Goal: Task Accomplishment & Management: Manage account settings

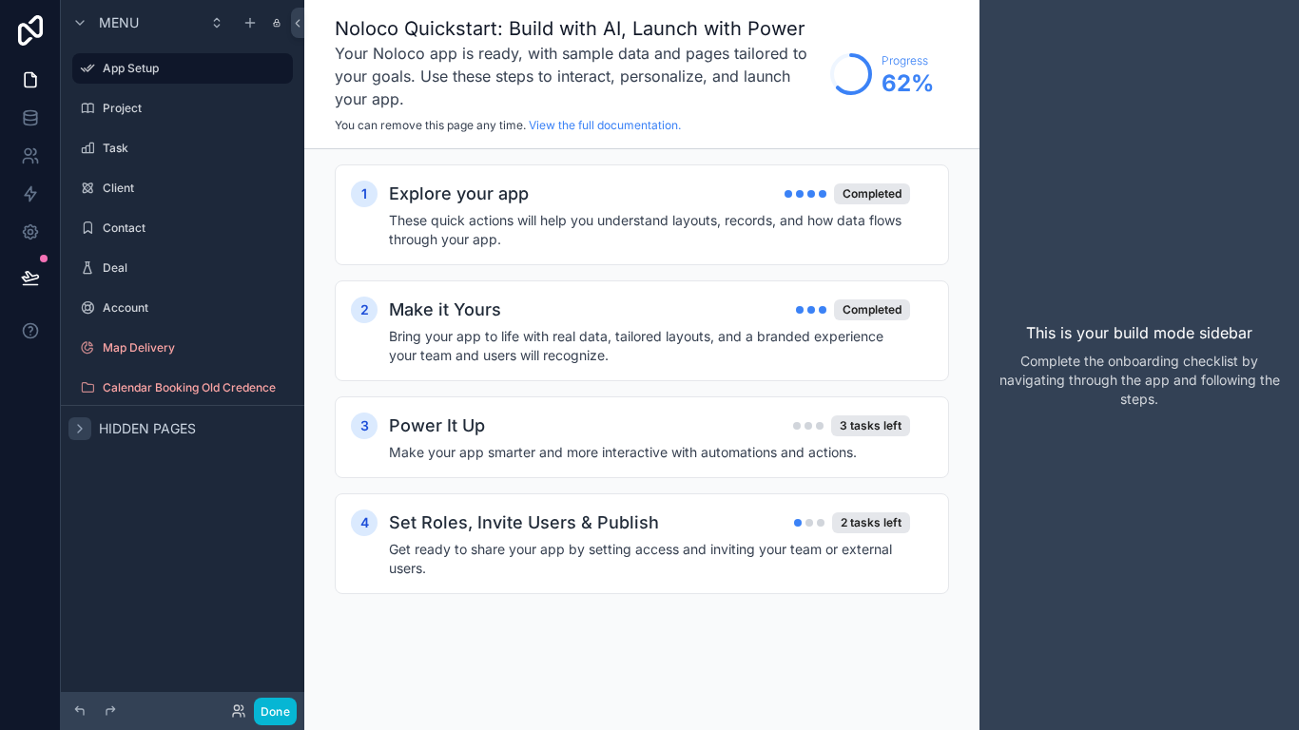
click at [75, 433] on icon "scrollable content" at bounding box center [79, 428] width 15 height 15
click at [87, 434] on icon "scrollable content" at bounding box center [79, 428] width 15 height 15
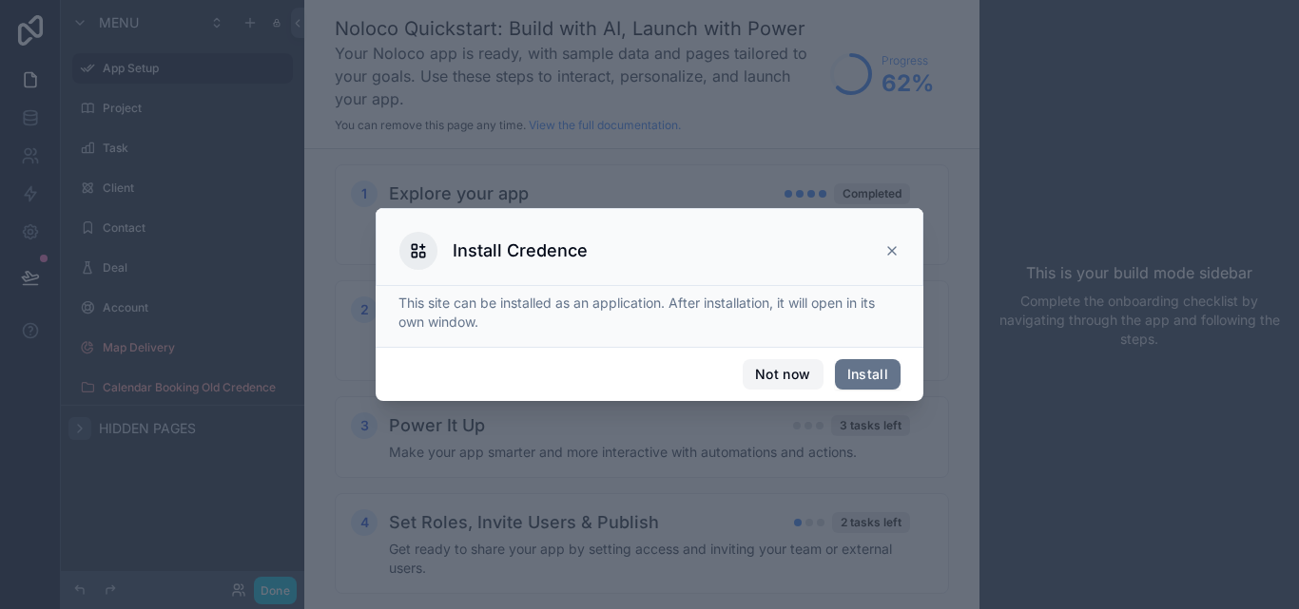
click at [792, 374] on button "Not now" at bounding box center [783, 374] width 80 height 30
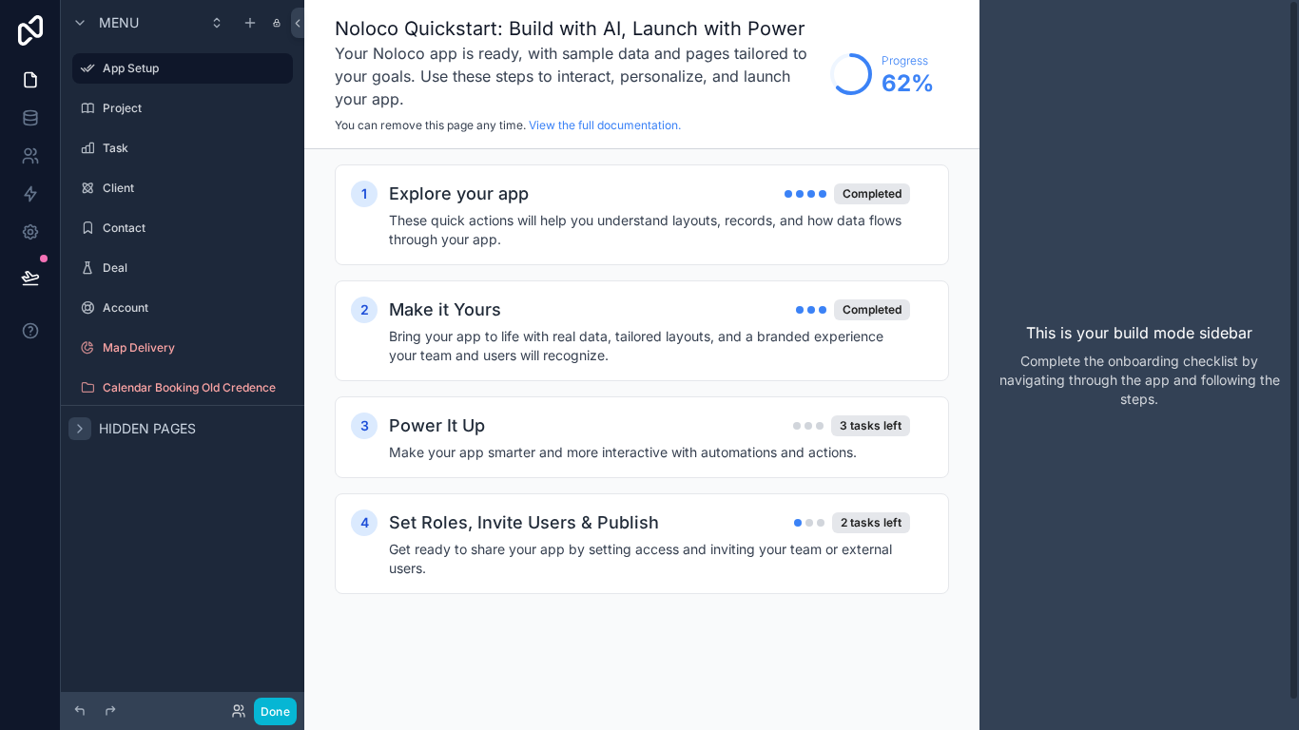
click at [989, 521] on div "This is your build mode sidebar Complete the onboarding checklist by navigating…" at bounding box center [1138, 365] width 319 height 730
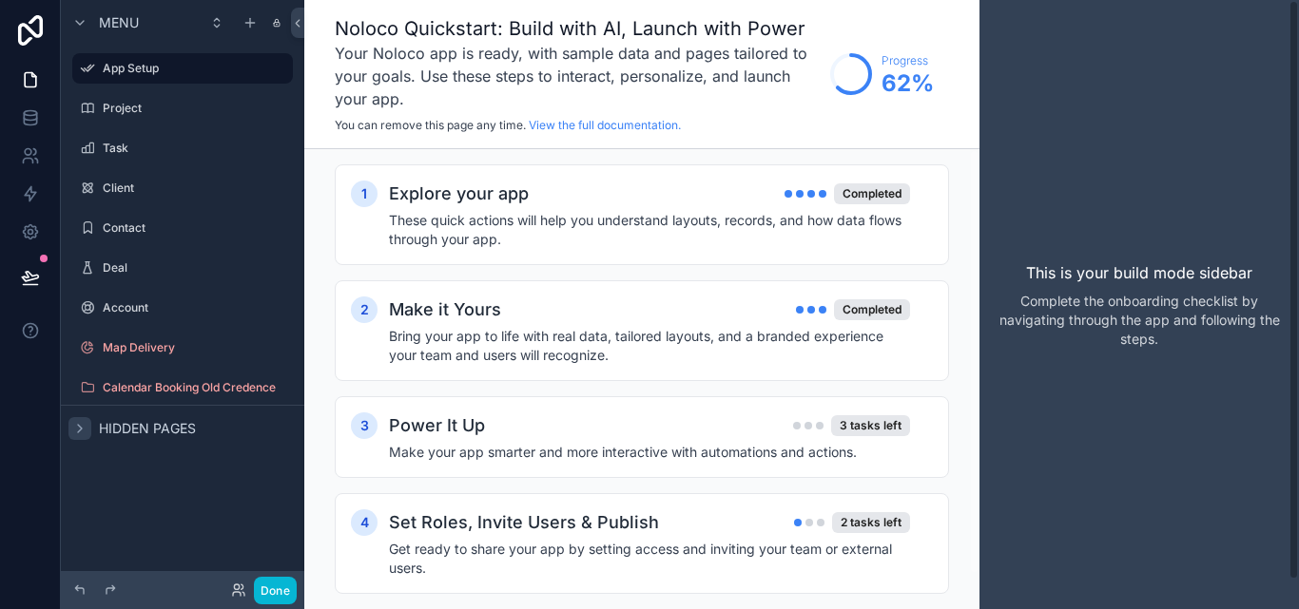
click at [1149, 112] on div "This is your build mode sidebar Complete the onboarding checklist by navigating…" at bounding box center [1138, 304] width 319 height 609
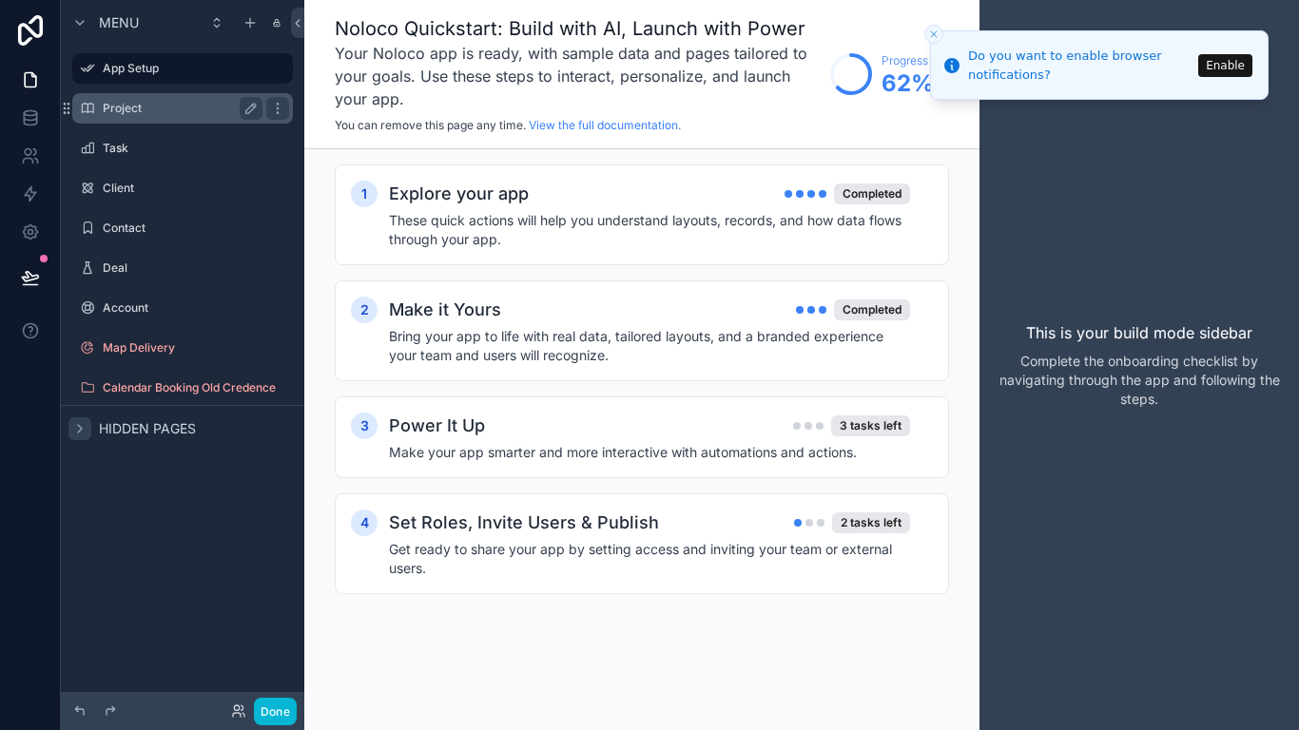
click at [124, 108] on label "Project" at bounding box center [179, 108] width 152 height 15
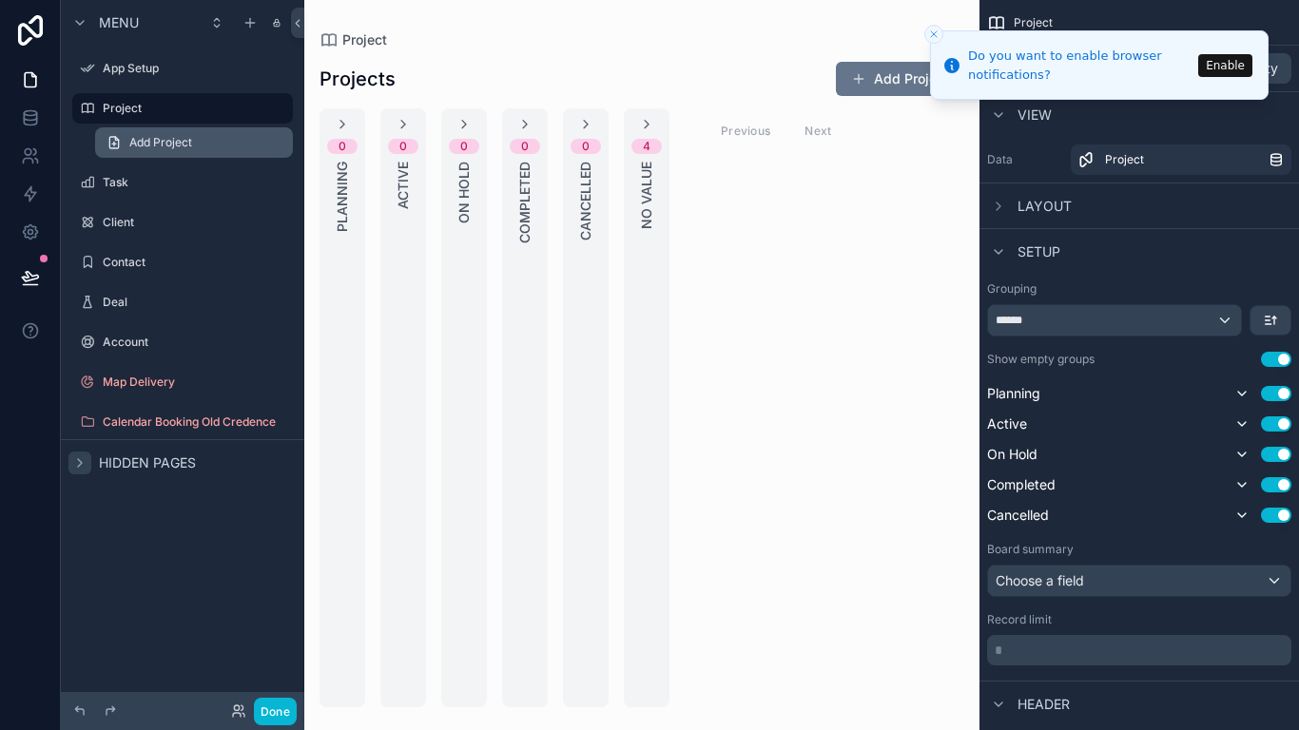
click at [149, 139] on span "Add Project" at bounding box center [160, 142] width 63 height 15
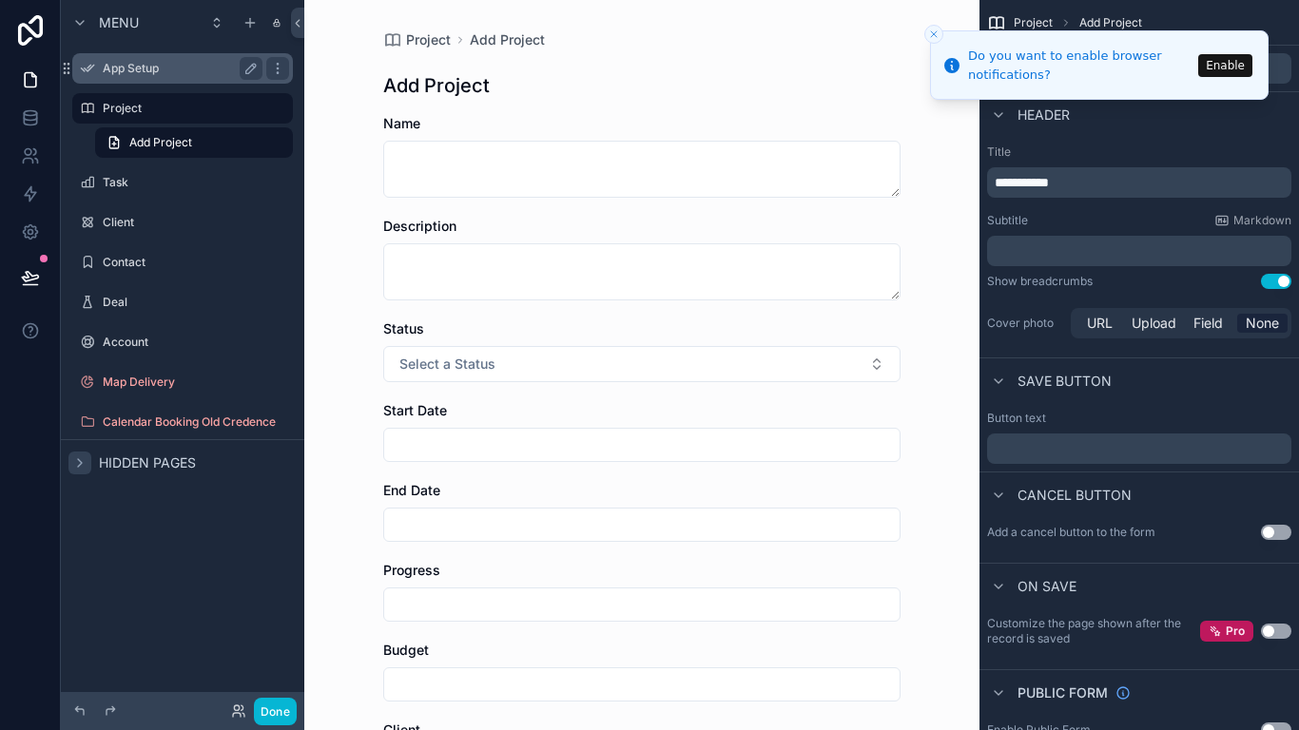
click at [126, 73] on label "App Setup" at bounding box center [179, 68] width 152 height 15
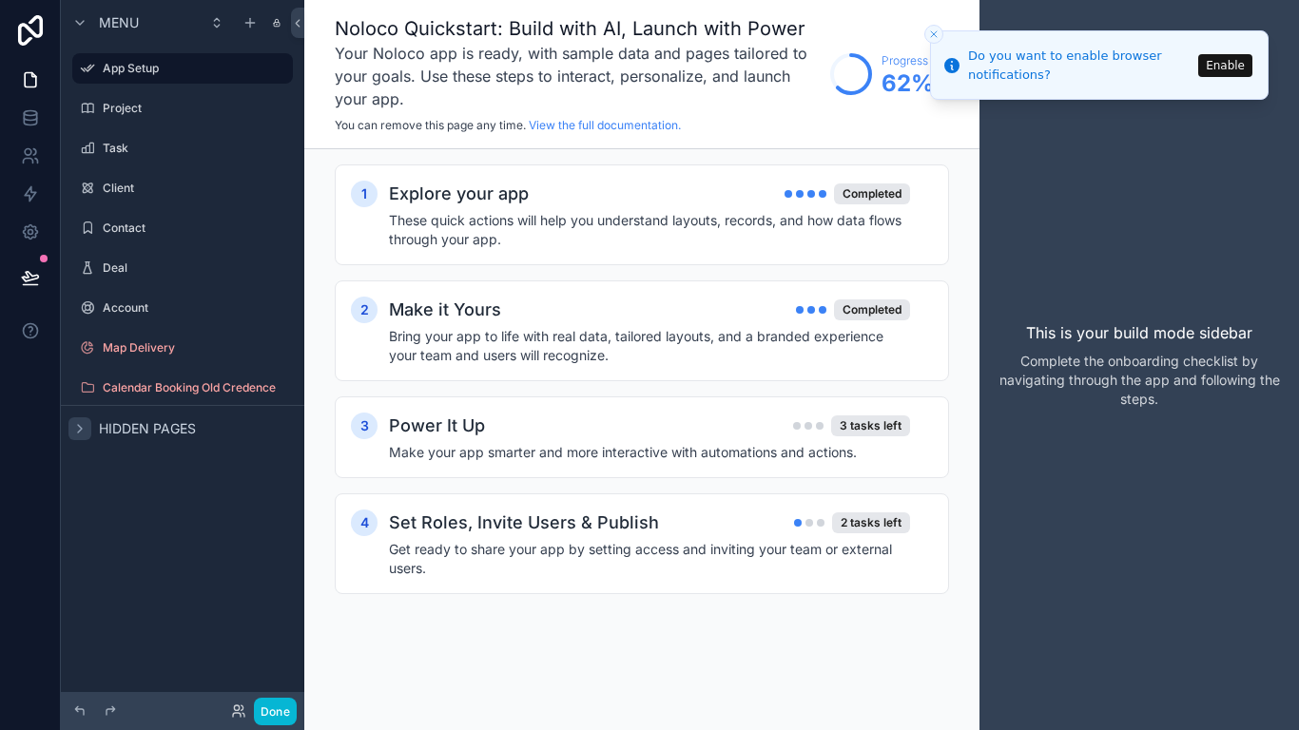
click at [935, 39] on icon "Close toast" at bounding box center [933, 34] width 11 height 11
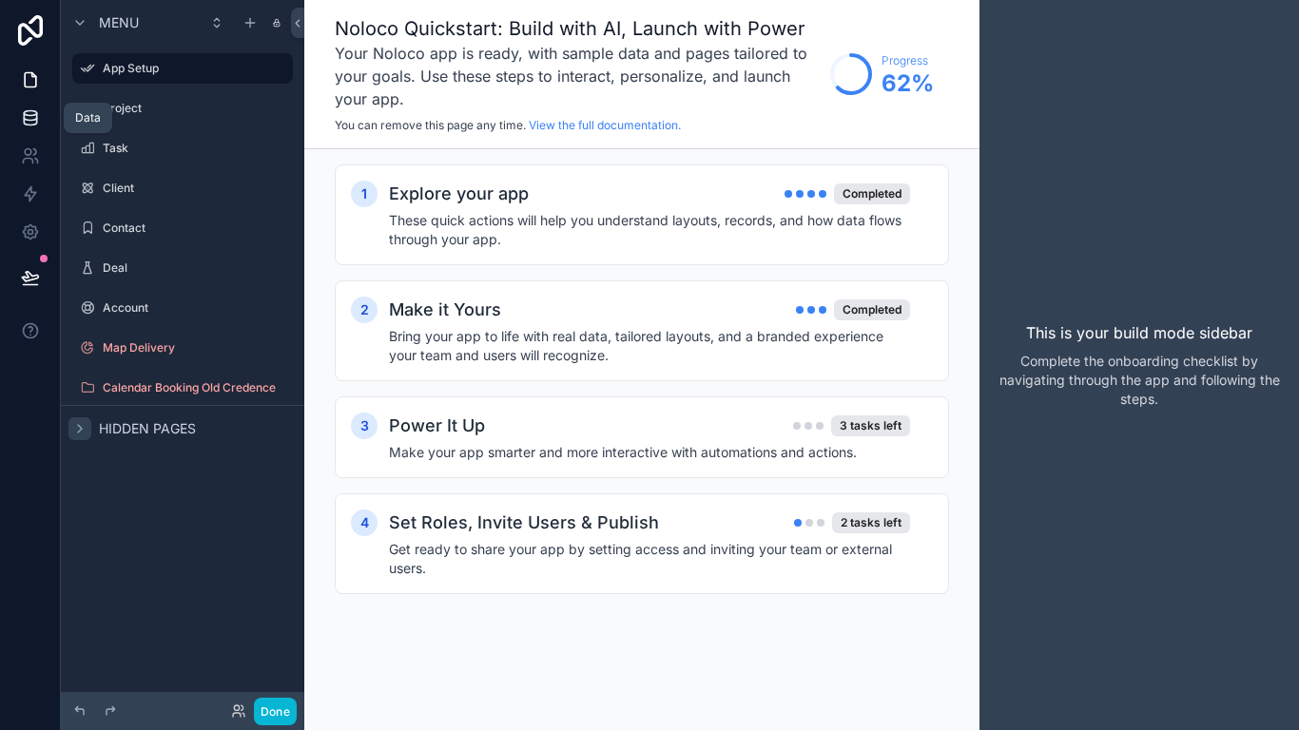
click at [24, 117] on icon at bounding box center [30, 117] width 12 height 8
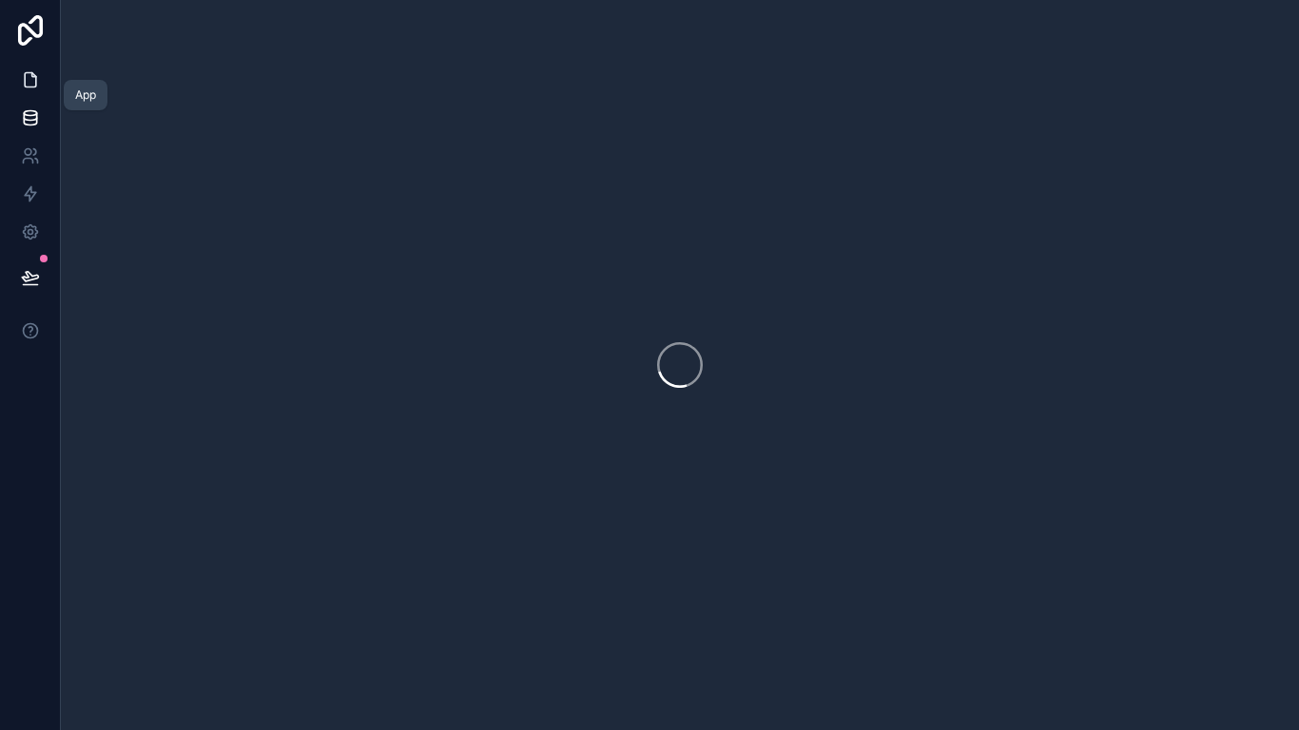
click at [29, 83] on icon at bounding box center [30, 79] width 19 height 19
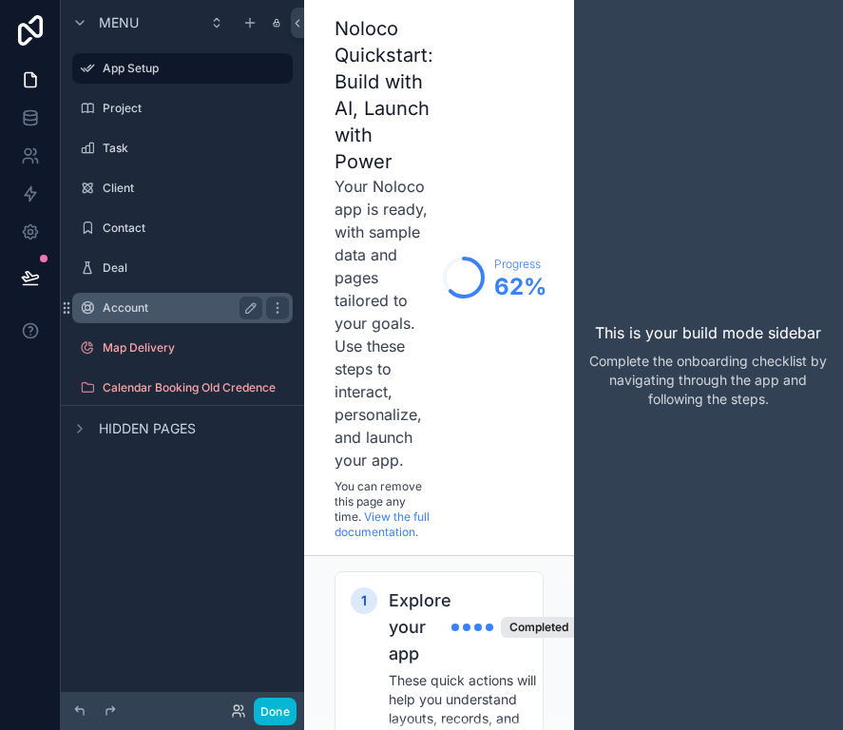
click at [195, 318] on div "Account" at bounding box center [183, 308] width 160 height 23
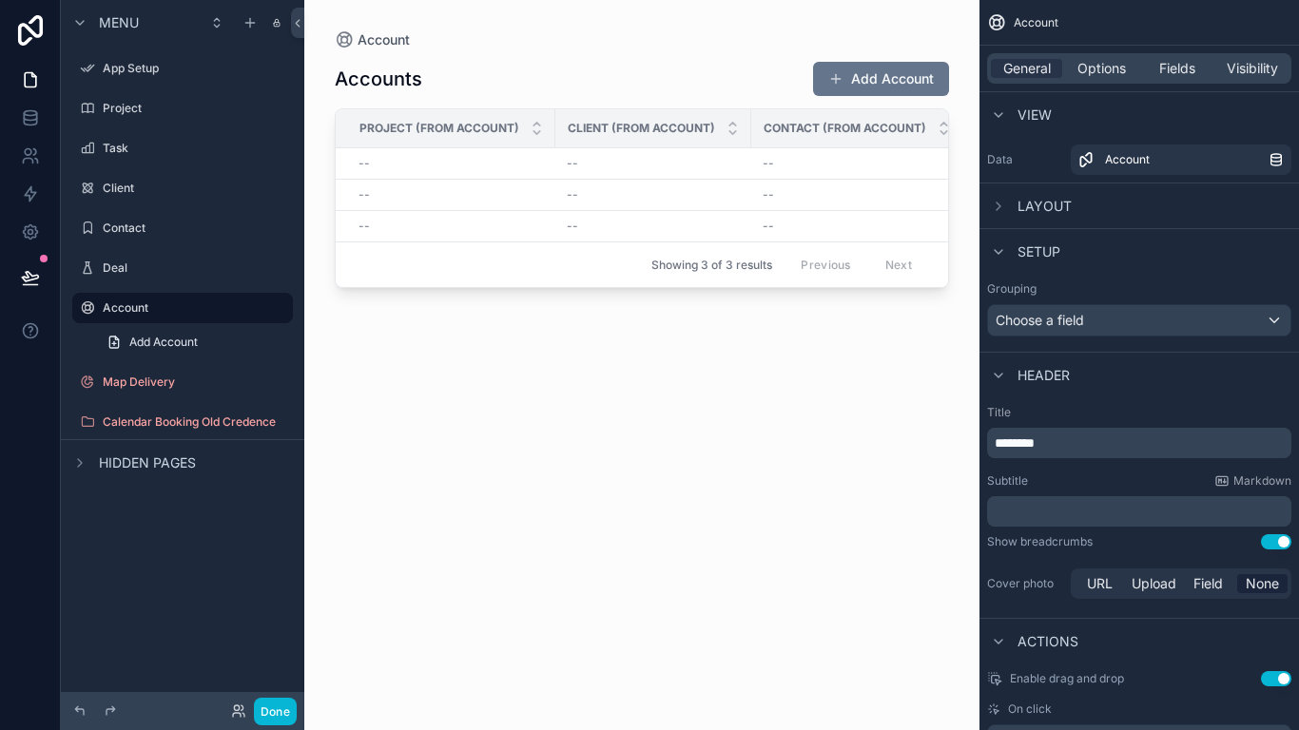
drag, startPoint x: 546, startPoint y: 295, endPoint x: 729, endPoint y: 299, distance: 183.6
click at [729, 299] on div "scrollable content" at bounding box center [641, 353] width 675 height 707
click at [142, 253] on div "Deal" at bounding box center [182, 268] width 213 height 30
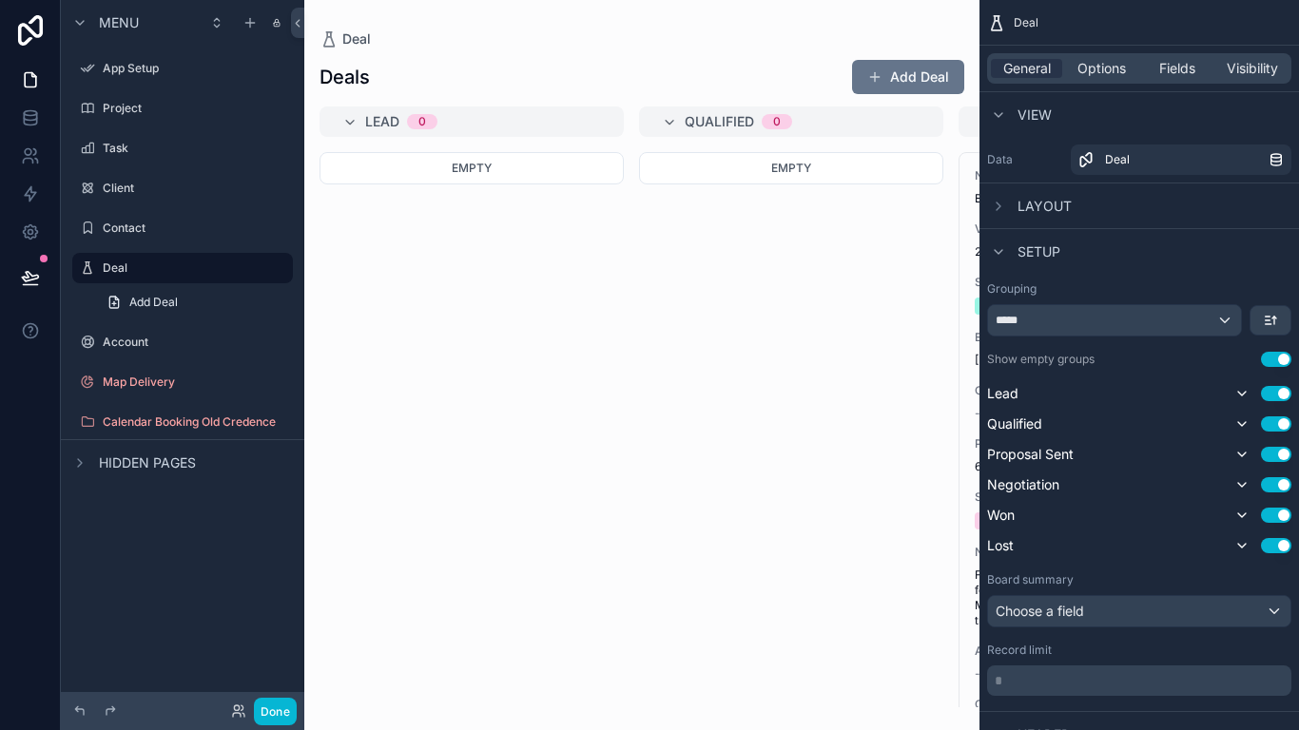
click at [348, 125] on div "scrollable content" at bounding box center [641, 365] width 675 height 730
click at [673, 125] on icon "scrollable content" at bounding box center [669, 122] width 15 height 15
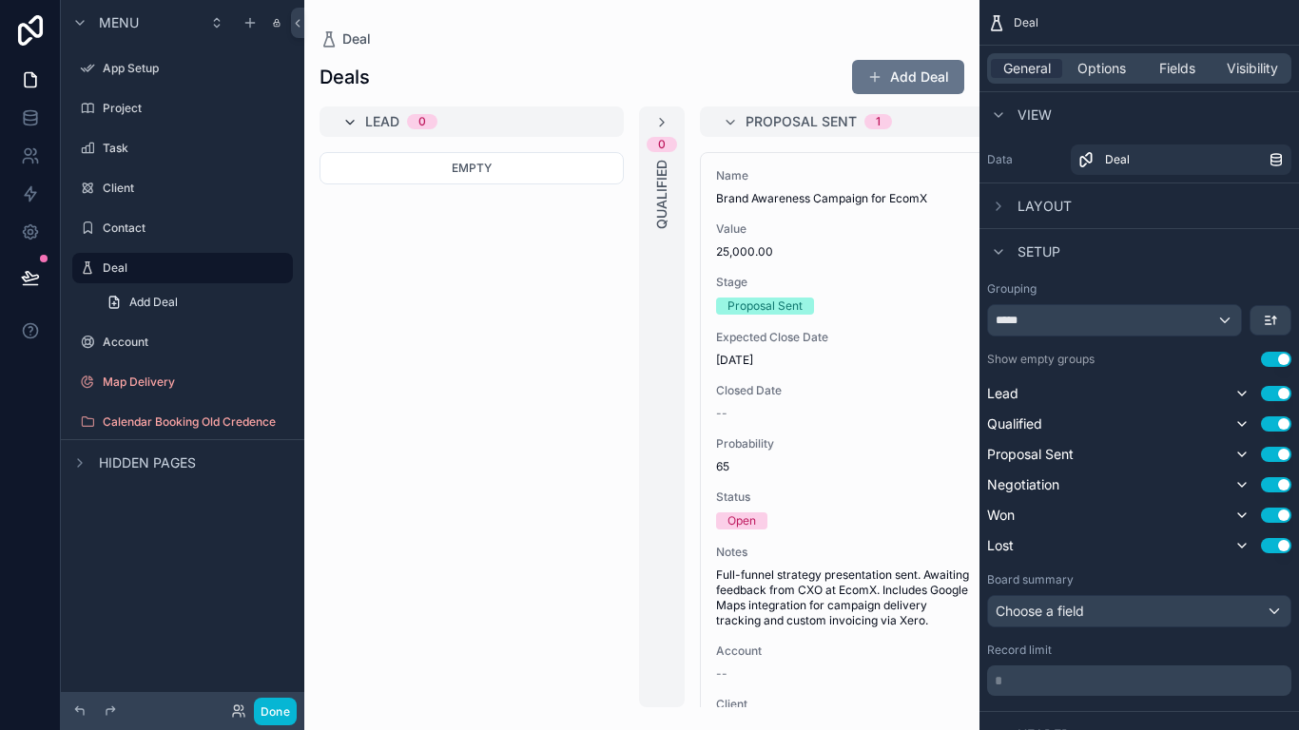
click at [351, 125] on icon "scrollable content" at bounding box center [349, 122] width 15 height 15
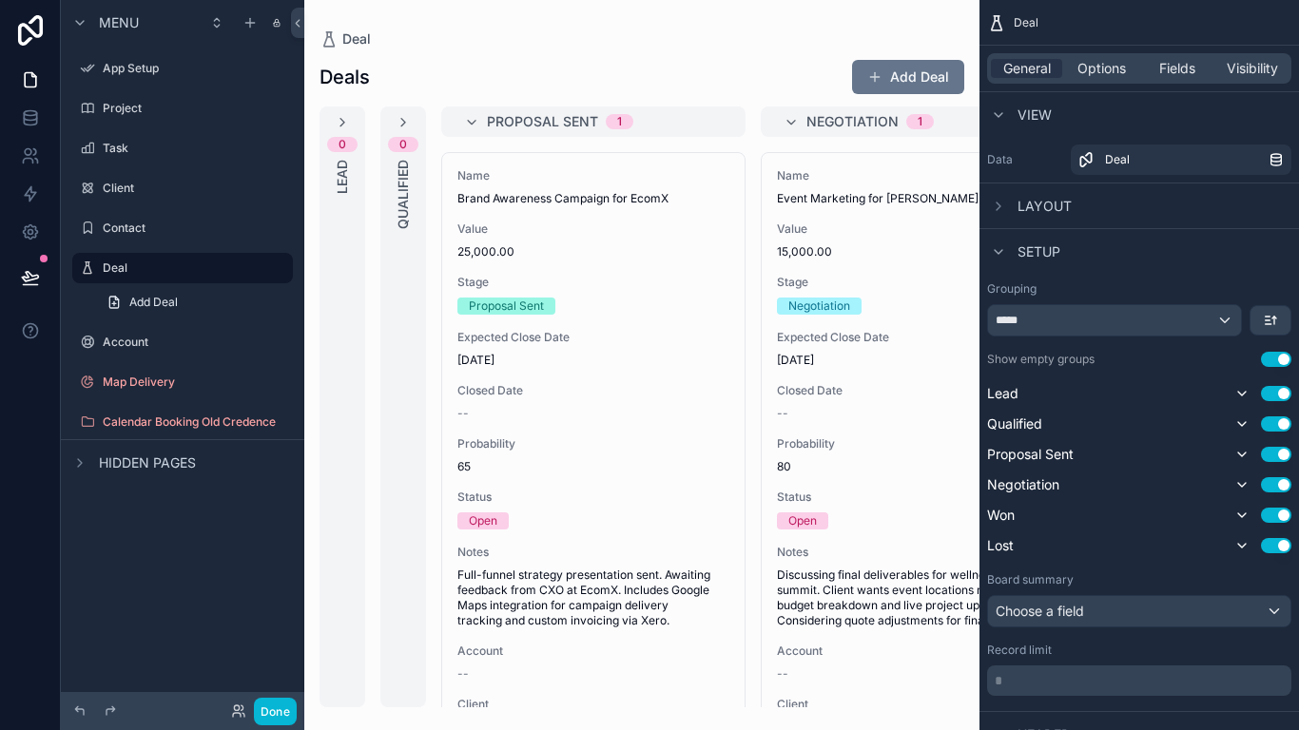
click at [332, 114] on div "0 Lead" at bounding box center [342, 406] width 46 height 601
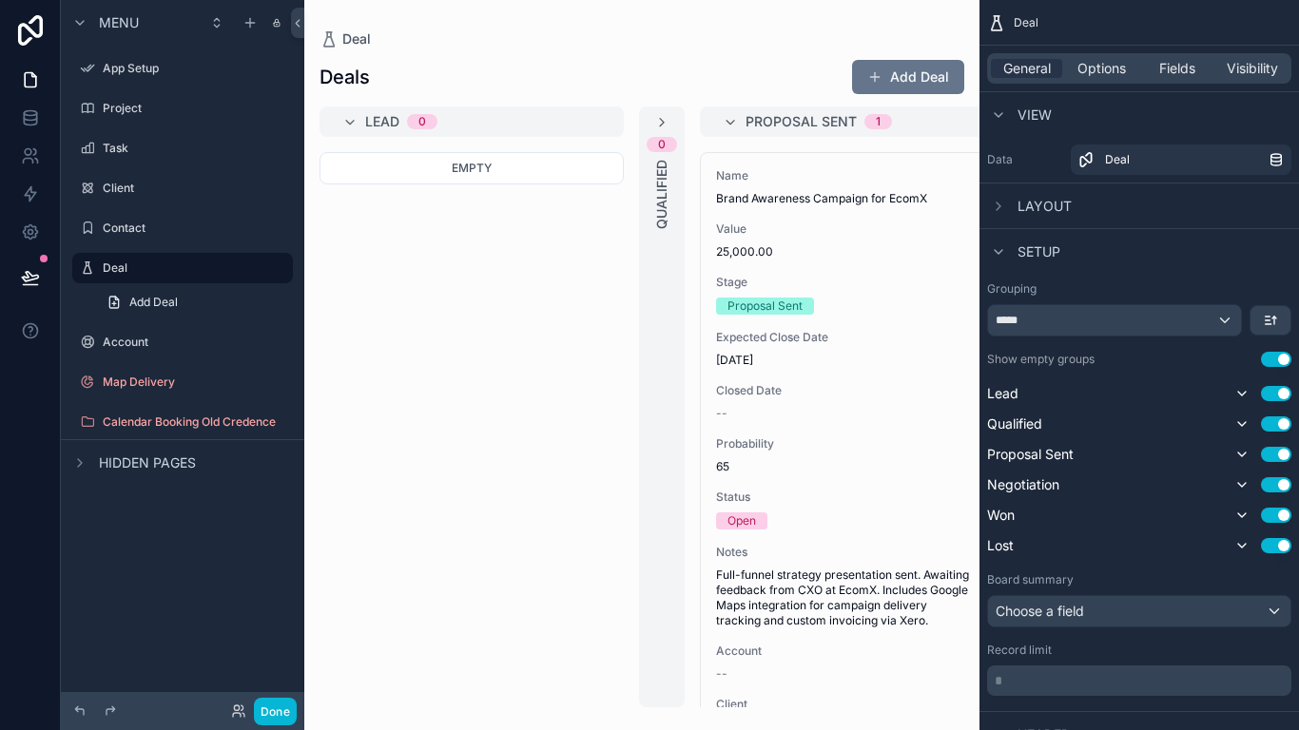
drag, startPoint x: 672, startPoint y: 131, endPoint x: 662, endPoint y: 126, distance: 11.5
click at [672, 130] on div "0 Qualified" at bounding box center [662, 406] width 46 height 601
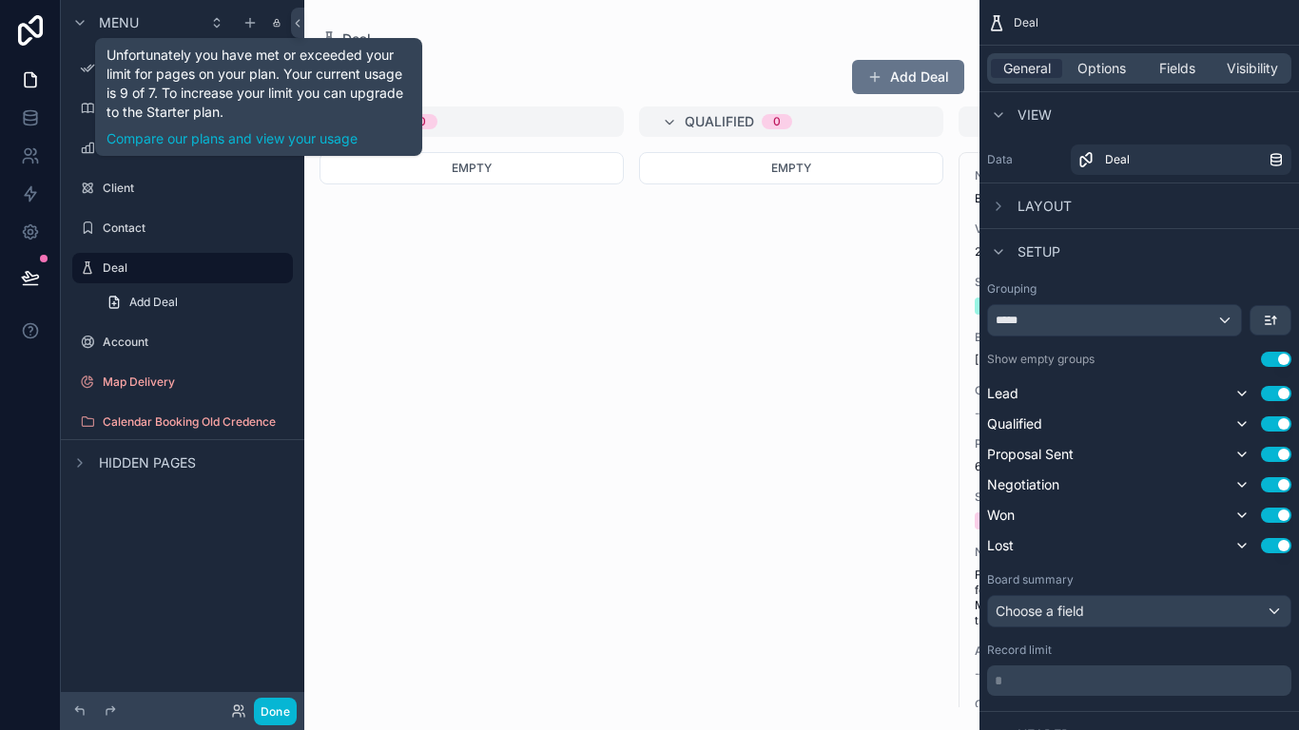
drag, startPoint x: 248, startPoint y: 20, endPoint x: 661, endPoint y: 42, distance: 413.2
click at [664, 41] on div "Deal" at bounding box center [641, 38] width 645 height 17
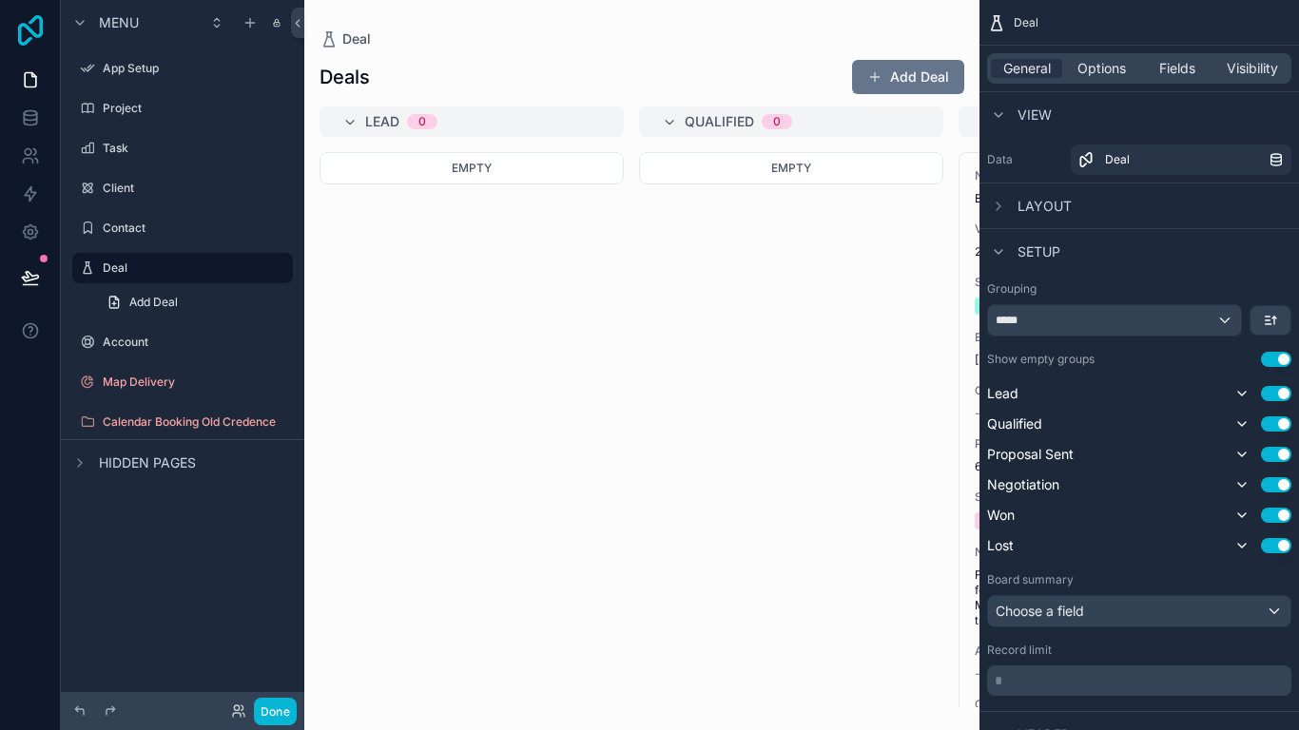
click at [46, 30] on icon at bounding box center [30, 30] width 38 height 30
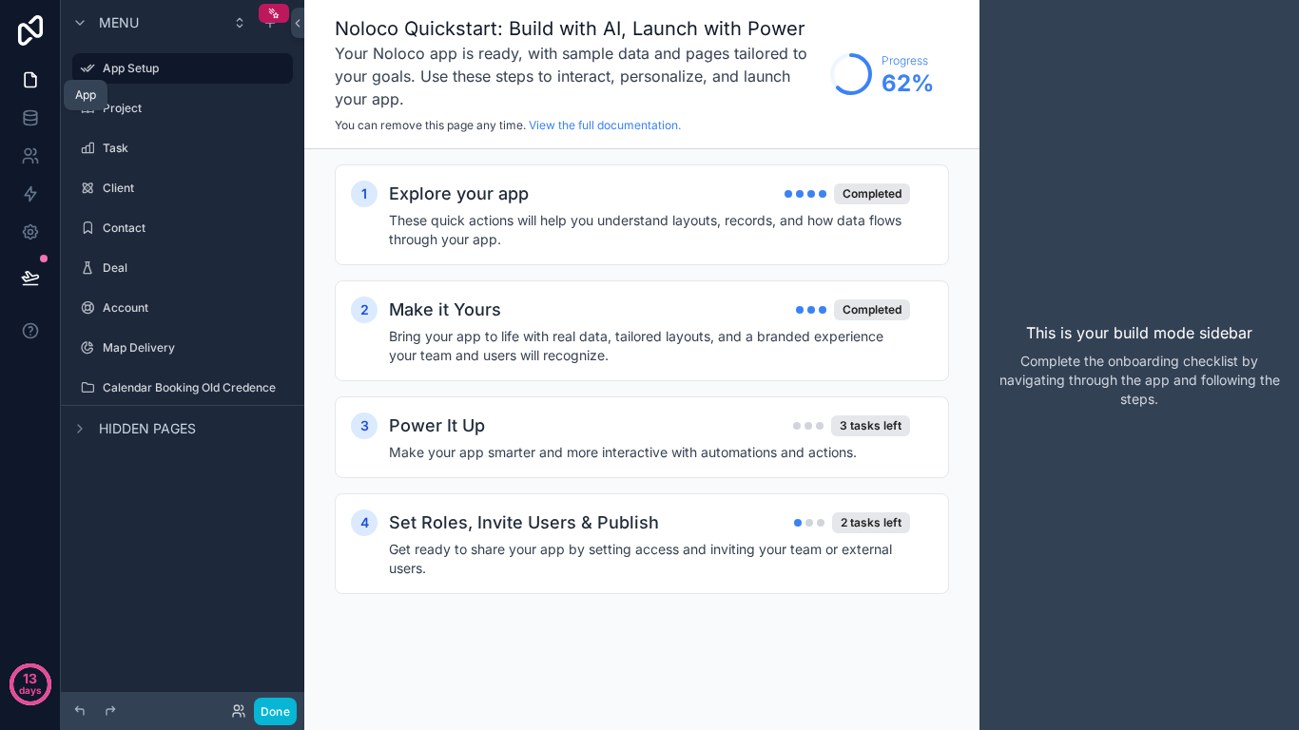
click at [35, 71] on icon at bounding box center [30, 79] width 19 height 19
click at [271, 17] on icon "scrollable content" at bounding box center [273, 13] width 13 height 13
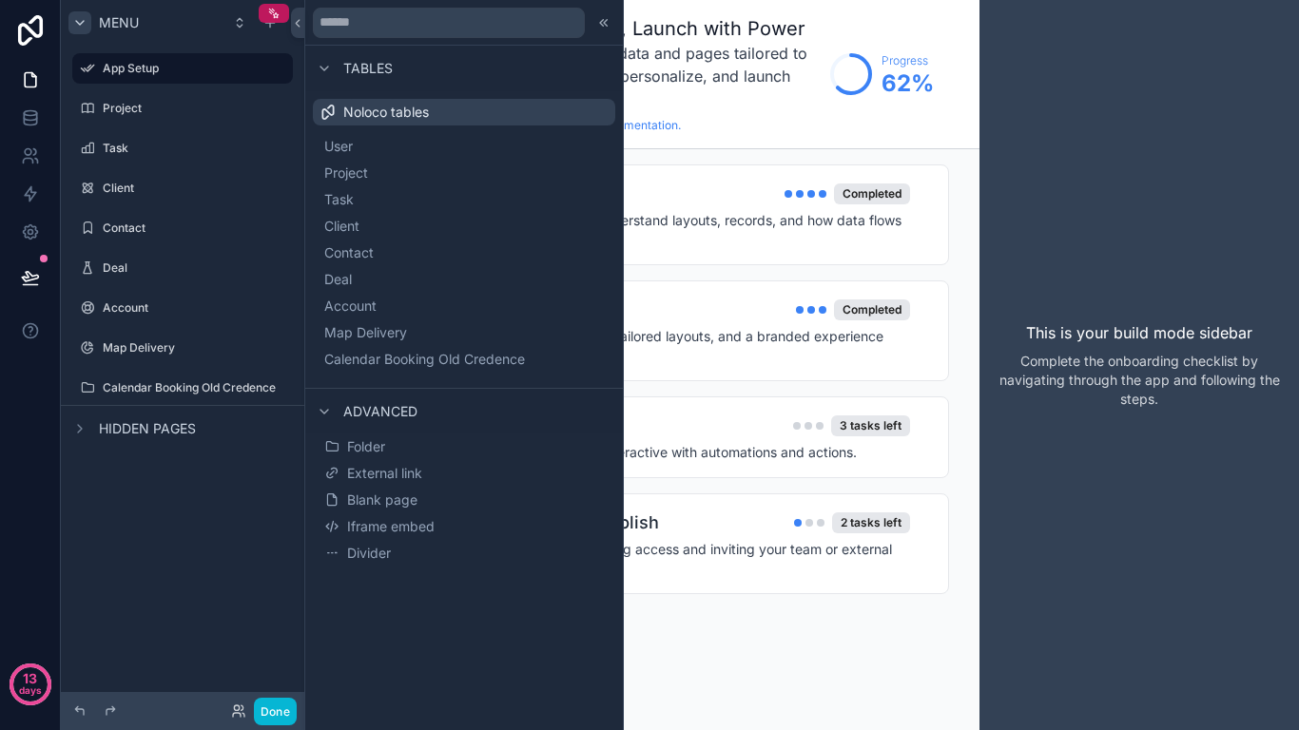
click at [84, 29] on icon "scrollable content" at bounding box center [79, 22] width 15 height 15
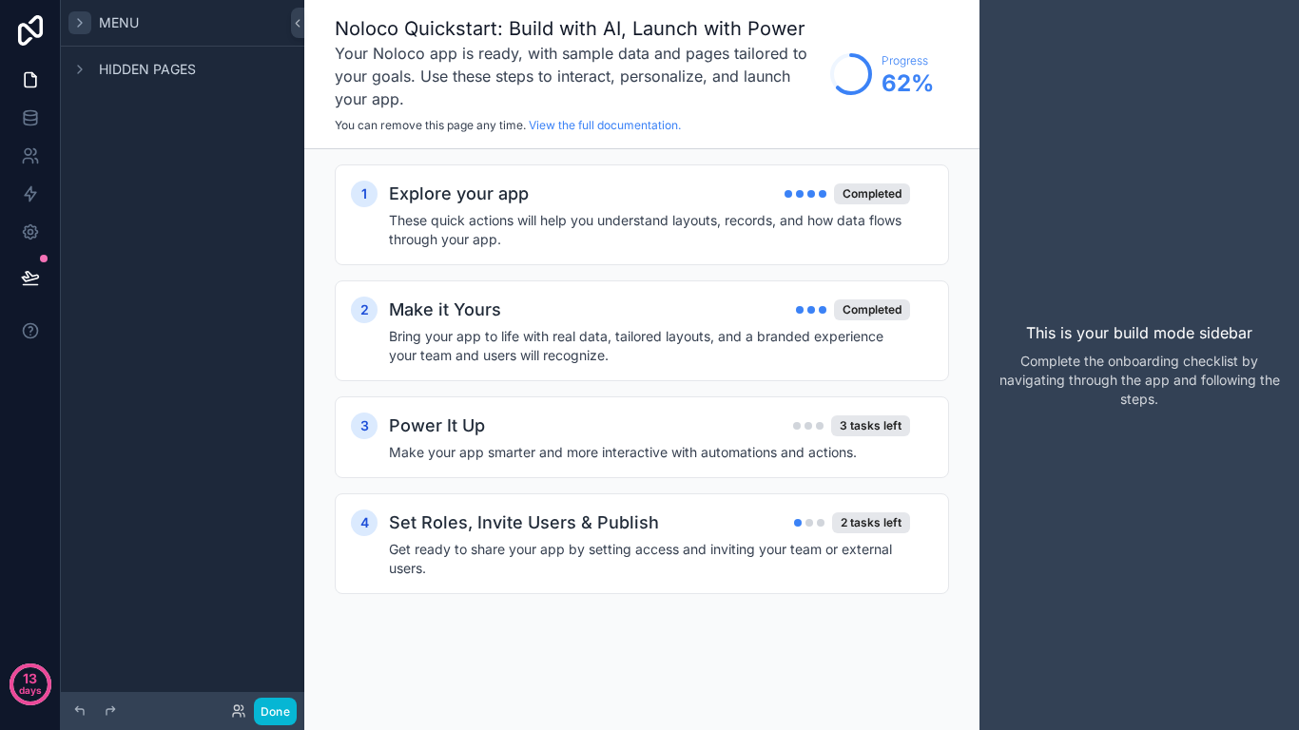
click at [84, 29] on icon "scrollable content" at bounding box center [79, 22] width 15 height 15
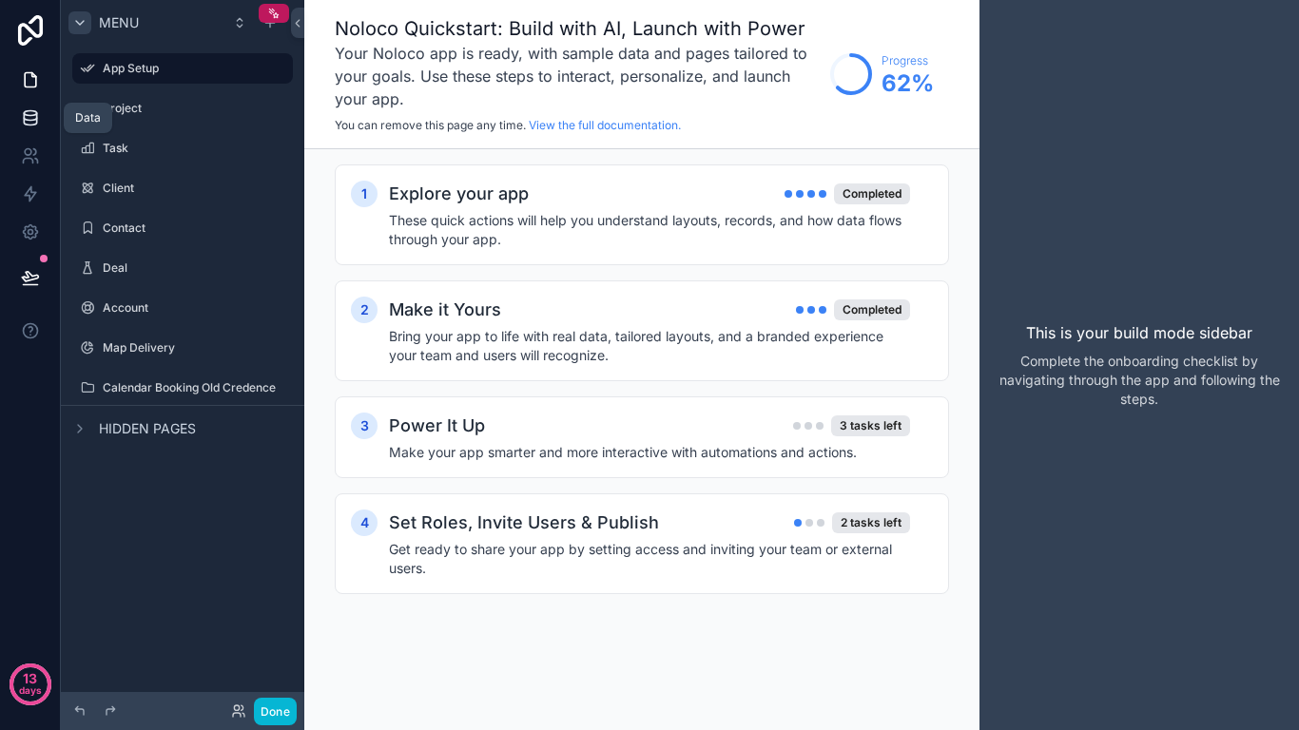
click at [30, 106] on link at bounding box center [30, 118] width 60 height 38
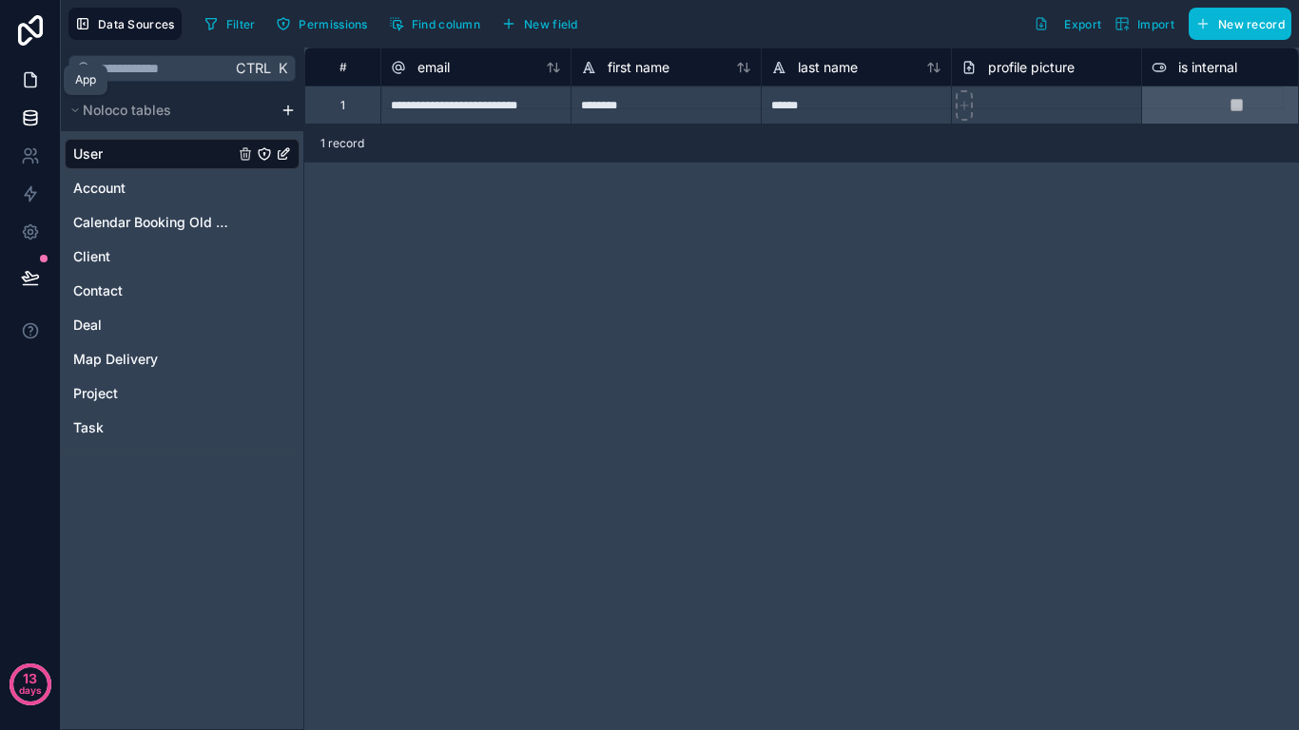
click at [30, 81] on icon at bounding box center [30, 79] width 19 height 19
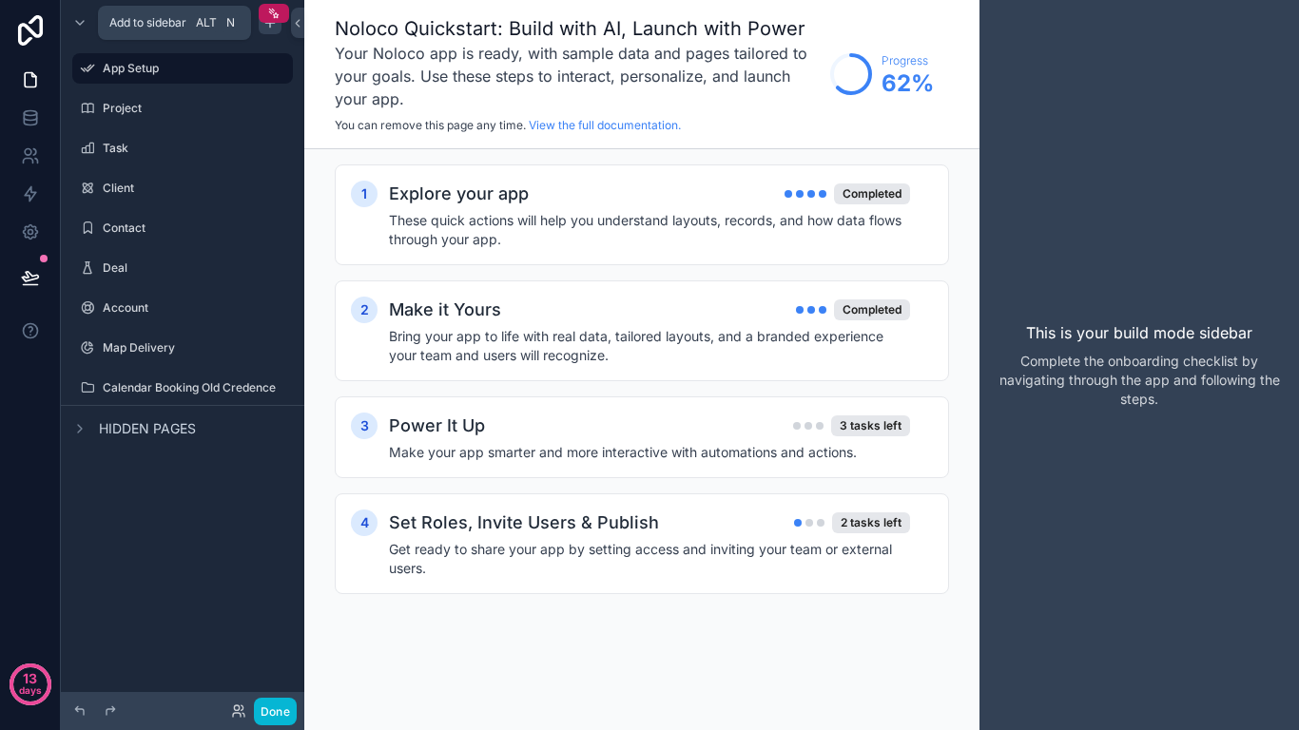
click at [266, 29] on icon "scrollable content" at bounding box center [269, 22] width 15 height 15
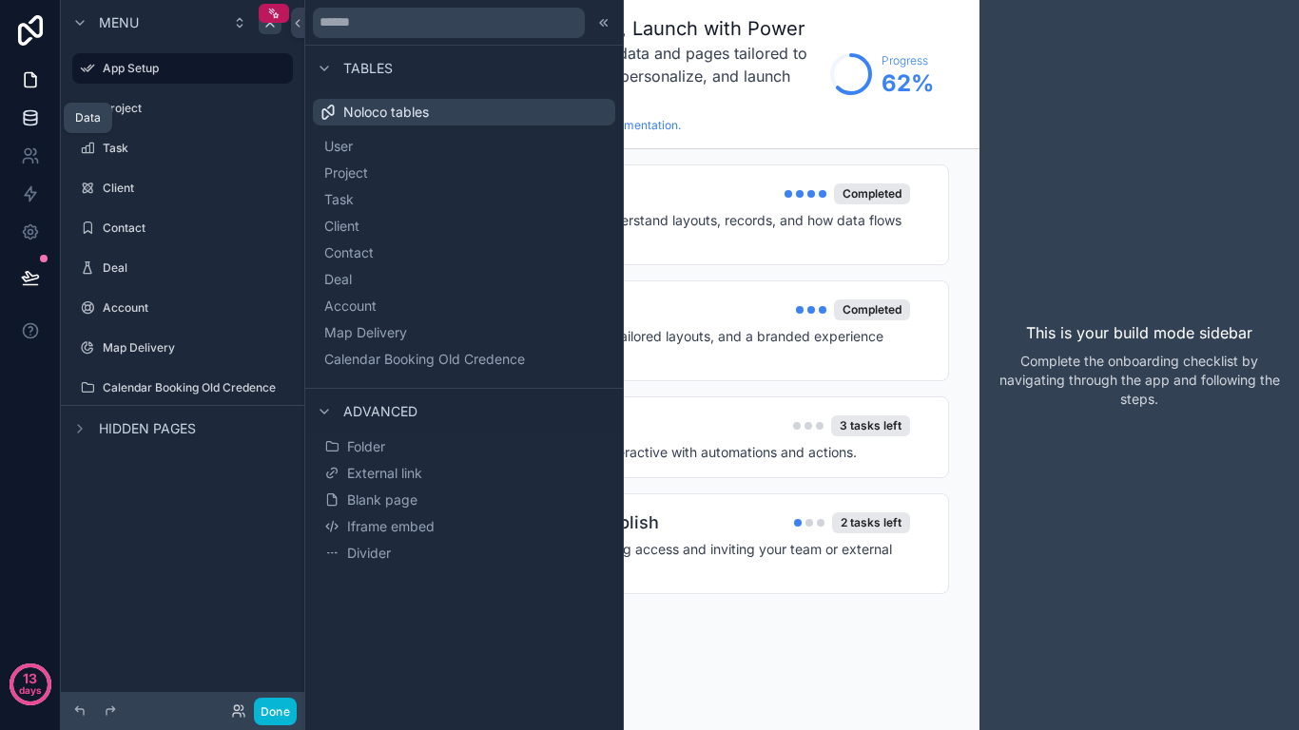
click at [29, 121] on icon at bounding box center [30, 117] width 12 height 8
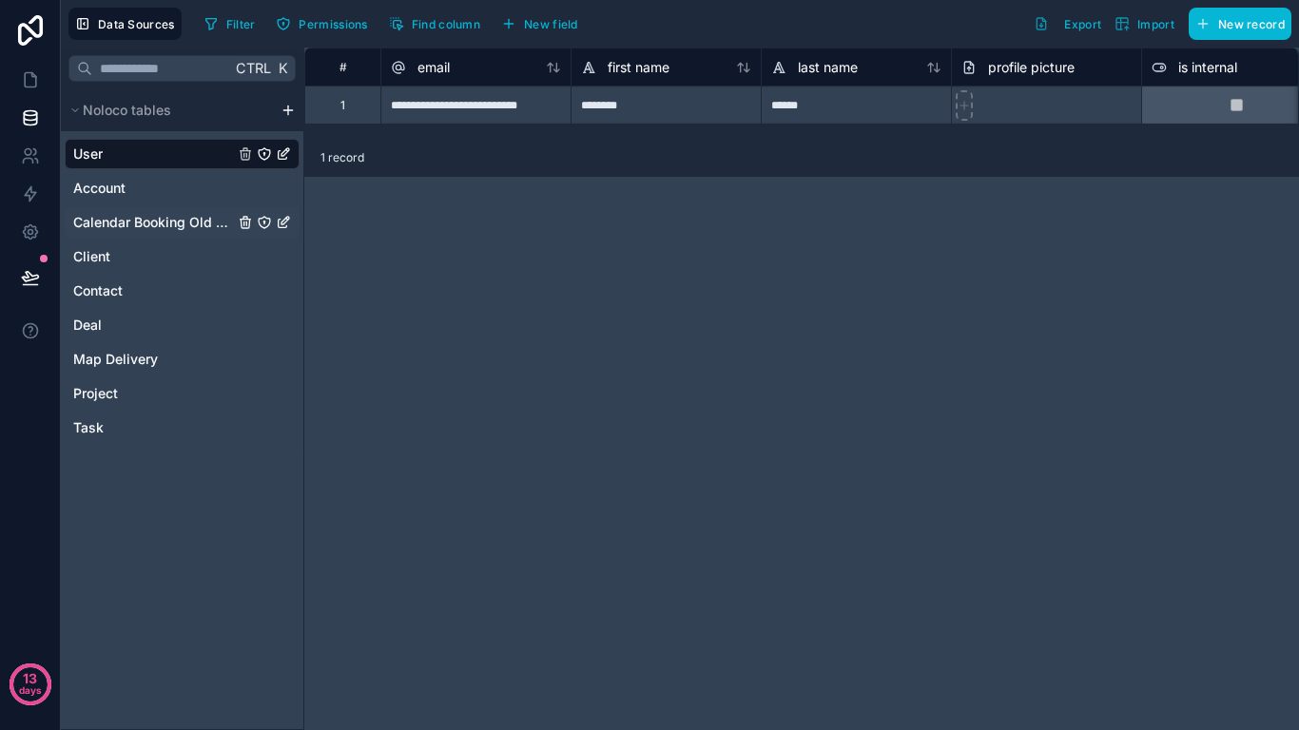
click at [153, 218] on span "Calendar Booking Old Credence" at bounding box center [153, 222] width 161 height 19
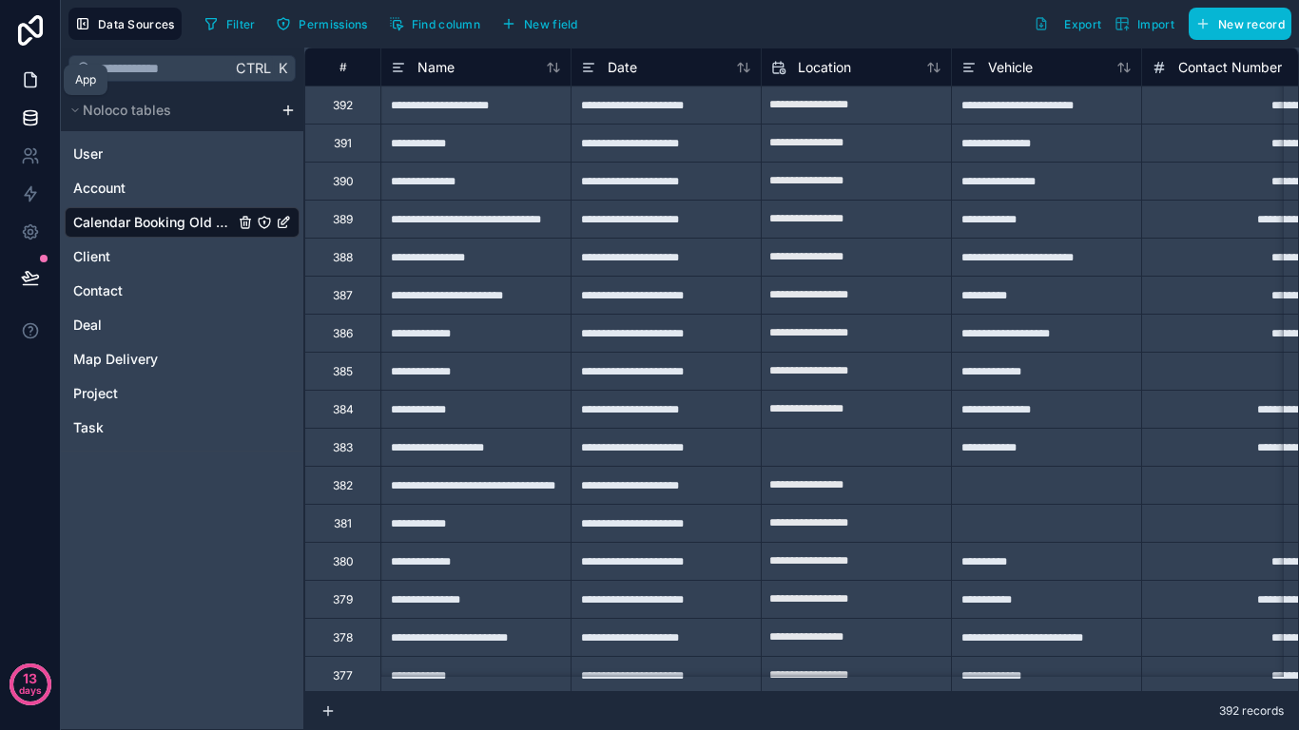
click at [44, 82] on link at bounding box center [30, 80] width 60 height 38
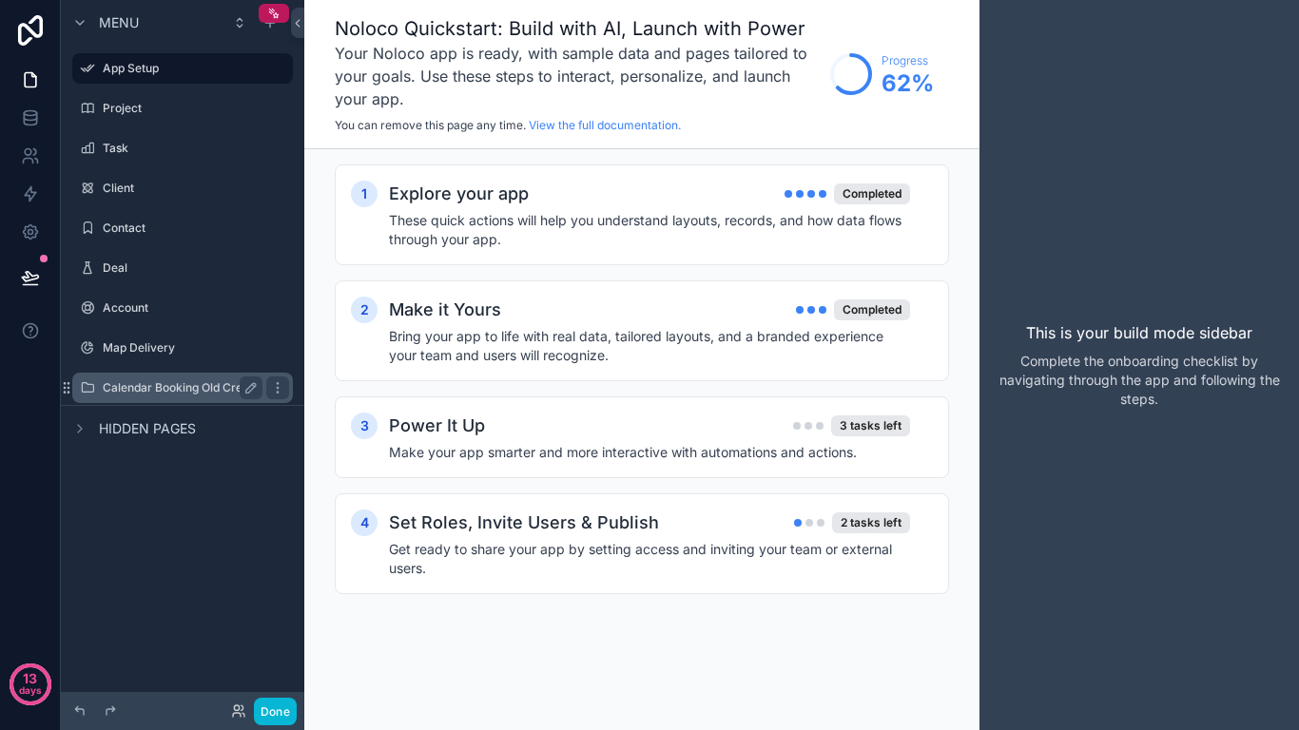
click at [139, 379] on div "Calendar Booking Old Credence" at bounding box center [183, 388] width 160 height 23
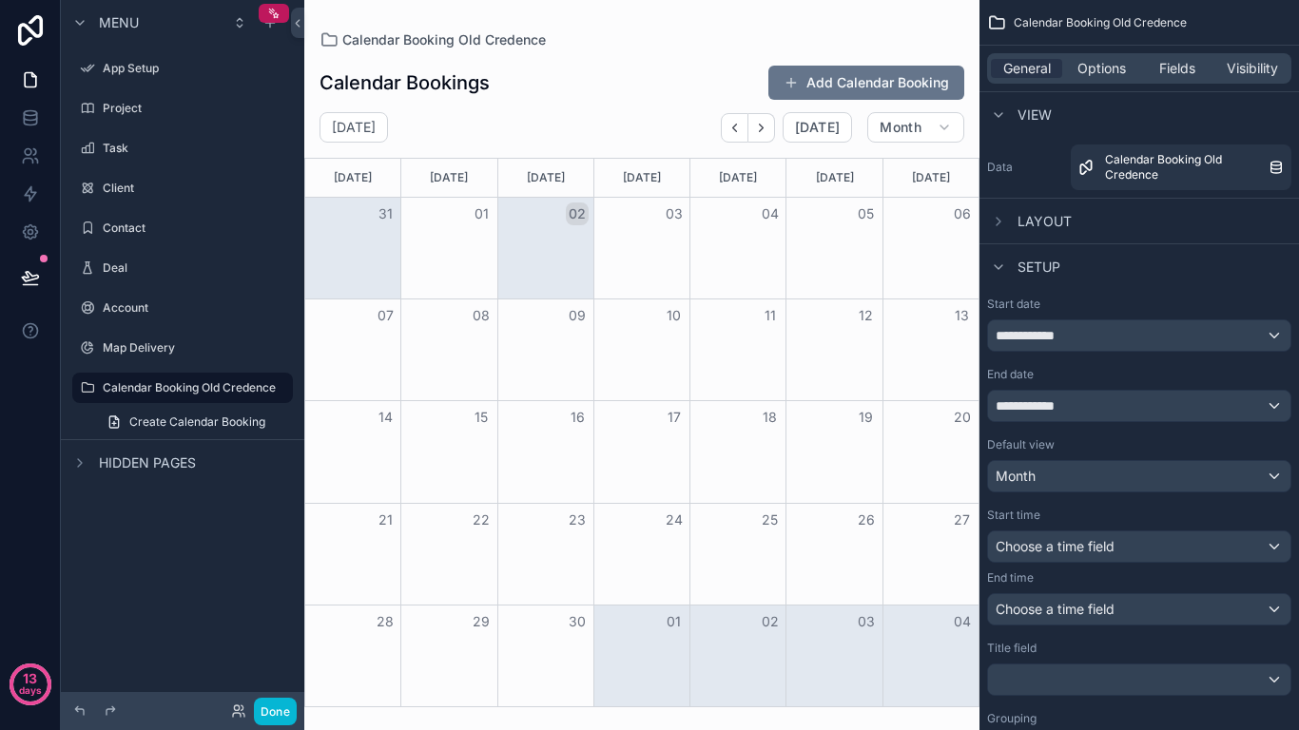
click at [830, 75] on div "scrollable content" at bounding box center [641, 365] width 675 height 730
click at [864, 92] on button "Add Calendar Booking" at bounding box center [866, 83] width 196 height 34
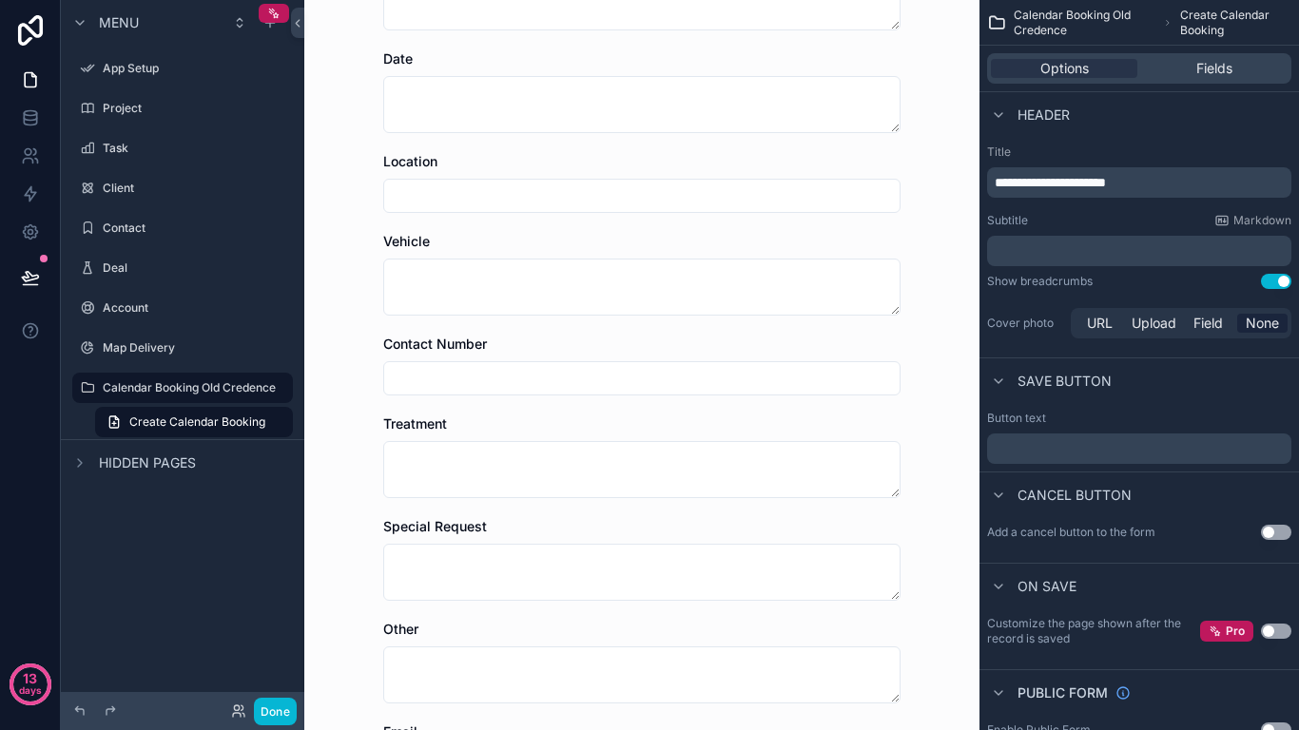
scroll to position [430, 0]
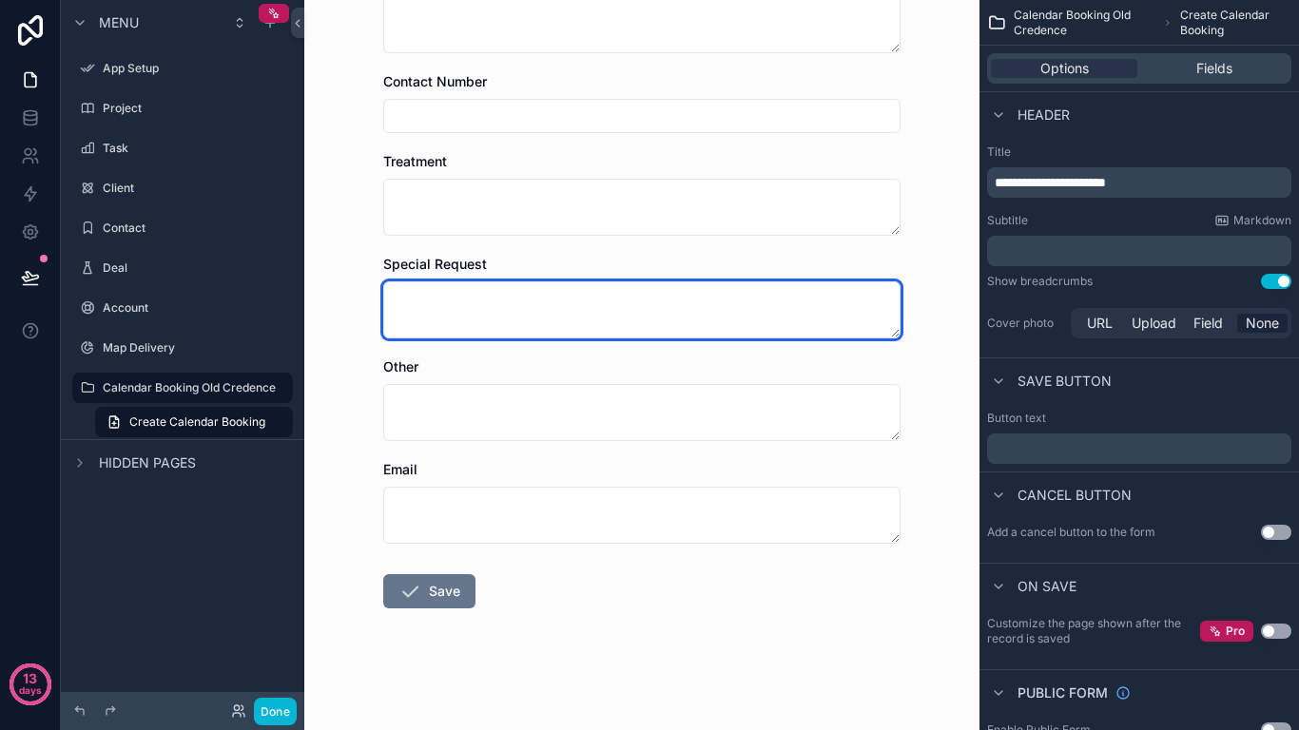
click at [763, 318] on textarea "scrollable content" at bounding box center [641, 309] width 517 height 57
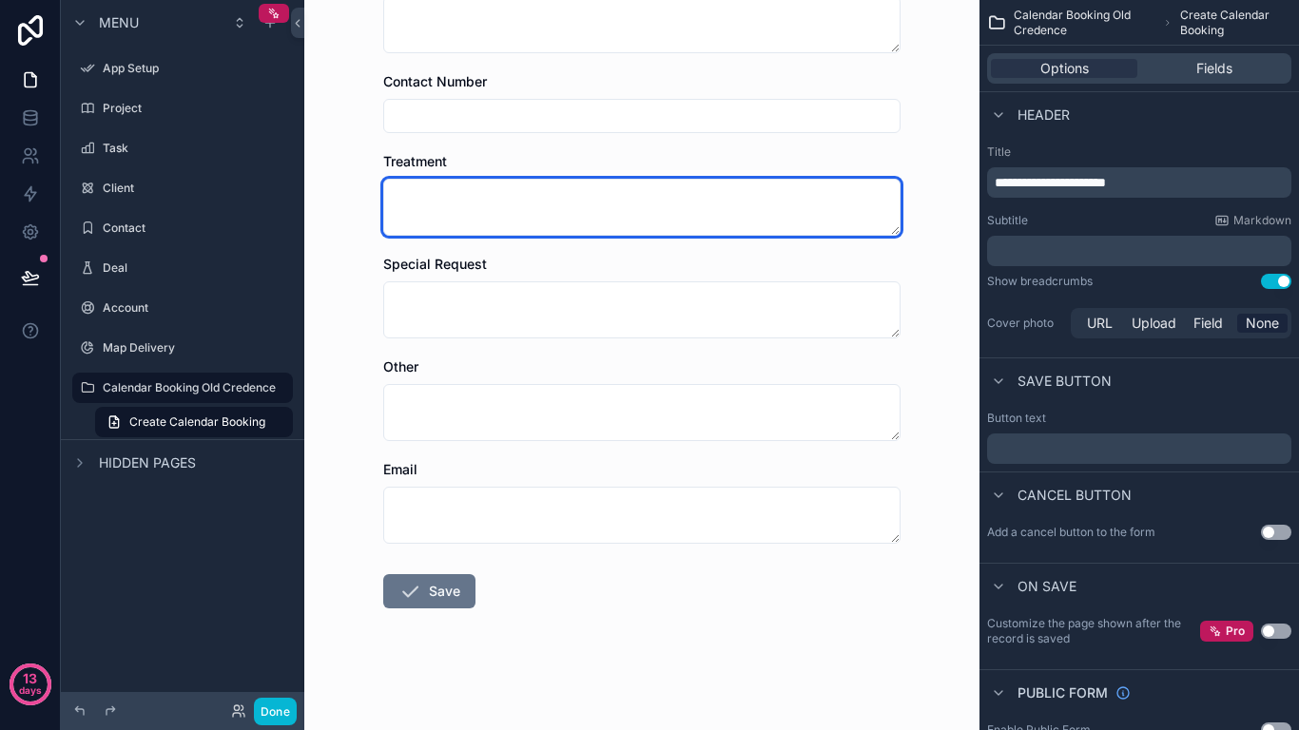
click at [749, 208] on textarea "scrollable content" at bounding box center [641, 207] width 517 height 57
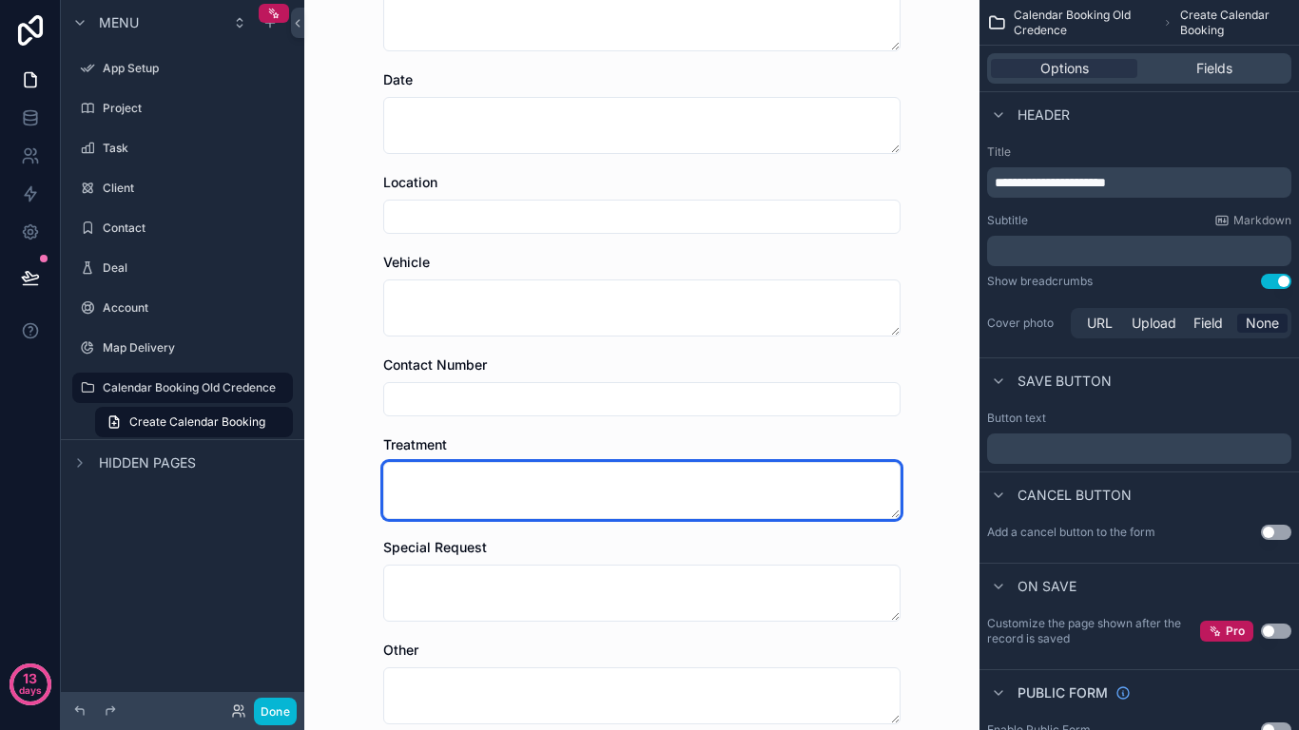
scroll to position [145, 0]
click at [675, 492] on textarea "scrollable content" at bounding box center [641, 492] width 517 height 57
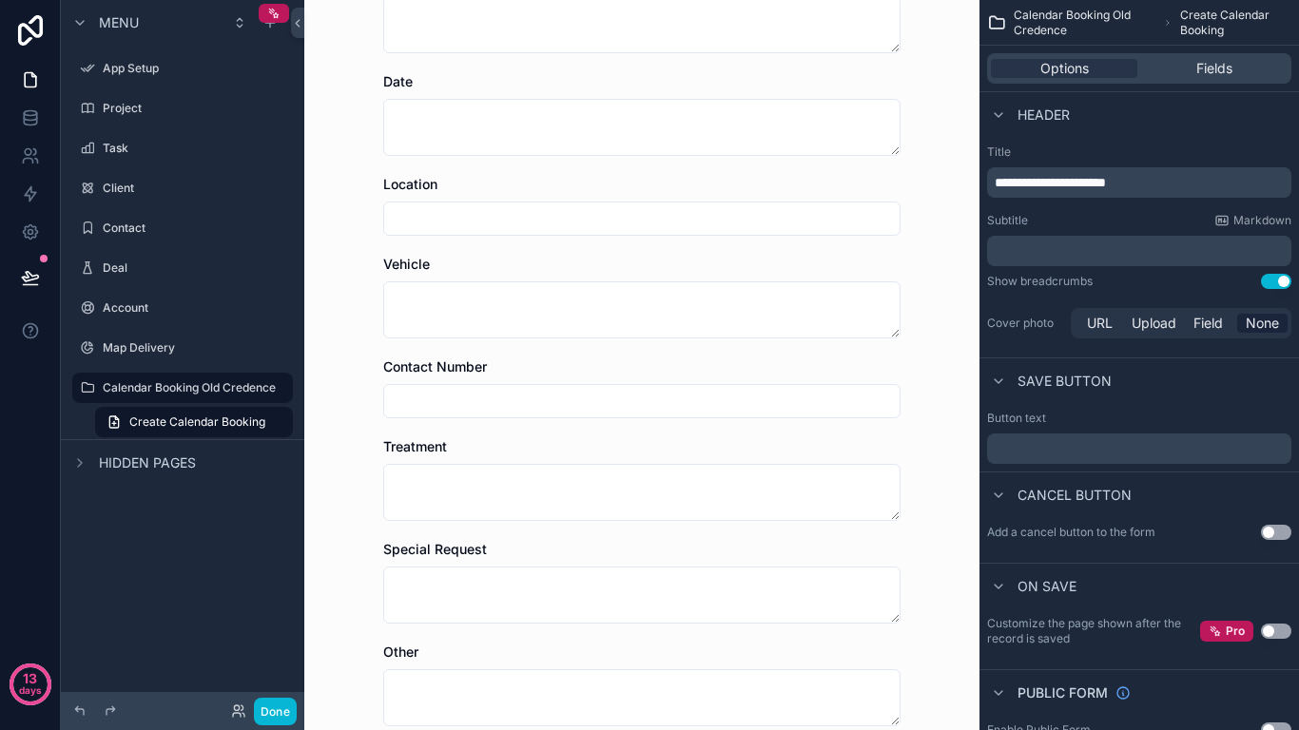
click at [654, 366] on div "Contact Number" at bounding box center [641, 366] width 517 height 19
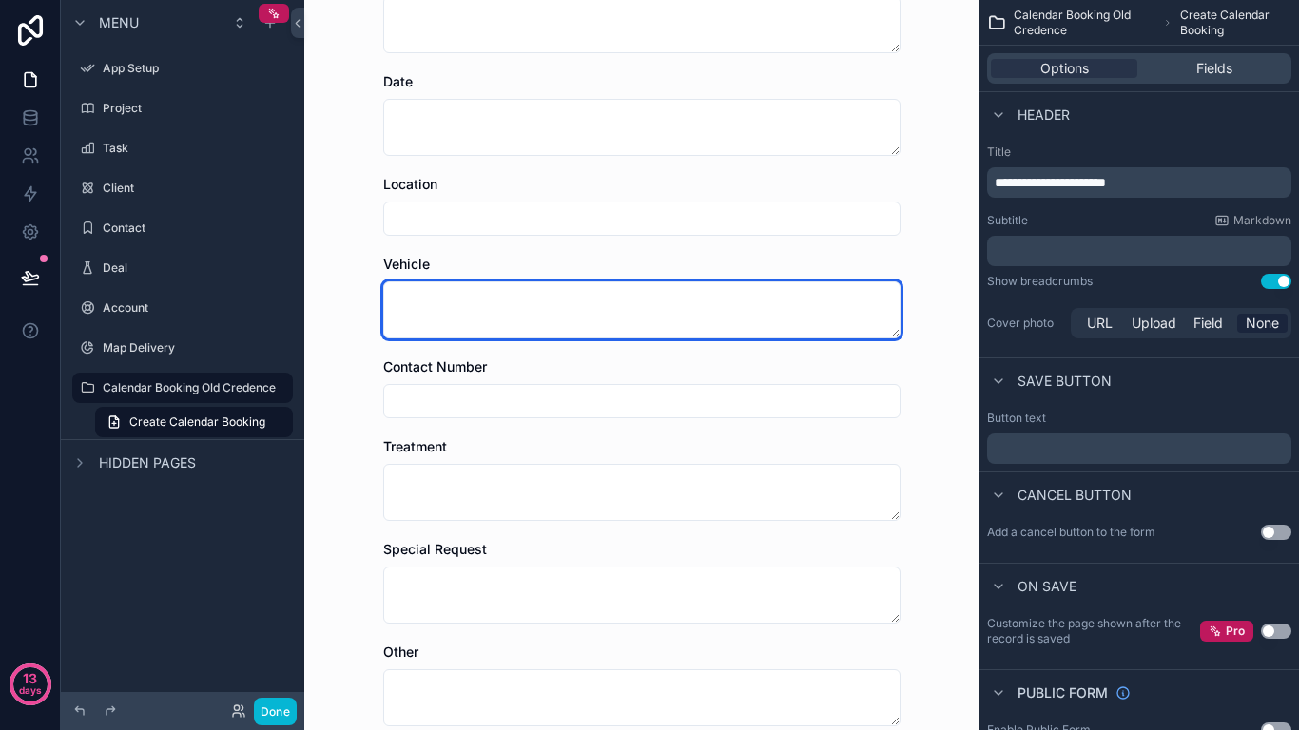
click at [655, 305] on textarea "scrollable content" at bounding box center [641, 309] width 517 height 57
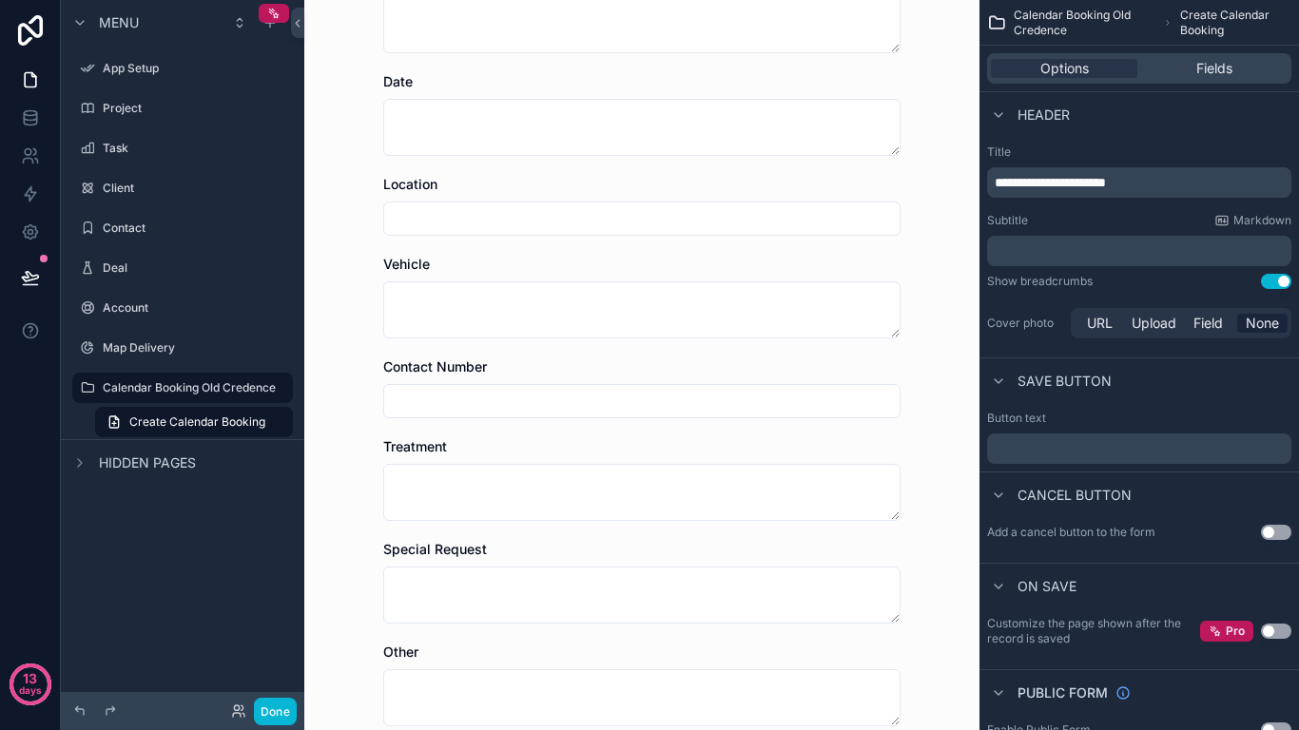
click at [658, 224] on input "scrollable content" at bounding box center [641, 218] width 515 height 27
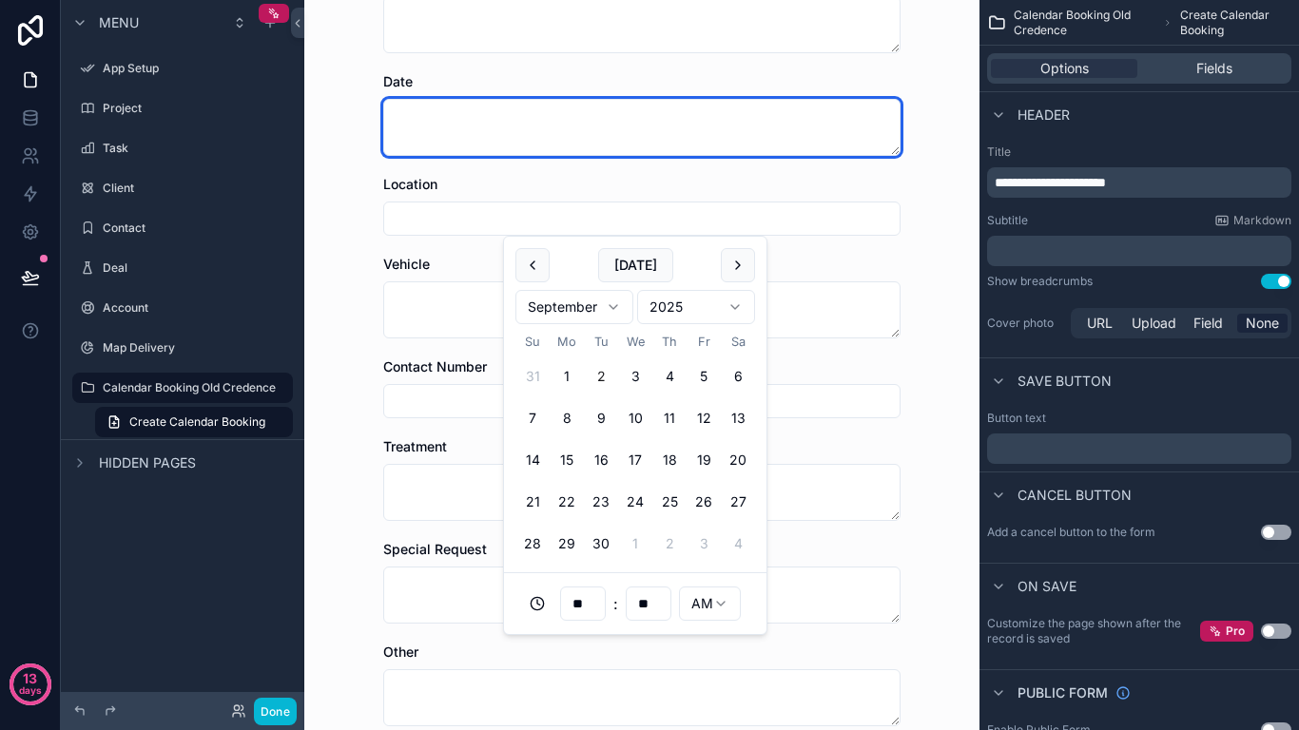
click at [663, 139] on textarea "scrollable content" at bounding box center [641, 127] width 517 height 57
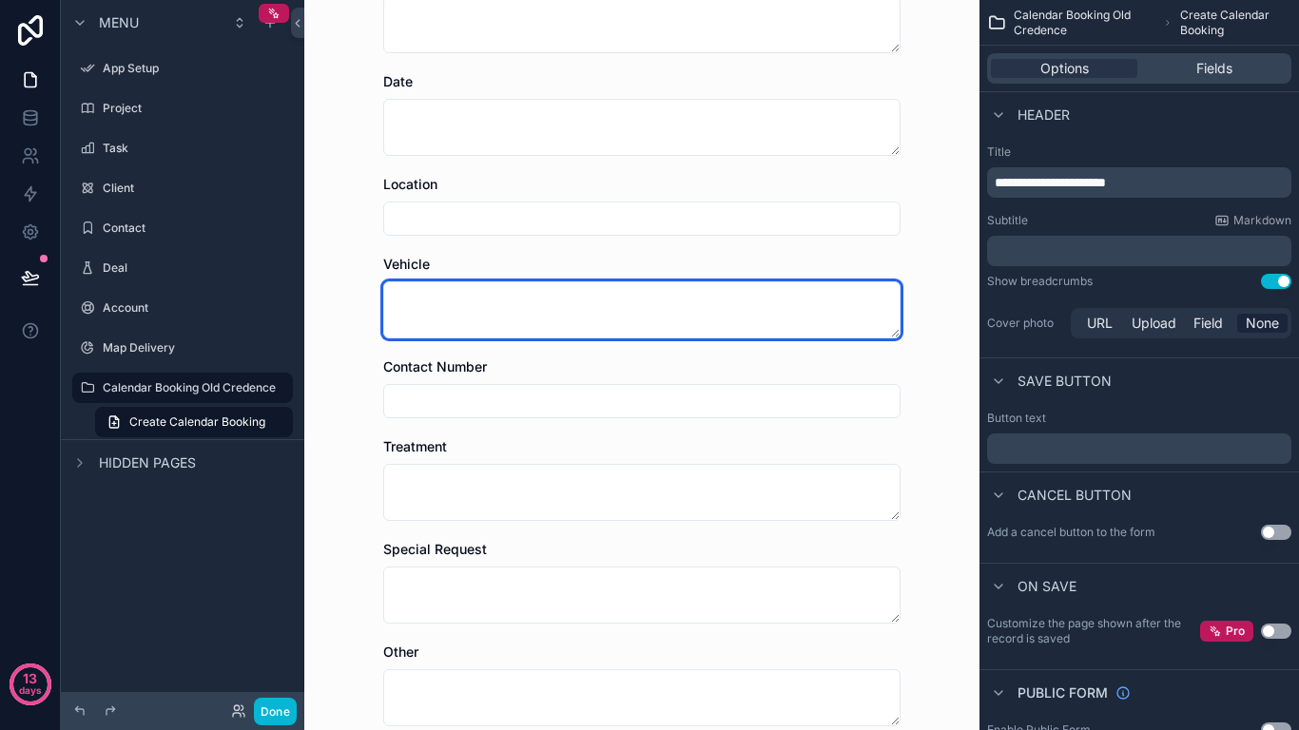
click at [648, 299] on textarea "scrollable content" at bounding box center [641, 309] width 517 height 57
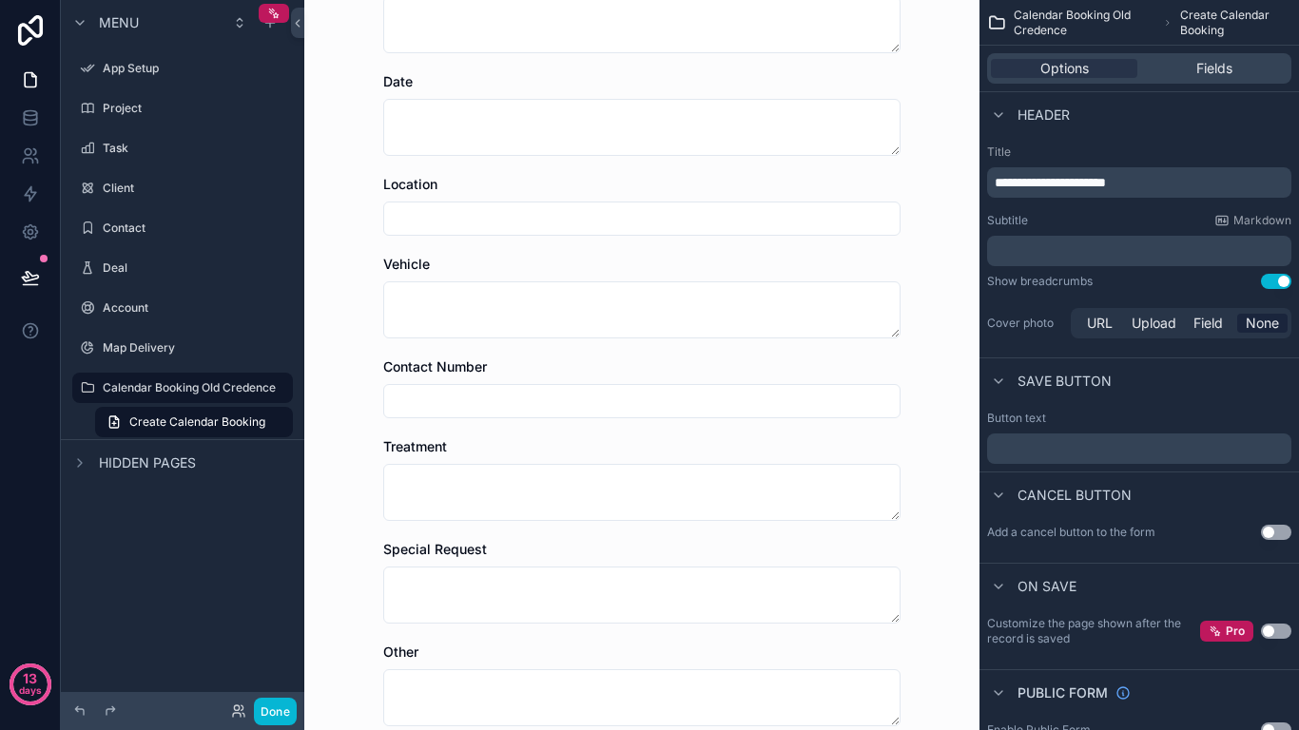
click at [647, 225] on input "scrollable content" at bounding box center [641, 218] width 515 height 27
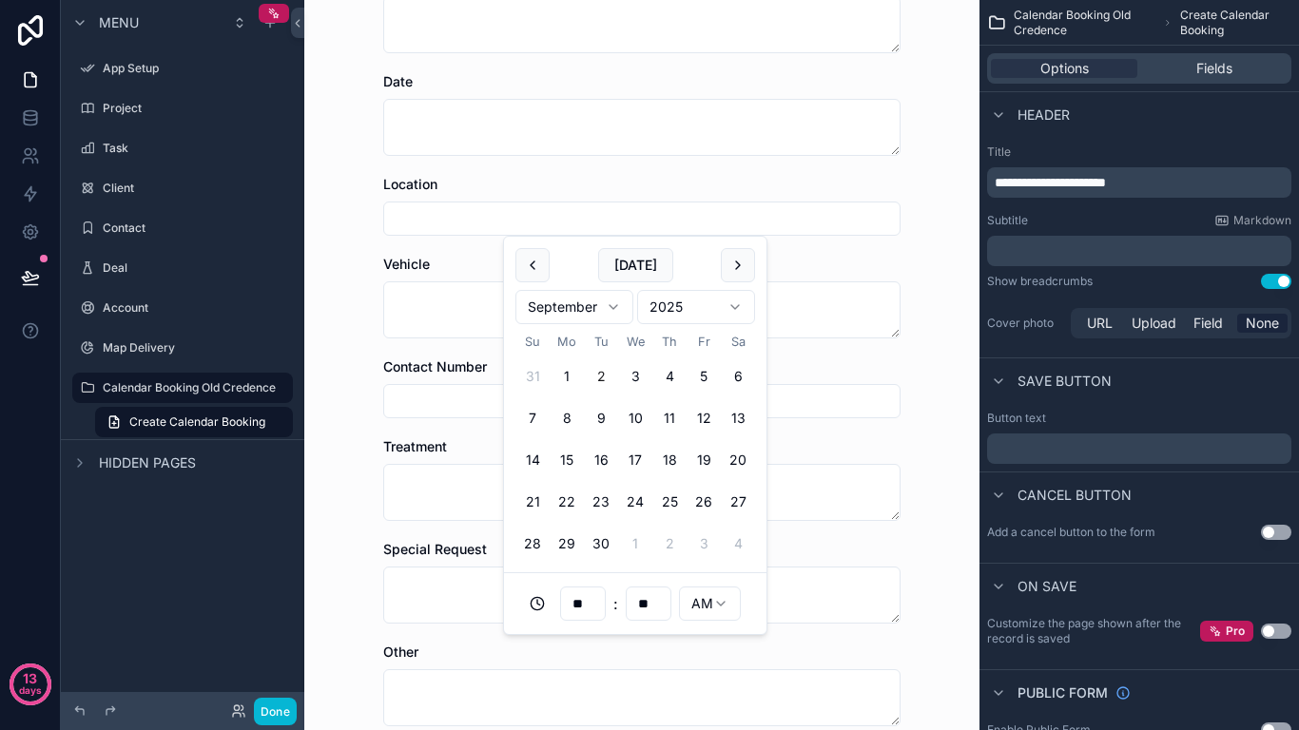
click at [912, 196] on div "Calendar Booking Old Credence Create Calendar Booking Create Calendar Booking N…" at bounding box center [641, 220] width 675 height 730
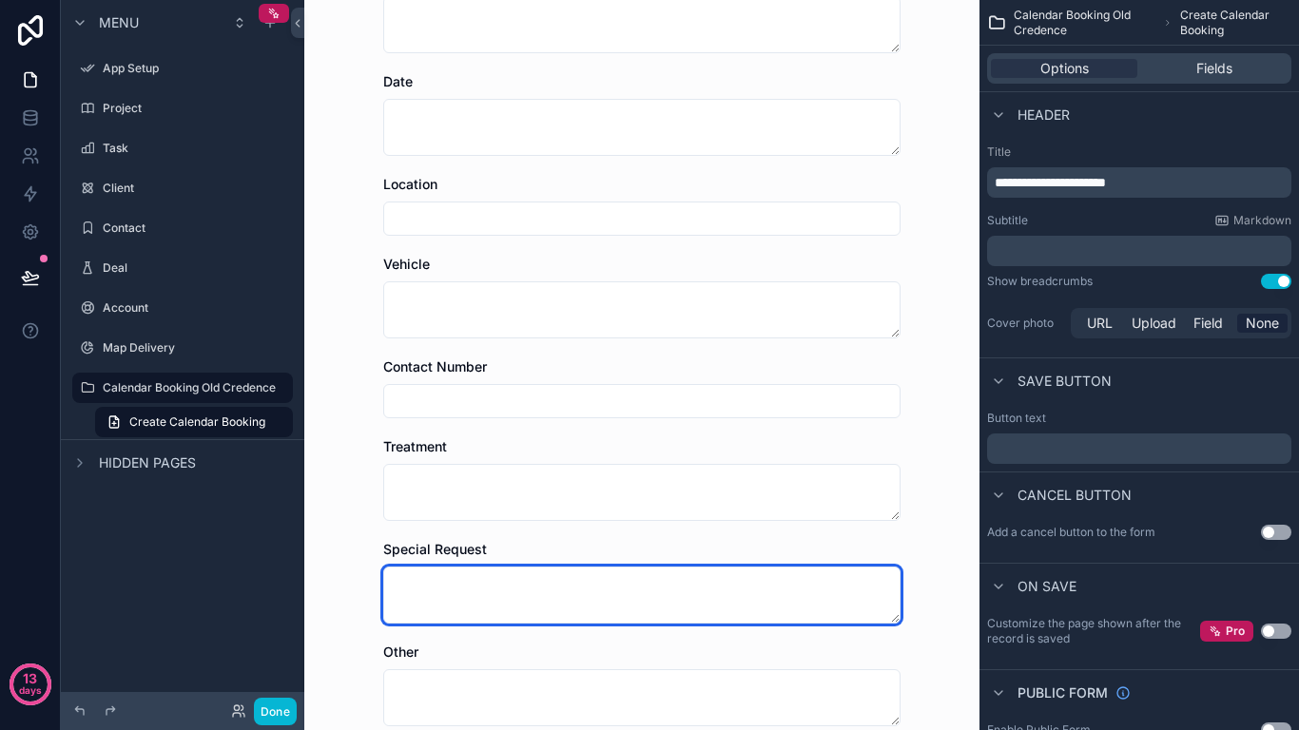
click at [697, 589] on textarea "scrollable content" at bounding box center [641, 595] width 517 height 57
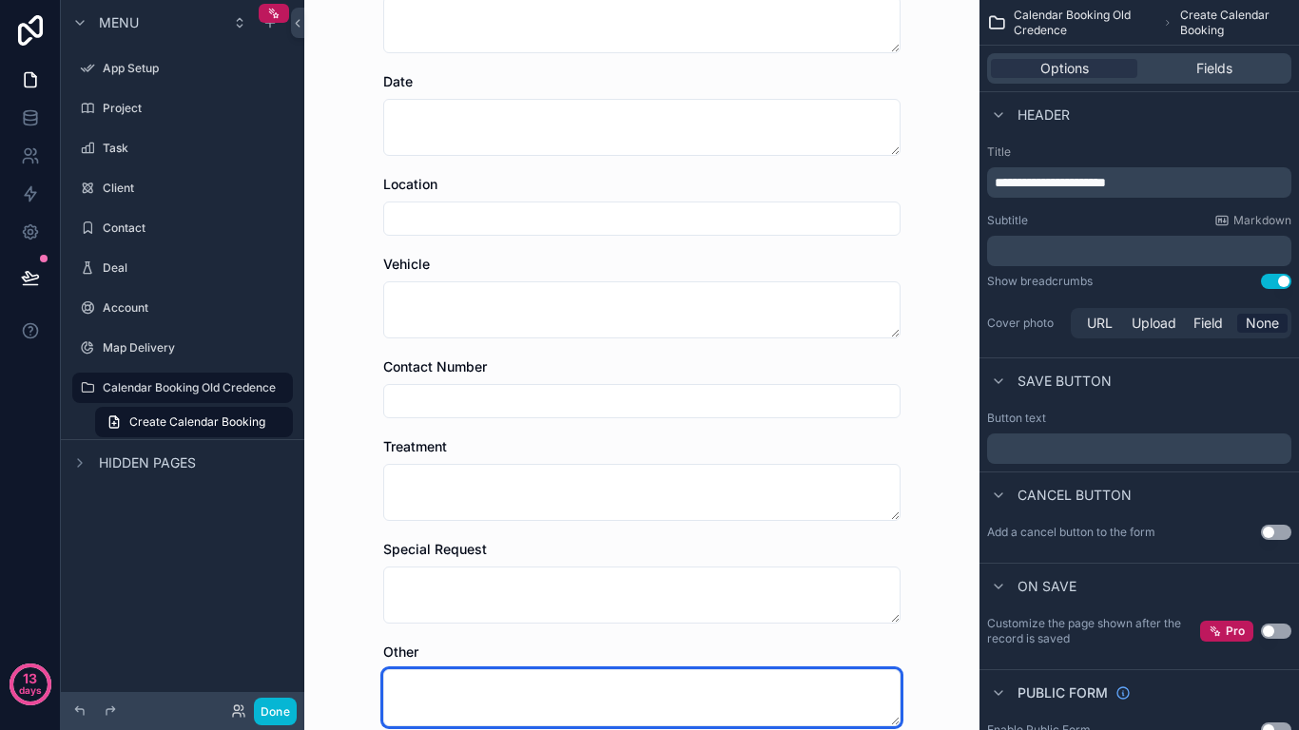
click at [678, 674] on textarea "scrollable content" at bounding box center [641, 697] width 517 height 57
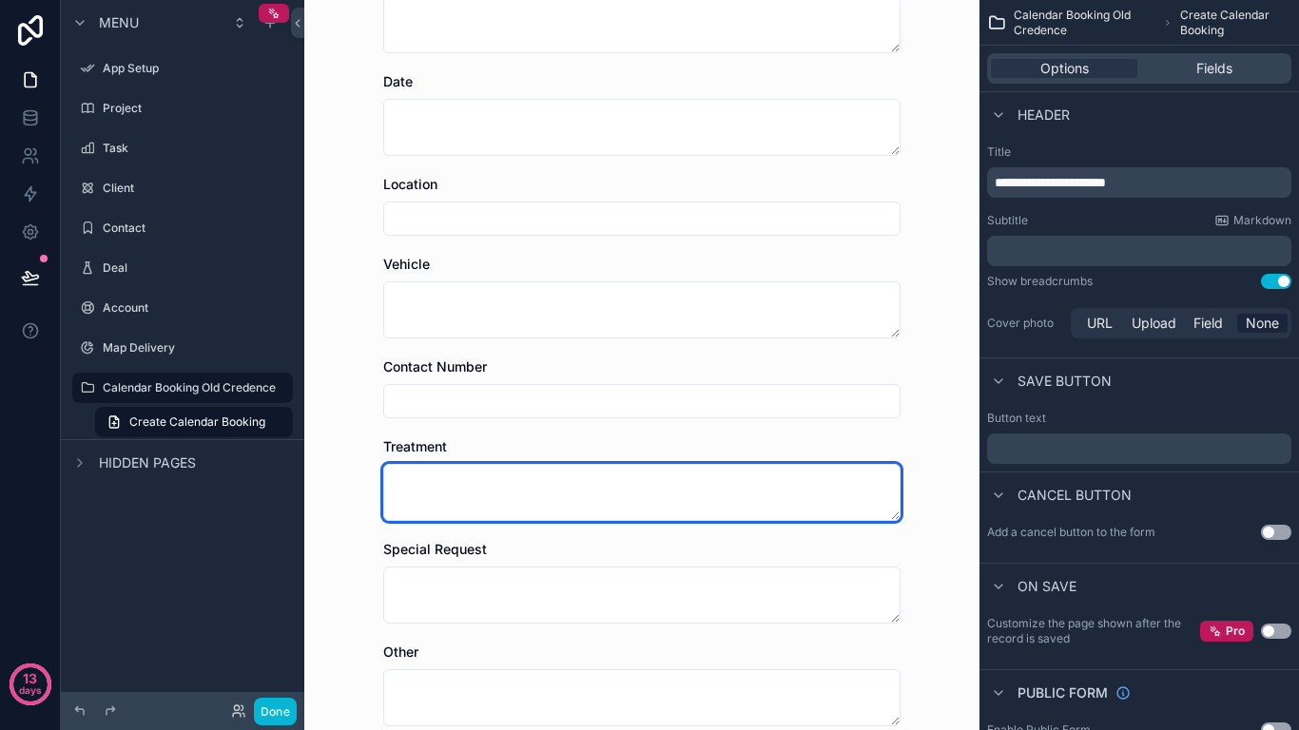
click at [676, 504] on textarea "scrollable content" at bounding box center [641, 492] width 517 height 57
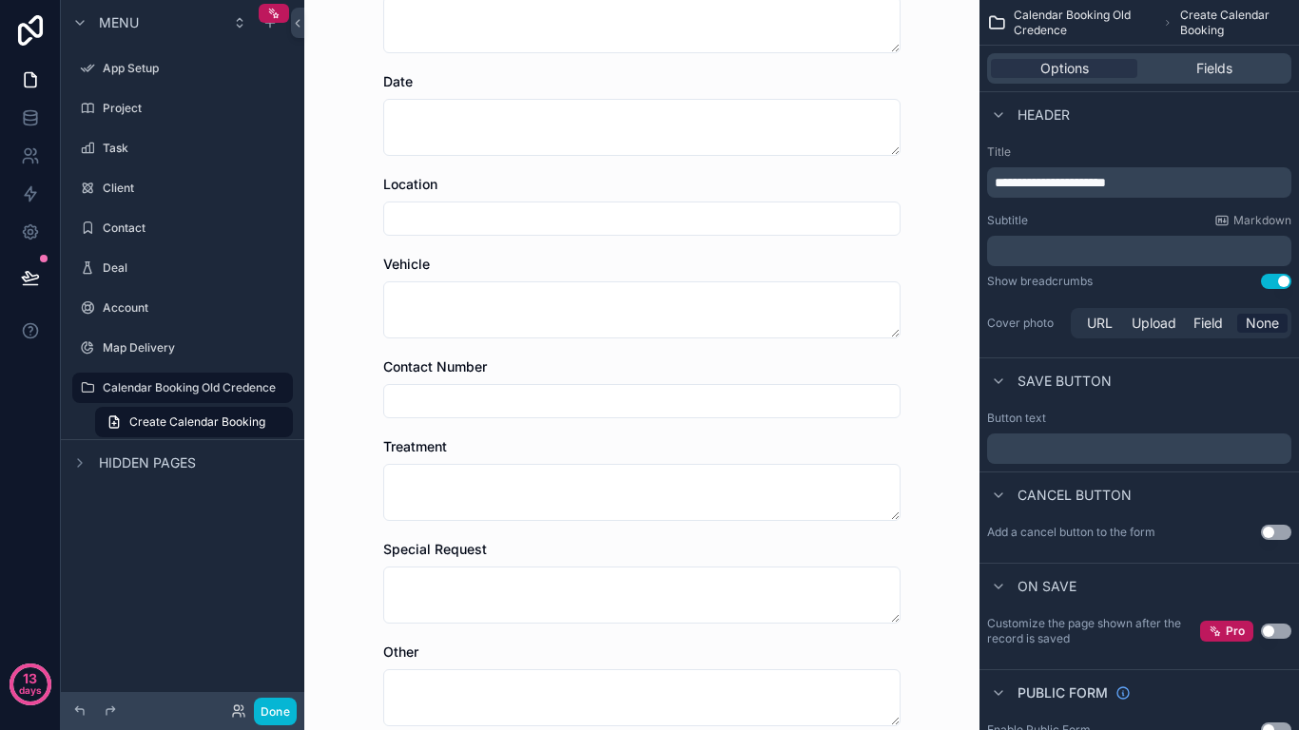
click at [667, 409] on input "scrollable content" at bounding box center [641, 401] width 515 height 27
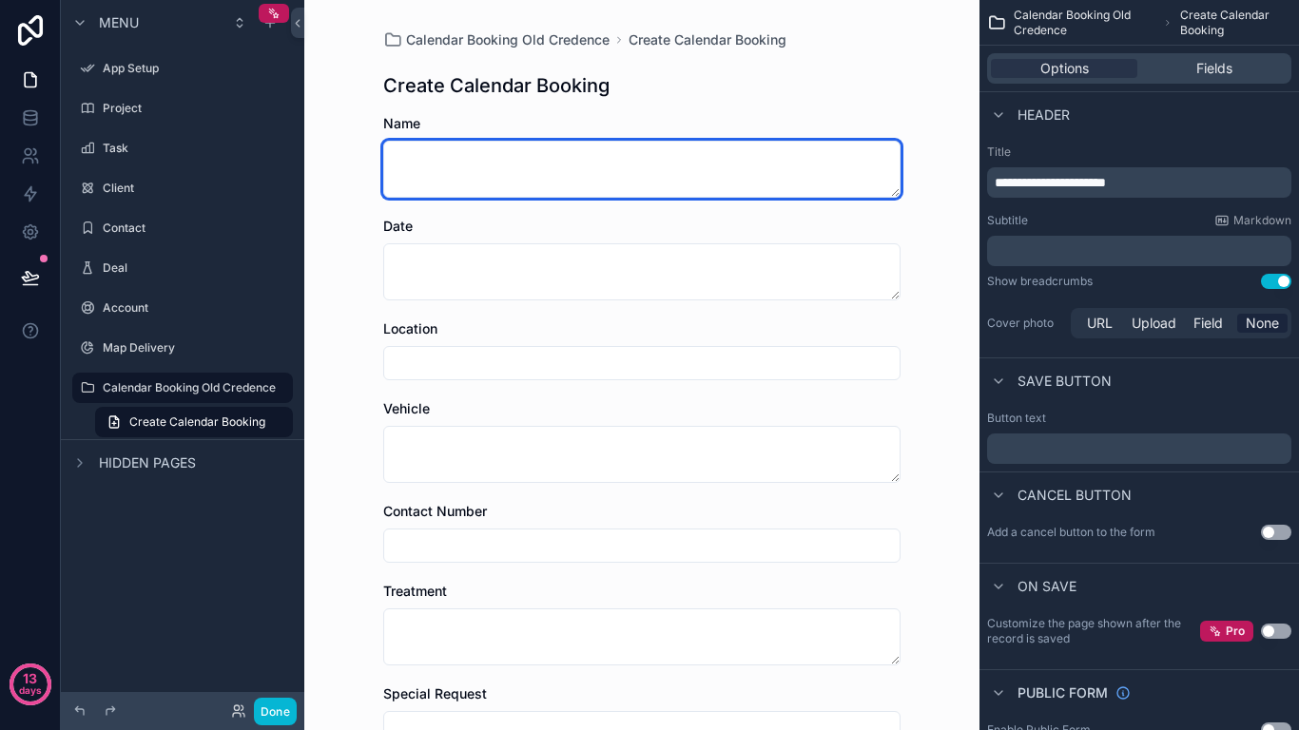
click at [604, 178] on textarea "scrollable content" at bounding box center [641, 169] width 517 height 57
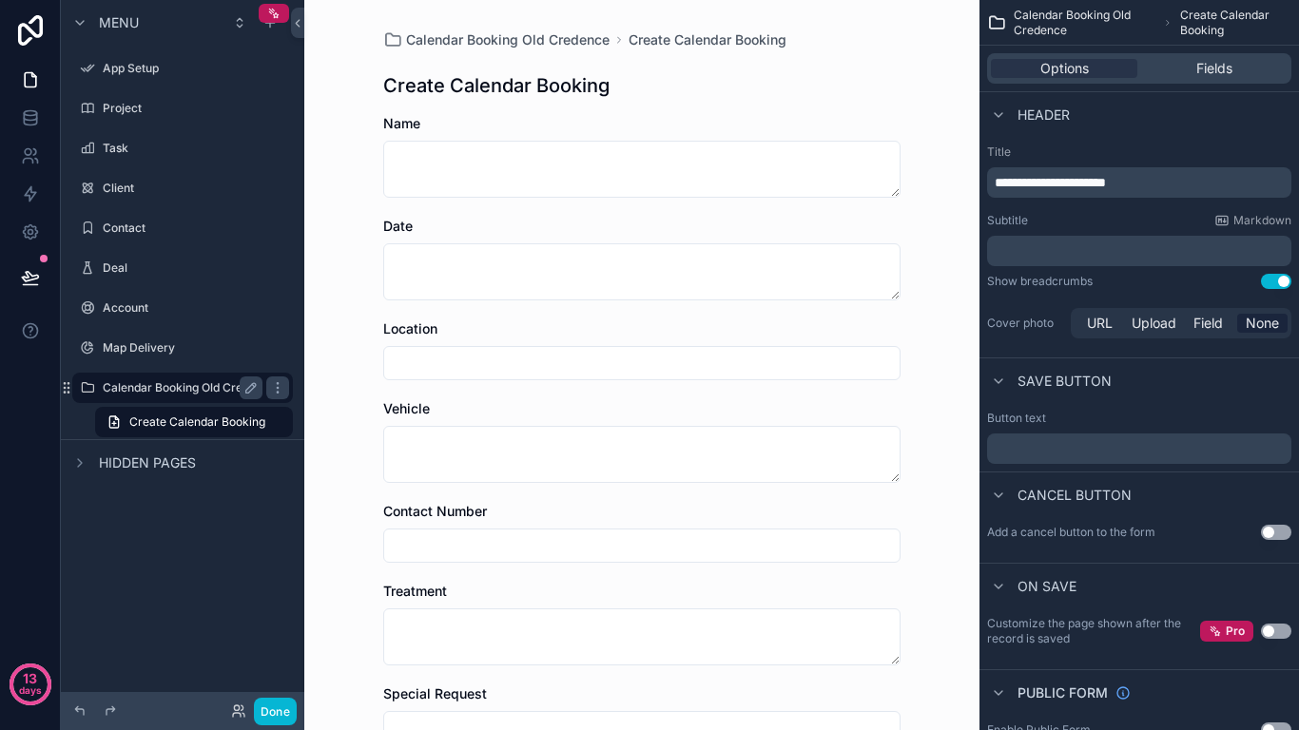
click at [225, 393] on label "Calendar Booking Old Credence" at bounding box center [189, 387] width 173 height 15
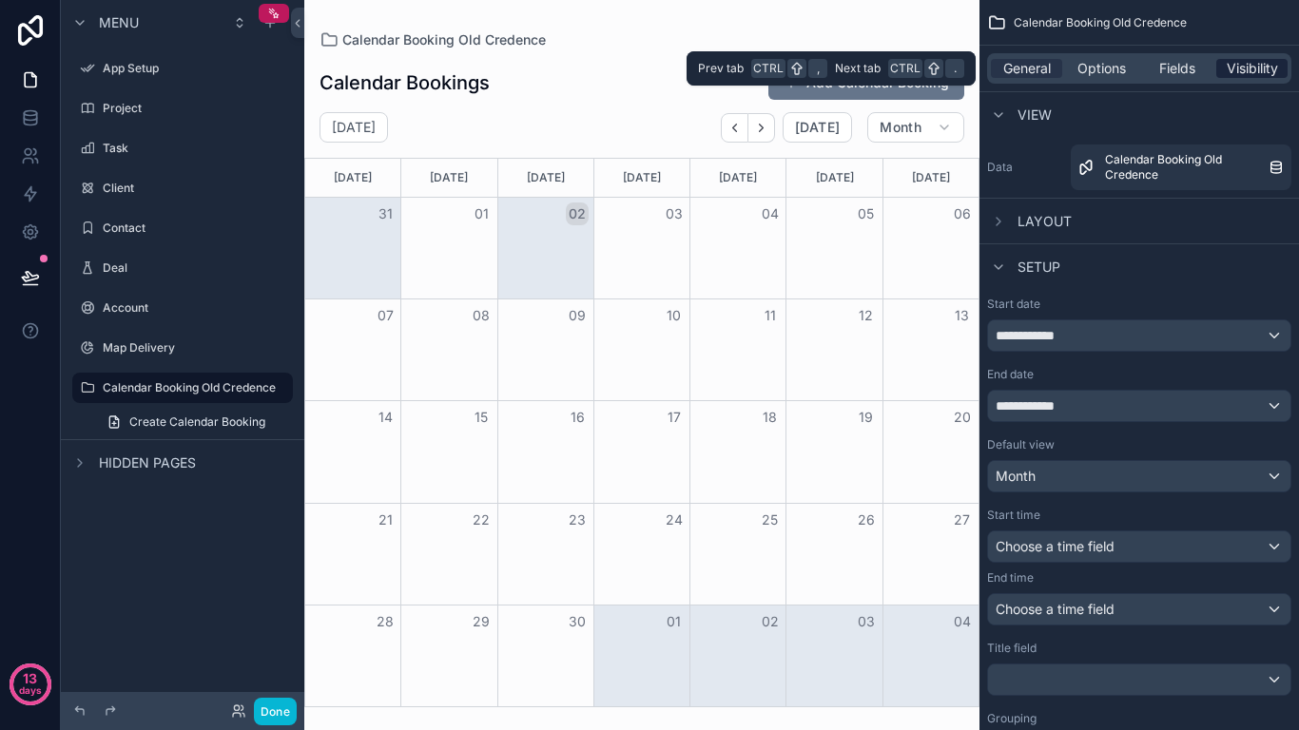
click at [1246, 67] on span "Visibility" at bounding box center [1252, 68] width 51 height 19
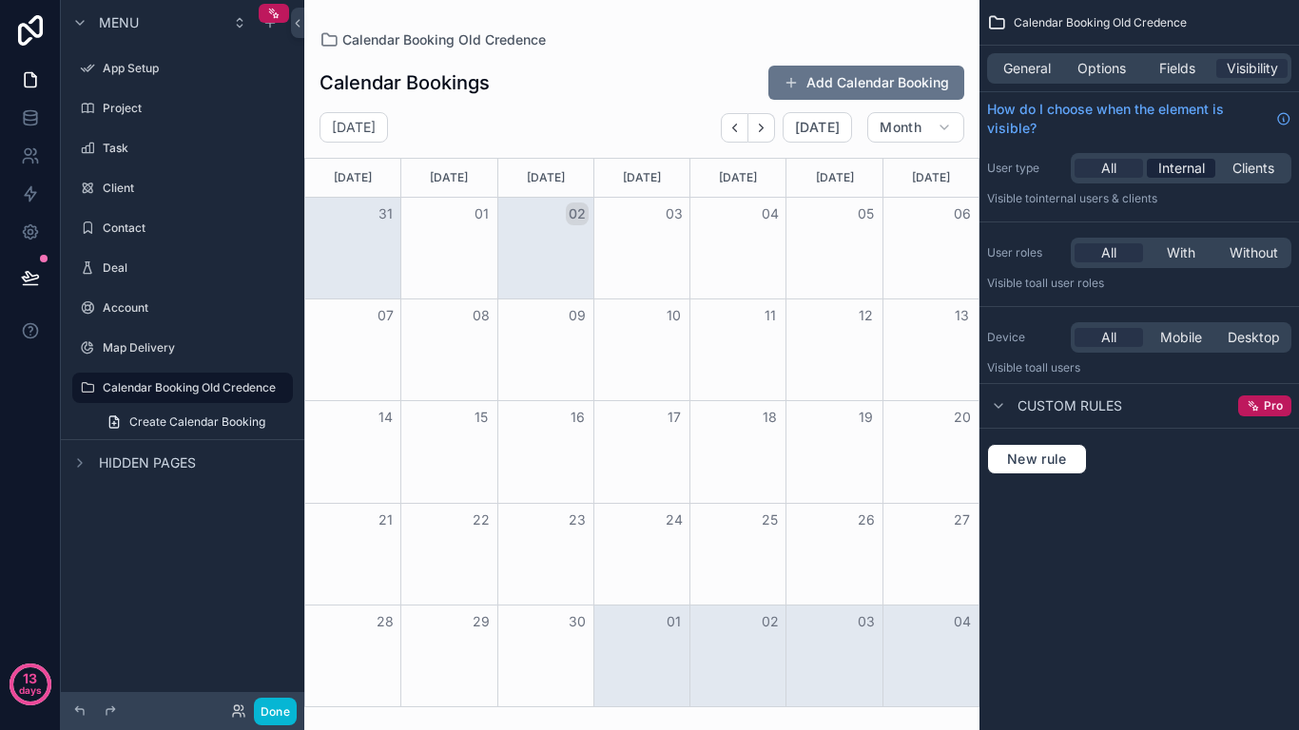
click at [1169, 164] on span "Internal" at bounding box center [1181, 168] width 47 height 19
click at [1113, 173] on span "All" at bounding box center [1108, 168] width 15 height 19
click at [995, 403] on icon "scrollable content" at bounding box center [998, 405] width 15 height 15
click at [998, 399] on icon "scrollable content" at bounding box center [998, 405] width 15 height 15
click at [376, 123] on h2 "[DATE]" at bounding box center [354, 127] width 44 height 19
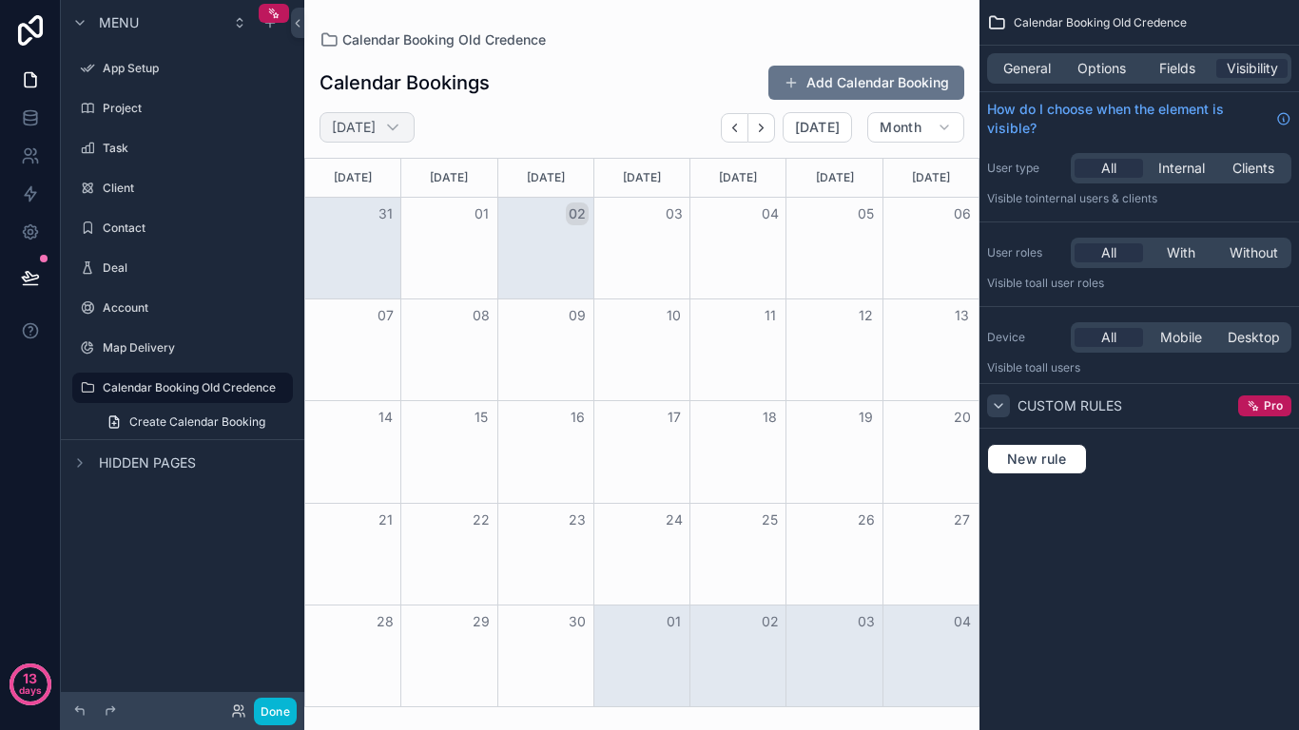
select select "****"
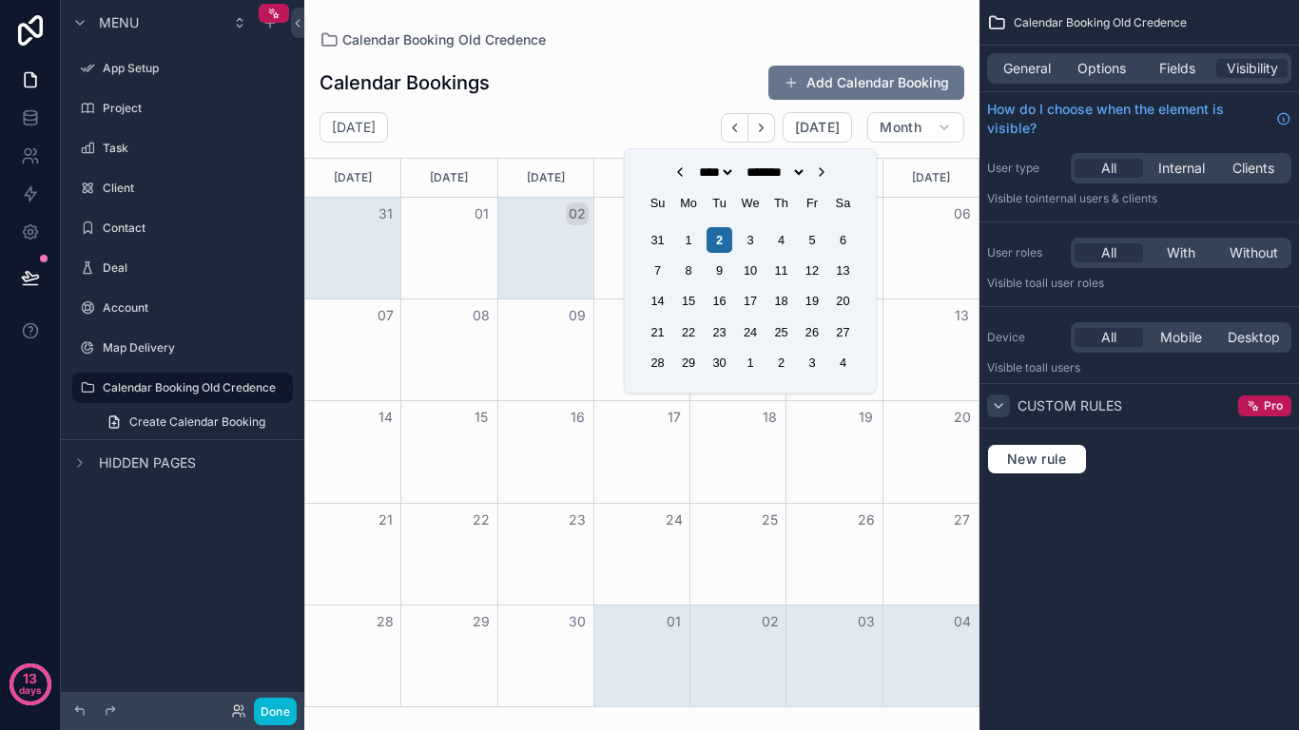
click at [672, 175] on icon "Choose Date" at bounding box center [679, 171] width 15 height 15
select select "*"
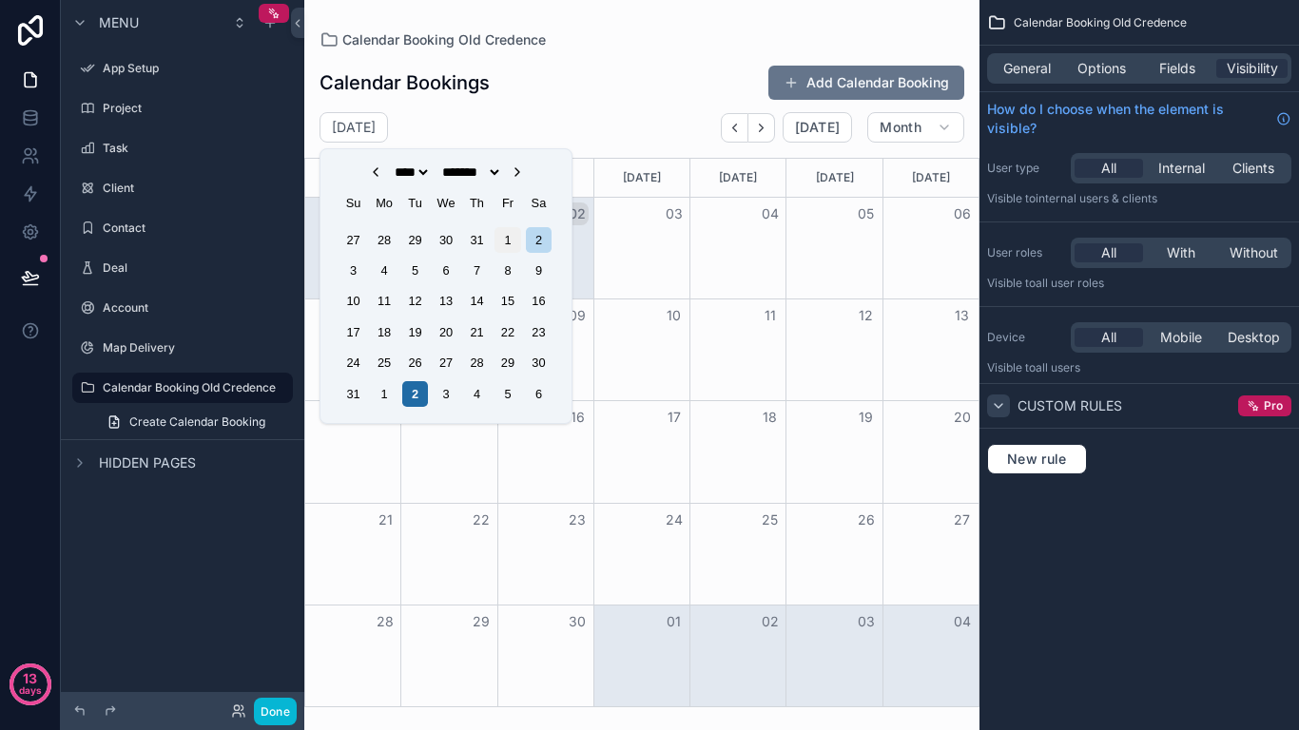
click at [510, 245] on div "1" at bounding box center [507, 240] width 26 height 26
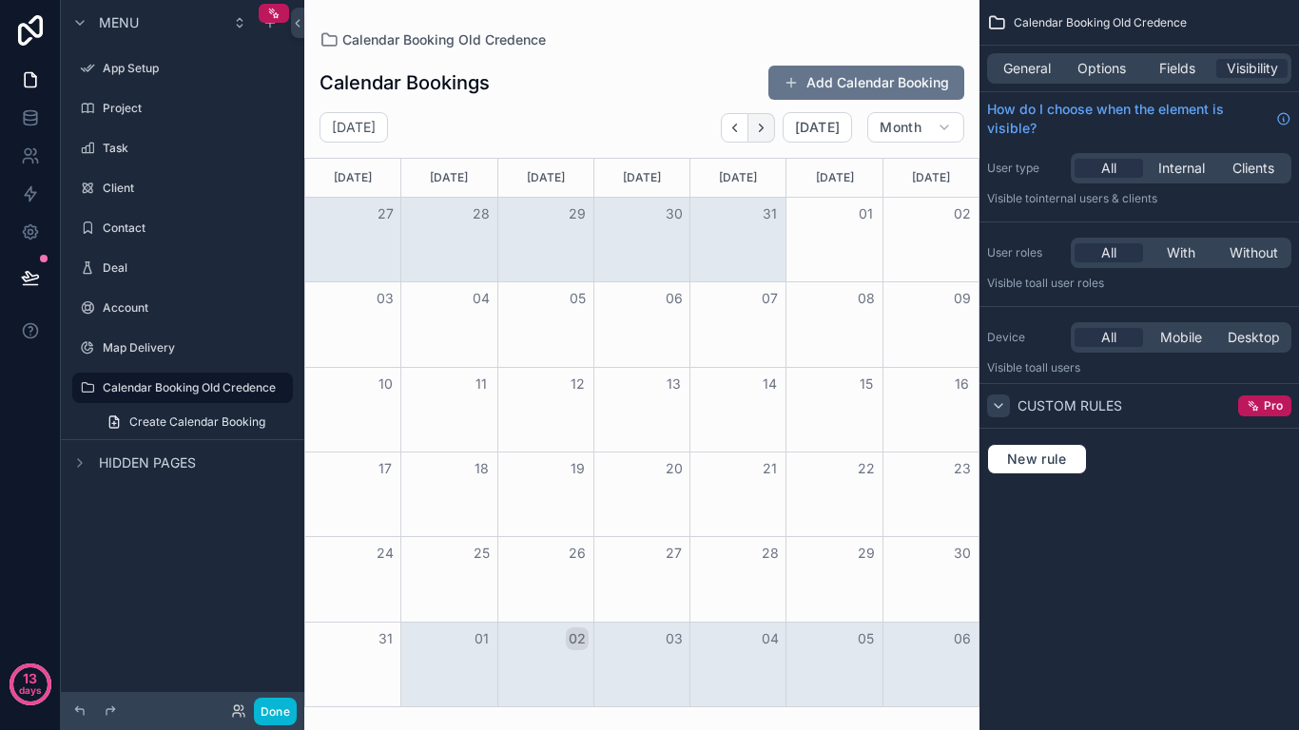
click at [761, 125] on icon "Next" at bounding box center [761, 128] width 14 height 14
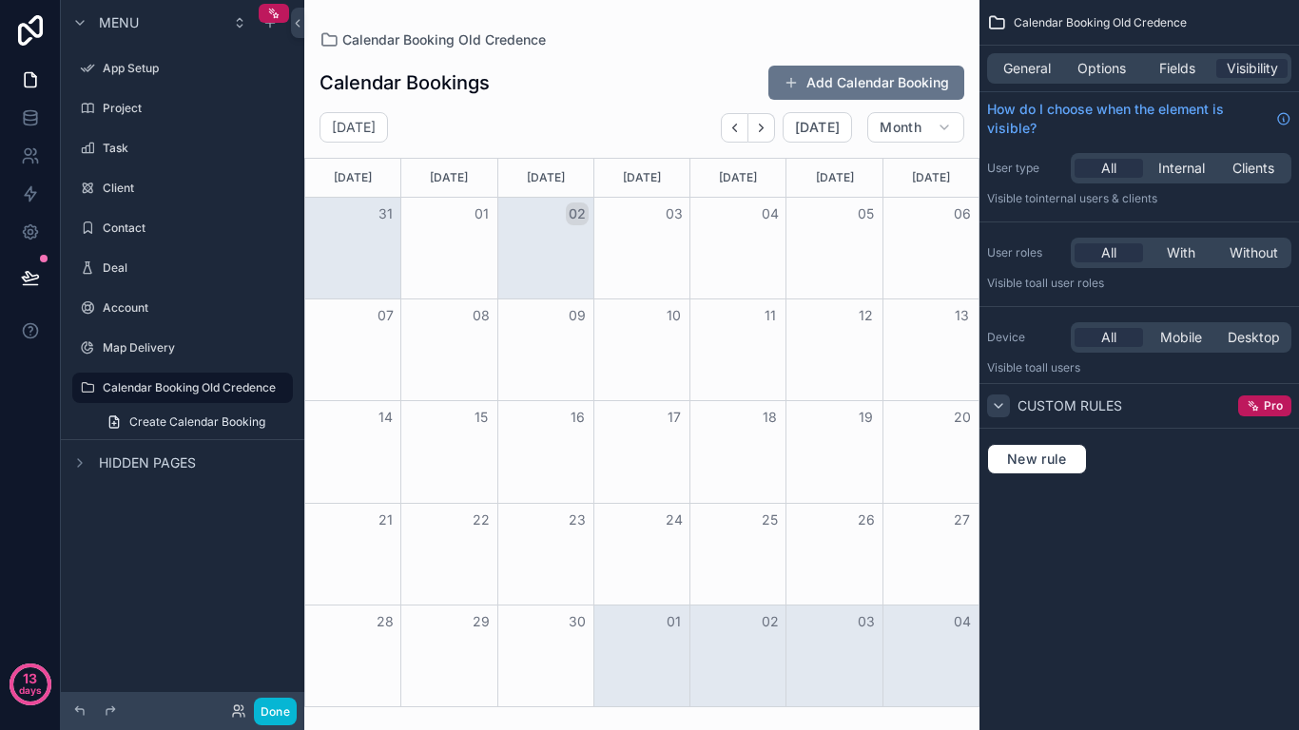
click at [561, 259] on div "Month View" at bounding box center [545, 248] width 96 height 101
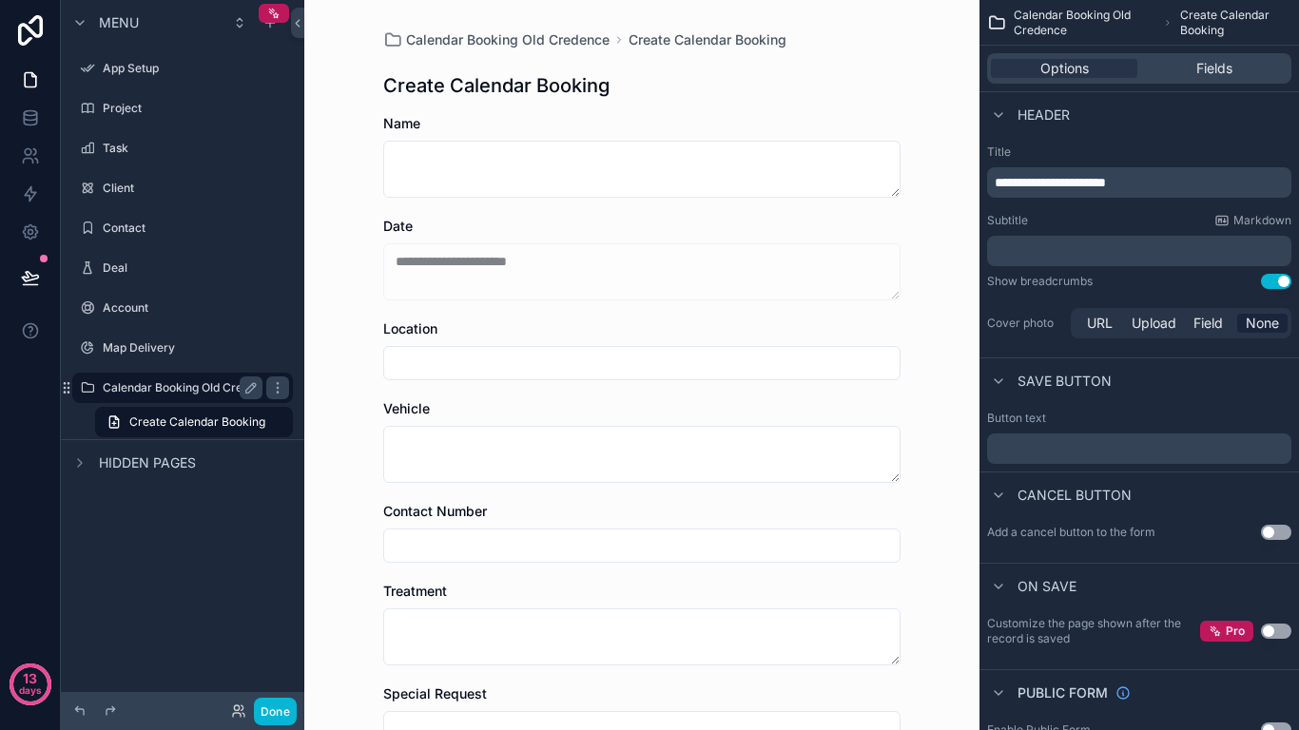
click at [197, 379] on div "Calendar Booking Old Credence" at bounding box center [183, 388] width 160 height 23
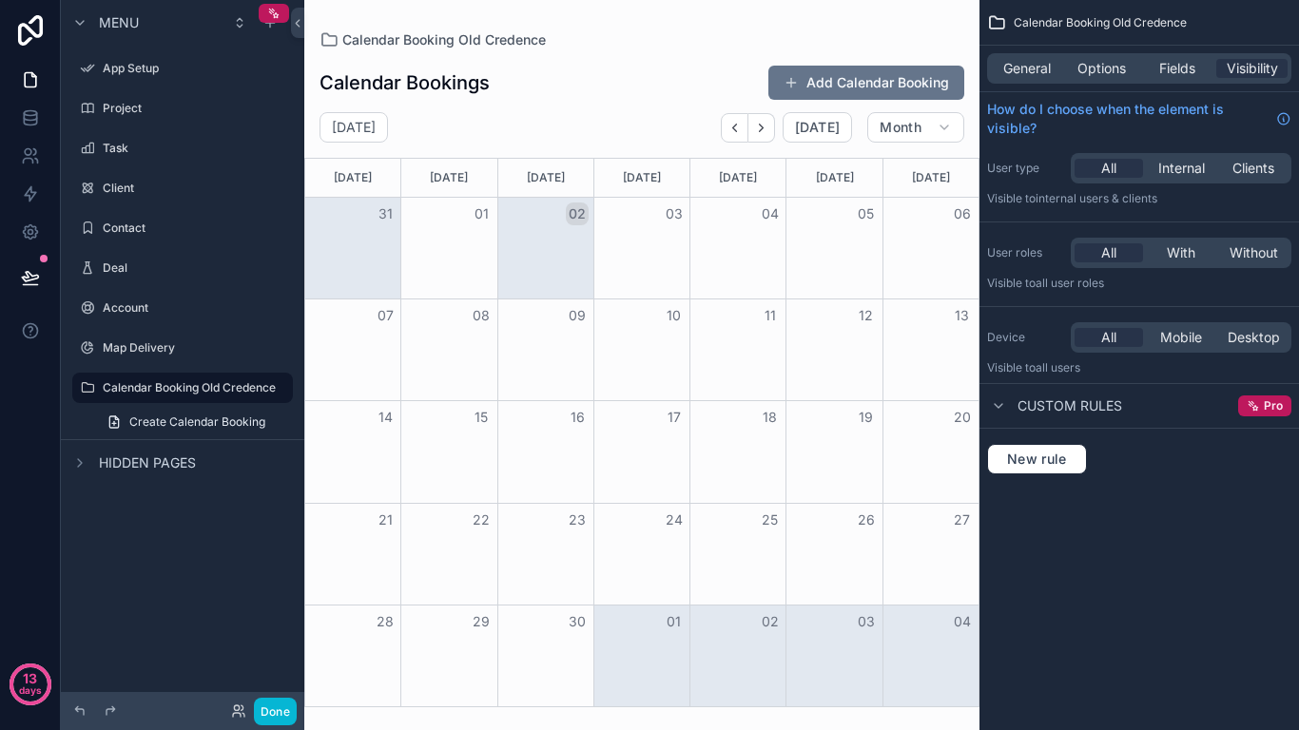
drag, startPoint x: 646, startPoint y: 248, endPoint x: 693, endPoint y: 34, distance: 219.1
click at [693, 34] on div "Calendar Booking Old Credence" at bounding box center [641, 39] width 645 height 19
click at [40, 223] on link at bounding box center [30, 232] width 60 height 38
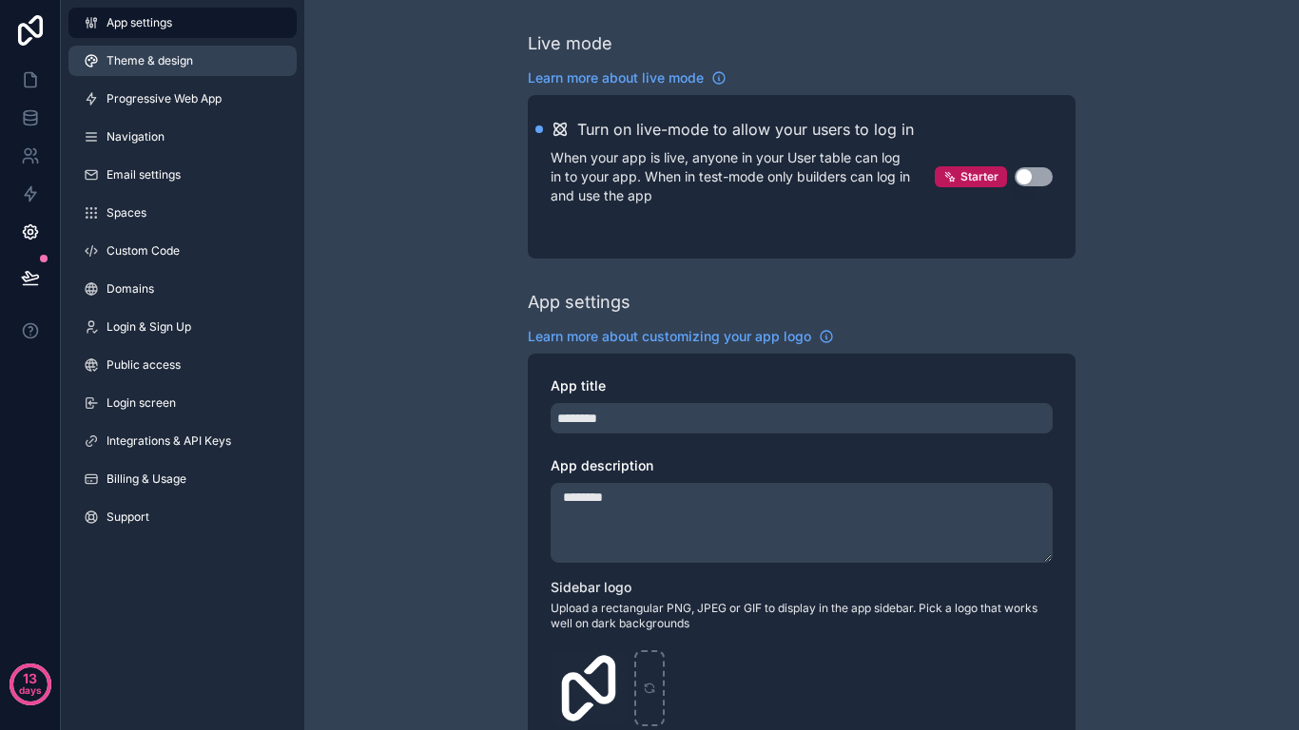
click at [159, 62] on span "Theme & design" at bounding box center [149, 60] width 87 height 15
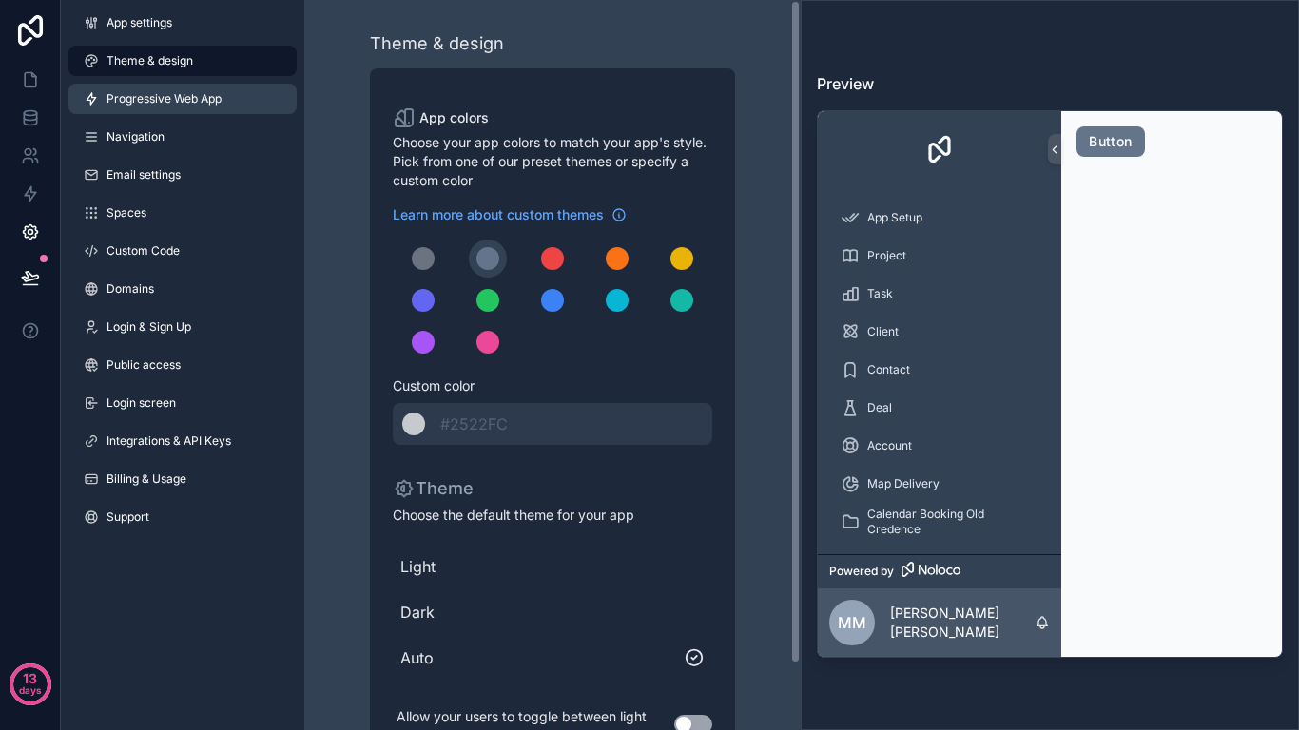
click at [193, 95] on span "Progressive Web App" at bounding box center [163, 98] width 115 height 15
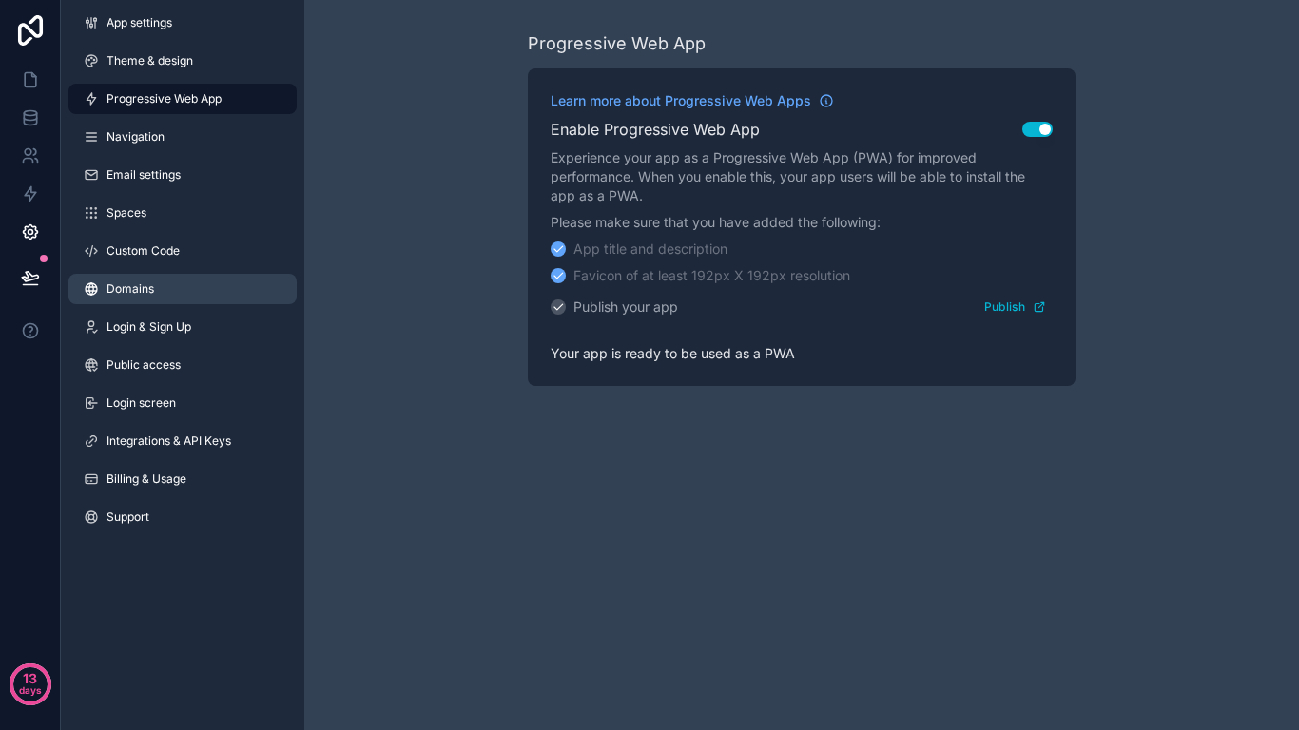
click at [169, 297] on link "Domains" at bounding box center [182, 289] width 228 height 30
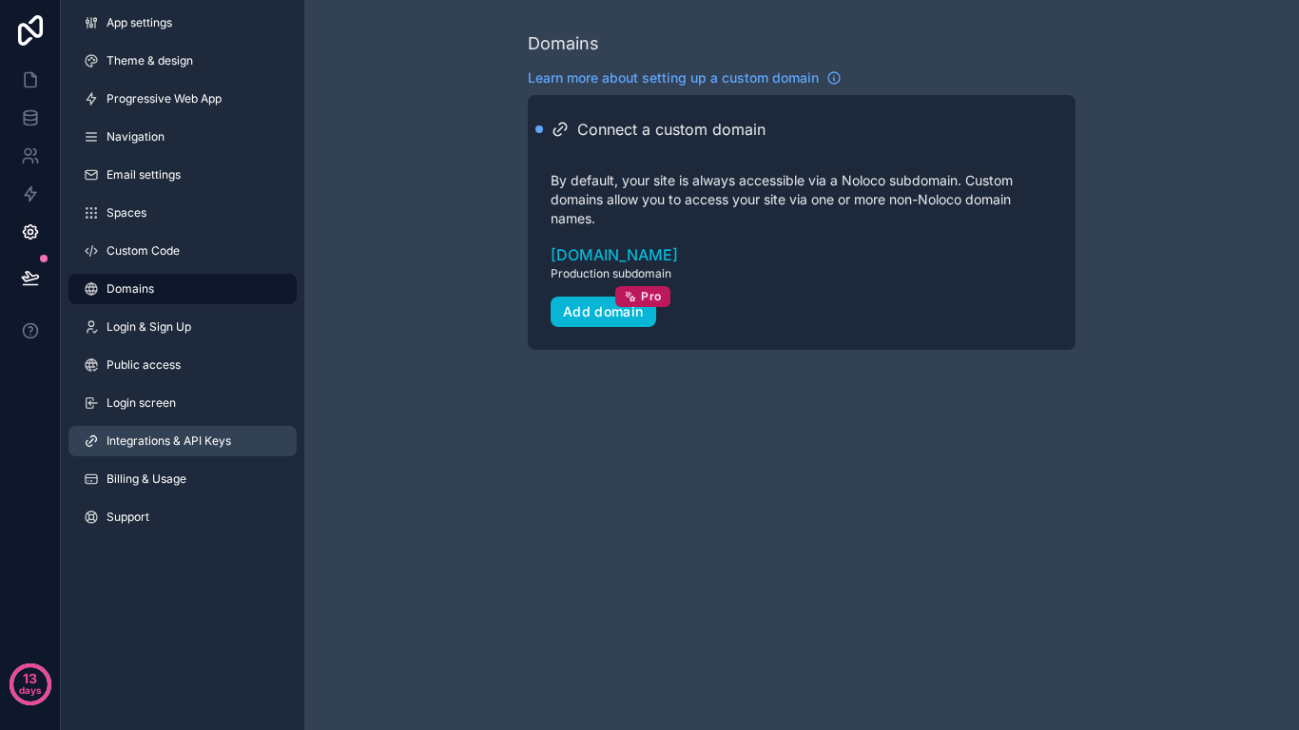
click at [198, 442] on span "Integrations & API Keys" at bounding box center [168, 441] width 125 height 15
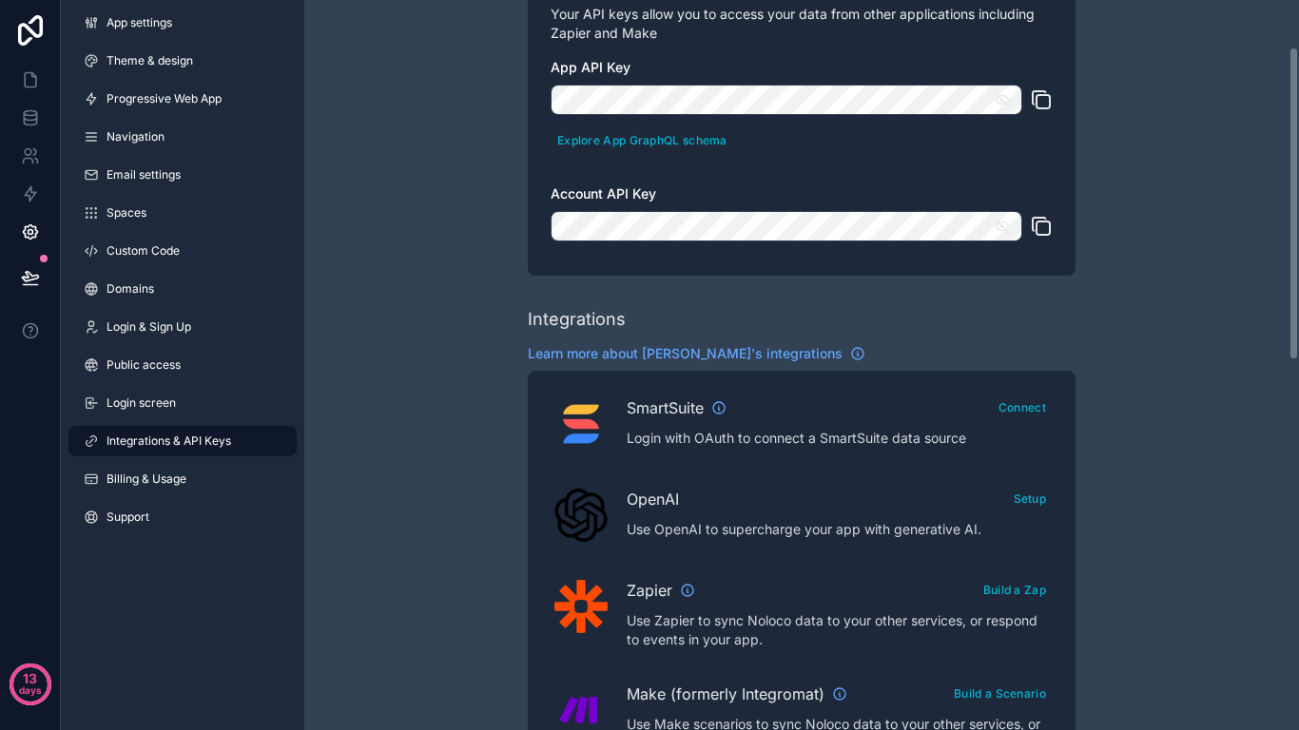
scroll to position [108, 0]
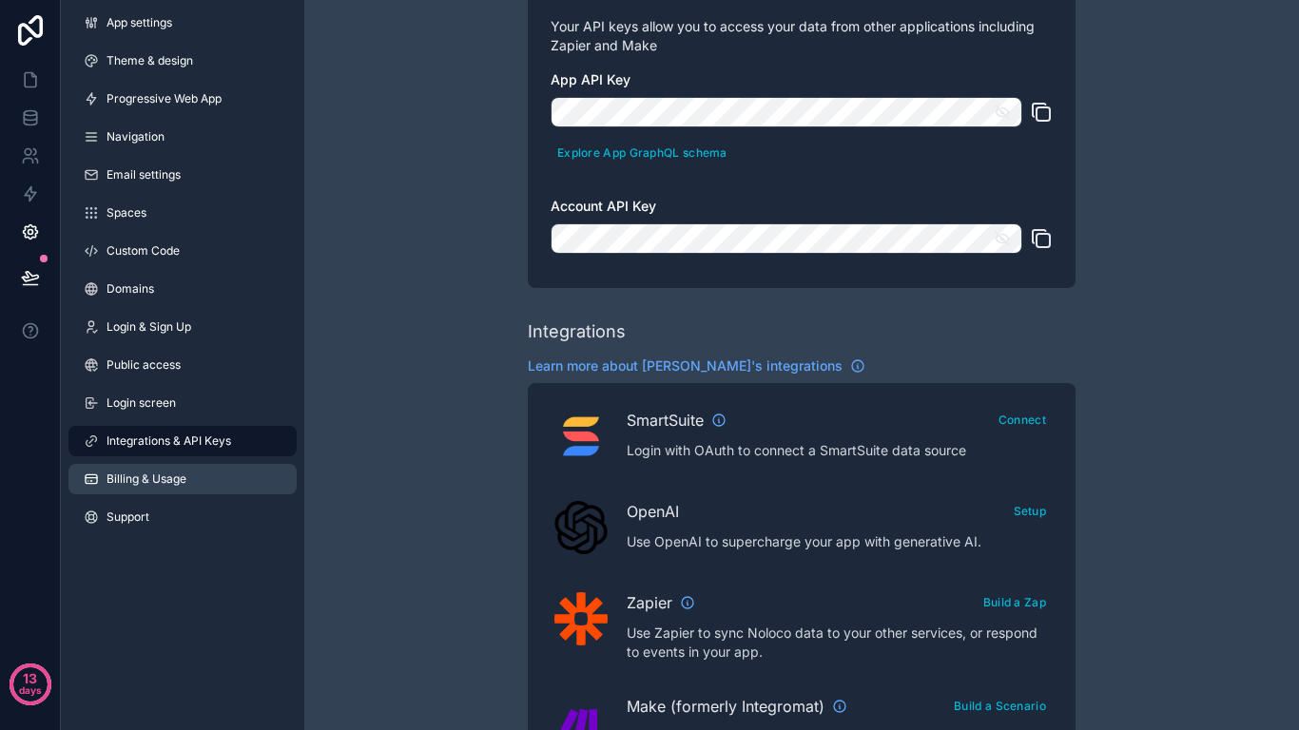
click at [132, 488] on link "Billing & Usage" at bounding box center [182, 479] width 228 height 30
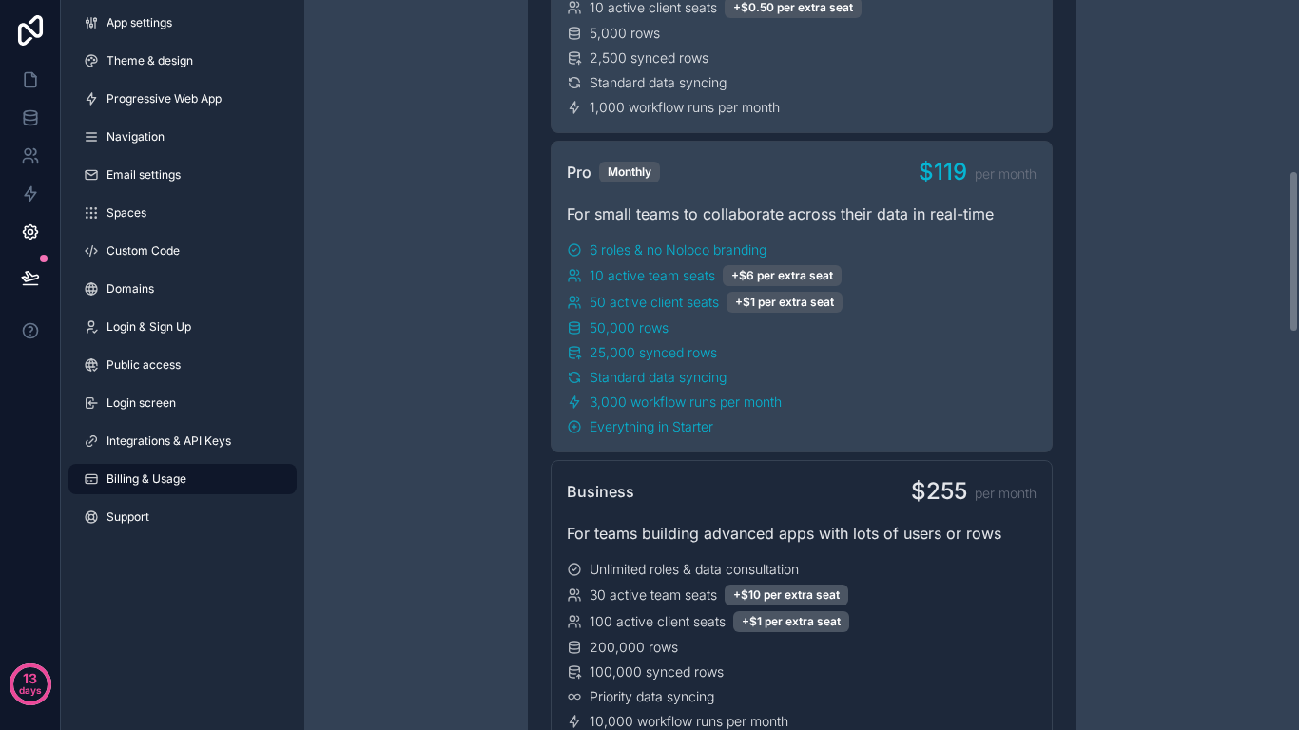
scroll to position [761, 0]
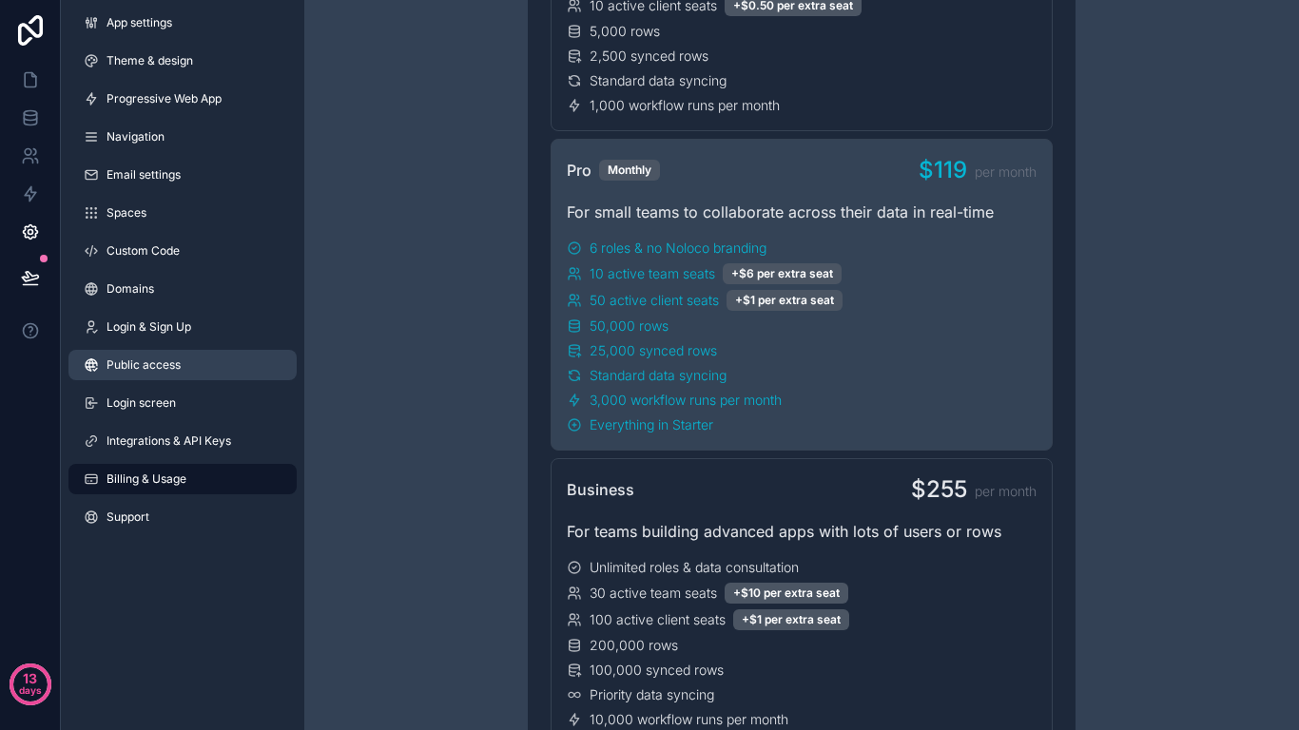
click at [181, 363] on span "Public access" at bounding box center [143, 364] width 74 height 15
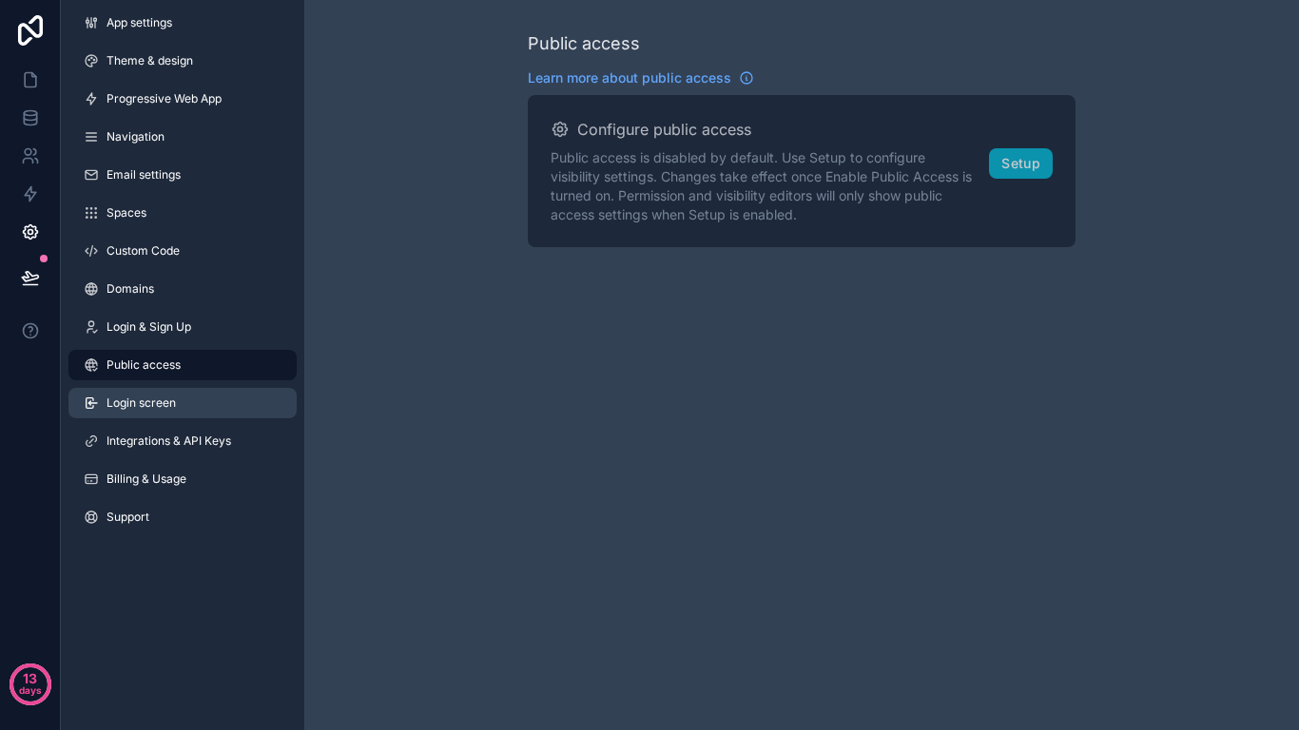
click at [184, 416] on link "Login screen" at bounding box center [182, 403] width 228 height 30
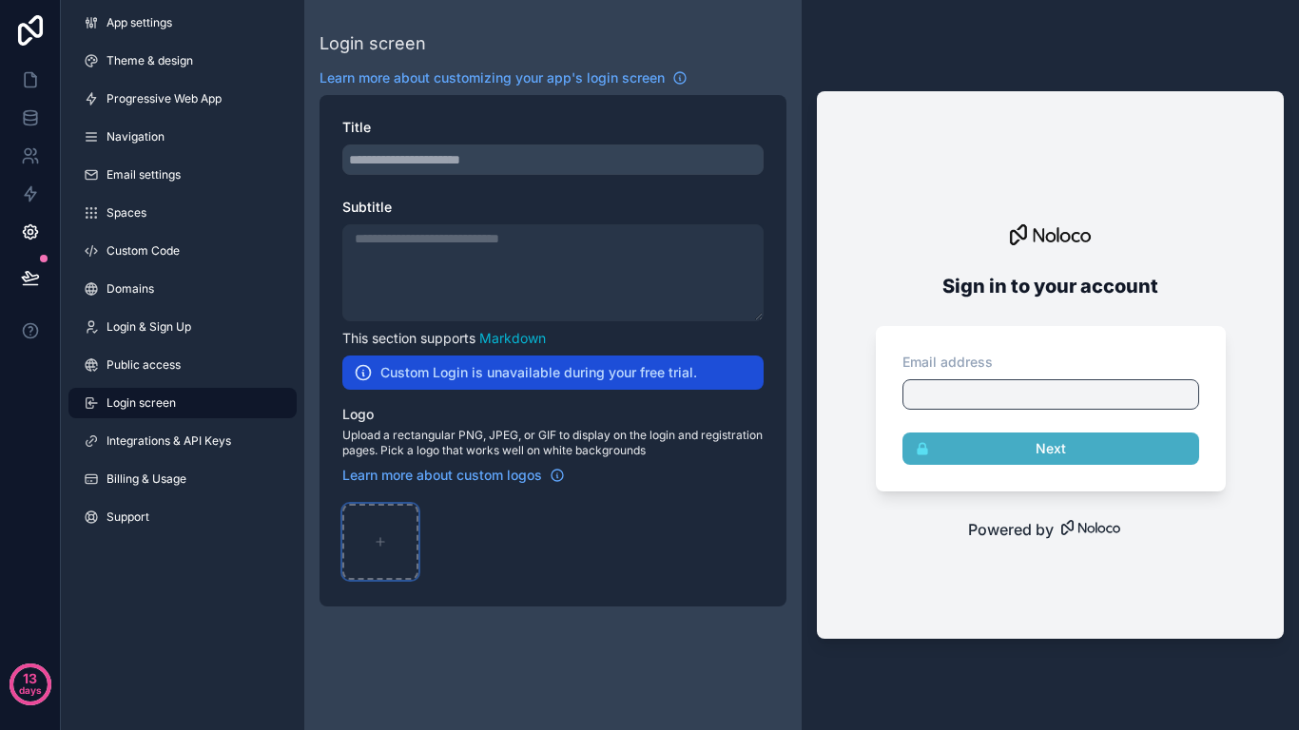
click at [372, 570] on div "scrollable content" at bounding box center [380, 542] width 76 height 76
type input "**********"
click at [440, 554] on div "scrollable content" at bounding box center [441, 542] width 30 height 76
type input "**********"
click at [435, 549] on div "scrollable content" at bounding box center [441, 542] width 30 height 76
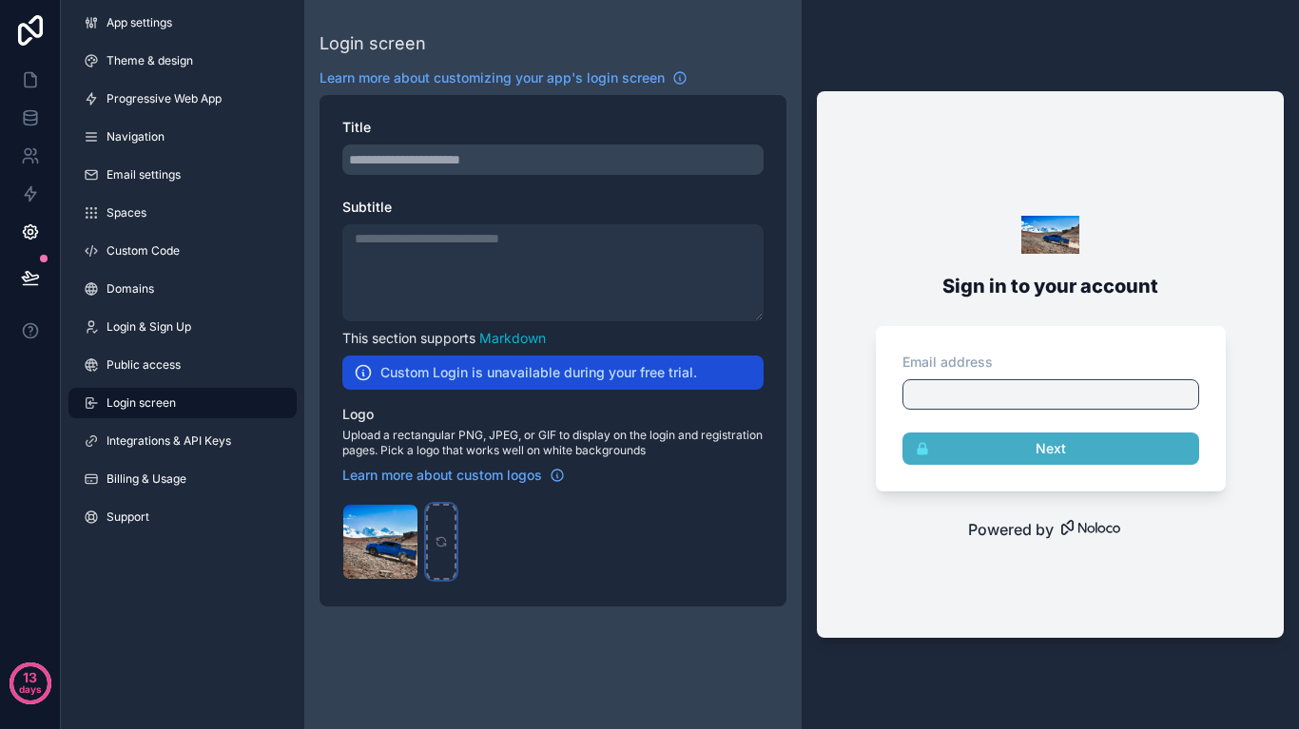
type input "**********"
click at [499, 249] on div "scrollable content" at bounding box center [552, 272] width 421 height 97
click at [436, 435] on span "Upload a rectangular PNG, JPEG, or GIF to display on the login and registration…" at bounding box center [552, 443] width 421 height 30
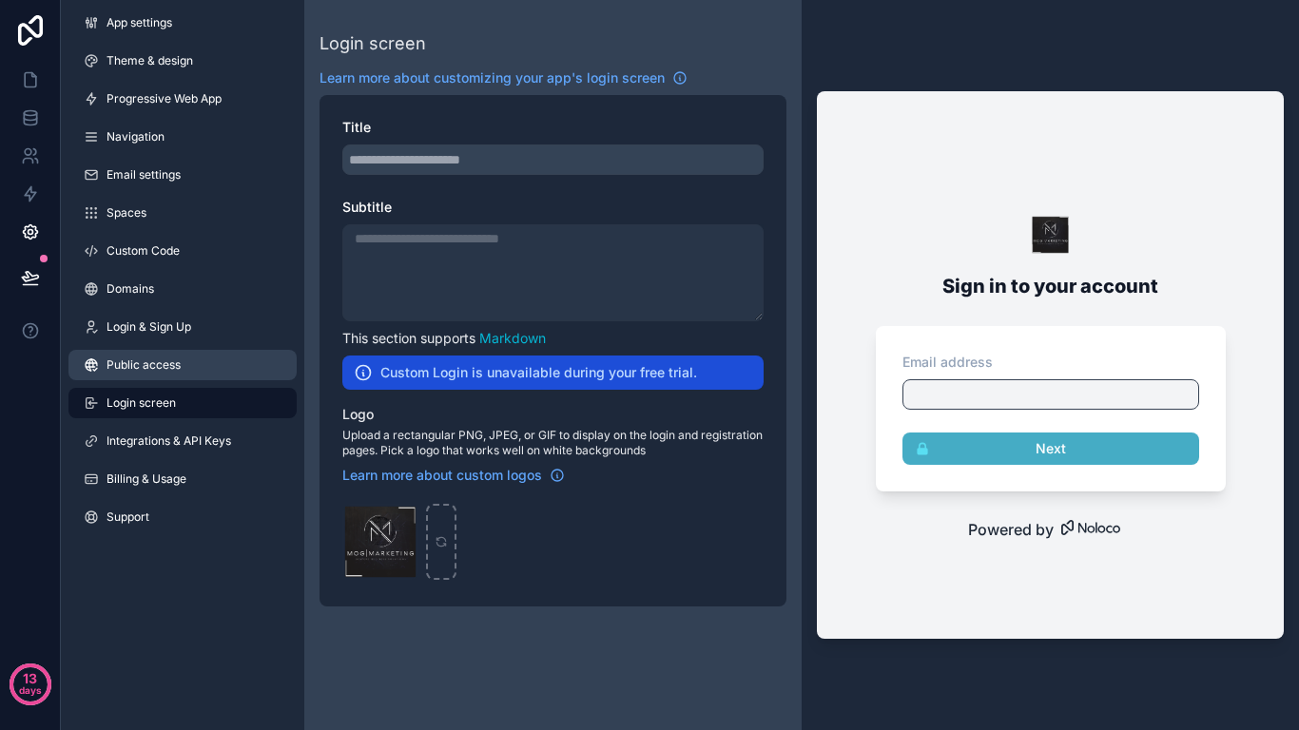
click at [184, 362] on link "Public access" at bounding box center [182, 365] width 228 height 30
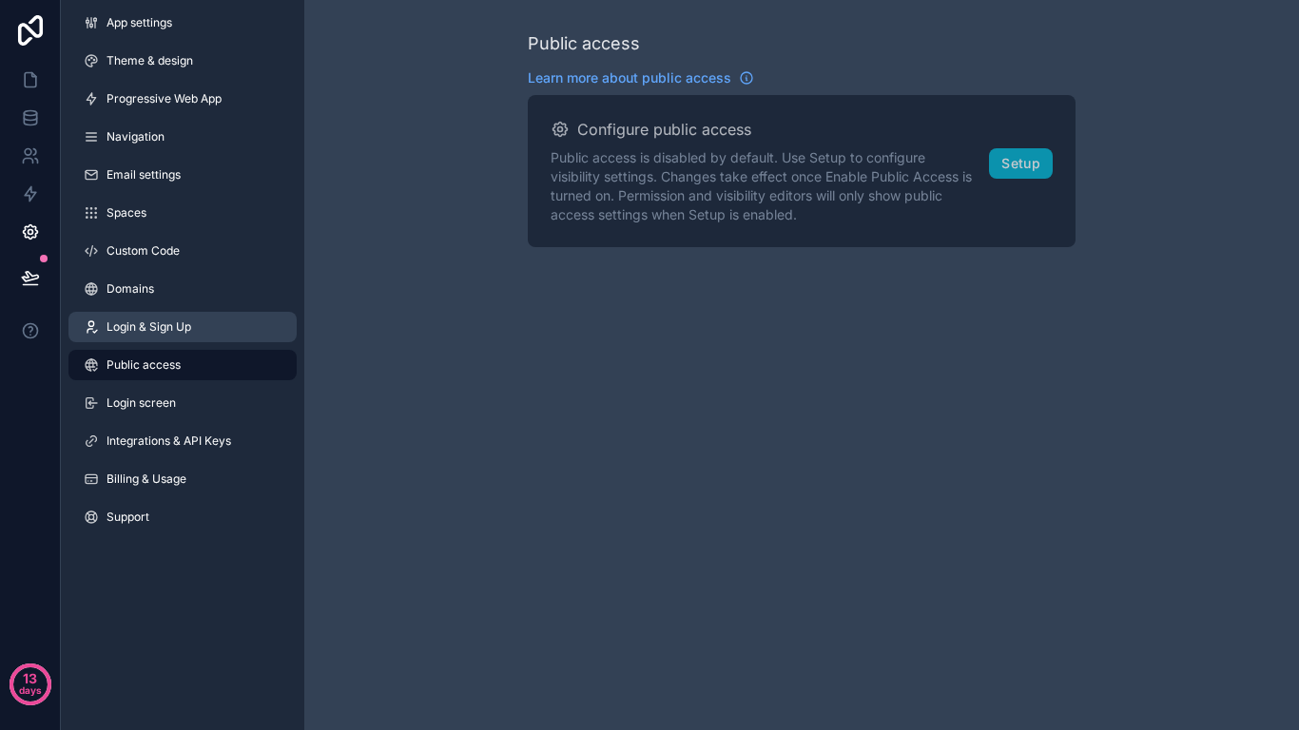
click at [184, 336] on link "Login & Sign Up" at bounding box center [182, 327] width 228 height 30
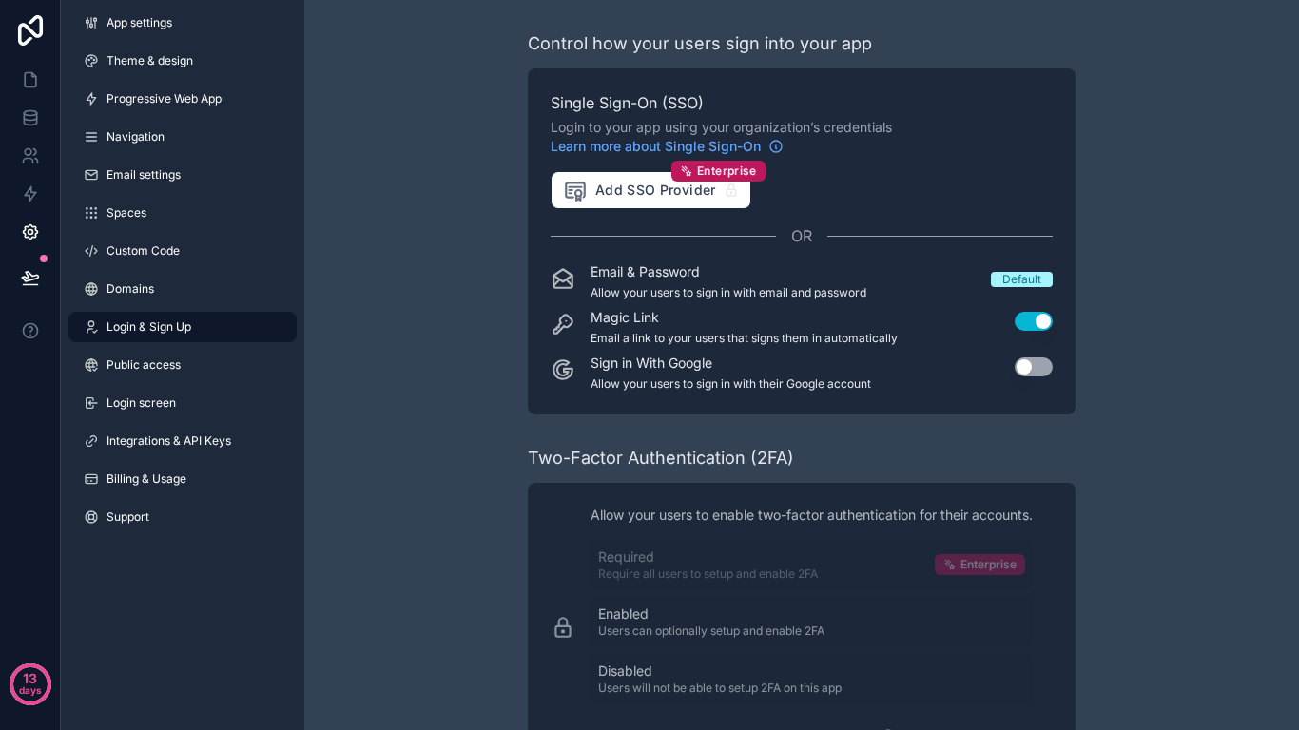
click at [1035, 371] on button "Use setting" at bounding box center [1033, 366] width 38 height 19
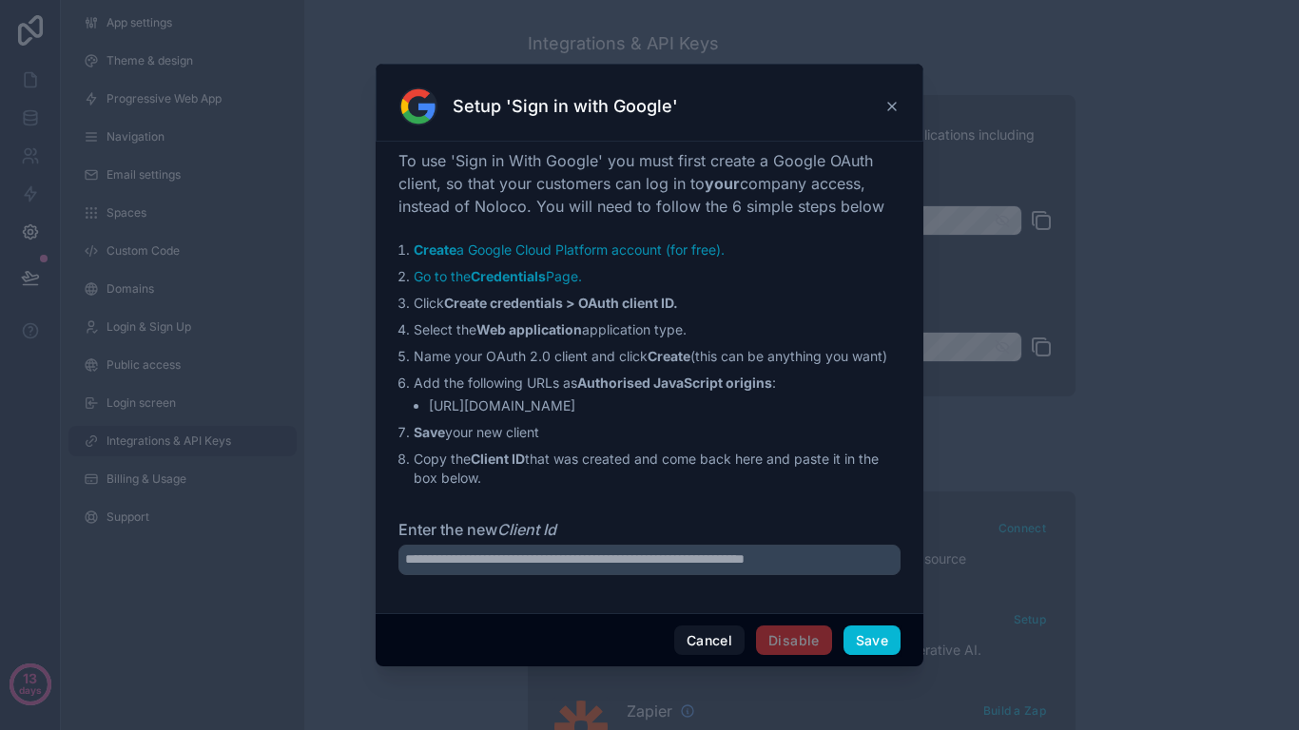
click at [890, 108] on icon at bounding box center [892, 107] width 8 height 8
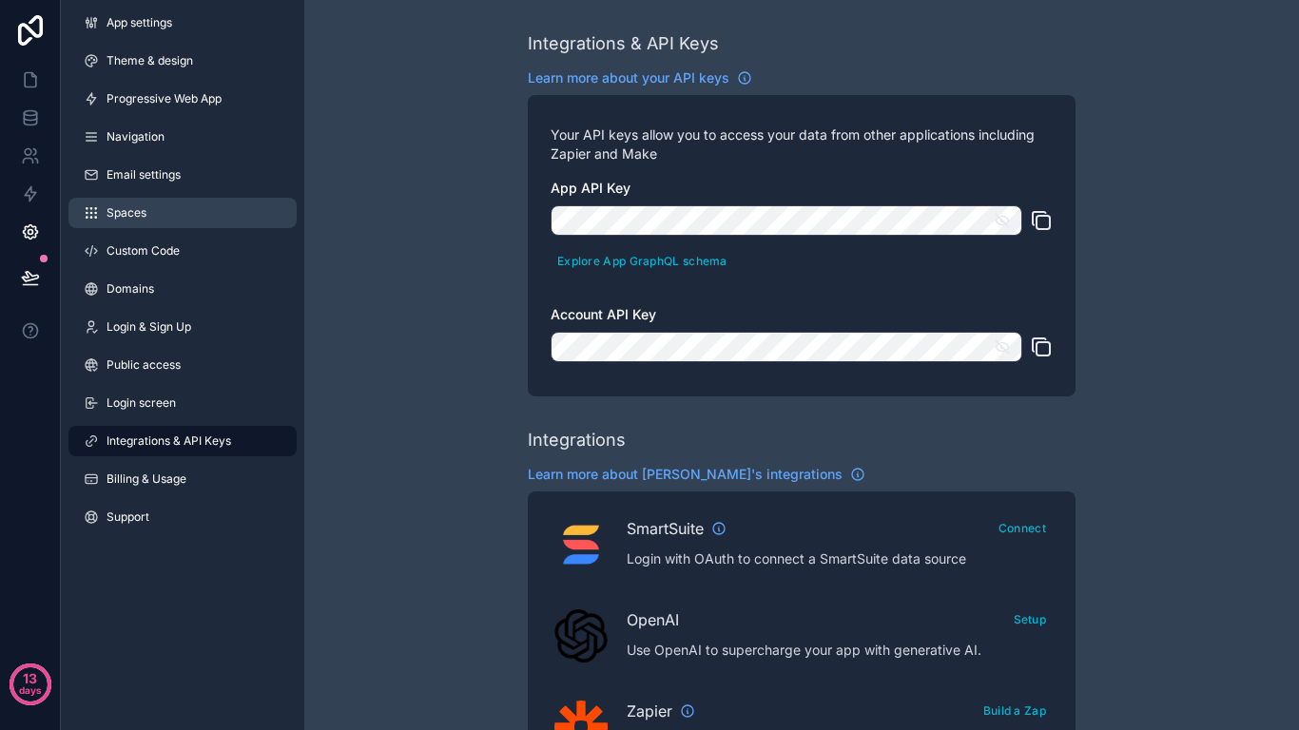
click at [154, 205] on link "Spaces" at bounding box center [182, 213] width 228 height 30
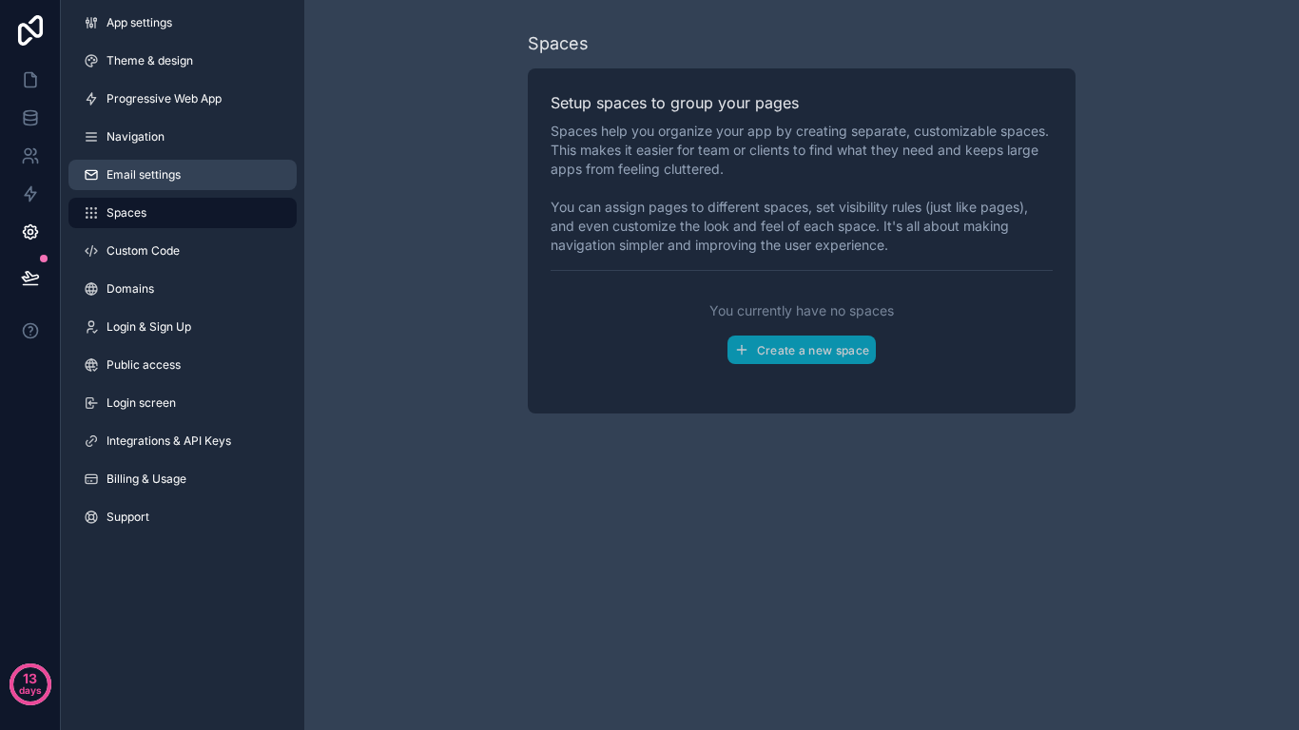
click at [161, 181] on span "Email settings" at bounding box center [143, 174] width 74 height 15
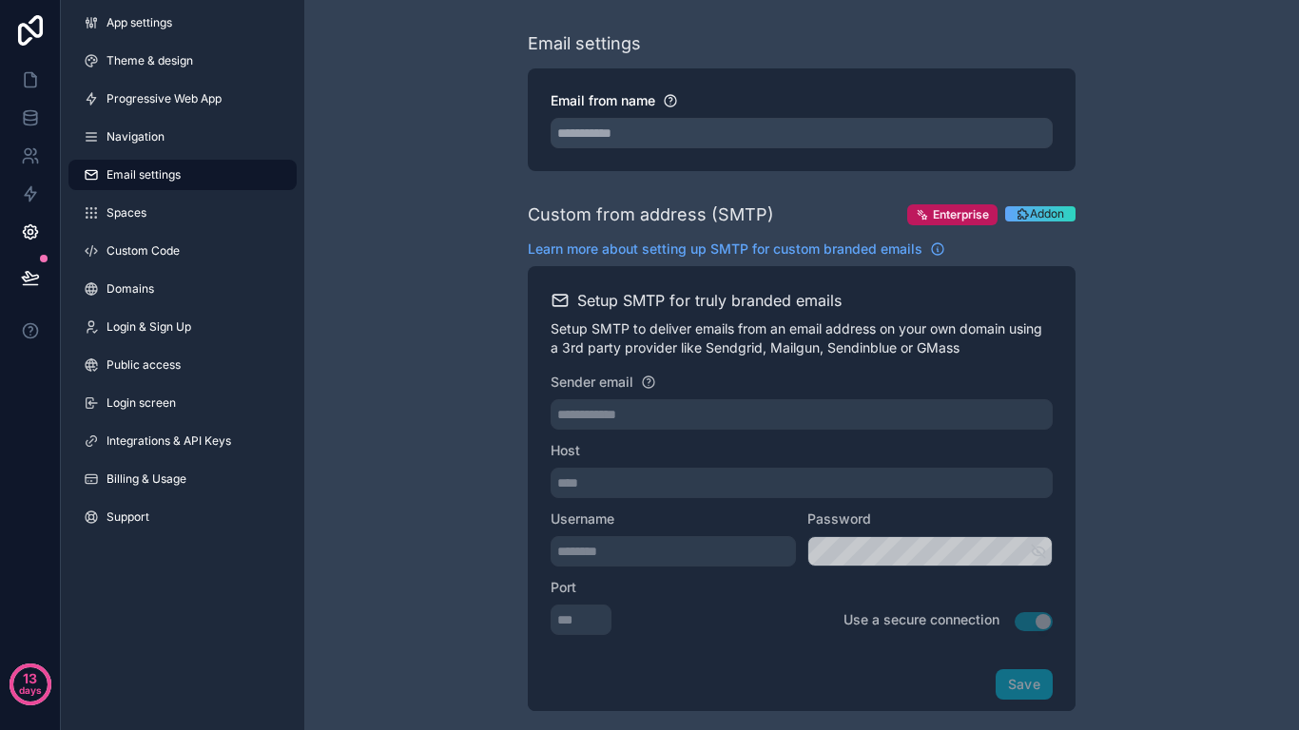
drag, startPoint x: 161, startPoint y: 181, endPoint x: 146, endPoint y: 181, distance: 14.3
click at [146, 181] on span "Email settings" at bounding box center [143, 174] width 74 height 15
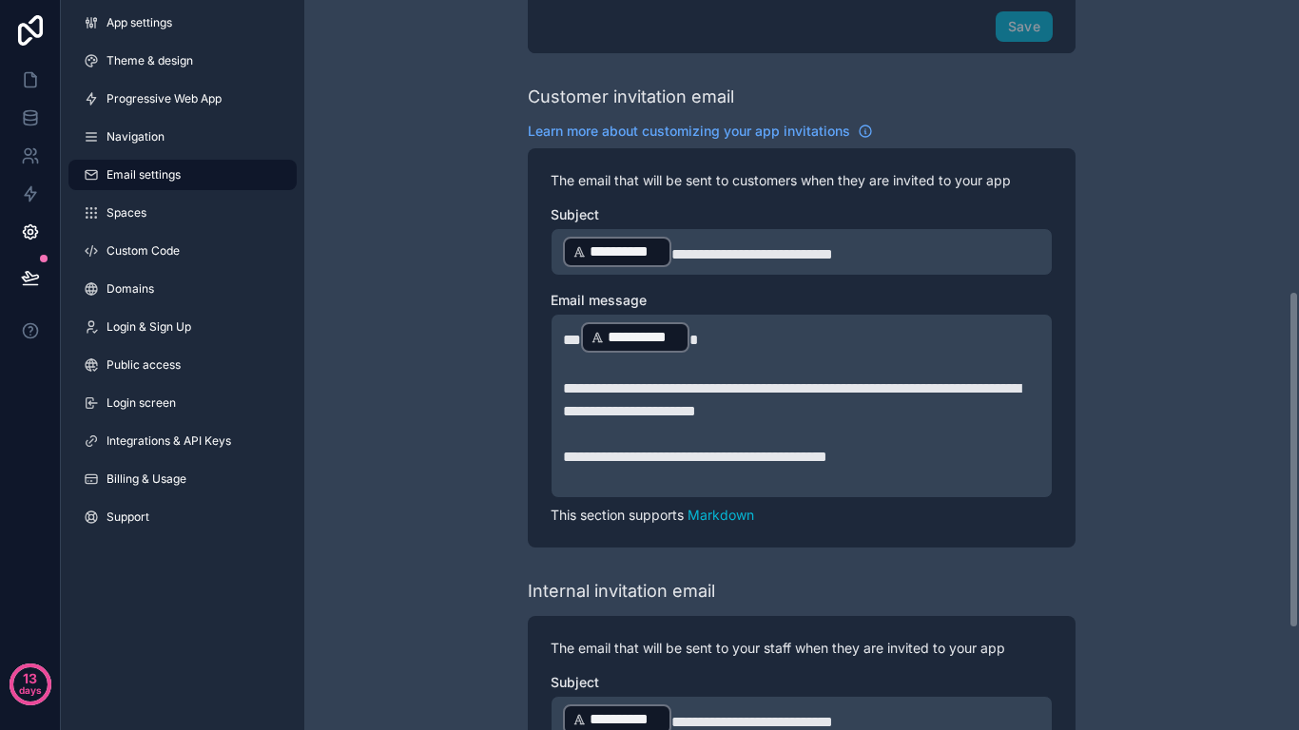
scroll to position [848, 0]
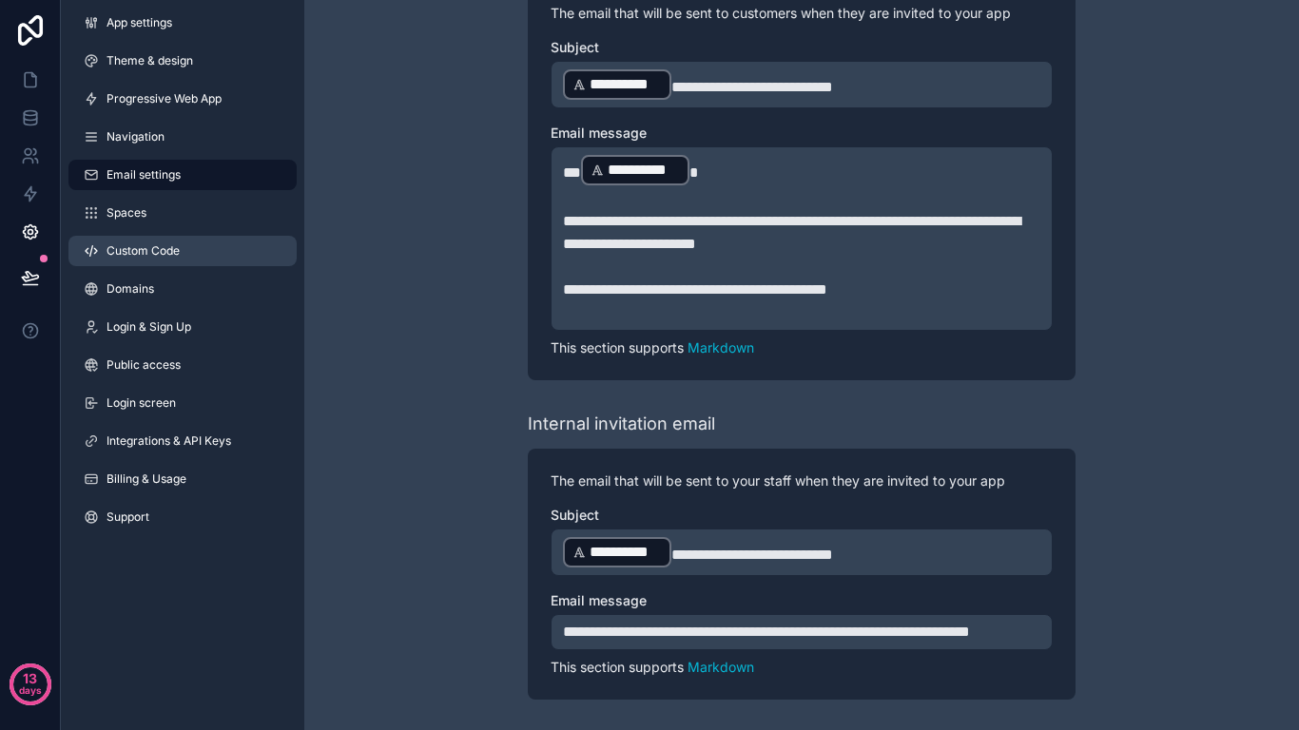
click at [157, 264] on link "Custom Code" at bounding box center [182, 251] width 228 height 30
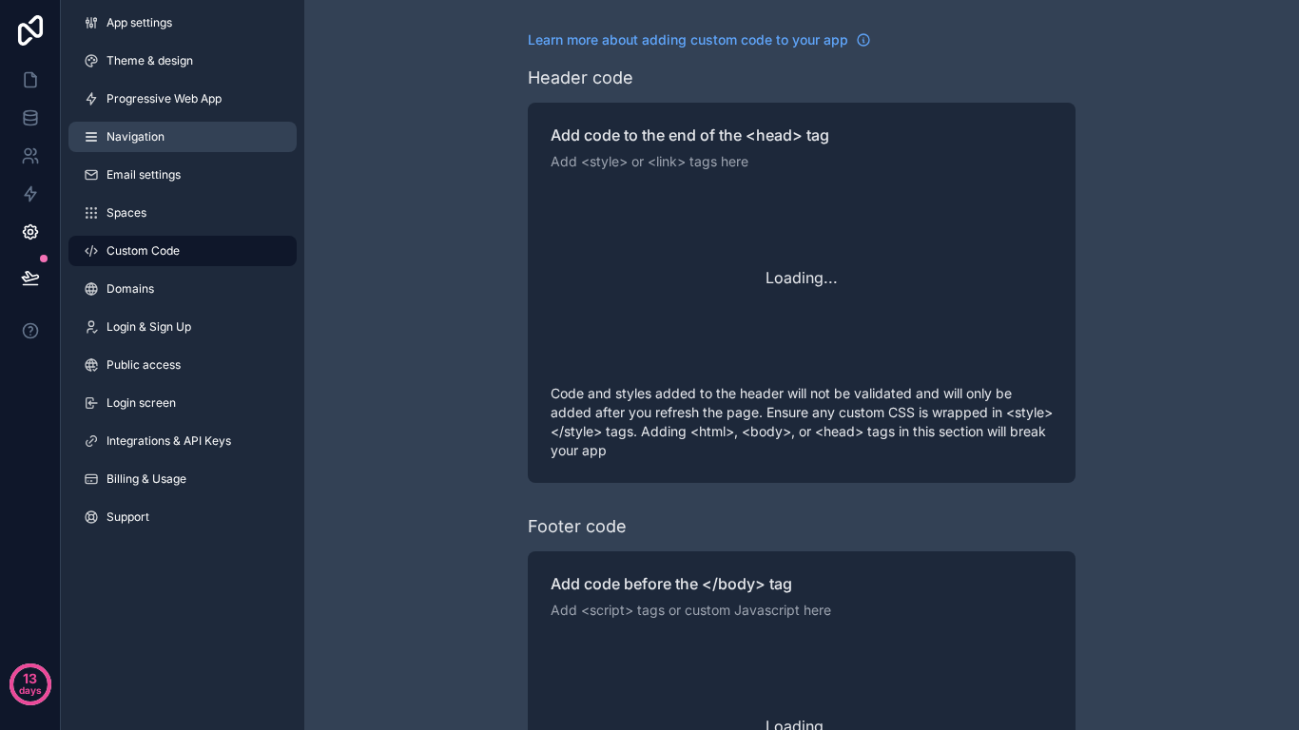
click at [176, 129] on link "Navigation" at bounding box center [182, 137] width 228 height 30
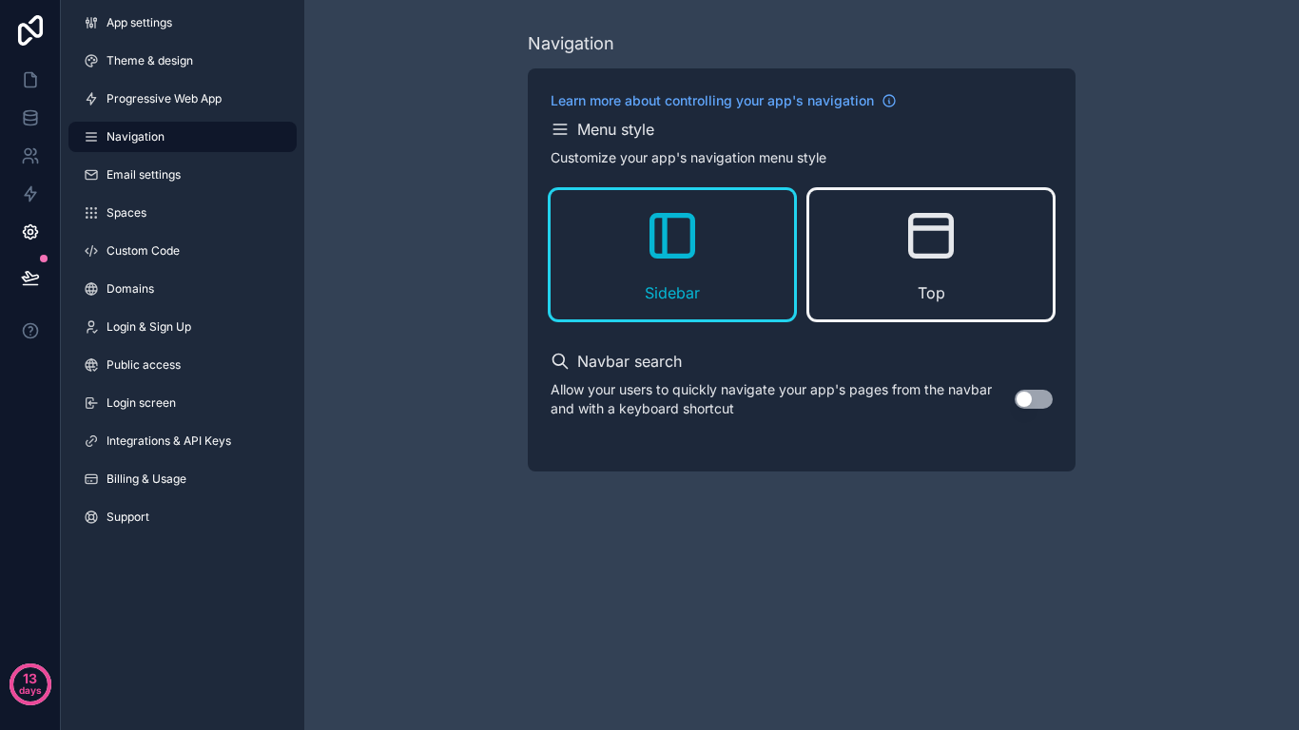
click at [888, 241] on div "Top" at bounding box center [930, 254] width 243 height 129
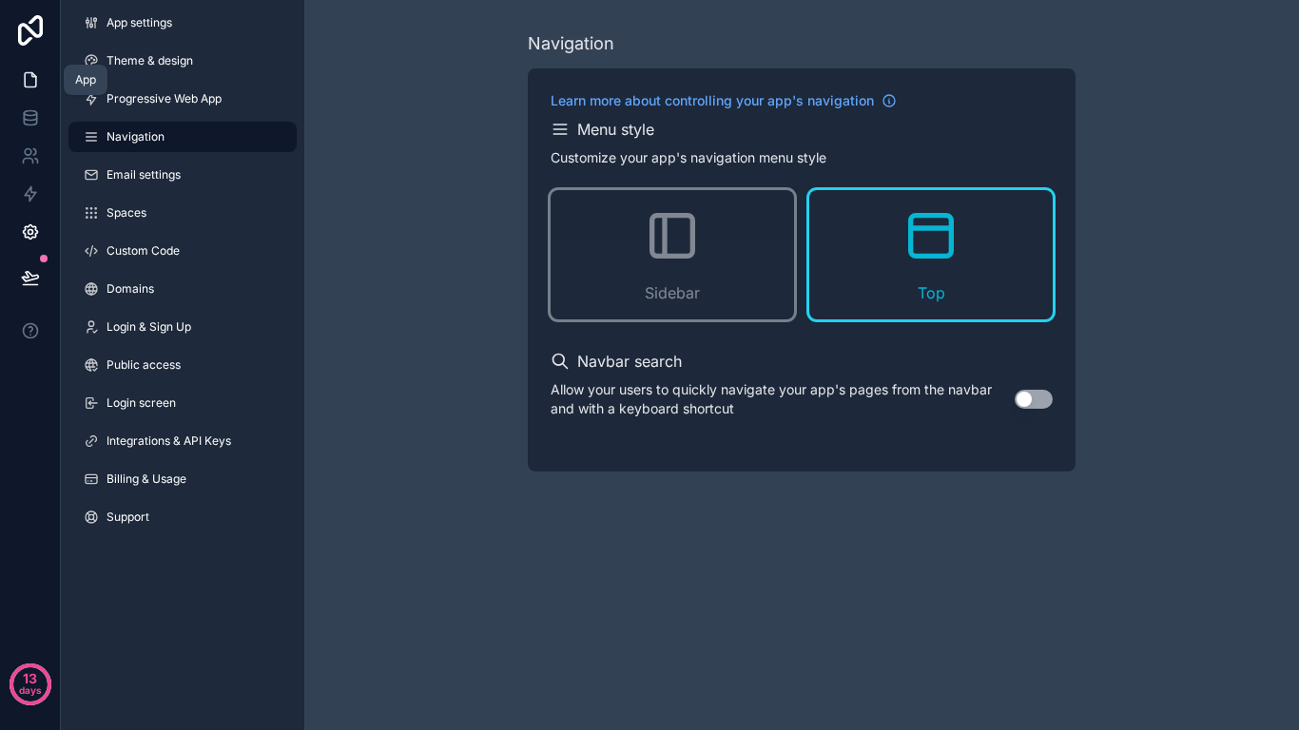
click at [32, 83] on icon at bounding box center [30, 79] width 19 height 19
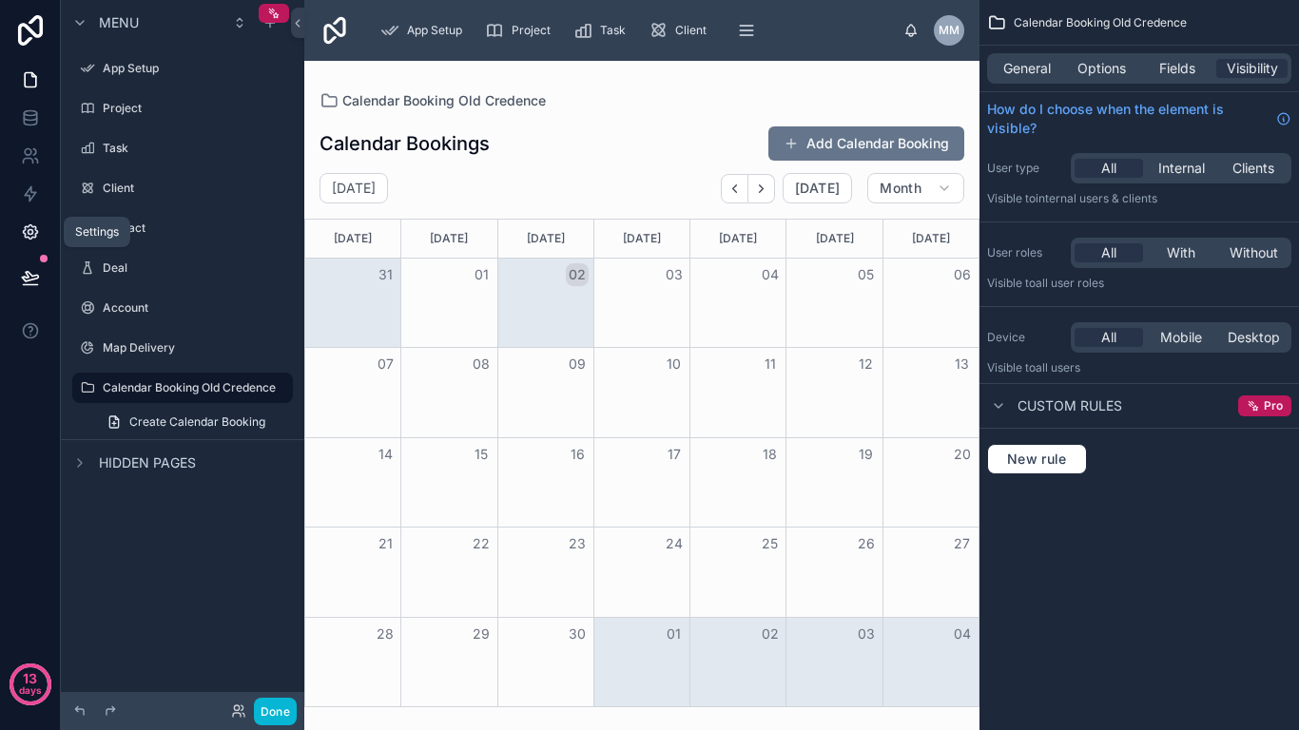
click at [26, 237] on icon at bounding box center [30, 232] width 14 height 14
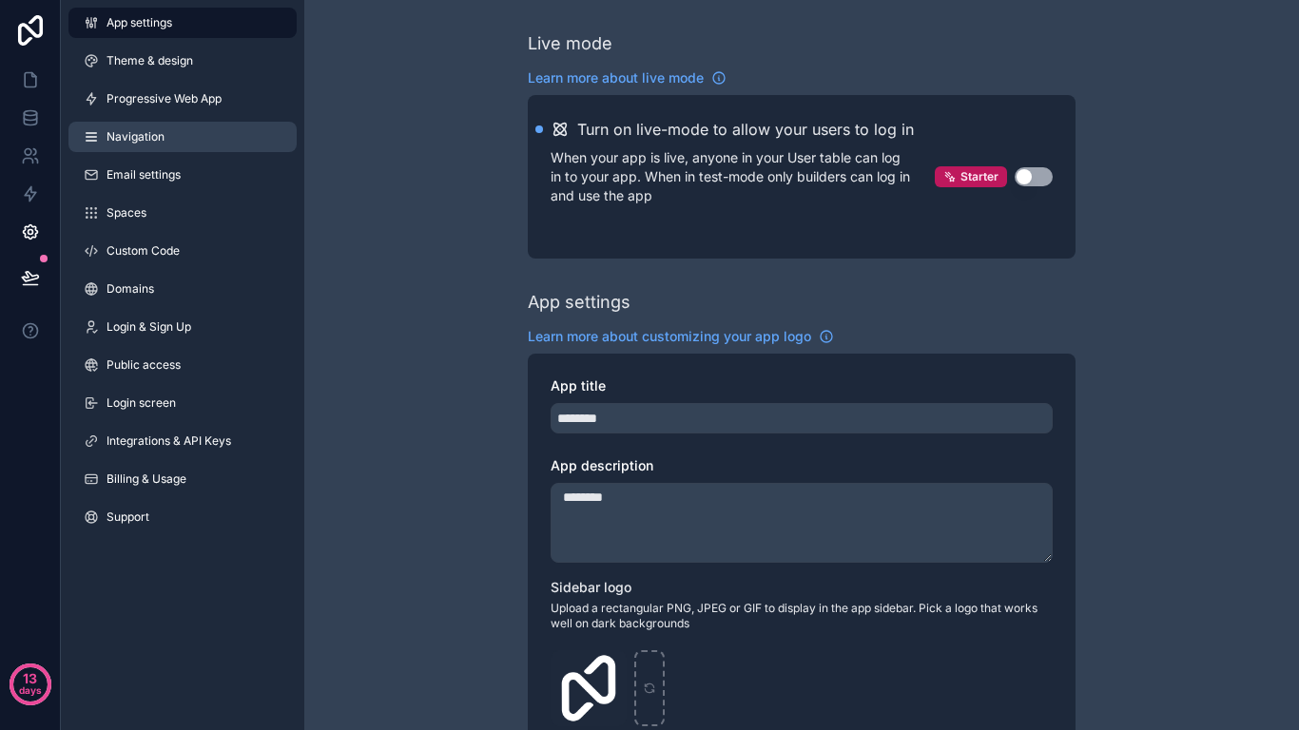
click at [167, 145] on link "Navigation" at bounding box center [182, 137] width 228 height 30
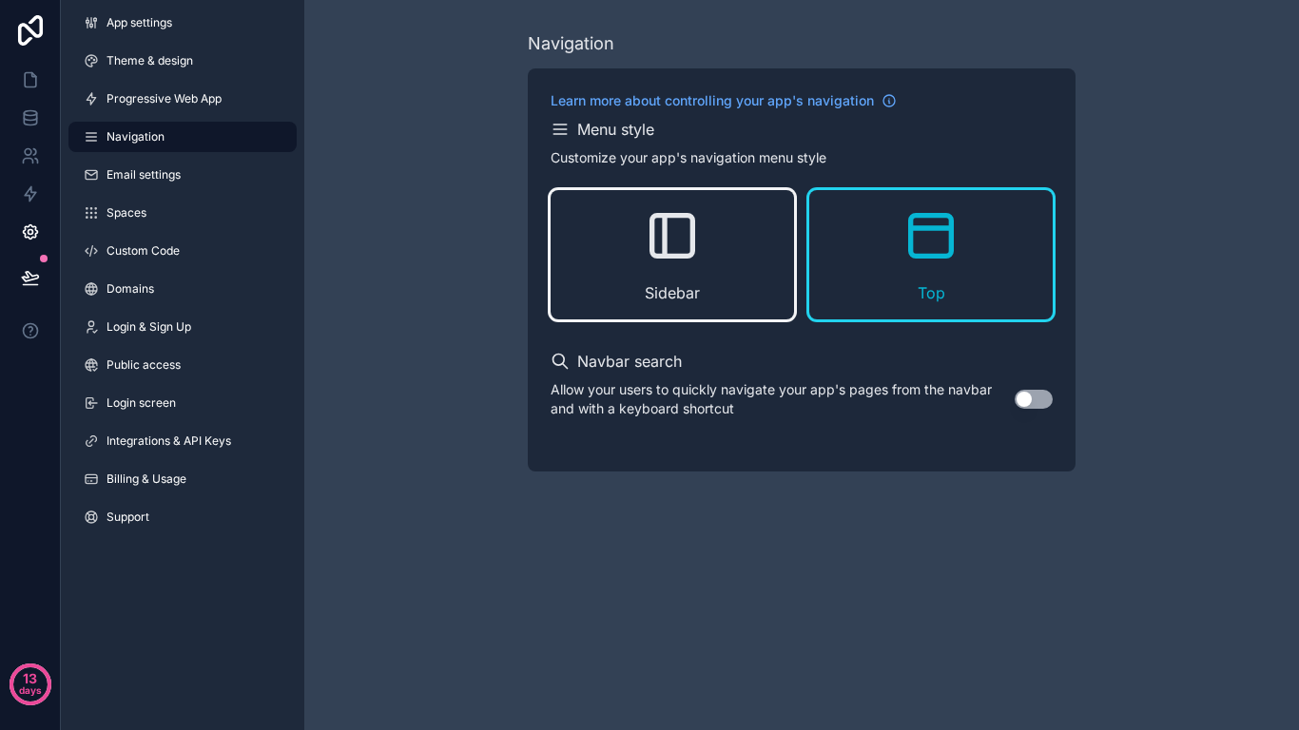
click at [631, 219] on div "Sidebar" at bounding box center [672, 254] width 243 height 129
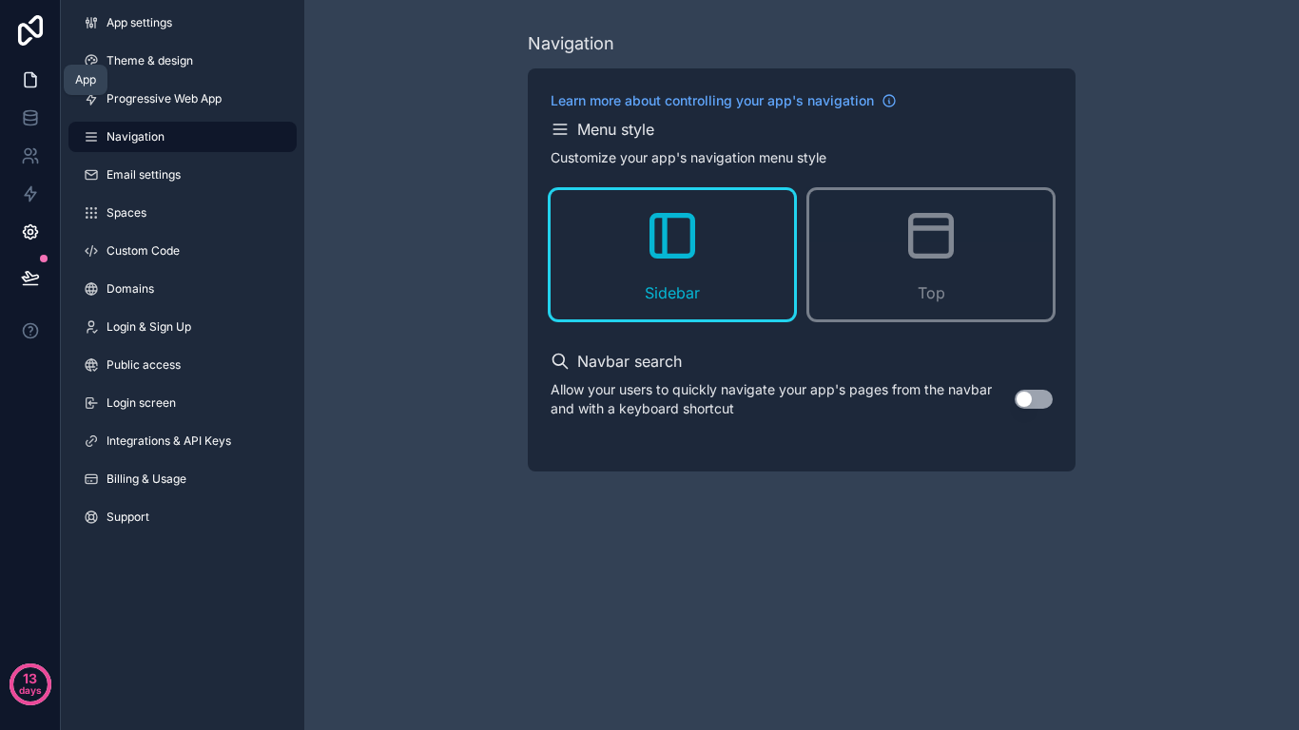
click at [38, 82] on icon at bounding box center [30, 79] width 19 height 19
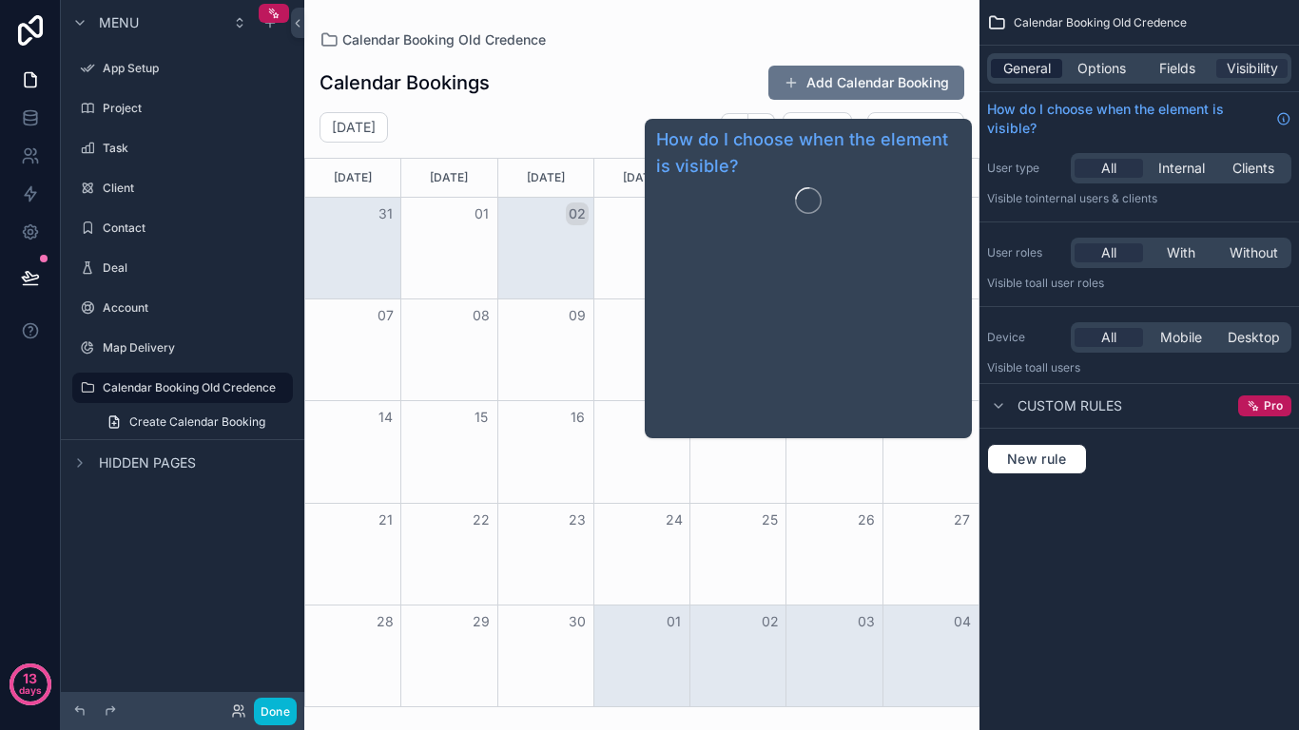
click at [1020, 77] on span "General" at bounding box center [1027, 68] width 48 height 19
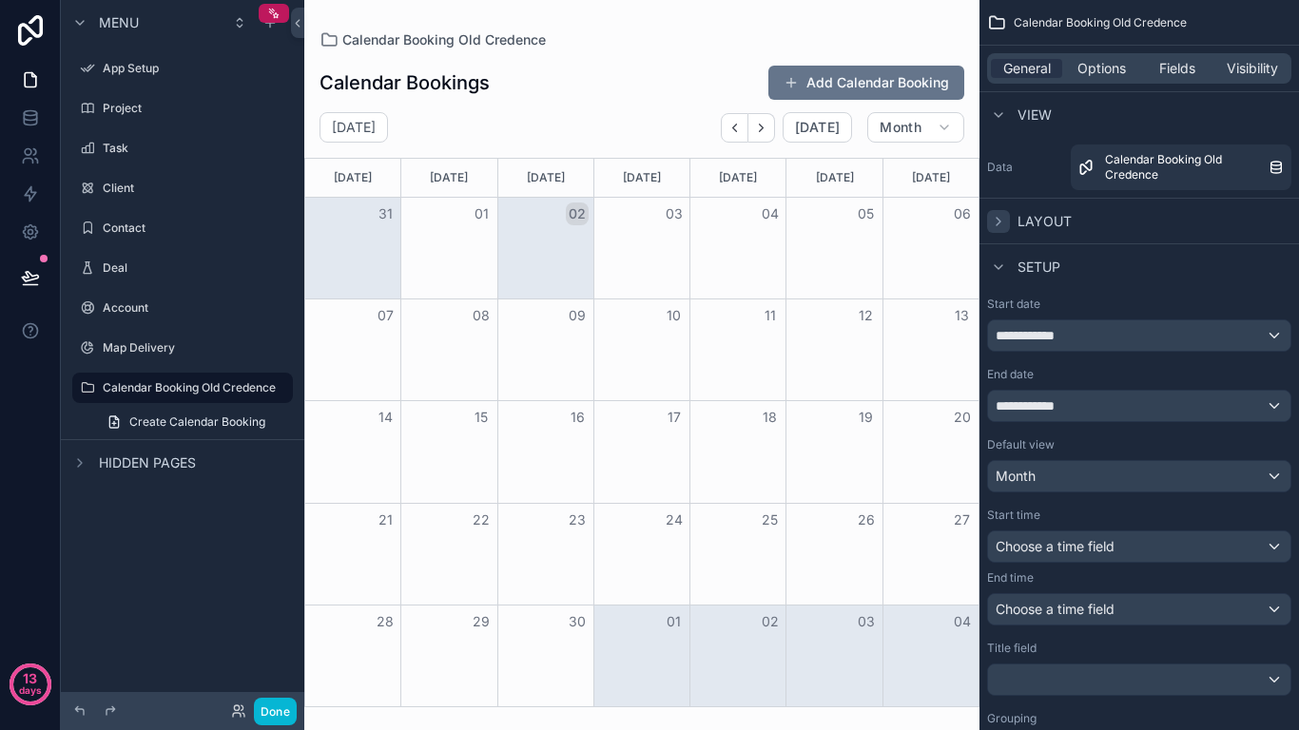
click at [1004, 222] on icon "scrollable content" at bounding box center [998, 221] width 15 height 15
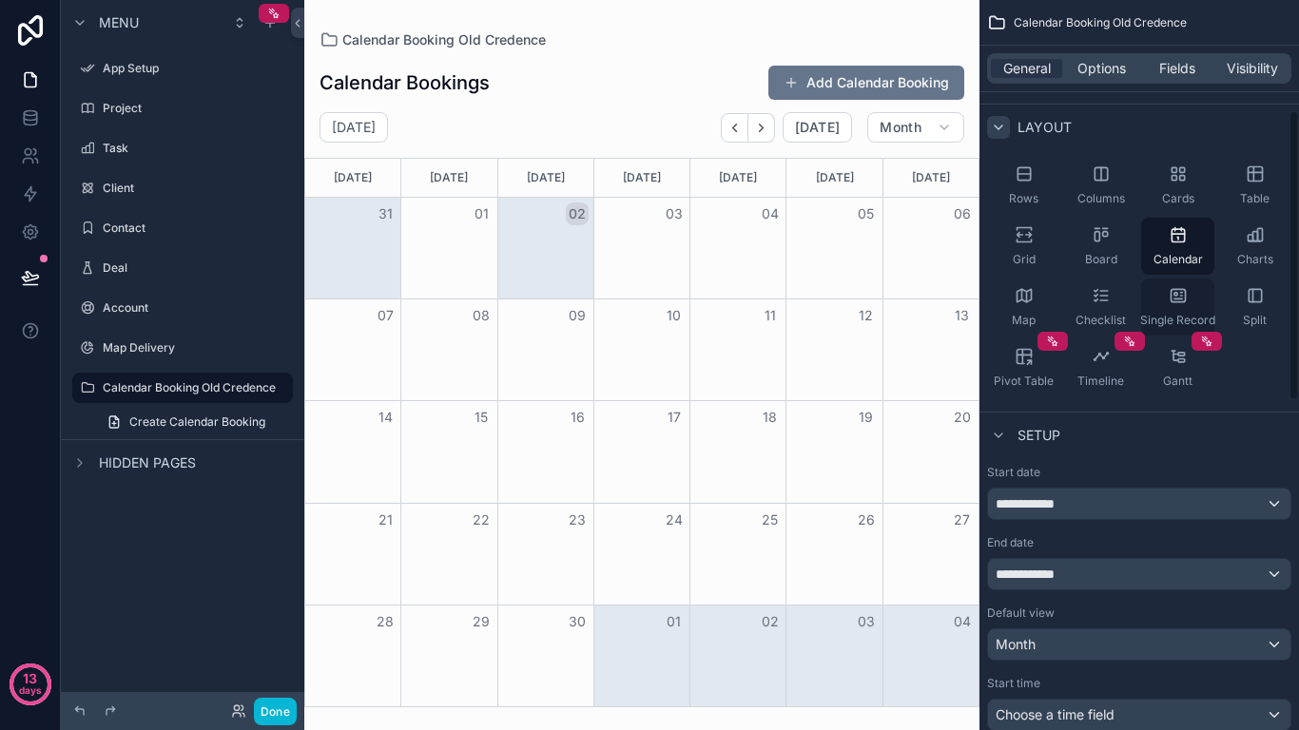
scroll to position [285, 0]
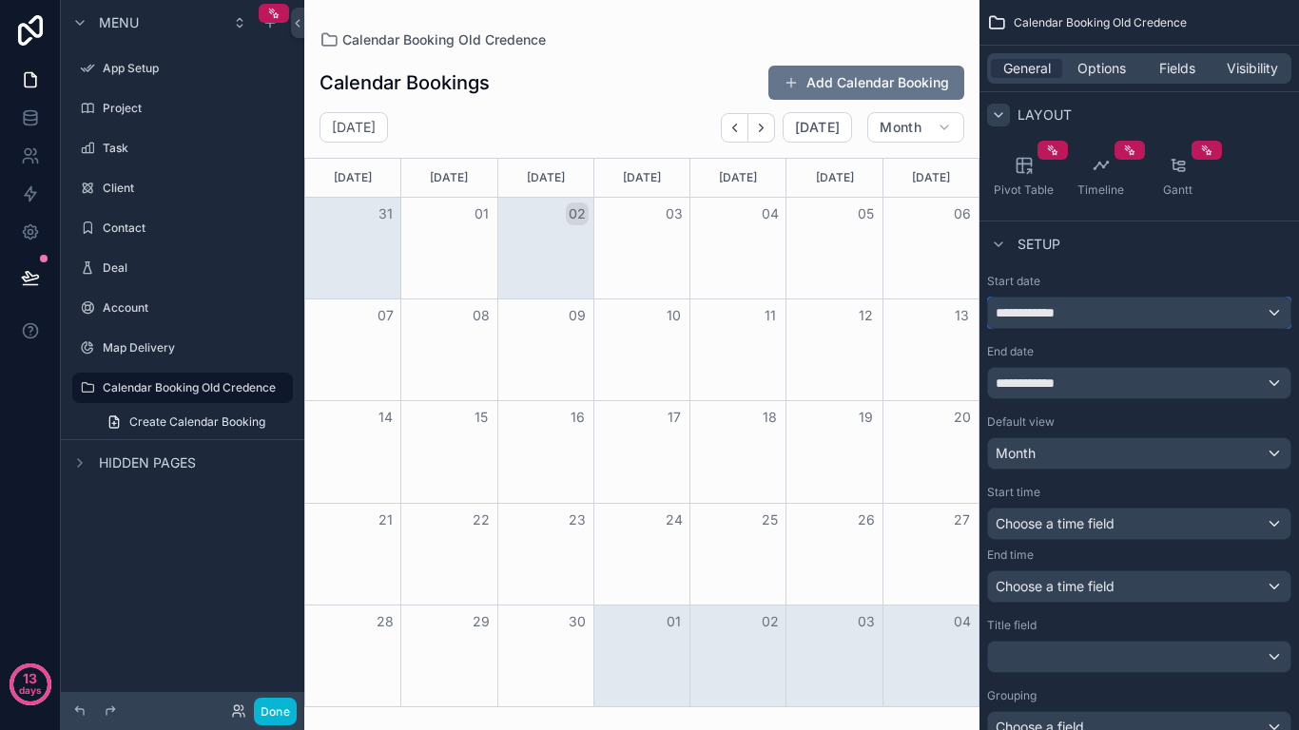
click at [1159, 315] on div "**********" at bounding box center [1139, 313] width 302 height 30
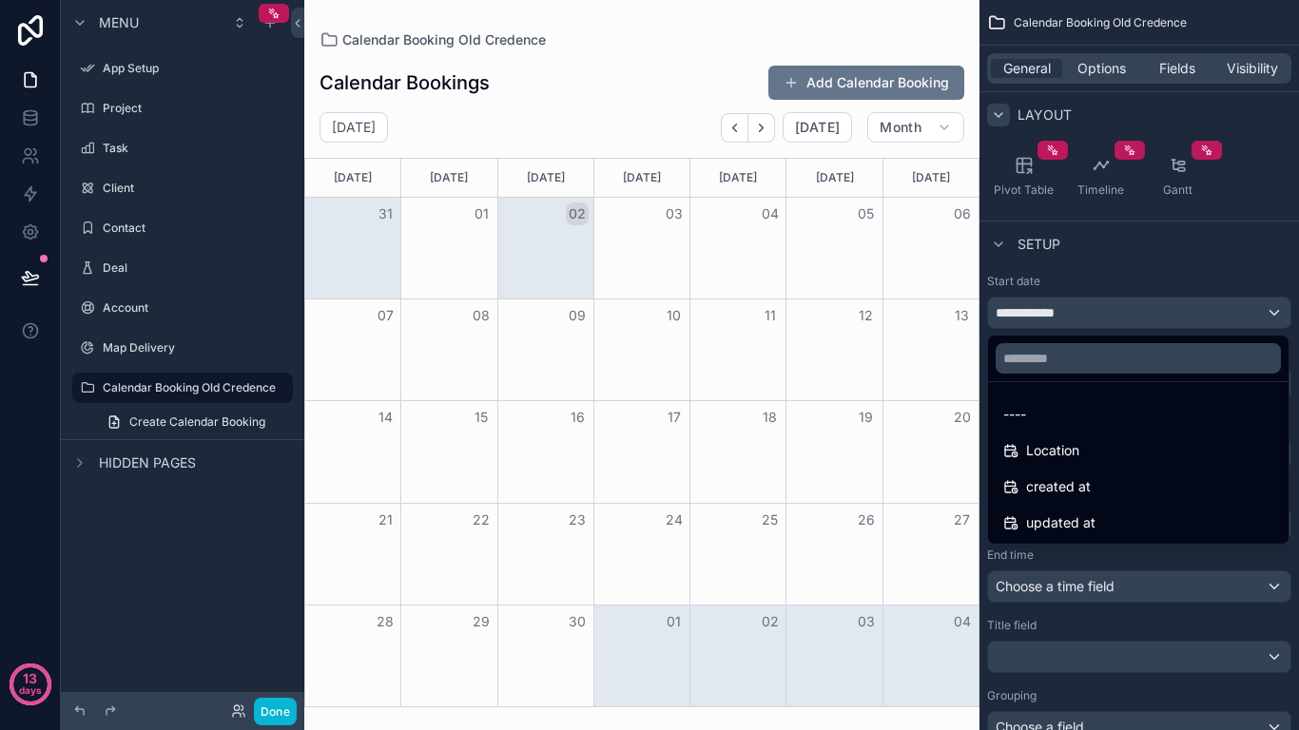
click at [1159, 315] on div "scrollable content" at bounding box center [649, 365] width 1299 height 730
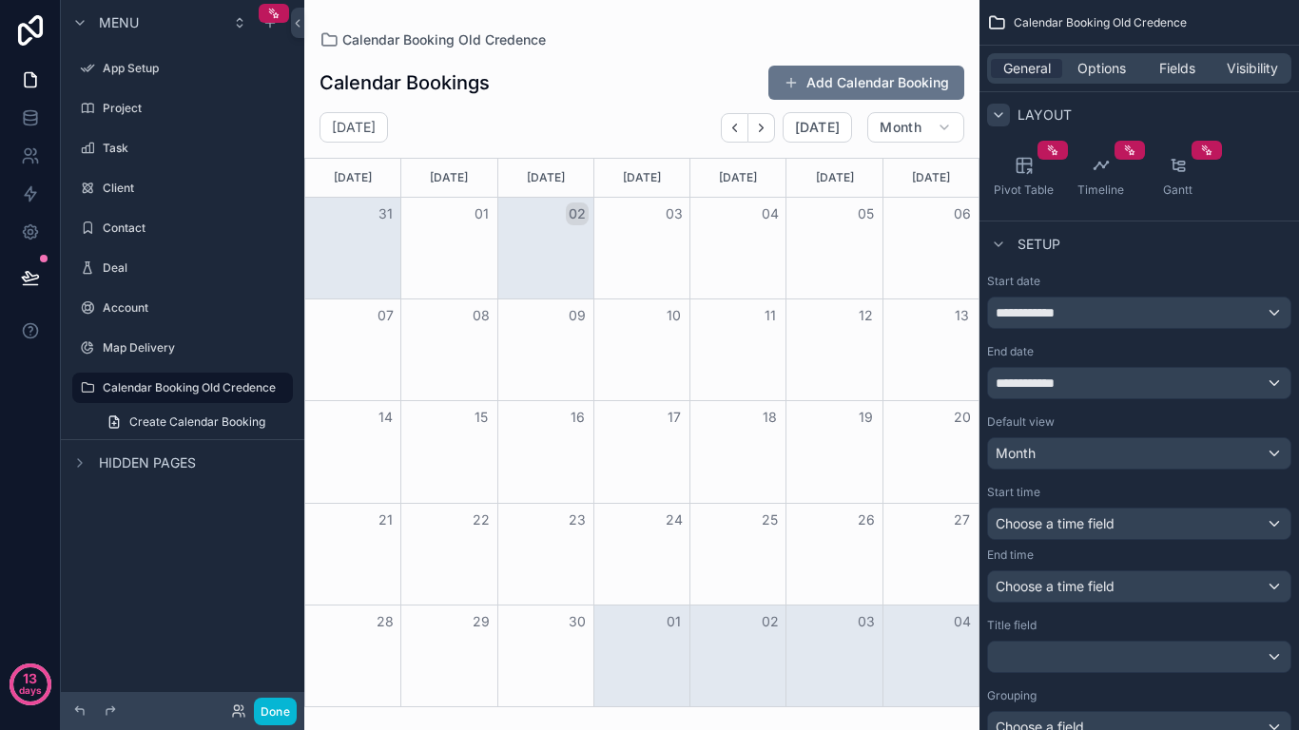
scroll to position [380, 0]
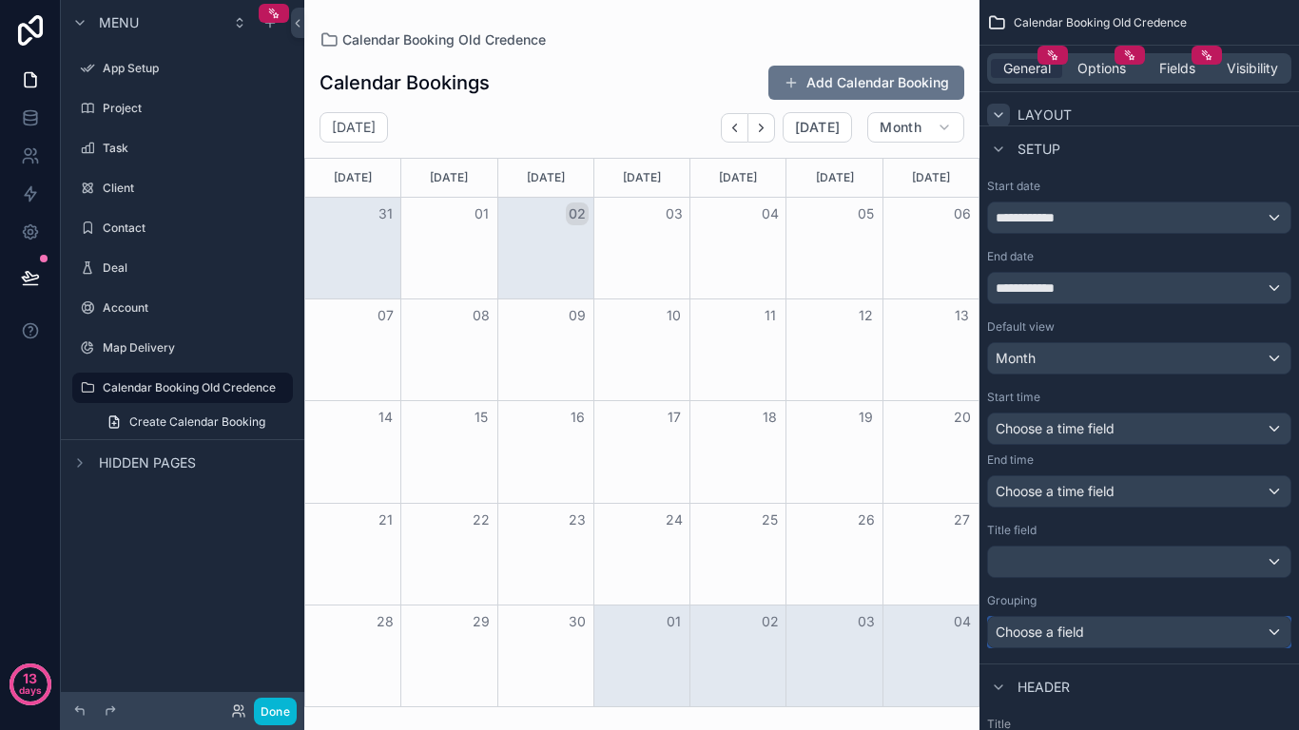
click at [1204, 626] on div "Choose a field" at bounding box center [1139, 632] width 302 height 30
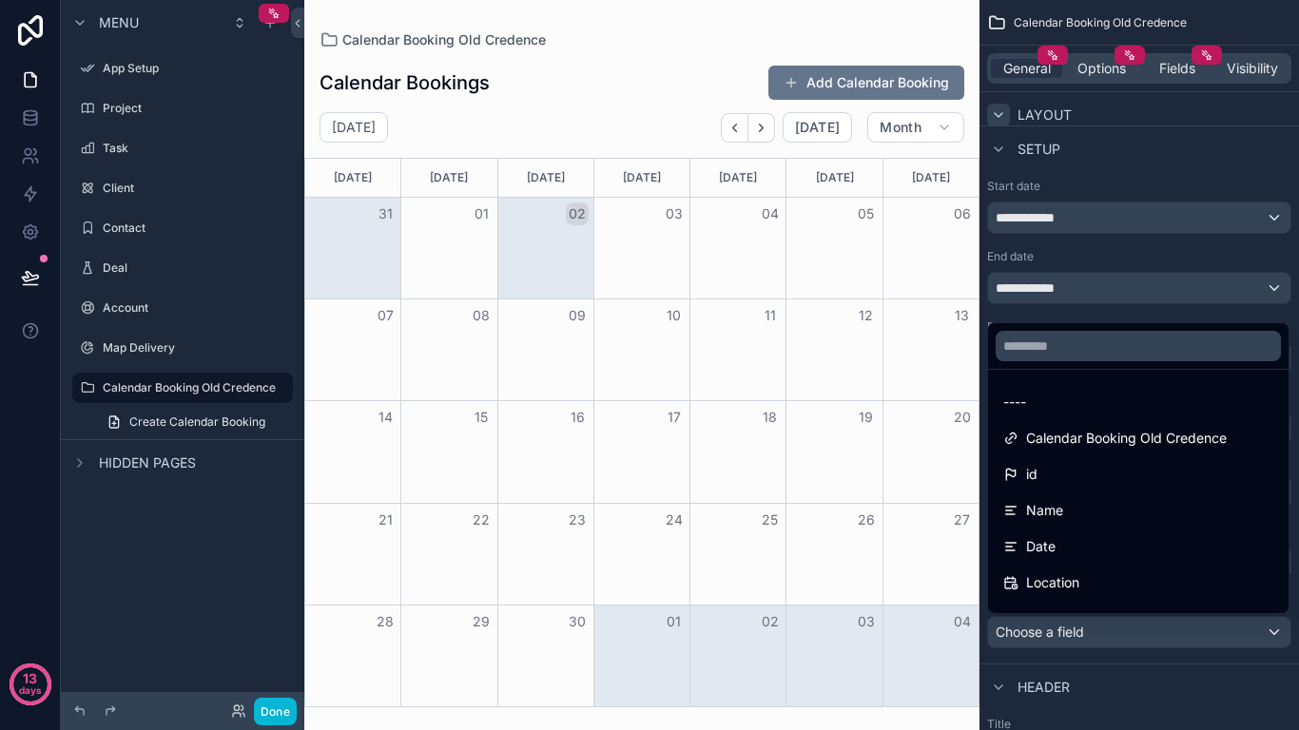
click at [1204, 627] on div "scrollable content" at bounding box center [649, 365] width 1299 height 730
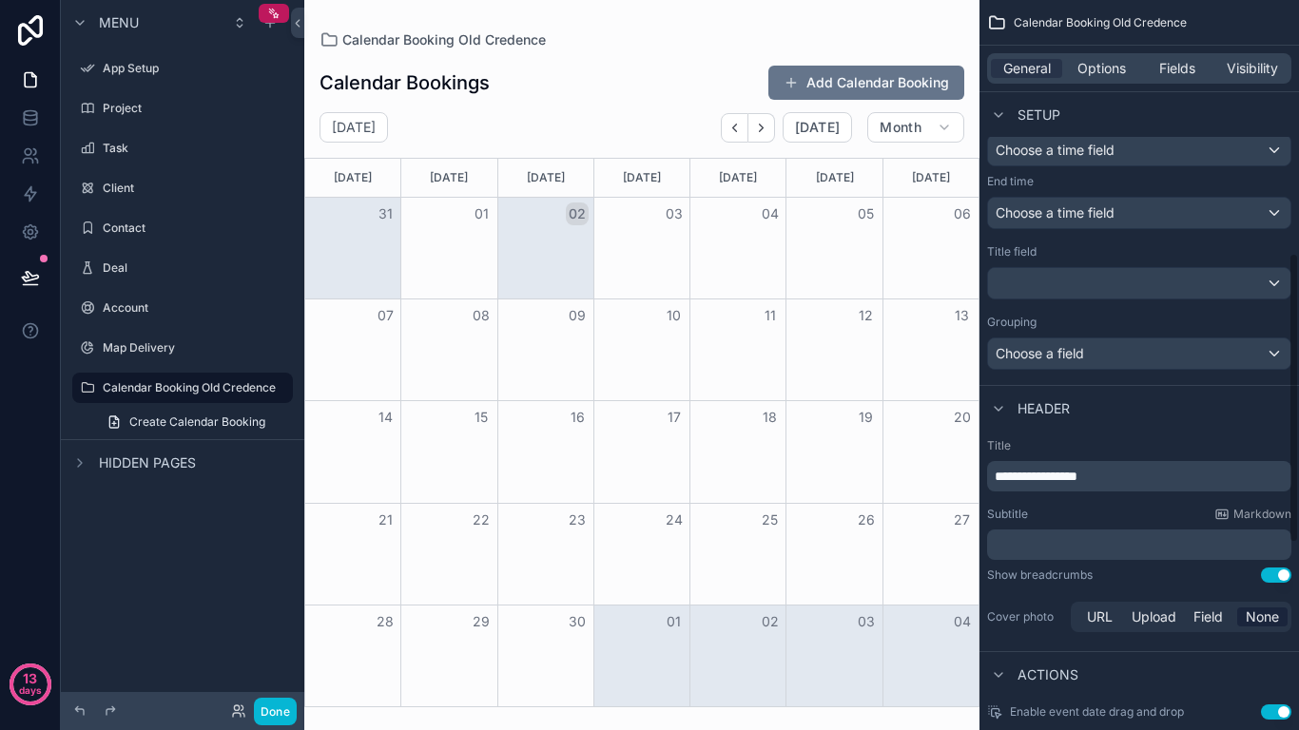
scroll to position [666, 0]
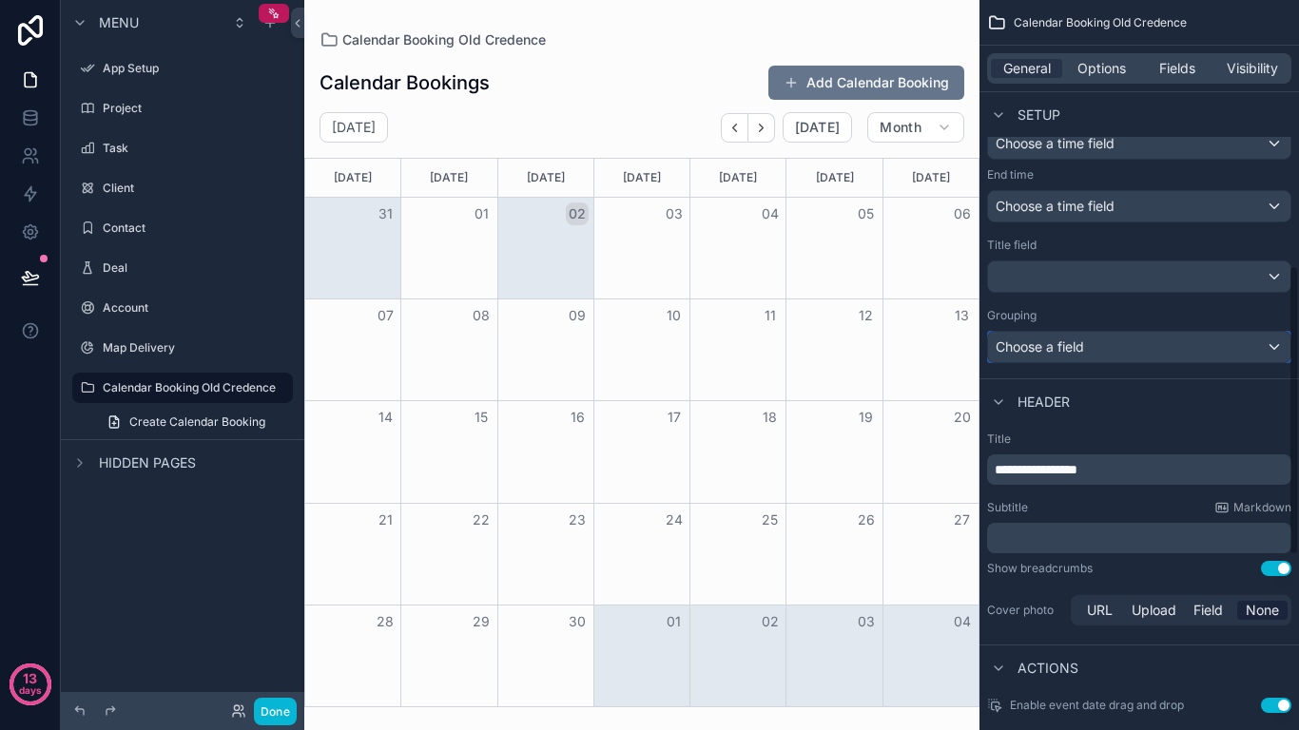
click at [1232, 340] on div "Choose a field" at bounding box center [1139, 347] width 302 height 30
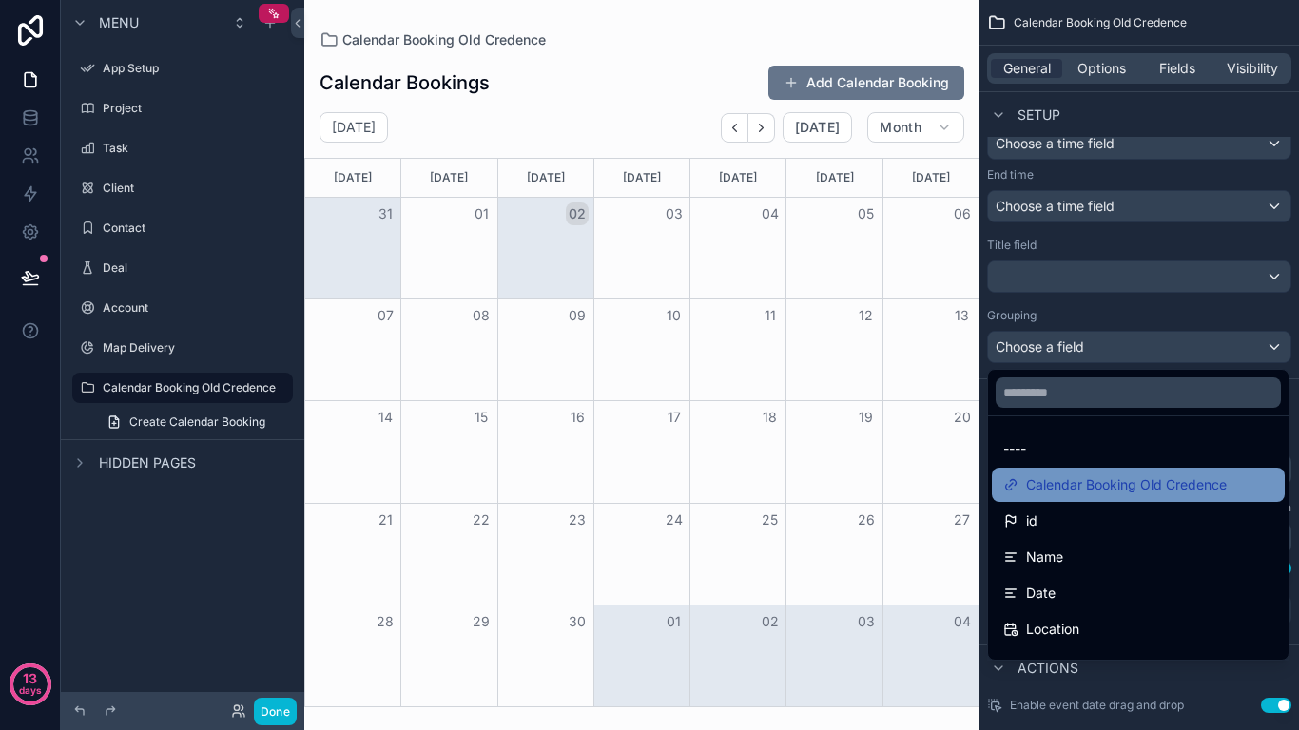
click at [1163, 493] on span "Calendar Booking Old Credence" at bounding box center [1126, 484] width 201 height 23
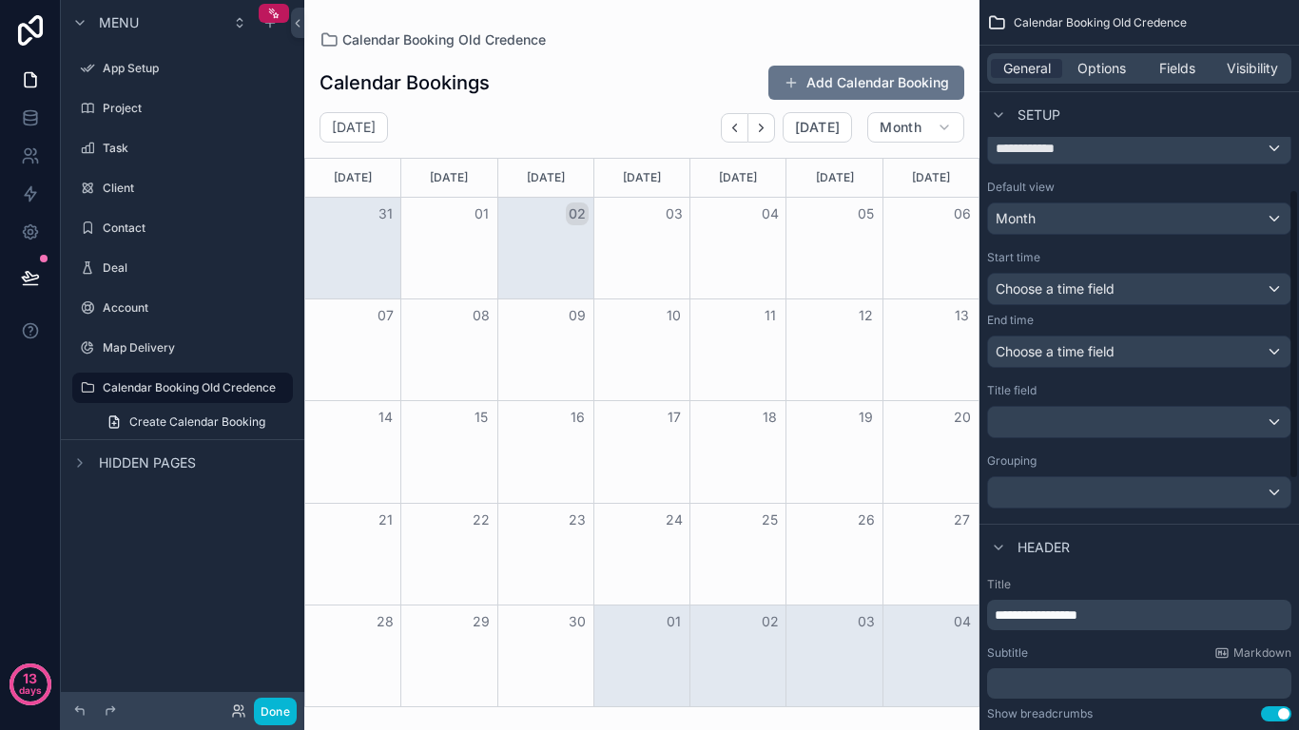
scroll to position [475, 0]
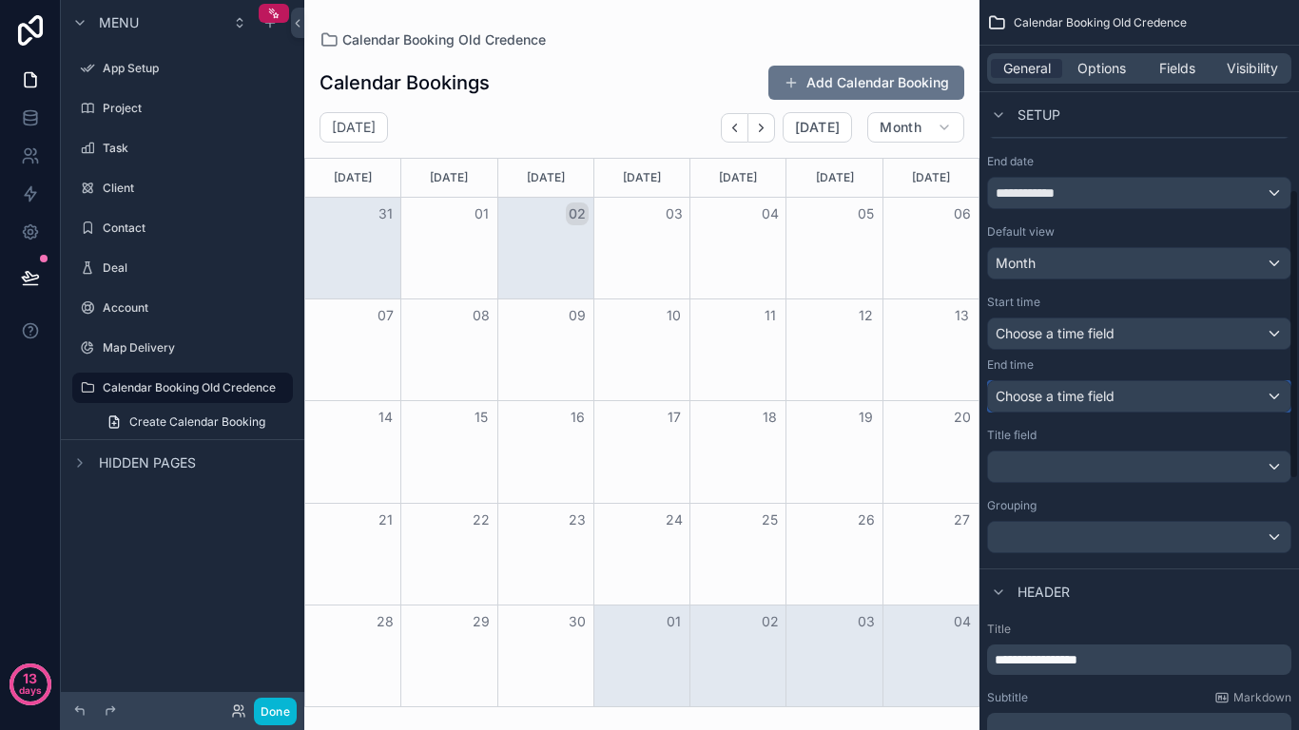
click at [1189, 399] on div "Choose a time field" at bounding box center [1139, 396] width 302 height 30
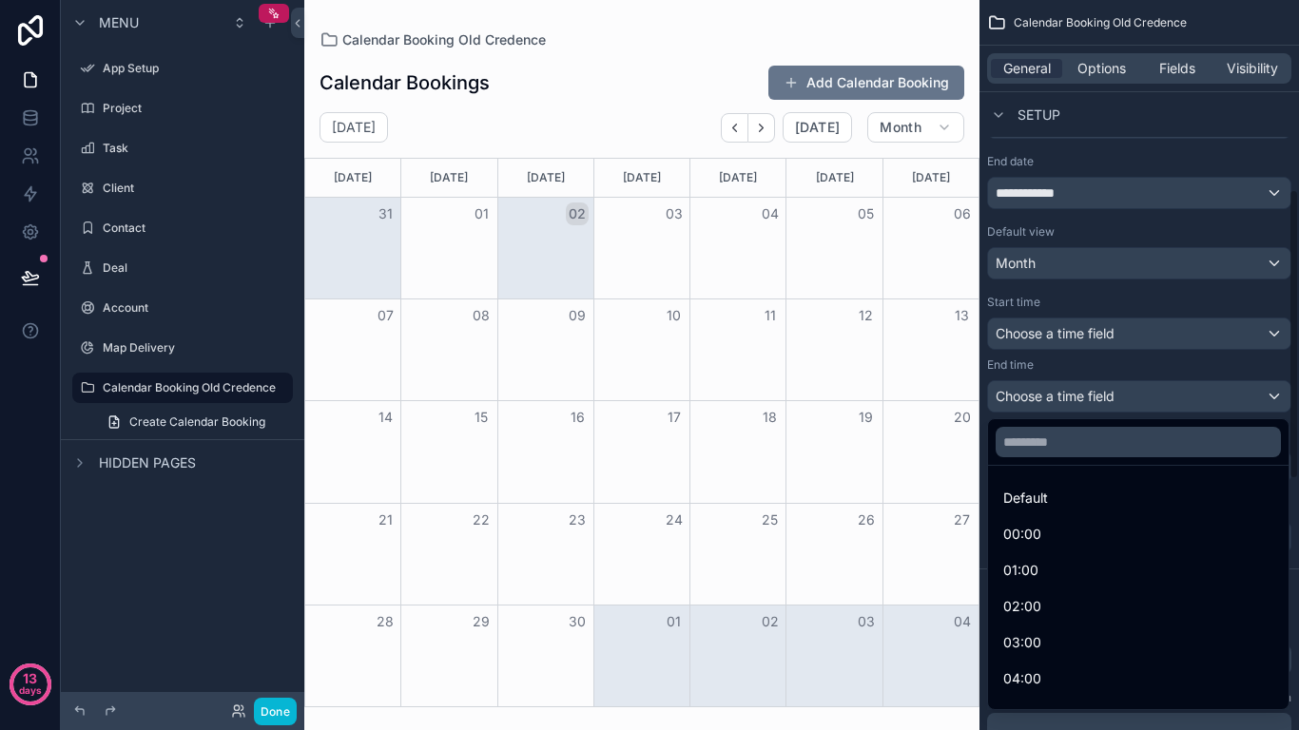
click at [1148, 294] on div "scrollable content" at bounding box center [649, 365] width 1299 height 730
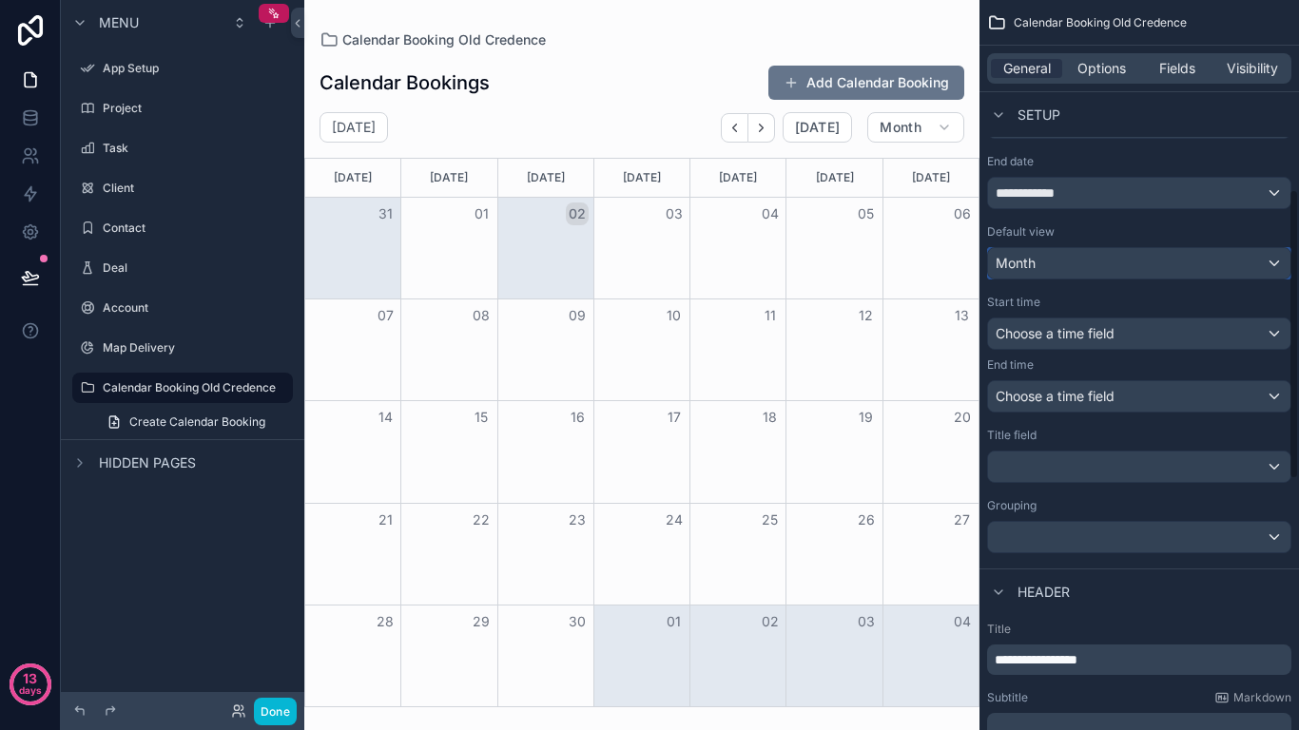
click at [1151, 268] on div "Month" at bounding box center [1139, 263] width 302 height 30
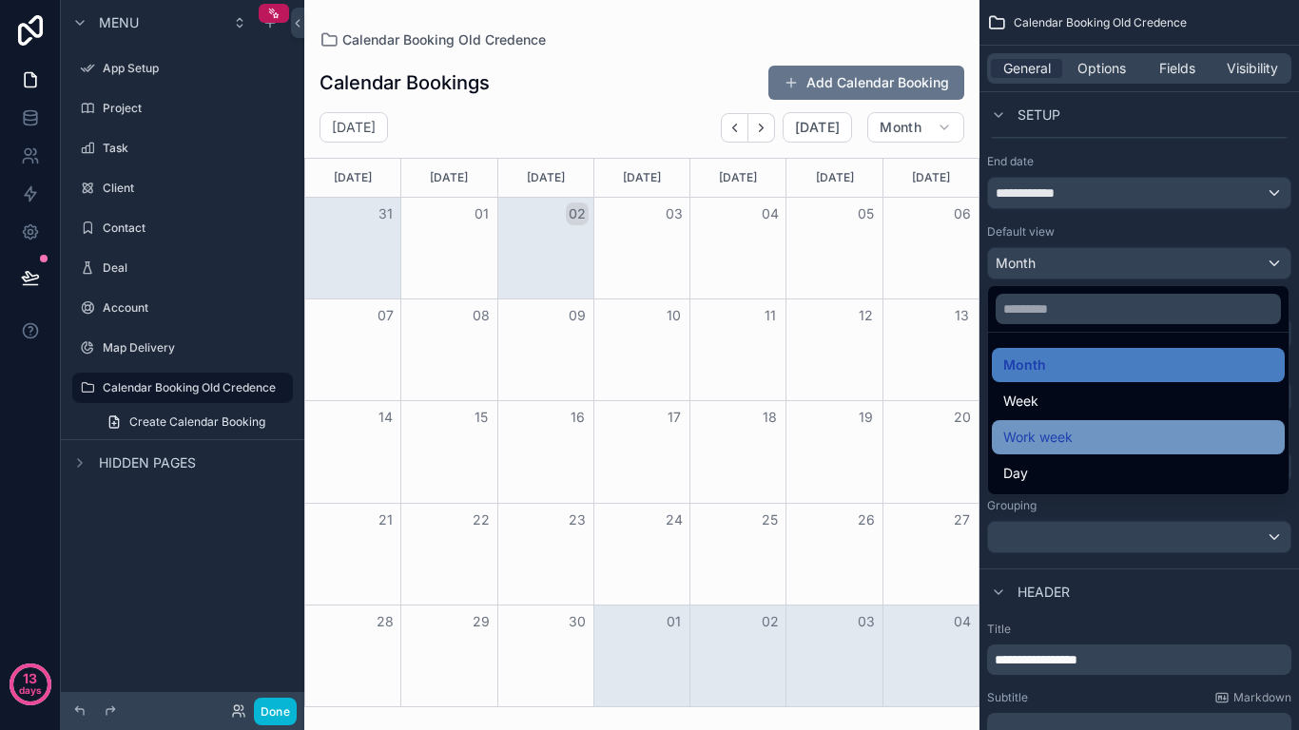
click at [1124, 421] on div "Work week" at bounding box center [1138, 437] width 293 height 34
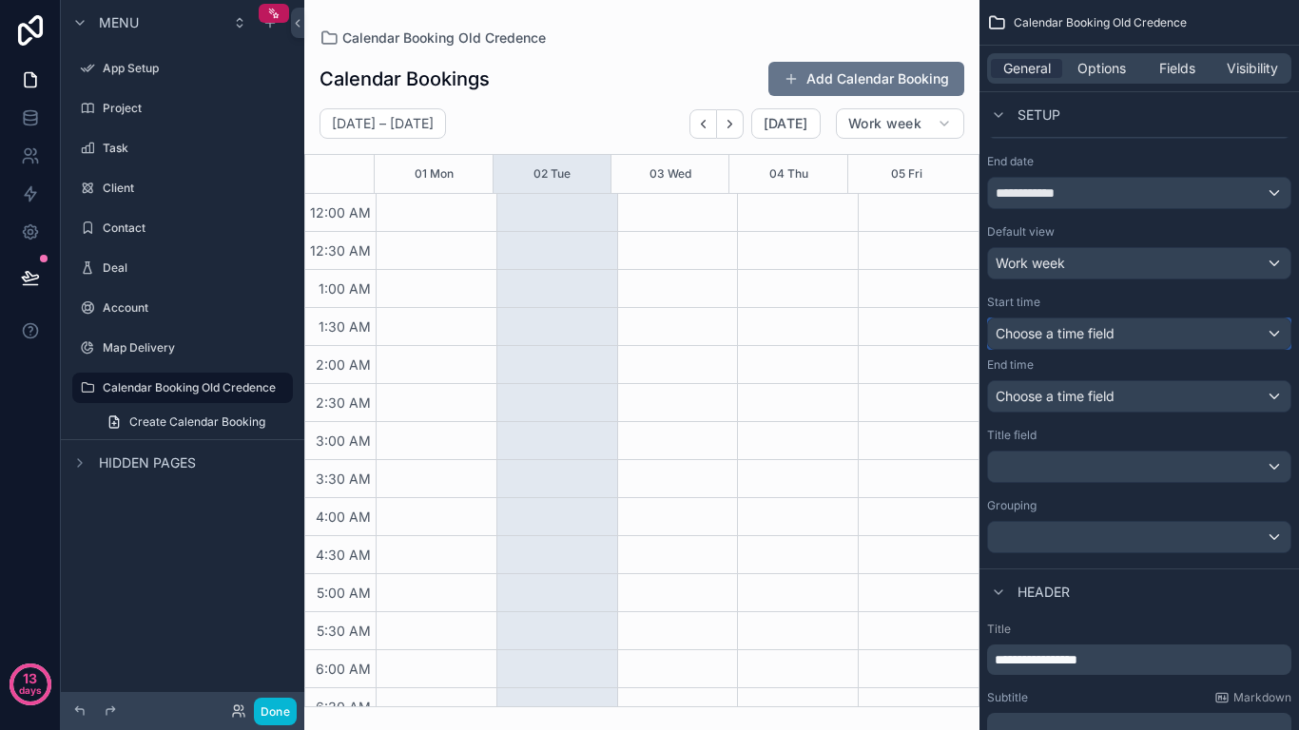
click at [1219, 339] on div "Choose a time field" at bounding box center [1139, 334] width 302 height 30
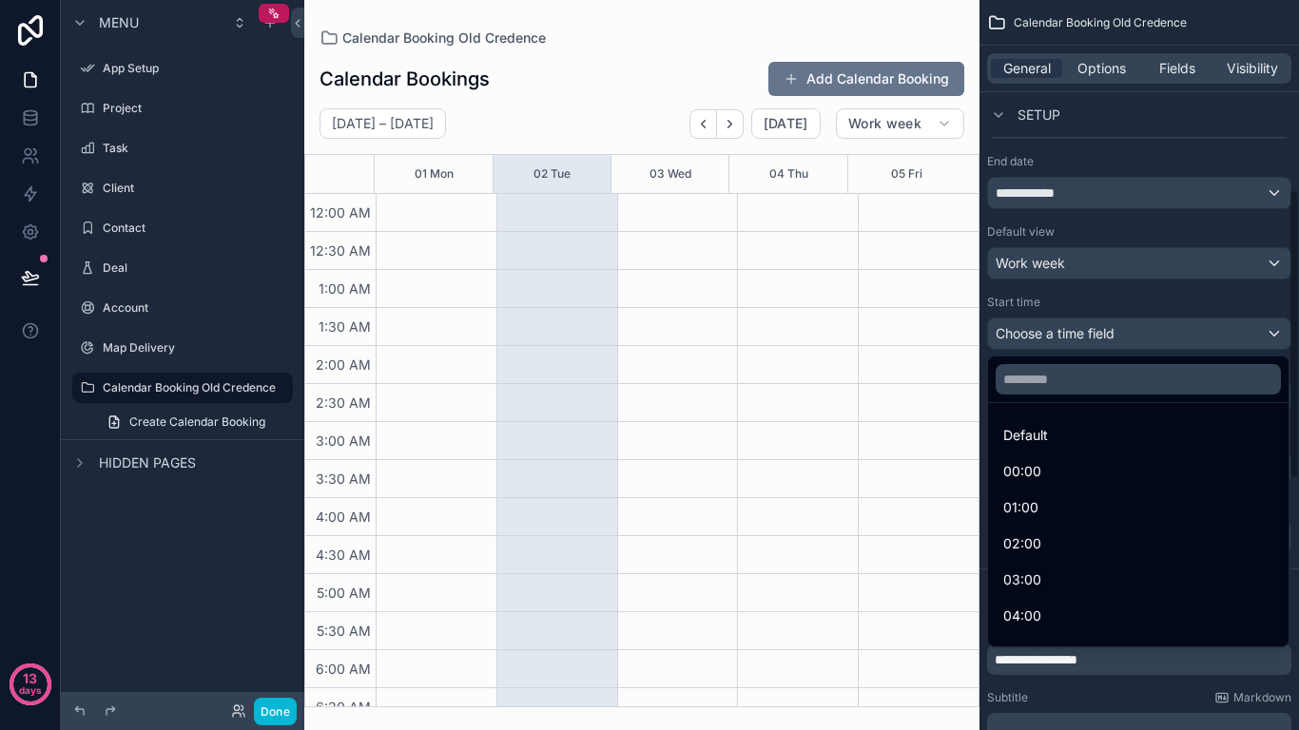
click at [1169, 282] on div "scrollable content" at bounding box center [649, 365] width 1299 height 730
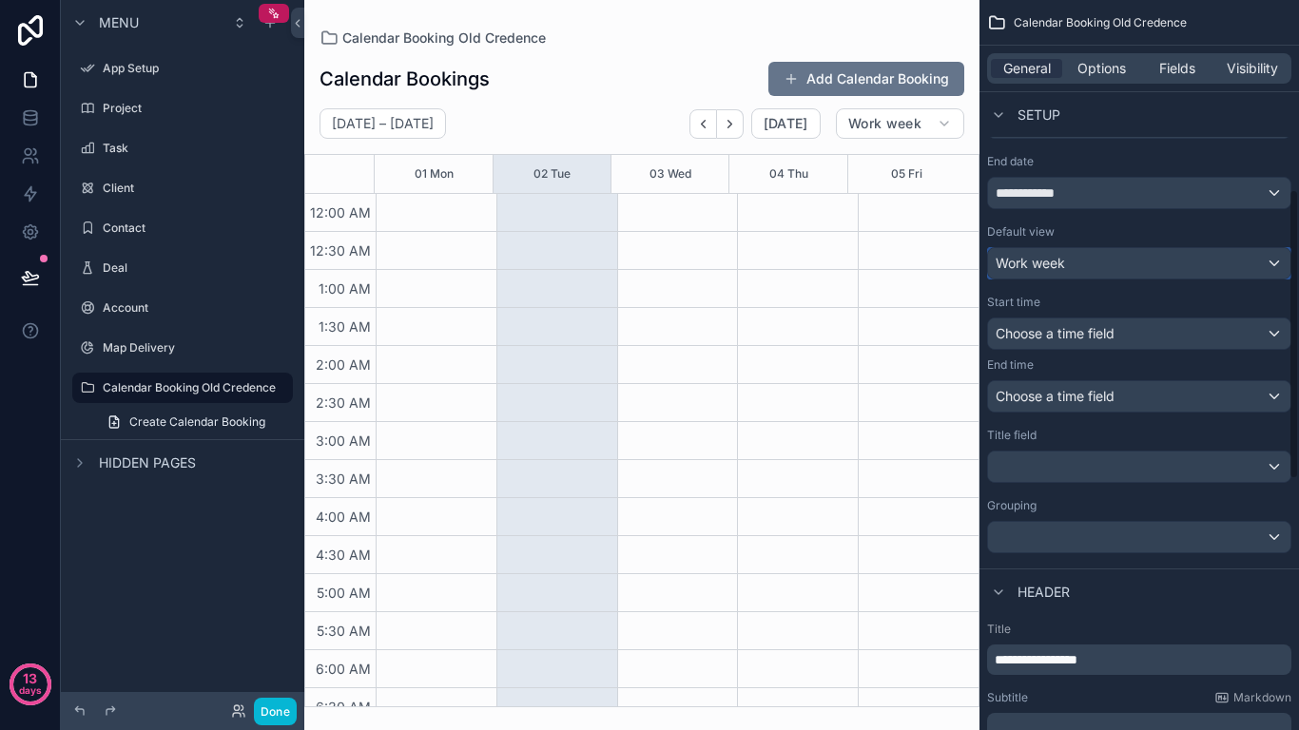
click at [1169, 275] on div "Work week" at bounding box center [1139, 263] width 302 height 30
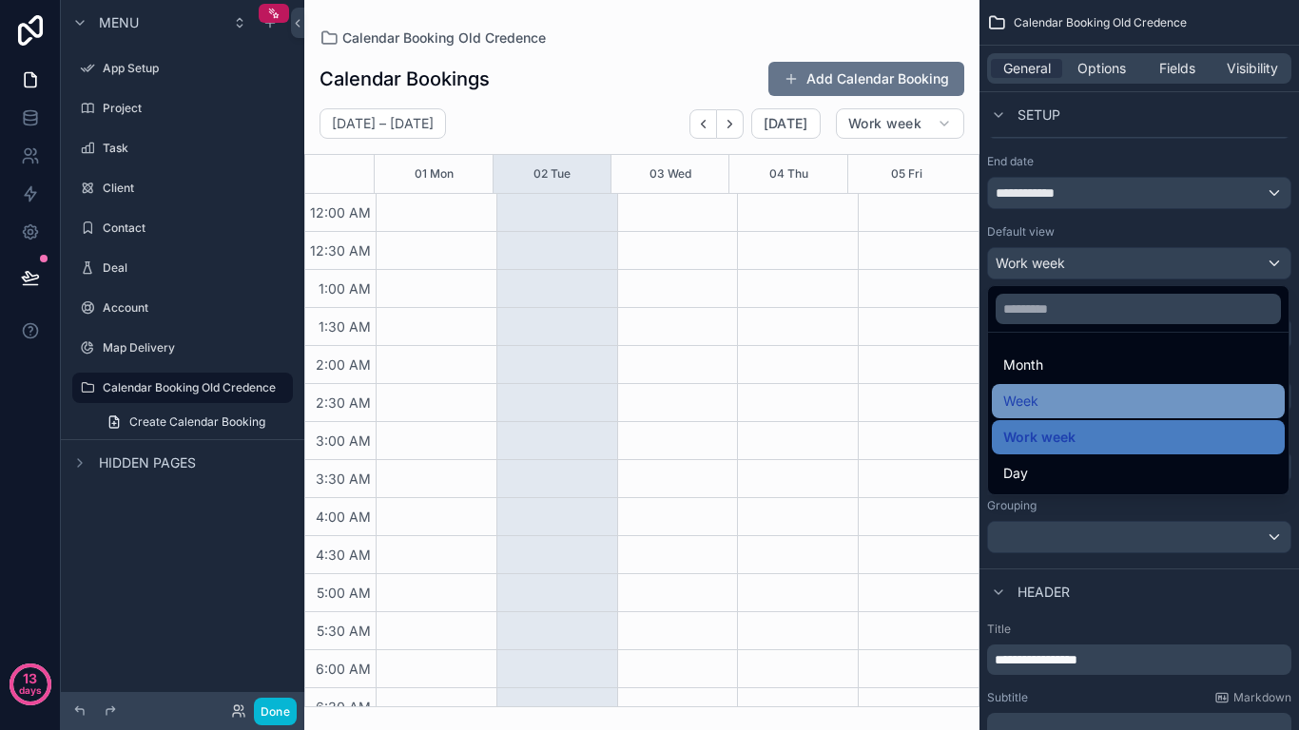
click at [1120, 410] on div "Week" at bounding box center [1138, 401] width 270 height 23
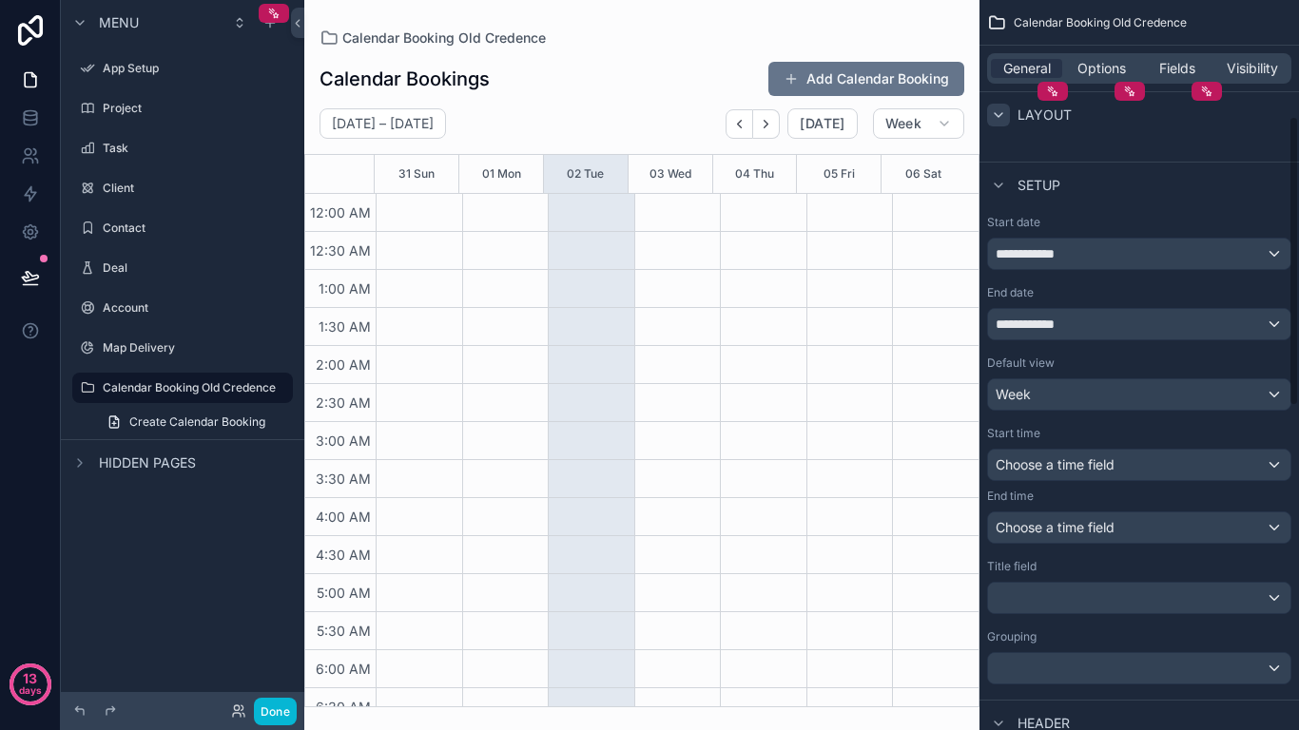
scroll to position [285, 0]
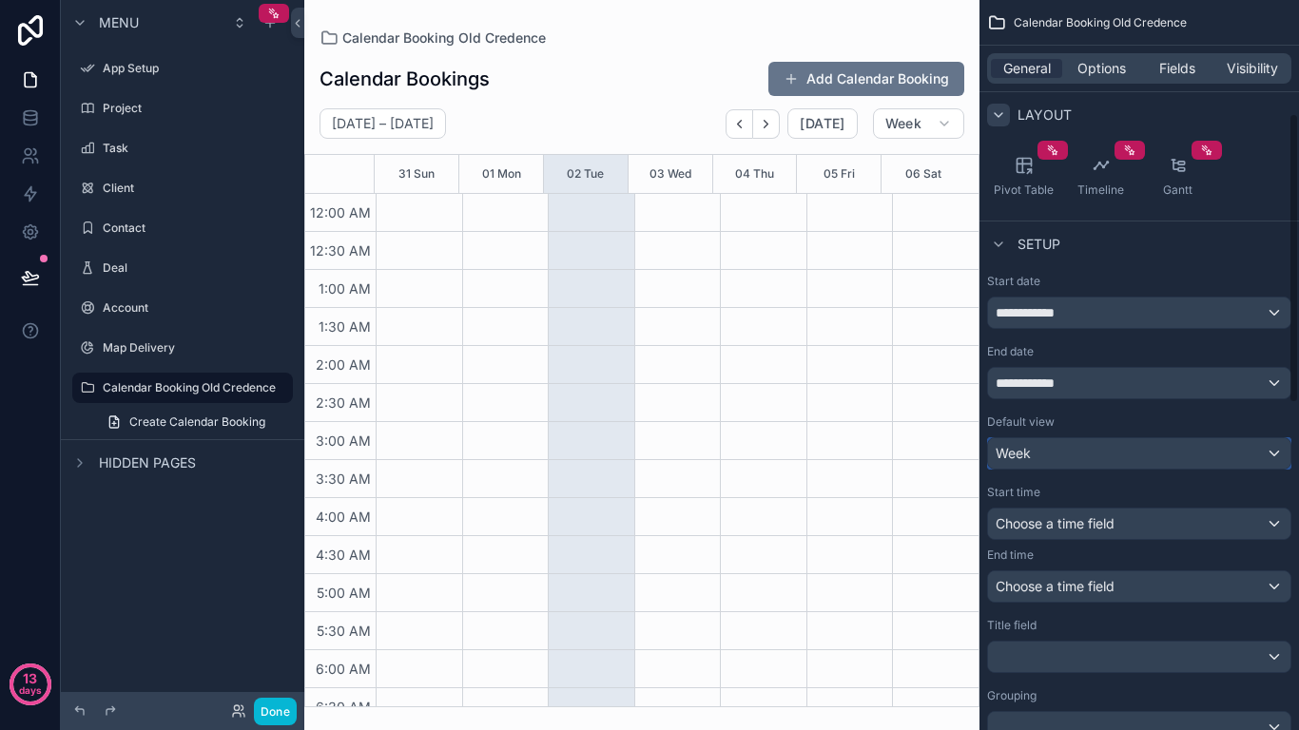
click at [1246, 462] on div "Week" at bounding box center [1139, 453] width 302 height 30
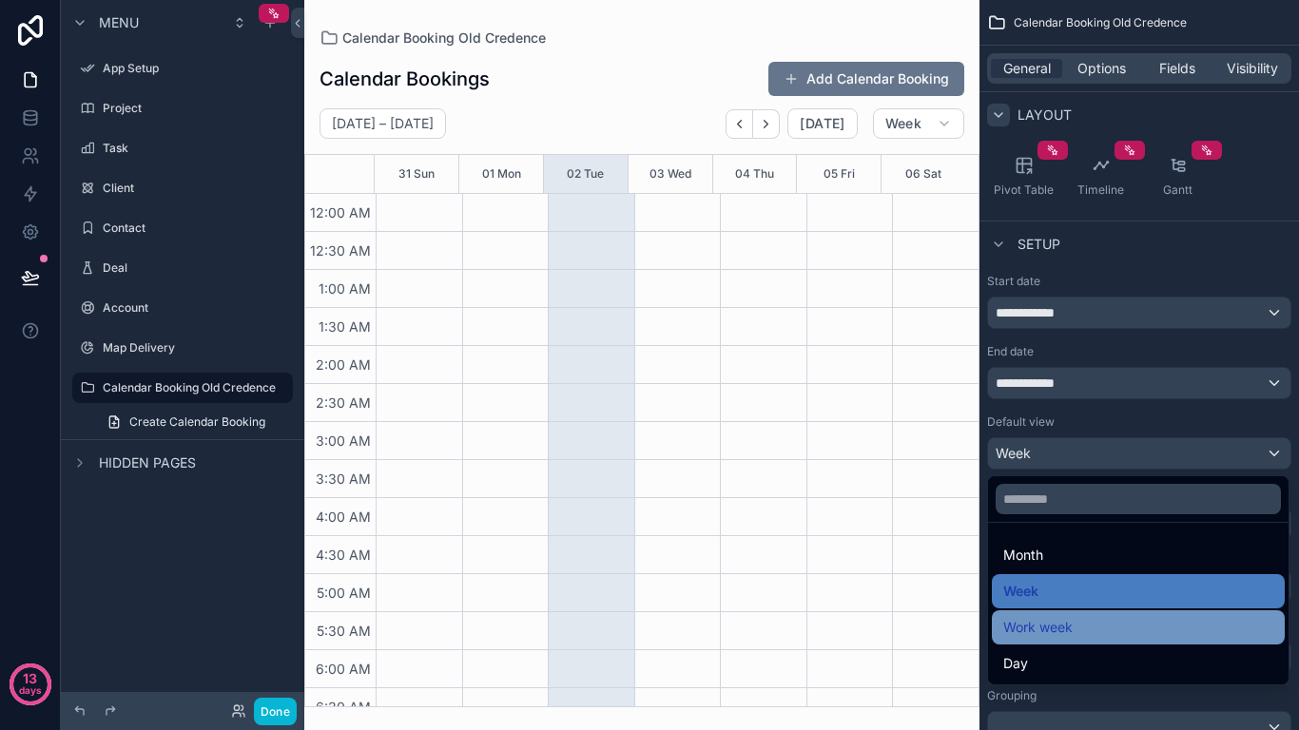
click at [1148, 640] on div "Work week" at bounding box center [1138, 627] width 293 height 34
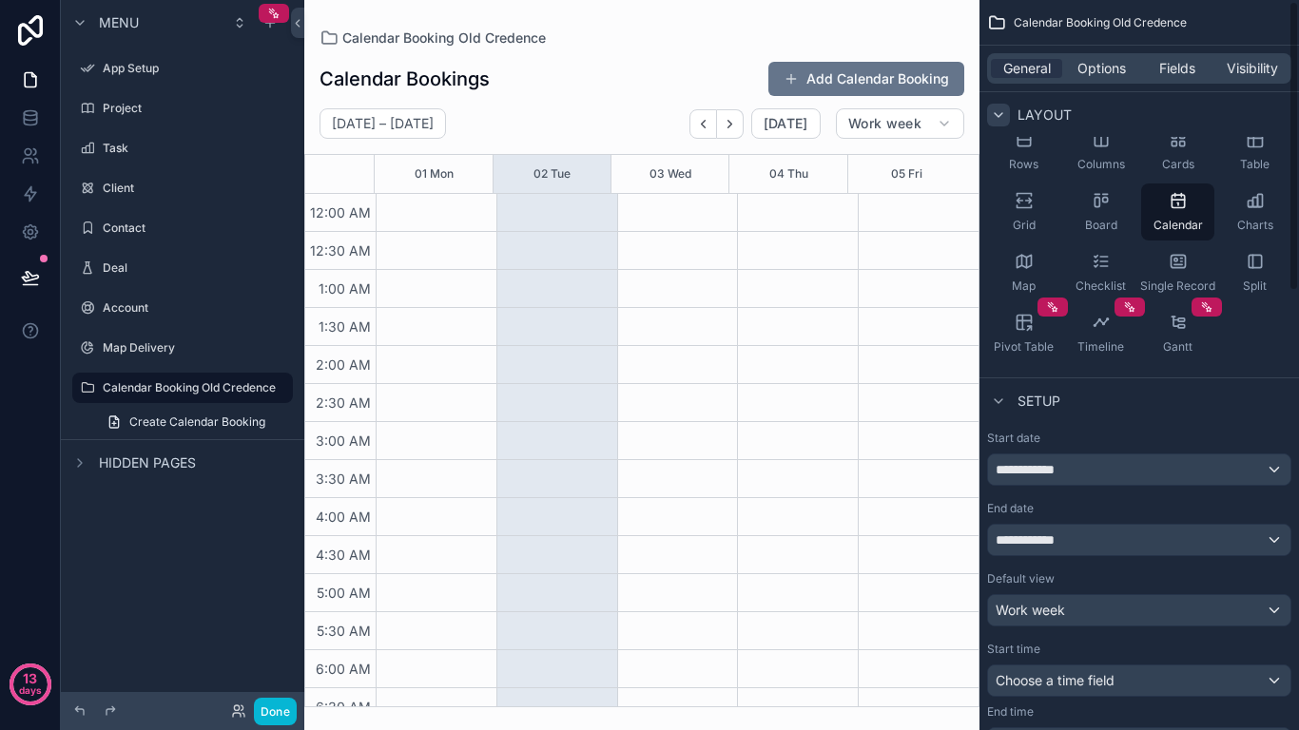
scroll to position [0, 0]
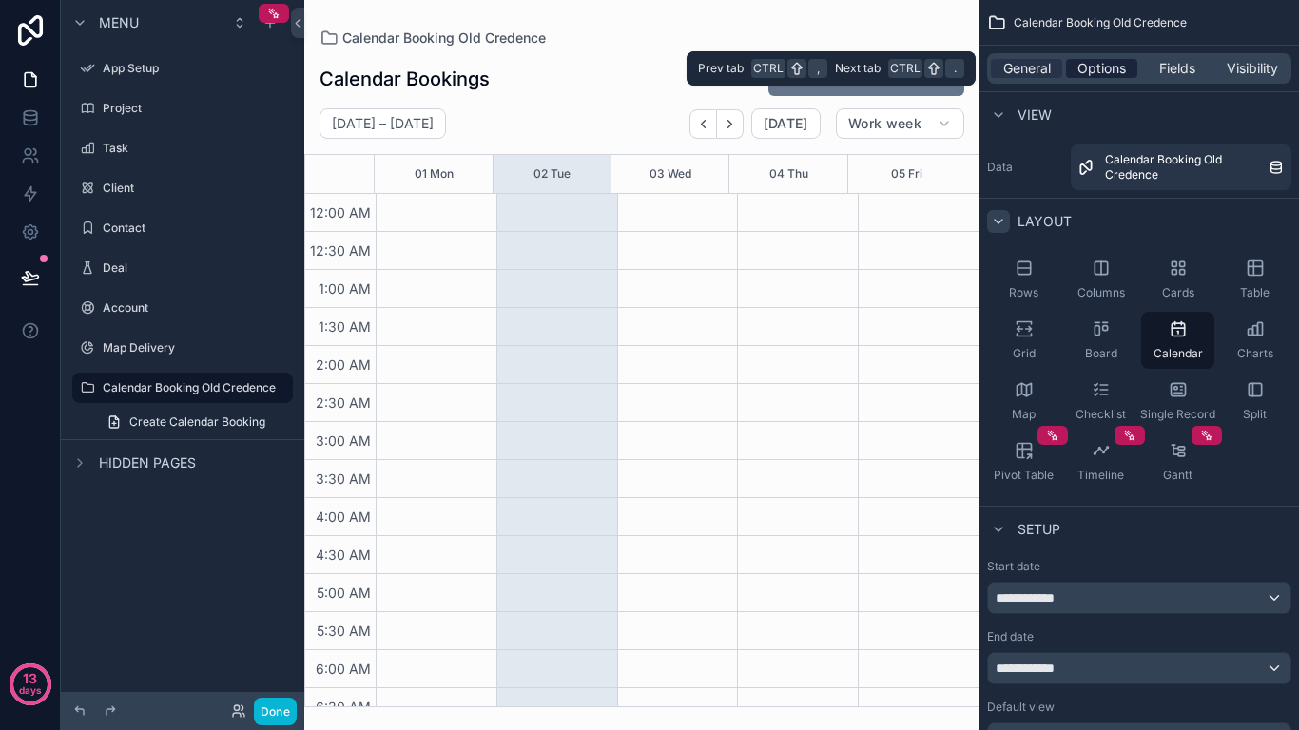
click at [1077, 72] on span "Options" at bounding box center [1101, 68] width 48 height 19
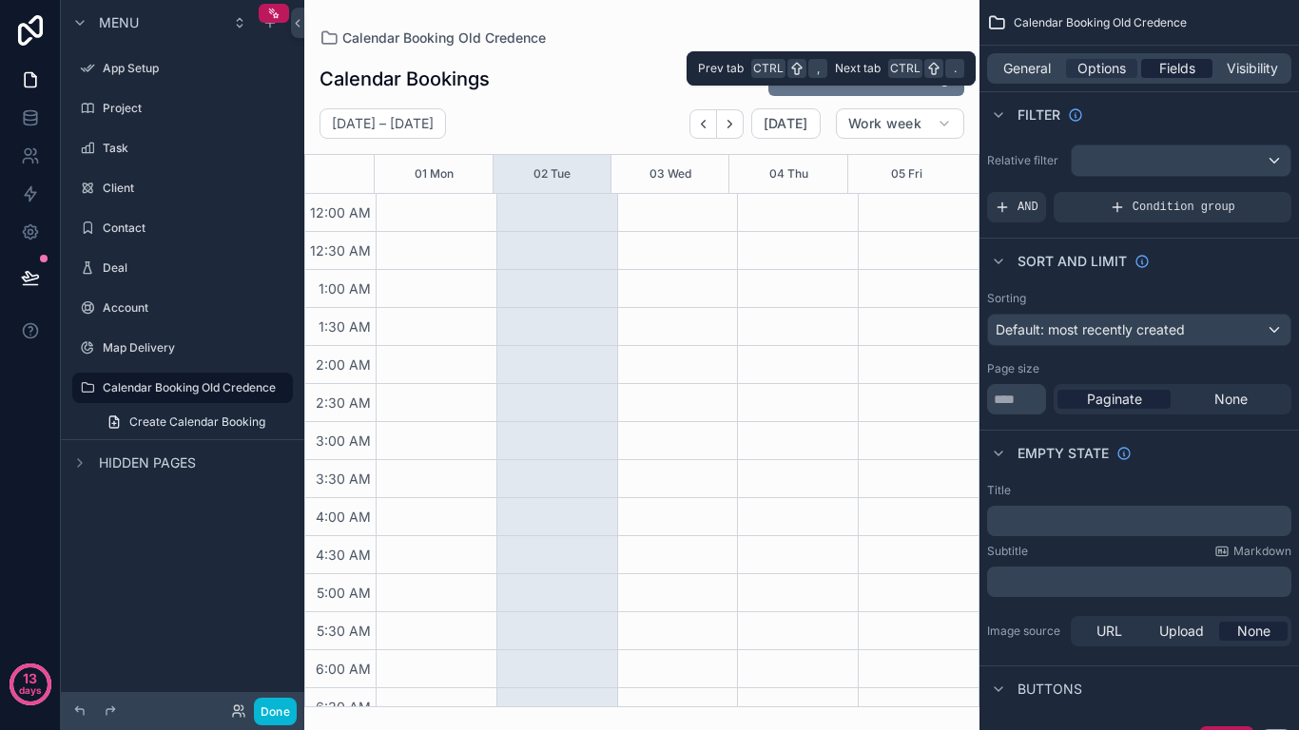
click at [1180, 71] on span "Fields" at bounding box center [1177, 68] width 36 height 19
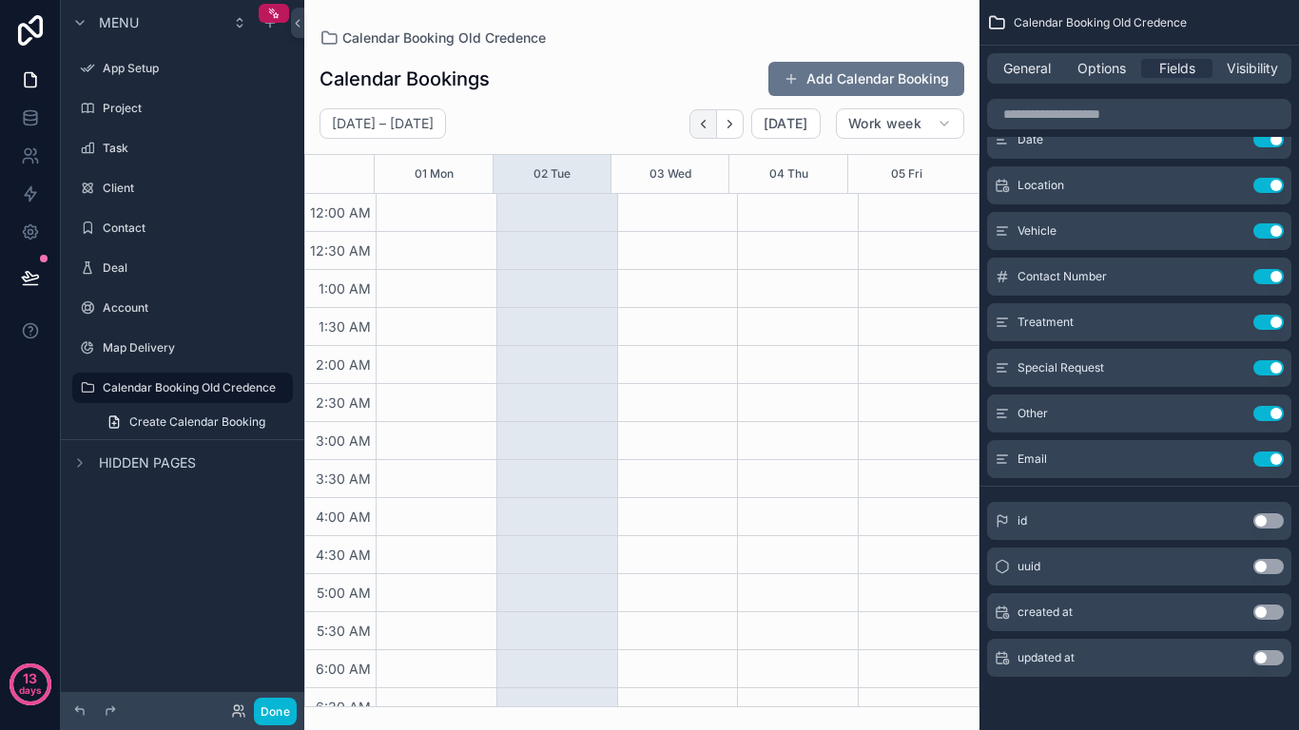
click at [706, 110] on button "Back" at bounding box center [703, 123] width 28 height 29
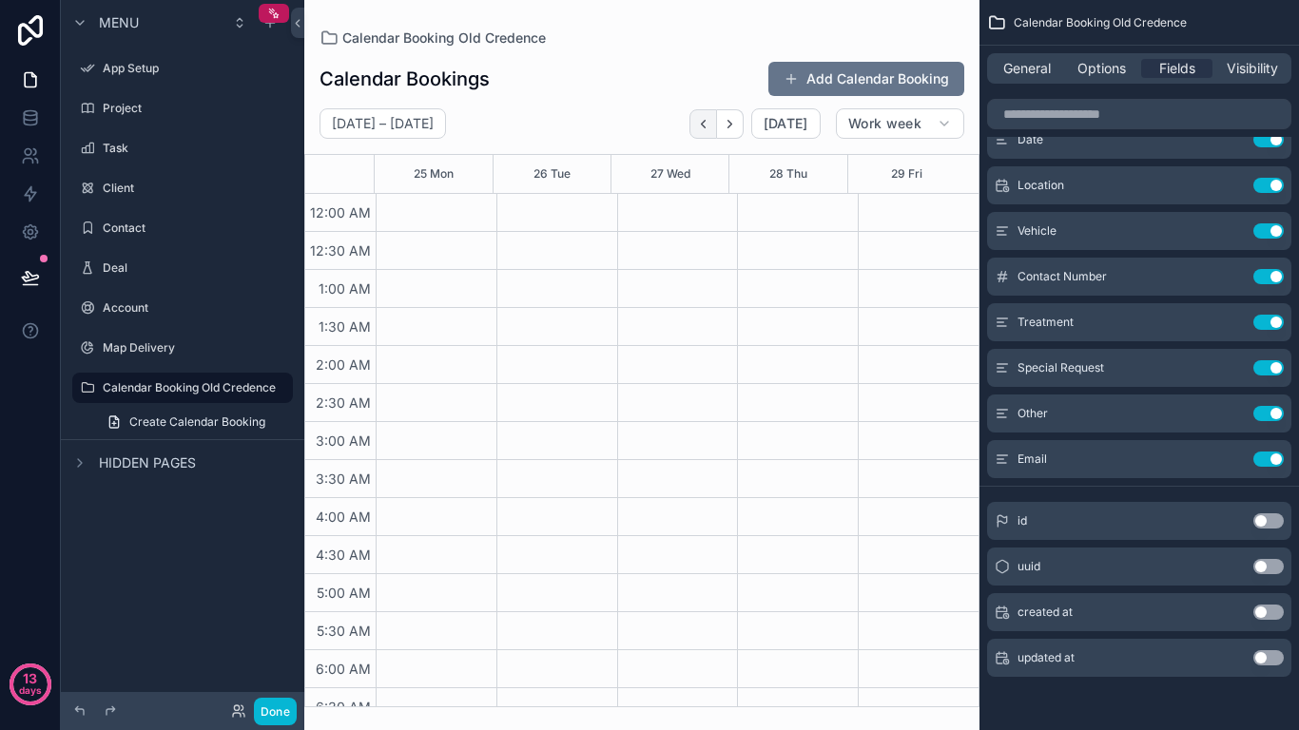
click at [709, 127] on icon "Back" at bounding box center [703, 124] width 14 height 14
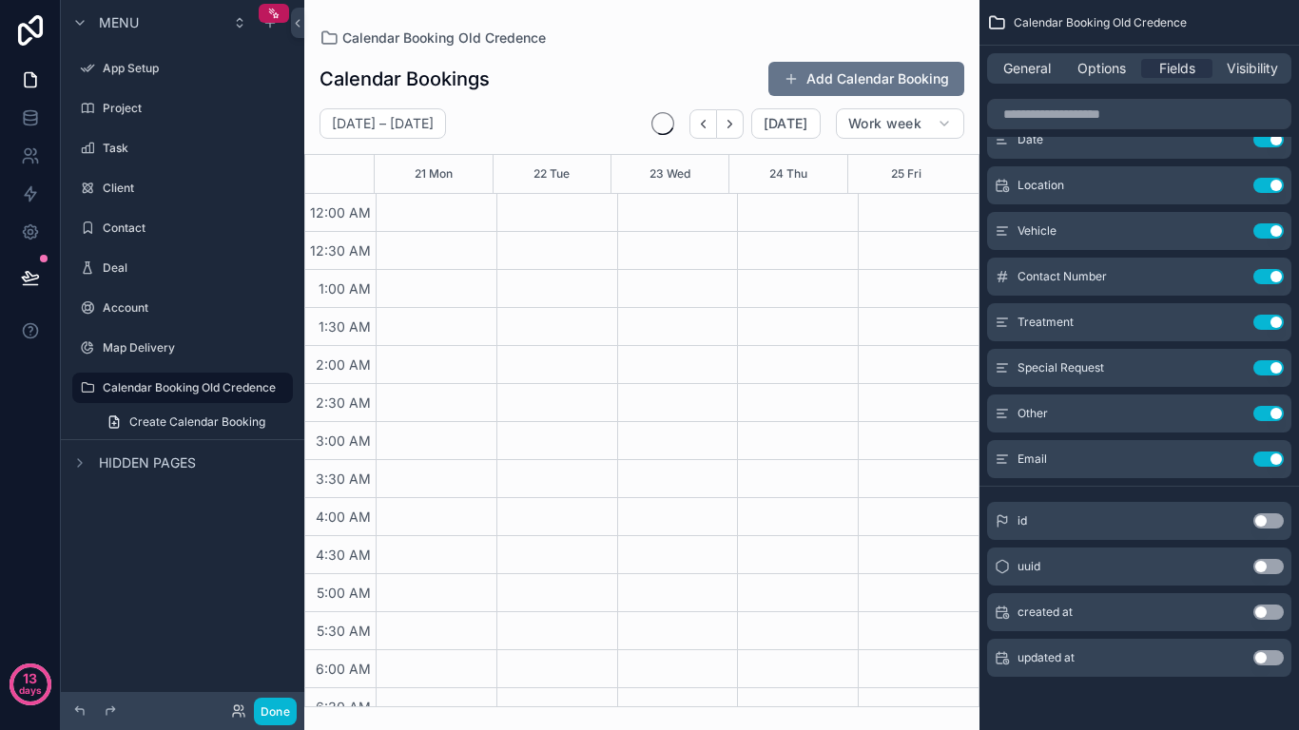
click at [709, 127] on icon "Back" at bounding box center [703, 124] width 14 height 14
click at [731, 126] on icon "Next" at bounding box center [730, 124] width 14 height 14
click at [724, 126] on button "Next" at bounding box center [730, 123] width 27 height 29
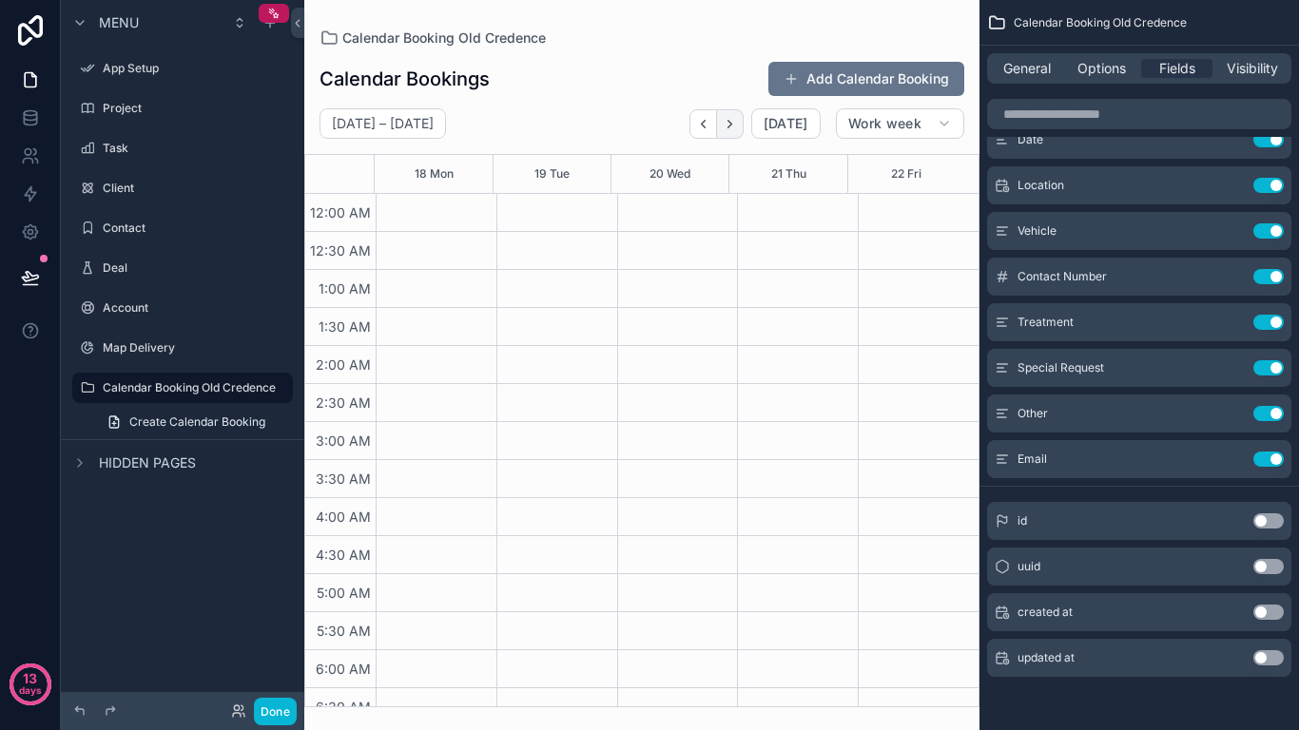
click at [726, 126] on icon "Next" at bounding box center [730, 124] width 14 height 14
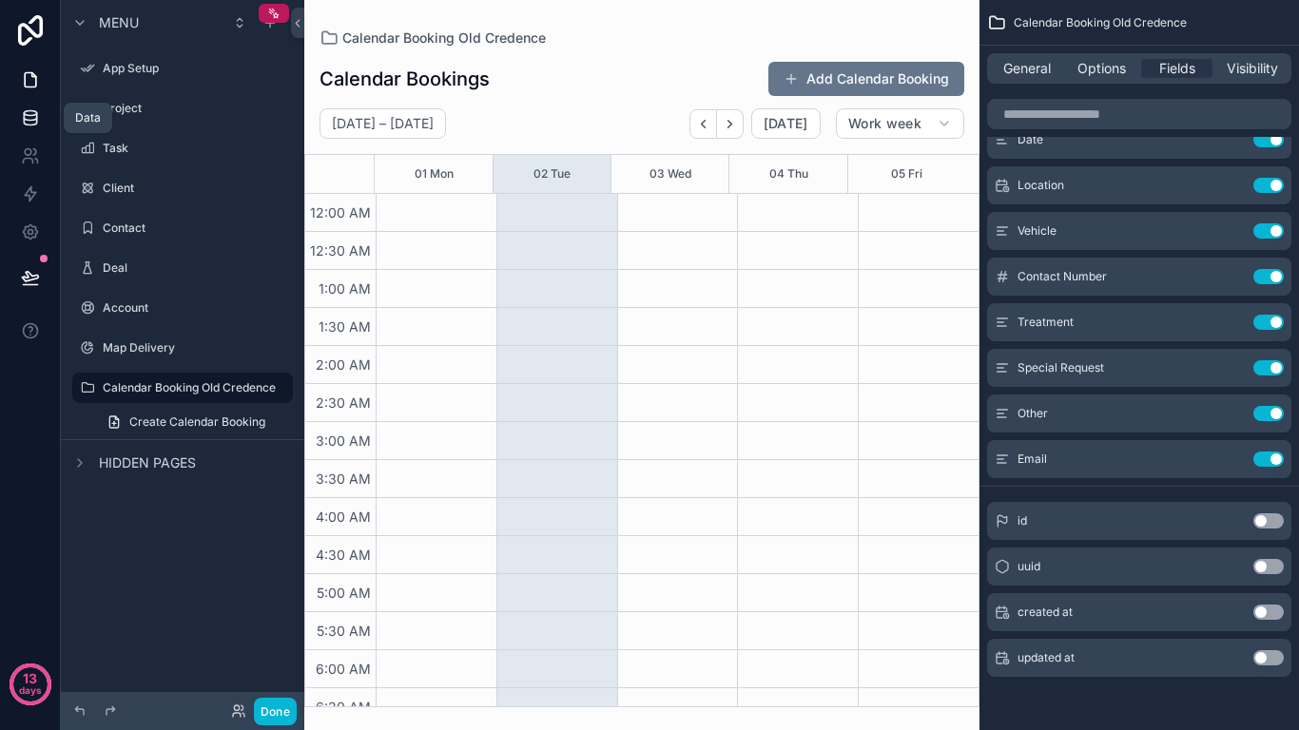
click at [28, 133] on link at bounding box center [30, 118] width 60 height 38
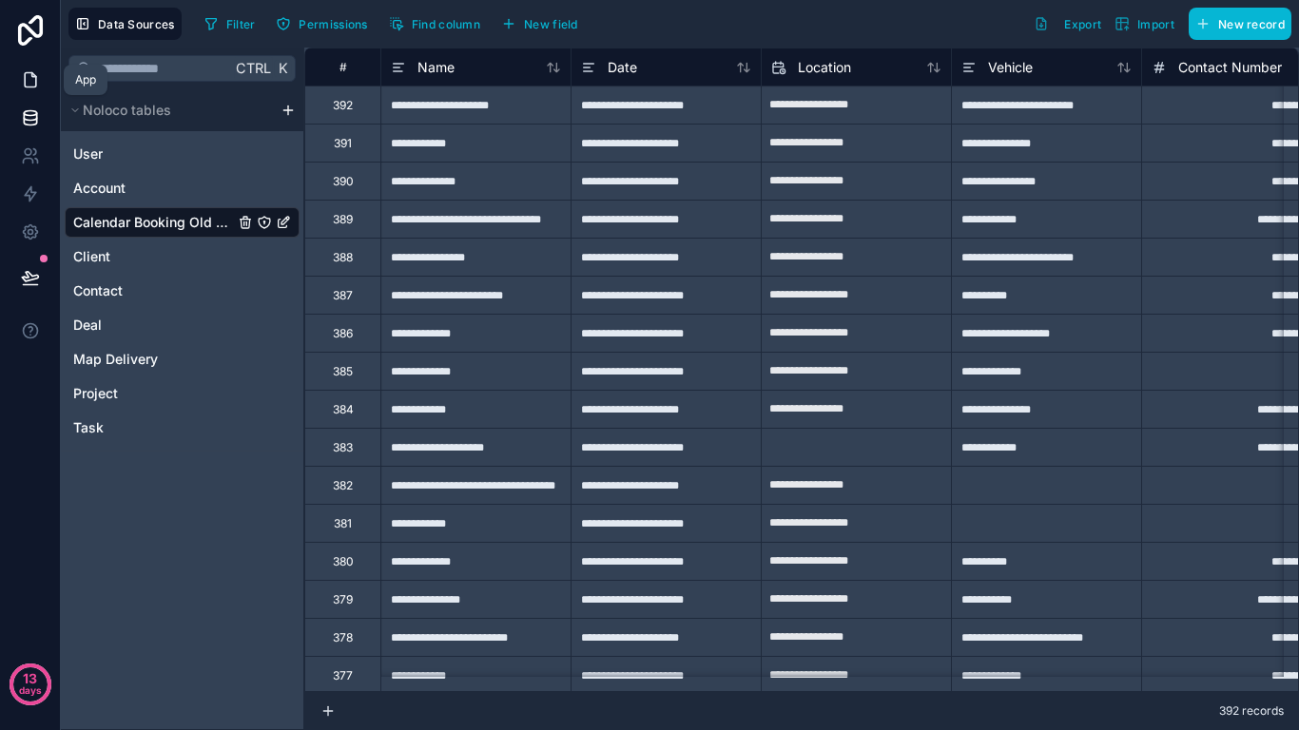
click at [33, 84] on icon at bounding box center [30, 79] width 19 height 19
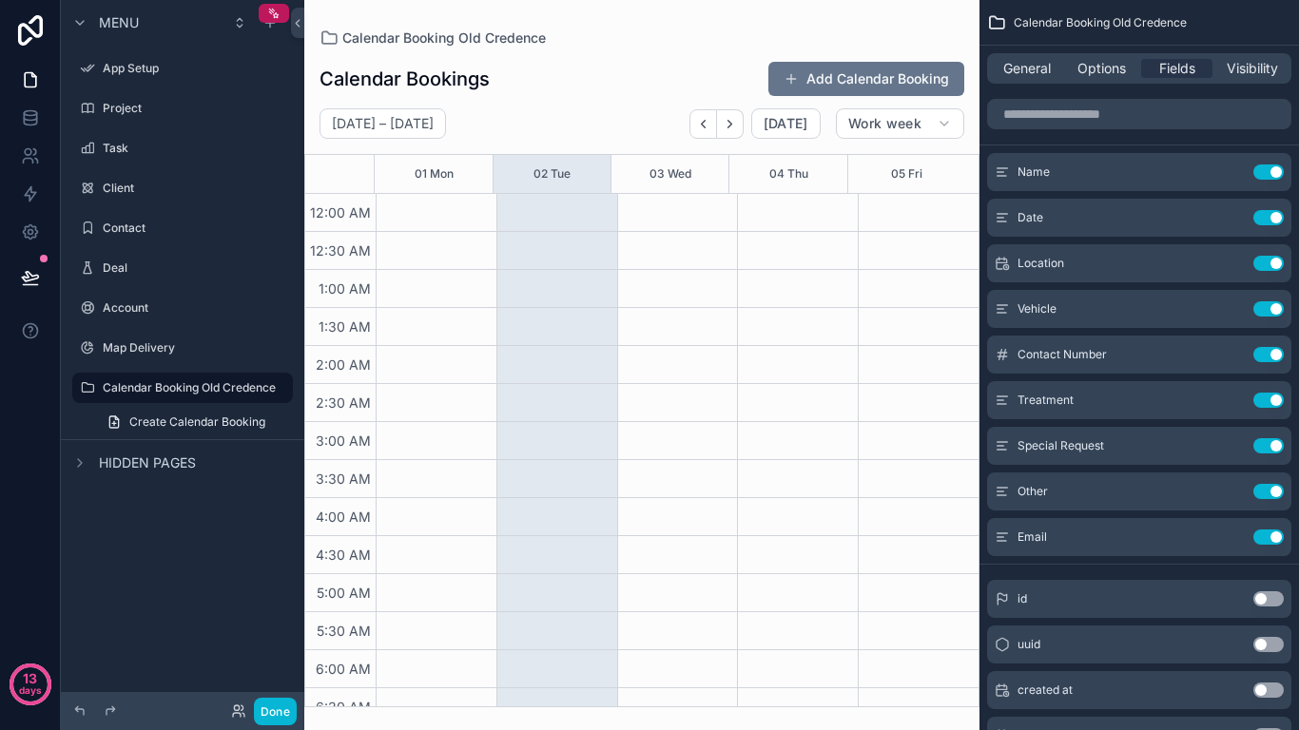
click at [1093, 60] on span "Options" at bounding box center [1101, 68] width 48 height 19
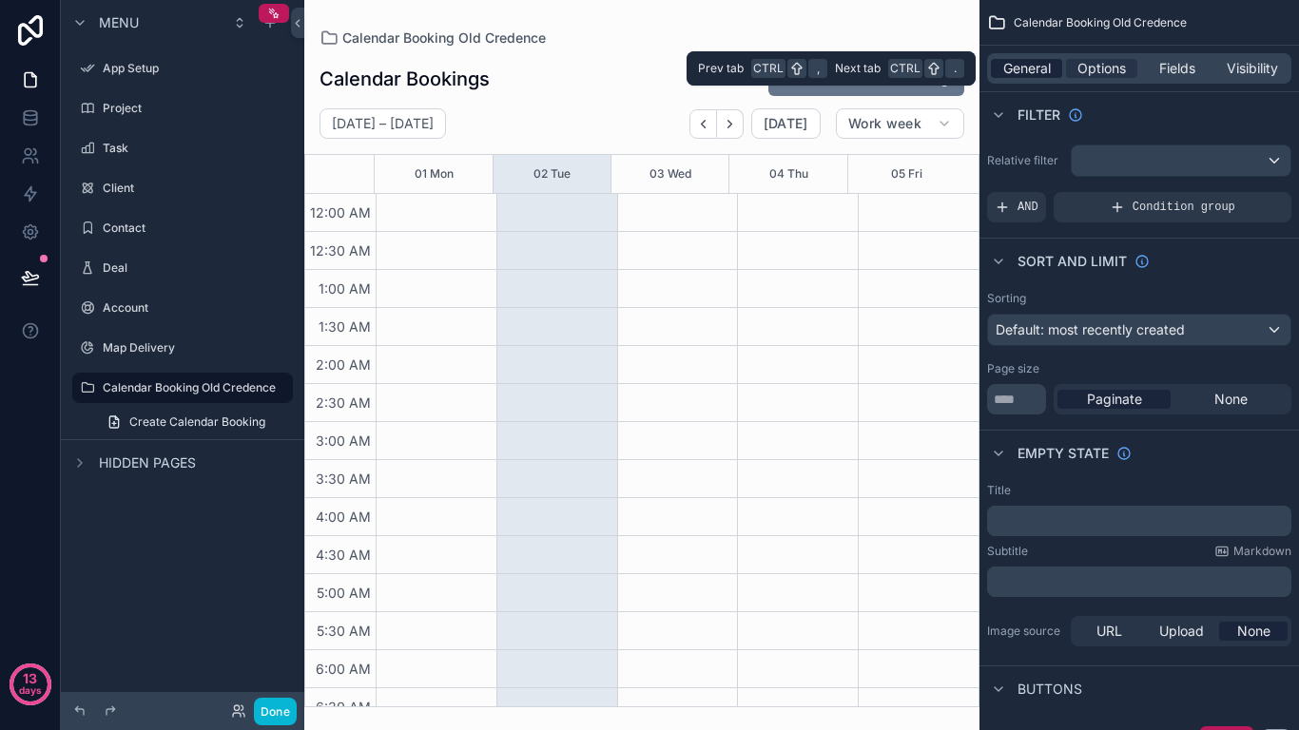
click at [1038, 77] on span "General" at bounding box center [1027, 68] width 48 height 19
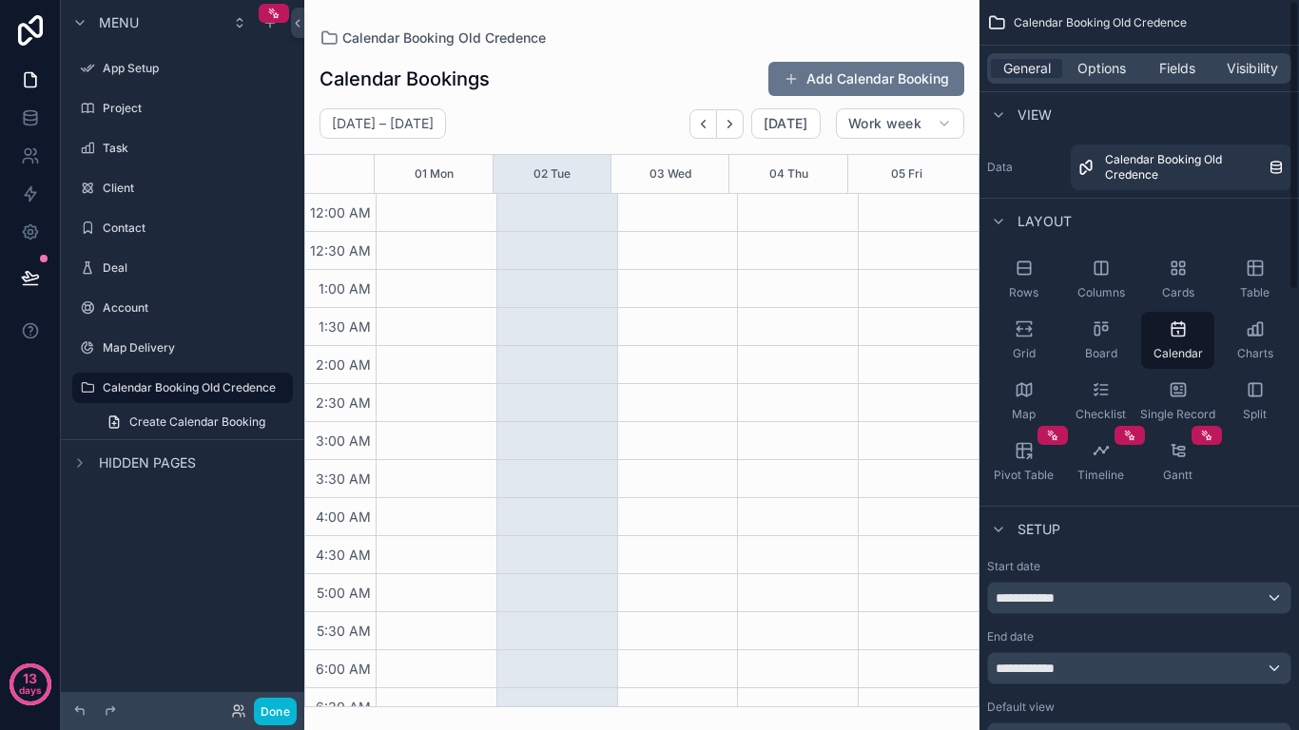
click at [1094, 79] on div "General Options Fields Visibility" at bounding box center [1139, 68] width 304 height 30
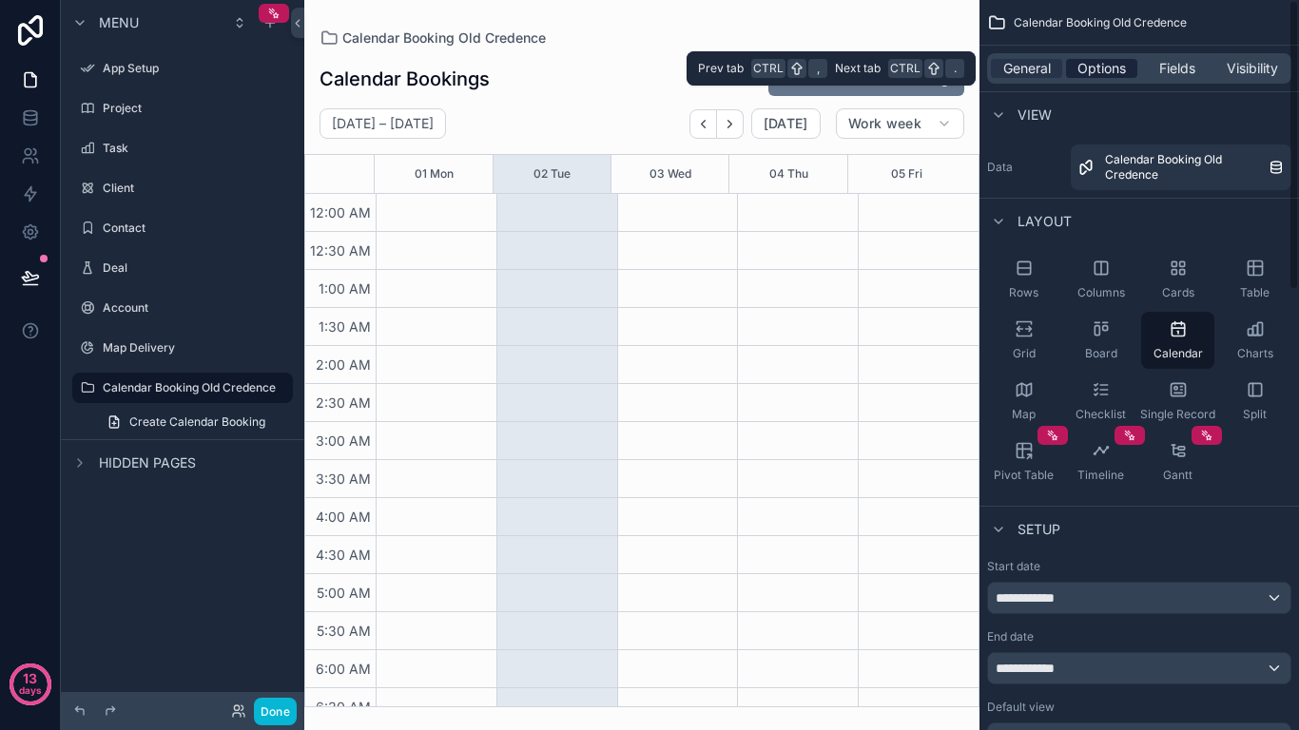
click at [1101, 69] on span "Options" at bounding box center [1101, 68] width 48 height 19
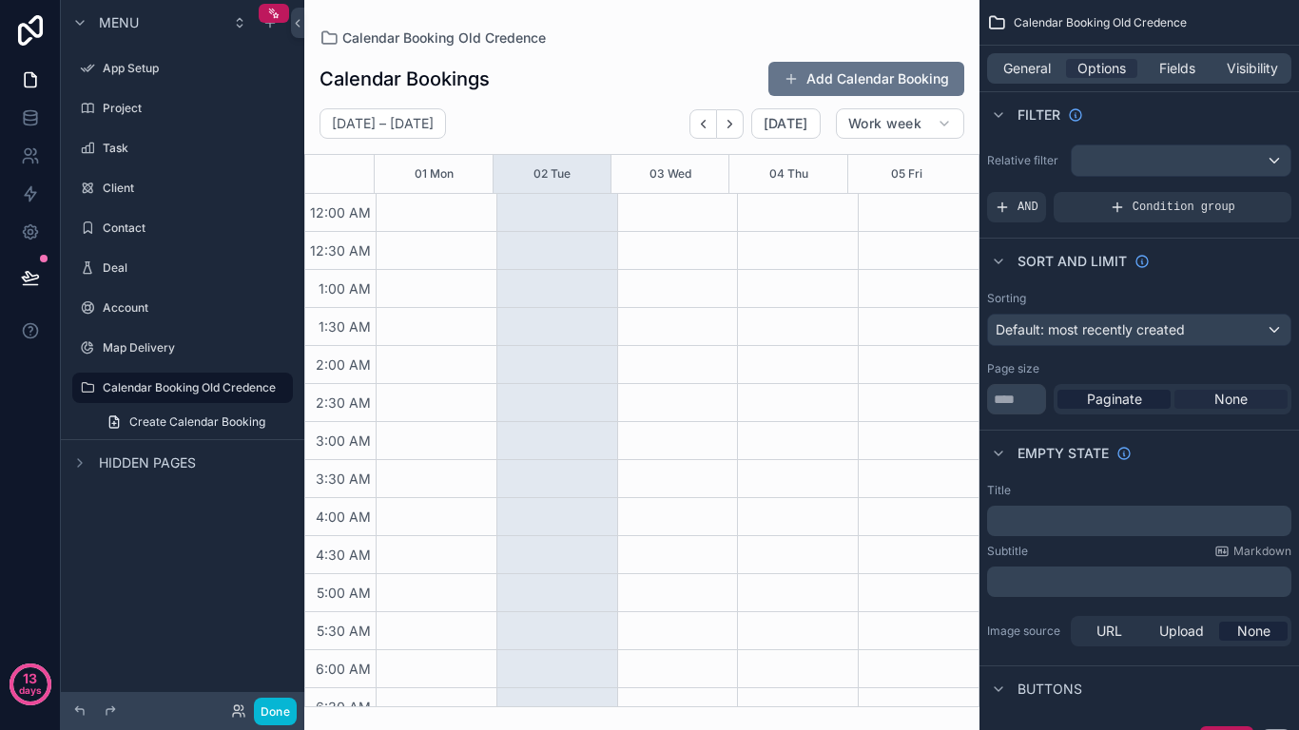
click at [1221, 395] on span "None" at bounding box center [1230, 399] width 33 height 19
click at [1143, 403] on div "Paginate" at bounding box center [1113, 399] width 113 height 19
click at [1112, 516] on p "﻿" at bounding box center [1141, 520] width 293 height 15
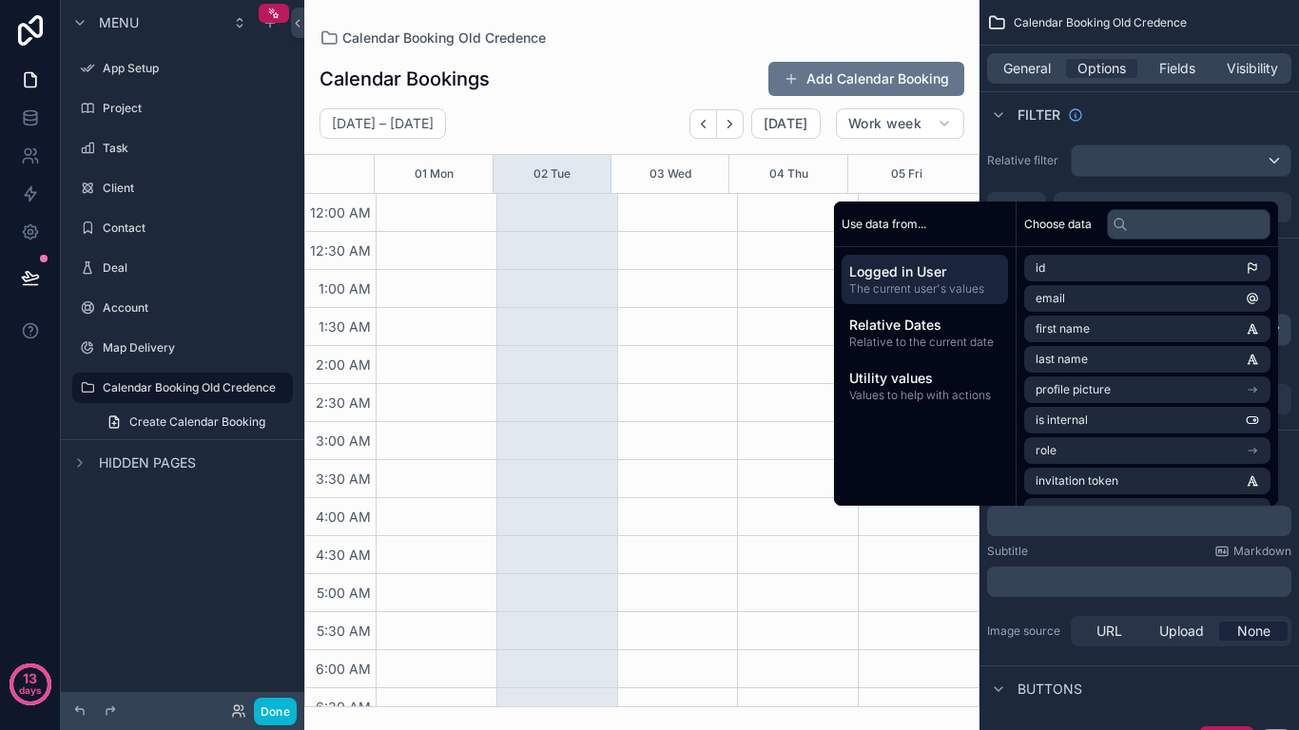
click at [1112, 516] on p "﻿" at bounding box center [1141, 520] width 293 height 15
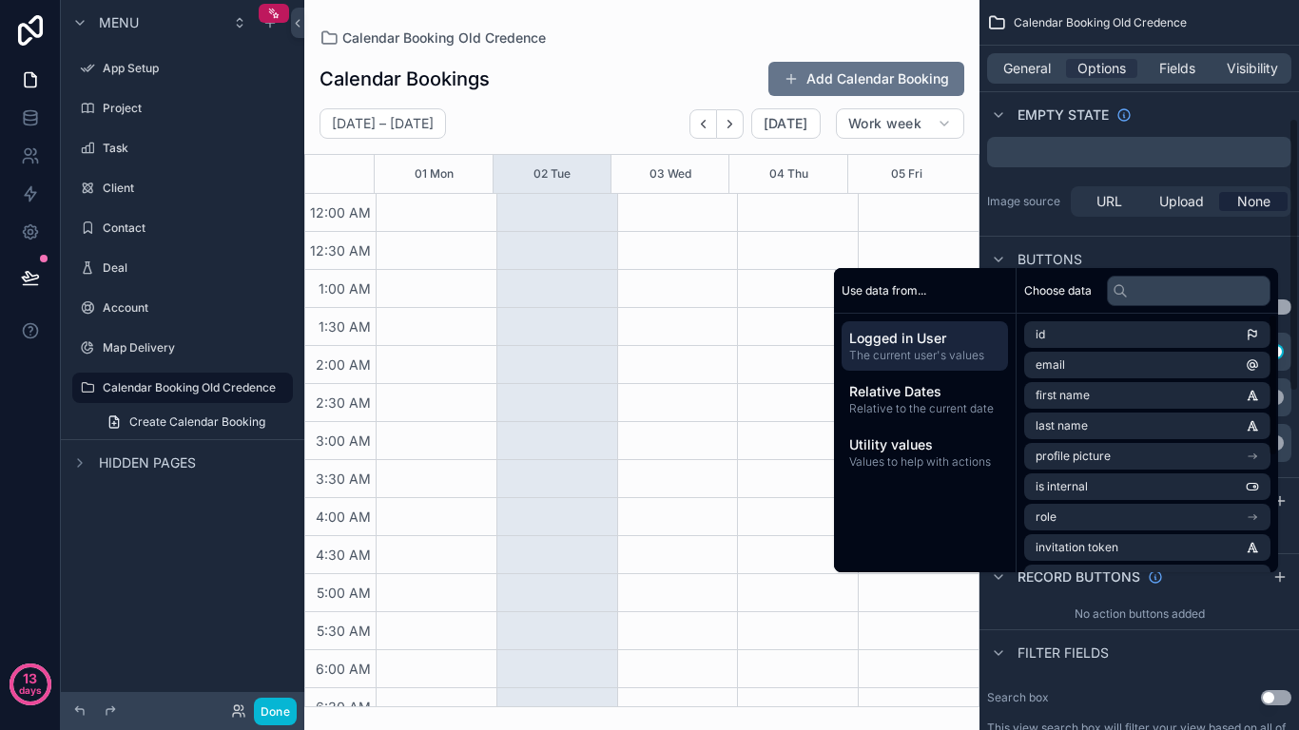
scroll to position [475, 0]
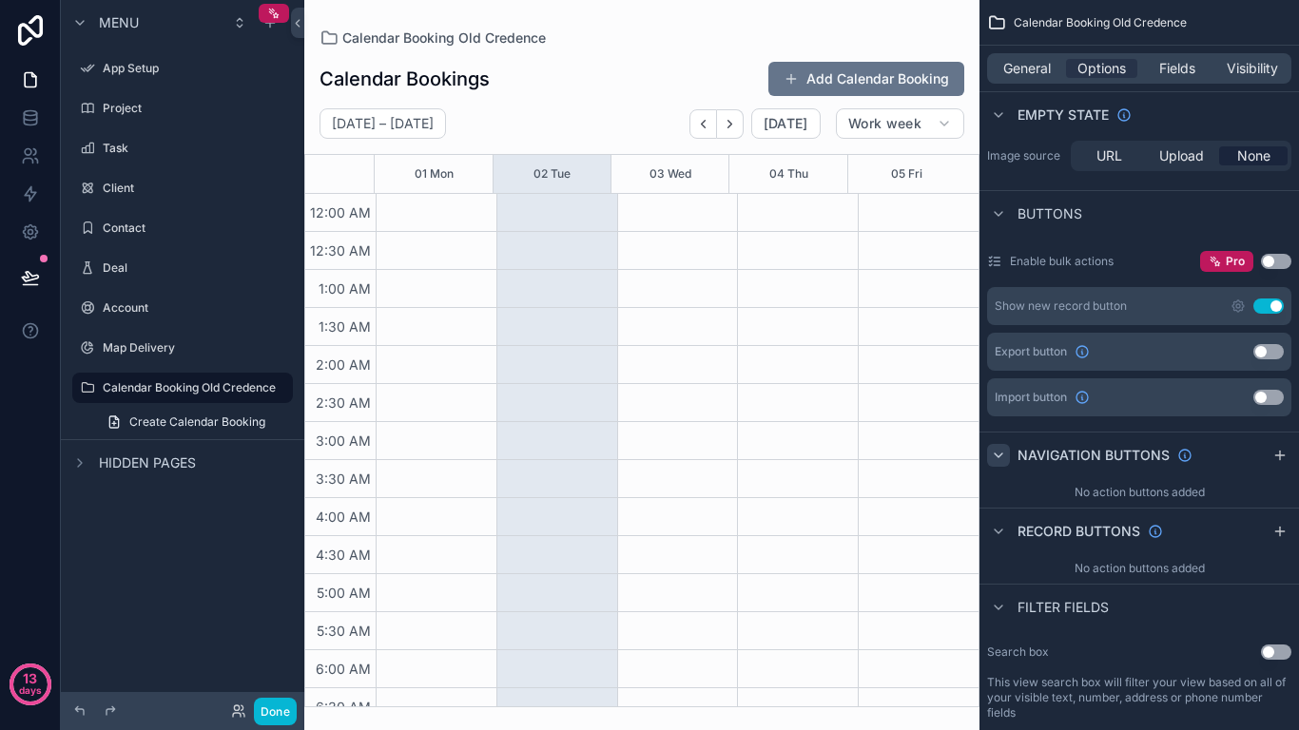
click at [995, 450] on icon "scrollable content" at bounding box center [998, 455] width 15 height 15
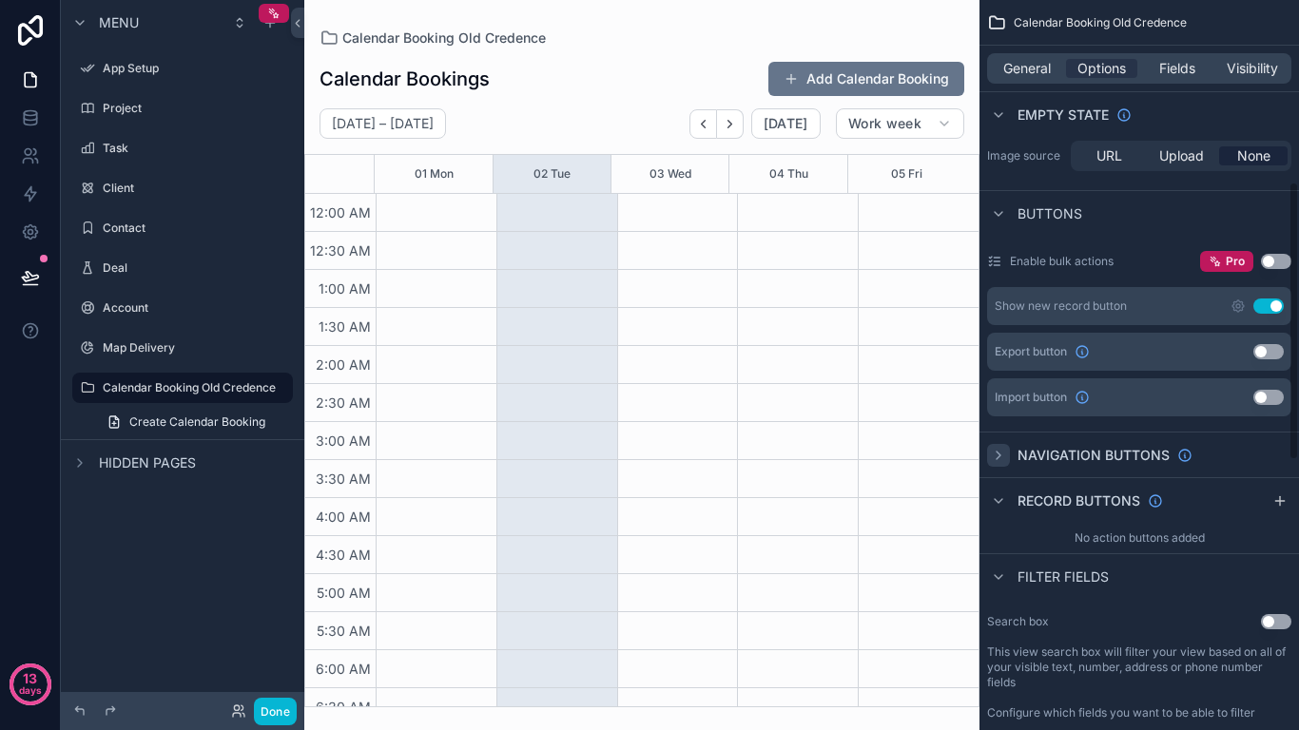
click at [1000, 463] on div "scrollable content" at bounding box center [998, 455] width 23 height 23
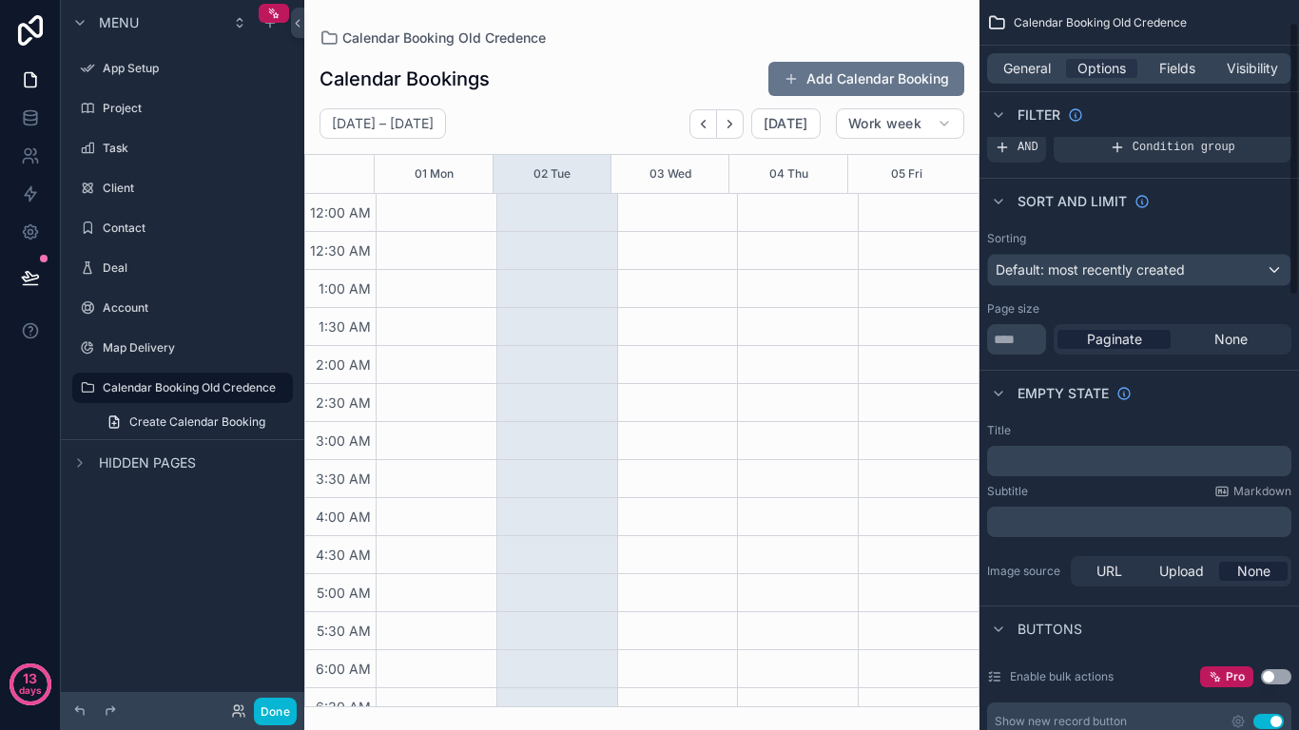
scroll to position [0, 0]
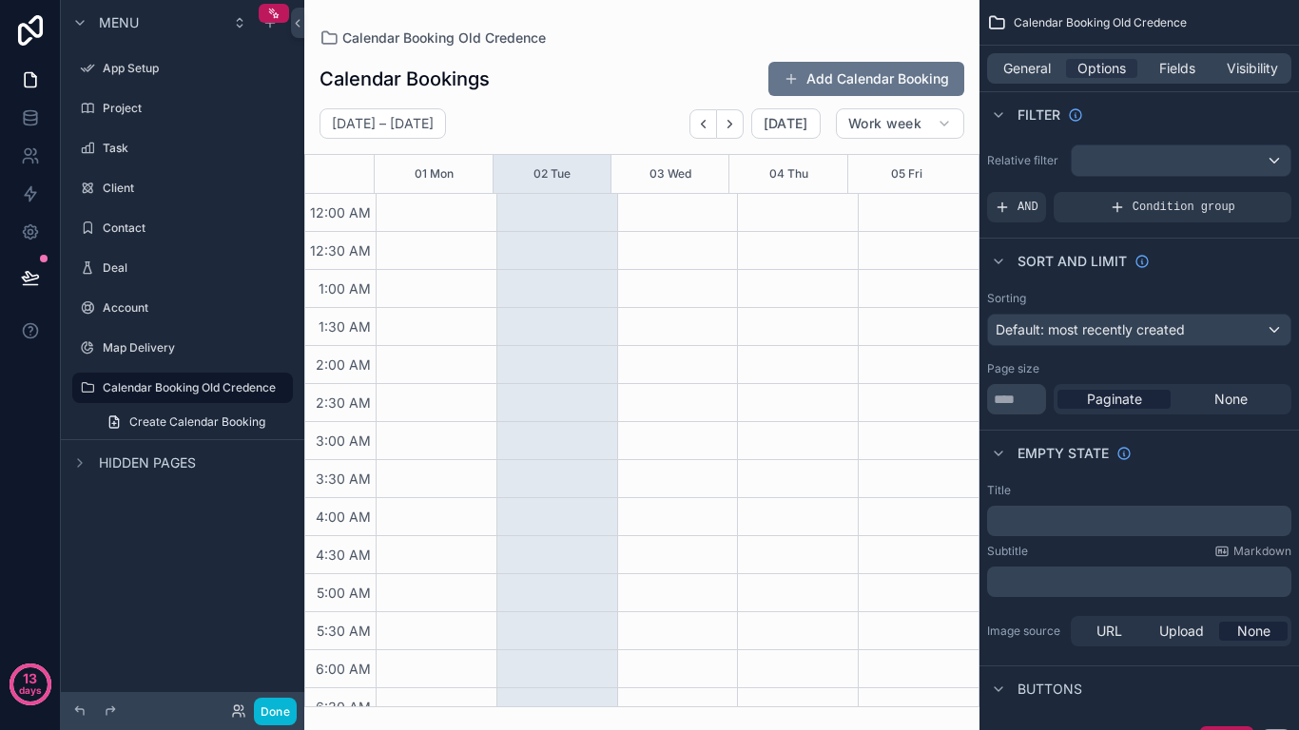
click at [1176, 55] on div "General Options Fields Visibility" at bounding box center [1139, 68] width 304 height 30
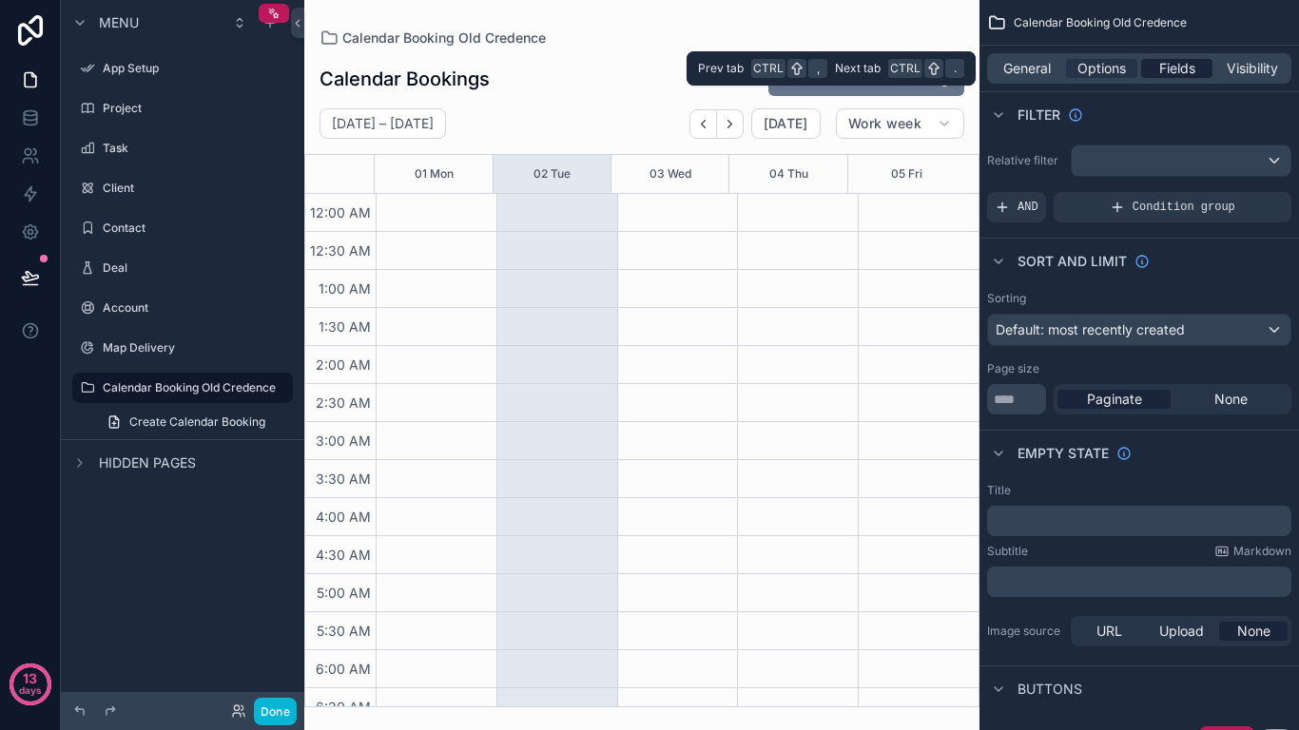
click at [1175, 61] on span "Fields" at bounding box center [1177, 68] width 36 height 19
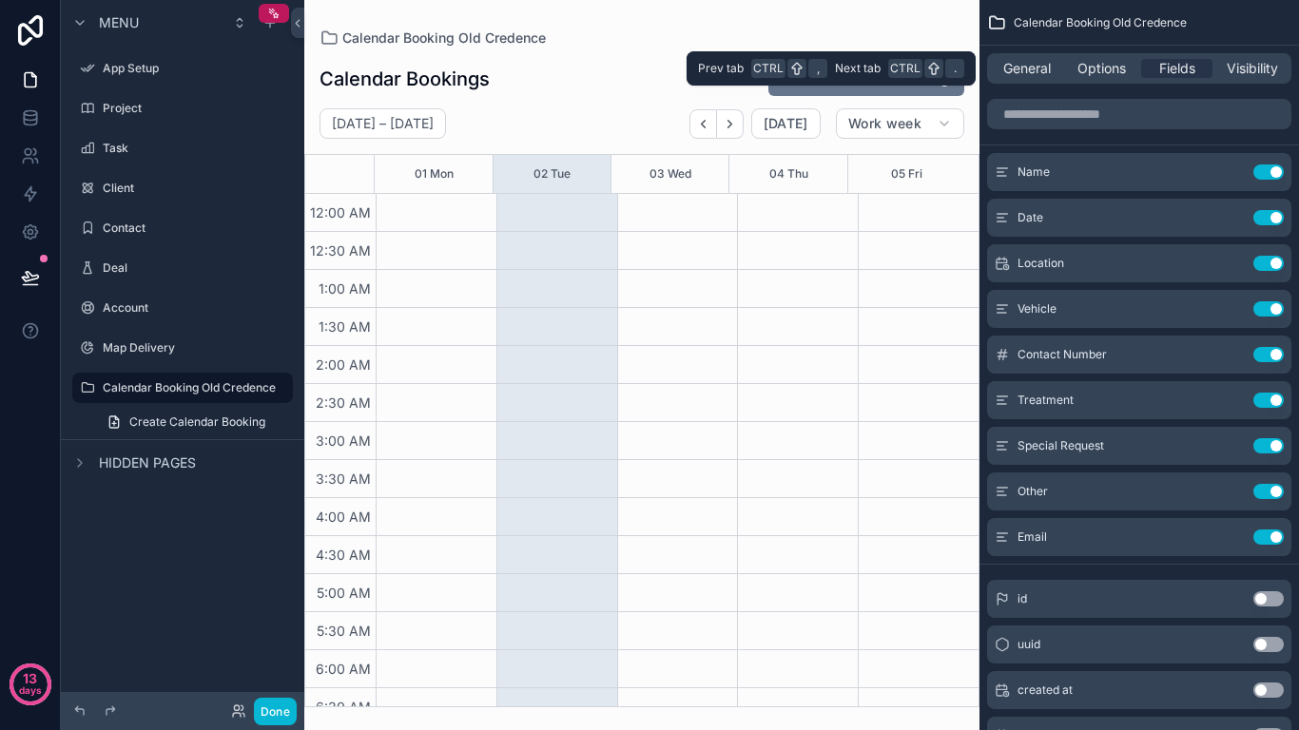
click at [1263, 80] on div "General Options Fields Visibility" at bounding box center [1139, 68] width 304 height 30
click at [1256, 77] on span "Visibility" at bounding box center [1252, 68] width 51 height 19
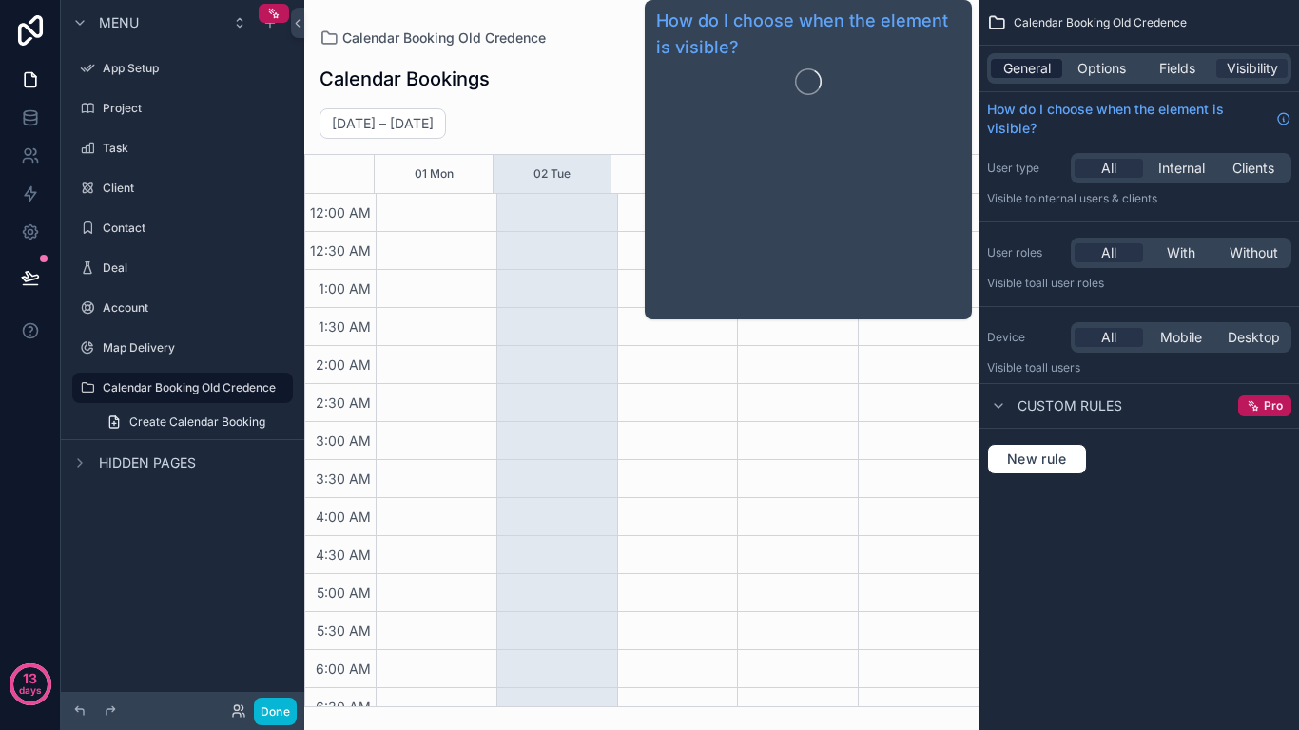
click at [1017, 69] on span "General" at bounding box center [1027, 68] width 48 height 19
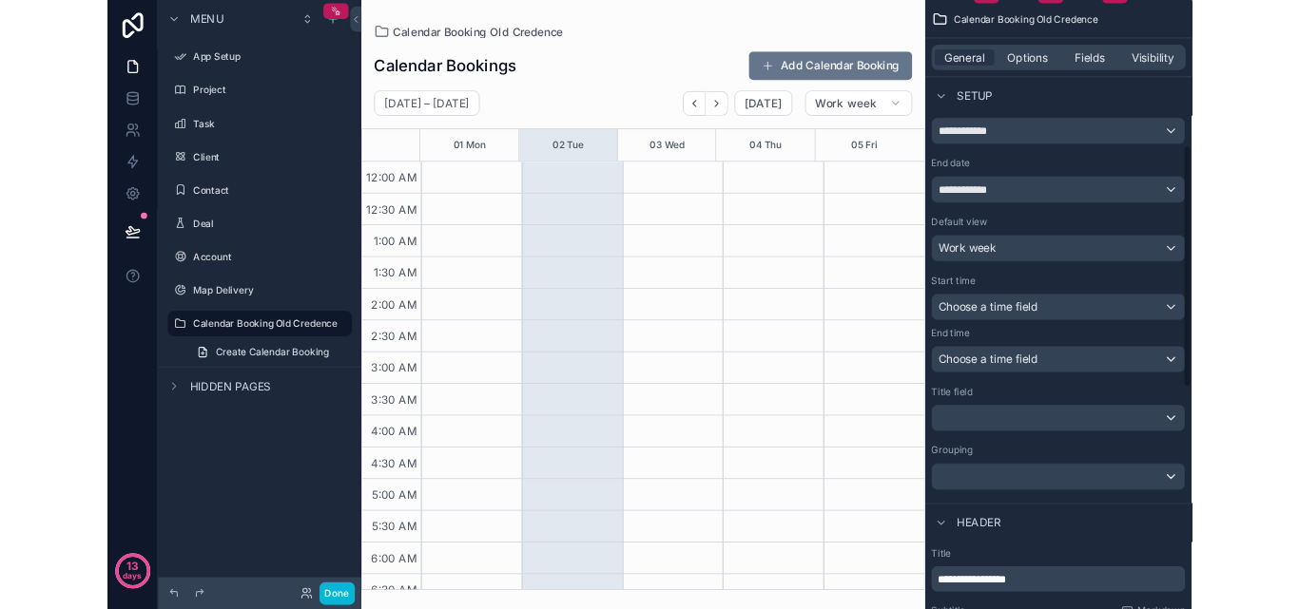
scroll to position [437, 0]
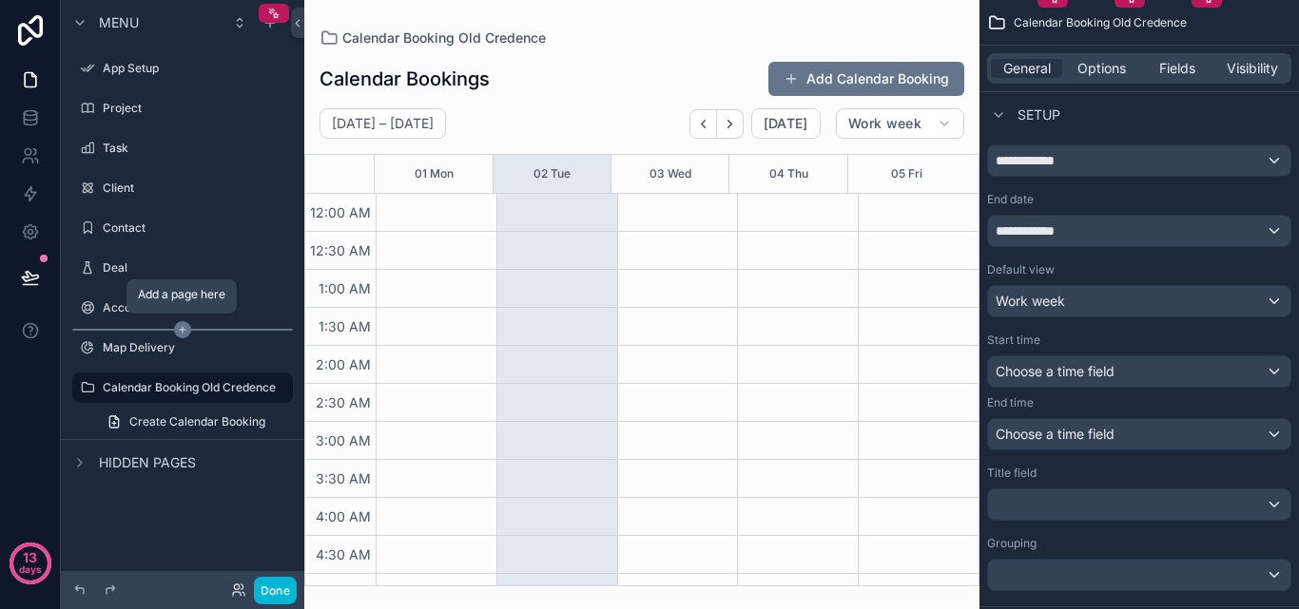
click at [183, 328] on icon "scrollable content" at bounding box center [183, 330] width 0 height 6
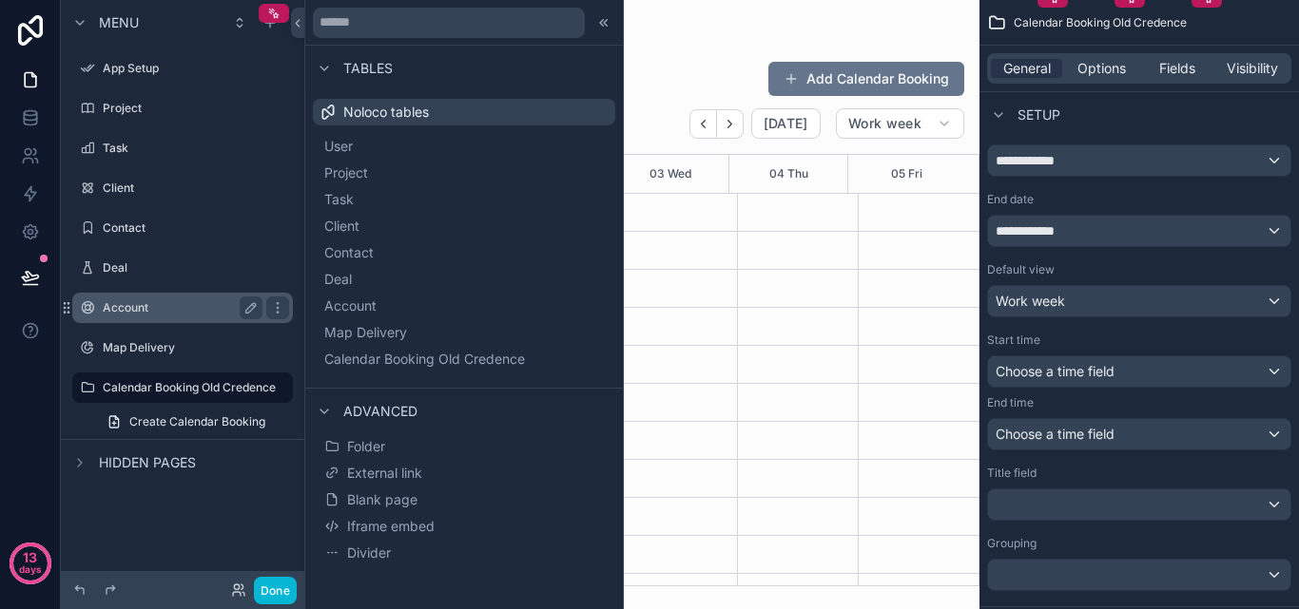
click at [166, 316] on div "Account" at bounding box center [183, 308] width 160 height 23
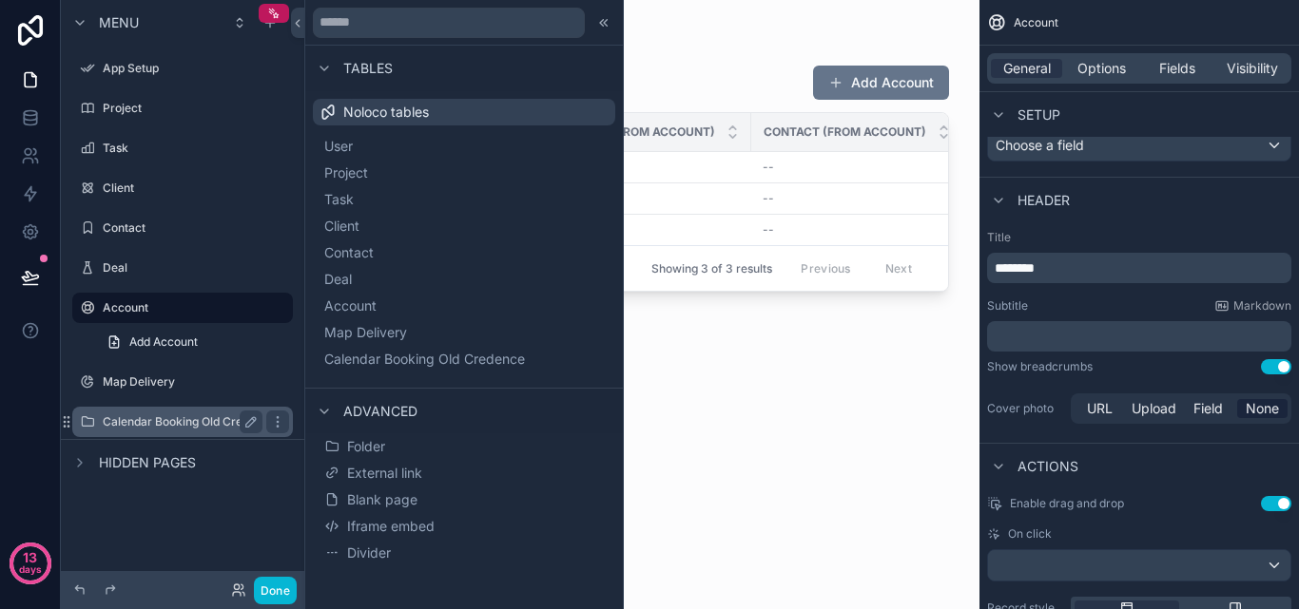
click at [211, 422] on label "Calendar Booking Old Credence" at bounding box center [189, 422] width 173 height 15
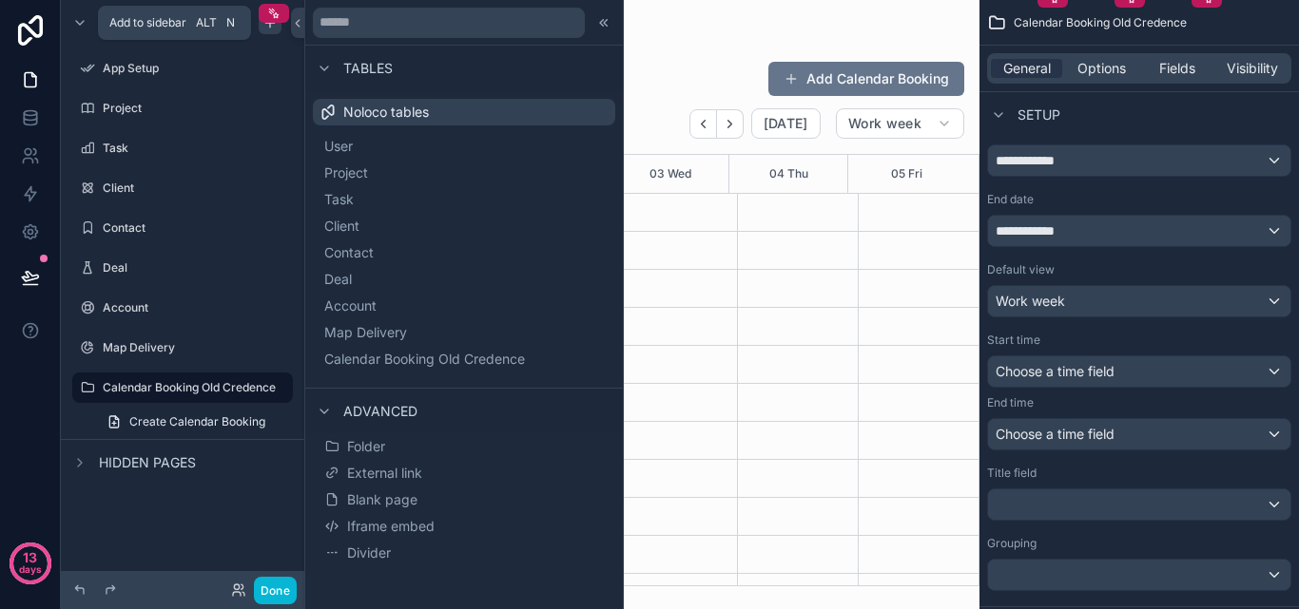
click at [269, 28] on icon "scrollable content" at bounding box center [269, 22] width 15 height 15
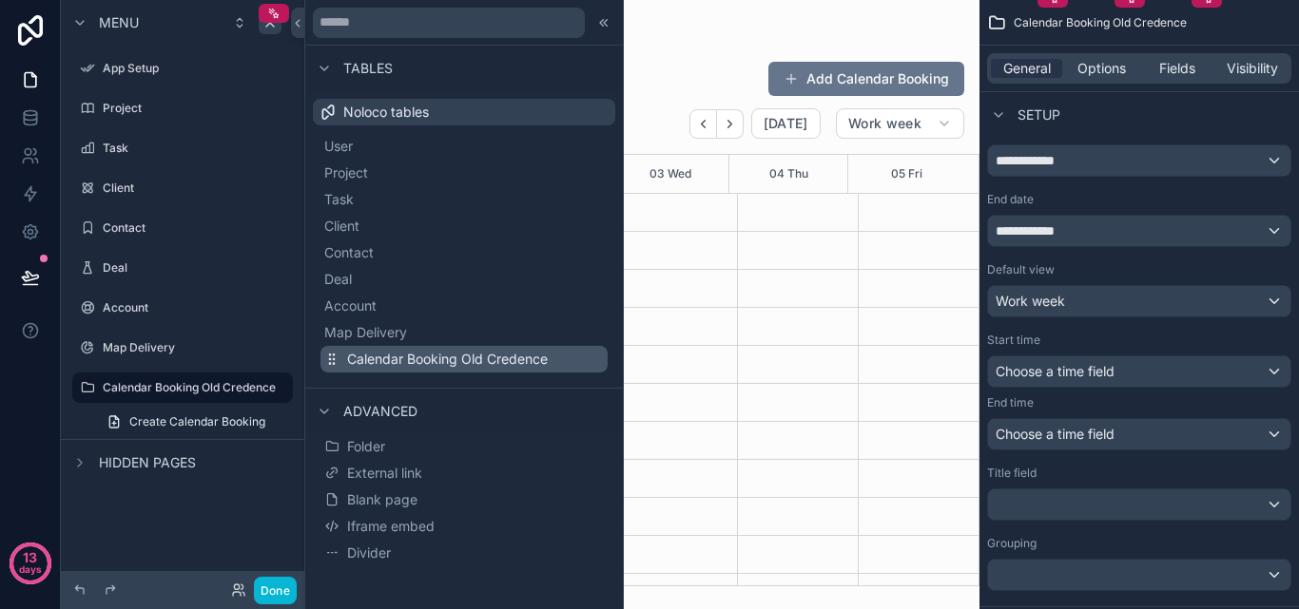
click at [383, 347] on button "Calendar Booking Old Credence" at bounding box center [463, 359] width 287 height 27
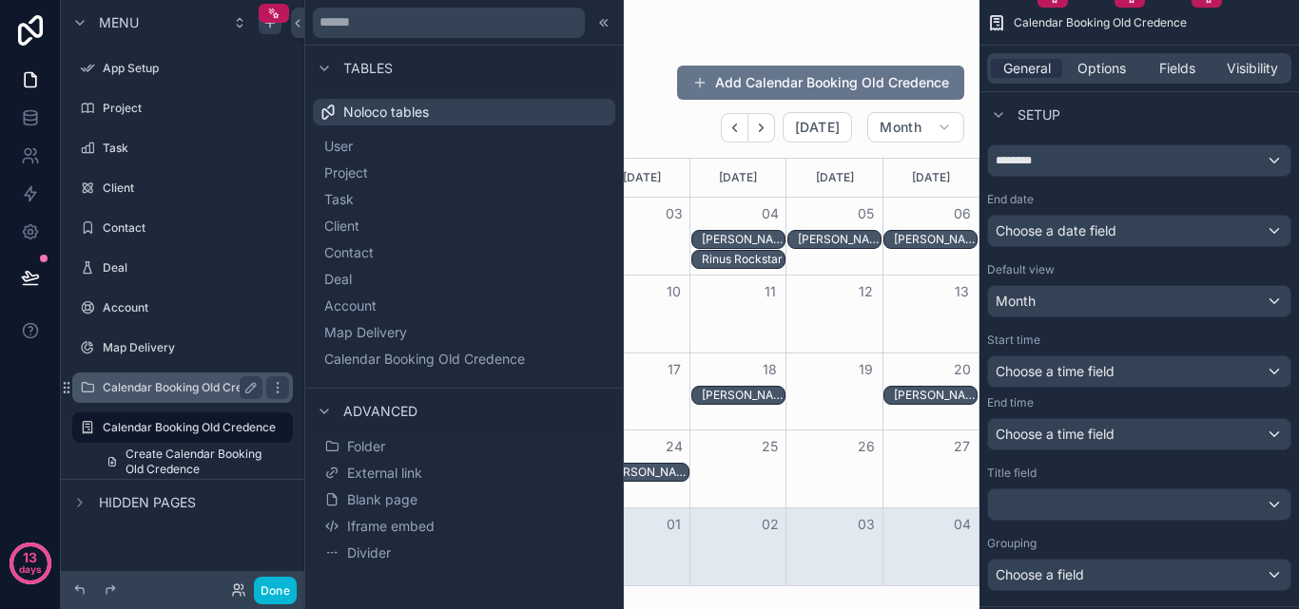
click at [99, 392] on div "Calendar Booking Old Credence" at bounding box center [182, 388] width 213 height 30
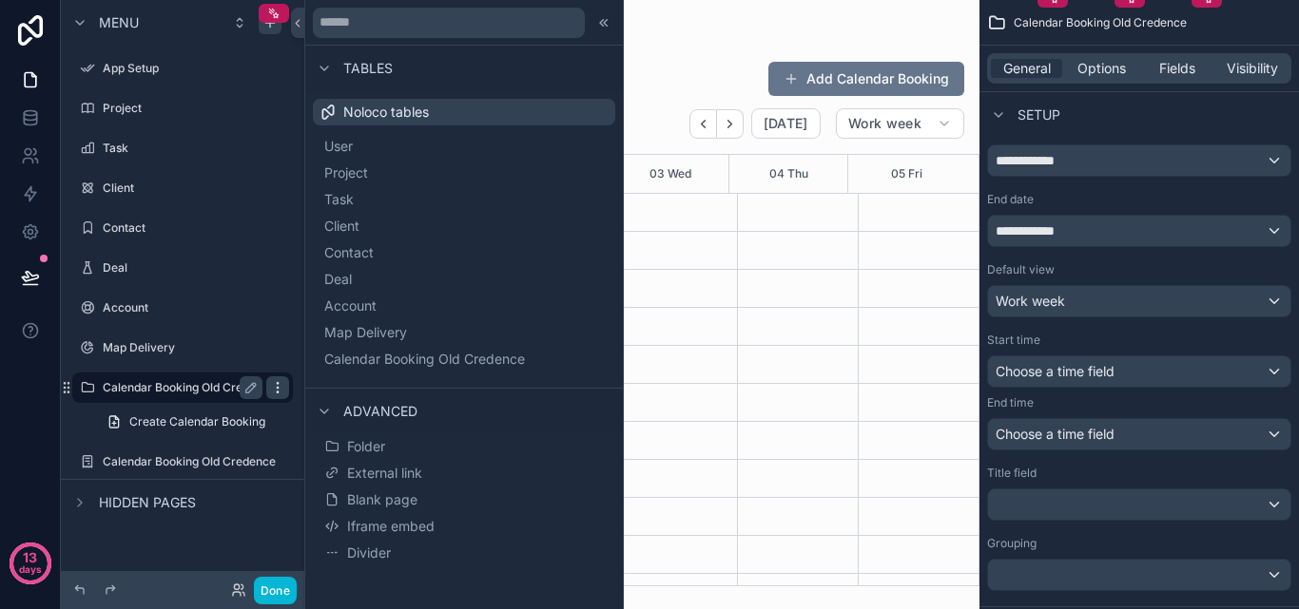
click at [275, 390] on icon "scrollable content" at bounding box center [277, 387] width 15 height 15
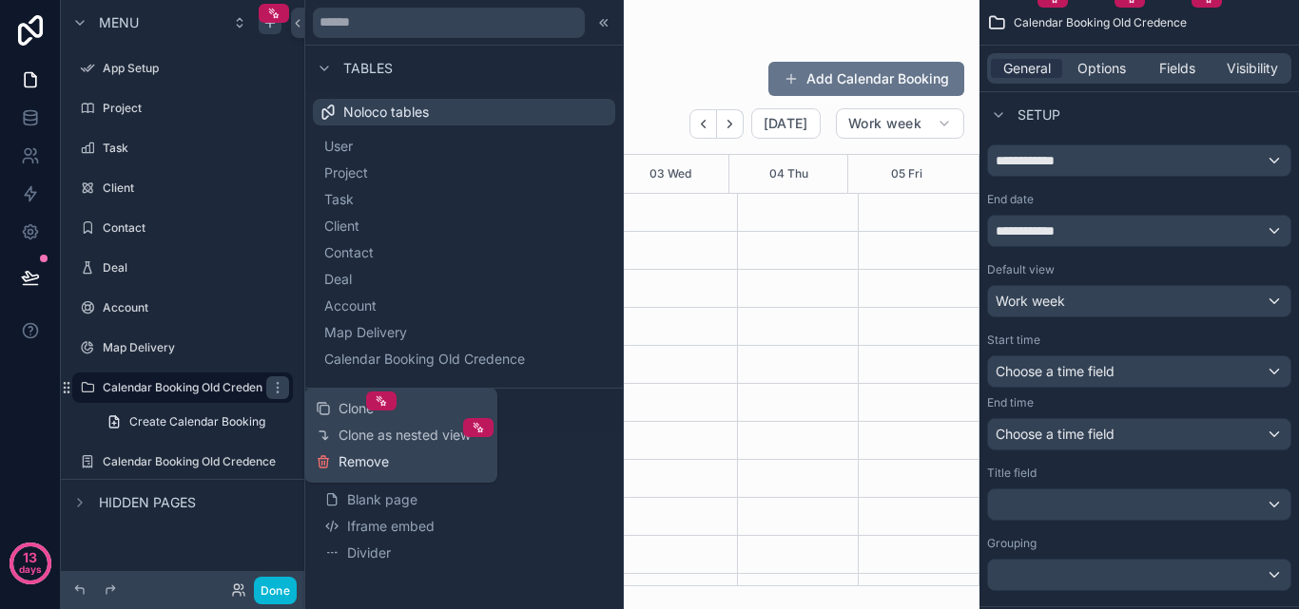
click at [388, 454] on span "Remove" at bounding box center [363, 462] width 50 height 19
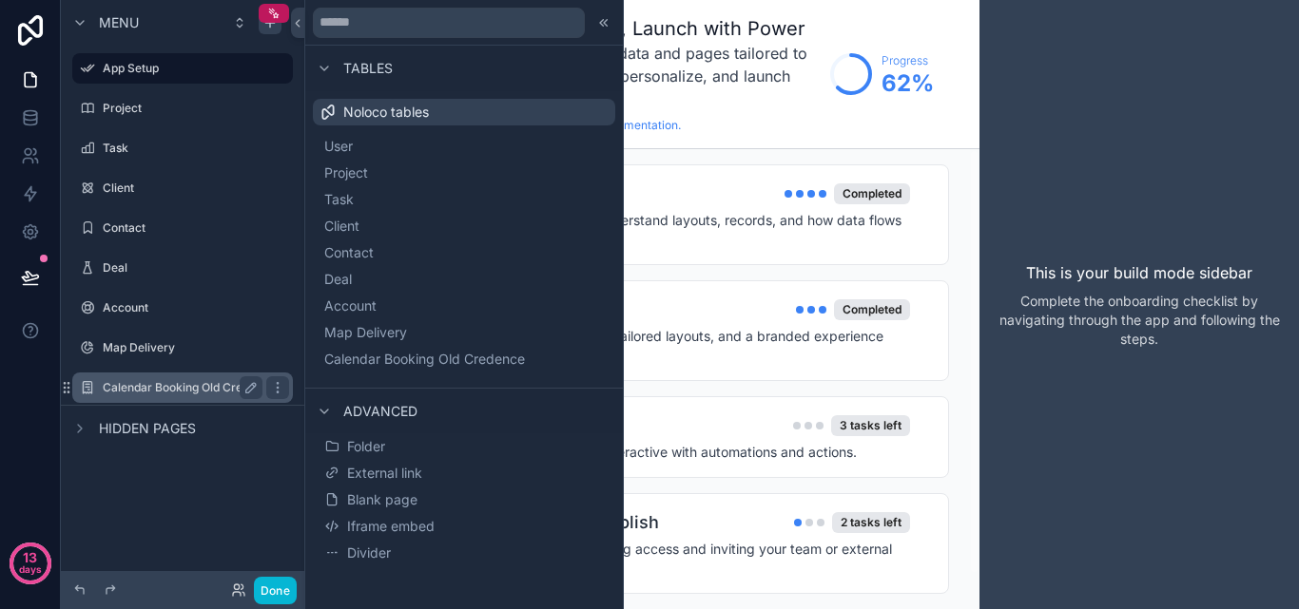
click at [230, 384] on label "Calendar Booking Old Credence" at bounding box center [189, 387] width 173 height 15
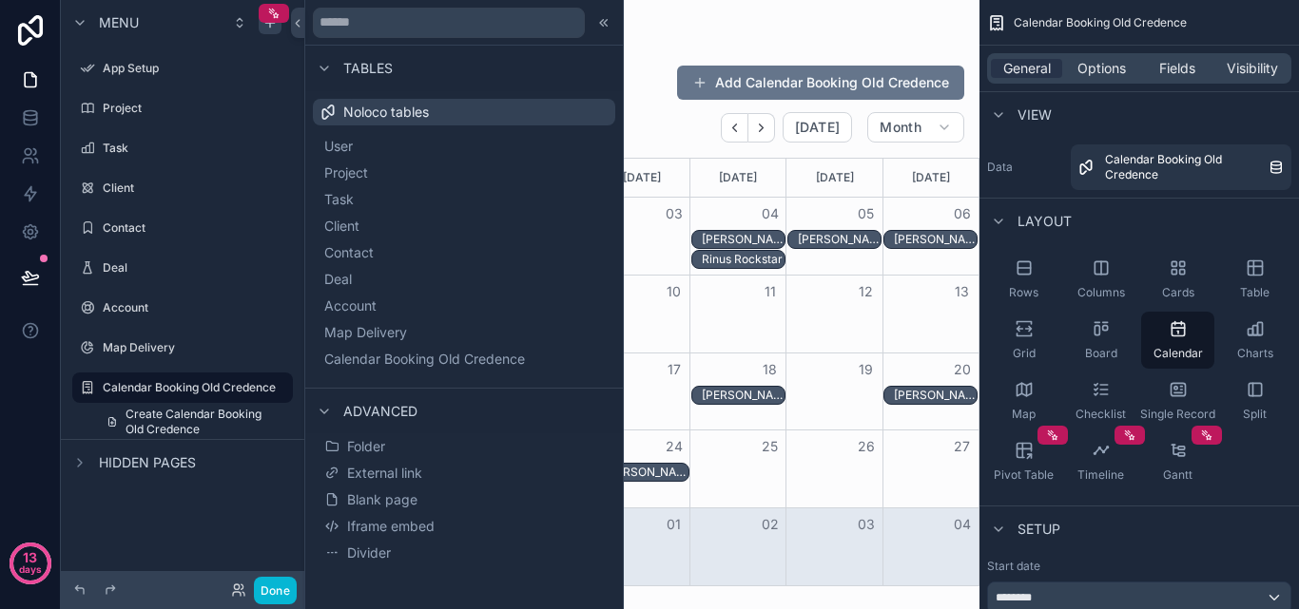
click at [636, 10] on div "scrollable content" at bounding box center [641, 304] width 675 height 609
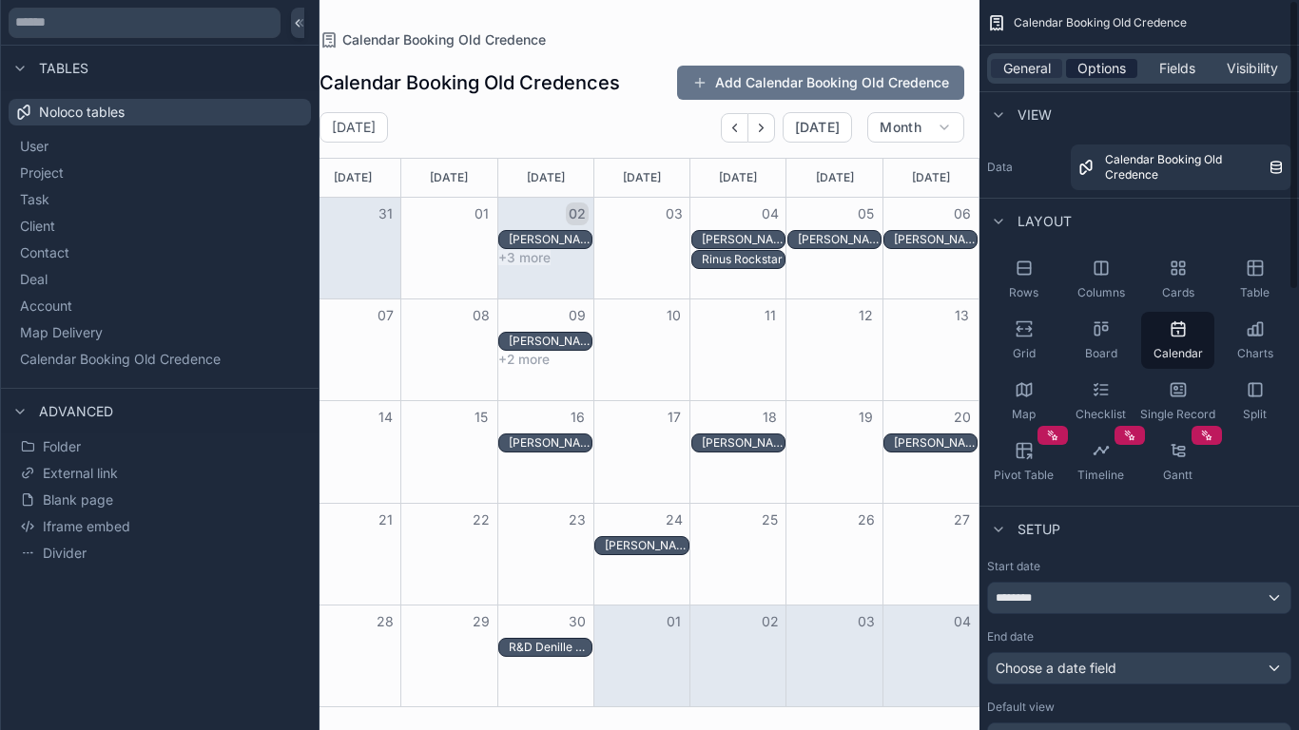
click at [1102, 69] on span "Options" at bounding box center [1101, 68] width 48 height 19
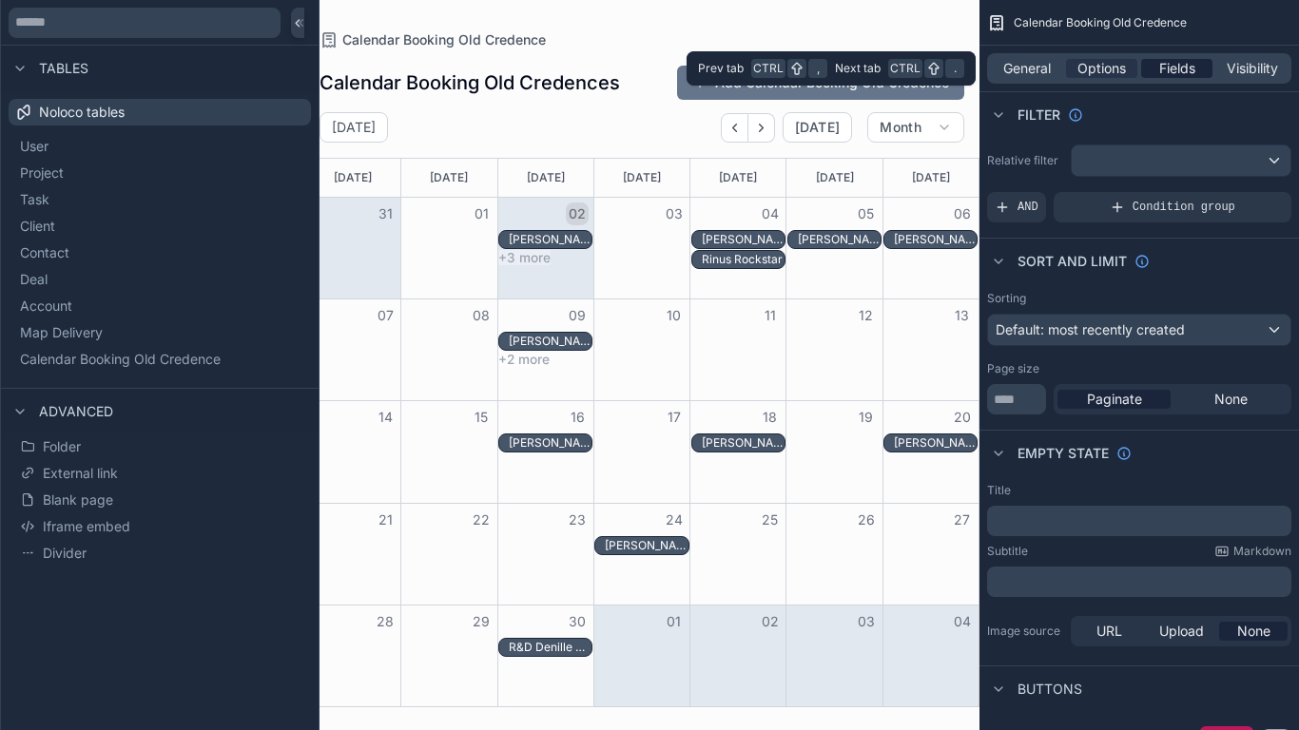
click at [1210, 75] on div "Fields" at bounding box center [1176, 68] width 71 height 19
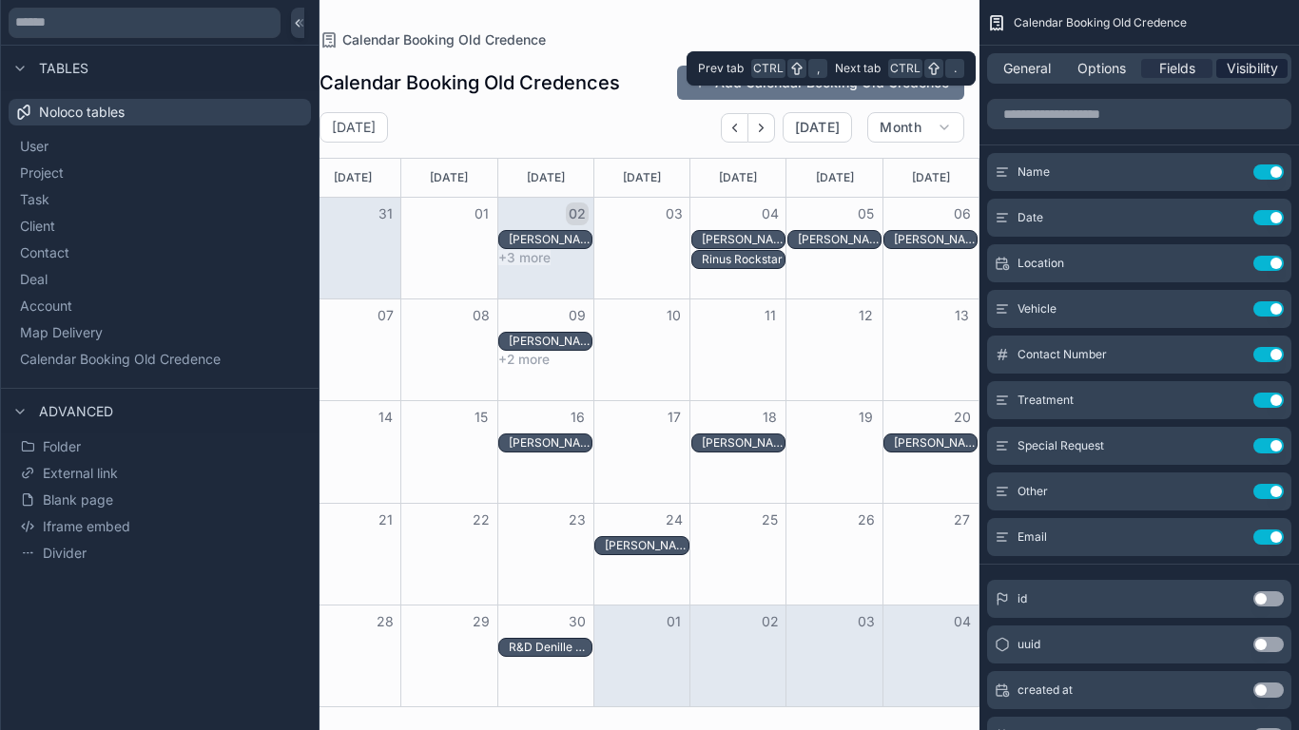
click at [1227, 74] on span "Visibility" at bounding box center [1252, 68] width 51 height 19
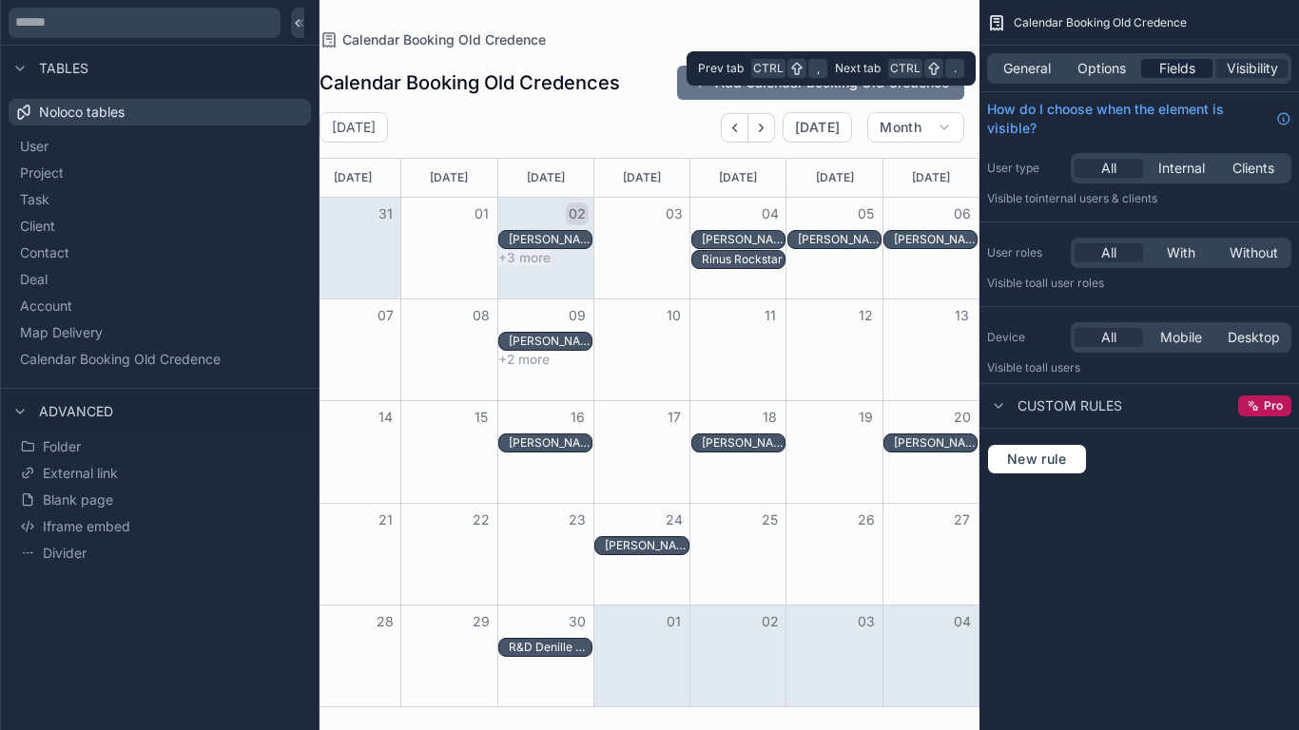
click at [1182, 71] on span "Fields" at bounding box center [1177, 68] width 36 height 19
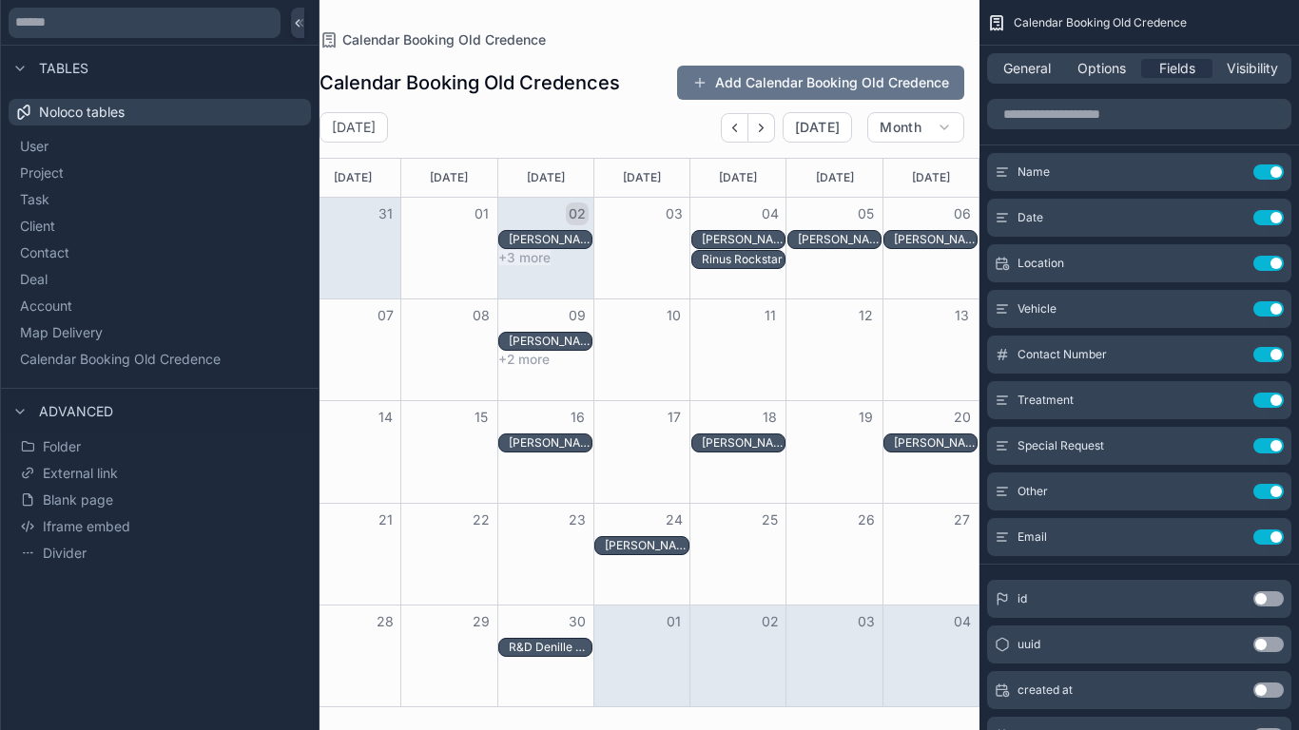
click at [1093, 87] on div "General Options Fields Visibility" at bounding box center [1138, 69] width 319 height 46
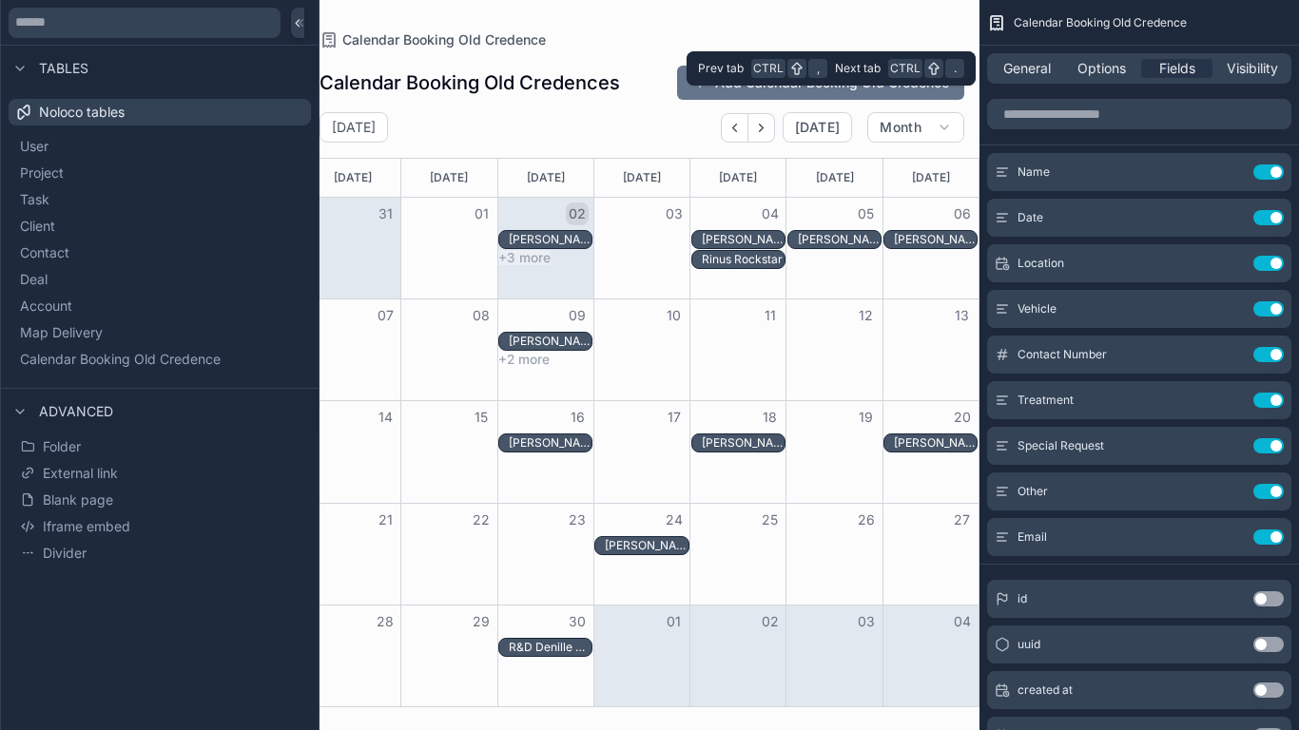
click at [1095, 80] on div "General Options Fields Visibility" at bounding box center [1139, 68] width 304 height 30
click at [1084, 73] on span "Options" at bounding box center [1101, 68] width 48 height 19
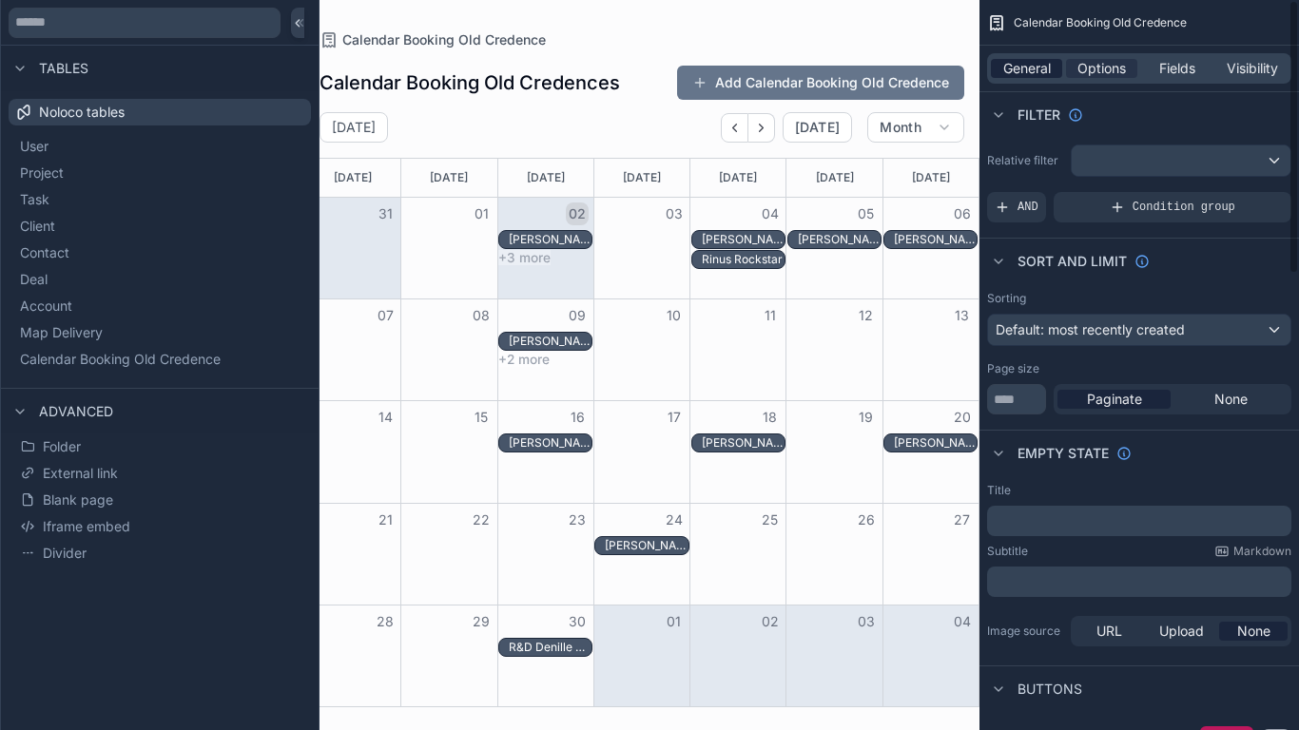
drag, startPoint x: 1030, startPoint y: 68, endPoint x: 1046, endPoint y: 68, distance: 16.2
click at [1030, 68] on span "General" at bounding box center [1027, 68] width 48 height 19
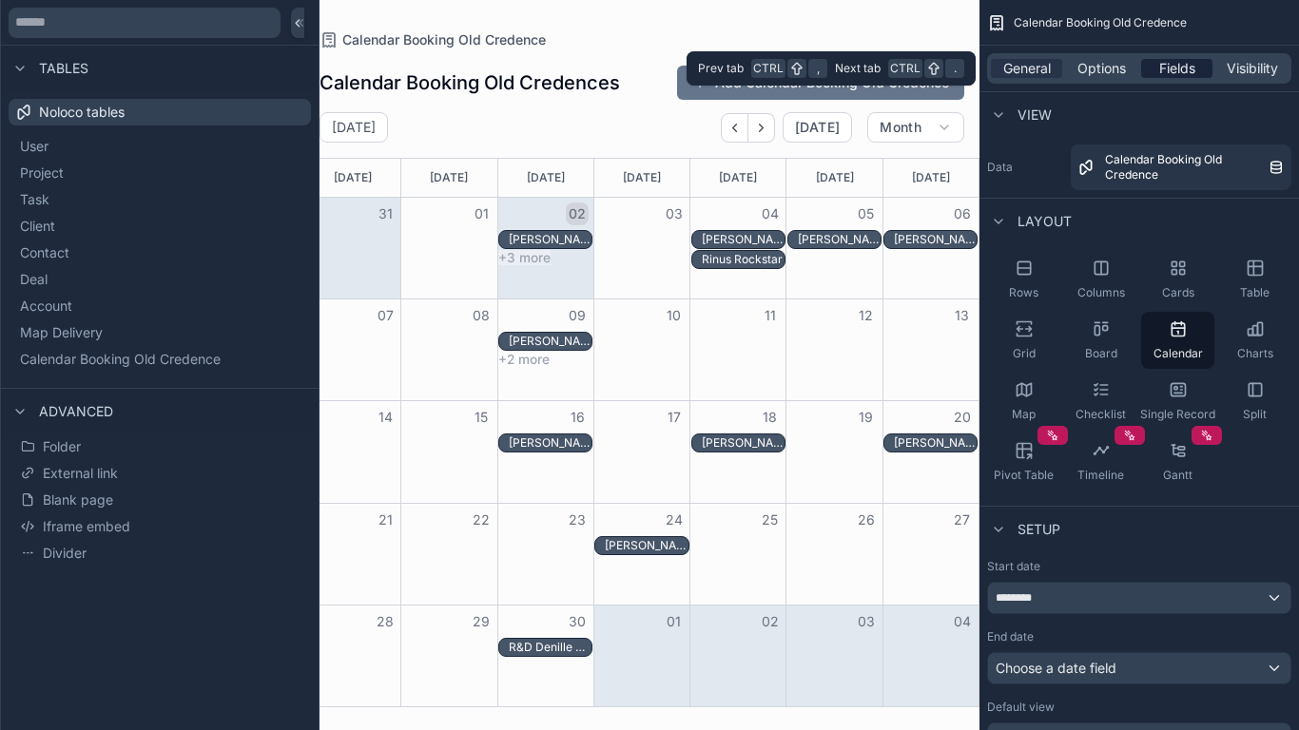
click at [1179, 76] on span "Fields" at bounding box center [1177, 68] width 36 height 19
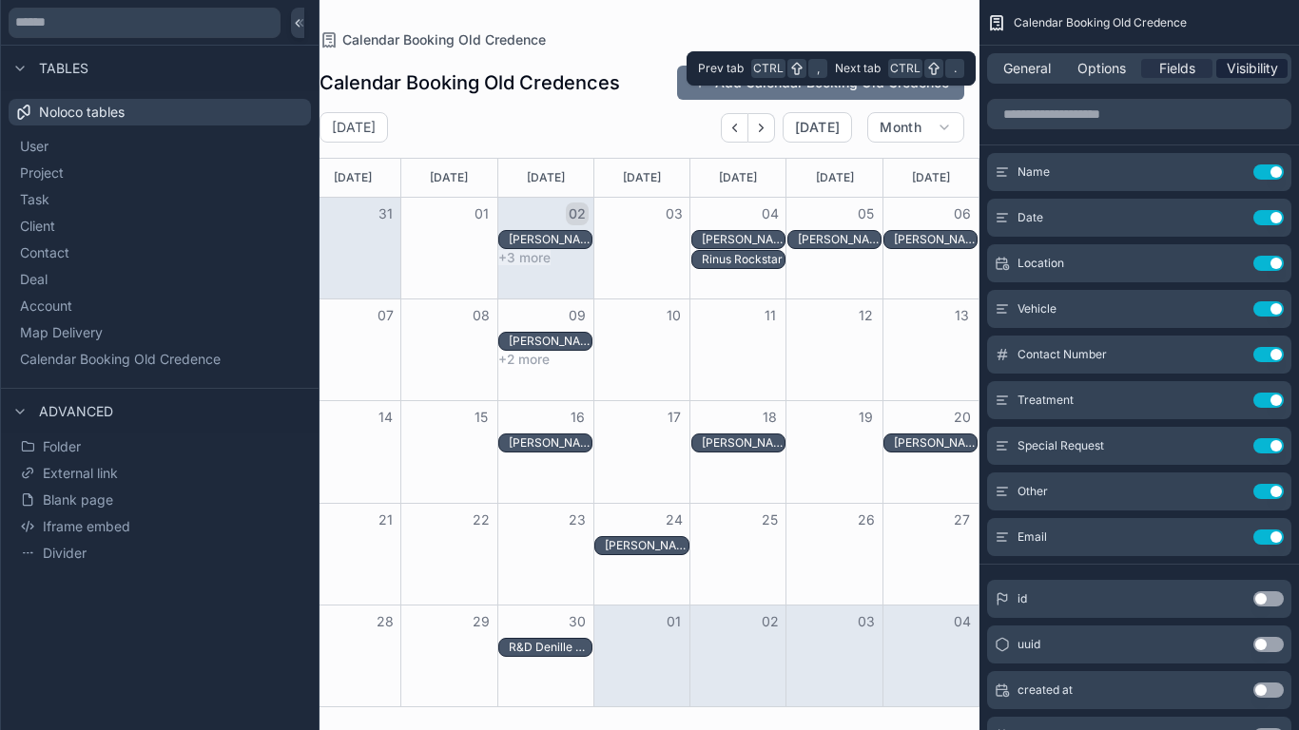
click at [1234, 77] on span "Visibility" at bounding box center [1252, 68] width 51 height 19
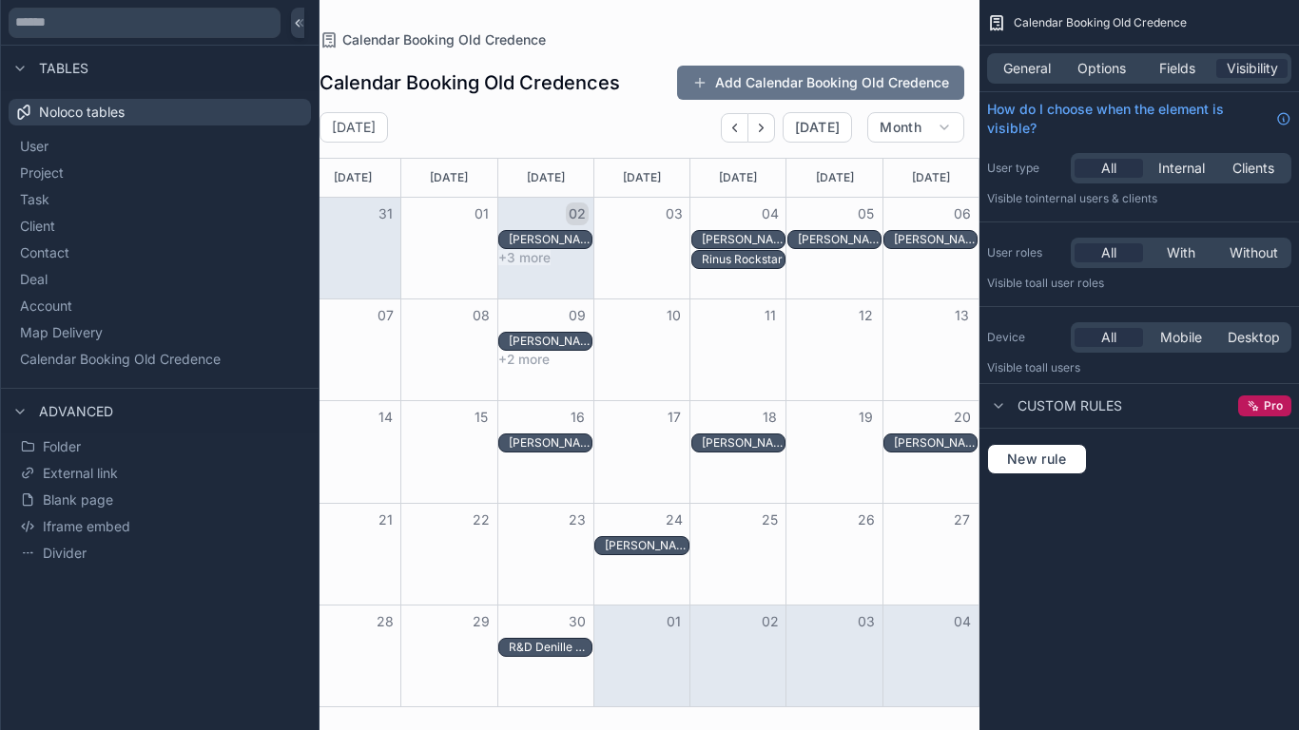
click at [1042, 78] on div "General Options Fields Visibility" at bounding box center [1139, 68] width 304 height 30
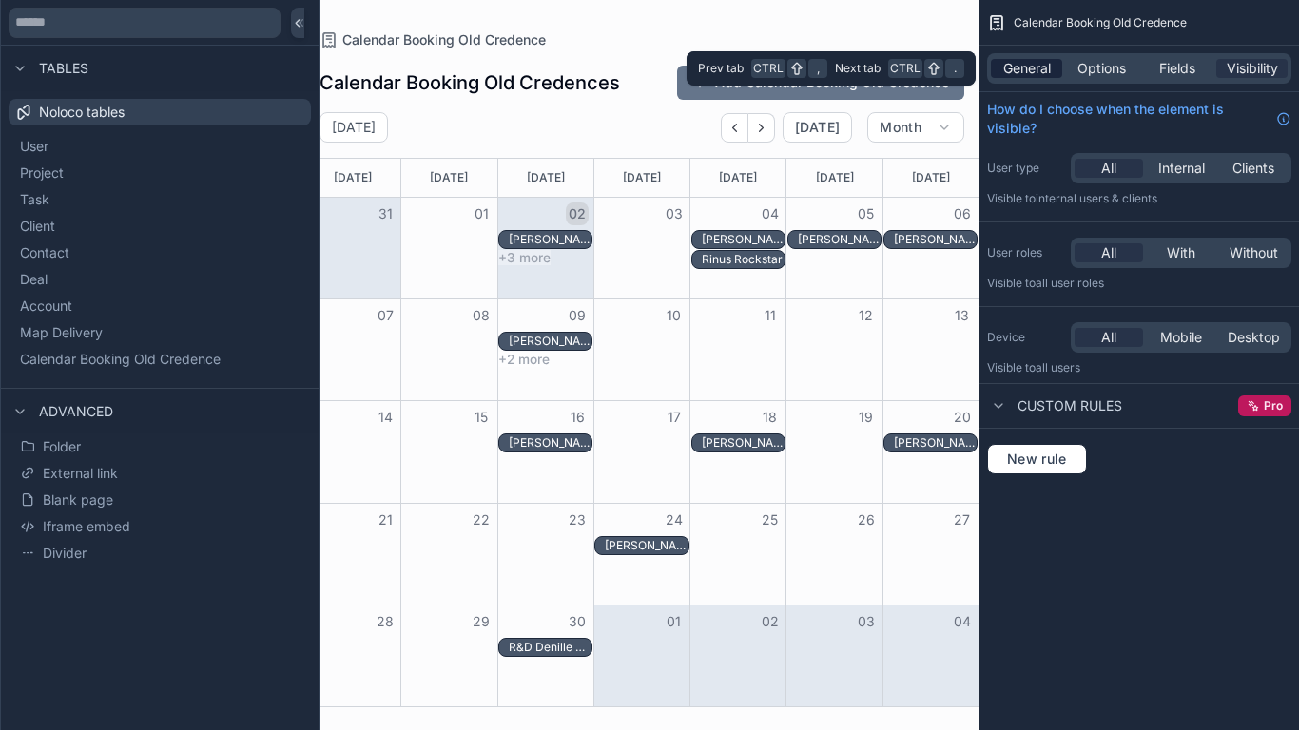
click at [1037, 68] on span "General" at bounding box center [1027, 68] width 48 height 19
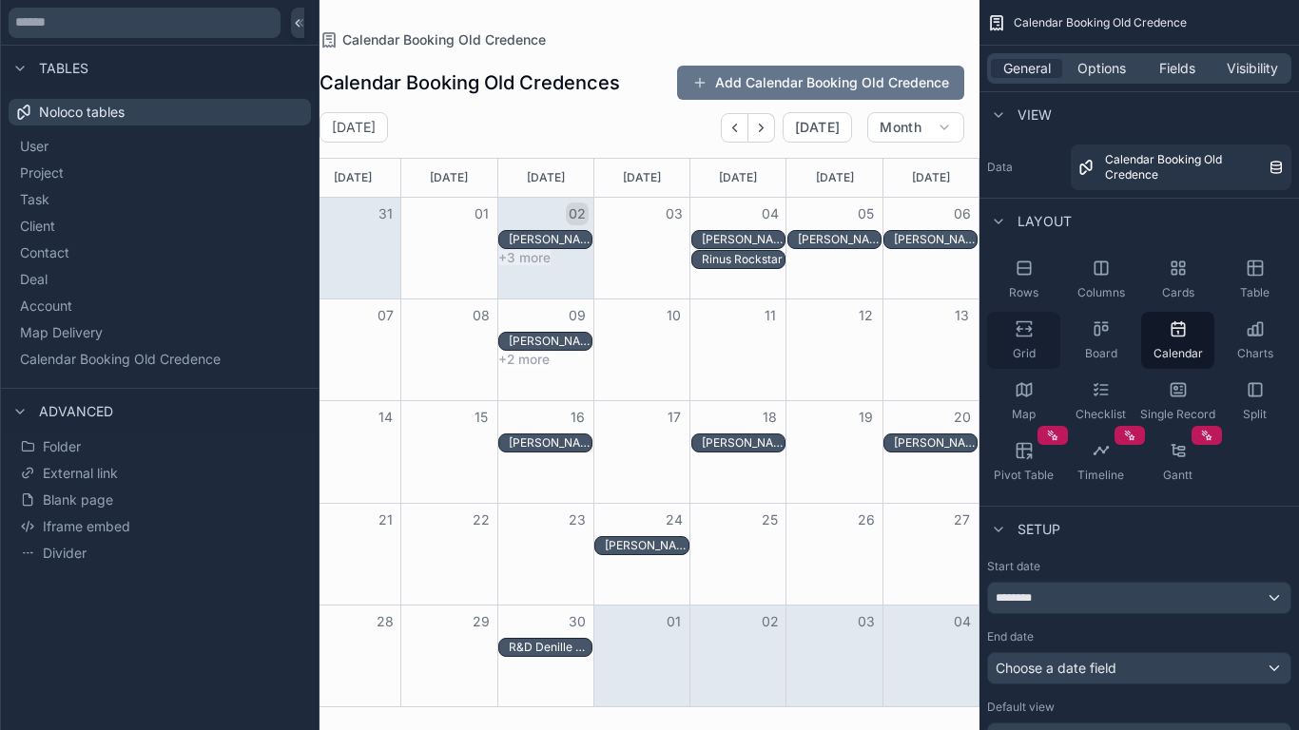
click at [1053, 343] on div "Grid" at bounding box center [1023, 340] width 73 height 57
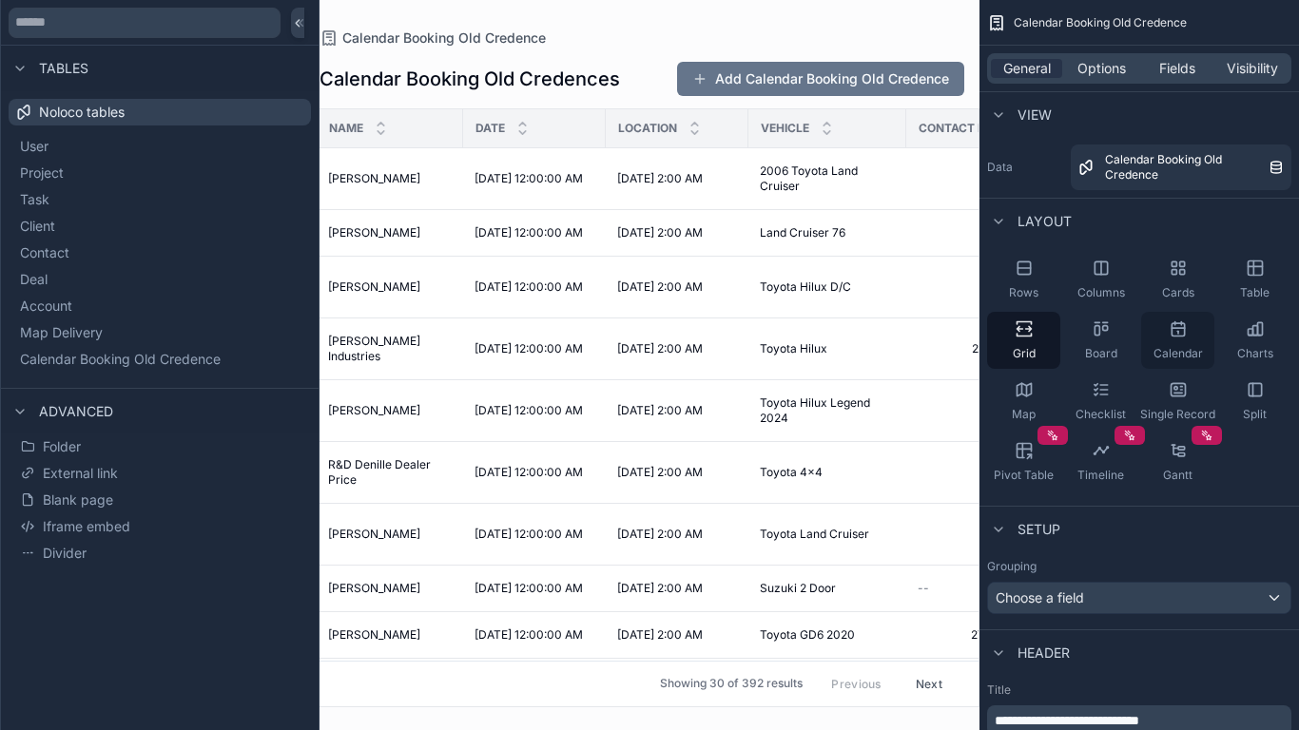
click at [1166, 344] on div "Calendar" at bounding box center [1177, 340] width 73 height 57
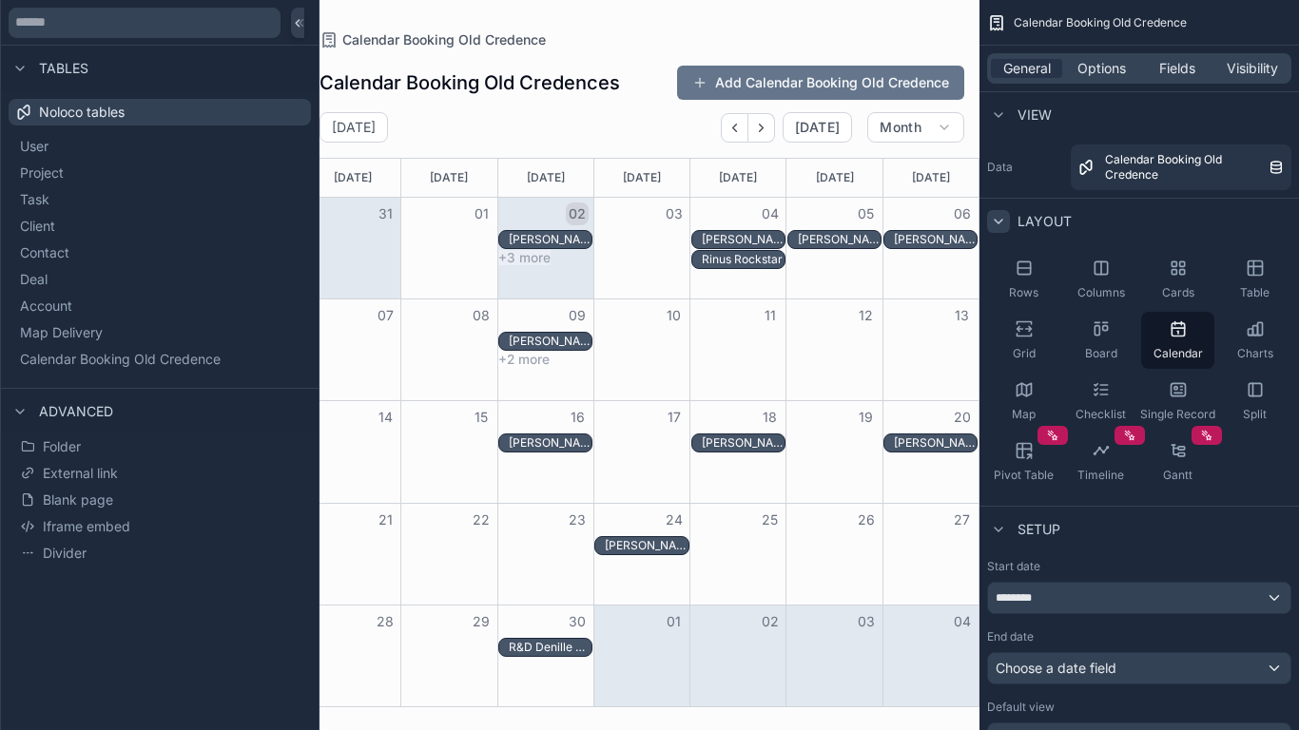
click at [1004, 219] on icon "scrollable content" at bounding box center [998, 221] width 15 height 15
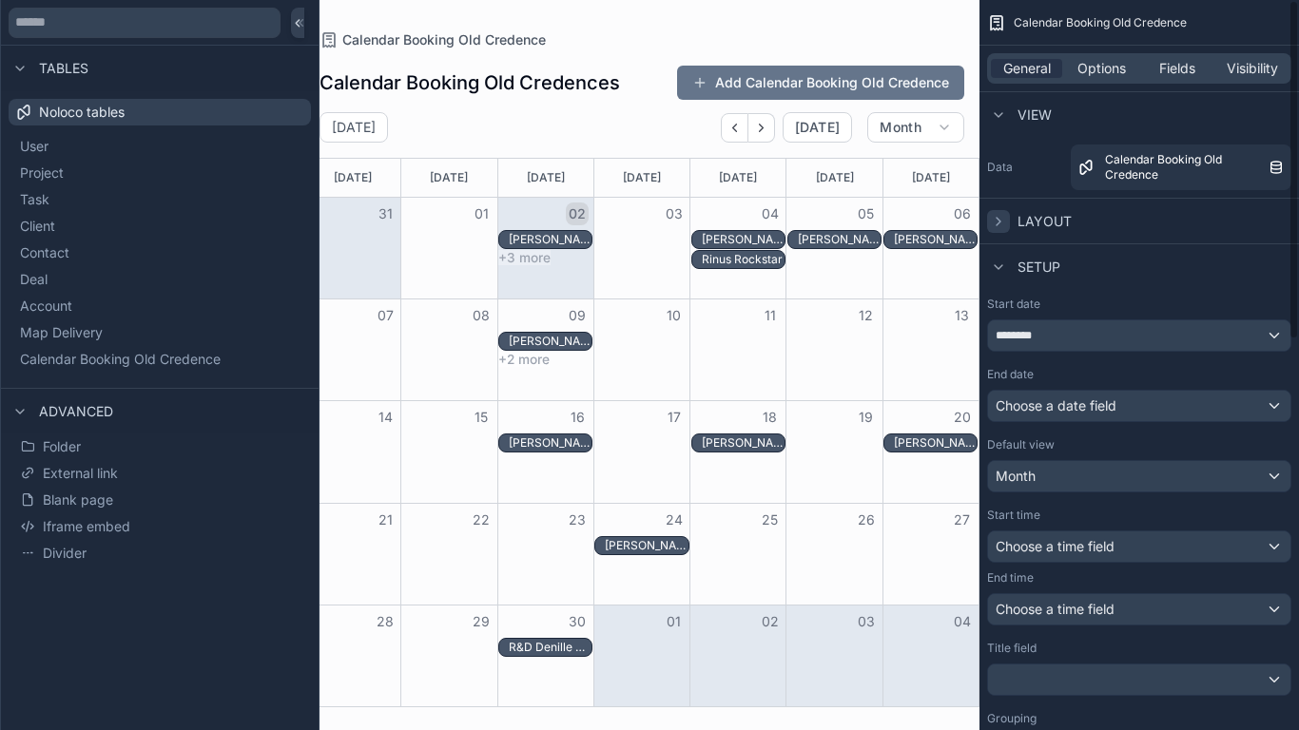
click at [1004, 219] on icon "scrollable content" at bounding box center [998, 221] width 15 height 15
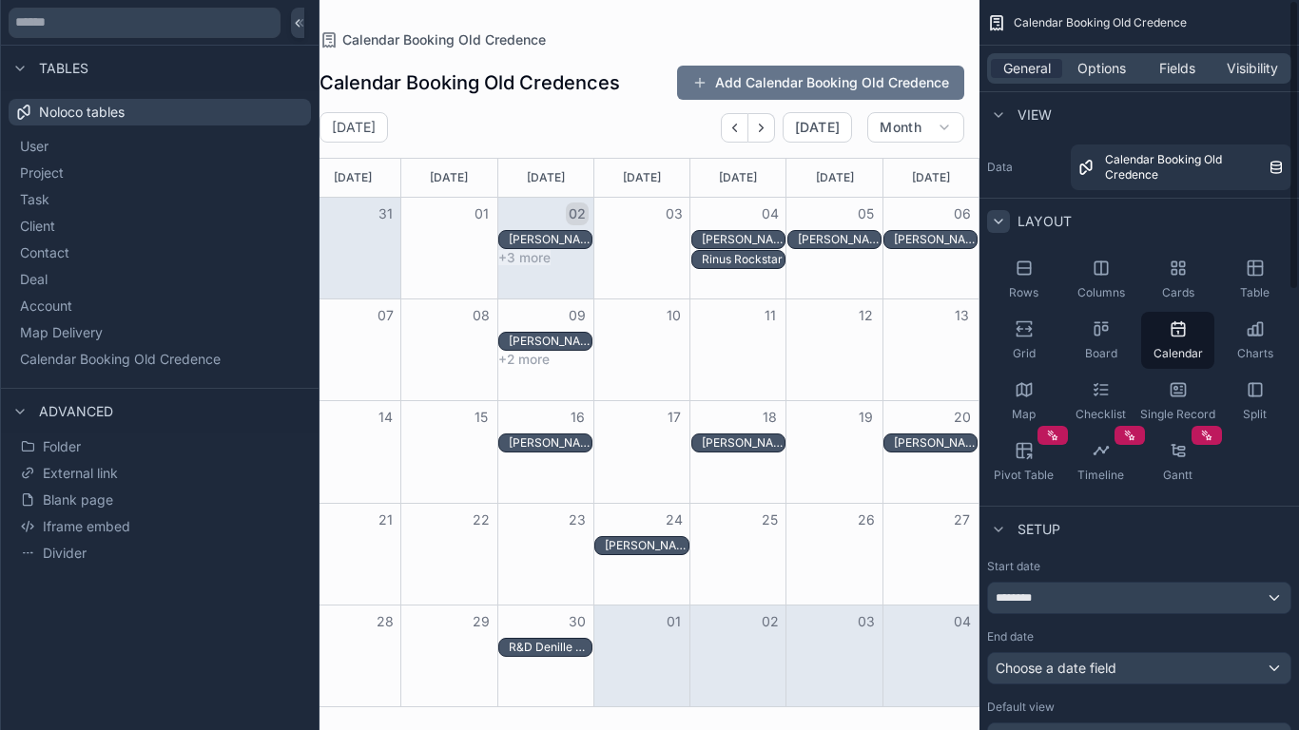
click at [1004, 219] on icon "scrollable content" at bounding box center [998, 221] width 15 height 15
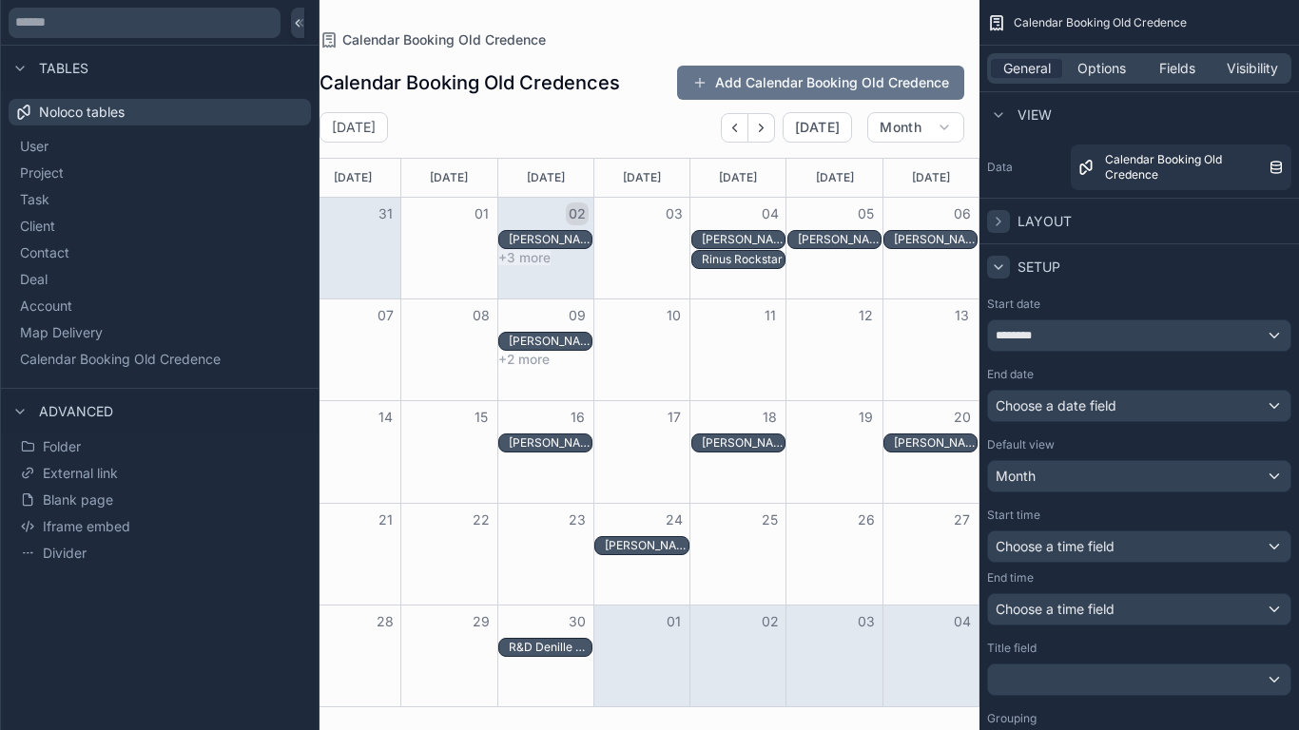
click at [998, 266] on icon "scrollable content" at bounding box center [998, 267] width 15 height 15
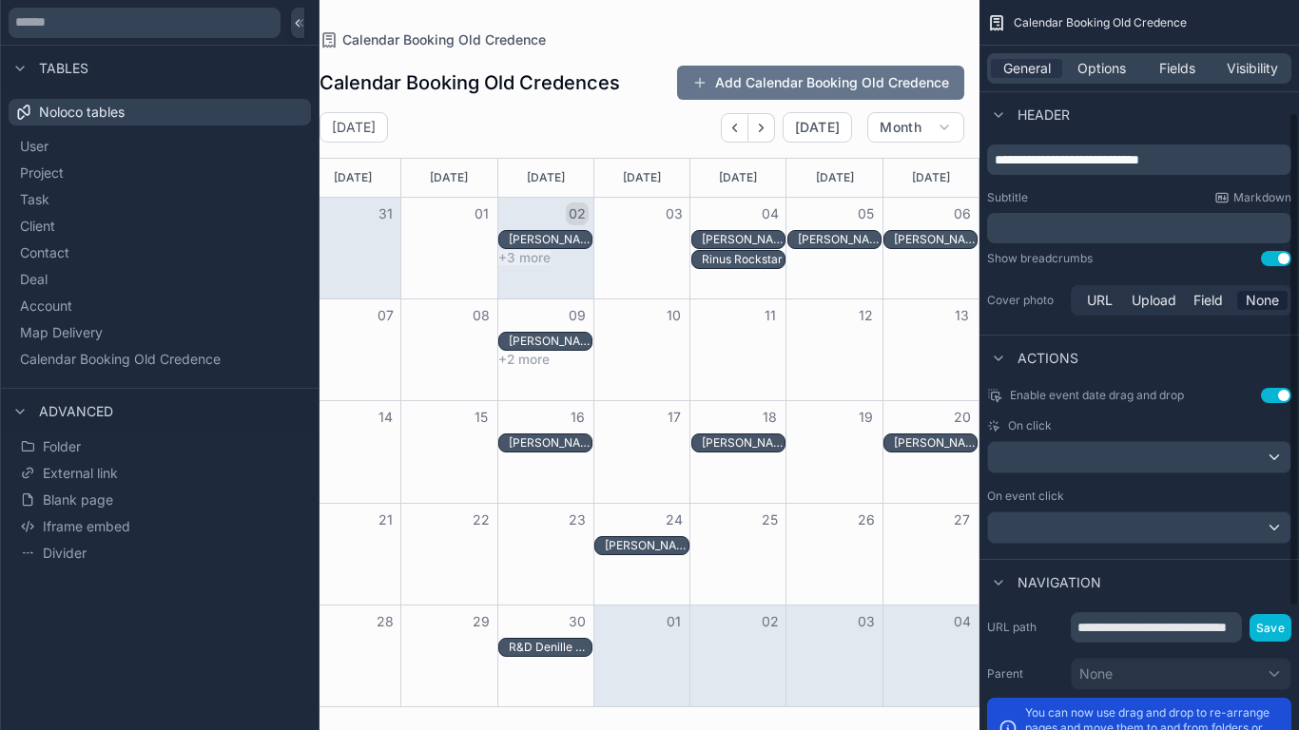
scroll to position [158, 0]
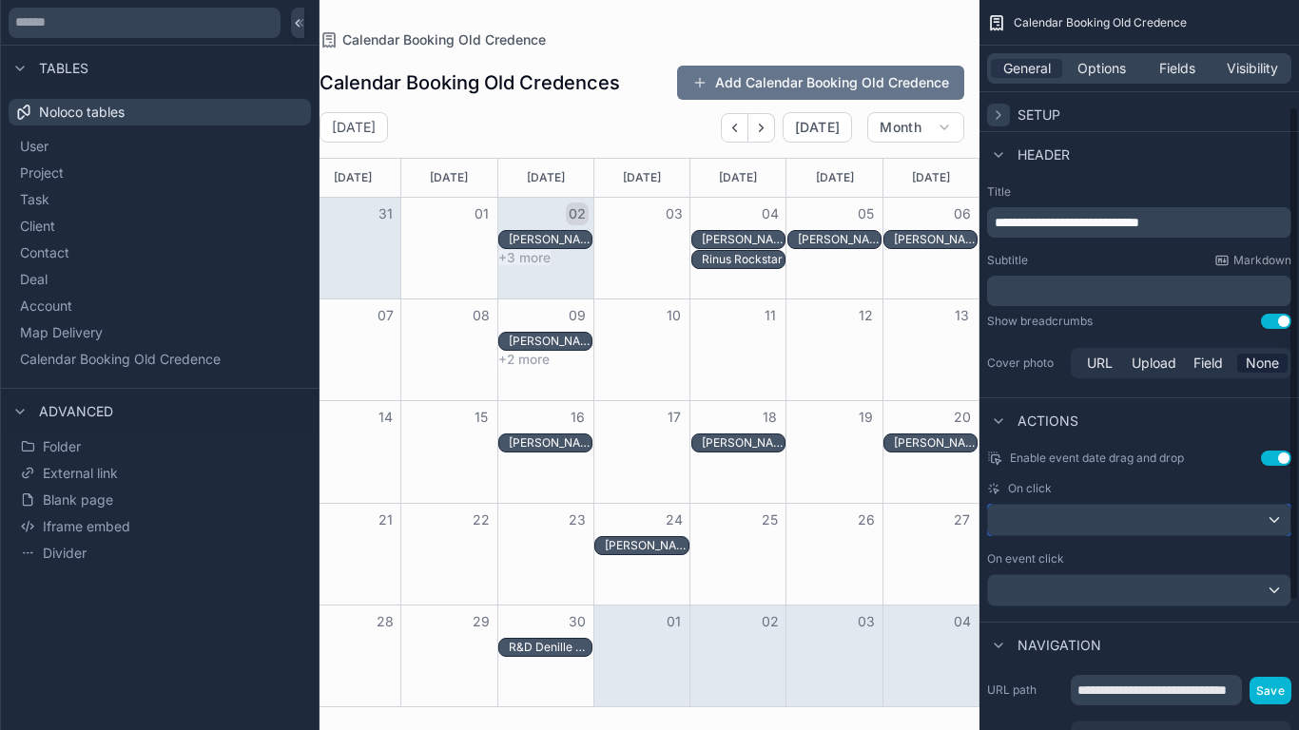
click at [1275, 527] on div "scrollable content" at bounding box center [1139, 520] width 302 height 30
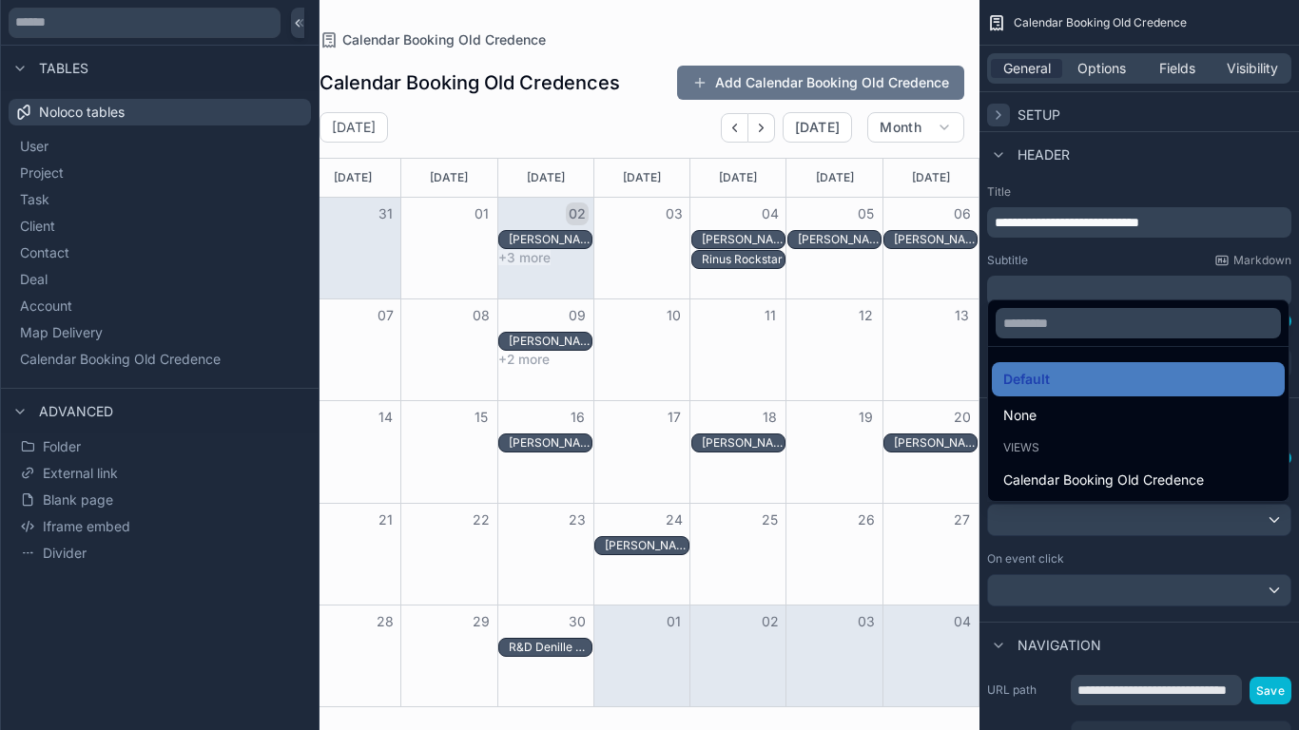
click at [1275, 528] on div "scrollable content" at bounding box center [649, 365] width 1299 height 730
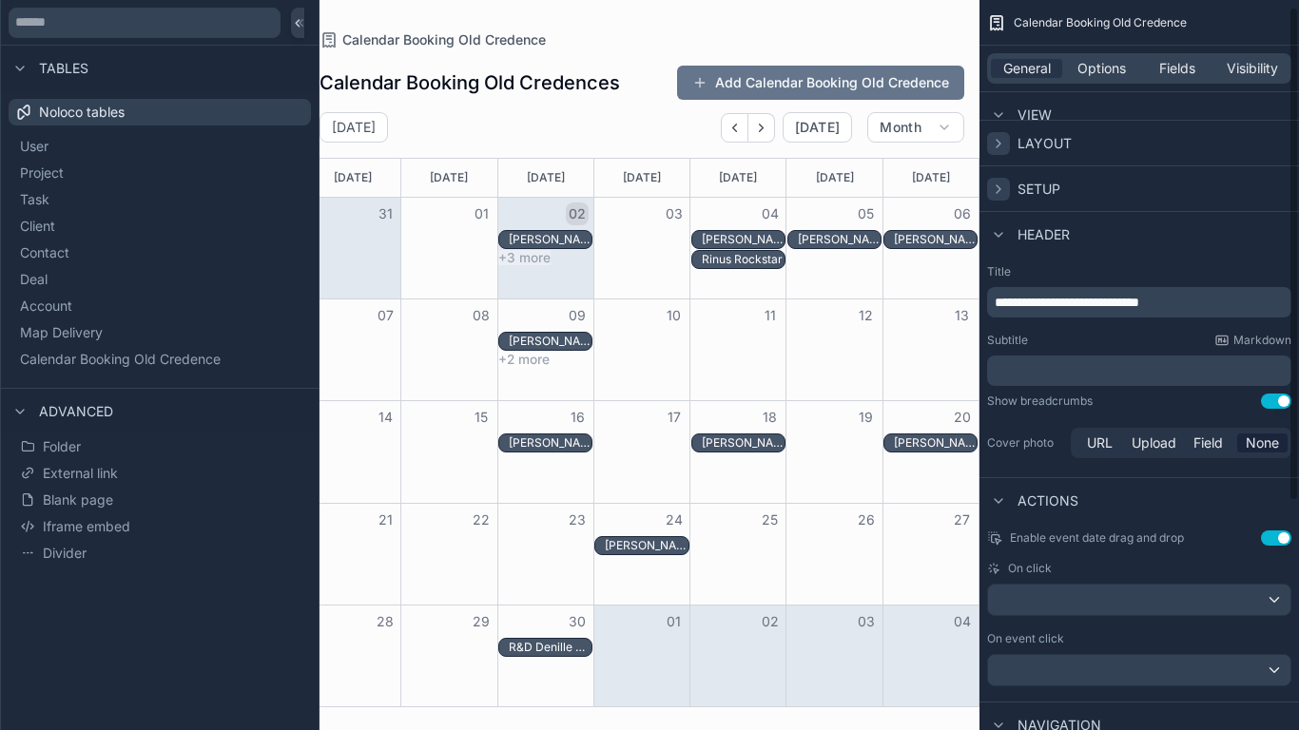
scroll to position [0, 0]
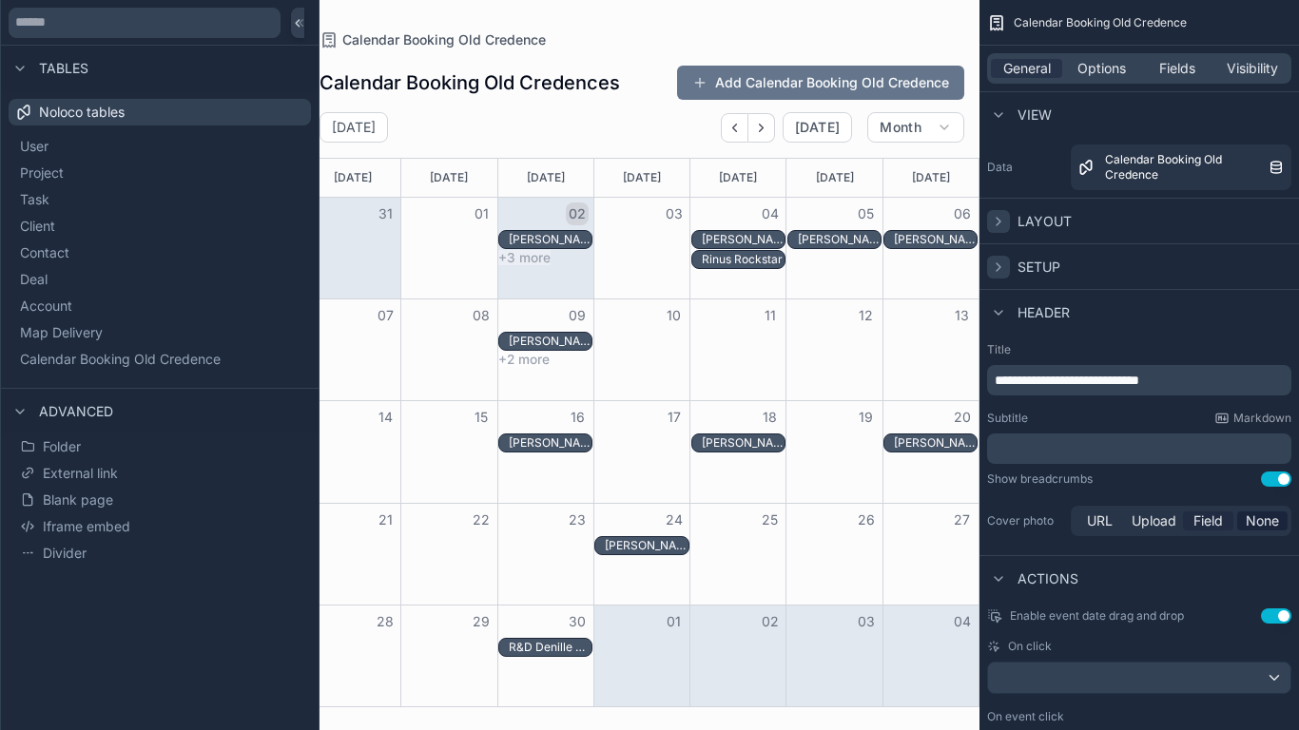
click at [1198, 521] on span "Field" at bounding box center [1207, 521] width 29 height 19
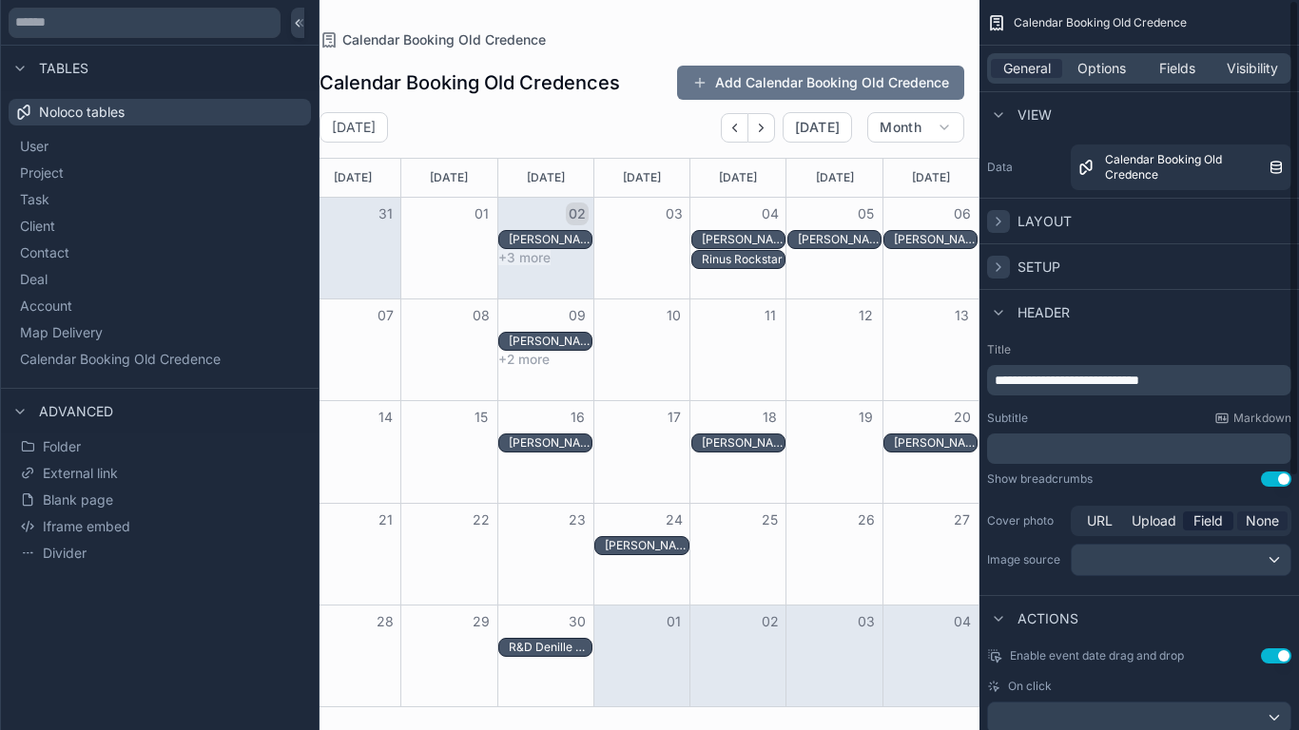
click at [1269, 523] on span "None" at bounding box center [1262, 521] width 33 height 19
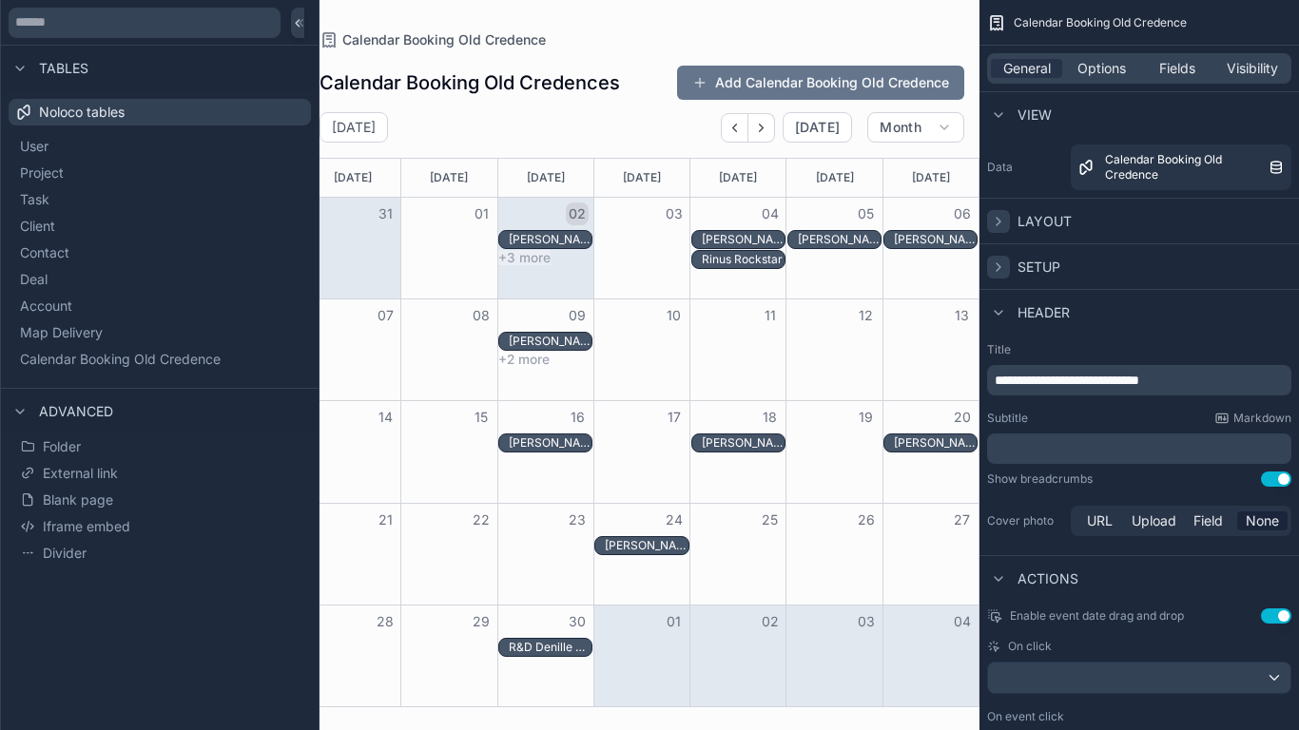
click at [1000, 222] on icon "scrollable content" at bounding box center [998, 222] width 4 height 8
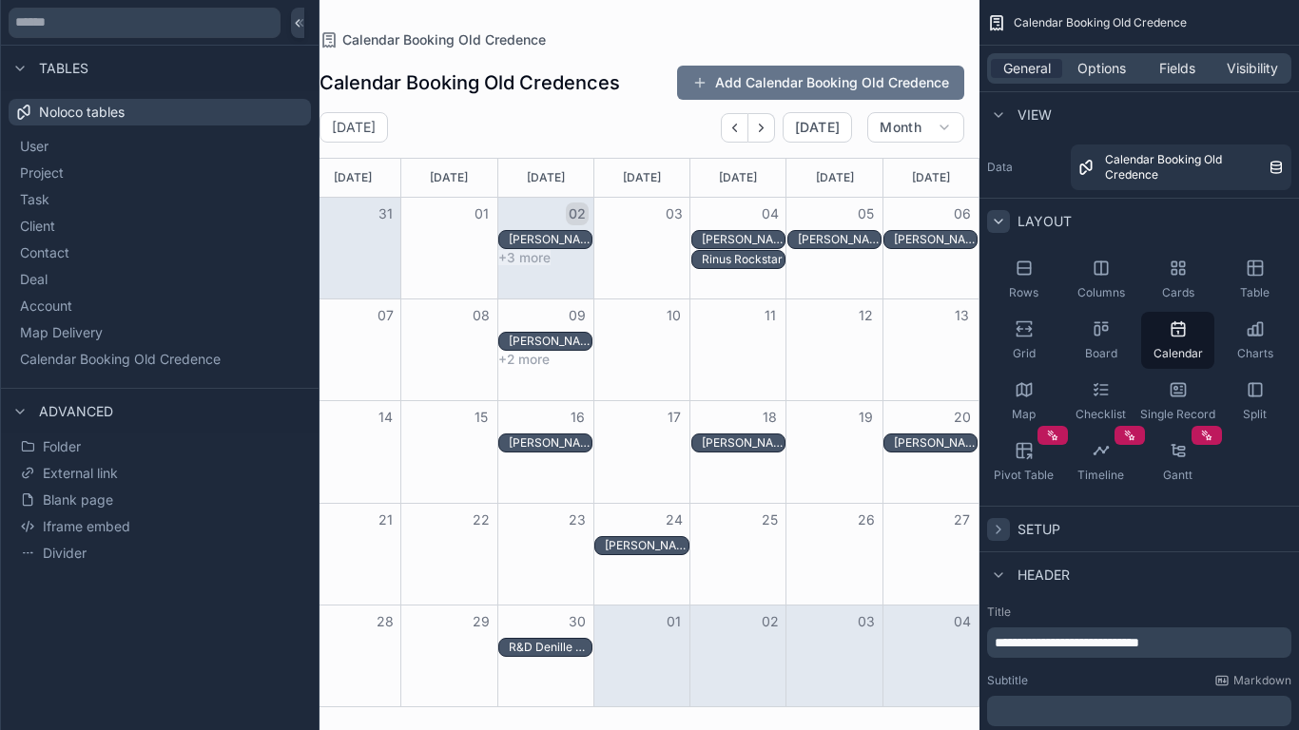
click at [995, 530] on icon "scrollable content" at bounding box center [998, 529] width 15 height 15
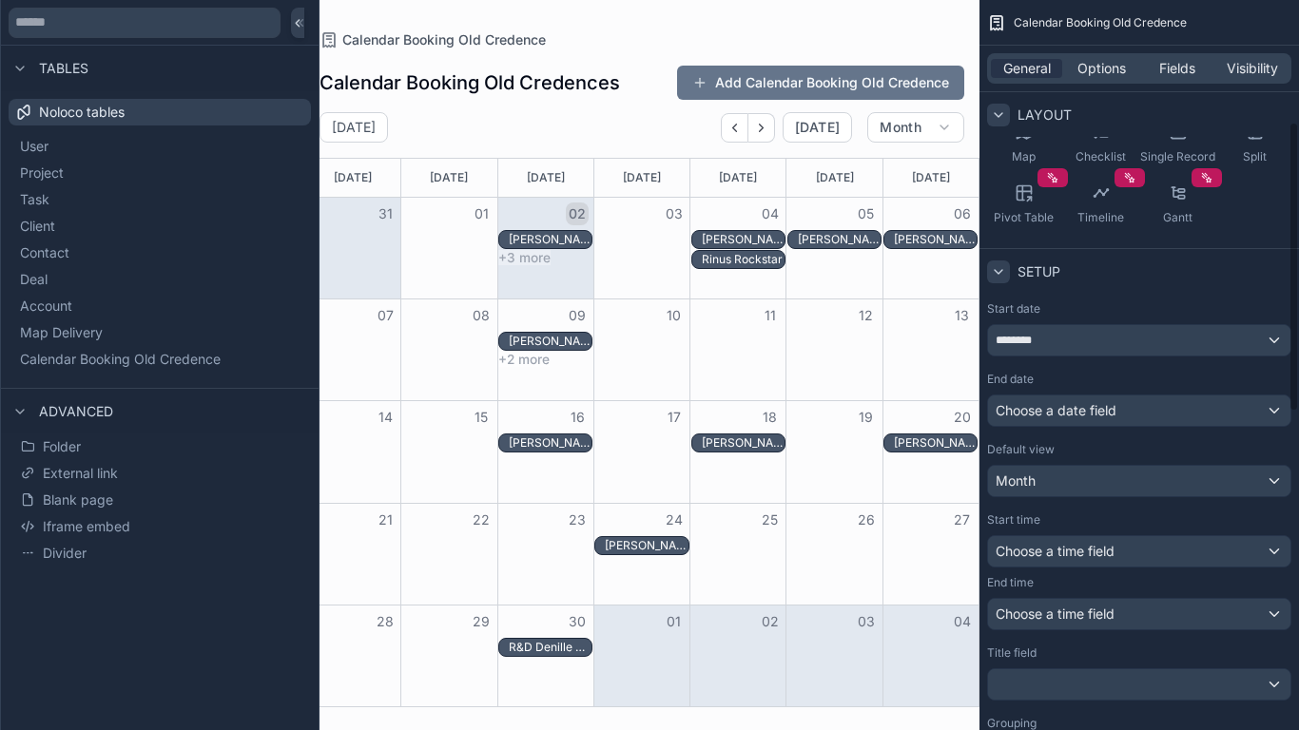
scroll to position [306, 0]
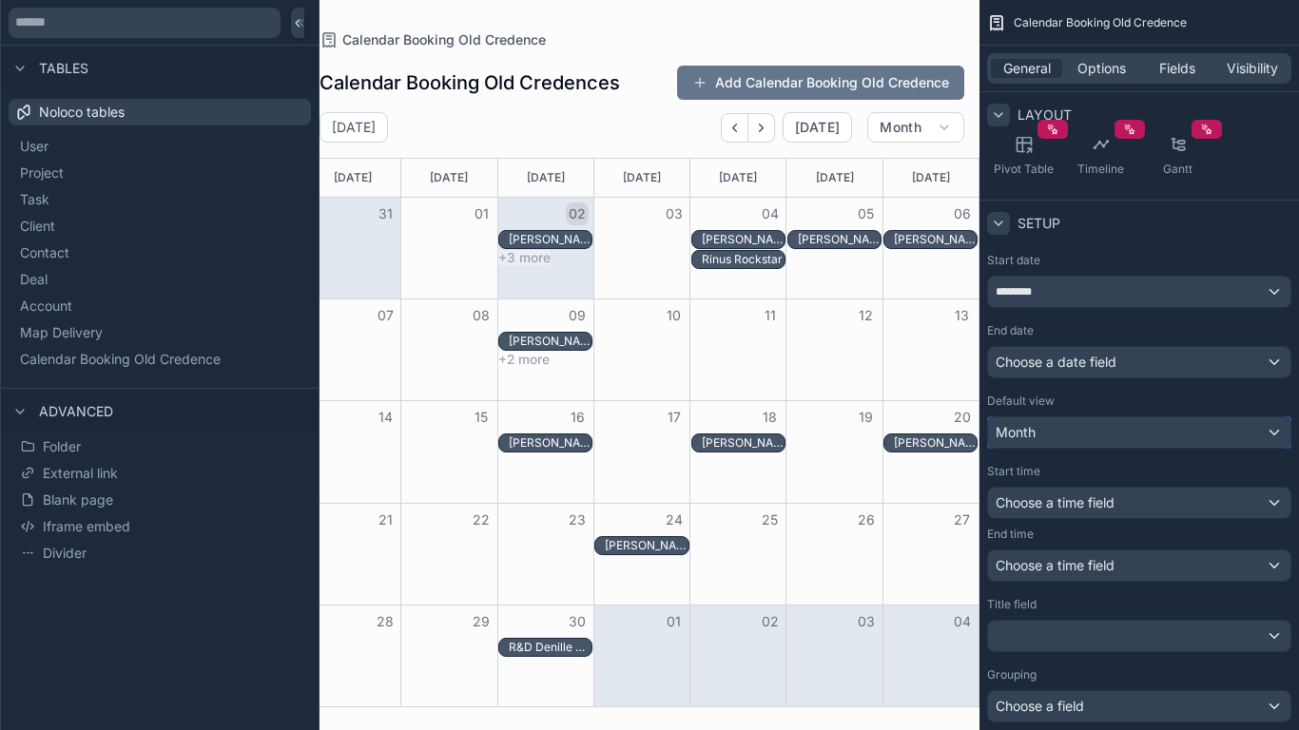
click at [1208, 422] on div "Month" at bounding box center [1139, 432] width 302 height 30
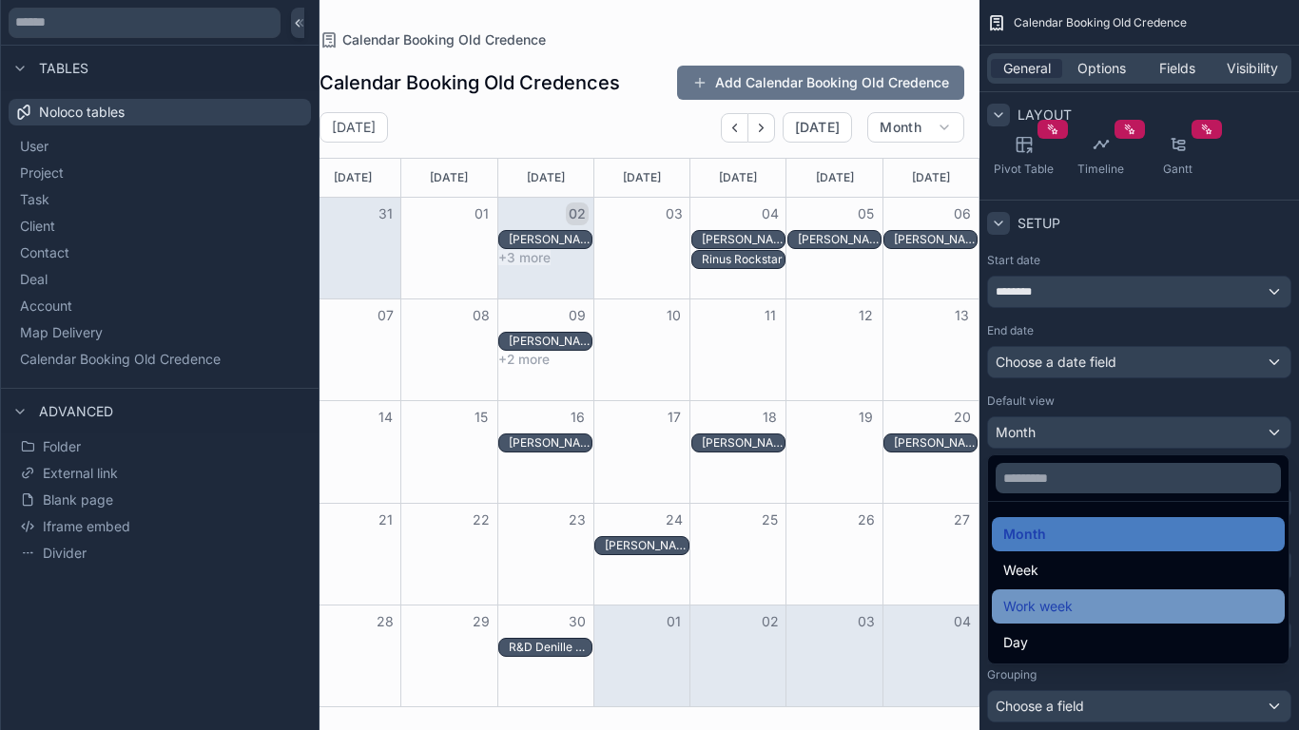
click at [1100, 601] on div "Work week" at bounding box center [1138, 606] width 270 height 23
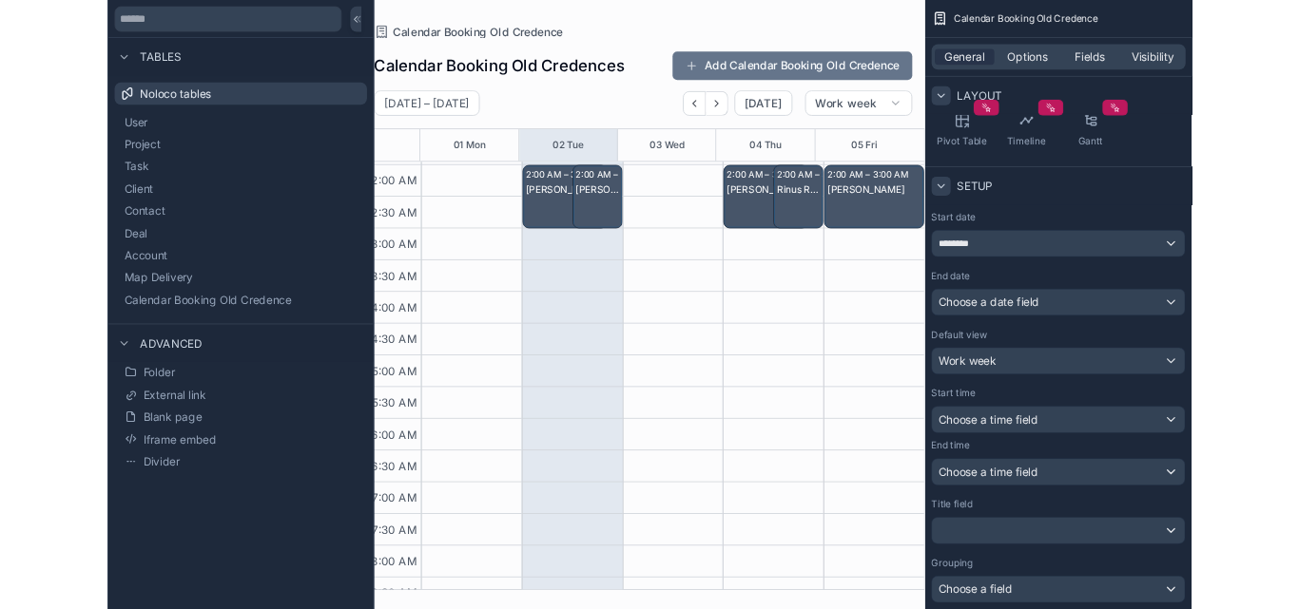
scroll to position [0, 0]
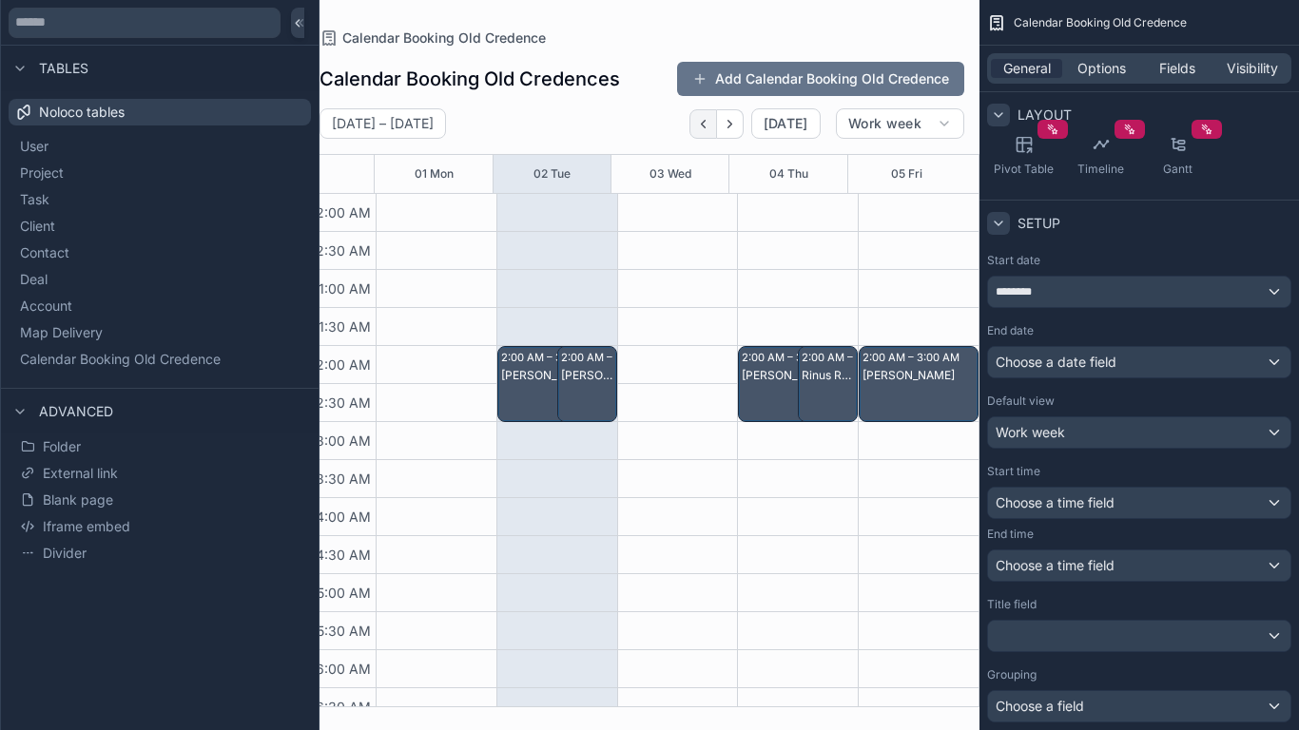
click at [710, 118] on icon "Back" at bounding box center [703, 124] width 14 height 14
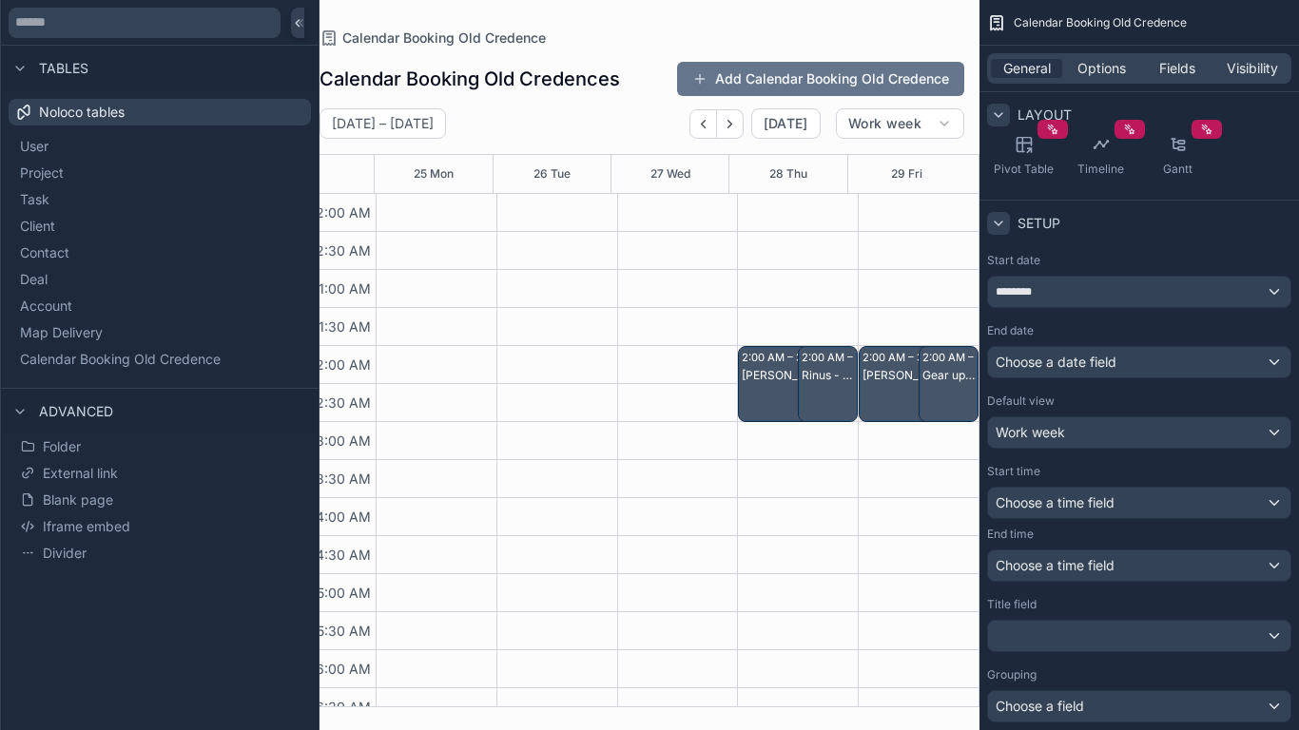
click at [710, 118] on icon "Back" at bounding box center [703, 124] width 14 height 14
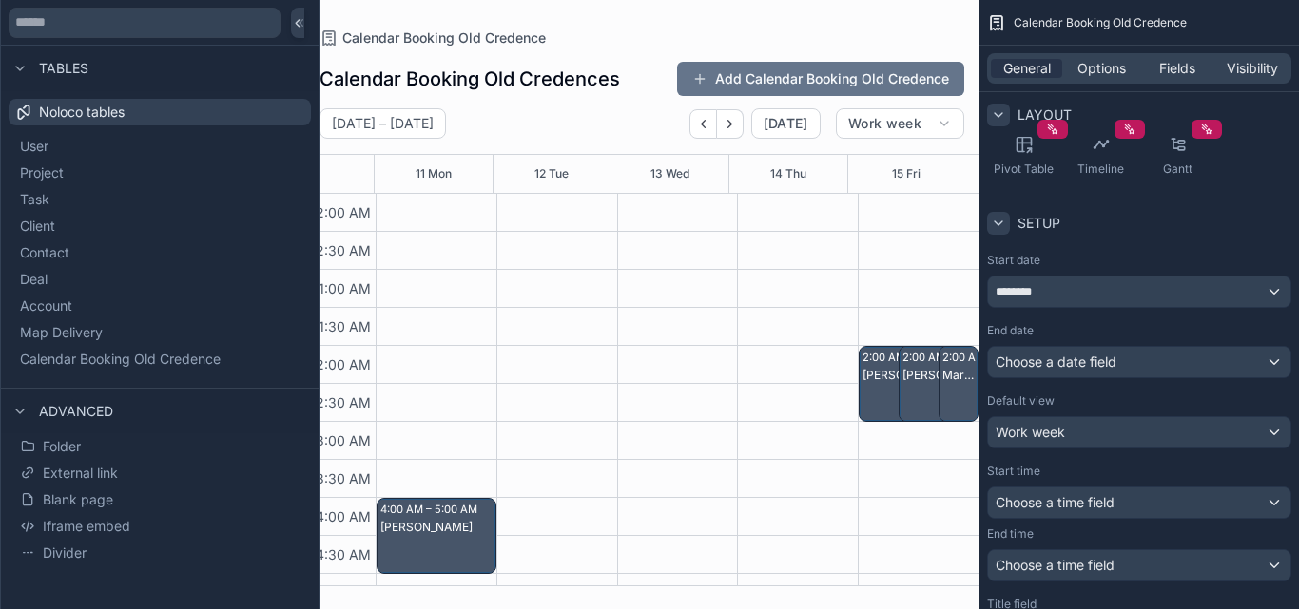
click at [466, 533] on div "Peter Howard" at bounding box center [437, 527] width 114 height 15
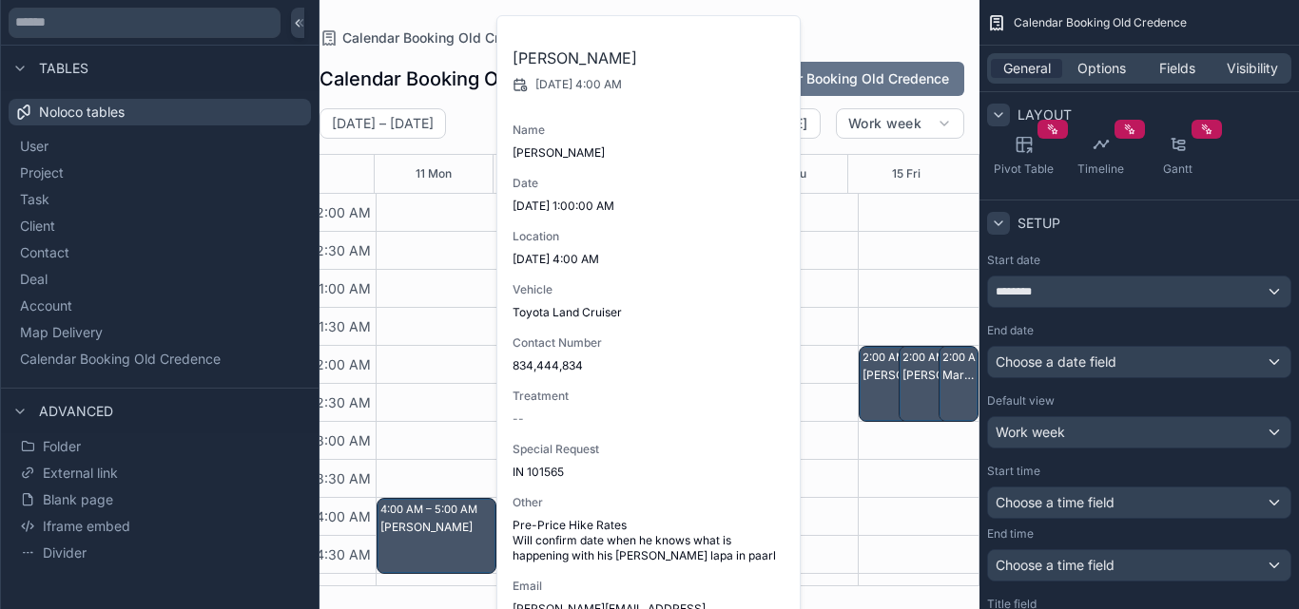
click at [868, 386] on div "Shaun Mocke" at bounding box center [893, 403] width 62 height 72
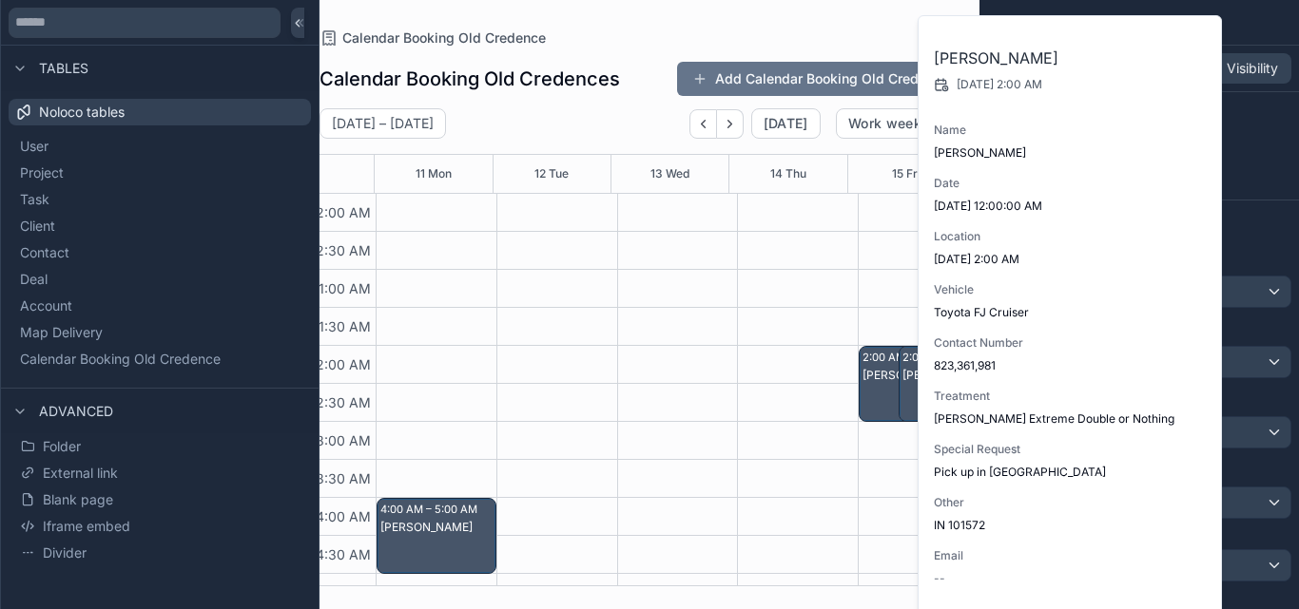
click at [426, 530] on div "Peter Howard" at bounding box center [437, 527] width 114 height 15
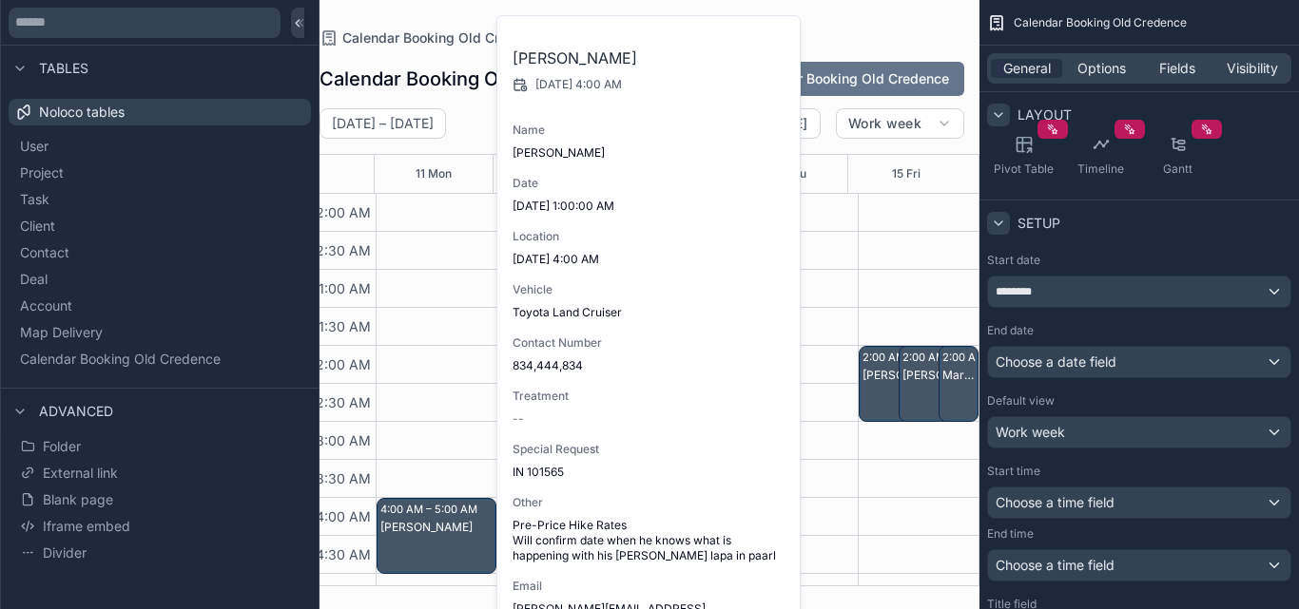
drag, startPoint x: 426, startPoint y: 530, endPoint x: 396, endPoint y: 537, distance: 30.4
click at [396, 537] on div "Peter Howard" at bounding box center [437, 555] width 114 height 72
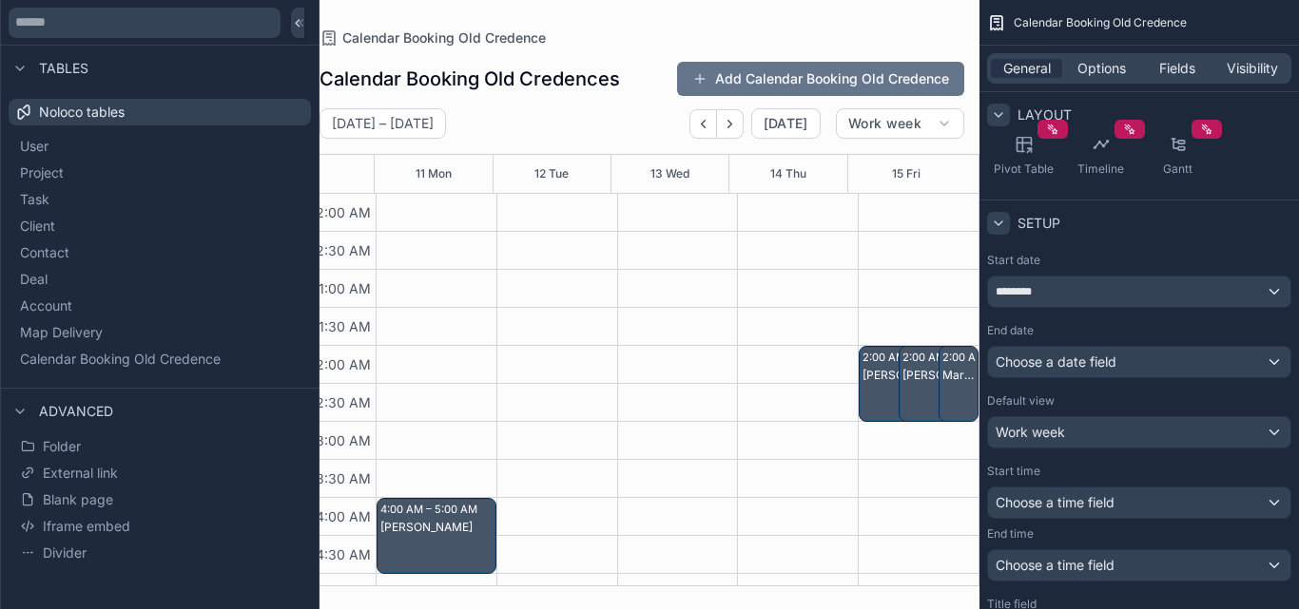
click at [432, 521] on div "Peter Howard" at bounding box center [437, 527] width 114 height 15
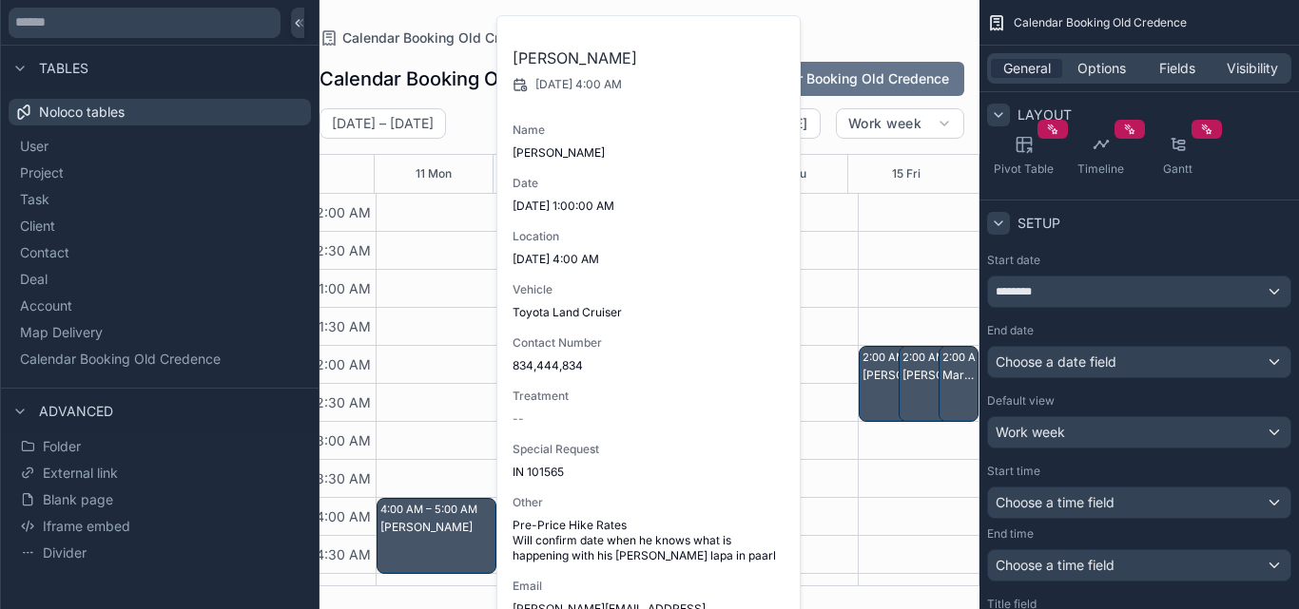
click at [868, 389] on div "Shaun Mocke" at bounding box center [893, 403] width 62 height 72
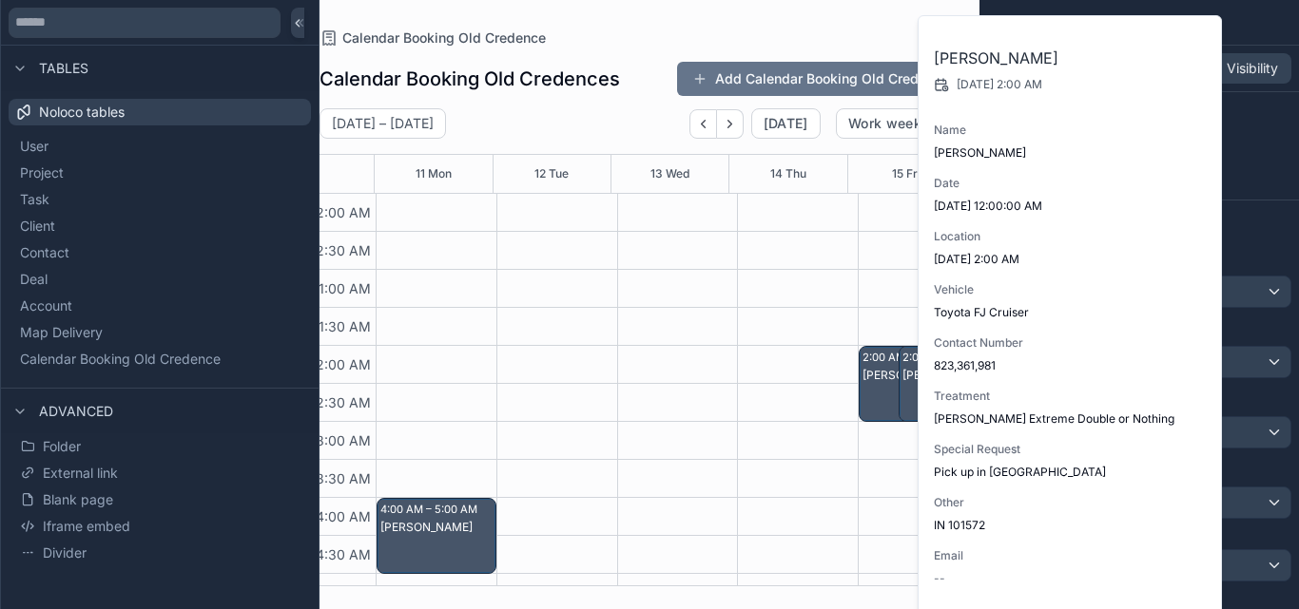
click at [783, 31] on div "Calendar Booking Old Credence" at bounding box center [641, 37] width 645 height 15
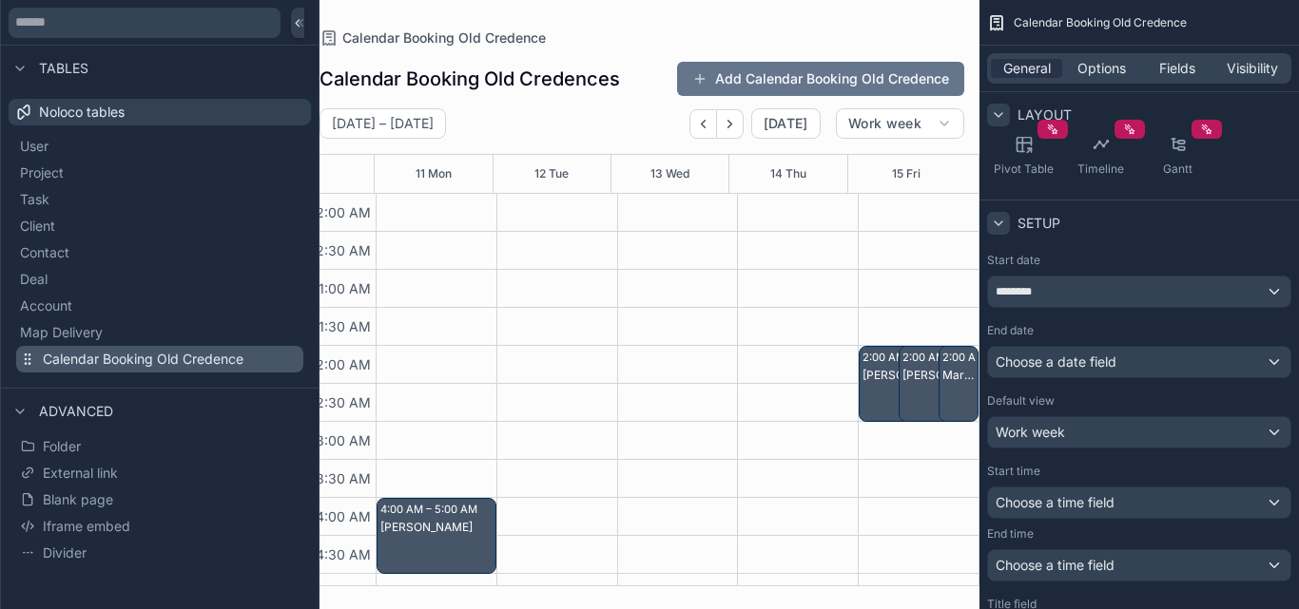
click at [180, 347] on button "Calendar Booking Old Credence" at bounding box center [159, 359] width 287 height 27
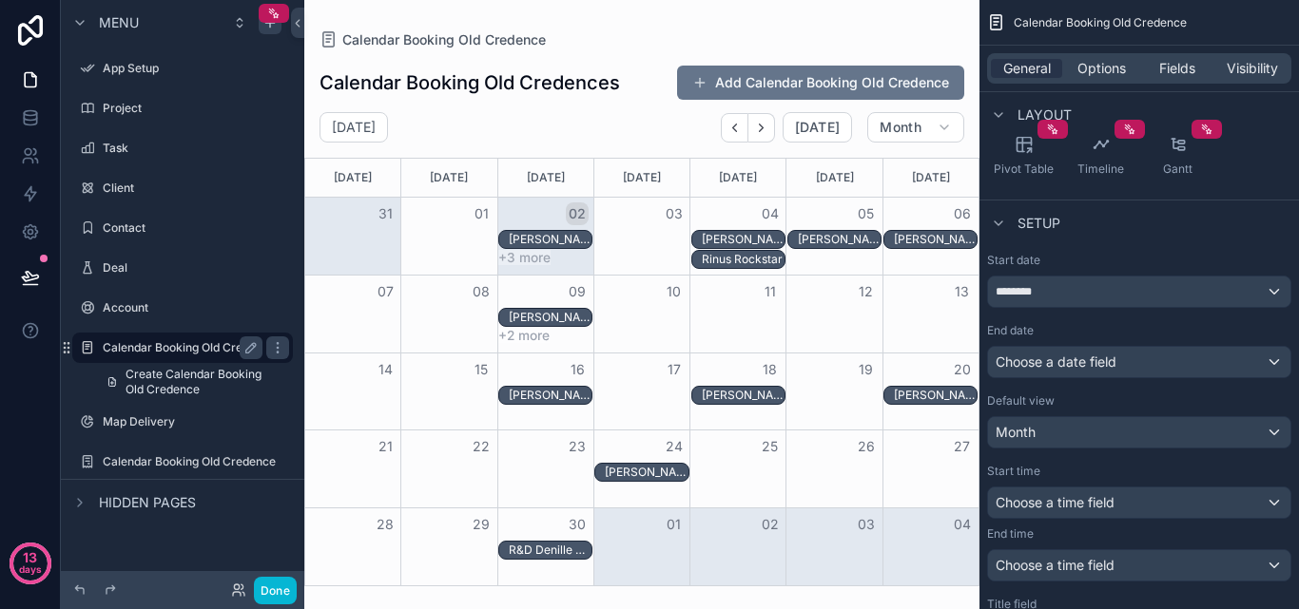
drag, startPoint x: 179, startPoint y: 350, endPoint x: 157, endPoint y: 344, distance: 22.6
drag, startPoint x: 157, startPoint y: 344, endPoint x: 168, endPoint y: 354, distance: 14.9
click at [138, 343] on label "Calendar Booking Old Credence" at bounding box center [189, 347] width 173 height 15
click at [191, 371] on span "Create Calendar Booking Old Credence" at bounding box center [204, 382] width 156 height 30
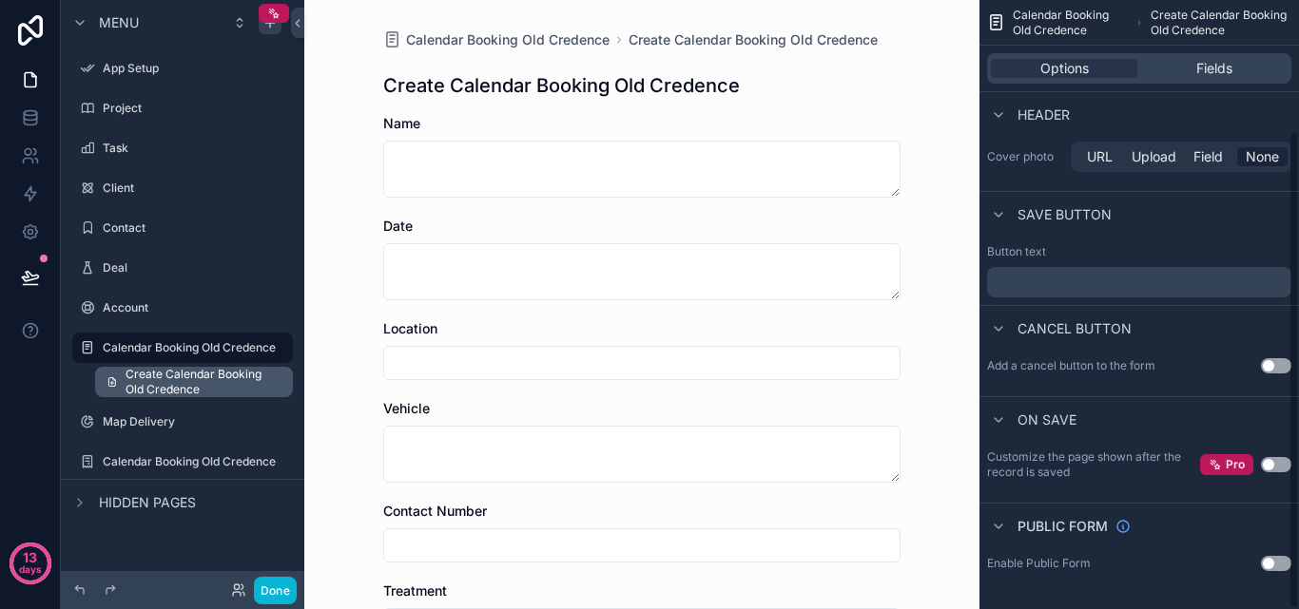
scroll to position [166, 0]
click at [183, 345] on label "Calendar Booking Old Credence" at bounding box center [189, 347] width 173 height 15
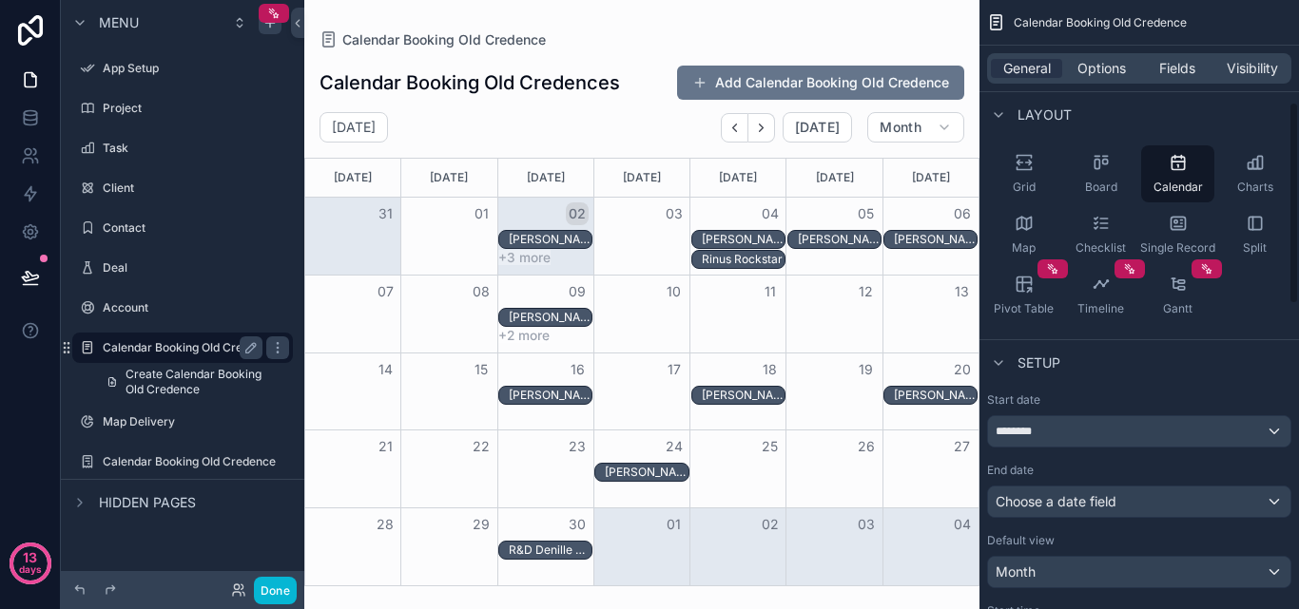
scroll to position [306, 0]
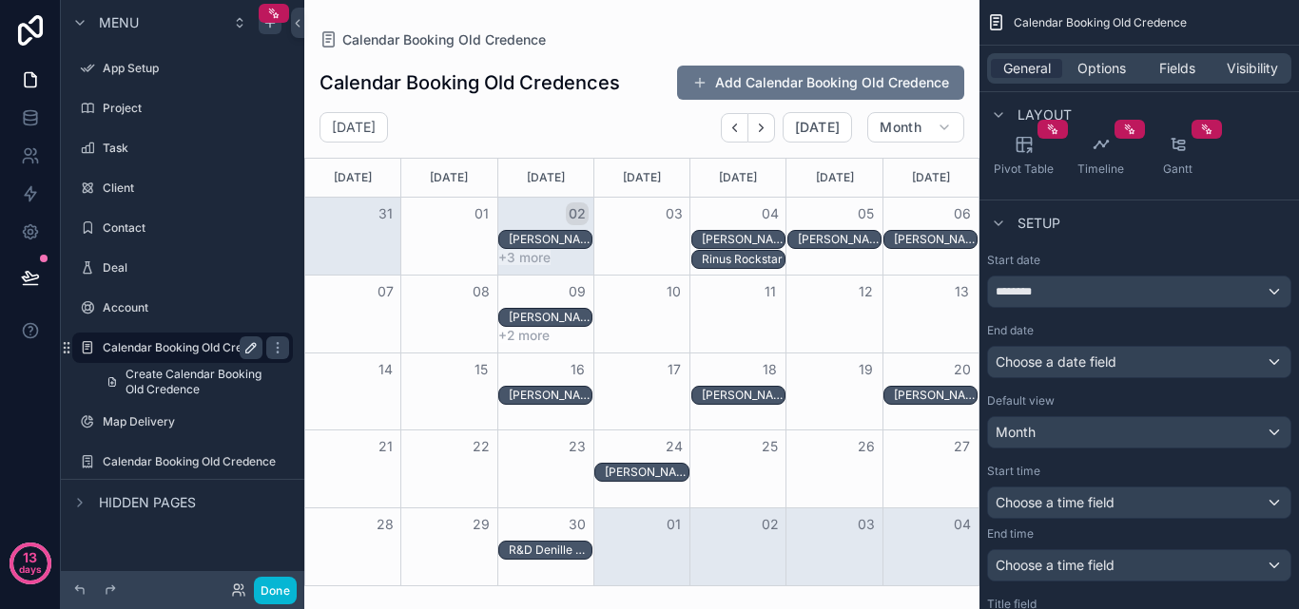
click at [248, 344] on icon "scrollable content" at bounding box center [250, 347] width 15 height 15
click at [1102, 24] on span "Calendar Booking Old Credence" at bounding box center [1100, 22] width 173 height 15
drag, startPoint x: 1134, startPoint y: 24, endPoint x: 1187, endPoint y: 24, distance: 52.3
click at [1187, 24] on span "Calendar Booking Old Credence" at bounding box center [1100, 22] width 173 height 15
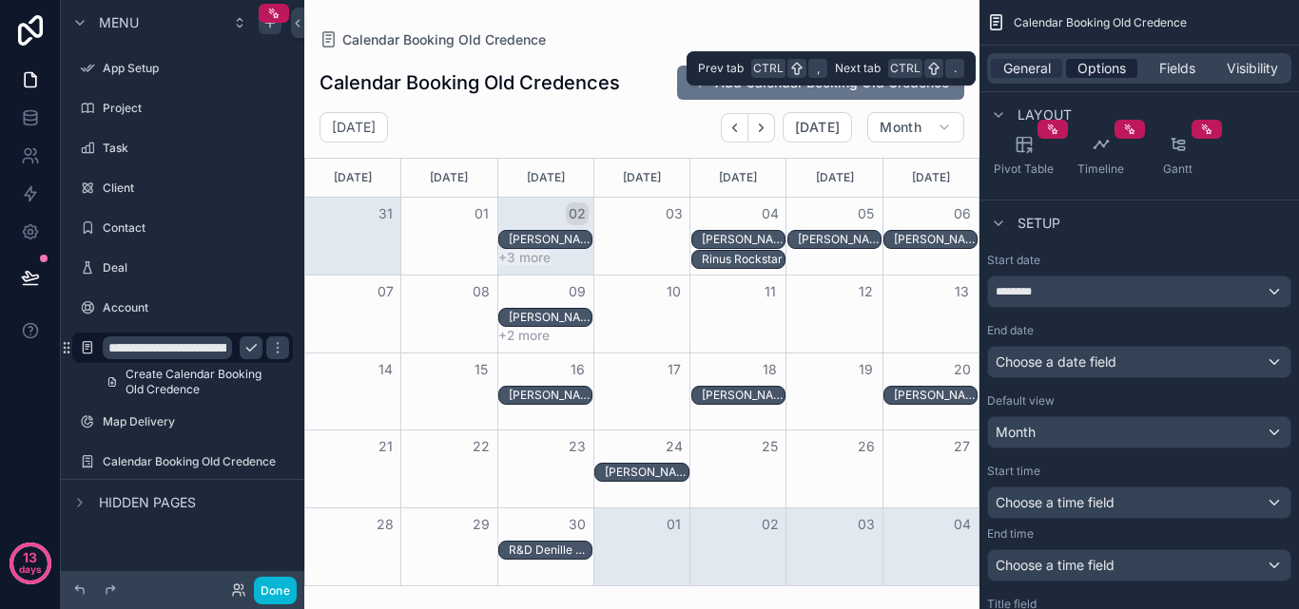
click at [1104, 76] on span "Options" at bounding box center [1101, 68] width 48 height 19
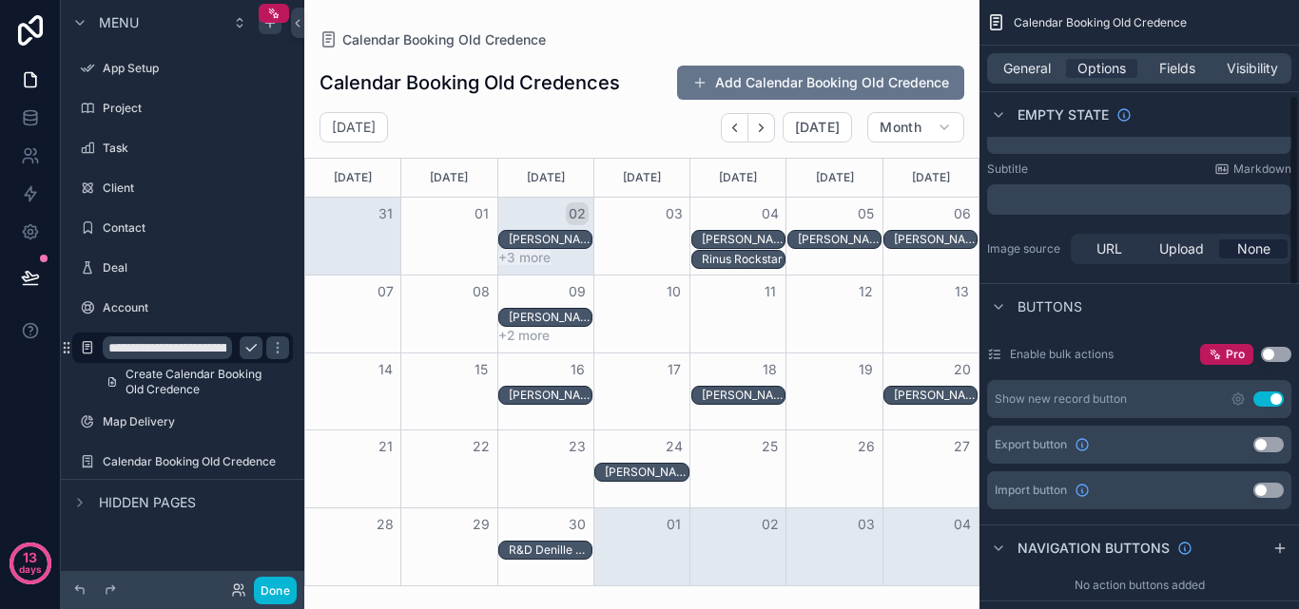
scroll to position [0, 0]
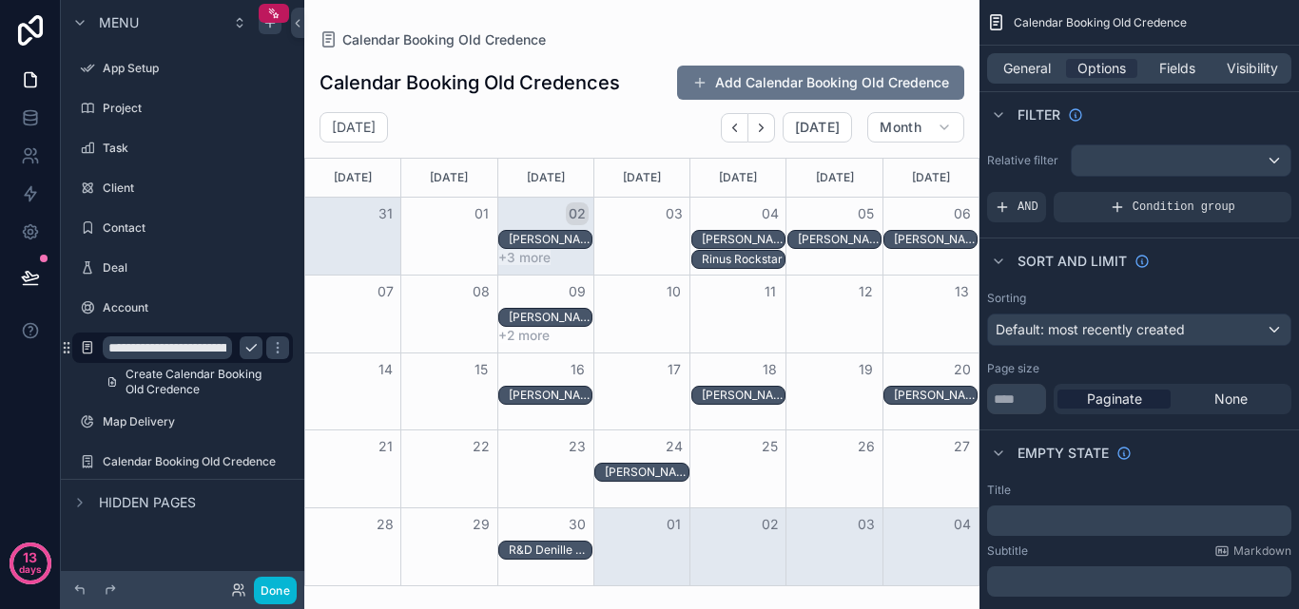
click at [433, 133] on div "scrollable content" at bounding box center [641, 304] width 675 height 609
click at [148, 194] on label "Client" at bounding box center [179, 188] width 152 height 15
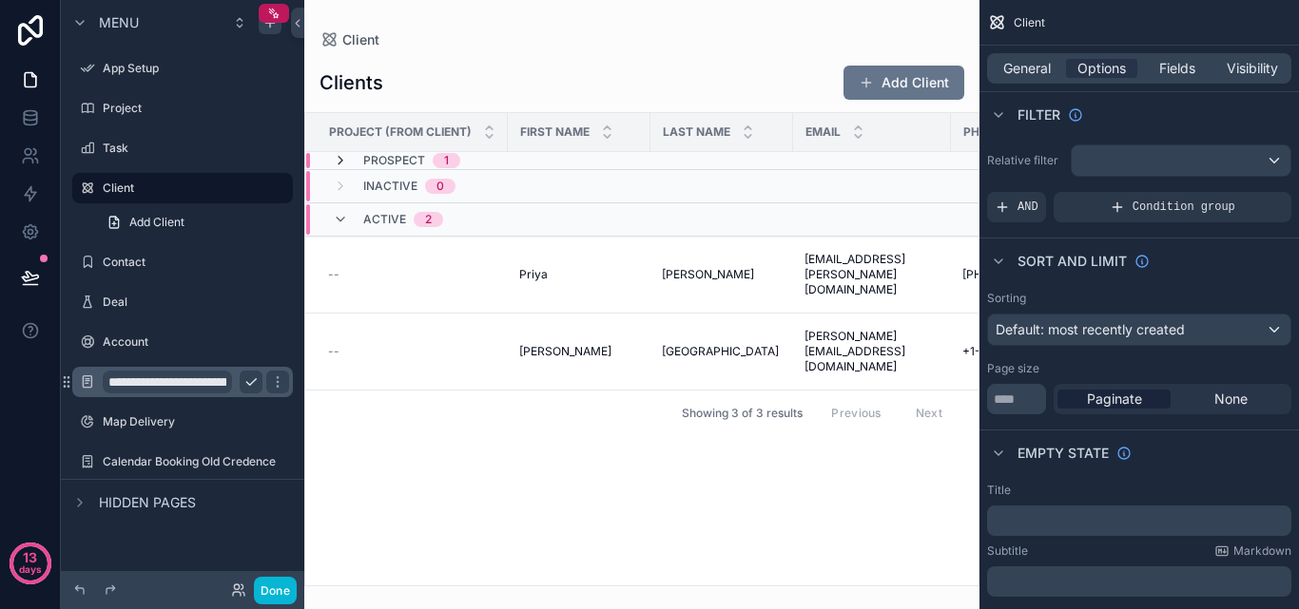
click at [338, 164] on icon "scrollable content" at bounding box center [340, 160] width 15 height 15
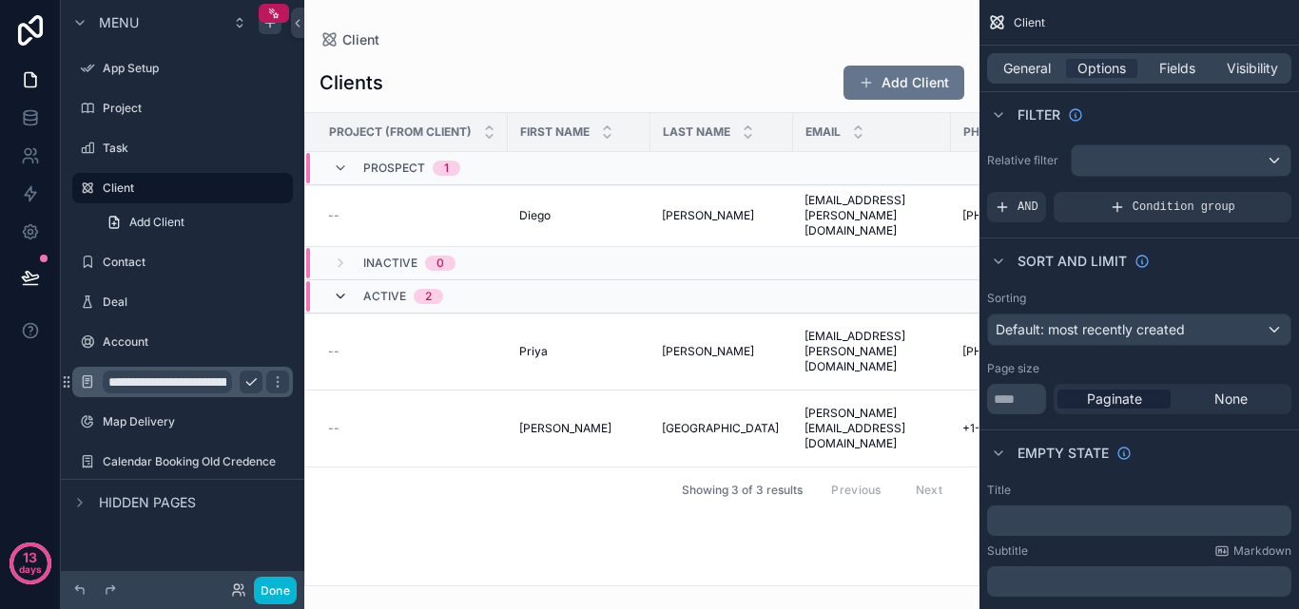
click at [340, 303] on icon "scrollable content" at bounding box center [340, 296] width 15 height 15
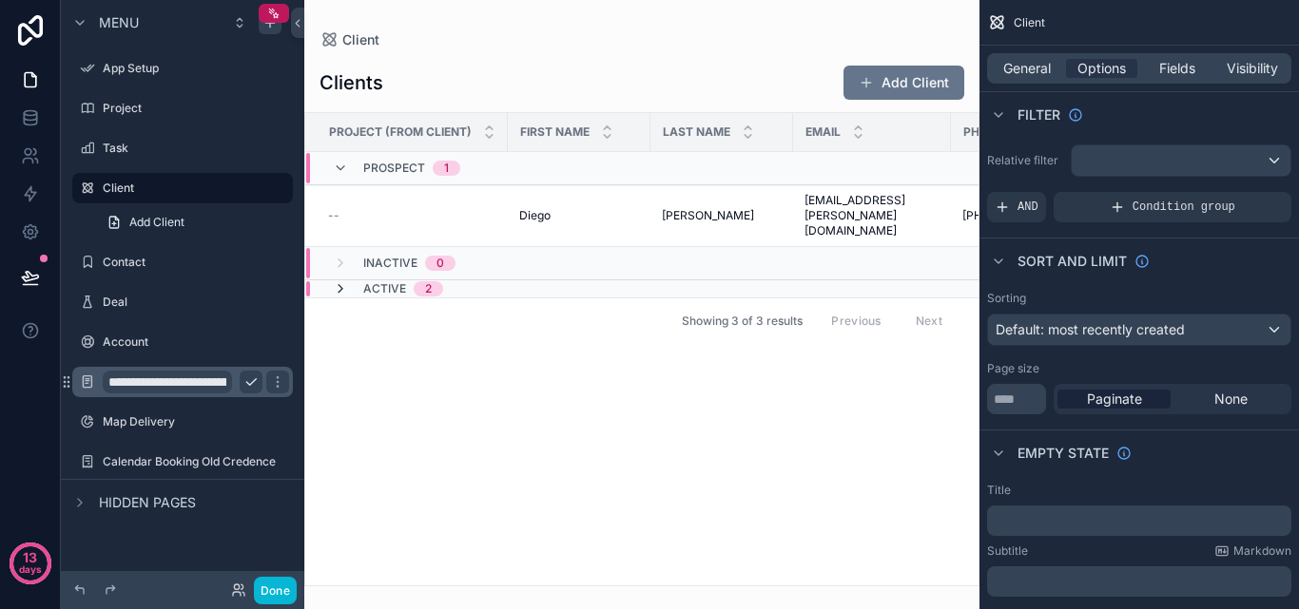
click at [335, 284] on icon "scrollable content" at bounding box center [340, 288] width 15 height 15
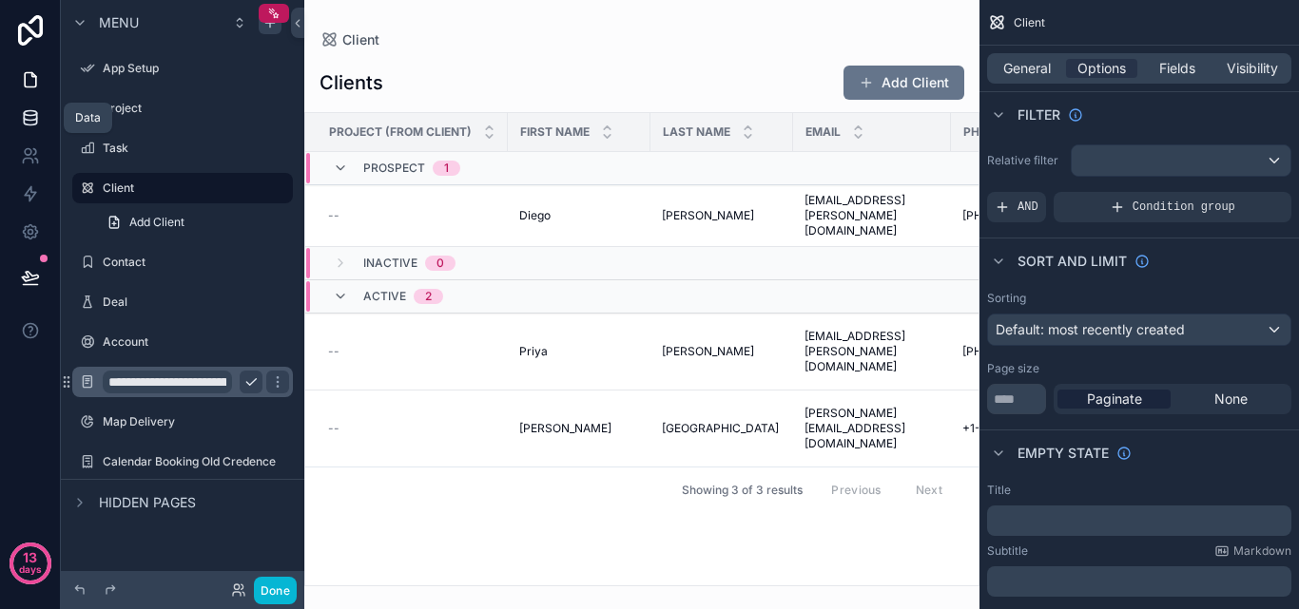
click at [38, 109] on icon at bounding box center [30, 117] width 19 height 19
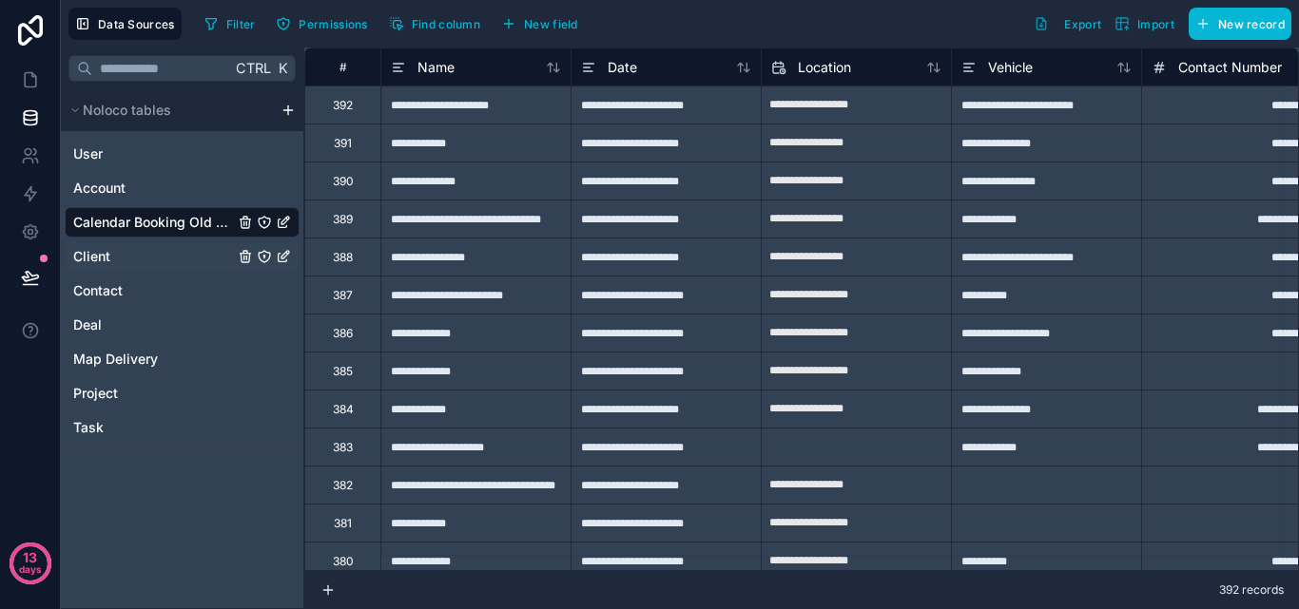
click at [134, 255] on div "Client" at bounding box center [182, 256] width 235 height 30
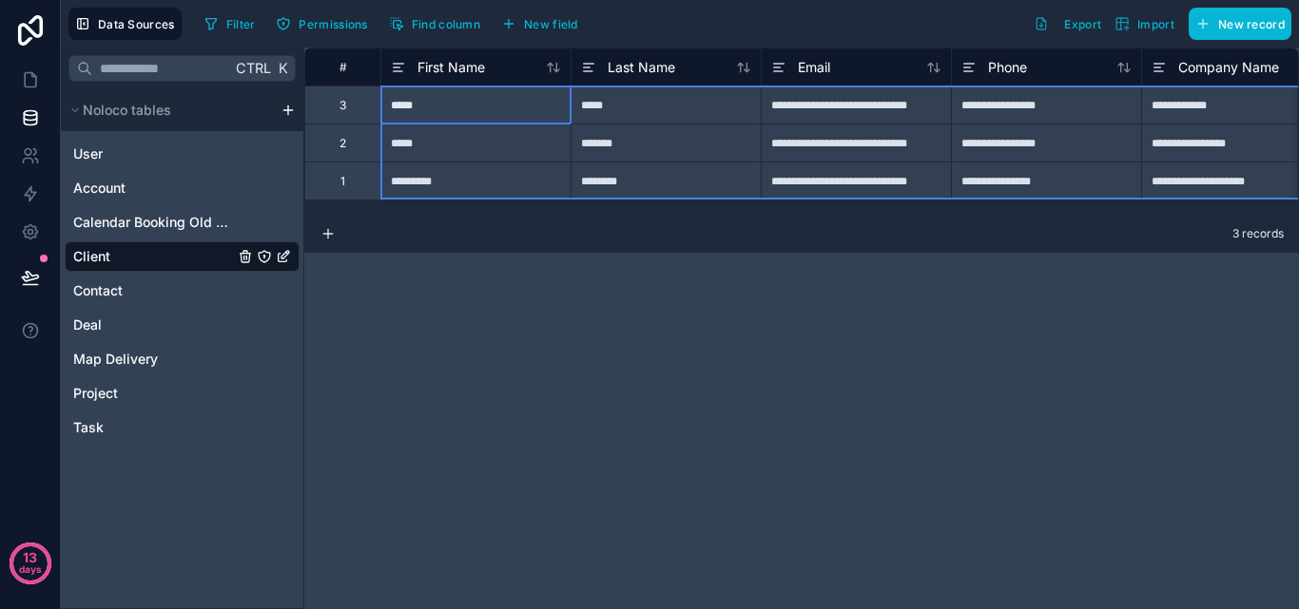
drag, startPoint x: 342, startPoint y: 101, endPoint x: 342, endPoint y: 176, distance: 75.1
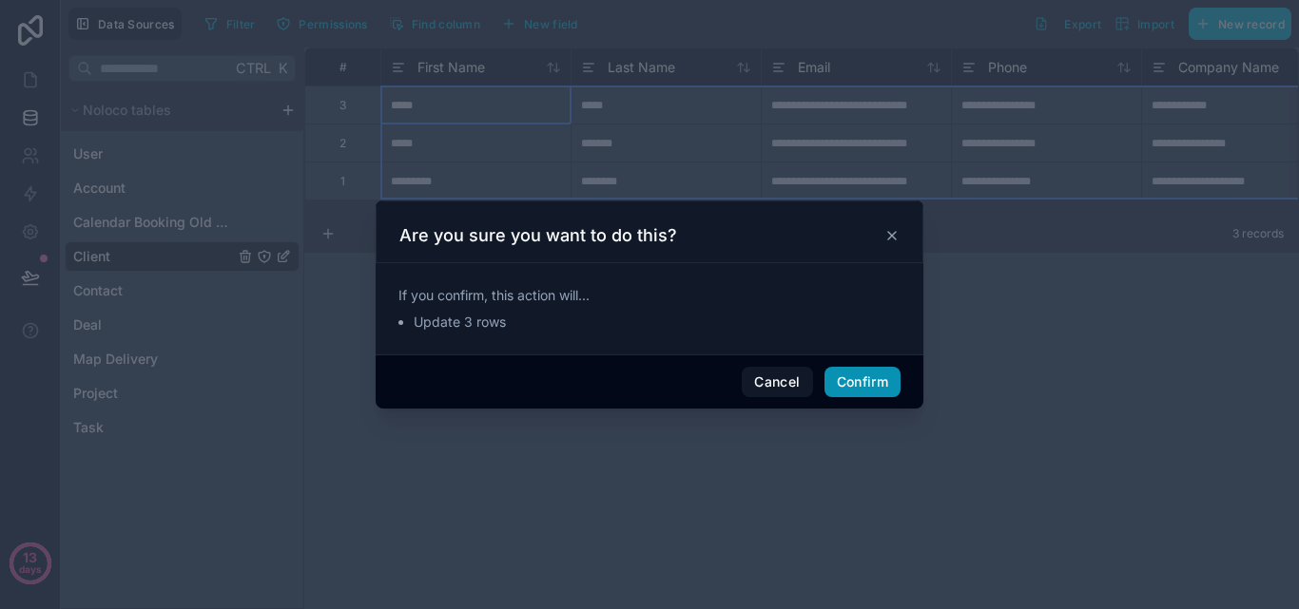
click at [856, 389] on button "Confirm" at bounding box center [862, 382] width 76 height 30
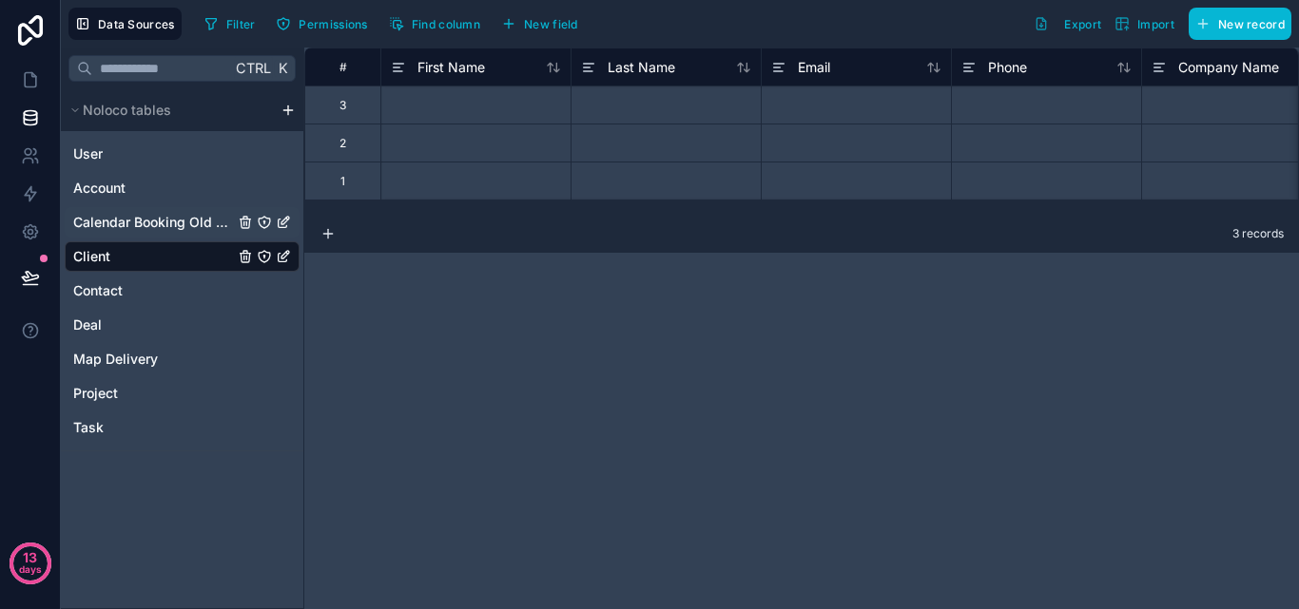
click at [152, 230] on span "Calendar Booking Old Credence" at bounding box center [153, 222] width 161 height 19
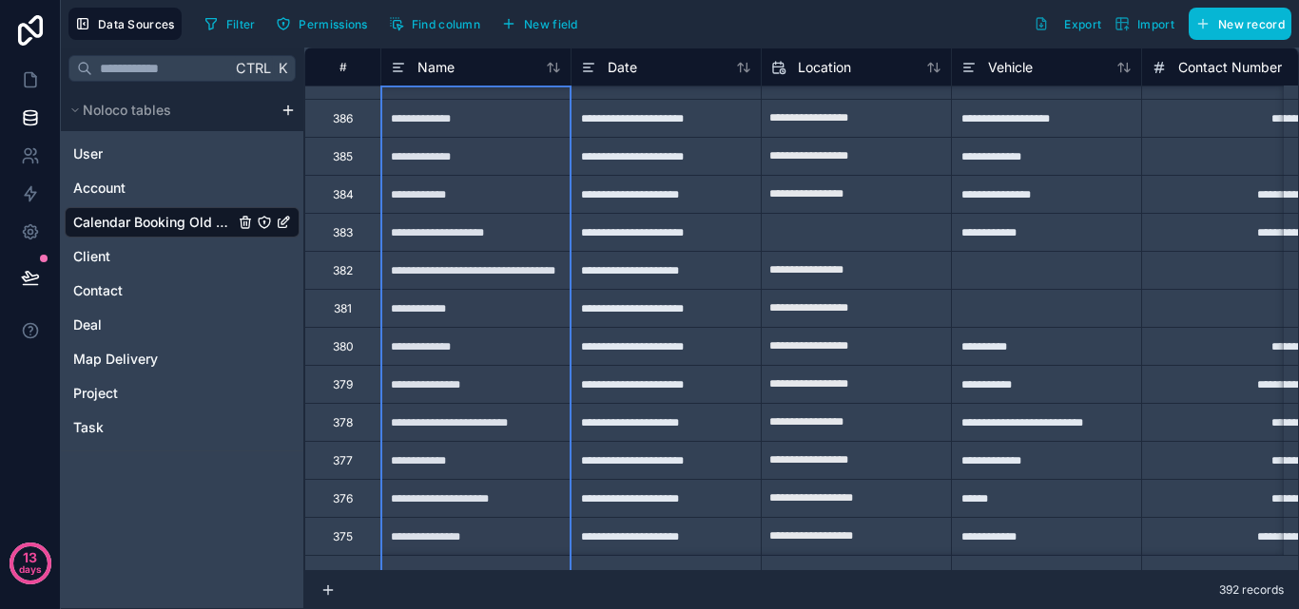
scroll to position [329, 0]
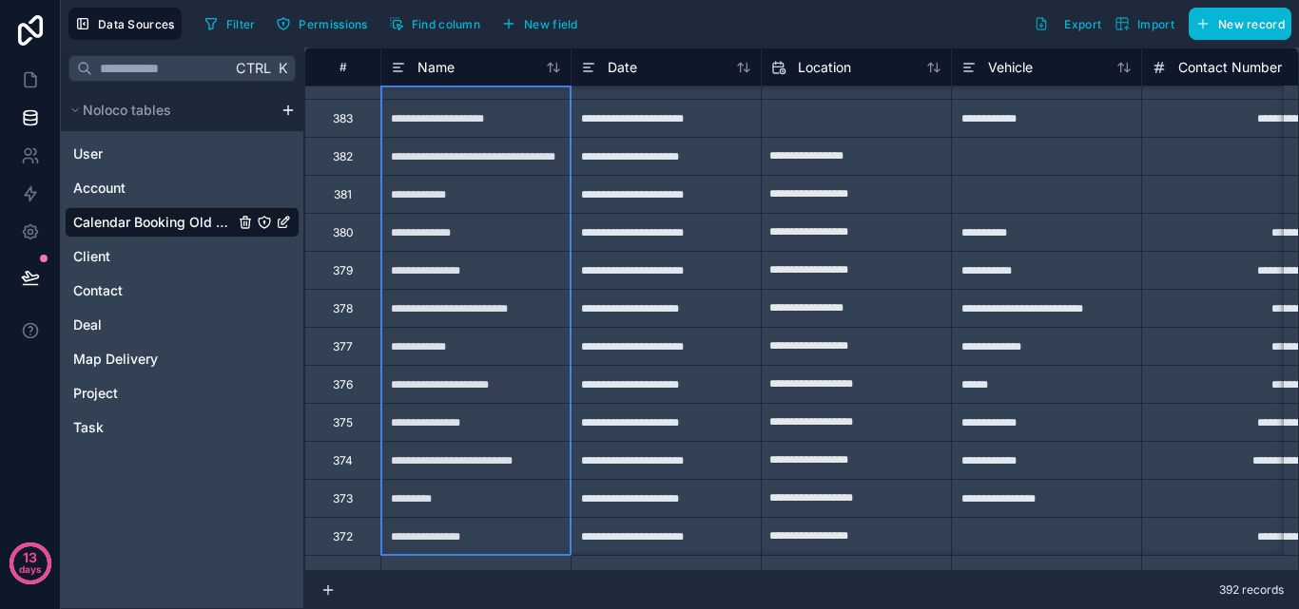
drag, startPoint x: 480, startPoint y: 106, endPoint x: 459, endPoint y: 645, distance: 539.5
click at [442, 117] on div "**********" at bounding box center [475, 118] width 190 height 38
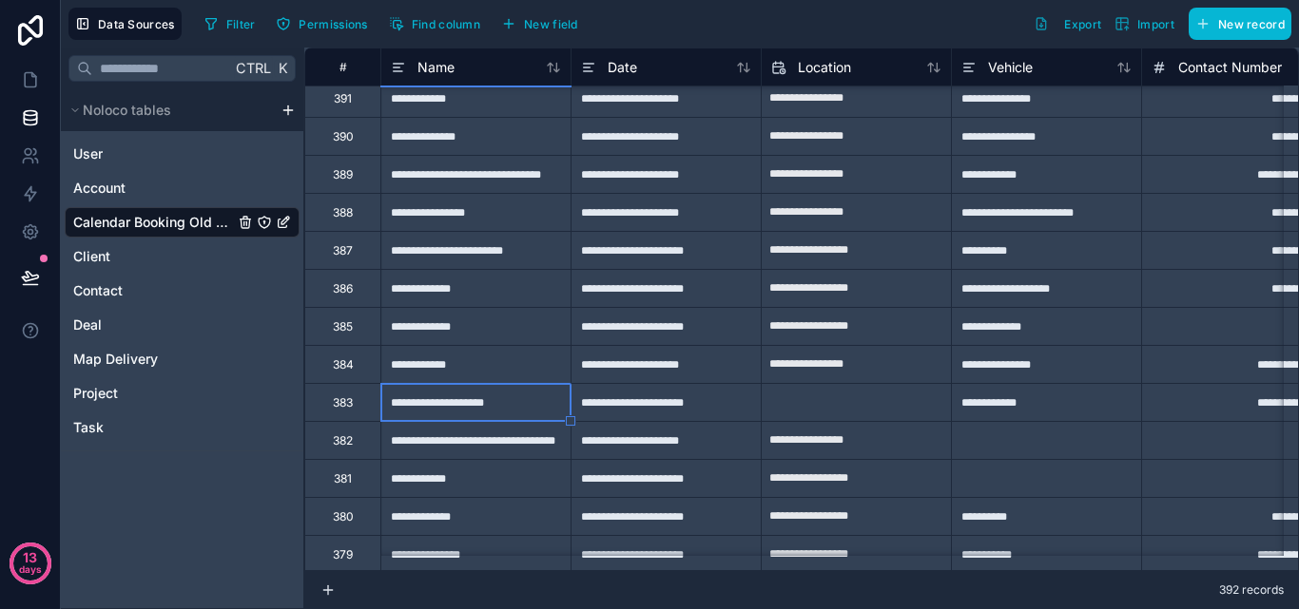
scroll to position [0, 0]
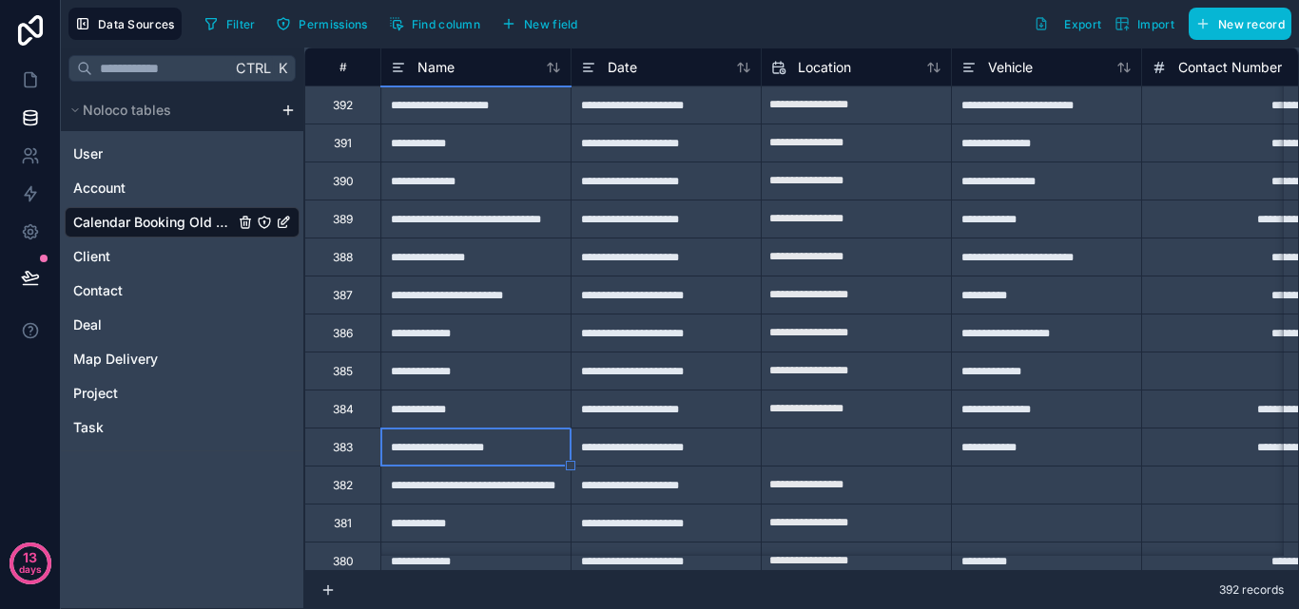
click at [442, 117] on div "**********" at bounding box center [475, 105] width 190 height 38
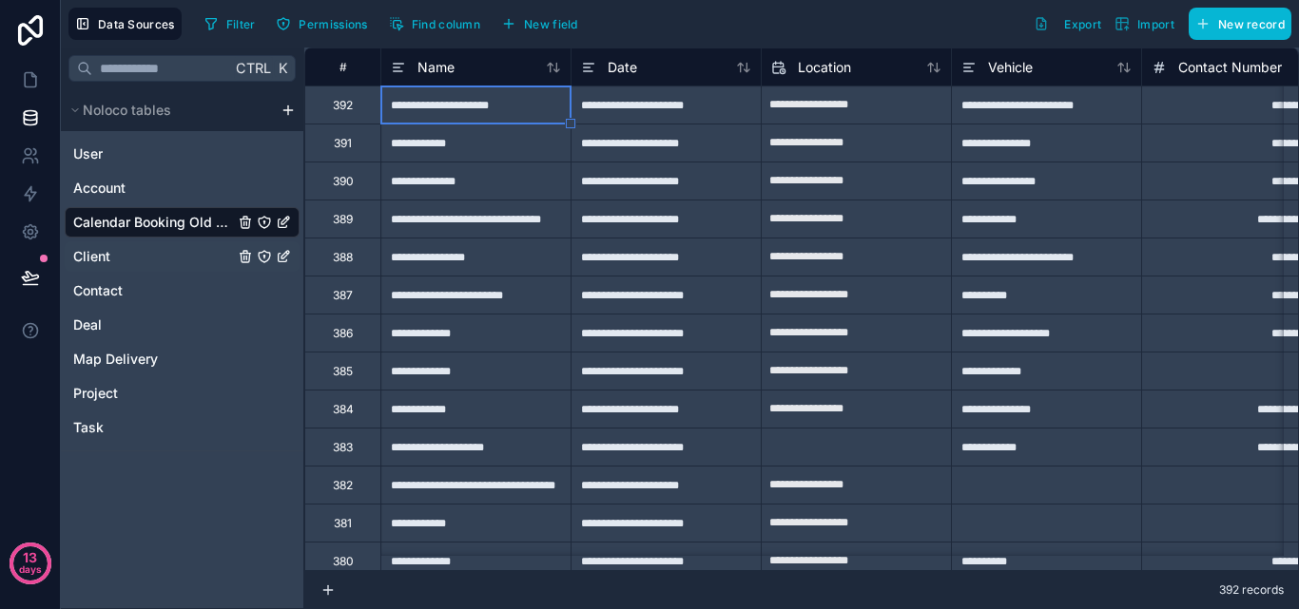
click at [130, 268] on div "Client" at bounding box center [182, 256] width 235 height 30
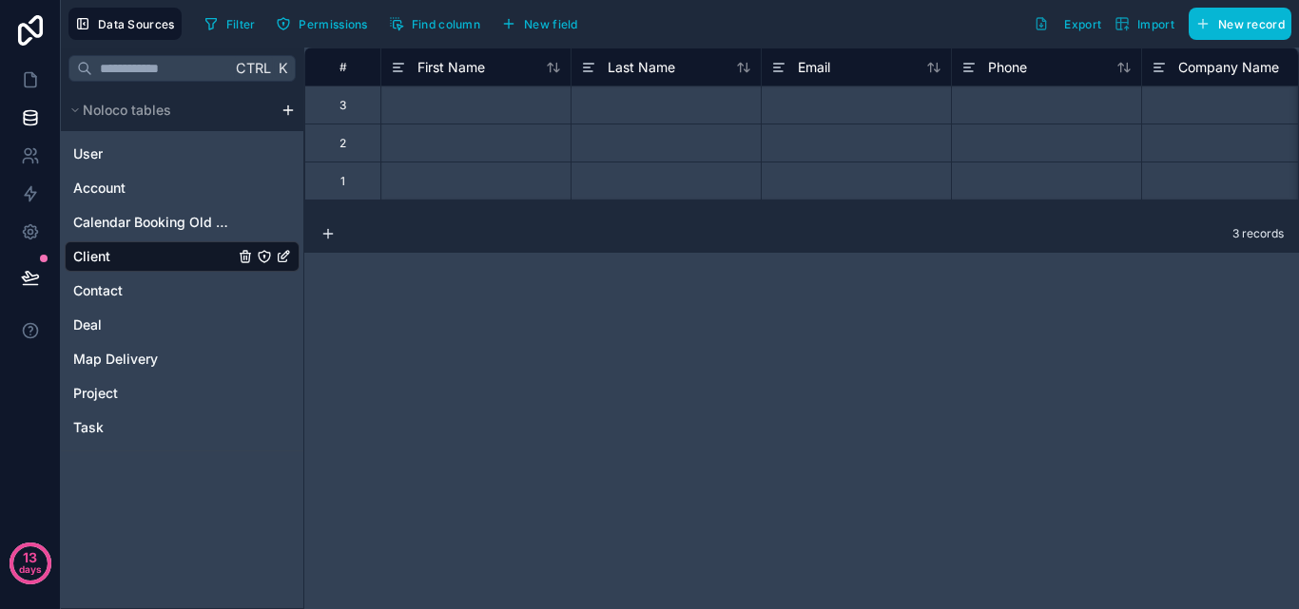
click at [481, 115] on div at bounding box center [475, 105] width 190 height 38
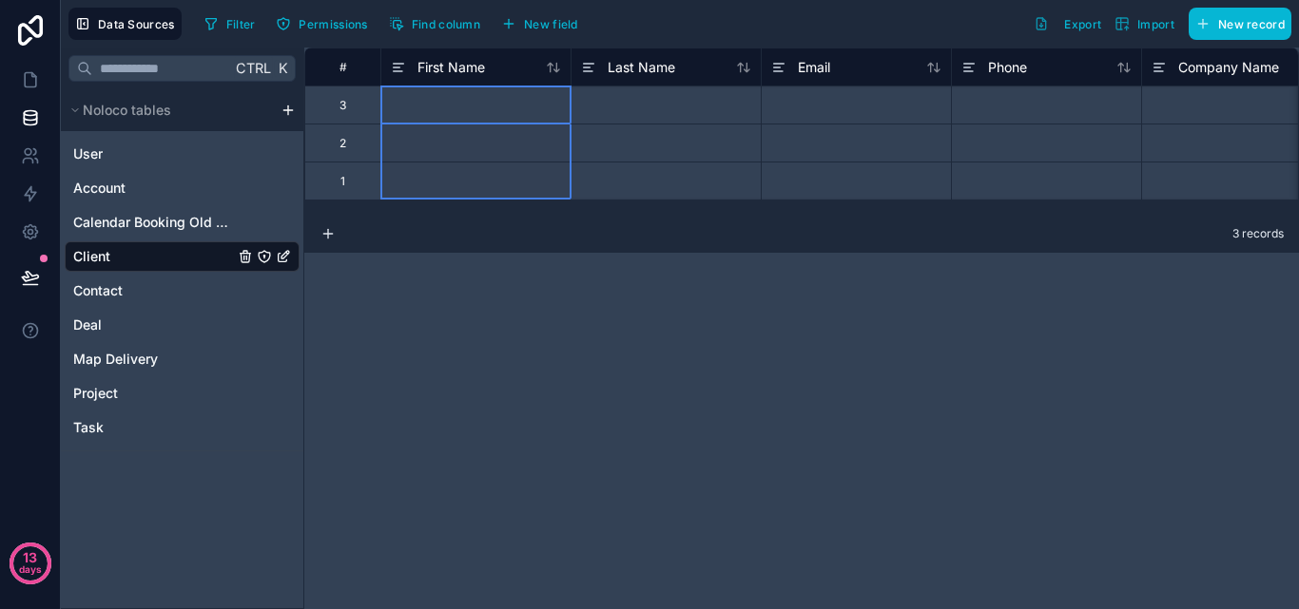
click at [496, 90] on div at bounding box center [475, 105] width 190 height 38
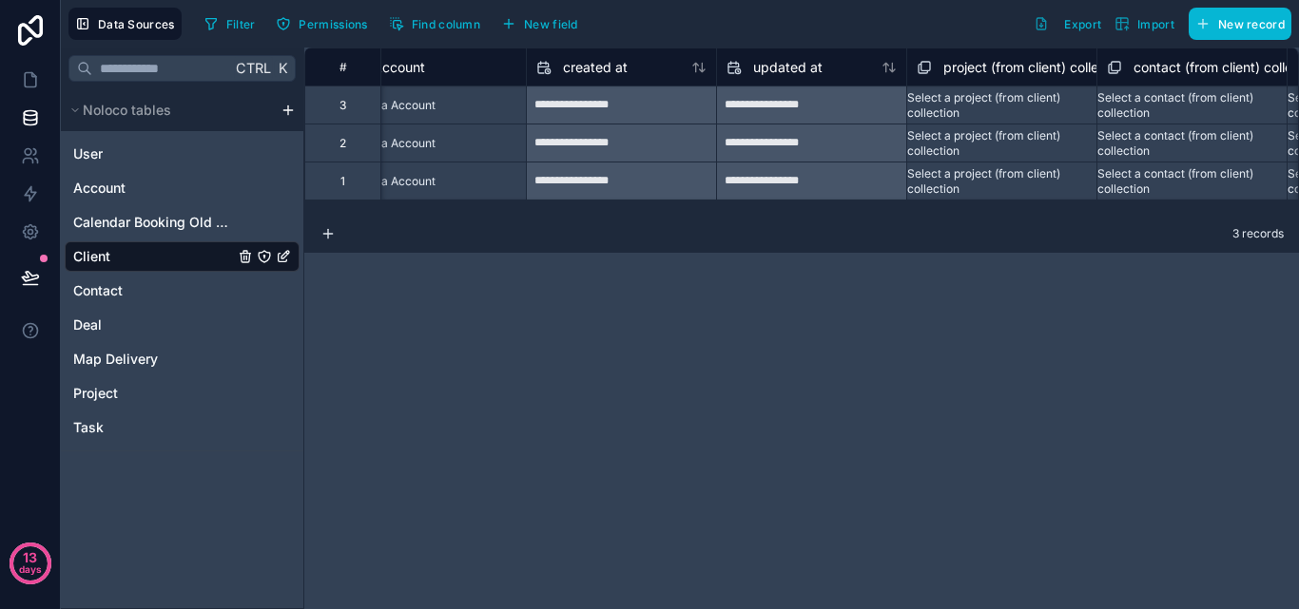
scroll to position [0, 1369]
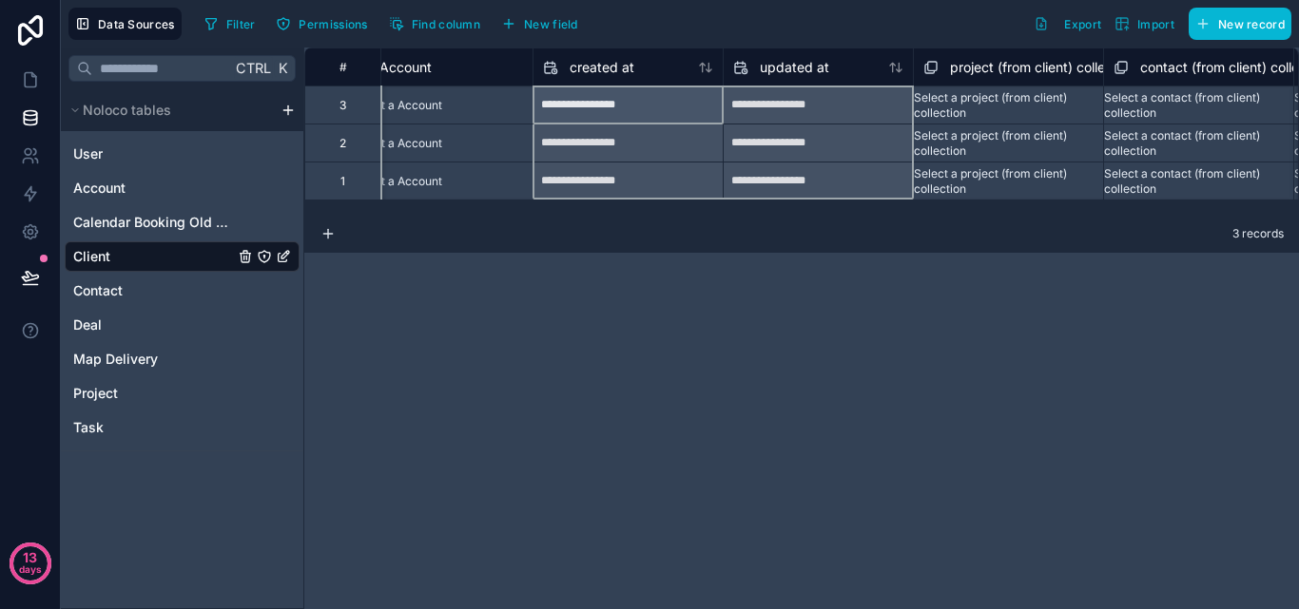
drag, startPoint x: 616, startPoint y: 98, endPoint x: 781, endPoint y: 173, distance: 180.8
click at [781, 173] on div "**********" at bounding box center [399, 124] width 2928 height 152
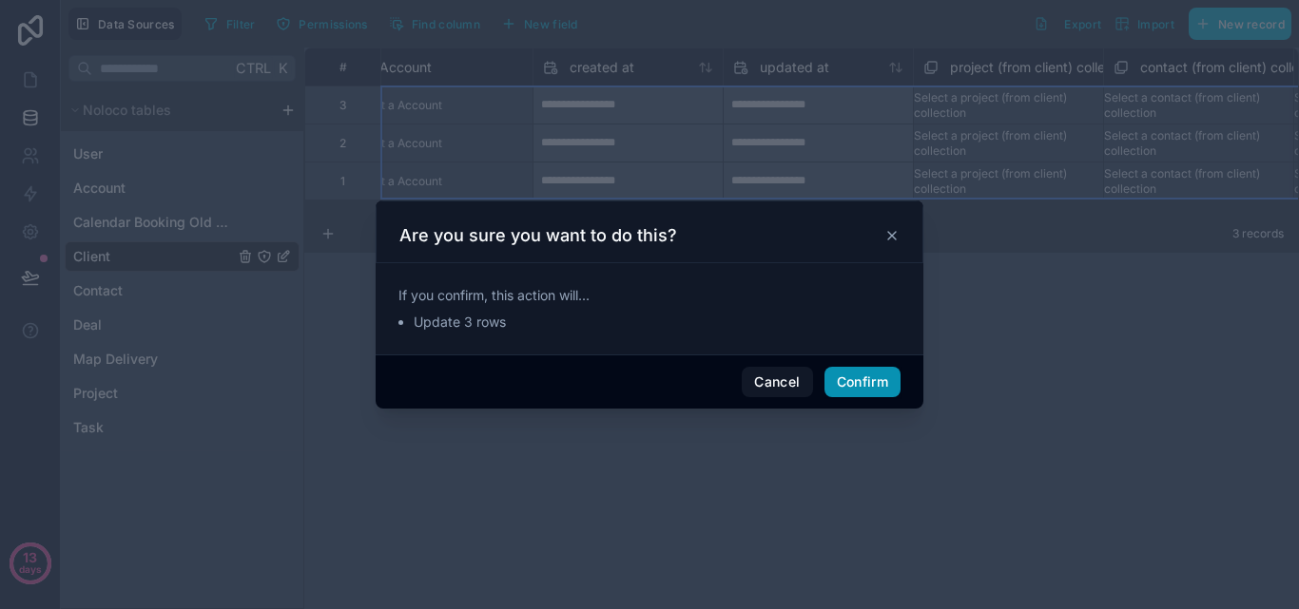
click at [838, 380] on button "Confirm" at bounding box center [862, 382] width 76 height 30
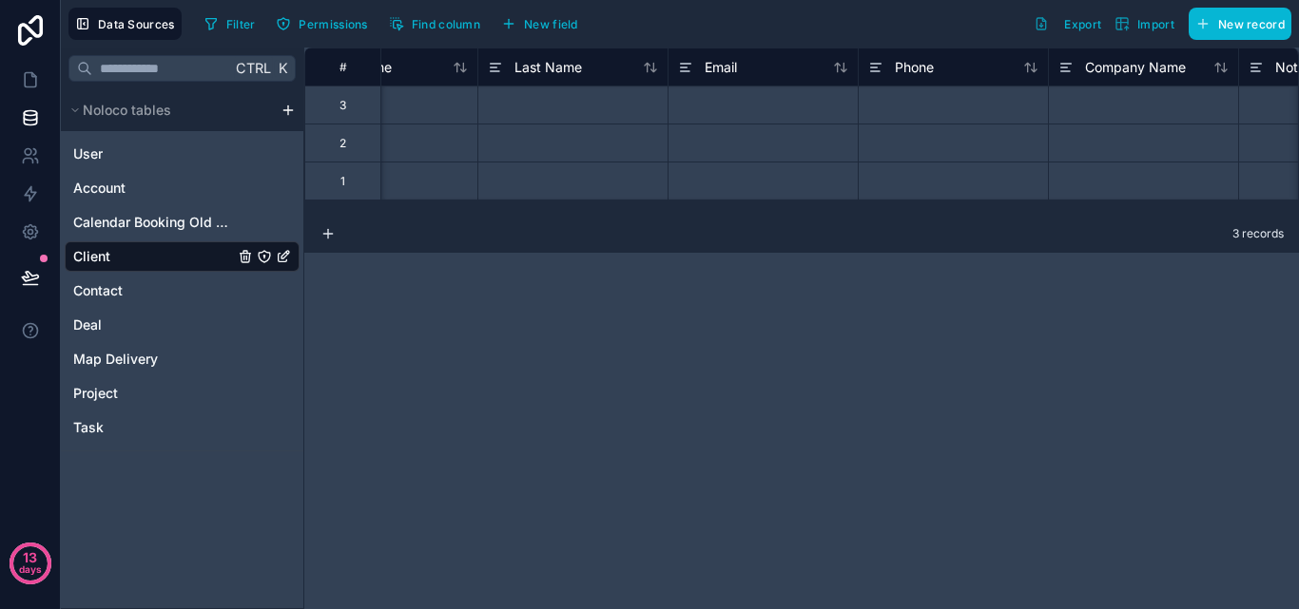
scroll to position [0, 0]
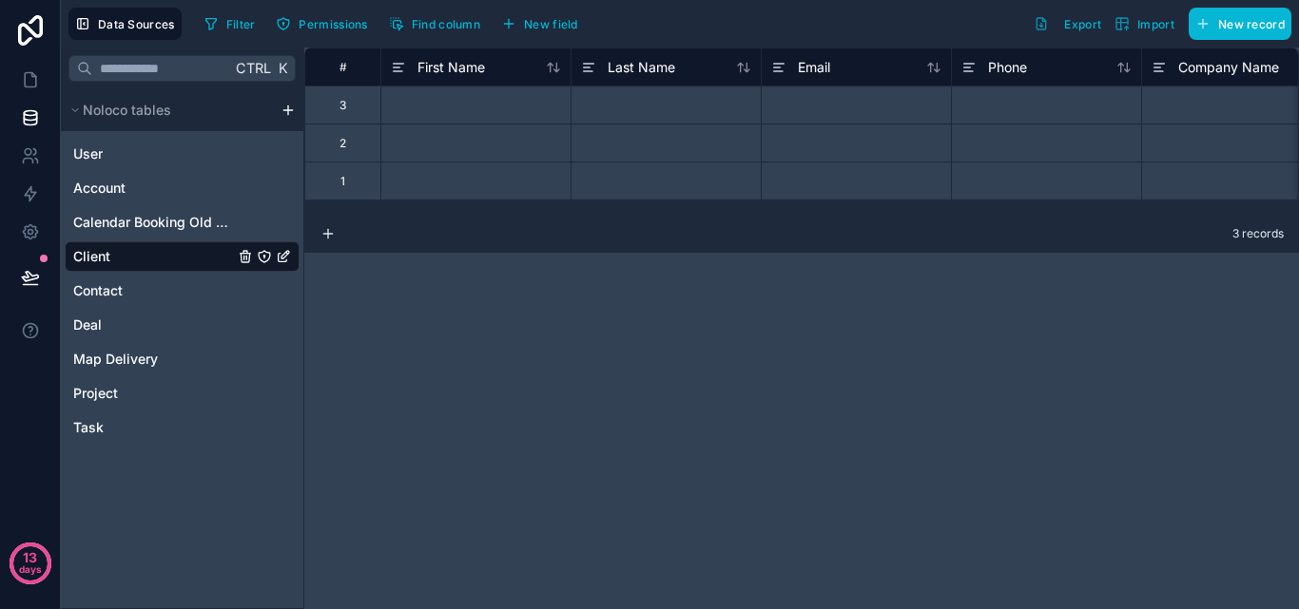
click at [464, 94] on div at bounding box center [475, 105] width 190 height 38
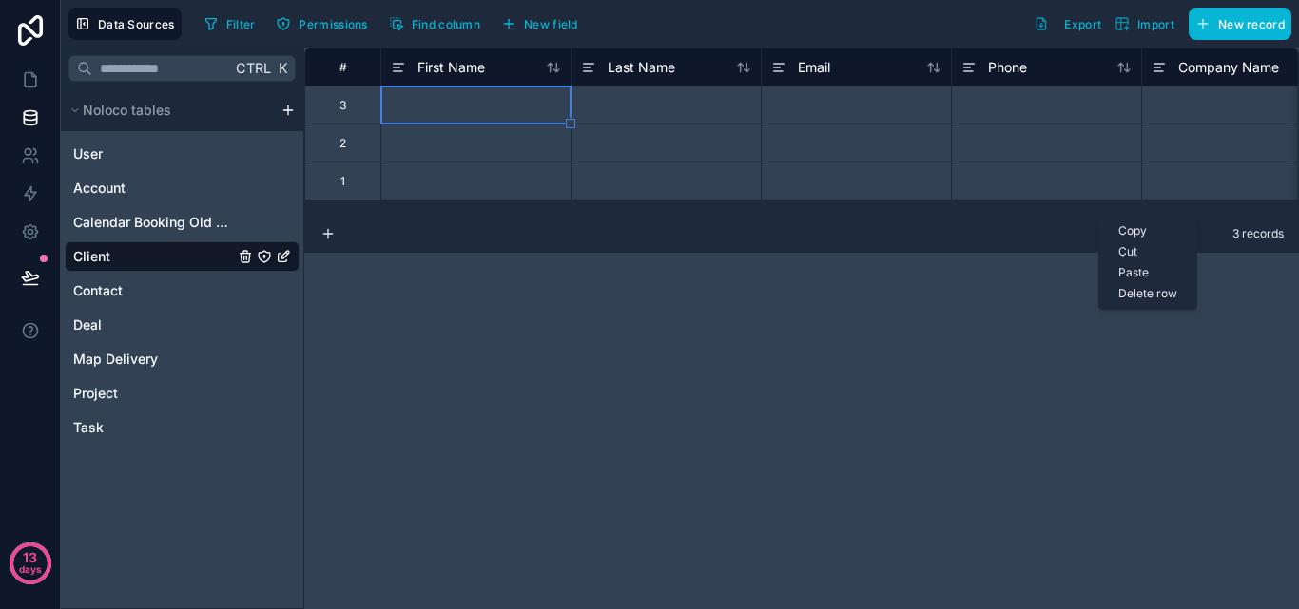
click at [496, 322] on div "# First Name Last Name Email Phone Company Name Notes 3 2 1 3 records Copy Cut …" at bounding box center [801, 329] width 995 height 562
click at [155, 230] on span "Calendar Booking Old Credence" at bounding box center [153, 222] width 161 height 19
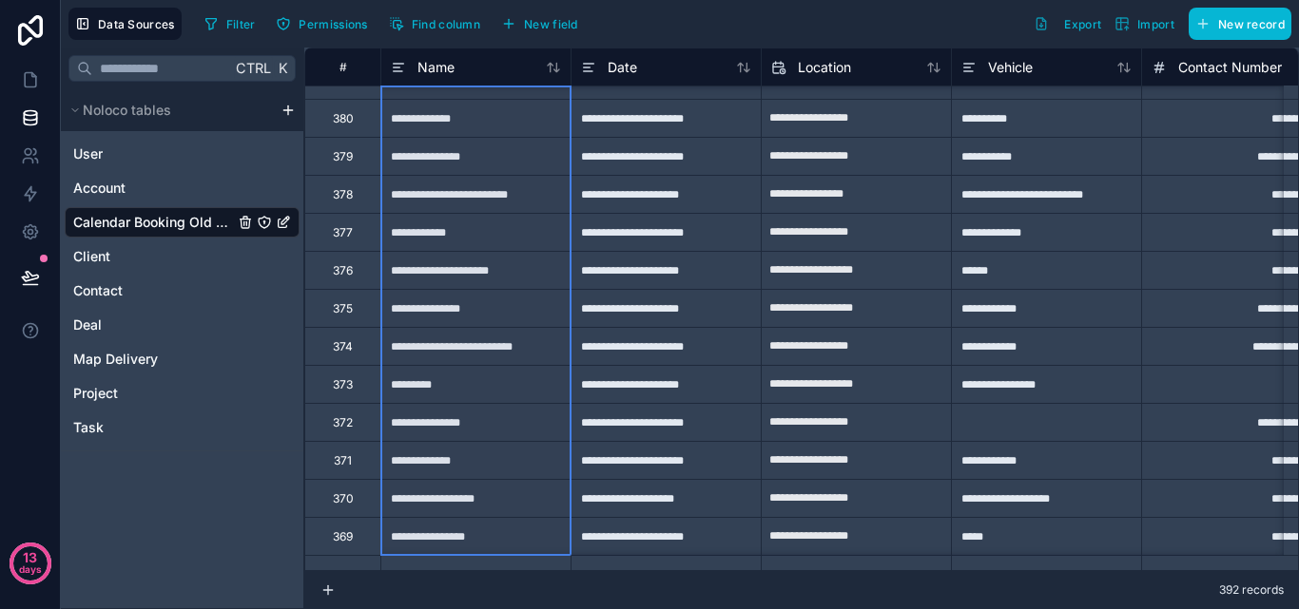
scroll to position [557, 0]
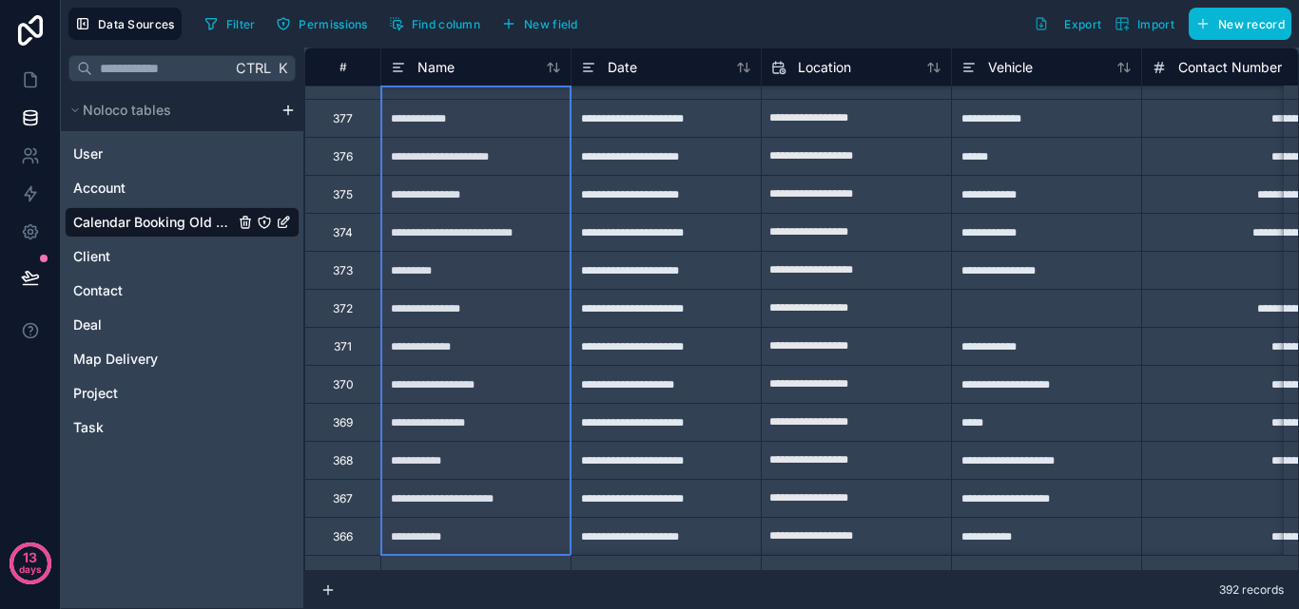
drag, startPoint x: 476, startPoint y: 102, endPoint x: 554, endPoint y: 647, distance: 550.3
click at [163, 479] on div "Ctrl K Noloco tables User Account Calendar Booking Old Credence Client Contact …" at bounding box center [182, 329] width 243 height 562
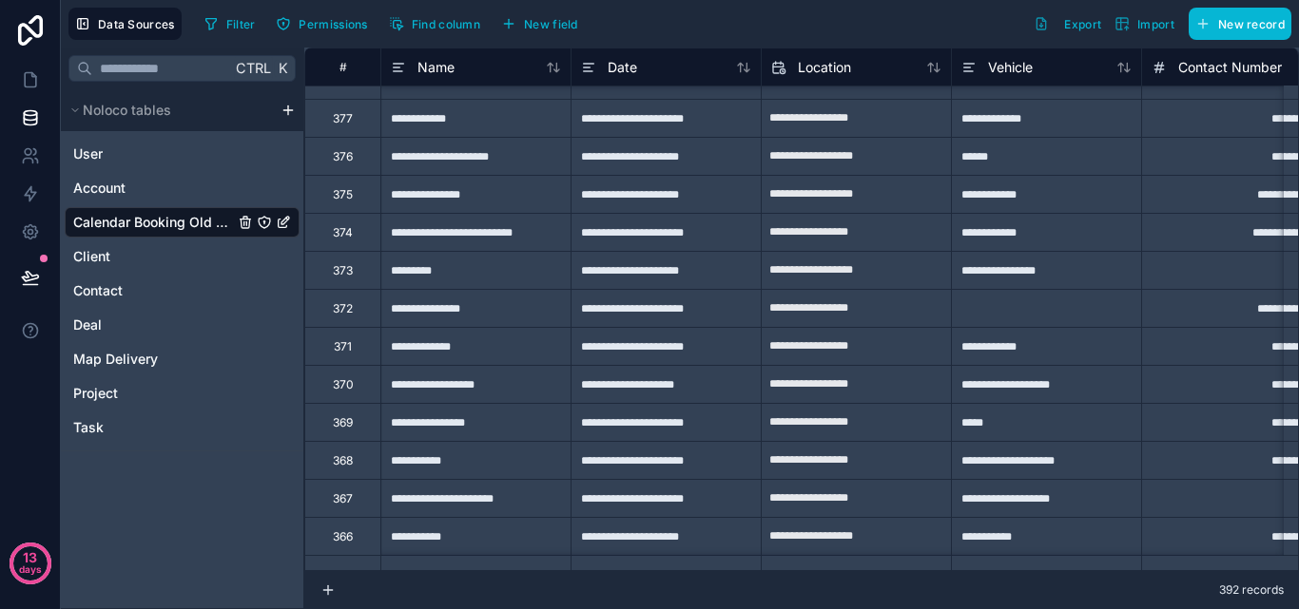
click at [287, 107] on html "**********" at bounding box center [649, 304] width 1299 height 609
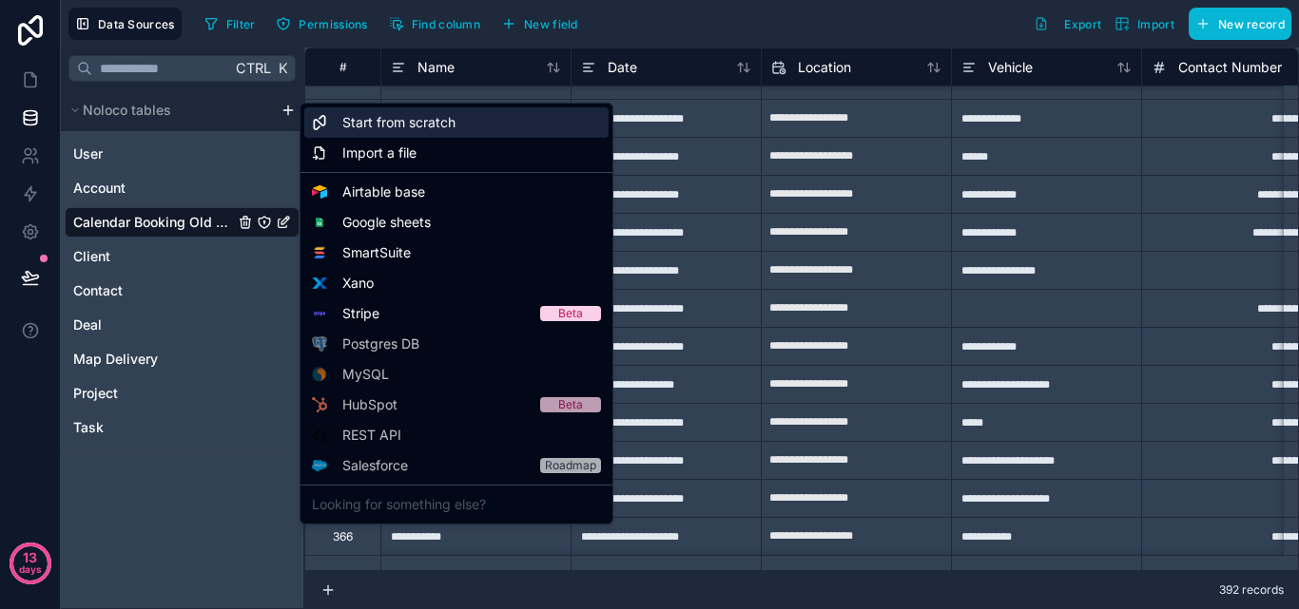
click at [366, 135] on div "Start from scratch" at bounding box center [456, 122] width 304 height 30
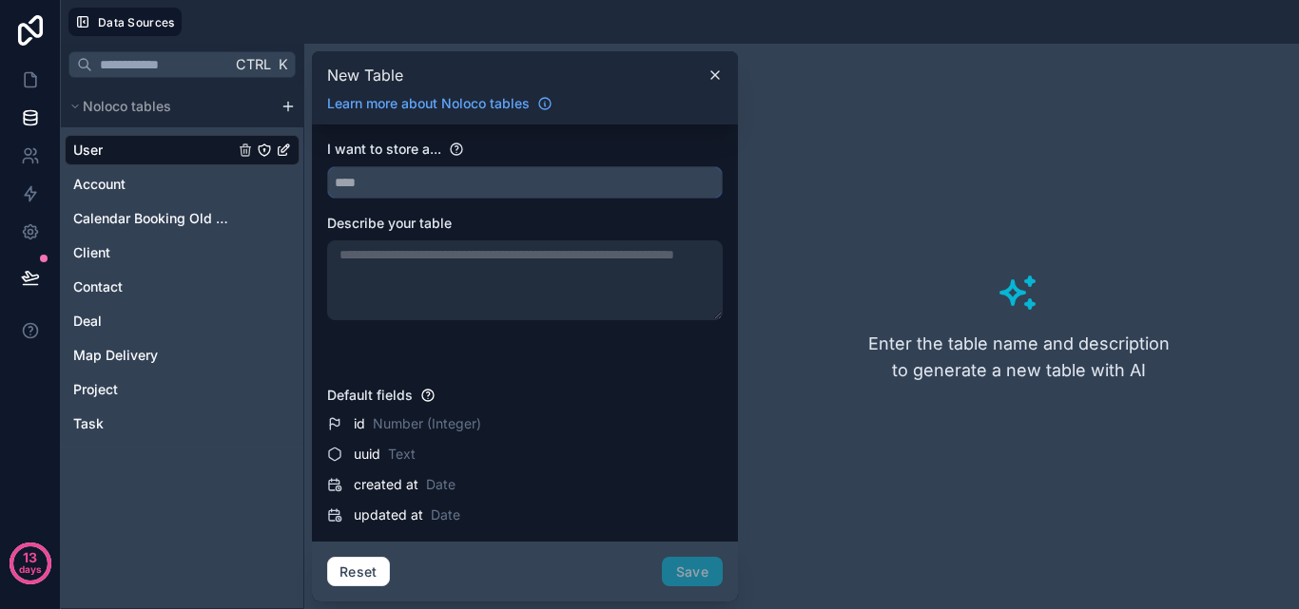
click at [414, 196] on input "text" at bounding box center [525, 182] width 394 height 30
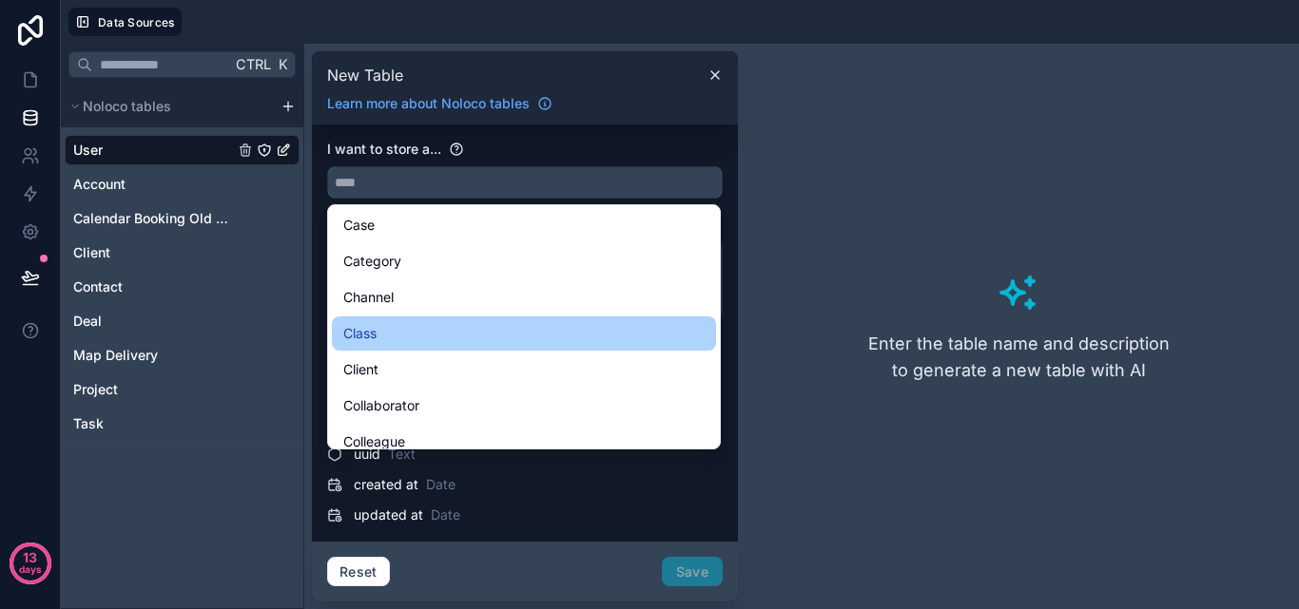
scroll to position [951, 0]
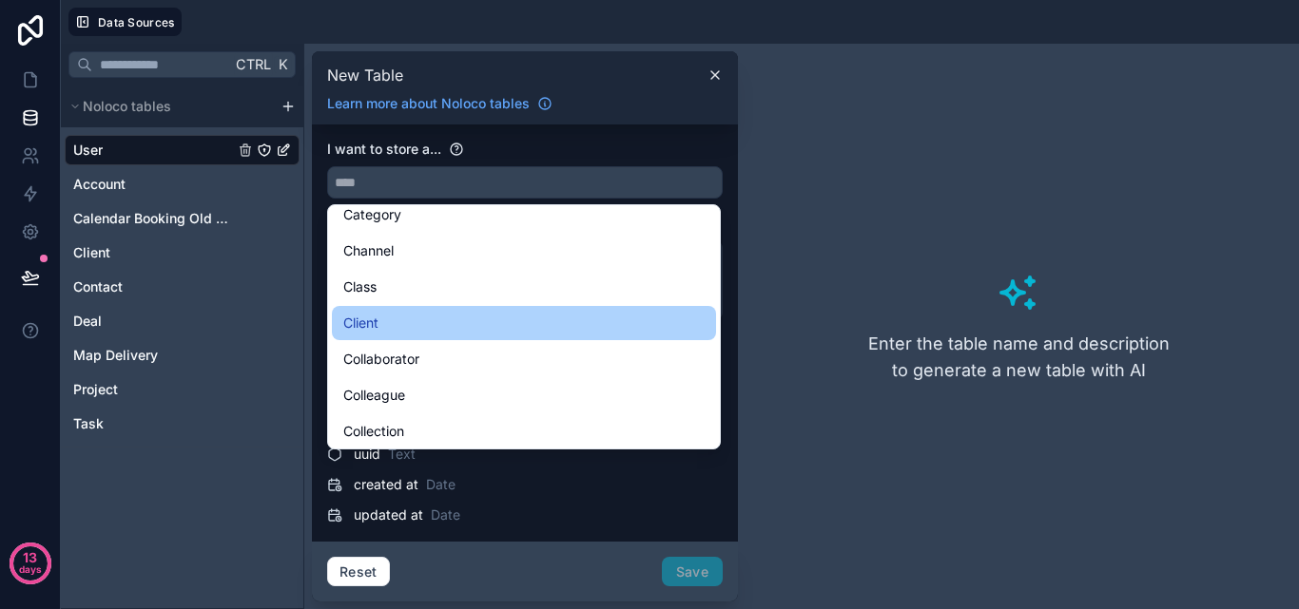
click at [423, 335] on div "Client" at bounding box center [524, 323] width 384 height 34
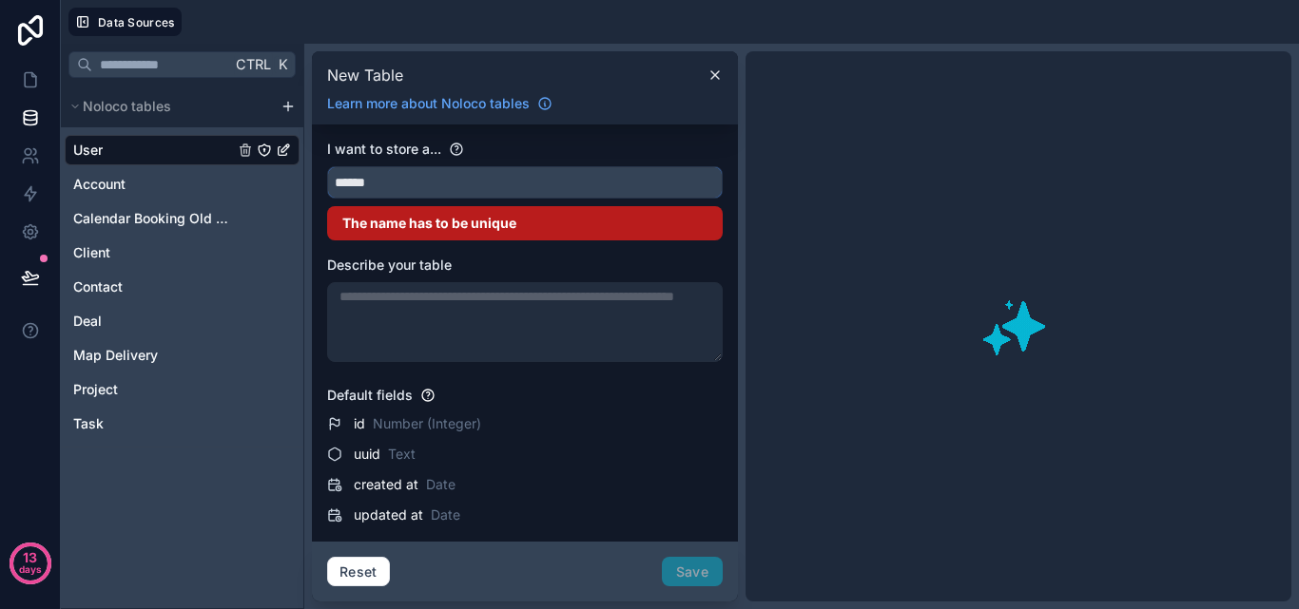
click at [404, 187] on input "******" at bounding box center [525, 182] width 394 height 30
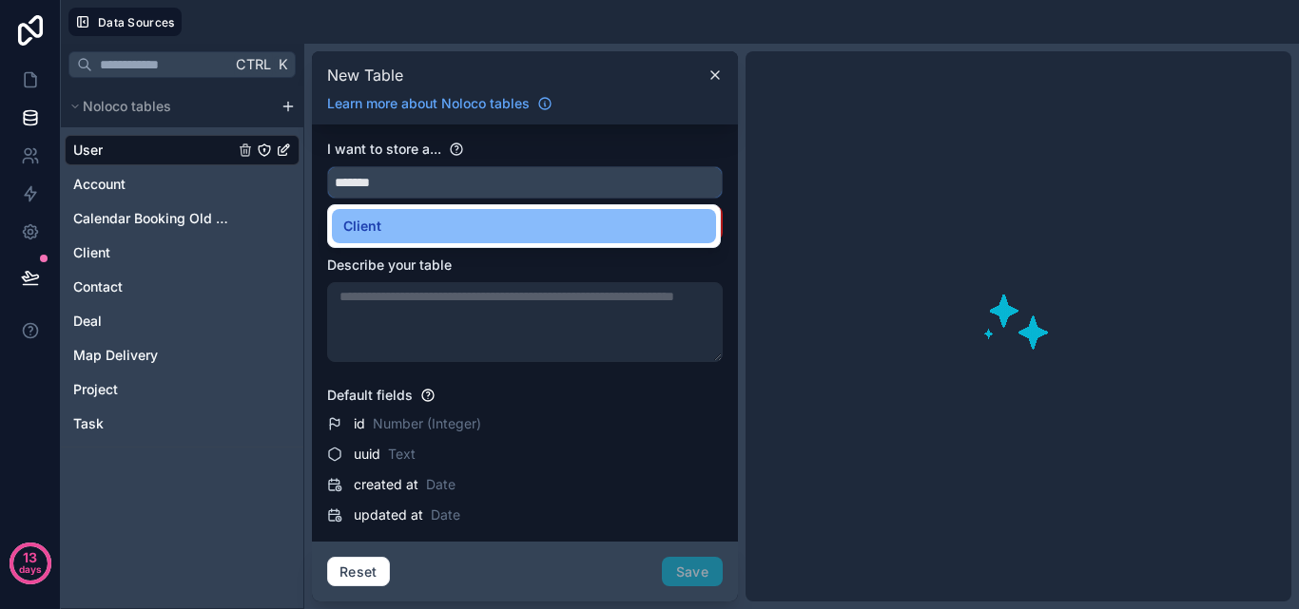
click at [327, 166] on button "******" at bounding box center [525, 182] width 396 height 32
click at [469, 184] on input "**********" at bounding box center [525, 182] width 394 height 30
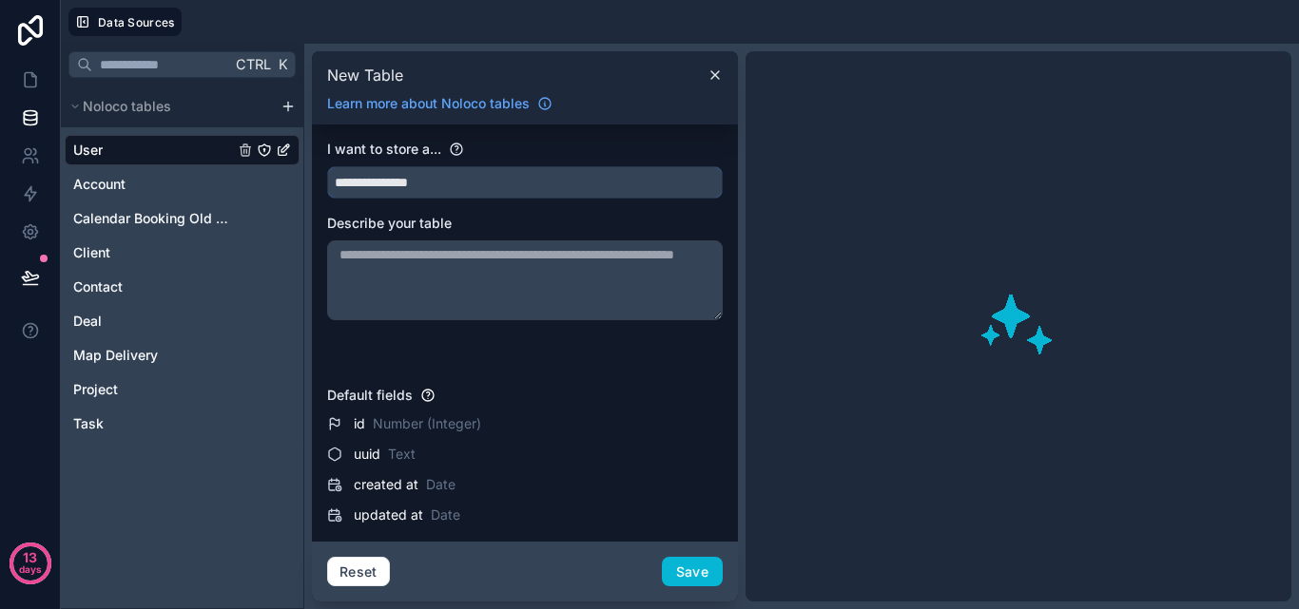
type input "**********"
click at [473, 275] on textarea at bounding box center [525, 281] width 396 height 80
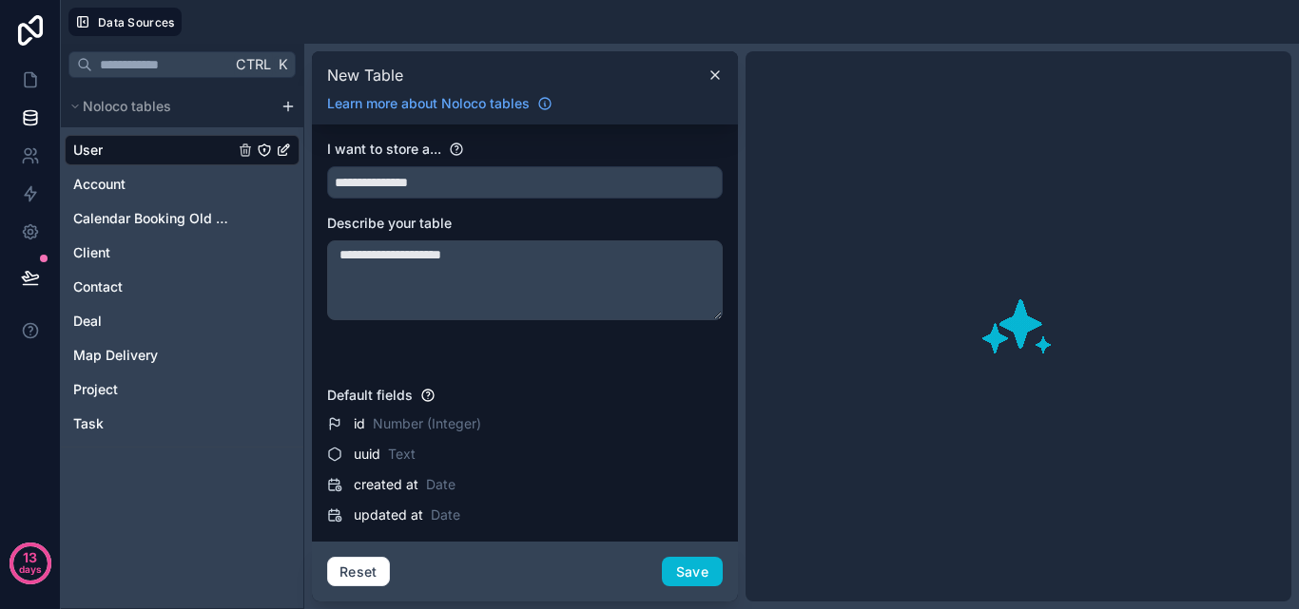
type textarea "**********"
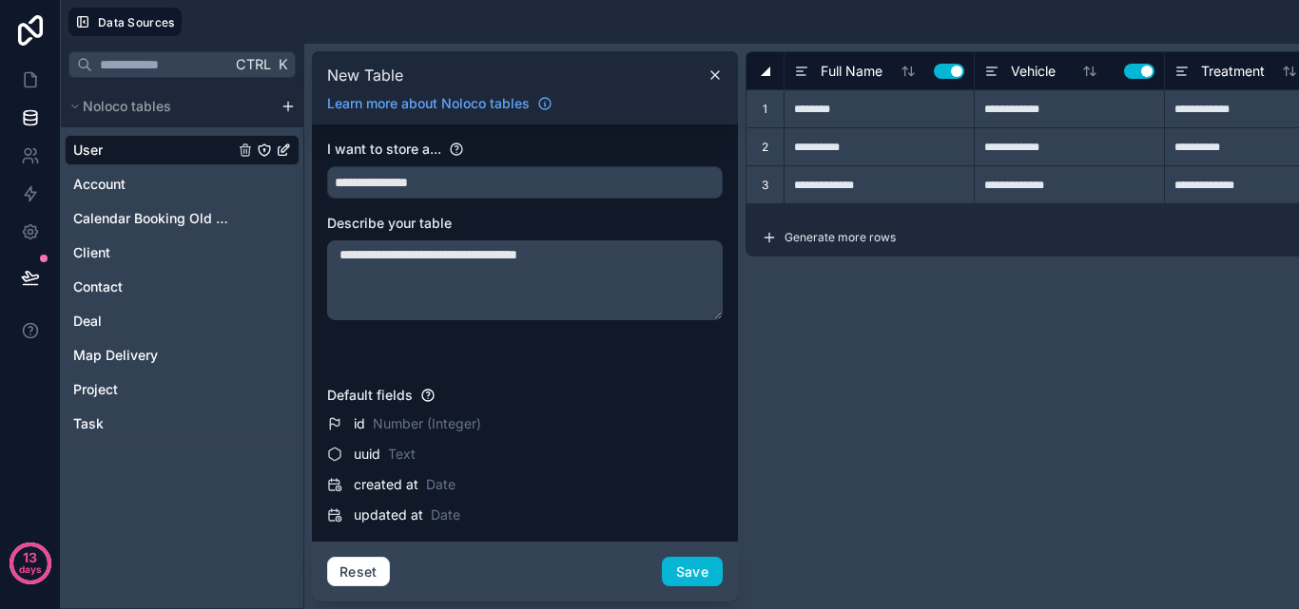
type input "**********"
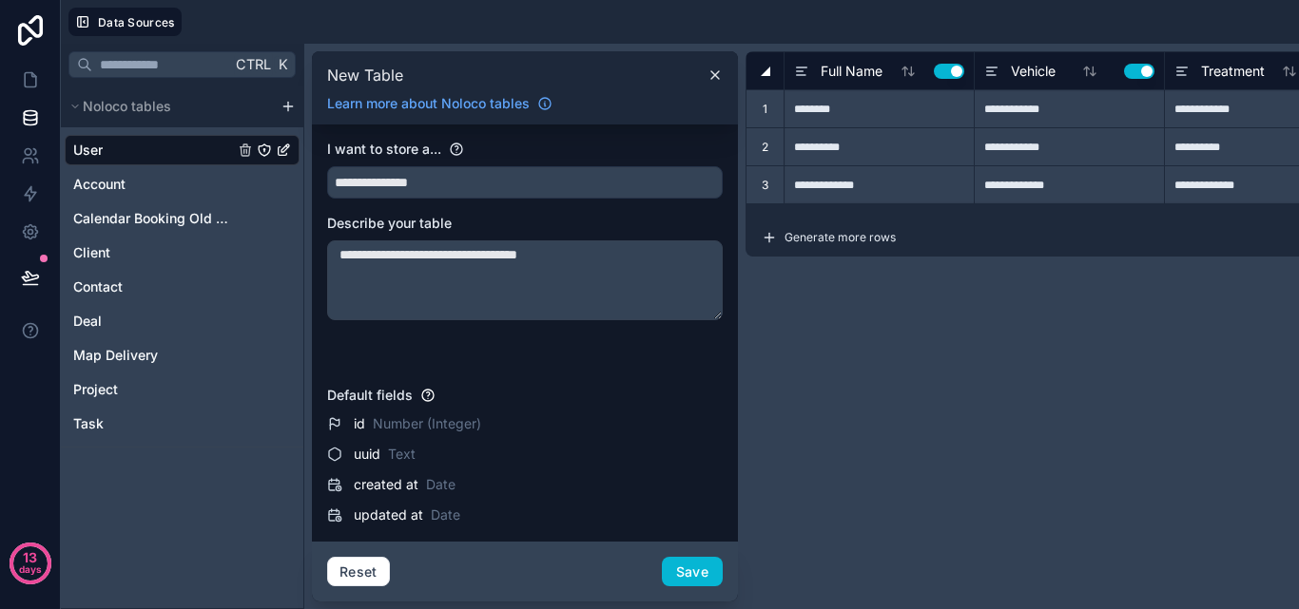
type input "**********"
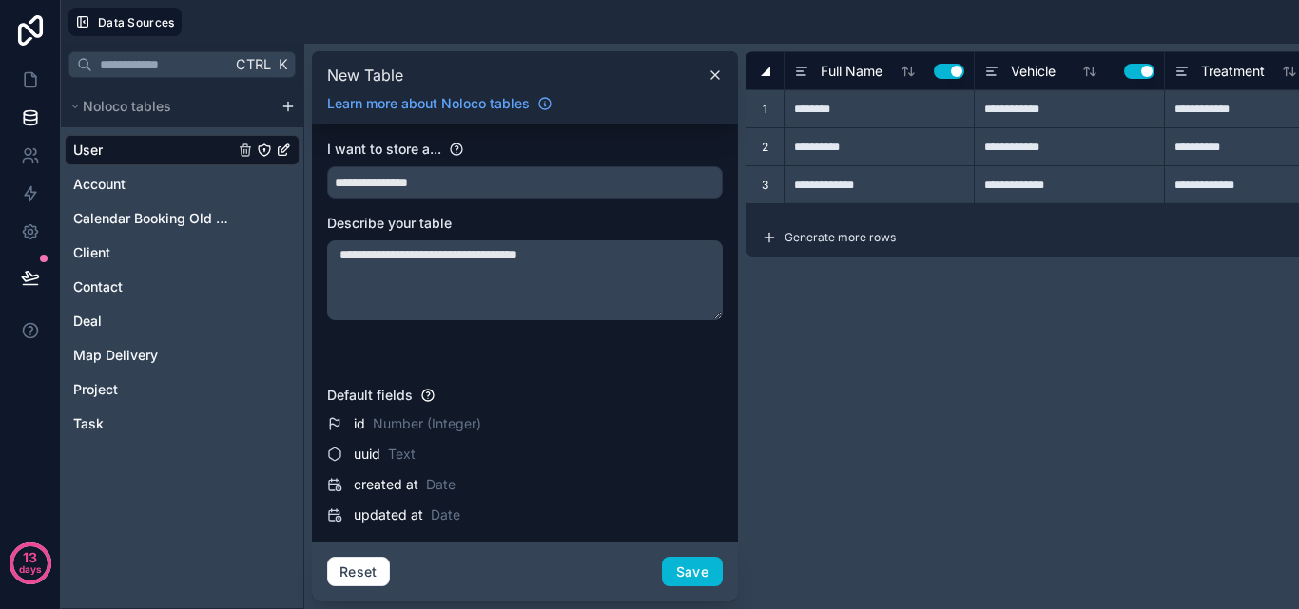
type input "**********"
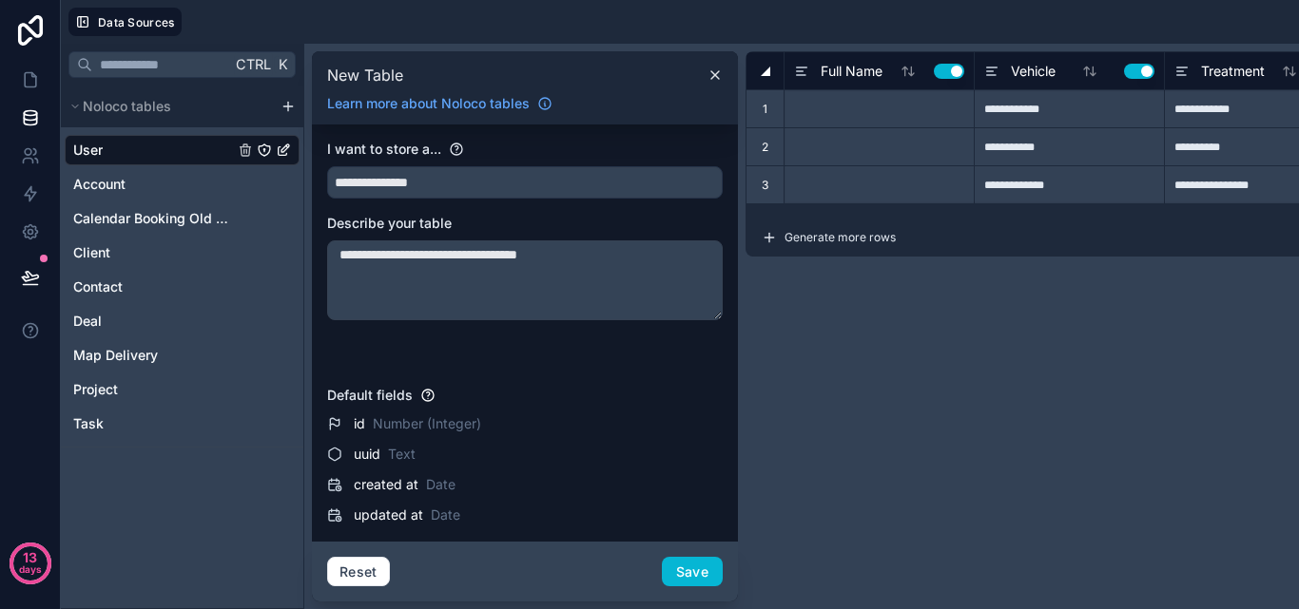
type input "**********"
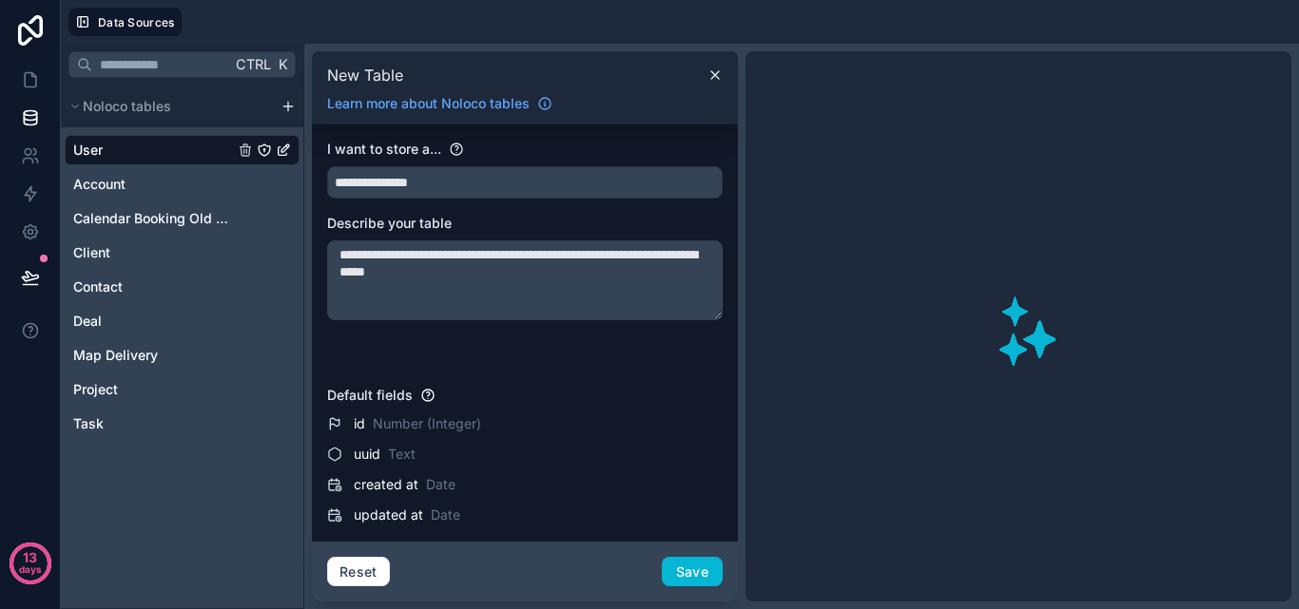
type textarea "**********"
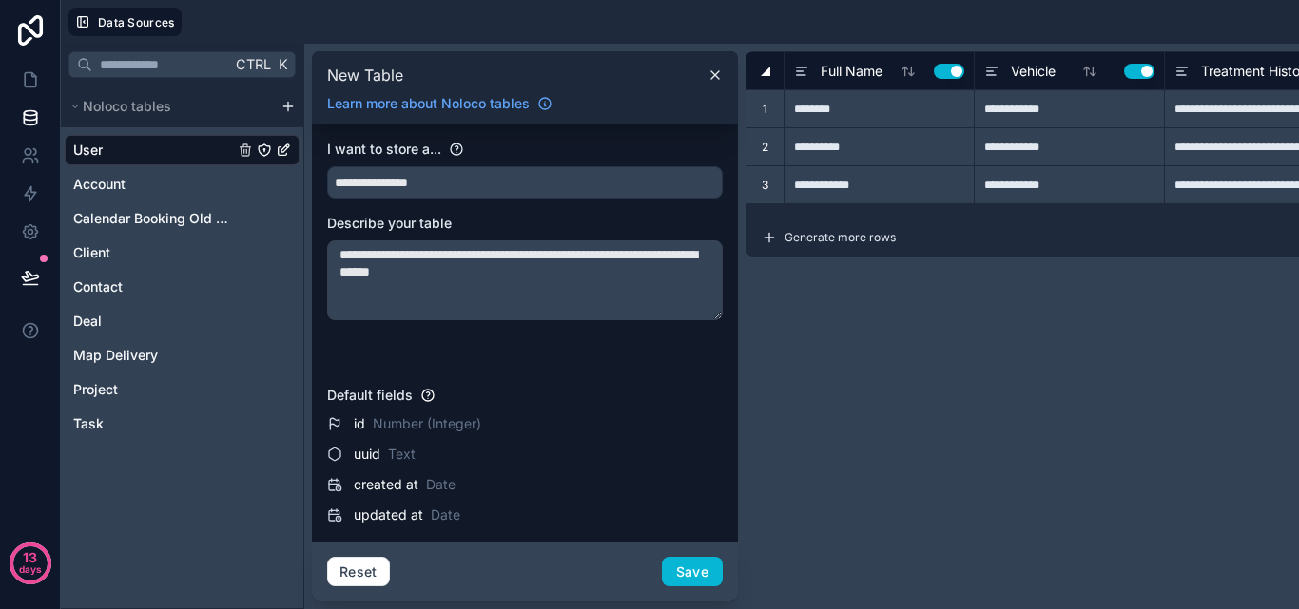
type input "*****"
type input "***"
type input "**********"
type input "*****"
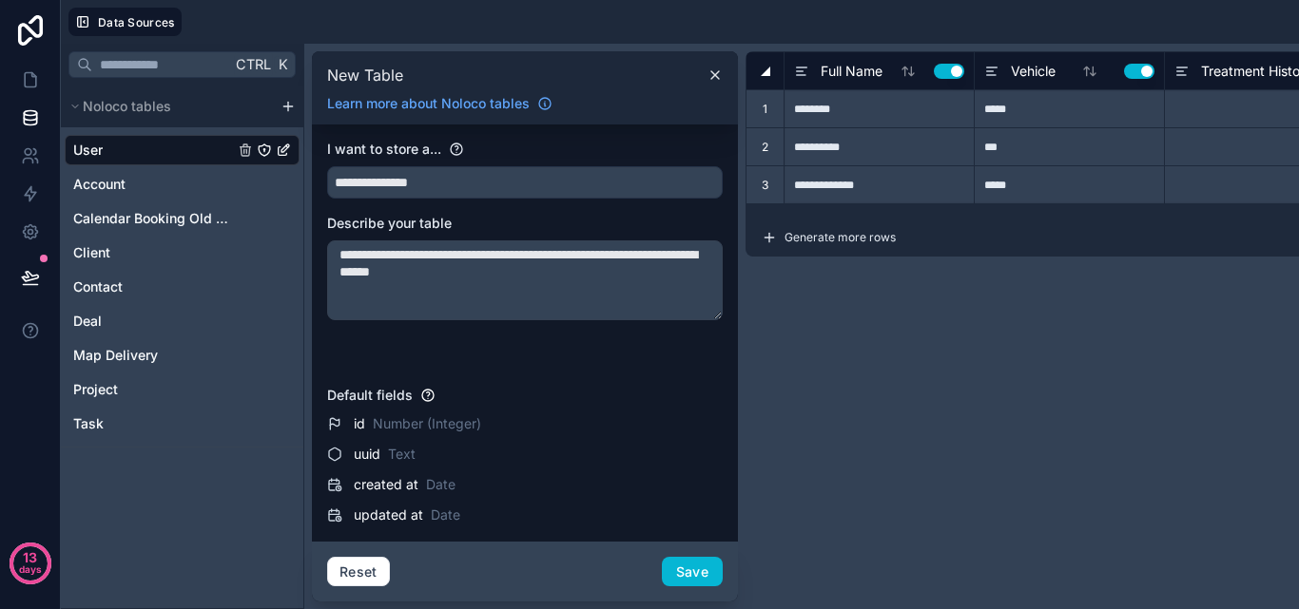
type input "**********"
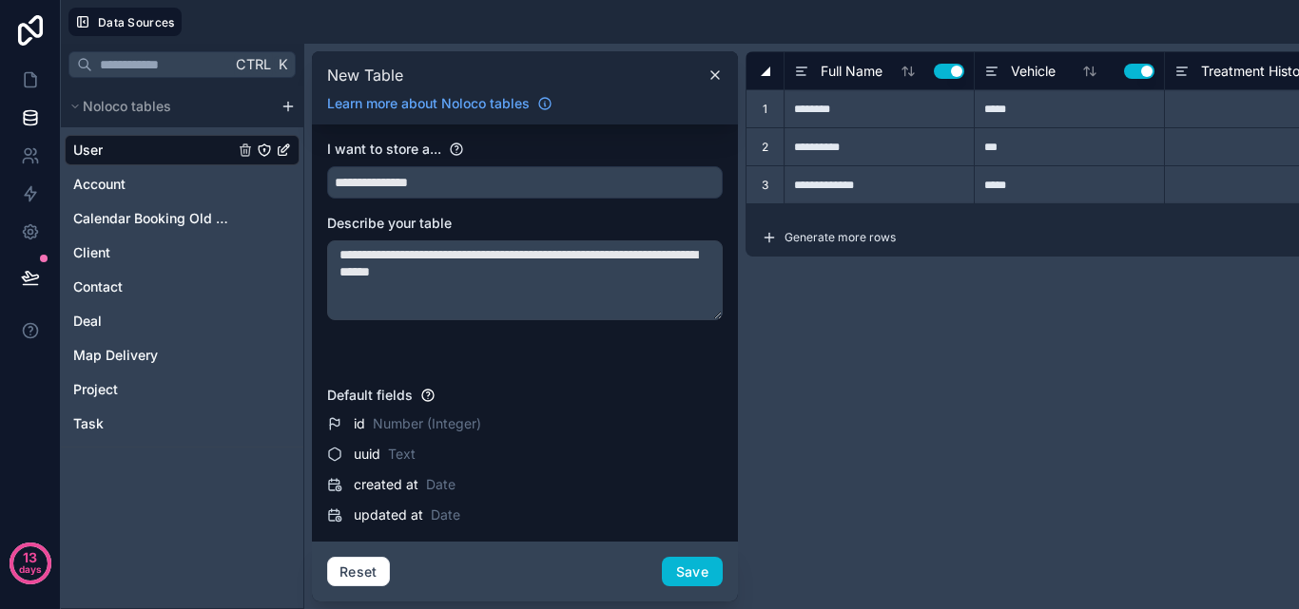
type input "**********"
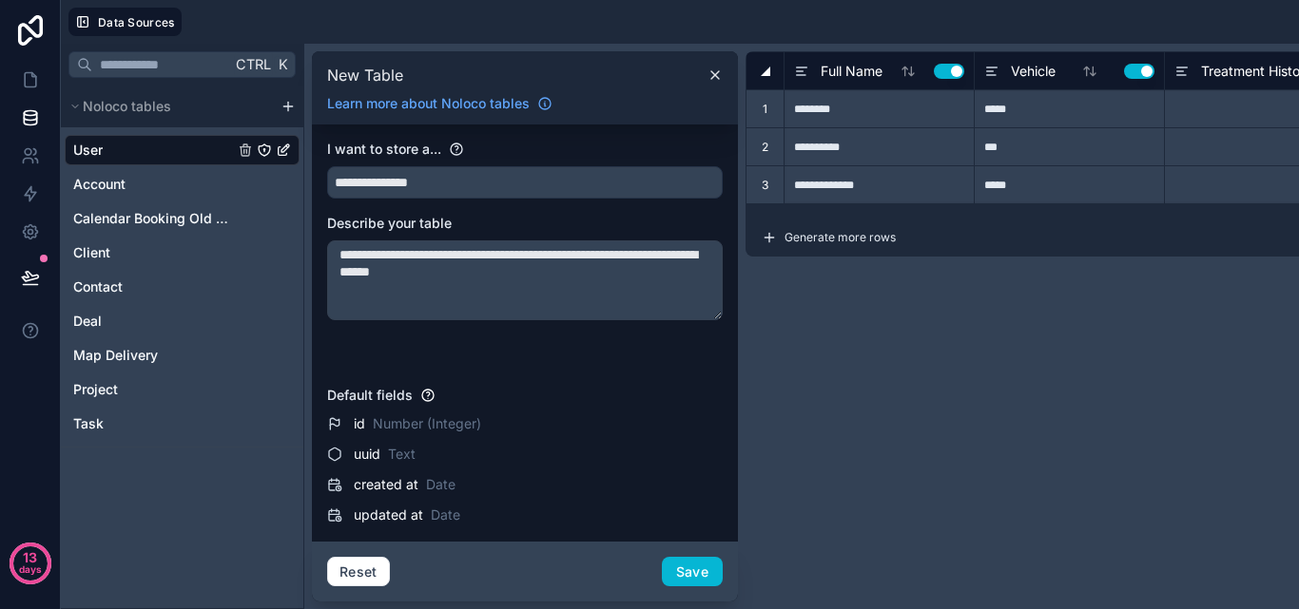
type input "**********"
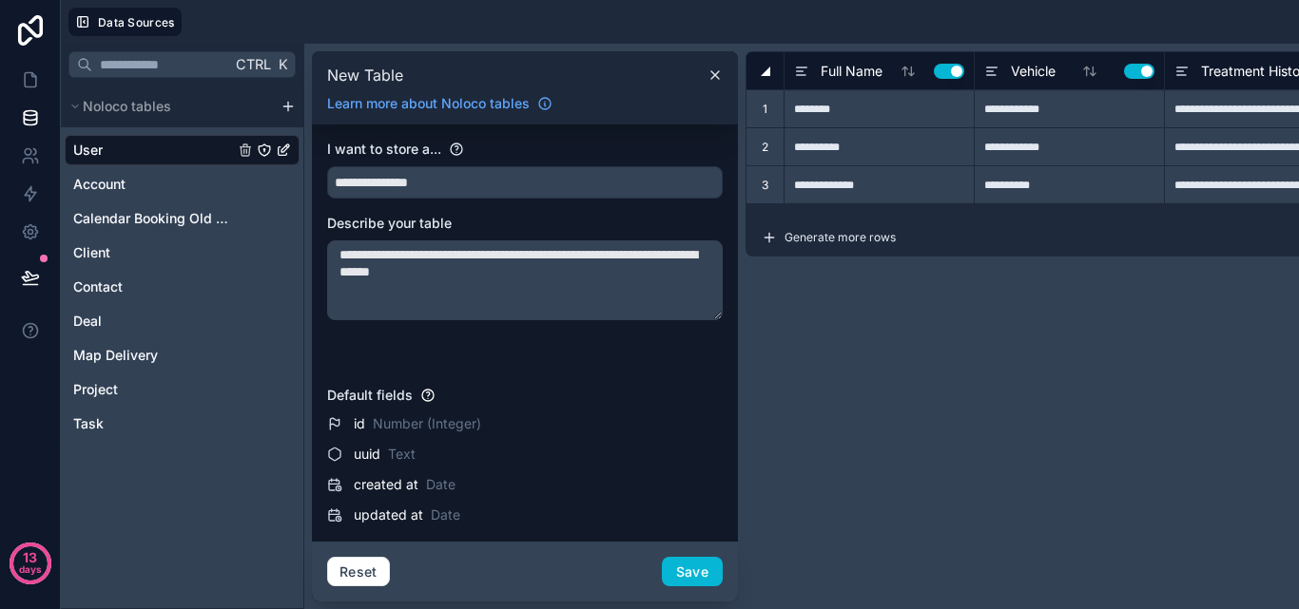
type input "**********"
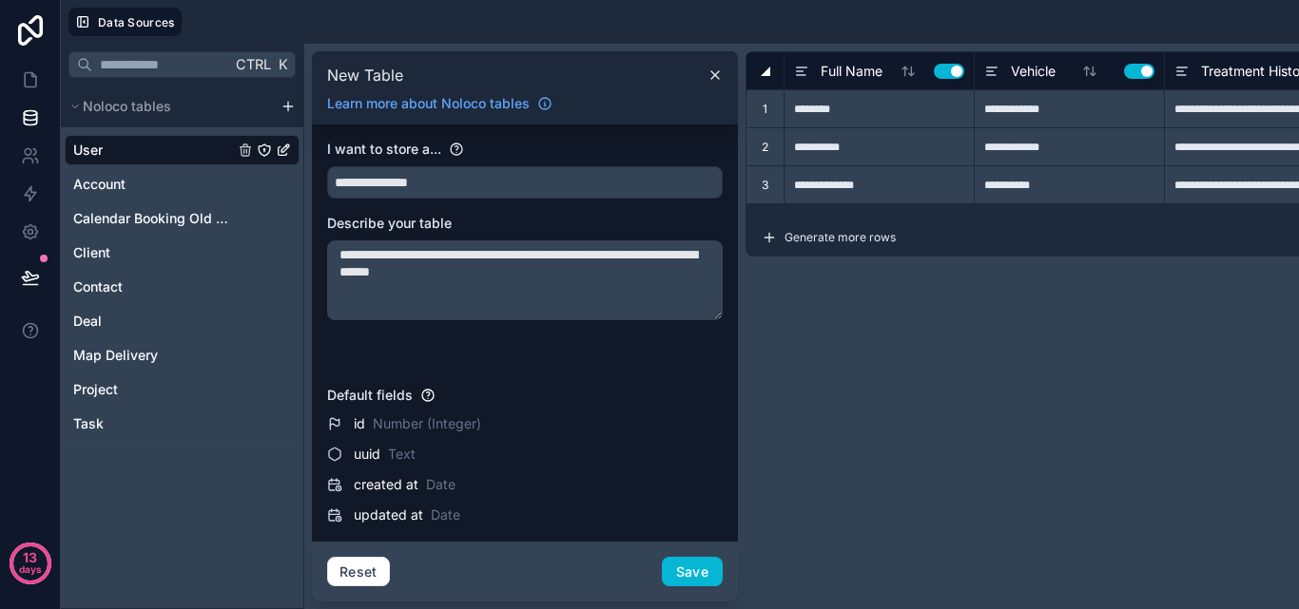
type input "**********"
type input "********"
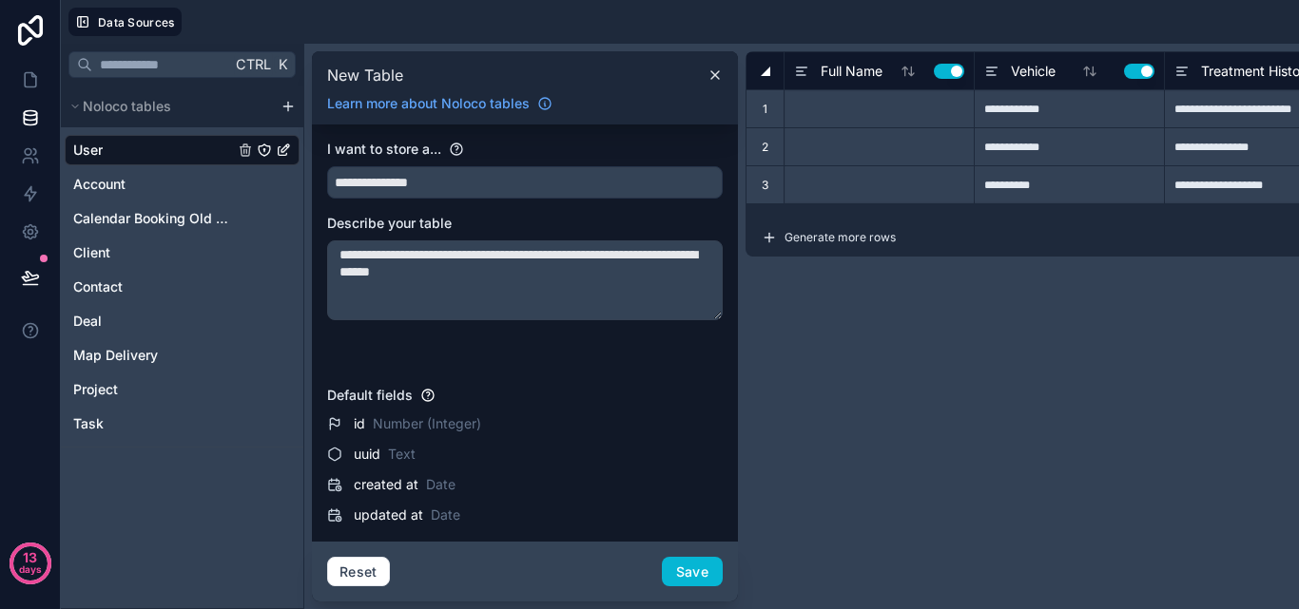
type input "**********"
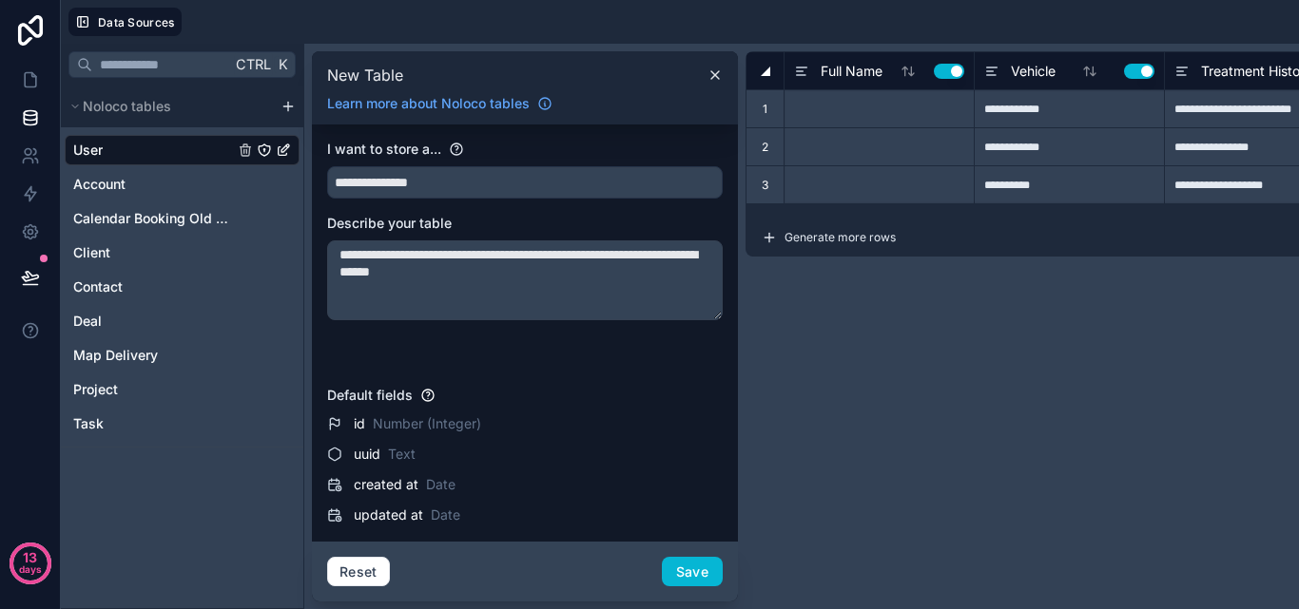
type input "**********"
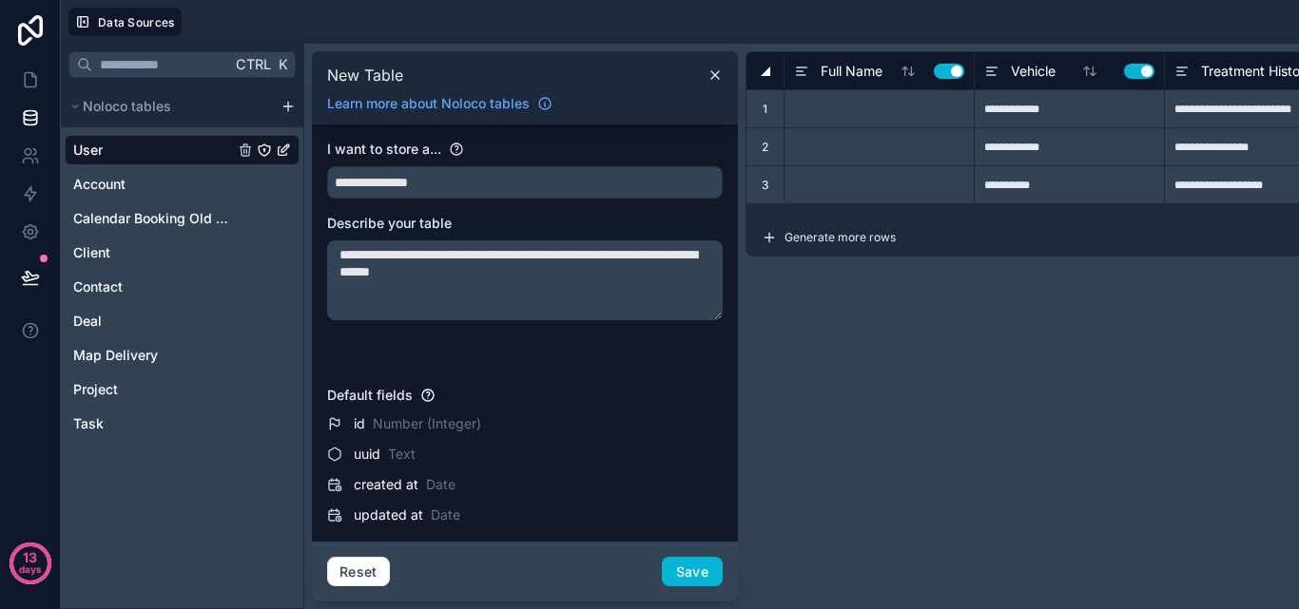
type input "**********"
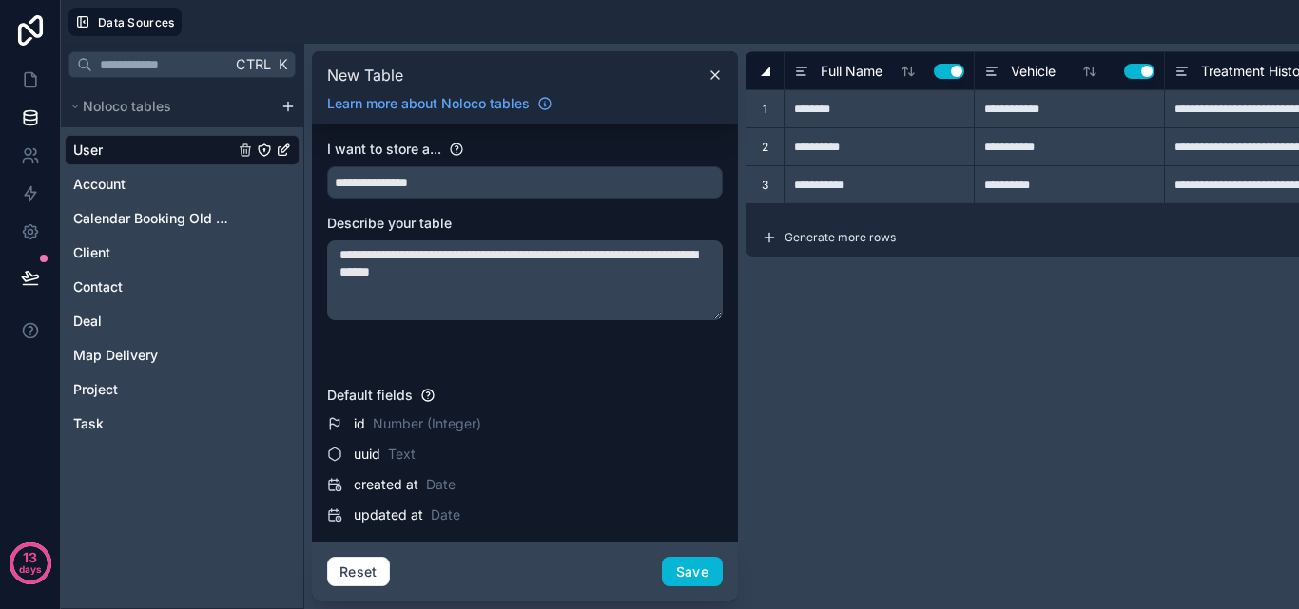
type input "**********"
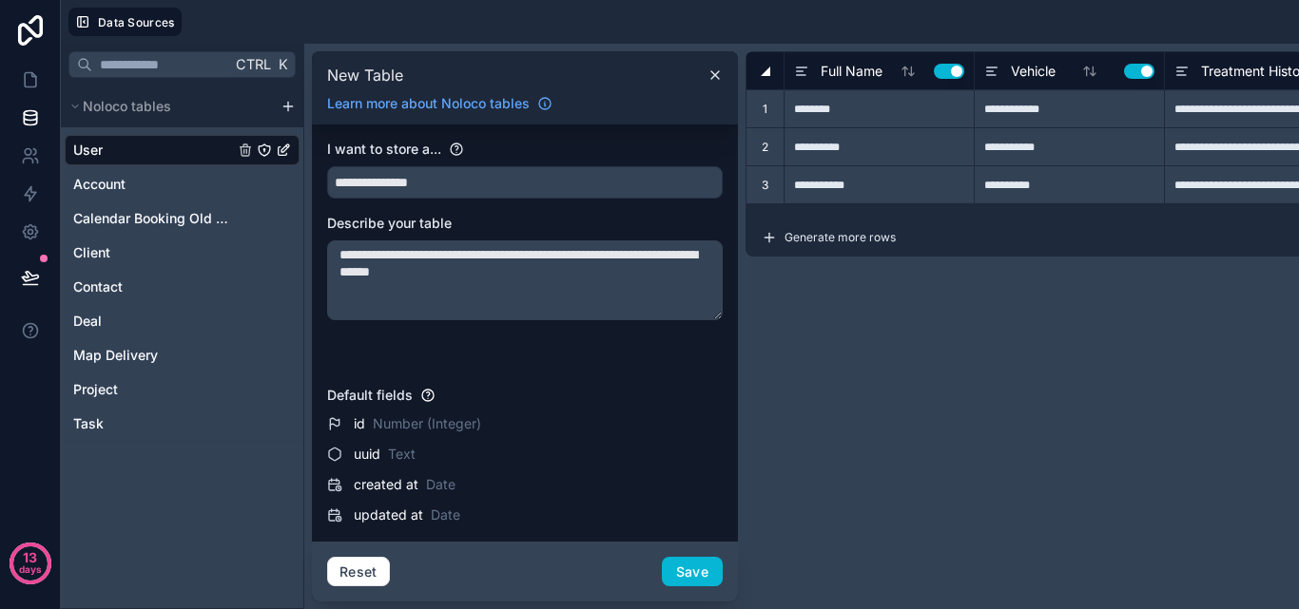
type input "**********"
type input "********"
type input "**********"
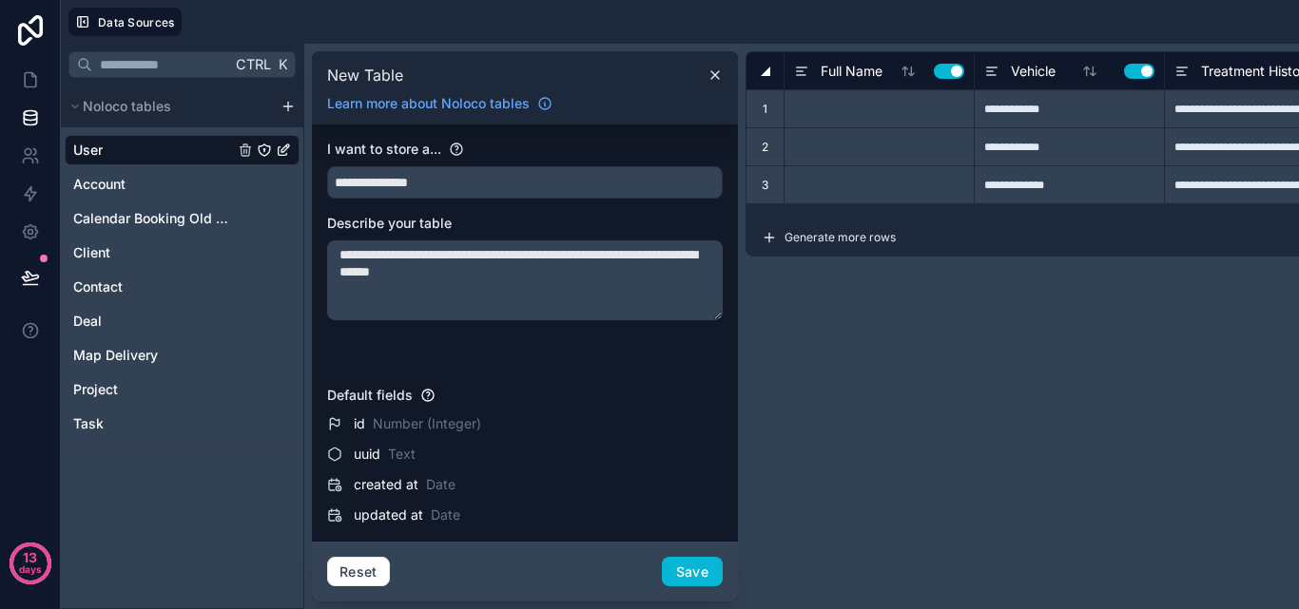
type input "**********"
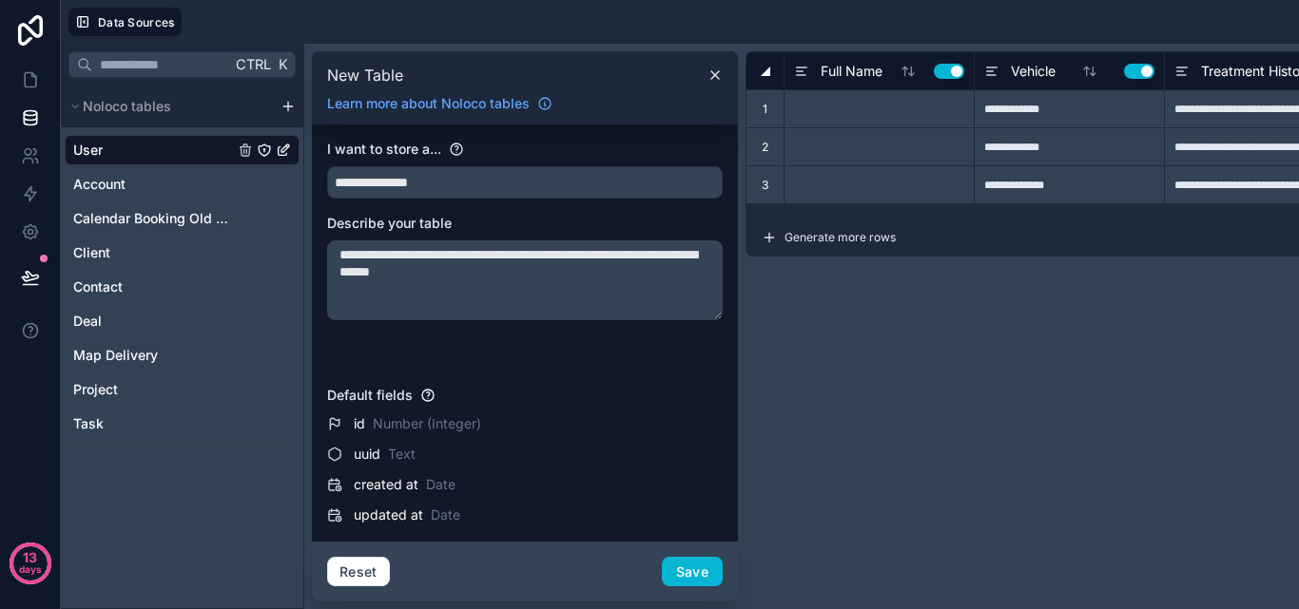
type input "**********"
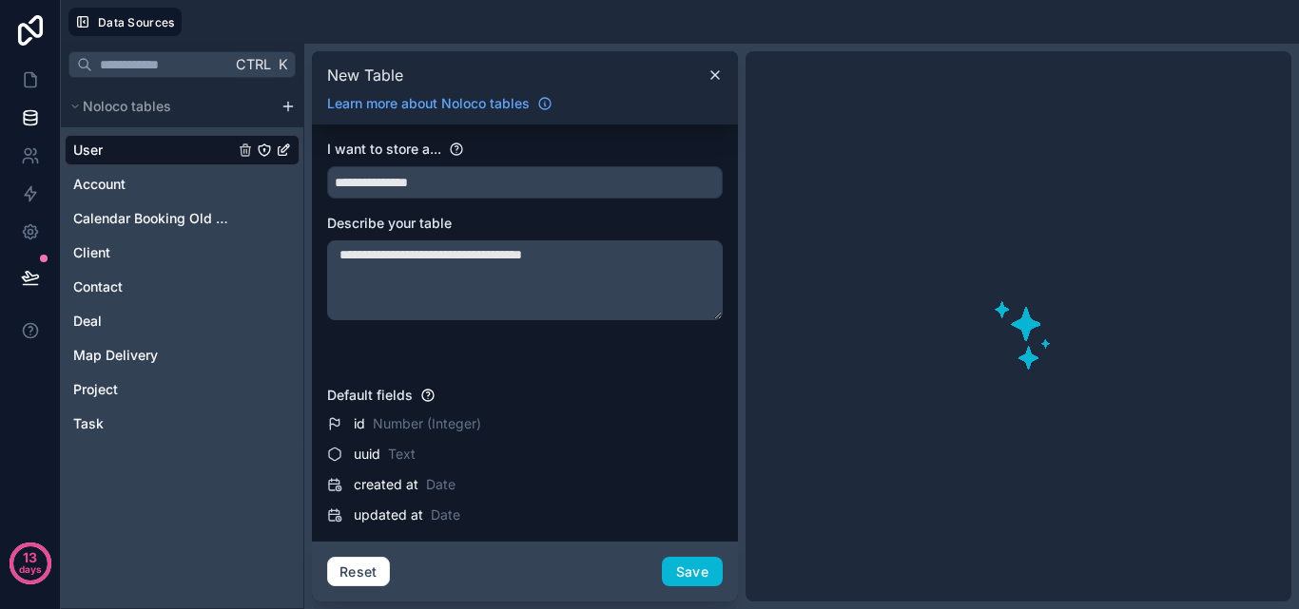
type textarea "**********"
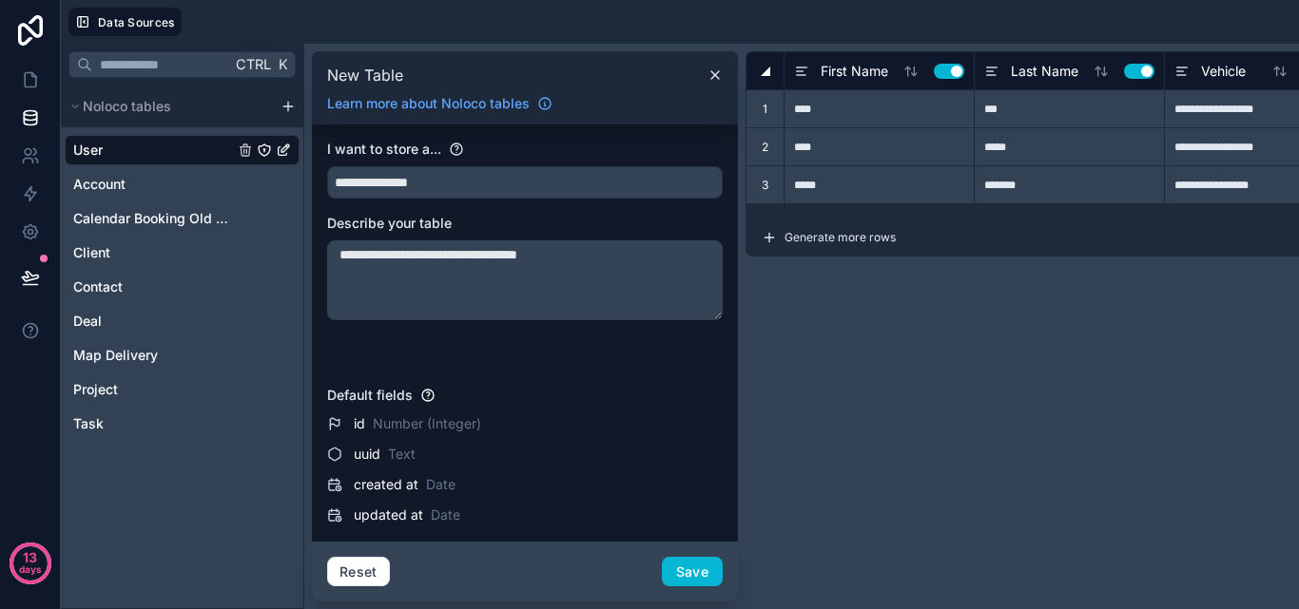
type input "**********"
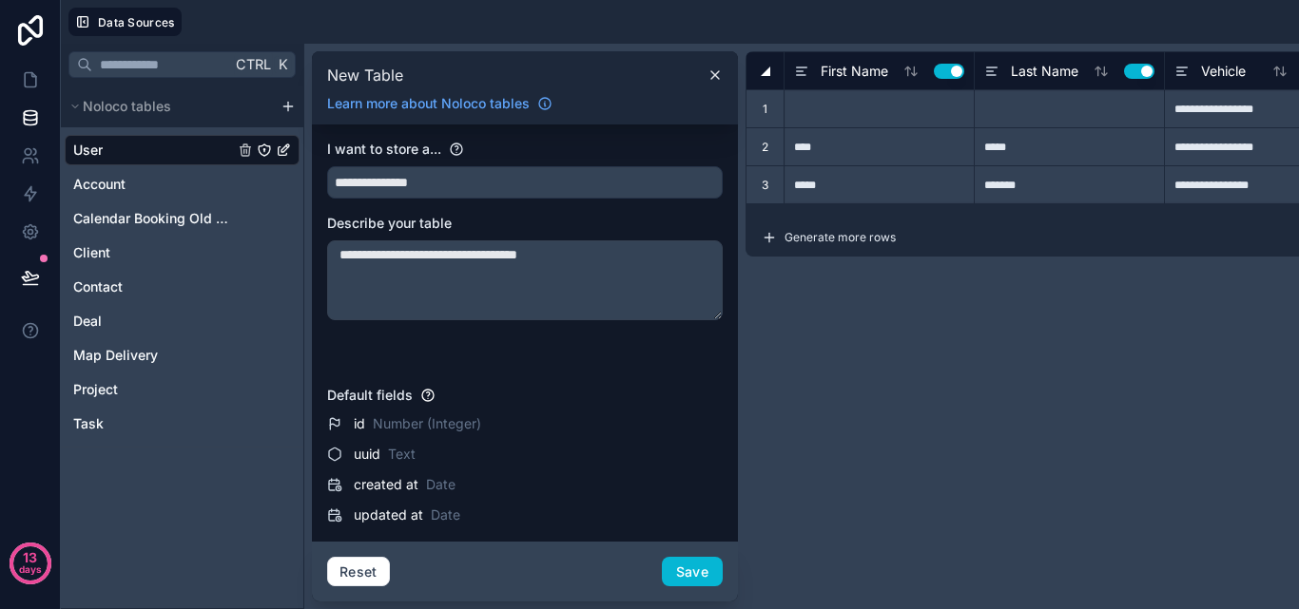
type input "**********"
type textarea "**********"
click at [679, 572] on button "Save" at bounding box center [692, 572] width 61 height 30
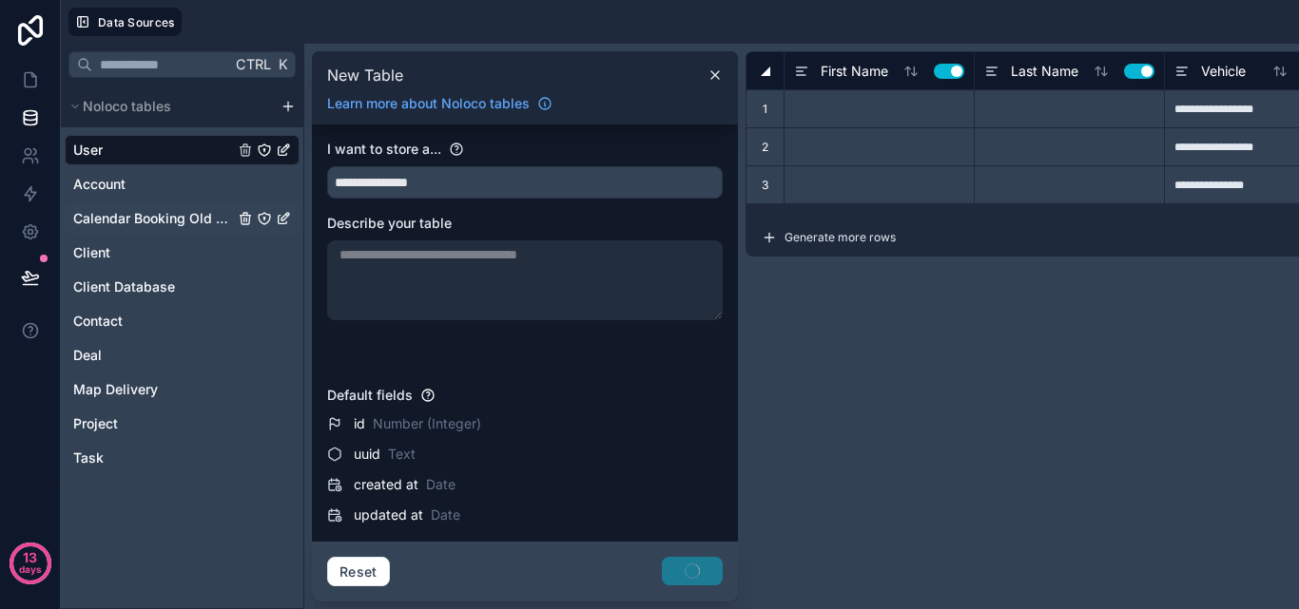
type input "****"
type input "***"
type input "**********"
type input "****"
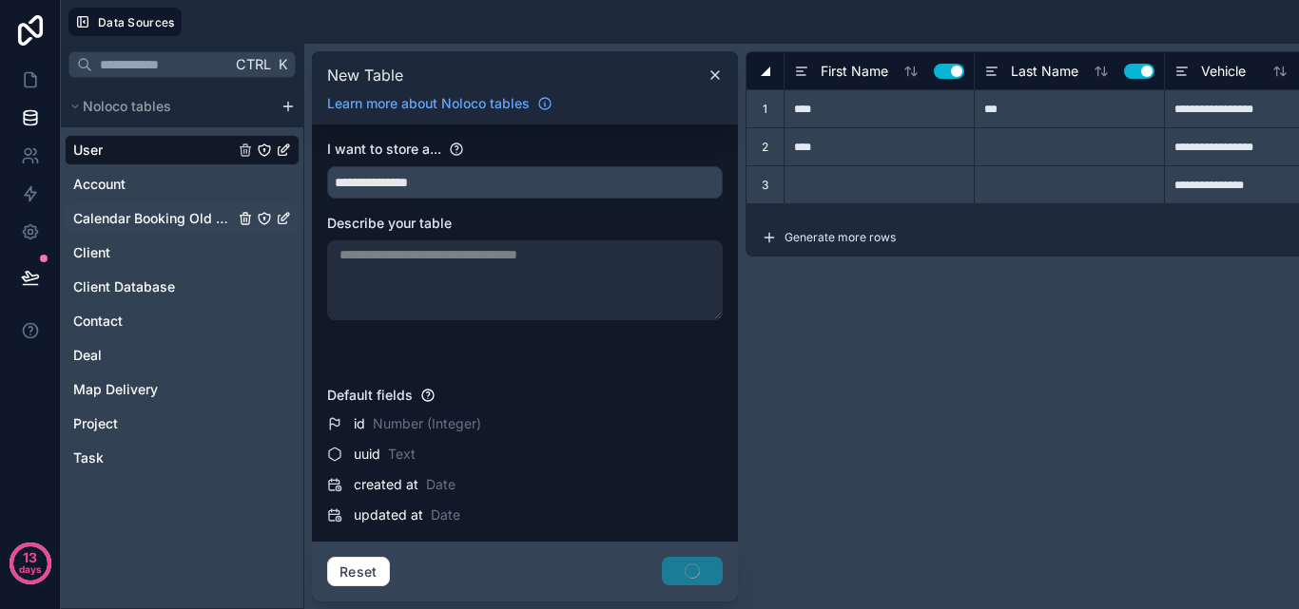
type input "*****"
type input "**********"
type input "*****"
type input "*******"
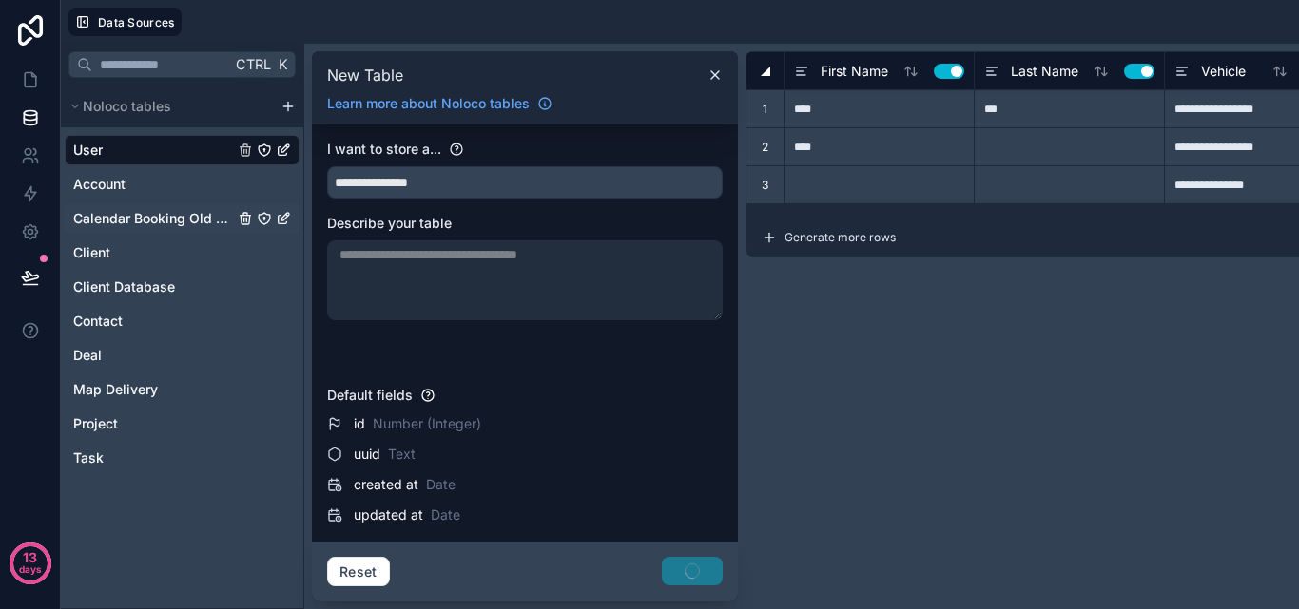
type input "**********"
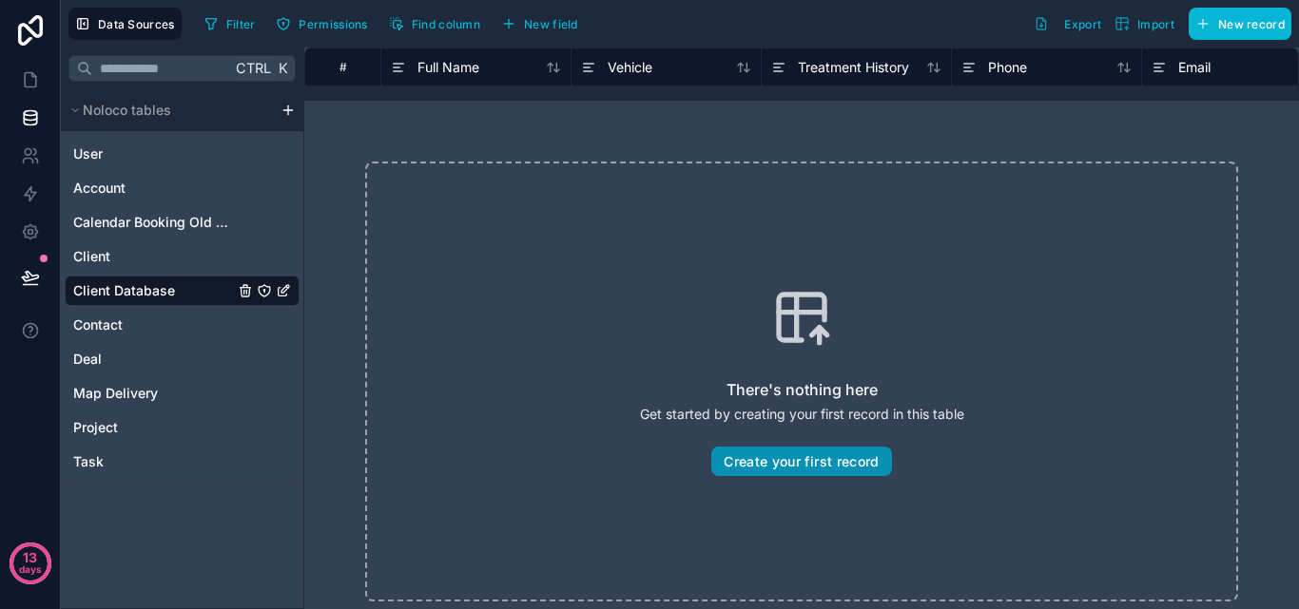
click at [807, 463] on button "Create your first record" at bounding box center [801, 462] width 180 height 30
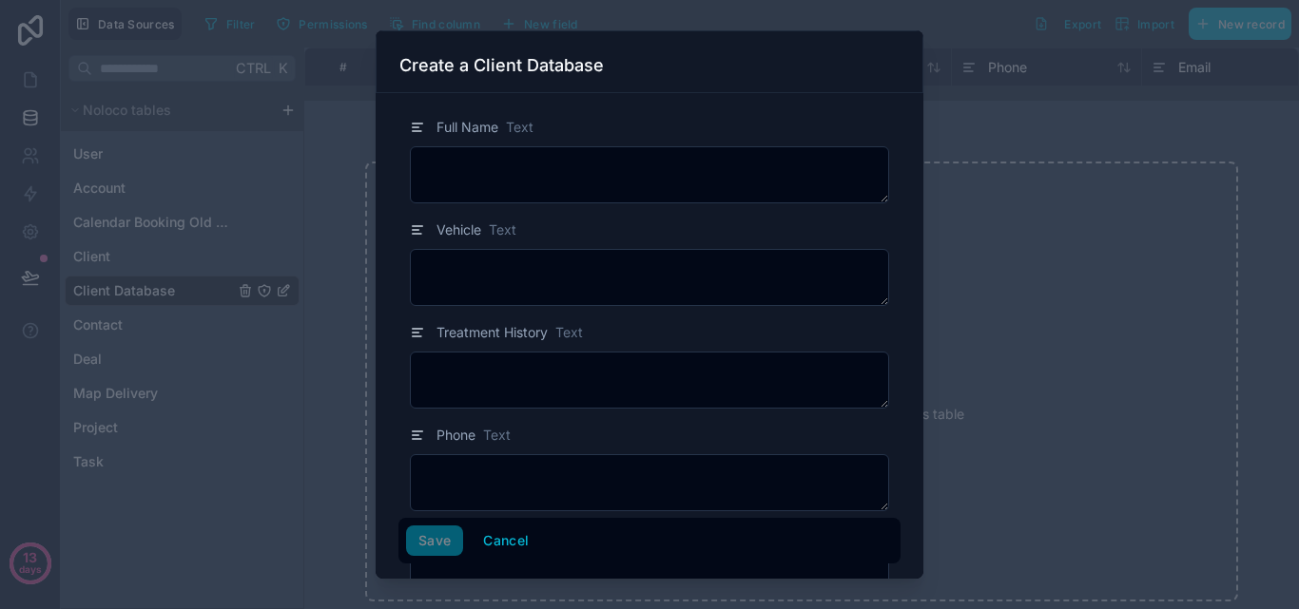
click at [520, 67] on h3 "Create a Client Database" at bounding box center [501, 65] width 204 height 23
click at [469, 68] on h3 "Create a Client Database" at bounding box center [501, 65] width 204 height 23
click at [454, 68] on h3 "Create a Client Database" at bounding box center [501, 65] width 204 height 23
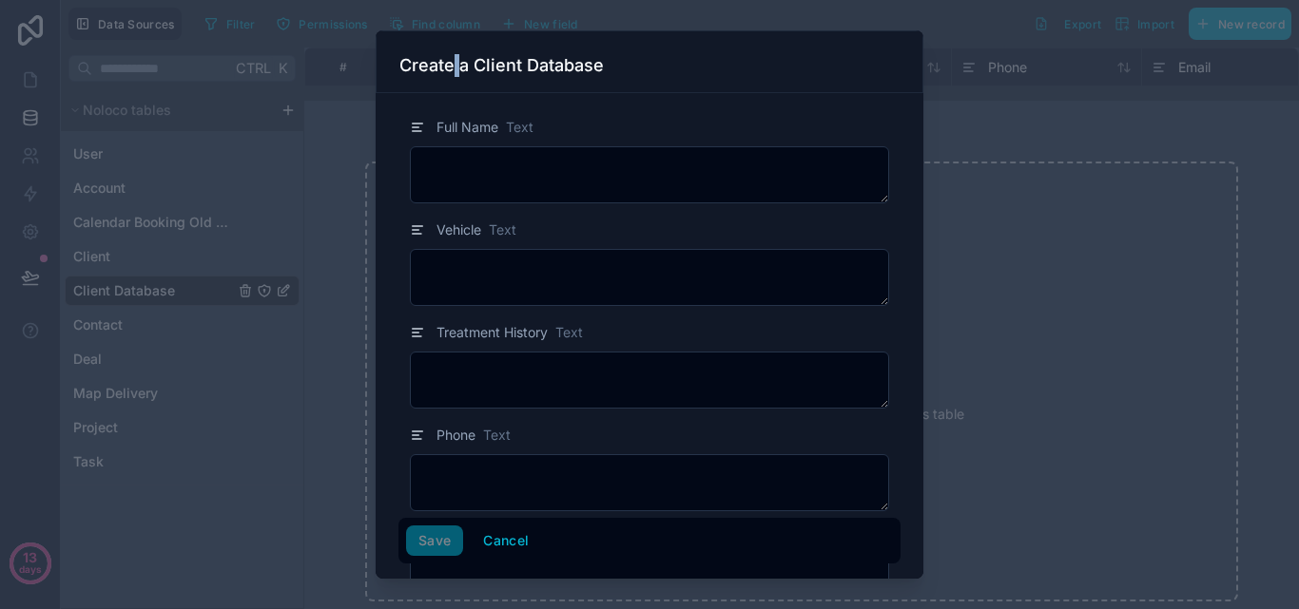
click at [454, 68] on h3 "Create a Client Database" at bounding box center [501, 65] width 204 height 23
click at [462, 67] on h3 "Create a Client Database" at bounding box center [501, 65] width 204 height 23
click at [477, 71] on h3 "Create a Client Database" at bounding box center [501, 65] width 204 height 23
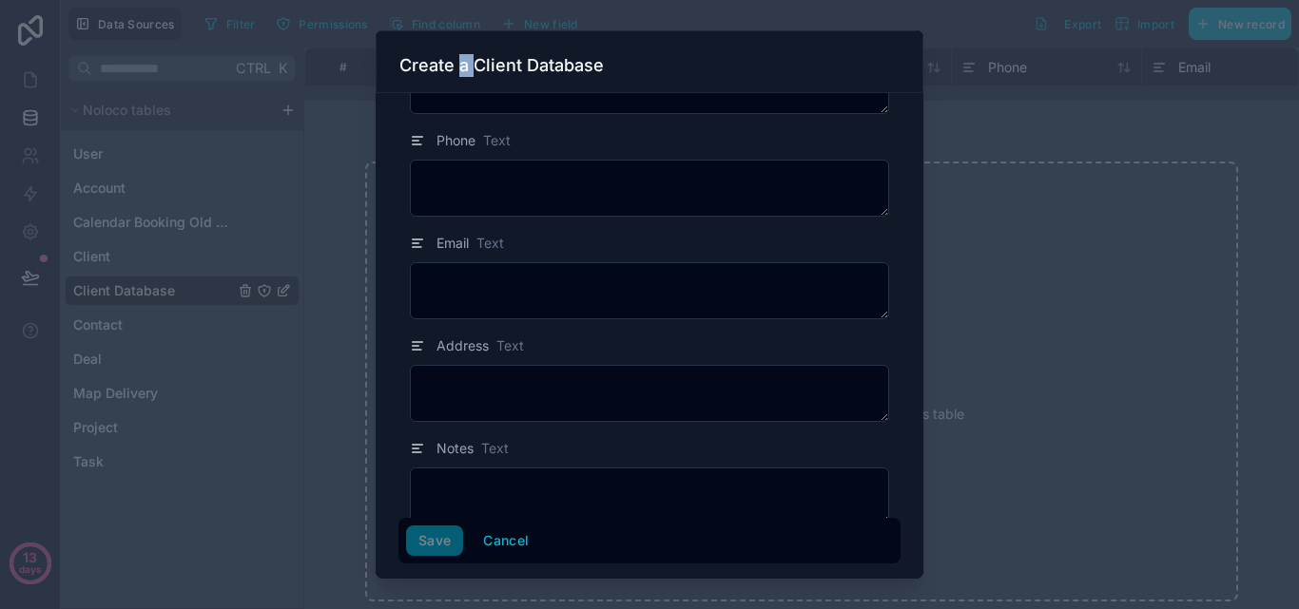
scroll to position [317, 0]
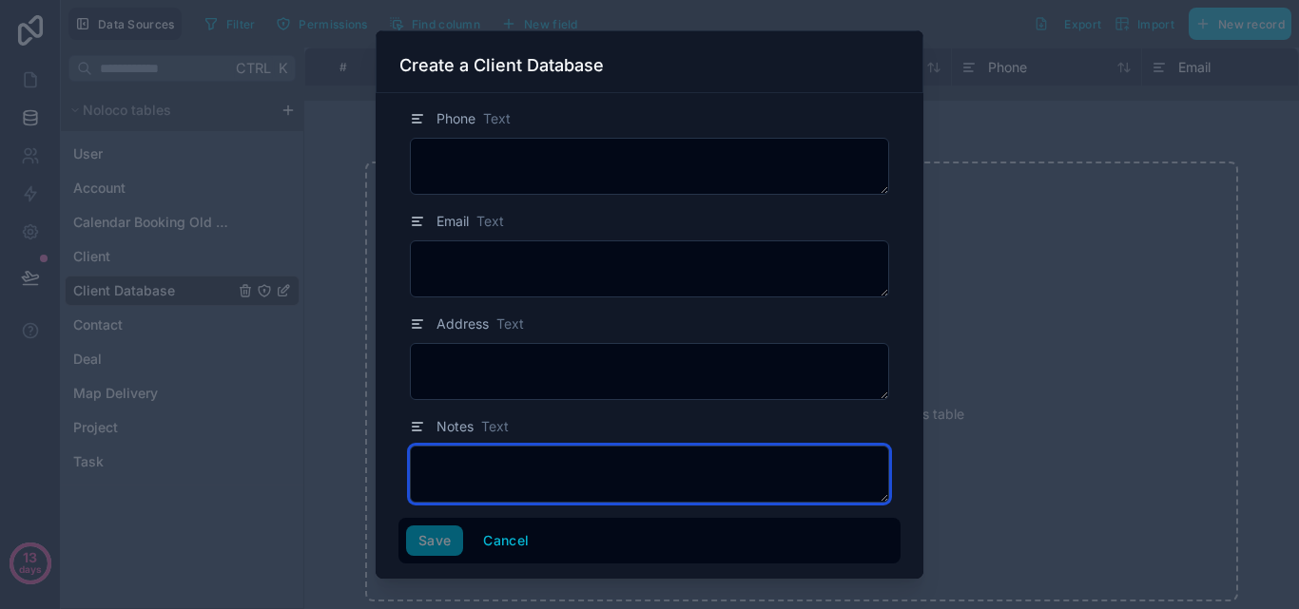
click at [700, 486] on textarea at bounding box center [649, 474] width 479 height 57
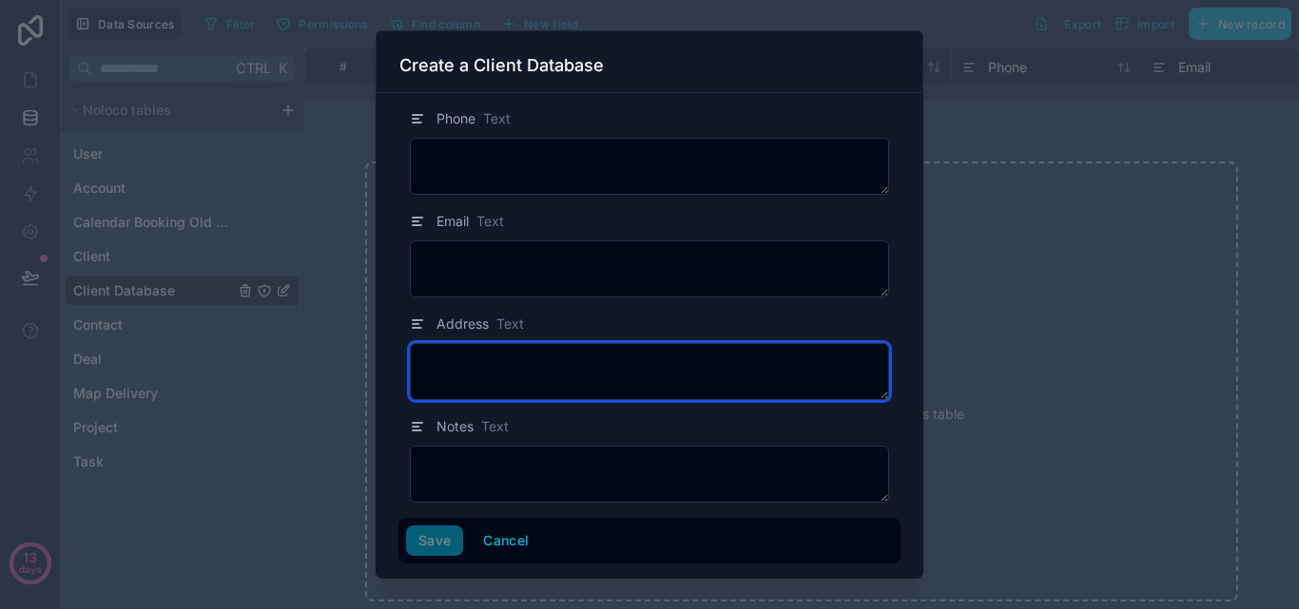
click at [690, 365] on textarea at bounding box center [649, 371] width 479 height 57
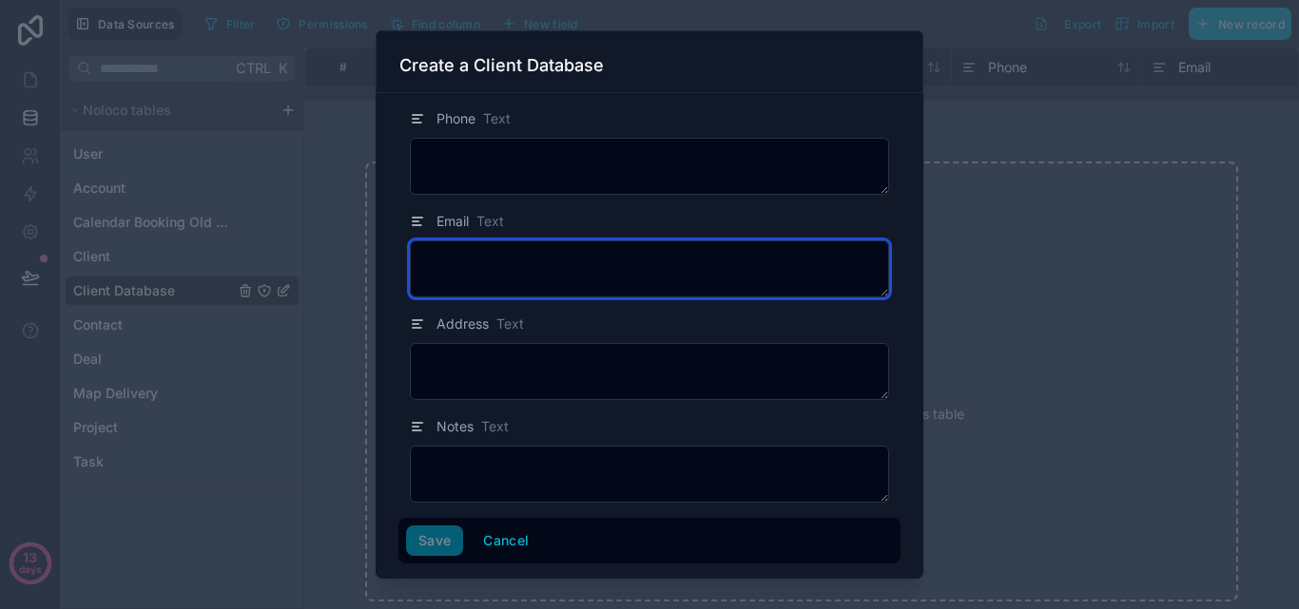
click at [684, 282] on textarea at bounding box center [649, 269] width 479 height 57
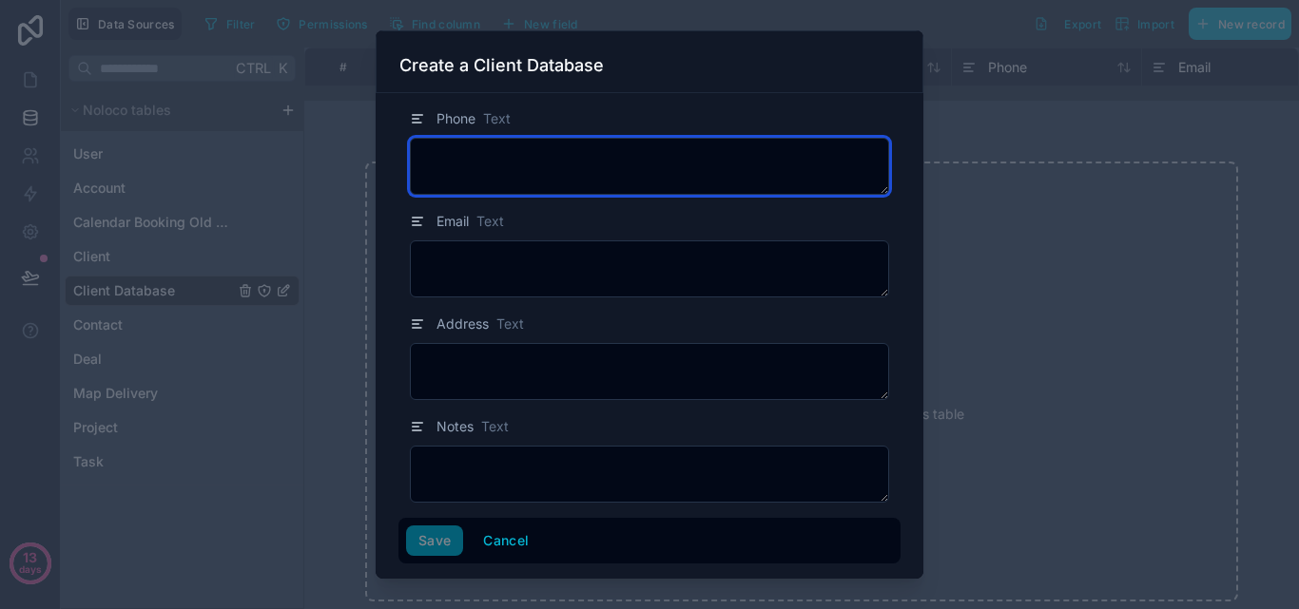
click at [671, 184] on textarea at bounding box center [649, 166] width 479 height 57
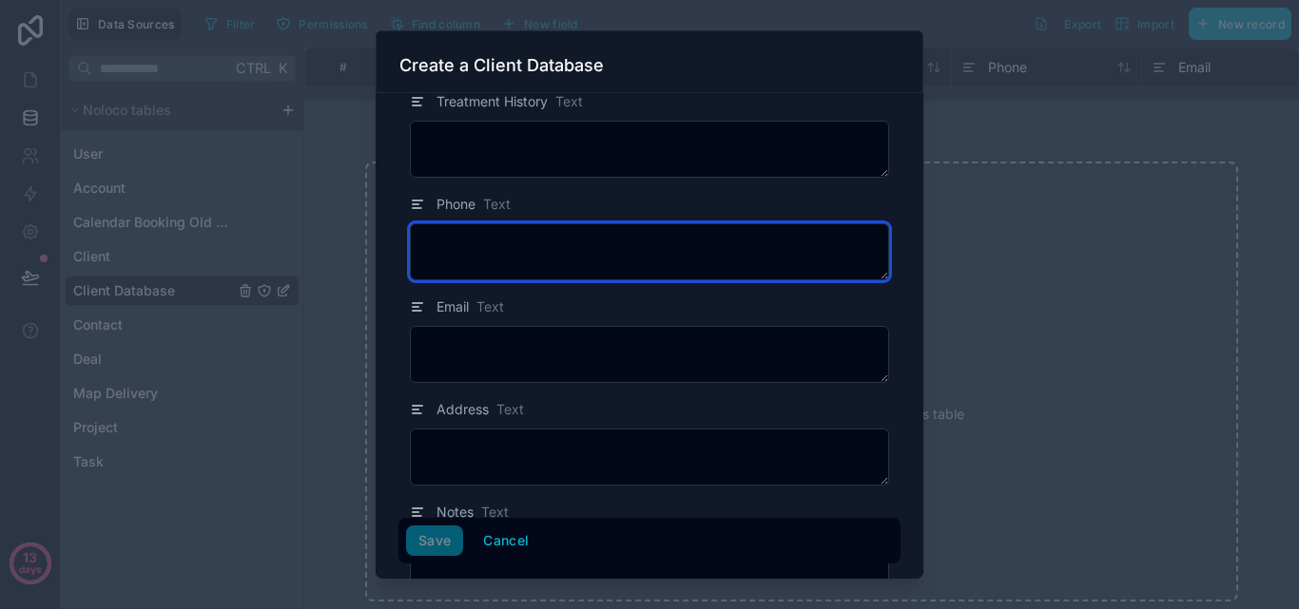
scroll to position [0, 0]
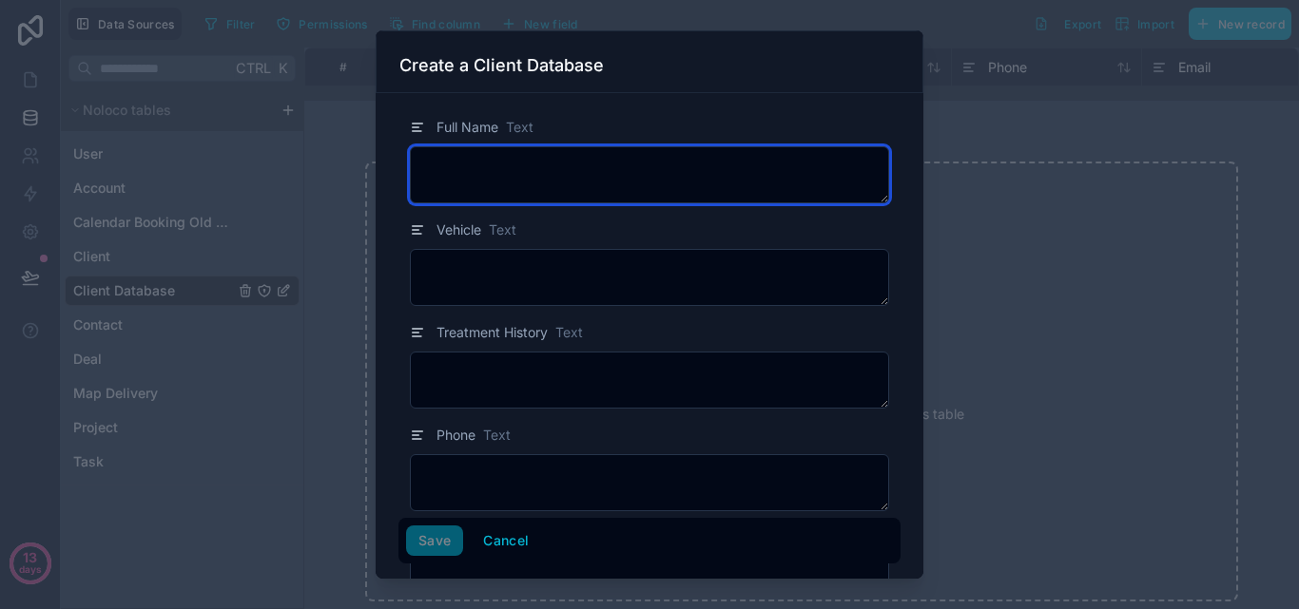
click at [656, 179] on textarea at bounding box center [649, 174] width 479 height 57
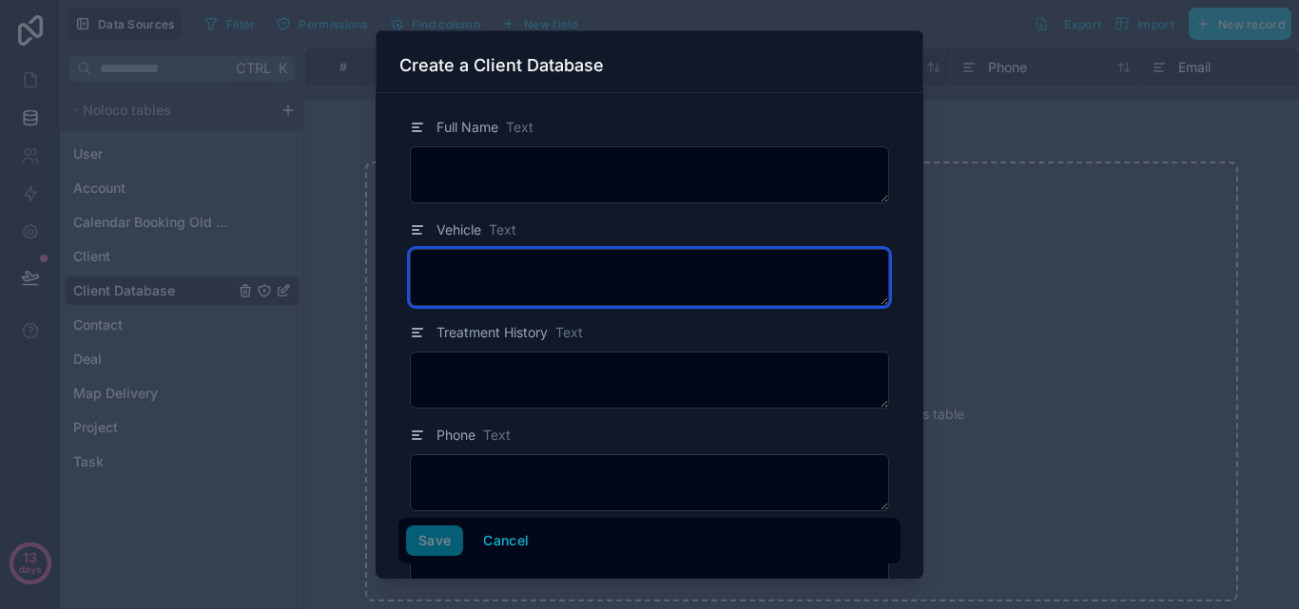
click at [664, 269] on textarea at bounding box center [649, 277] width 479 height 57
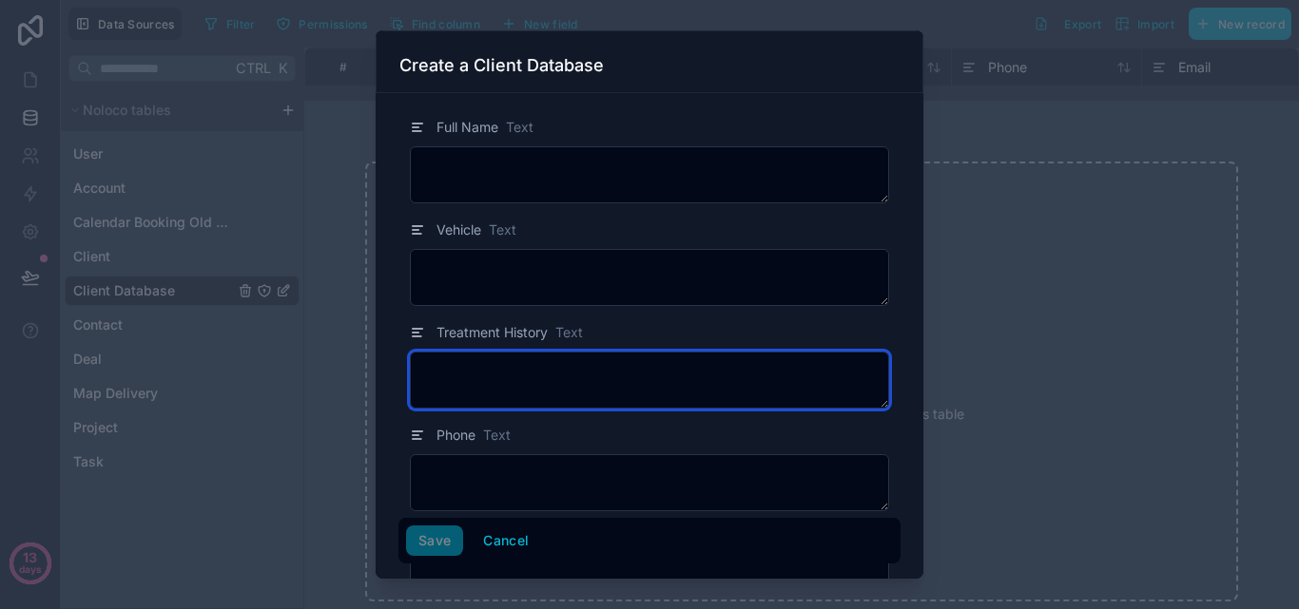
click at [664, 381] on textarea at bounding box center [649, 380] width 479 height 57
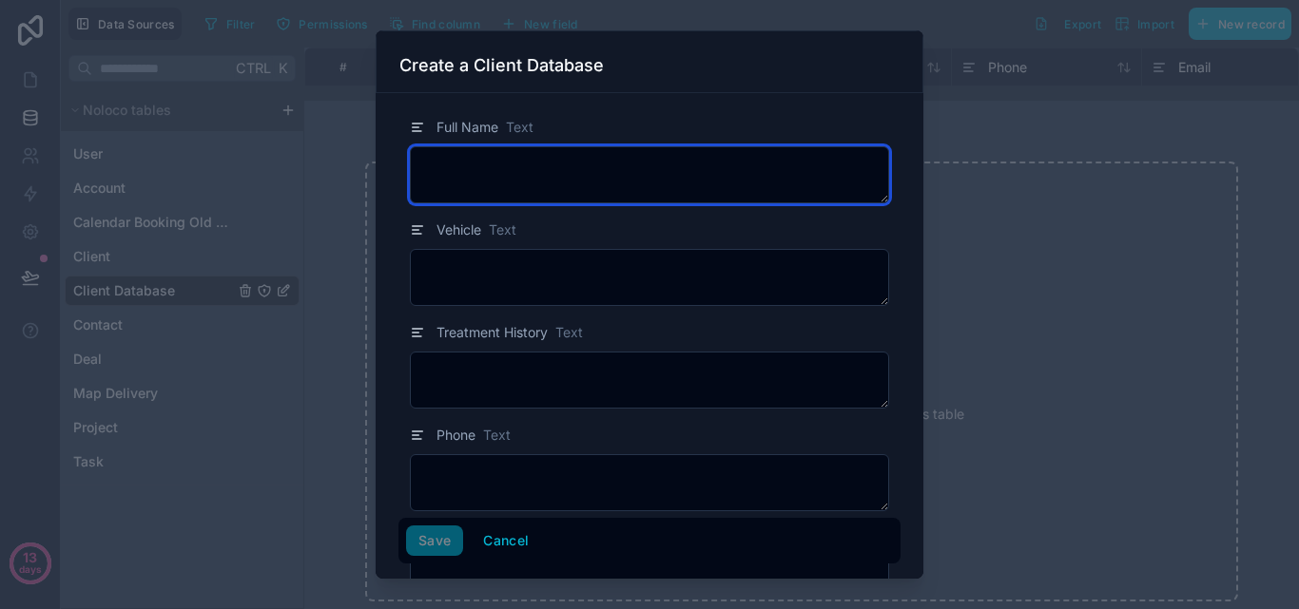
click at [649, 172] on textarea at bounding box center [649, 174] width 479 height 57
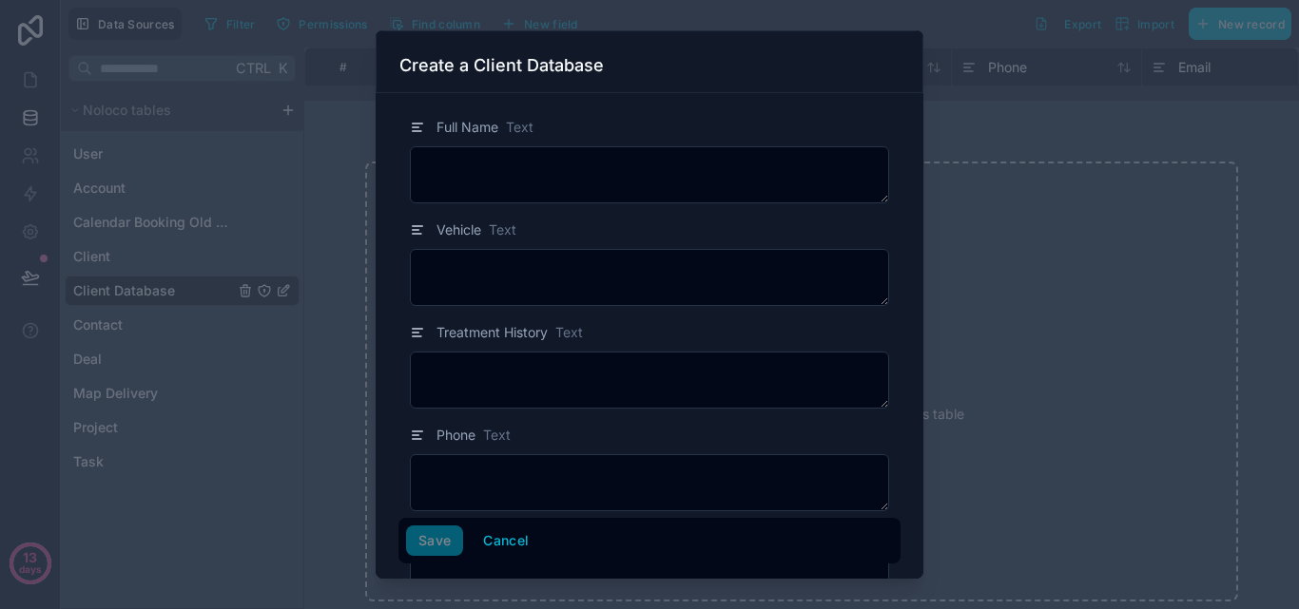
click at [982, 157] on div at bounding box center [649, 304] width 1299 height 609
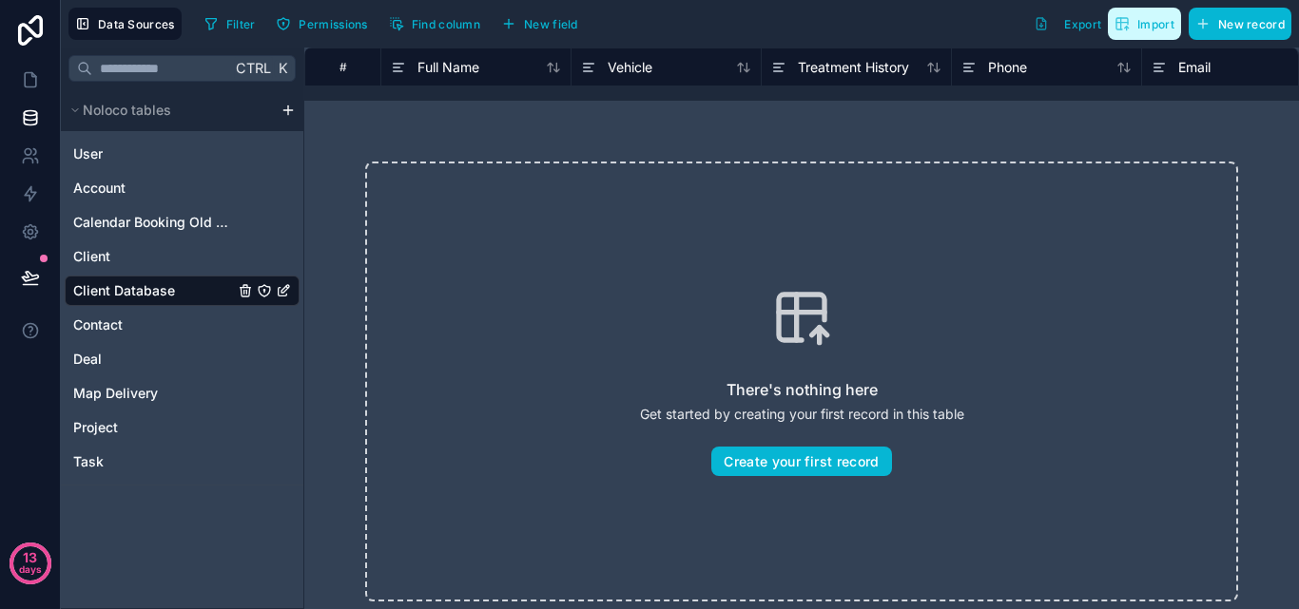
click at [1120, 29] on icon "button" at bounding box center [1121, 23] width 11 height 11
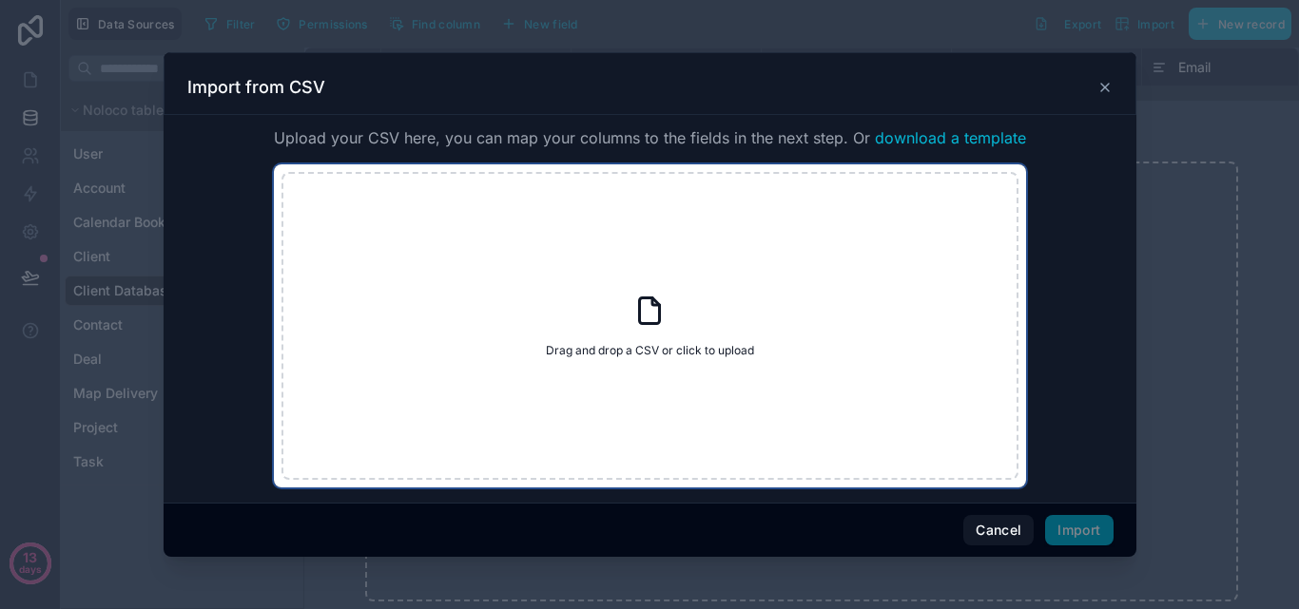
click at [670, 342] on div "Drag and drop a CSV or click to upload Drag and drop a CSV or click to upload" at bounding box center [649, 326] width 737 height 308
type input "**********"
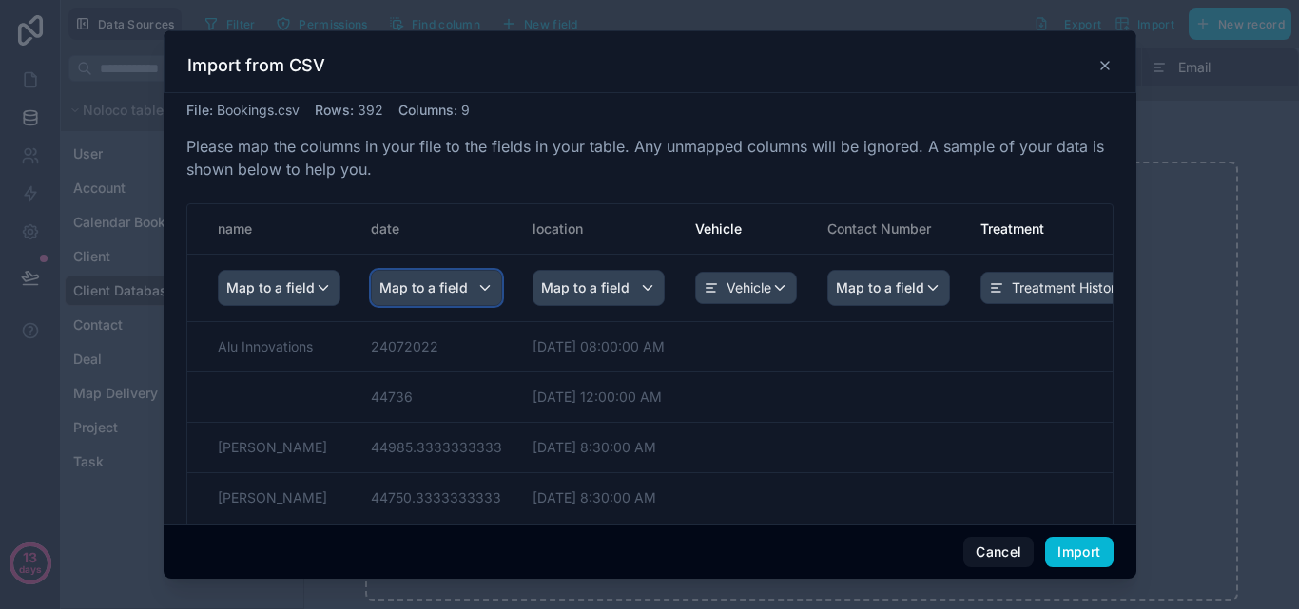
click at [474, 284] on div "Map to a field" at bounding box center [436, 288] width 129 height 34
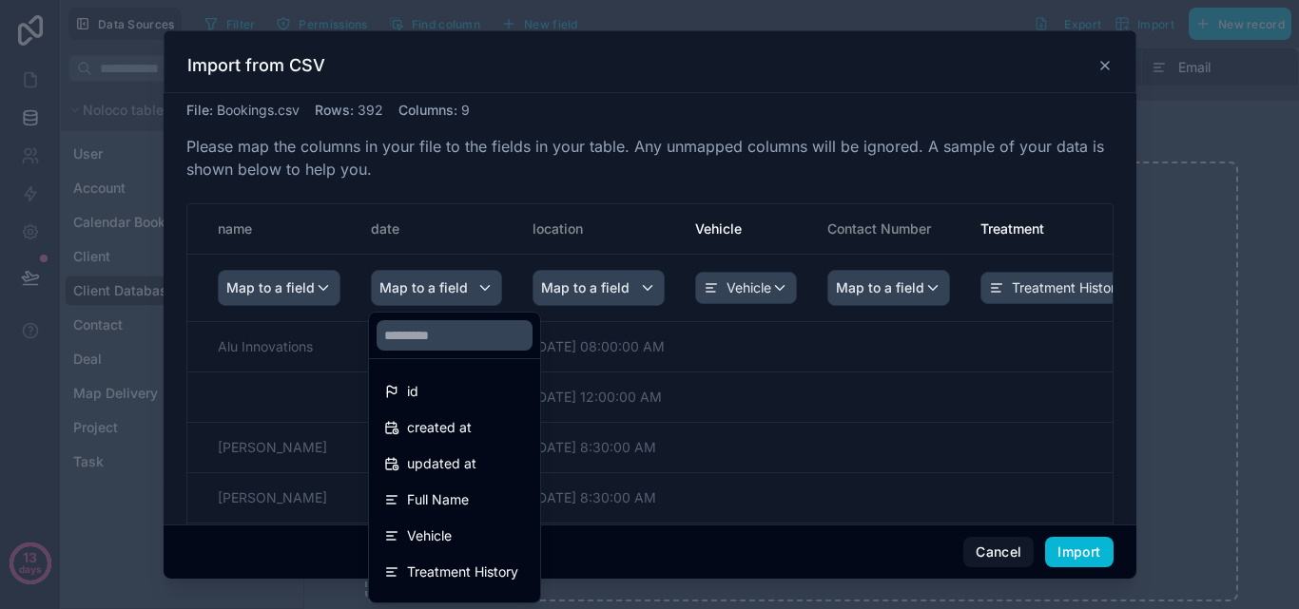
click at [474, 284] on div "scrollable content" at bounding box center [650, 304] width 973 height 549
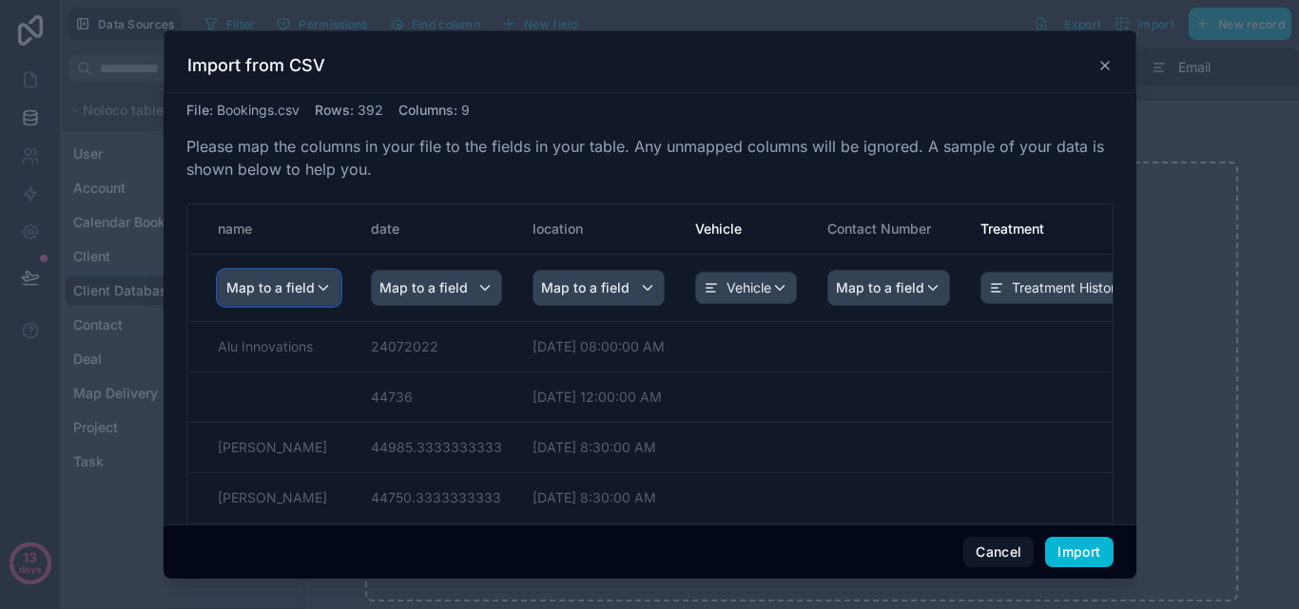
click at [311, 280] on span "Map to a field" at bounding box center [270, 288] width 88 height 34
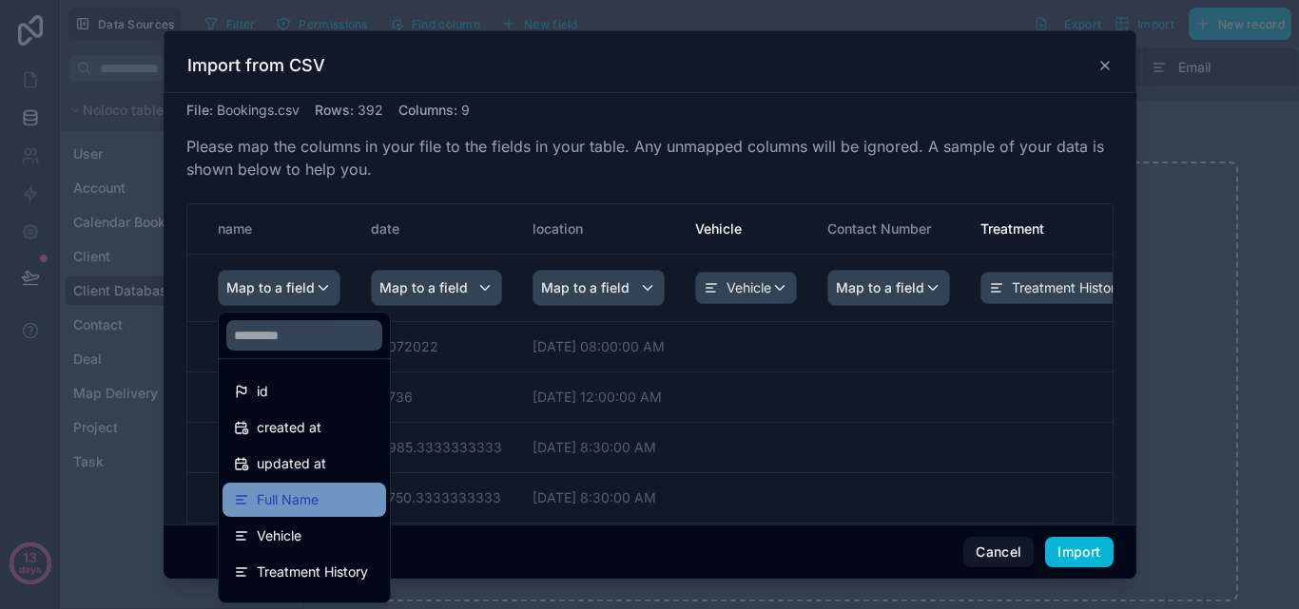
click at [301, 495] on span "Full Name" at bounding box center [288, 500] width 62 height 23
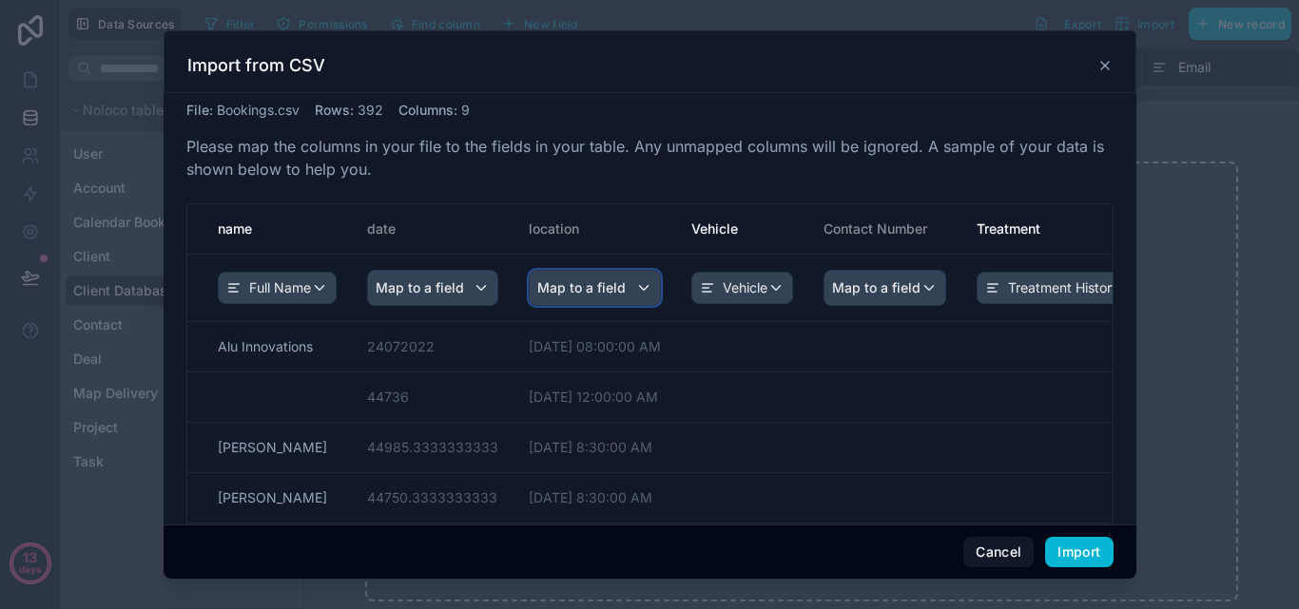
click at [628, 283] on div "Map to a field" at bounding box center [595, 288] width 130 height 34
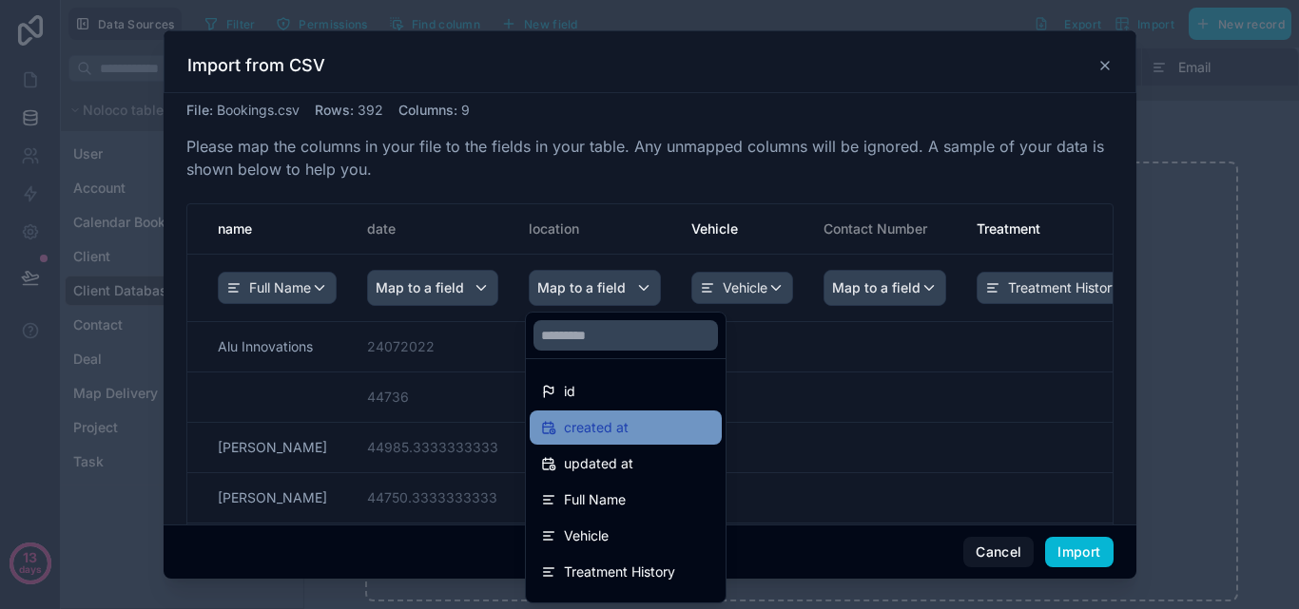
click at [626, 421] on span "created at" at bounding box center [596, 427] width 65 height 23
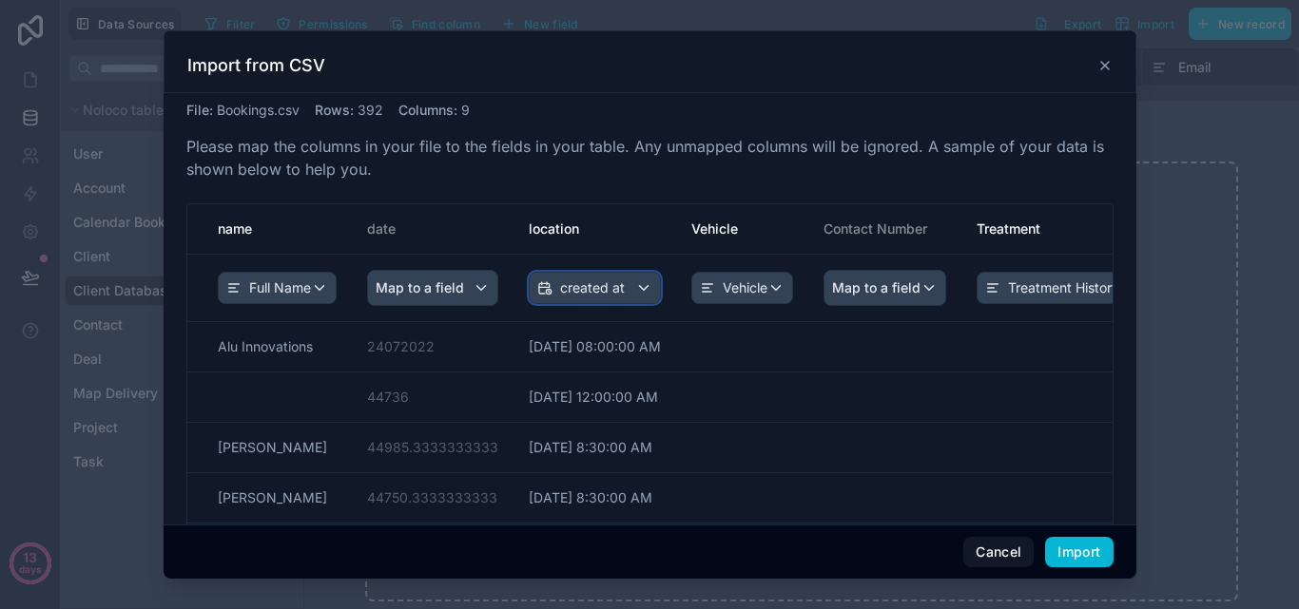
click at [651, 293] on div "created at" at bounding box center [595, 288] width 130 height 30
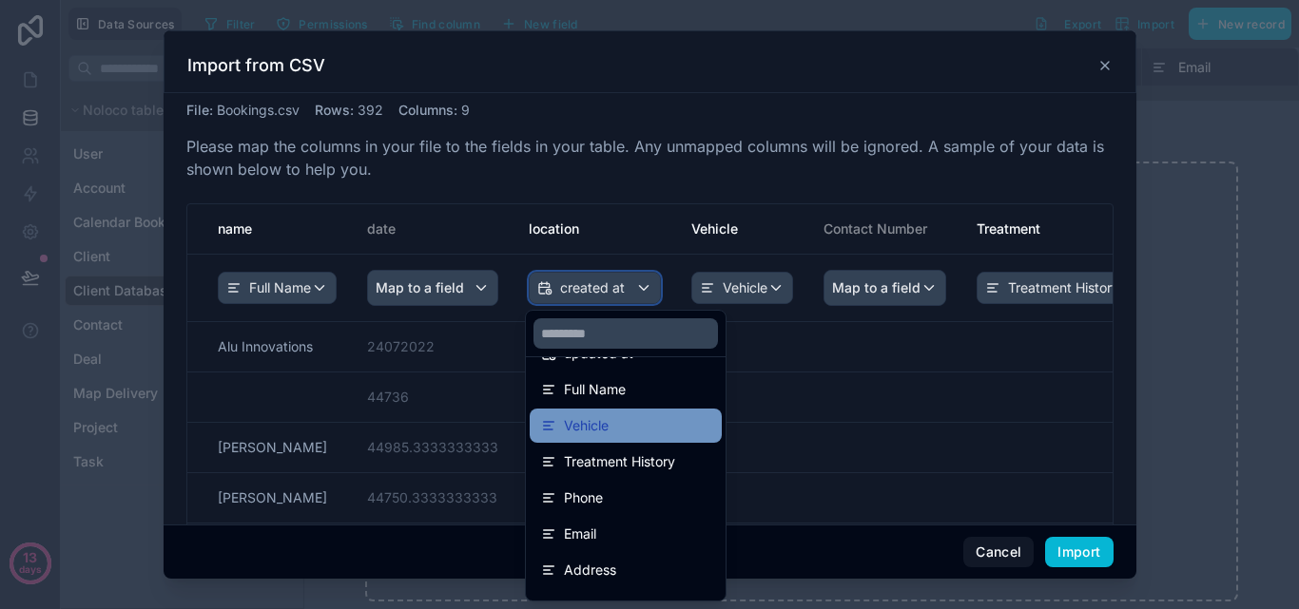
scroll to position [171, 0]
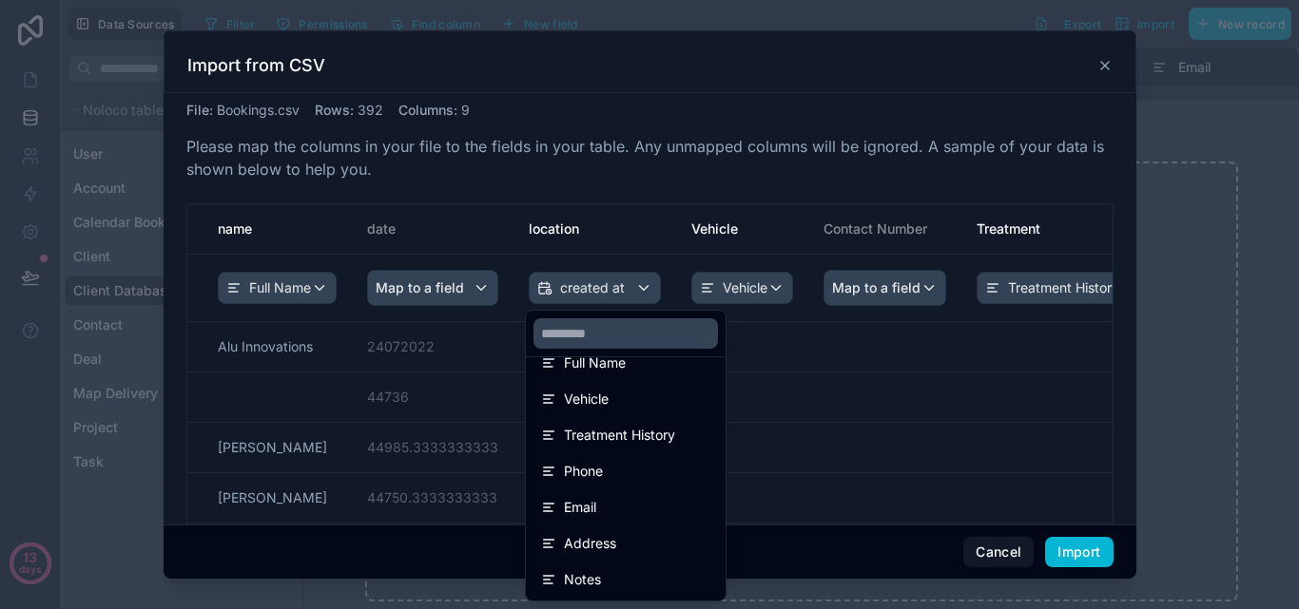
click at [477, 283] on div "scrollable content" at bounding box center [650, 304] width 973 height 549
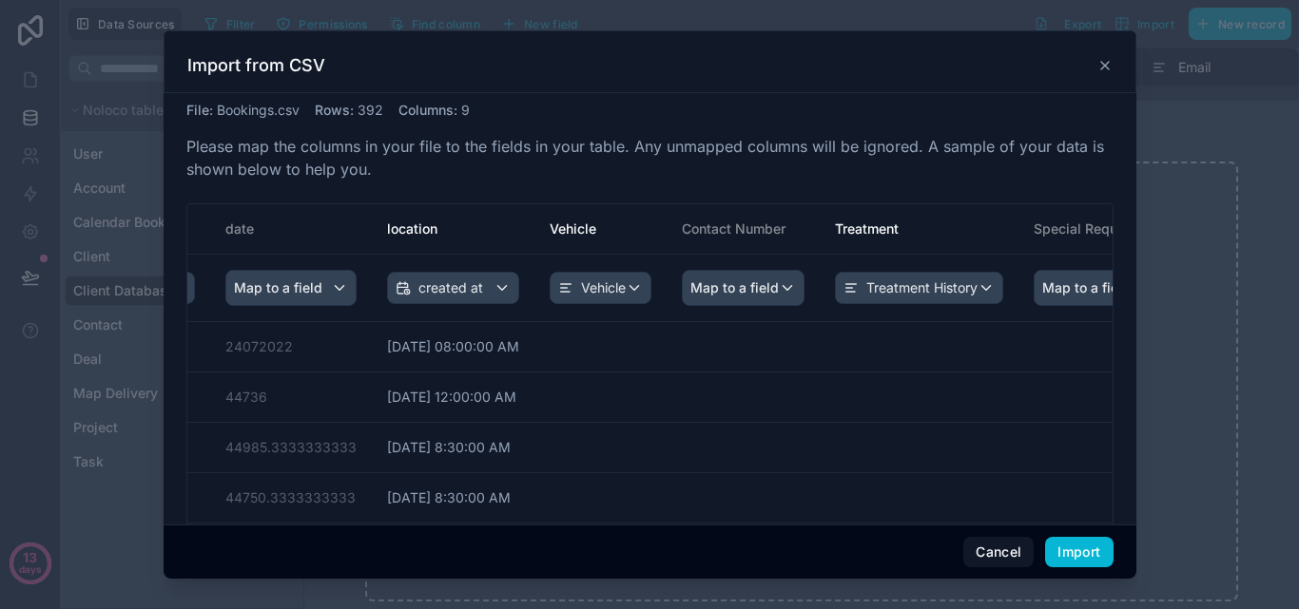
scroll to position [0, 0]
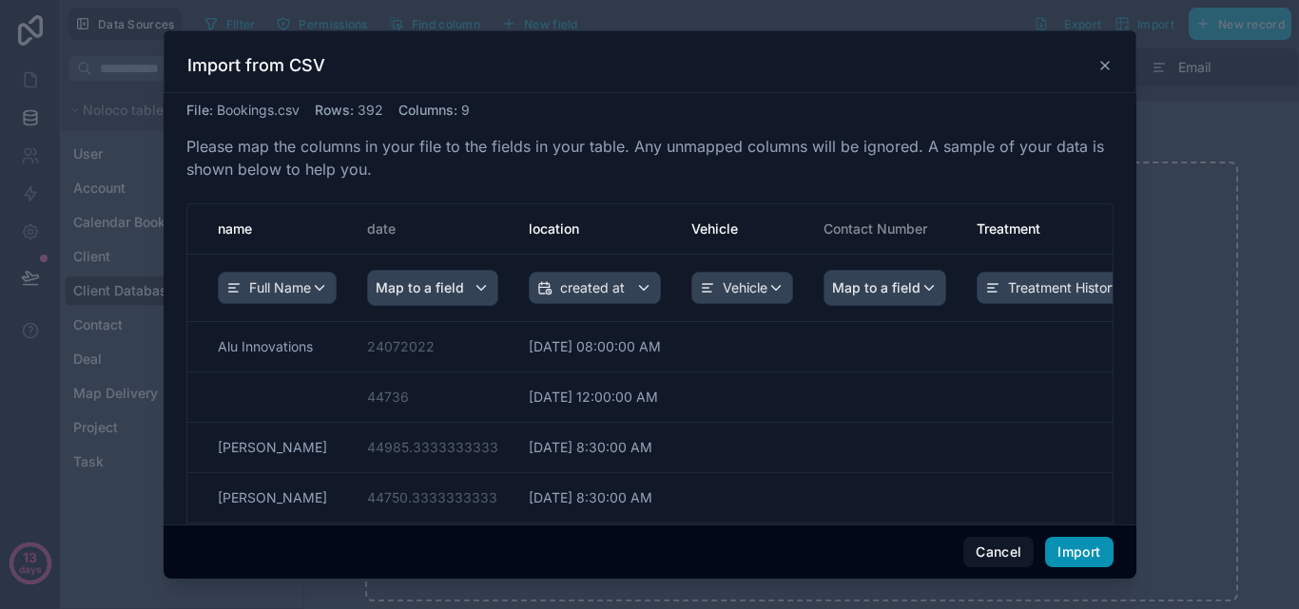
click at [1094, 550] on button "Import" at bounding box center [1079, 552] width 68 height 30
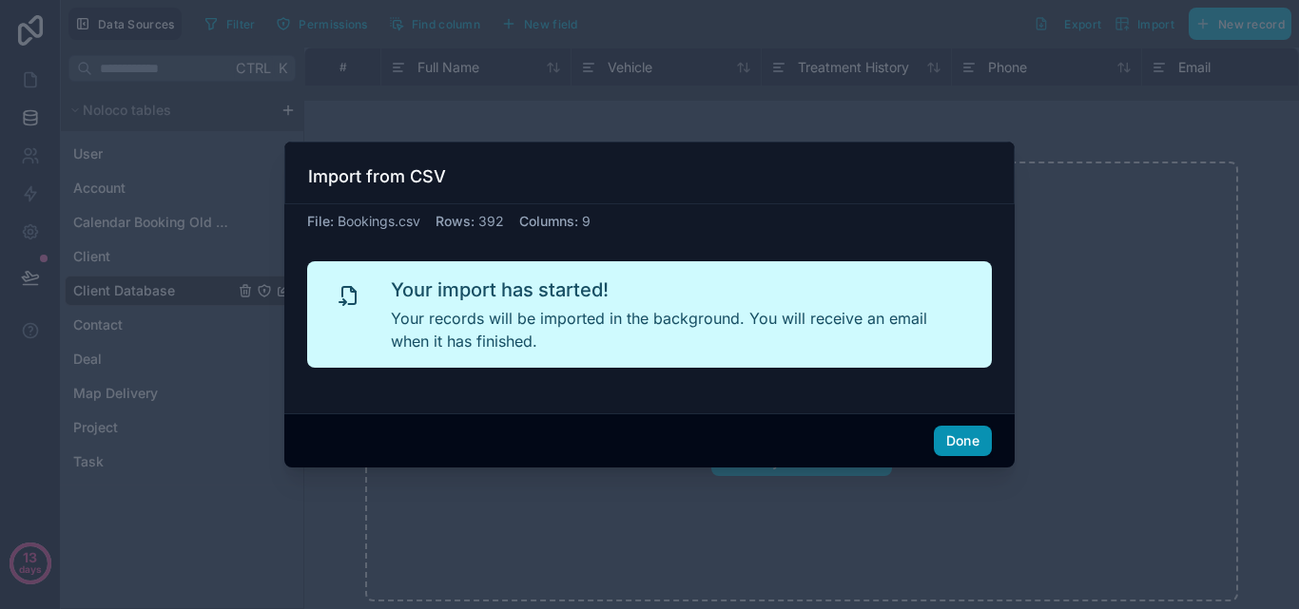
click at [957, 435] on button "Done" at bounding box center [963, 441] width 58 height 30
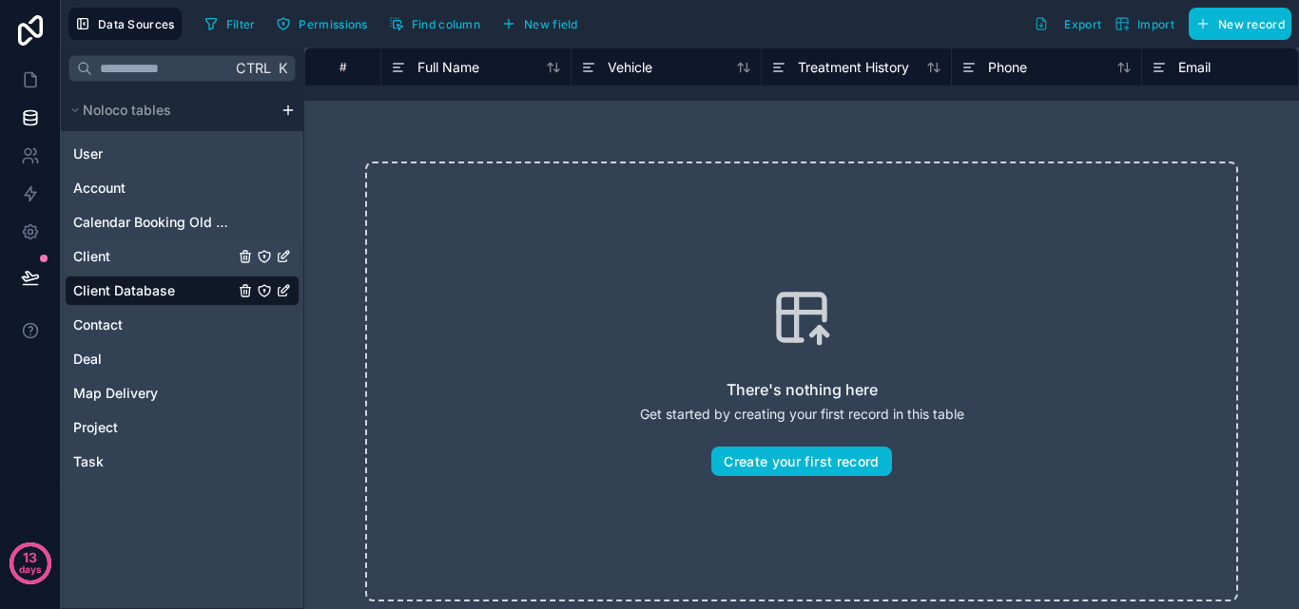
click at [281, 258] on icon "Client" at bounding box center [285, 255] width 8 height 8
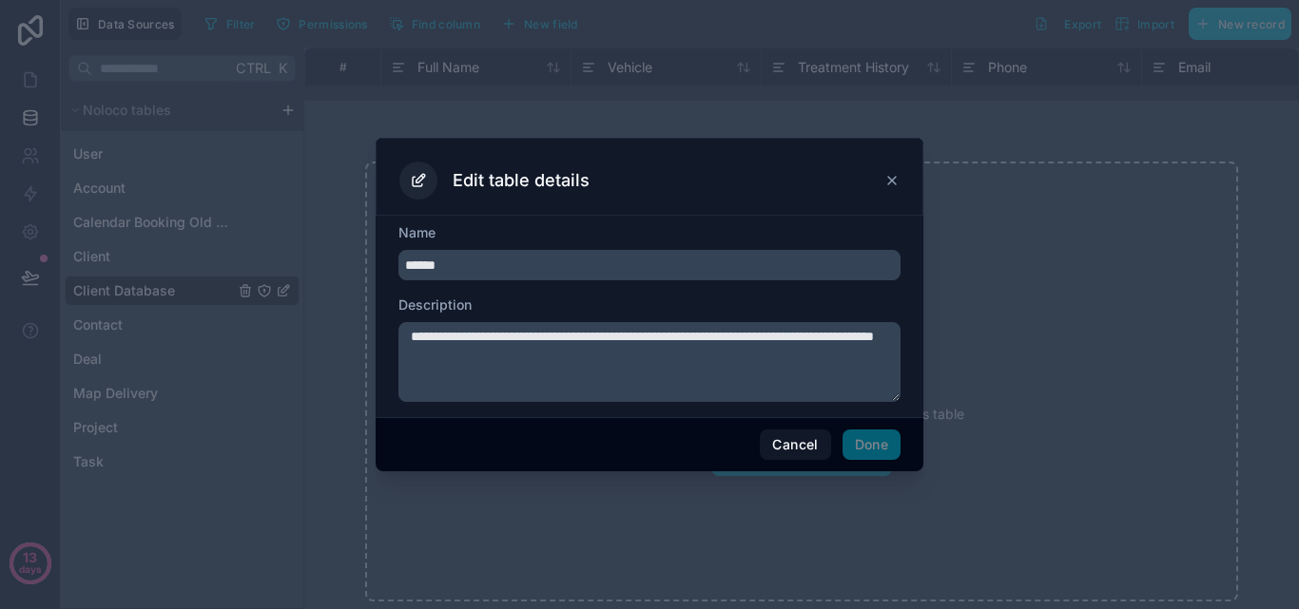
click at [894, 181] on icon at bounding box center [891, 180] width 15 height 15
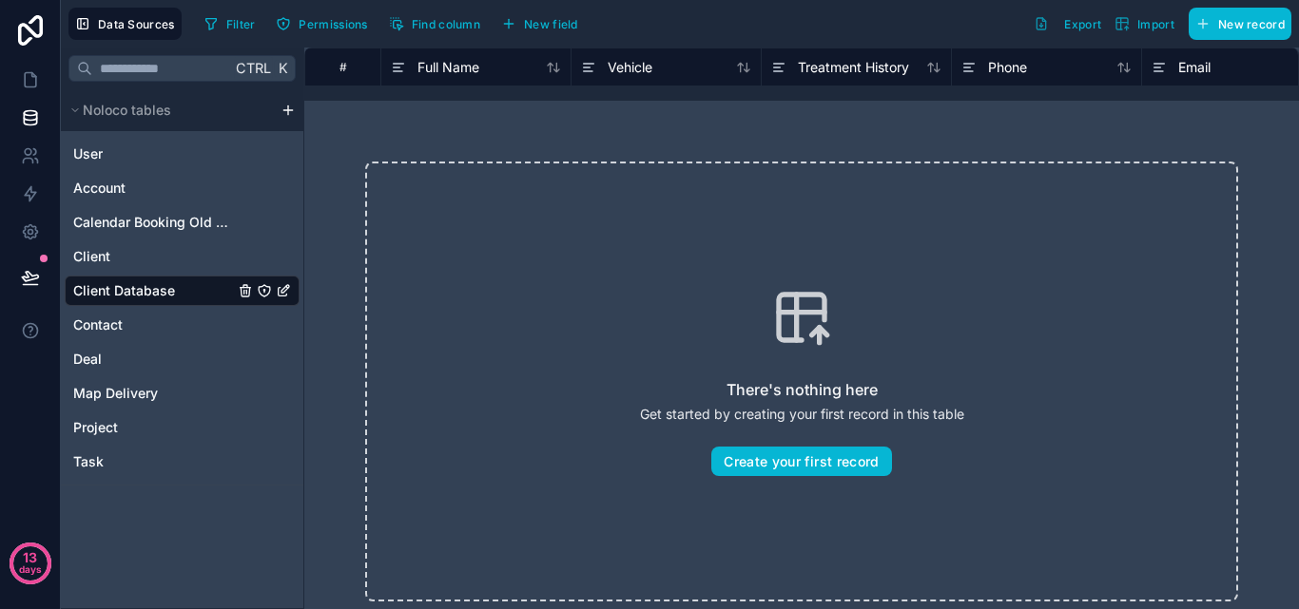
click at [290, 296] on icon "Client Database" at bounding box center [283, 290] width 15 height 15
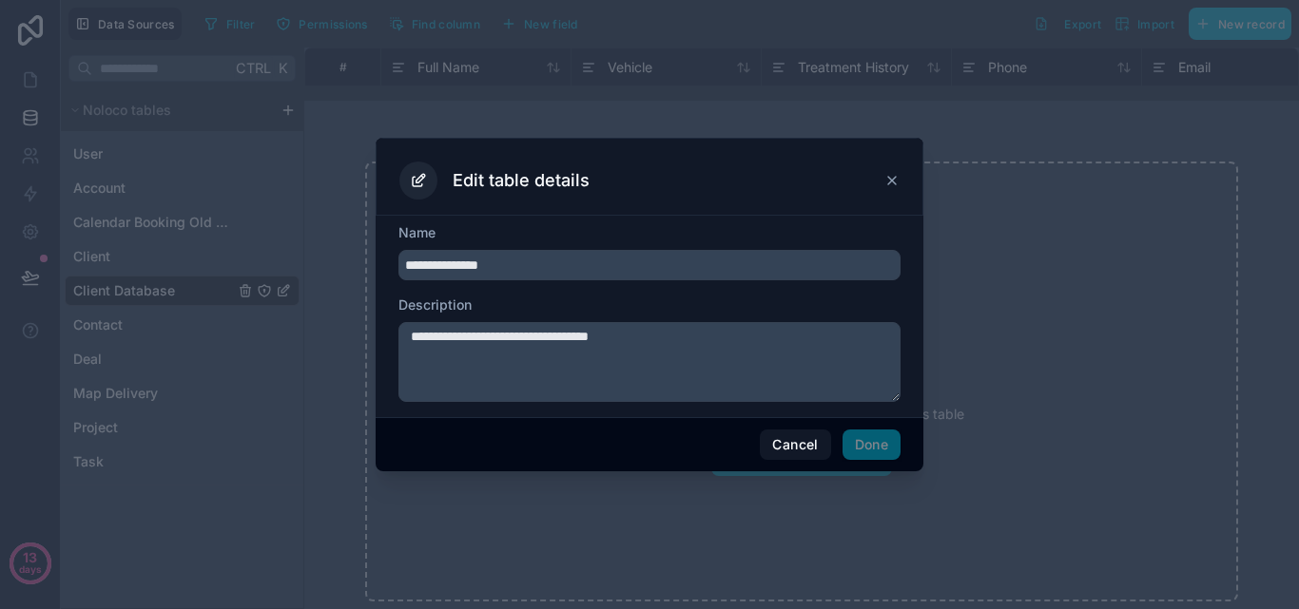
click at [898, 186] on icon at bounding box center [891, 180] width 15 height 15
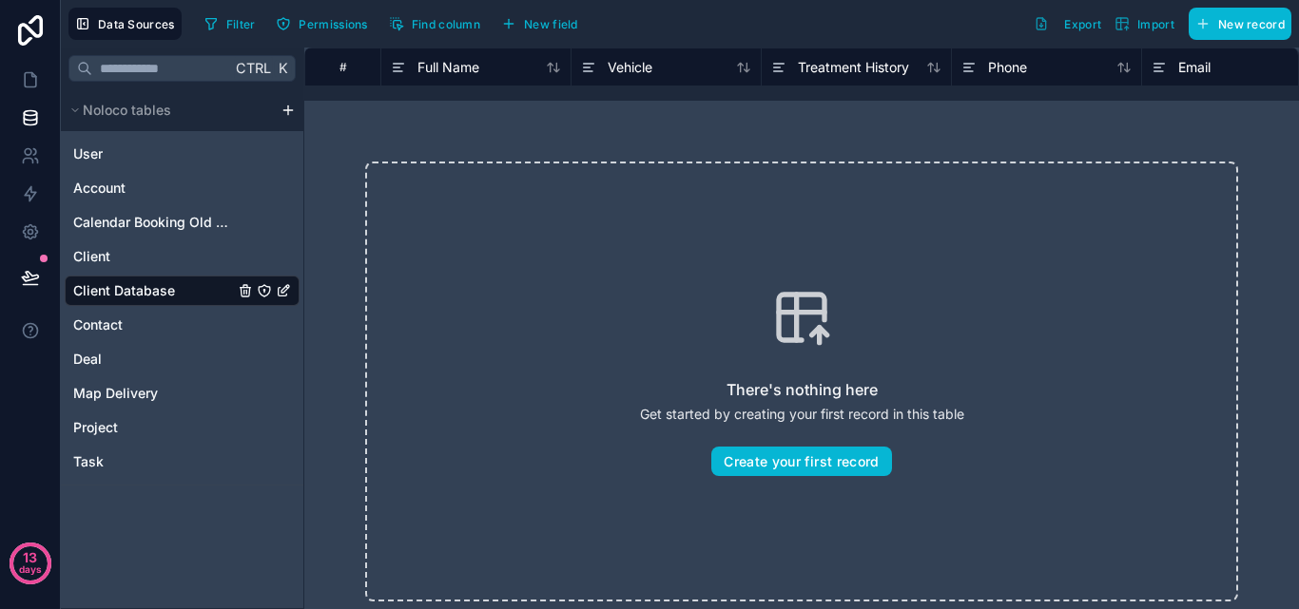
click at [165, 288] on span "Client Database" at bounding box center [124, 290] width 102 height 19
click at [139, 380] on div "Map Delivery" at bounding box center [182, 393] width 235 height 30
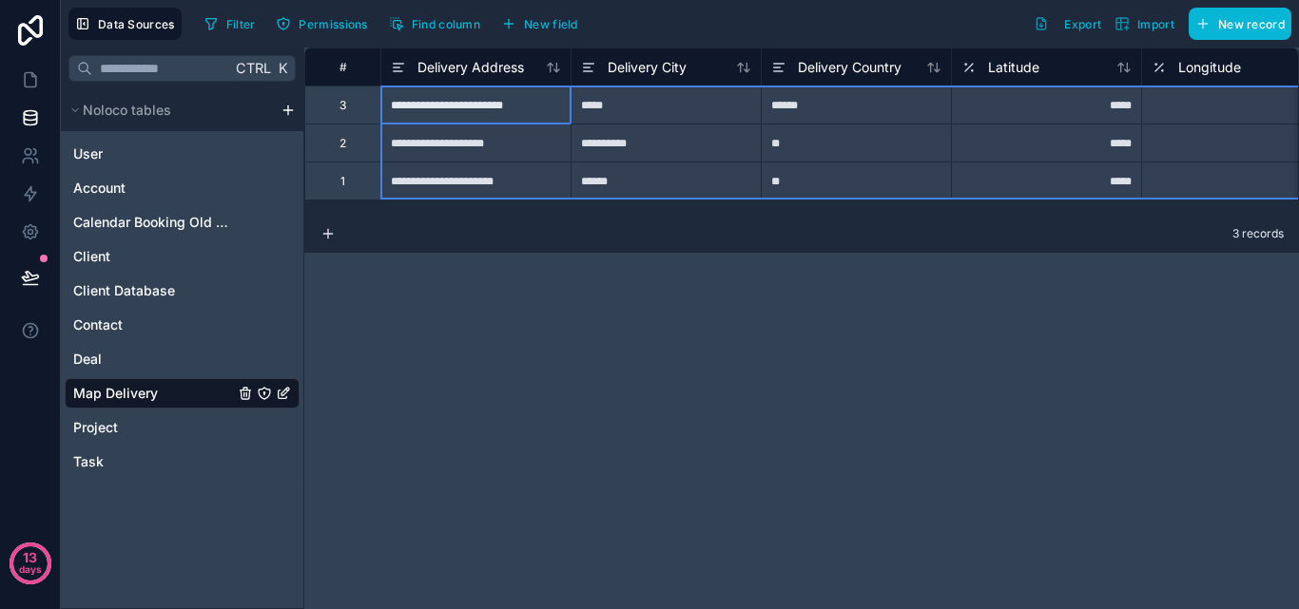
drag, startPoint x: 330, startPoint y: 99, endPoint x: 498, endPoint y: 192, distance: 192.4
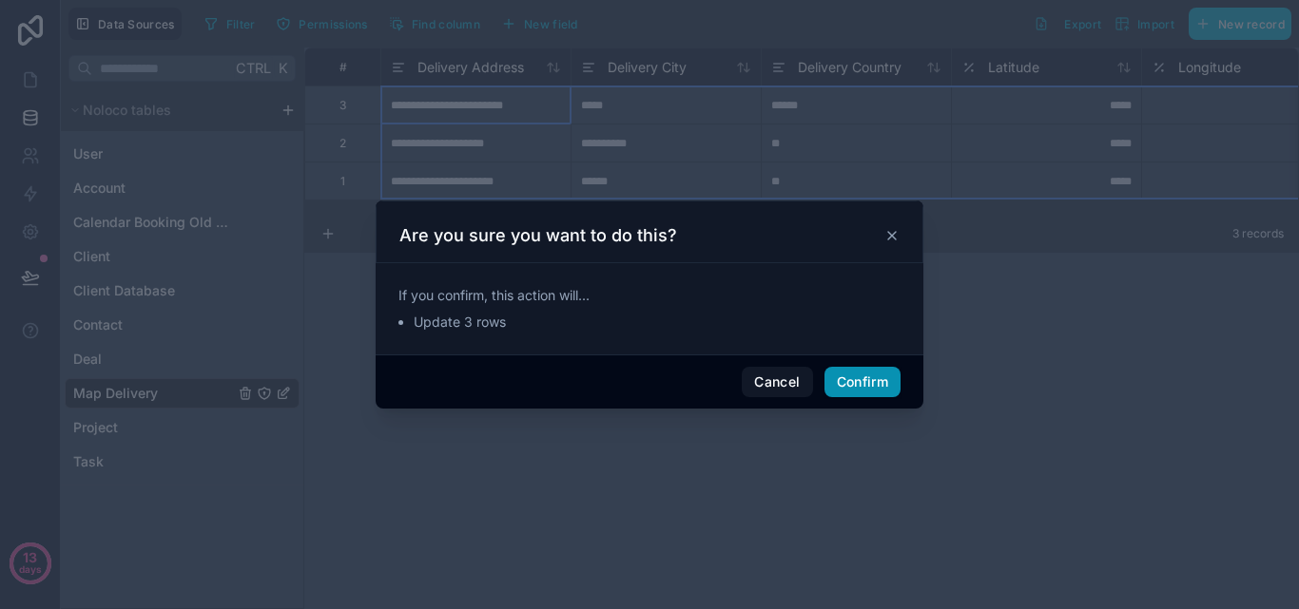
click at [863, 385] on button "Confirm" at bounding box center [862, 382] width 76 height 30
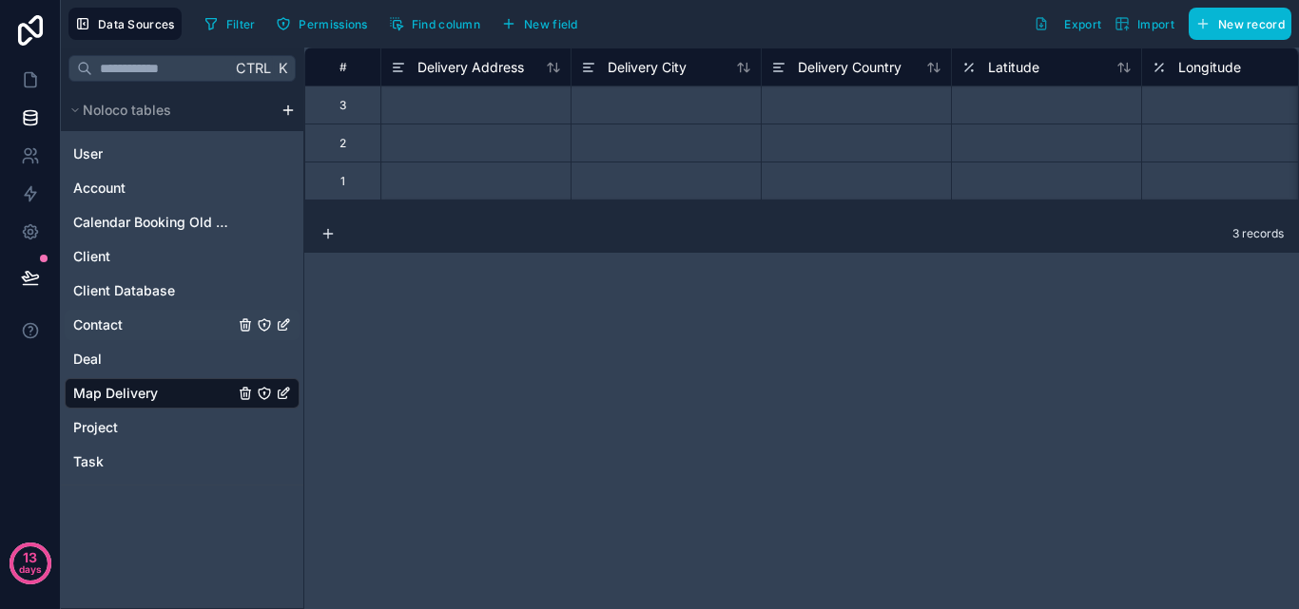
click at [164, 323] on div "Contact" at bounding box center [182, 325] width 235 height 30
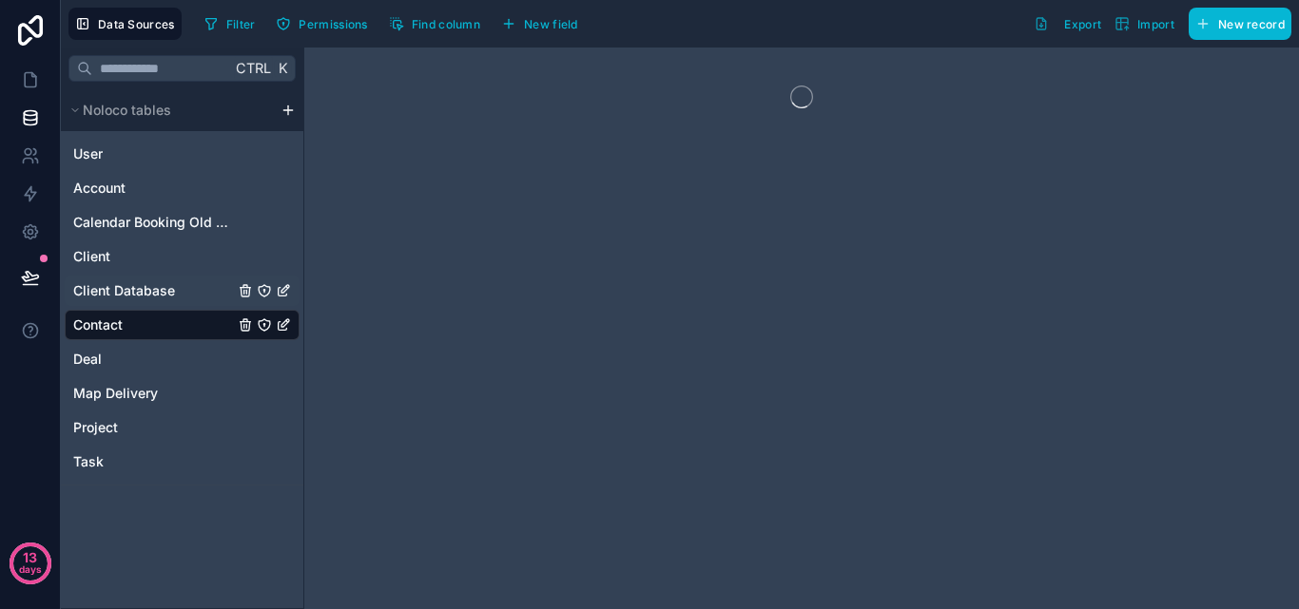
click at [171, 290] on span "Client Database" at bounding box center [124, 290] width 102 height 19
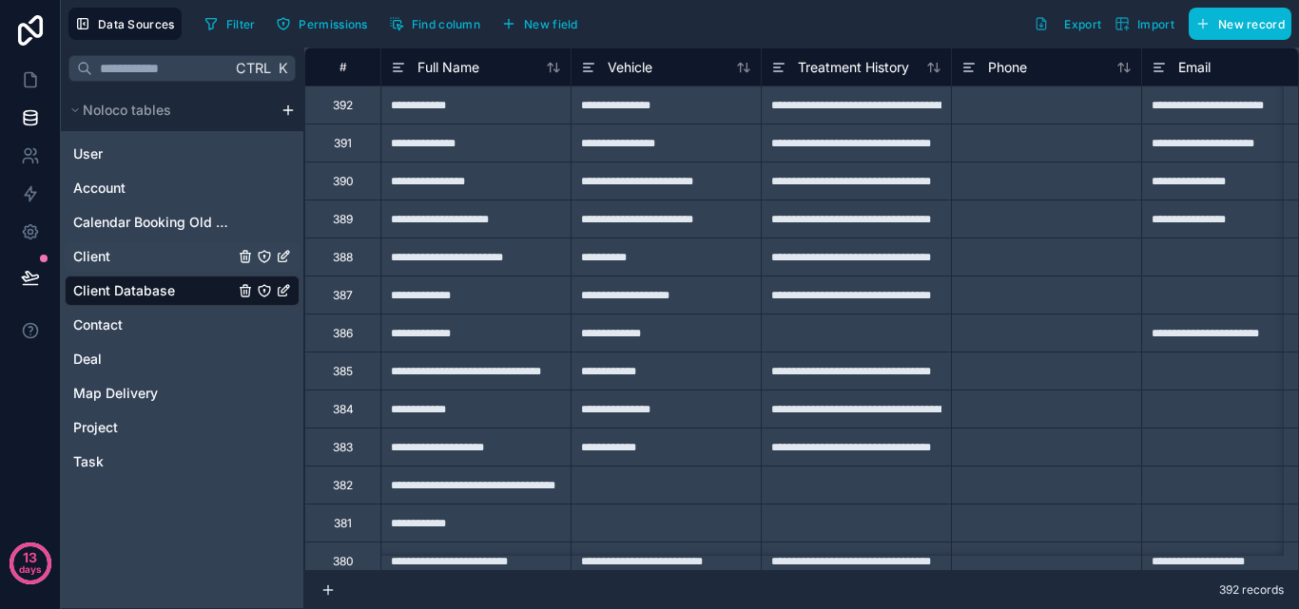
click at [173, 260] on div "Client" at bounding box center [182, 256] width 235 height 30
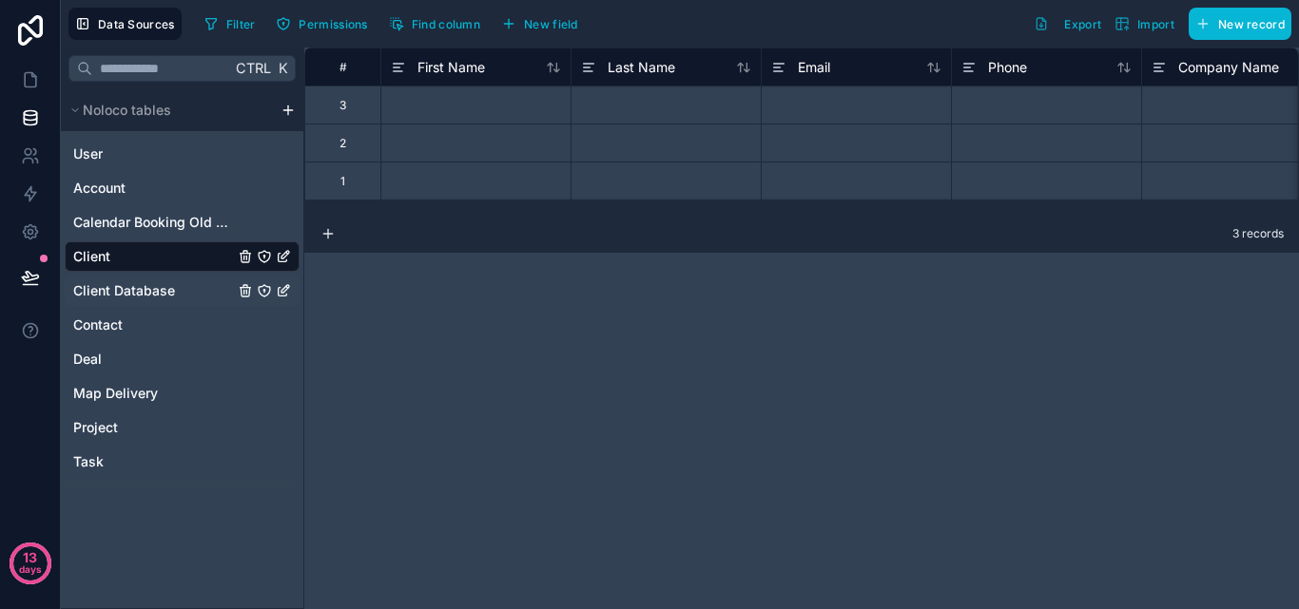
click at [163, 289] on span "Client Database" at bounding box center [124, 290] width 102 height 19
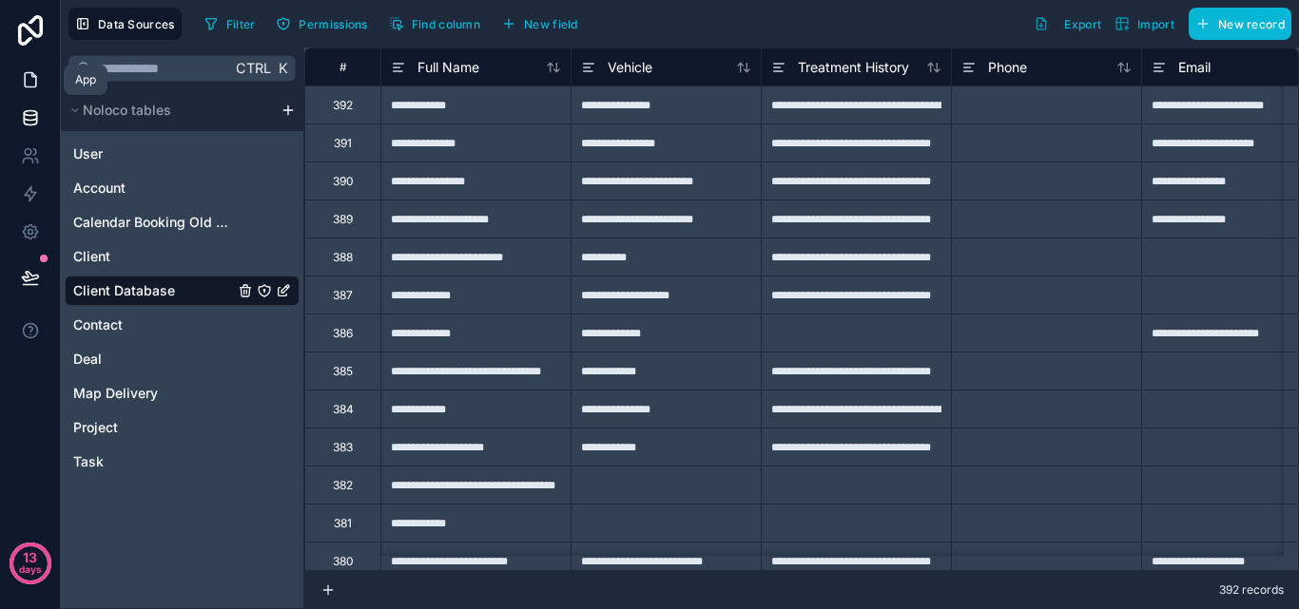
click at [44, 80] on link at bounding box center [30, 80] width 60 height 38
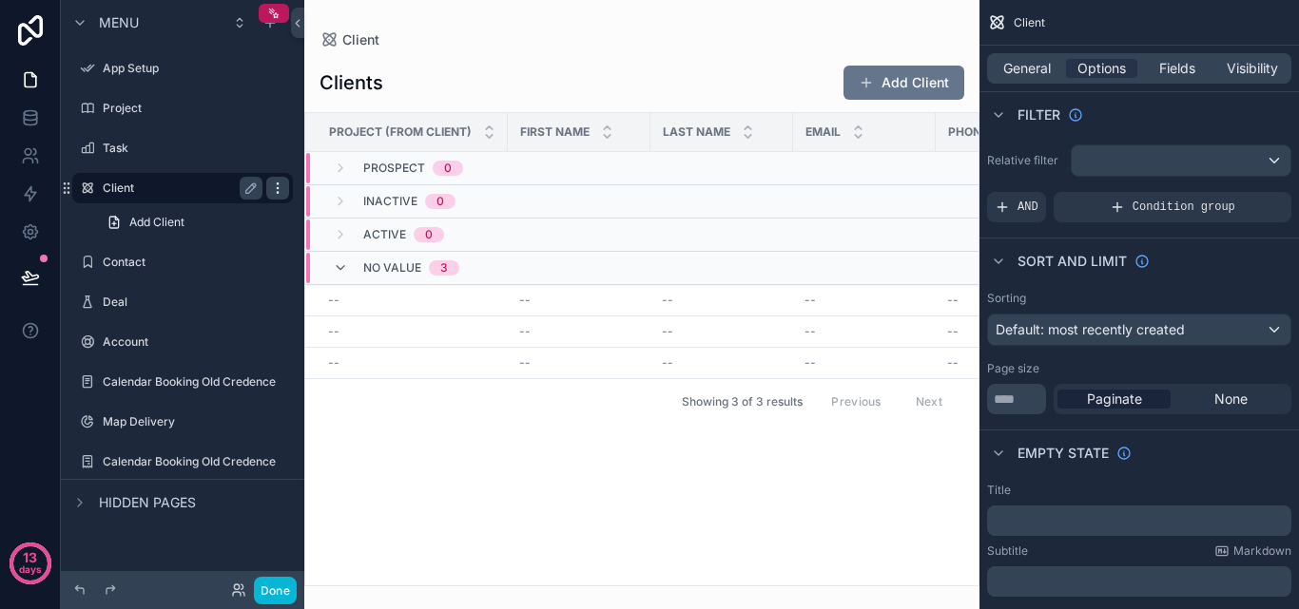
drag, startPoint x: 126, startPoint y: 190, endPoint x: 286, endPoint y: 182, distance: 160.0
click at [286, 182] on div "scrollable content" at bounding box center [277, 188] width 23 height 23
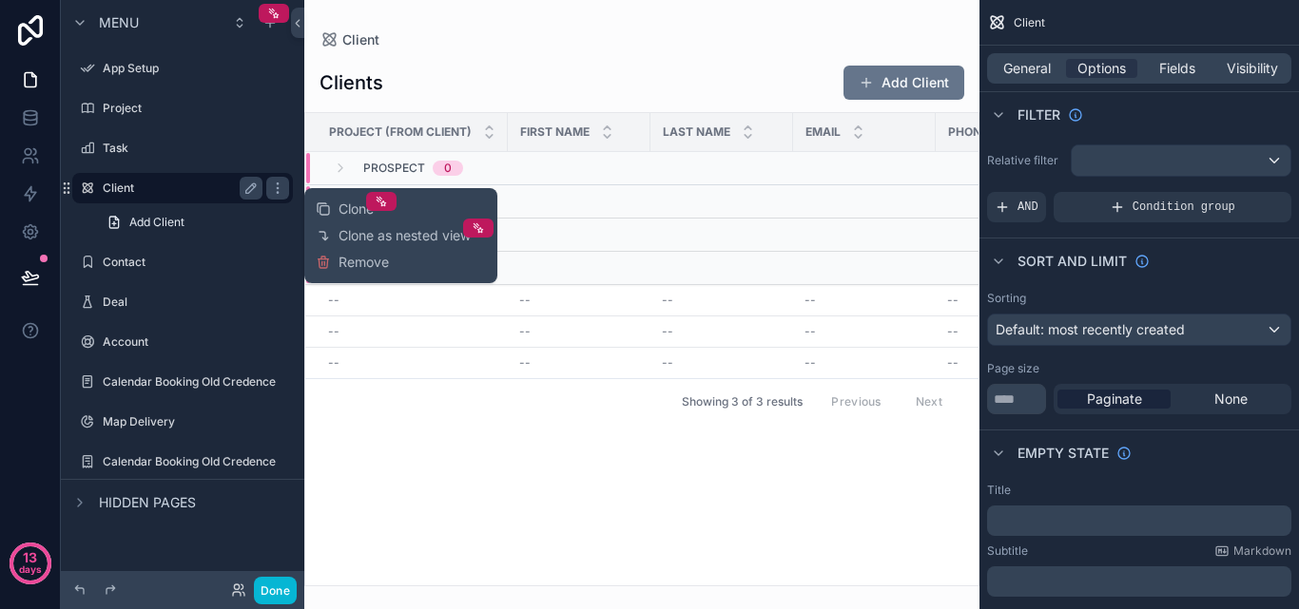
click at [224, 188] on label "Client" at bounding box center [179, 188] width 152 height 15
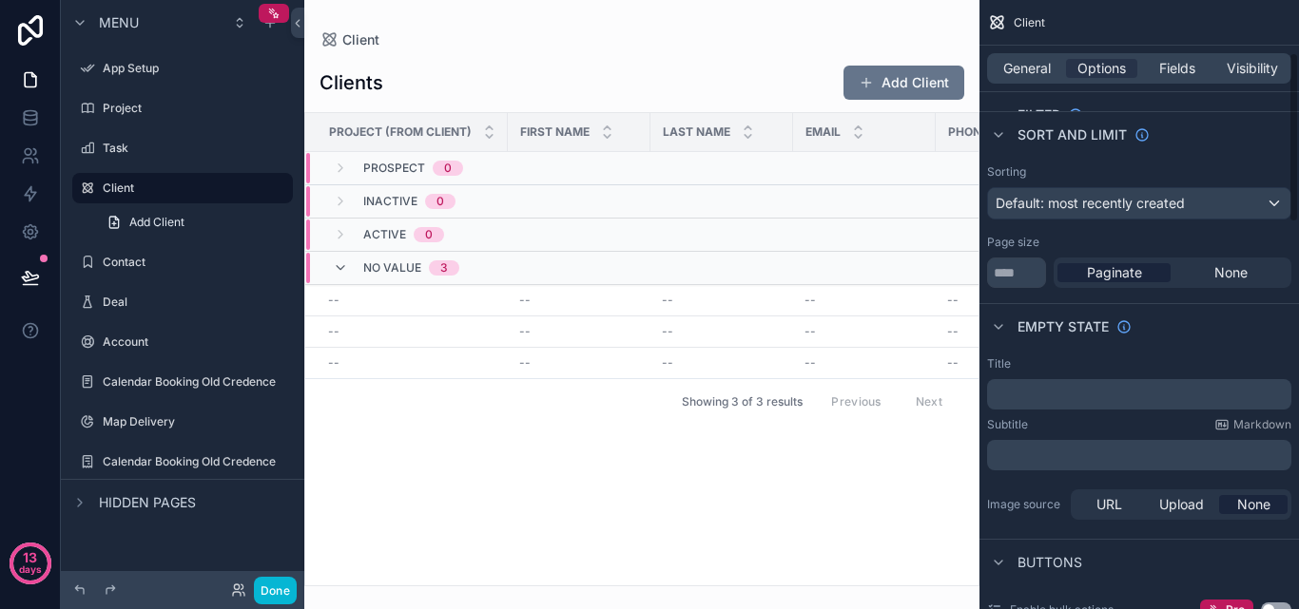
scroll to position [190, 0]
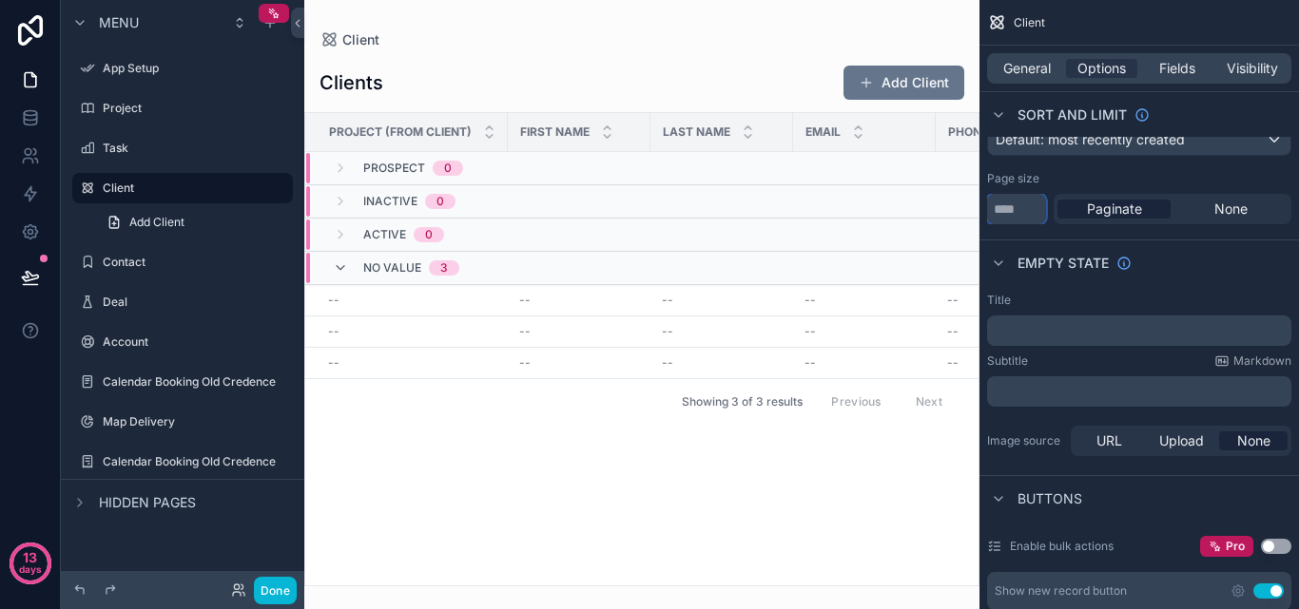
click at [1040, 217] on input "**" at bounding box center [1016, 209] width 59 height 30
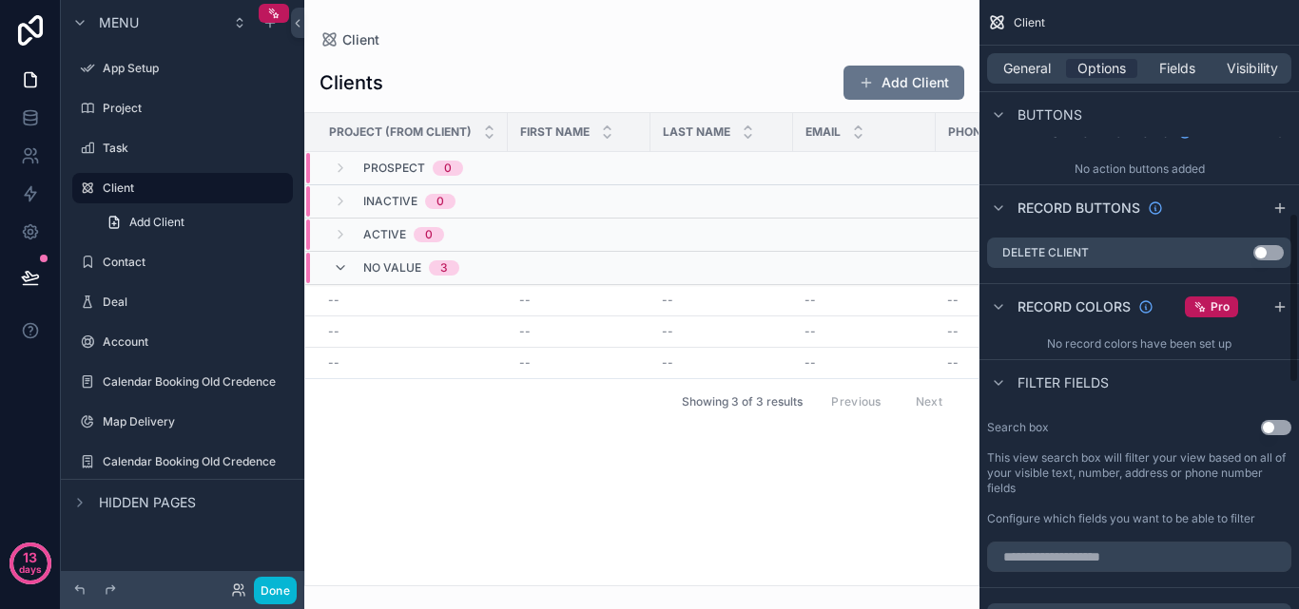
scroll to position [761, 0]
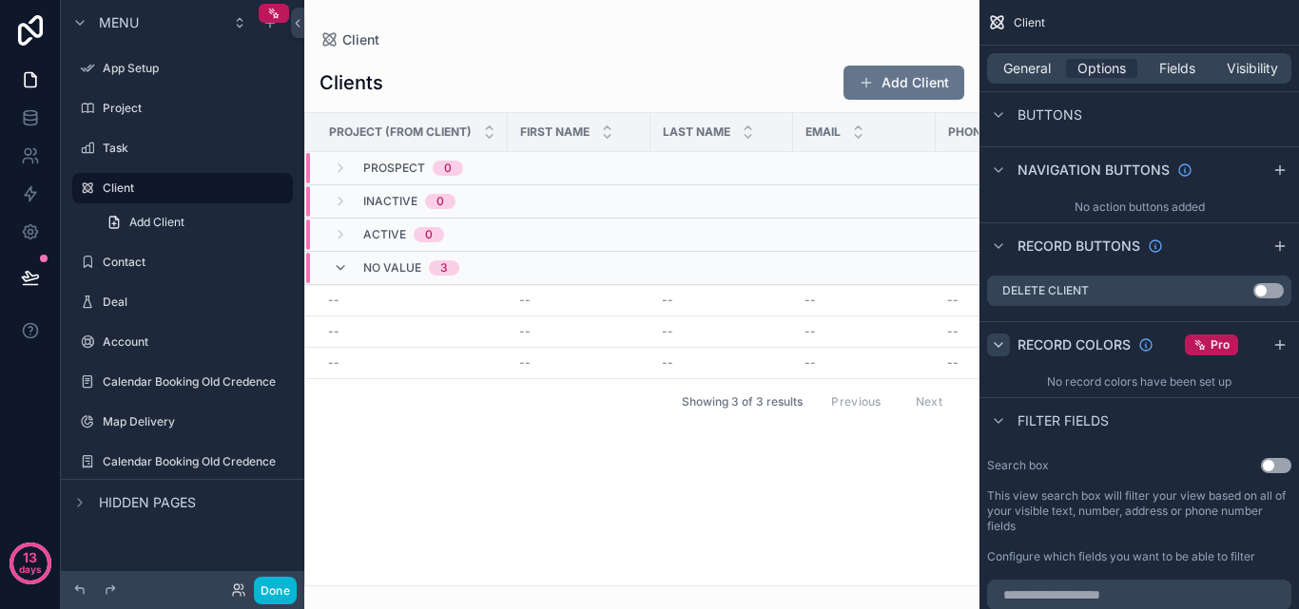
click at [1002, 345] on icon "scrollable content" at bounding box center [998, 345] width 15 height 15
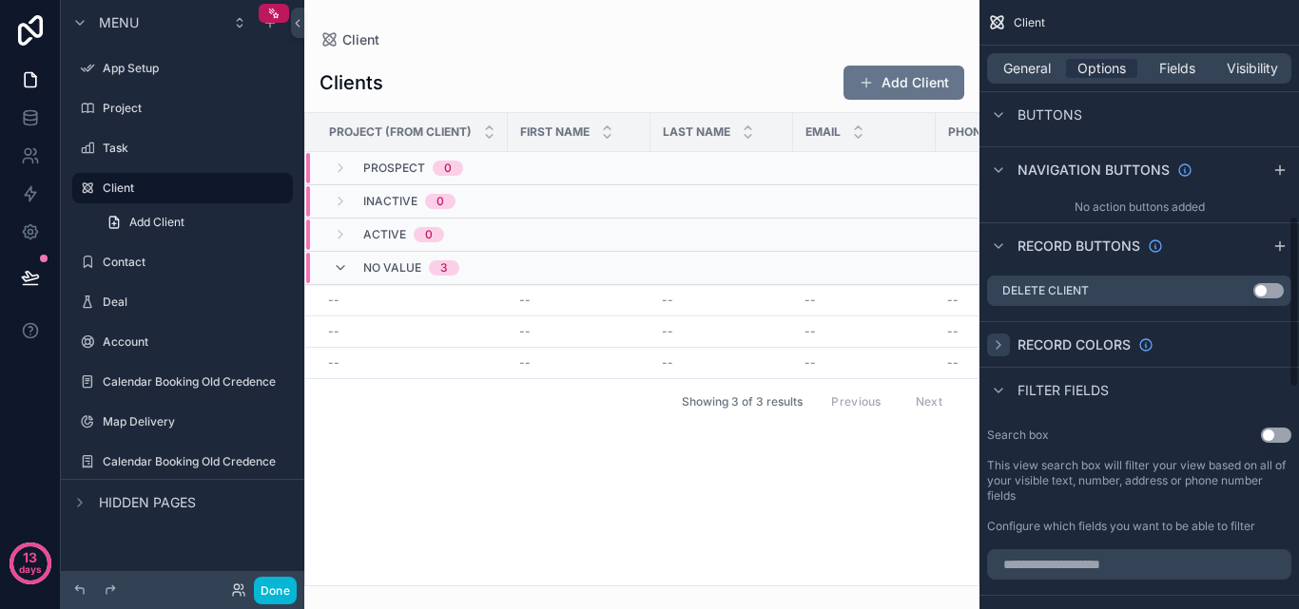
click at [1002, 345] on icon "scrollable content" at bounding box center [998, 345] width 15 height 15
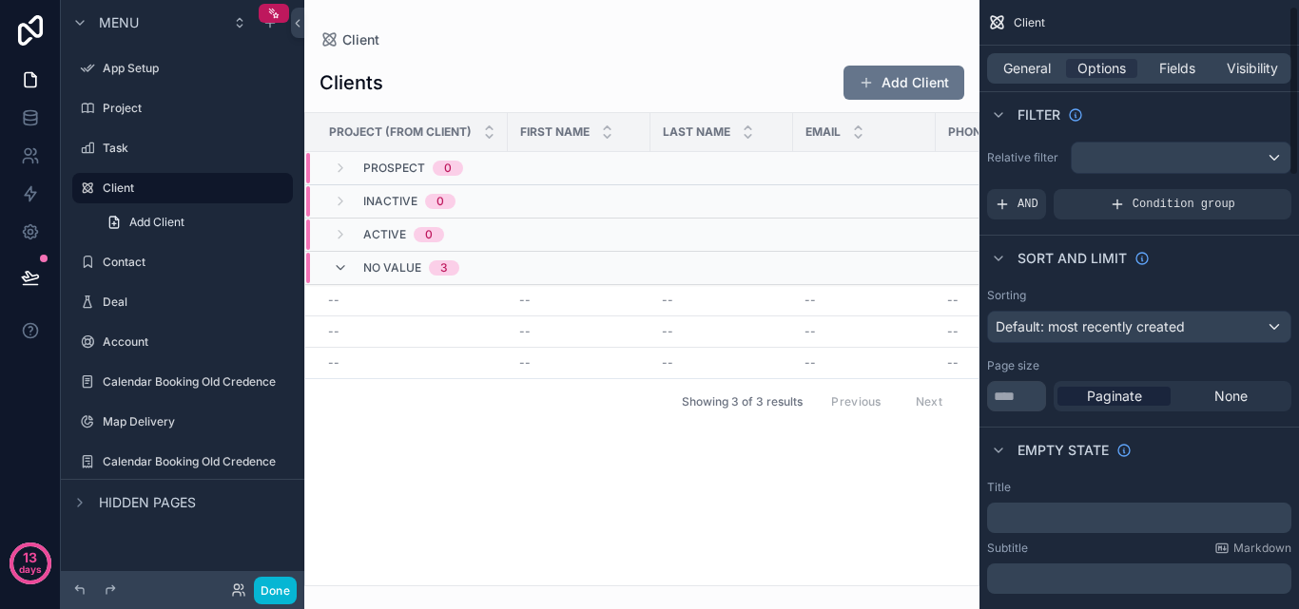
scroll to position [0, 0]
click at [1197, 169] on div "scrollable content" at bounding box center [1181, 160] width 219 height 30
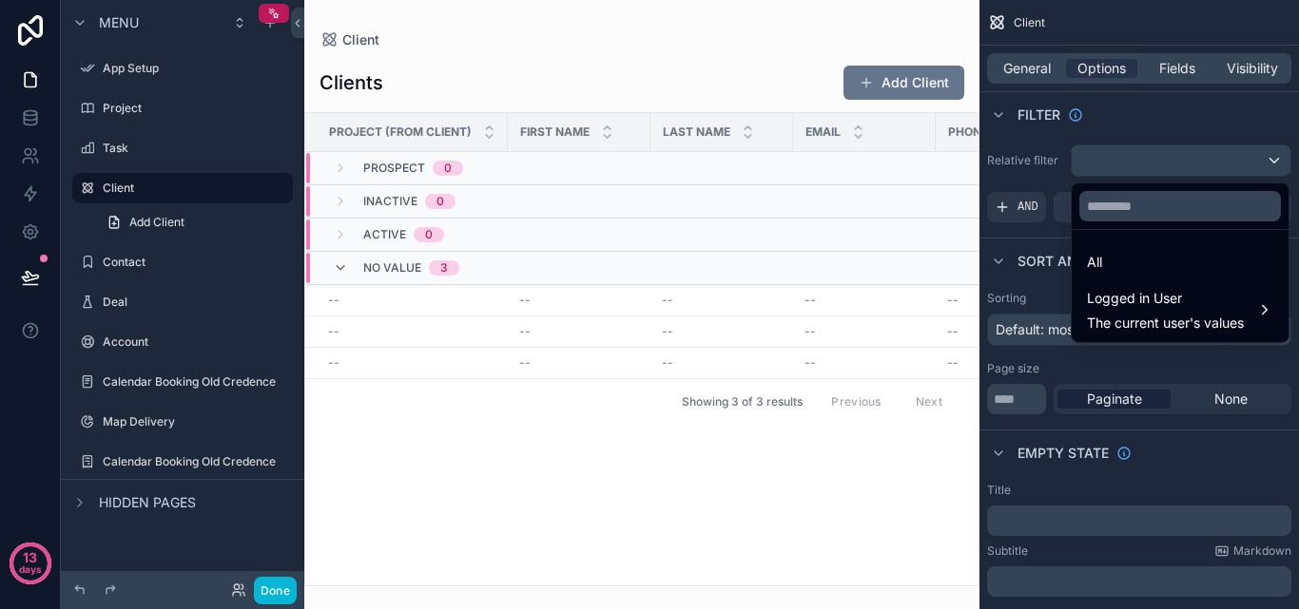
click at [1201, 162] on div "scrollable content" at bounding box center [649, 304] width 1299 height 609
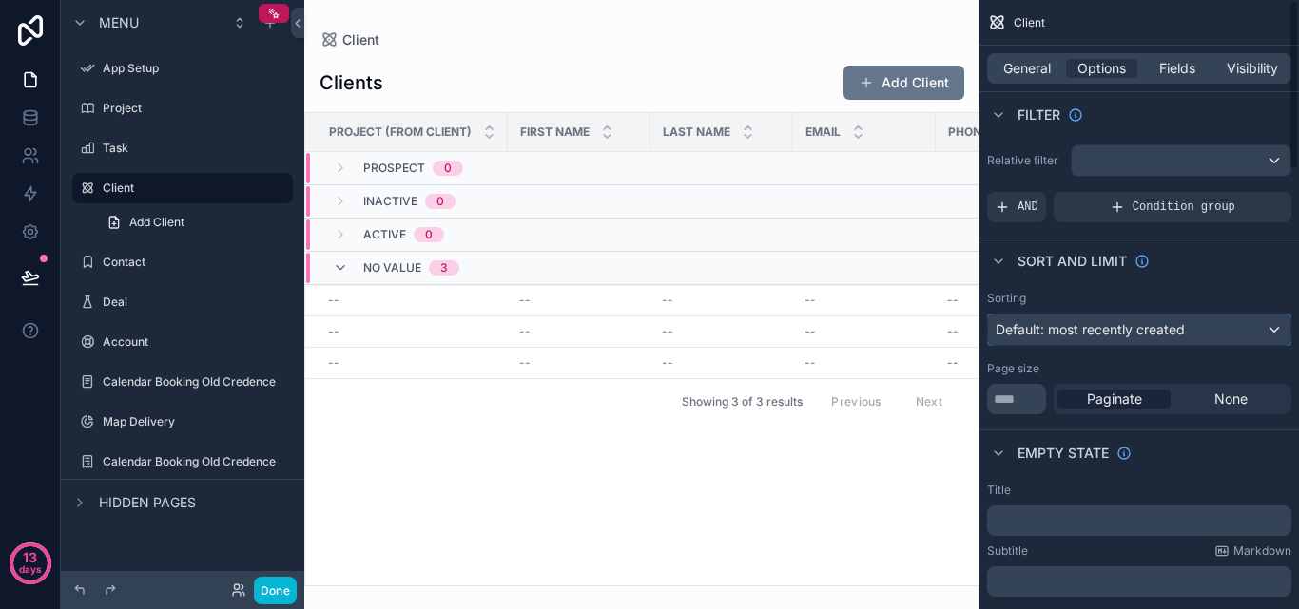
click at [1219, 333] on div "Default: most recently created" at bounding box center [1139, 330] width 302 height 30
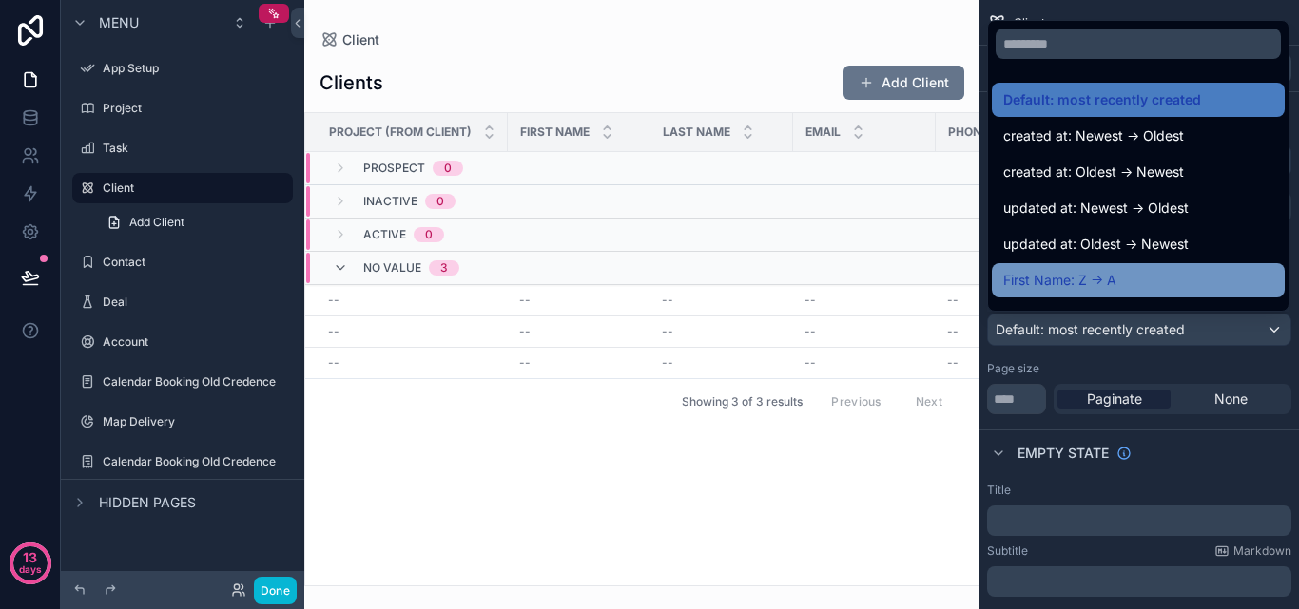
click at [1173, 282] on div "First Name: Z -> A" at bounding box center [1138, 280] width 270 height 23
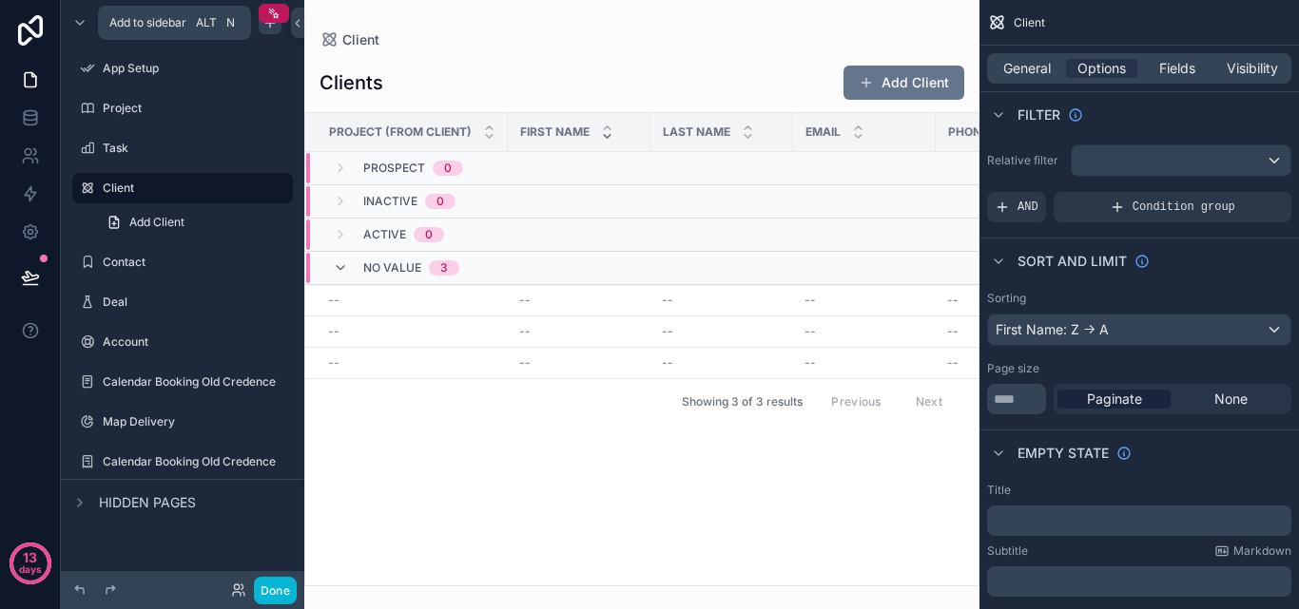
click at [268, 32] on div "scrollable content" at bounding box center [270, 22] width 23 height 23
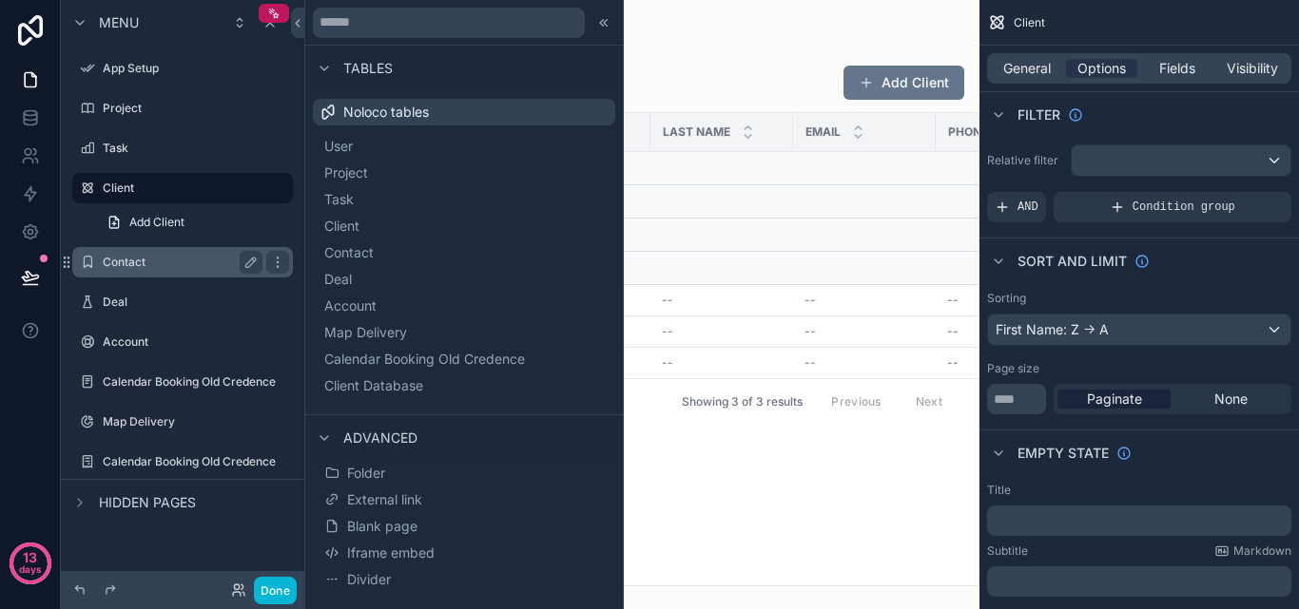
click at [152, 265] on label "Contact" at bounding box center [179, 262] width 152 height 15
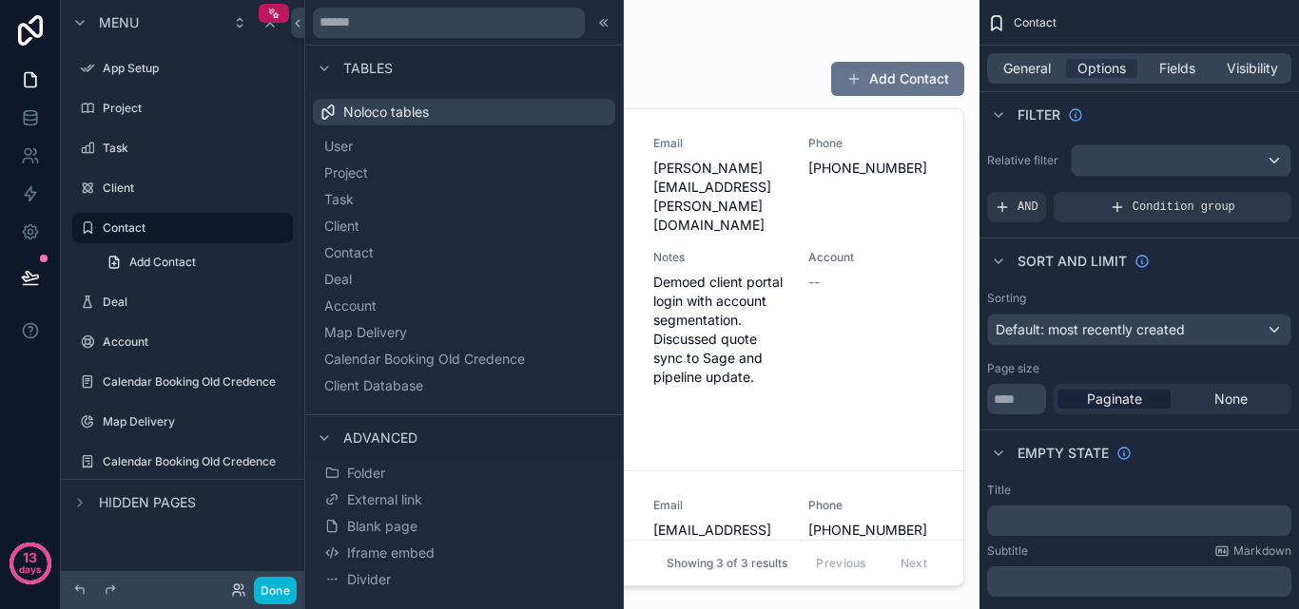
click at [682, 32] on div "scrollable content" at bounding box center [641, 293] width 675 height 587
click at [607, 23] on icon at bounding box center [603, 22] width 15 height 15
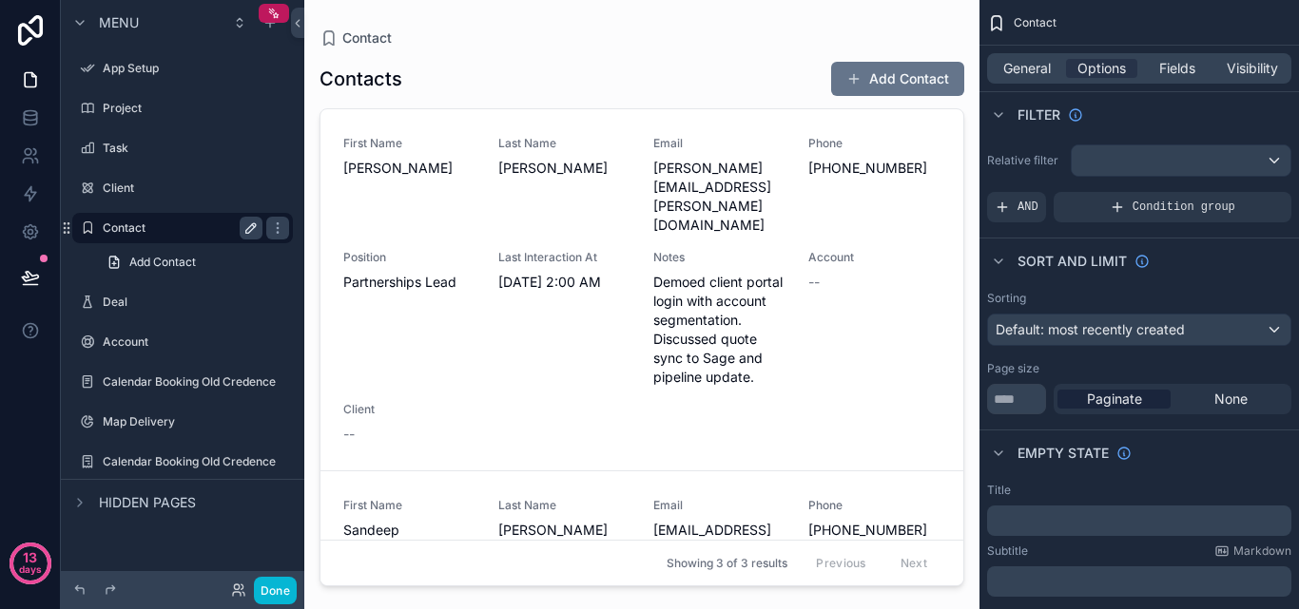
drag, startPoint x: 223, startPoint y: 231, endPoint x: 248, endPoint y: 222, distance: 26.2
click at [248, 222] on icon "scrollable content" at bounding box center [250, 228] width 15 height 15
click at [252, 222] on icon "scrollable content" at bounding box center [250, 228] width 15 height 15
click at [252, 224] on icon "scrollable content" at bounding box center [253, 225] width 3 height 3
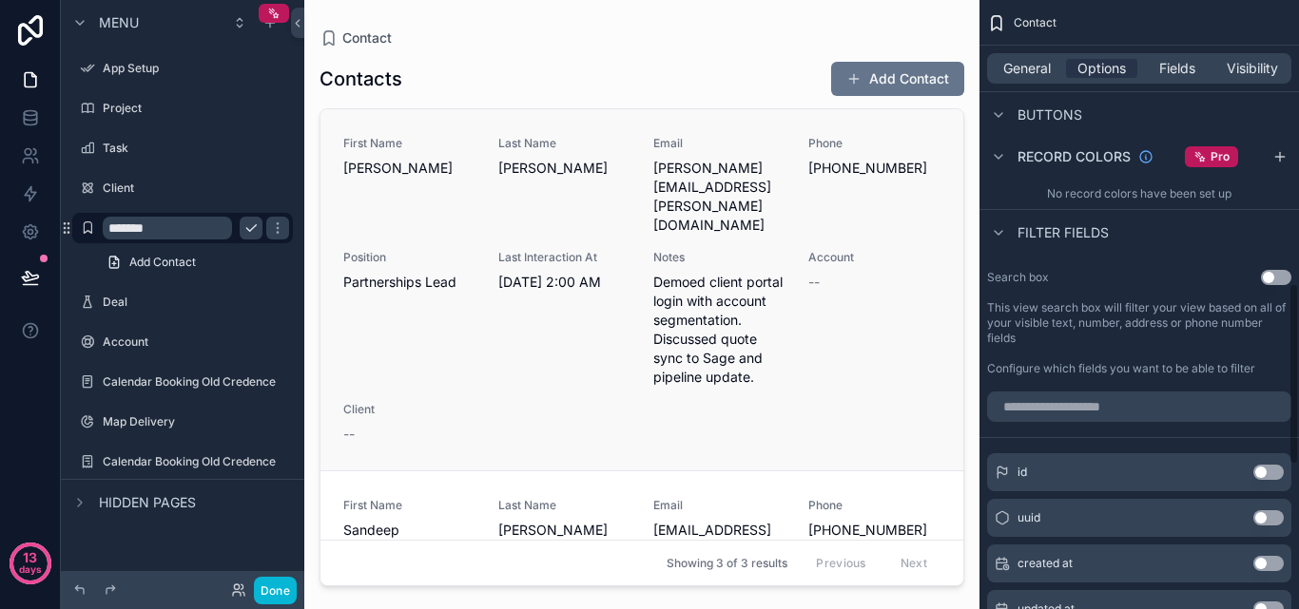
scroll to position [951, 0]
click at [268, 34] on div "Menu" at bounding box center [182, 23] width 243 height 46
click at [268, 30] on div "scrollable content" at bounding box center [270, 22] width 23 height 23
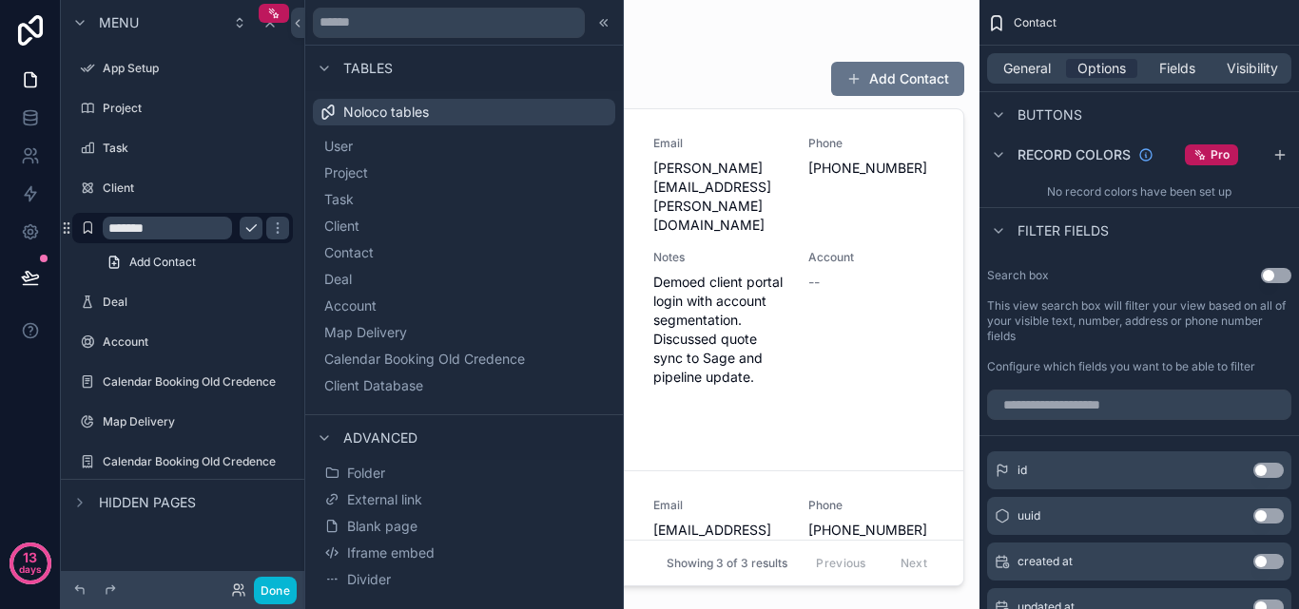
click at [455, 113] on div "Noloco tables" at bounding box center [464, 112] width 302 height 27
click at [408, 110] on span "Noloco tables" at bounding box center [386, 112] width 86 height 19
click at [409, 380] on span "Client Database" at bounding box center [396, 386] width 99 height 19
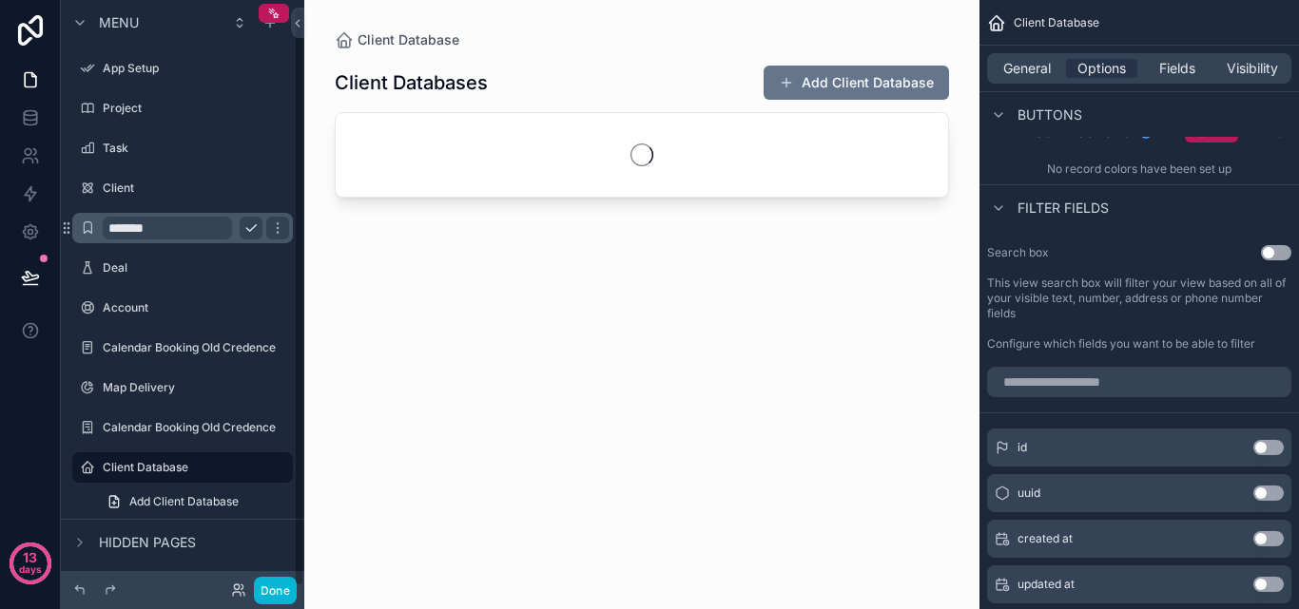
scroll to position [9, 0]
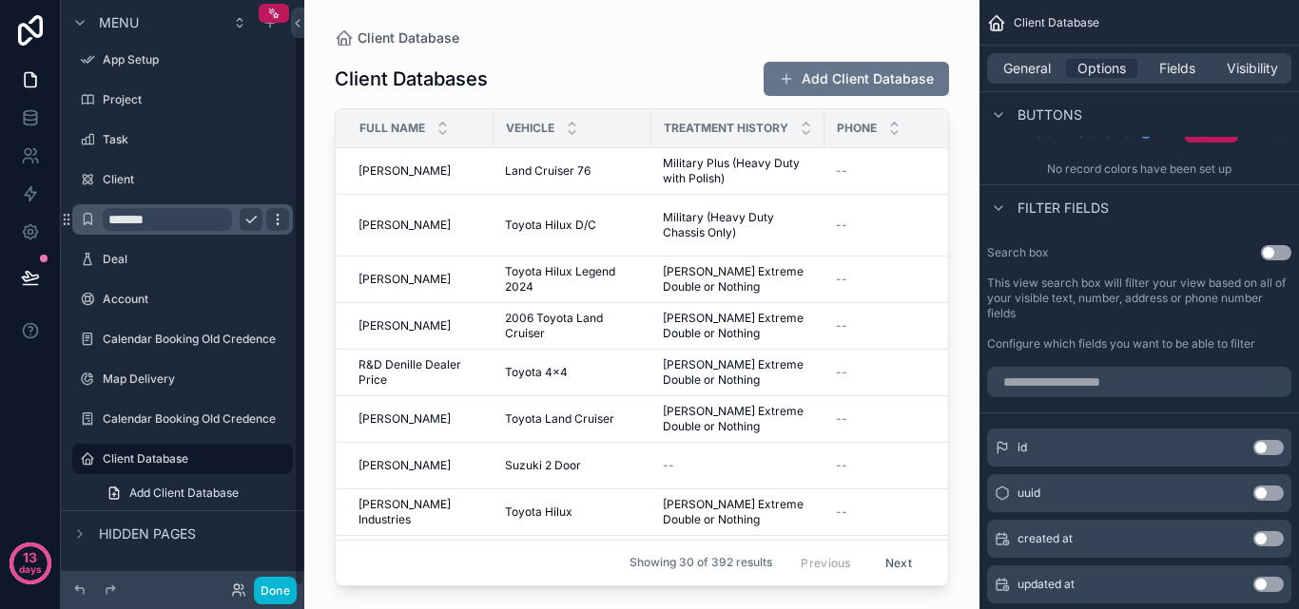
click at [278, 223] on icon "scrollable content" at bounding box center [277, 223] width 1 height 1
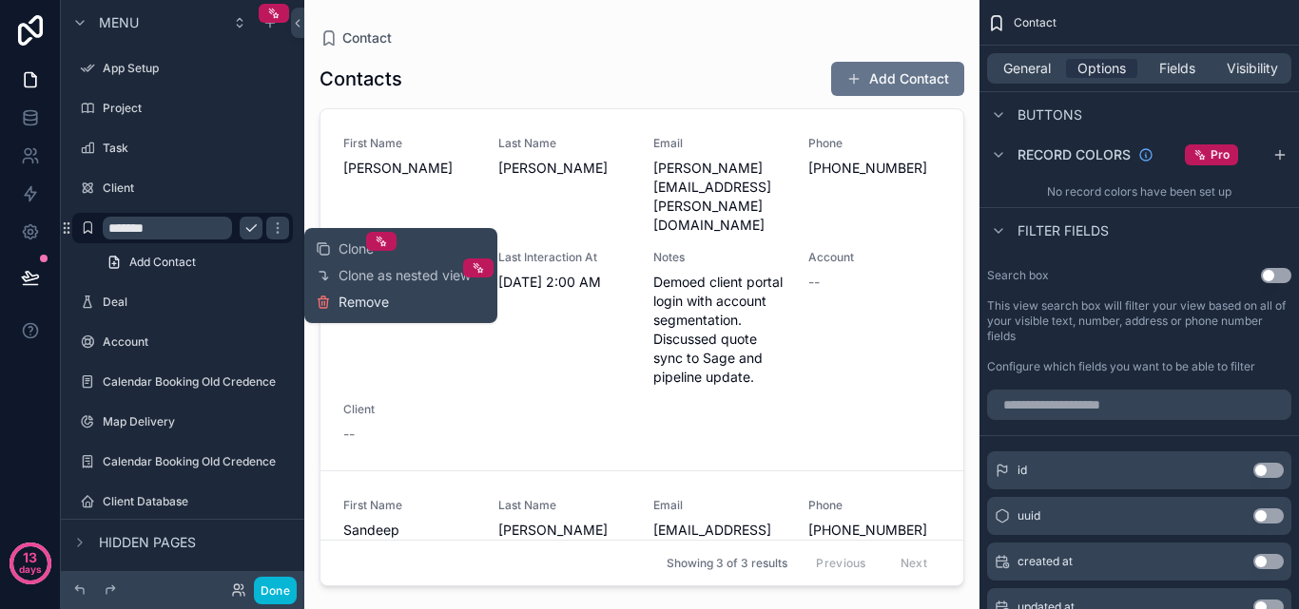
click at [344, 298] on span "Remove" at bounding box center [363, 302] width 50 height 19
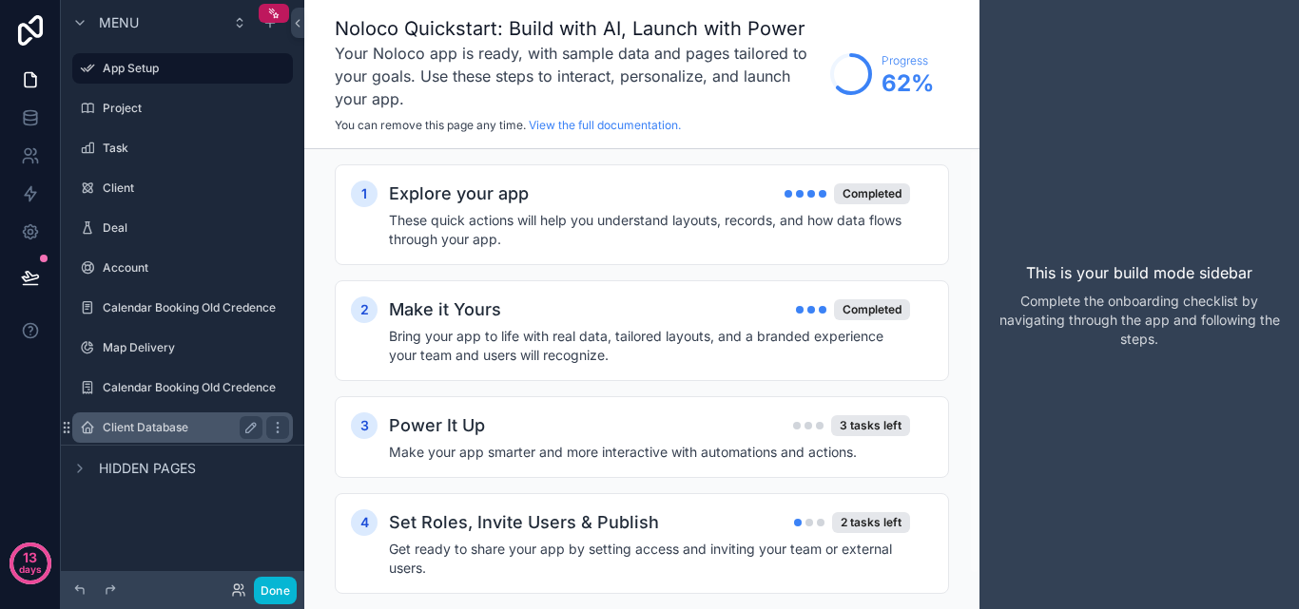
click at [208, 422] on label "Client Database" at bounding box center [179, 427] width 152 height 15
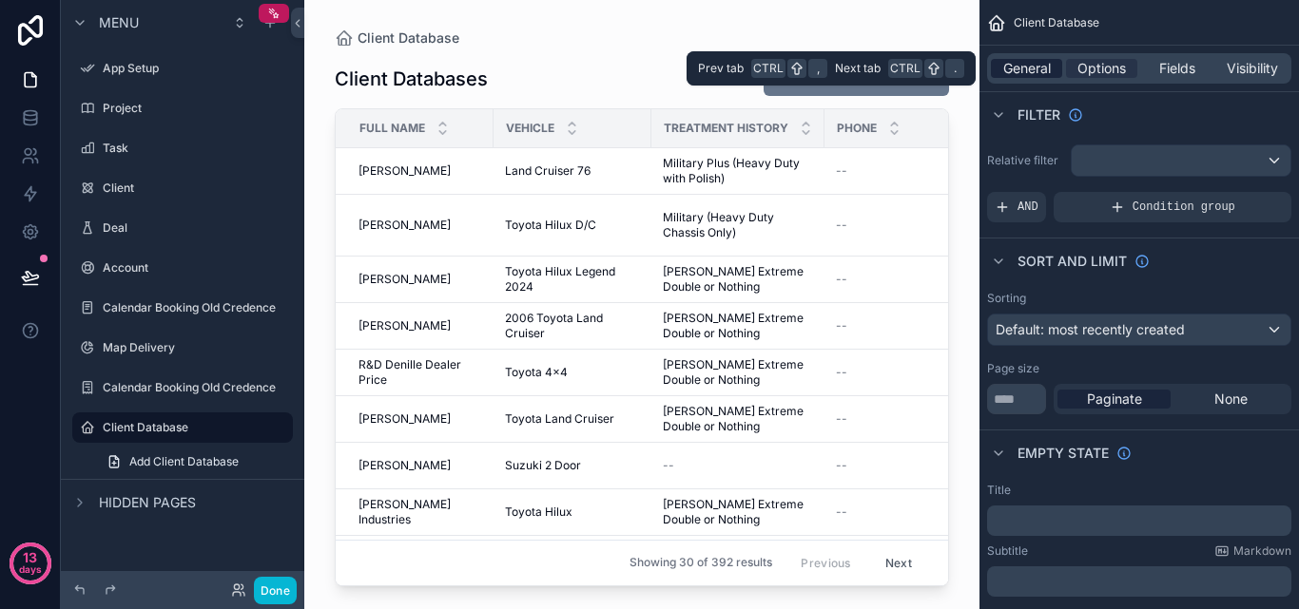
click at [1045, 70] on span "General" at bounding box center [1027, 68] width 48 height 19
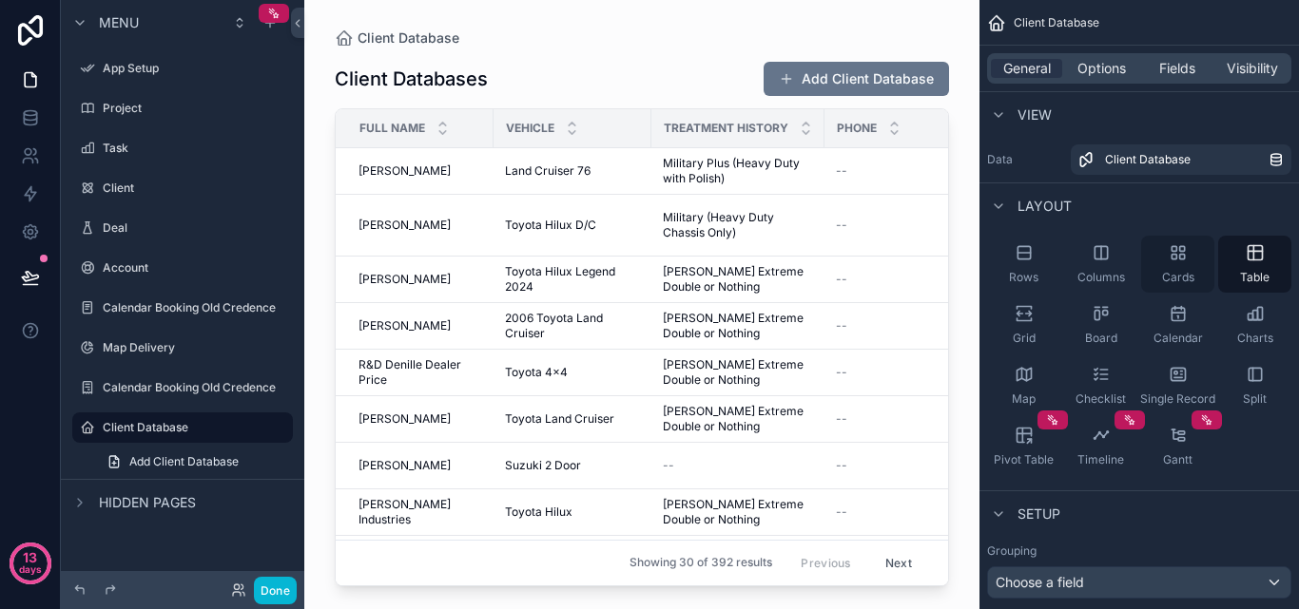
click at [1157, 277] on div "Cards" at bounding box center [1177, 264] width 73 height 57
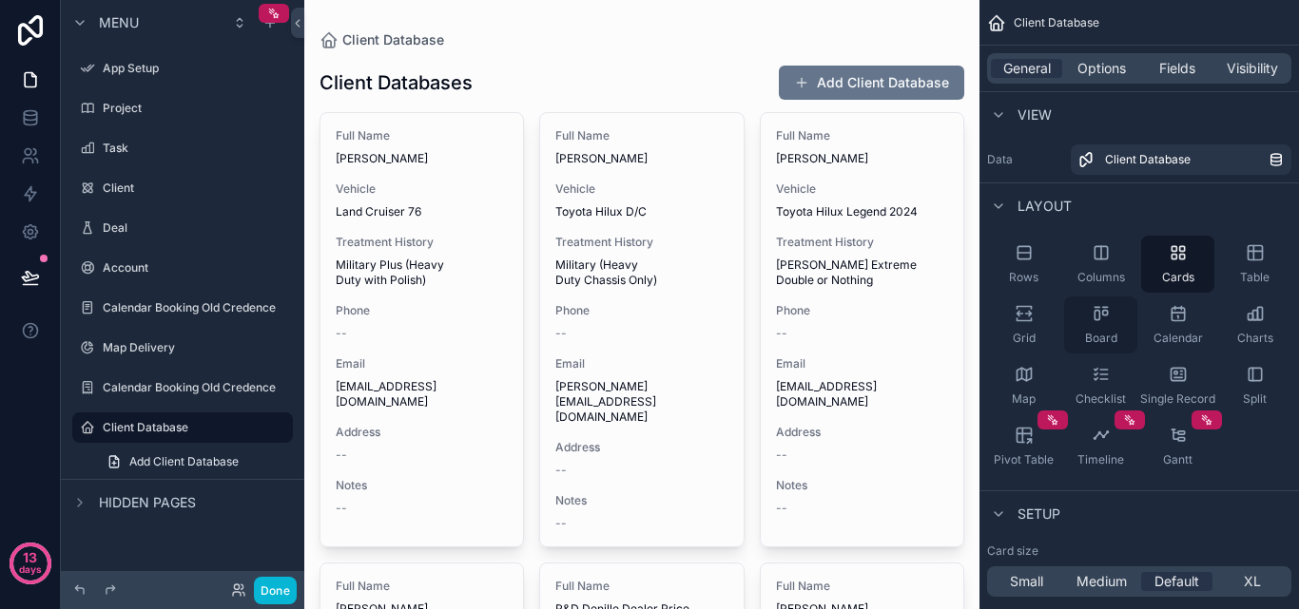
click at [1080, 335] on div "Board" at bounding box center [1100, 325] width 73 height 57
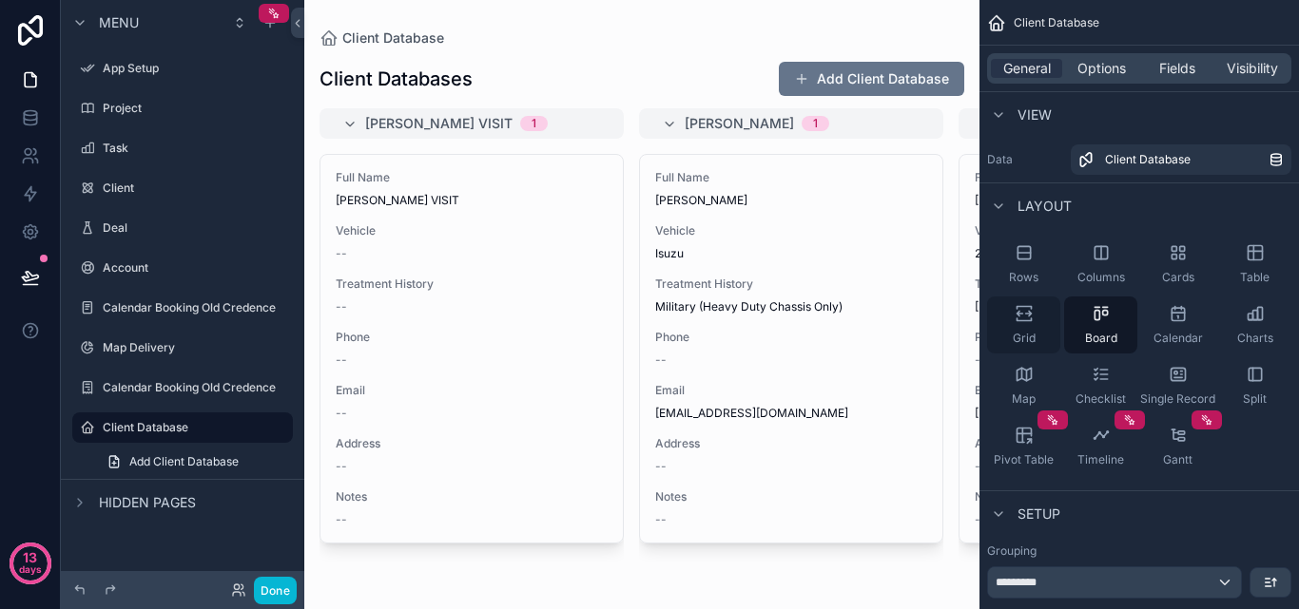
click at [1041, 334] on div "Grid" at bounding box center [1023, 325] width 73 height 57
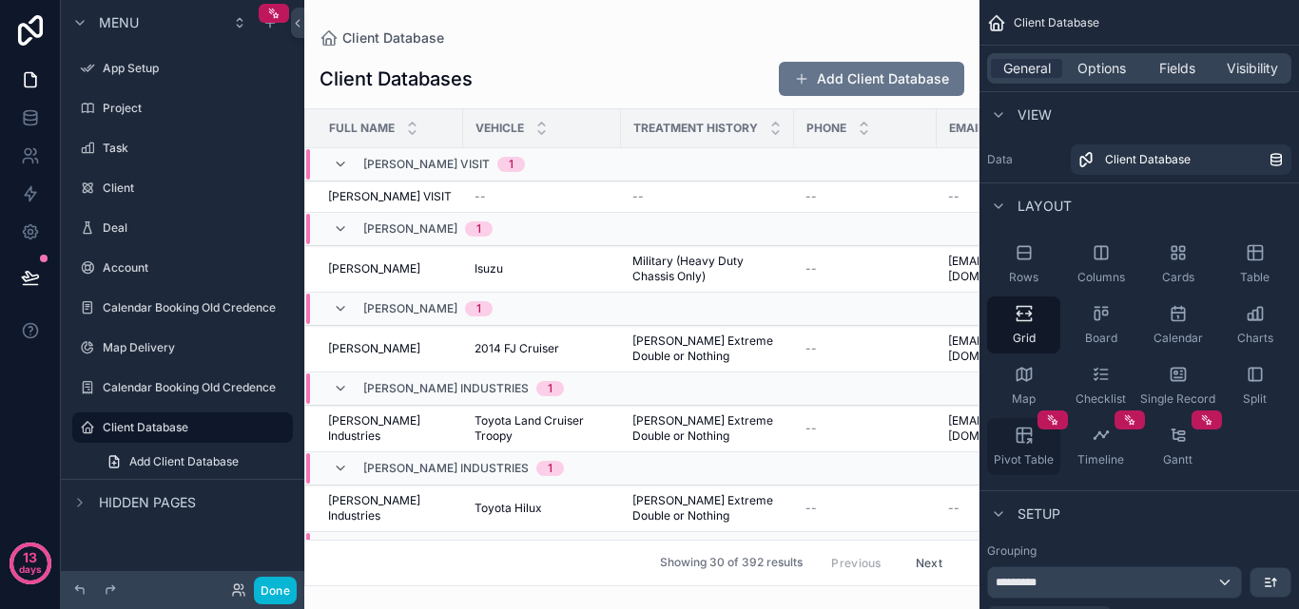
click at [1040, 437] on div "Pivot Table" at bounding box center [1023, 446] width 73 height 57
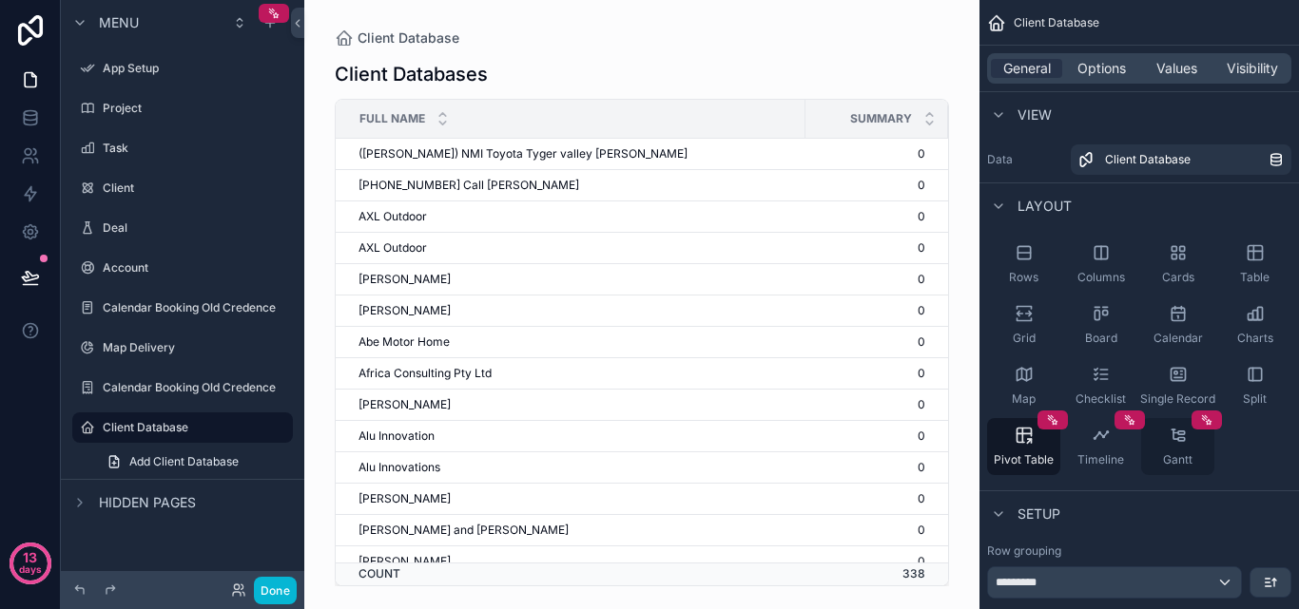
click at [1184, 442] on icon "scrollable content" at bounding box center [1178, 435] width 19 height 19
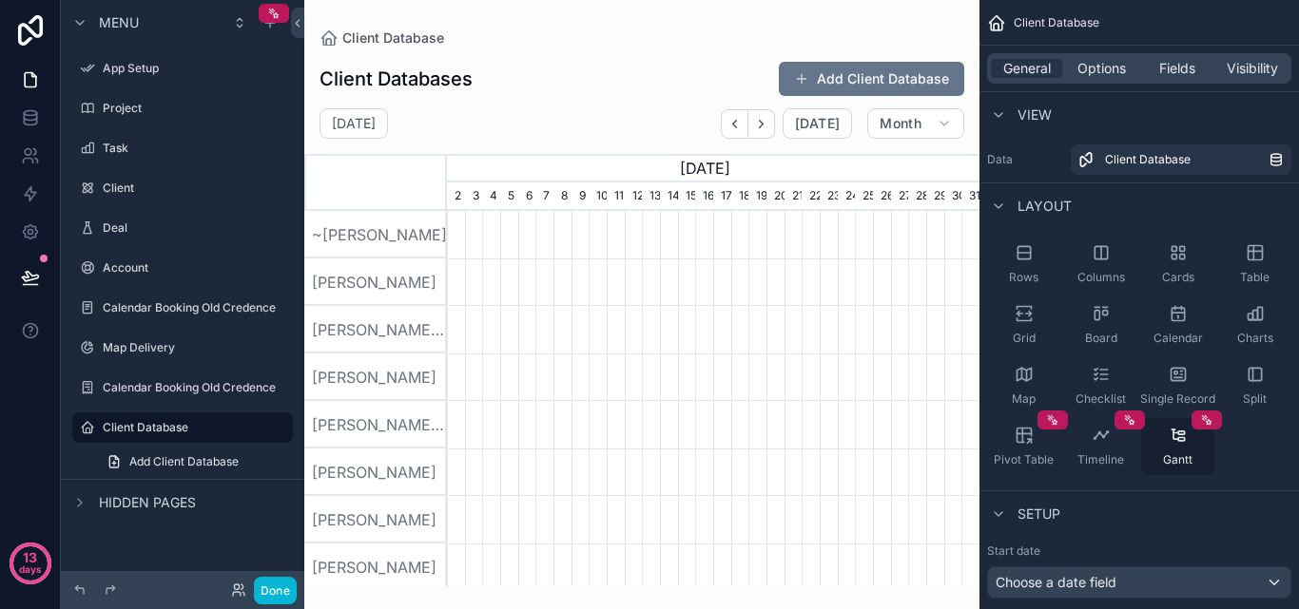
scroll to position [0, 532]
click at [1260, 387] on div "Split" at bounding box center [1254, 385] width 73 height 57
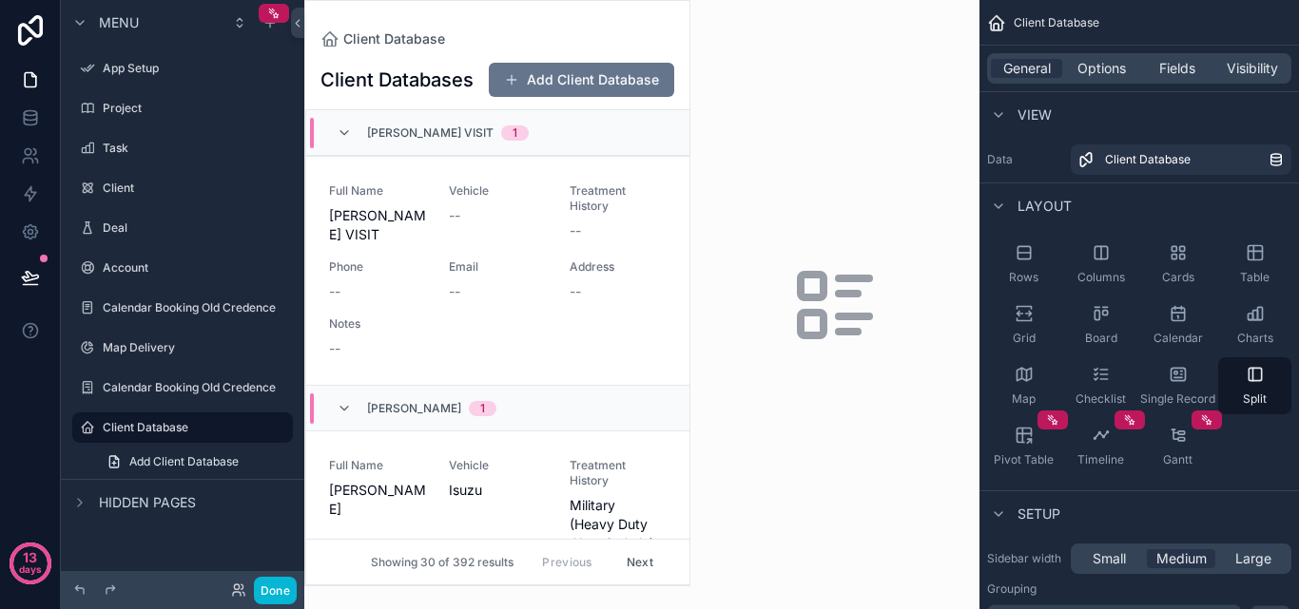
click at [372, 496] on div "scrollable content" at bounding box center [497, 293] width 384 height 585
click at [1247, 318] on icon "scrollable content" at bounding box center [1249, 317] width 5 height 7
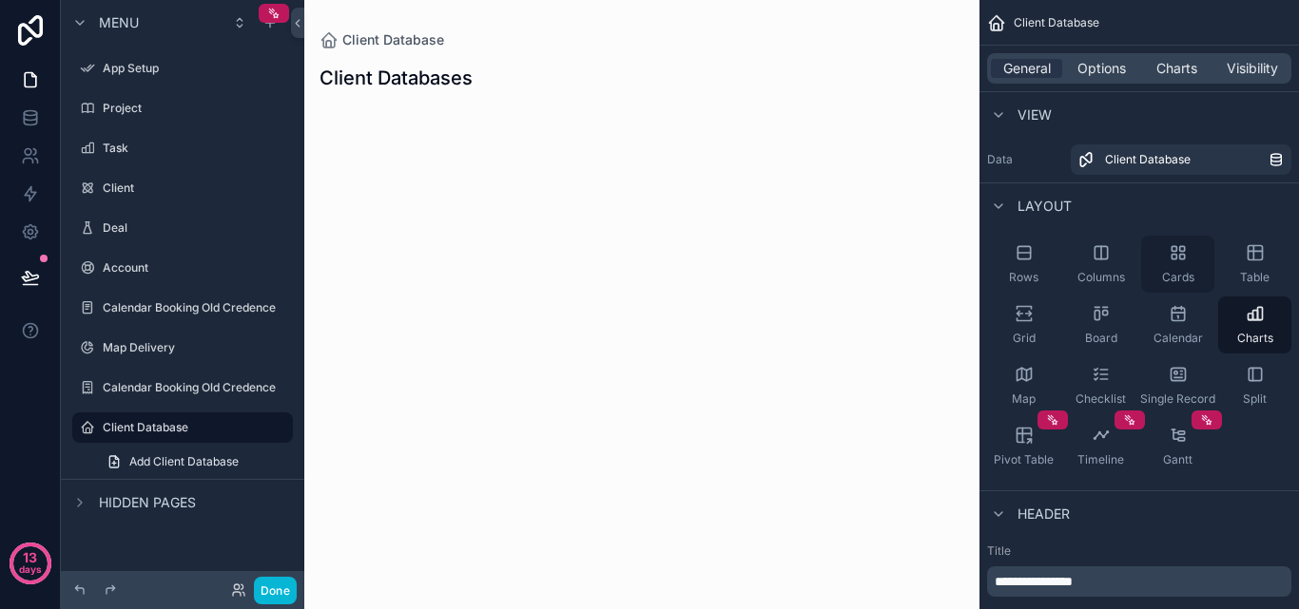
click at [1186, 261] on icon "scrollable content" at bounding box center [1178, 252] width 19 height 19
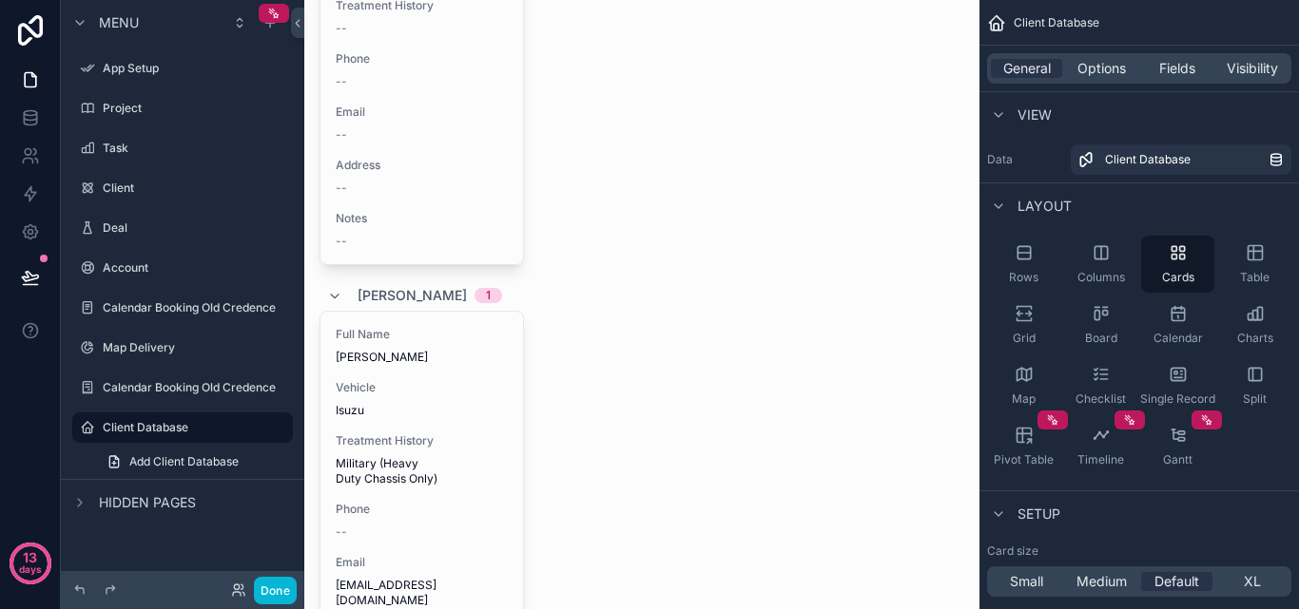
scroll to position [0, 0]
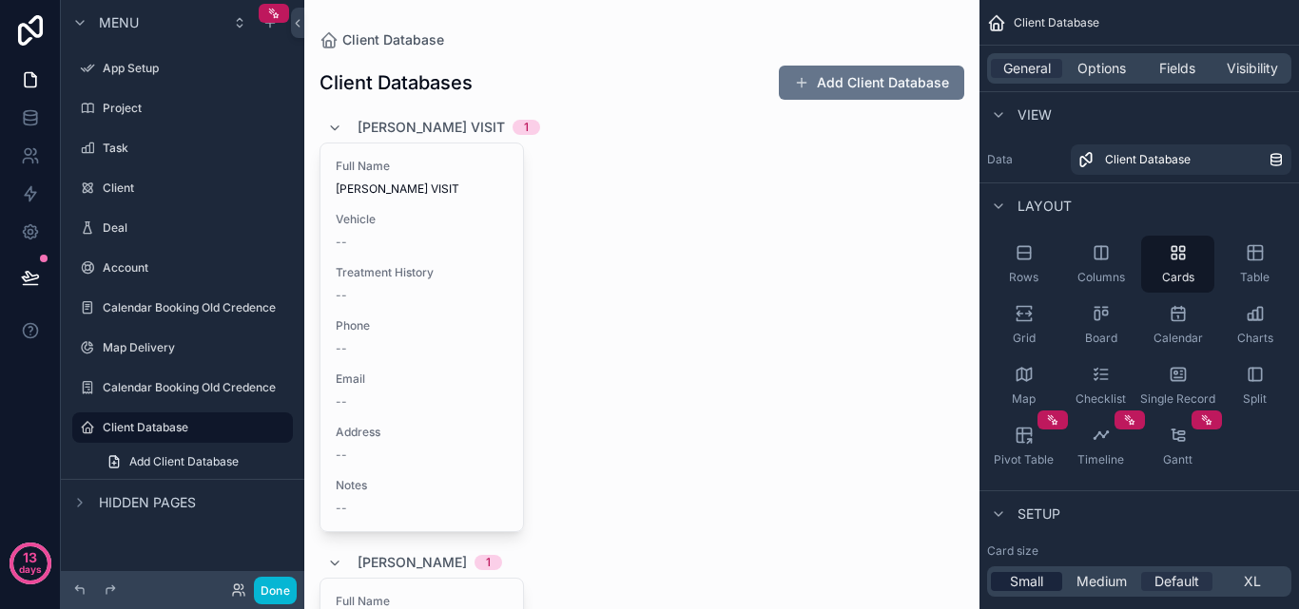
click at [1045, 586] on div "Small" at bounding box center [1026, 581] width 71 height 19
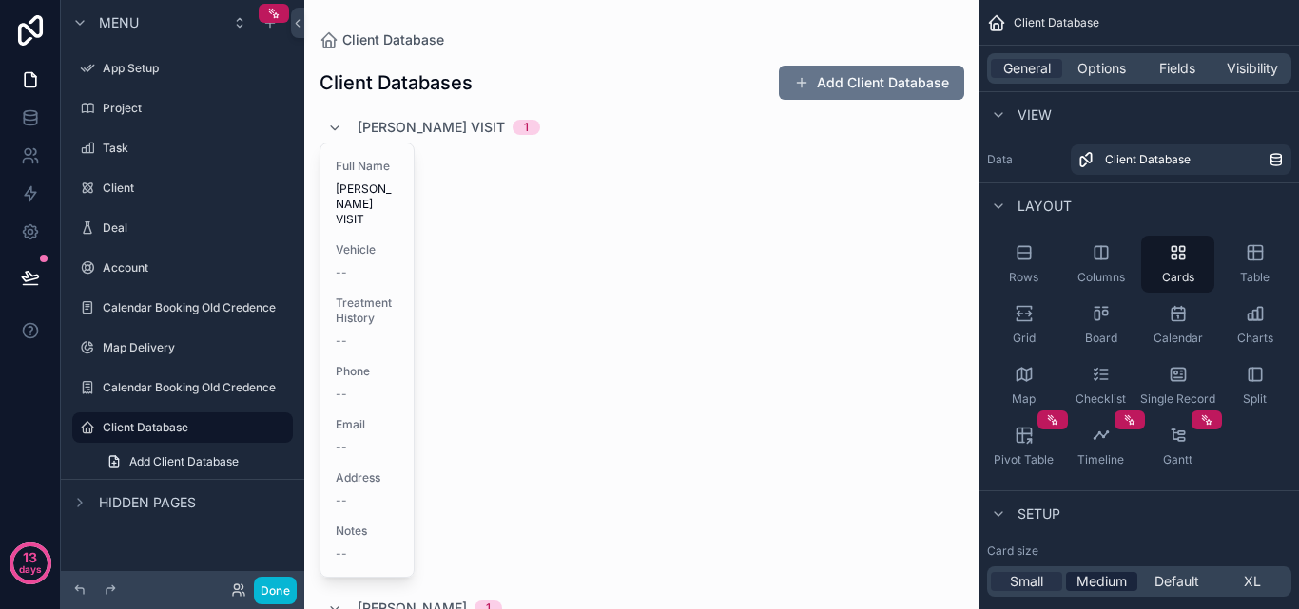
click at [1087, 584] on span "Medium" at bounding box center [1101, 581] width 50 height 19
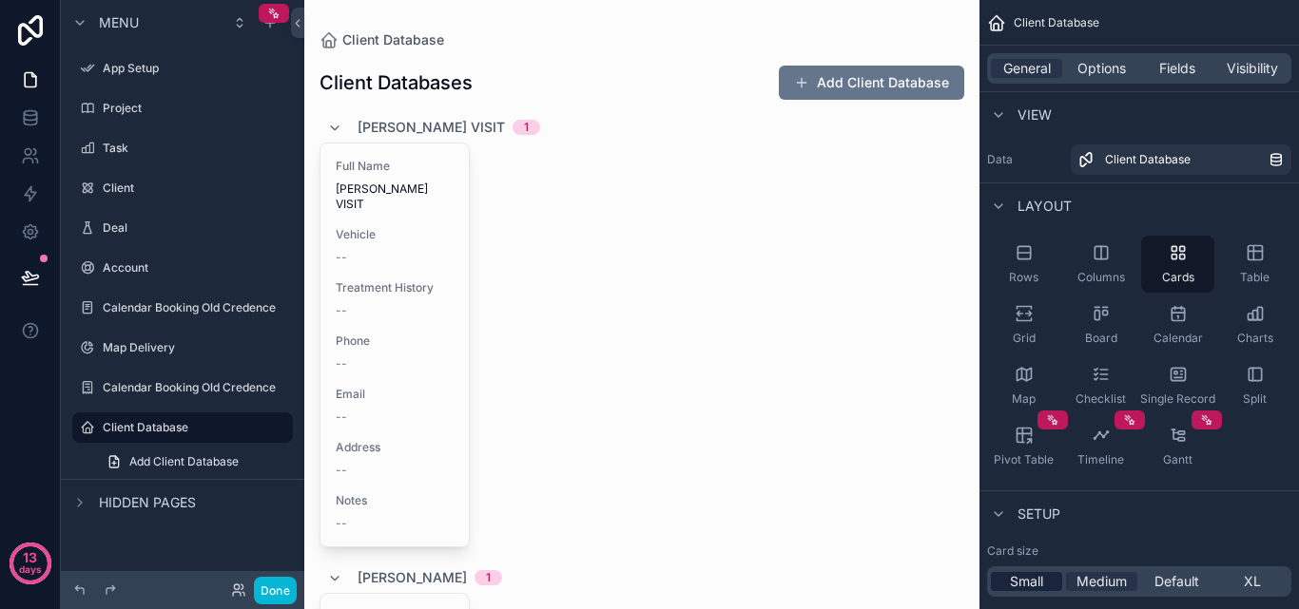
click at [1050, 580] on div "Small" at bounding box center [1026, 581] width 71 height 19
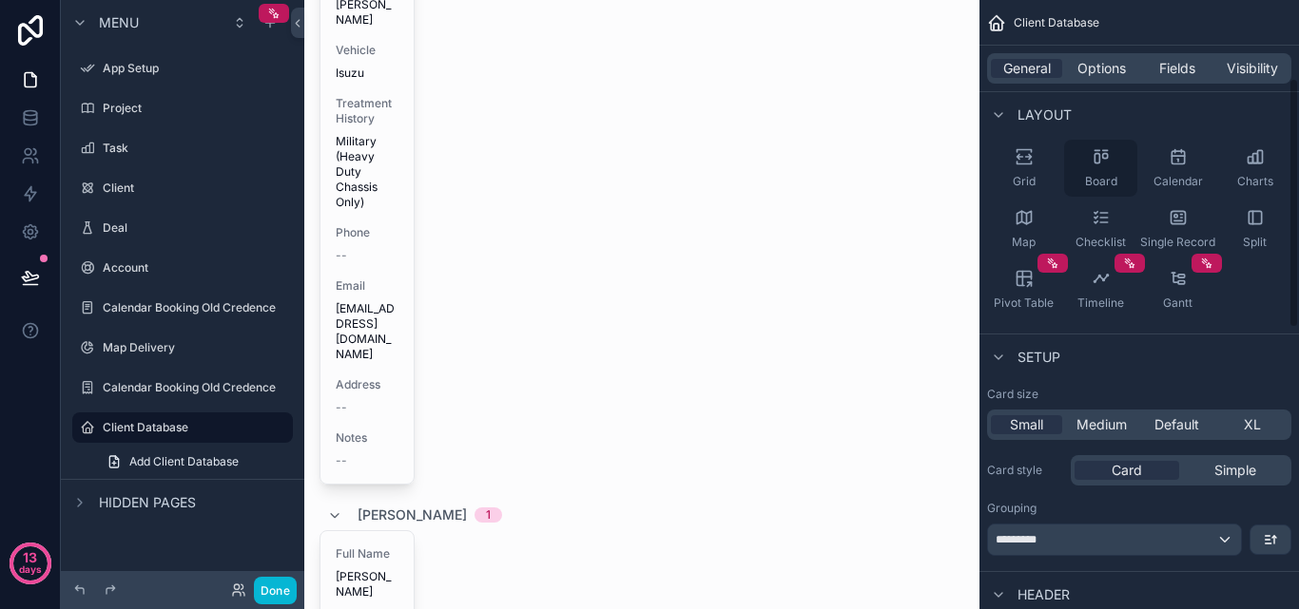
scroll to position [190, 0]
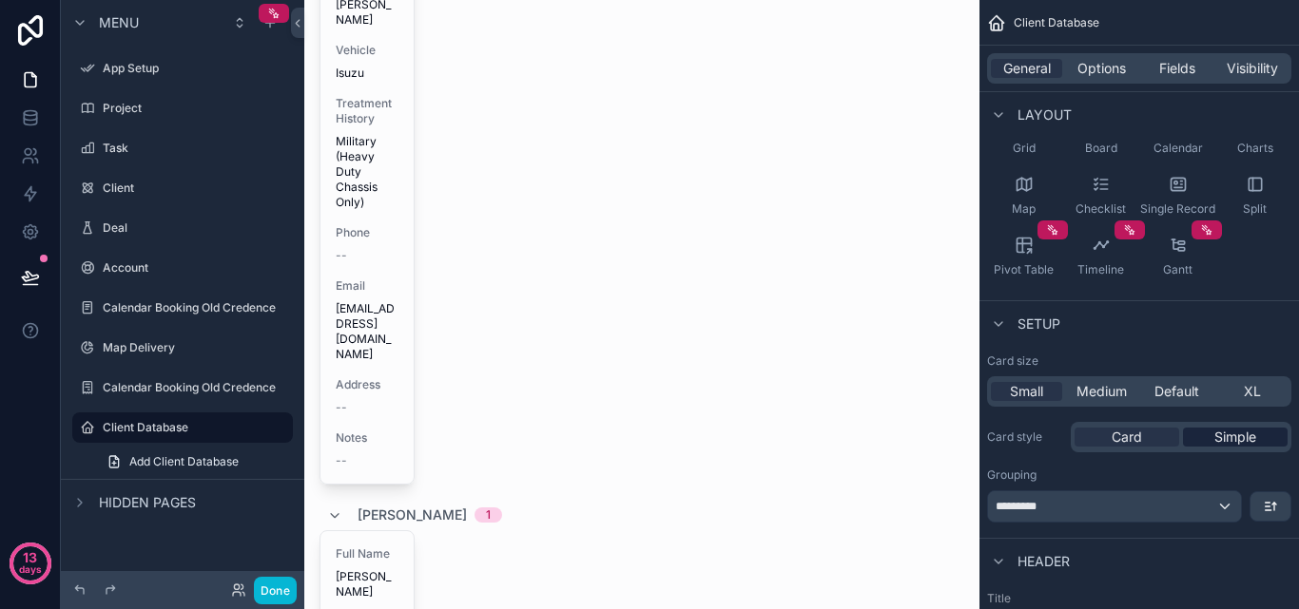
click at [1212, 438] on div "Simple" at bounding box center [1235, 437] width 105 height 19
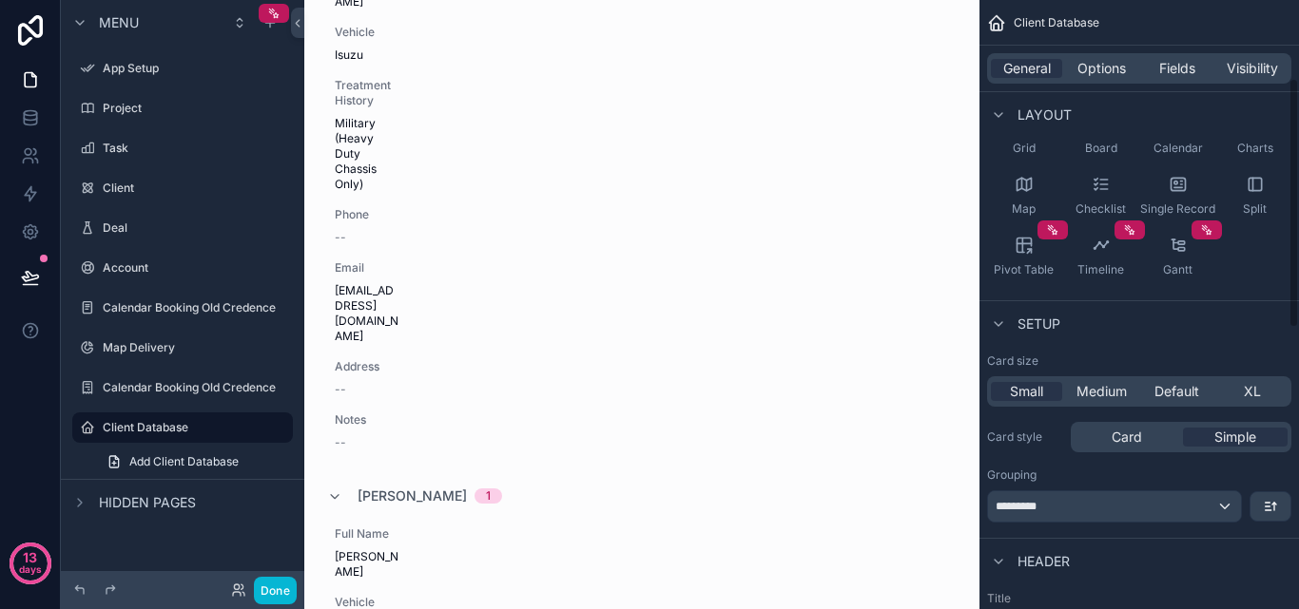
click at [1145, 426] on div "Card Simple" at bounding box center [1181, 437] width 221 height 30
click at [1132, 446] on span "Card" at bounding box center [1126, 437] width 30 height 19
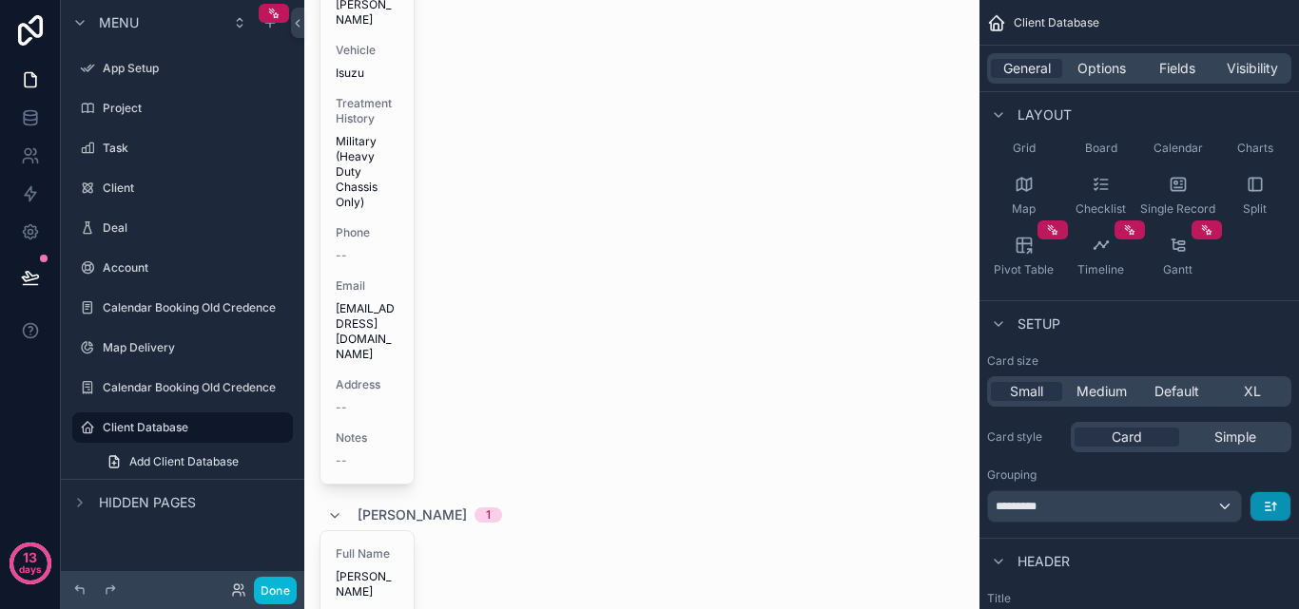
click at [1260, 503] on button "scrollable content" at bounding box center [1270, 507] width 40 height 29
click at [1258, 555] on span "A -> Z" at bounding box center [1256, 549] width 38 height 23
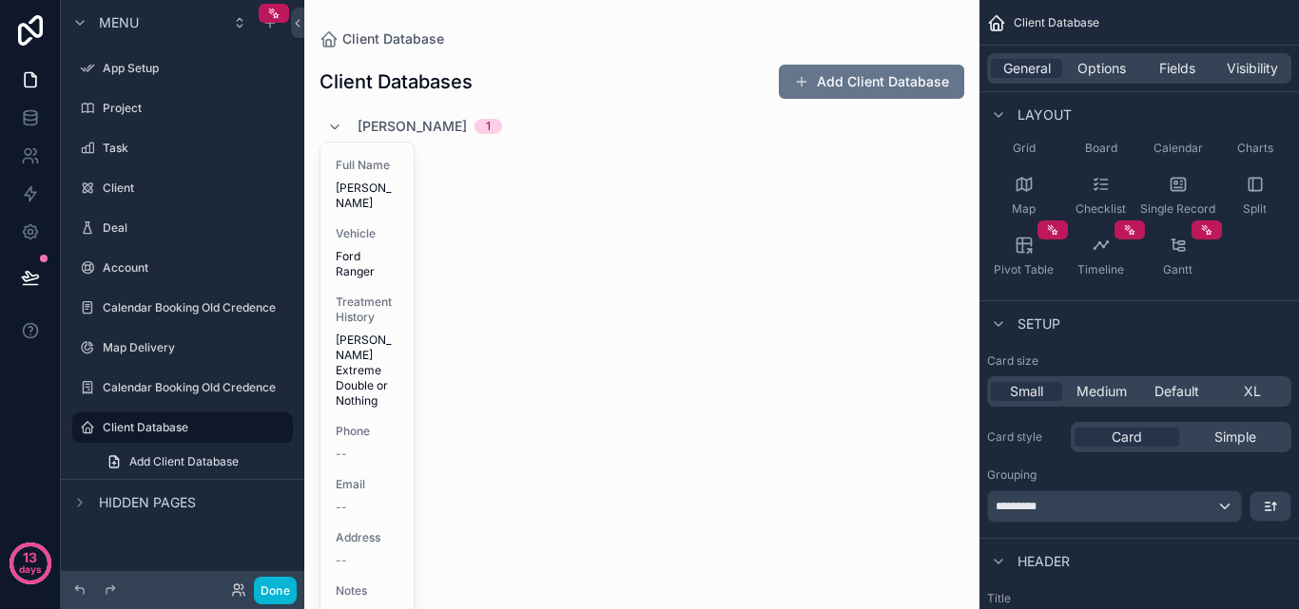
scroll to position [0, 0]
click at [336, 124] on icon "scrollable content" at bounding box center [334, 128] width 15 height 15
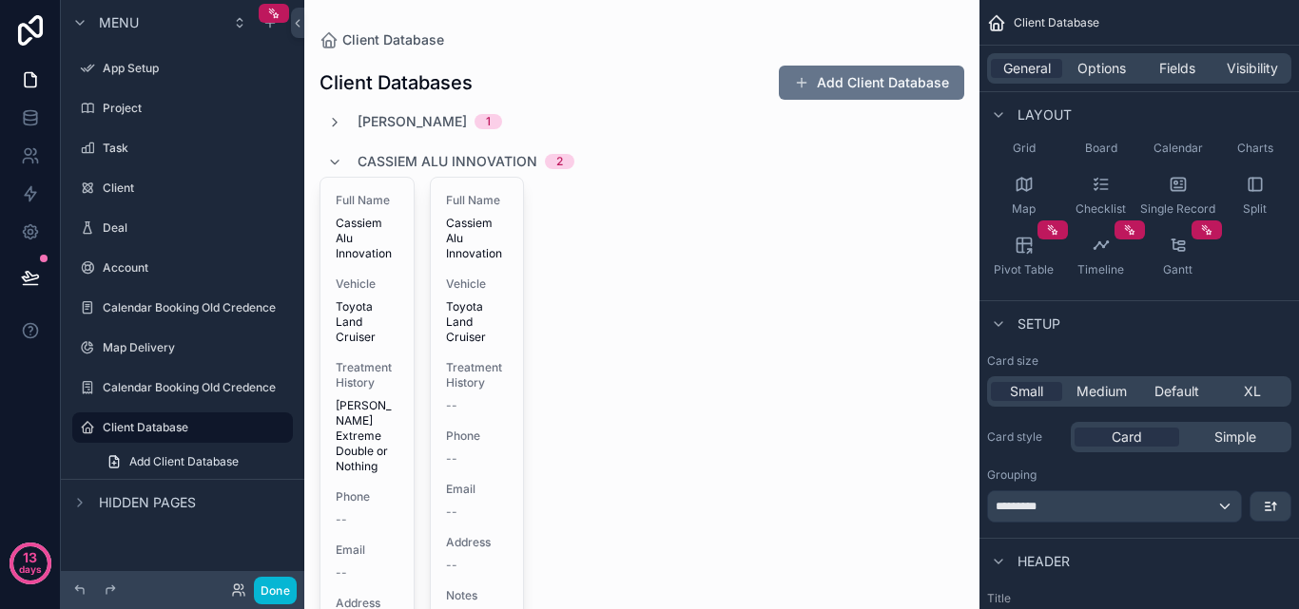
click at [338, 148] on div "Cassiem Alu Innovation 2" at bounding box center [450, 161] width 247 height 30
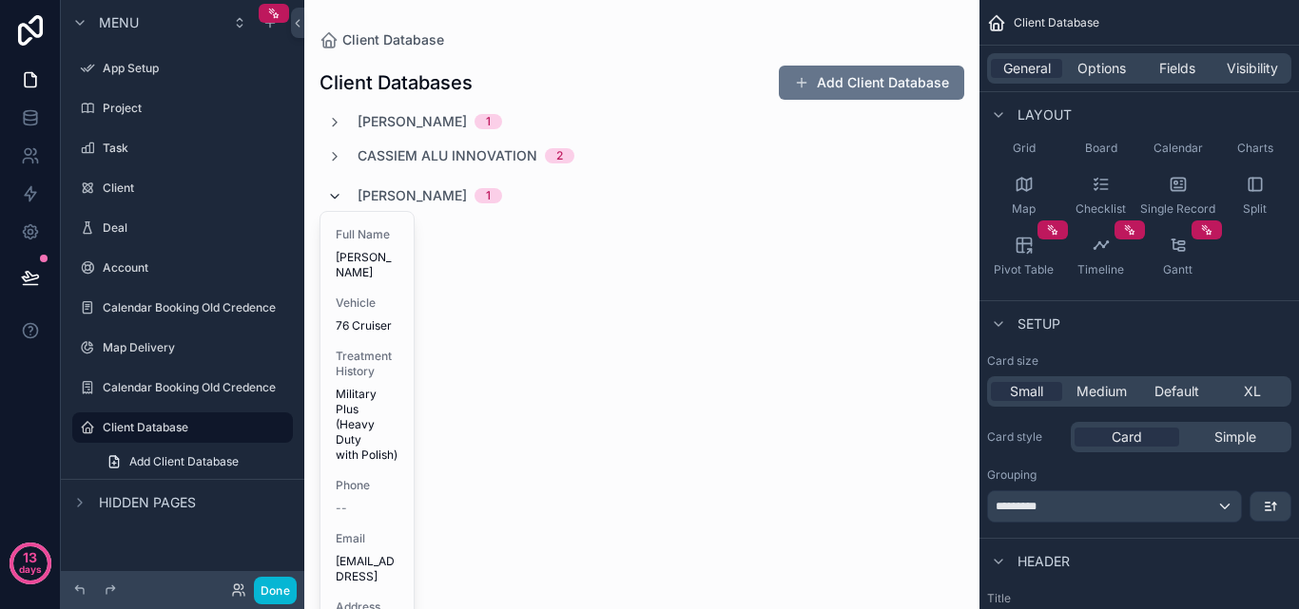
click at [338, 201] on icon "scrollable content" at bounding box center [334, 196] width 15 height 15
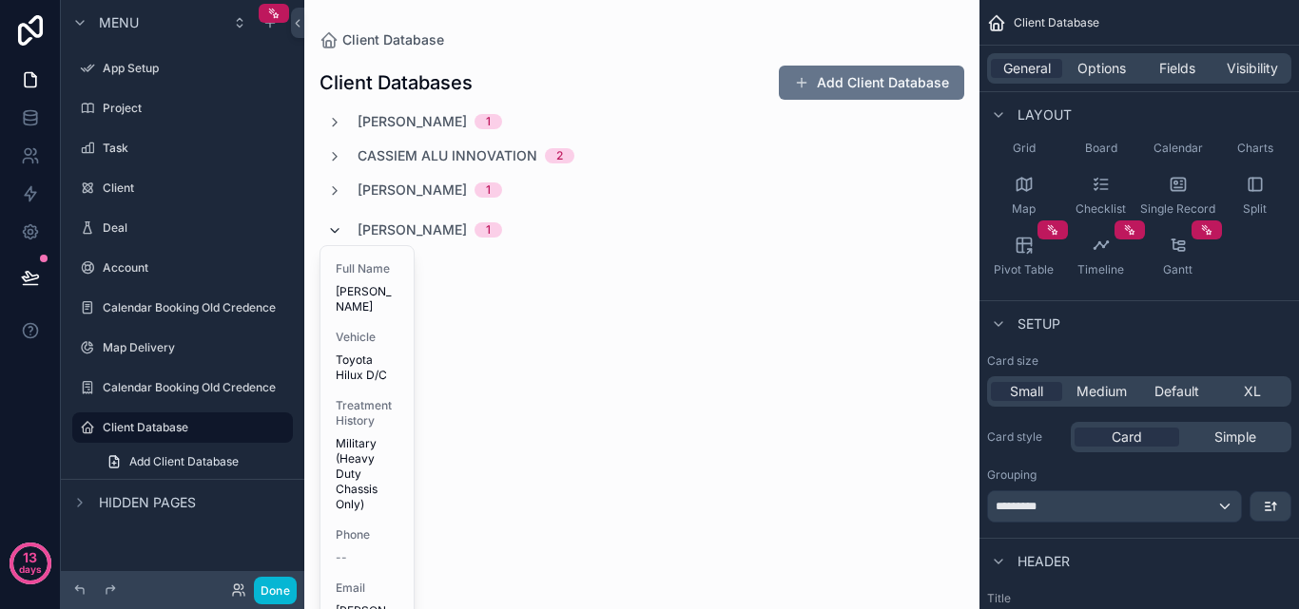
click at [337, 237] on icon "scrollable content" at bounding box center [334, 230] width 15 height 15
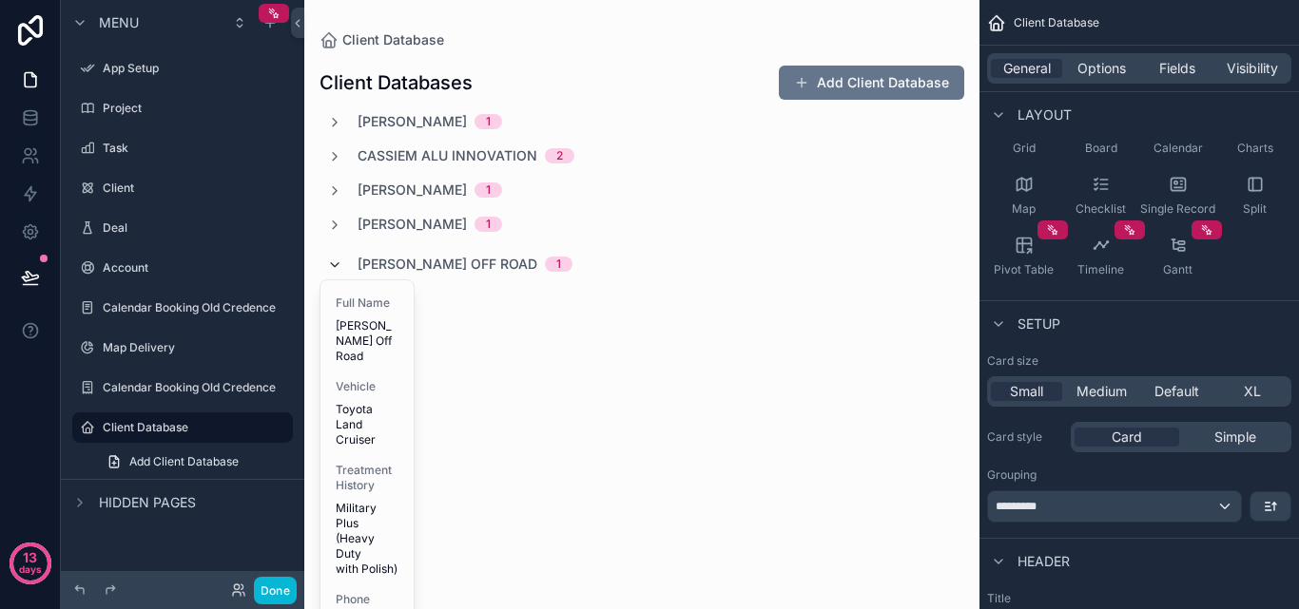
click at [336, 264] on icon "scrollable content" at bounding box center [334, 265] width 15 height 15
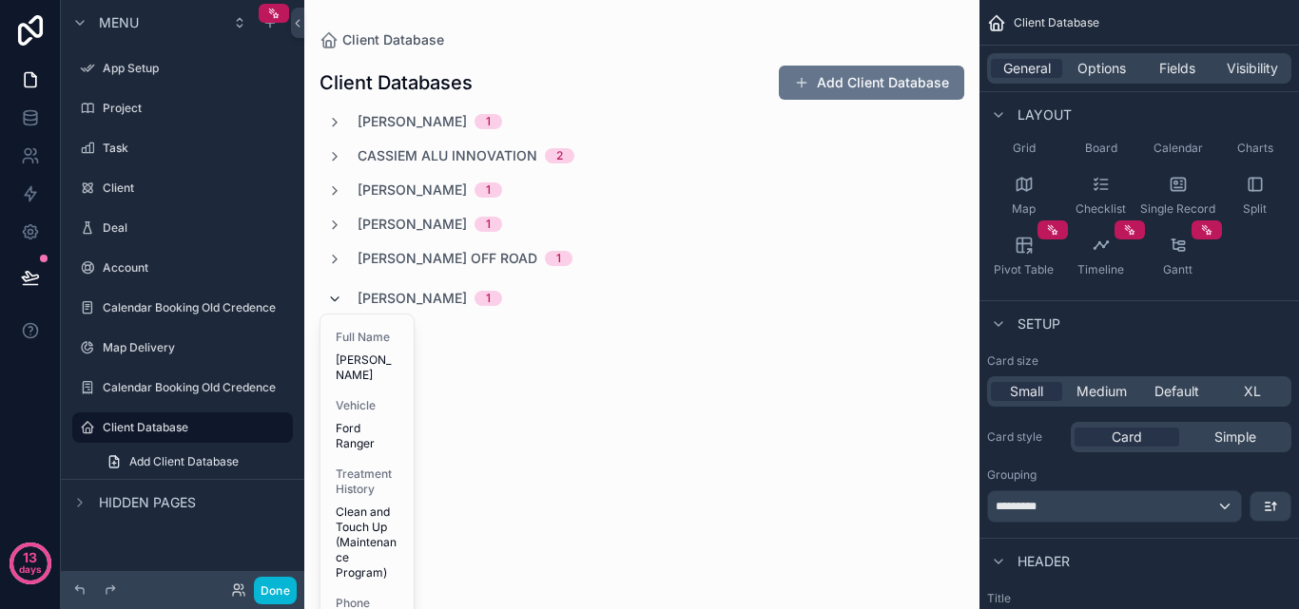
click at [338, 297] on icon "scrollable content" at bounding box center [334, 299] width 15 height 15
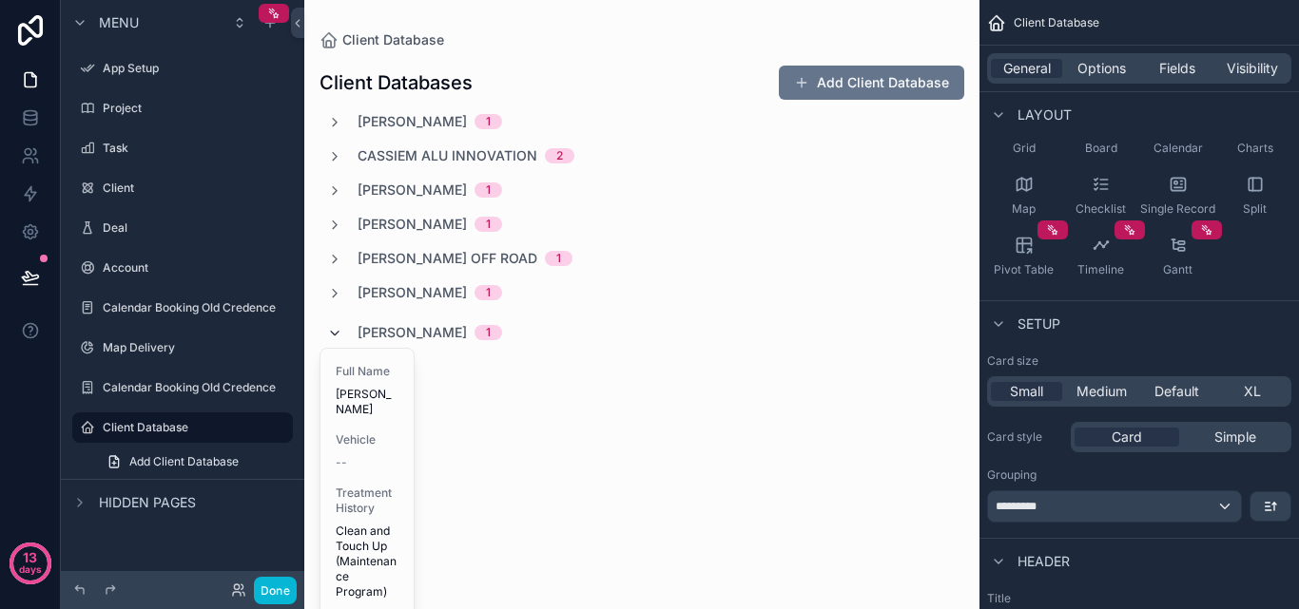
click at [338, 336] on icon "scrollable content" at bounding box center [334, 333] width 15 height 15
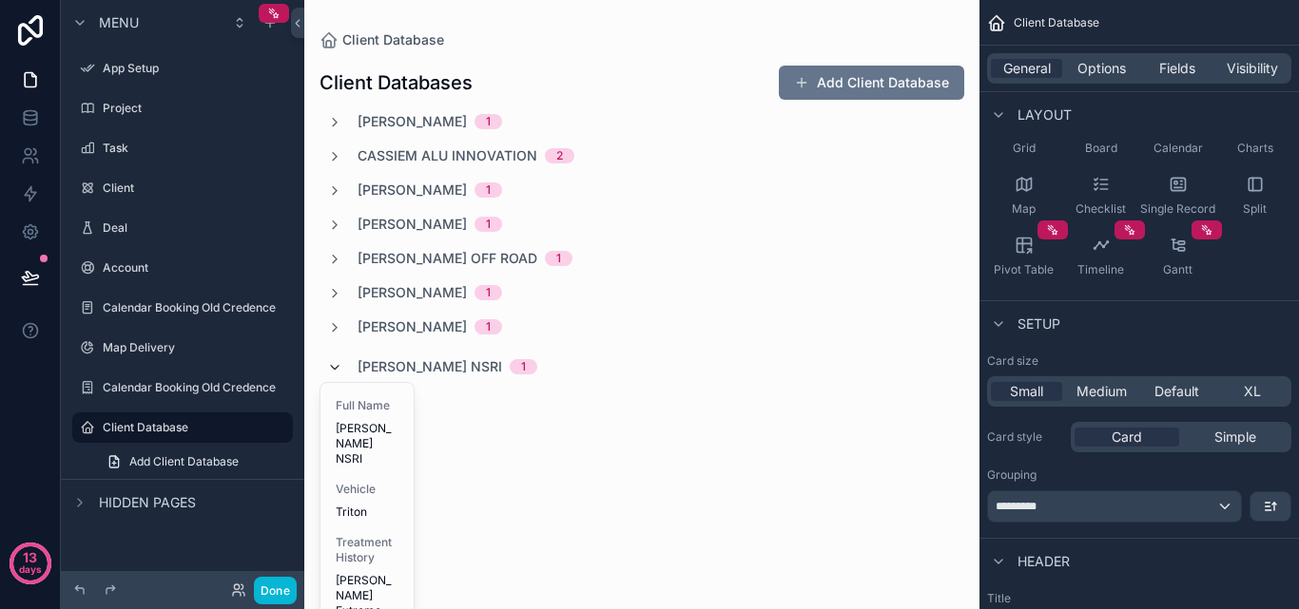
click at [338, 360] on icon "scrollable content" at bounding box center [334, 367] width 15 height 15
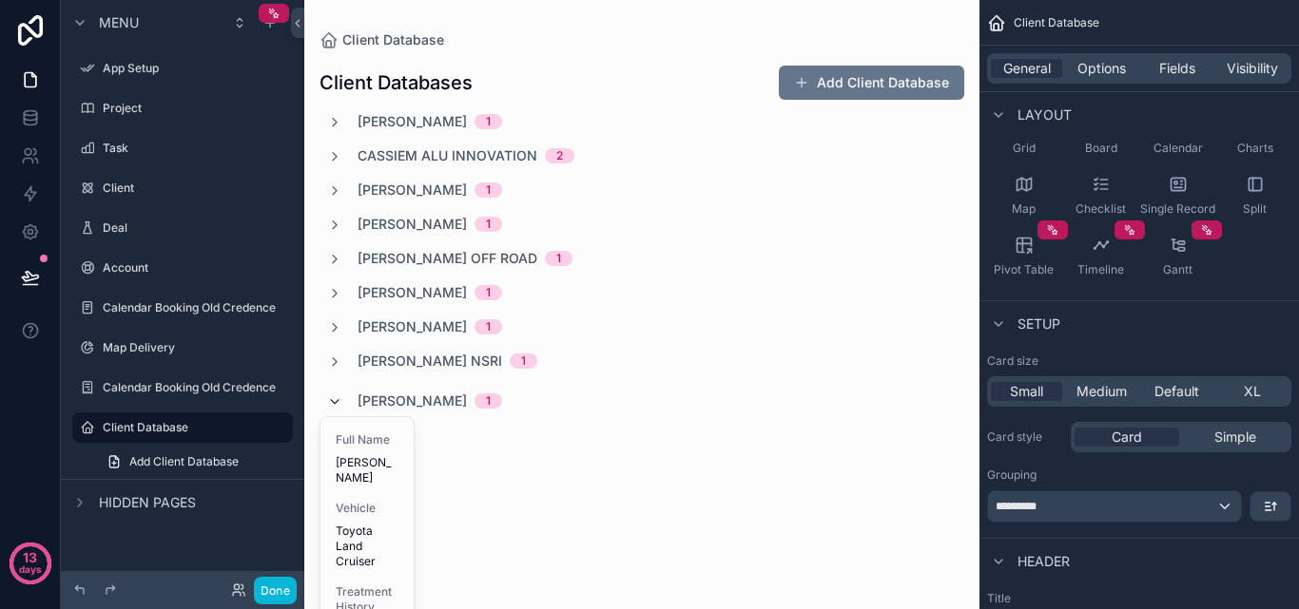
click at [338, 404] on icon "scrollable content" at bounding box center [334, 402] width 15 height 15
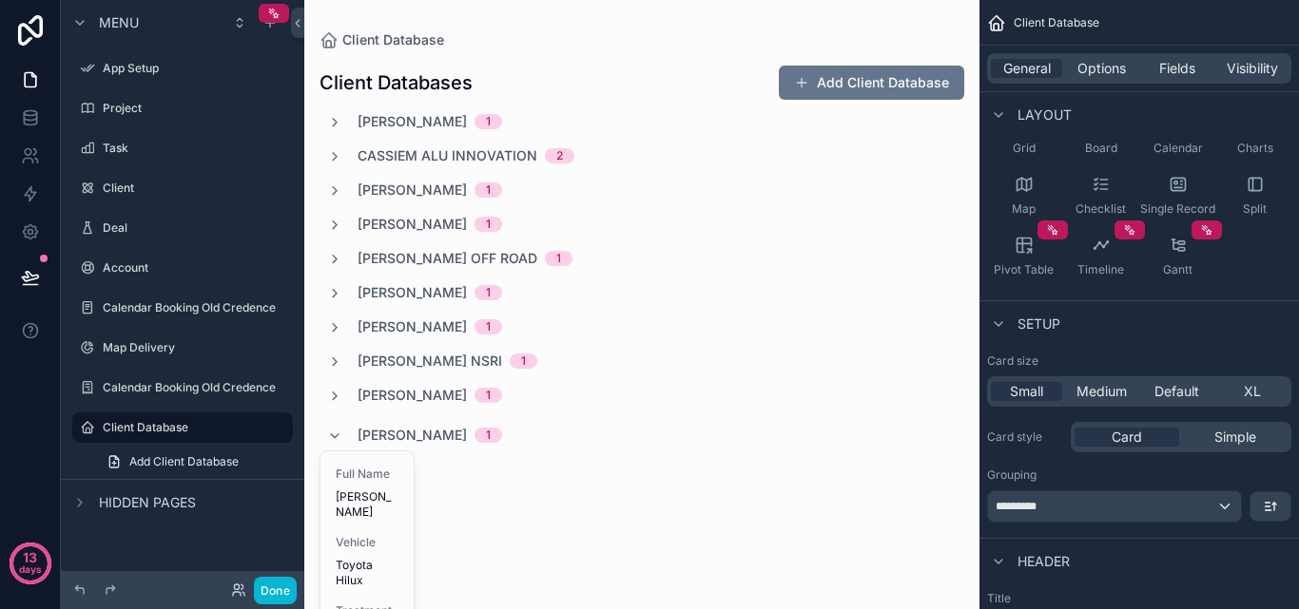
drag, startPoint x: 337, startPoint y: 431, endPoint x: 336, endPoint y: 446, distance: 15.2
click at [337, 432] on icon "scrollable content" at bounding box center [334, 436] width 15 height 15
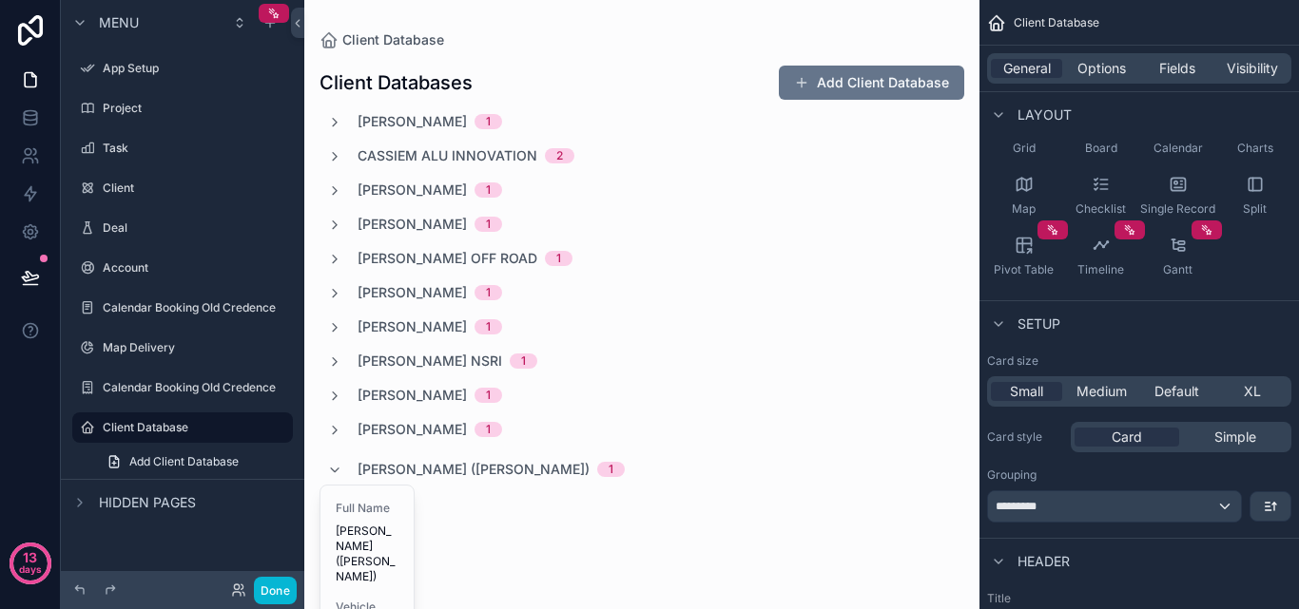
drag, startPoint x: 334, startPoint y: 466, endPoint x: 334, endPoint y: 477, distance: 11.4
click at [334, 468] on icon "scrollable content" at bounding box center [334, 470] width 15 height 15
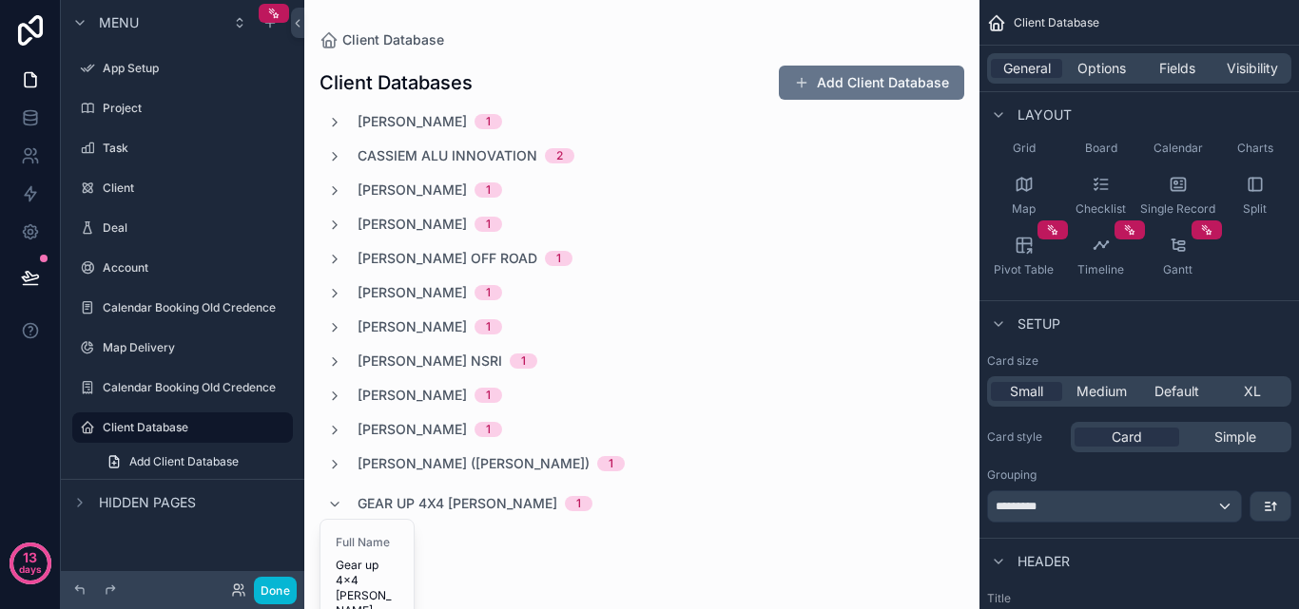
drag, startPoint x: 335, startPoint y: 502, endPoint x: 336, endPoint y: 516, distance: 14.3
click at [335, 506] on icon "scrollable content" at bounding box center [334, 504] width 15 height 15
click at [334, 539] on icon "scrollable content" at bounding box center [334, 538] width 15 height 15
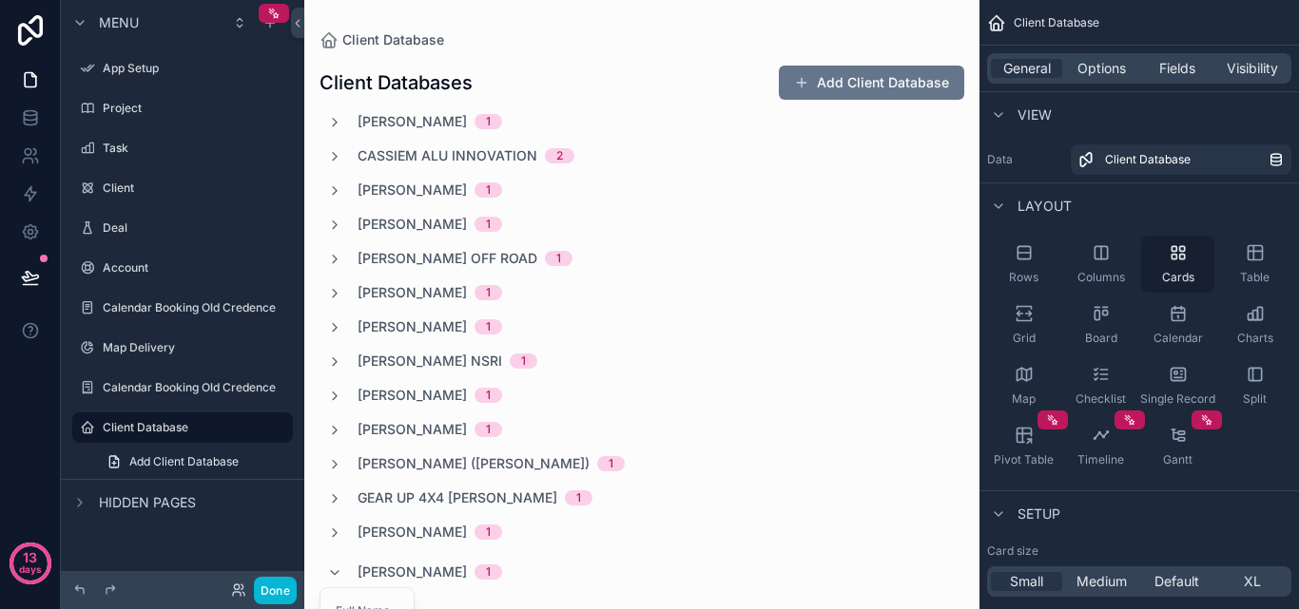
click at [1185, 260] on icon "scrollable content" at bounding box center [1178, 252] width 19 height 19
click at [1168, 577] on span "Default" at bounding box center [1176, 581] width 45 height 19
click at [1241, 258] on div "Table" at bounding box center [1254, 264] width 73 height 57
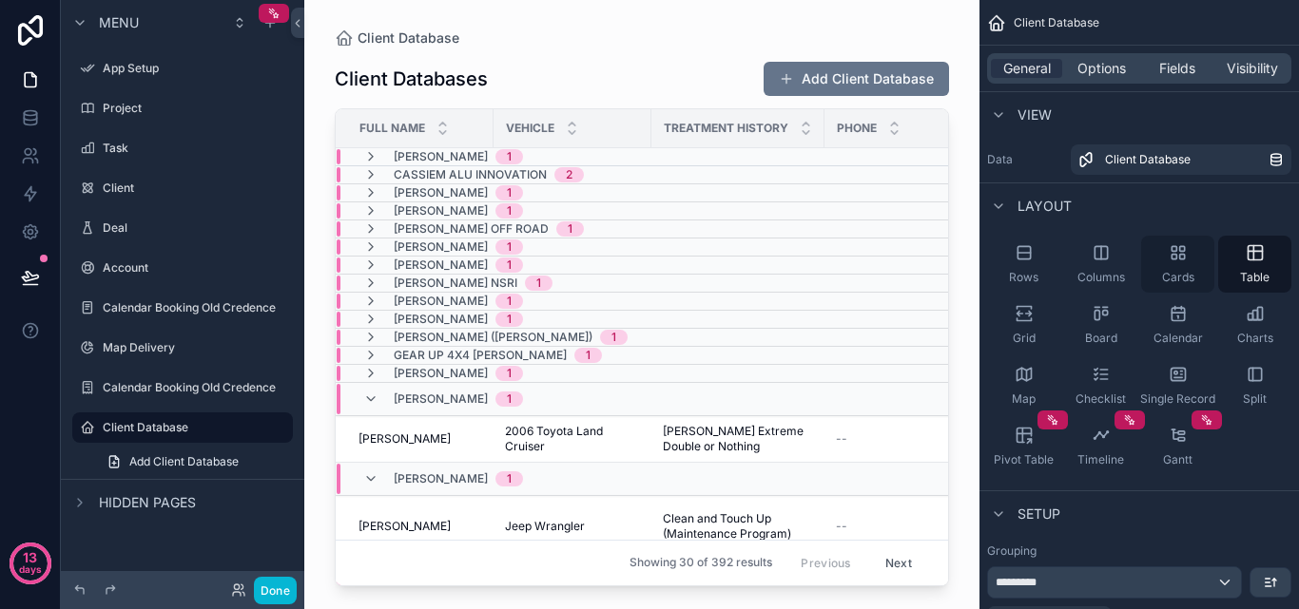
click at [1141, 263] on div "Cards" at bounding box center [1177, 264] width 73 height 57
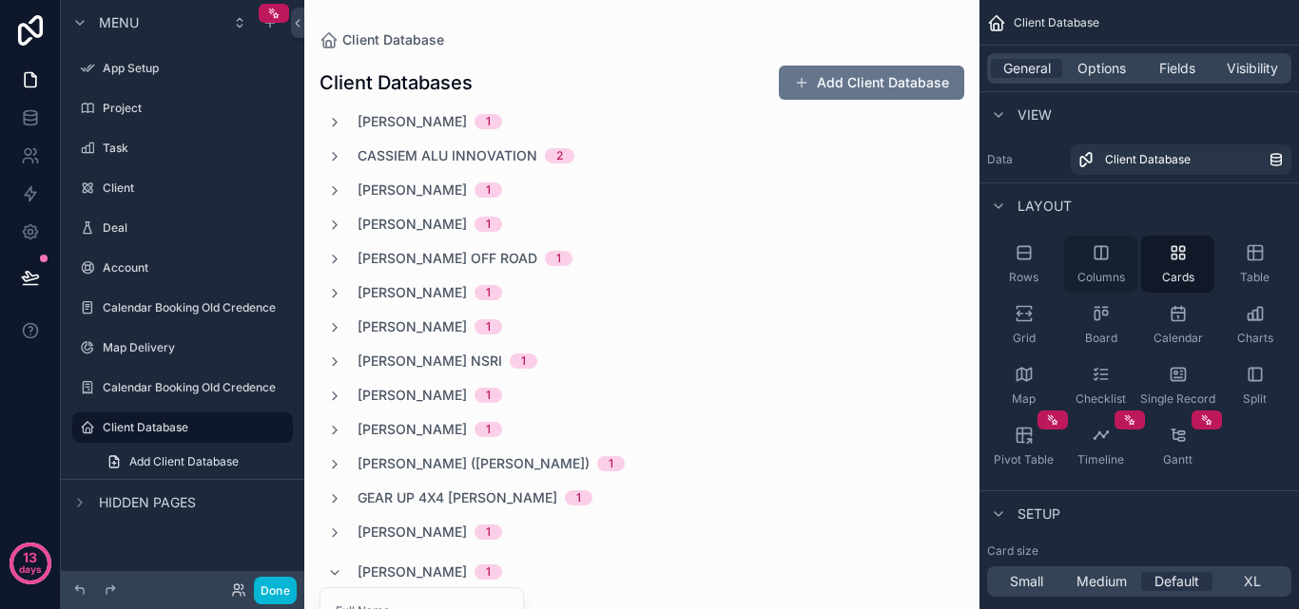
click at [1114, 262] on div "Columns" at bounding box center [1100, 264] width 73 height 57
click at [1035, 266] on div "Rows" at bounding box center [1023, 264] width 73 height 57
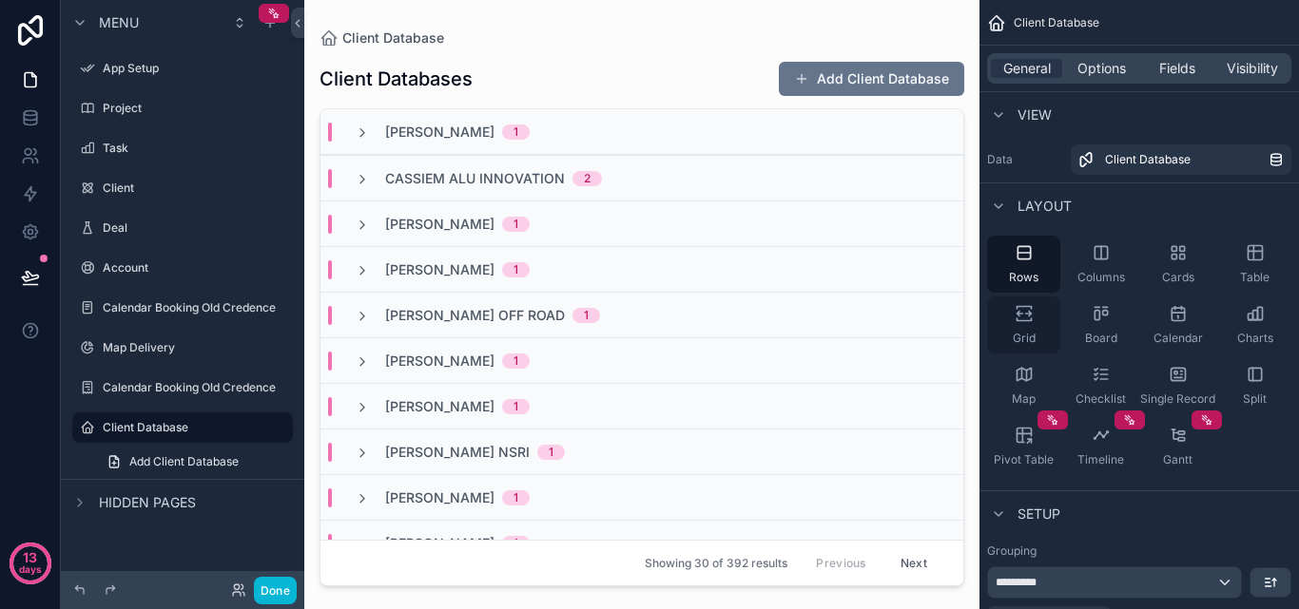
click at [1028, 332] on span "Grid" at bounding box center [1024, 338] width 23 height 15
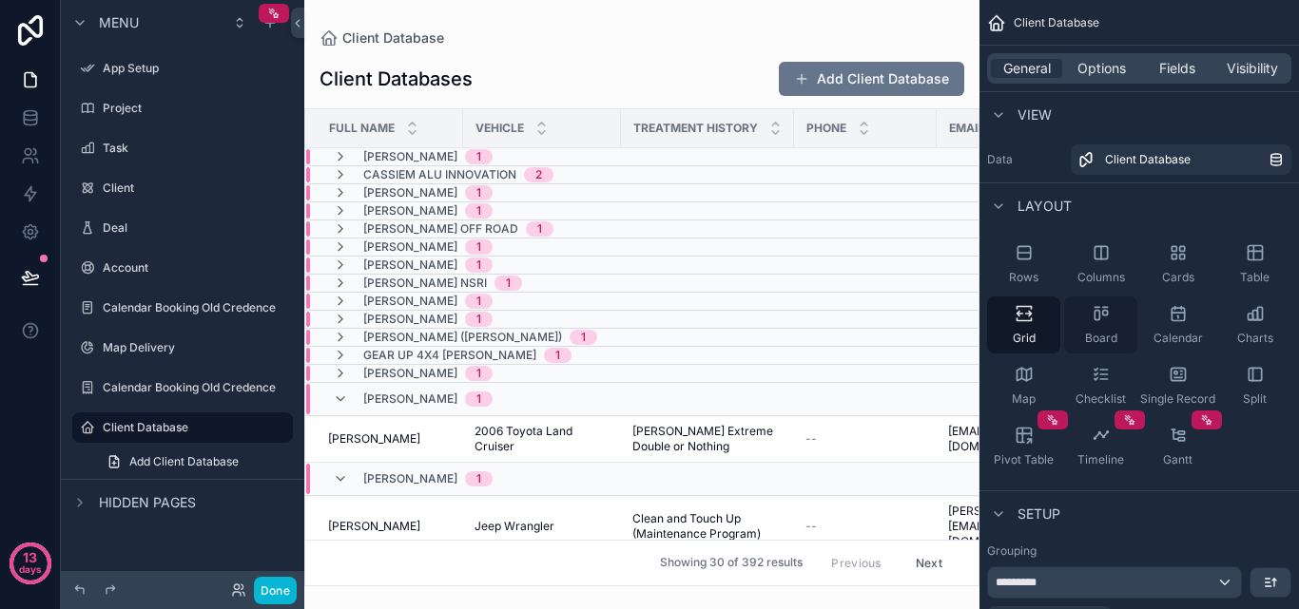
click at [1110, 336] on span "Board" at bounding box center [1101, 338] width 32 height 15
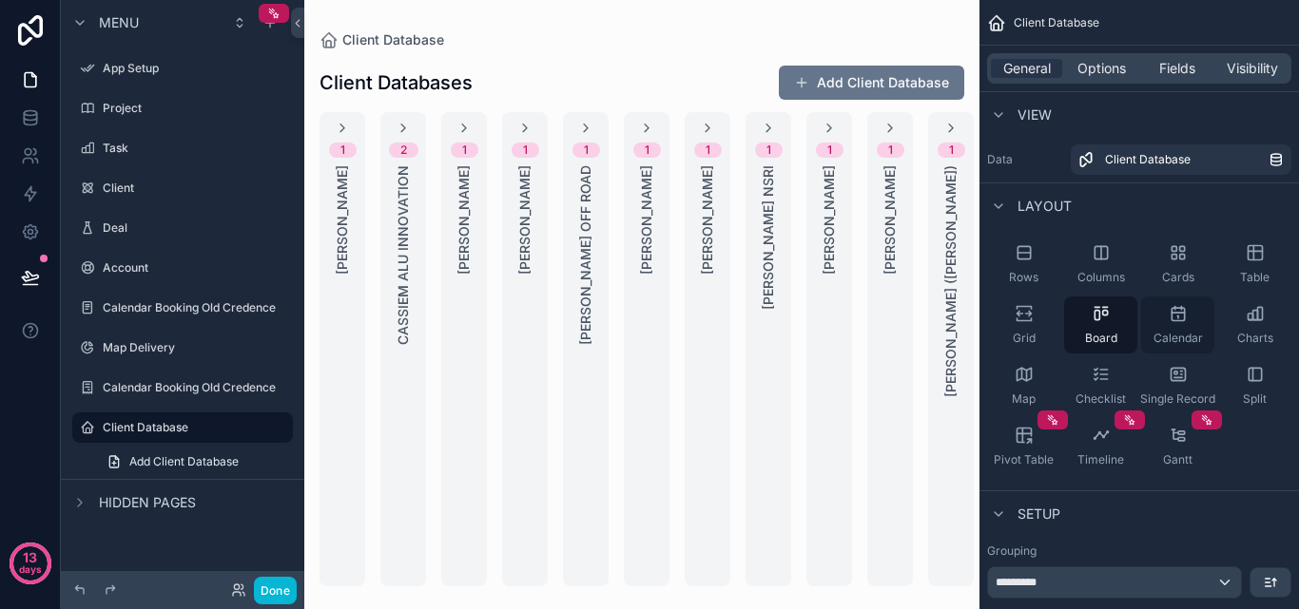
click at [1191, 338] on span "Calendar" at bounding box center [1177, 338] width 49 height 15
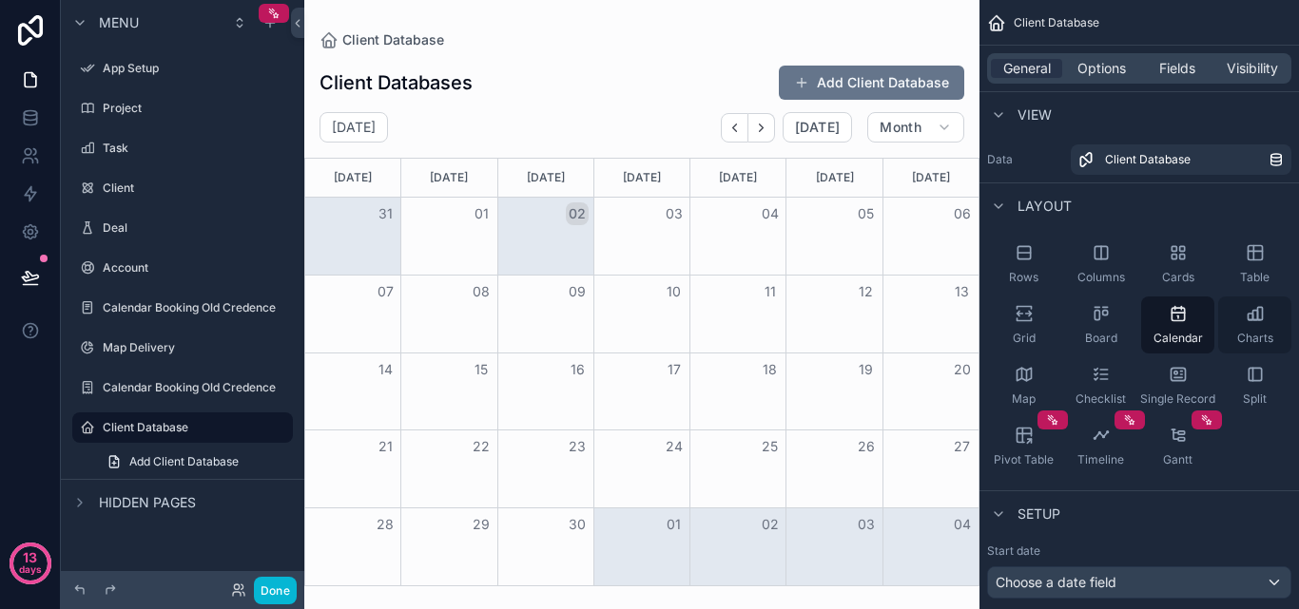
click at [1227, 326] on div "Charts" at bounding box center [1254, 325] width 73 height 57
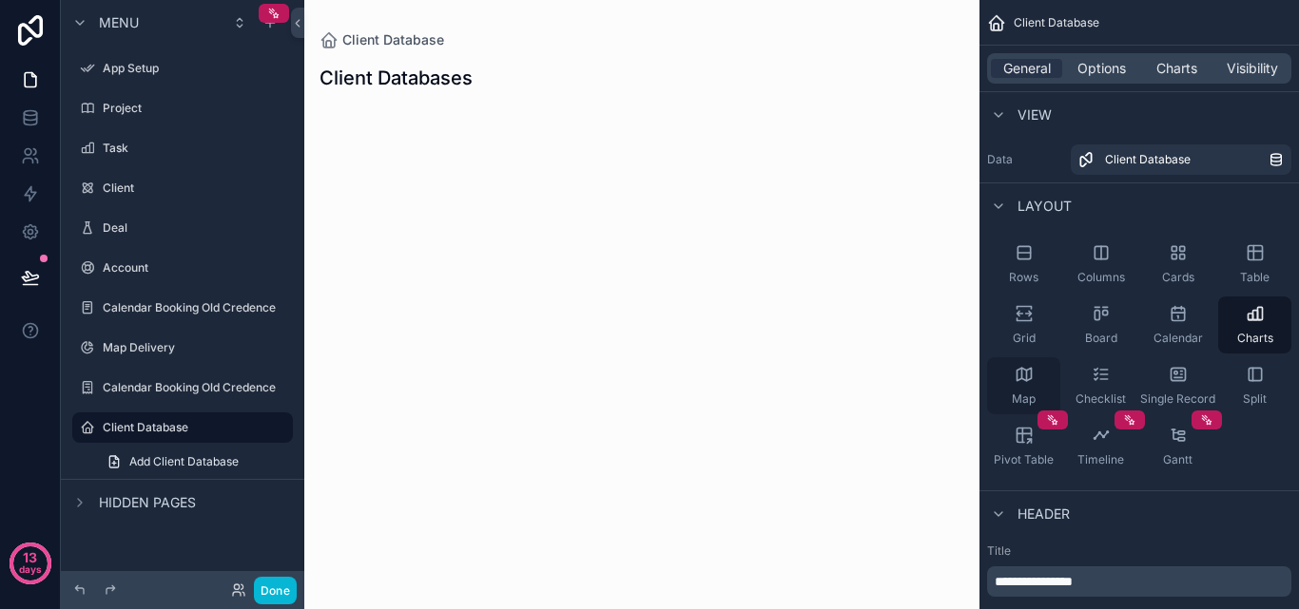
click at [1033, 376] on icon "scrollable content" at bounding box center [1023, 374] width 19 height 19
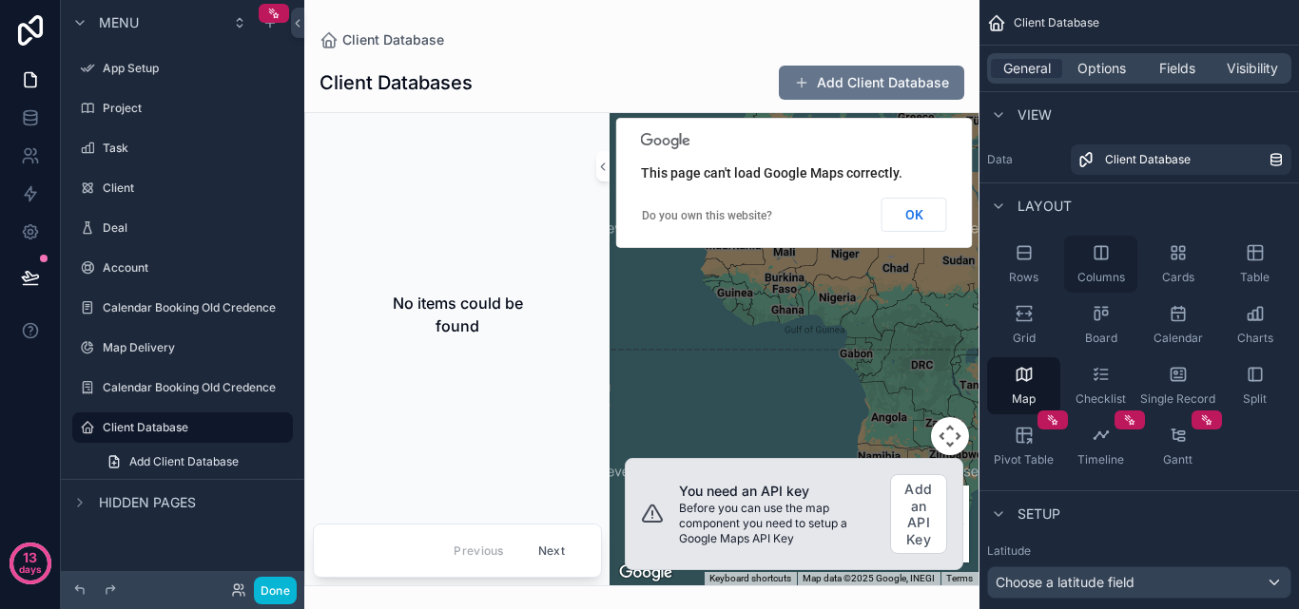
click at [1096, 262] on div "Columns" at bounding box center [1100, 264] width 73 height 57
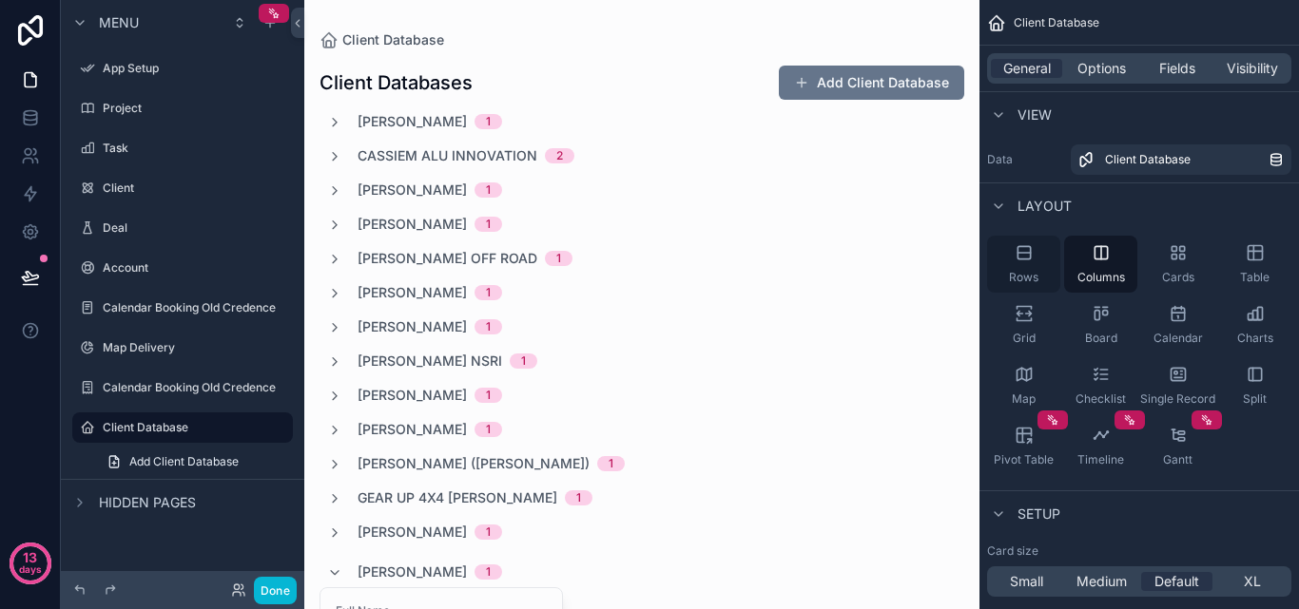
click at [1031, 261] on icon "scrollable content" at bounding box center [1023, 252] width 19 height 19
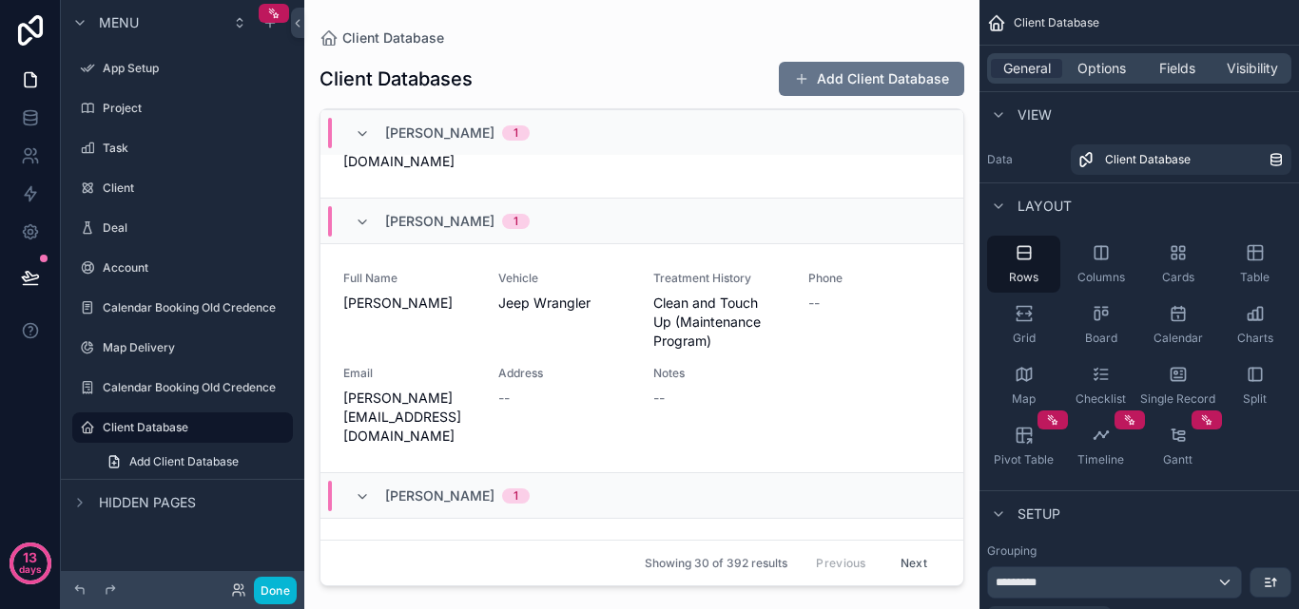
scroll to position [856, 0]
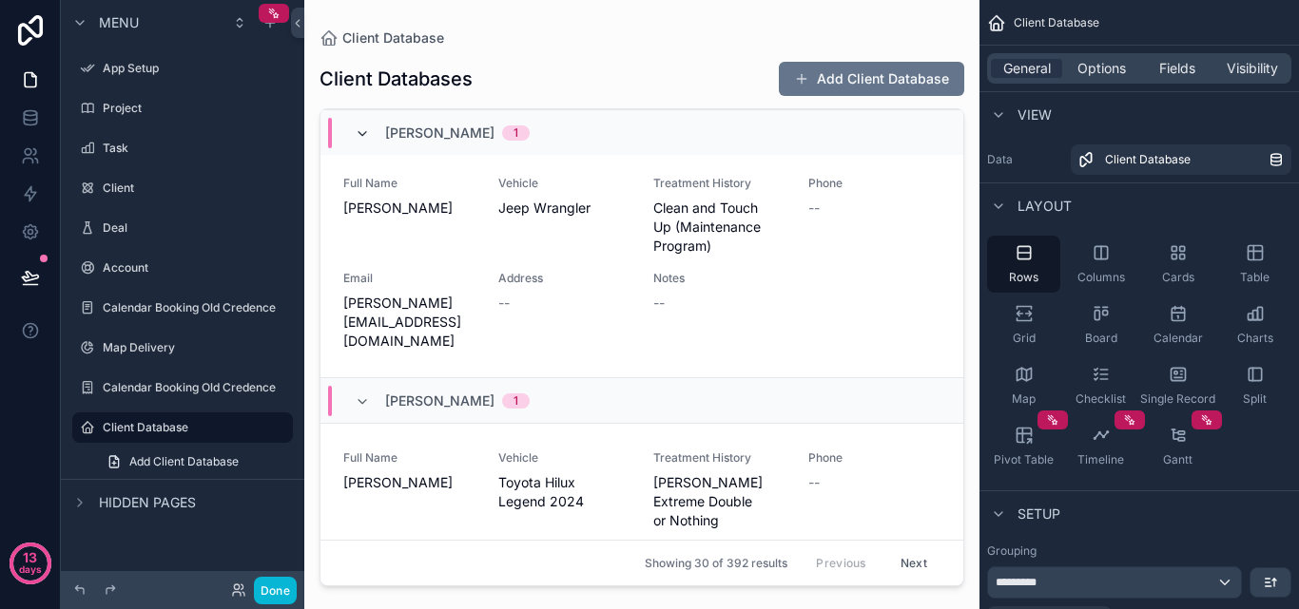
click at [357, 136] on icon "scrollable content" at bounding box center [362, 133] width 15 height 15
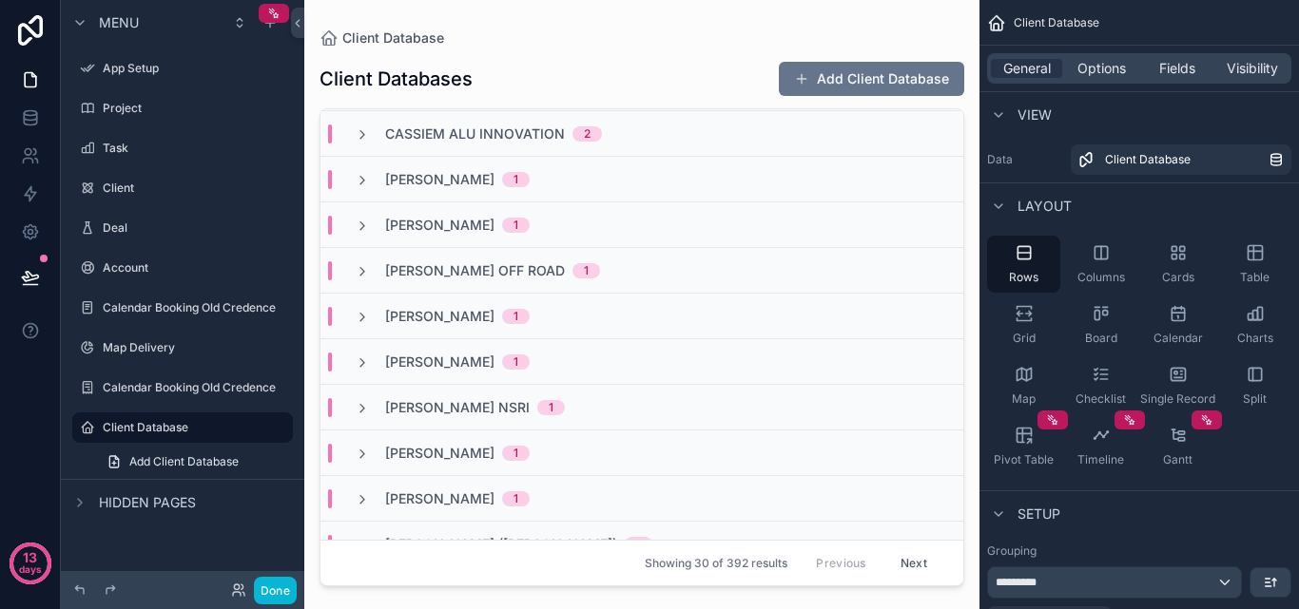
scroll to position [0, 0]
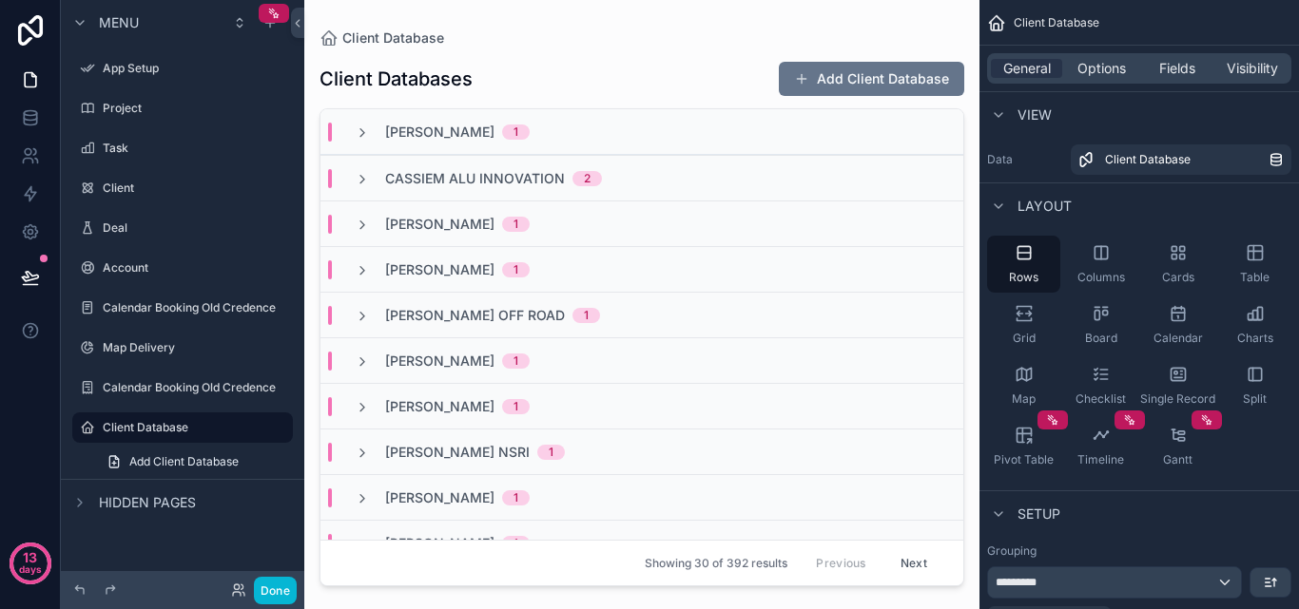
click at [1016, 108] on div "View" at bounding box center [1019, 115] width 65 height 23
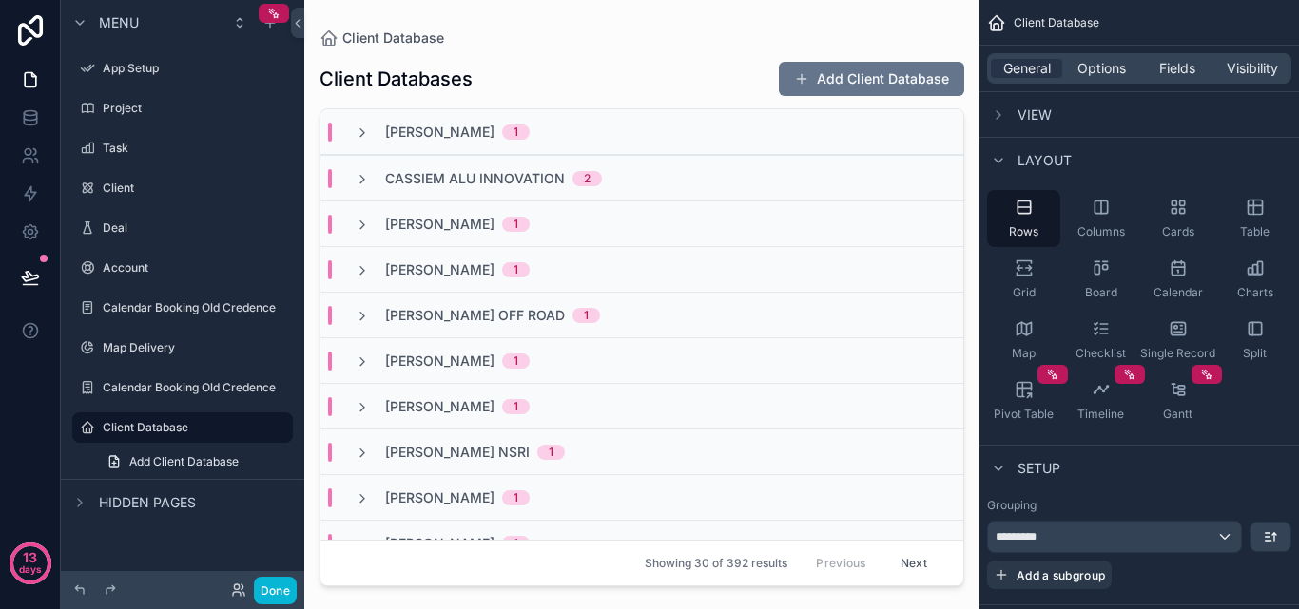
click at [1016, 108] on div "View" at bounding box center [1019, 115] width 65 height 23
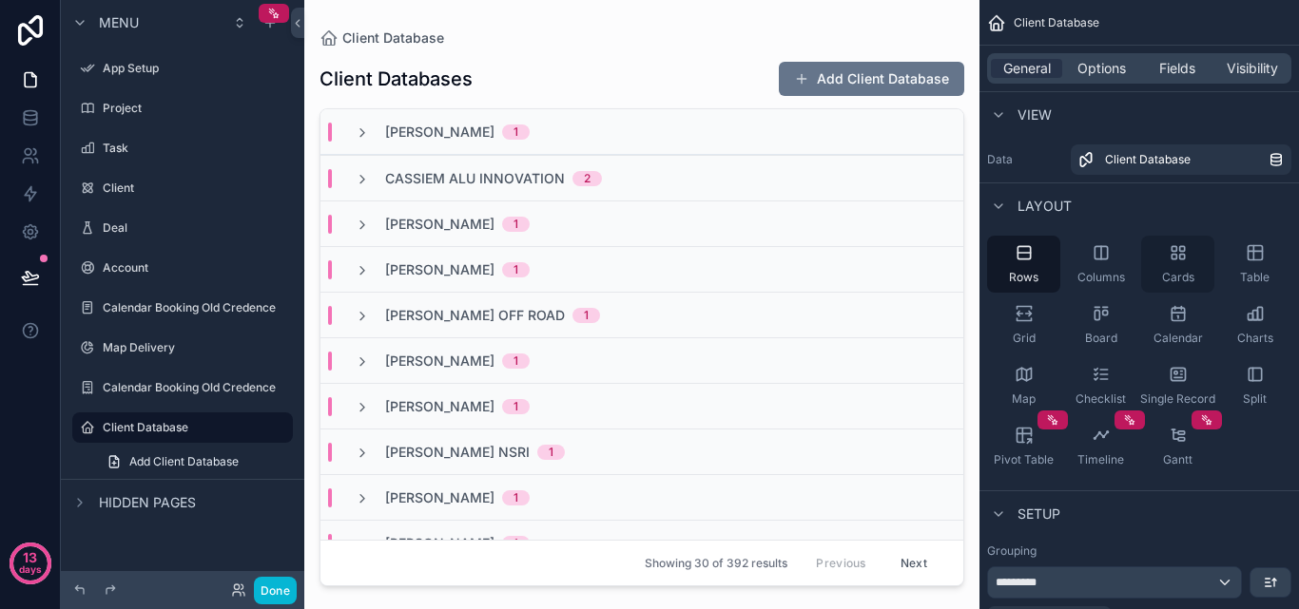
click at [1171, 277] on span "Cards" at bounding box center [1178, 277] width 32 height 15
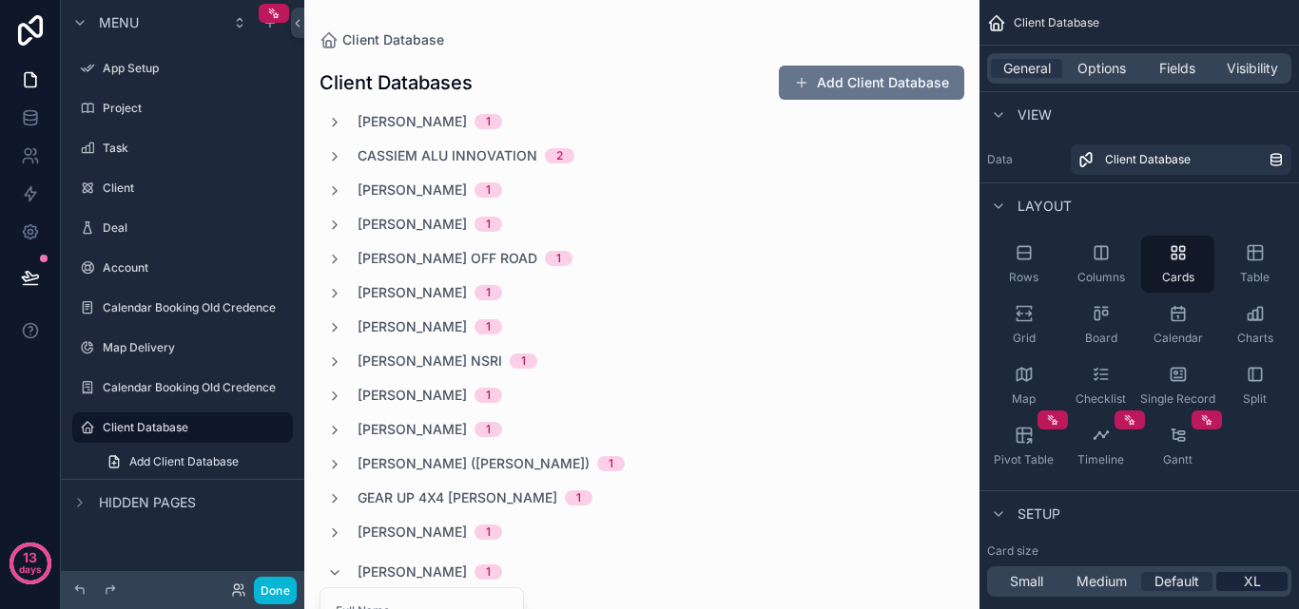
click at [1244, 590] on span "XL" at bounding box center [1252, 581] width 17 height 19
click at [330, 120] on icon "scrollable content" at bounding box center [334, 122] width 15 height 15
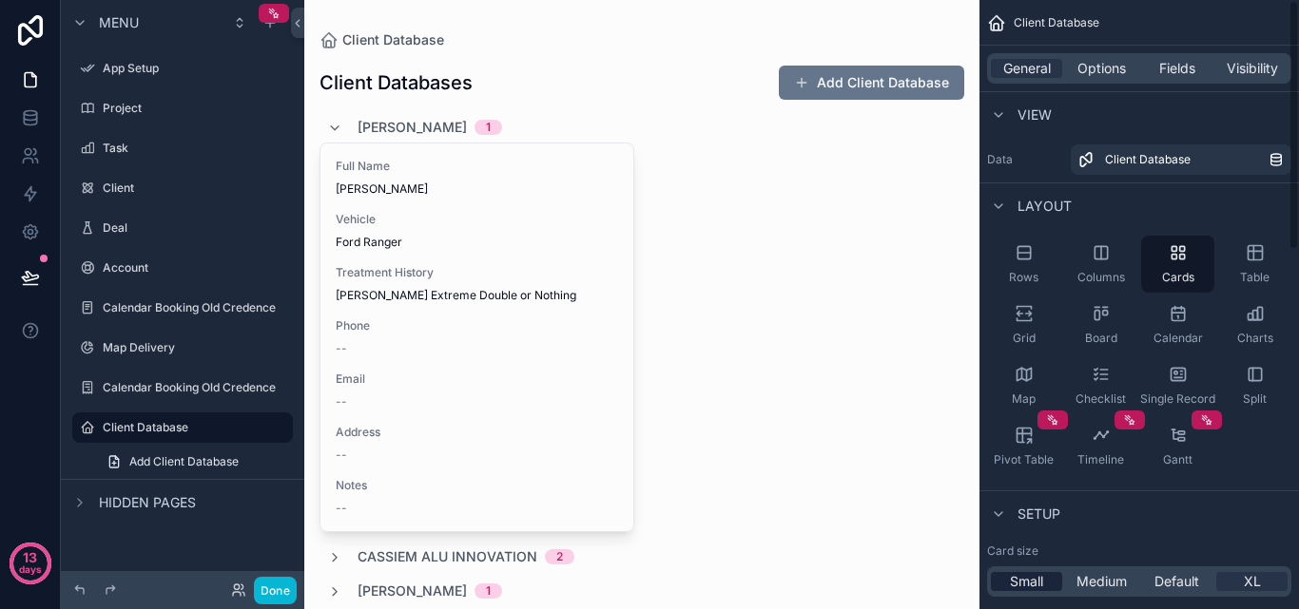
click at [1060, 584] on div "Small" at bounding box center [1026, 581] width 71 height 19
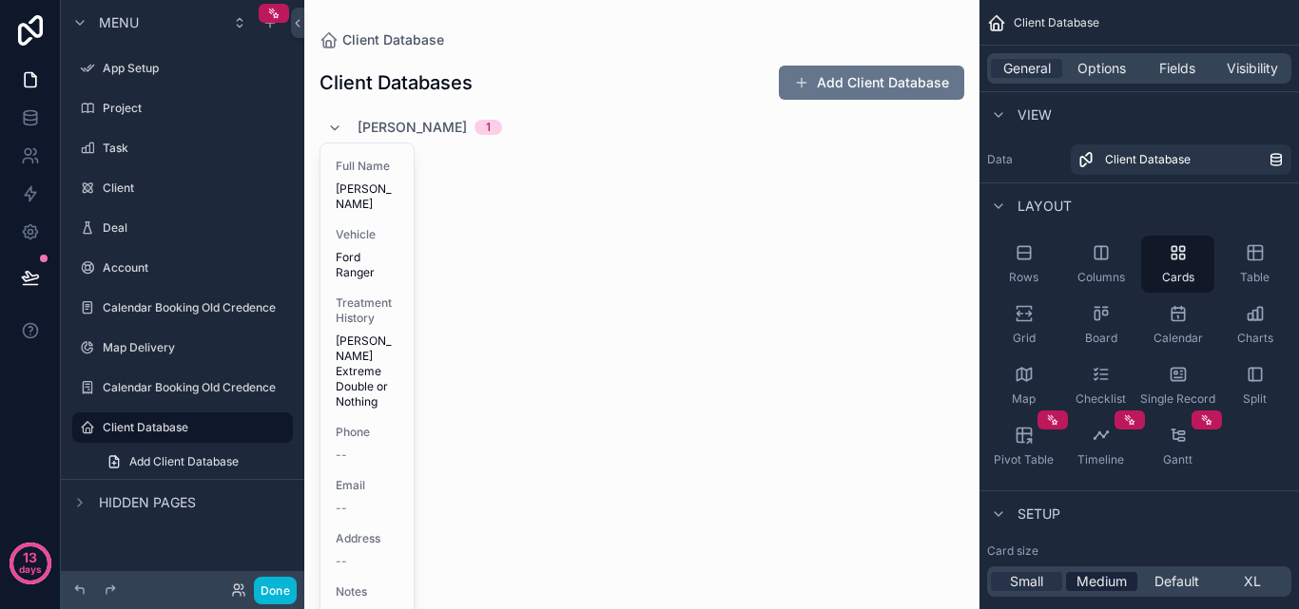
click at [1087, 584] on span "Medium" at bounding box center [1101, 581] width 50 height 19
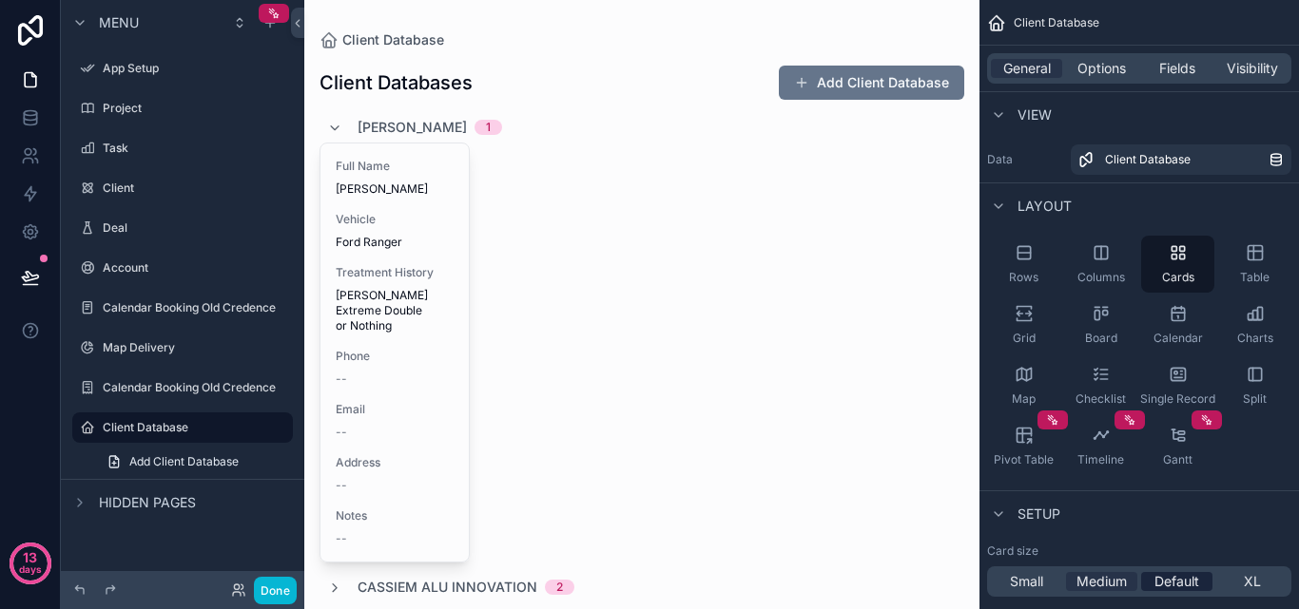
click at [1152, 572] on div "Default" at bounding box center [1176, 581] width 71 height 19
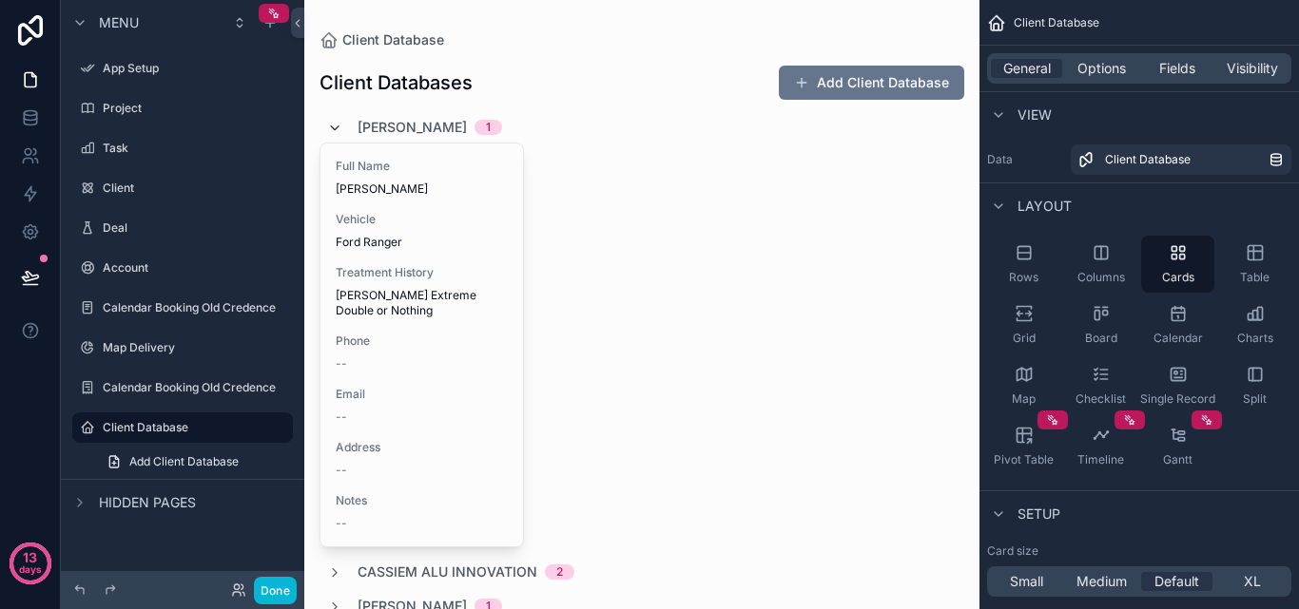
click at [338, 123] on icon "scrollable content" at bounding box center [334, 128] width 15 height 15
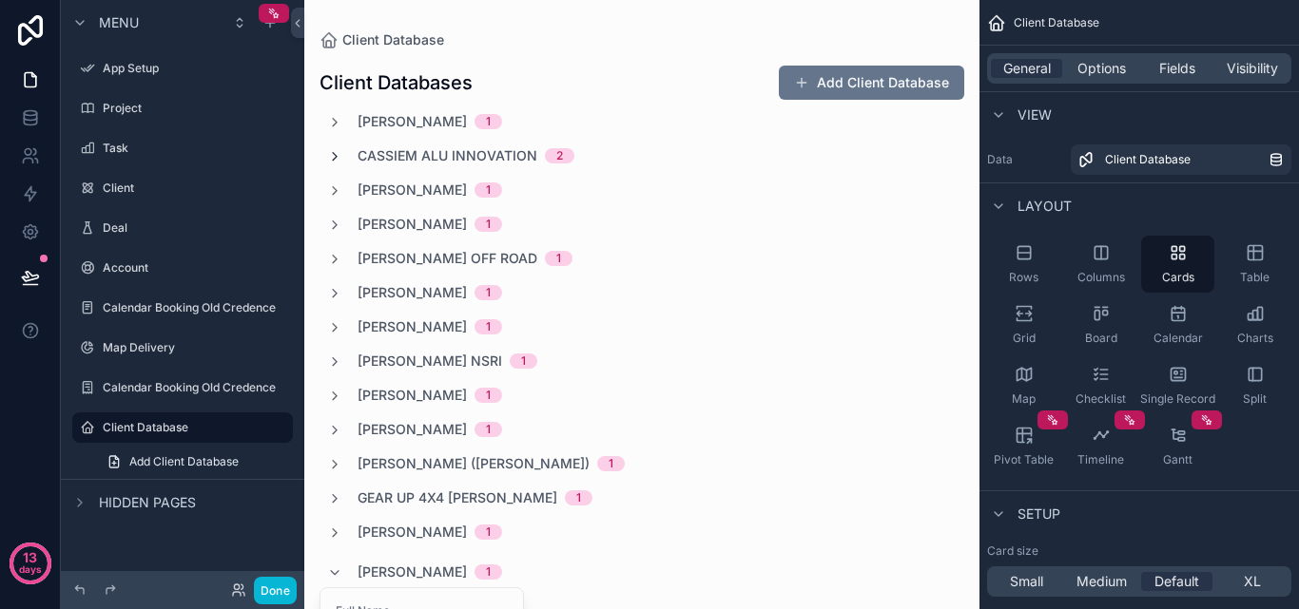
click at [339, 149] on icon "scrollable content" at bounding box center [334, 156] width 15 height 15
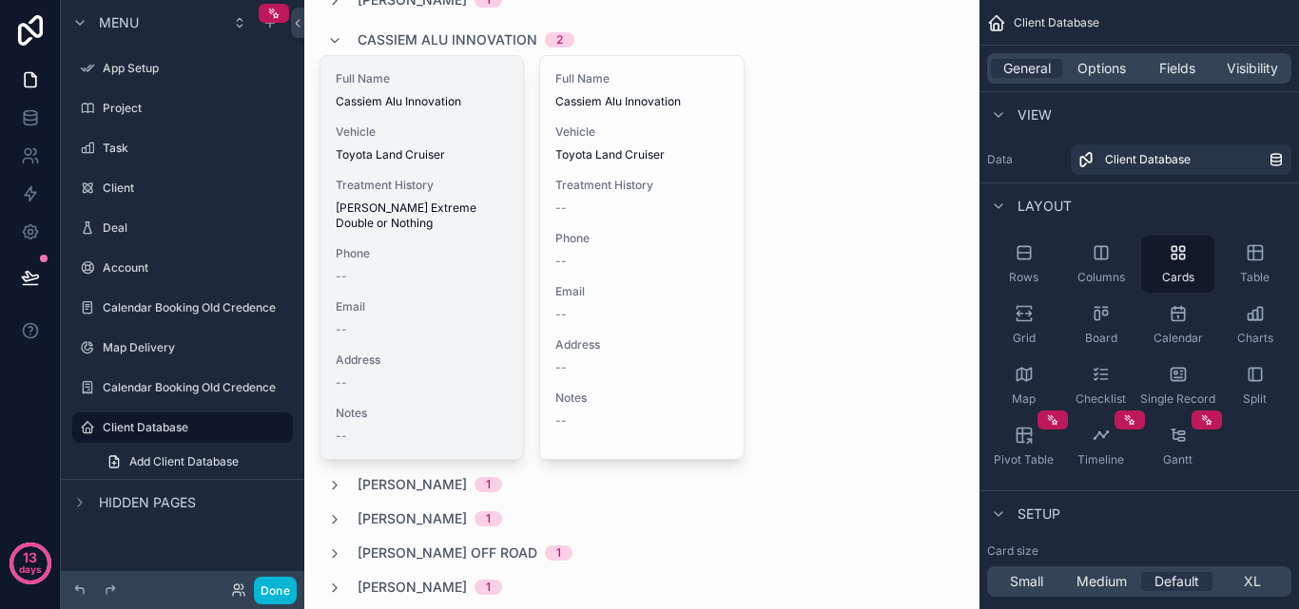
scroll to position [95, 0]
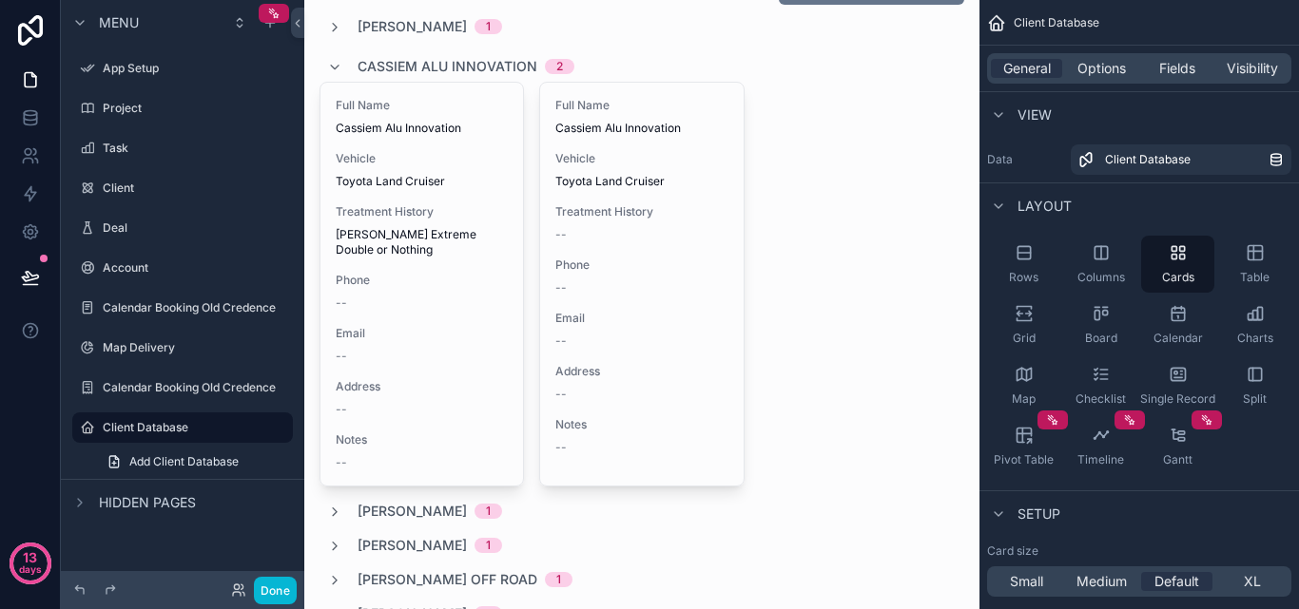
click at [325, 65] on div "Cassiem Alu Innovation 2" at bounding box center [641, 66] width 645 height 30
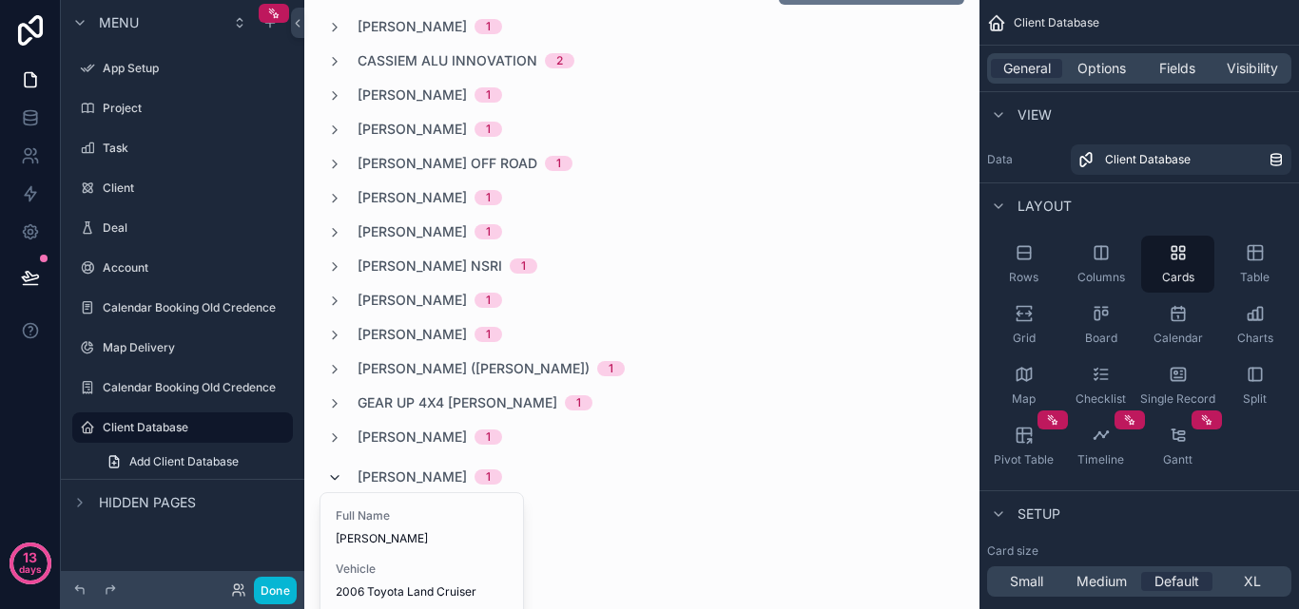
click at [328, 472] on icon "scrollable content" at bounding box center [334, 478] width 15 height 15
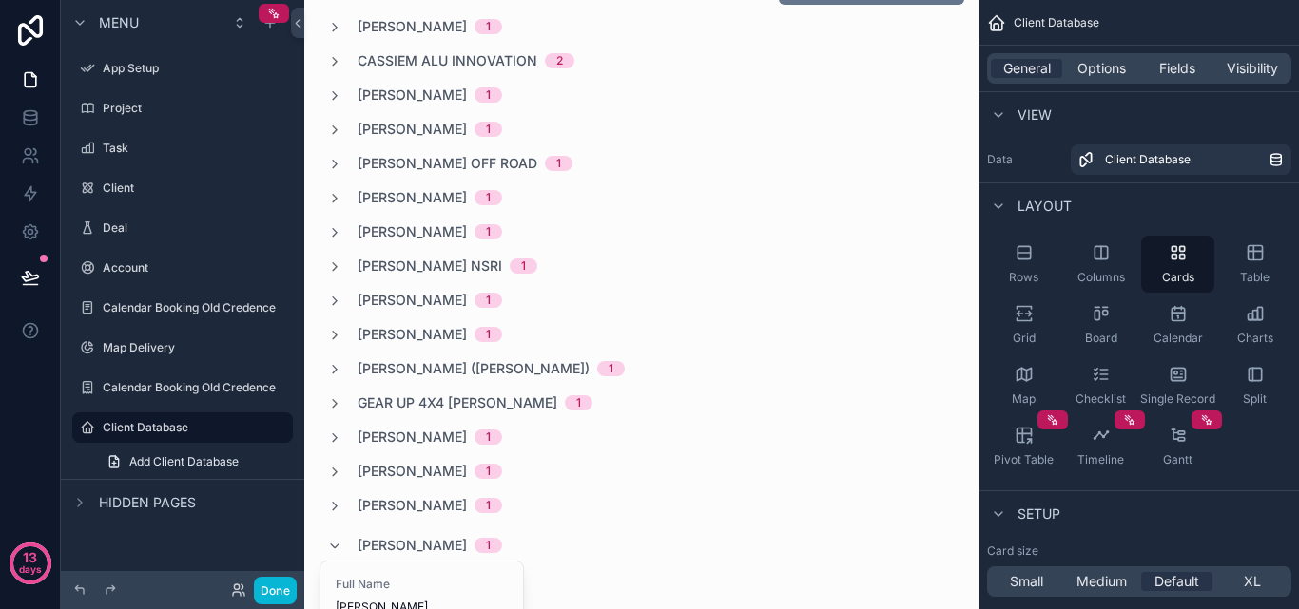
drag, startPoint x: 355, startPoint y: 404, endPoint x: 791, endPoint y: 337, distance: 441.6
click at [791, 337] on div "Dirk Stenerwald 1" at bounding box center [641, 334] width 645 height 19
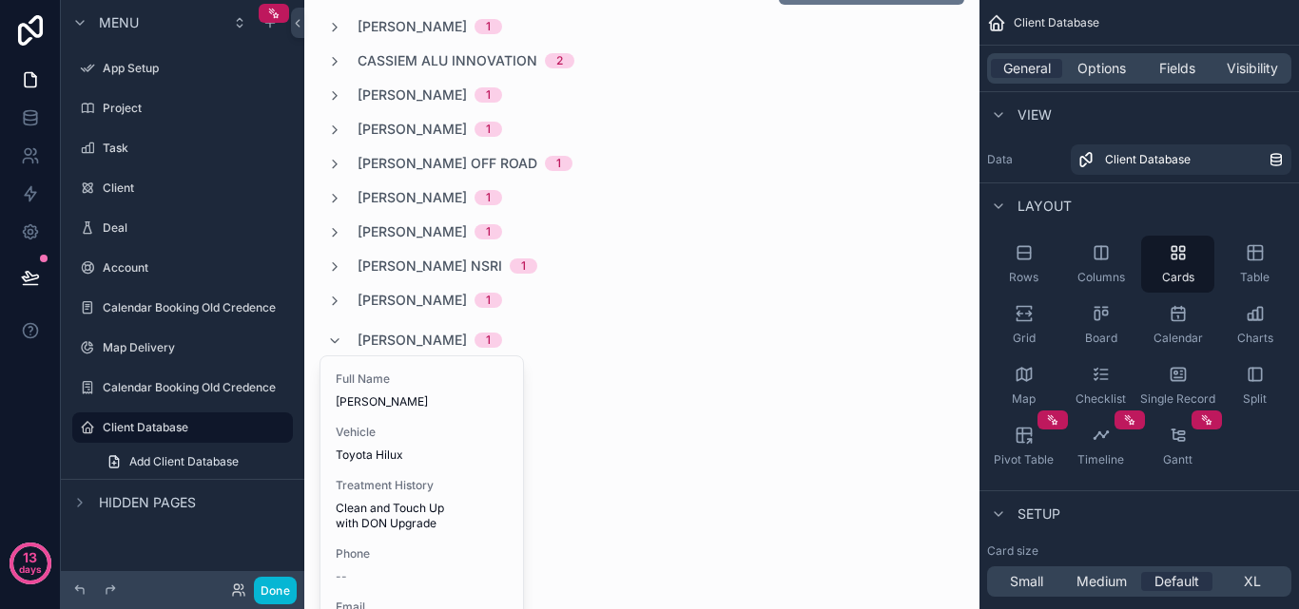
drag, startPoint x: 479, startPoint y: 335, endPoint x: 489, endPoint y: 336, distance: 9.6
click at [467, 334] on span "[PERSON_NAME]" at bounding box center [411, 340] width 109 height 19
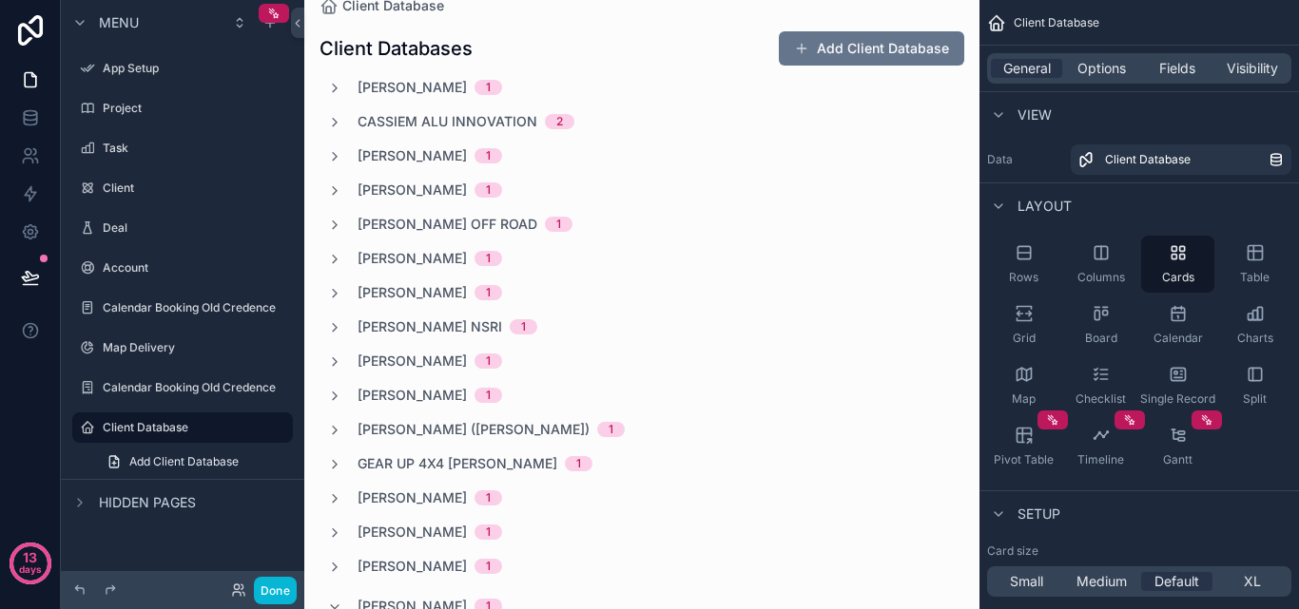
scroll to position [0, 0]
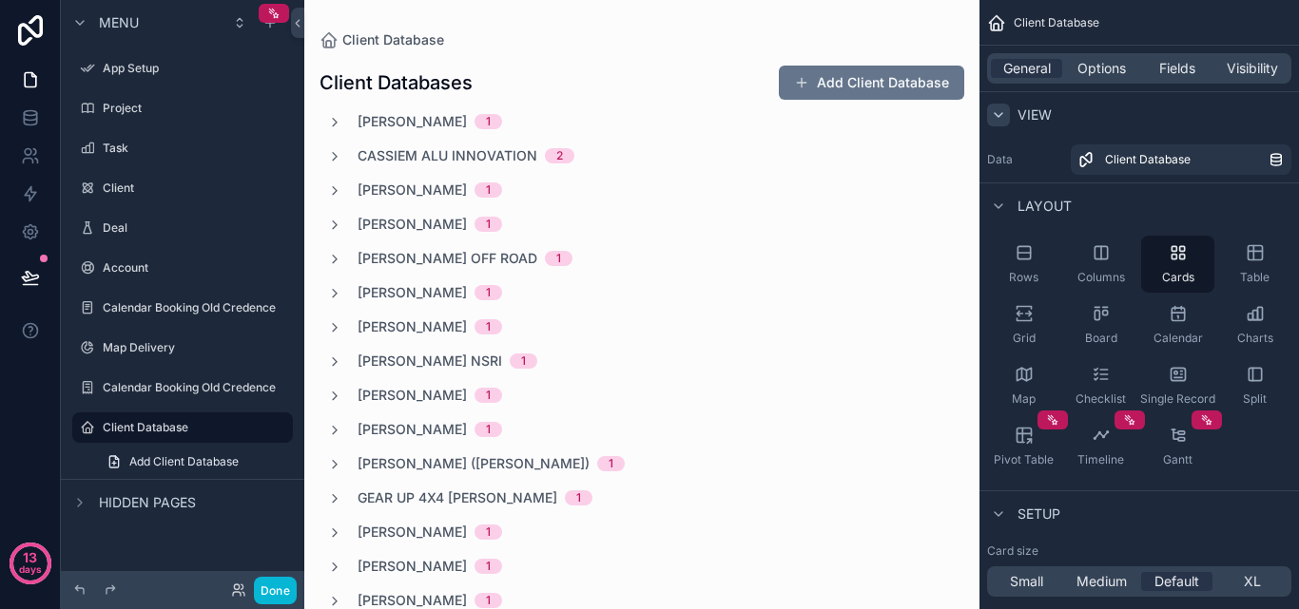
click at [993, 114] on icon "scrollable content" at bounding box center [998, 114] width 15 height 15
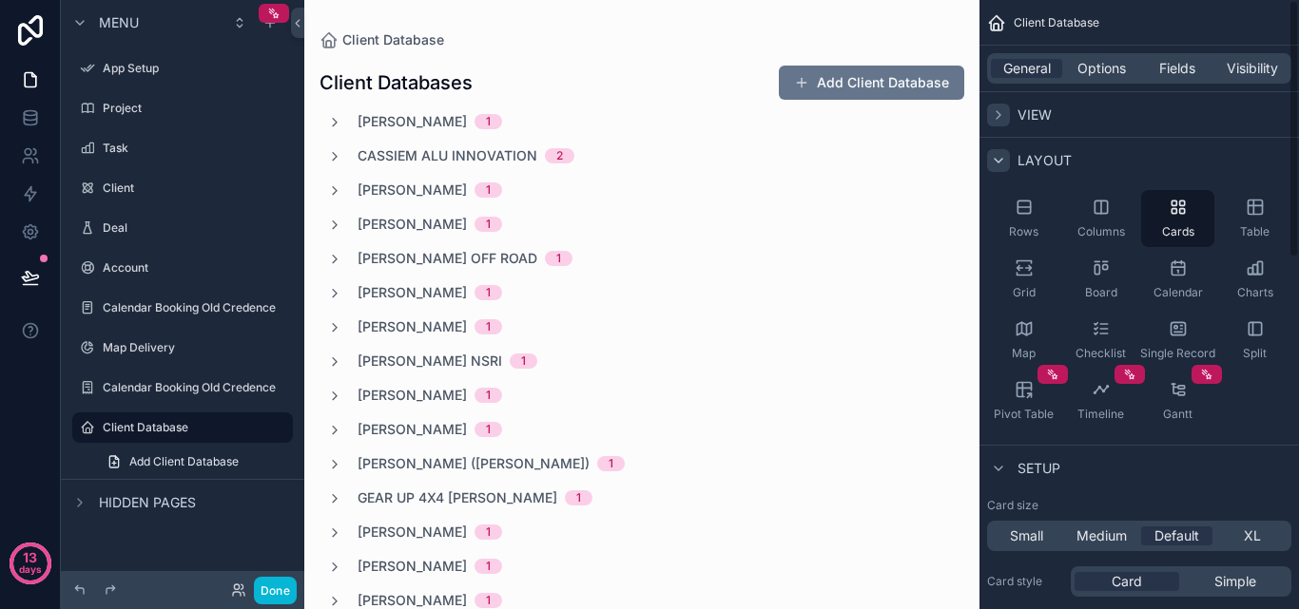
click at [998, 170] on div "scrollable content" at bounding box center [998, 160] width 23 height 23
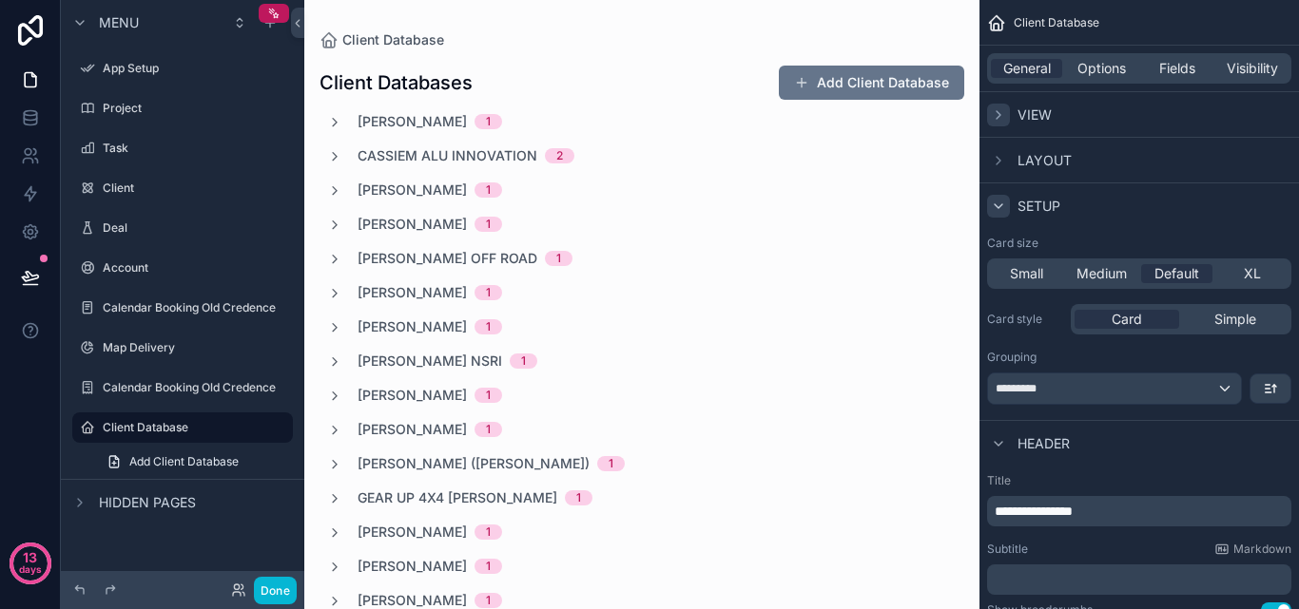
click at [1001, 209] on icon "scrollable content" at bounding box center [998, 206] width 15 height 15
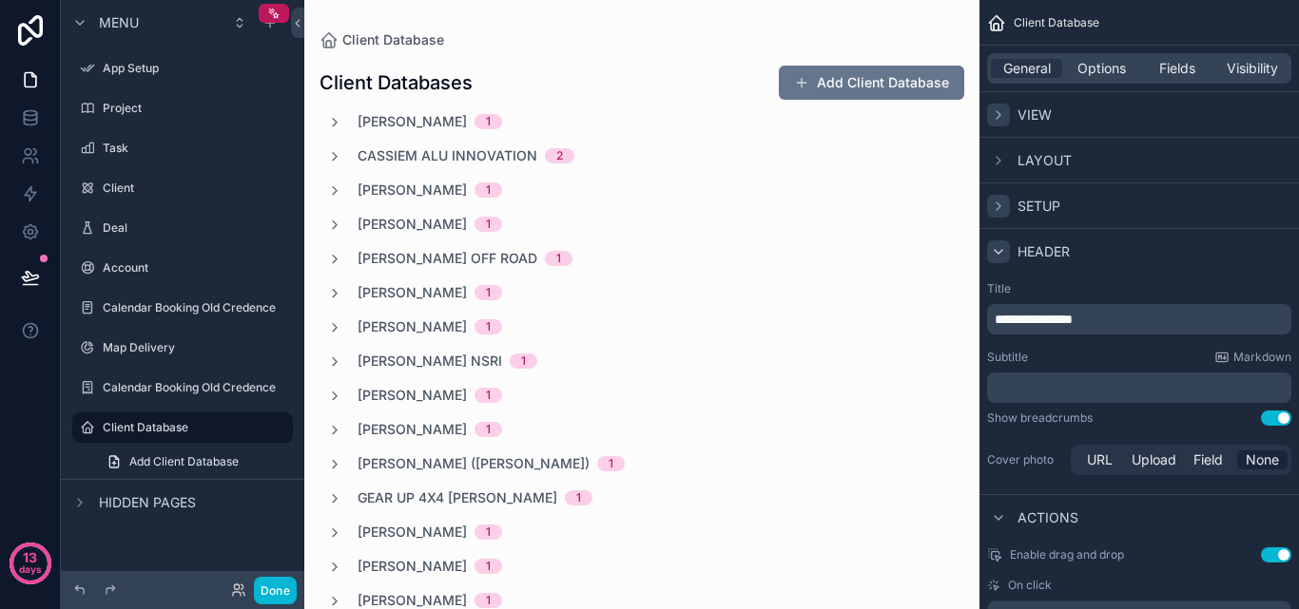
click at [994, 255] on icon "scrollable content" at bounding box center [998, 251] width 15 height 15
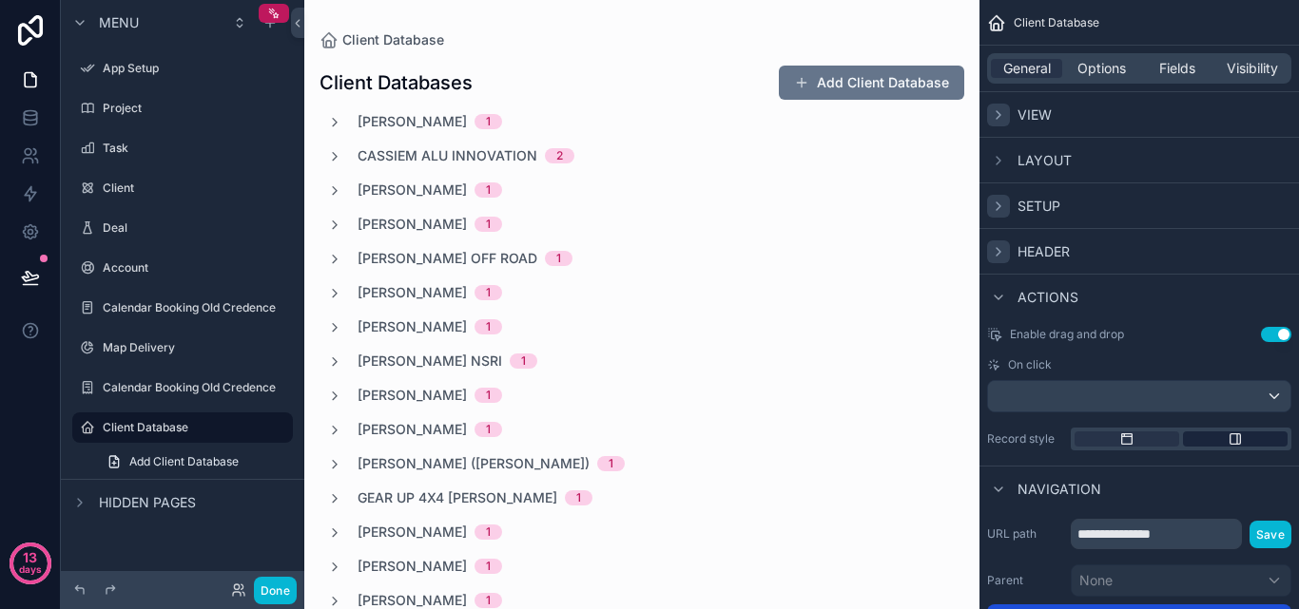
click at [1214, 442] on div "scrollable content" at bounding box center [1235, 439] width 105 height 15
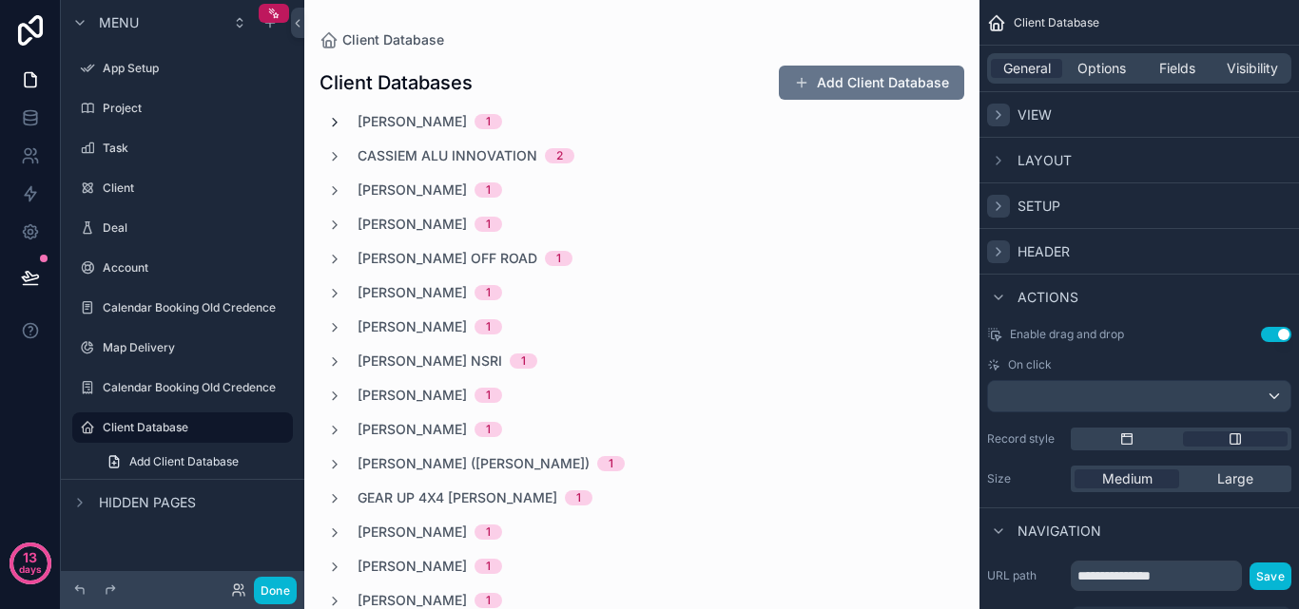
click at [340, 126] on icon "scrollable content" at bounding box center [334, 122] width 15 height 15
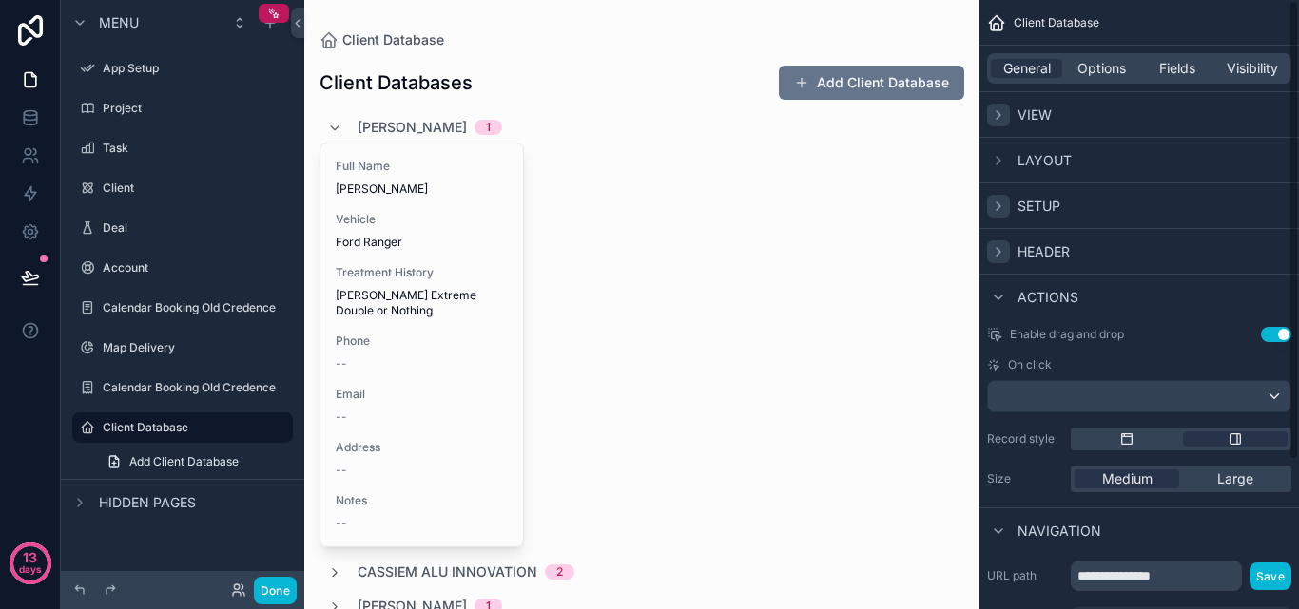
click at [1157, 447] on div "scrollable content" at bounding box center [1181, 439] width 221 height 23
click at [1149, 441] on div "scrollable content" at bounding box center [1126, 439] width 105 height 15
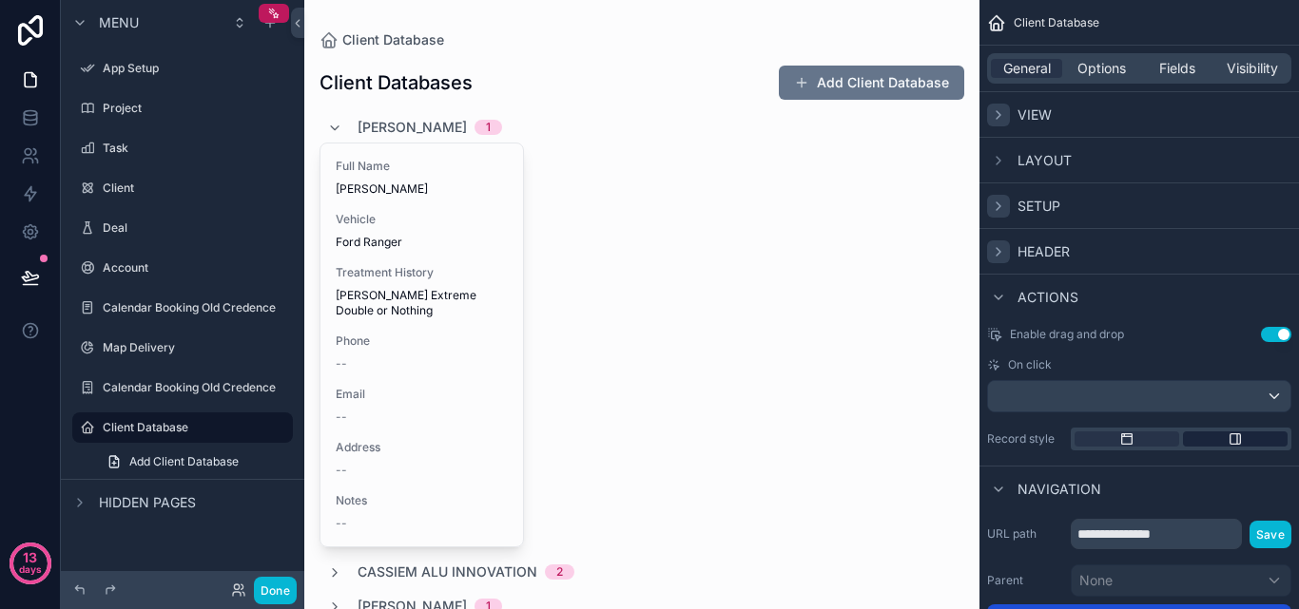
click at [1219, 441] on div "scrollable content" at bounding box center [1235, 439] width 105 height 15
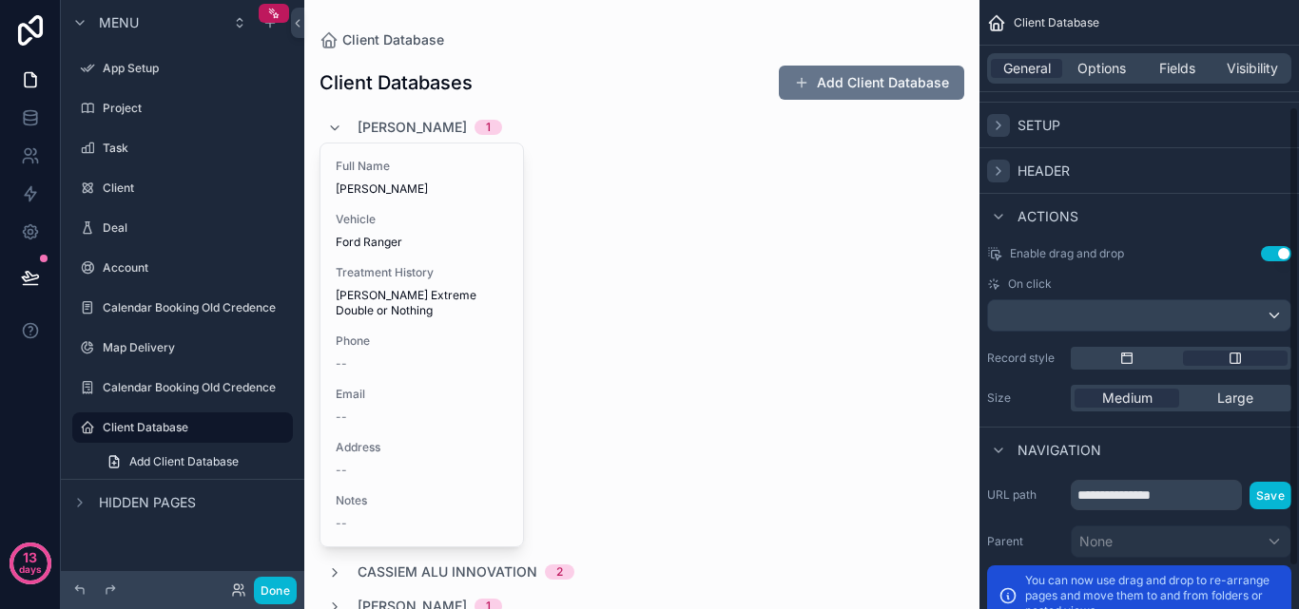
scroll to position [197, 0]
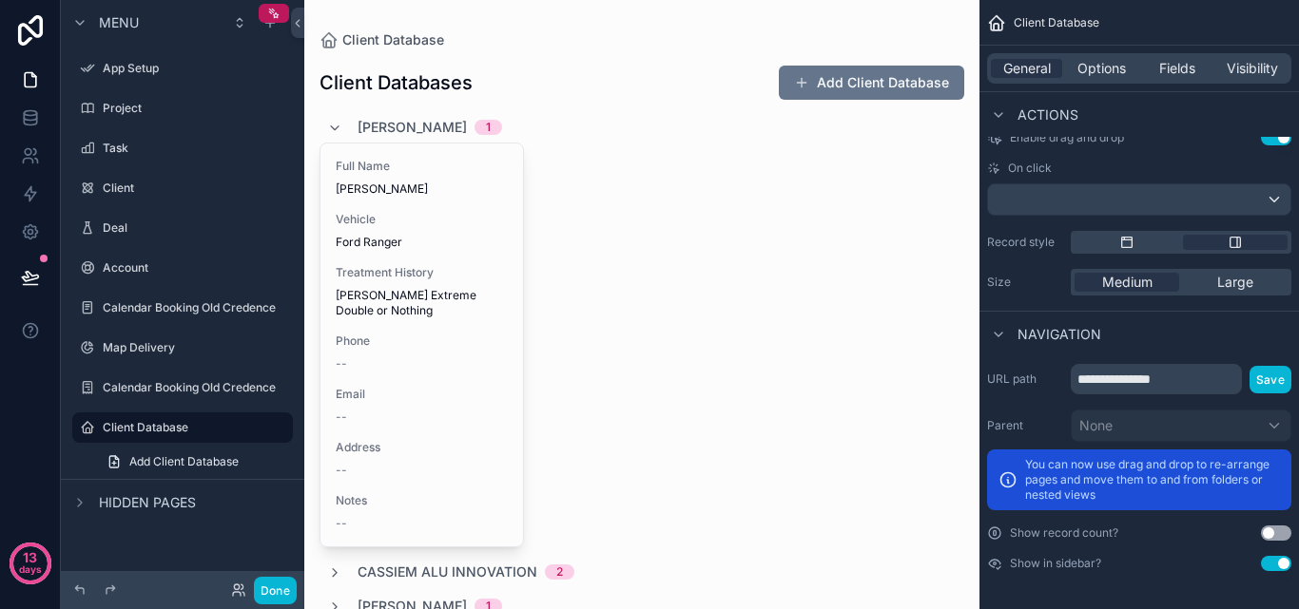
click at [1276, 533] on button "Use setting" at bounding box center [1276, 533] width 30 height 15
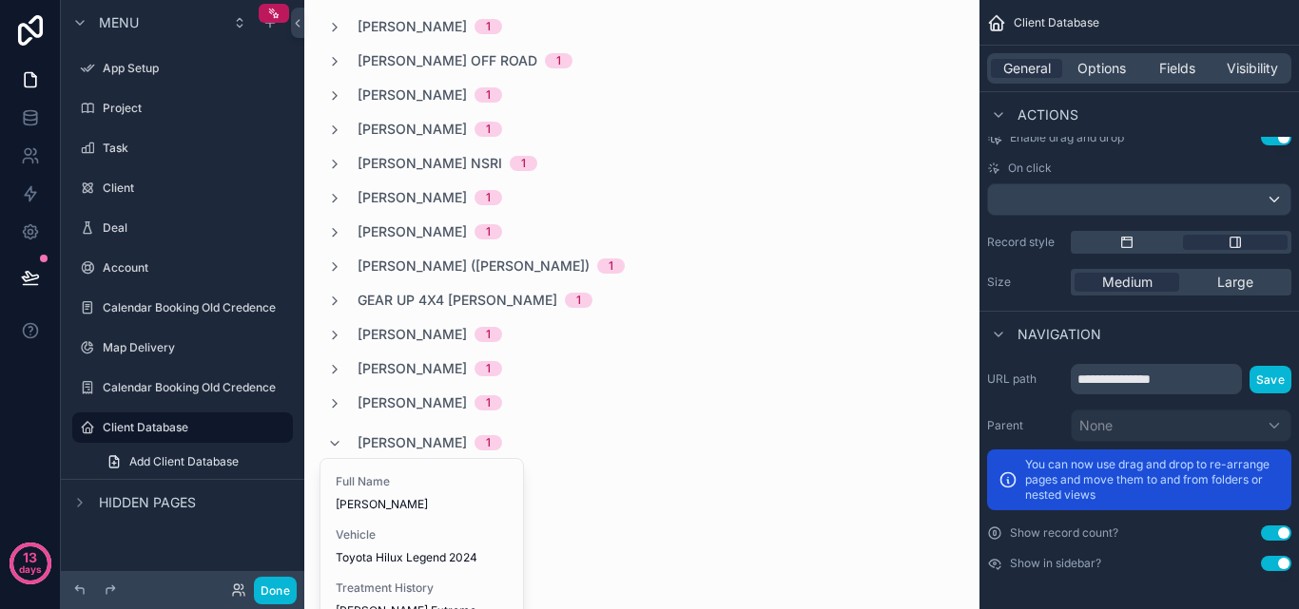
scroll to position [666, 0]
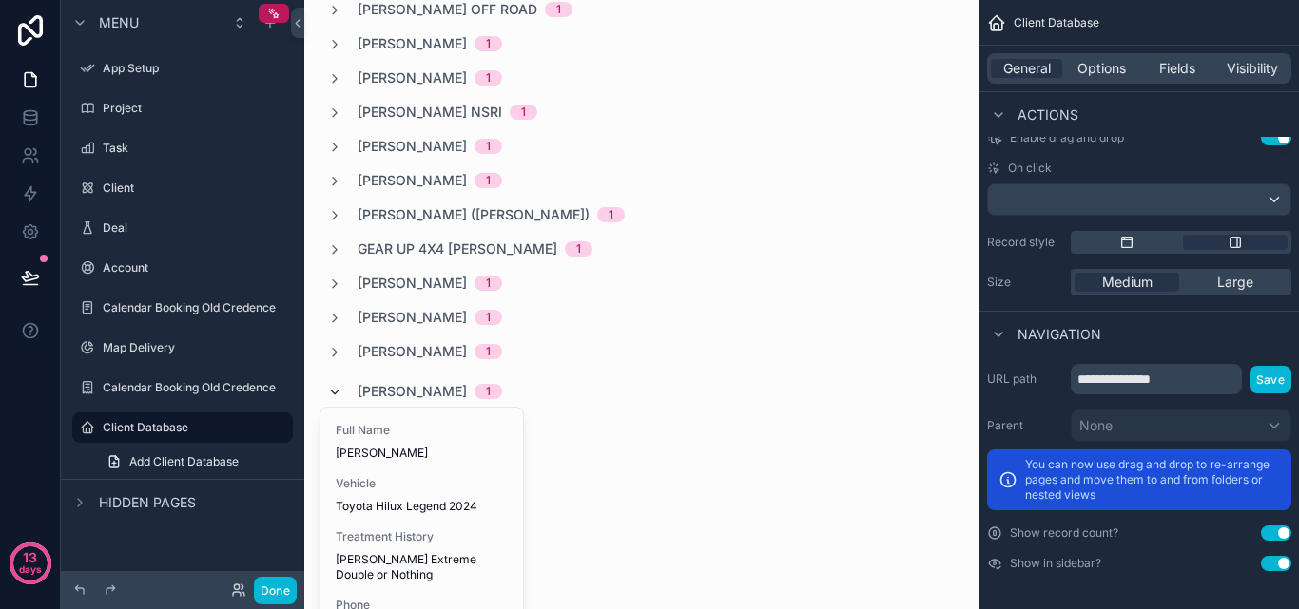
click at [329, 393] on icon "scrollable content" at bounding box center [334, 392] width 15 height 15
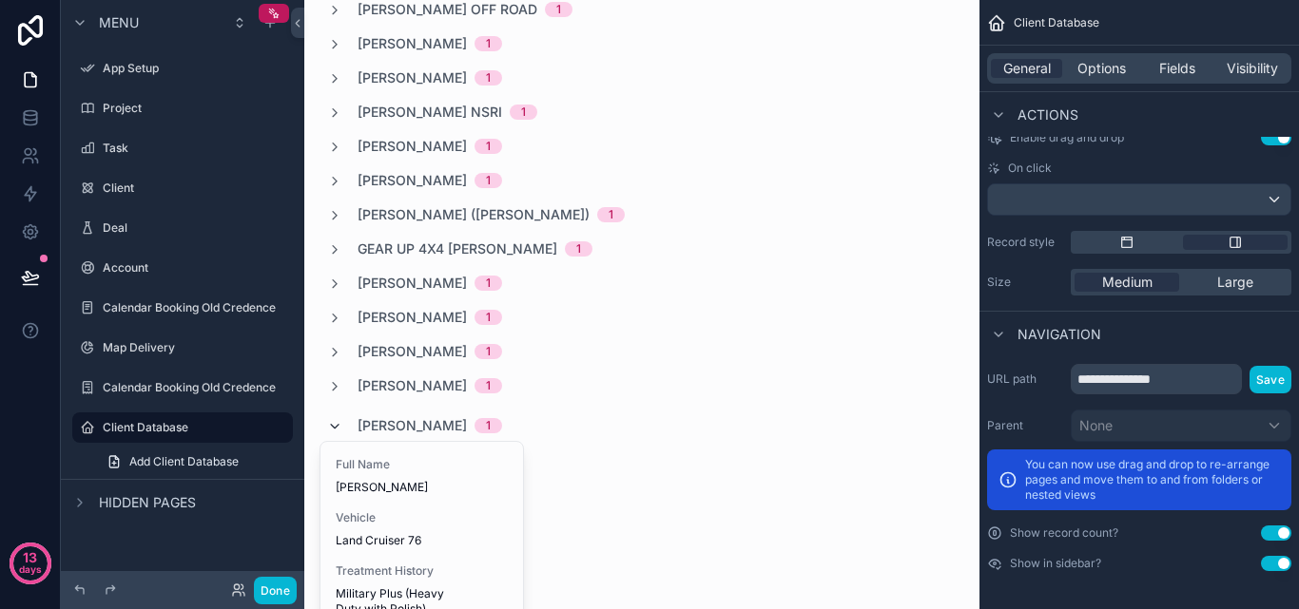
click at [336, 427] on icon "scrollable content" at bounding box center [334, 426] width 15 height 15
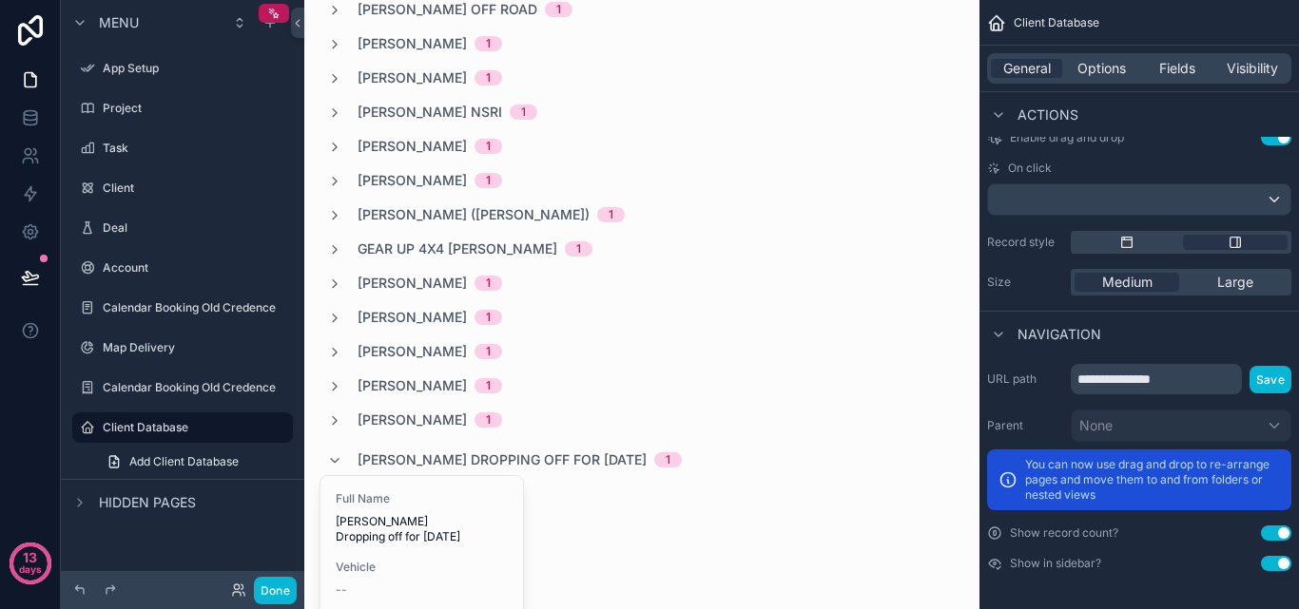
scroll to position [856, 0]
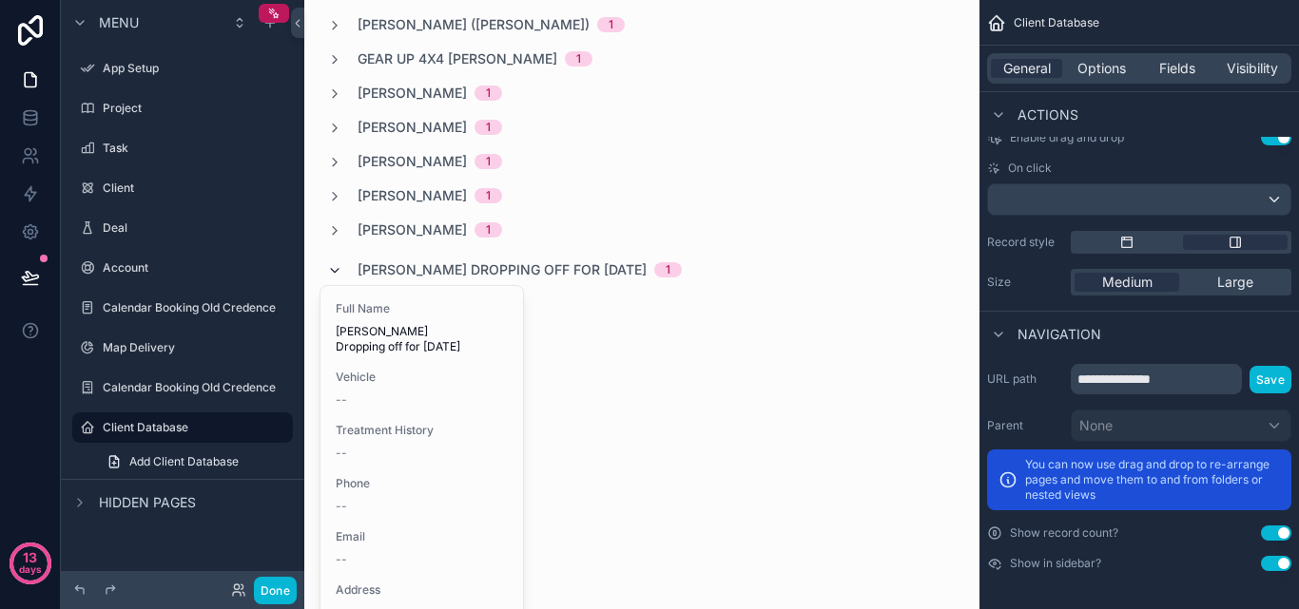
click at [338, 269] on icon "scrollable content" at bounding box center [334, 270] width 15 height 15
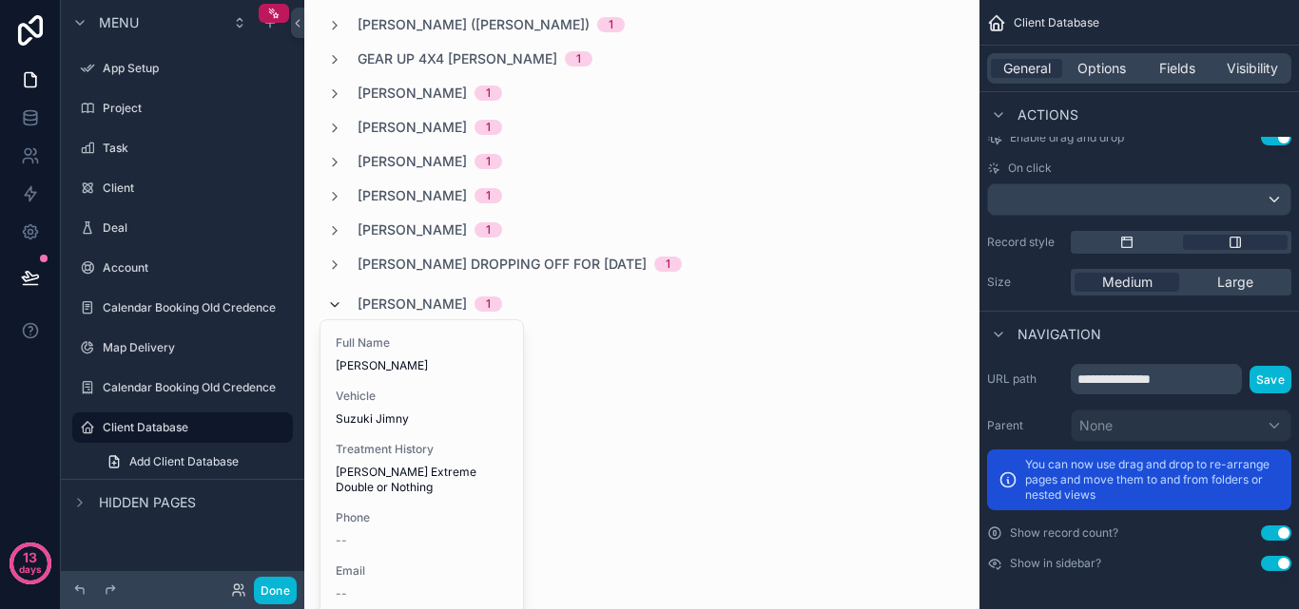
click at [327, 299] on icon "scrollable content" at bounding box center [334, 305] width 15 height 15
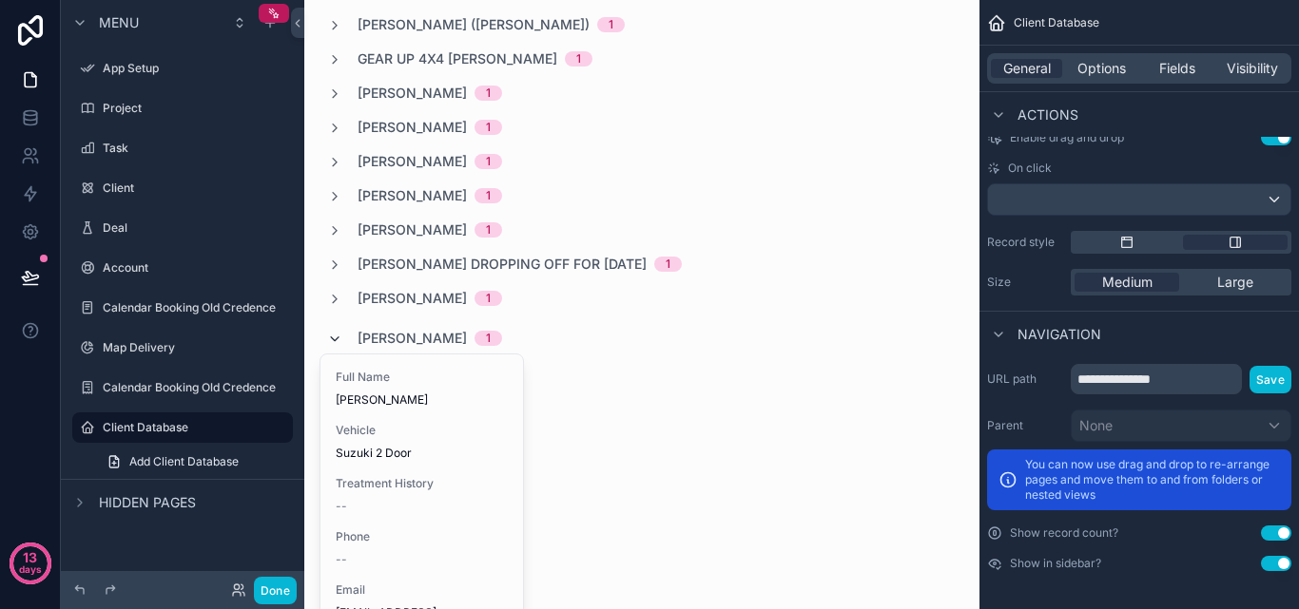
click at [332, 333] on icon "scrollable content" at bounding box center [334, 339] width 15 height 15
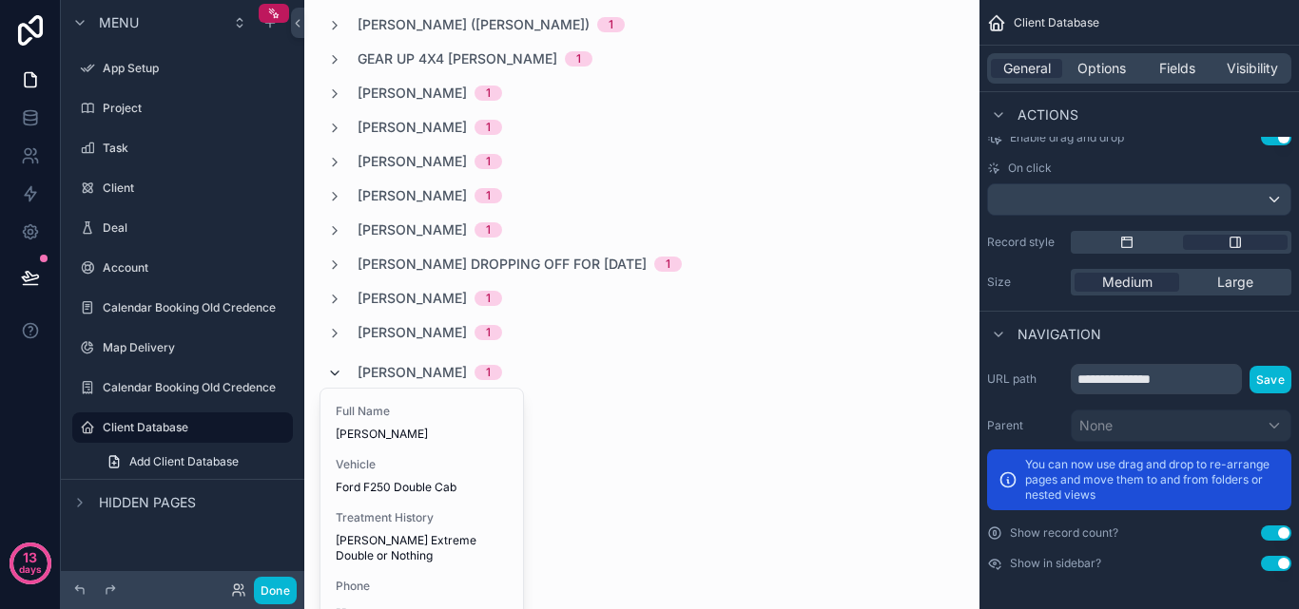
click at [338, 375] on icon "scrollable content" at bounding box center [334, 373] width 15 height 15
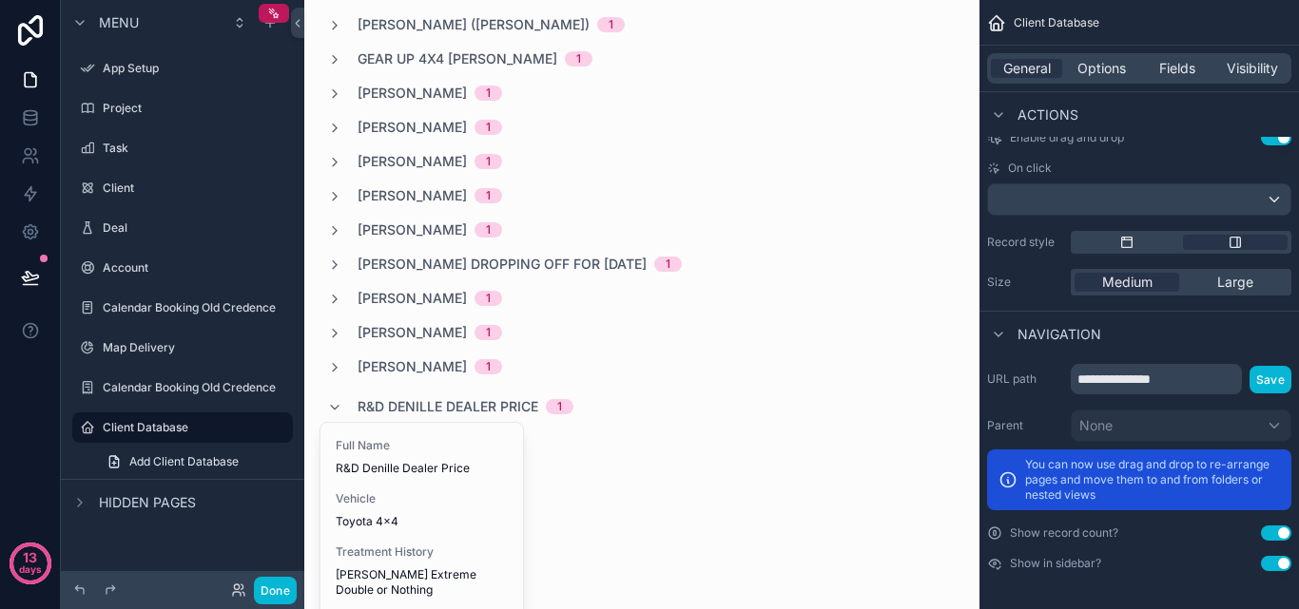
click at [334, 405] on icon "scrollable content" at bounding box center [334, 407] width 15 height 15
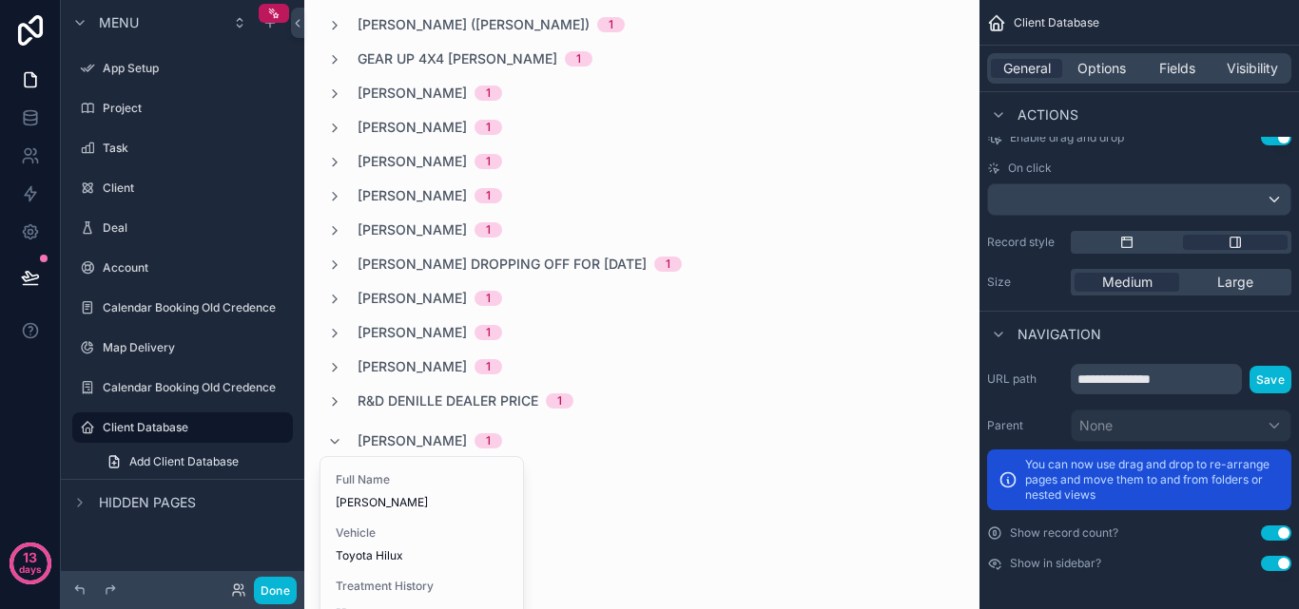
drag, startPoint x: 333, startPoint y: 440, endPoint x: 333, endPoint y: 456, distance: 16.2
click at [333, 442] on icon "scrollable content" at bounding box center [334, 442] width 15 height 15
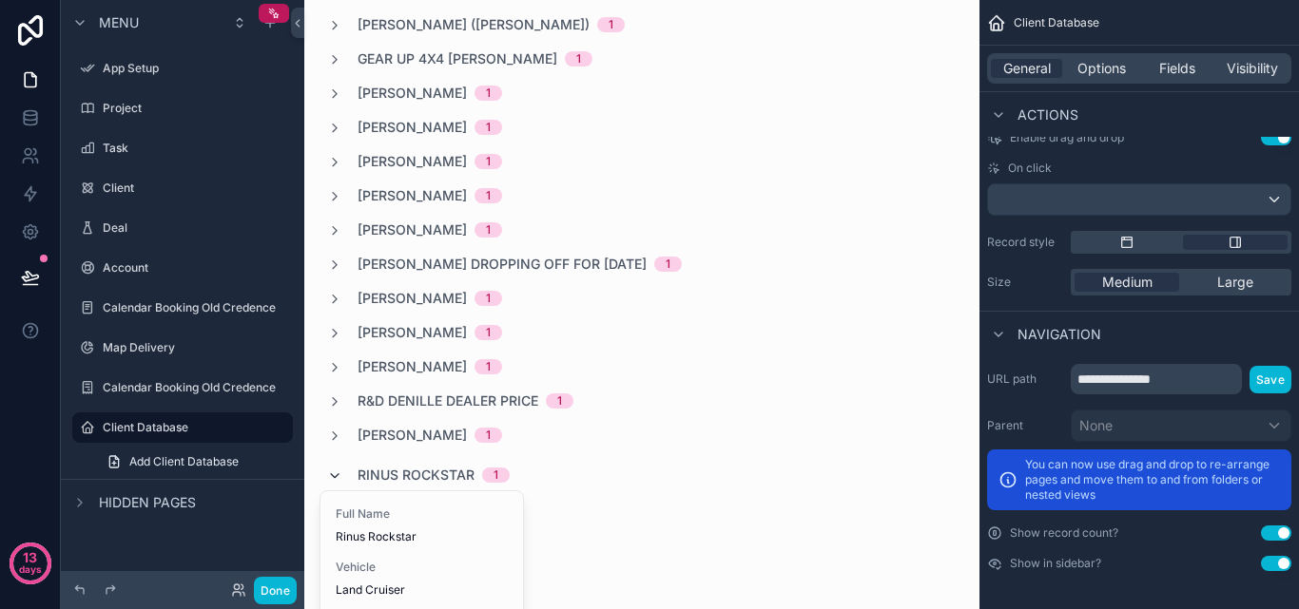
click at [335, 471] on icon "scrollable content" at bounding box center [334, 476] width 15 height 15
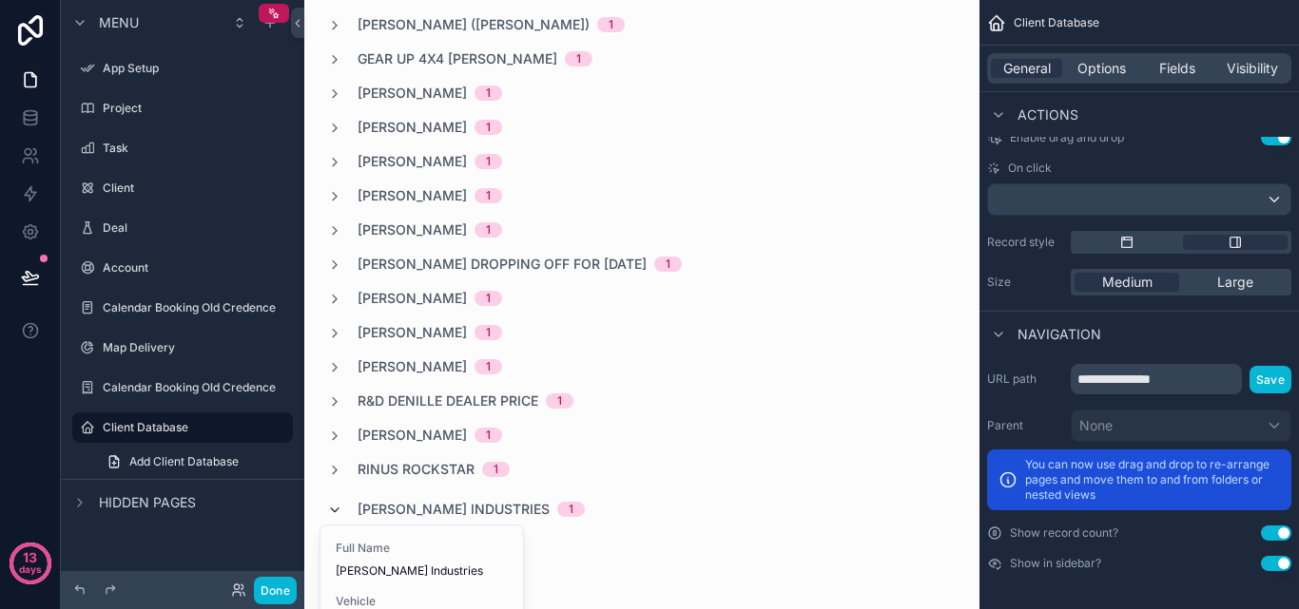
click at [338, 511] on icon "scrollable content" at bounding box center [334, 510] width 15 height 15
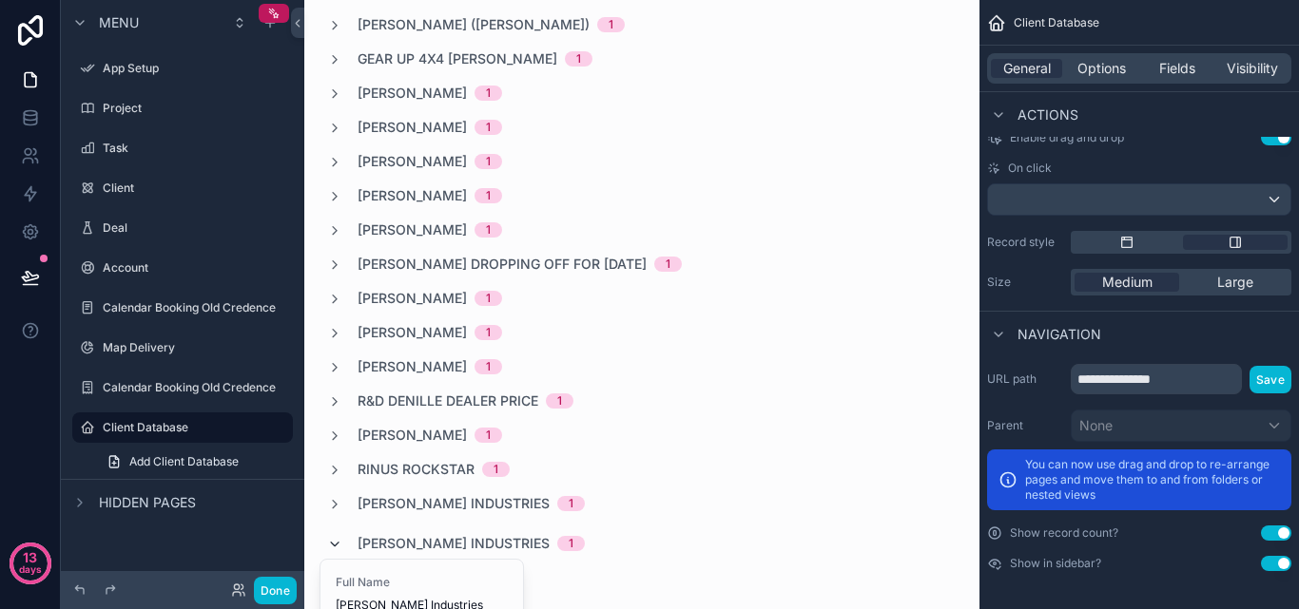
click at [338, 541] on icon "scrollable content" at bounding box center [334, 544] width 15 height 15
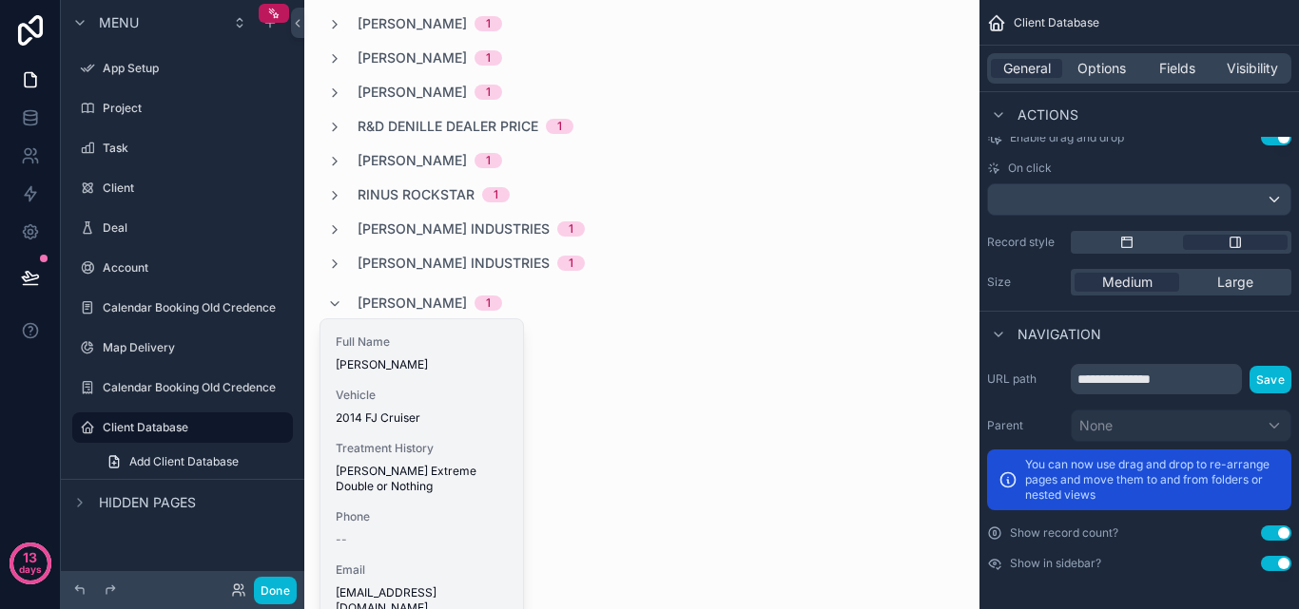
scroll to position [1141, 0]
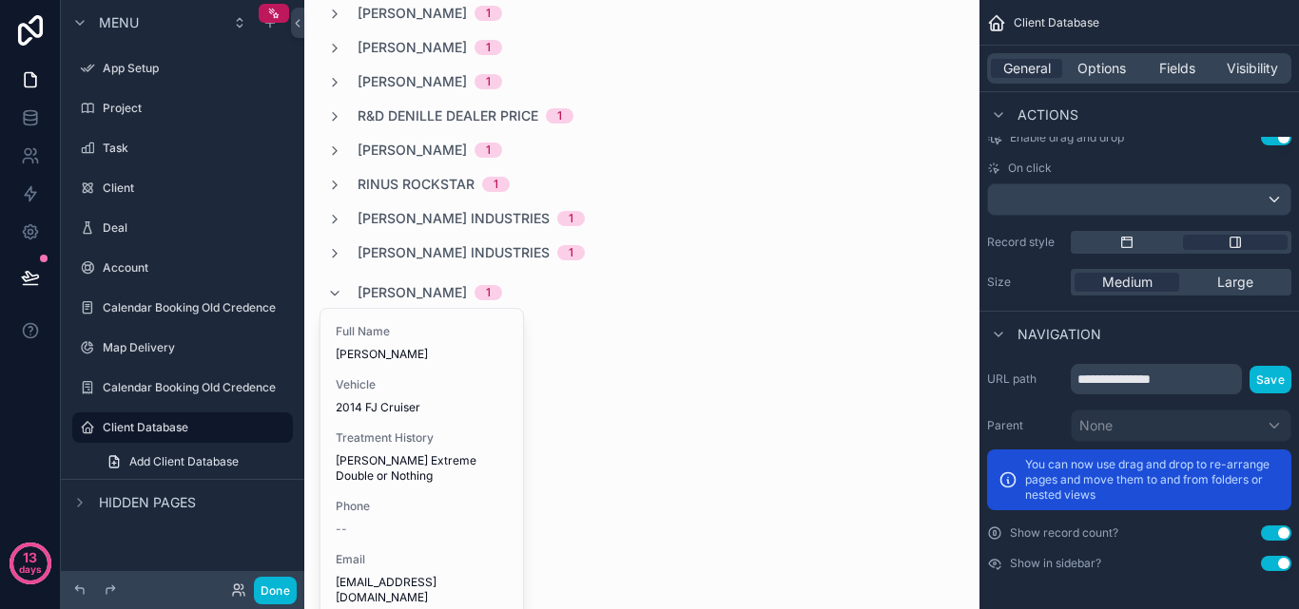
click at [334, 296] on icon "scrollable content" at bounding box center [334, 293] width 15 height 15
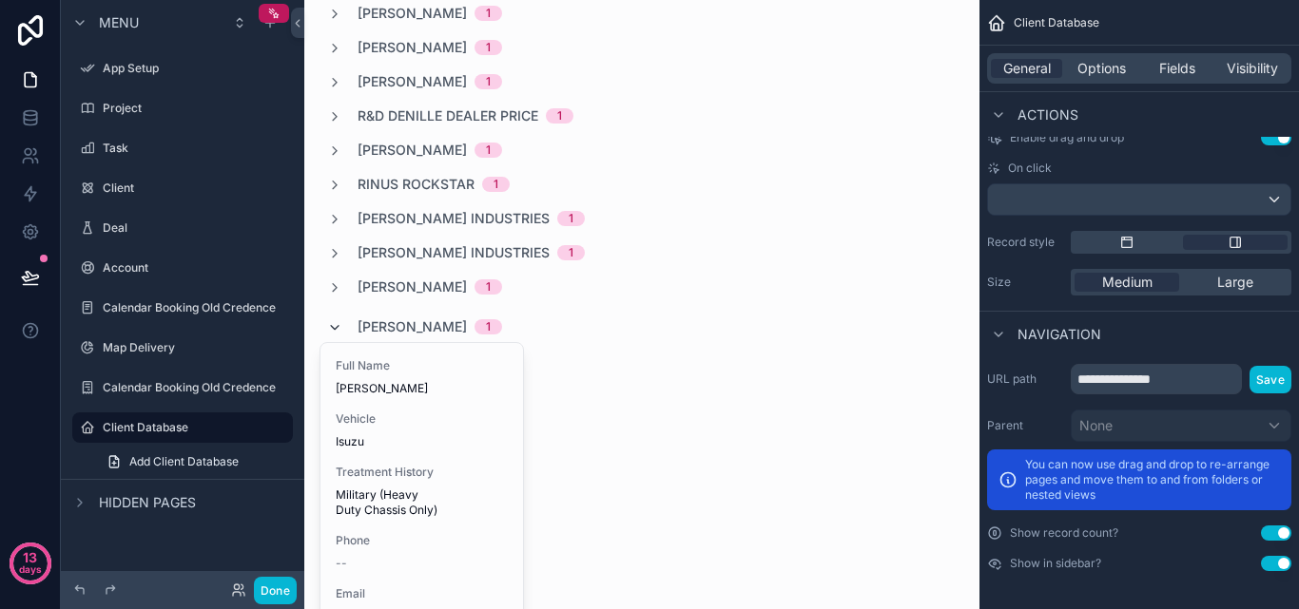
click at [340, 326] on icon "scrollable content" at bounding box center [334, 327] width 15 height 15
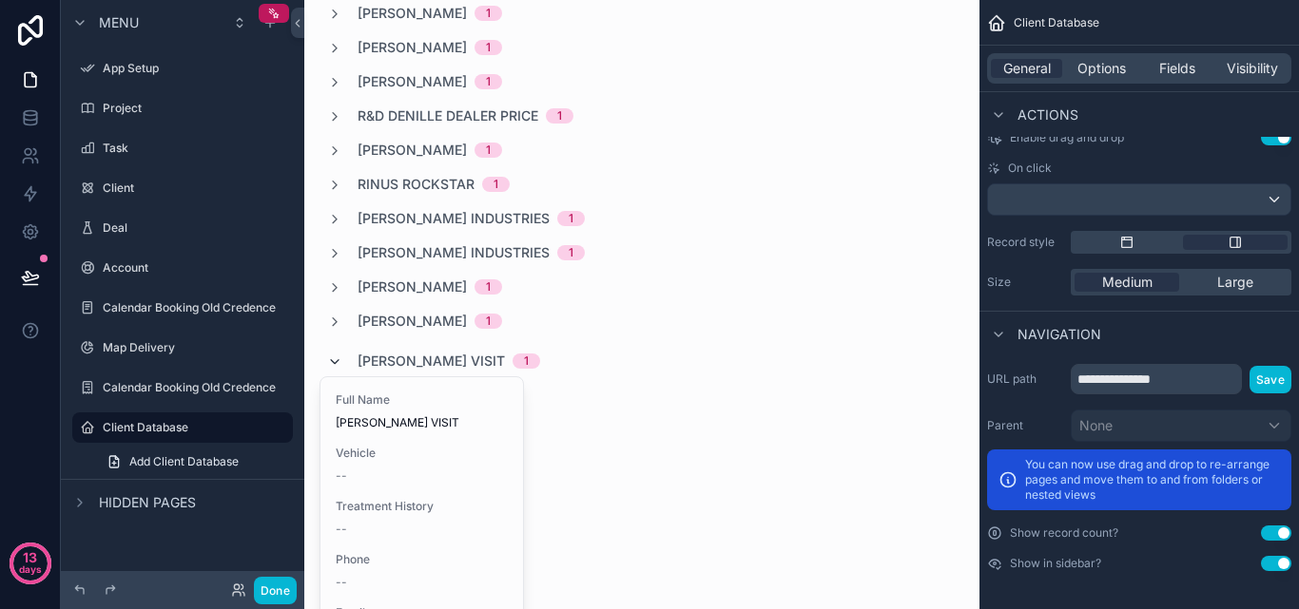
click at [338, 363] on icon "scrollable content" at bounding box center [334, 362] width 15 height 15
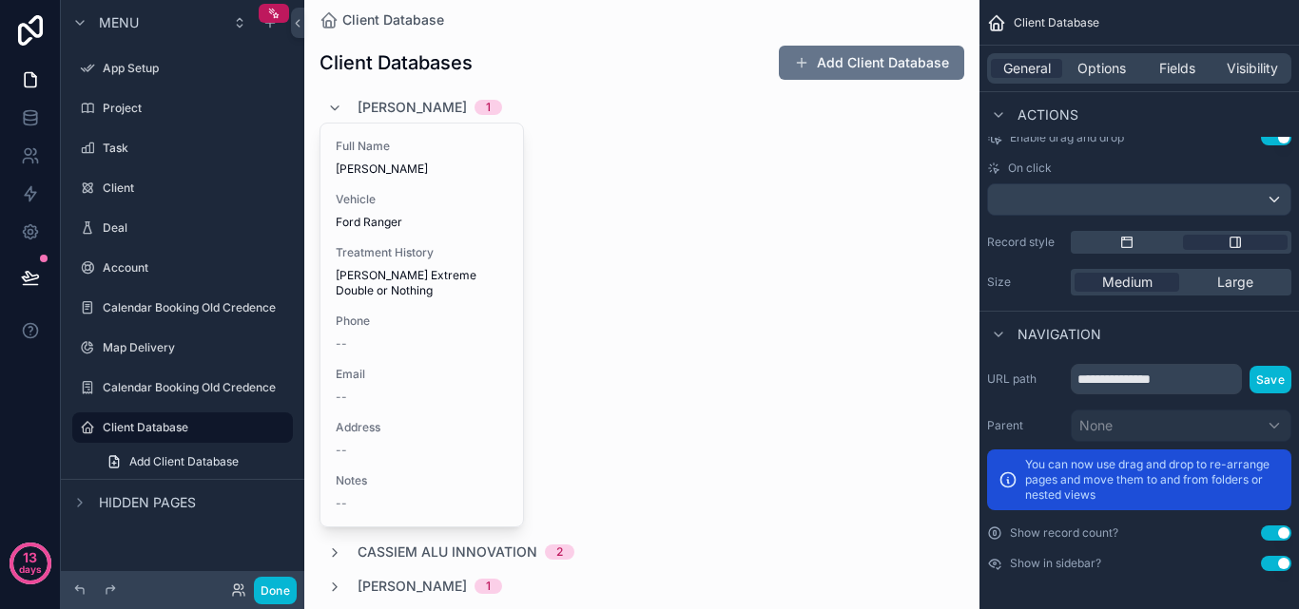
scroll to position [0, 0]
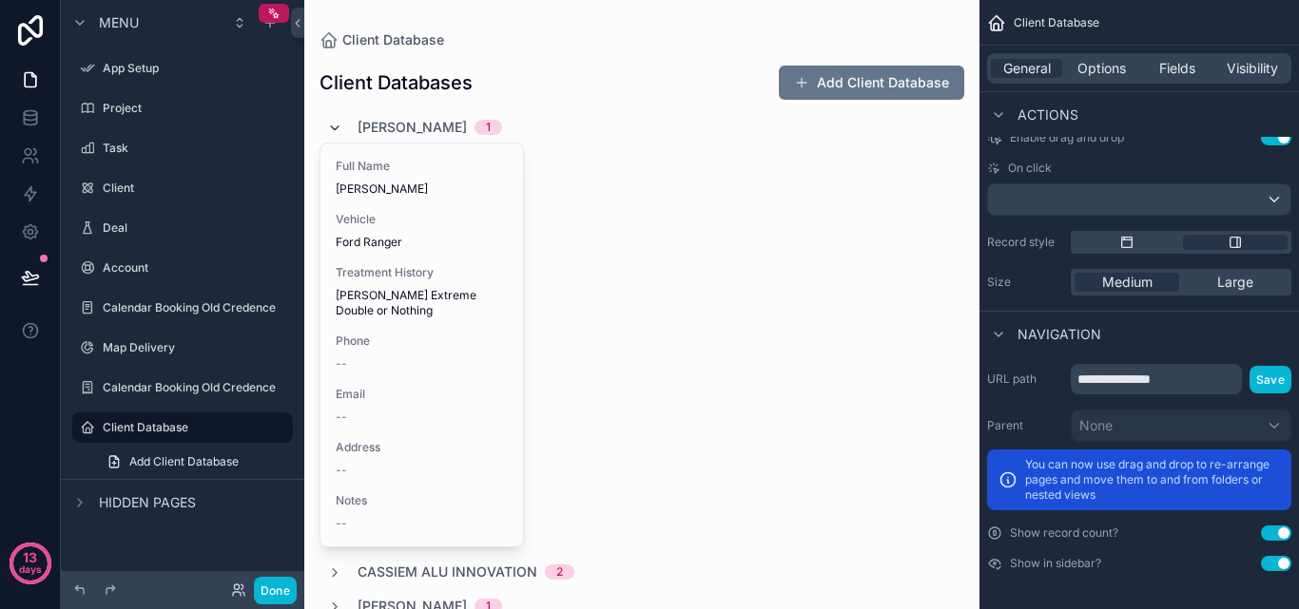
click at [336, 123] on icon "scrollable content" at bounding box center [334, 128] width 15 height 15
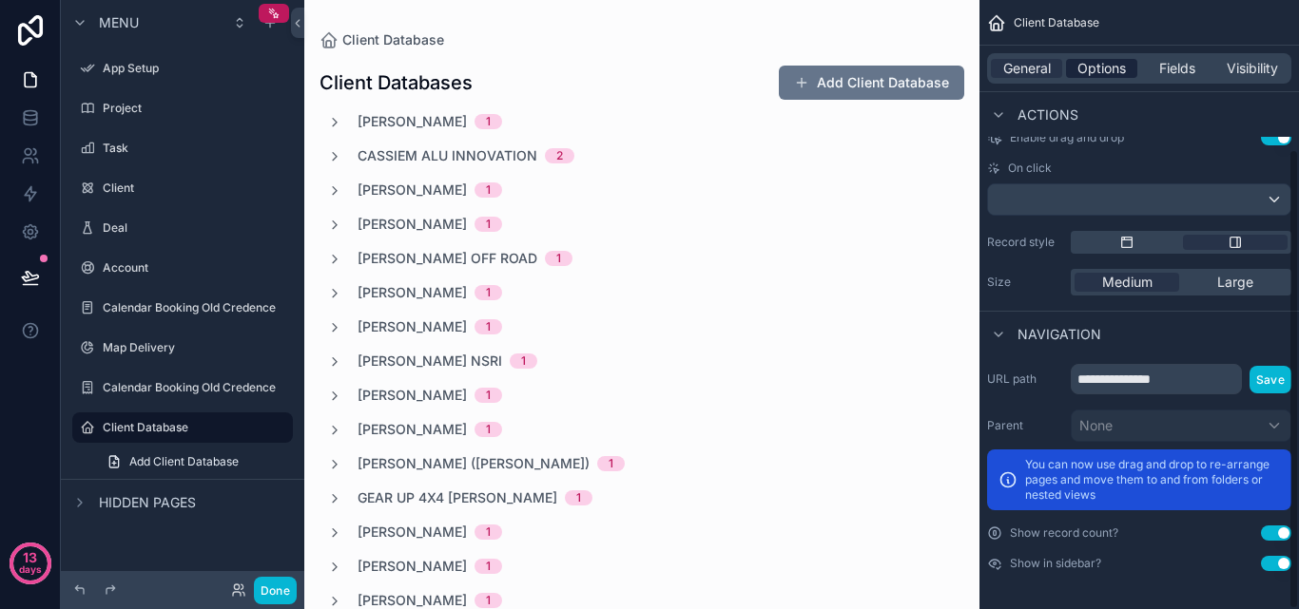
click at [1094, 76] on span "Options" at bounding box center [1101, 68] width 48 height 19
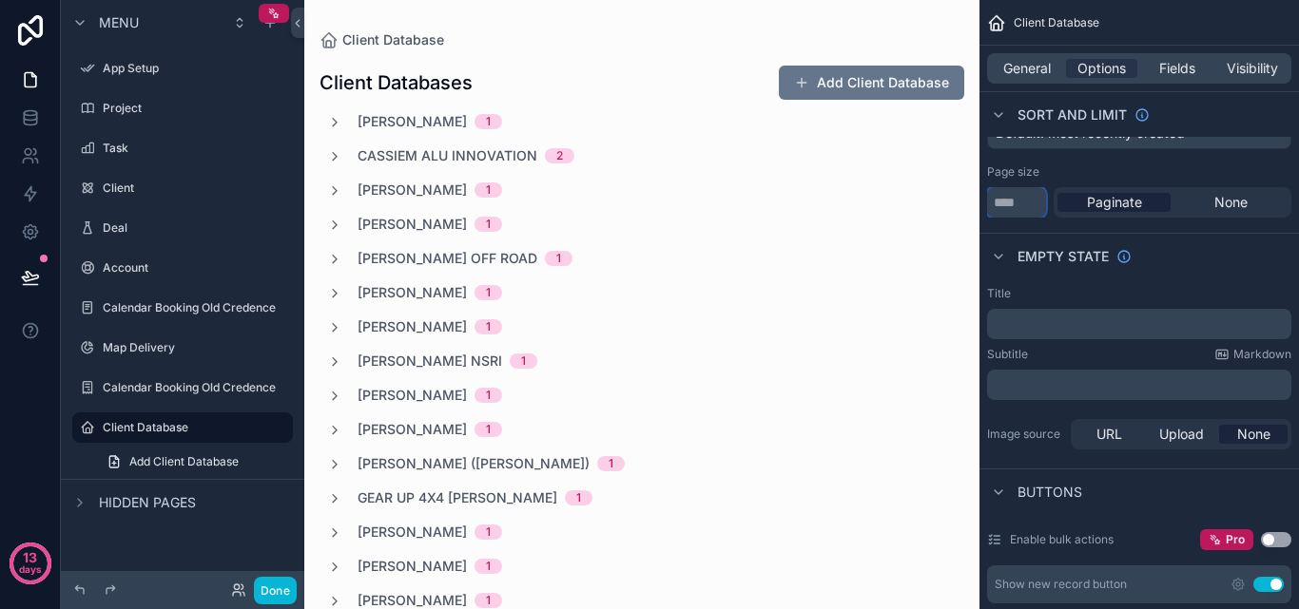
drag, startPoint x: 1026, startPoint y: 208, endPoint x: 982, endPoint y: 210, distance: 43.8
click at [982, 210] on div "Sorting Default: most recently created Page size ** Paginate None" at bounding box center [1138, 156] width 319 height 139
type input "***"
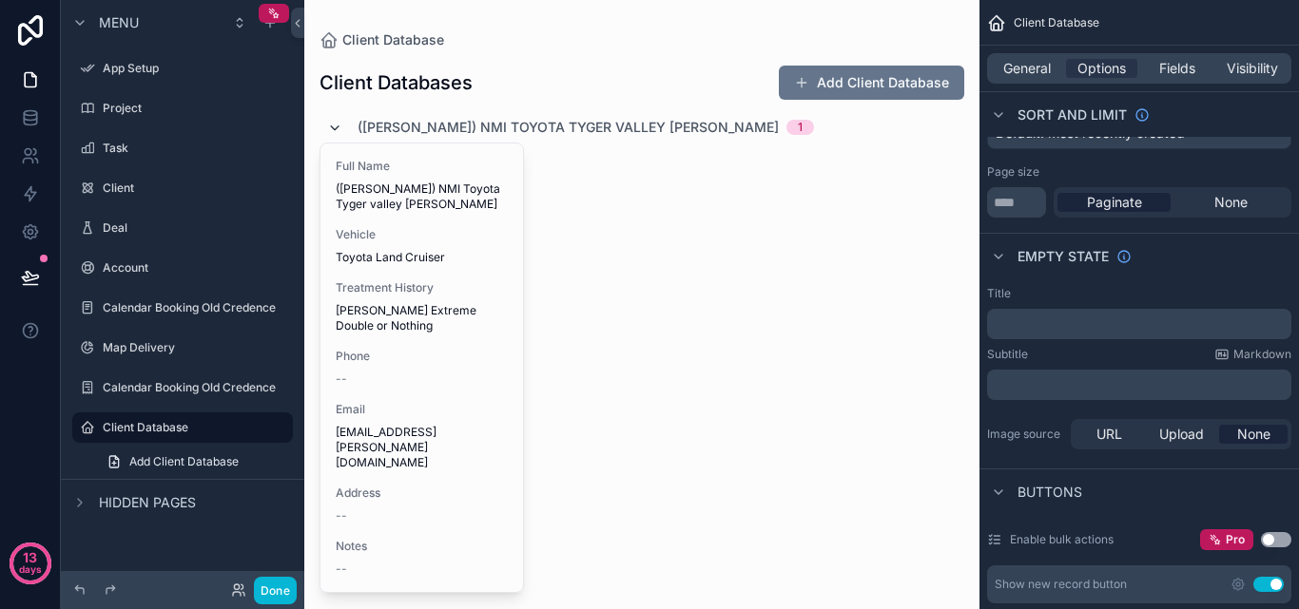
click at [340, 126] on icon "scrollable content" at bounding box center [334, 128] width 15 height 15
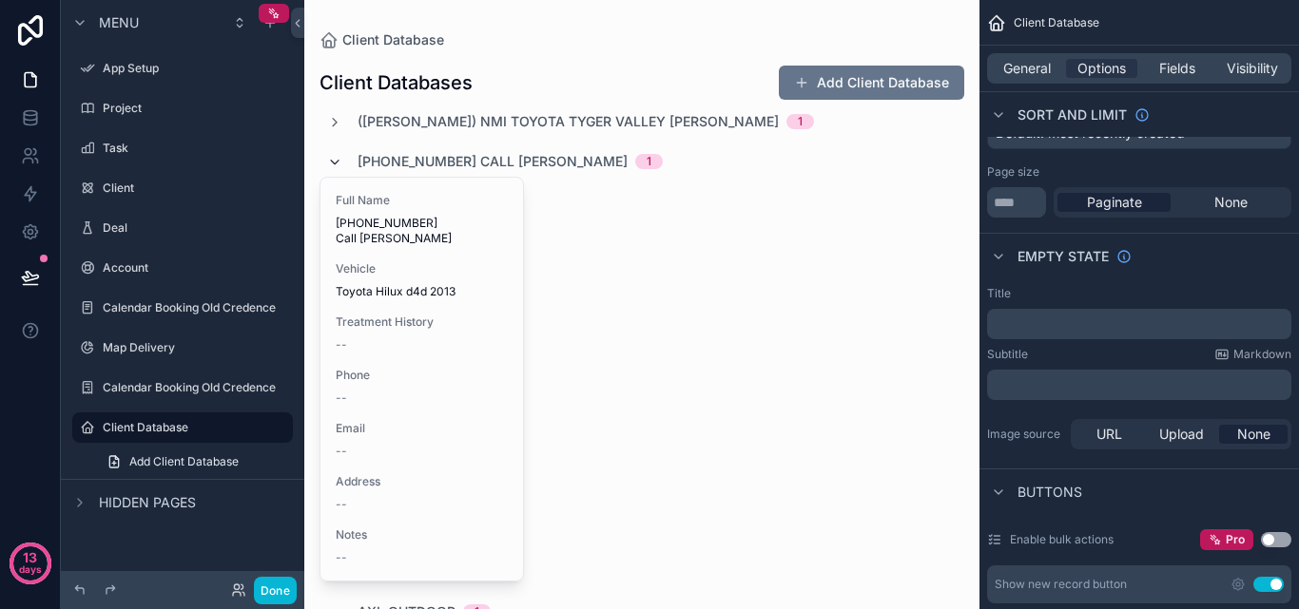
click at [327, 155] on icon "scrollable content" at bounding box center [334, 162] width 15 height 15
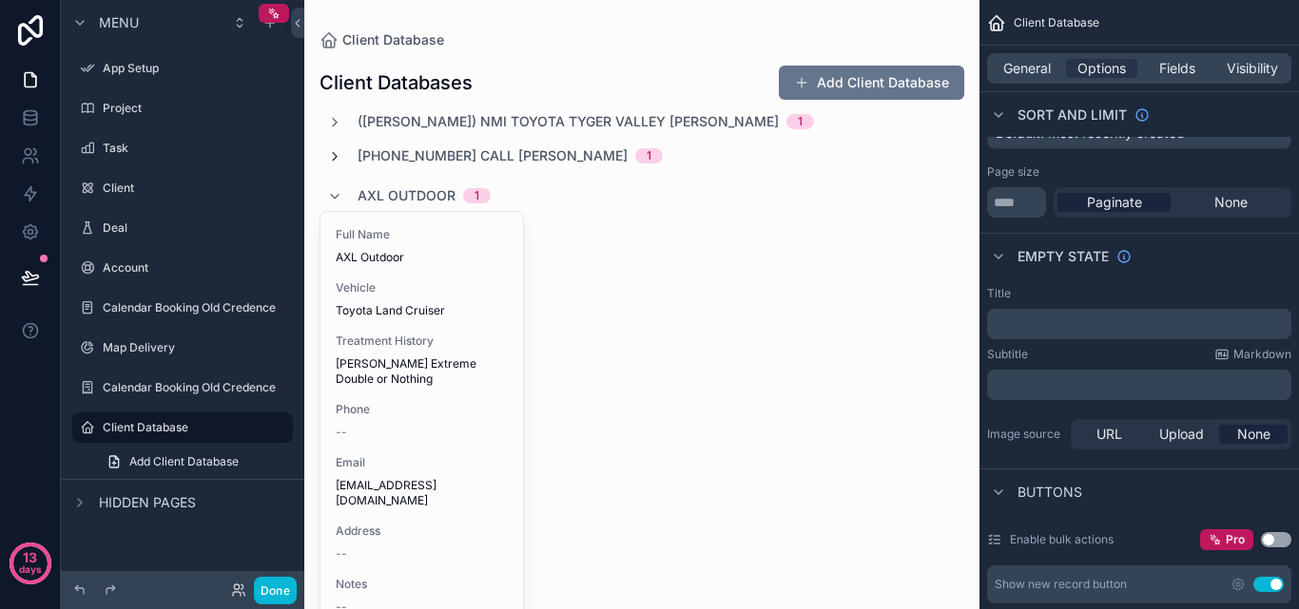
click at [337, 158] on icon "scrollable content" at bounding box center [334, 156] width 15 height 15
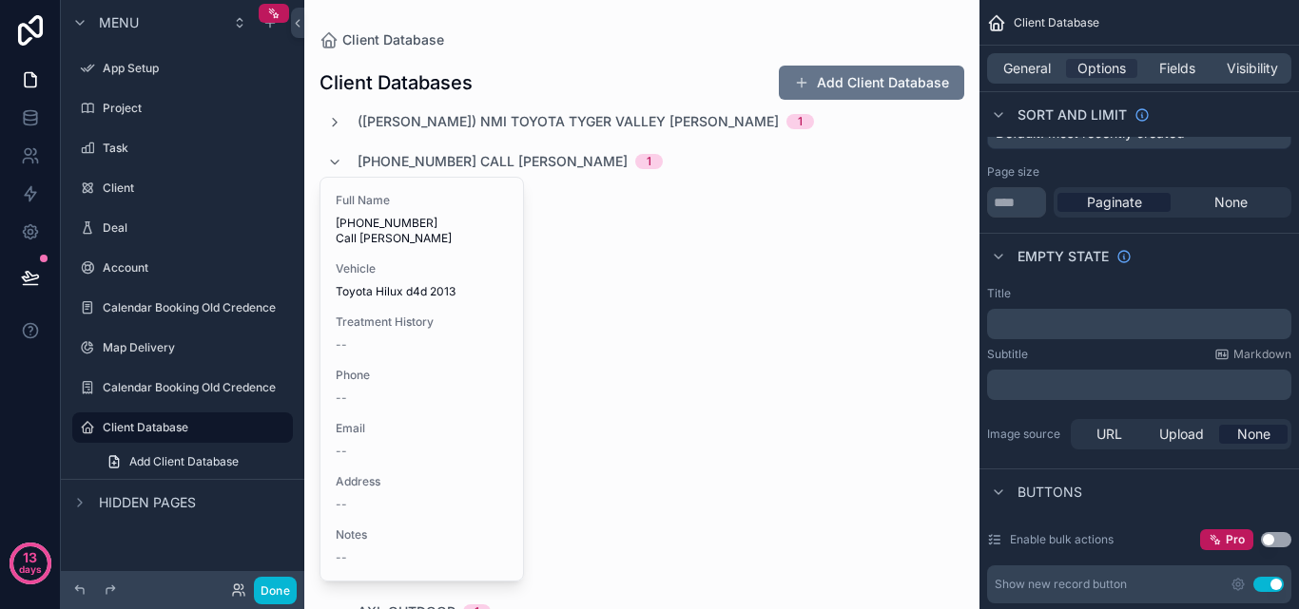
click at [337, 171] on div "+27798869060 Call Rolf Painczyk 1" at bounding box center [495, 161] width 336 height 30
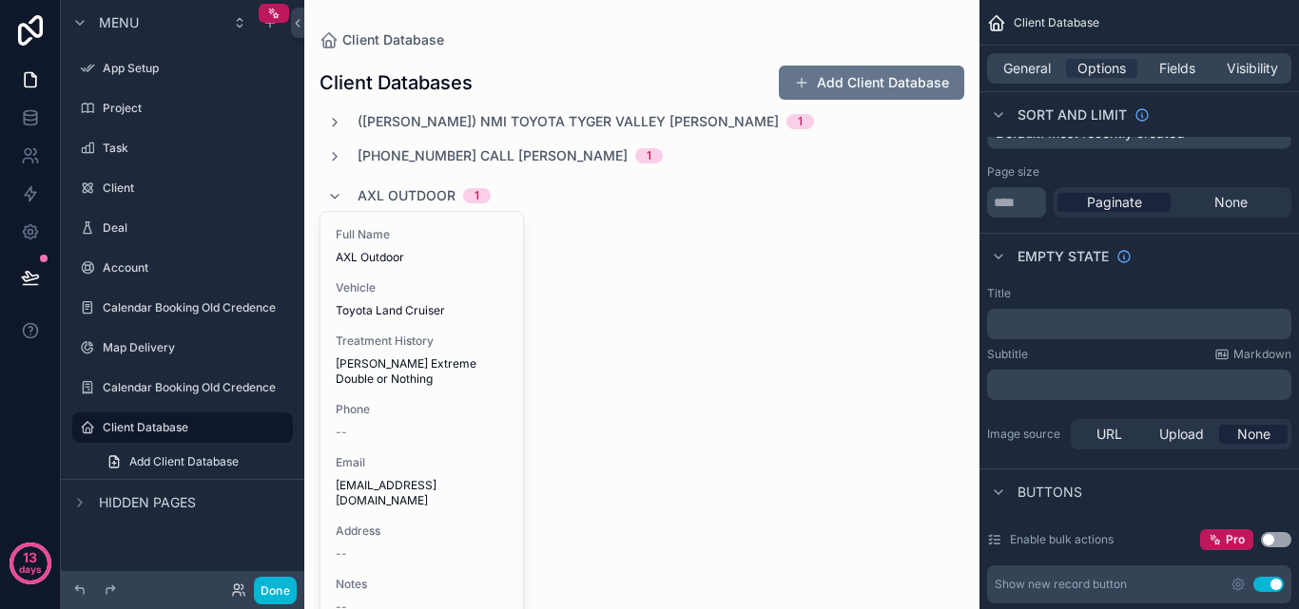
click at [333, 201] on icon "scrollable content" at bounding box center [334, 196] width 15 height 15
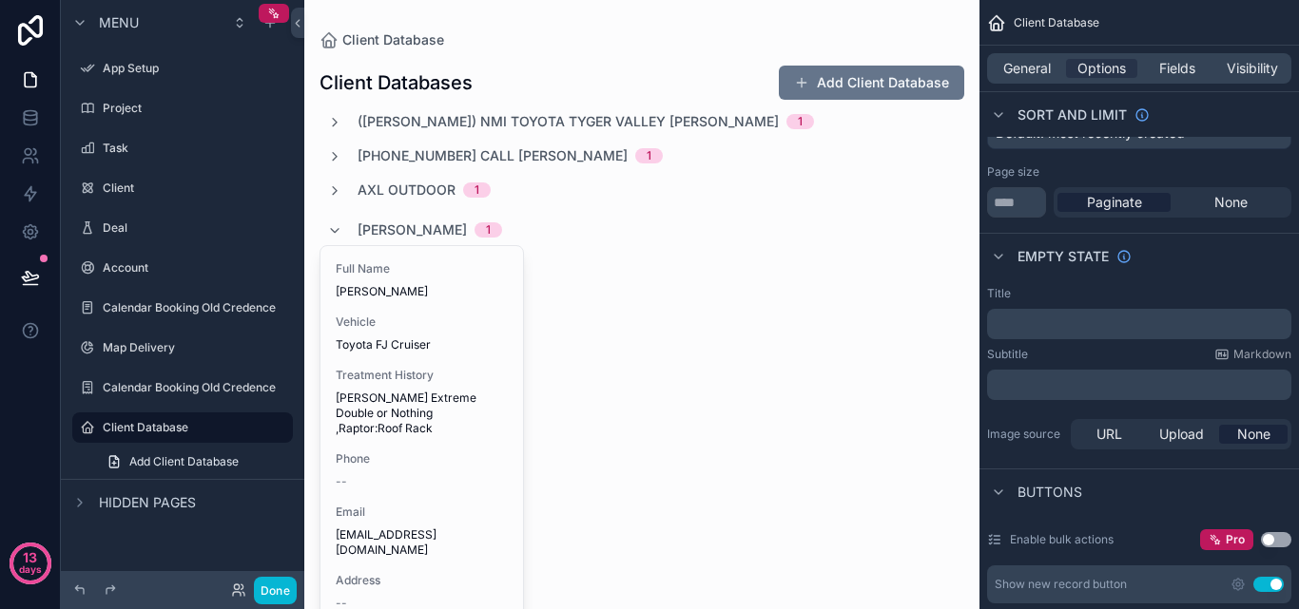
click at [334, 222] on div "Abdus Sabam 1" at bounding box center [414, 230] width 175 height 30
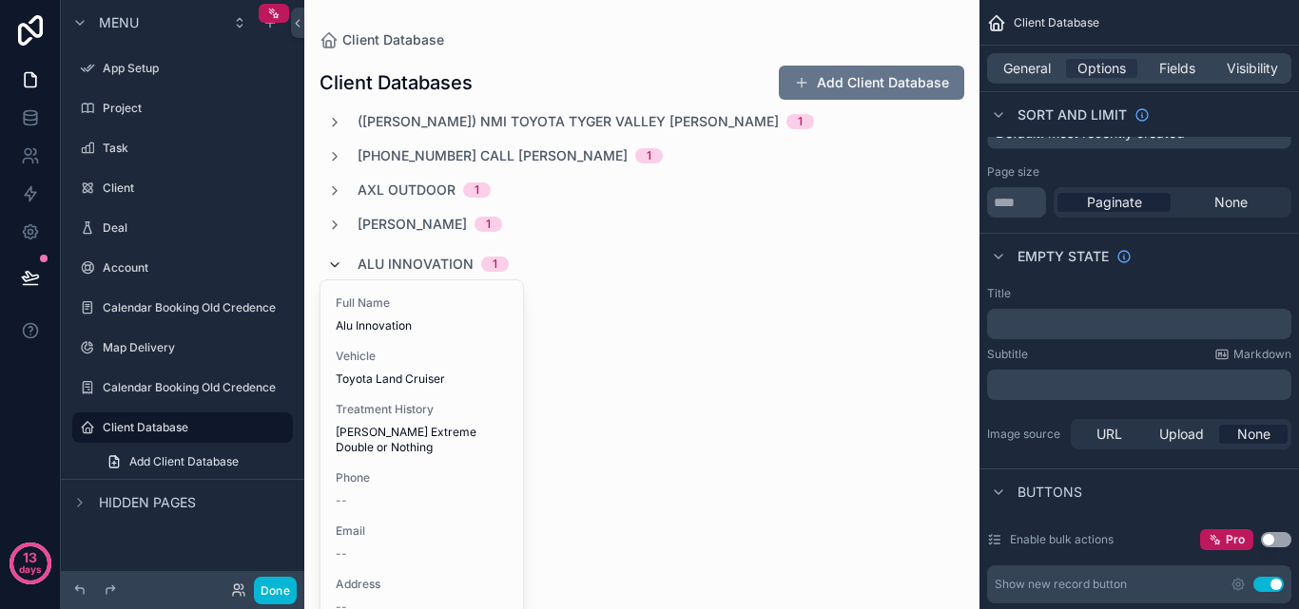
click at [335, 261] on icon "scrollable content" at bounding box center [334, 265] width 15 height 15
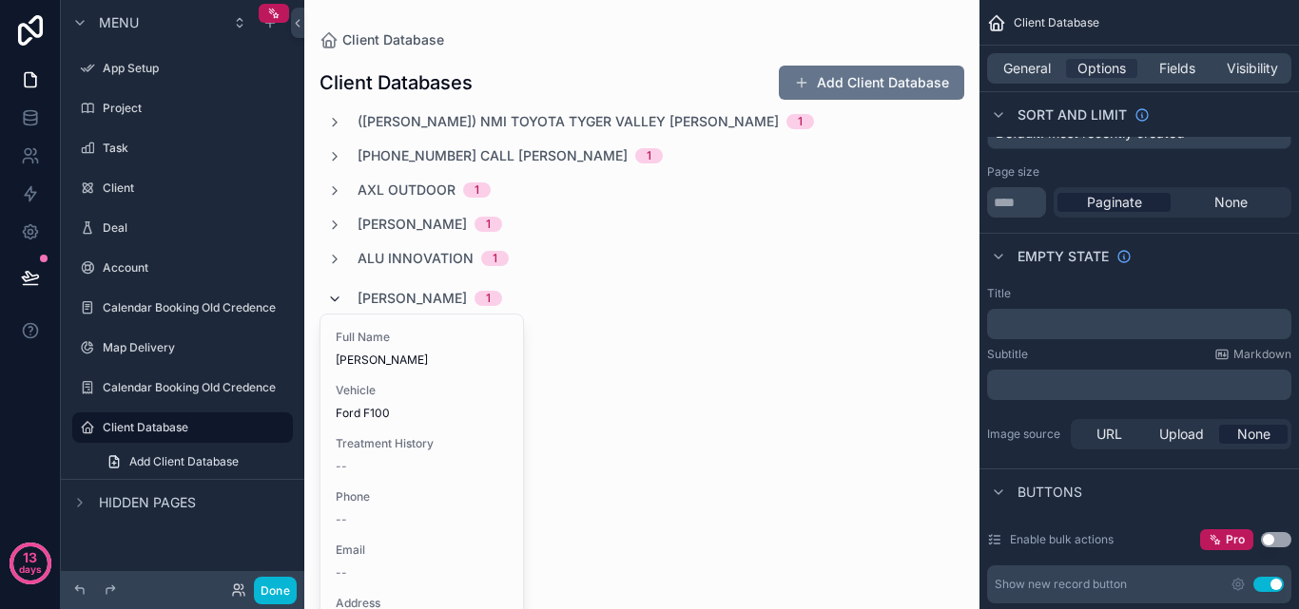
click at [336, 298] on icon "scrollable content" at bounding box center [334, 299] width 15 height 15
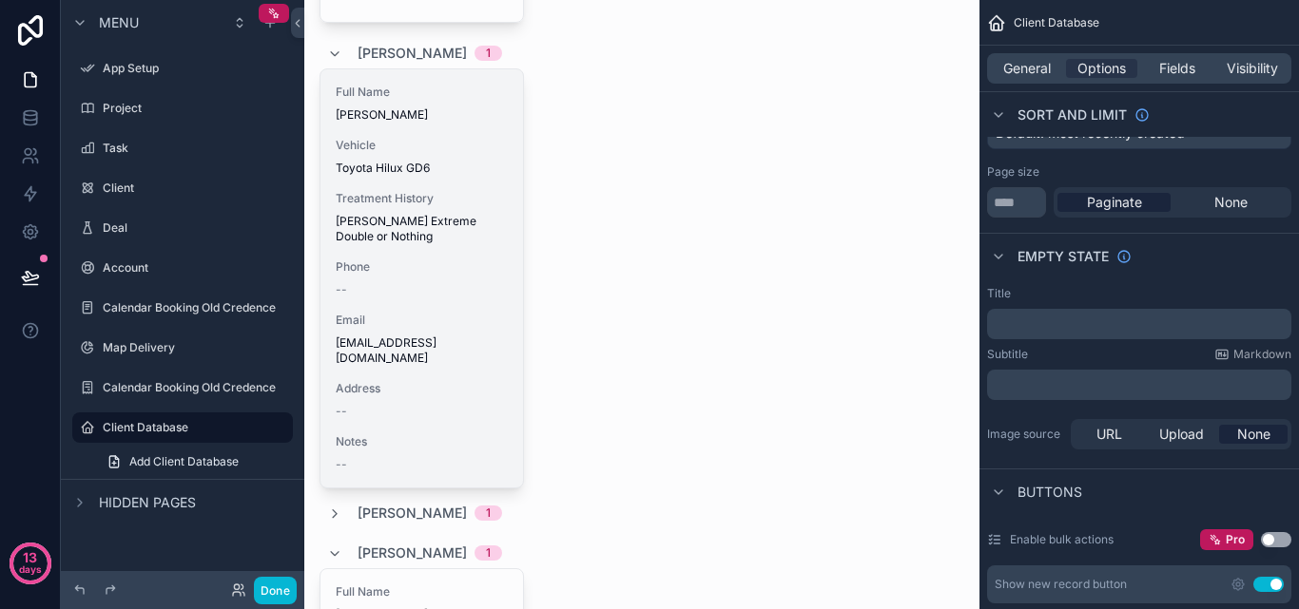
scroll to position [666, 0]
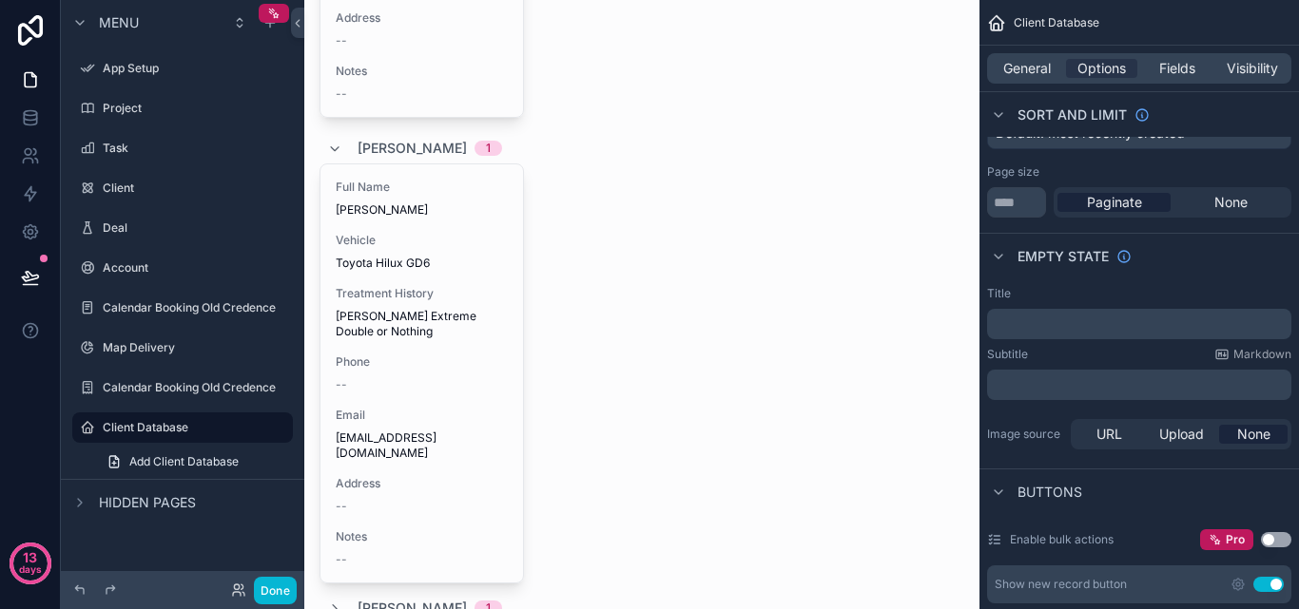
click at [335, 141] on div "Barlow Moodley 1" at bounding box center [414, 148] width 175 height 30
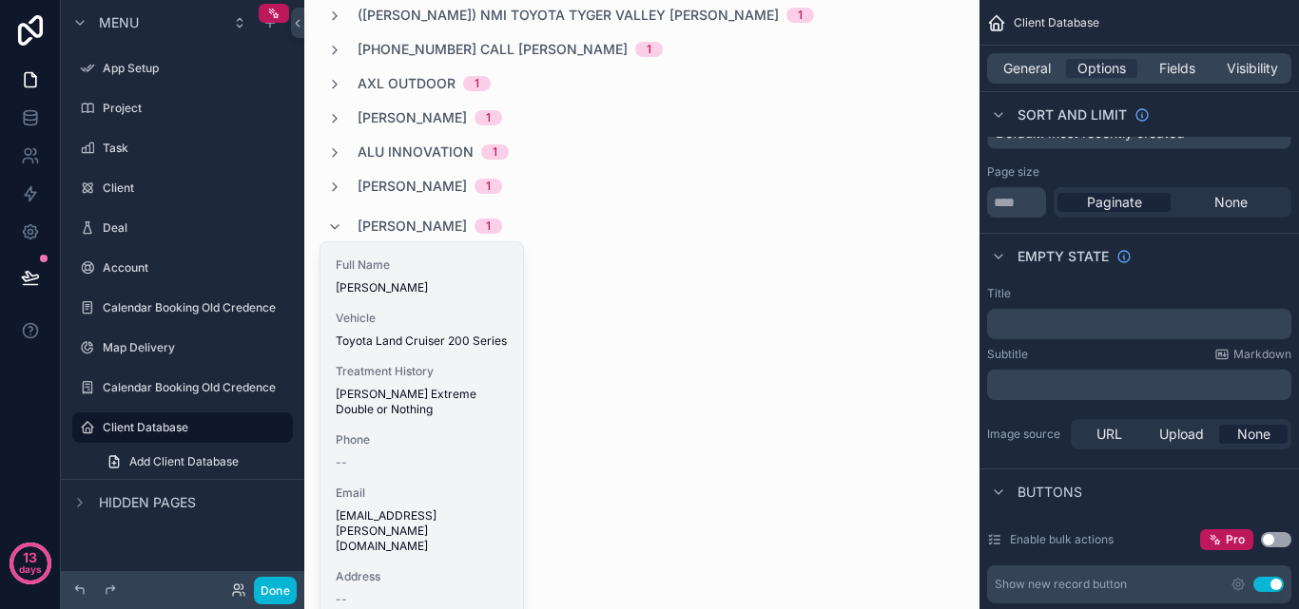
scroll to position [95, 0]
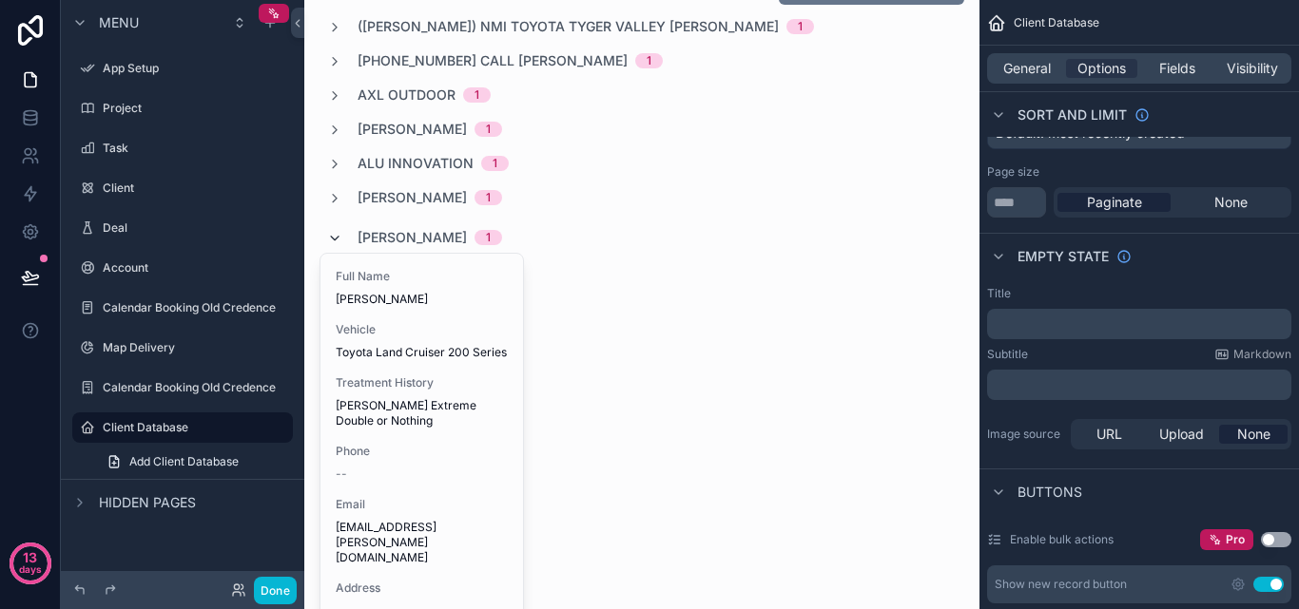
click at [335, 237] on icon "scrollable content" at bounding box center [334, 238] width 15 height 15
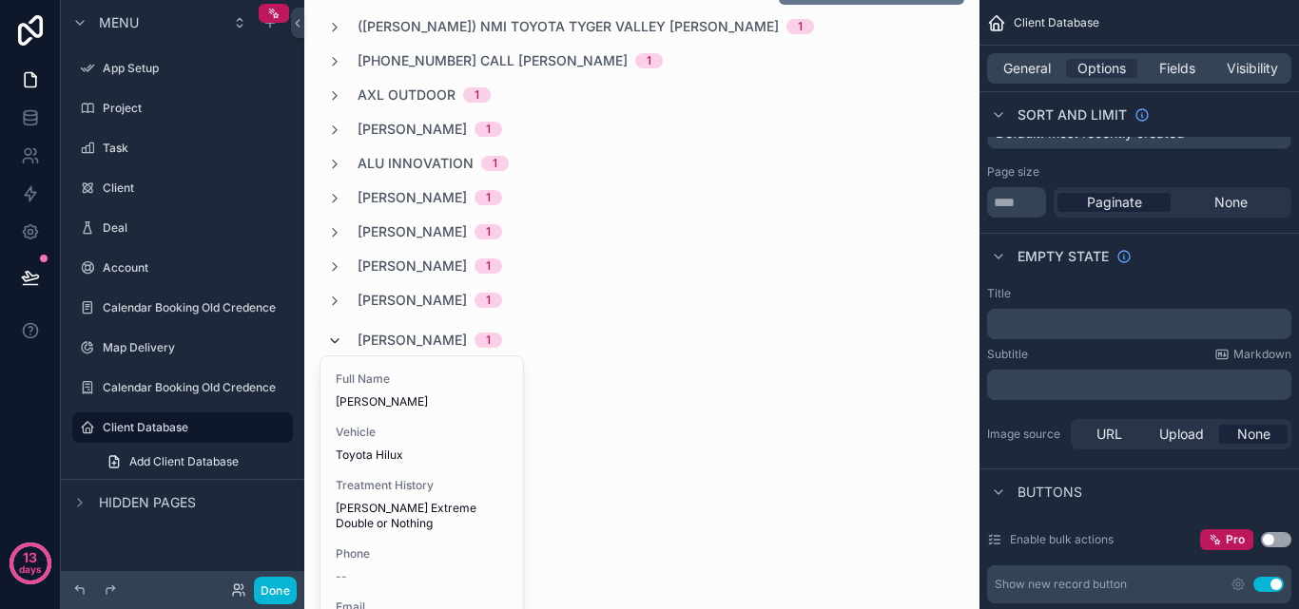
click at [331, 339] on icon "scrollable content" at bounding box center [334, 341] width 15 height 15
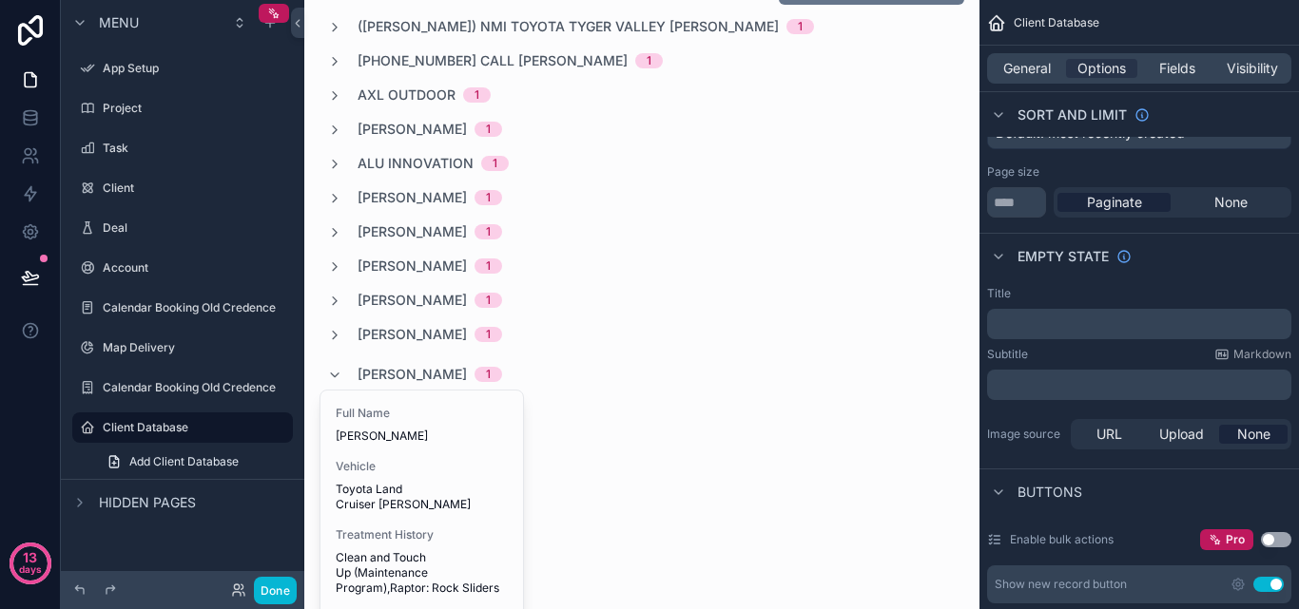
drag, startPoint x: 331, startPoint y: 374, endPoint x: 347, endPoint y: 407, distance: 37.0
click at [331, 373] on icon "scrollable content" at bounding box center [334, 375] width 15 height 15
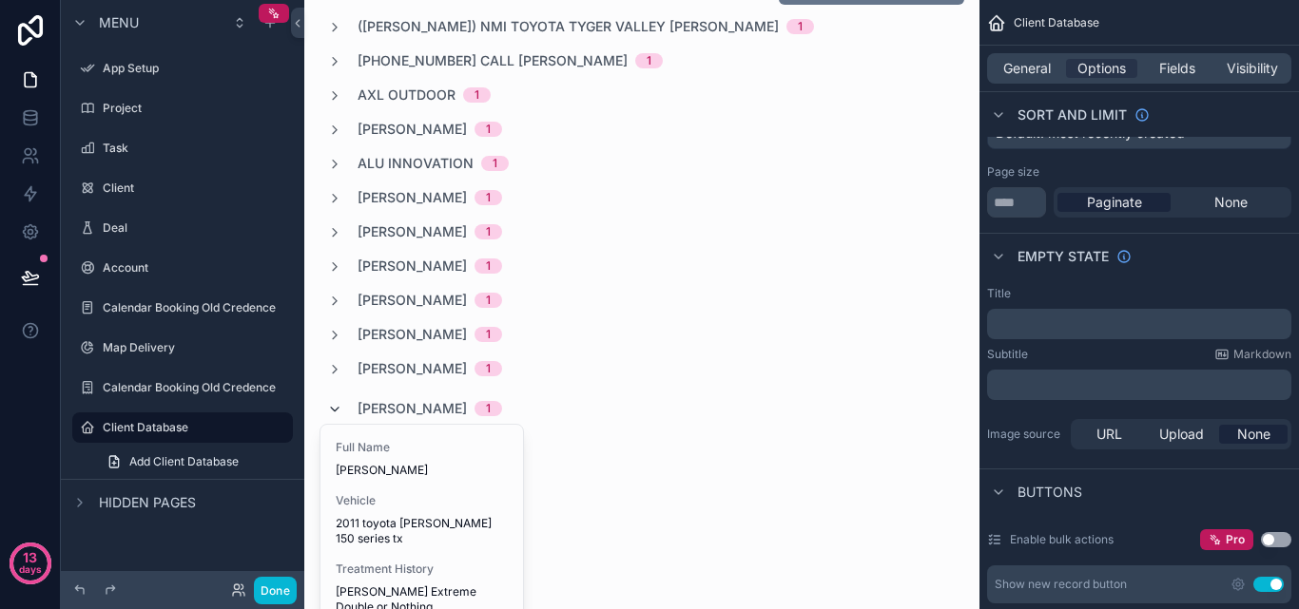
click at [340, 414] on icon "scrollable content" at bounding box center [334, 409] width 15 height 15
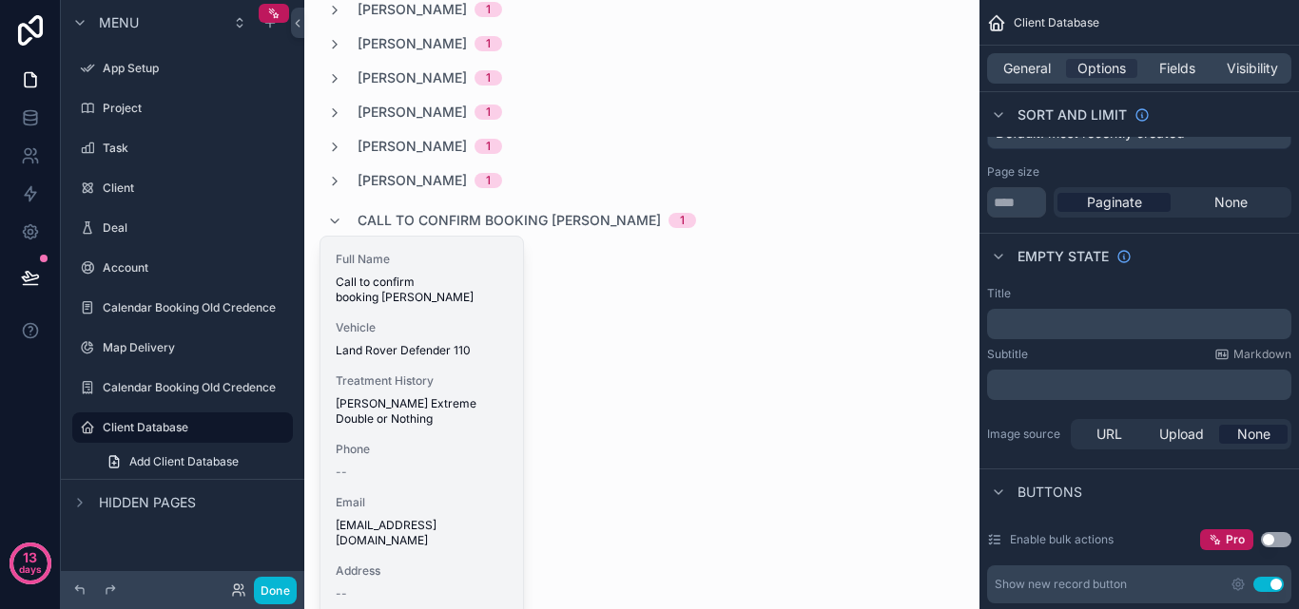
scroll to position [380, 0]
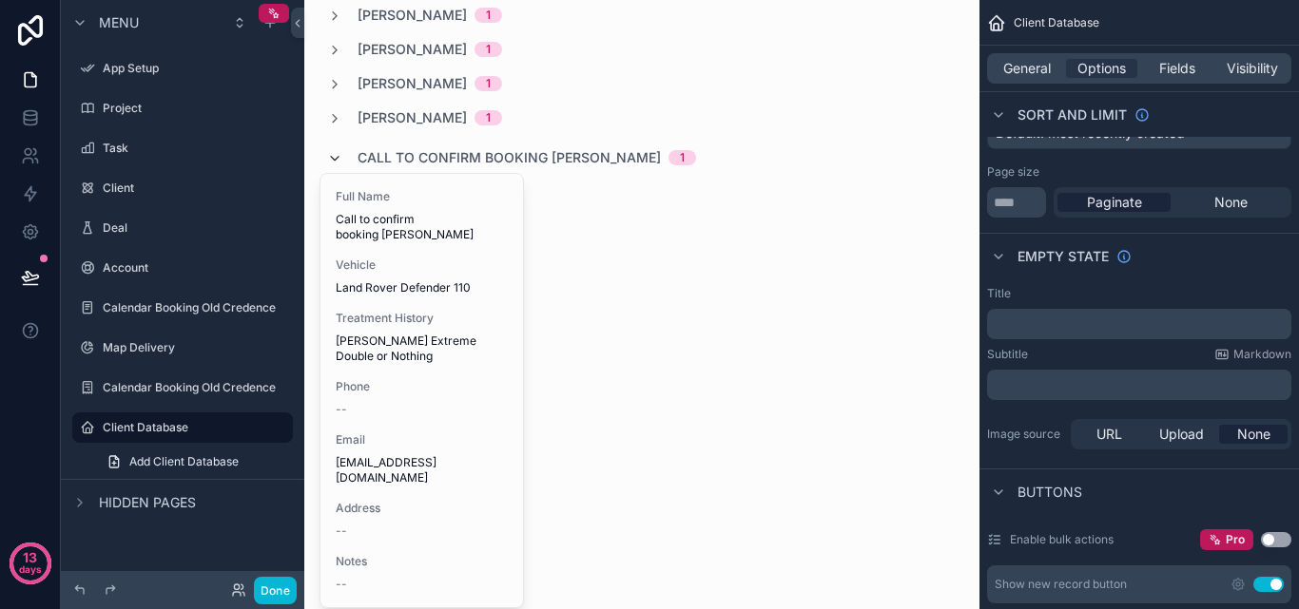
click at [340, 163] on icon "scrollable content" at bounding box center [334, 158] width 15 height 15
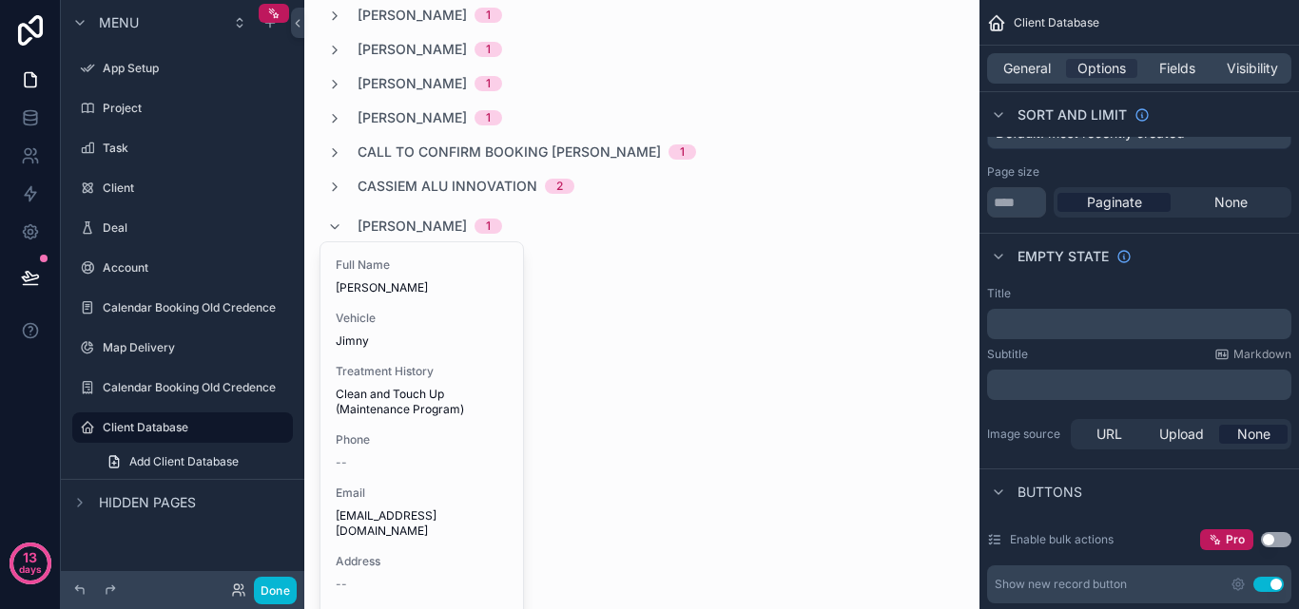
click at [342, 231] on div "Chané Thomson 1" at bounding box center [414, 226] width 175 height 30
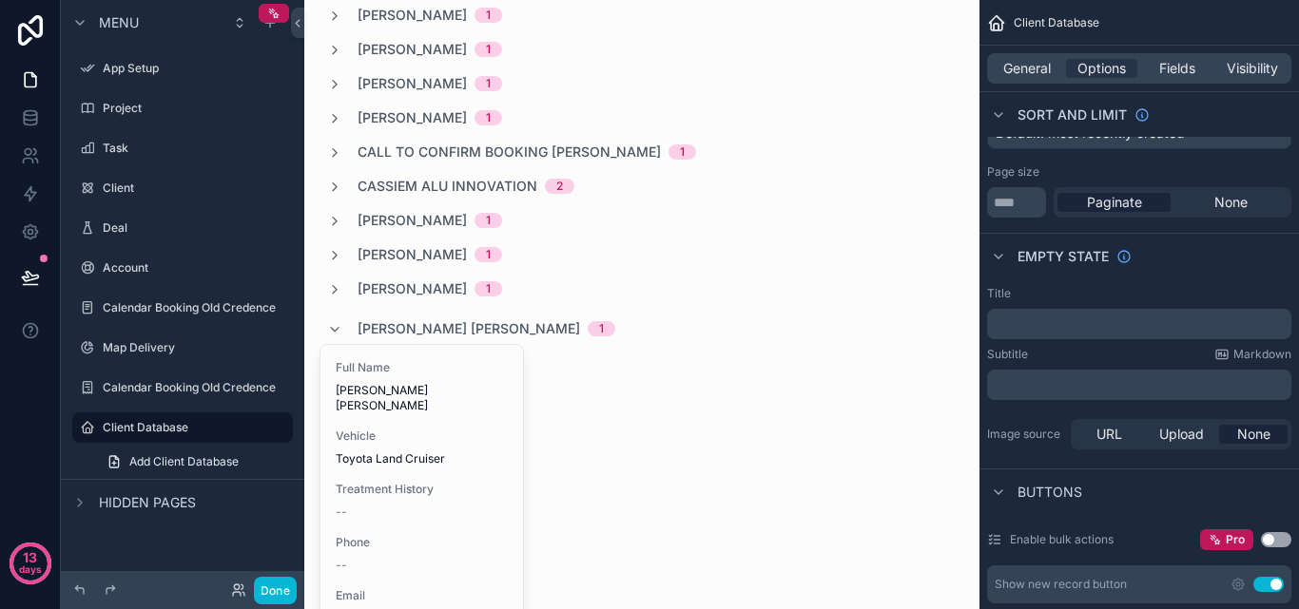
click at [336, 332] on icon "scrollable content" at bounding box center [334, 329] width 15 height 15
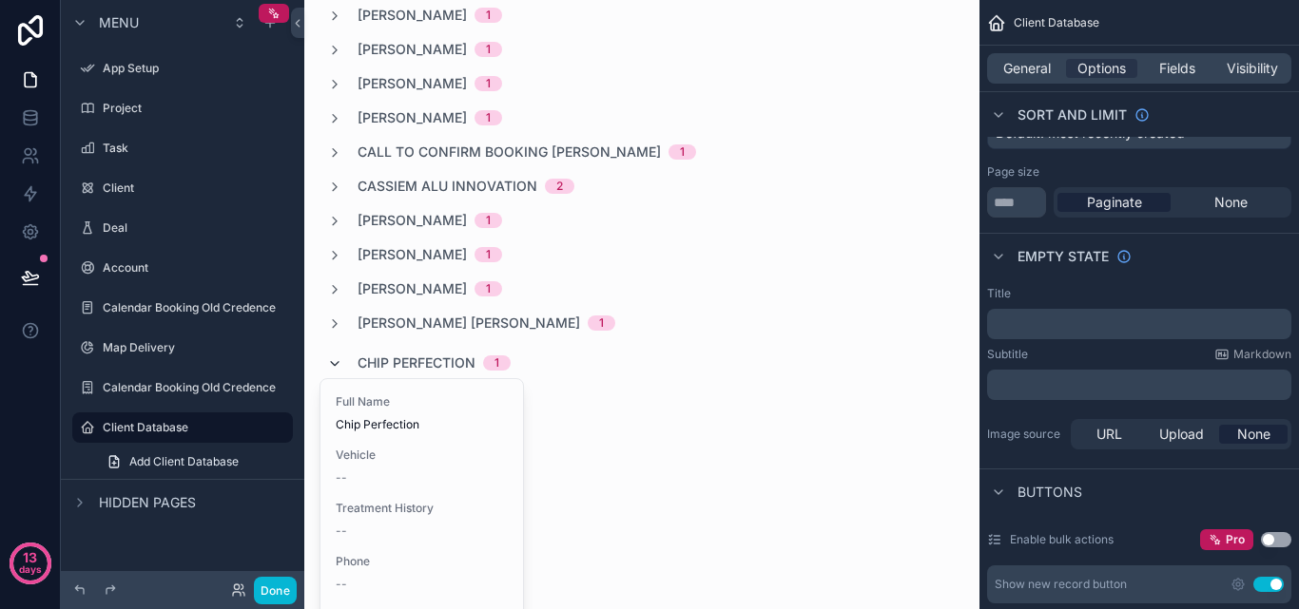
click at [337, 371] on icon "scrollable content" at bounding box center [334, 364] width 15 height 15
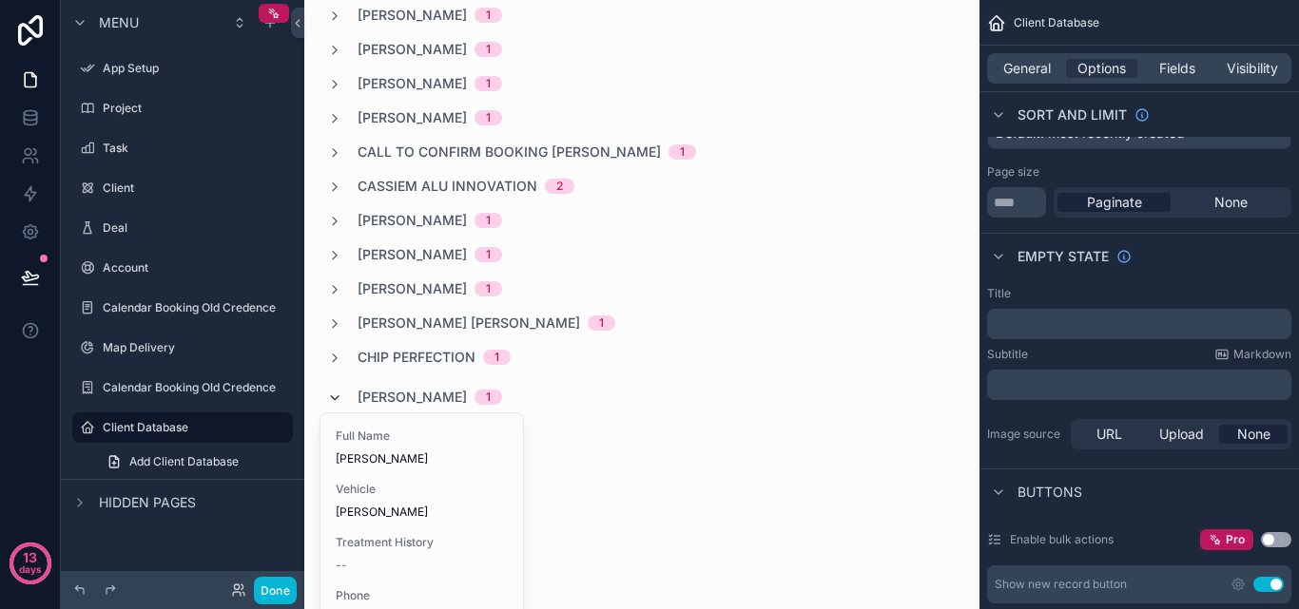
click at [338, 405] on icon "scrollable content" at bounding box center [334, 398] width 15 height 15
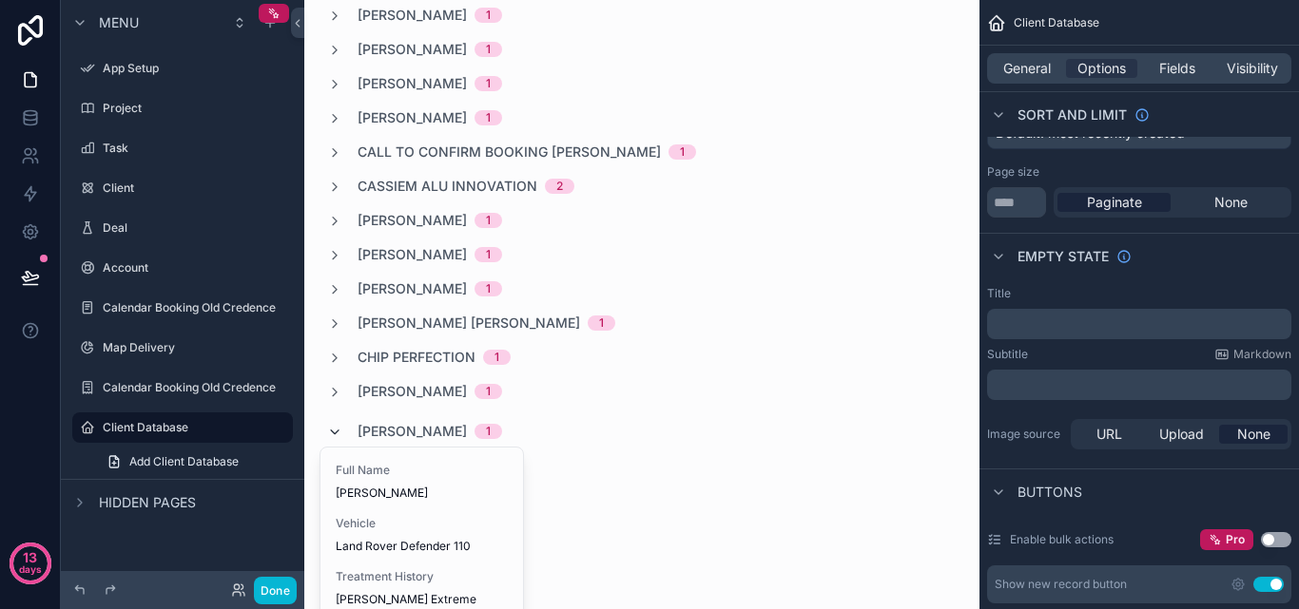
click at [338, 430] on icon "scrollable content" at bounding box center [334, 432] width 15 height 15
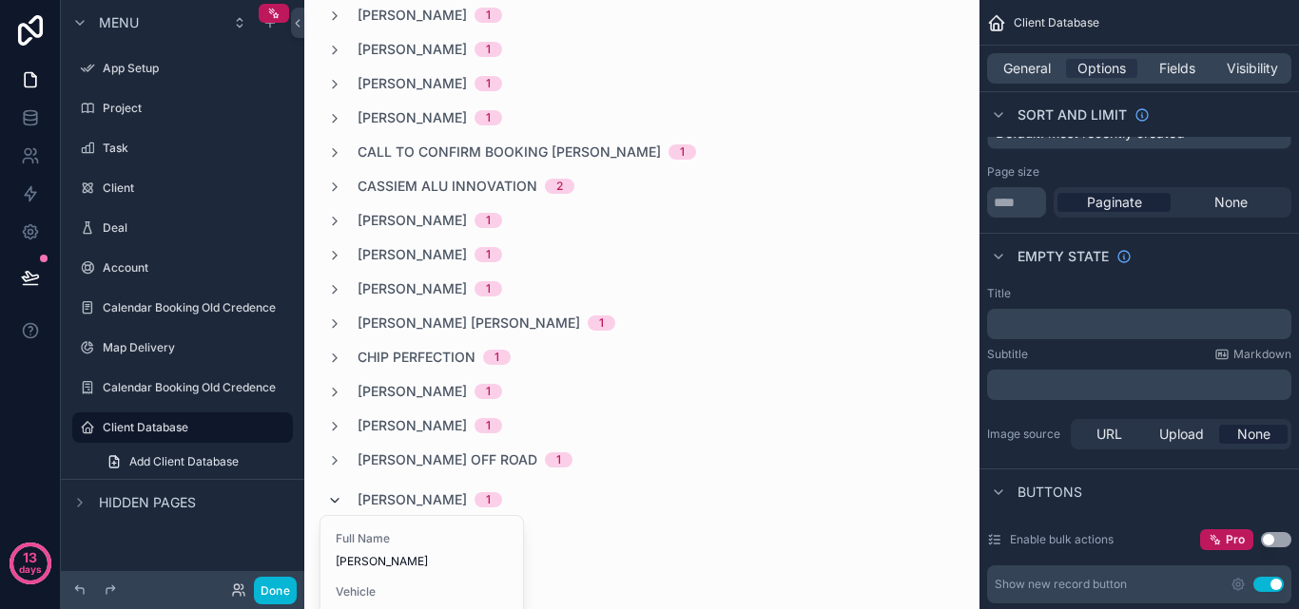
click at [336, 497] on icon "scrollable content" at bounding box center [334, 500] width 15 height 15
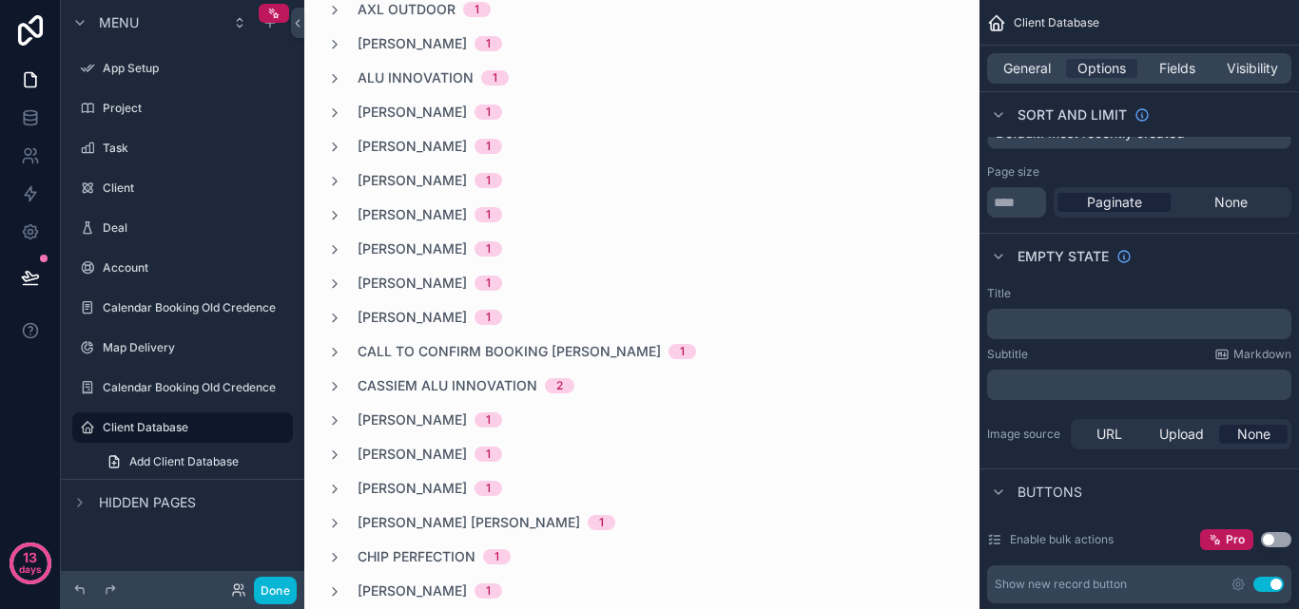
scroll to position [0, 0]
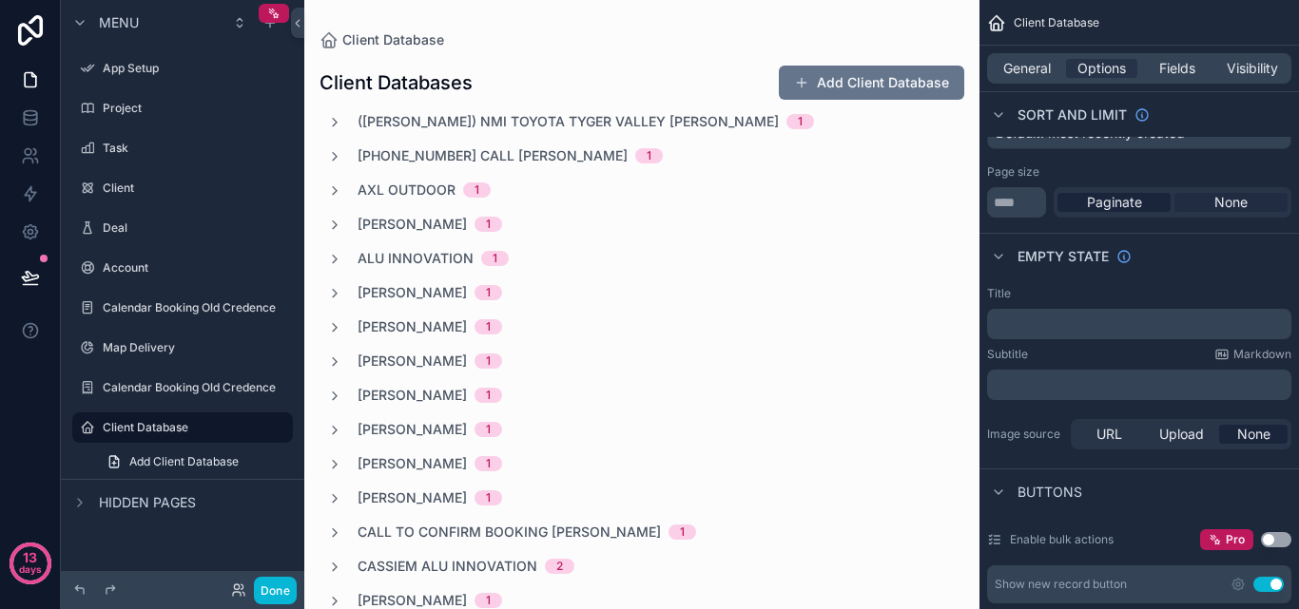
click at [1219, 208] on span "None" at bounding box center [1230, 202] width 33 height 19
drag, startPoint x: 1173, startPoint y: 203, endPoint x: 1253, endPoint y: 209, distance: 80.1
click at [1253, 209] on div "None" at bounding box center [1230, 202] width 113 height 19
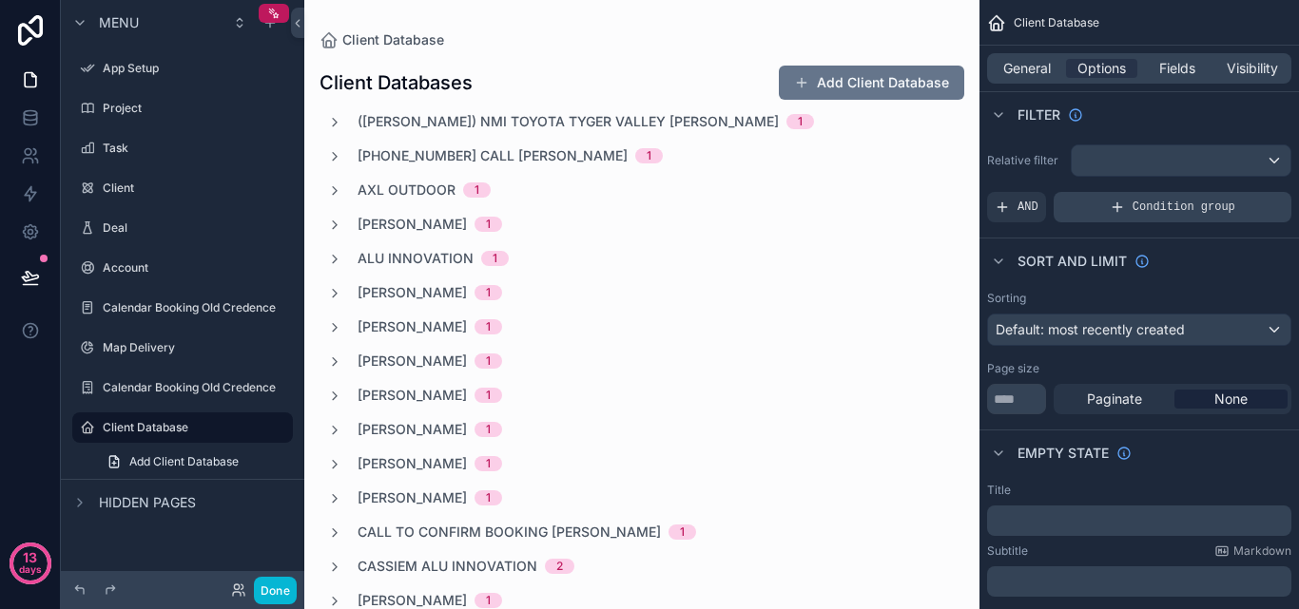
drag, startPoint x: 1164, startPoint y: 212, endPoint x: 1155, endPoint y: 219, distance: 10.8
drag, startPoint x: 1155, startPoint y: 219, endPoint x: 1227, endPoint y: 262, distance: 83.7
click at [1227, 262] on div "Sort And Limit" at bounding box center [1138, 261] width 319 height 46
click at [993, 261] on icon "scrollable content" at bounding box center [998, 261] width 15 height 15
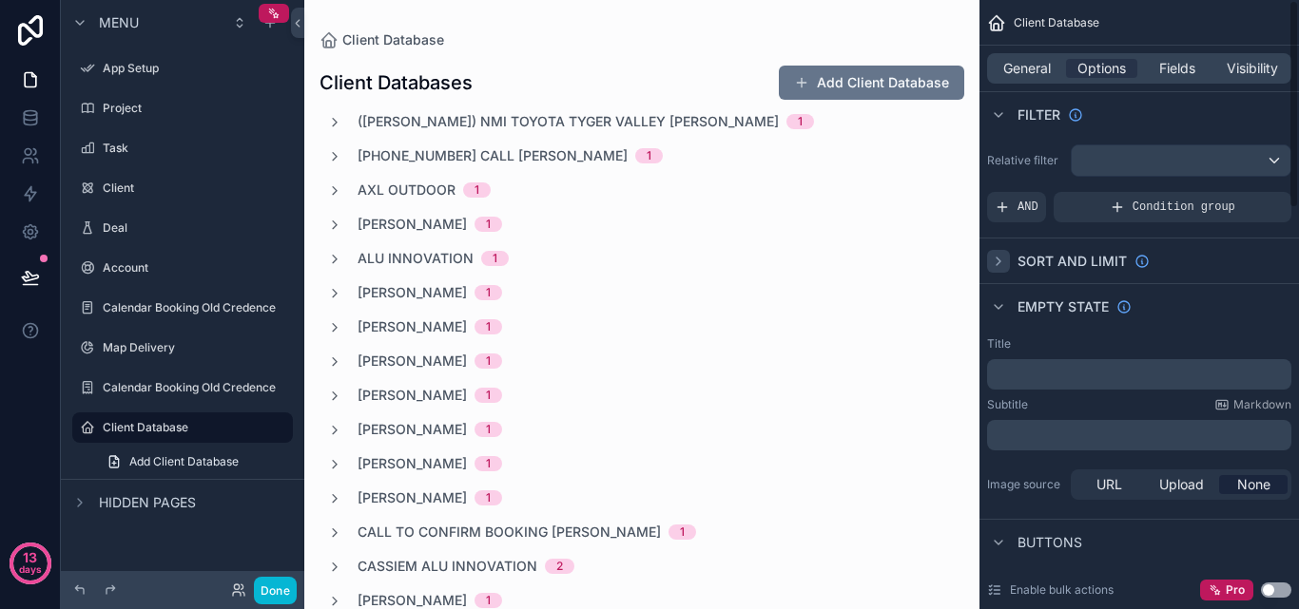
click at [993, 261] on icon "scrollable content" at bounding box center [998, 261] width 15 height 15
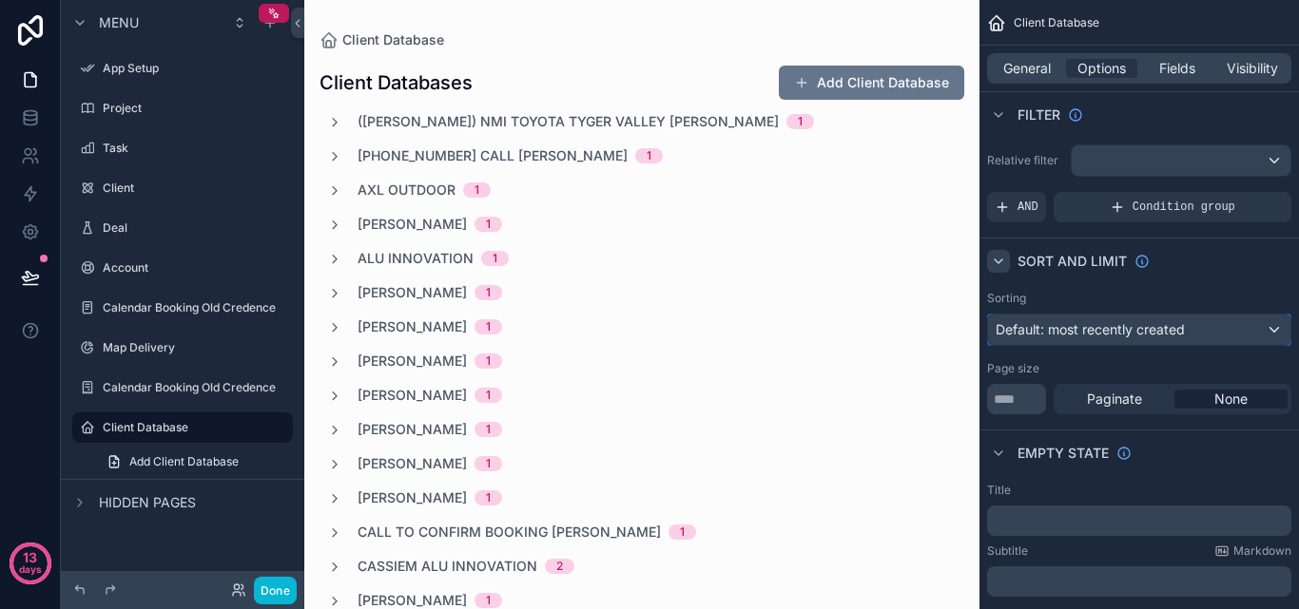
click at [1207, 338] on div "Default: most recently created" at bounding box center [1139, 330] width 302 height 30
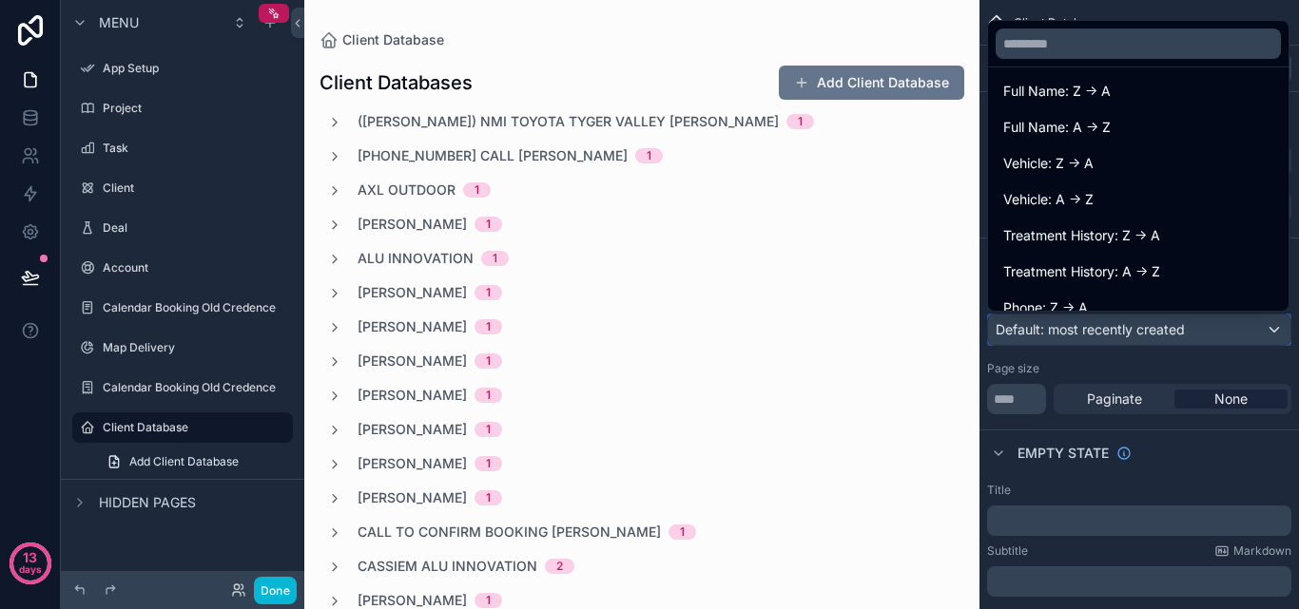
scroll to position [190, 0]
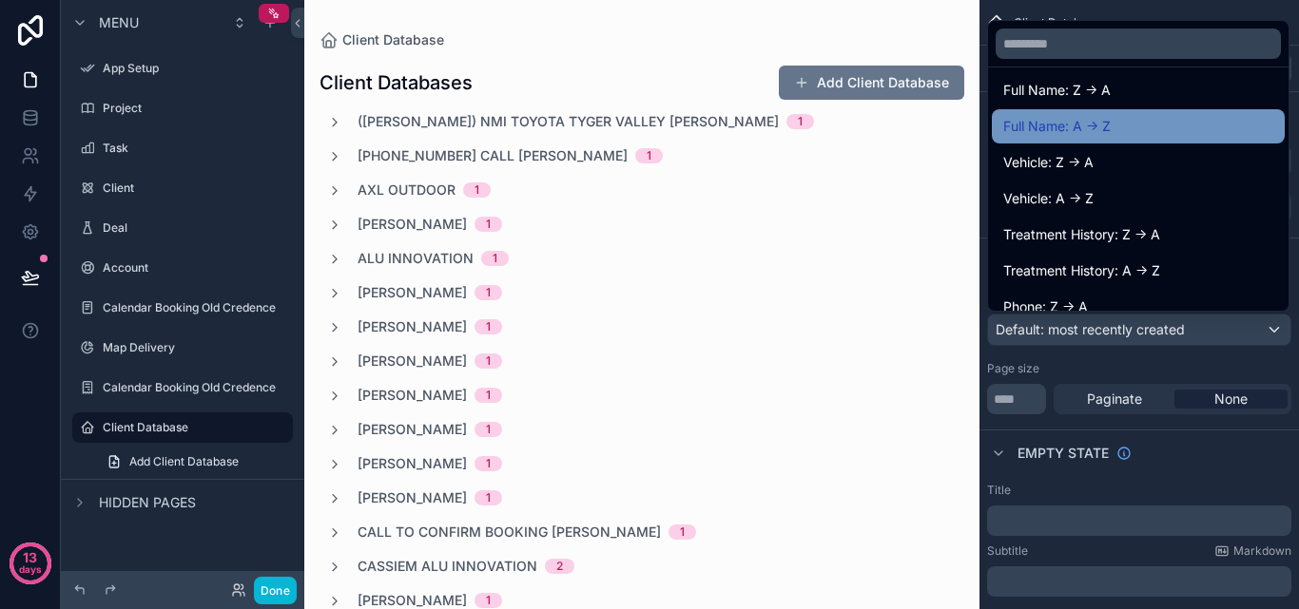
click at [1149, 126] on div "Full Name: A -> Z" at bounding box center [1138, 126] width 270 height 23
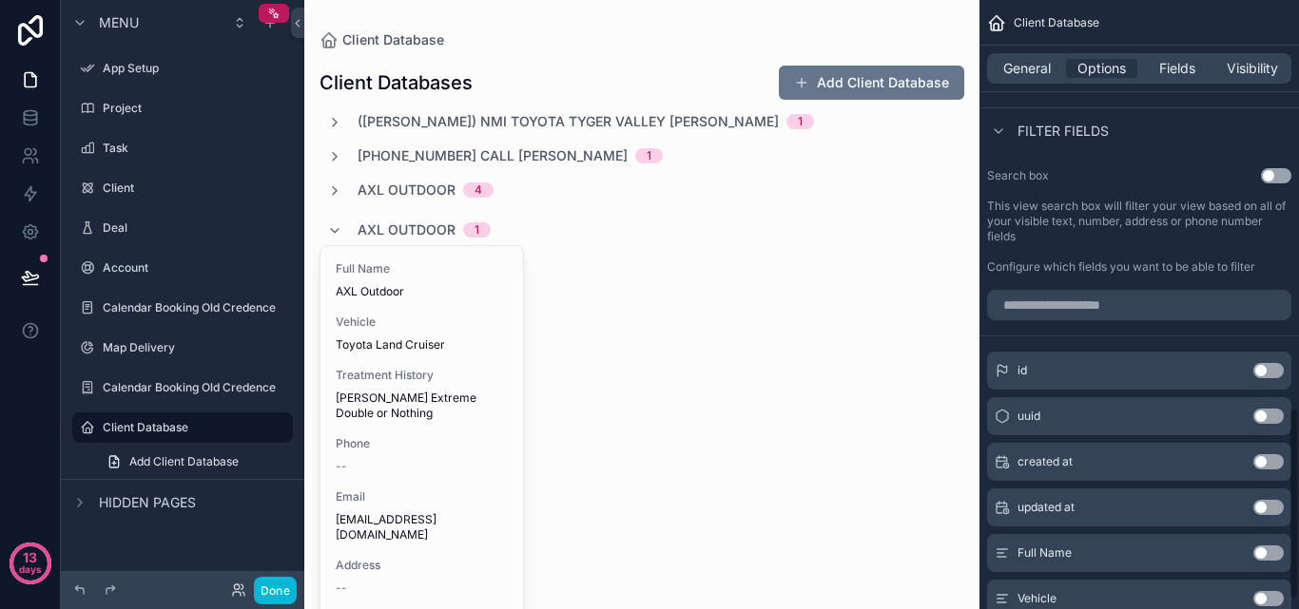
scroll to position [1318, 0]
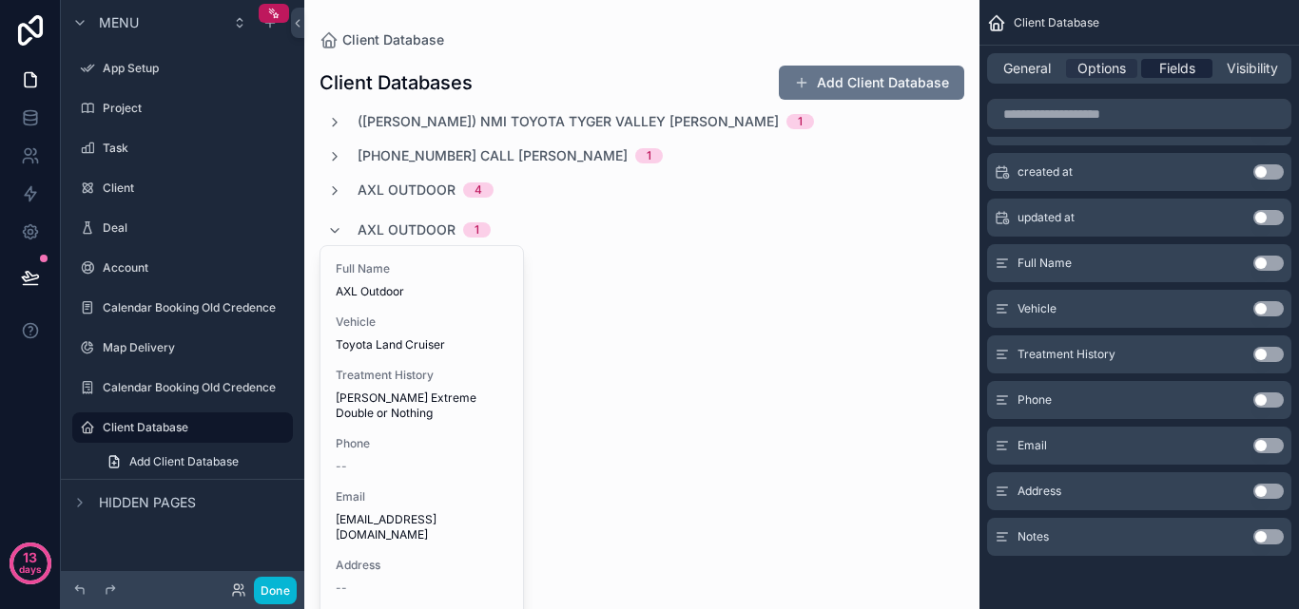
click at [1186, 62] on span "Fields" at bounding box center [1177, 68] width 36 height 19
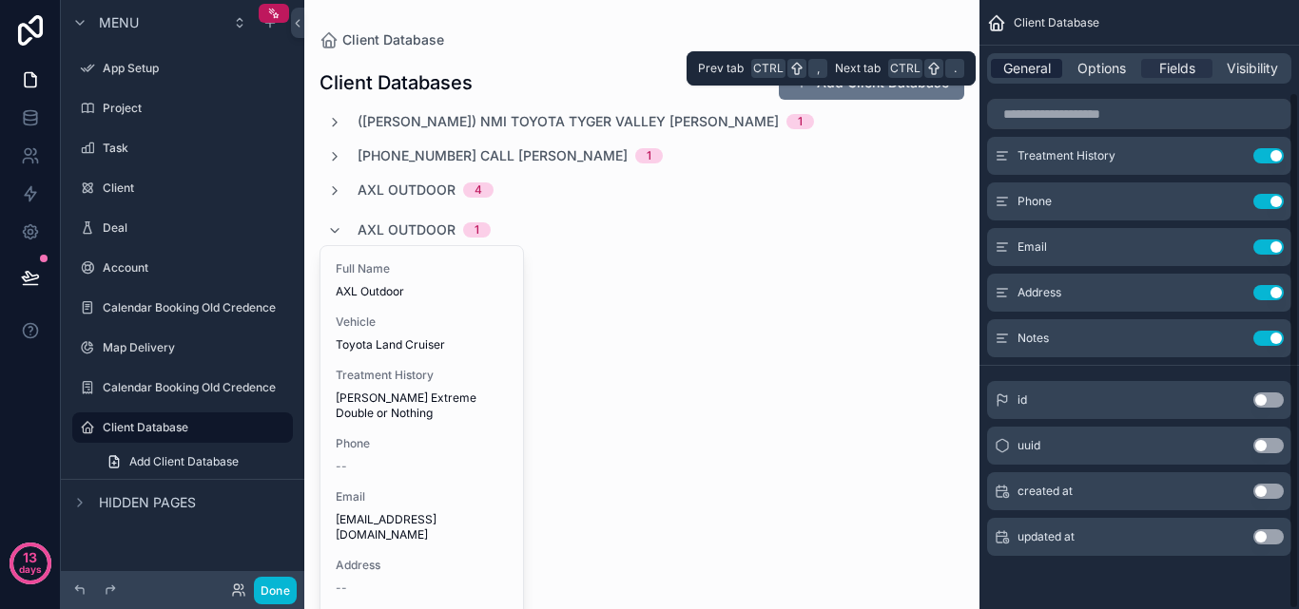
click at [1043, 68] on span "General" at bounding box center [1027, 68] width 48 height 19
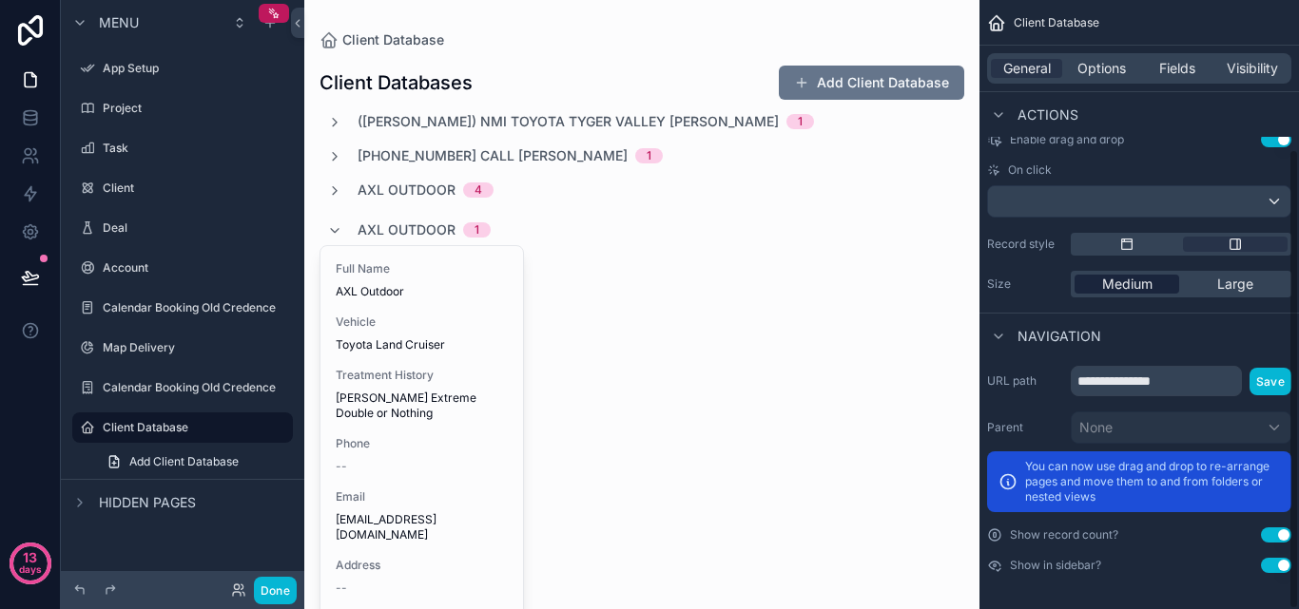
scroll to position [197, 0]
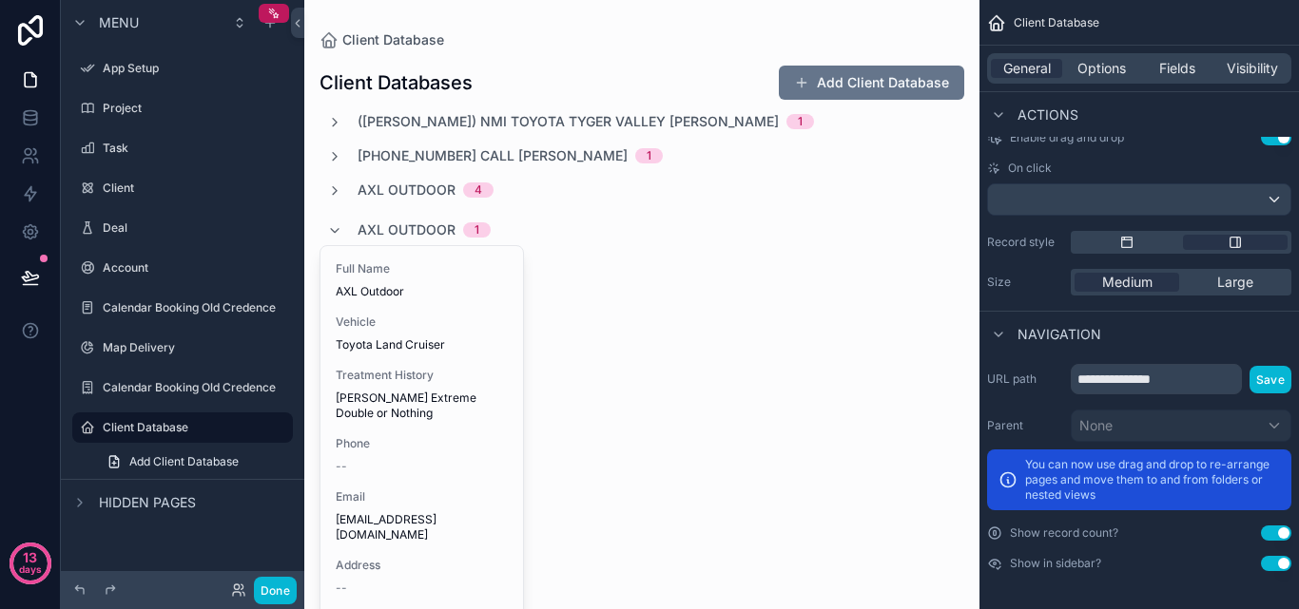
click at [1278, 538] on button "Use setting" at bounding box center [1276, 533] width 30 height 15
click at [1265, 527] on button "Use setting" at bounding box center [1276, 533] width 30 height 15
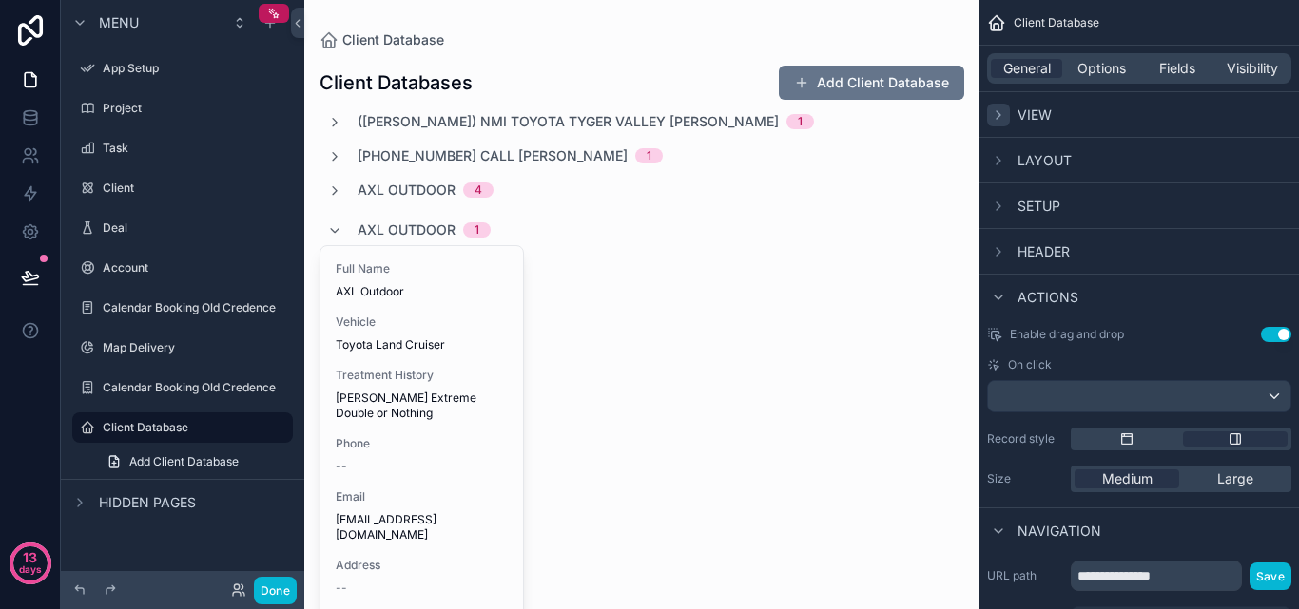
click at [993, 121] on icon "scrollable content" at bounding box center [998, 114] width 15 height 15
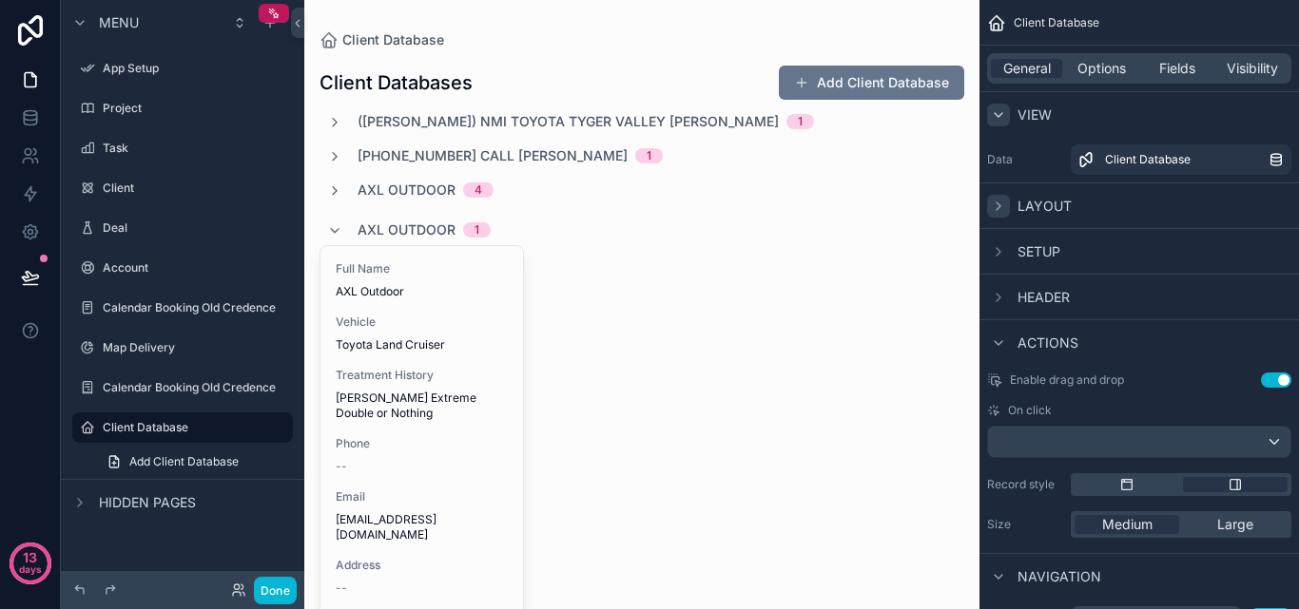
click at [1000, 202] on icon "scrollable content" at bounding box center [998, 206] width 15 height 15
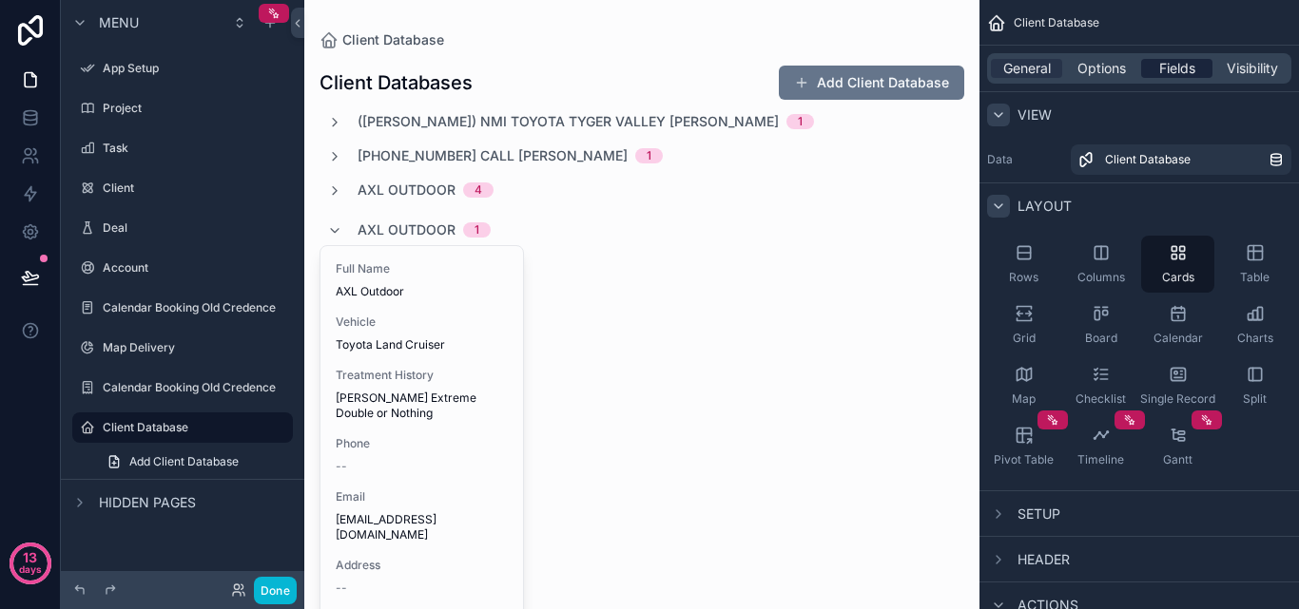
click at [1244, 72] on span "Visibility" at bounding box center [1252, 68] width 51 height 19
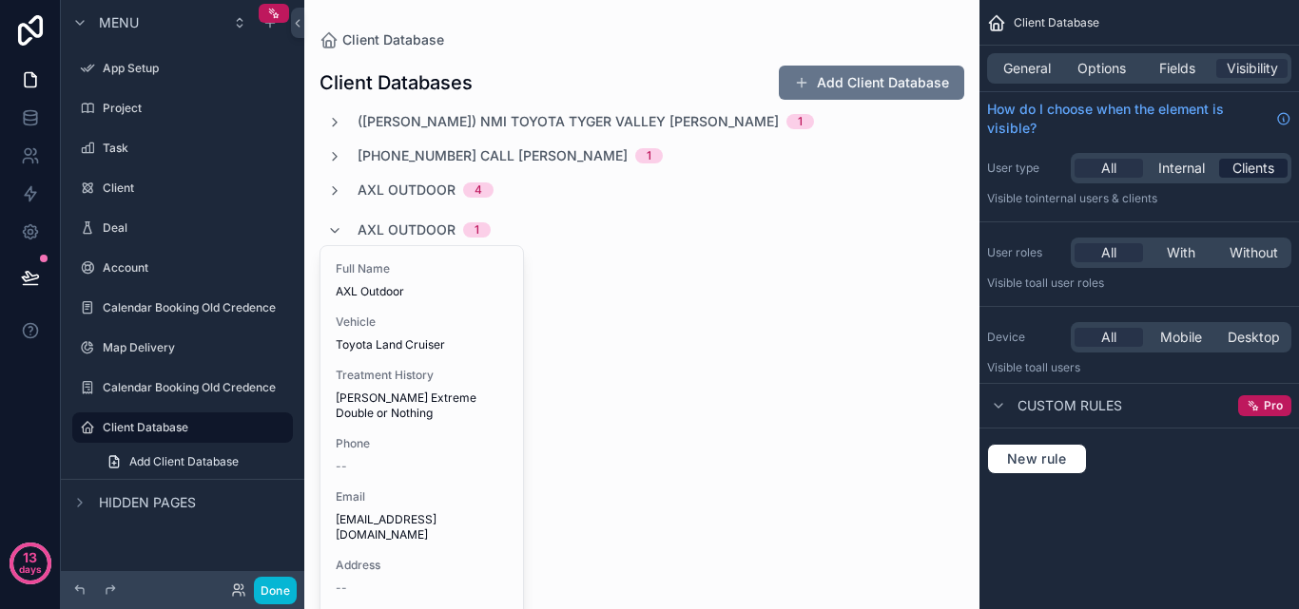
click at [1243, 168] on span "Clients" at bounding box center [1253, 168] width 42 height 19
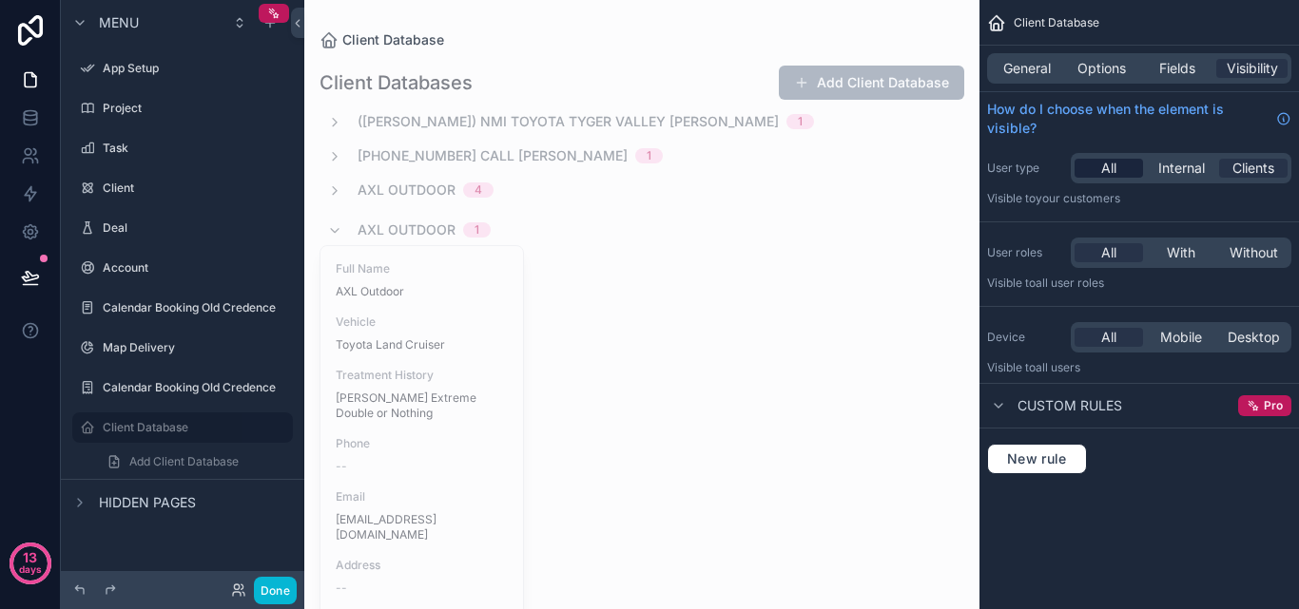
click at [1105, 167] on span "All" at bounding box center [1108, 168] width 15 height 19
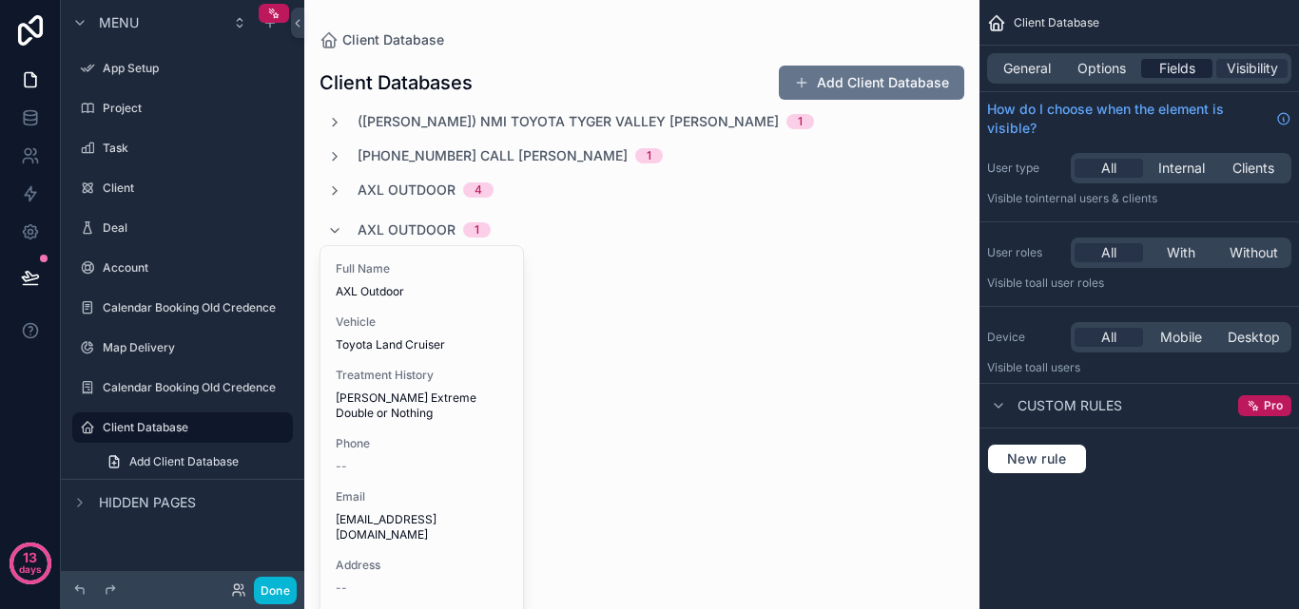
click at [1175, 67] on span "Fields" at bounding box center [1177, 68] width 36 height 19
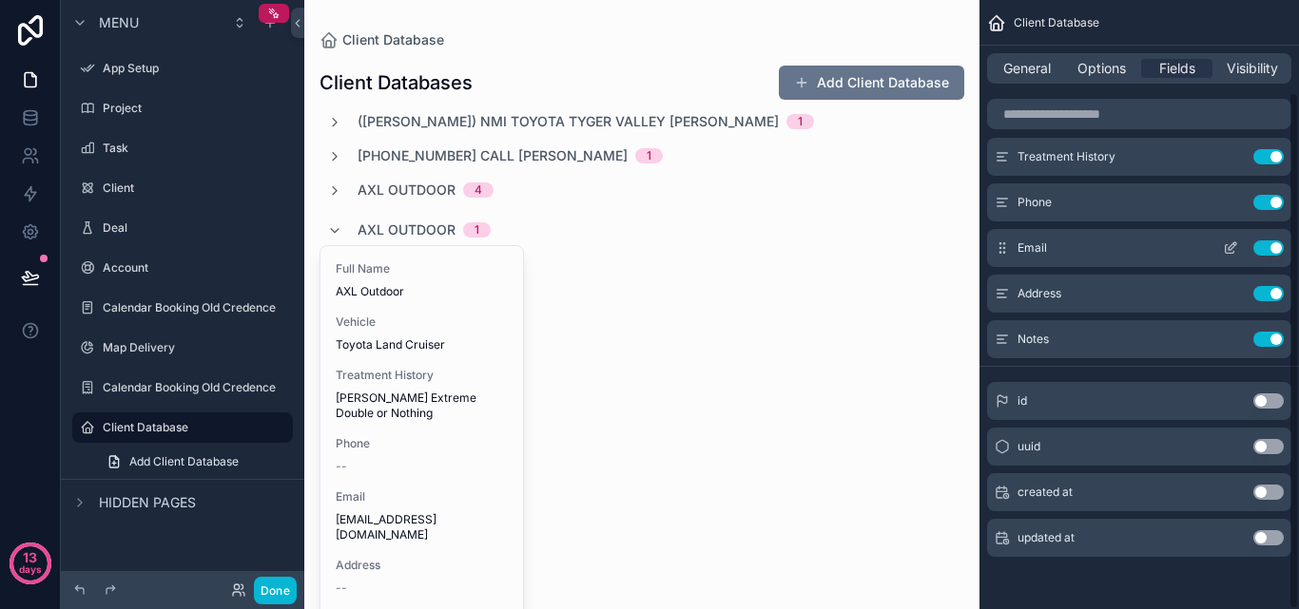
scroll to position [107, 0]
click at [1267, 535] on button "Use setting" at bounding box center [1268, 537] width 30 height 15
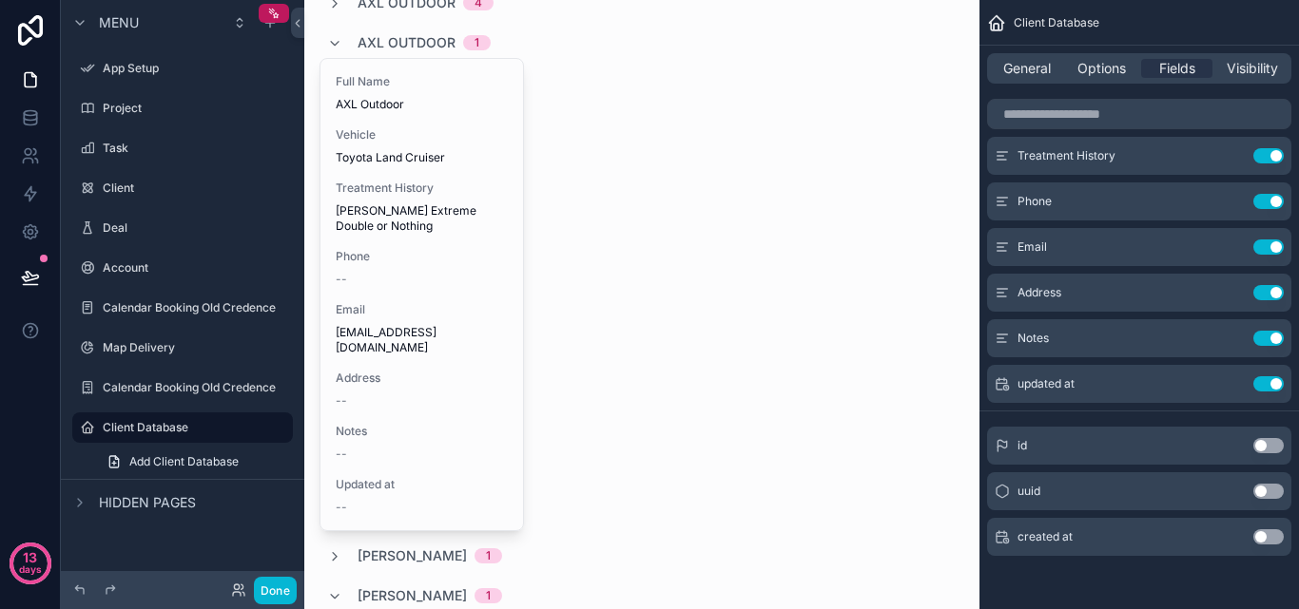
scroll to position [190, 0]
click at [1272, 532] on div "created at Use setting" at bounding box center [1139, 537] width 304 height 38
click at [1272, 534] on button "Use setting" at bounding box center [1268, 537] width 30 height 15
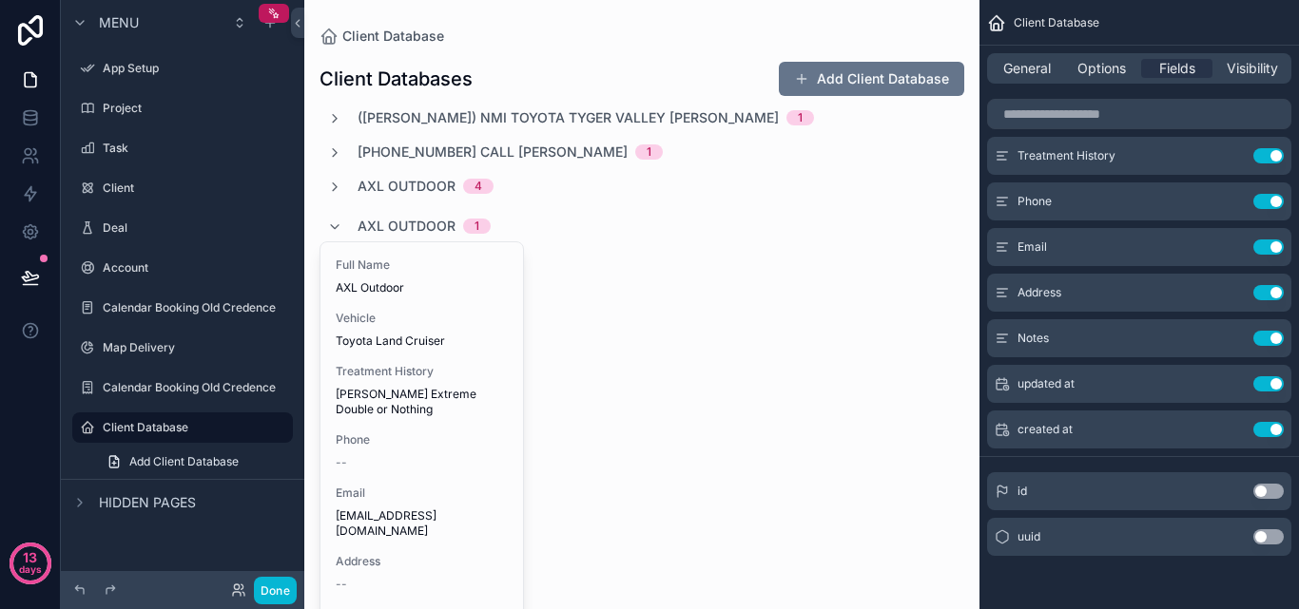
scroll to position [0, 0]
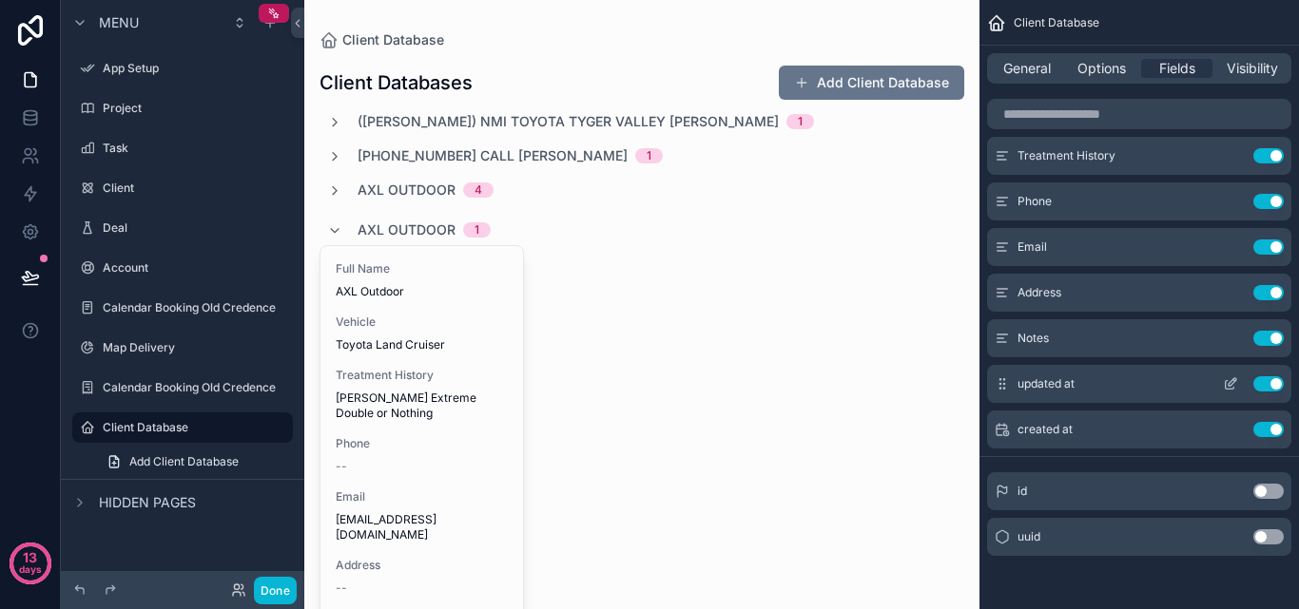
click at [1270, 388] on button "Use setting" at bounding box center [1268, 384] width 30 height 15
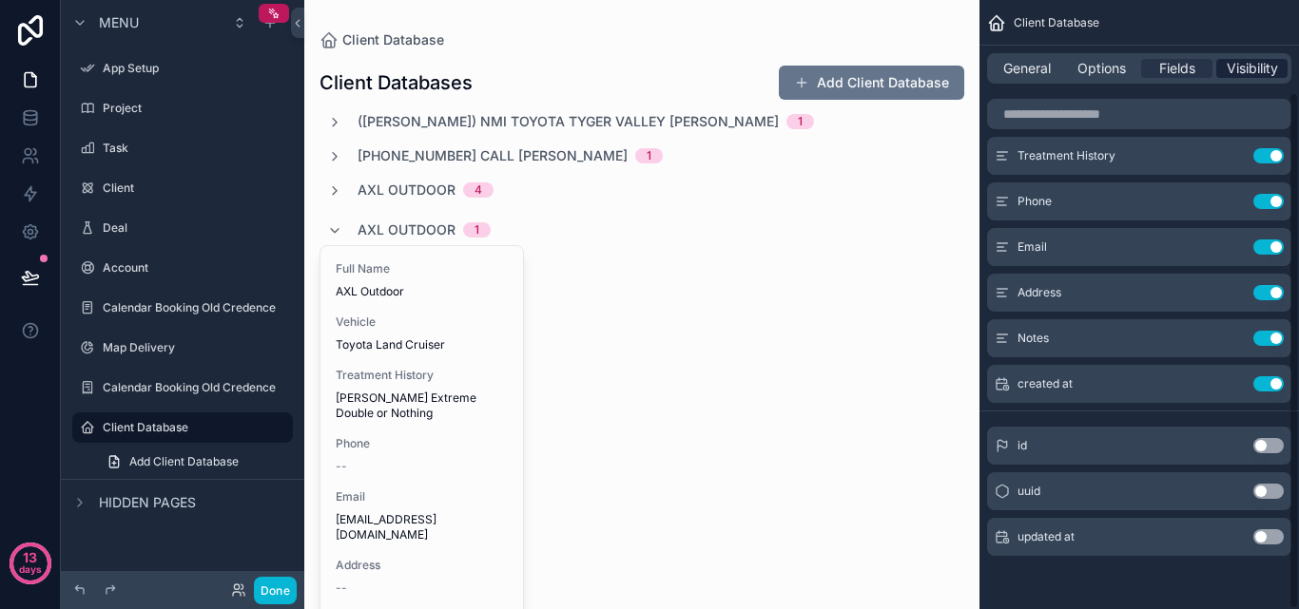
click at [1231, 74] on span "Visibility" at bounding box center [1252, 68] width 51 height 19
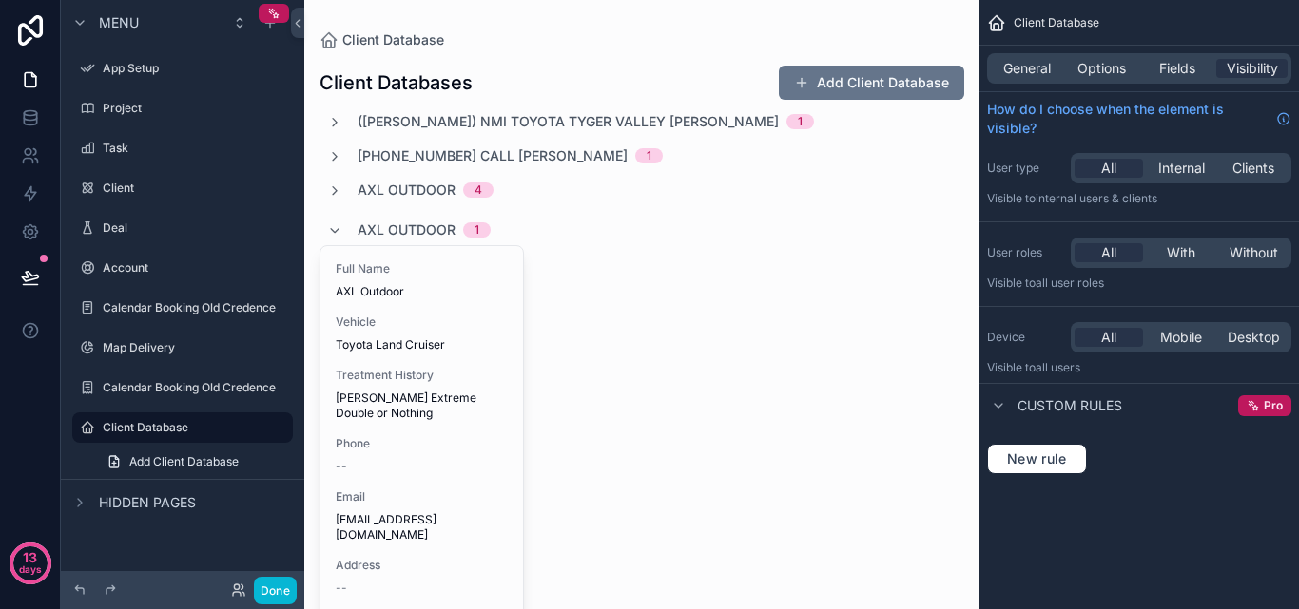
click at [1107, 408] on span "Custom rules" at bounding box center [1069, 405] width 105 height 19
click at [1021, 84] on div "General Options Fields Visibility" at bounding box center [1138, 69] width 319 height 46
click at [1021, 78] on div "General Options Fields Visibility" at bounding box center [1139, 68] width 304 height 30
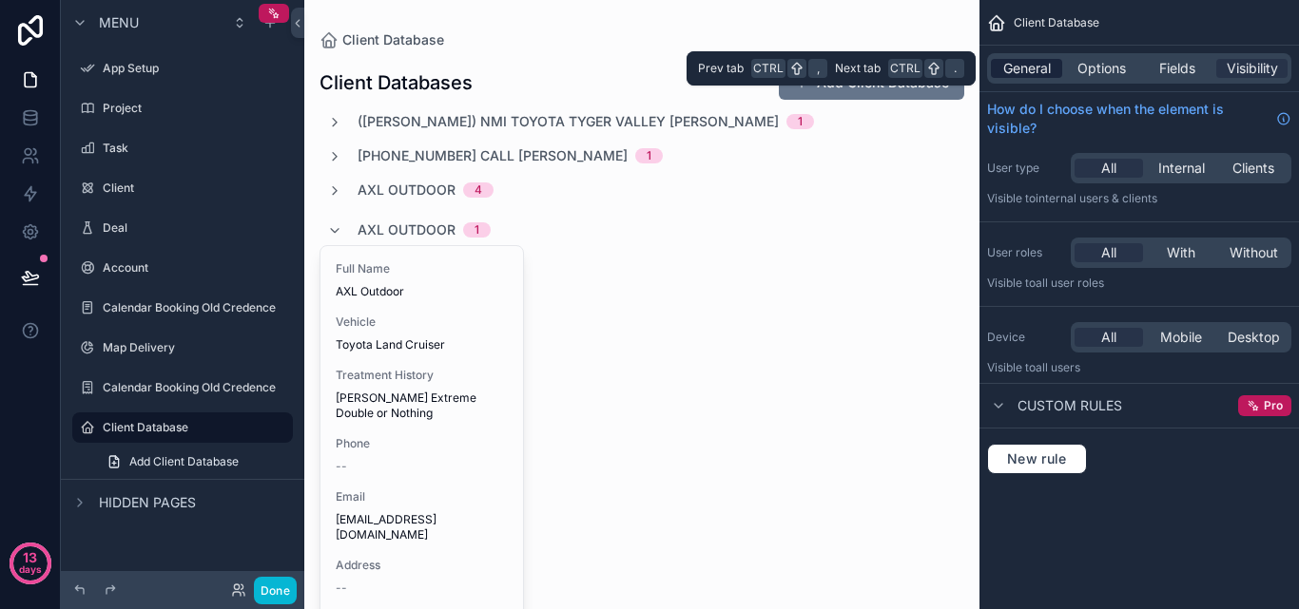
click at [1028, 74] on span "General" at bounding box center [1027, 68] width 48 height 19
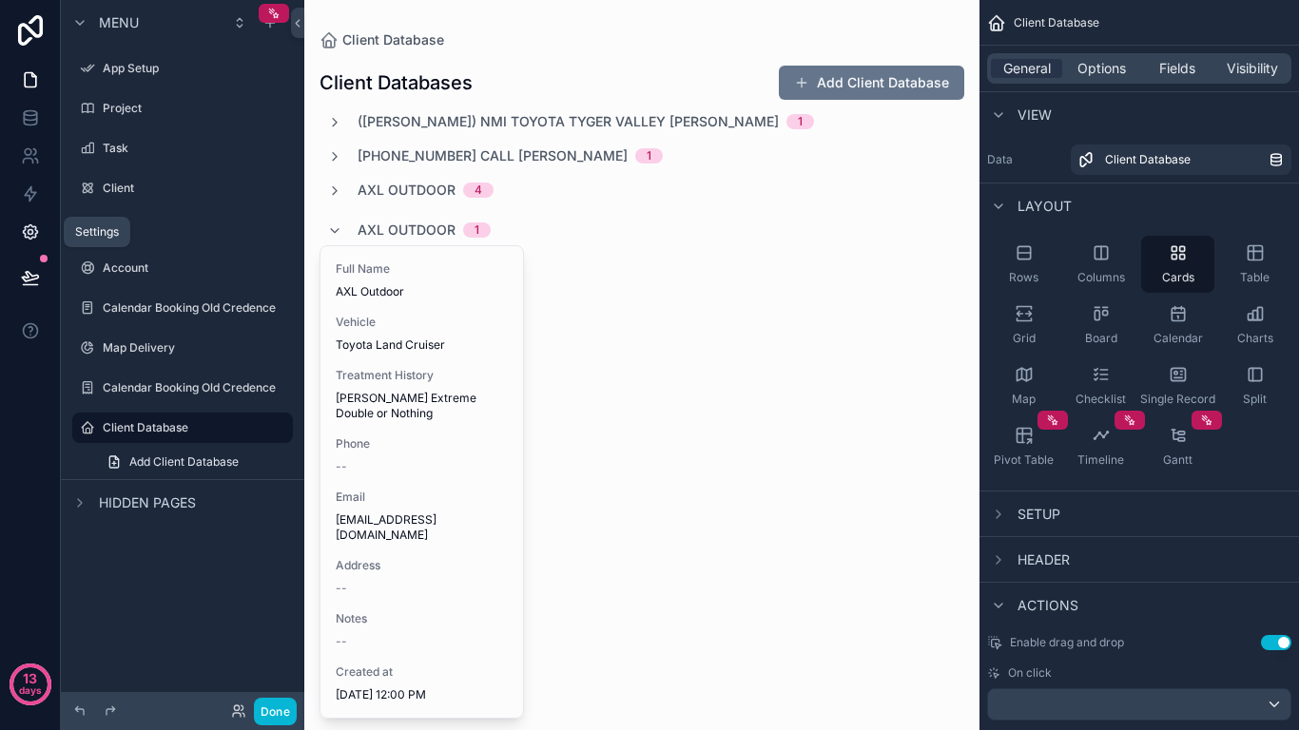
click at [33, 230] on icon at bounding box center [30, 231] width 19 height 19
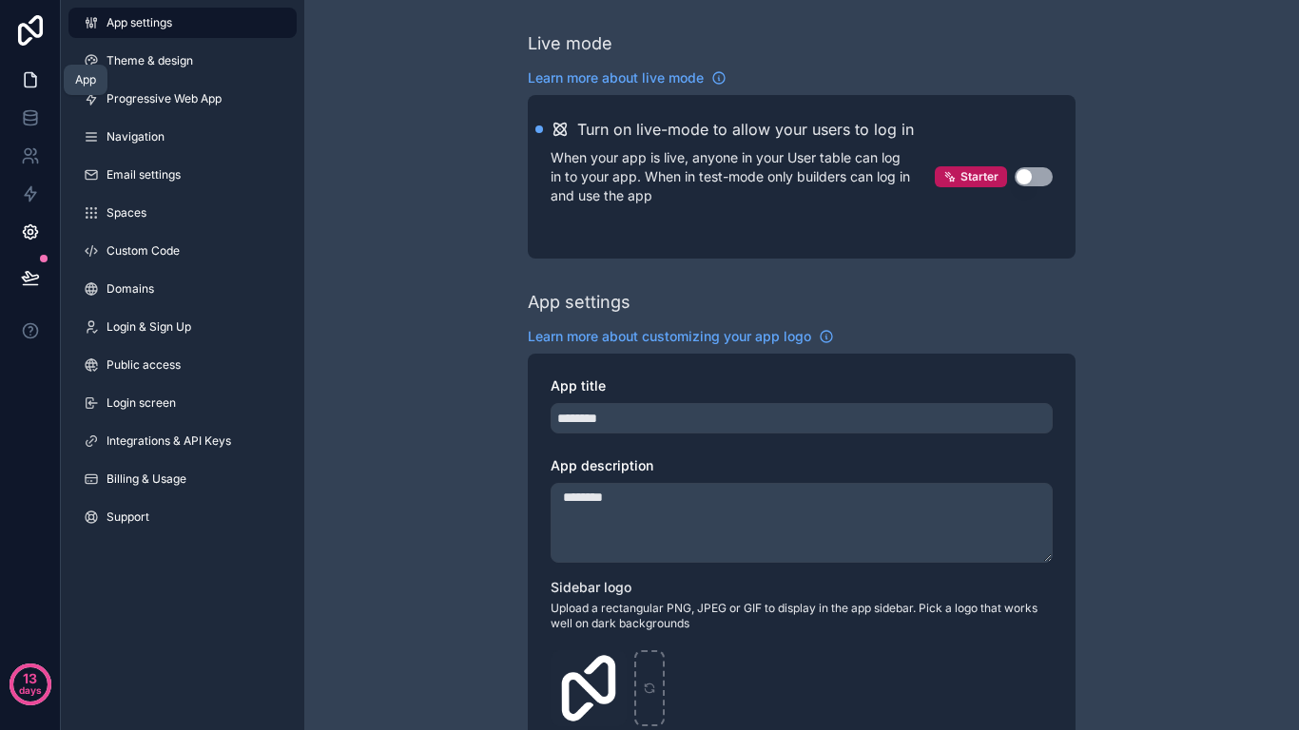
click at [33, 84] on icon at bounding box center [30, 79] width 19 height 19
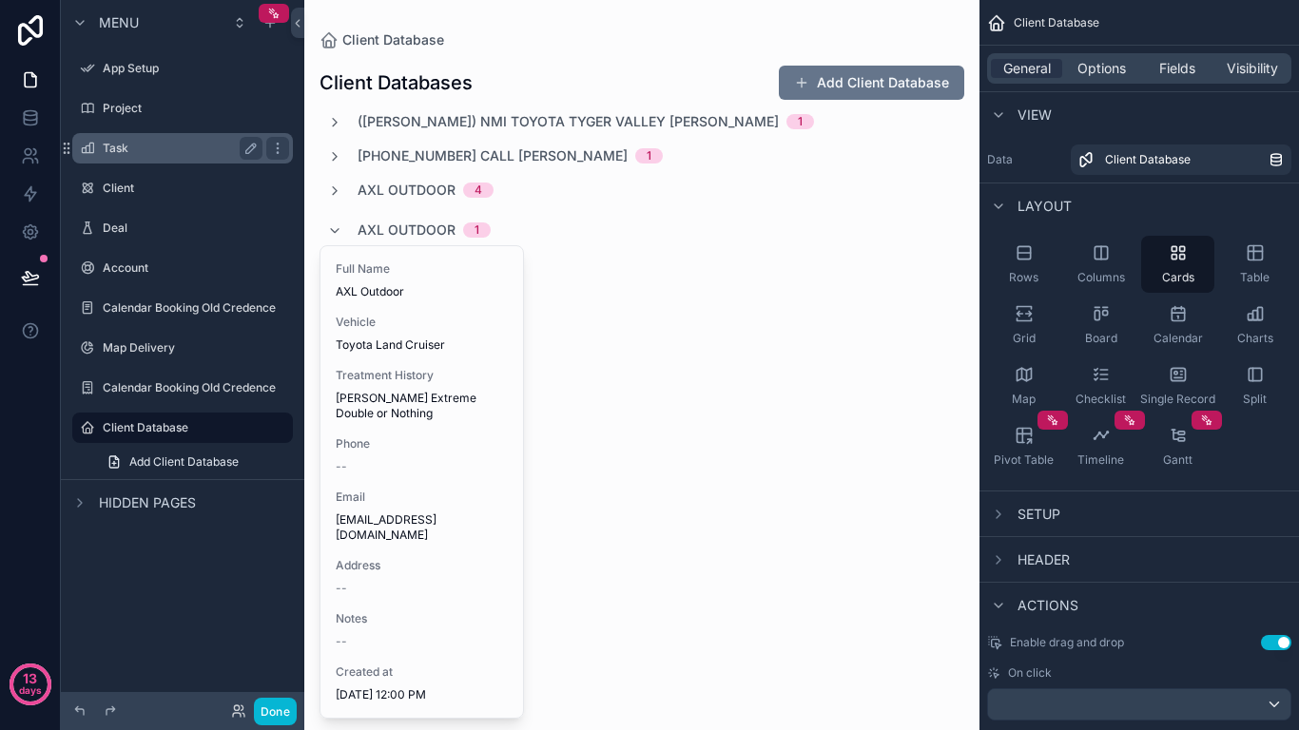
click at [164, 155] on label "Task" at bounding box center [179, 148] width 152 height 15
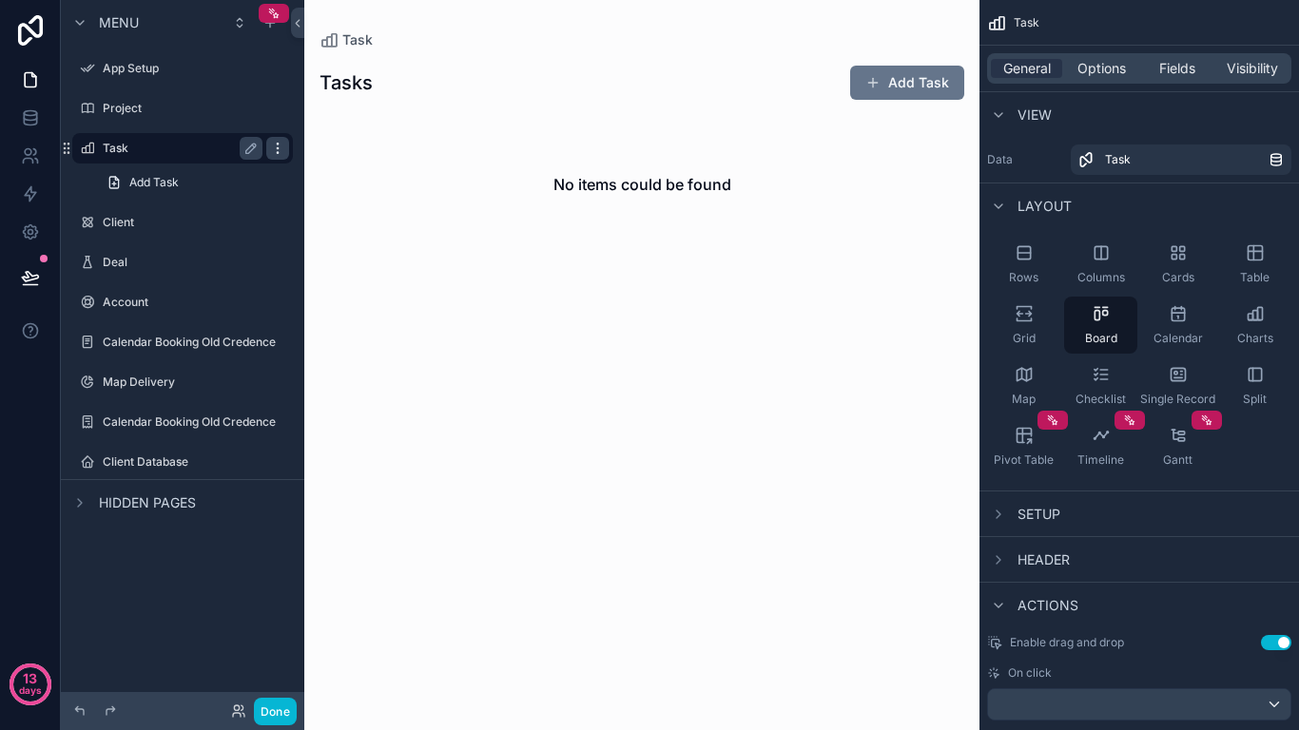
click at [269, 148] on div "scrollable content" at bounding box center [277, 148] width 23 height 23
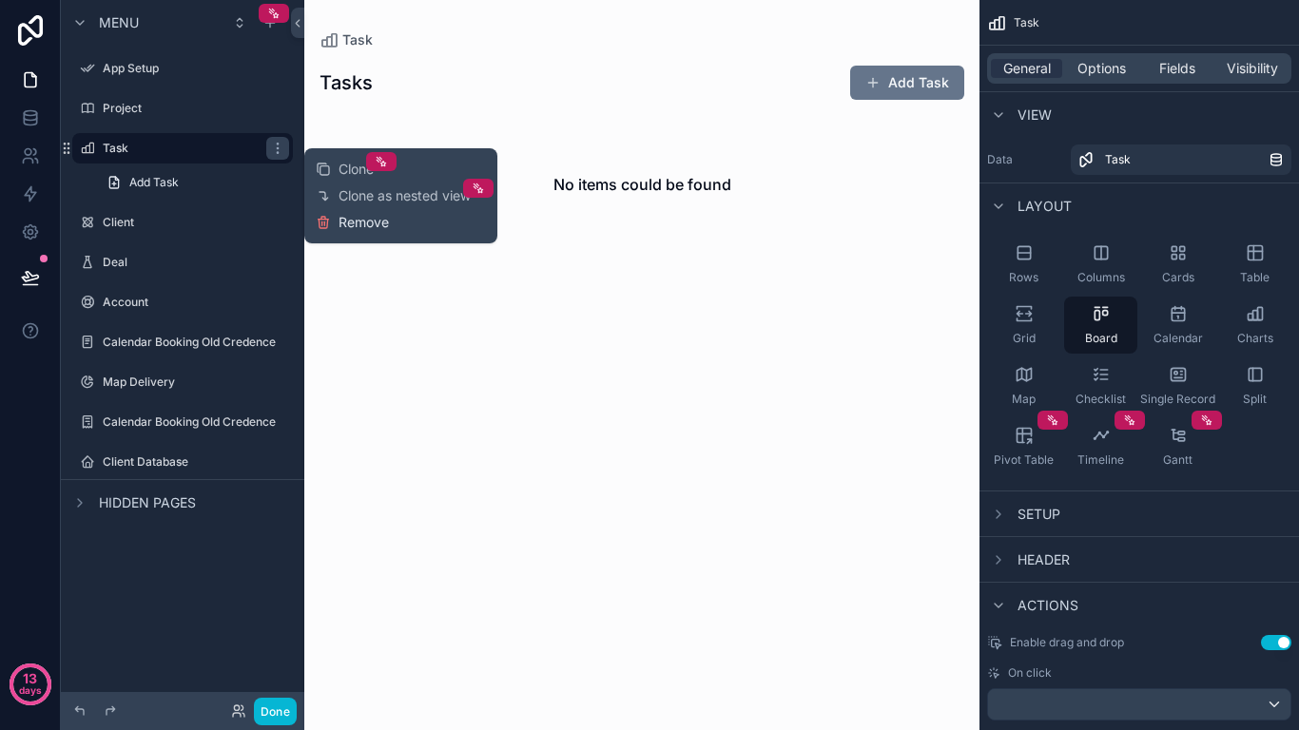
click at [368, 216] on span "Remove" at bounding box center [363, 222] width 50 height 19
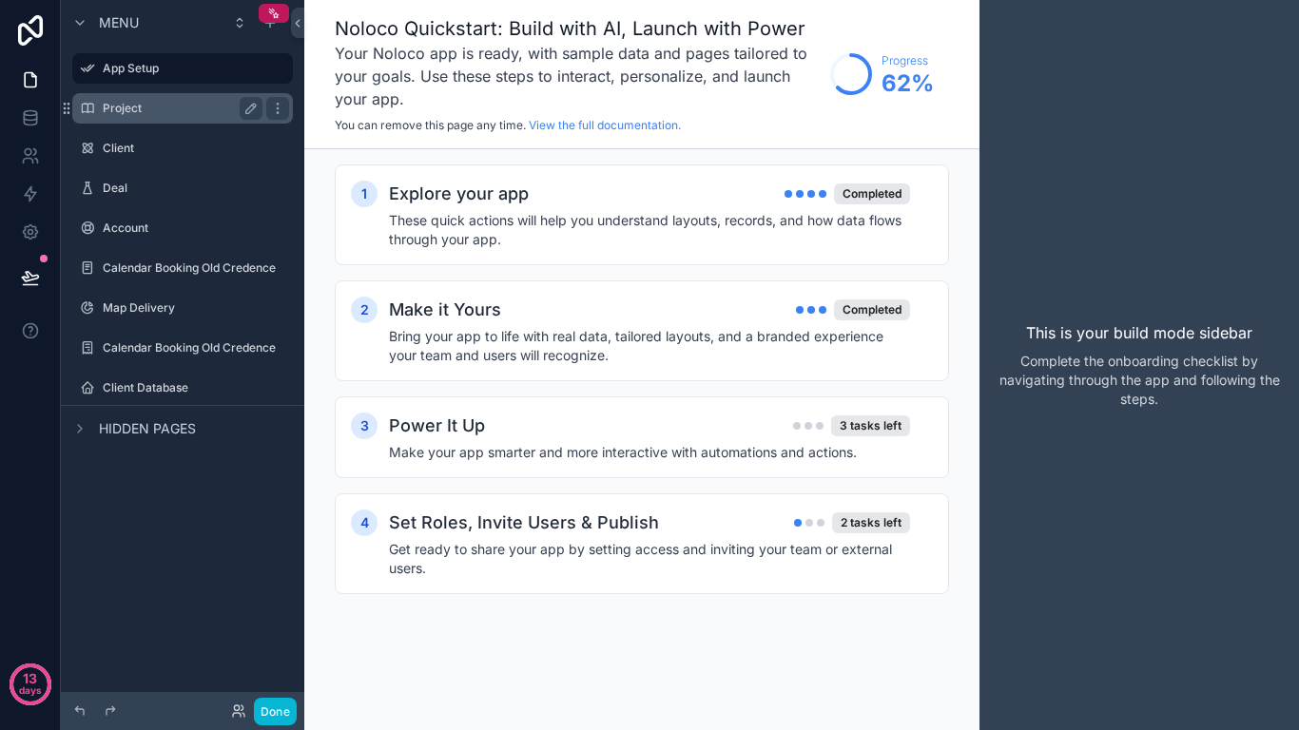
click at [201, 100] on div "Project" at bounding box center [183, 108] width 160 height 23
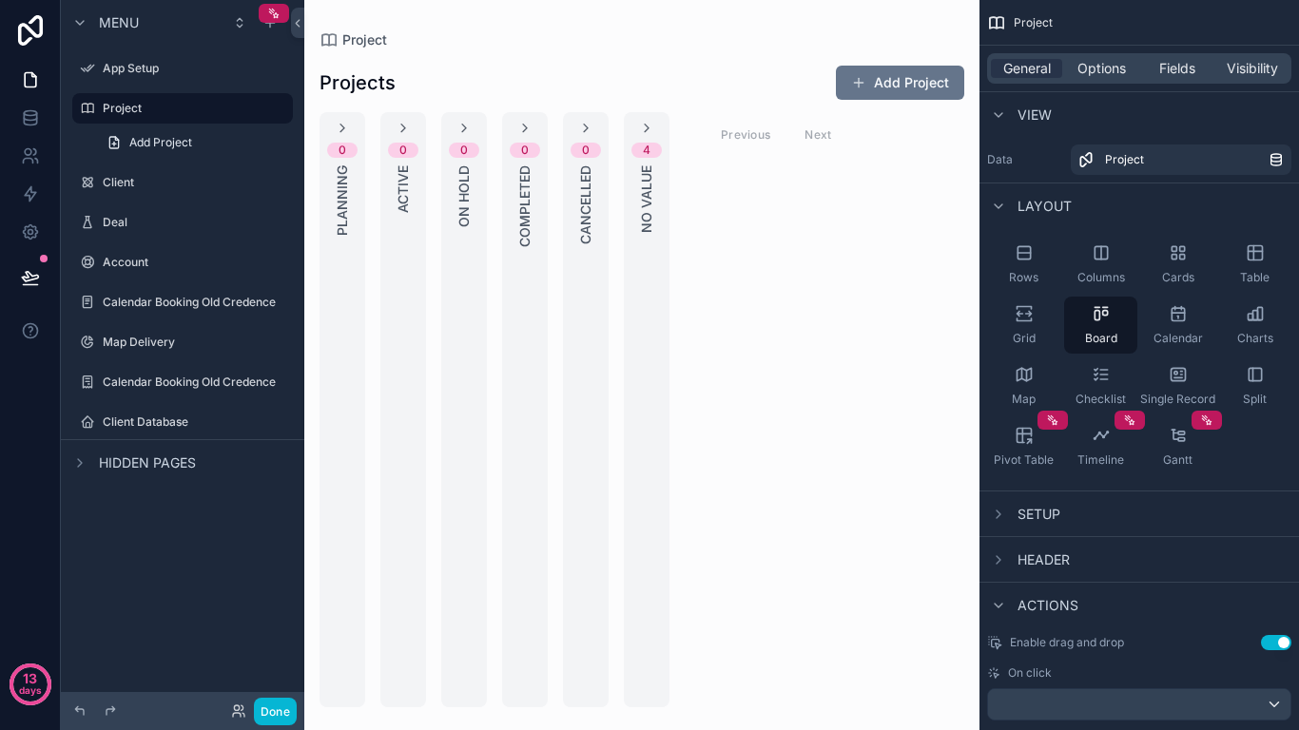
click at [344, 132] on div "scrollable content" at bounding box center [641, 365] width 675 height 730
click at [398, 128] on icon "scrollable content" at bounding box center [403, 128] width 15 height 15
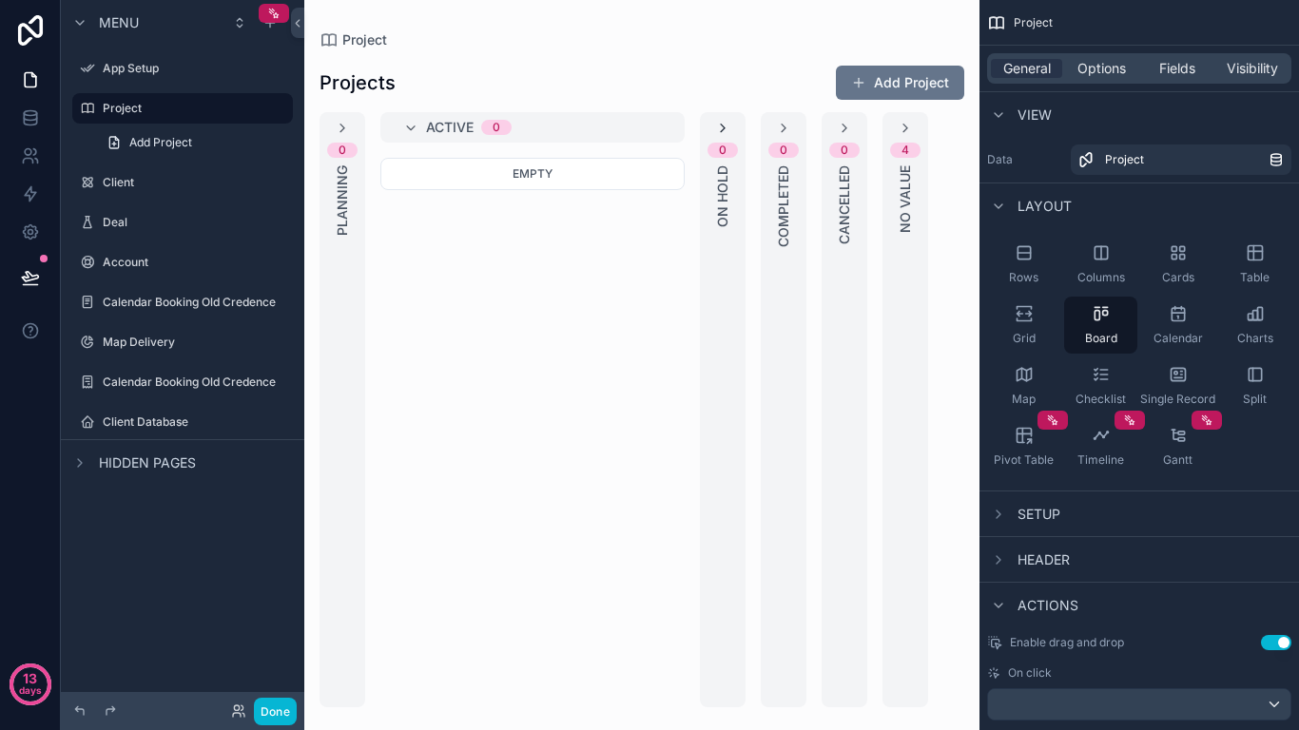
click at [723, 127] on icon "scrollable content" at bounding box center [722, 128] width 15 height 15
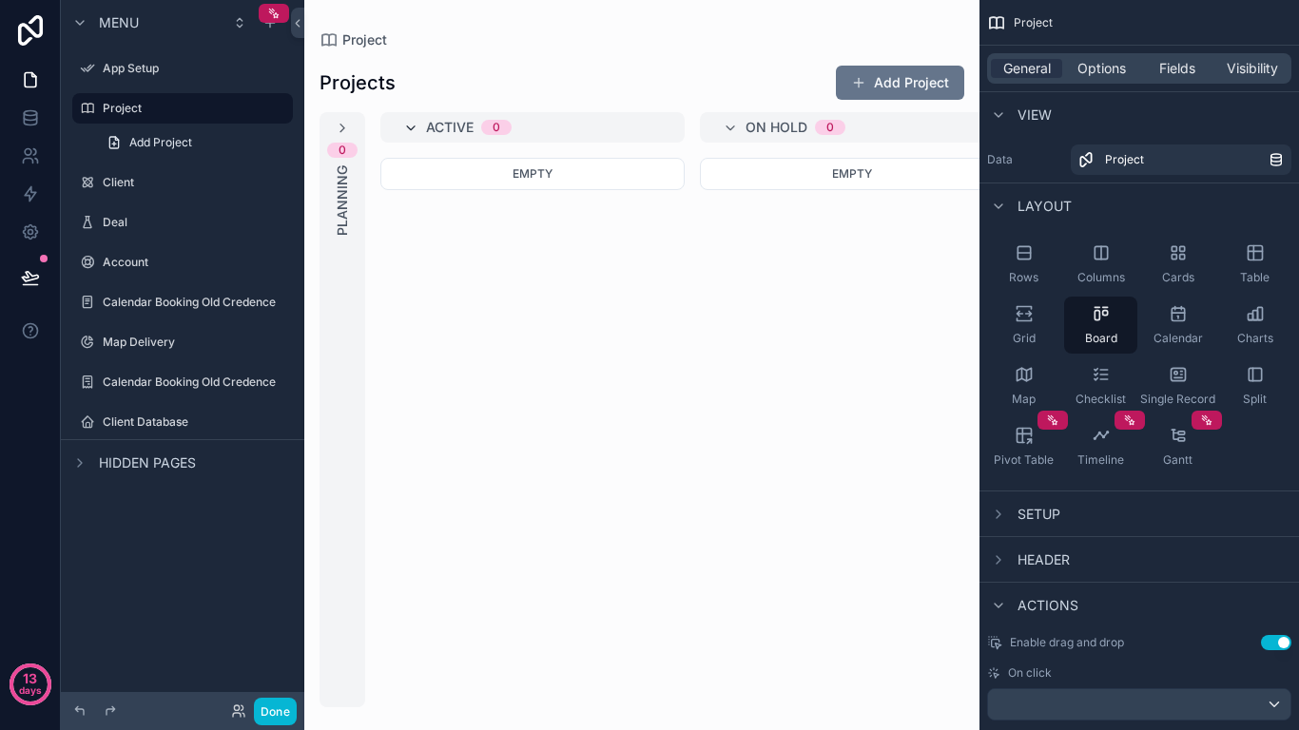
click at [411, 128] on icon "scrollable content" at bounding box center [410, 128] width 15 height 15
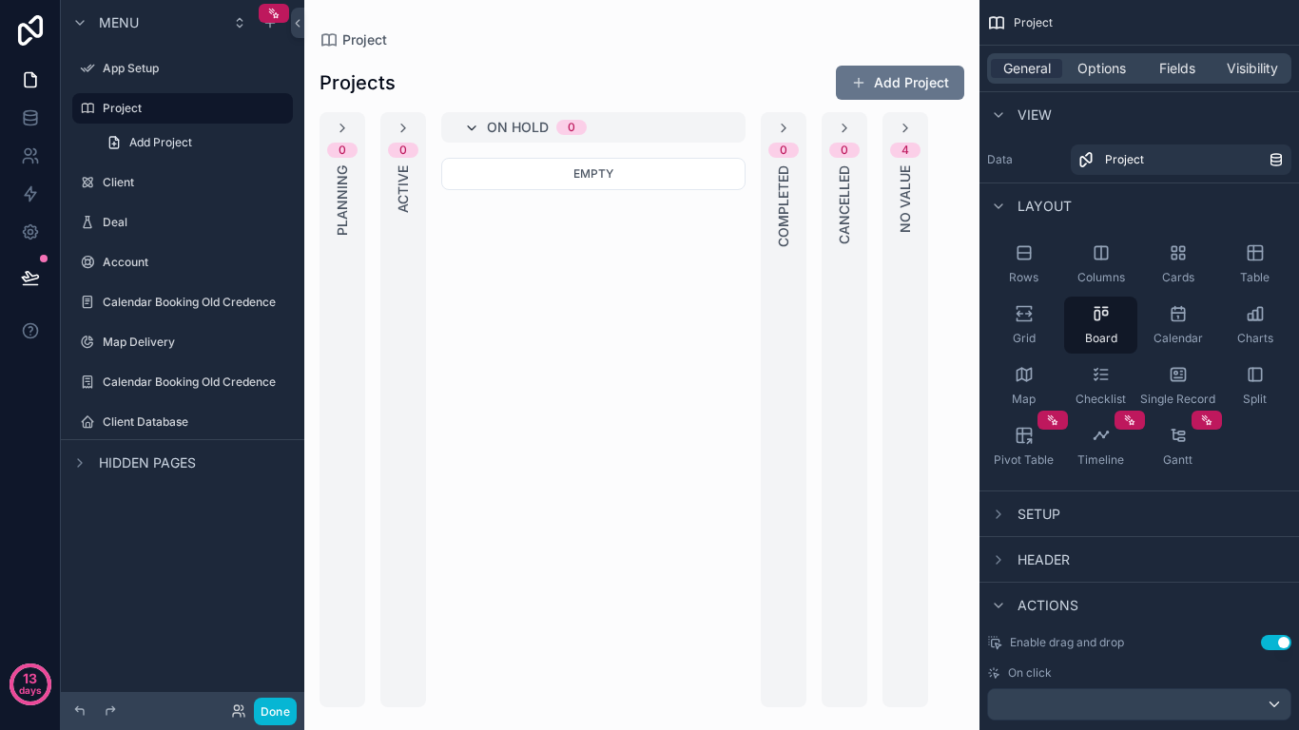
click at [471, 126] on icon "scrollable content" at bounding box center [471, 128] width 15 height 15
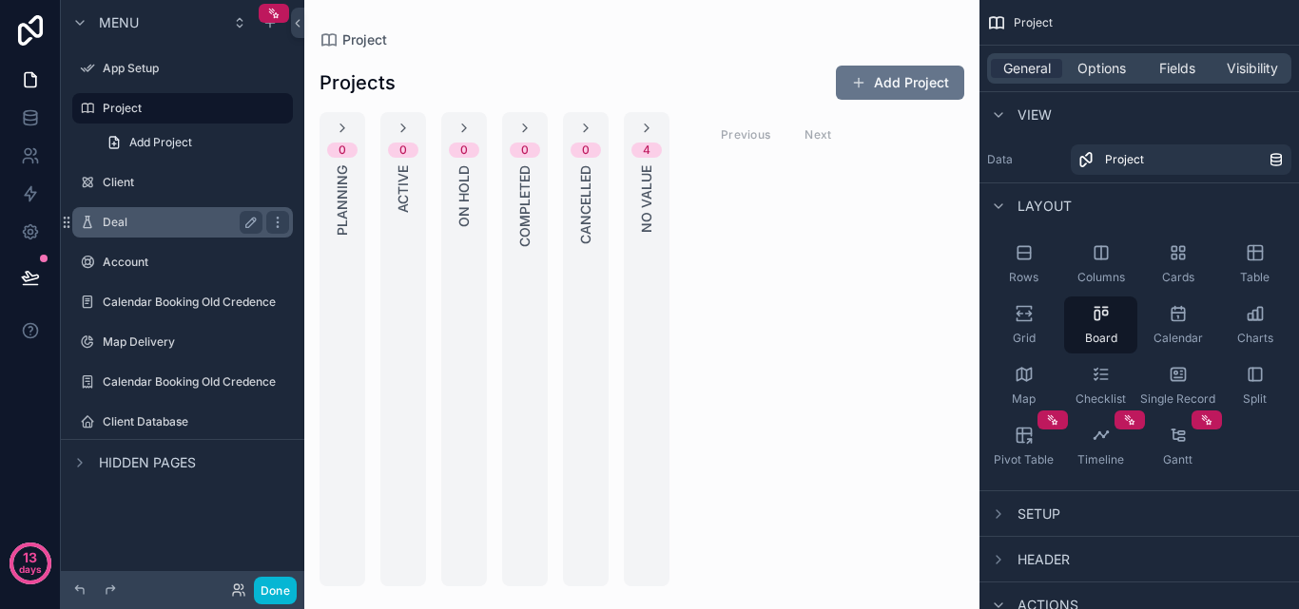
click at [126, 222] on label "Deal" at bounding box center [179, 222] width 152 height 15
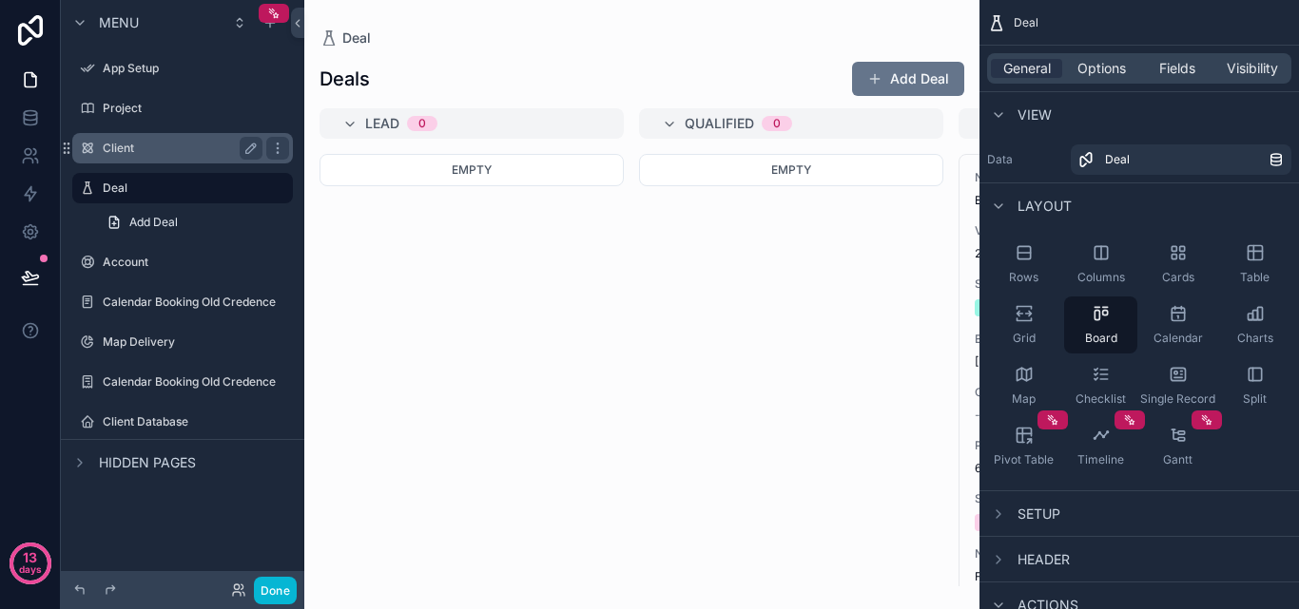
click at [136, 151] on label "Client" at bounding box center [179, 148] width 152 height 15
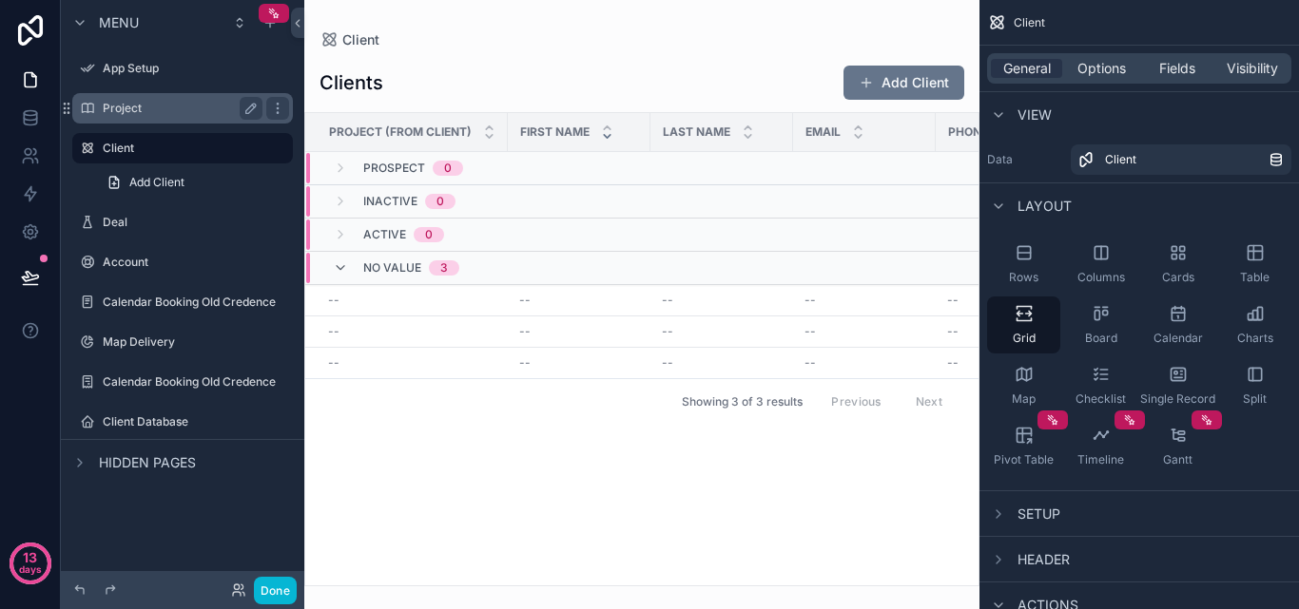
click at [138, 119] on div "Project" at bounding box center [183, 108] width 160 height 23
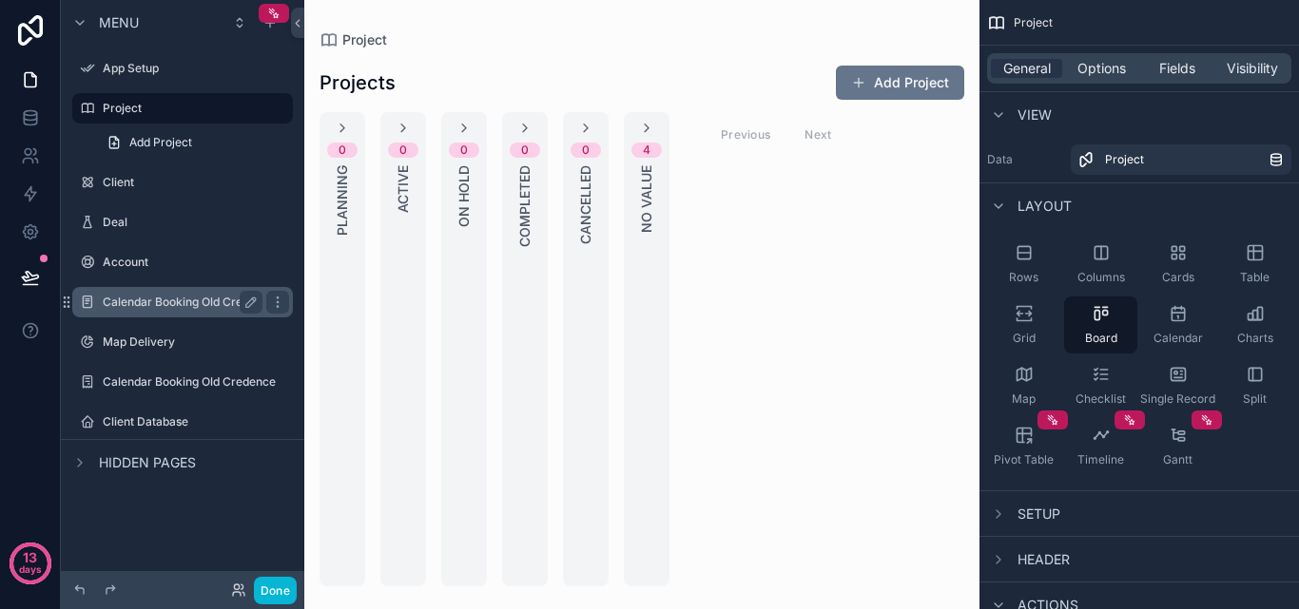
click at [210, 304] on label "Calendar Booking Old Credence" at bounding box center [189, 302] width 173 height 15
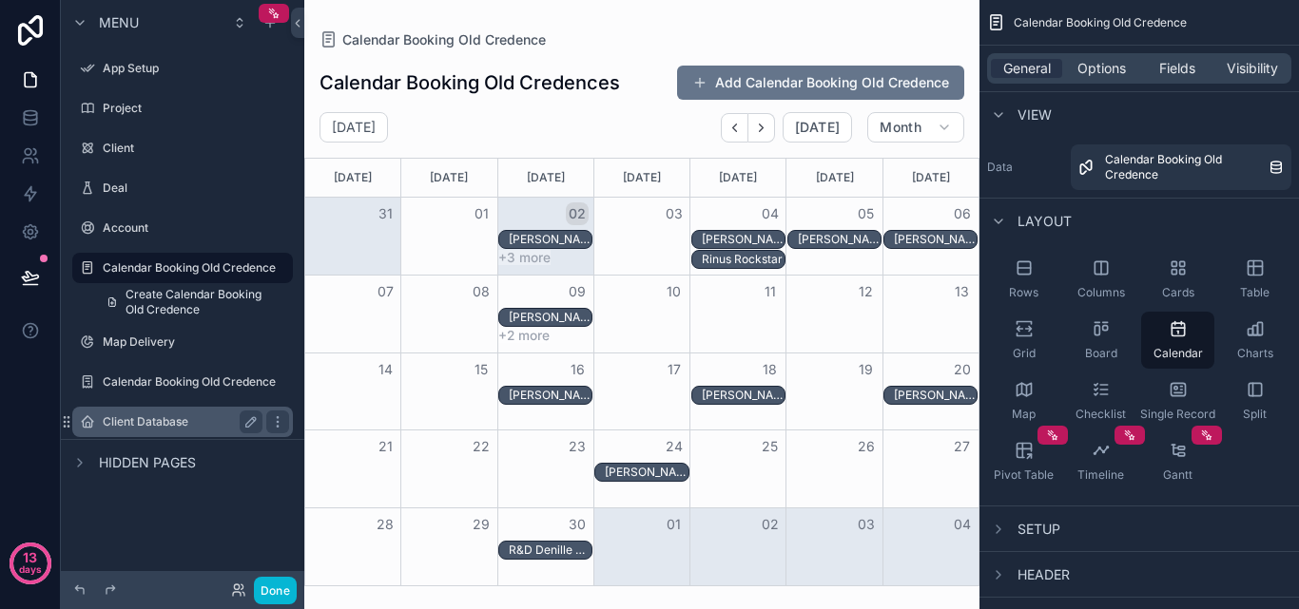
click at [169, 417] on label "Client Database" at bounding box center [179, 422] width 152 height 15
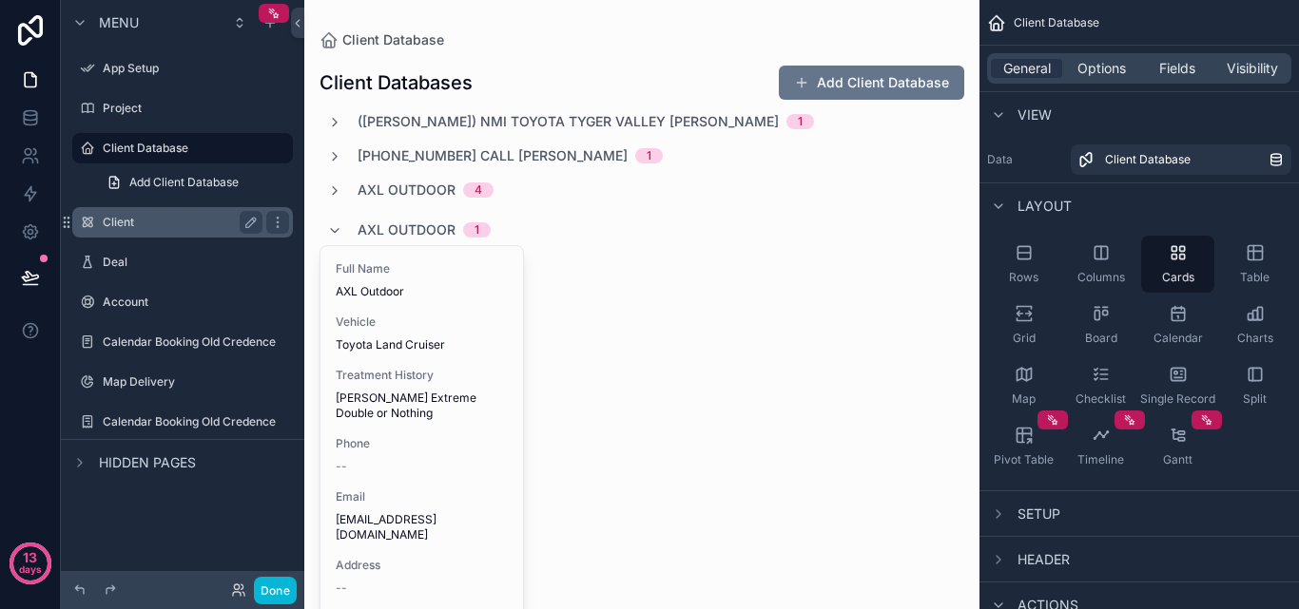
click at [188, 225] on label "Client" at bounding box center [179, 222] width 152 height 15
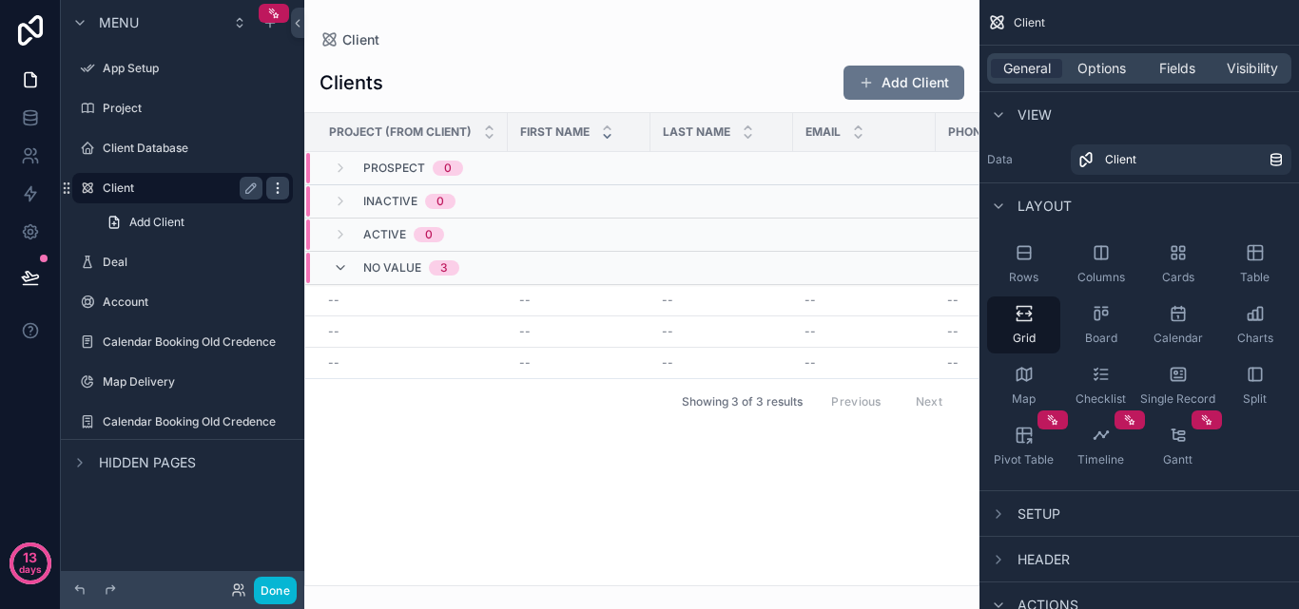
click at [280, 184] on icon "scrollable content" at bounding box center [277, 188] width 15 height 15
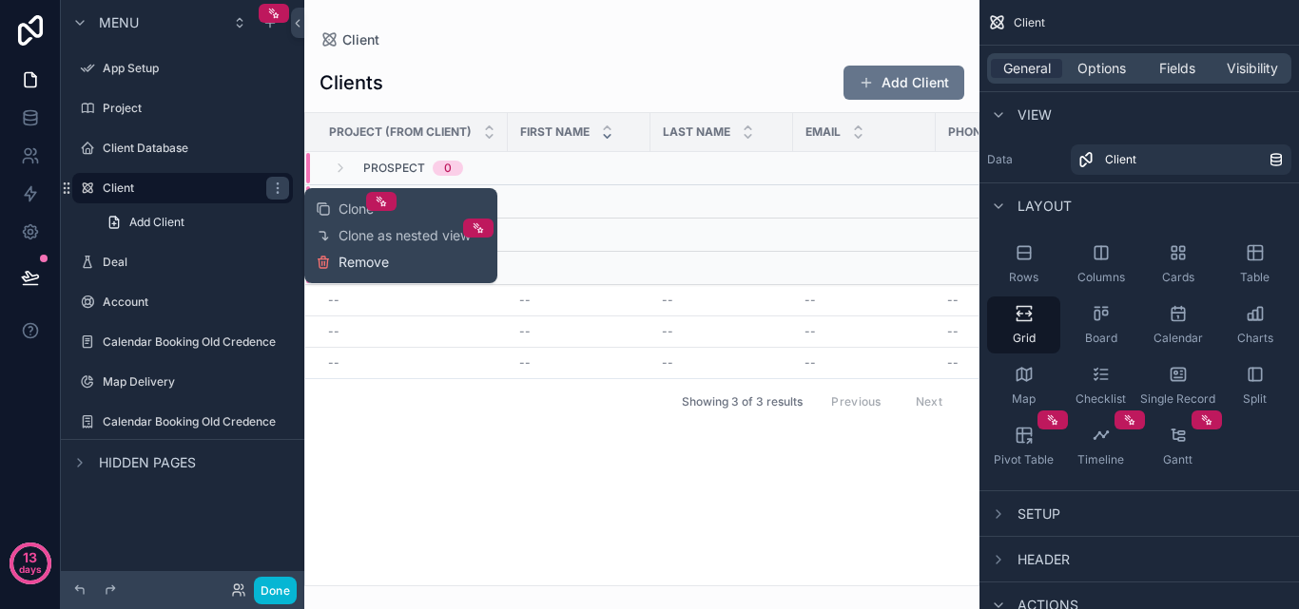
click at [381, 255] on span "Remove" at bounding box center [363, 262] width 50 height 19
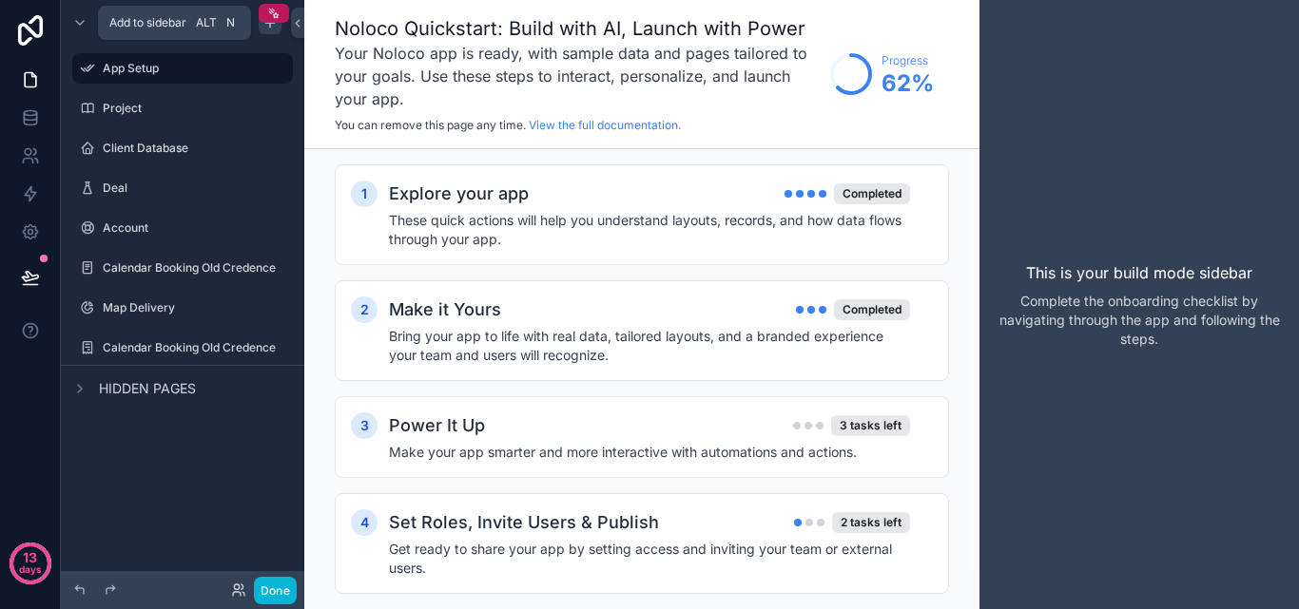
click at [265, 28] on icon "scrollable content" at bounding box center [269, 22] width 15 height 15
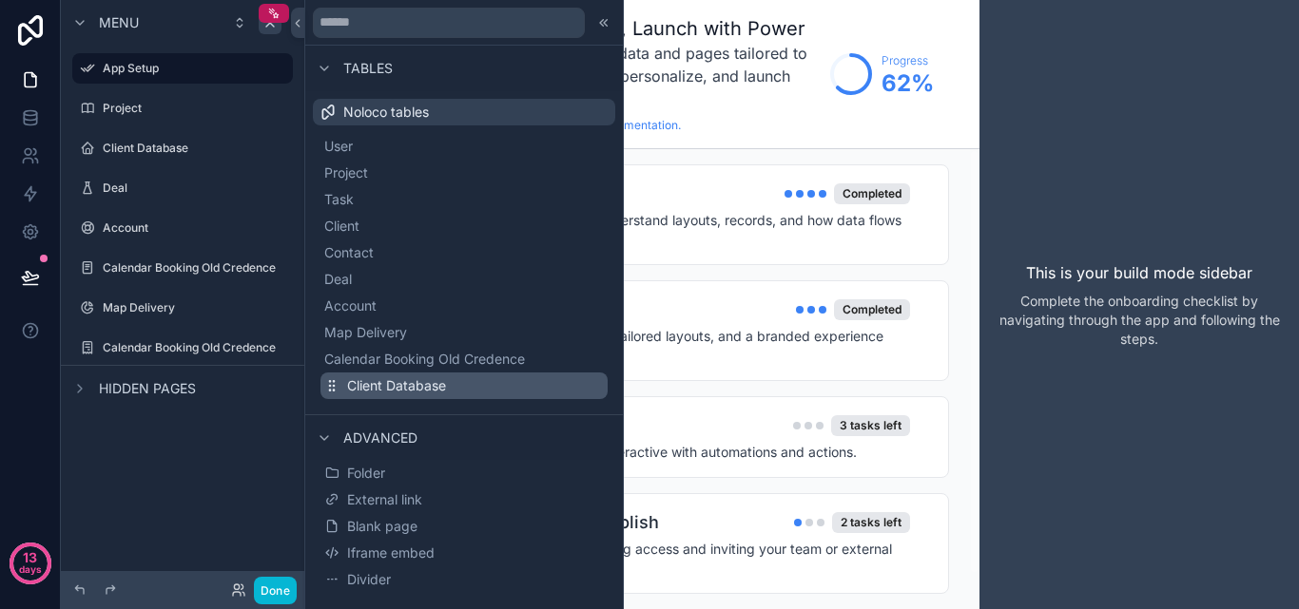
click at [400, 378] on span "Client Database" at bounding box center [396, 386] width 99 height 19
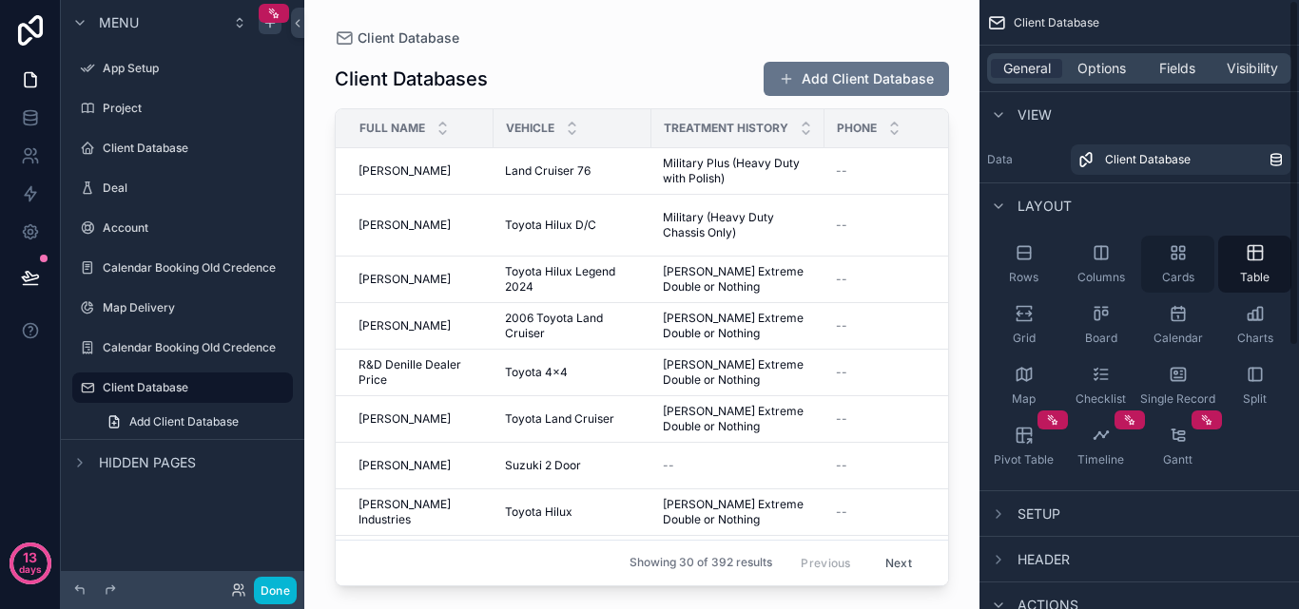
click at [1150, 272] on div "Cards" at bounding box center [1177, 264] width 73 height 57
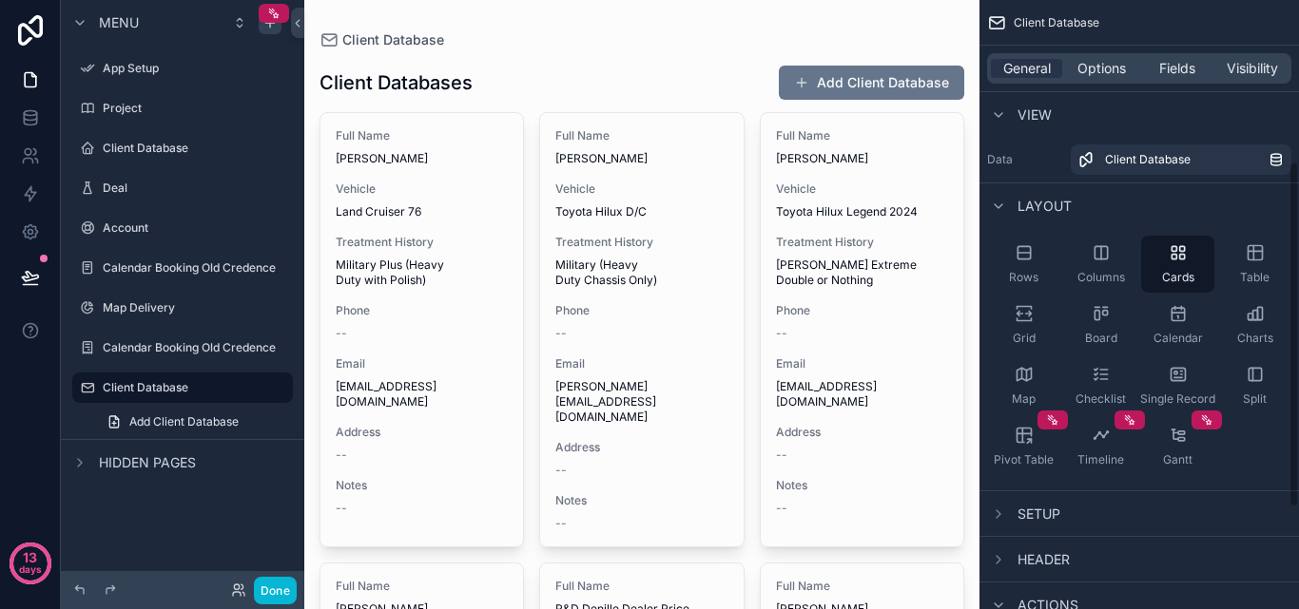
scroll to position [285, 0]
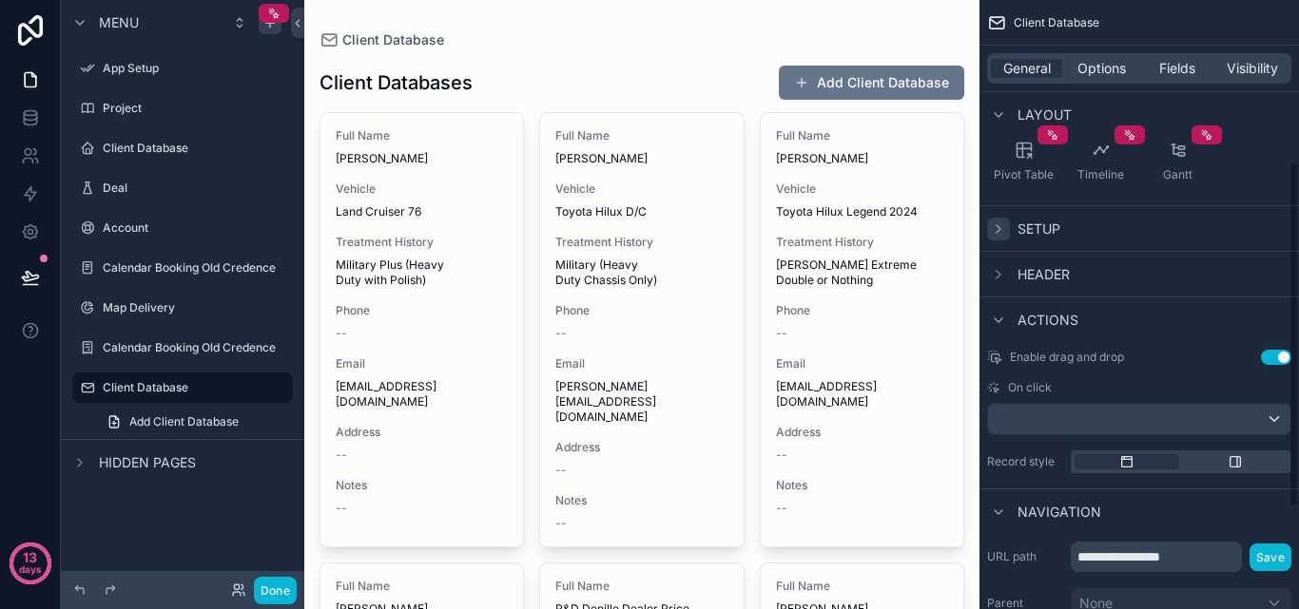
click at [993, 224] on icon "scrollable content" at bounding box center [998, 229] width 15 height 15
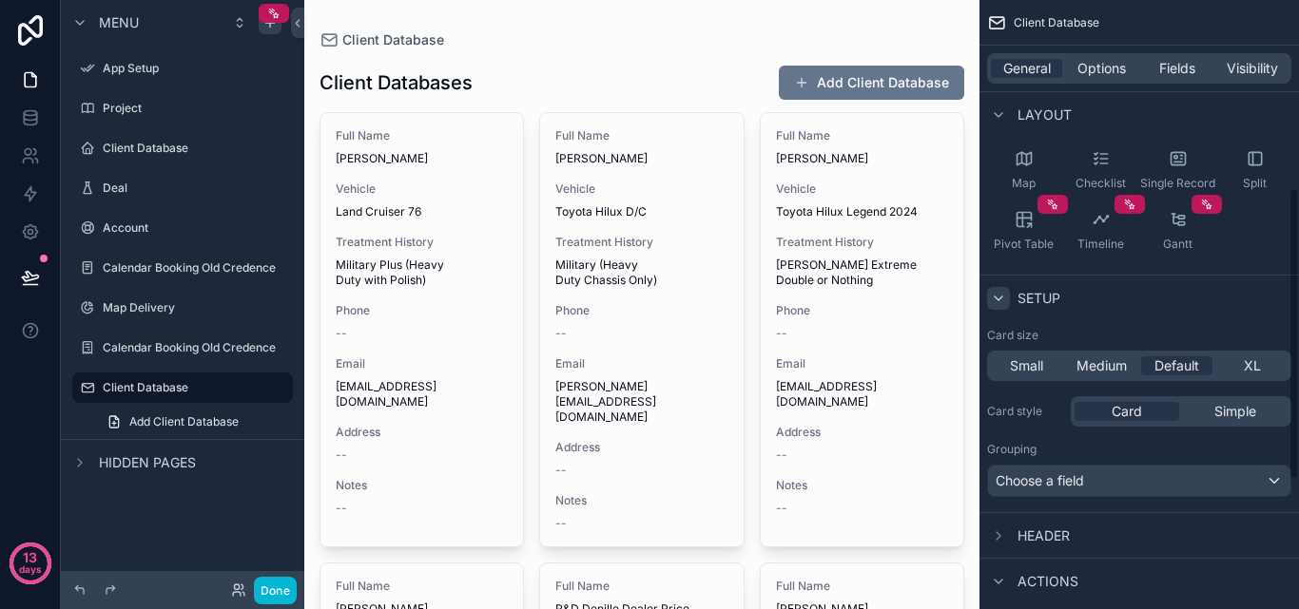
scroll to position [396, 0]
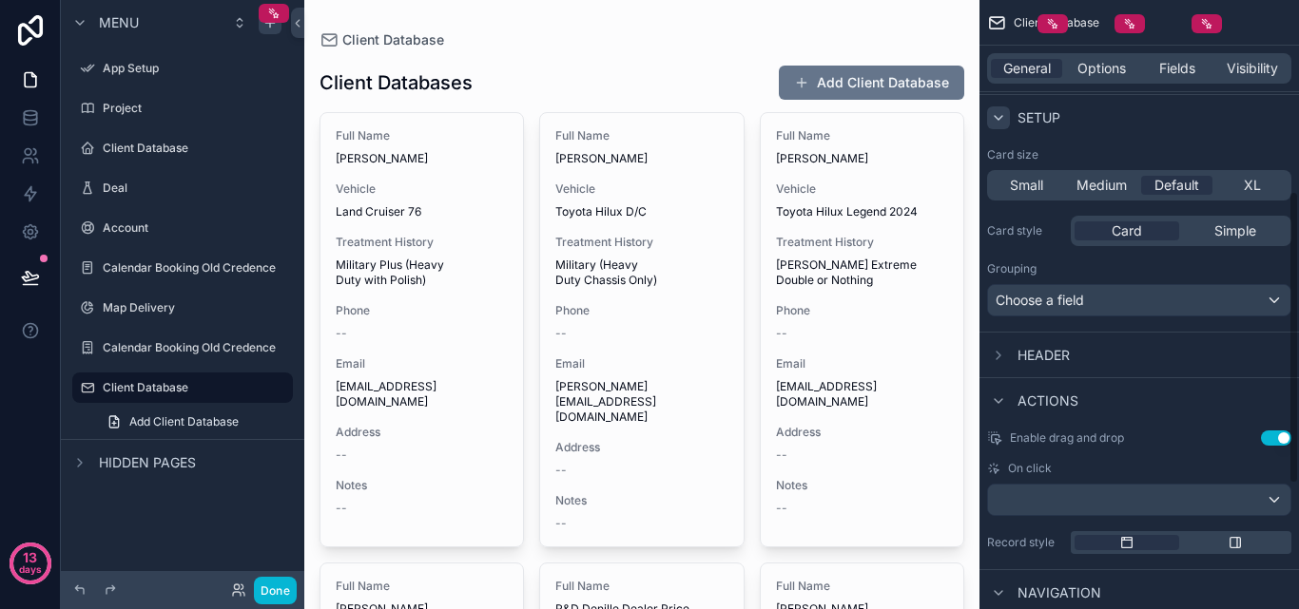
click at [1116, 171] on div "Small Medium Default XL" at bounding box center [1139, 185] width 304 height 30
click at [1113, 184] on span "Medium" at bounding box center [1101, 185] width 50 height 19
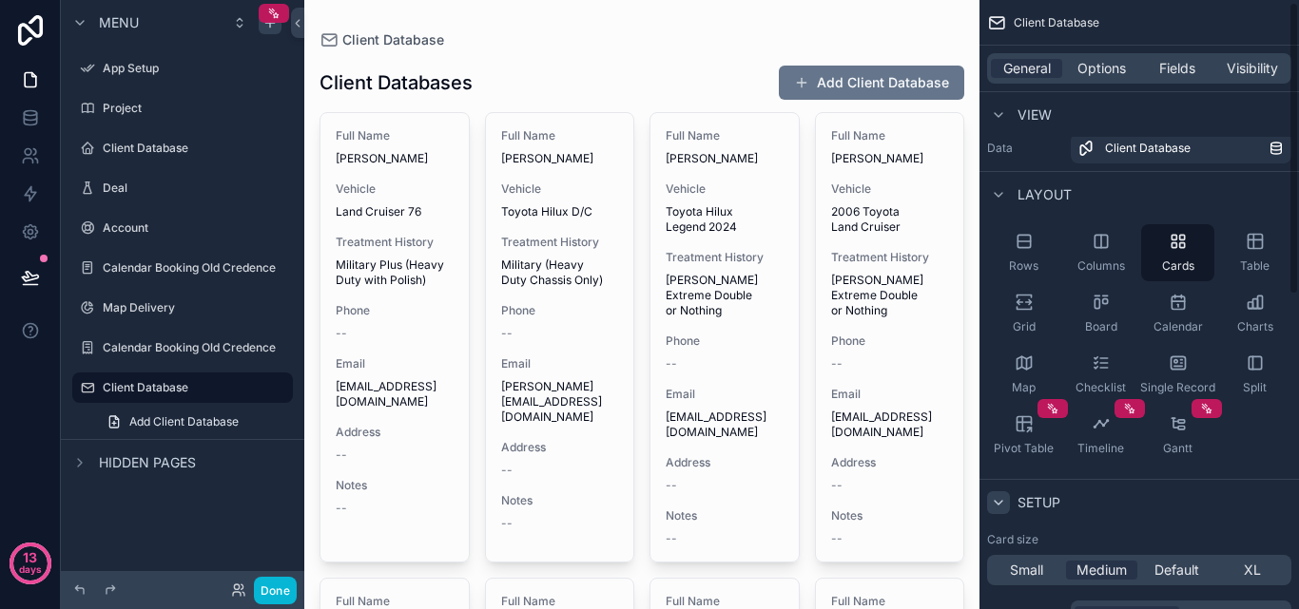
scroll to position [0, 0]
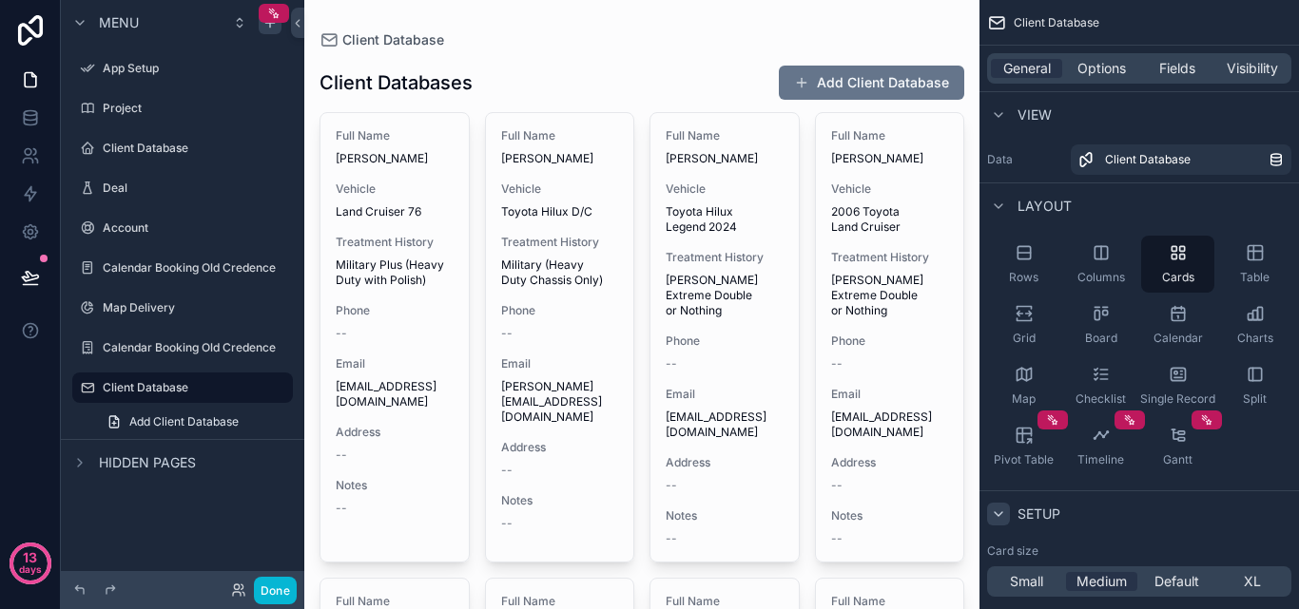
click at [1127, 78] on div "General Options Fields Visibility" at bounding box center [1139, 68] width 304 height 30
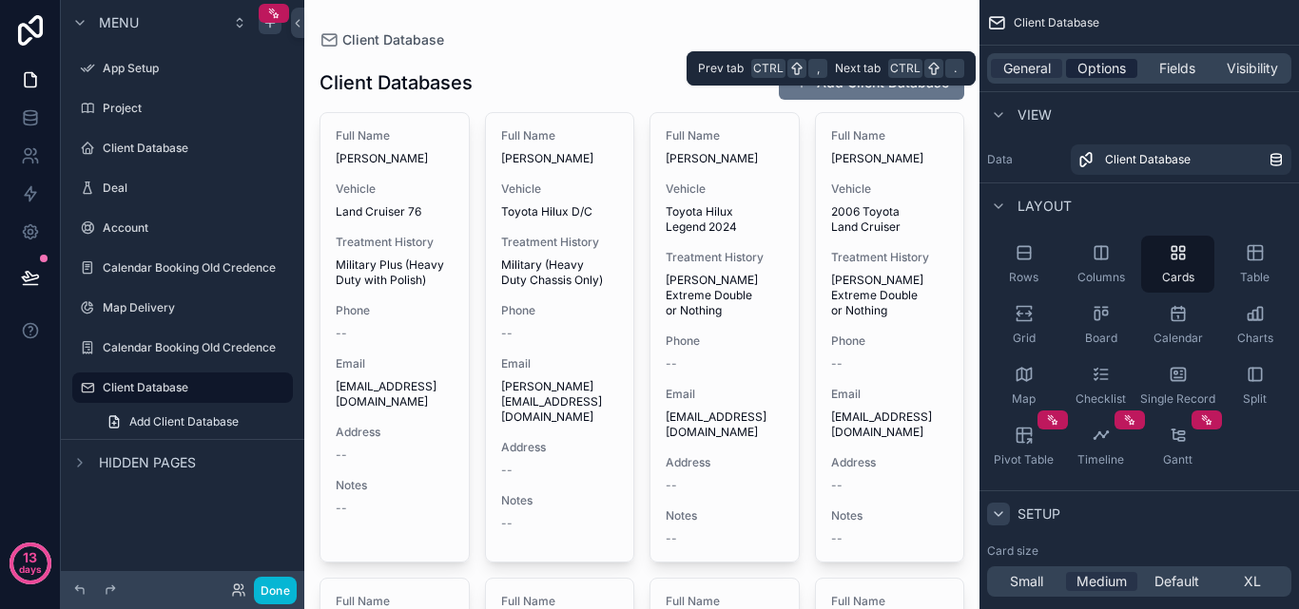
click at [1117, 69] on span "Options" at bounding box center [1101, 68] width 48 height 19
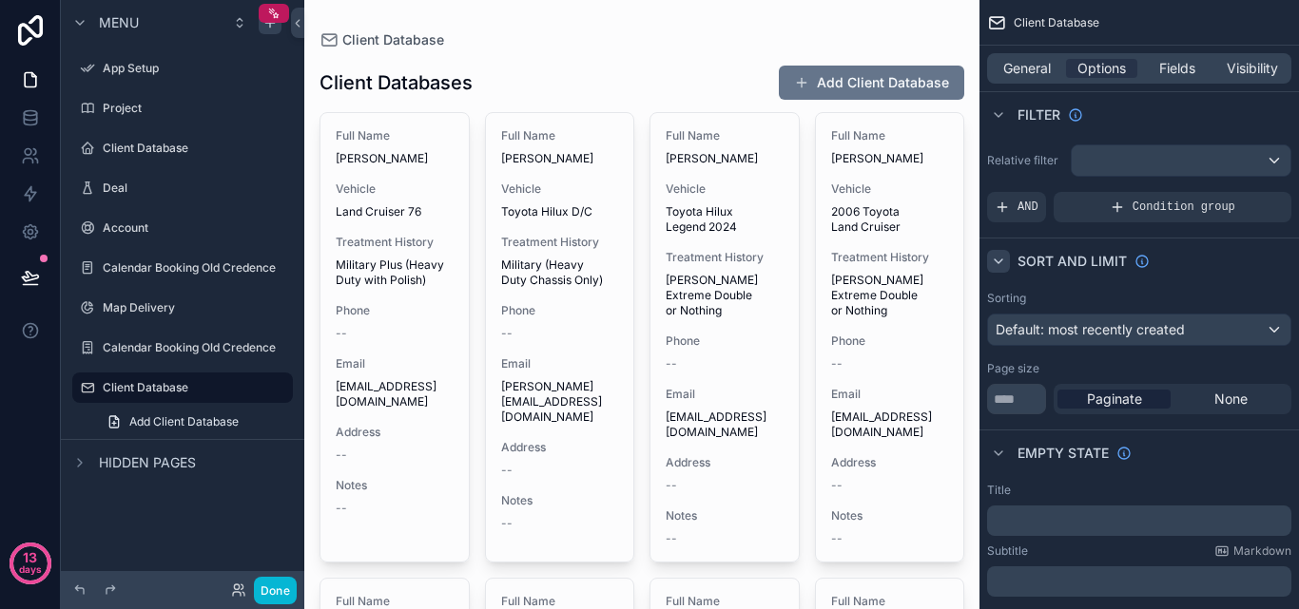
click at [1000, 263] on icon "scrollable content" at bounding box center [998, 261] width 15 height 15
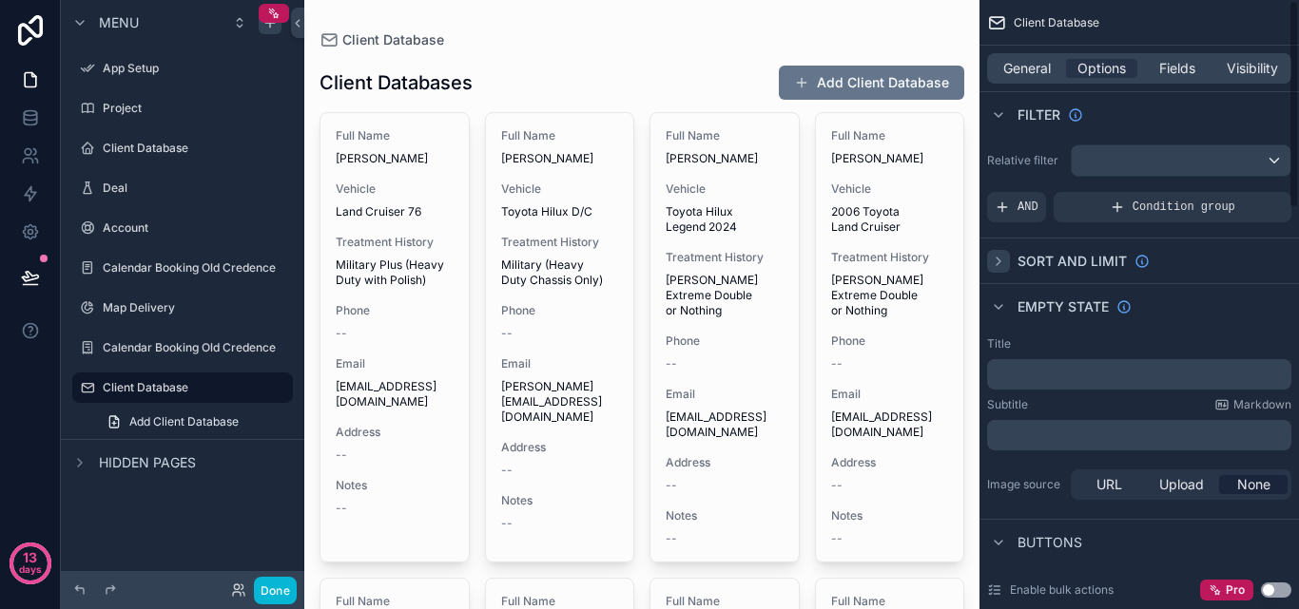
click at [1000, 263] on icon "scrollable content" at bounding box center [998, 261] width 15 height 15
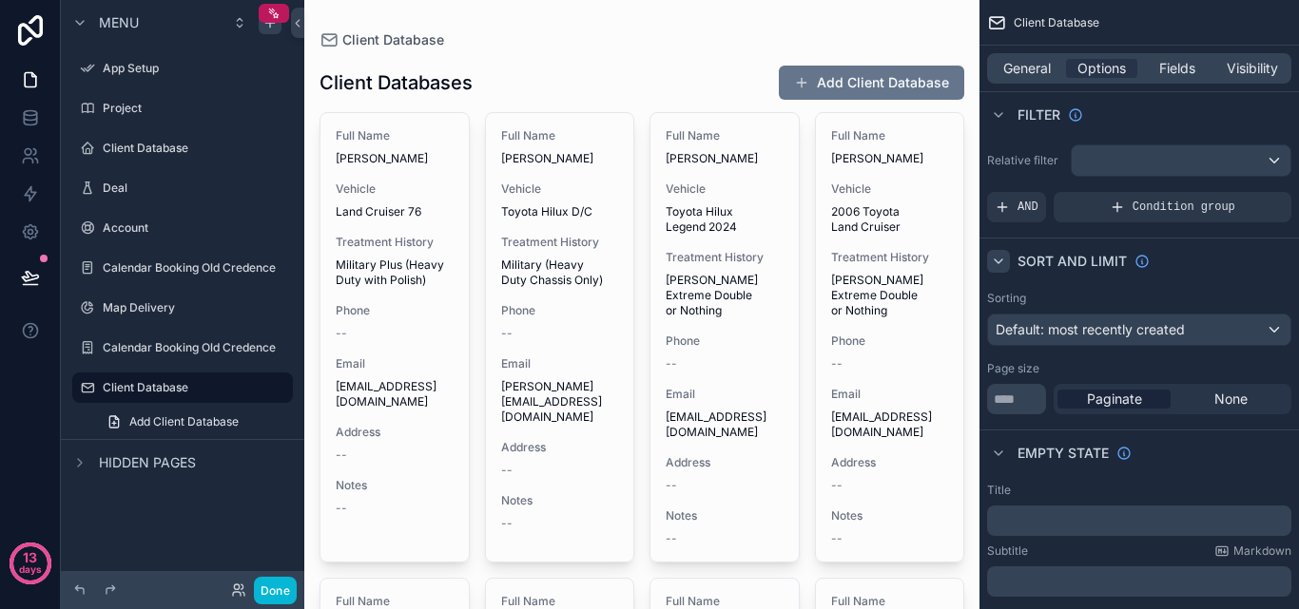
click at [1003, 260] on icon "scrollable content" at bounding box center [998, 261] width 15 height 15
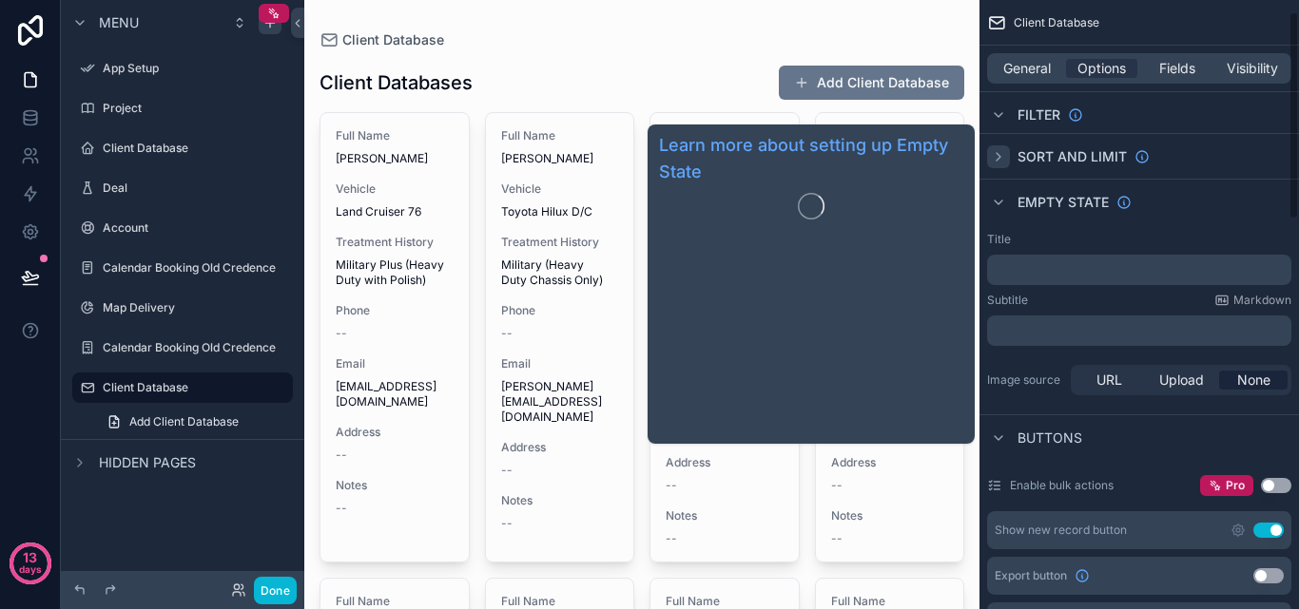
scroll to position [190, 0]
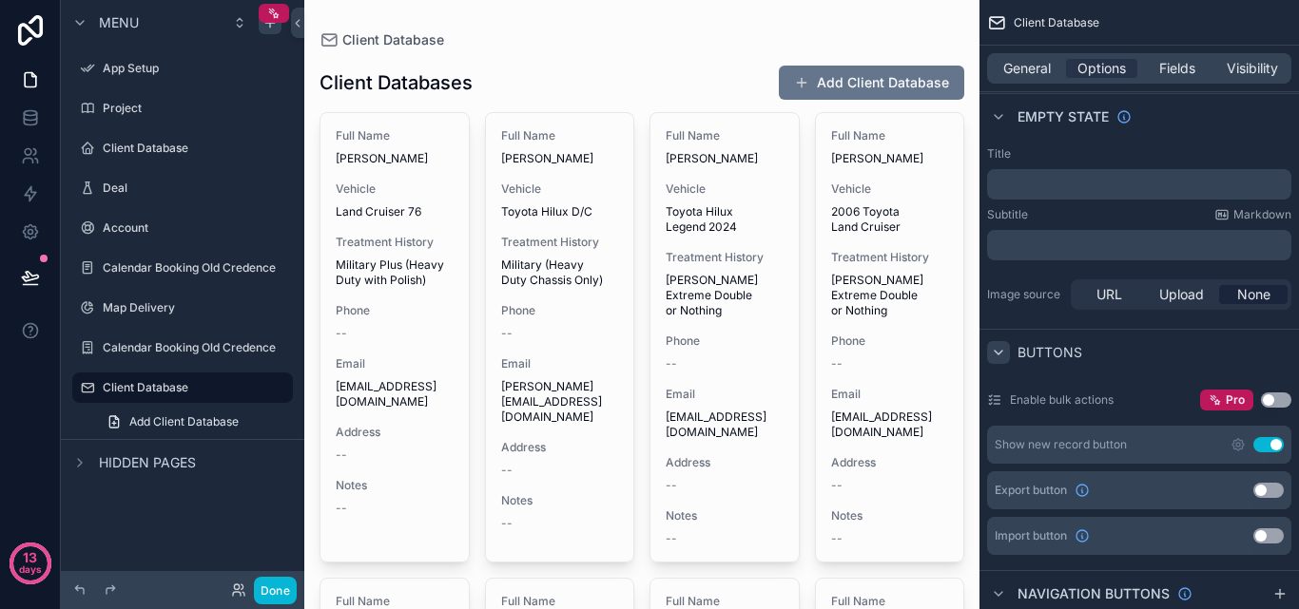
click at [998, 350] on icon "scrollable content" at bounding box center [998, 352] width 15 height 15
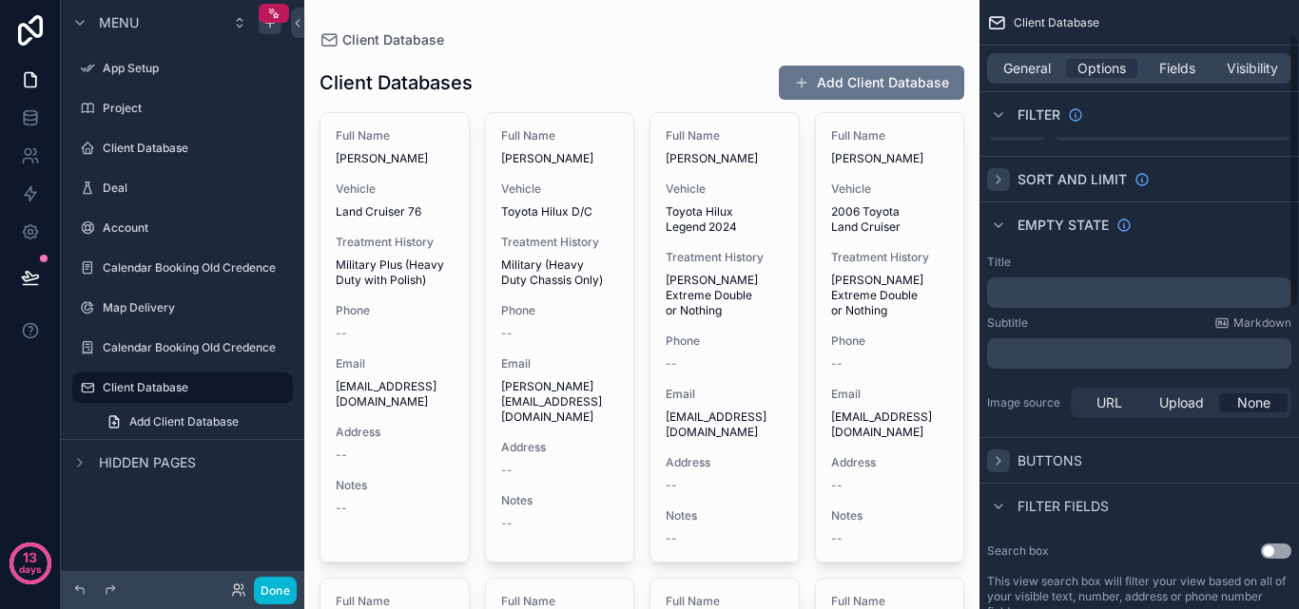
scroll to position [0, 0]
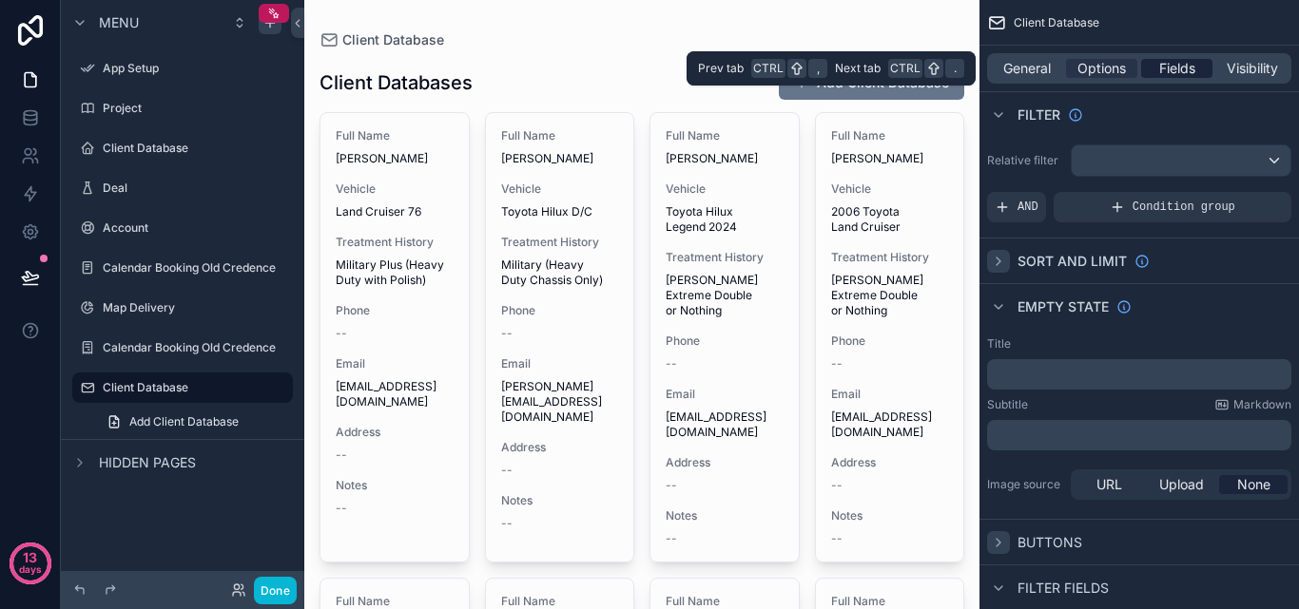
click at [1189, 68] on span "Fields" at bounding box center [1177, 68] width 36 height 19
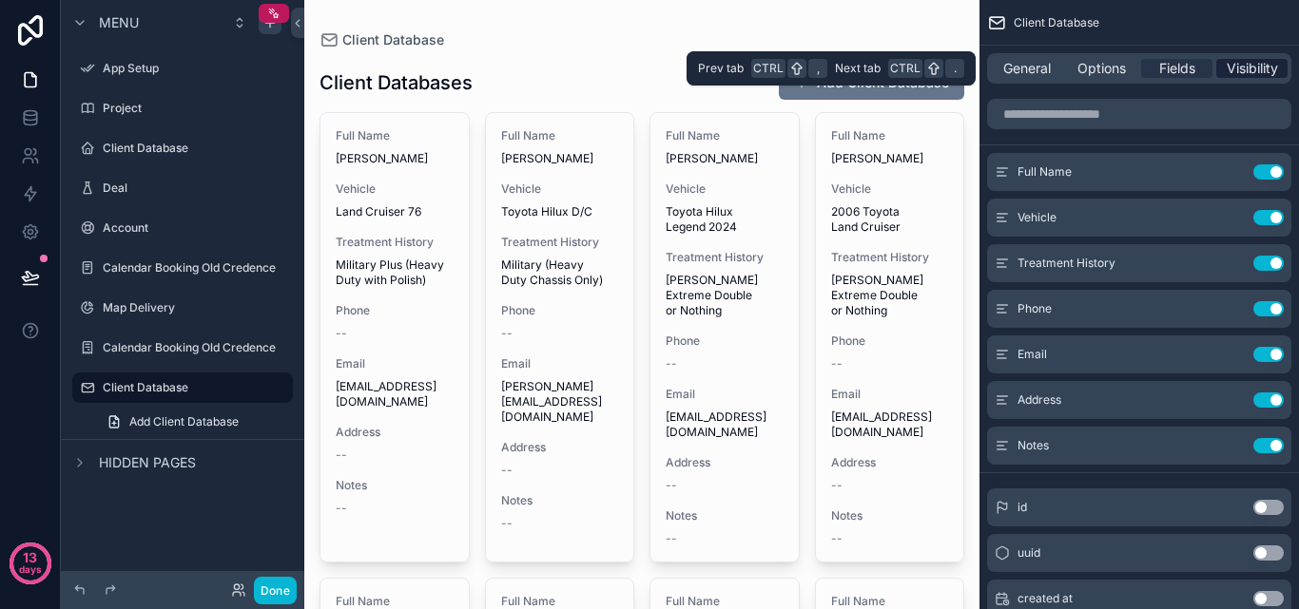
click at [1246, 68] on span "Visibility" at bounding box center [1252, 68] width 51 height 19
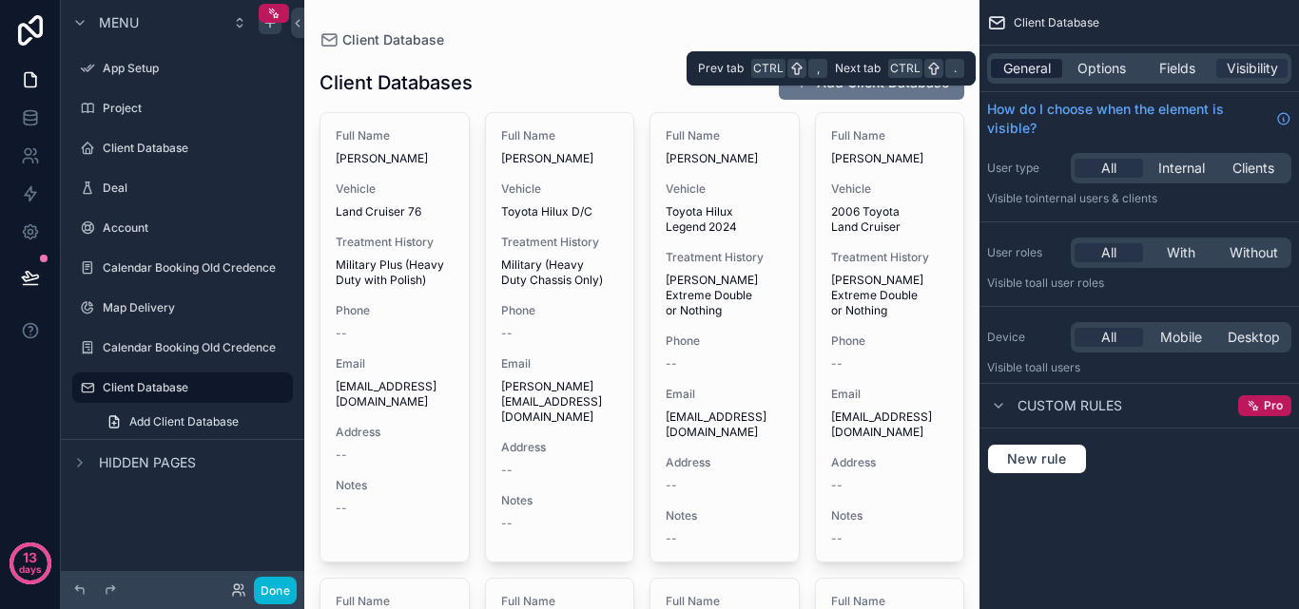
click at [1046, 76] on span "General" at bounding box center [1027, 68] width 48 height 19
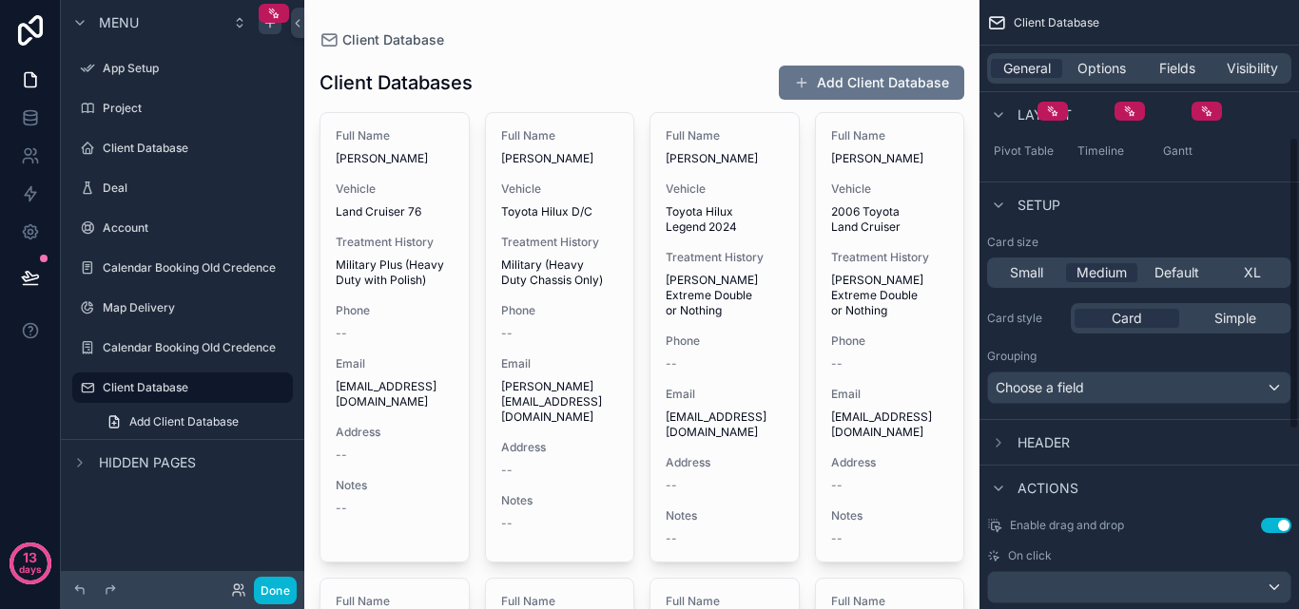
scroll to position [285, 0]
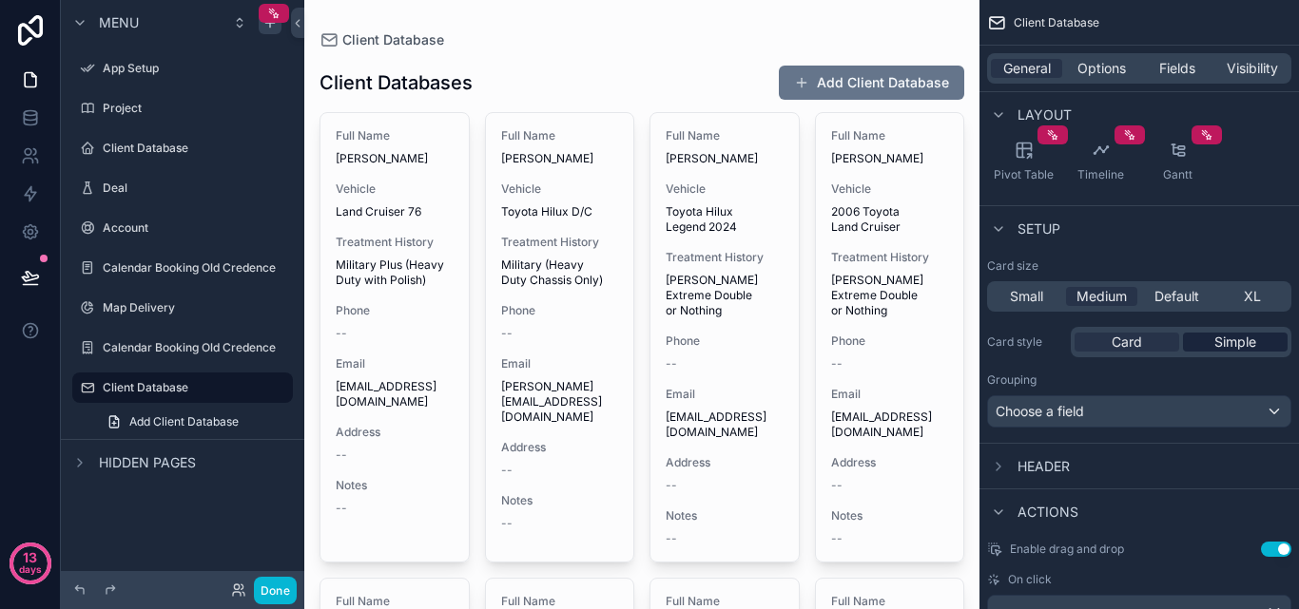
click at [1233, 349] on span "Simple" at bounding box center [1235, 342] width 42 height 19
click at [1133, 345] on span "Card" at bounding box center [1126, 342] width 30 height 19
click at [1044, 303] on div "Small" at bounding box center [1026, 296] width 71 height 19
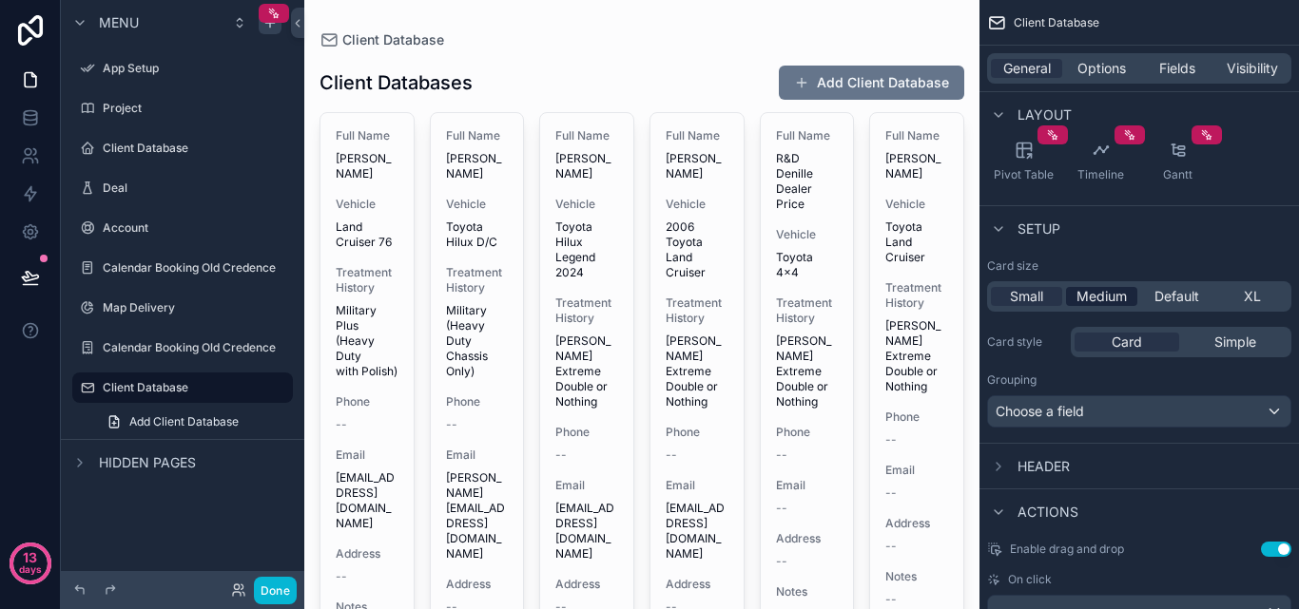
click at [1098, 298] on span "Medium" at bounding box center [1101, 296] width 50 height 19
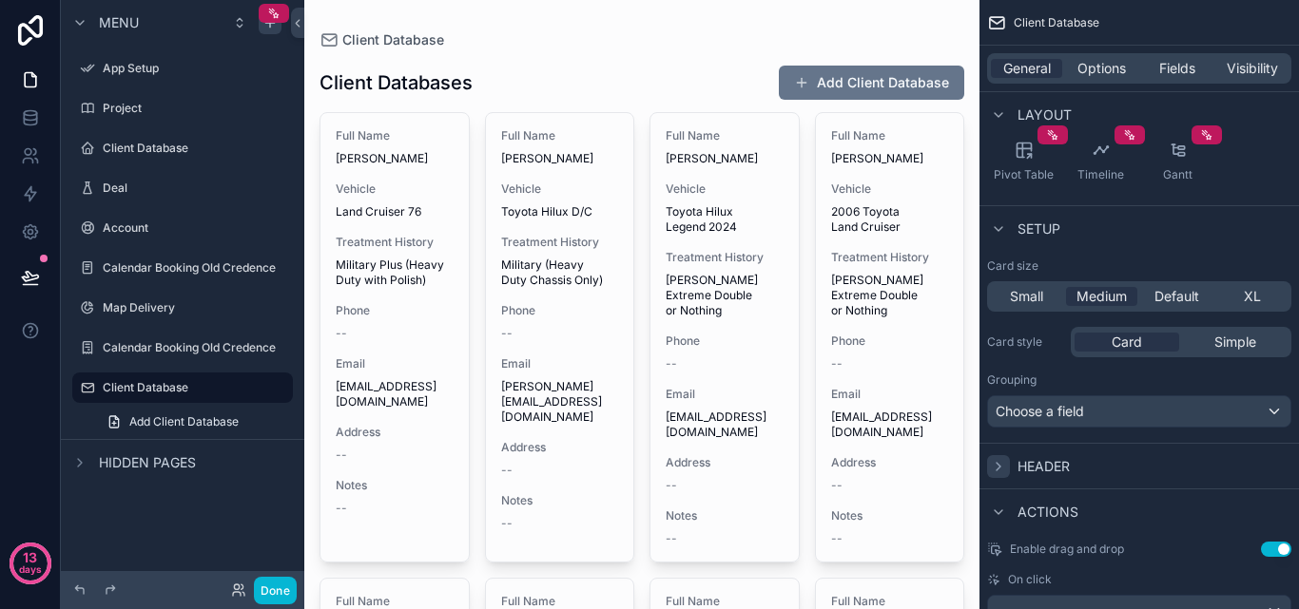
click at [996, 472] on icon "scrollable content" at bounding box center [998, 466] width 15 height 15
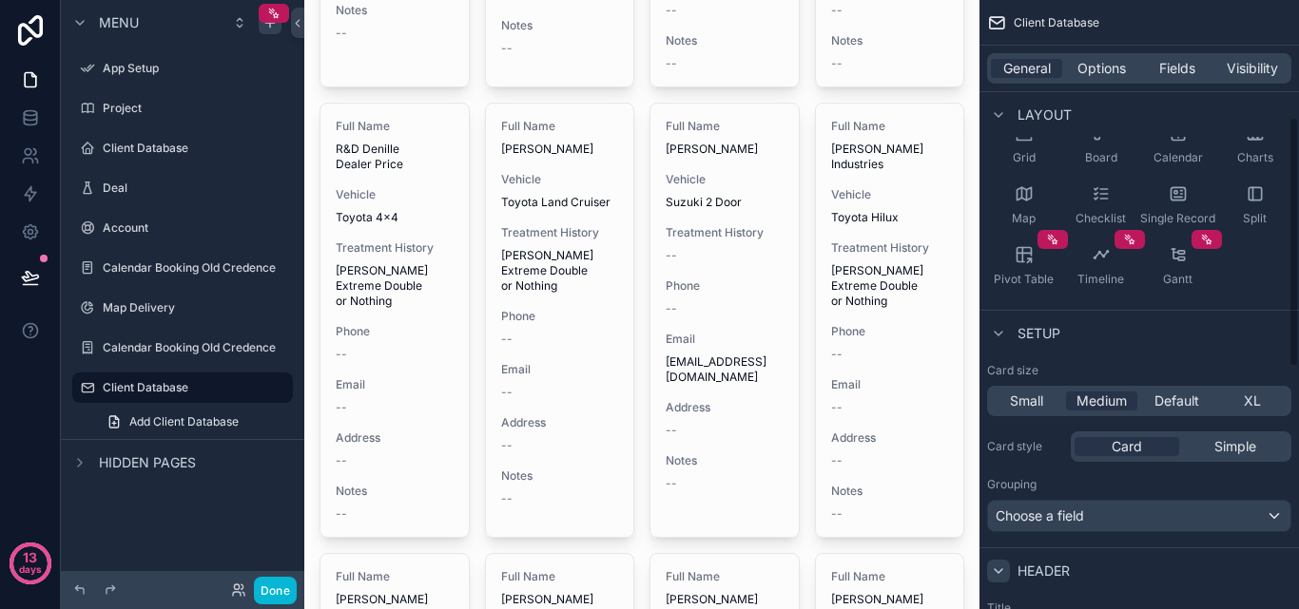
scroll to position [0, 0]
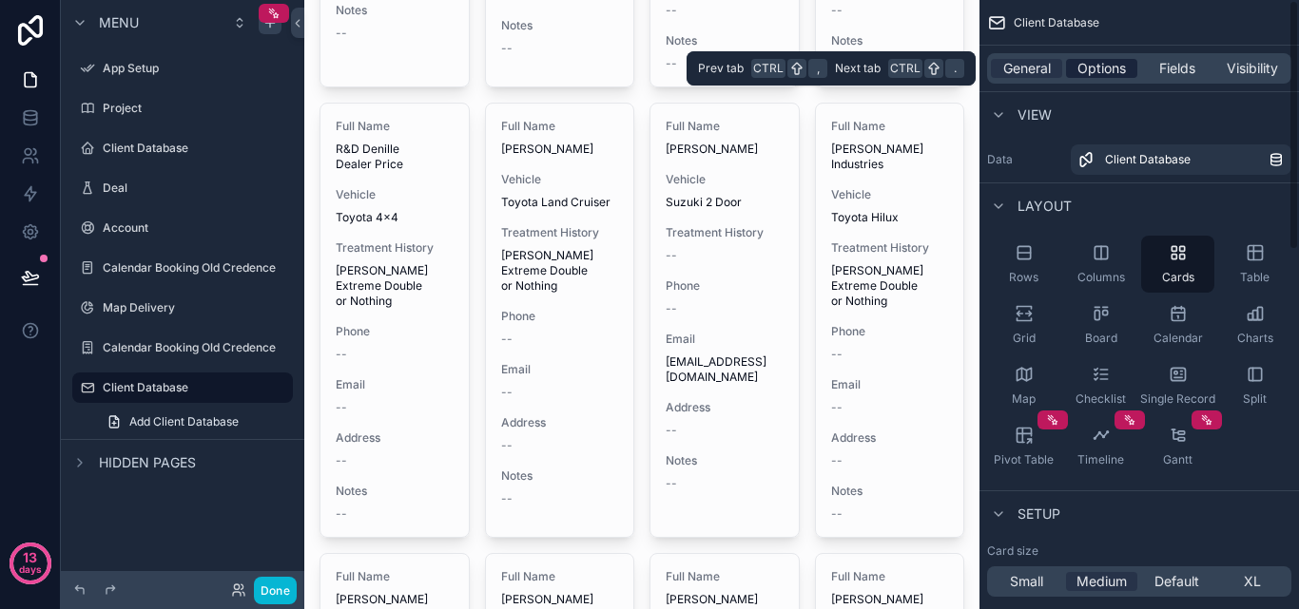
click at [1127, 68] on div "Options" at bounding box center [1101, 68] width 71 height 19
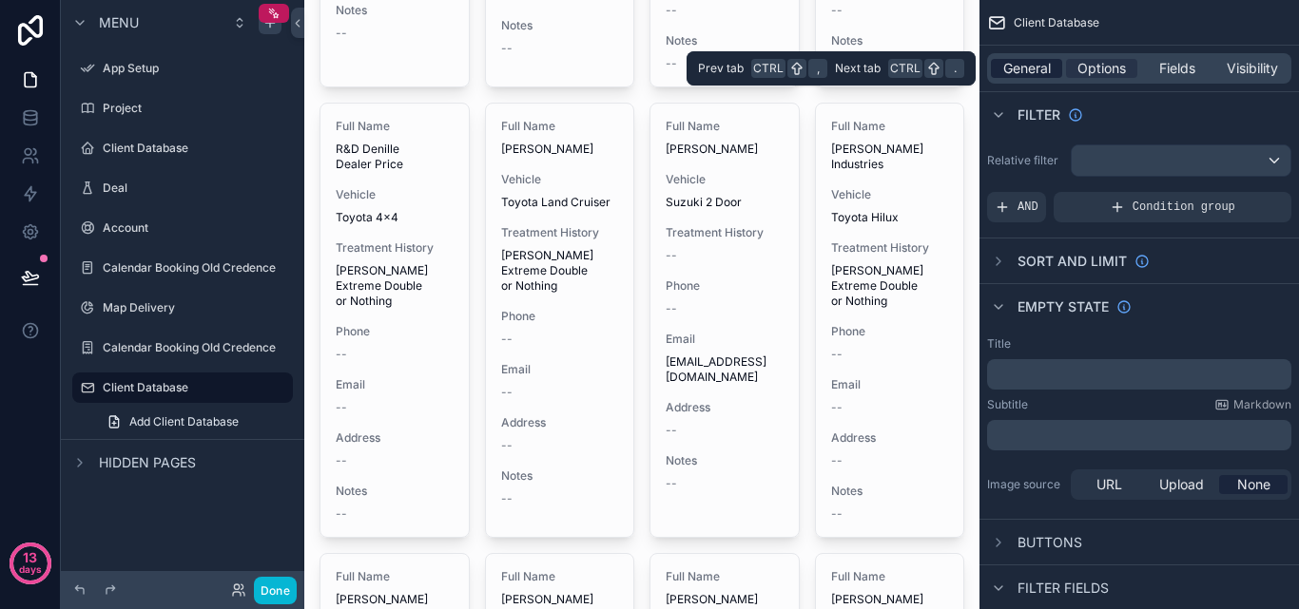
click at [1032, 72] on span "General" at bounding box center [1027, 68] width 48 height 19
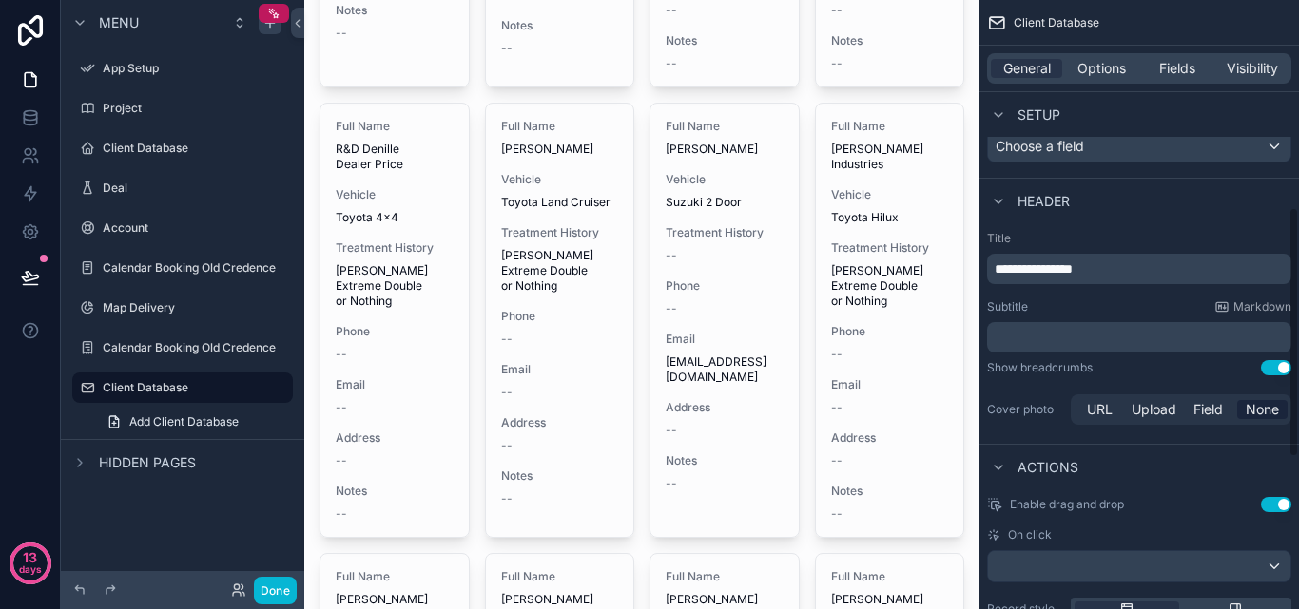
scroll to position [570, 0]
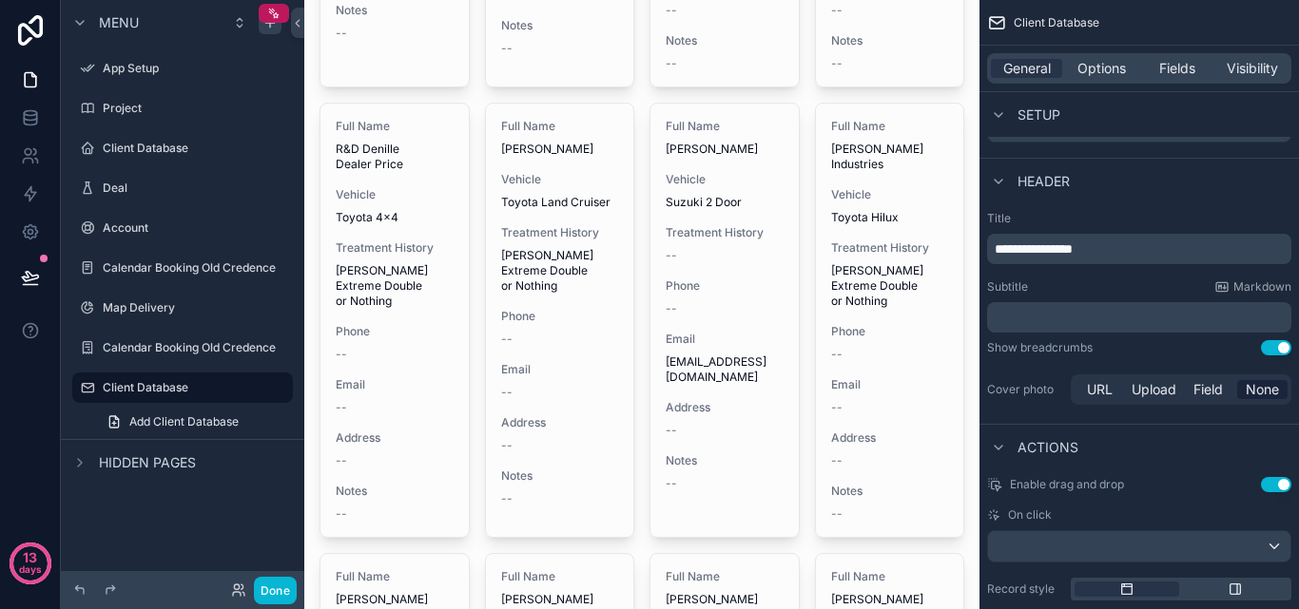
click at [1114, 253] on p "**********" at bounding box center [1141, 249] width 293 height 19
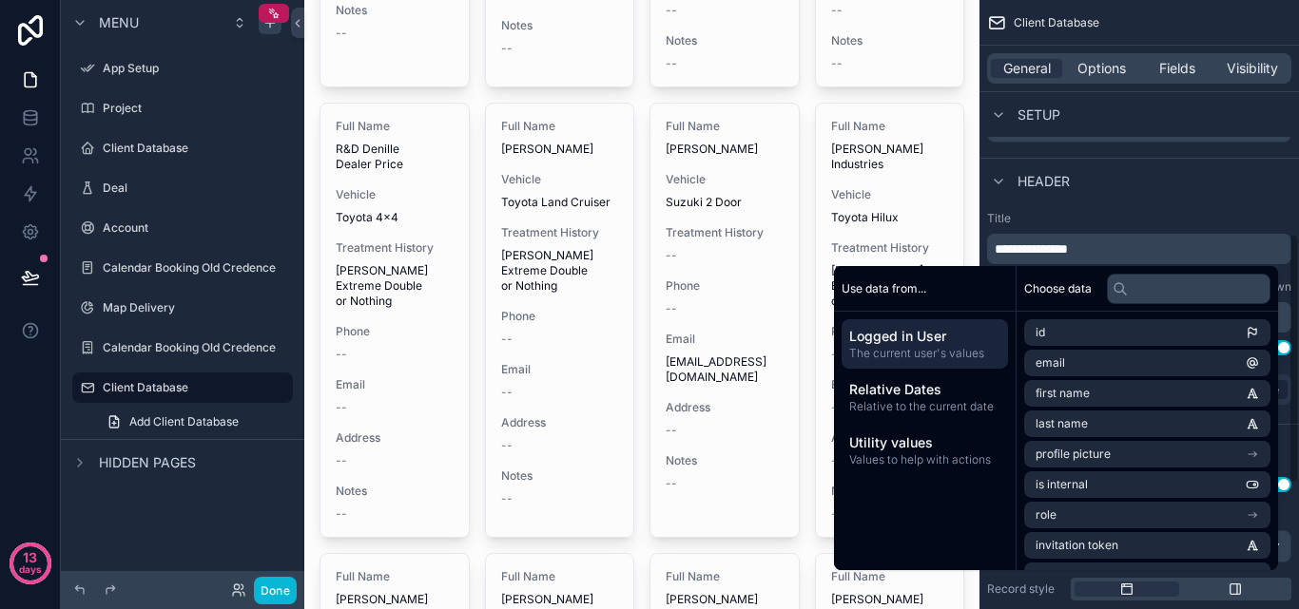
click at [1149, 224] on label "Title" at bounding box center [1139, 218] width 304 height 15
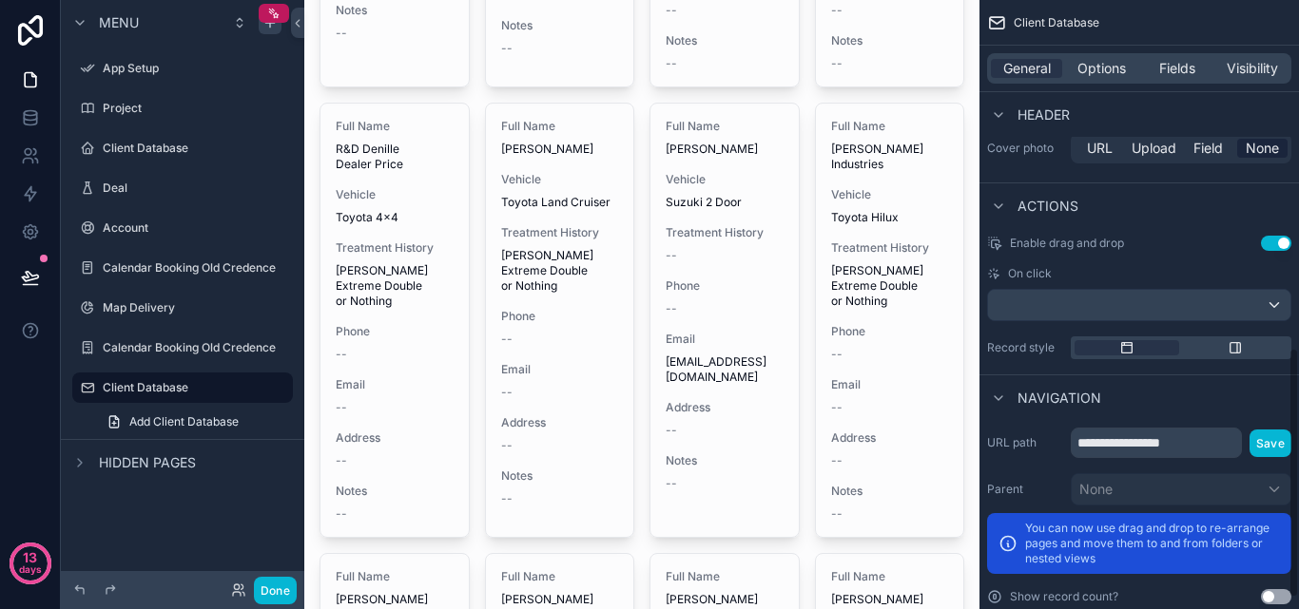
scroll to position [876, 0]
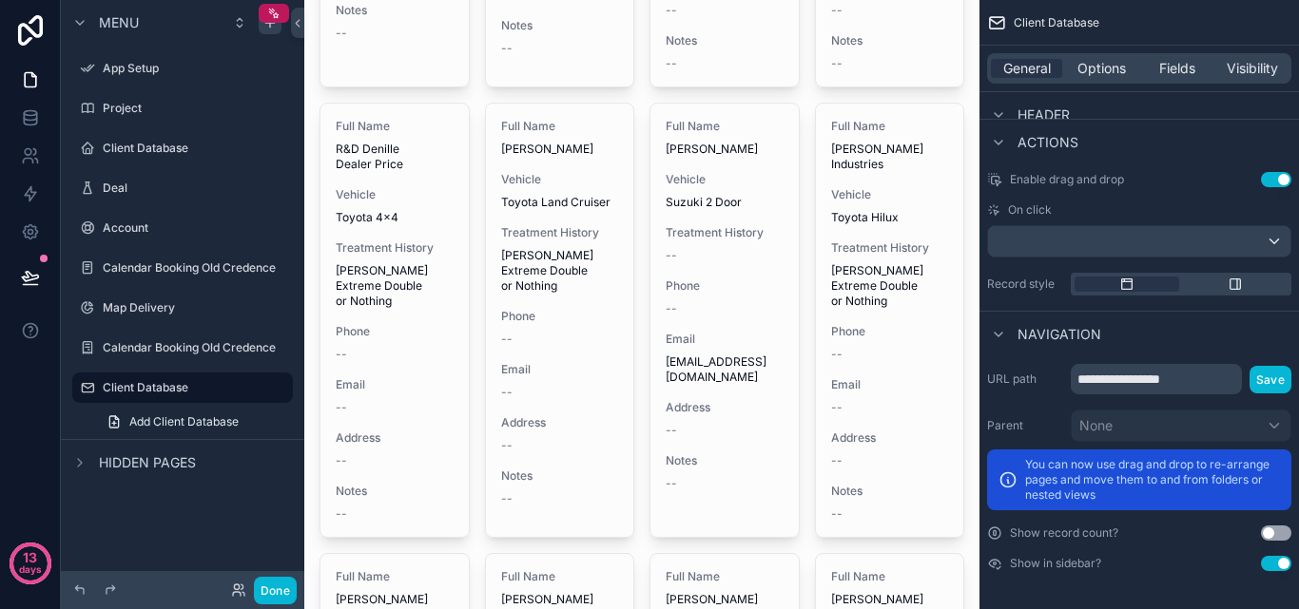
click at [1182, 55] on div "General Options Fields Visibility" at bounding box center [1139, 68] width 304 height 30
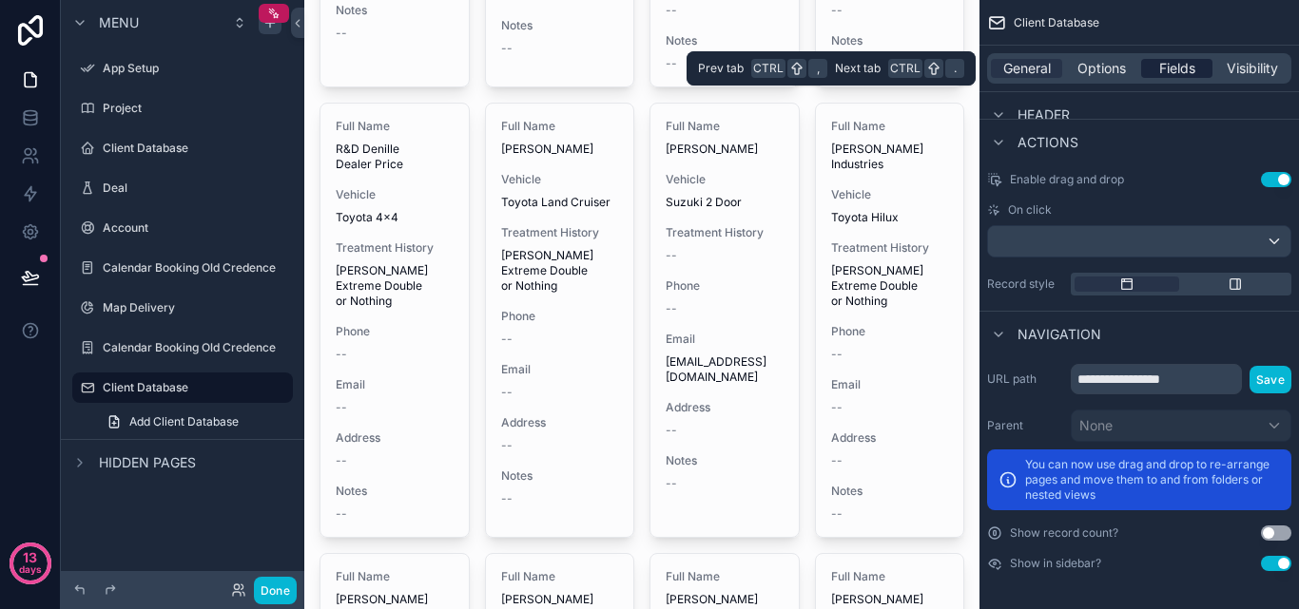
click at [1176, 57] on div "General Options Fields Visibility" at bounding box center [1139, 68] width 304 height 30
click at [1174, 60] on span "Fields" at bounding box center [1177, 68] width 36 height 19
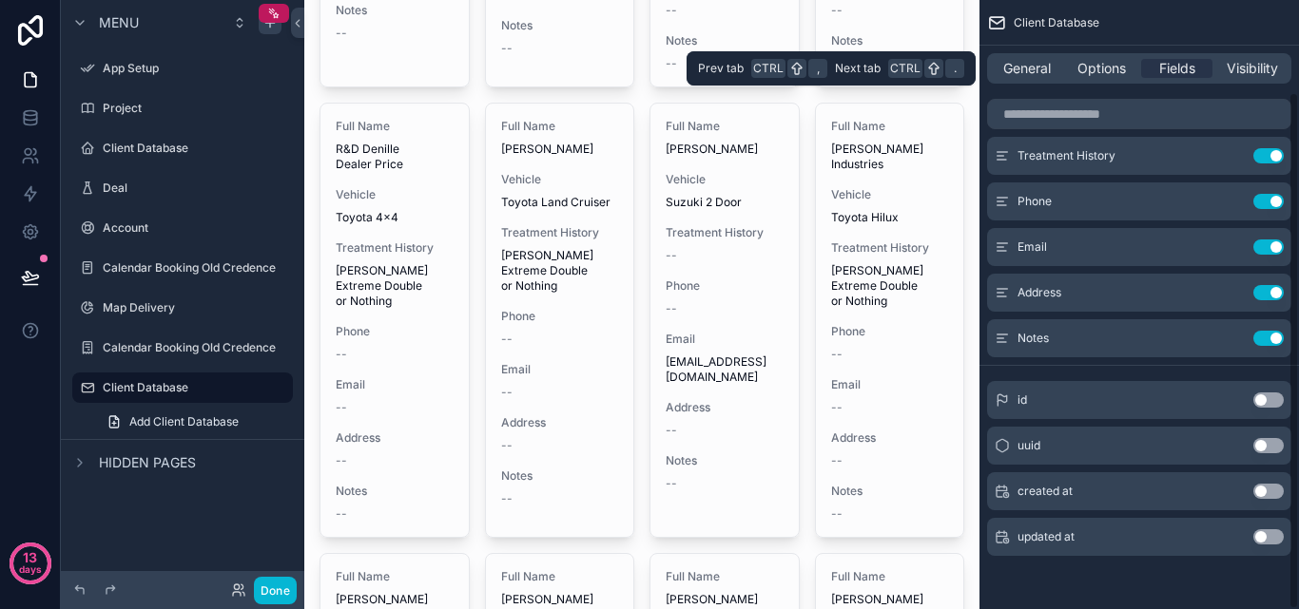
scroll to position [107, 0]
click at [1093, 67] on span "Options" at bounding box center [1101, 68] width 48 height 19
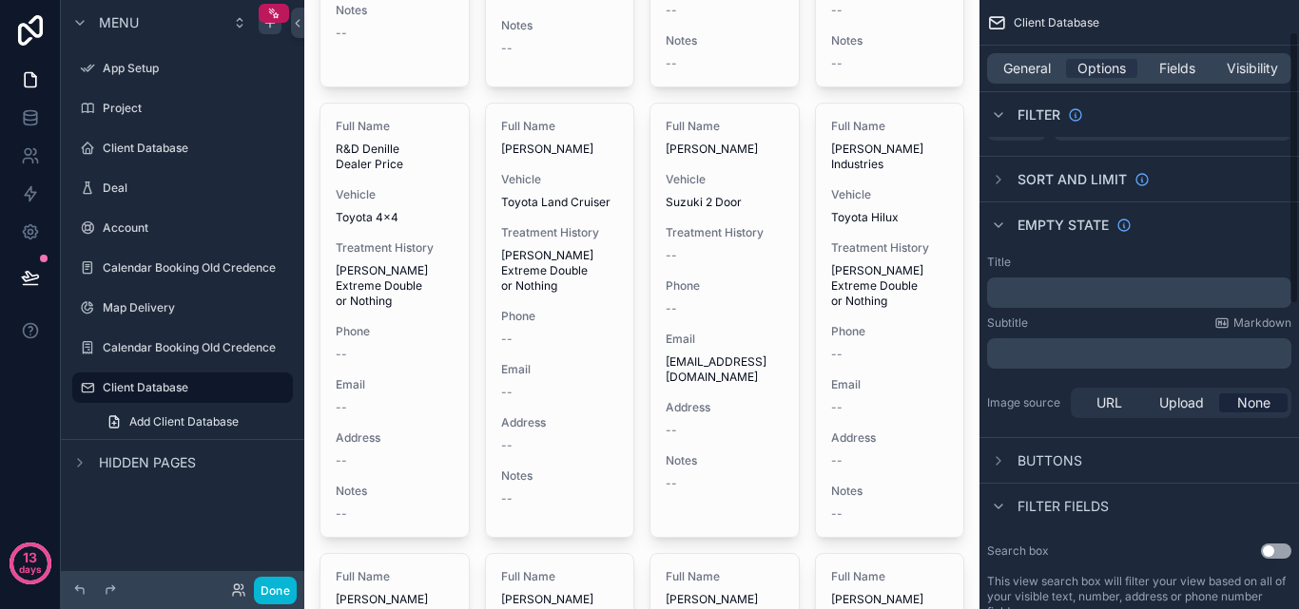
scroll to position [0, 0]
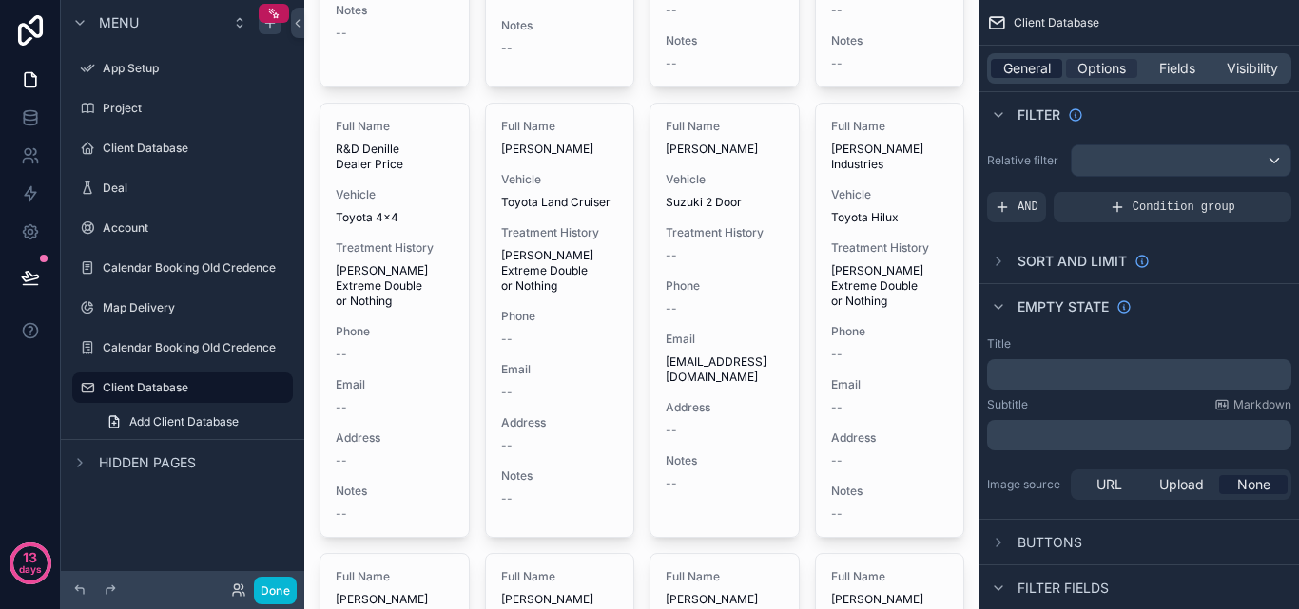
click at [1045, 68] on span "General" at bounding box center [1027, 68] width 48 height 19
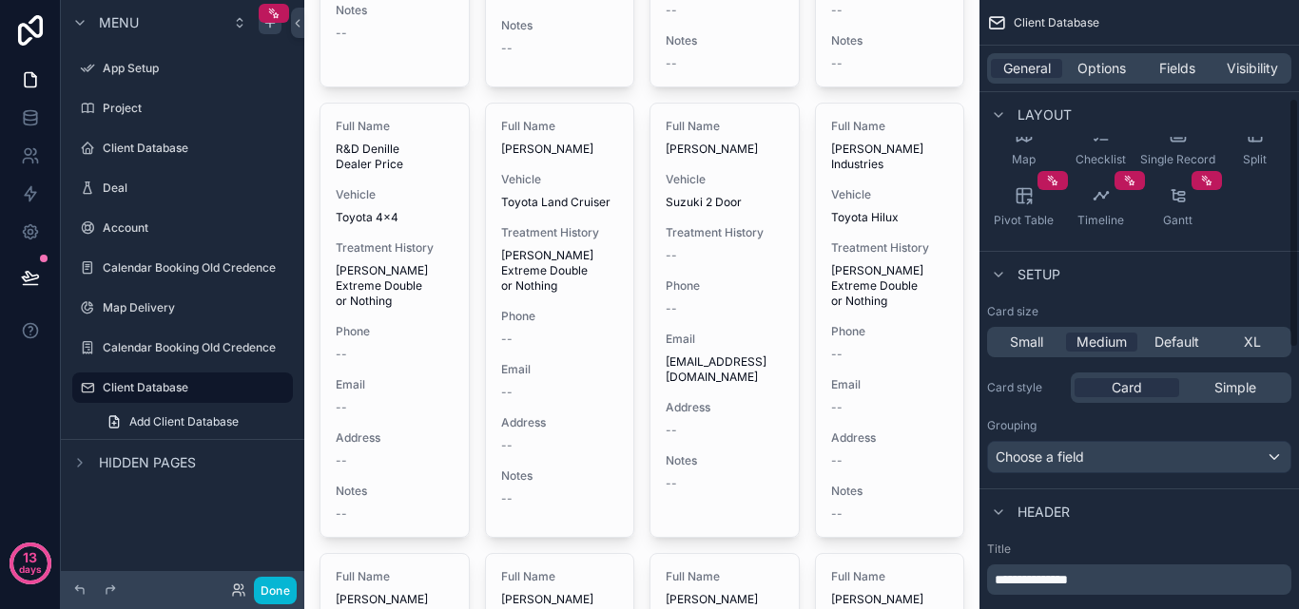
scroll to position [285, 0]
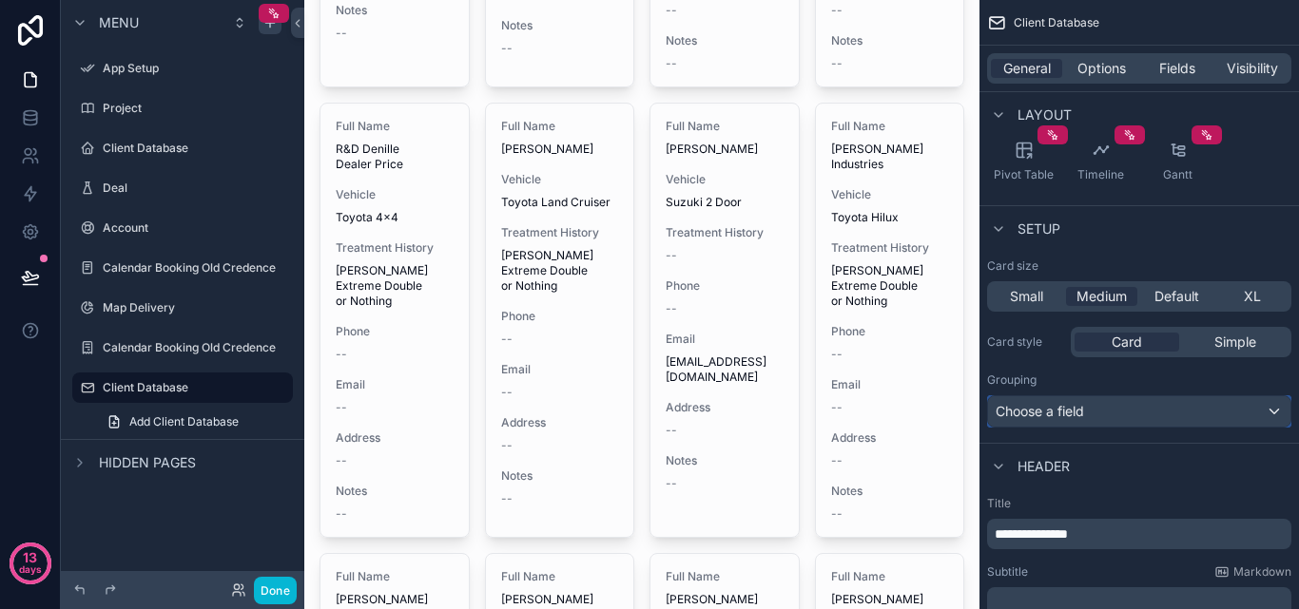
click at [1207, 412] on div "Choose a field" at bounding box center [1139, 411] width 302 height 30
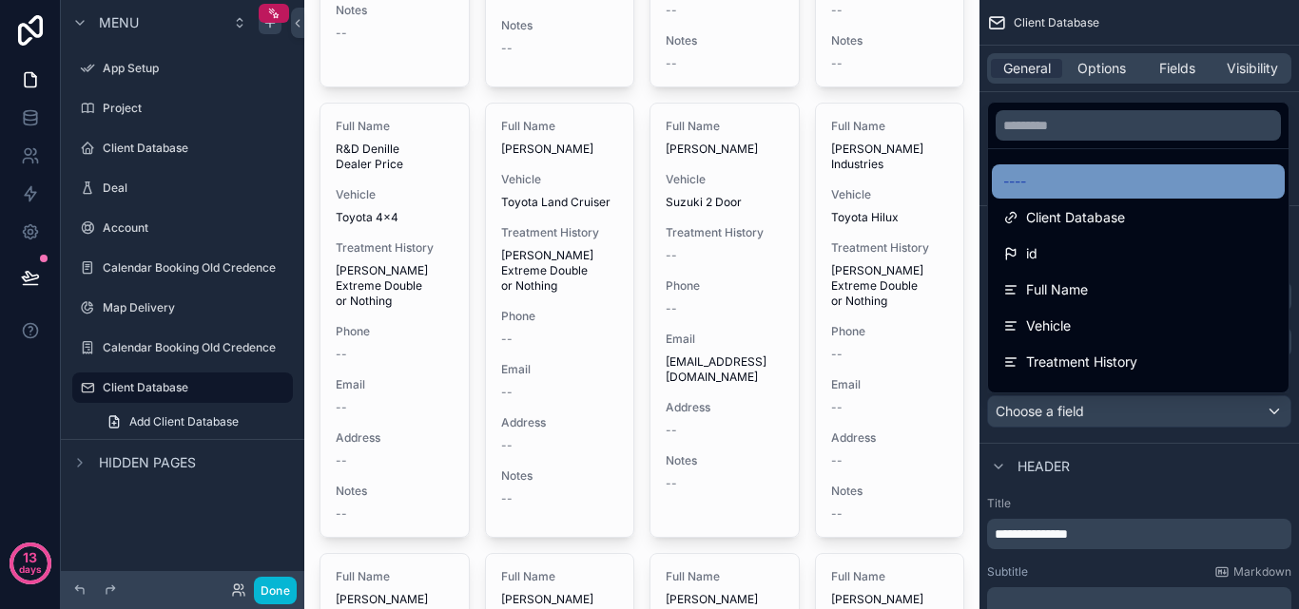
click at [1177, 176] on div "----" at bounding box center [1138, 181] width 270 height 23
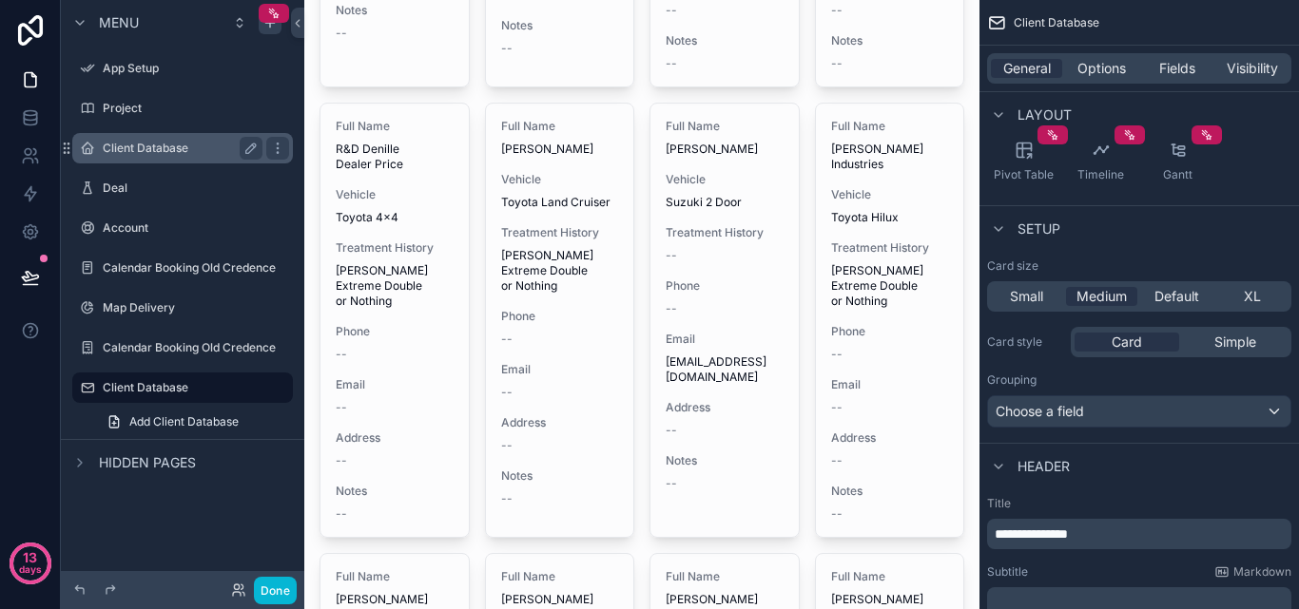
click at [201, 143] on label "Client Database" at bounding box center [179, 148] width 152 height 15
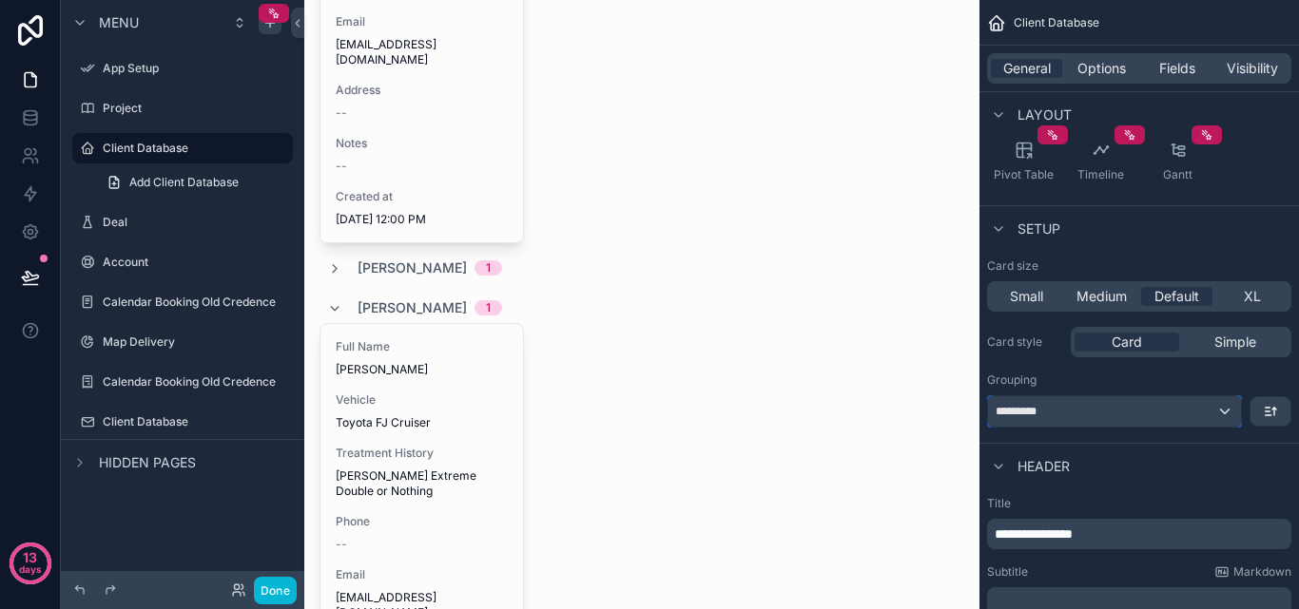
click at [1211, 424] on div "*********" at bounding box center [1114, 411] width 253 height 30
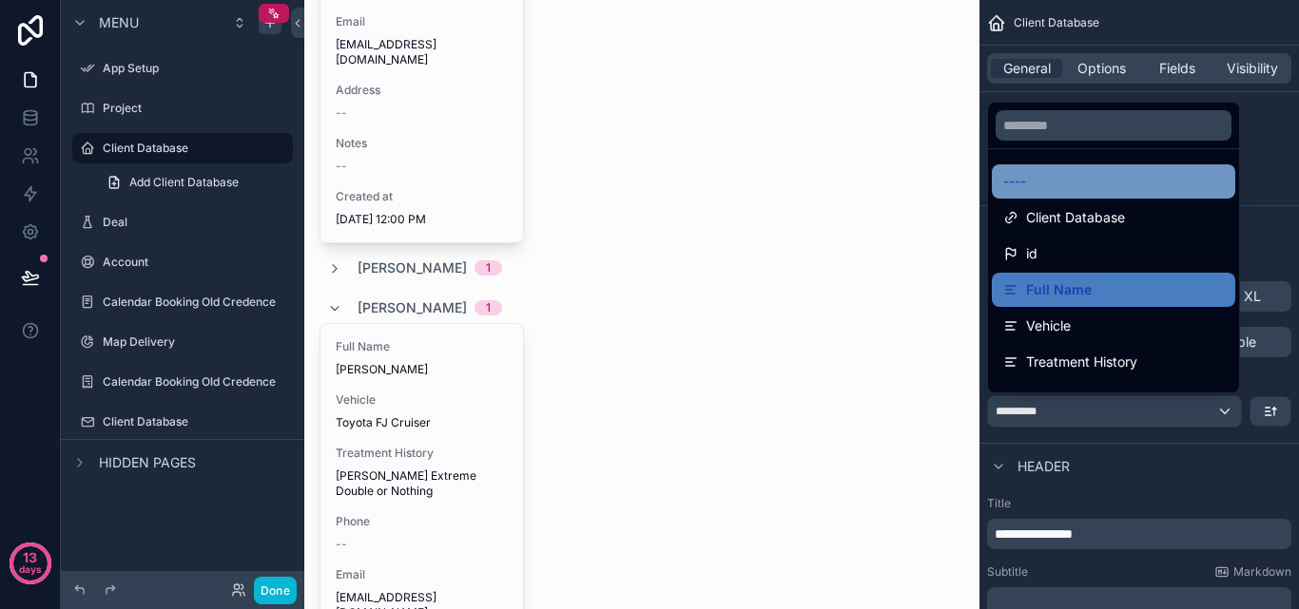
click at [1091, 183] on div "----" at bounding box center [1113, 181] width 221 height 23
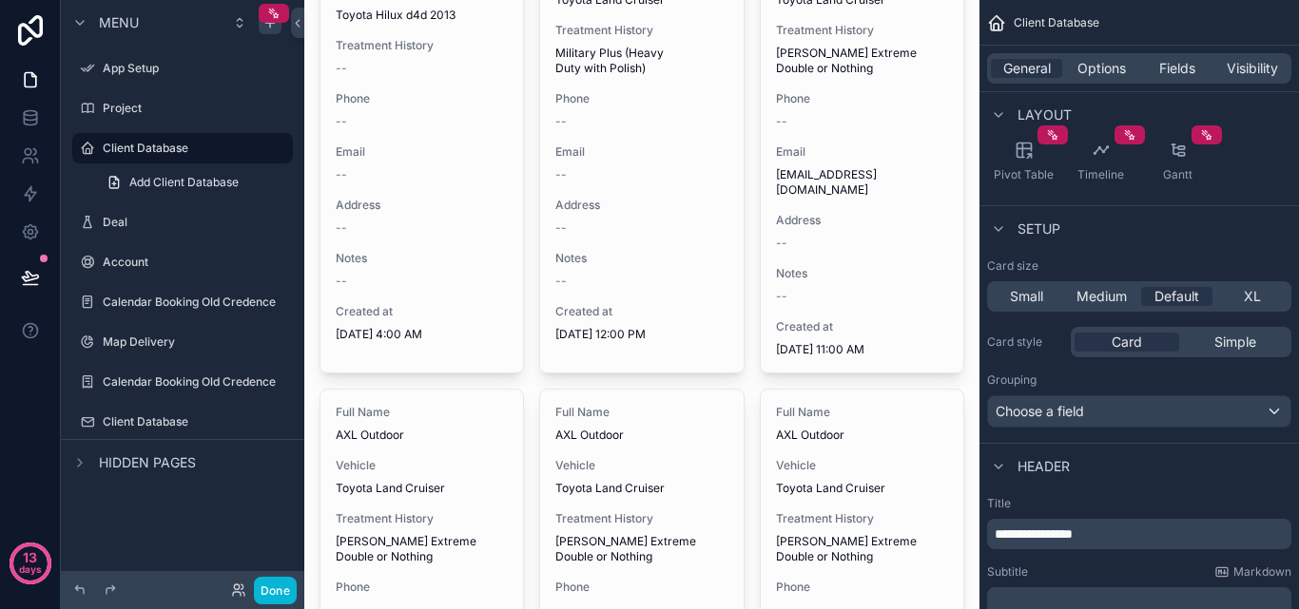
scroll to position [1236, 0]
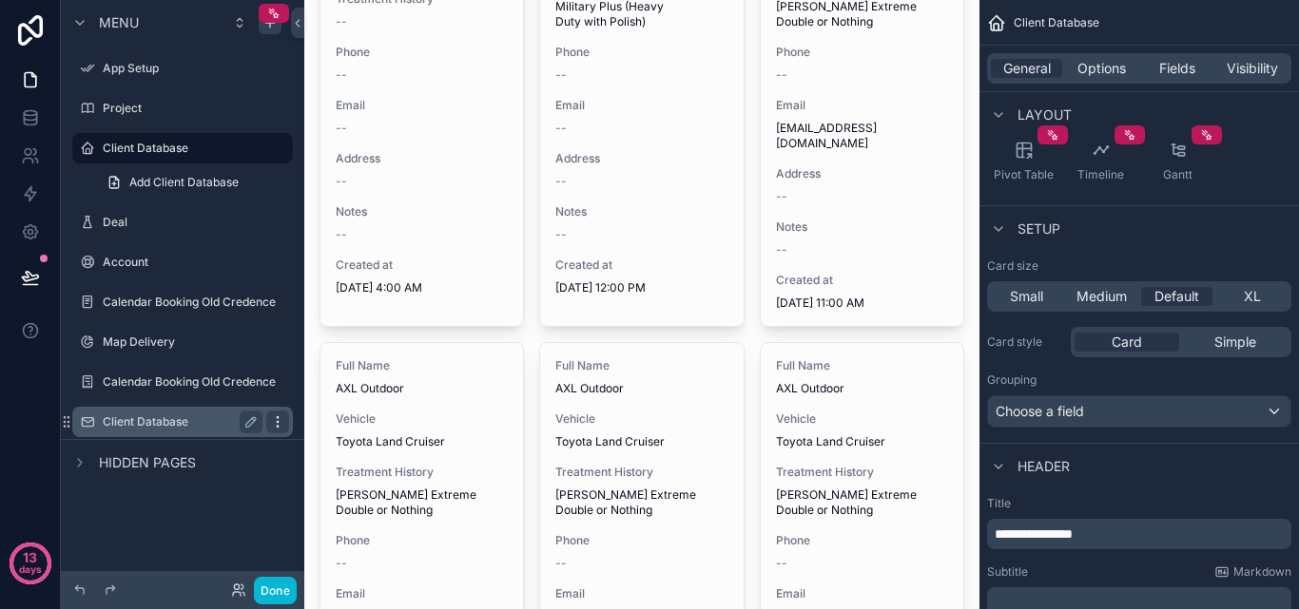
click at [274, 421] on icon "scrollable content" at bounding box center [277, 422] width 15 height 15
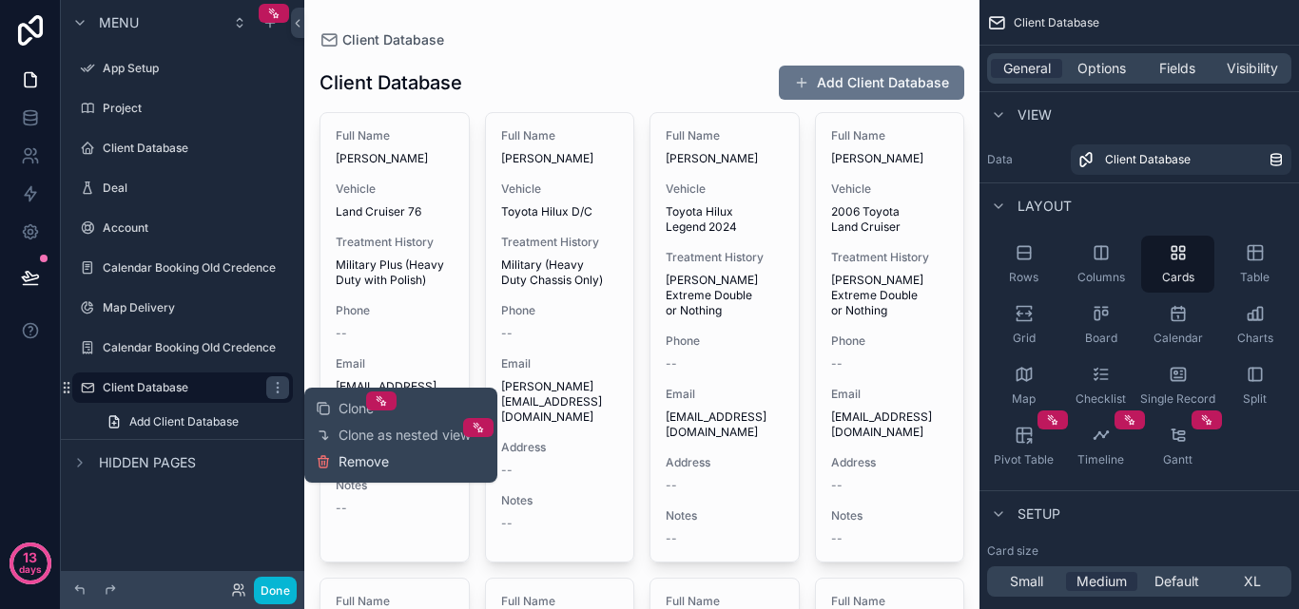
scroll to position [285, 0]
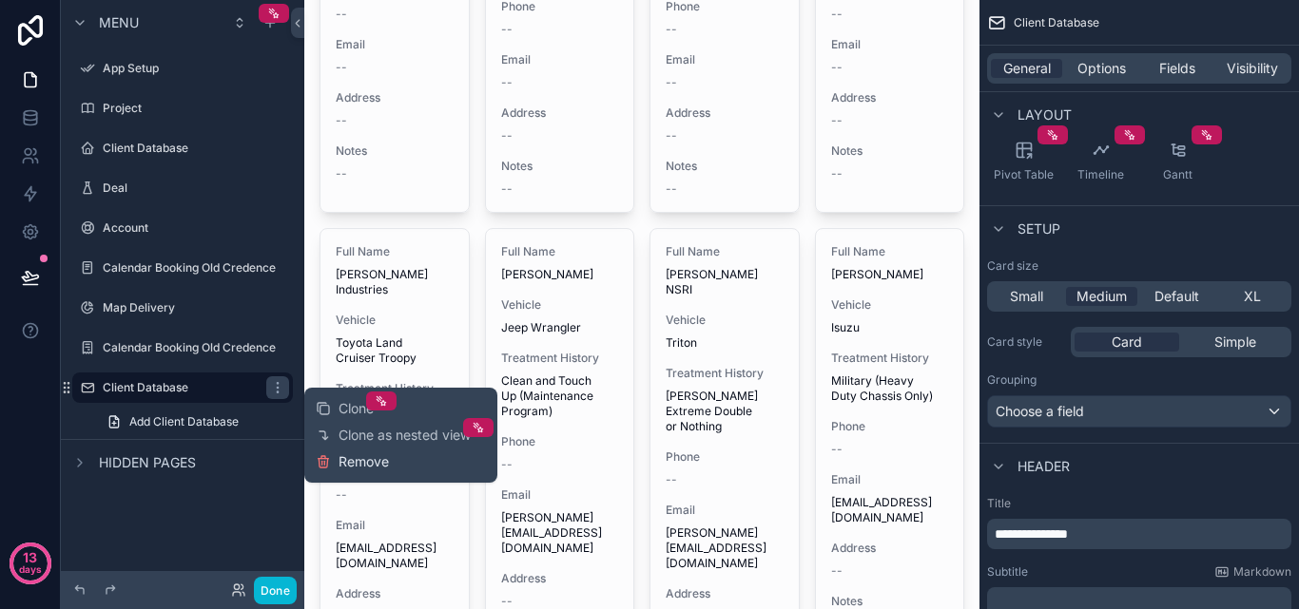
click at [371, 459] on span "Remove" at bounding box center [363, 462] width 50 height 19
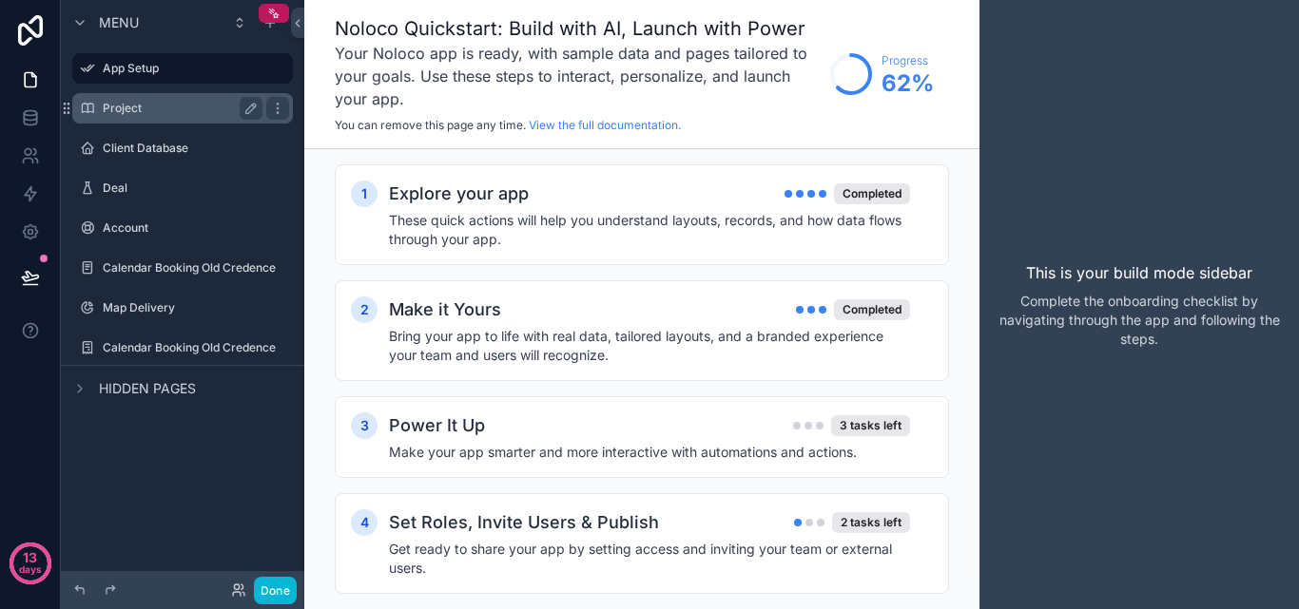
click at [119, 105] on label "Project" at bounding box center [179, 108] width 152 height 15
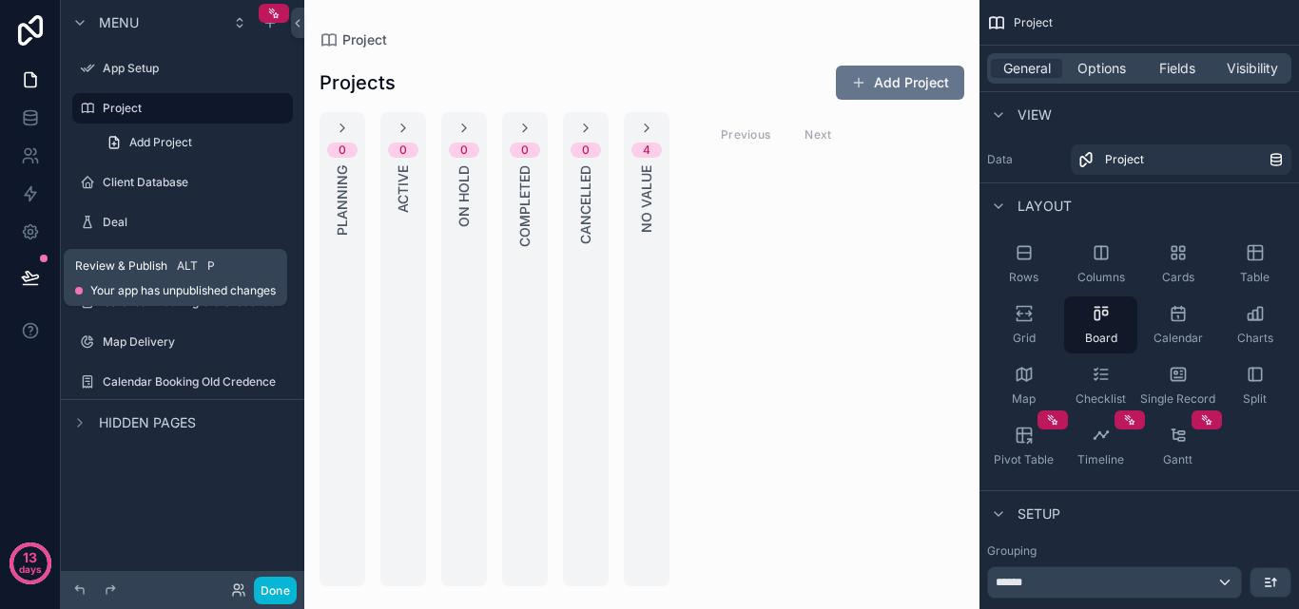
click at [30, 285] on icon at bounding box center [30, 285] width 14 height 0
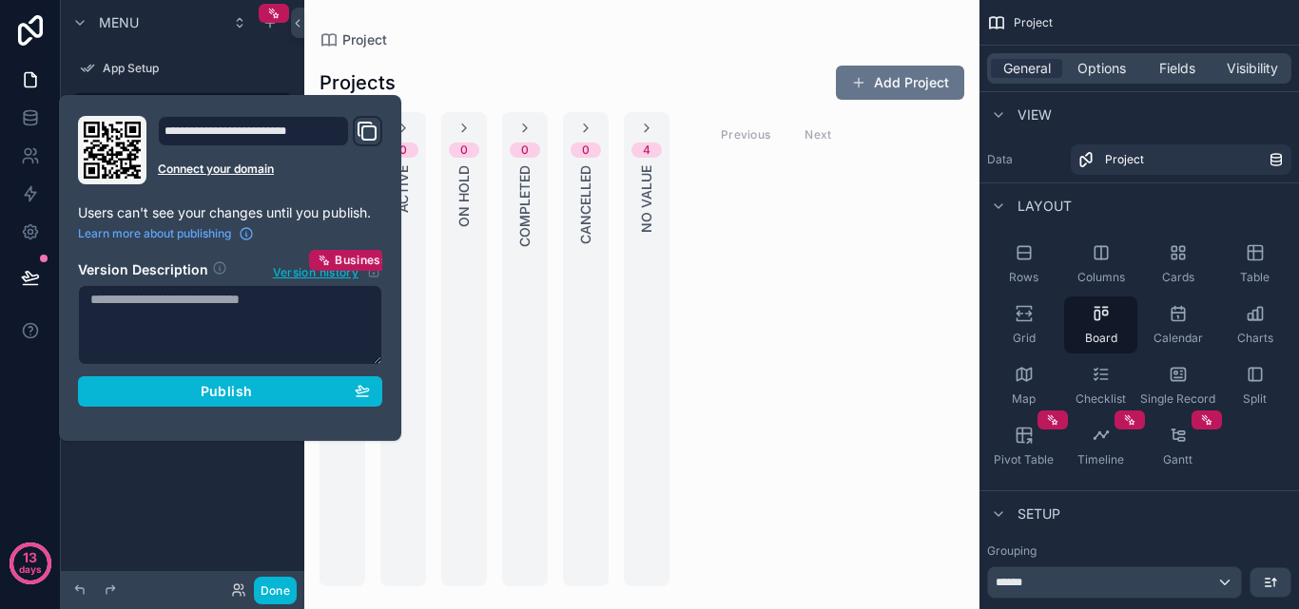
click at [368, 130] on icon "Domain and Custom Link" at bounding box center [367, 131] width 23 height 23
click at [267, 486] on div "Menu App Setup Project Add Project Client Database Deal Account Calendar Bookin…" at bounding box center [182, 293] width 243 height 587
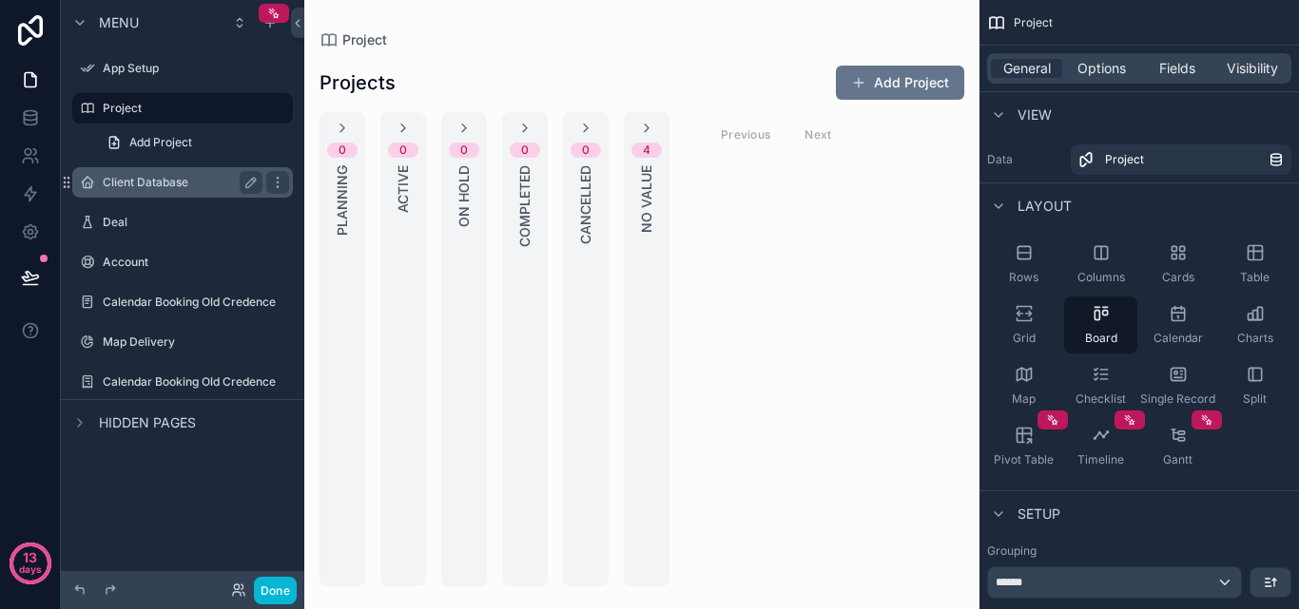
click at [185, 182] on label "Client Database" at bounding box center [179, 182] width 152 height 15
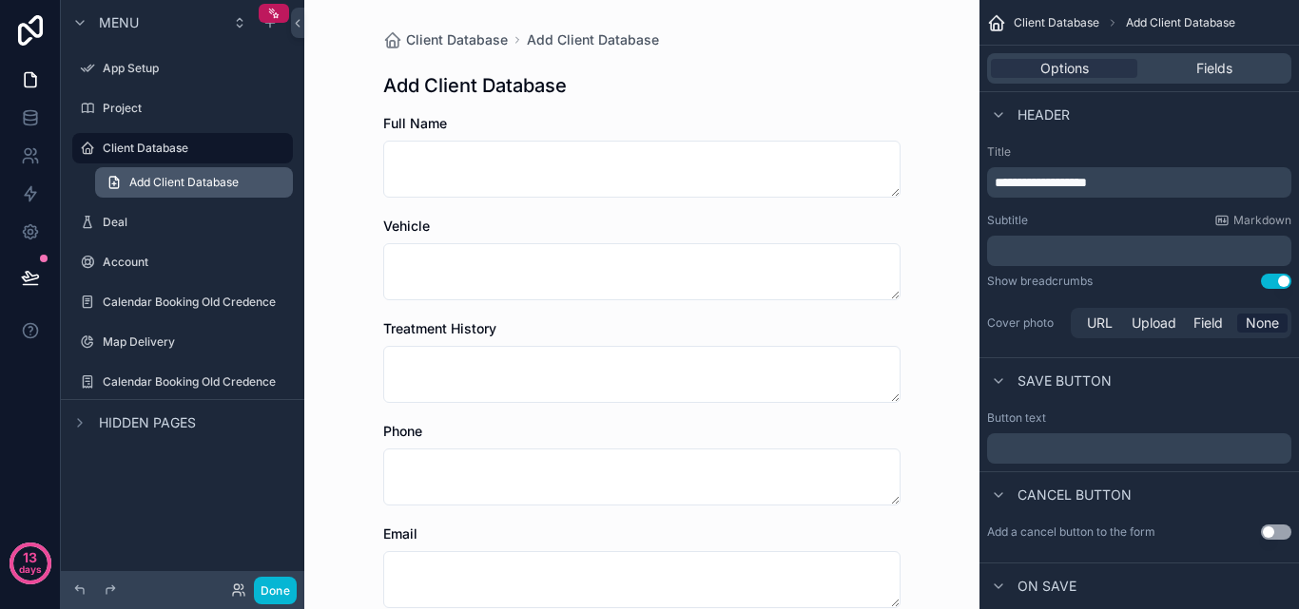
drag, startPoint x: 185, startPoint y: 182, endPoint x: 160, endPoint y: 182, distance: 25.7
click at [160, 182] on span "Add Client Database" at bounding box center [183, 182] width 109 height 15
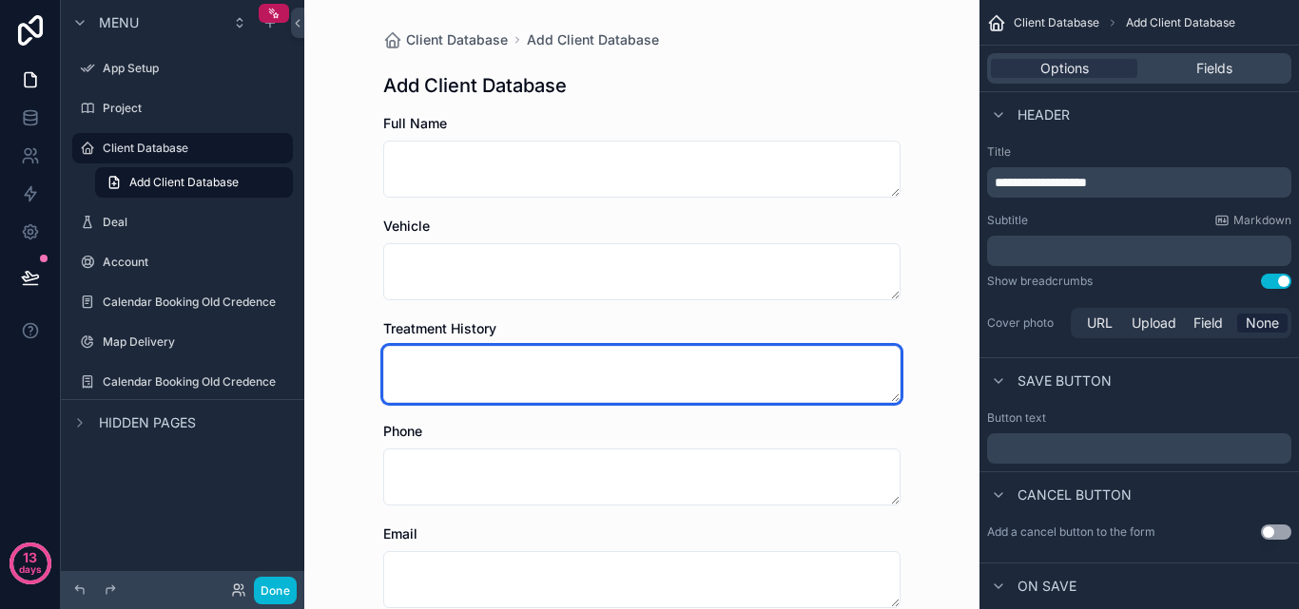
click at [811, 374] on textarea "scrollable content" at bounding box center [641, 374] width 517 height 57
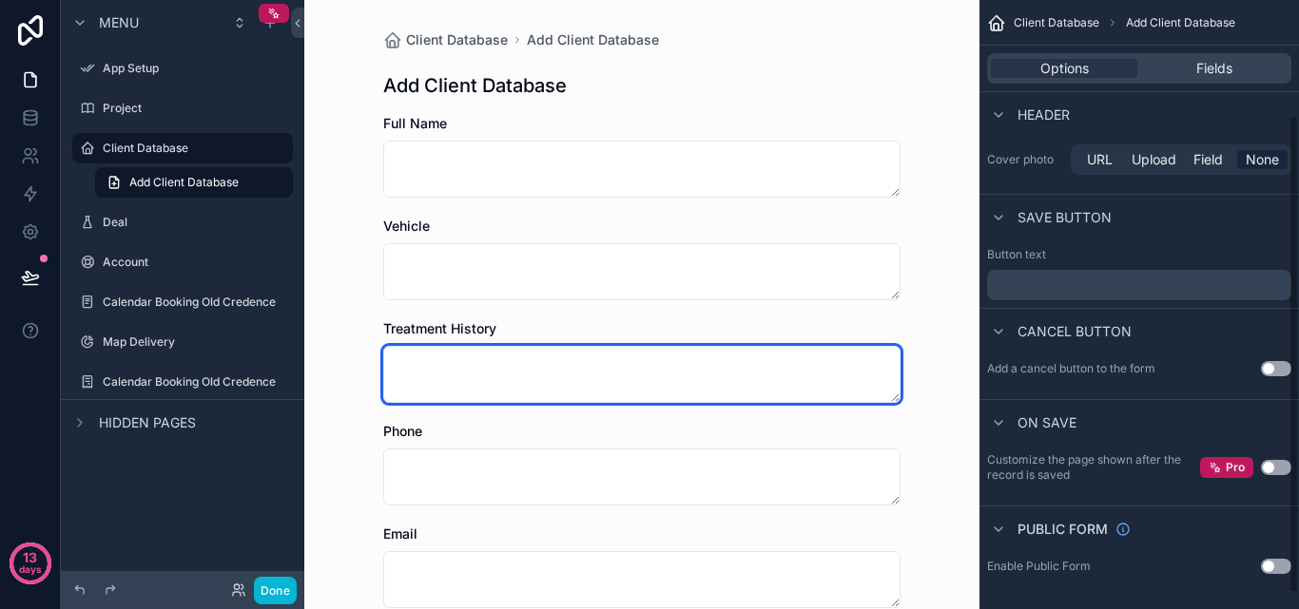
scroll to position [166, 0]
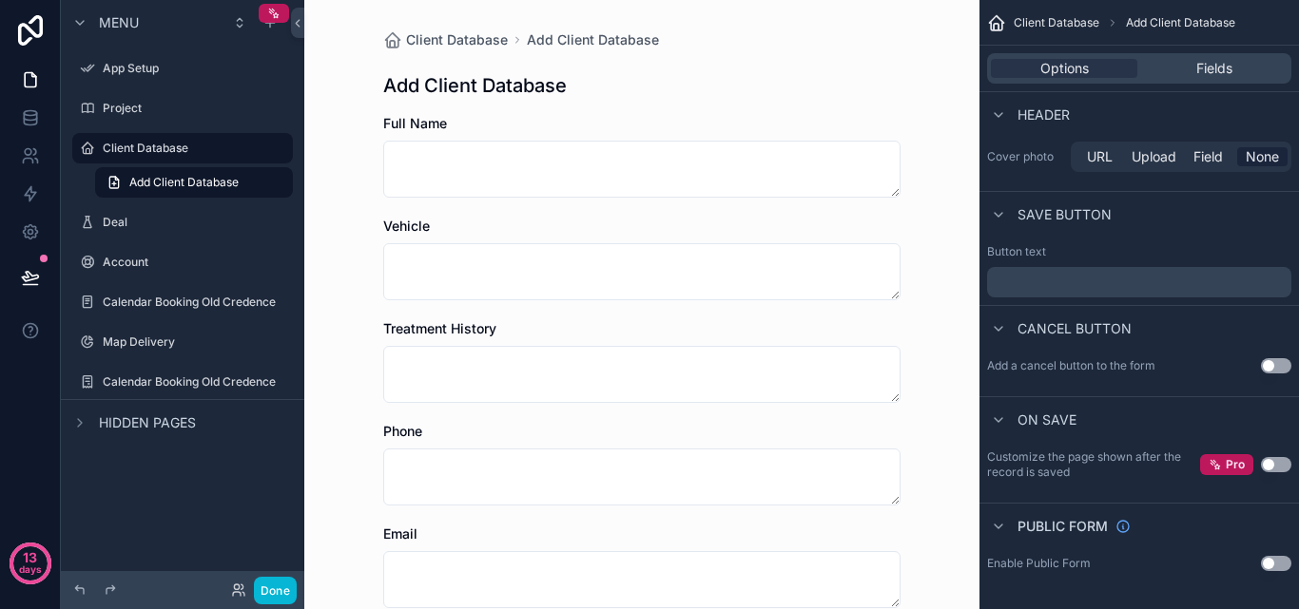
click at [1281, 362] on button "Use setting" at bounding box center [1276, 365] width 30 height 15
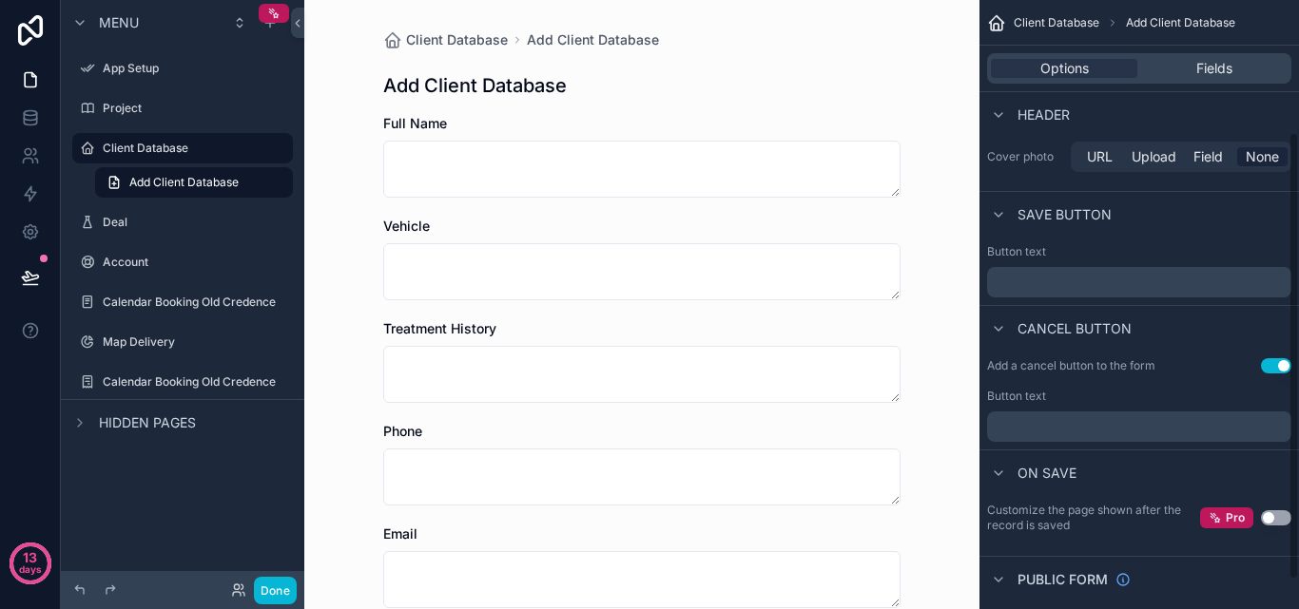
scroll to position [220, 0]
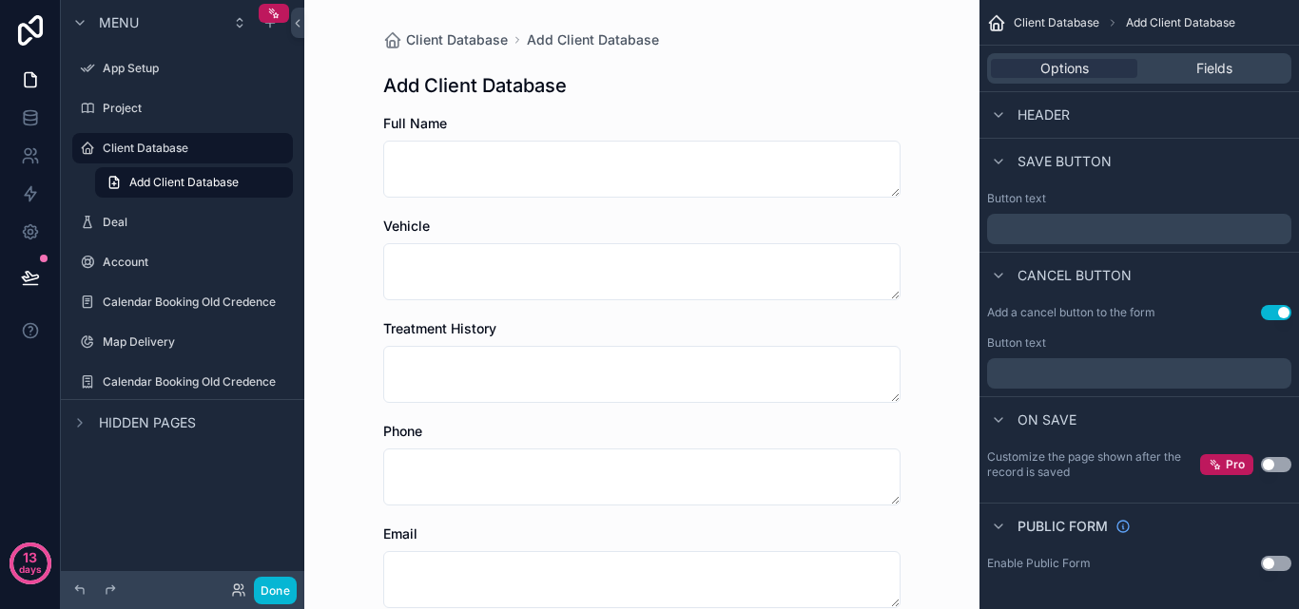
click at [1279, 467] on button "Use setting" at bounding box center [1276, 464] width 30 height 15
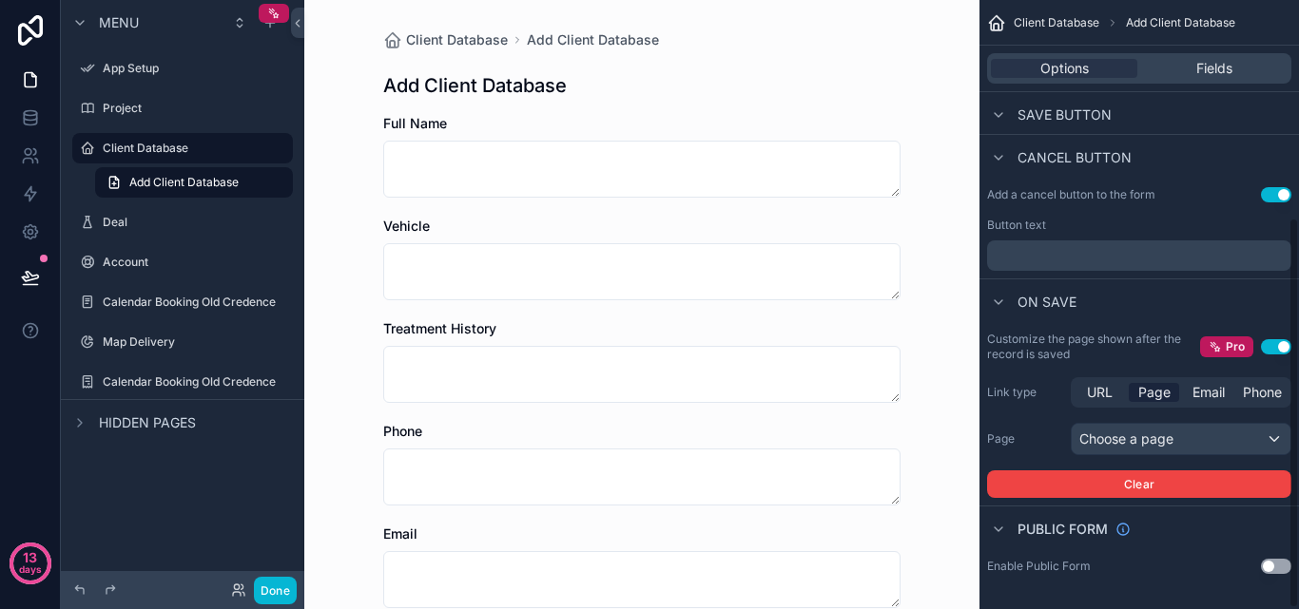
scroll to position [340, 0]
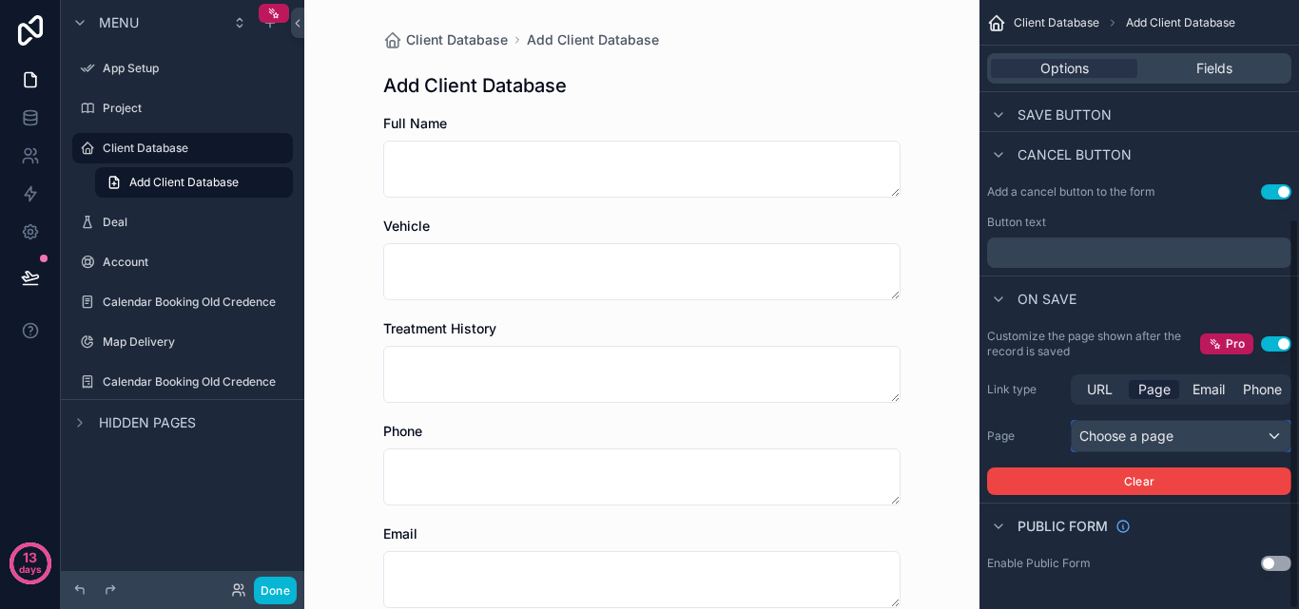
click at [1167, 443] on div "Choose a page" at bounding box center [1181, 436] width 219 height 30
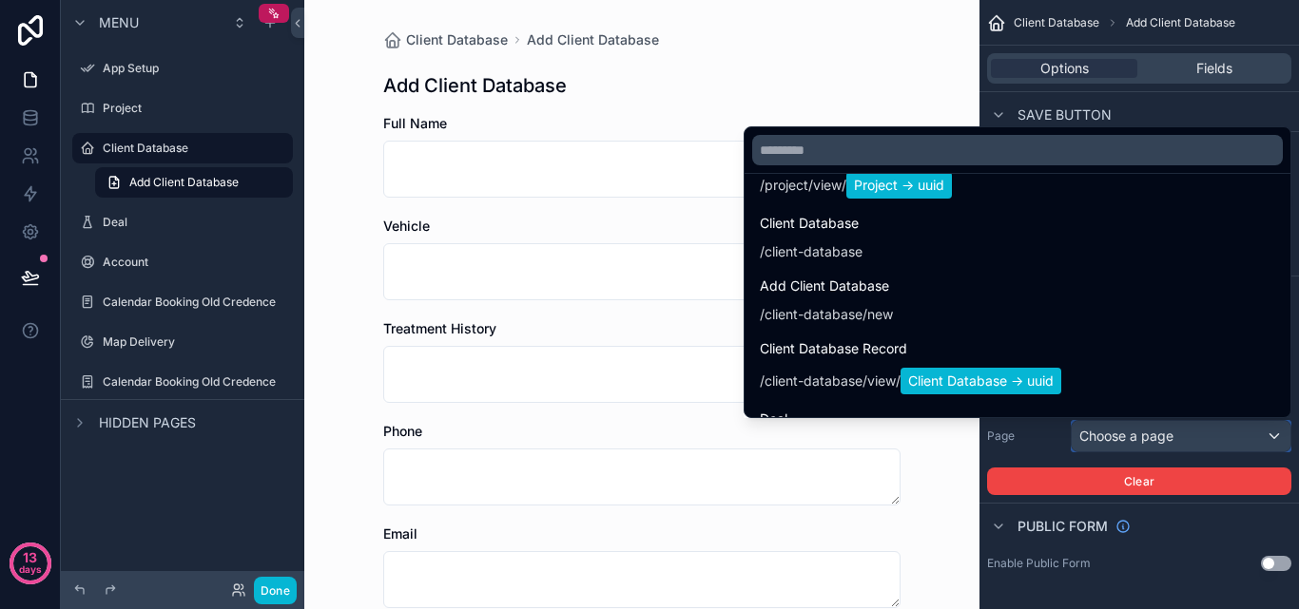
scroll to position [380, 0]
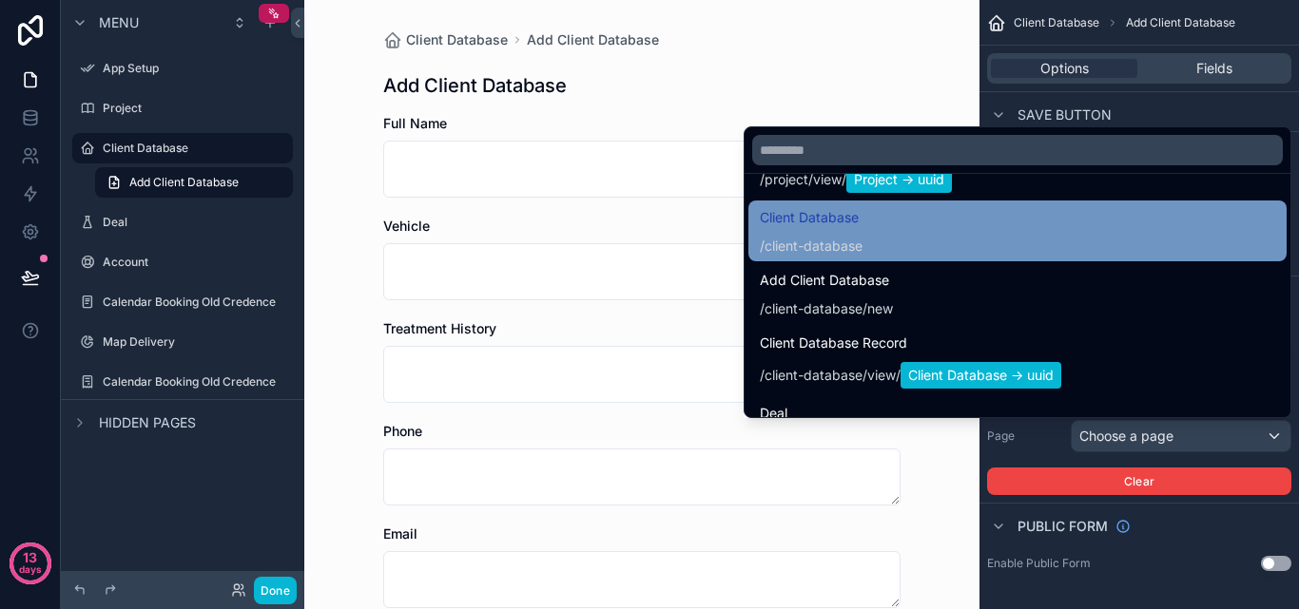
click at [944, 235] on div "Client Database / client-database" at bounding box center [1017, 230] width 515 height 49
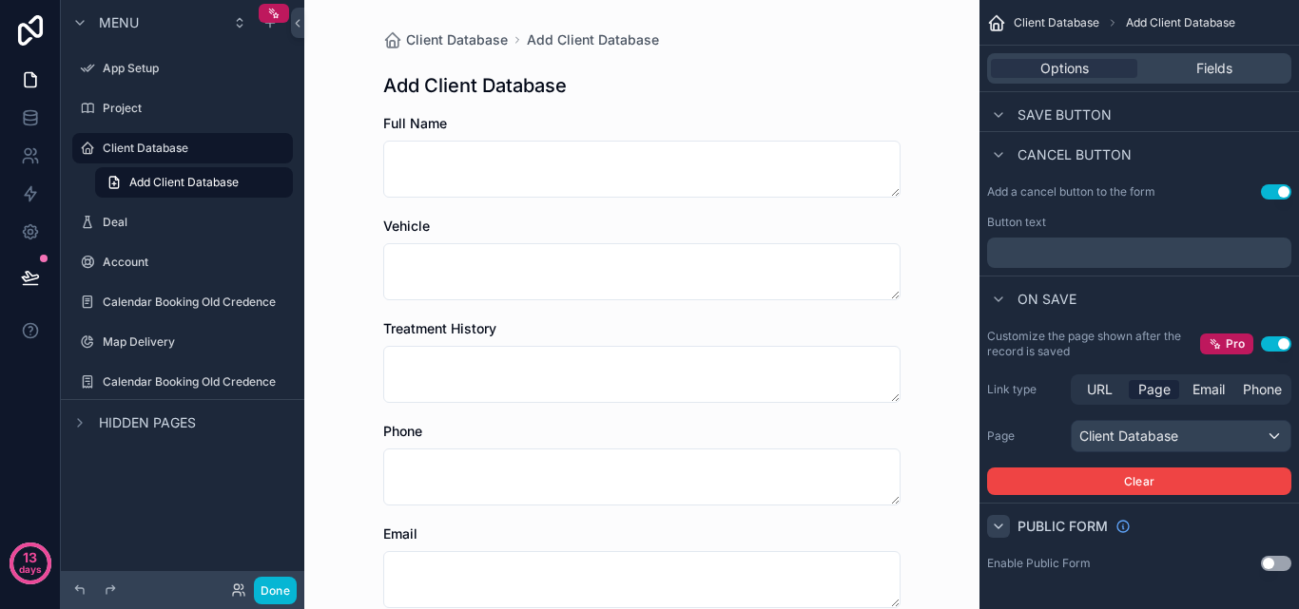
click at [995, 525] on icon "scrollable content" at bounding box center [999, 527] width 8 height 4
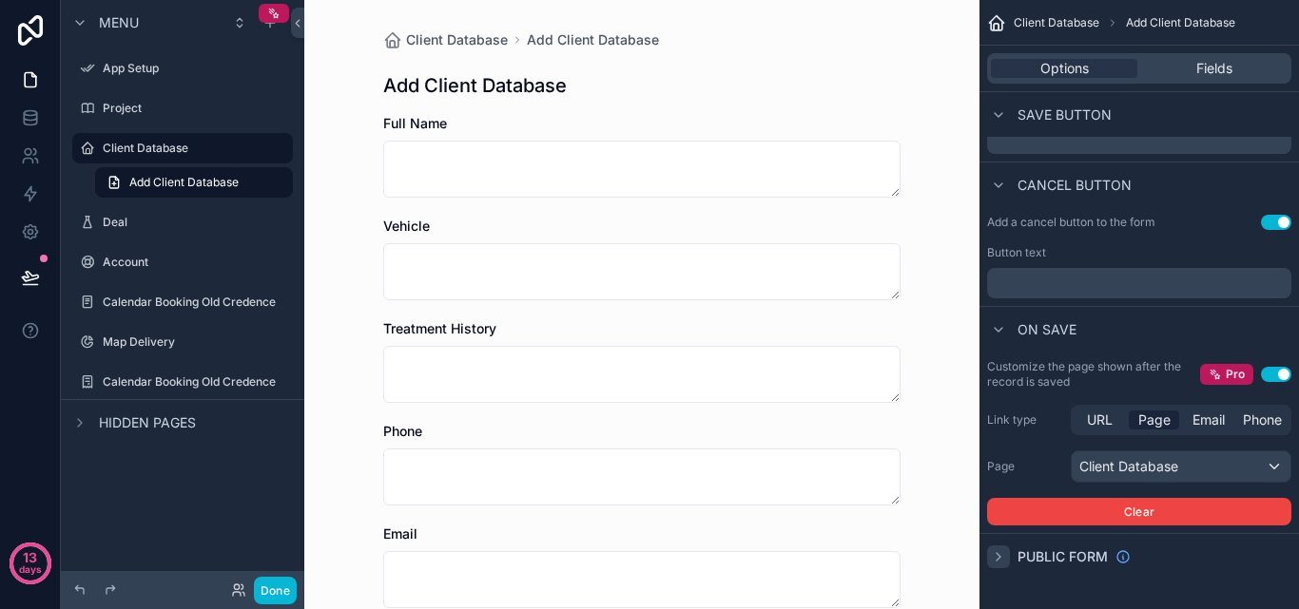
click at [1001, 556] on icon "scrollable content" at bounding box center [998, 557] width 15 height 15
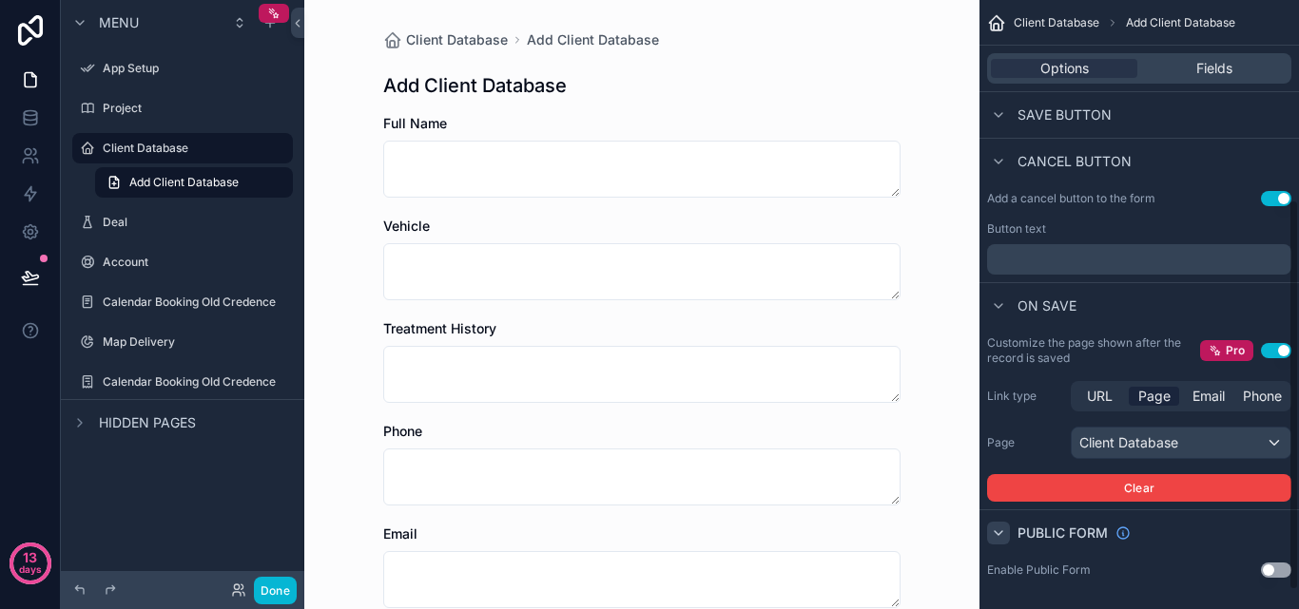
scroll to position [340, 0]
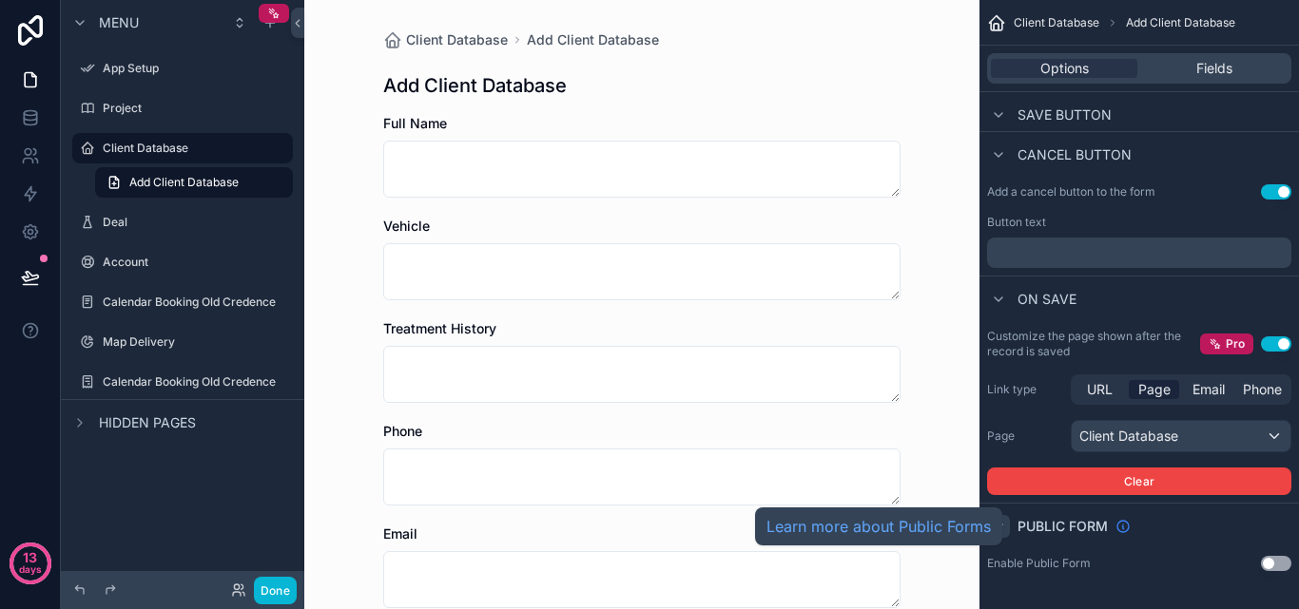
click at [1118, 521] on icon "scrollable content" at bounding box center [1122, 526] width 15 height 15
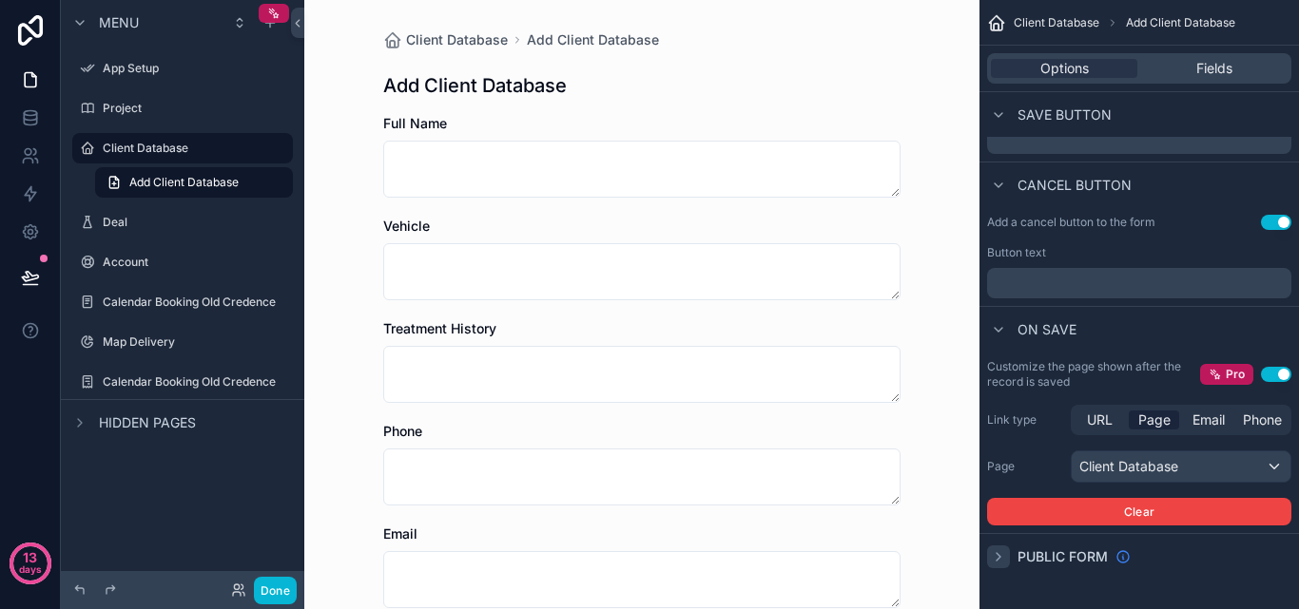
scroll to position [310, 0]
click at [470, 90] on h1 "Add Client Database" at bounding box center [475, 85] width 184 height 27
click at [412, 87] on h1 "Add Client Database" at bounding box center [475, 85] width 184 height 27
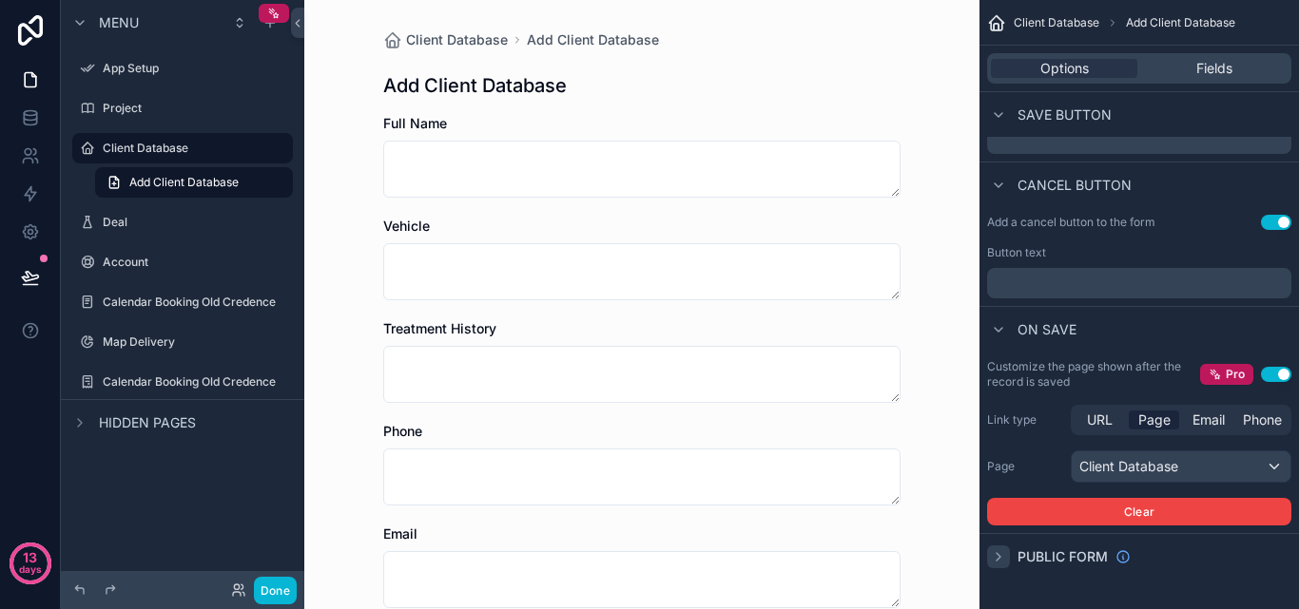
click at [398, 85] on h1 "Add Client Database" at bounding box center [475, 85] width 184 height 27
click at [473, 84] on h1 "Add Client Database" at bounding box center [475, 85] width 184 height 27
click at [468, 86] on h1 "Add Client Database" at bounding box center [475, 85] width 184 height 27
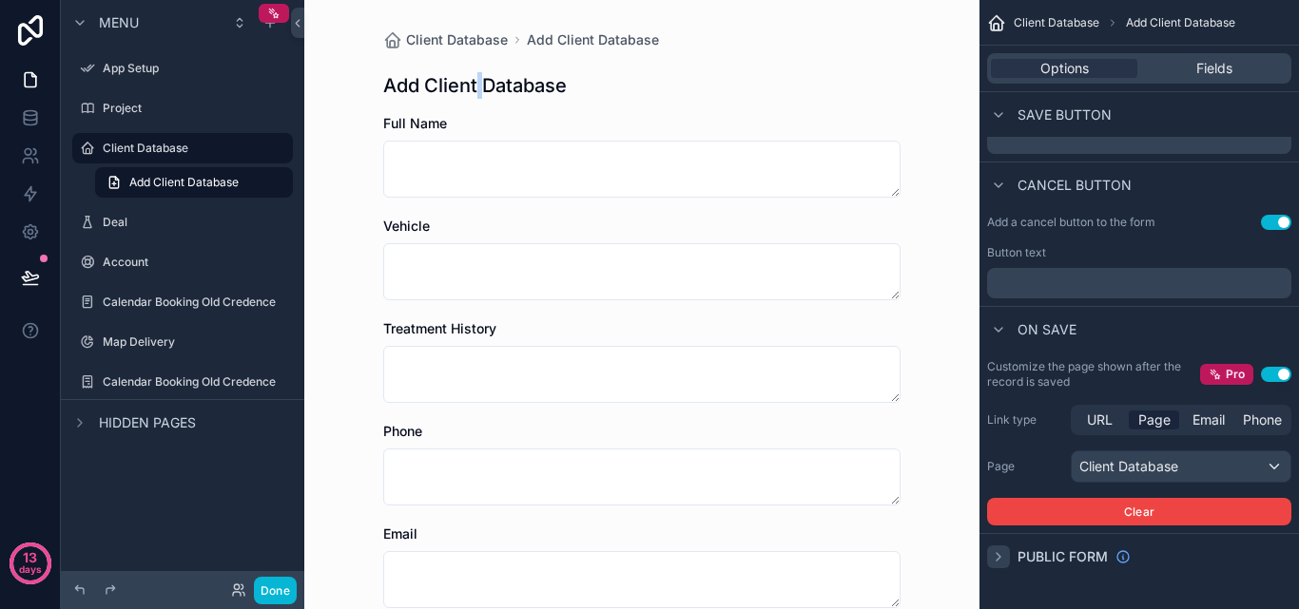
click at [468, 86] on h1 "Add Client Database" at bounding box center [475, 85] width 184 height 27
click at [448, 87] on h1 "Add Client Database" at bounding box center [475, 85] width 184 height 27
click at [408, 83] on h1 "Add Client Database" at bounding box center [475, 85] width 184 height 27
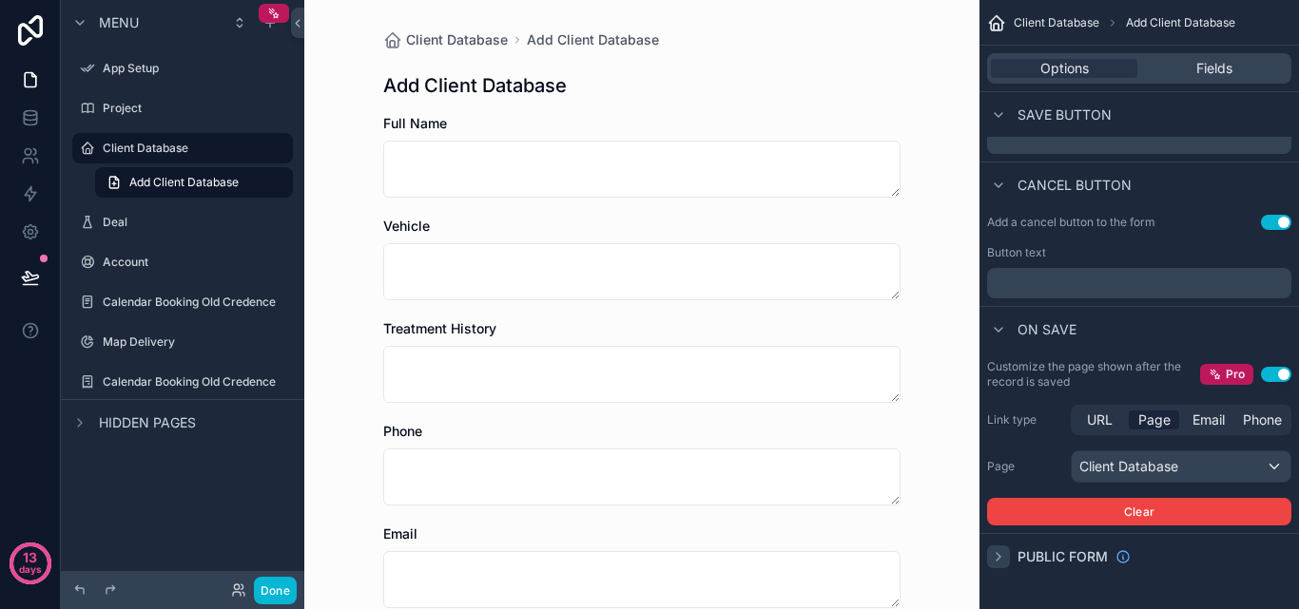
click at [502, 94] on h1 "Add Client Database" at bounding box center [475, 85] width 184 height 27
drag, startPoint x: 594, startPoint y: 80, endPoint x: 375, endPoint y: 68, distance: 220.0
click at [375, 68] on div "Client Database Add Client Database Add Client Database Full Name Vehicle Treat…" at bounding box center [642, 500] width 548 height 1000
click at [641, 65] on div "Client Database Add Client Database Add Client Database Full Name Vehicle Treat…" at bounding box center [642, 500] width 548 height 1000
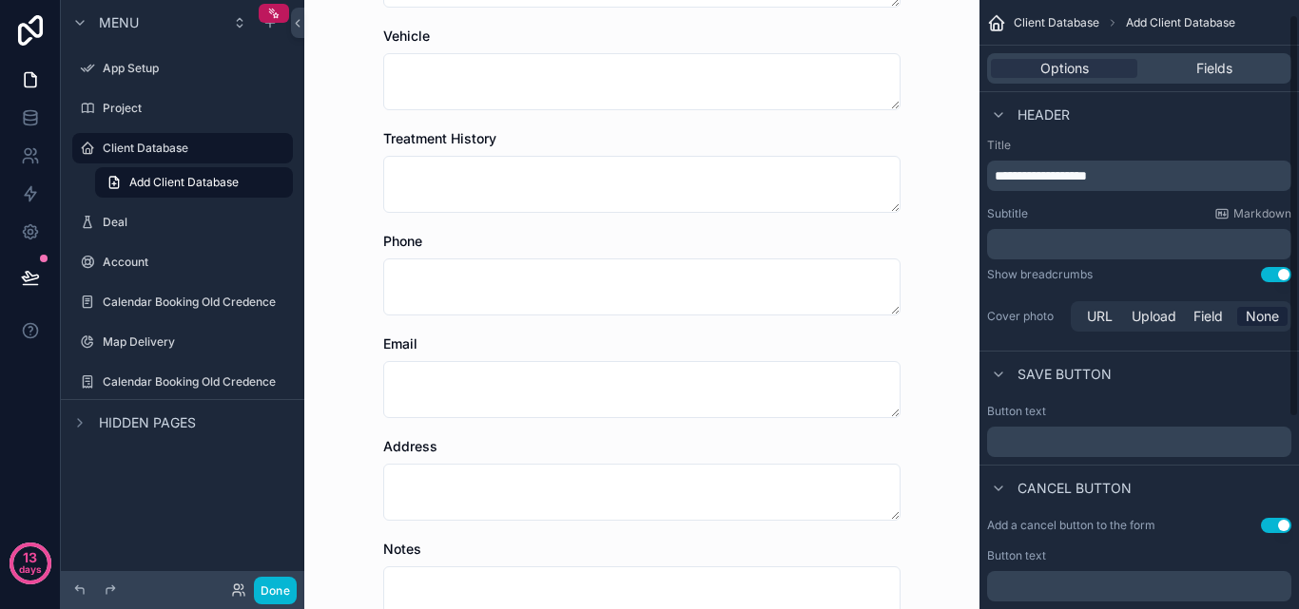
scroll to position [0, 0]
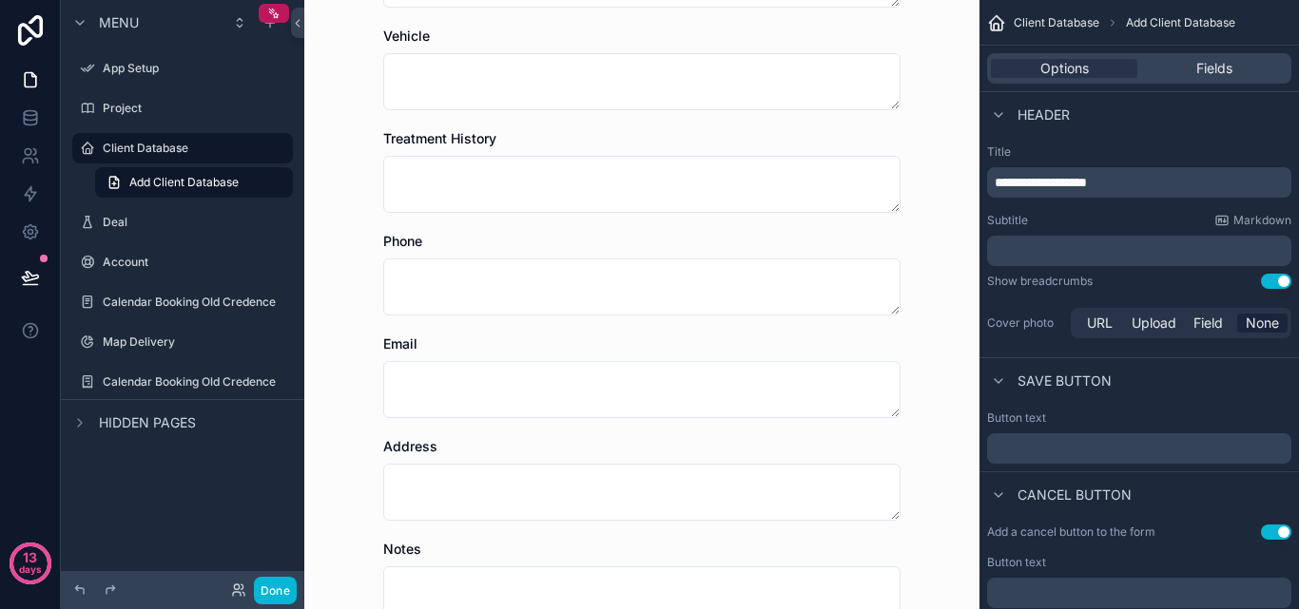
drag, startPoint x: 1236, startPoint y: 222, endPoint x: 1108, endPoint y: 211, distance: 128.8
click at [1108, 211] on div "**********" at bounding box center [1138, 243] width 319 height 213
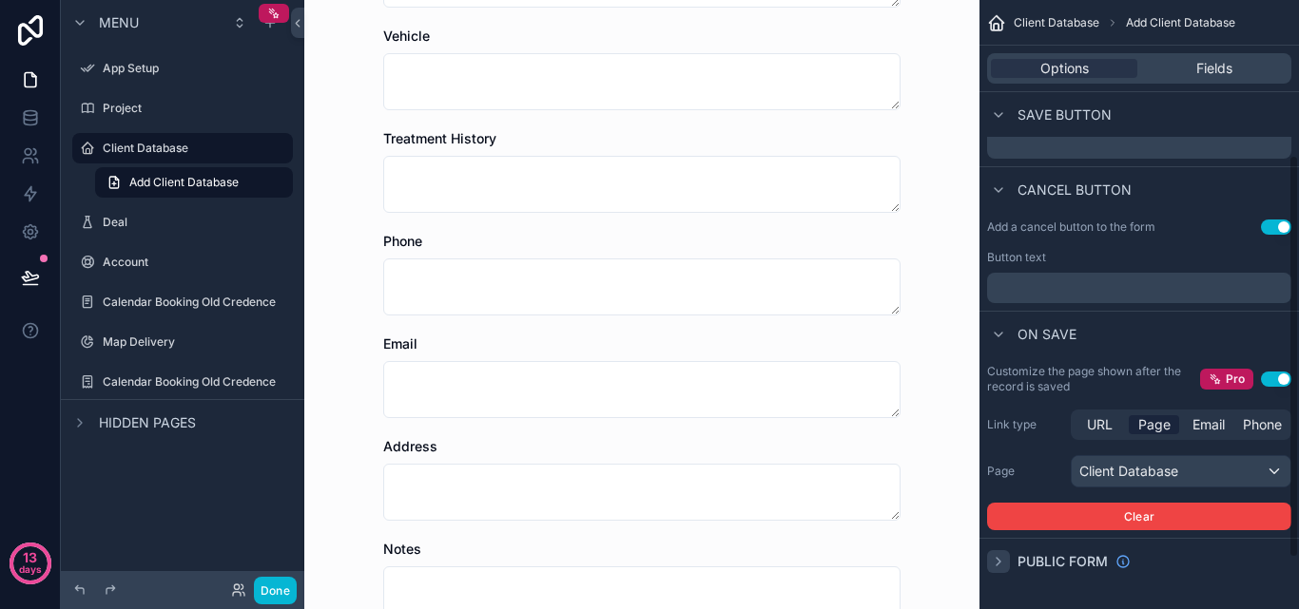
scroll to position [310, 0]
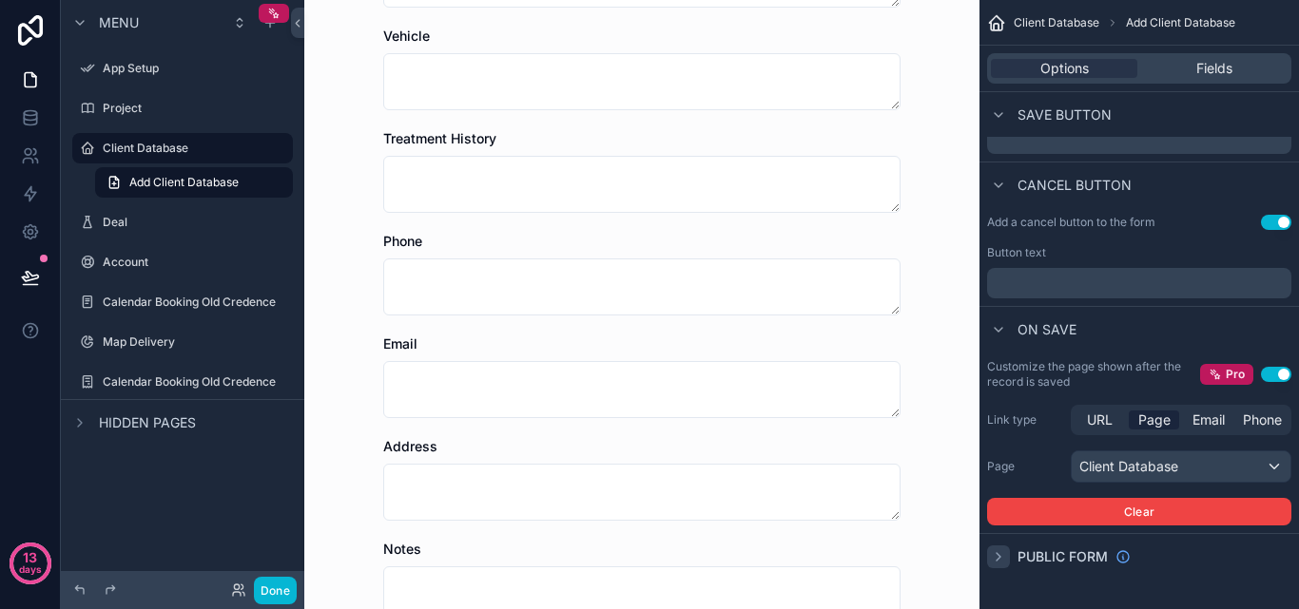
click at [999, 556] on icon "scrollable content" at bounding box center [998, 557] width 4 height 8
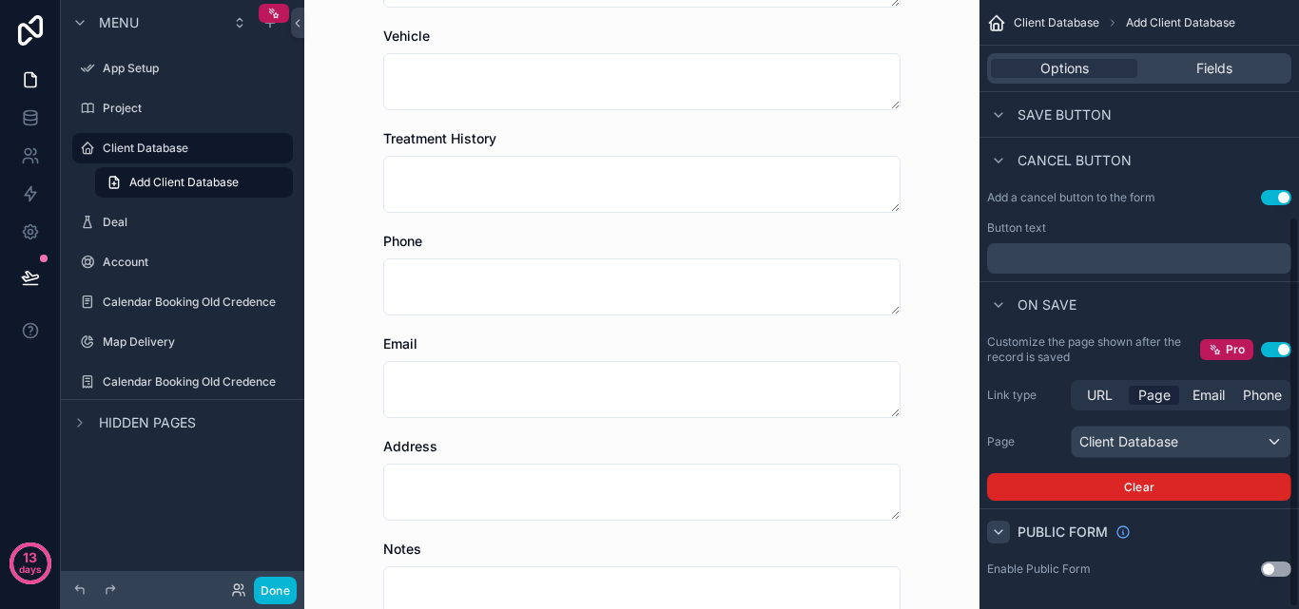
scroll to position [340, 0]
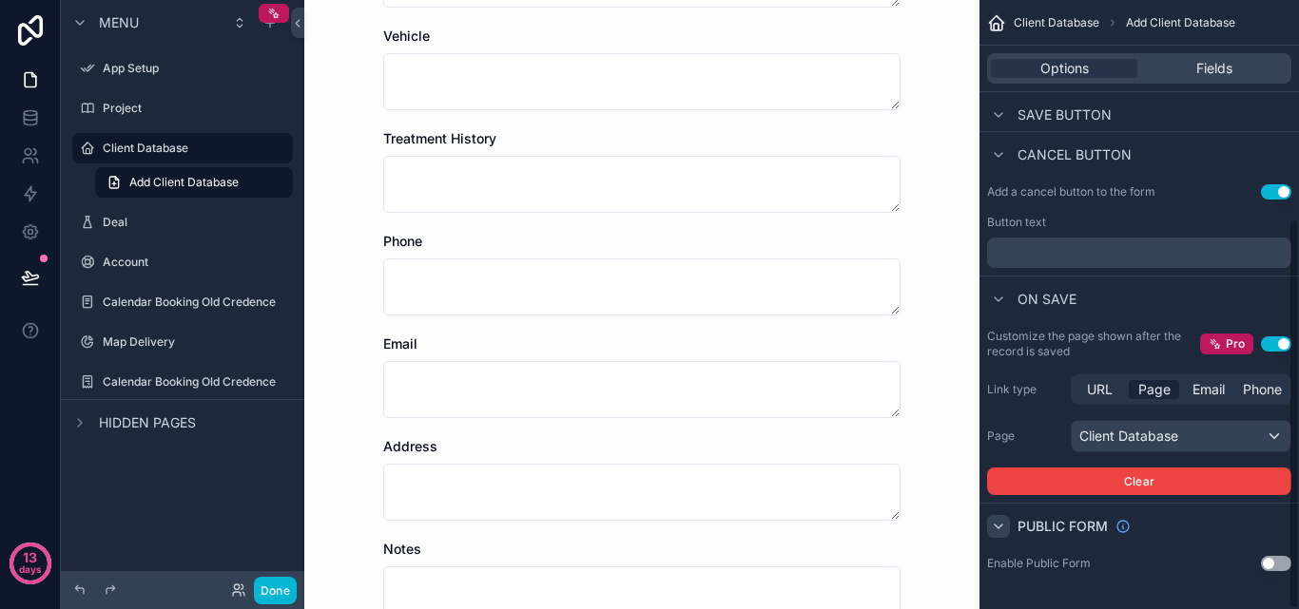
click at [1270, 561] on button "Use setting" at bounding box center [1276, 563] width 30 height 15
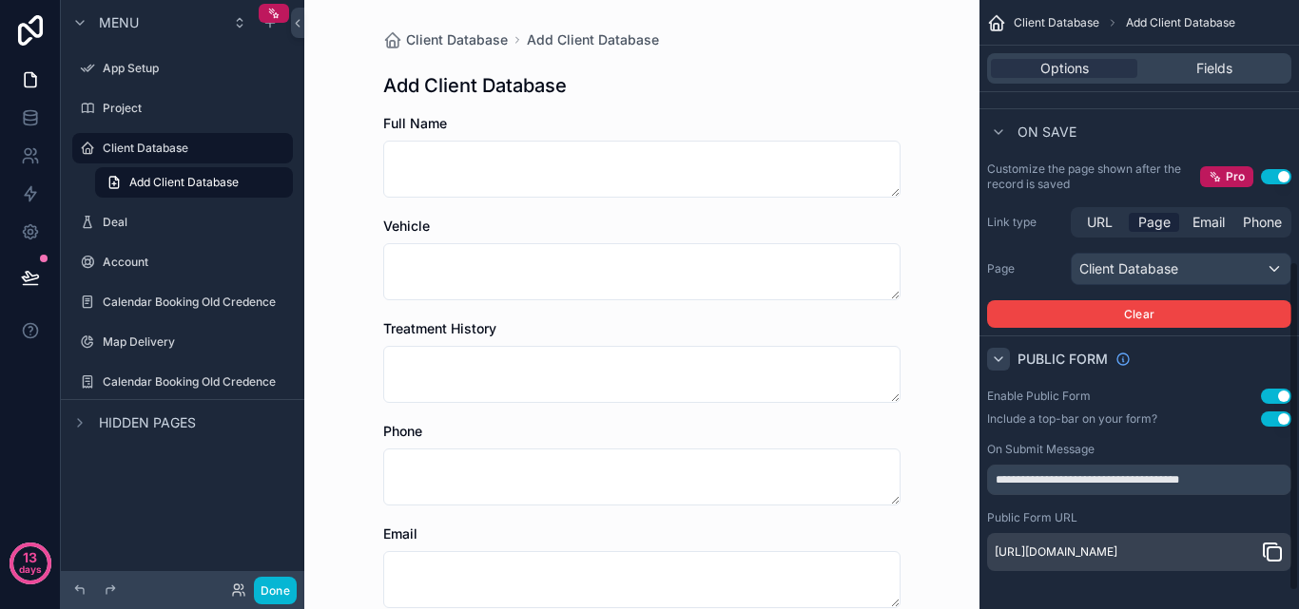
scroll to position [515, 0]
click at [1280, 548] on icon "scrollable content" at bounding box center [1273, 554] width 13 height 13
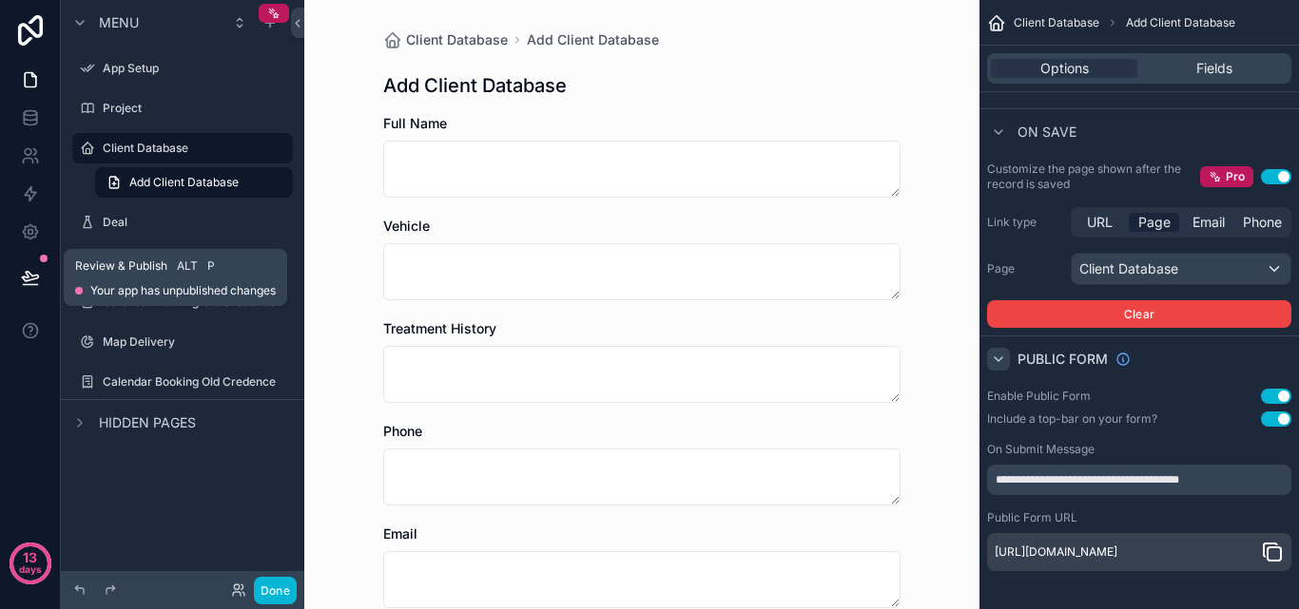
click at [31, 263] on button at bounding box center [31, 277] width 42 height 53
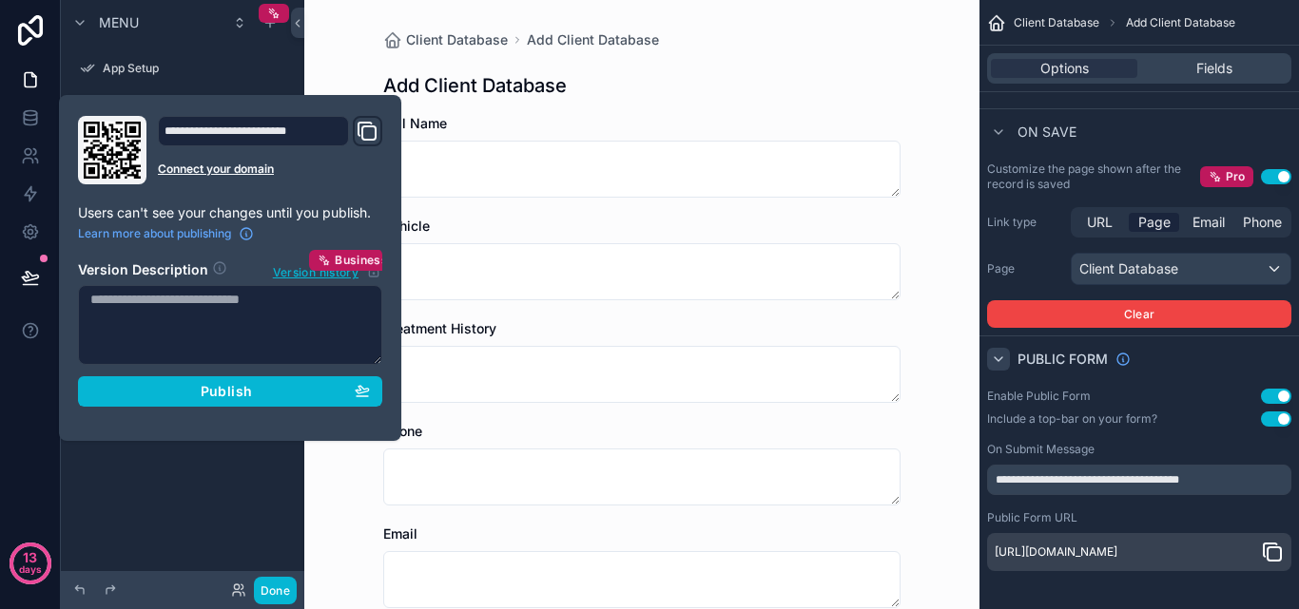
click at [194, 215] on p "Users can't see your changes until you publish." at bounding box center [230, 212] width 304 height 19
click at [194, 216] on p "Users can't see your changes until you publish." at bounding box center [230, 212] width 304 height 19
click at [209, 216] on p "Users can't see your changes until you publish." at bounding box center [230, 212] width 304 height 19
click at [209, 217] on p "Users can't see your changes until you publish." at bounding box center [230, 212] width 304 height 19
click at [147, 211] on p "Users can't see your changes until you publish." at bounding box center [230, 212] width 304 height 19
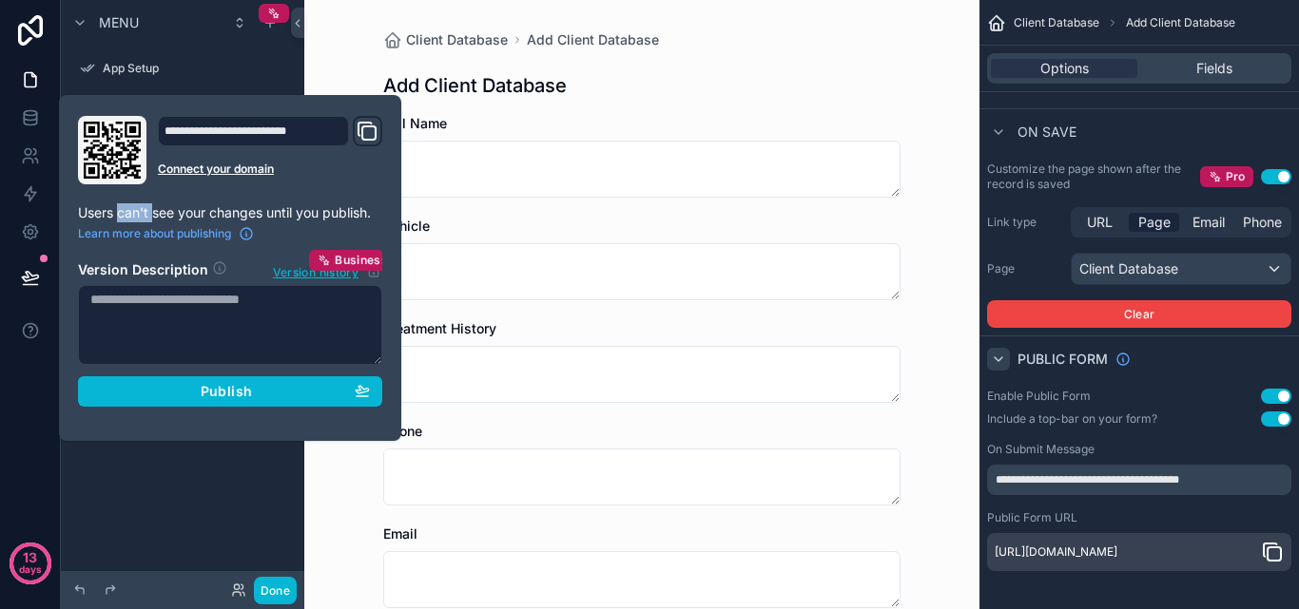
click at [147, 211] on p "Users can't see your changes until you publish." at bounding box center [230, 212] width 304 height 19
click at [152, 215] on p "Users can't see your changes until you publish." at bounding box center [230, 212] width 304 height 19
click at [151, 215] on p "Users can't see your changes until you publish." at bounding box center [230, 212] width 304 height 19
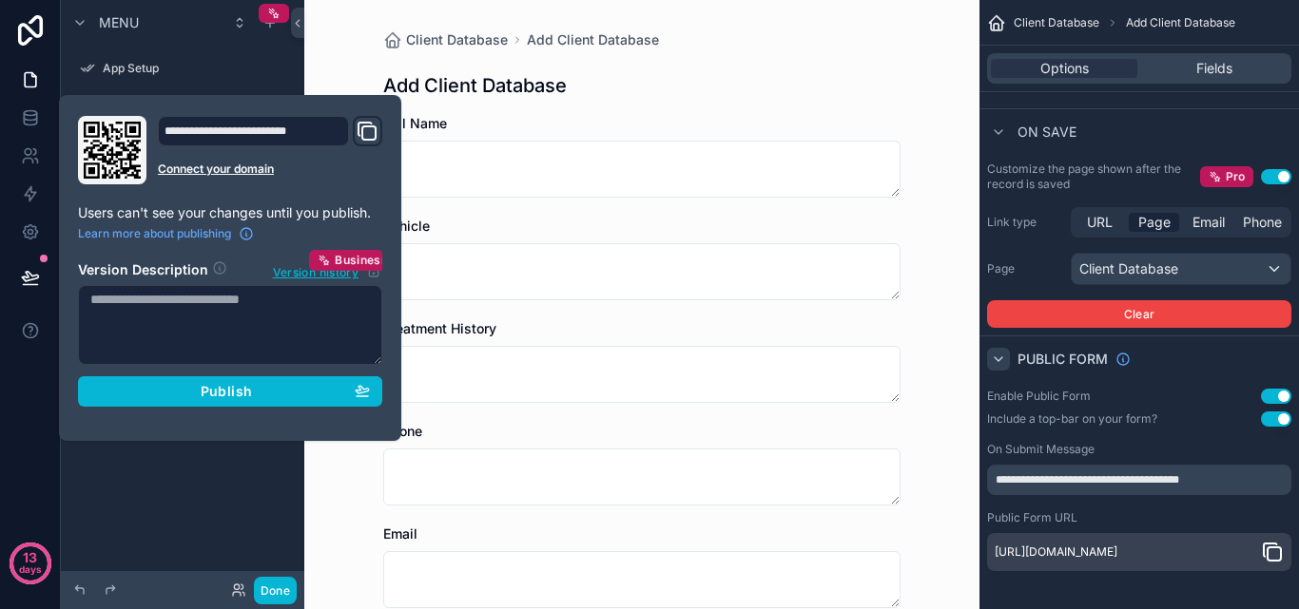
click at [262, 217] on p "Users can't see your changes until you publish." at bounding box center [230, 212] width 304 height 19
click at [299, 217] on p "Users can't see your changes until you publish." at bounding box center [230, 212] width 304 height 19
click at [292, 215] on p "Users can't see your changes until you publish." at bounding box center [230, 212] width 304 height 19
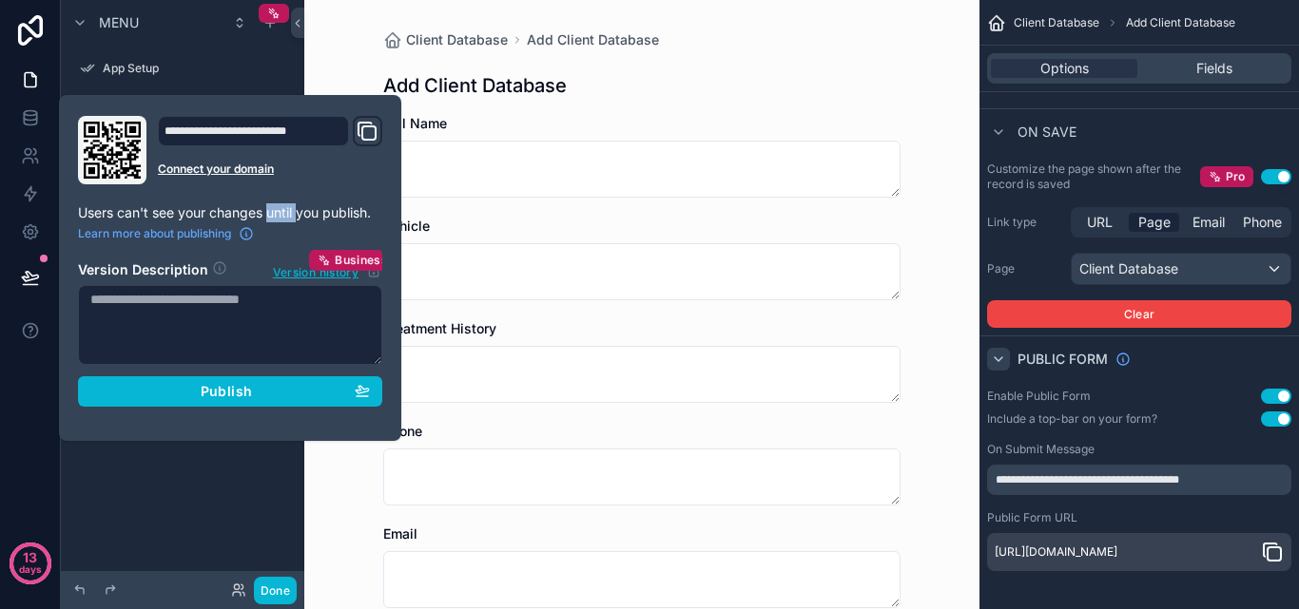
click at [292, 215] on p "Users can't see your changes until you publish." at bounding box center [230, 212] width 304 height 19
click at [299, 215] on p "Users can't see your changes until you publish." at bounding box center [230, 212] width 304 height 19
click at [293, 214] on p "Users can't see your changes until you publish." at bounding box center [230, 212] width 304 height 19
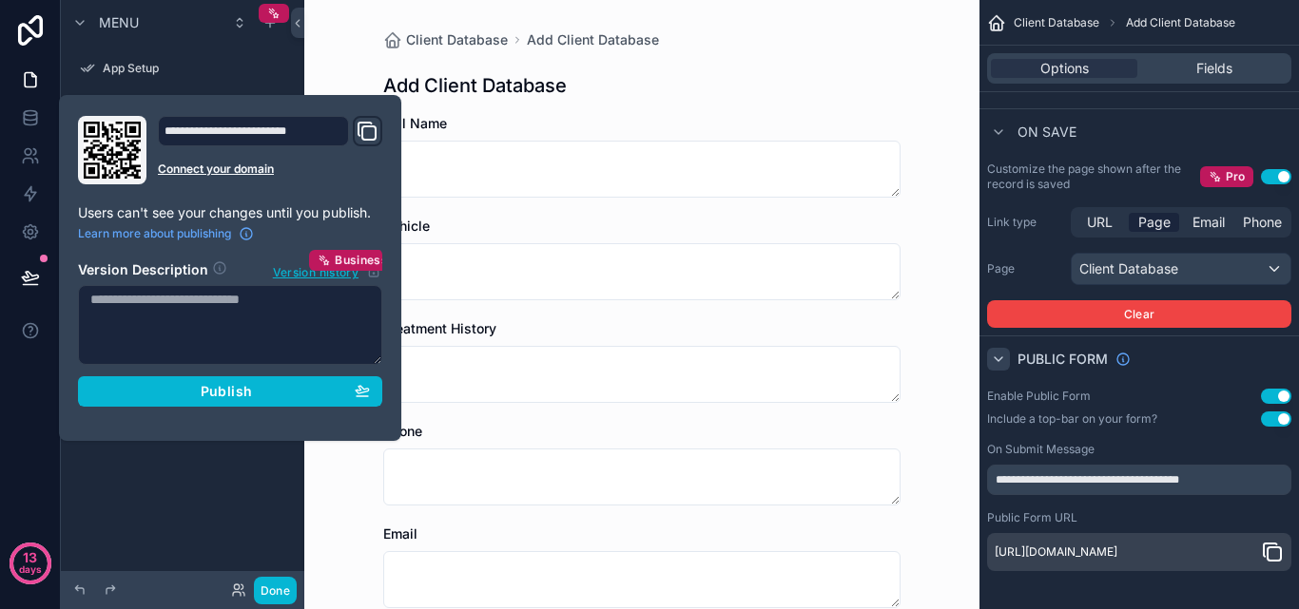
click at [323, 214] on p "Users can't see your changes until you publish." at bounding box center [230, 212] width 304 height 19
drag, startPoint x: 379, startPoint y: 216, endPoint x: 78, endPoint y: 235, distance: 302.0
click at [77, 235] on div "**********" at bounding box center [229, 268] width 319 height 304
drag, startPoint x: 246, startPoint y: 286, endPoint x: 88, endPoint y: 189, distance: 185.2
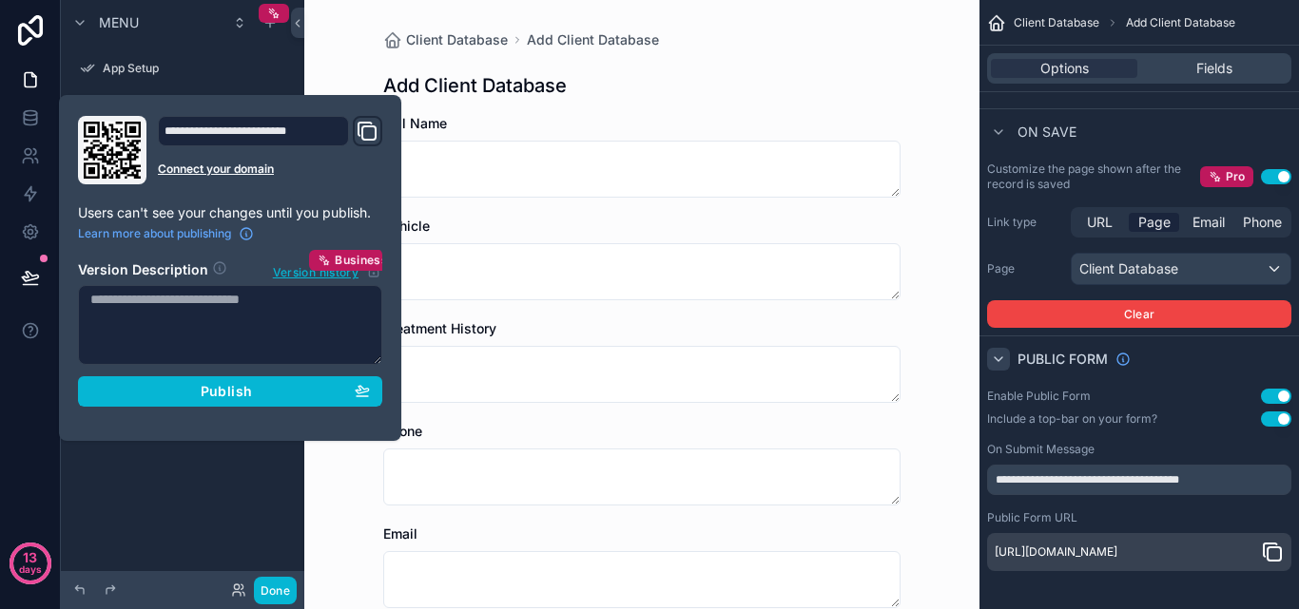
click at [88, 189] on div "**********" at bounding box center [229, 268] width 319 height 304
drag, startPoint x: 87, startPoint y: 201, endPoint x: 326, endPoint y: 156, distance: 243.7
click at [326, 156] on div "**********" at bounding box center [270, 150] width 224 height 68
drag, startPoint x: 314, startPoint y: 171, endPoint x: 299, endPoint y: 171, distance: 15.2
click at [299, 171] on link "Connect your domain" at bounding box center [270, 169] width 224 height 15
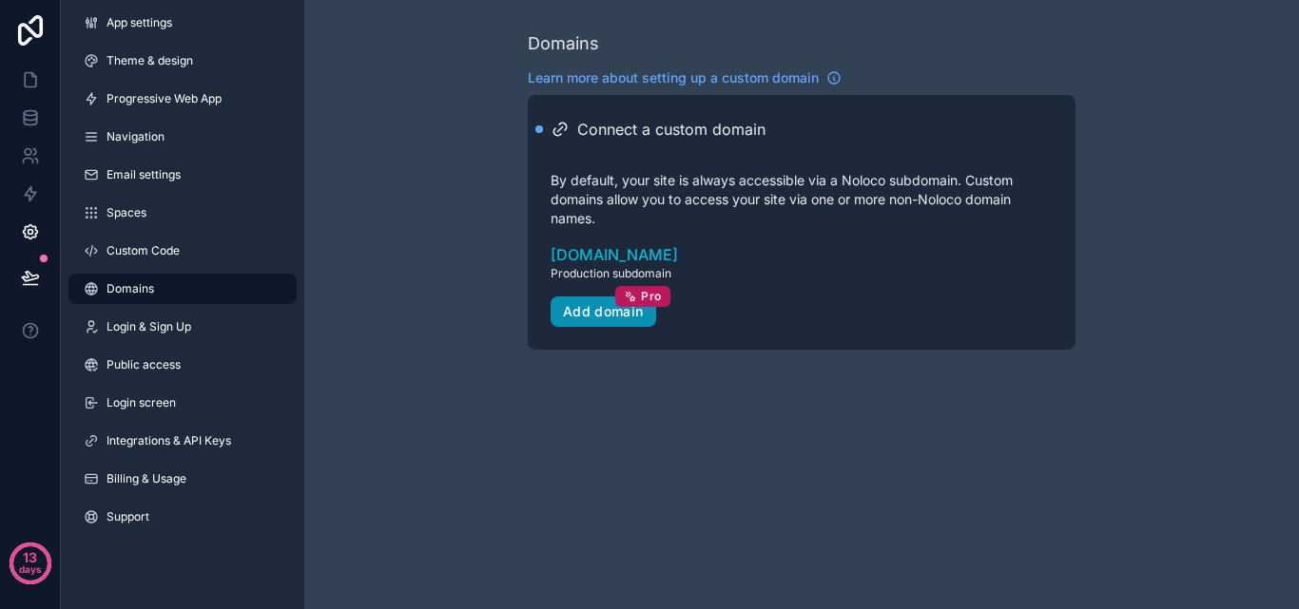
click at [563, 319] on div "Add domain Pro" at bounding box center [603, 311] width 81 height 17
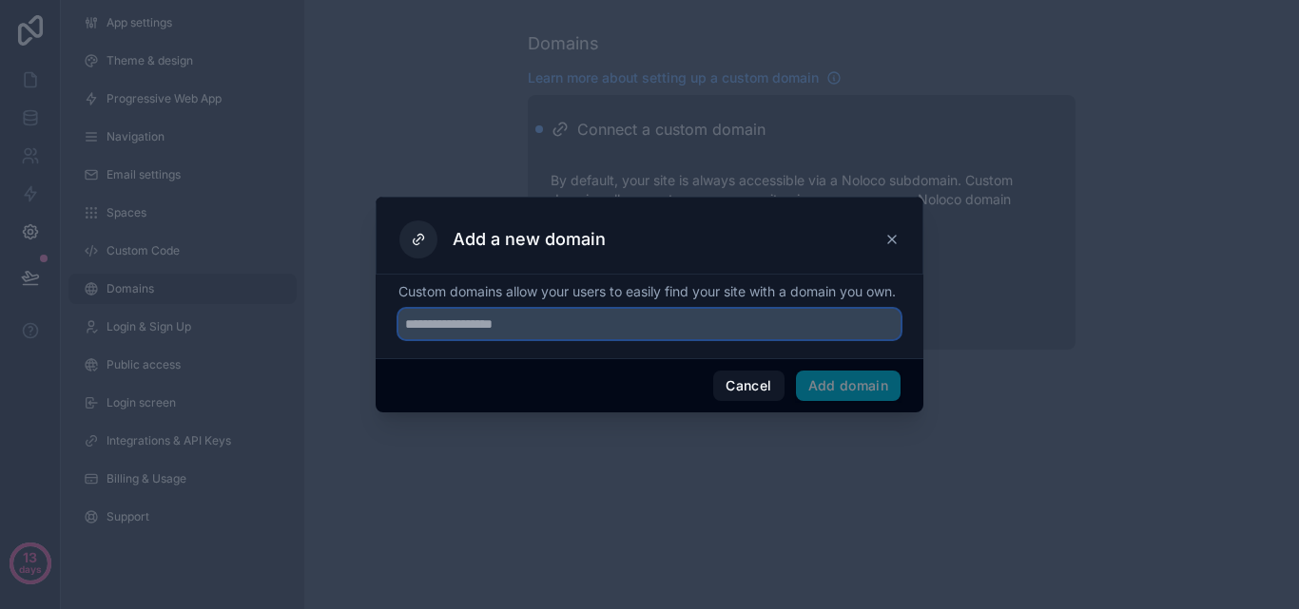
click at [561, 329] on input "text" at bounding box center [649, 324] width 502 height 30
paste input "**********"
type input "**********"
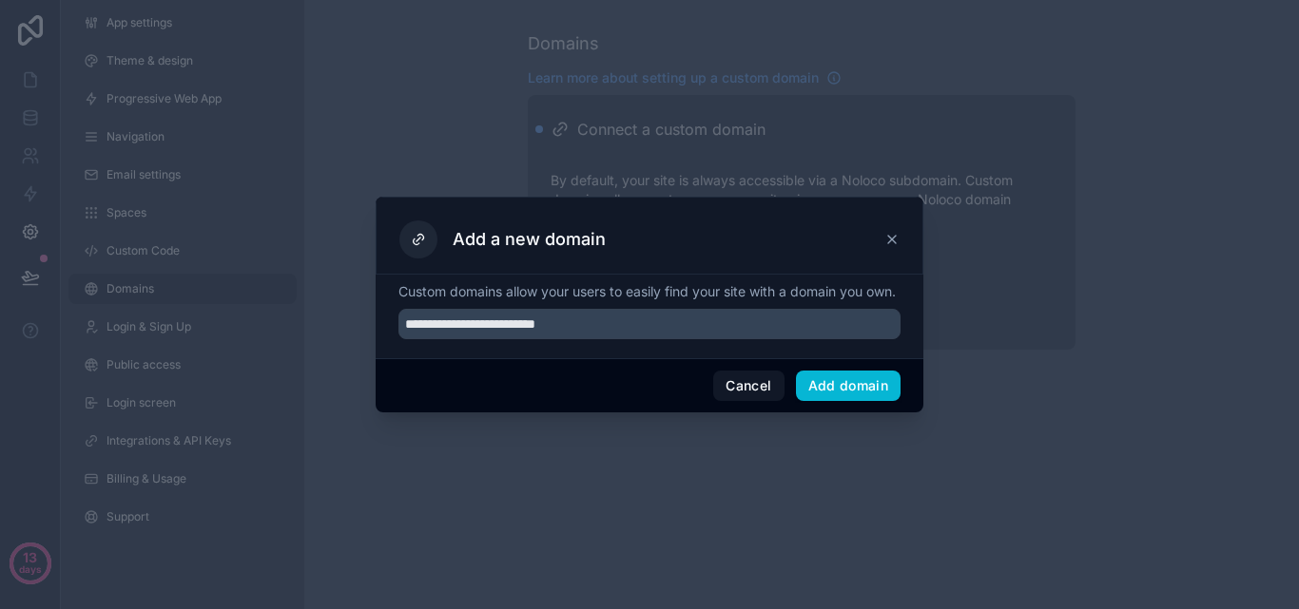
drag, startPoint x: 887, startPoint y: 146, endPoint x: 873, endPoint y: 259, distance: 113.1
drag, startPoint x: 873, startPoint y: 259, endPoint x: 841, endPoint y: 399, distance: 144.2
click at [841, 399] on button "Add domain" at bounding box center [849, 386] width 106 height 30
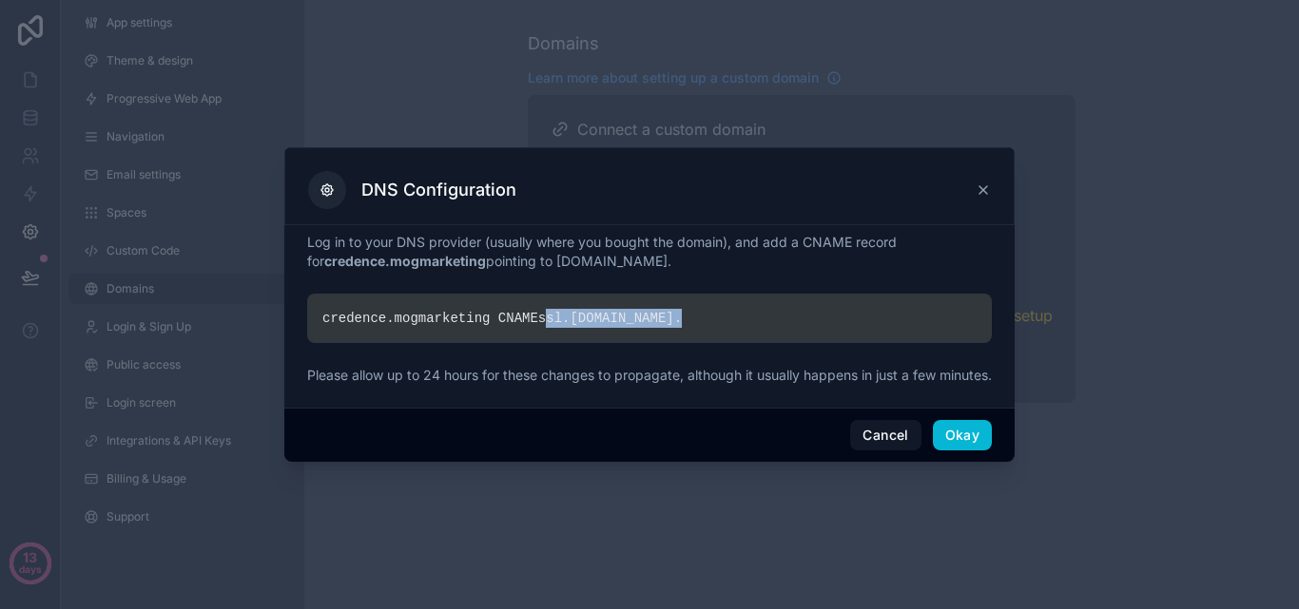
drag, startPoint x: 631, startPoint y: 316, endPoint x: 528, endPoint y: 323, distance: 103.9
click at [528, 323] on div "credence.mogmarketing CNAME ssl. noloco.co ." at bounding box center [649, 318] width 685 height 49
copy div "ssl. noloco.co ."
click at [923, 441] on div "Cancel Okay" at bounding box center [649, 435] width 730 height 54
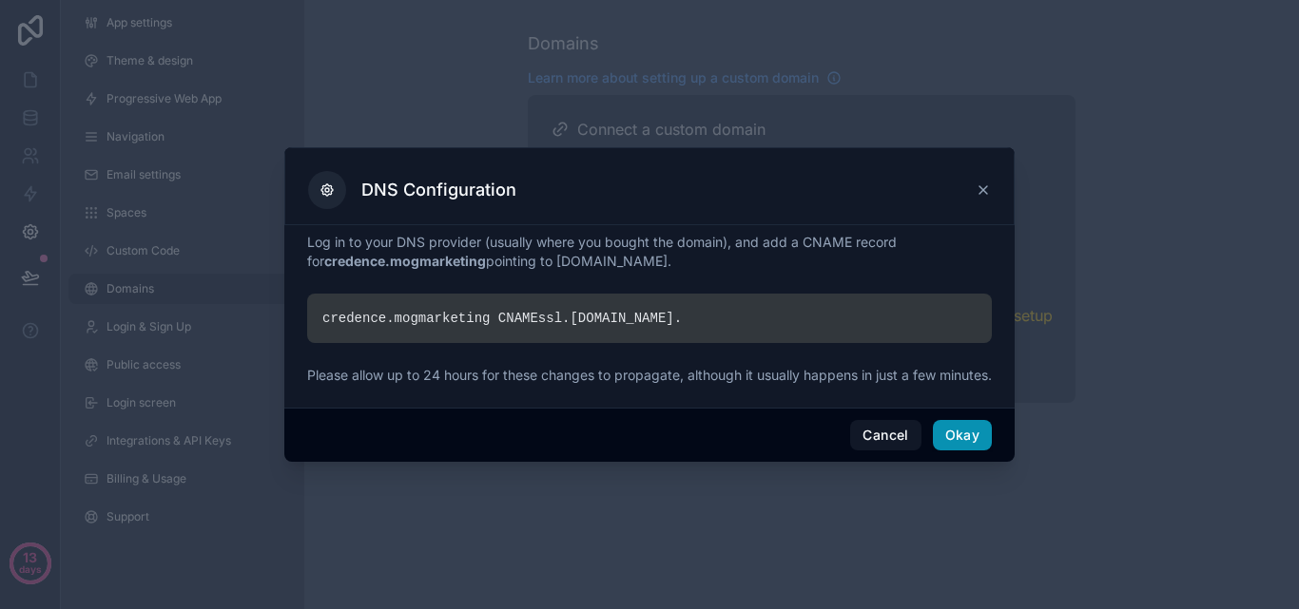
click at [960, 447] on button "Okay" at bounding box center [962, 435] width 59 height 30
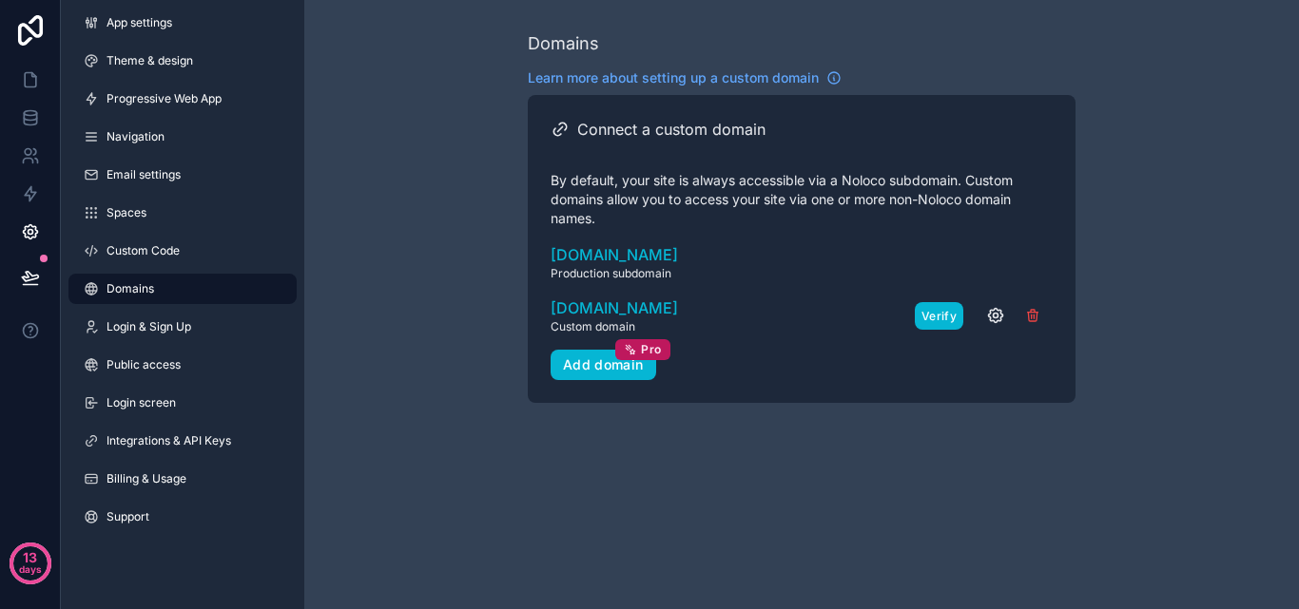
click at [933, 319] on button "Verify" at bounding box center [939, 316] width 48 height 28
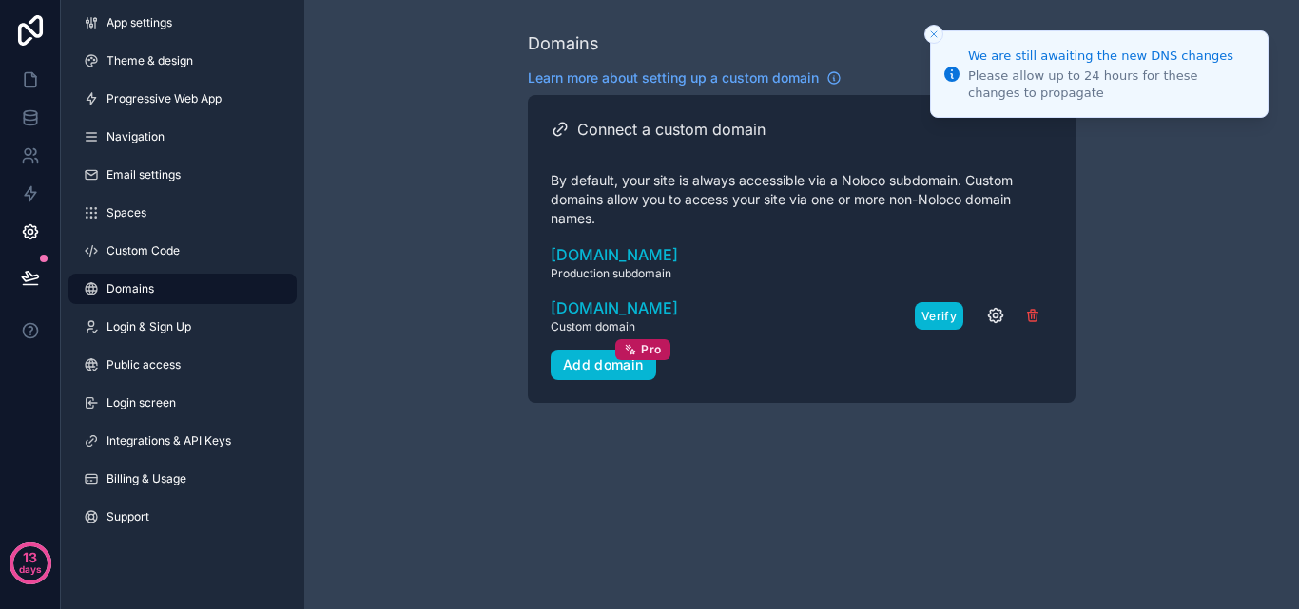
click at [948, 318] on button "Verify" at bounding box center [939, 316] width 48 height 28
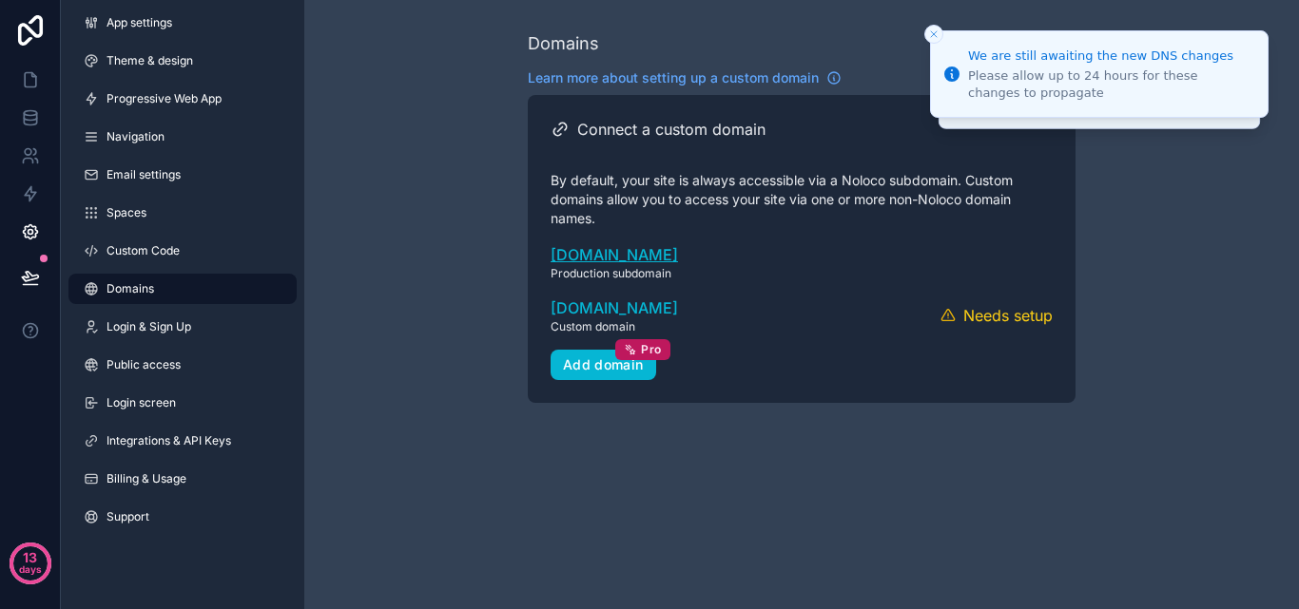
click at [689, 254] on link "[DOMAIN_NAME]" at bounding box center [802, 254] width 502 height 23
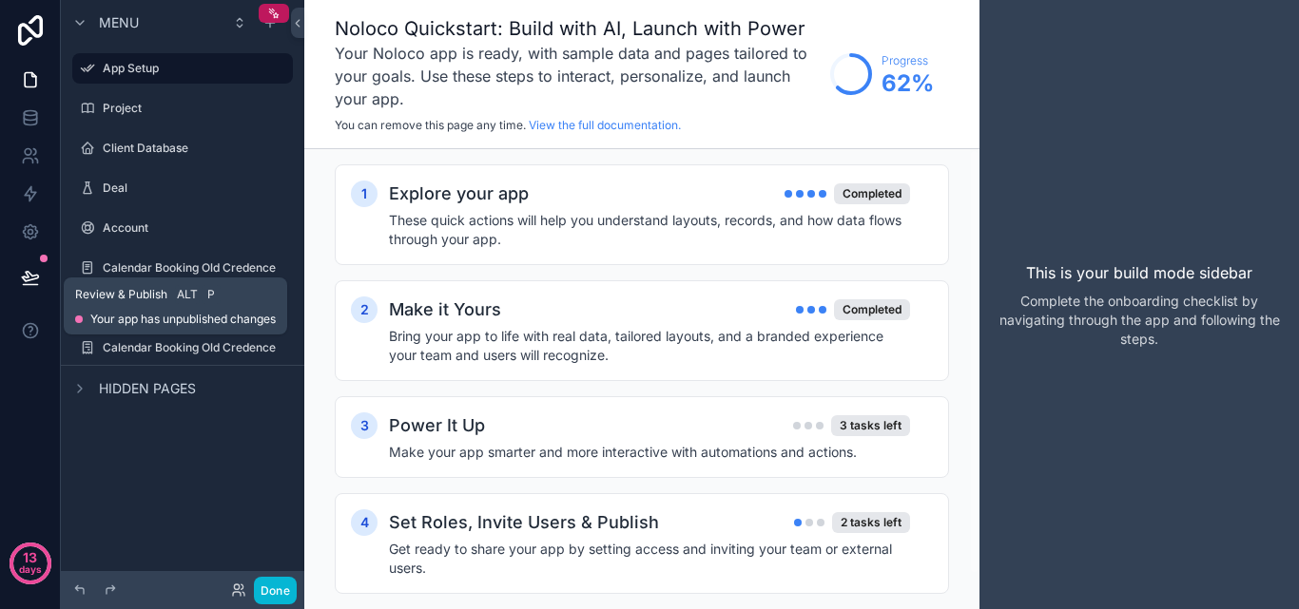
click at [26, 277] on icon at bounding box center [30, 277] width 19 height 19
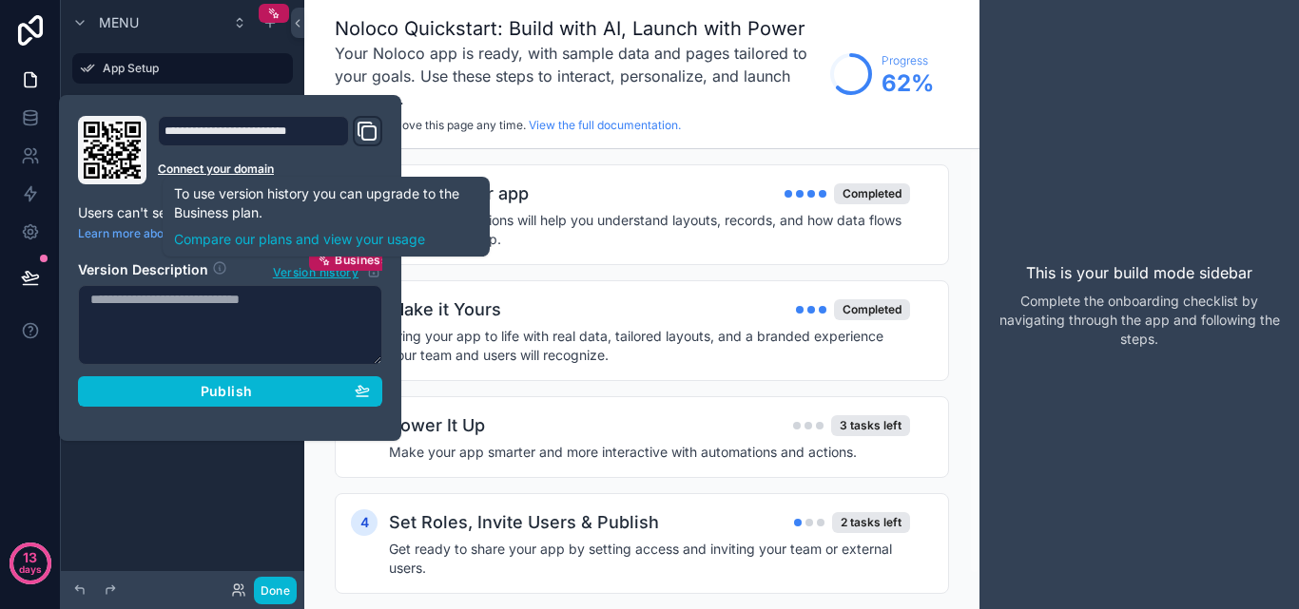
click at [365, 143] on button "Domain and Custom Link" at bounding box center [367, 131] width 23 height 27
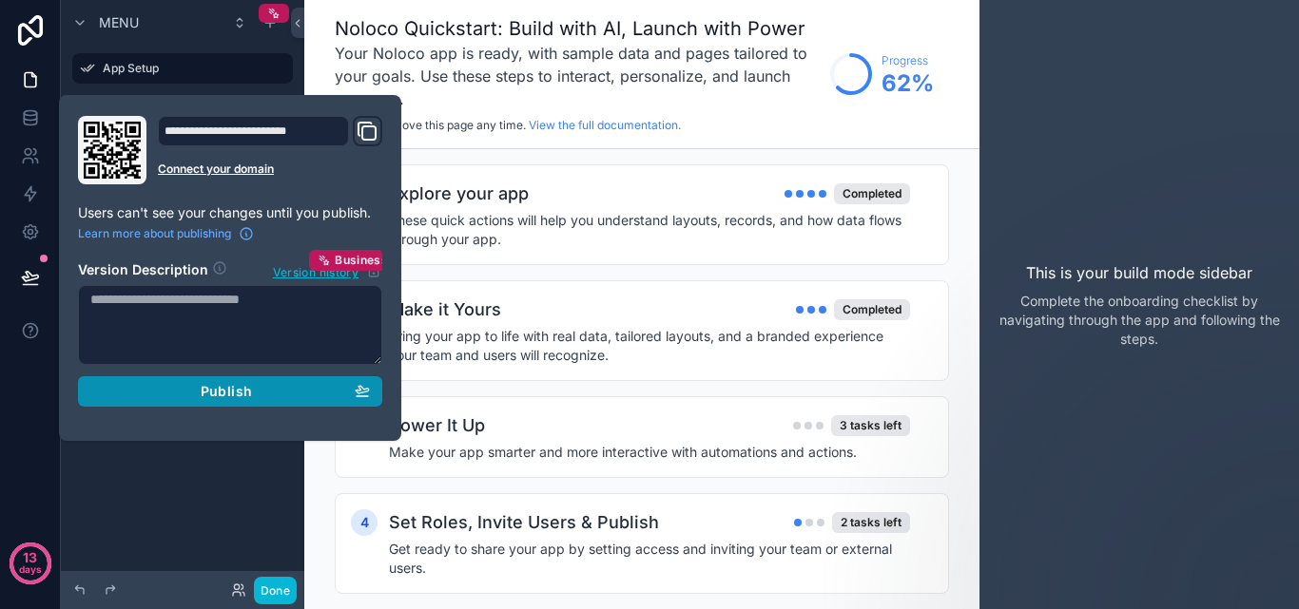
click at [306, 395] on div "Publish" at bounding box center [230, 391] width 280 height 17
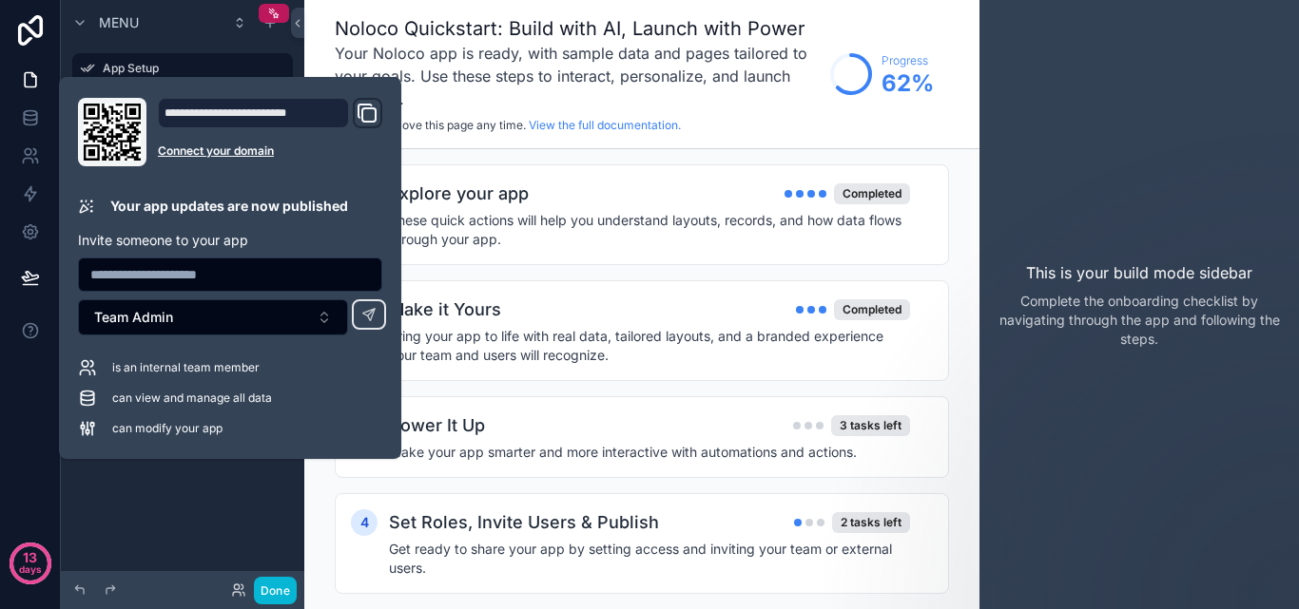
click at [240, 277] on input "text" at bounding box center [230, 274] width 302 height 27
click at [222, 529] on div "Menu App Setup Project Client Database Deal Account Calendar Booking Old Creden…" at bounding box center [182, 293] width 243 height 587
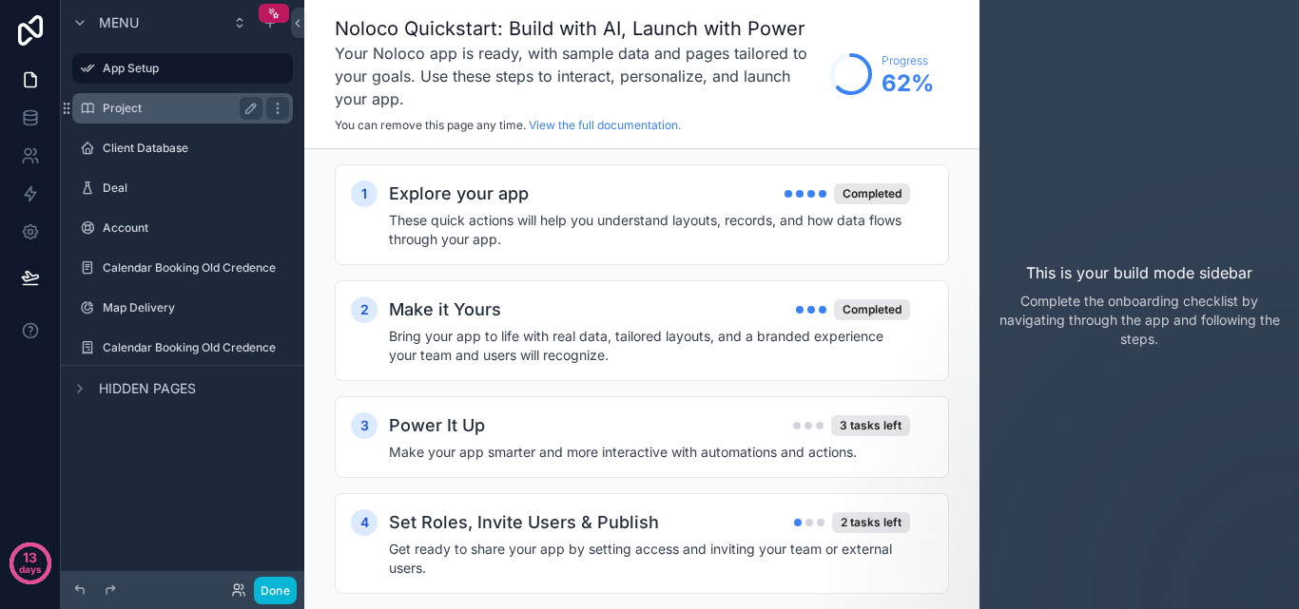
click at [183, 115] on label "Project" at bounding box center [179, 108] width 152 height 15
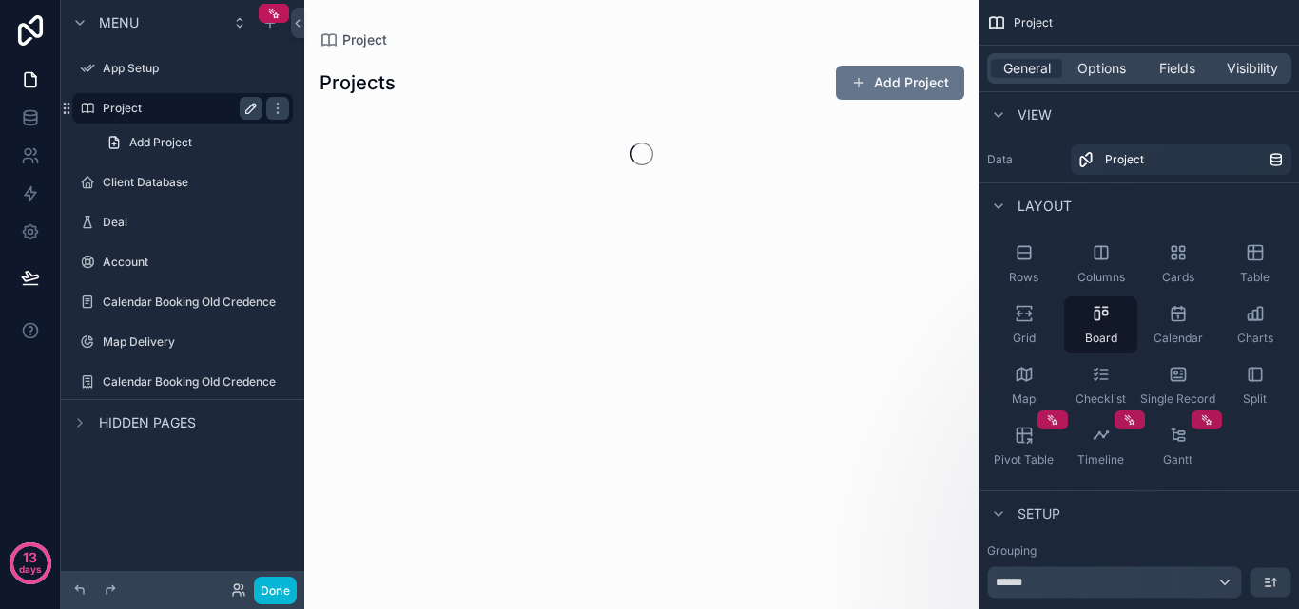
drag, startPoint x: 172, startPoint y: 114, endPoint x: 244, endPoint y: 101, distance: 73.5
click at [244, 101] on icon "scrollable content" at bounding box center [250, 108] width 15 height 15
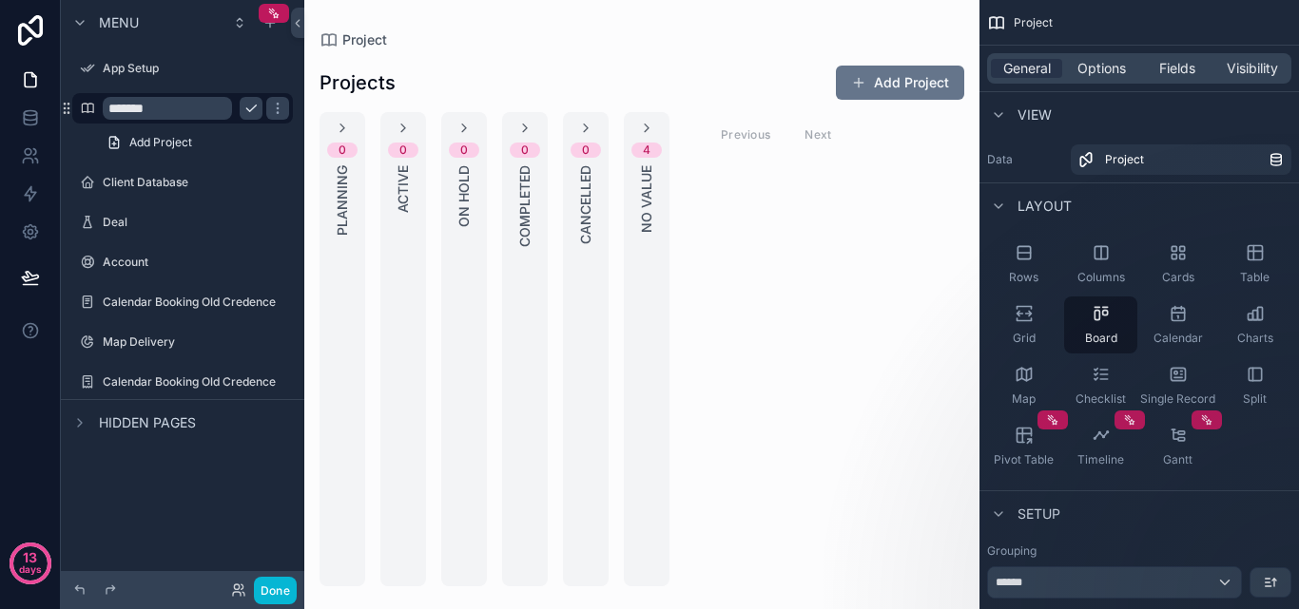
click at [106, 107] on input "*******" at bounding box center [167, 108] width 129 height 23
click at [121, 110] on input "*******" at bounding box center [167, 108] width 129 height 23
click at [121, 111] on input "*******" at bounding box center [167, 108] width 129 height 23
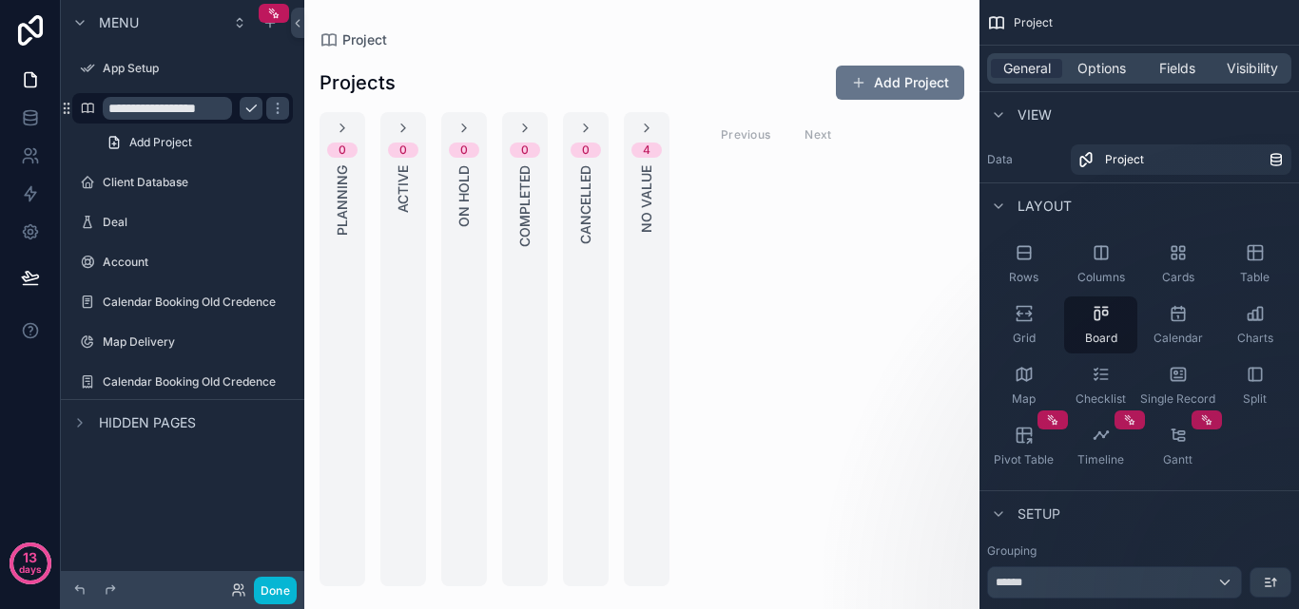
type input "**********"
click at [270, 109] on icon "scrollable content" at bounding box center [277, 108] width 15 height 15
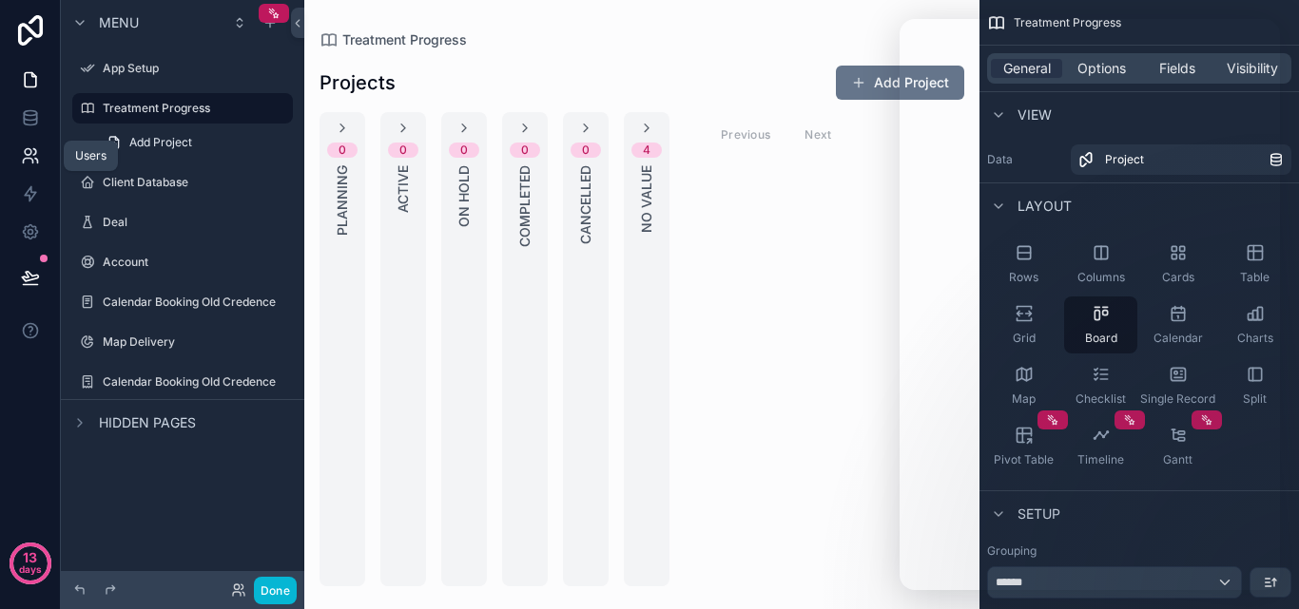
click at [37, 159] on icon at bounding box center [30, 155] width 19 height 19
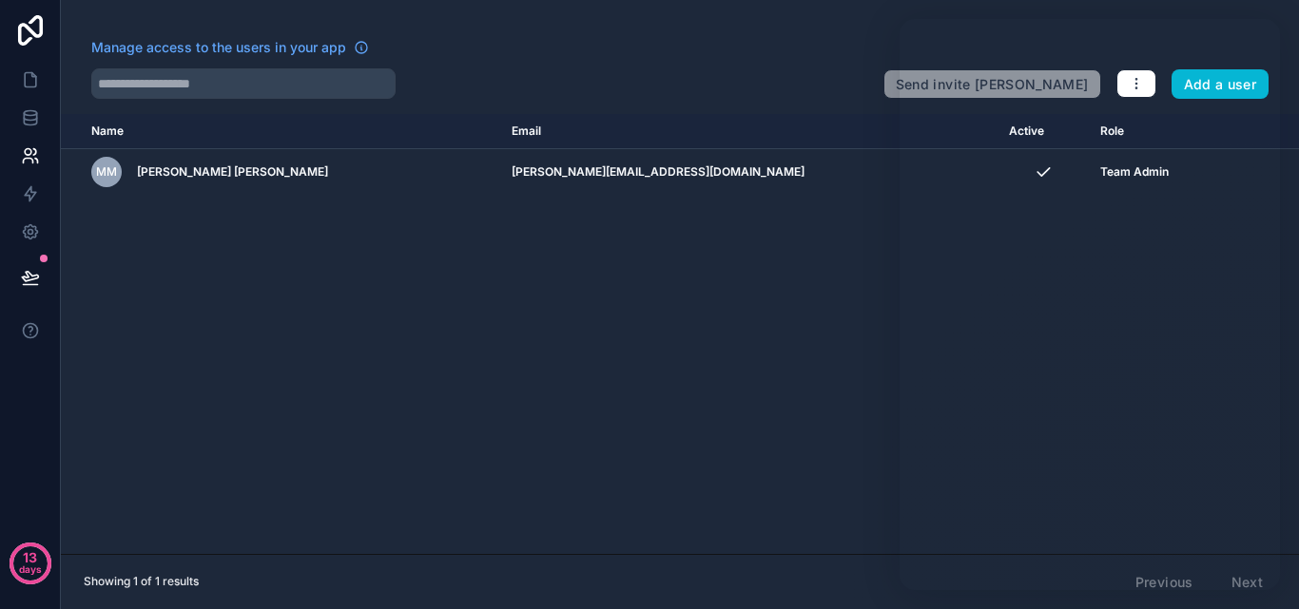
click at [529, 244] on div "Name Email Active Role userTable.email MM Marchant Mouton marchant@mogmarketing…" at bounding box center [680, 334] width 1238 height 440
click at [40, 559] on p "days" at bounding box center [30, 569] width 23 height 27
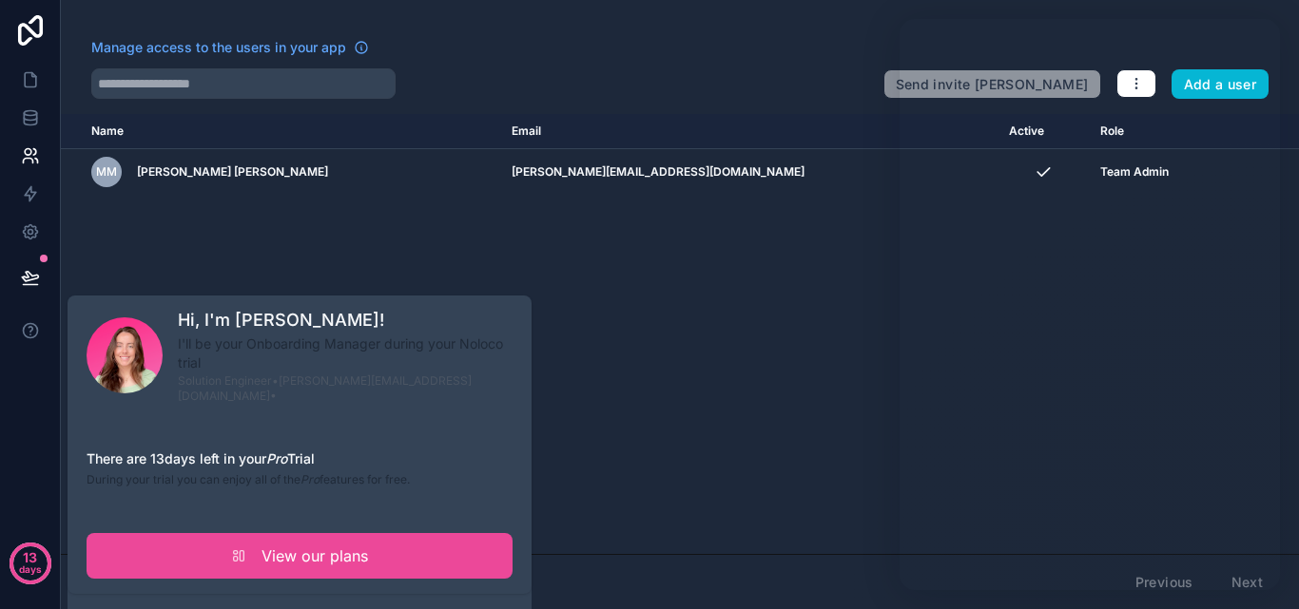
click at [337, 589] on div "Hi, I'm Gill! I'll be your Onboarding Manager during your Noloco trial Solution…" at bounding box center [300, 460] width 464 height 329
click at [130, 387] on div "Hi, I'm Gill! I'll be your Onboarding Manager during your Noloco trial Solution…" at bounding box center [300, 355] width 426 height 97
click at [262, 342] on p "I'll be your Onboarding Manager during your Noloco trial" at bounding box center [345, 354] width 335 height 38
click at [252, 319] on h1 "Hi, I'm Gill!" at bounding box center [345, 320] width 335 height 27
click at [246, 377] on span "Solution Engineer" at bounding box center [225, 381] width 94 height 14
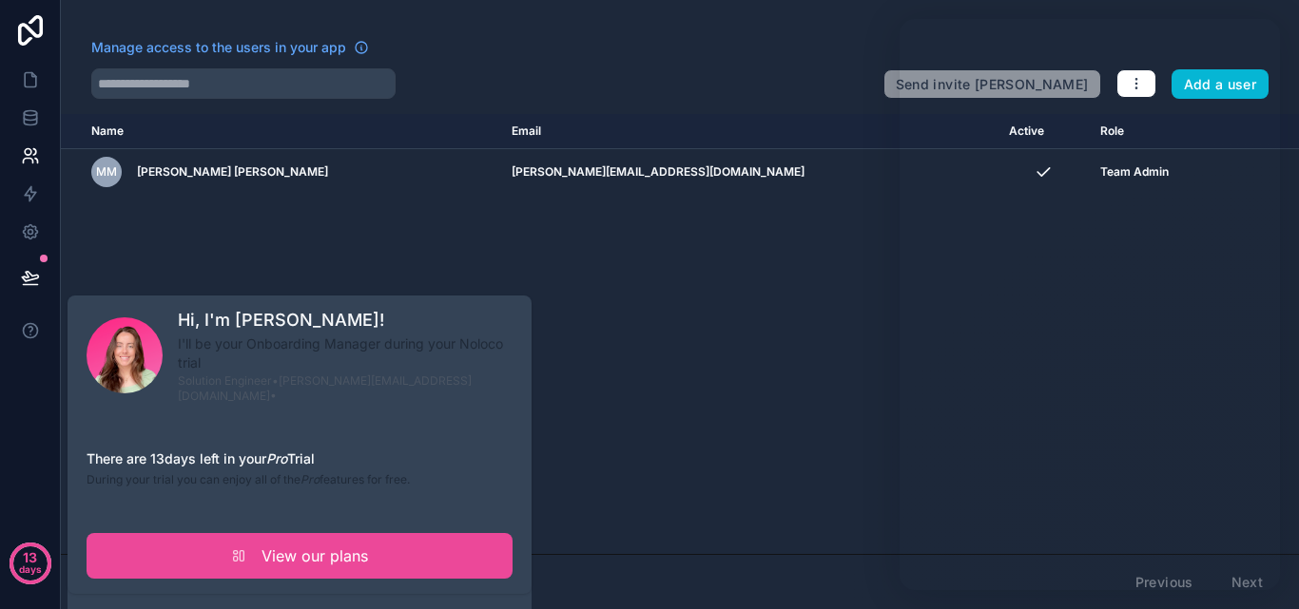
drag, startPoint x: 254, startPoint y: 383, endPoint x: 281, endPoint y: 385, distance: 27.6
click at [255, 383] on span "Solution Engineer" at bounding box center [225, 381] width 94 height 14
drag, startPoint x: 304, startPoint y: 386, endPoint x: 327, endPoint y: 390, distance: 23.1
click at [306, 387] on span "• gill@noloco.io •" at bounding box center [325, 388] width 294 height 29
drag, startPoint x: 327, startPoint y: 390, endPoint x: 374, endPoint y: 394, distance: 46.7
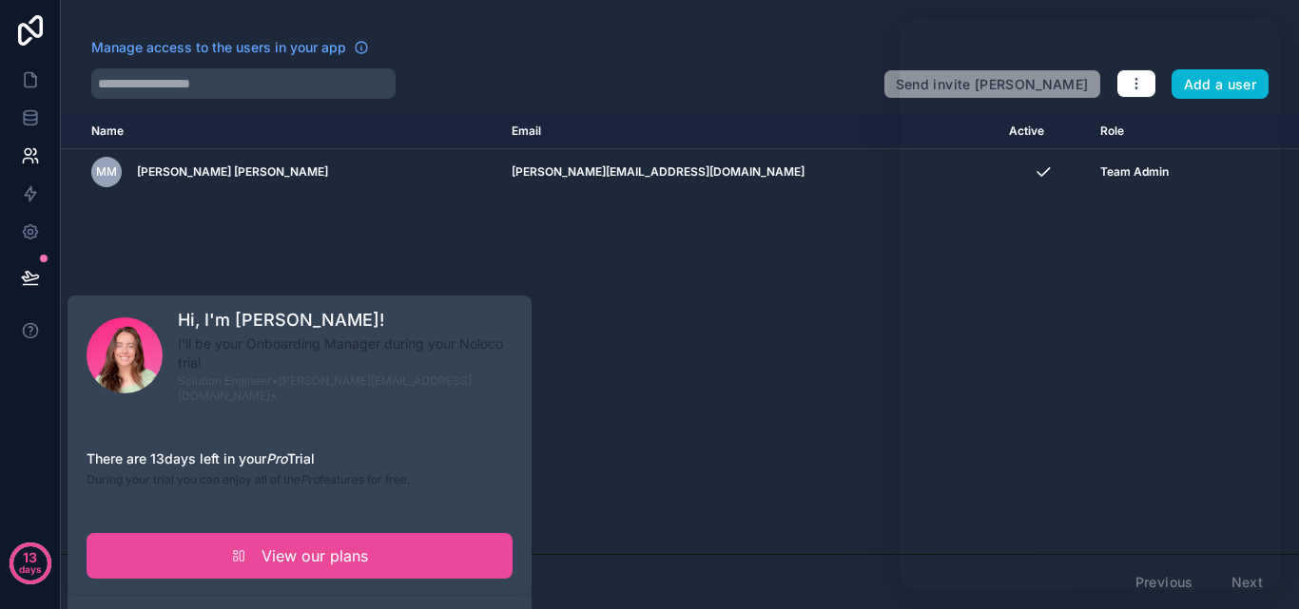
click at [334, 390] on div "Hi, I'm Gill! I'll be your Onboarding Manager during your Noloco trial Solution…" at bounding box center [300, 443] width 426 height 272
drag, startPoint x: 374, startPoint y: 394, endPoint x: 400, endPoint y: 394, distance: 26.6
click at [376, 394] on div "Hi, I'm Gill! I'll be your Onboarding Manager during your Noloco trial Solution…" at bounding box center [300, 443] width 426 height 272
click at [552, 390] on div "Name Email Active Role userTable.email MM Marchant Mouton marchant@mogmarketing…" at bounding box center [680, 334] width 1238 height 440
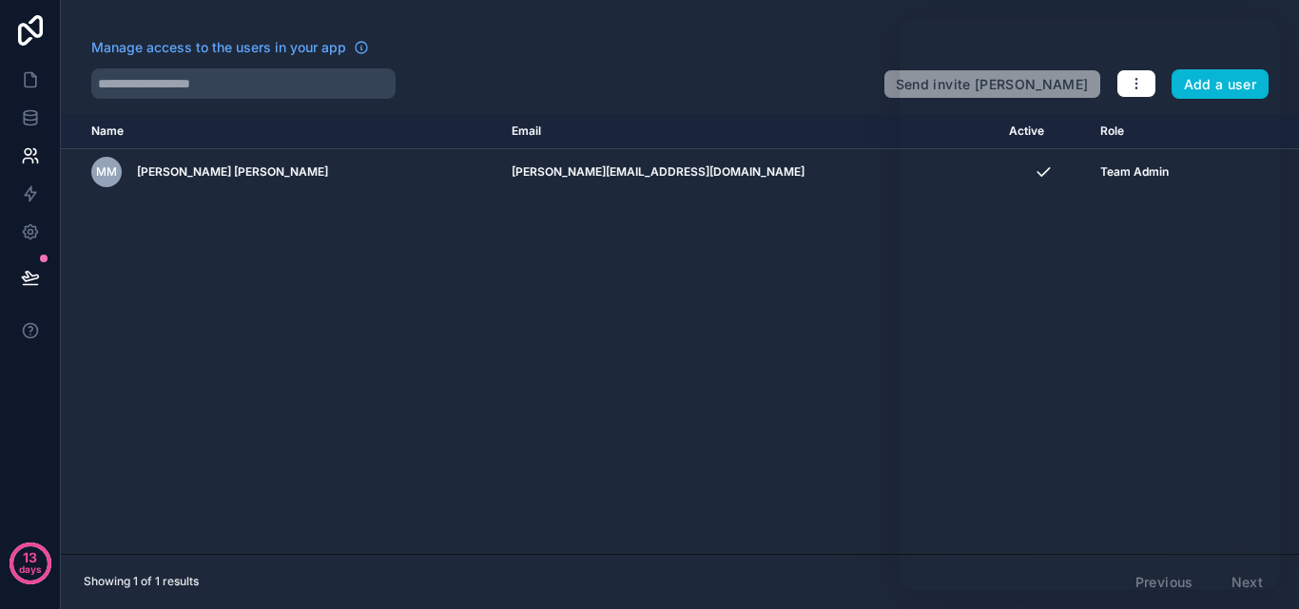
click at [1282, 584] on div "Showing 1 of 1 results Previous Next" at bounding box center [680, 582] width 1238 height 56
click at [849, 140] on th "Email" at bounding box center [748, 131] width 497 height 35
drag, startPoint x: 1195, startPoint y: 89, endPoint x: 1209, endPoint y: 89, distance: 14.3
click at [1209, 89] on button "Add a user" at bounding box center [1220, 84] width 98 height 30
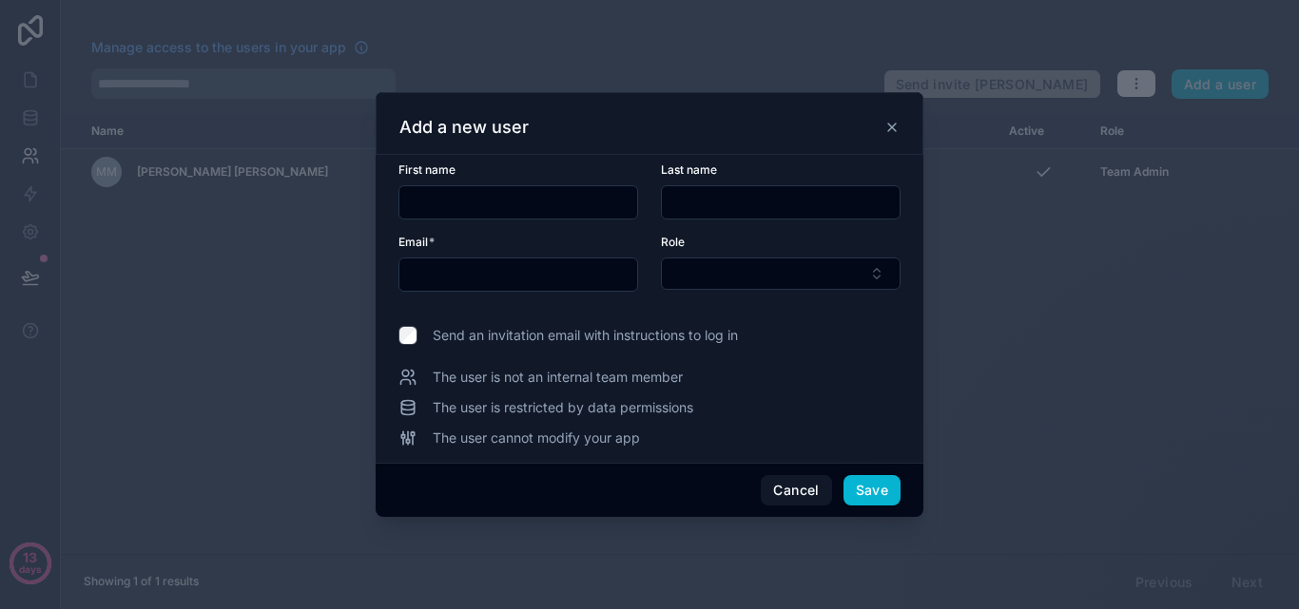
click at [505, 201] on input "text" at bounding box center [518, 202] width 238 height 27
click at [807, 489] on button "Cancel" at bounding box center [796, 490] width 70 height 30
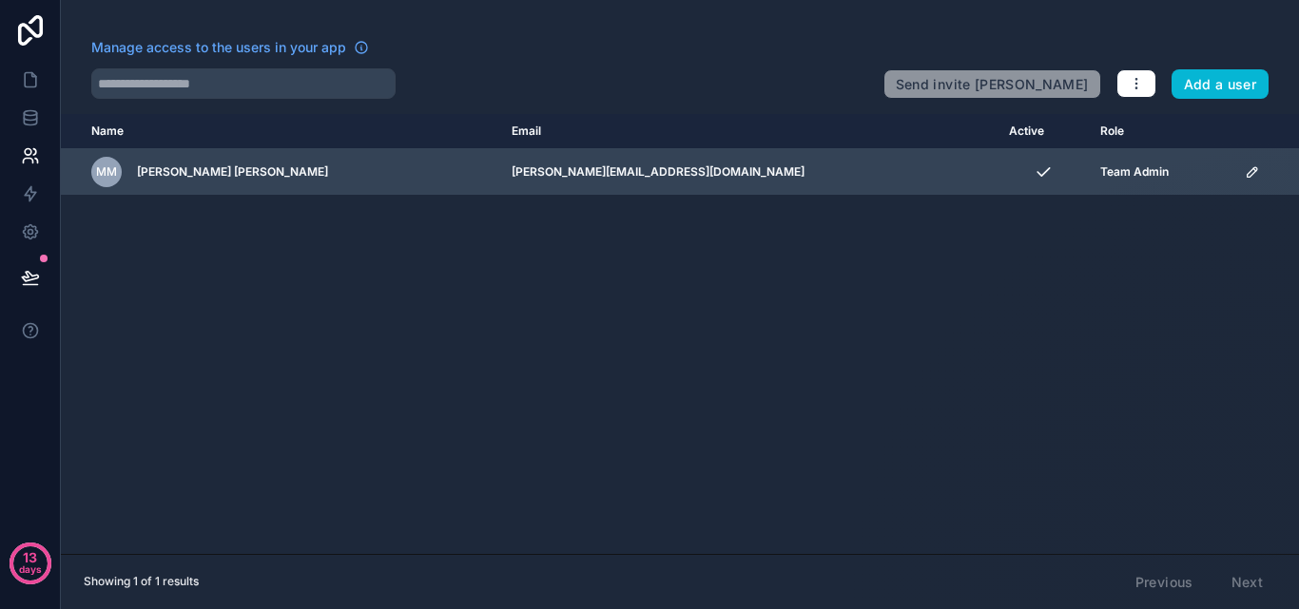
click at [355, 187] on td "MM Marchant Mouton" at bounding box center [280, 172] width 439 height 47
click at [182, 178] on span "[PERSON_NAME] [PERSON_NAME]" at bounding box center [232, 171] width 191 height 15
click at [1245, 167] on icon "scrollable content" at bounding box center [1252, 171] width 15 height 15
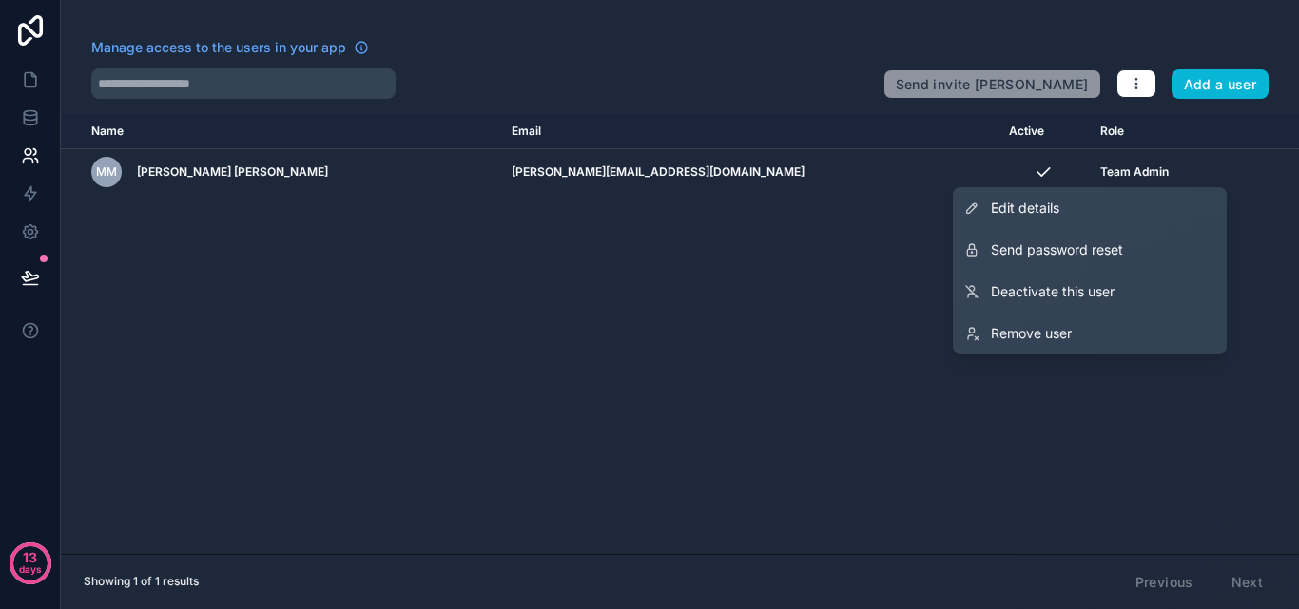
click at [802, 249] on div "Name Email Active Role userTable.email MM Marchant Mouton marchant@mogmarketing…" at bounding box center [680, 334] width 1238 height 440
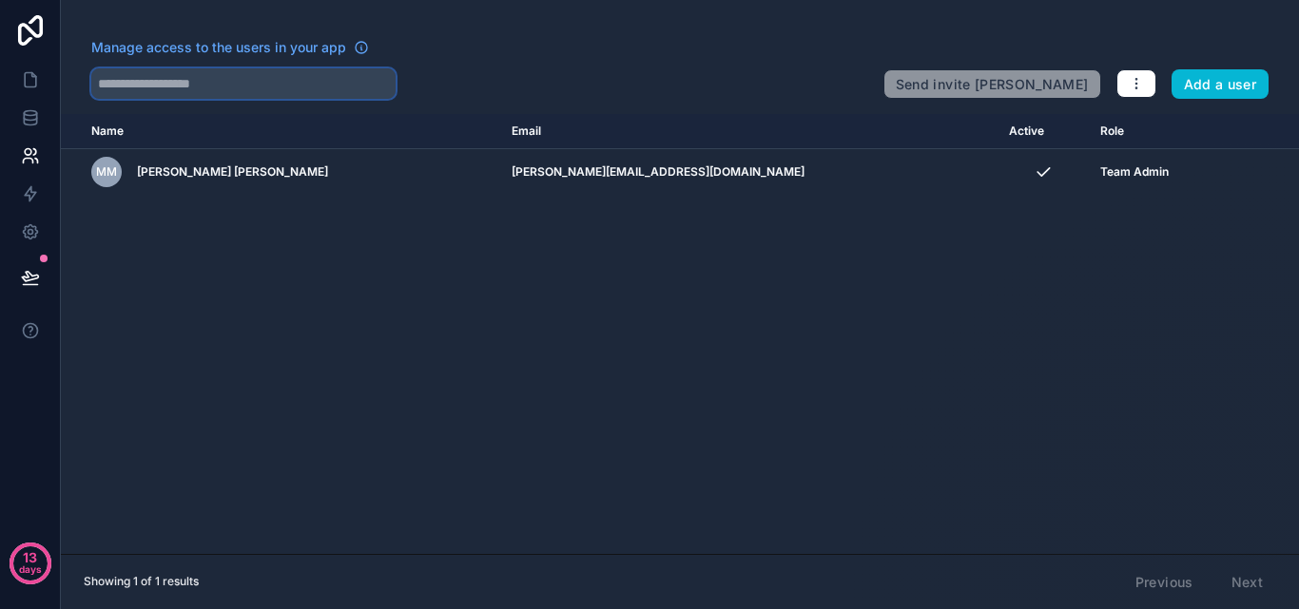
click at [213, 98] on input "text" at bounding box center [243, 83] width 304 height 30
click at [38, 106] on link at bounding box center [30, 118] width 60 height 38
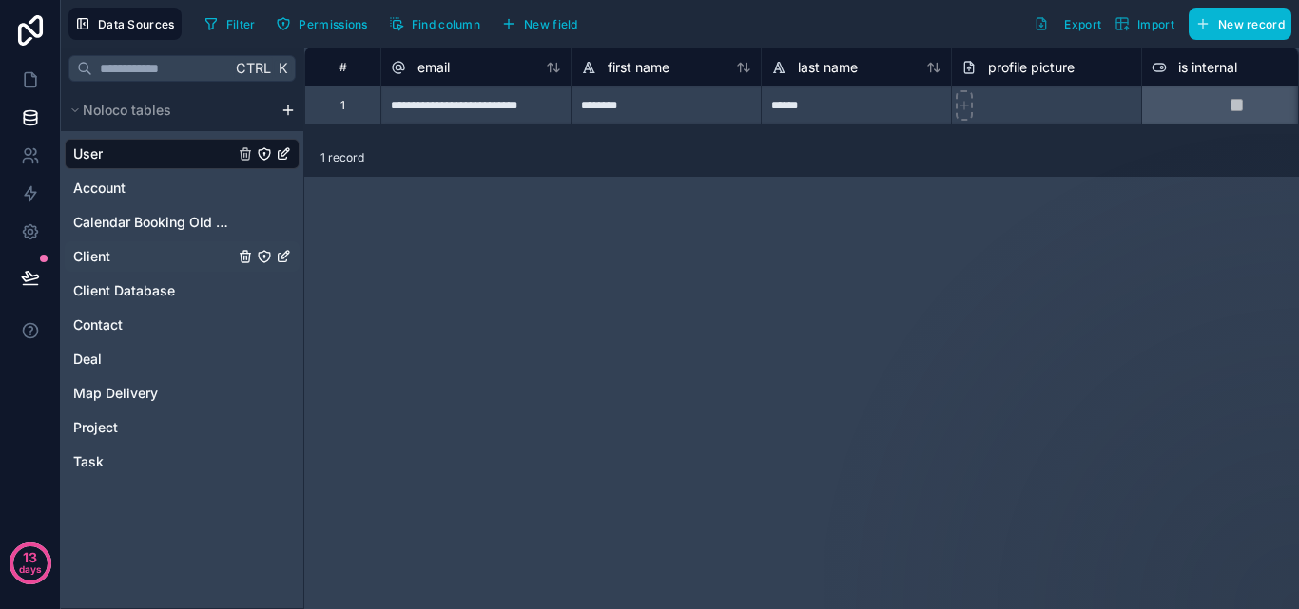
click at [138, 268] on div "Client" at bounding box center [182, 256] width 235 height 30
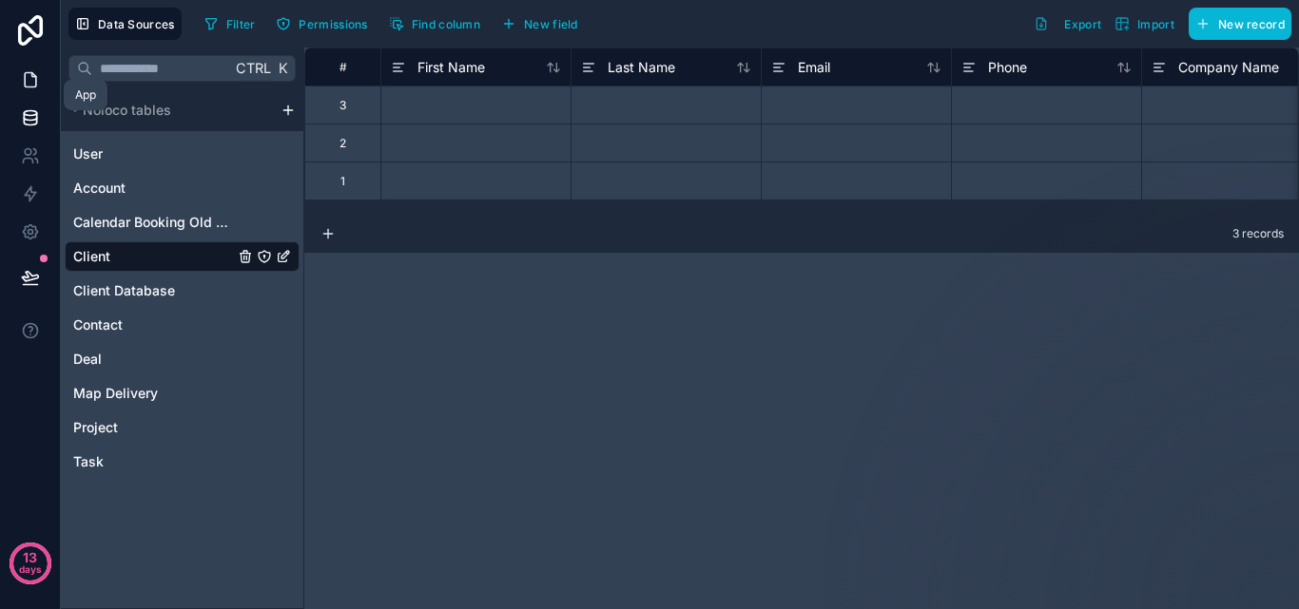
click at [19, 78] on link at bounding box center [30, 80] width 60 height 38
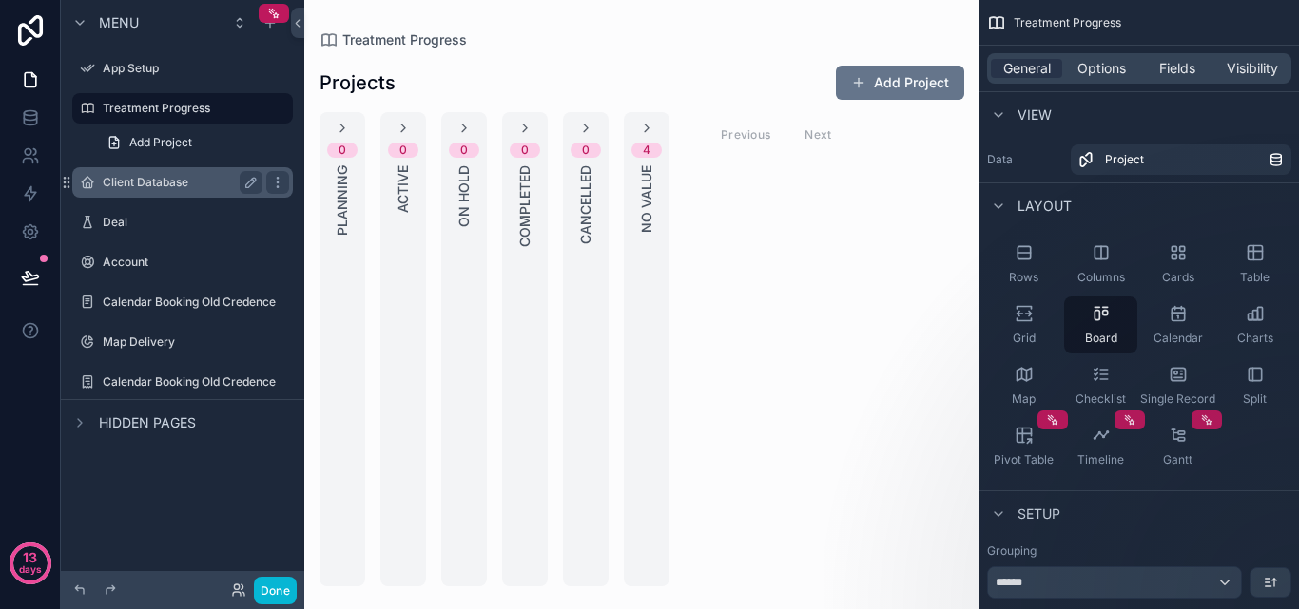
click at [170, 174] on div "Client Database" at bounding box center [183, 182] width 160 height 23
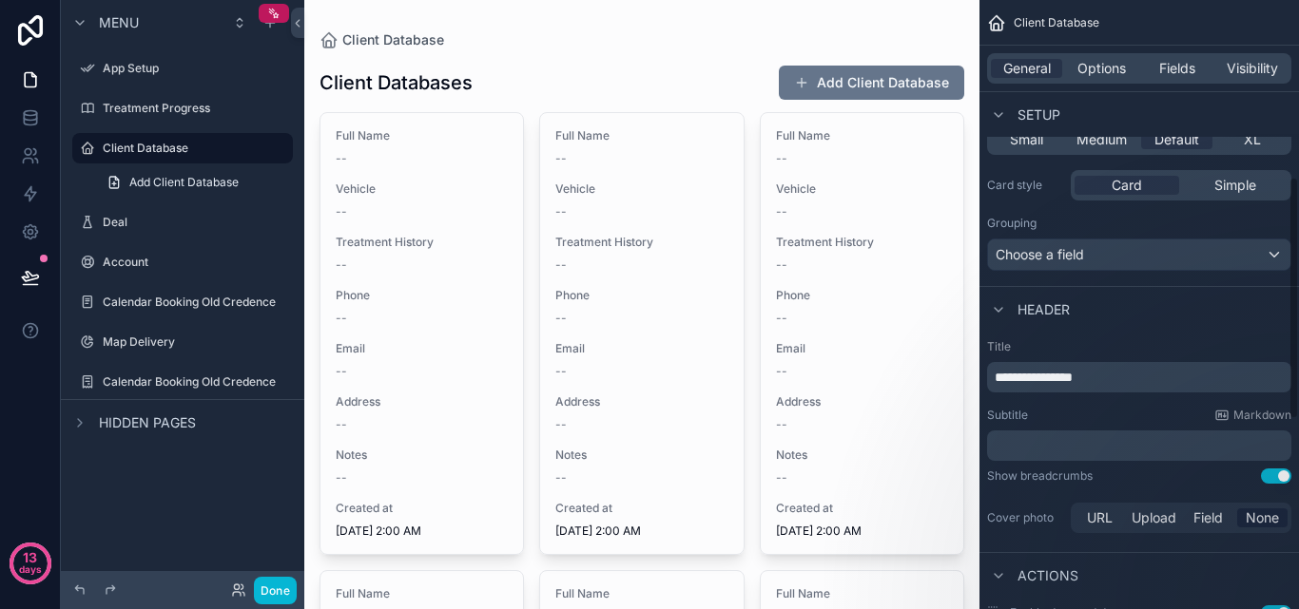
scroll to position [632, 0]
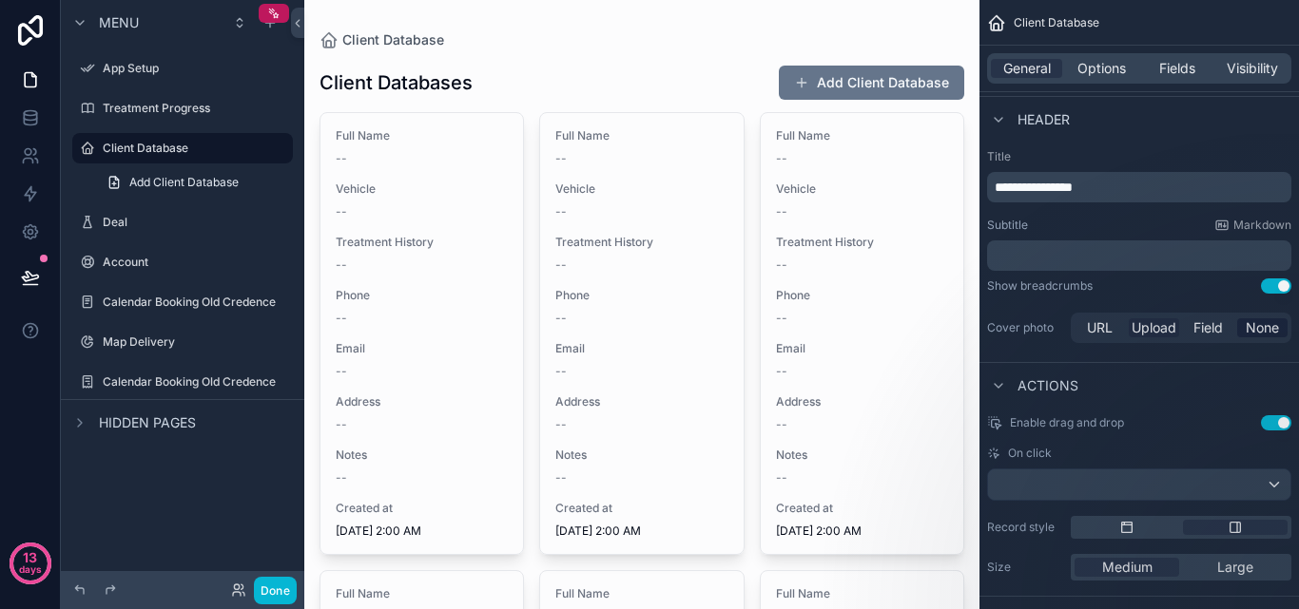
click at [1158, 326] on span "Upload" at bounding box center [1153, 328] width 45 height 19
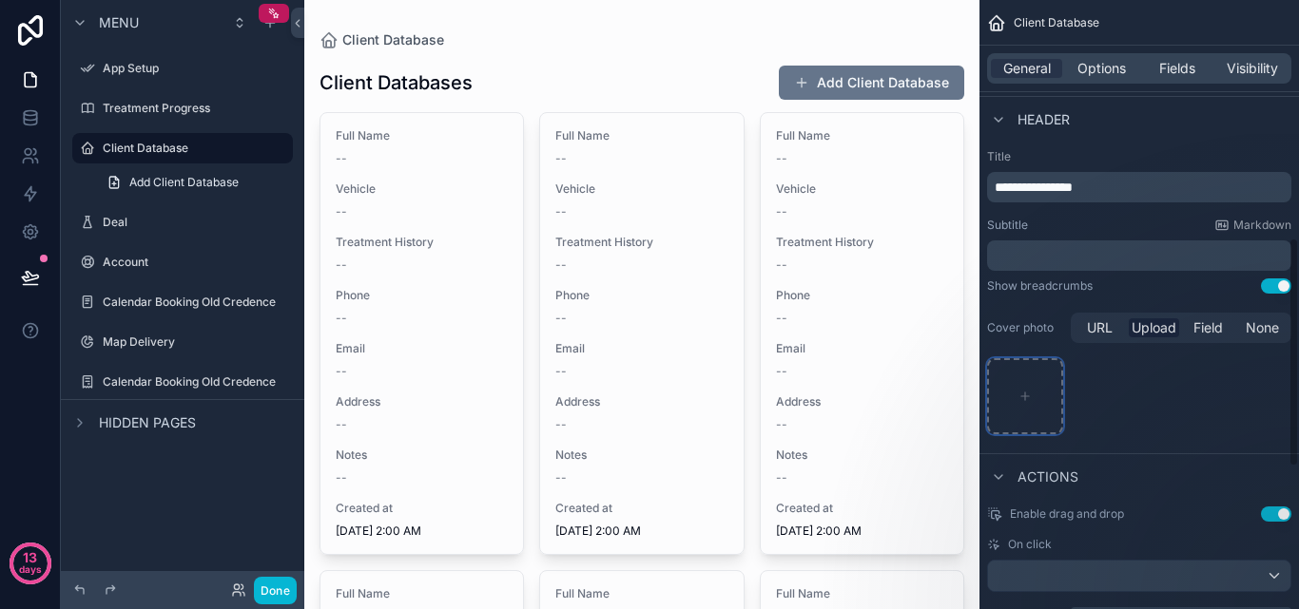
click at [1046, 432] on div "scrollable content" at bounding box center [1025, 396] width 76 height 76
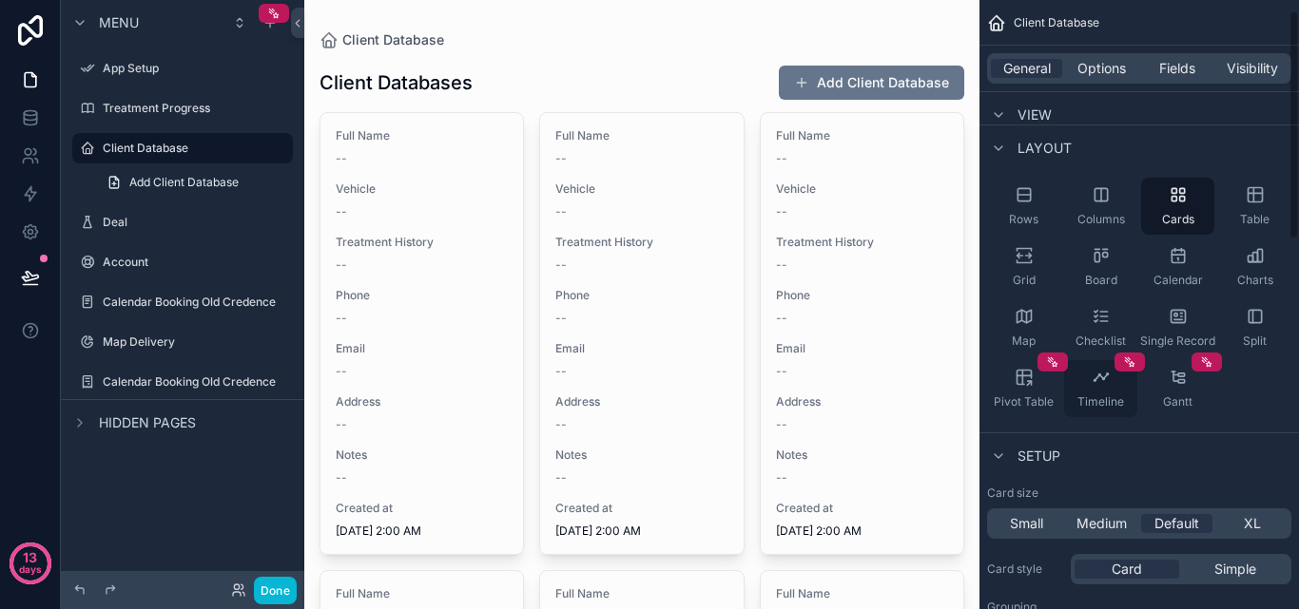
scroll to position [0, 0]
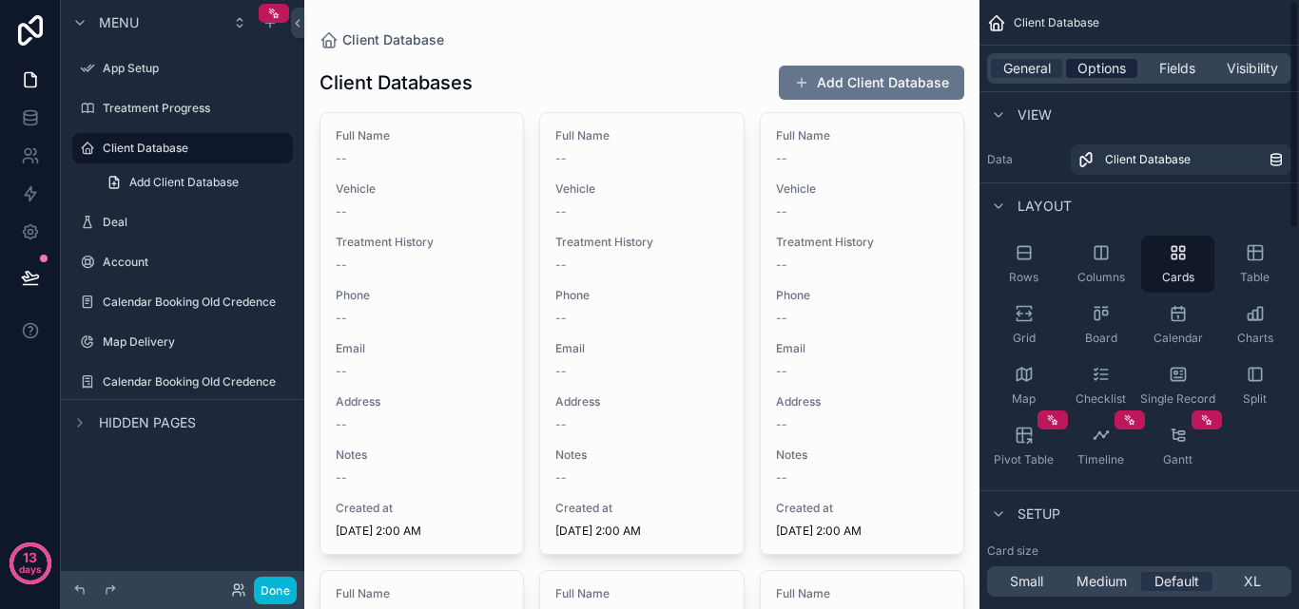
click at [1099, 75] on span "Options" at bounding box center [1101, 68] width 48 height 19
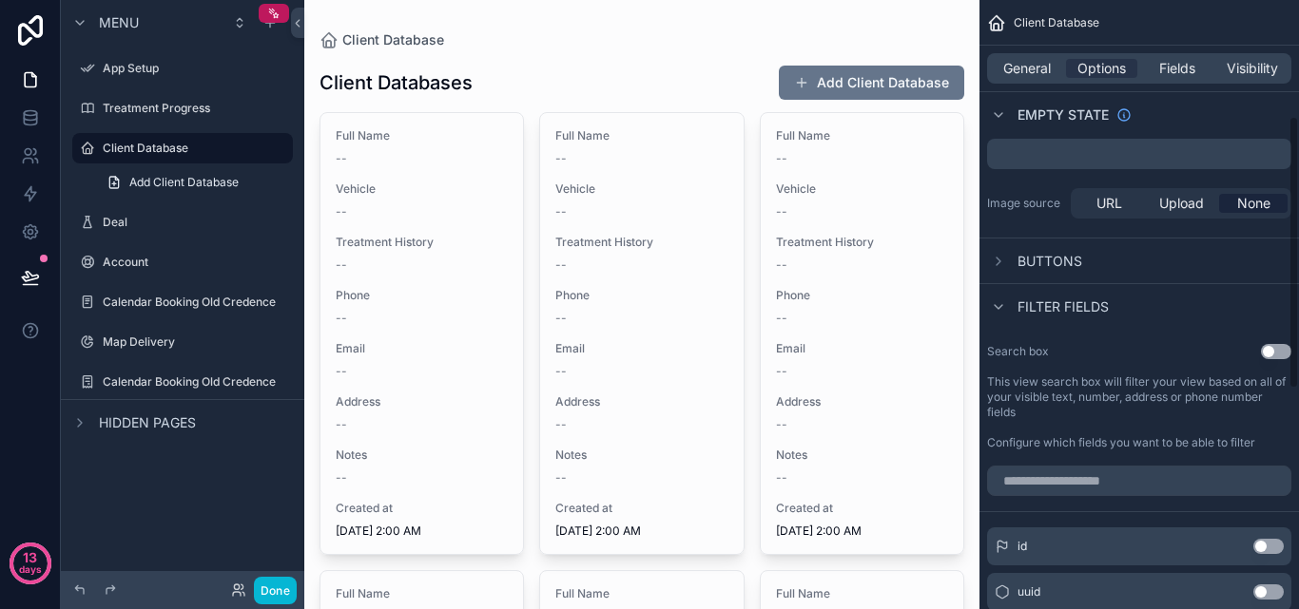
scroll to position [285, 0]
click at [997, 259] on icon "scrollable content" at bounding box center [998, 257] width 15 height 15
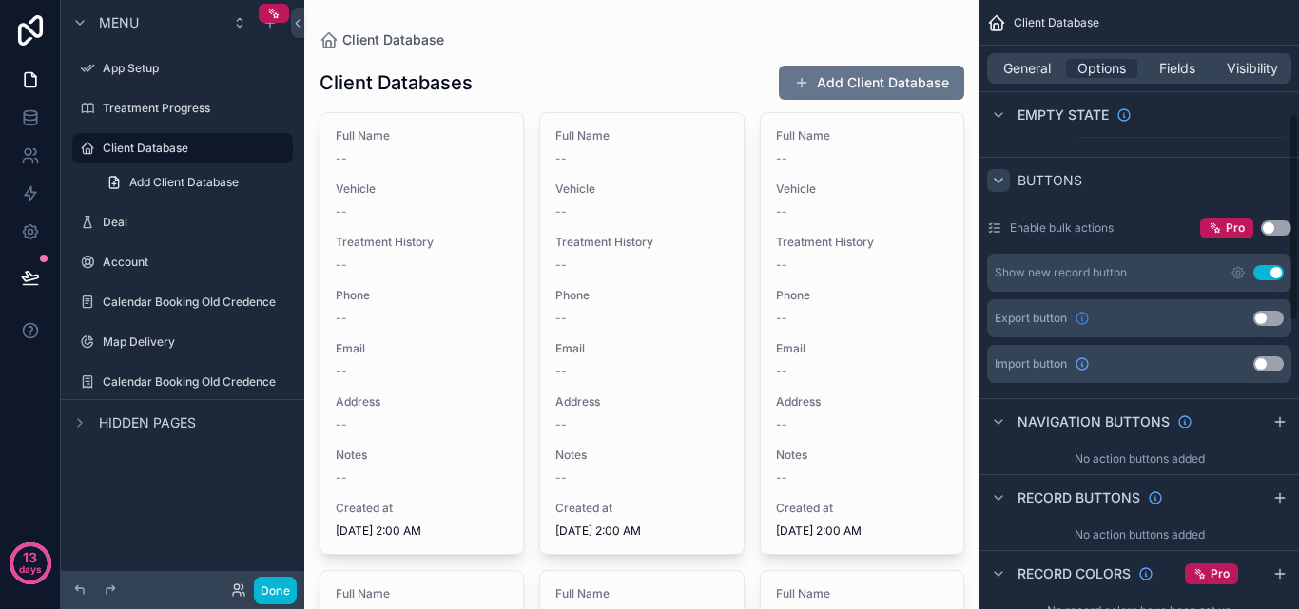
scroll to position [379, 0]
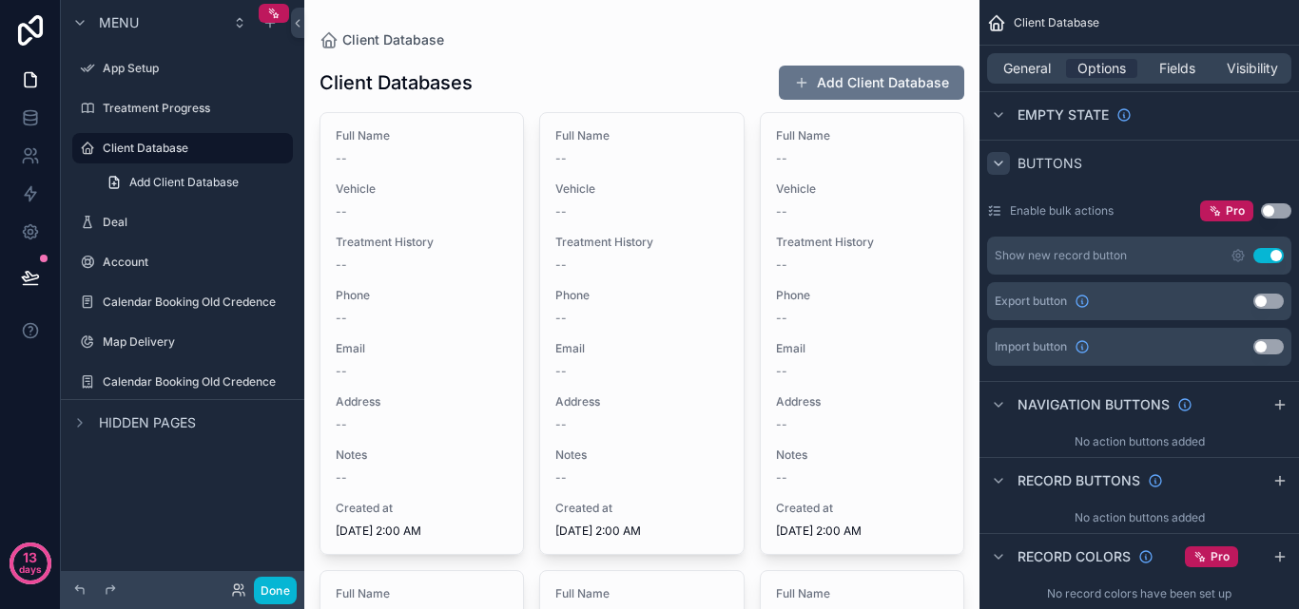
click at [1261, 303] on button "Use setting" at bounding box center [1268, 301] width 30 height 15
click at [1239, 301] on icon "scrollable content" at bounding box center [1237, 301] width 15 height 15
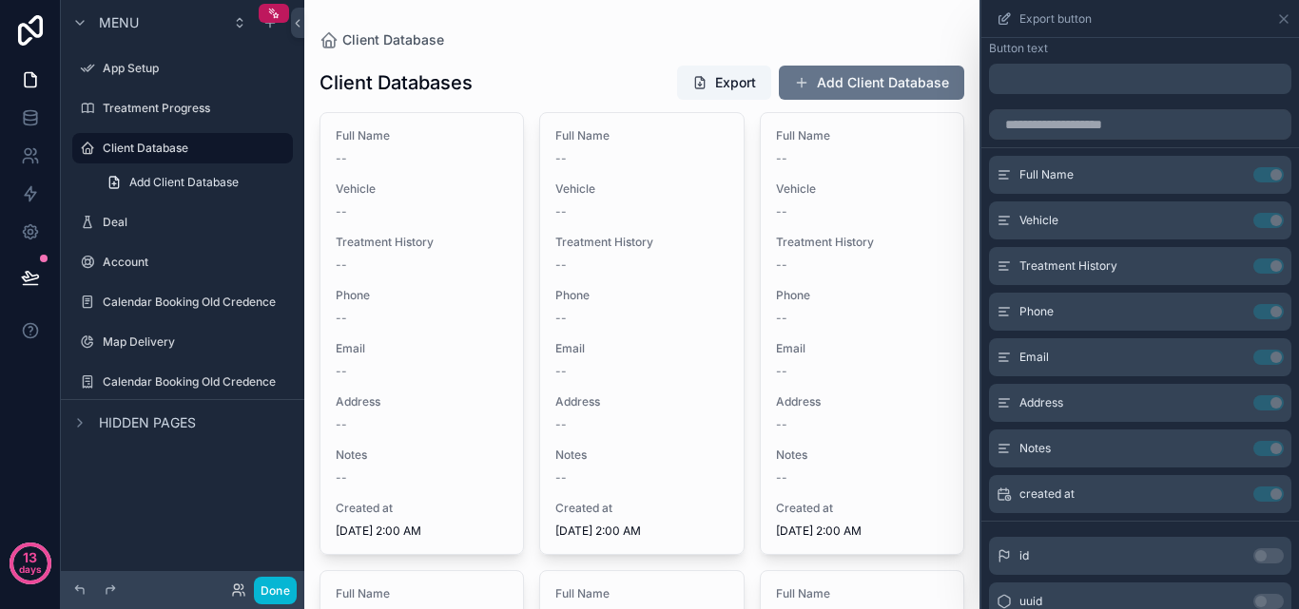
scroll to position [0, 0]
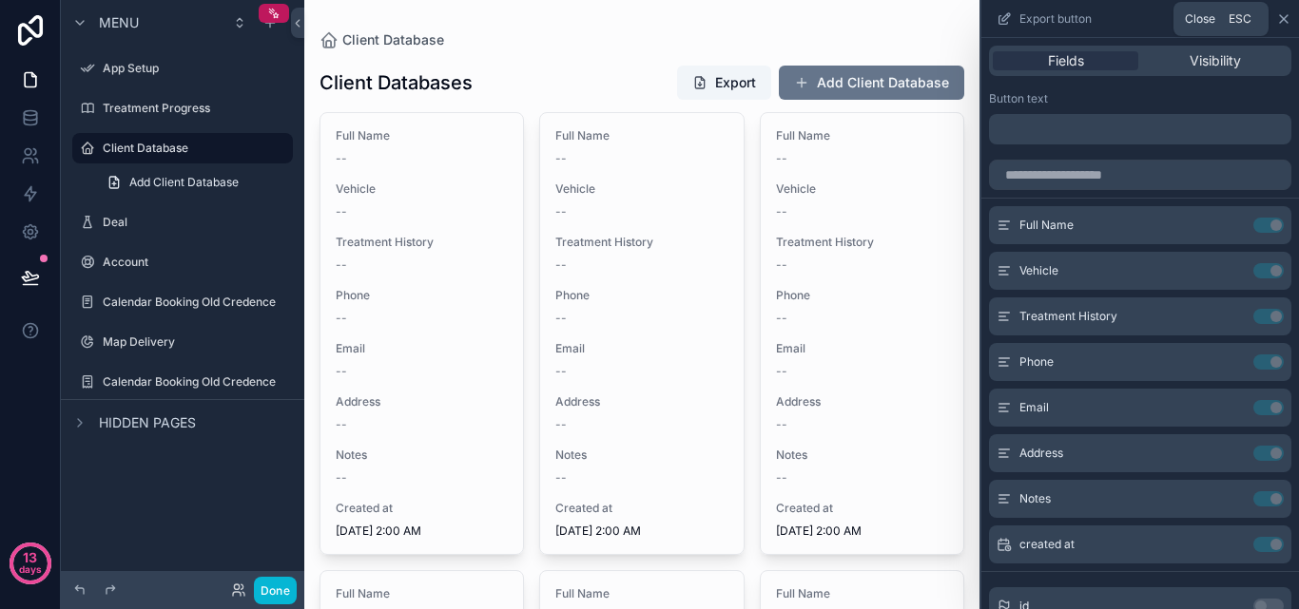
click at [1281, 21] on icon at bounding box center [1284, 19] width 8 height 8
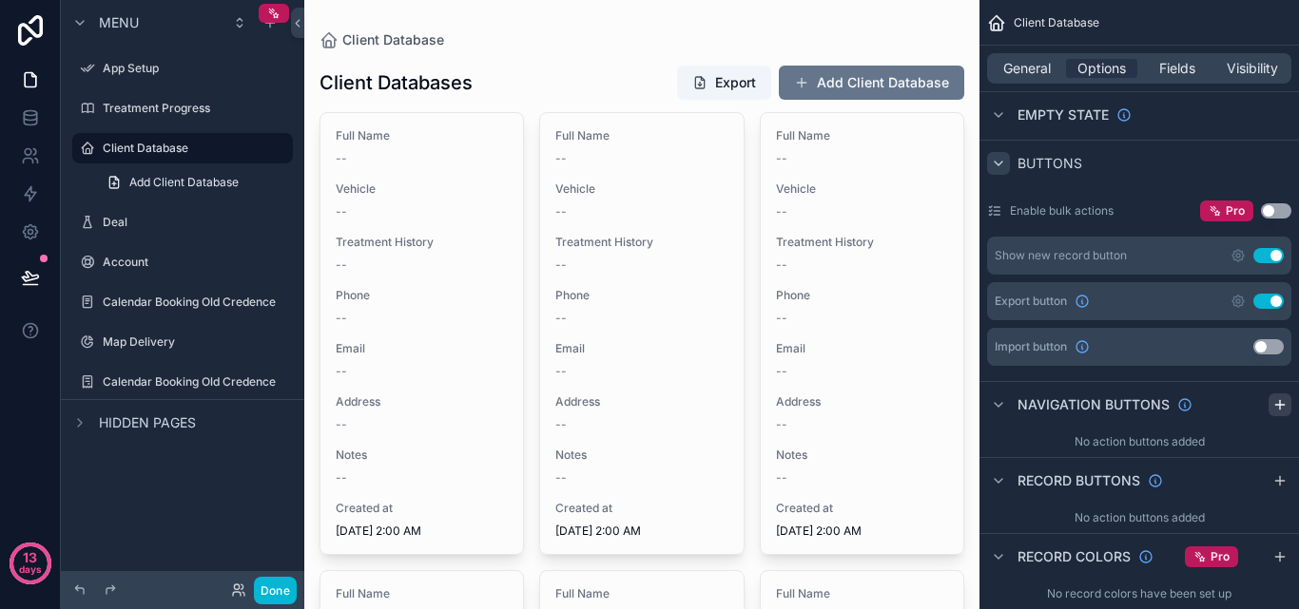
click at [1286, 406] on icon "scrollable content" at bounding box center [1279, 404] width 15 height 15
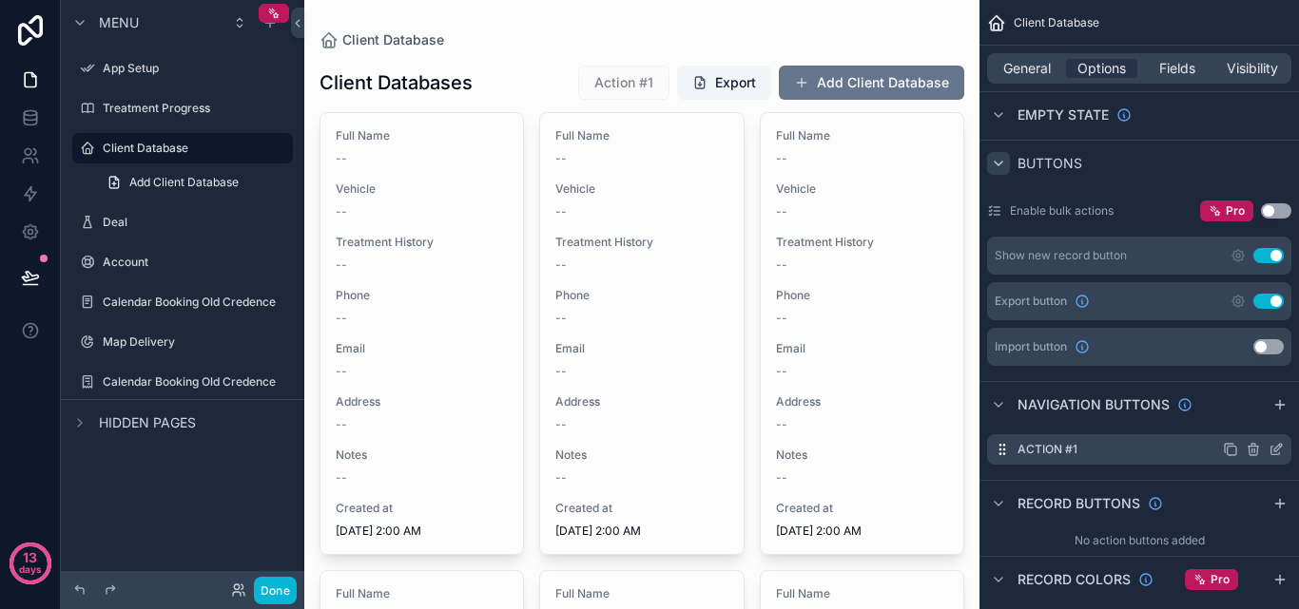
click at [1184, 450] on div "Action #1" at bounding box center [1139, 450] width 304 height 30
click at [1061, 448] on label "Action #1" at bounding box center [1047, 449] width 60 height 15
click at [1274, 450] on icon "scrollable content" at bounding box center [1278, 448] width 8 height 8
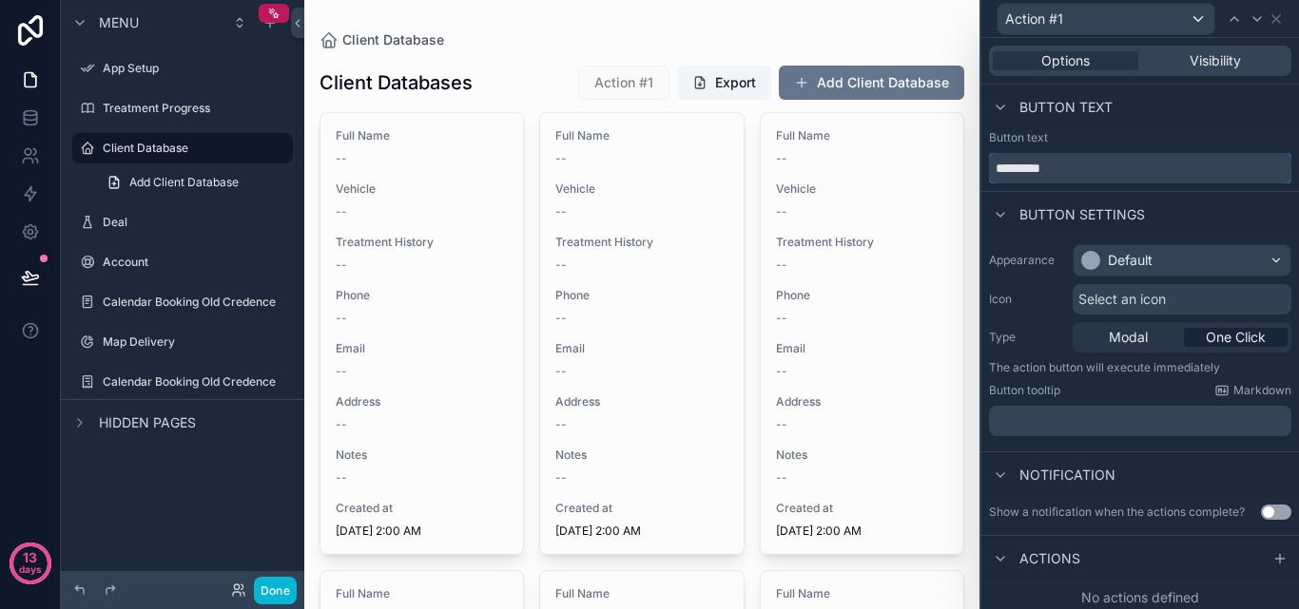
drag, startPoint x: 1081, startPoint y: 172, endPoint x: 976, endPoint y: 173, distance: 104.6
click at [976, 173] on div "Action #1 Options Visibility Button text Button text ********* Button settings …" at bounding box center [649, 304] width 1299 height 609
type input "******"
click at [1148, 292] on span "Select an icon" at bounding box center [1121, 299] width 87 height 19
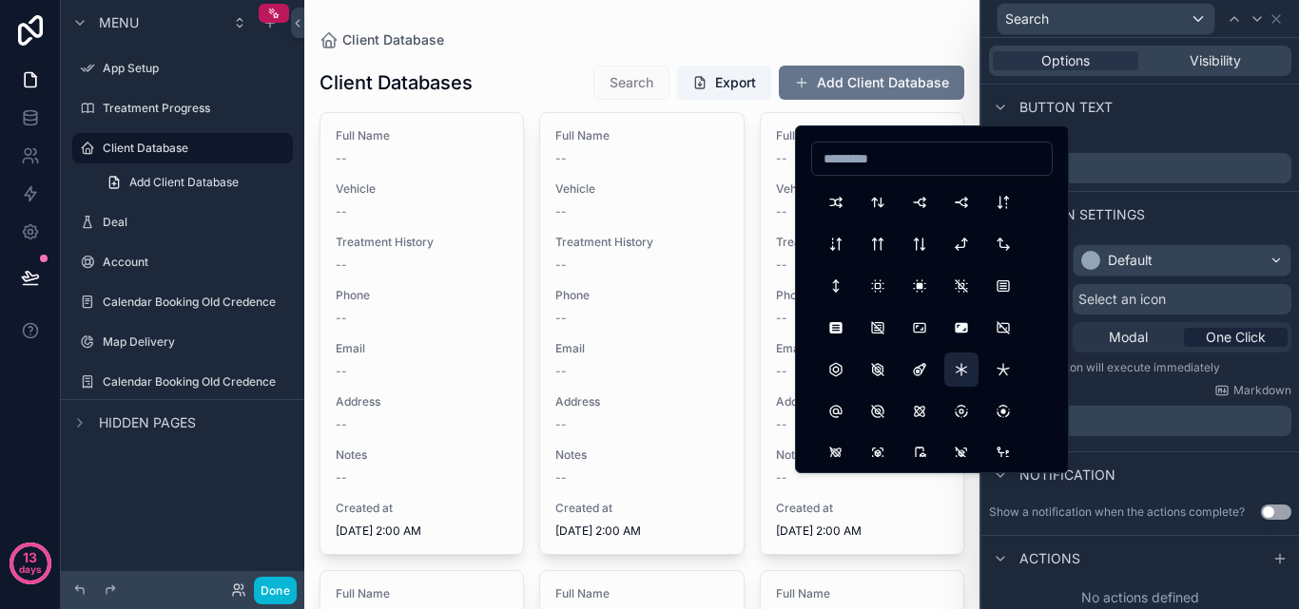
scroll to position [2947, 0]
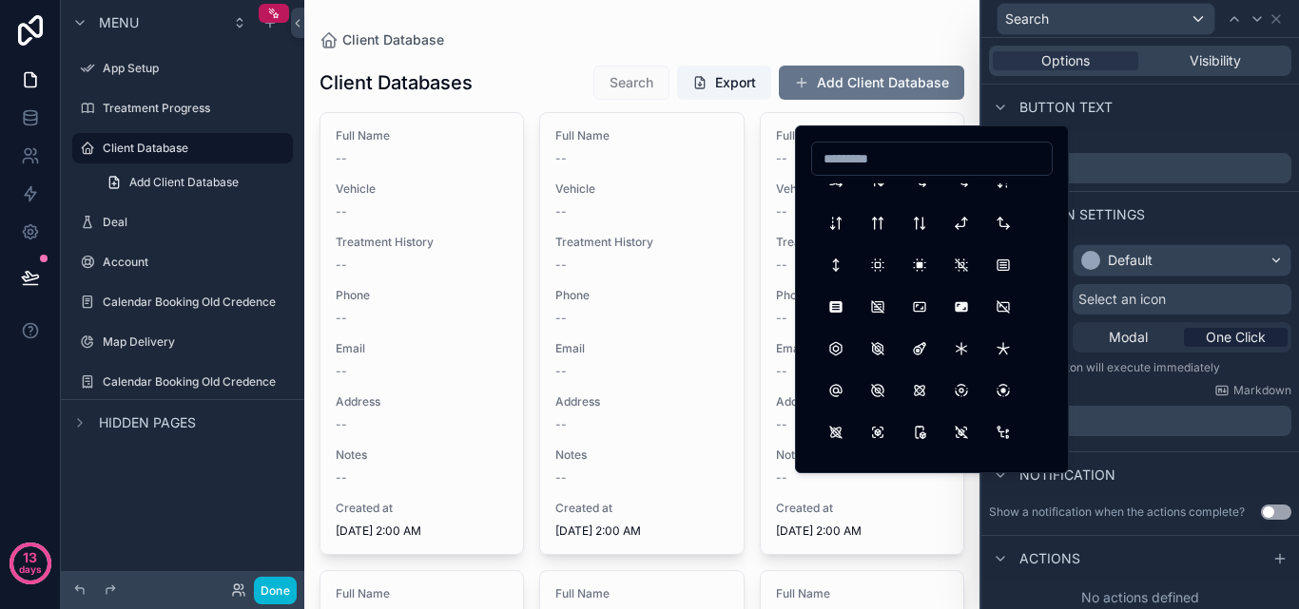
click at [937, 164] on input at bounding box center [932, 158] width 240 height 27
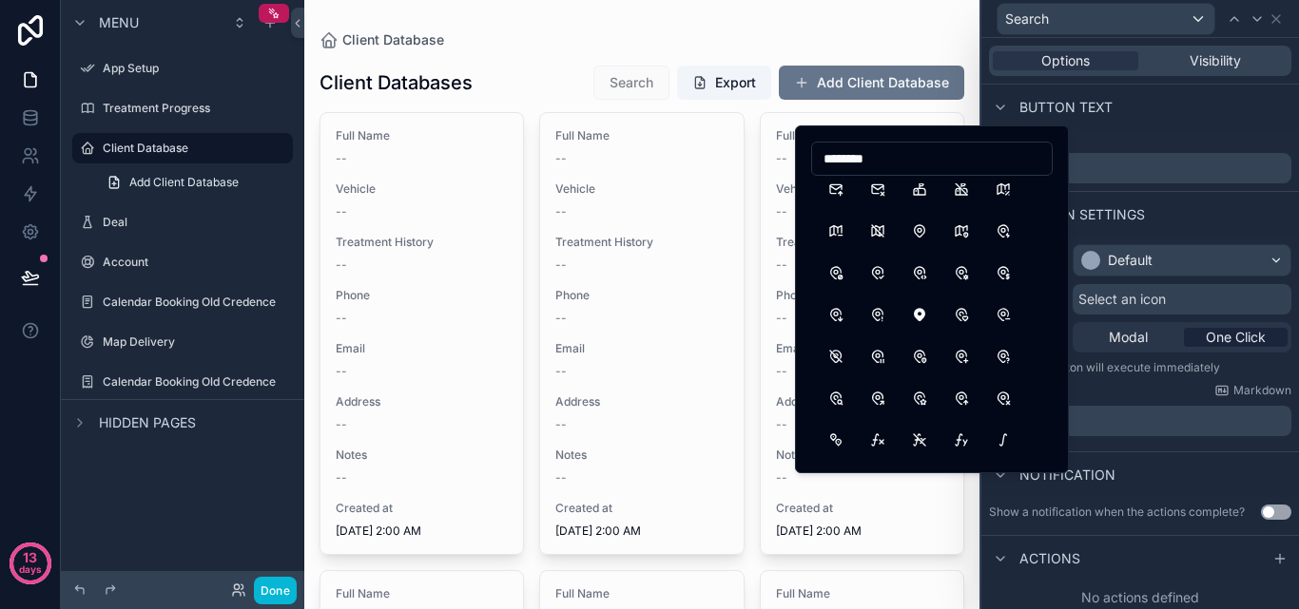
scroll to position [0, 0]
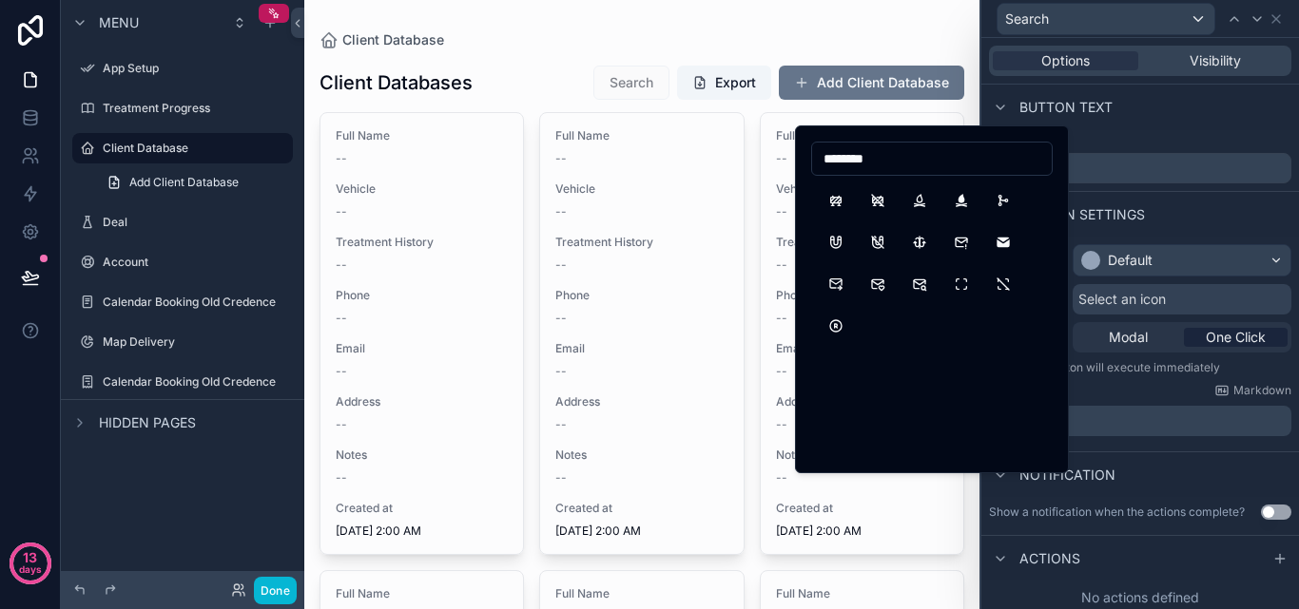
drag, startPoint x: 923, startPoint y: 164, endPoint x: 776, endPoint y: 164, distance: 147.4
click at [776, 164] on div "Search Options Visibility Button text Button text ****** Button settings Appear…" at bounding box center [649, 304] width 1299 height 609
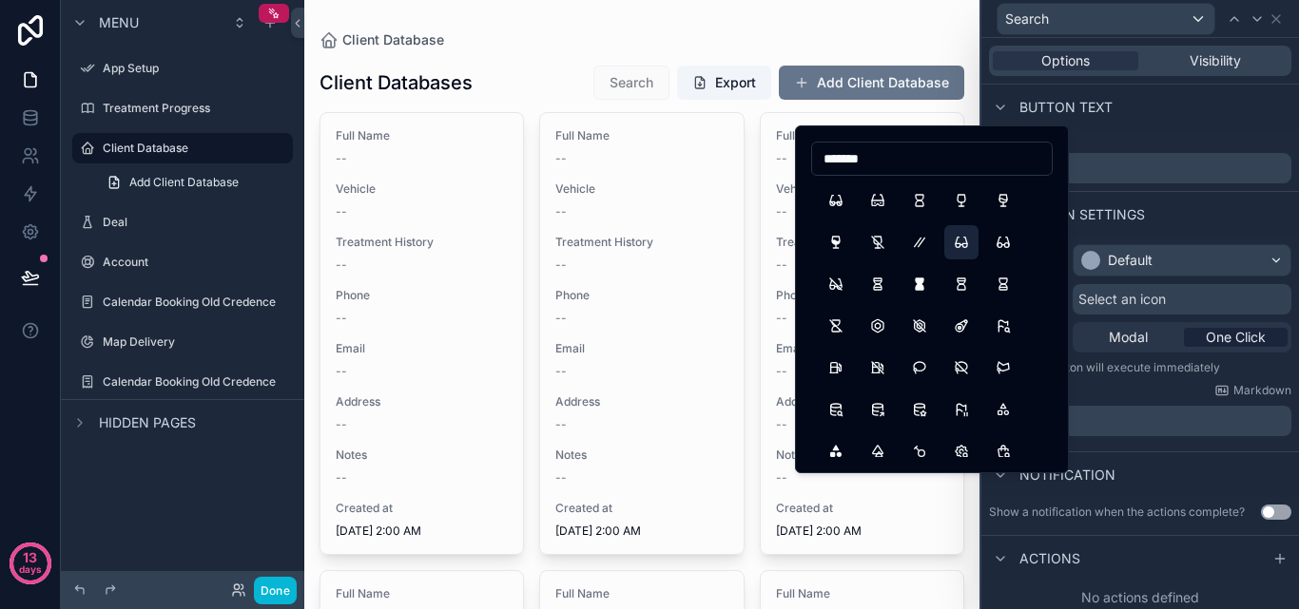
type input "*******"
click at [975, 246] on button "Eyeglass" at bounding box center [961, 242] width 34 height 34
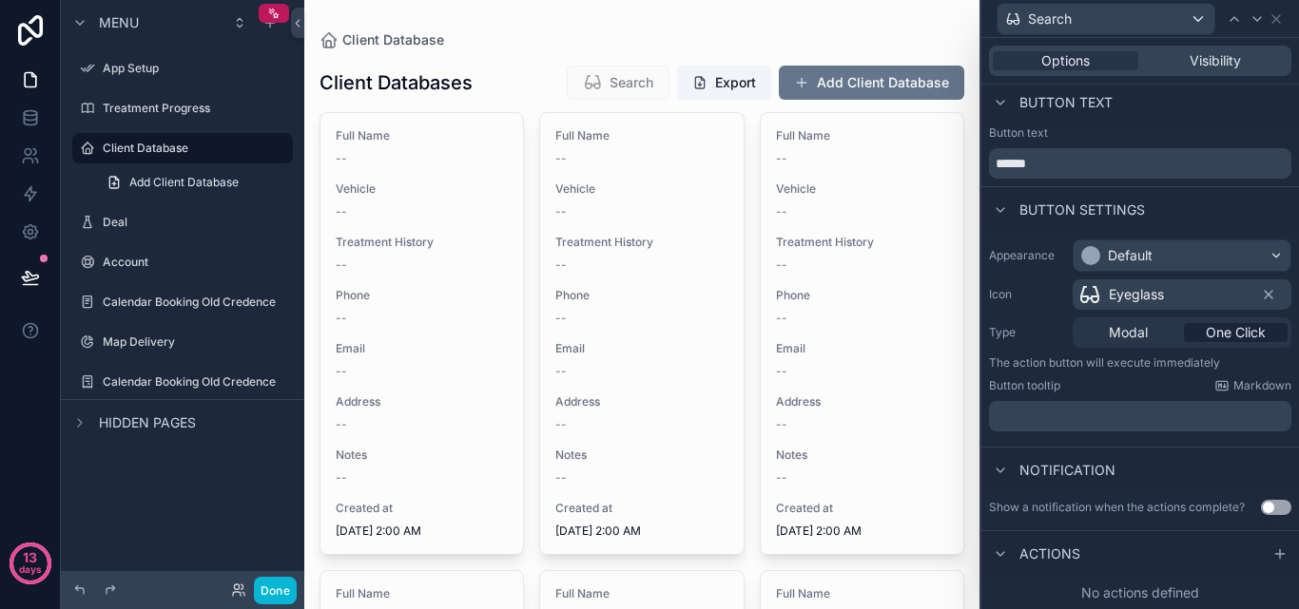
scroll to position [6, 0]
click at [1007, 550] on icon at bounding box center [1000, 553] width 15 height 15
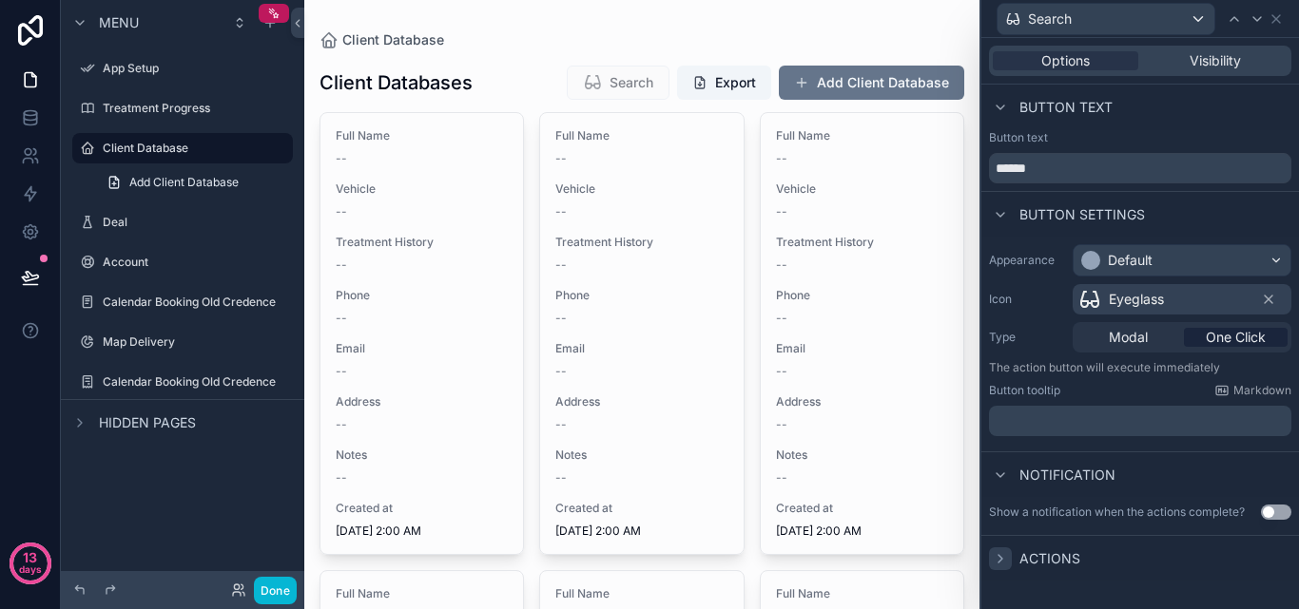
click at [1004, 554] on icon at bounding box center [1000, 558] width 15 height 15
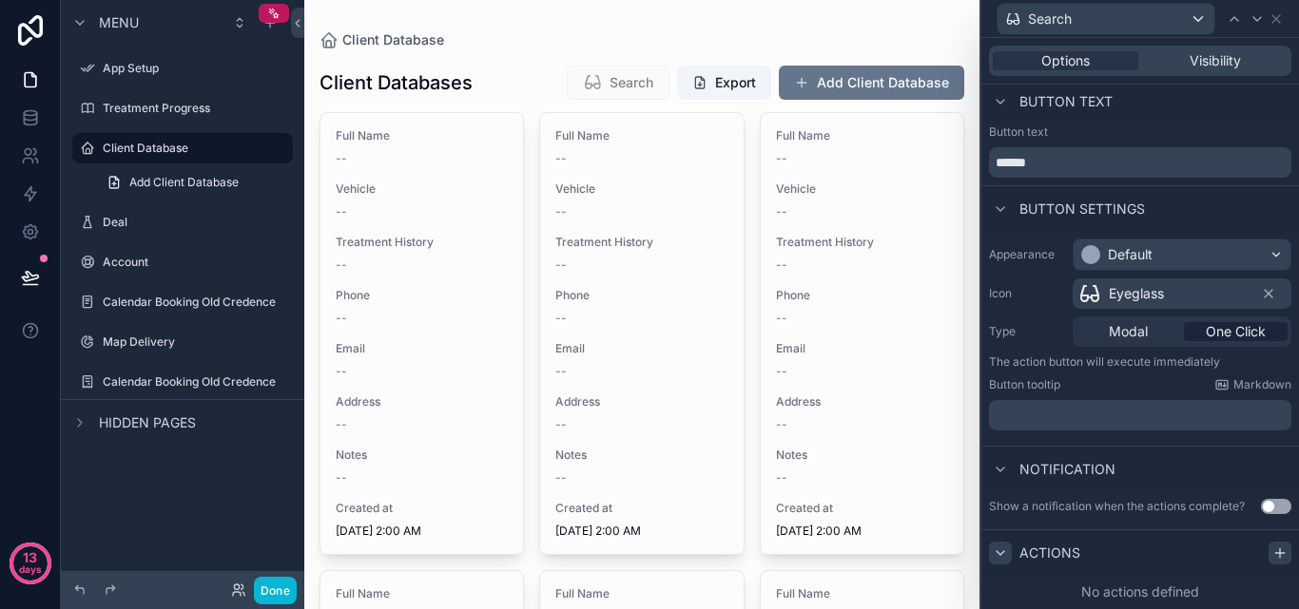
click at [1272, 558] on icon at bounding box center [1279, 553] width 15 height 15
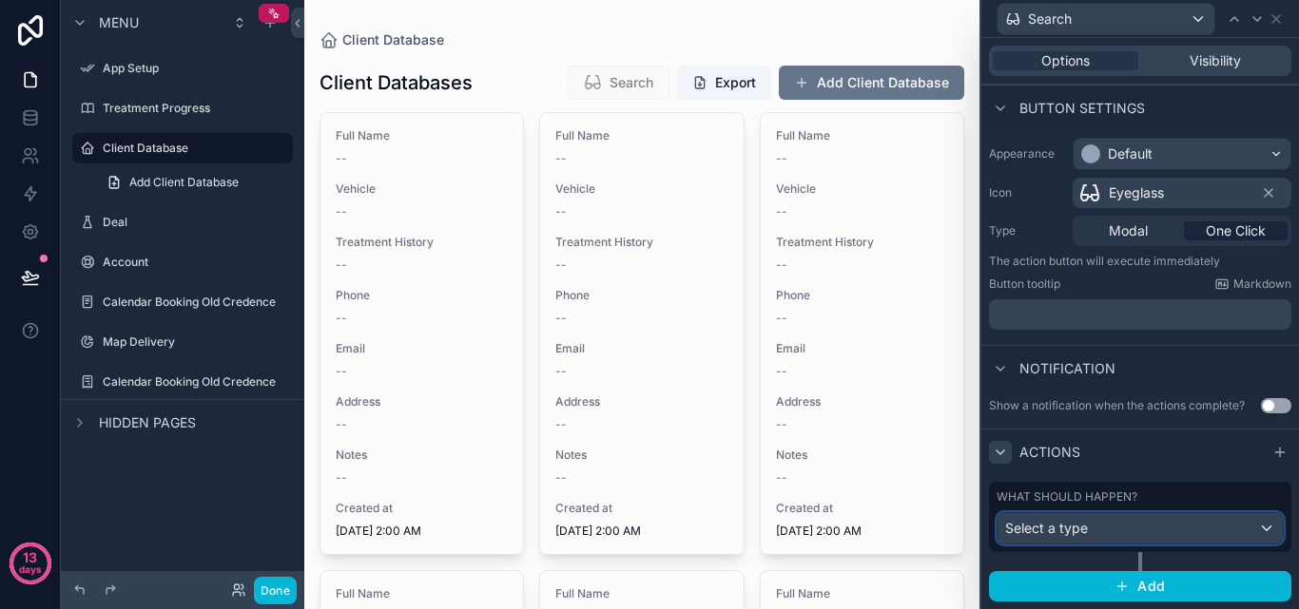
click at [1255, 537] on div "Select a type" at bounding box center [1139, 528] width 285 height 30
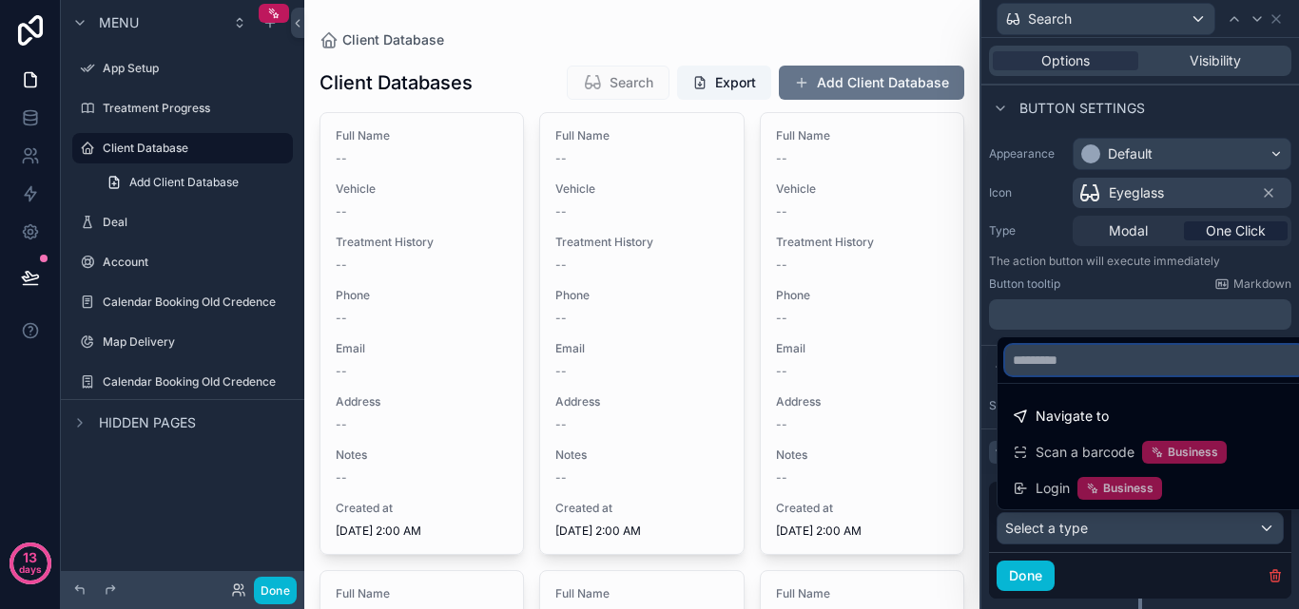
click at [1103, 362] on input "text" at bounding box center [1154, 360] width 299 height 30
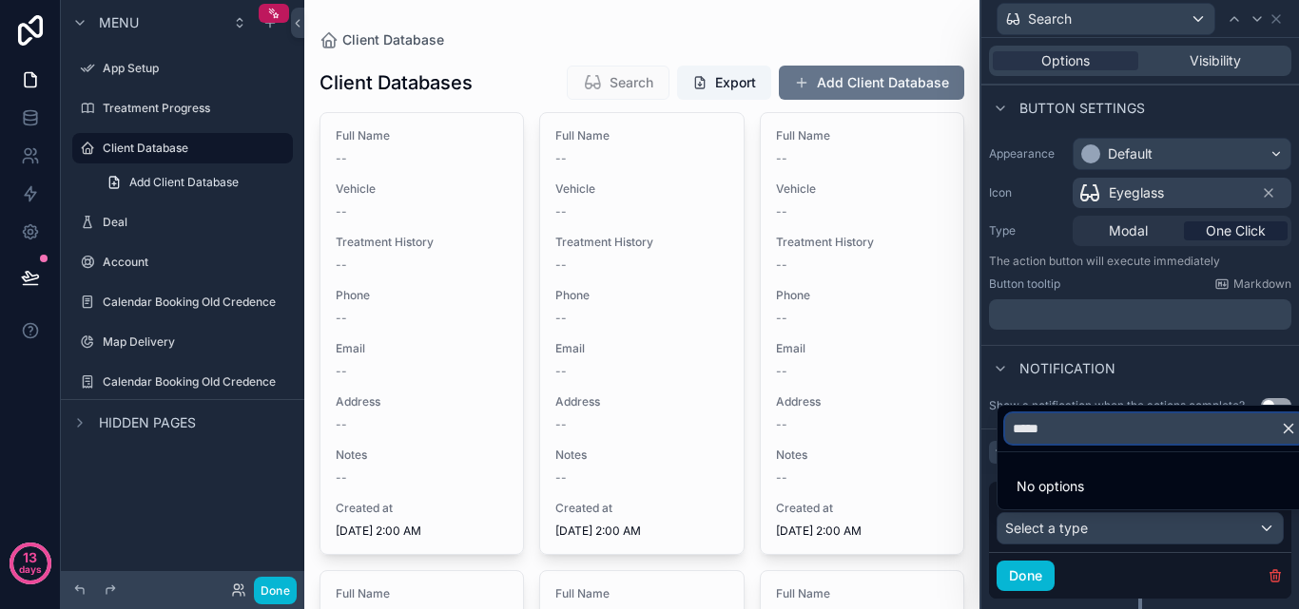
type input "******"
type input "*"
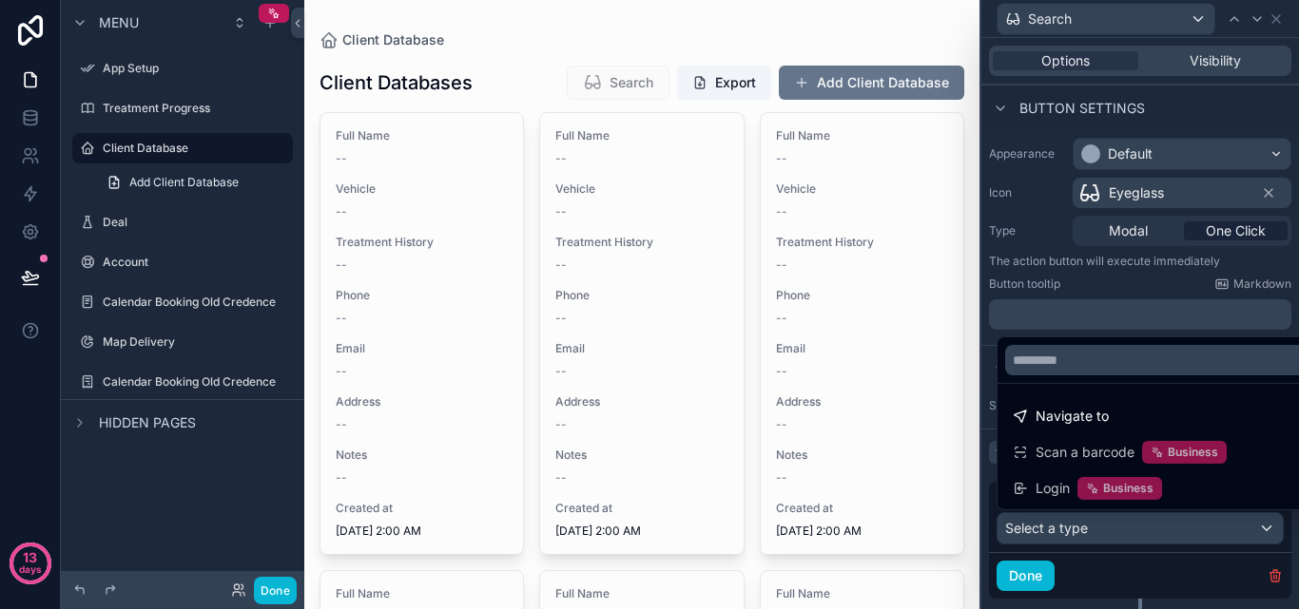
click at [1114, 332] on div at bounding box center [1140, 304] width 318 height 609
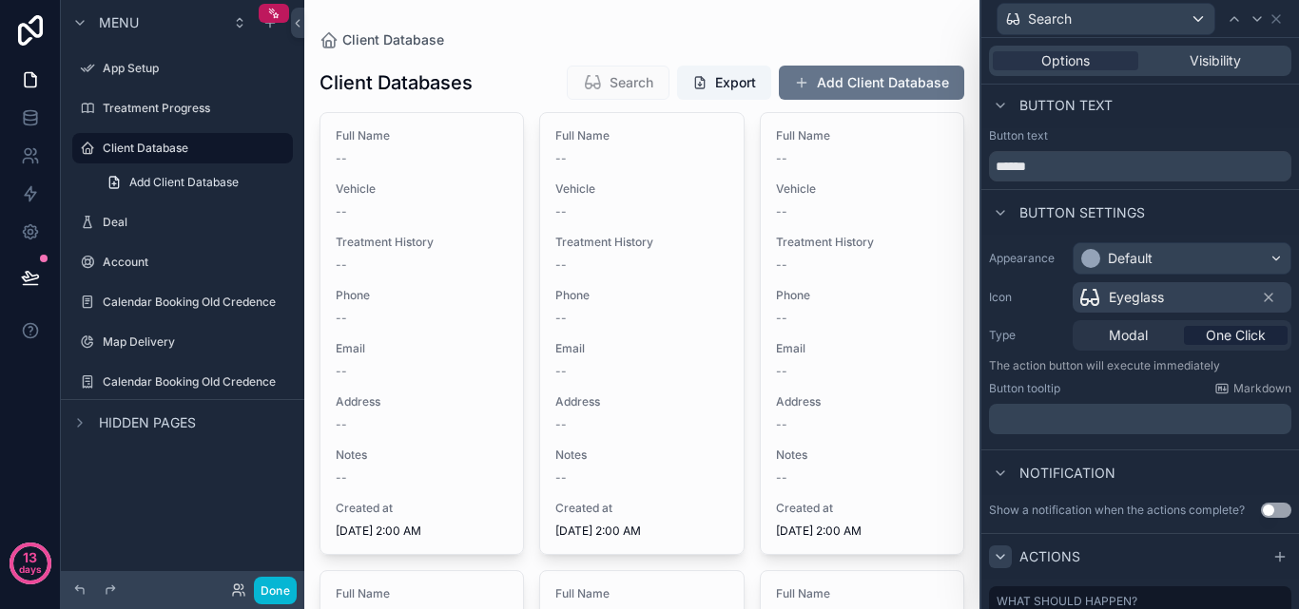
scroll to position [0, 0]
click at [1207, 57] on span "Visibility" at bounding box center [1214, 60] width 51 height 19
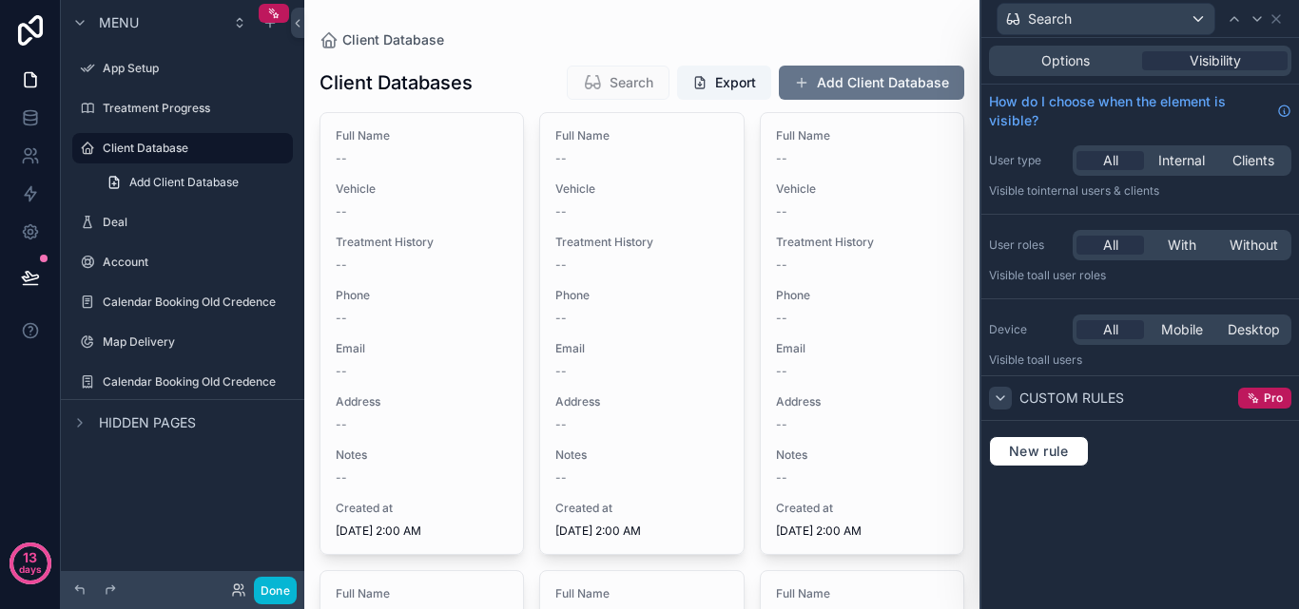
click at [1006, 399] on icon at bounding box center [1000, 398] width 15 height 15
click at [1023, 439] on button "New rule" at bounding box center [1039, 451] width 100 height 30
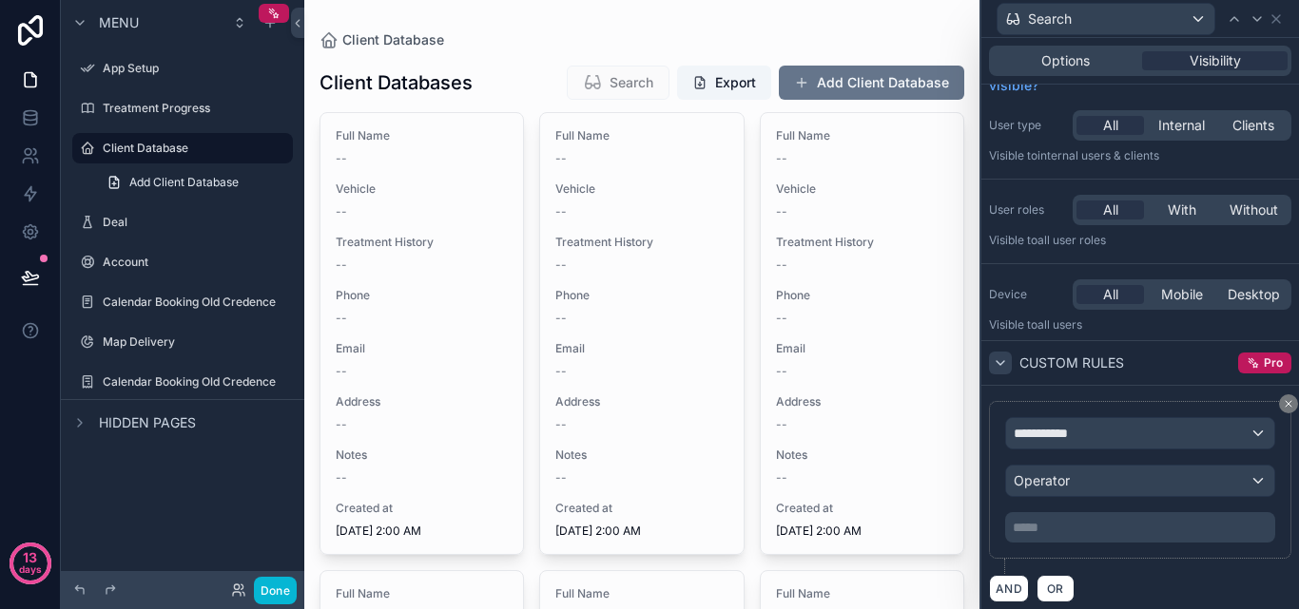
scroll to position [44, 0]
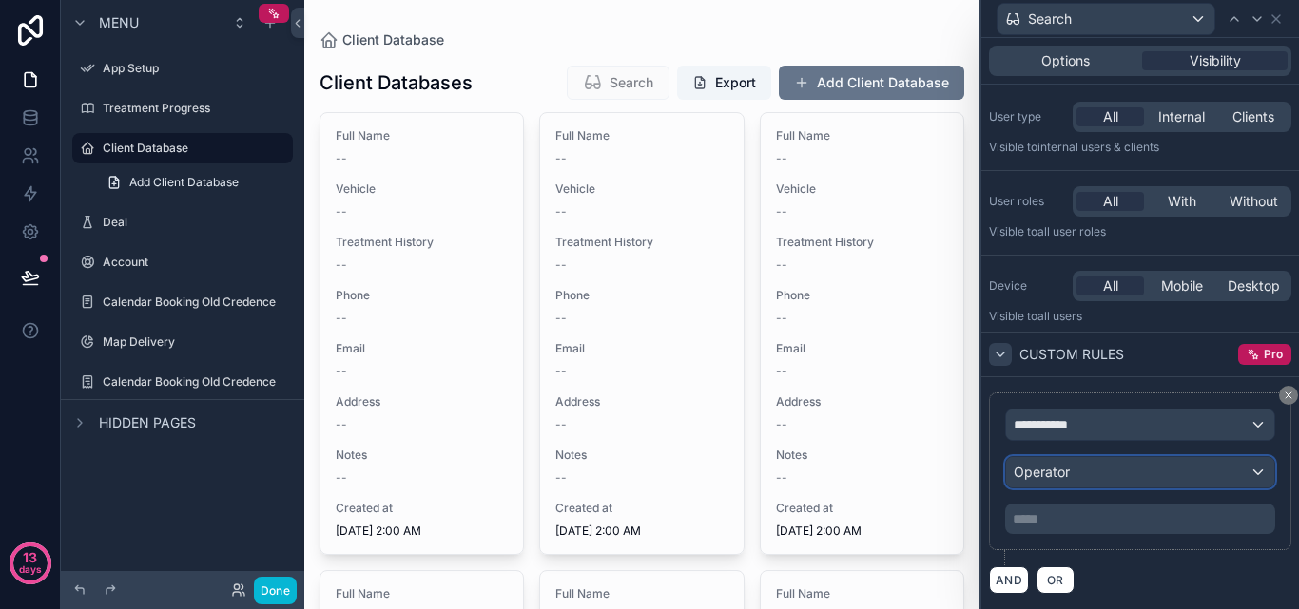
click at [1138, 482] on div "Operator" at bounding box center [1140, 472] width 268 height 30
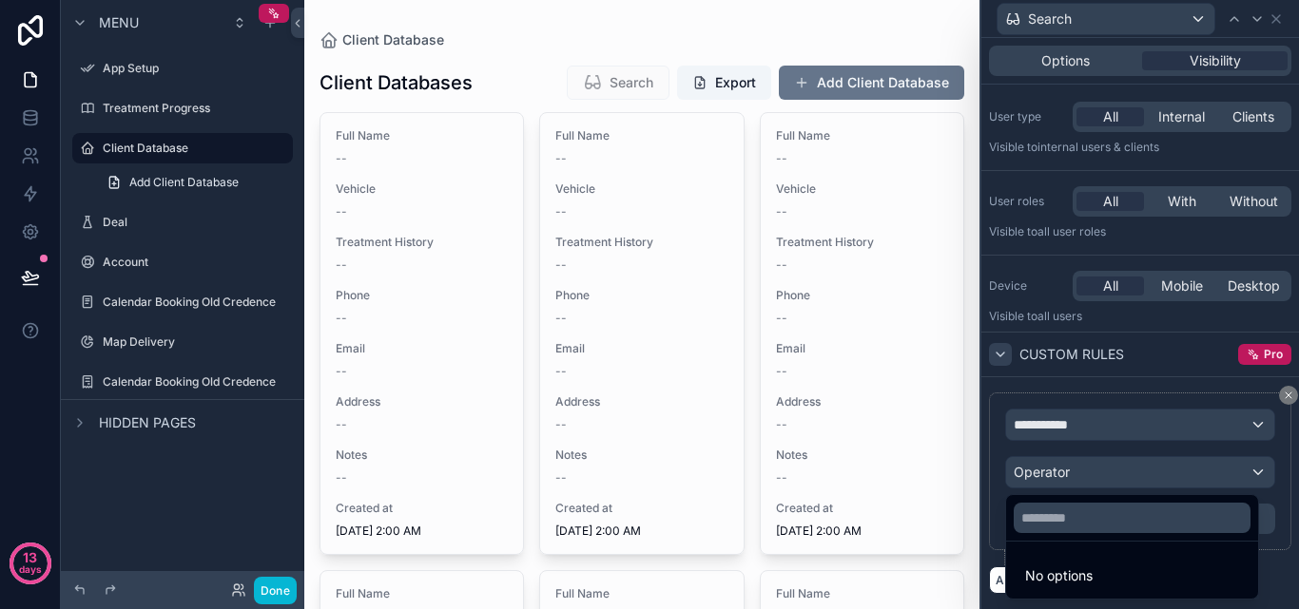
click at [1248, 462] on div at bounding box center [1140, 304] width 318 height 609
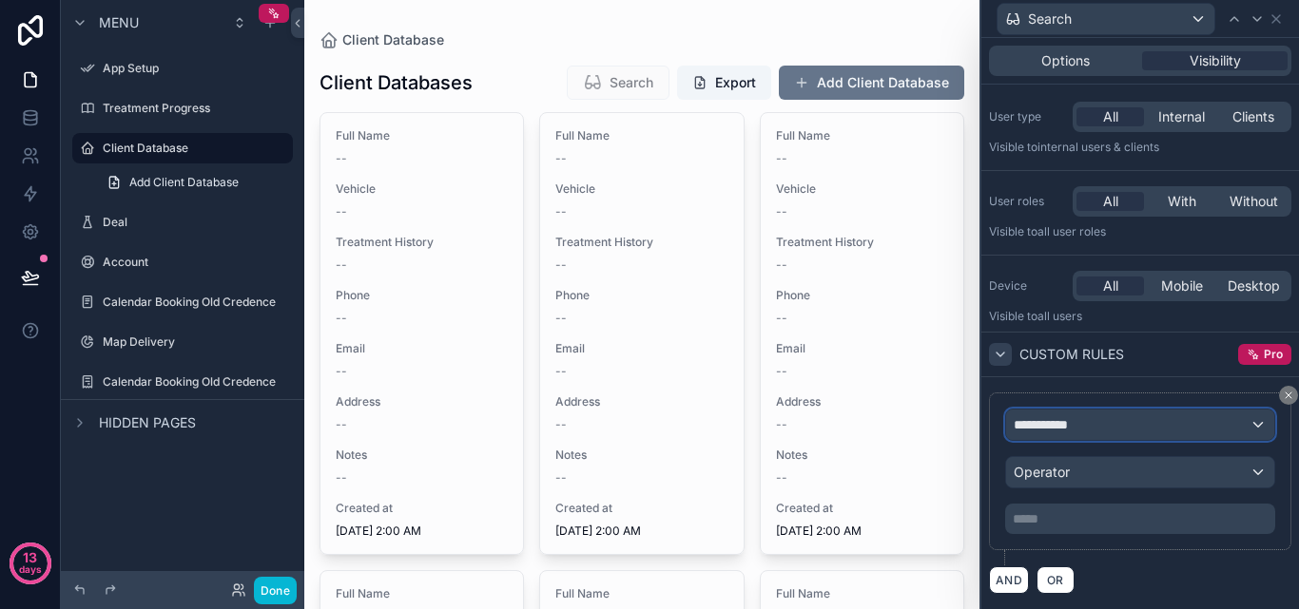
click at [1227, 419] on div "**********" at bounding box center [1140, 425] width 268 height 30
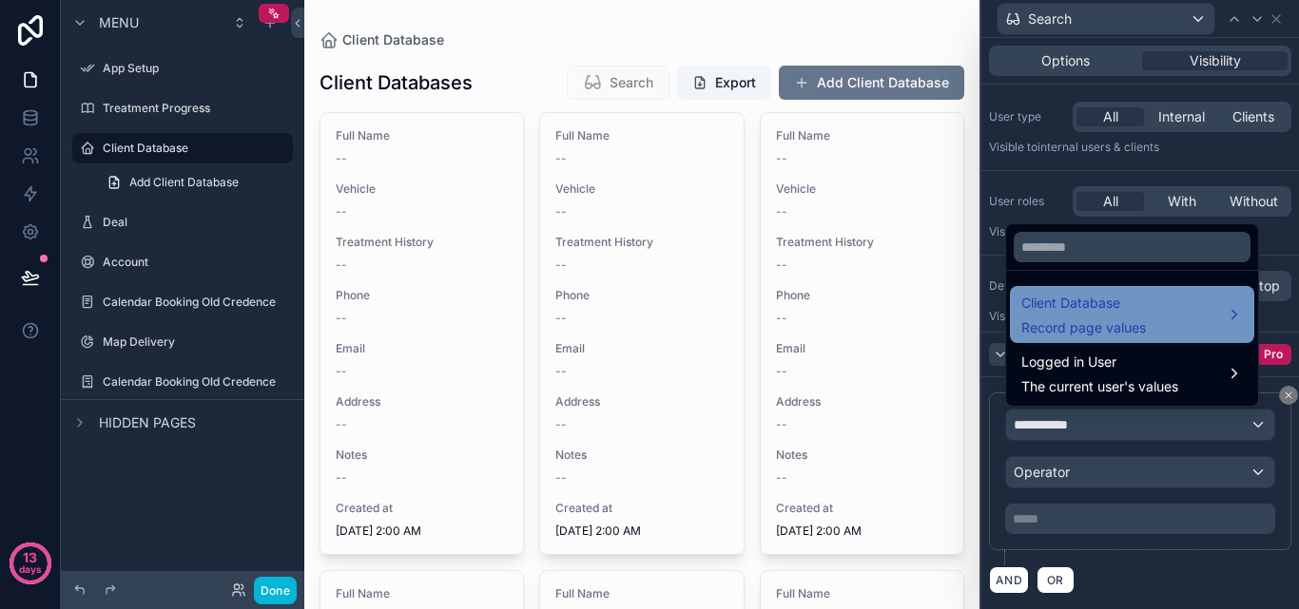
click at [1185, 328] on div "Client Database Record page values" at bounding box center [1132, 315] width 222 height 46
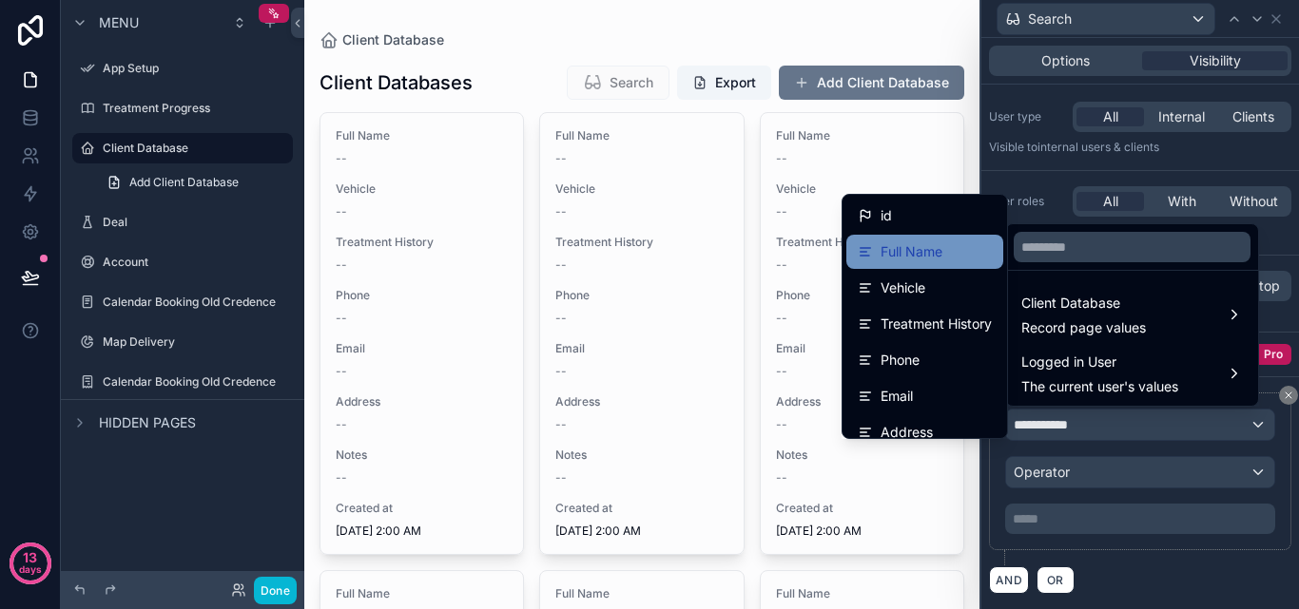
click at [899, 258] on span "Full Name" at bounding box center [911, 252] width 62 height 23
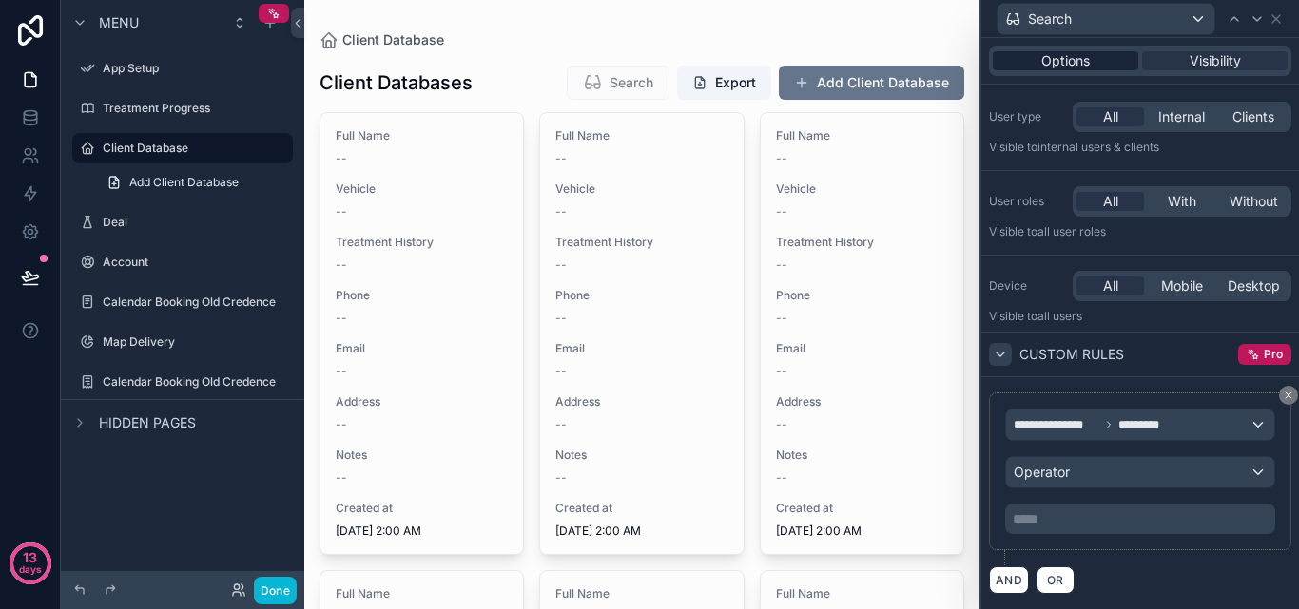
click at [1053, 54] on span "Options" at bounding box center [1065, 60] width 48 height 19
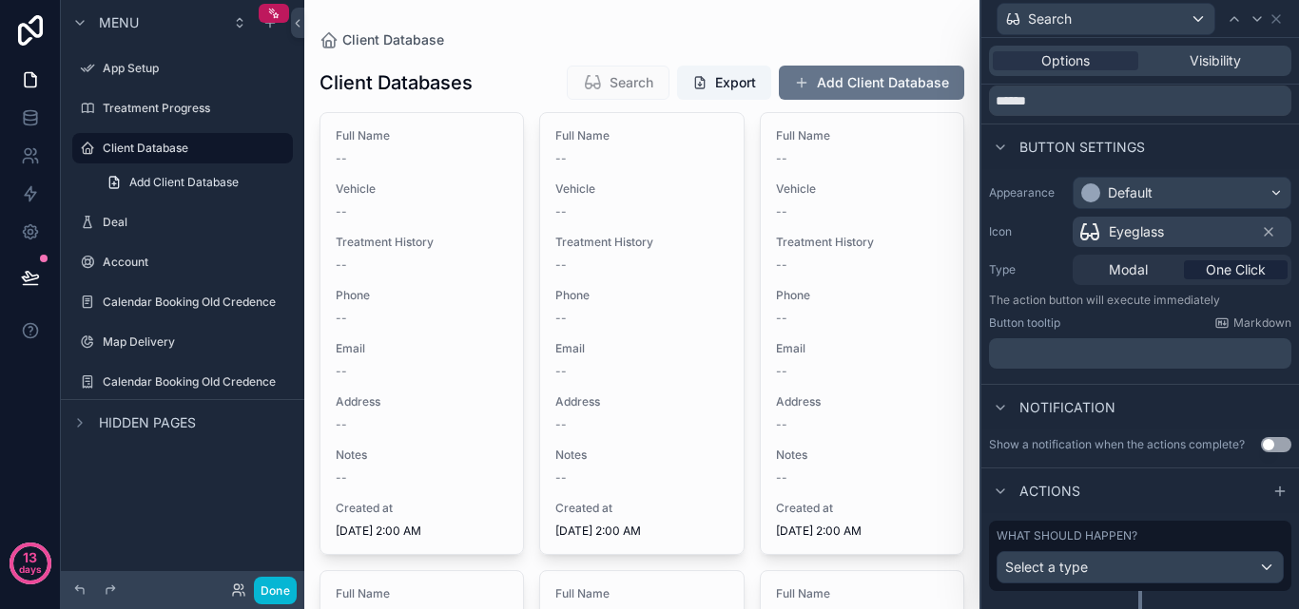
scroll to position [106, 0]
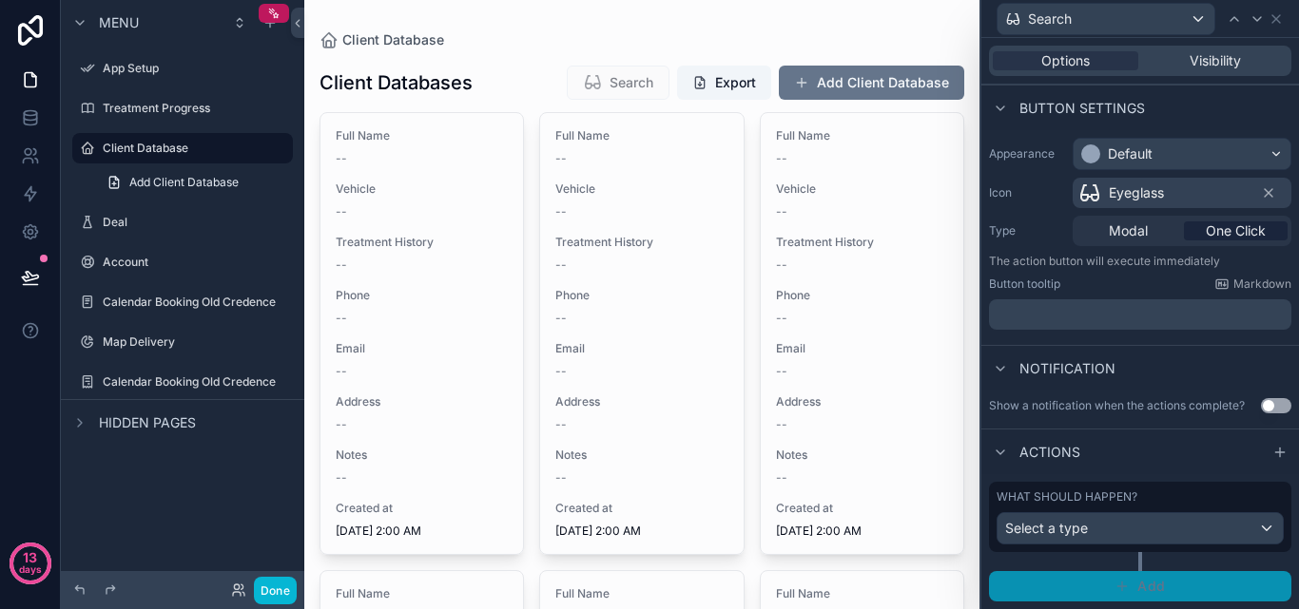
click at [1188, 587] on button "Add" at bounding box center [1140, 586] width 302 height 30
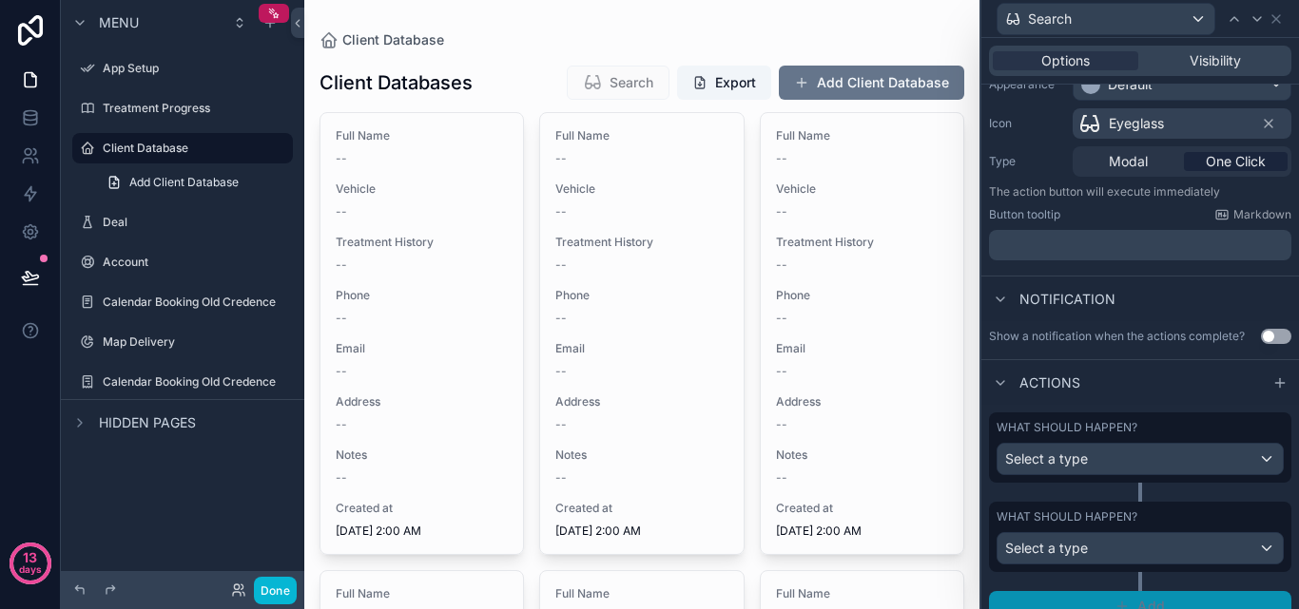
scroll to position [196, 0]
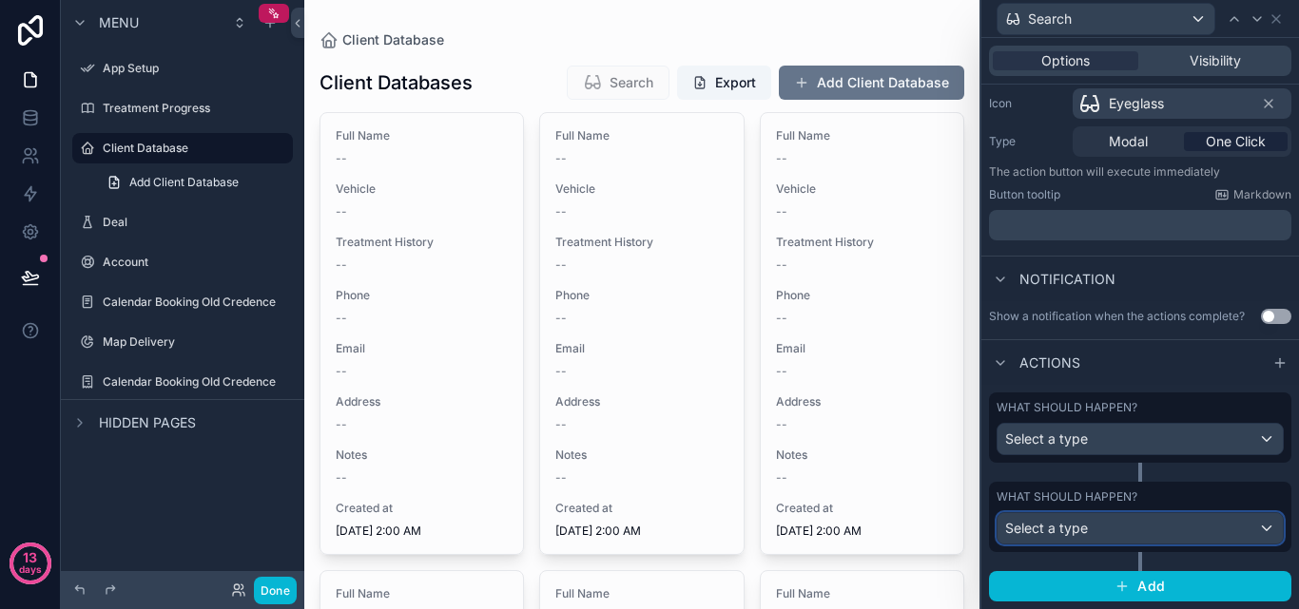
click at [1256, 528] on div "Select a type" at bounding box center [1139, 528] width 285 height 30
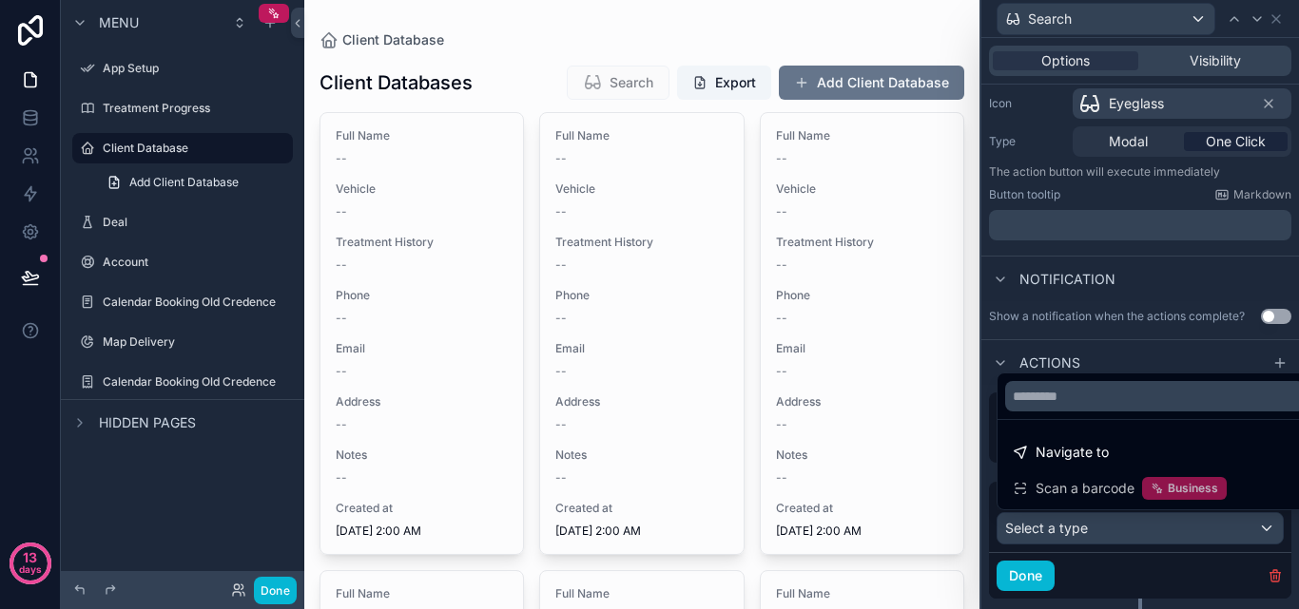
click at [1256, 528] on div at bounding box center [1140, 304] width 318 height 609
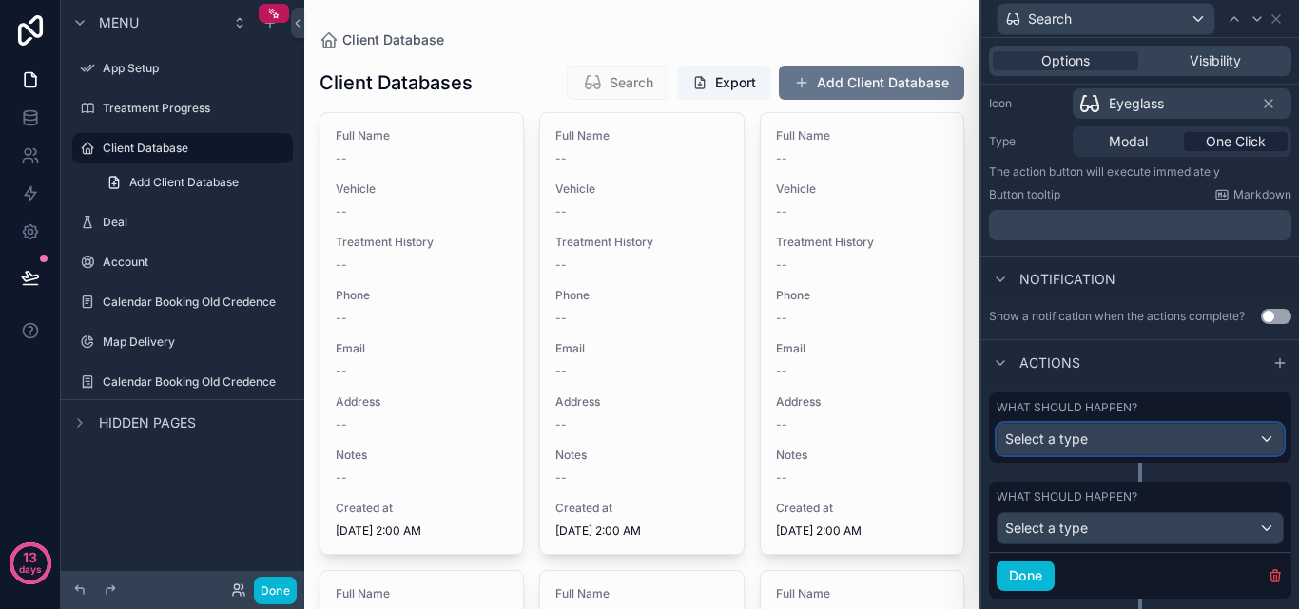
click at [1244, 435] on div "Select a type" at bounding box center [1139, 439] width 285 height 30
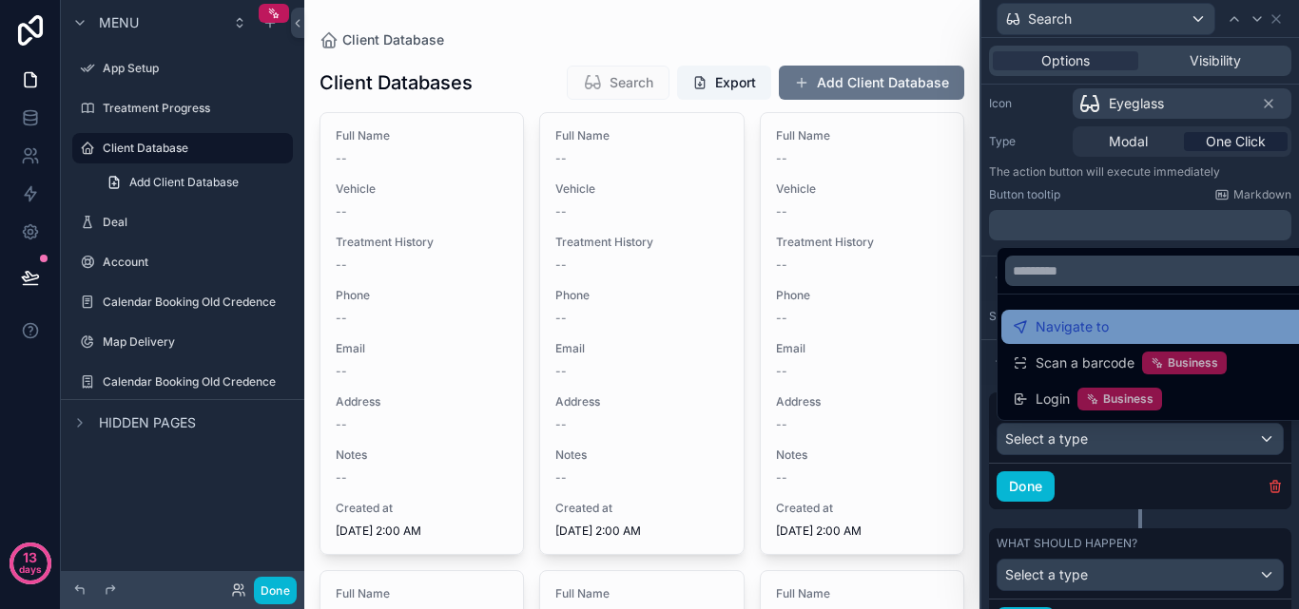
click at [1183, 335] on div "Navigate to" at bounding box center [1155, 327] width 284 height 23
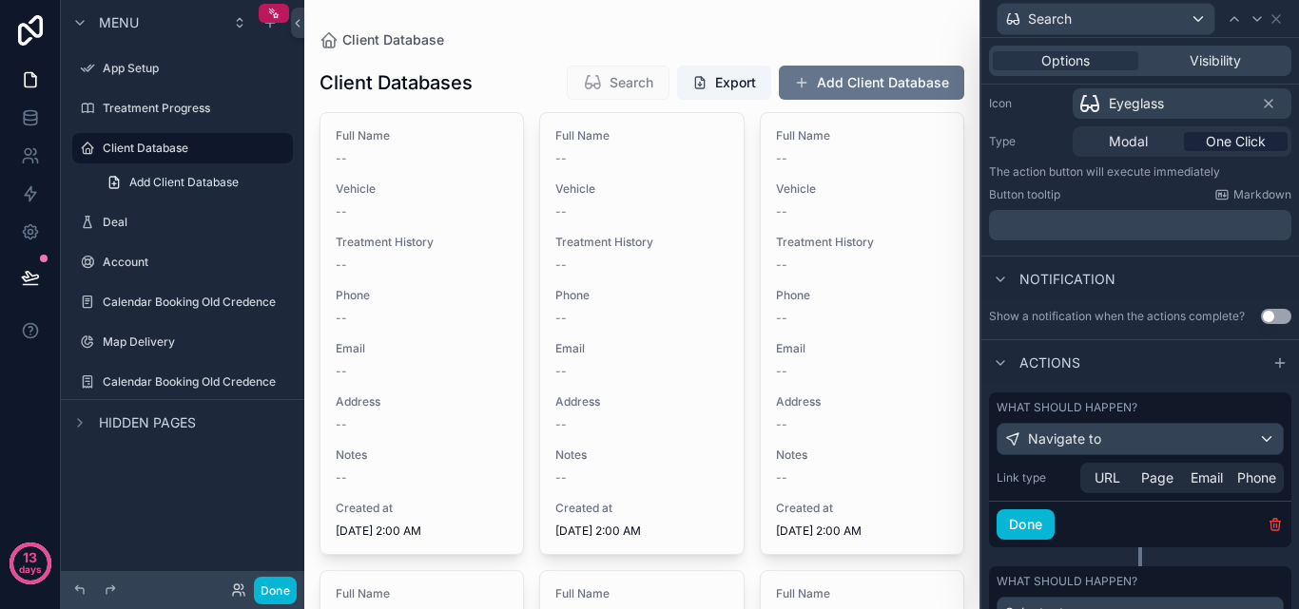
click at [1167, 377] on div "Actions" at bounding box center [1140, 362] width 318 height 46
click at [997, 363] on icon at bounding box center [1000, 363] width 15 height 15
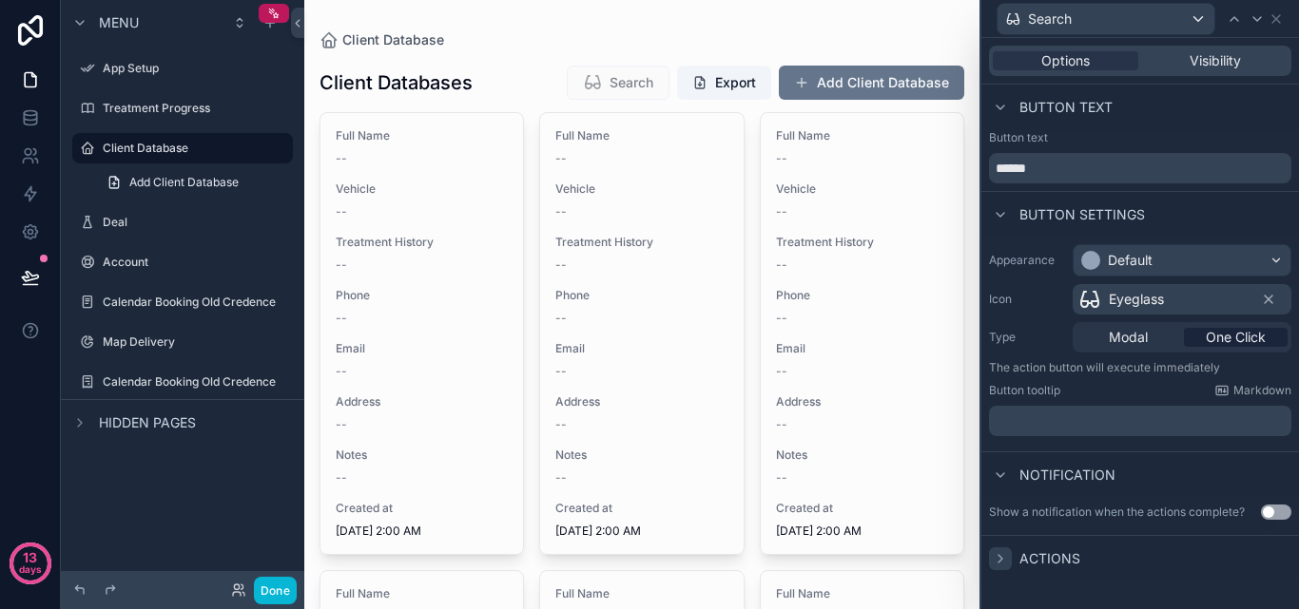
scroll to position [950, 0]
click at [1273, 18] on icon at bounding box center [1275, 18] width 15 height 15
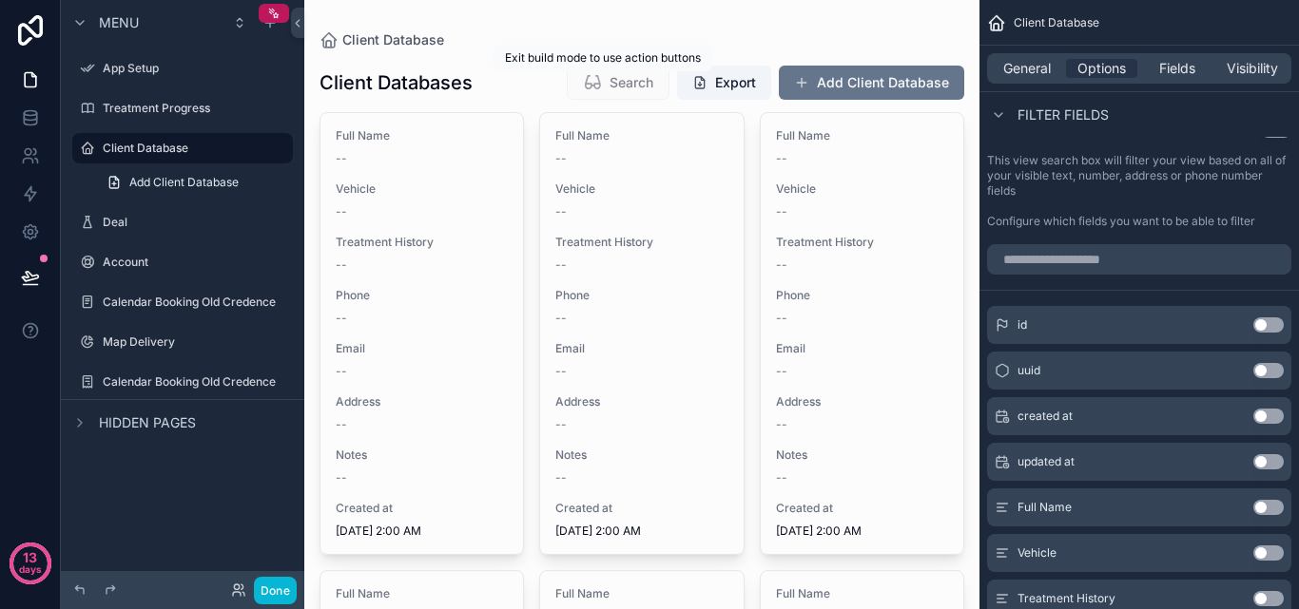
click at [606, 86] on span "Search" at bounding box center [618, 84] width 103 height 19
click at [279, 593] on button "Done" at bounding box center [275, 591] width 43 height 28
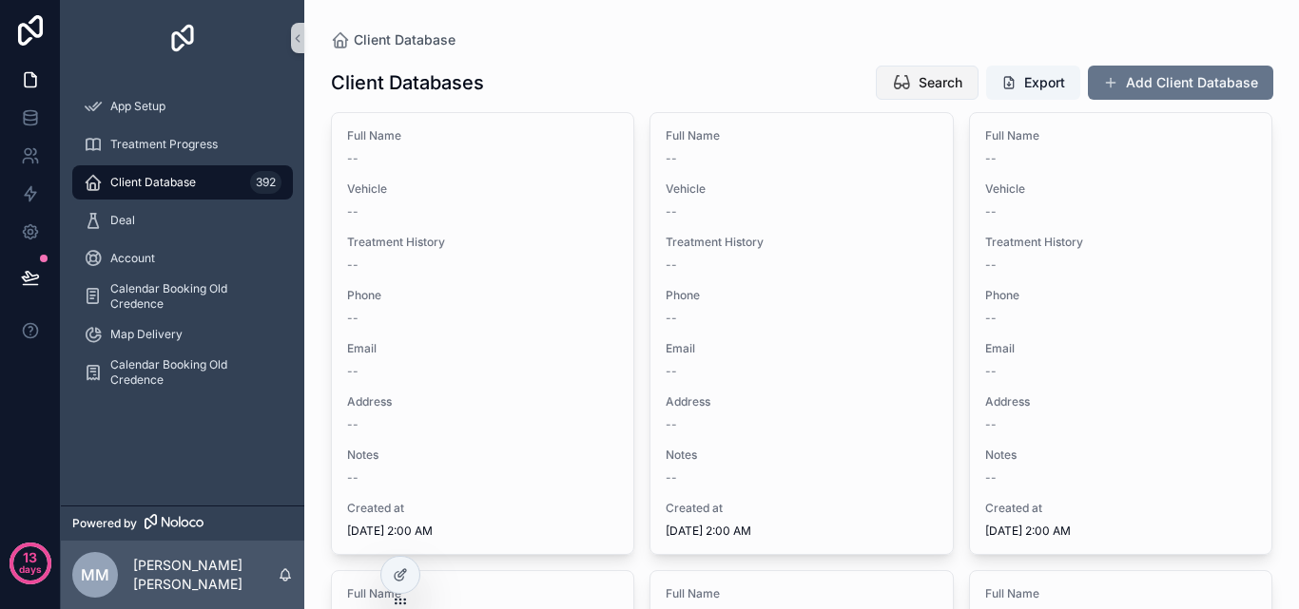
click at [911, 87] on button "Search" at bounding box center [927, 83] width 103 height 34
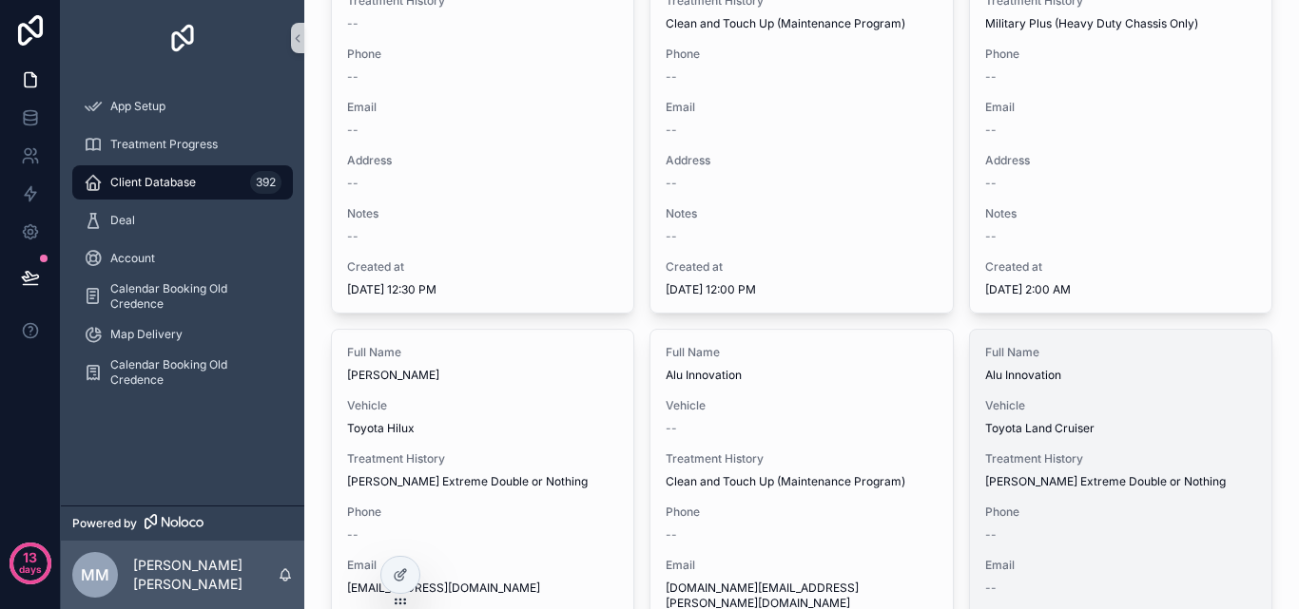
scroll to position [2662, 0]
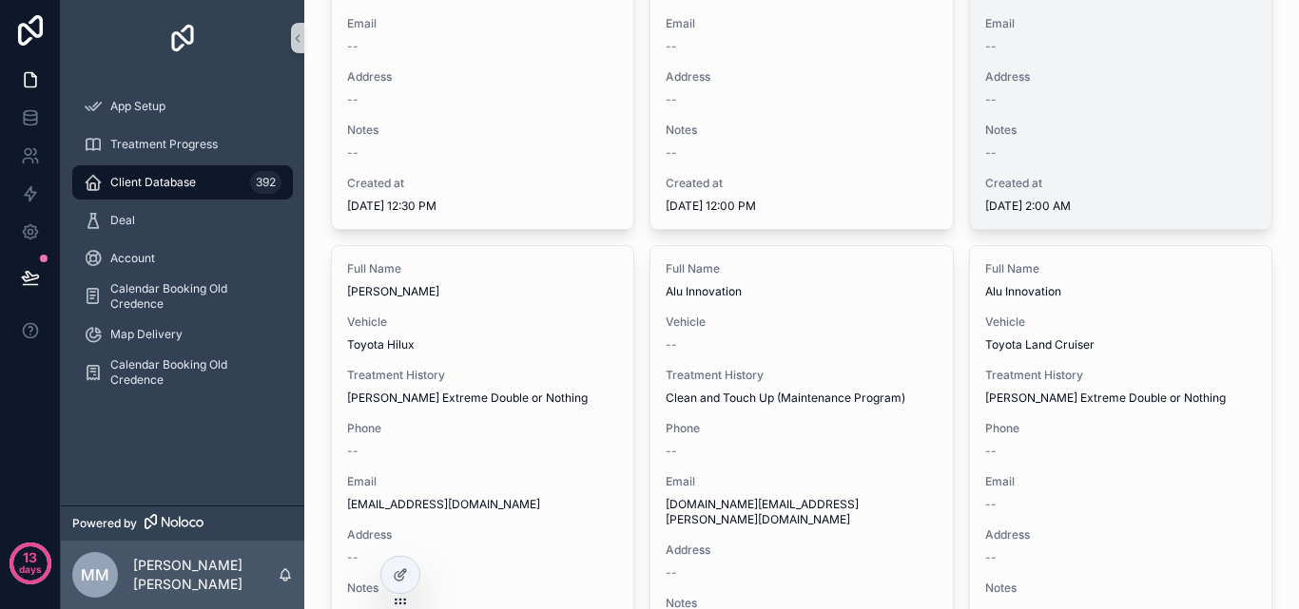
click at [1087, 145] on div "--" at bounding box center [1121, 152] width 272 height 15
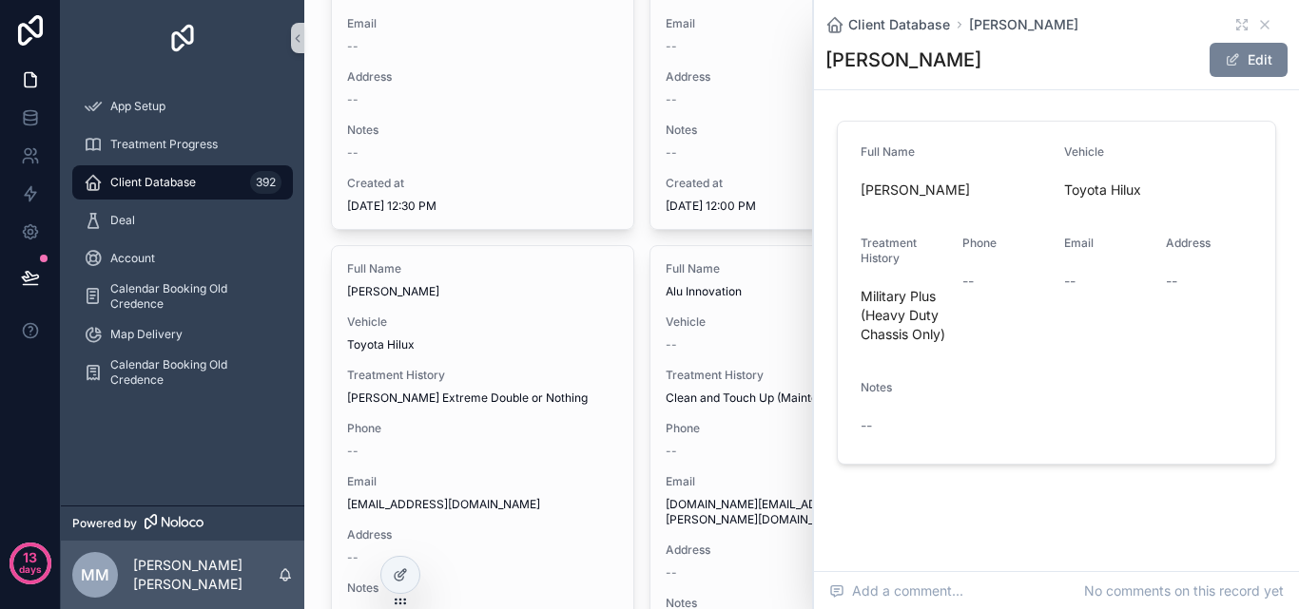
scroll to position [42, 0]
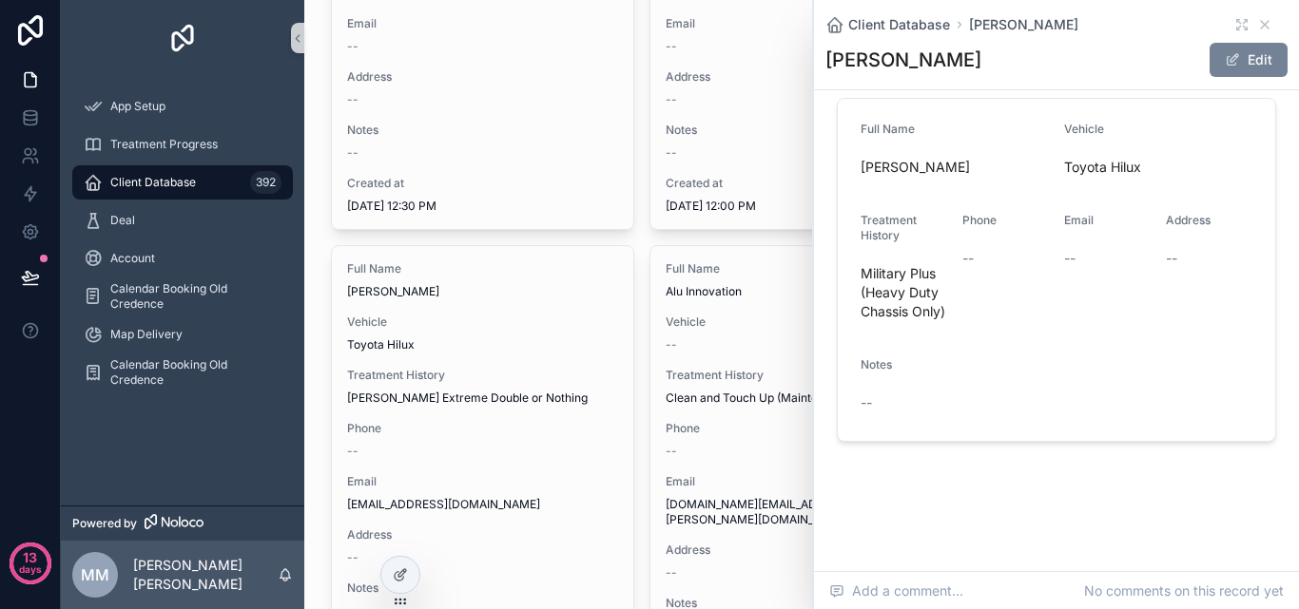
click at [1225, 57] on span "scrollable content" at bounding box center [1232, 59] width 15 height 15
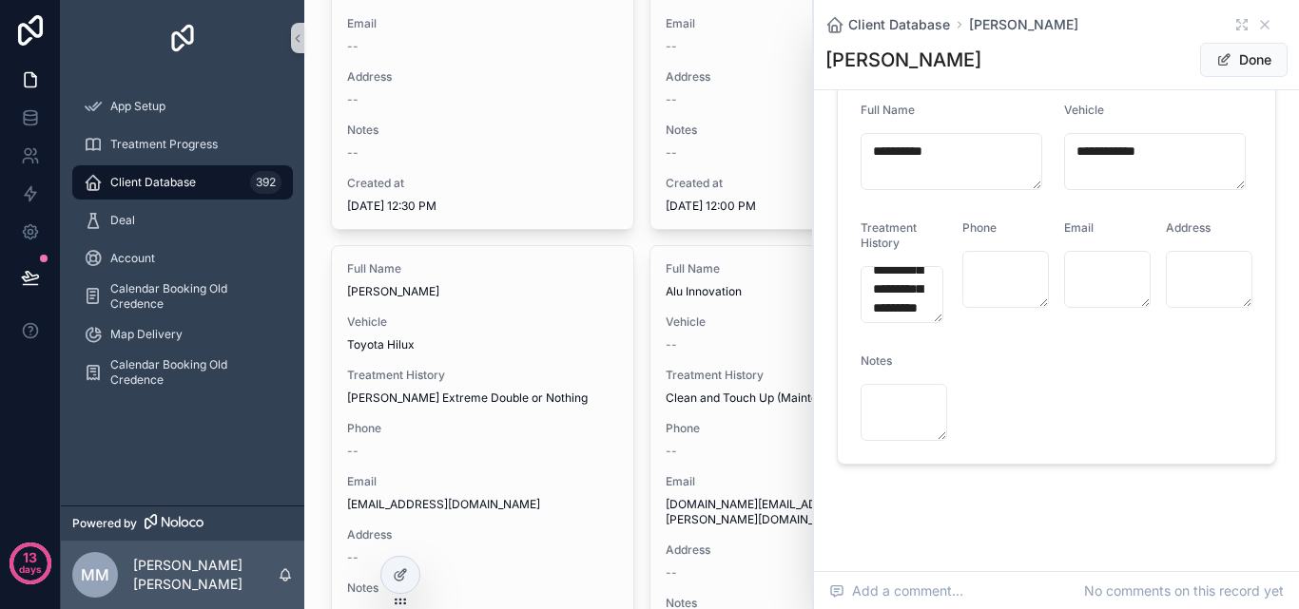
scroll to position [0, 0]
click at [398, 577] on icon at bounding box center [402, 574] width 8 height 8
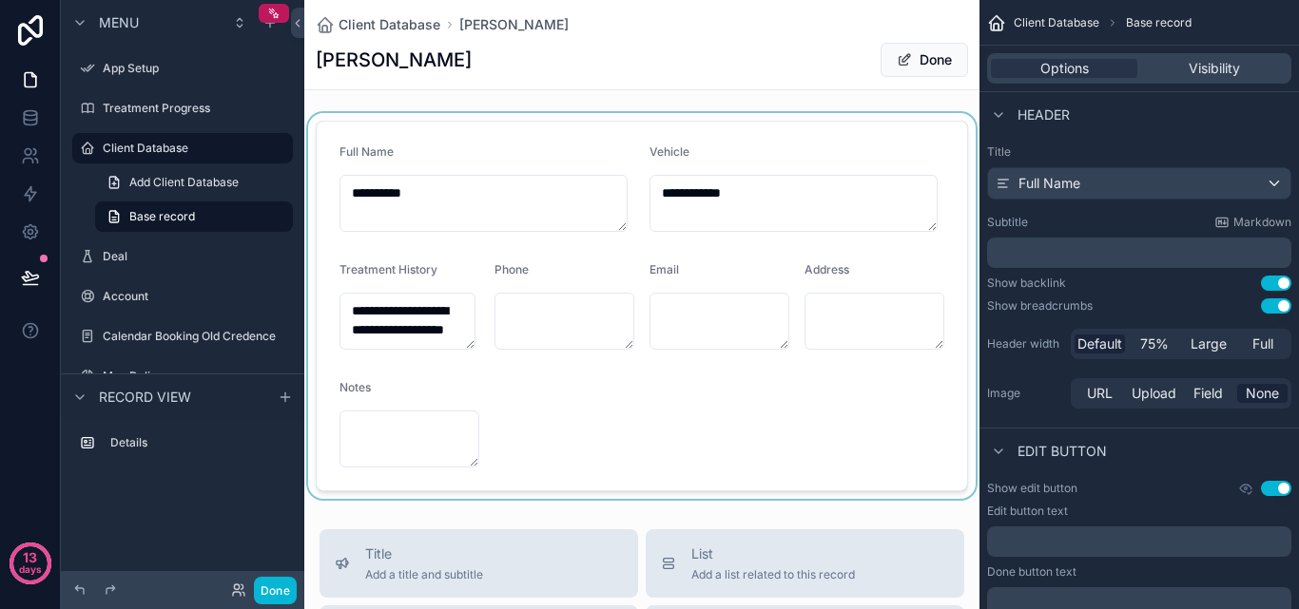
scroll to position [95, 0]
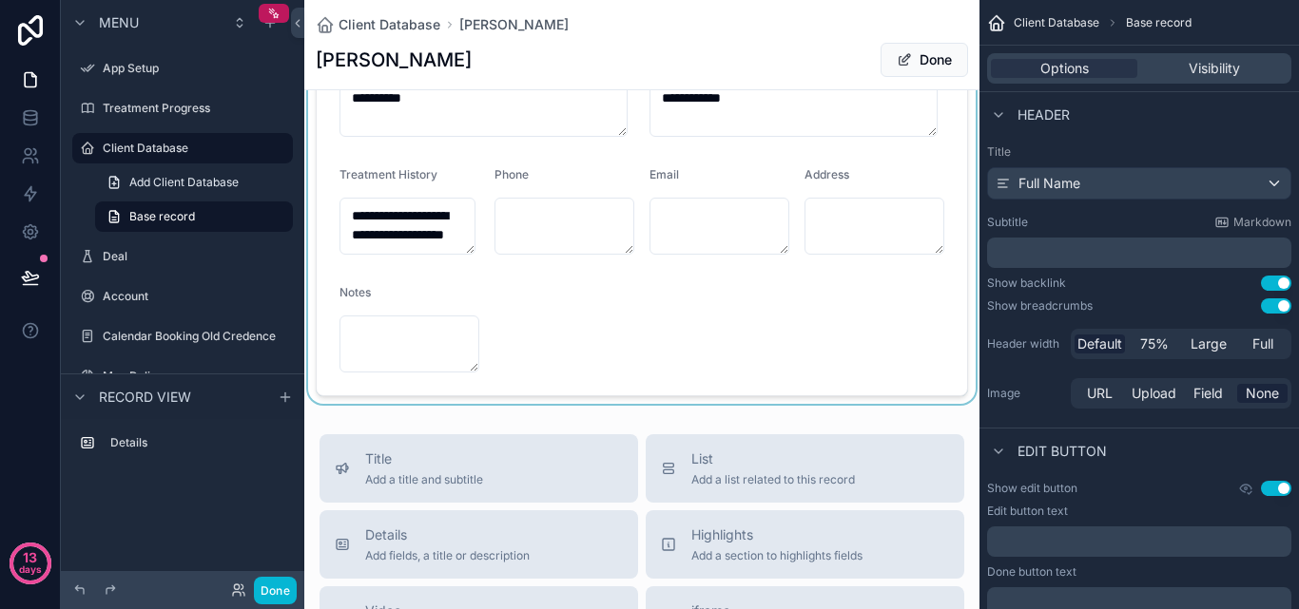
drag, startPoint x: 480, startPoint y: 486, endPoint x: 482, endPoint y: 122, distance: 364.2
click at [482, 122] on div "**********" at bounding box center [641, 592] width 675 height 1374
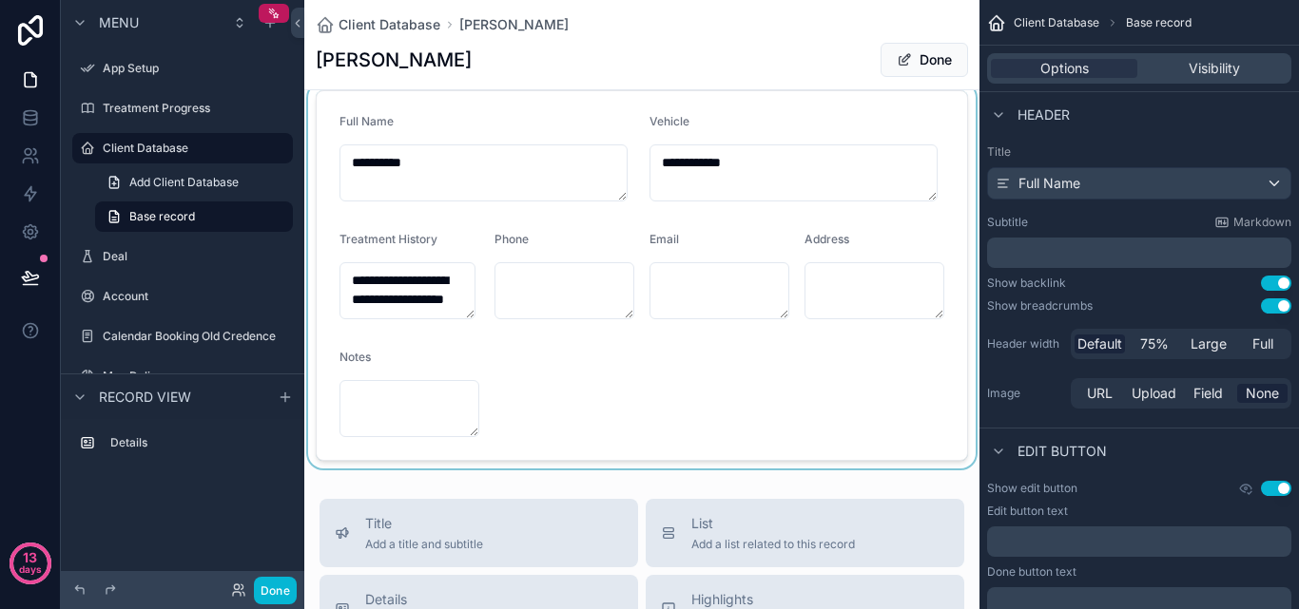
scroll to position [0, 0]
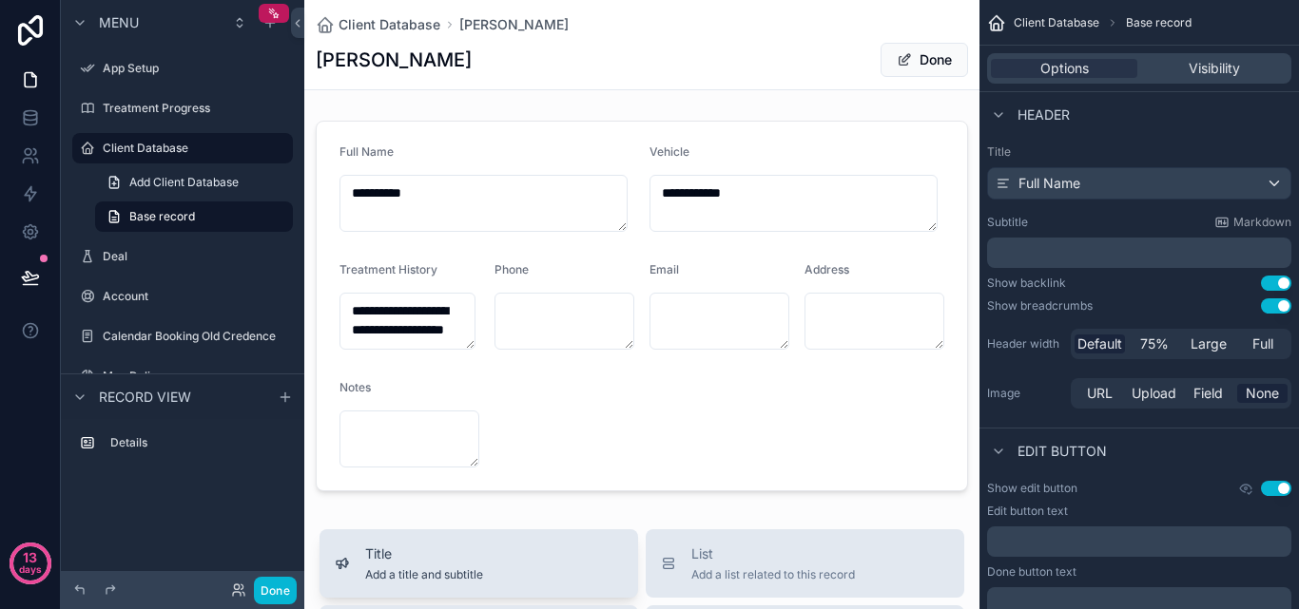
click at [451, 539] on button "Title Add a title and subtitle" at bounding box center [478, 564] width 319 height 68
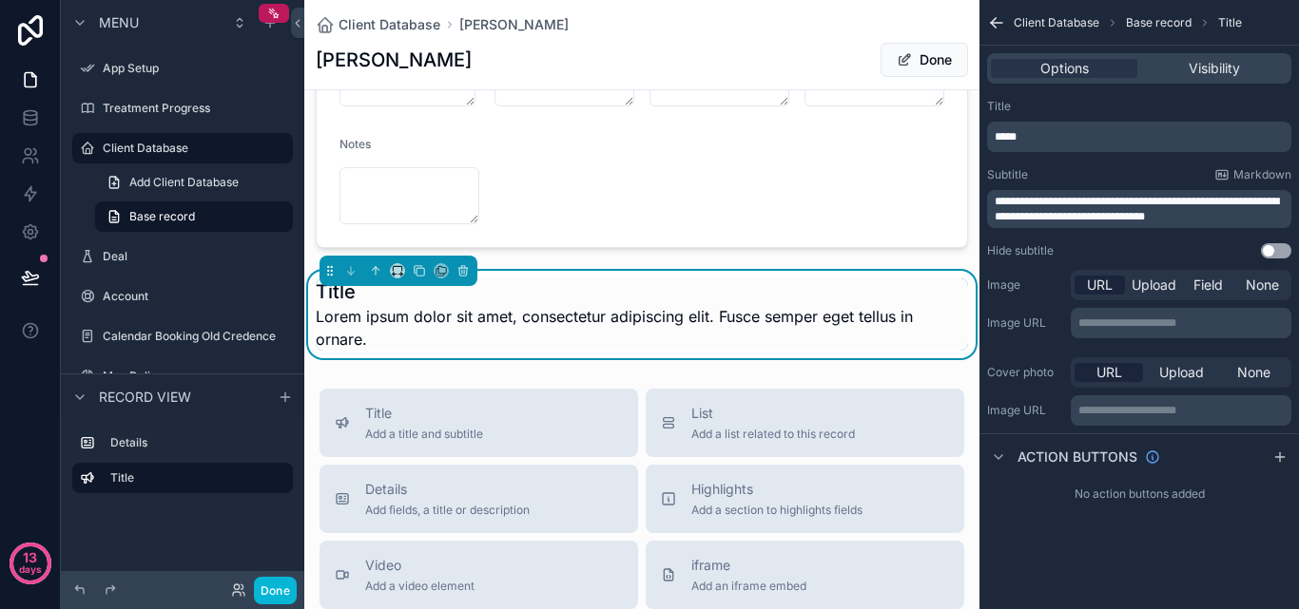
scroll to position [254, 0]
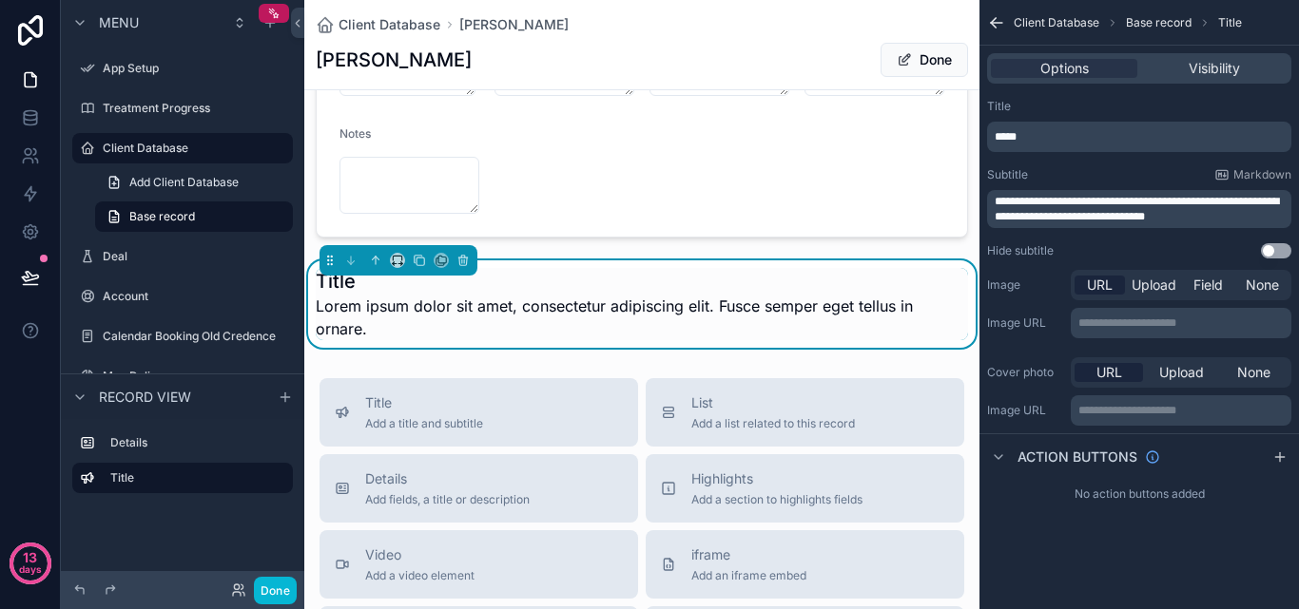
drag, startPoint x: 451, startPoint y: 539, endPoint x: 840, endPoint y: 243, distance: 488.5
click at [840, 242] on div "scrollable content" at bounding box center [641, 52] width 675 height 386
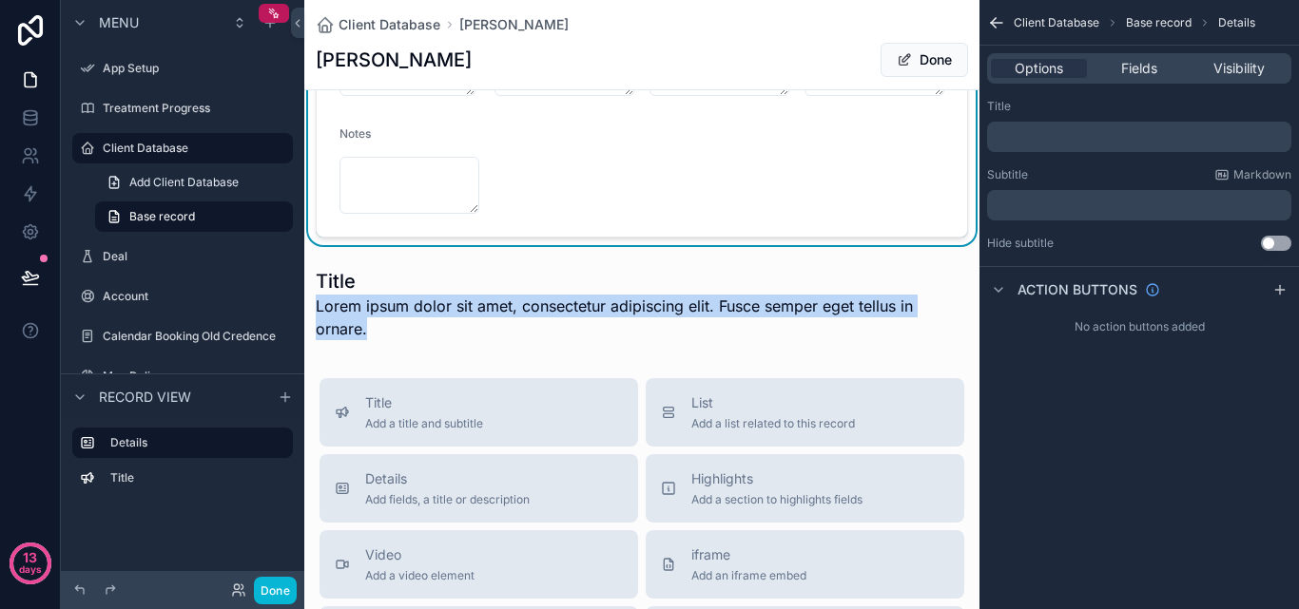
drag, startPoint x: 673, startPoint y: 289, endPoint x: 668, endPoint y: 154, distance: 135.1
click at [668, 154] on div "**********" at bounding box center [641, 103] width 675 height 489
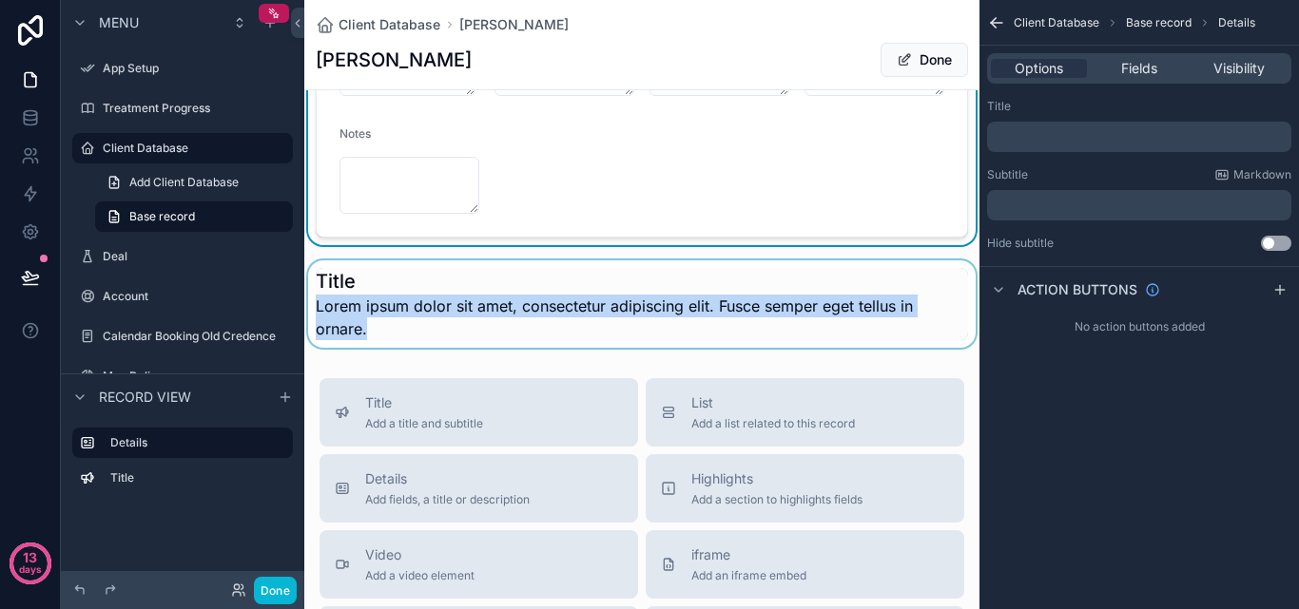
click at [473, 279] on div "scrollable content" at bounding box center [641, 304] width 675 height 87
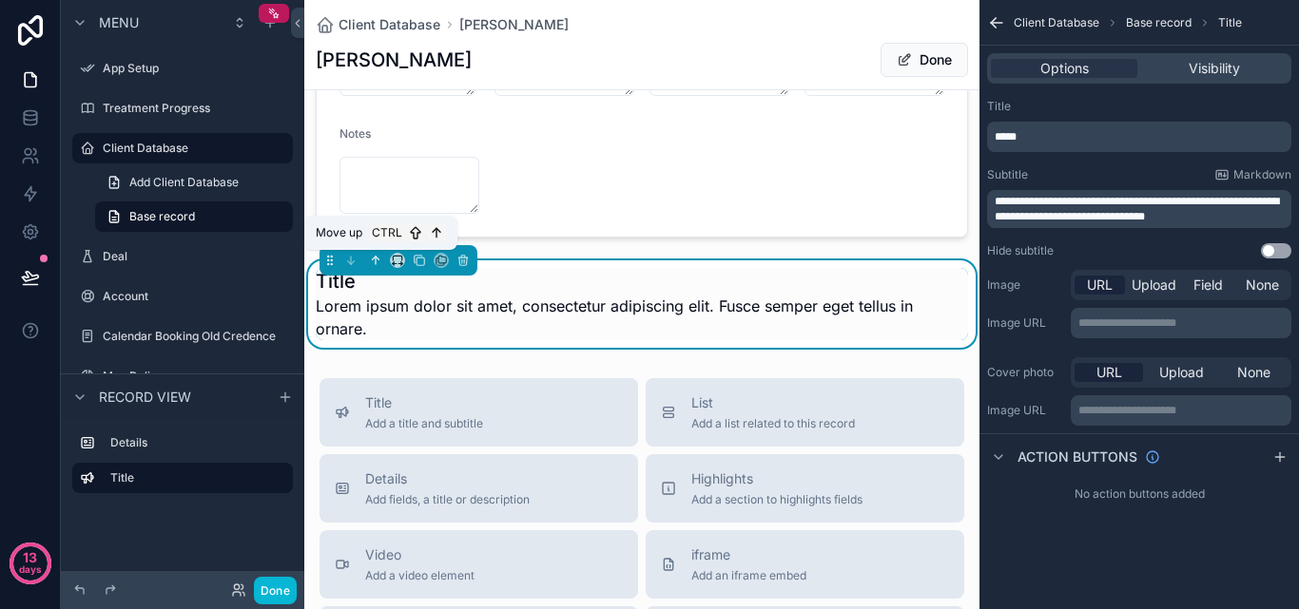
click at [375, 257] on icon "scrollable content" at bounding box center [375, 260] width 13 height 13
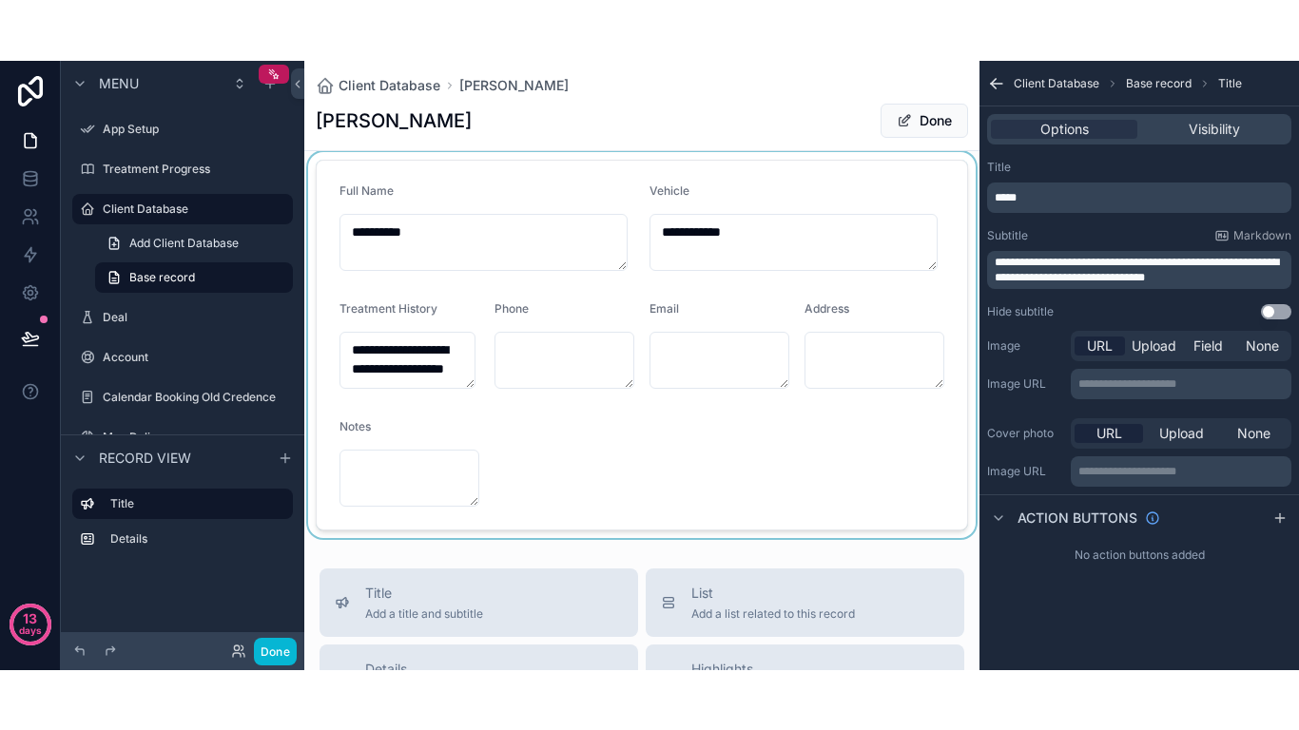
scroll to position [0, 0]
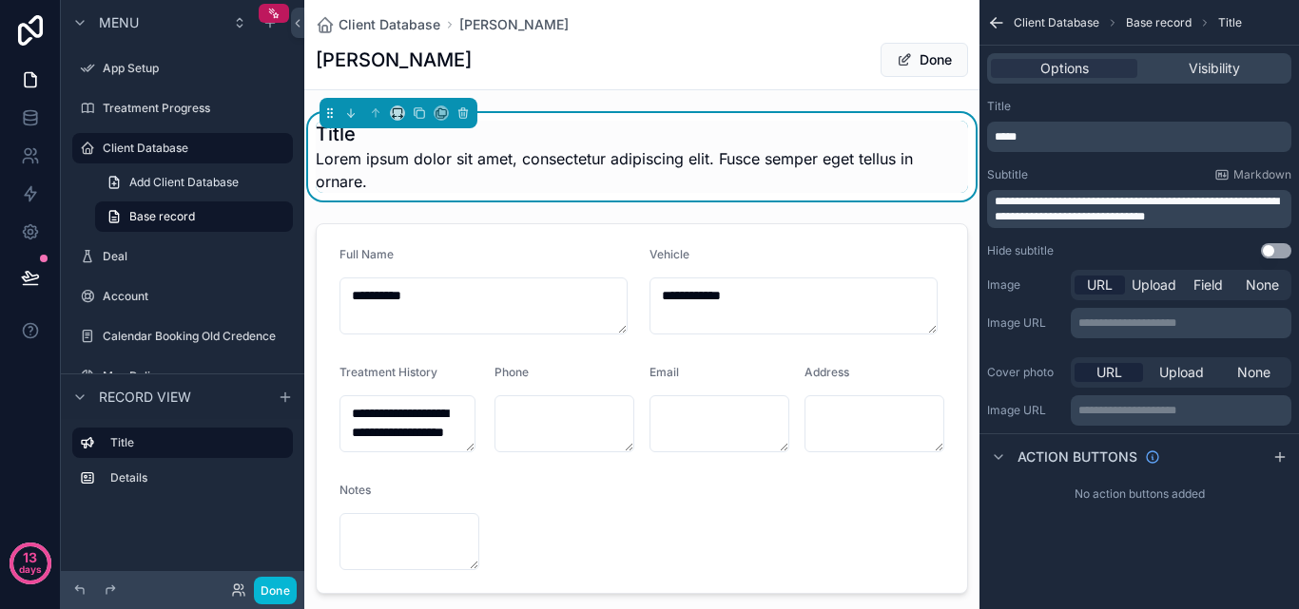
click at [392, 153] on span "Lorem ipsum dolor sit amet, consectetur adipiscing elit. Fusce semper eget tell…" at bounding box center [642, 170] width 652 height 46
drag, startPoint x: 363, startPoint y: 134, endPoint x: 319, endPoint y: 133, distance: 43.7
click at [320, 133] on h1 "Title" at bounding box center [642, 134] width 652 height 27
drag, startPoint x: 1019, startPoint y: 139, endPoint x: 967, endPoint y: 139, distance: 52.3
click at [968, 141] on div "**********" at bounding box center [801, 304] width 995 height 609
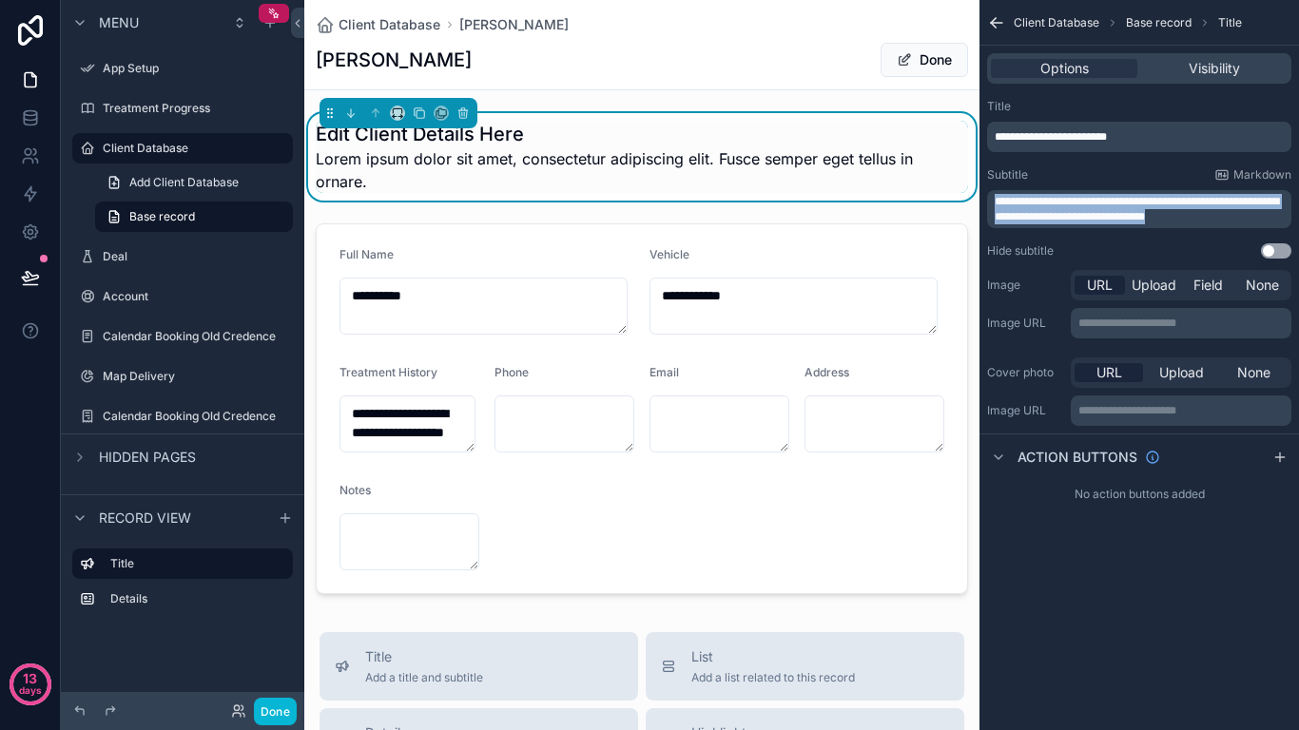
drag, startPoint x: 1217, startPoint y: 220, endPoint x: 966, endPoint y: 188, distance: 253.0
click at [966, 188] on div "**********" at bounding box center [801, 365] width 995 height 730
click at [1274, 256] on button "Use setting" at bounding box center [1276, 250] width 30 height 15
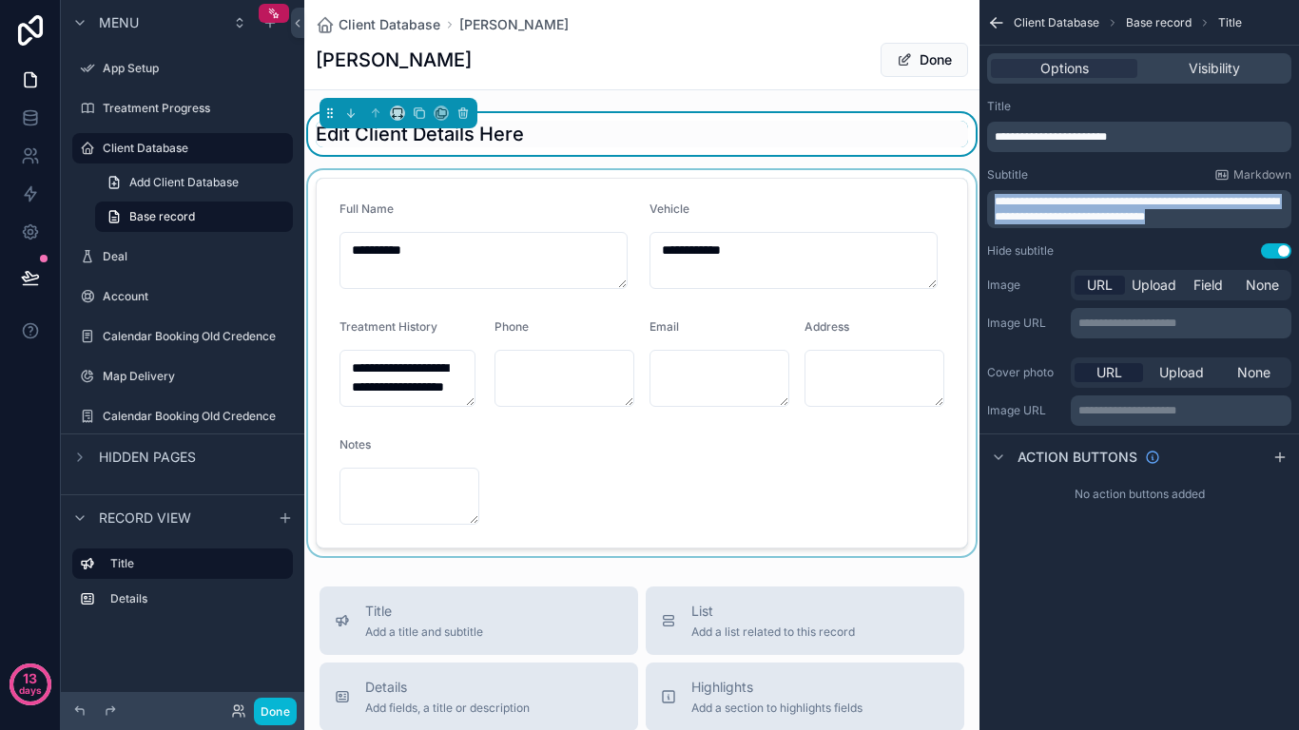
drag, startPoint x: 1240, startPoint y: 215, endPoint x: 868, endPoint y: 179, distance: 373.5
click at [868, 179] on div "**********" at bounding box center [801, 365] width 995 height 730
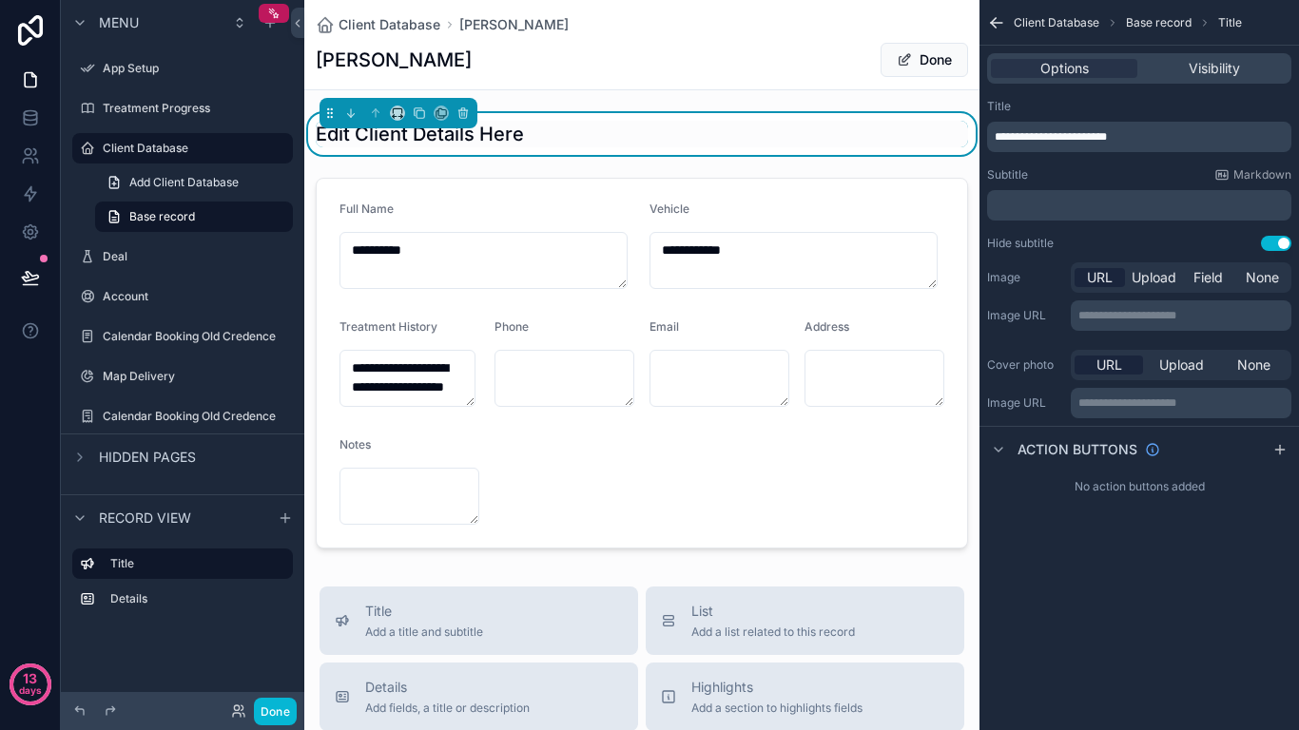
click at [1203, 586] on div "**********" at bounding box center [1138, 365] width 319 height 730
click at [1001, 452] on icon "scrollable content" at bounding box center [998, 449] width 15 height 15
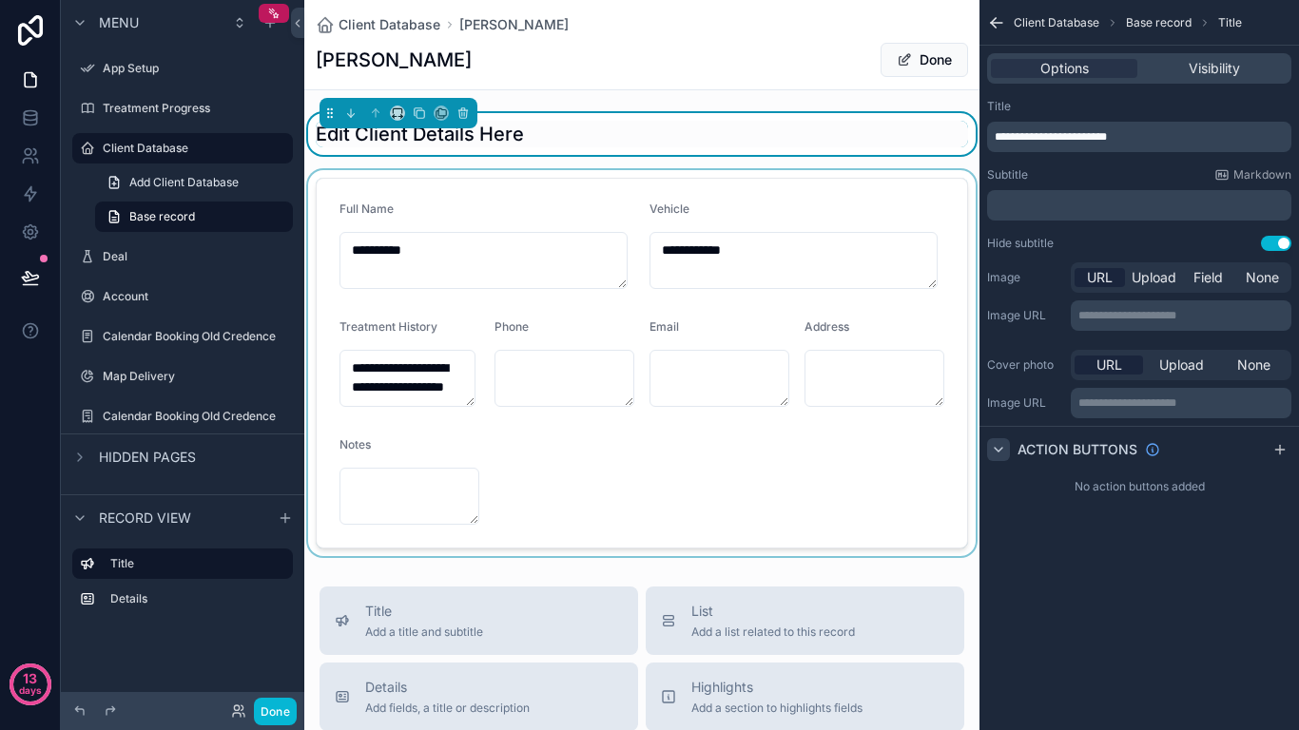
click at [464, 256] on div "scrollable content" at bounding box center [641, 363] width 675 height 386
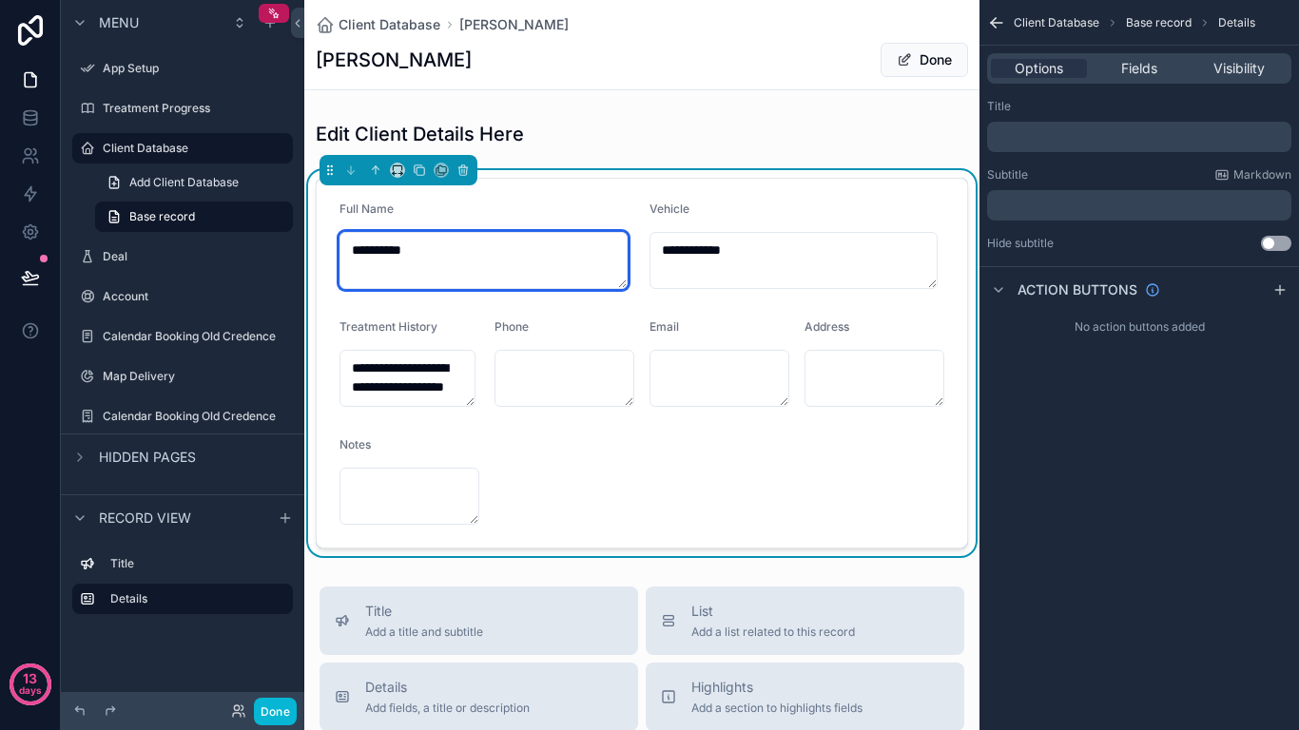
click at [443, 259] on textarea "**********" at bounding box center [483, 260] width 288 height 57
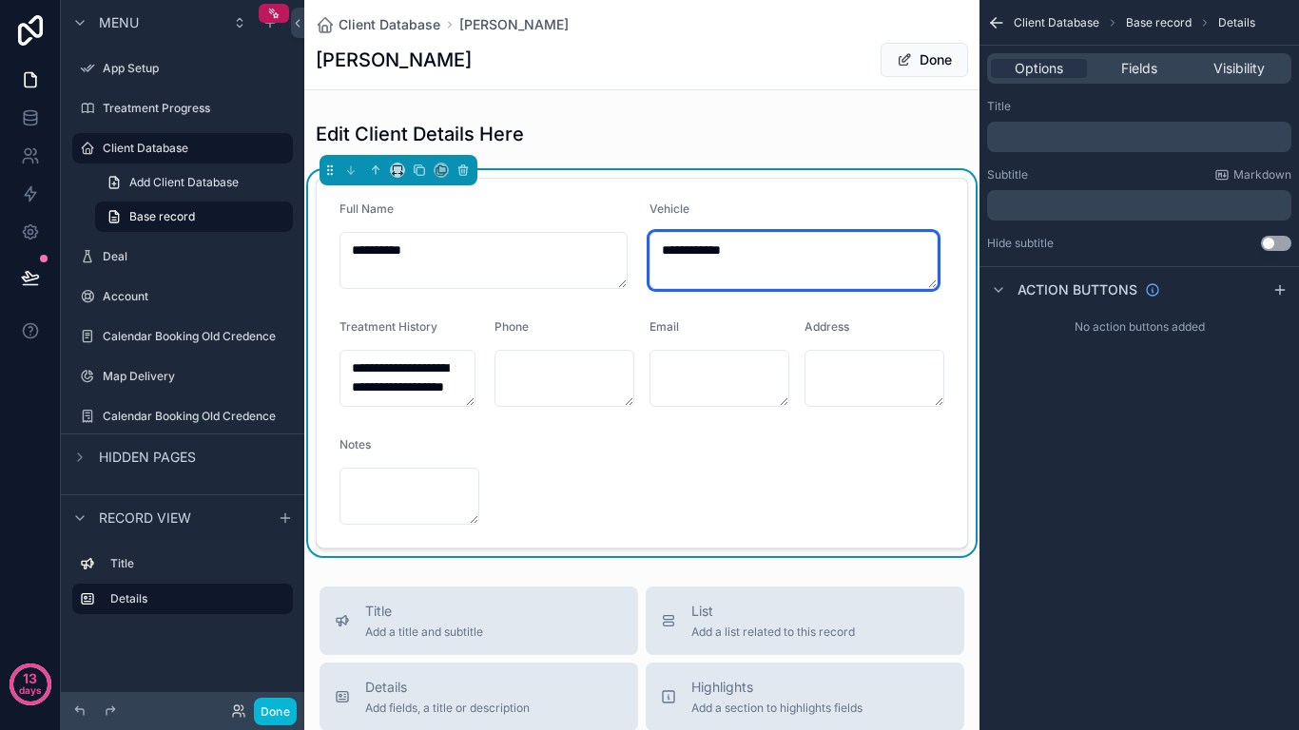
click at [800, 255] on textarea "**********" at bounding box center [793, 260] width 288 height 57
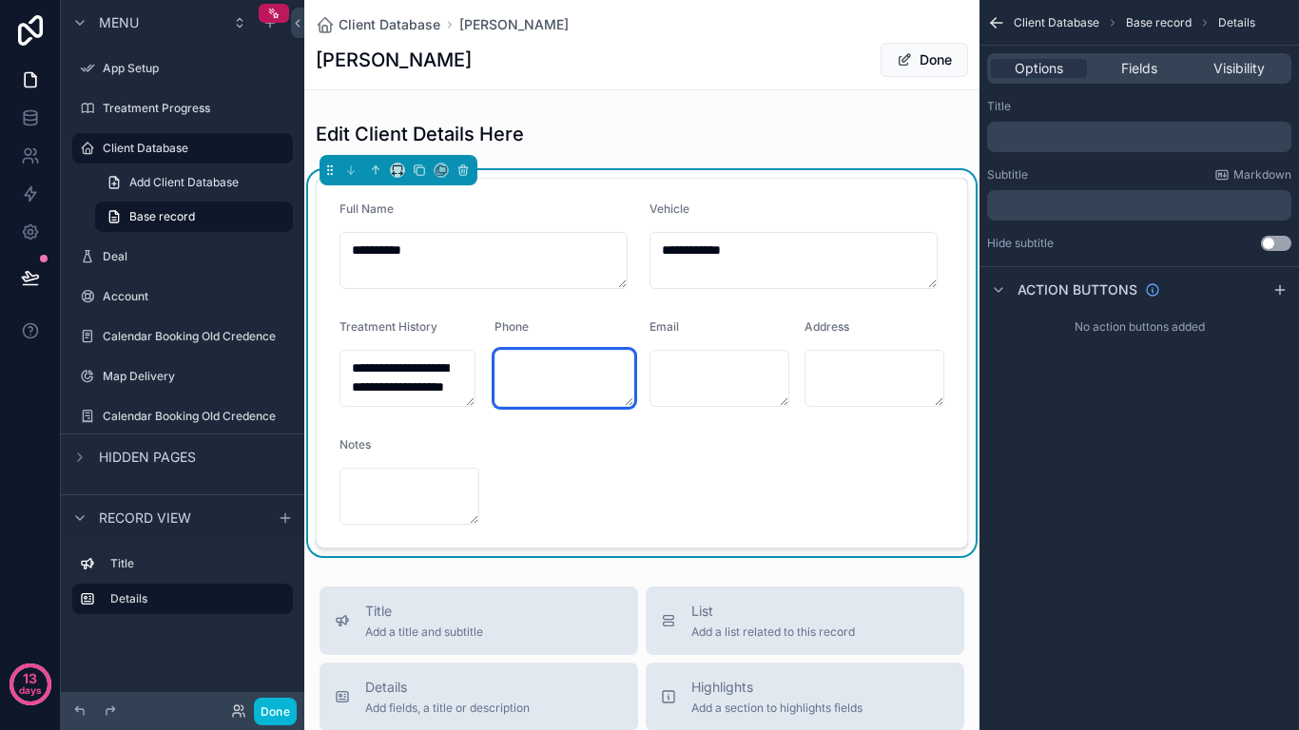
click at [558, 372] on textarea "scrollable content" at bounding box center [564, 378] width 140 height 57
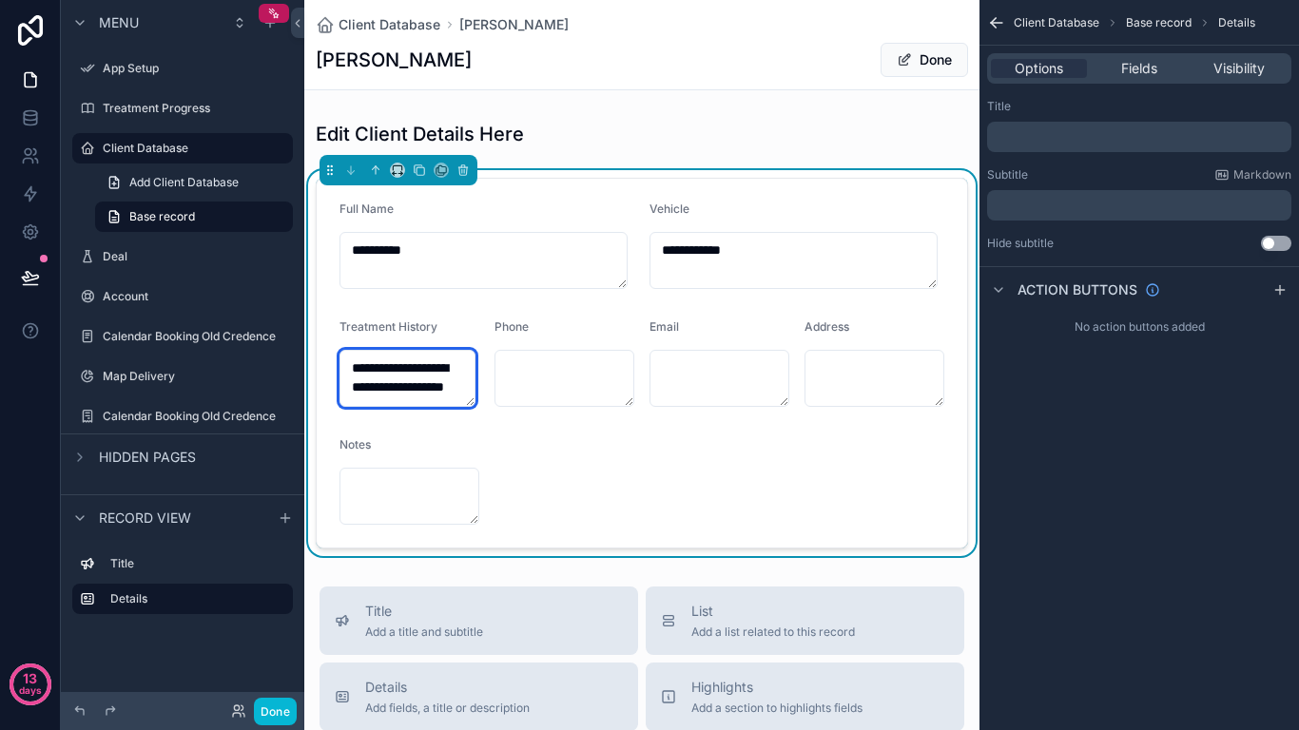
click at [413, 370] on textarea "**********" at bounding box center [407, 378] width 136 height 57
click at [1126, 63] on span "Fields" at bounding box center [1139, 68] width 36 height 19
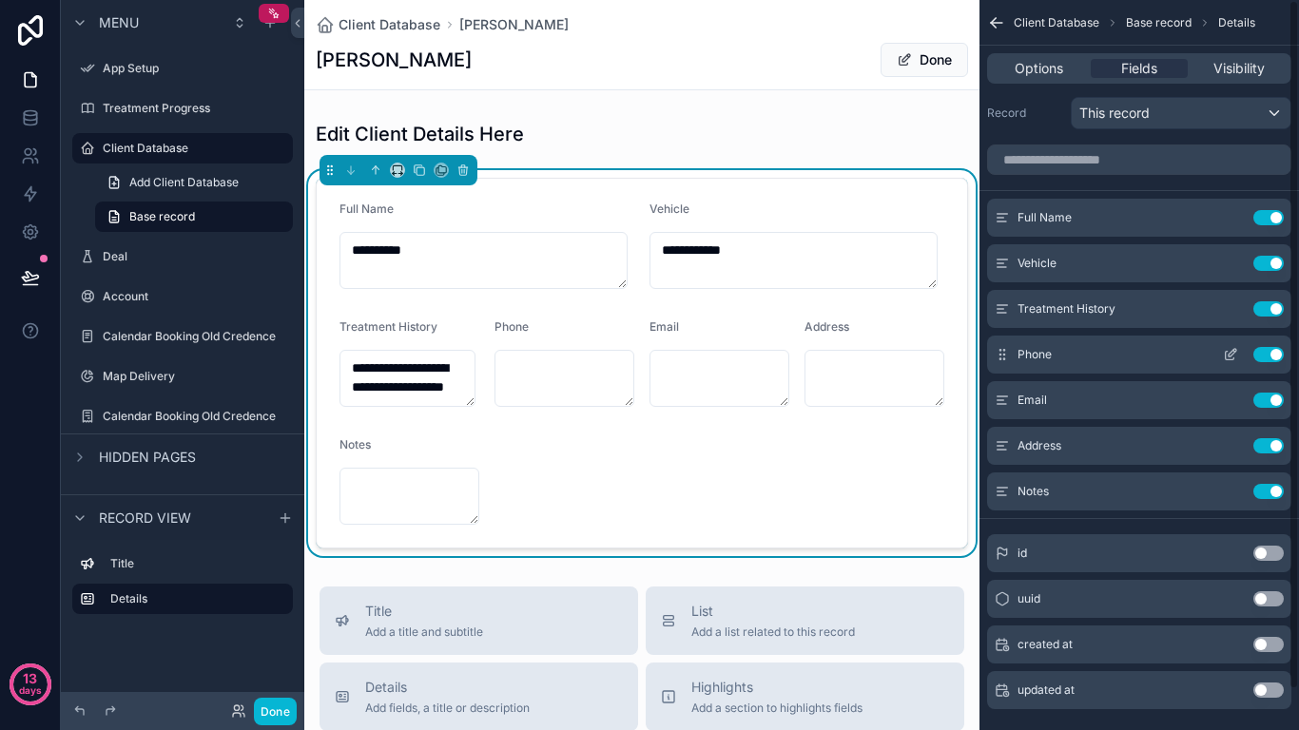
scroll to position [43, 0]
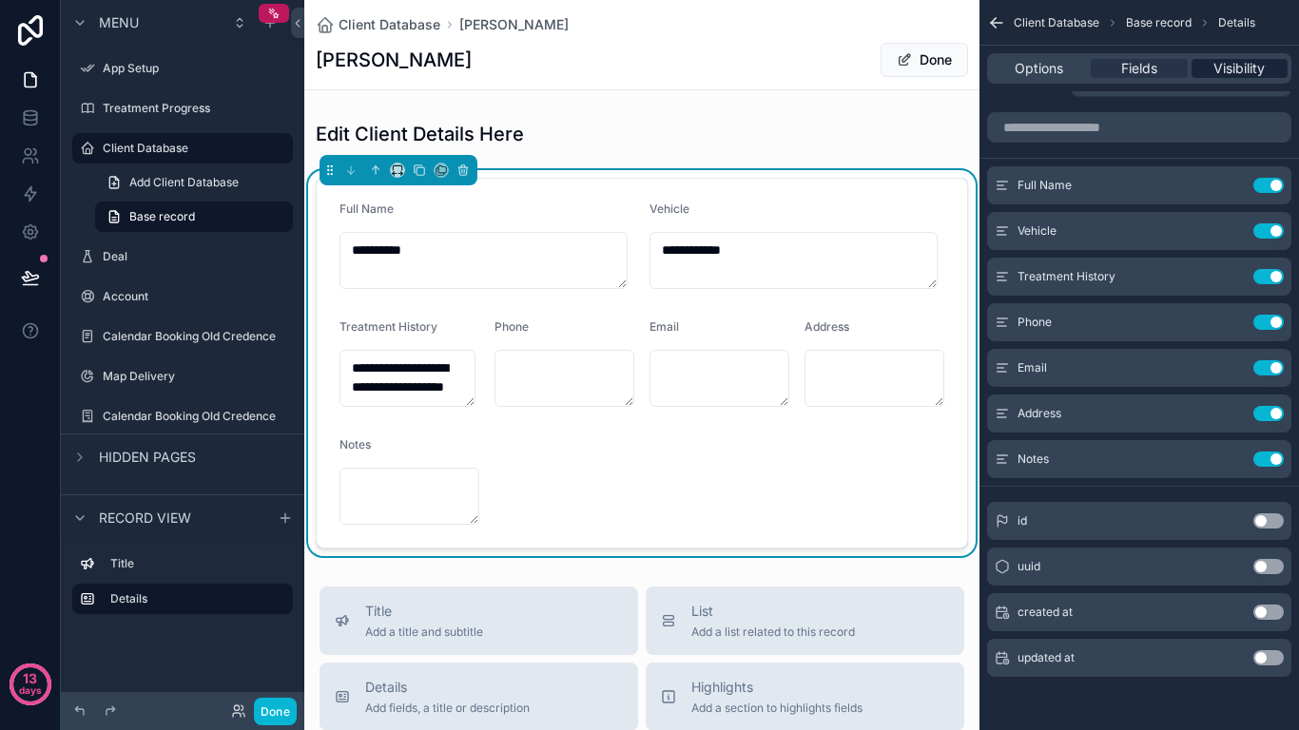
click at [1225, 70] on span "Visibility" at bounding box center [1238, 68] width 51 height 19
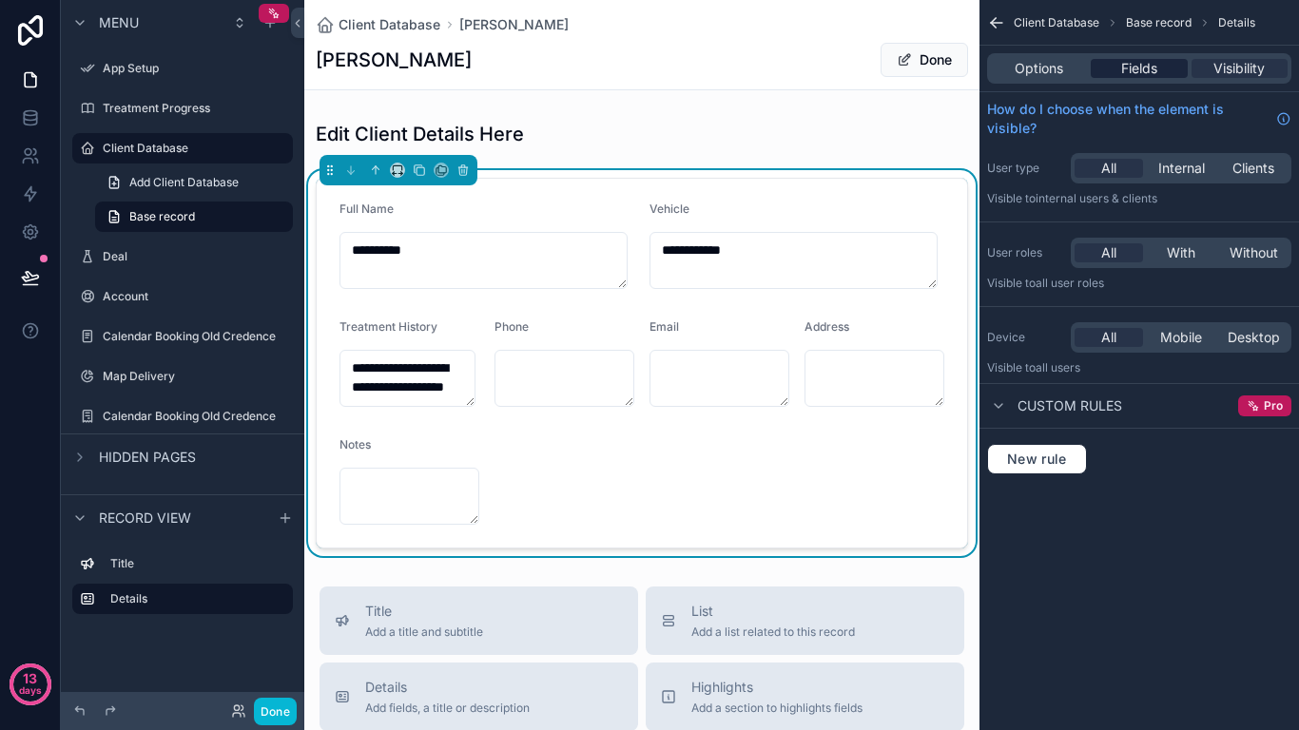
click at [1138, 72] on span "Fields" at bounding box center [1139, 68] width 36 height 19
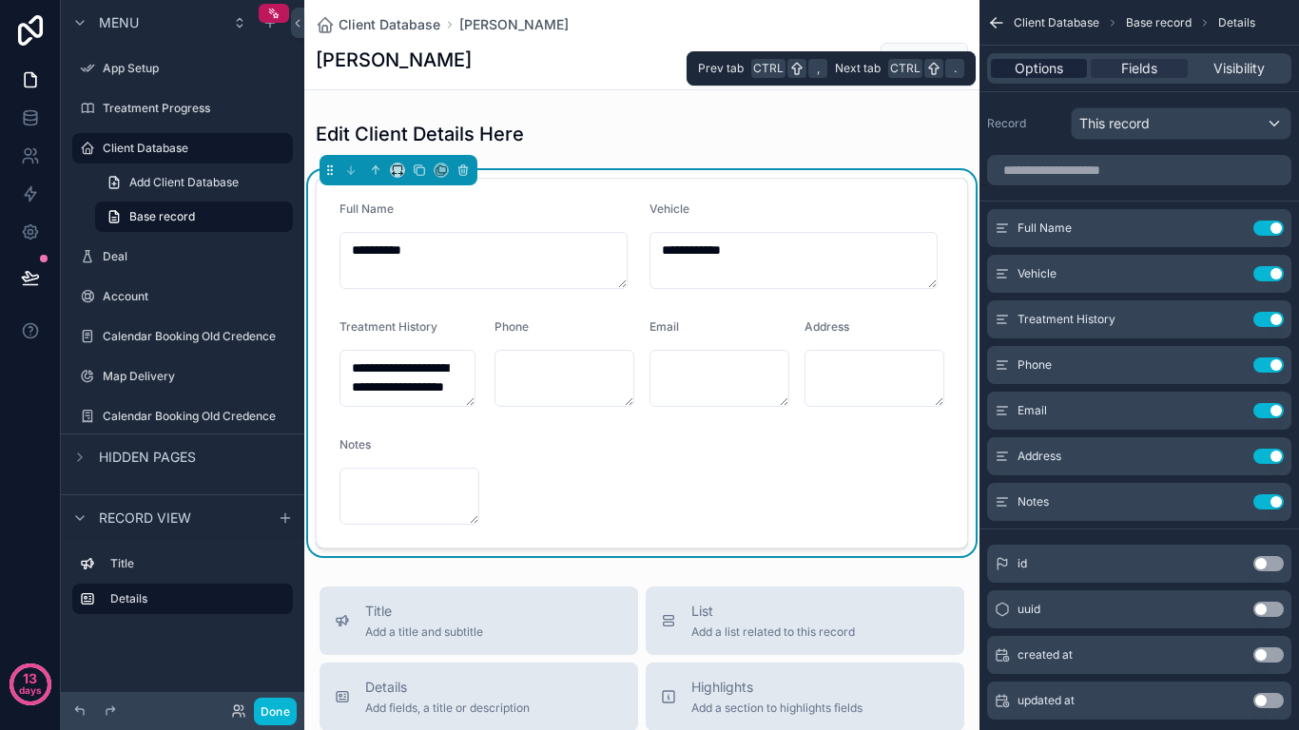
click at [1062, 68] on span "Options" at bounding box center [1038, 68] width 48 height 19
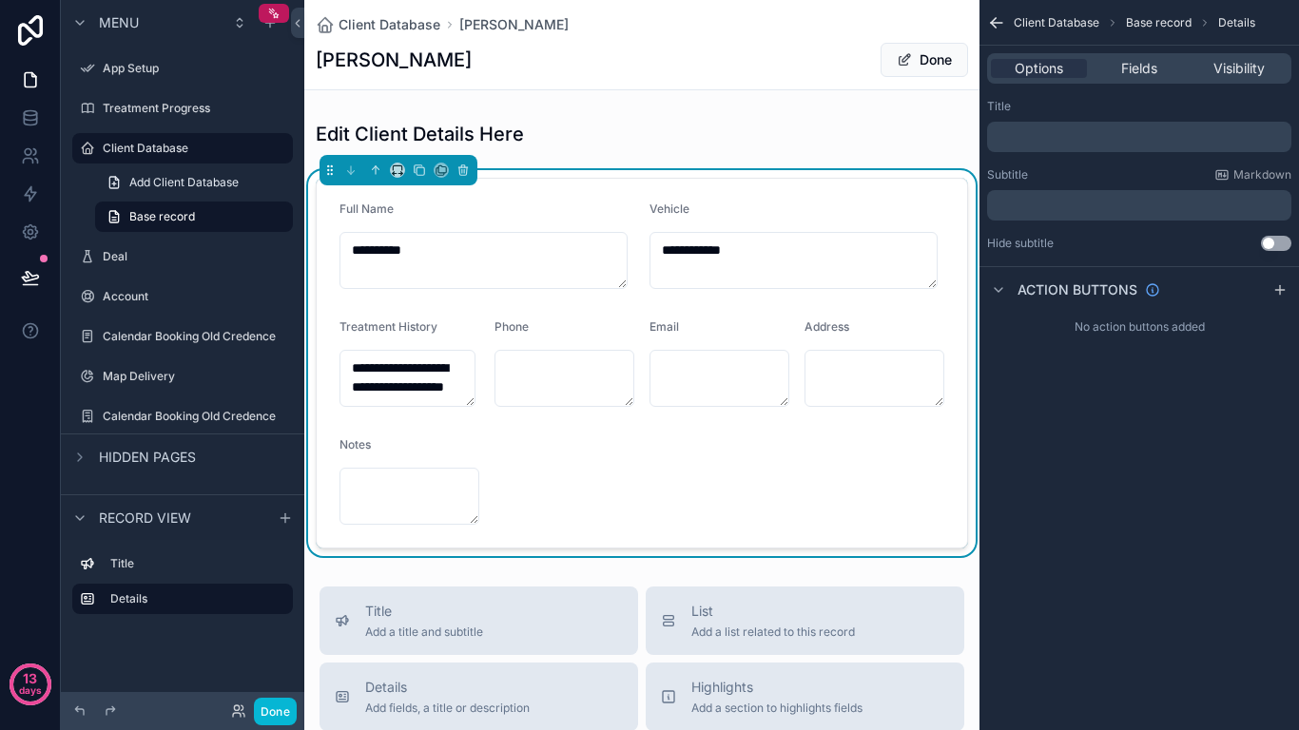
click at [1003, 26] on icon "scrollable content" at bounding box center [996, 22] width 19 height 19
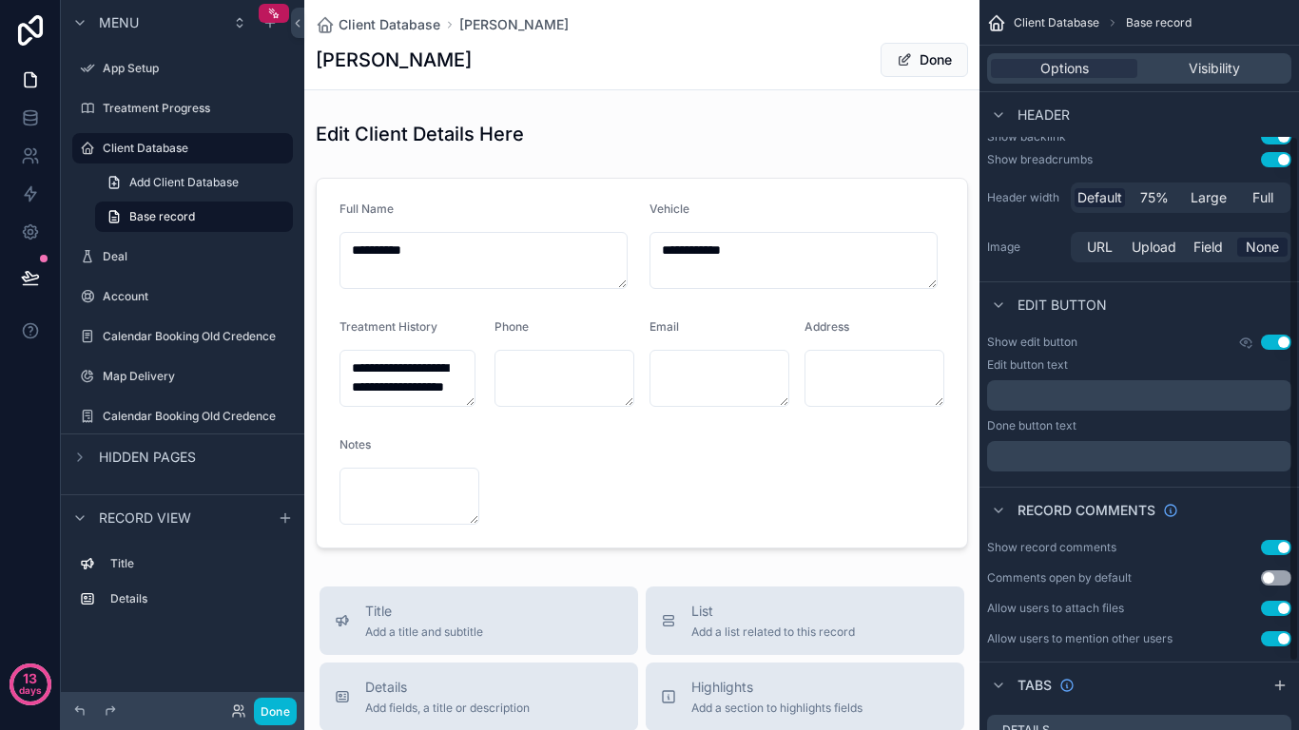
scroll to position [283, 0]
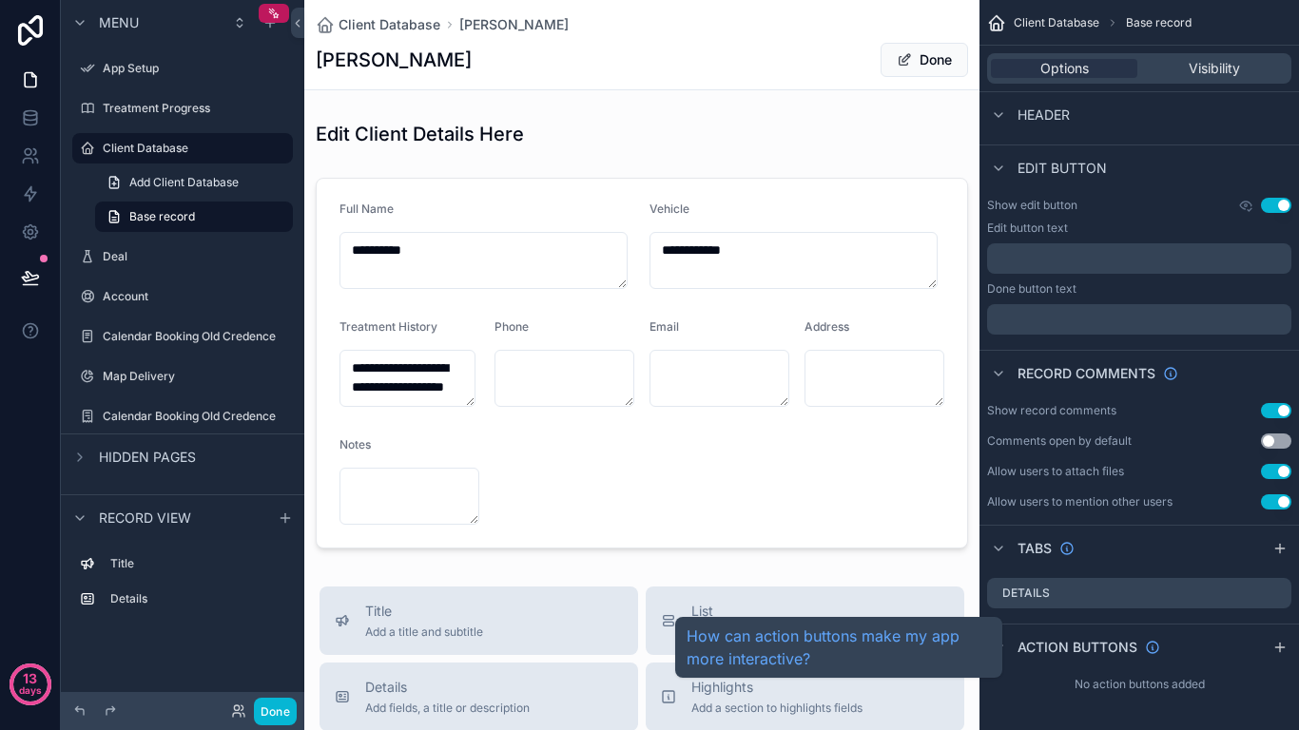
click at [1013, 608] on div "Action buttons" at bounding box center [1073, 647] width 173 height 23
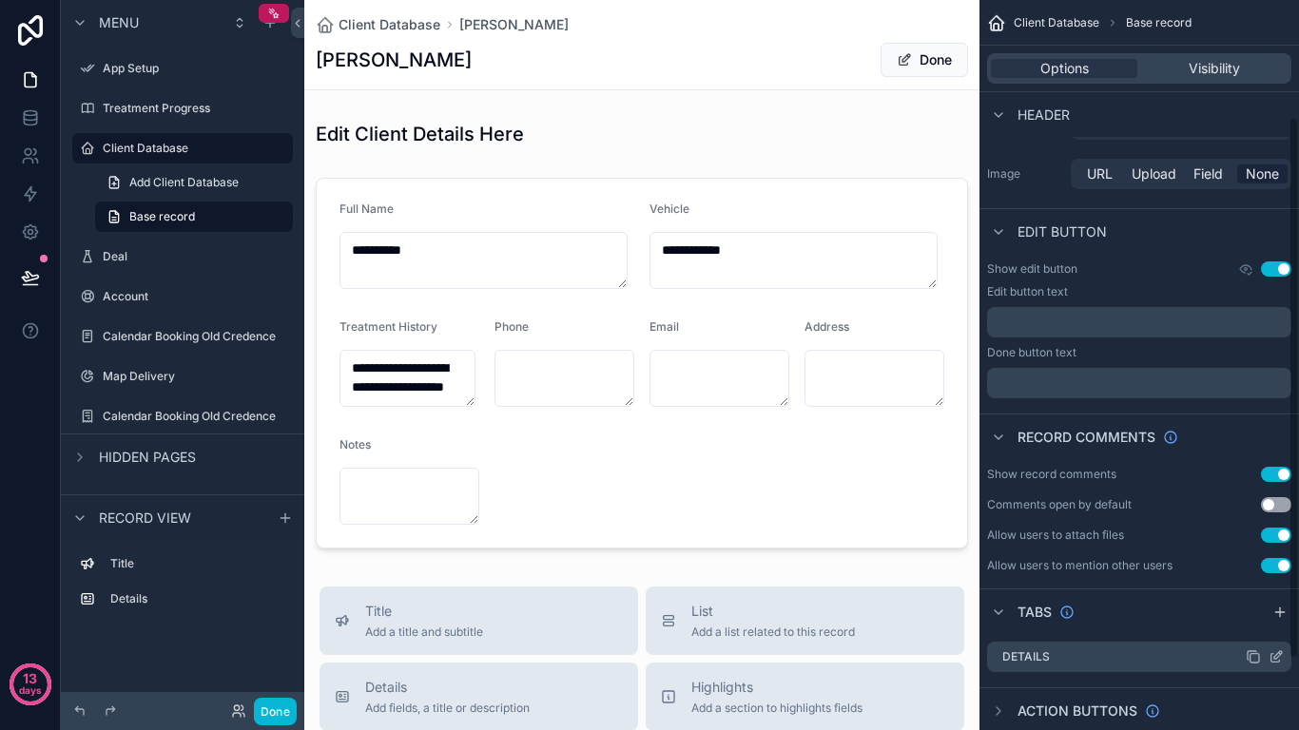
scroll to position [253, 0]
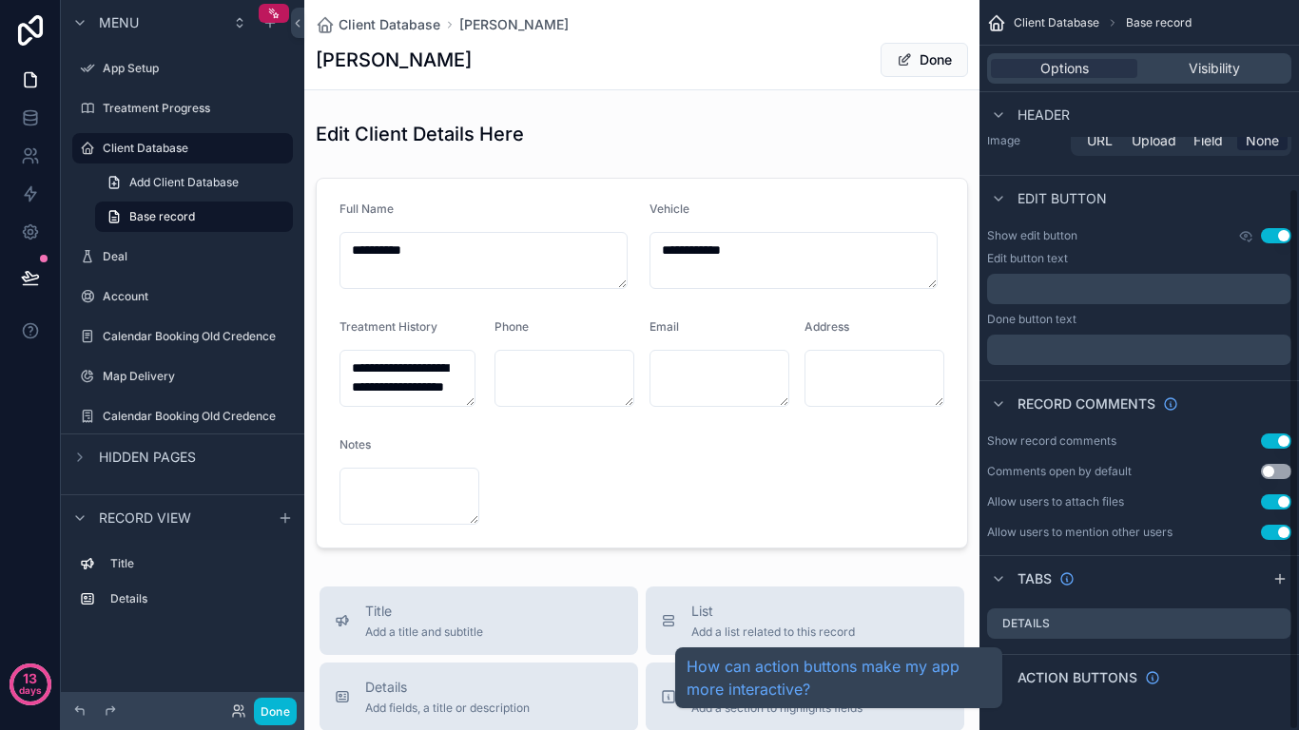
click at [1024, 608] on span "Action buttons" at bounding box center [1077, 677] width 120 height 19
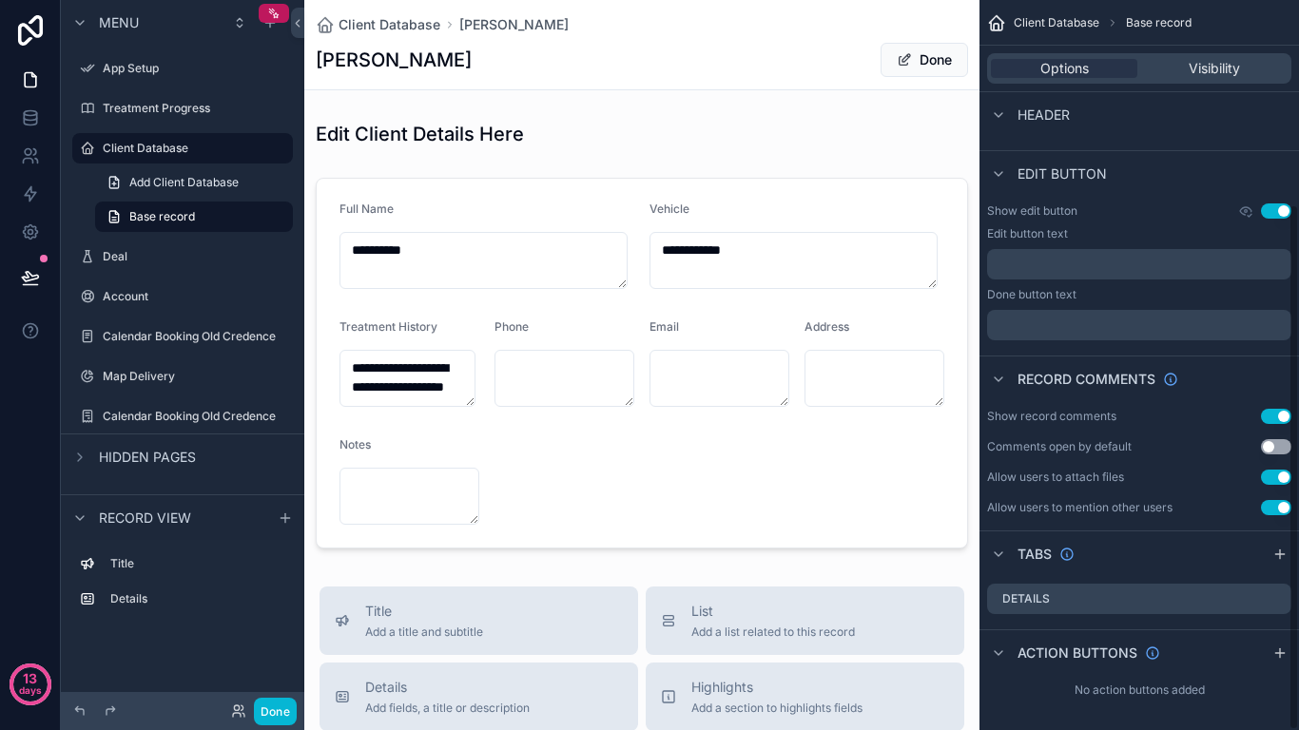
scroll to position [283, 0]
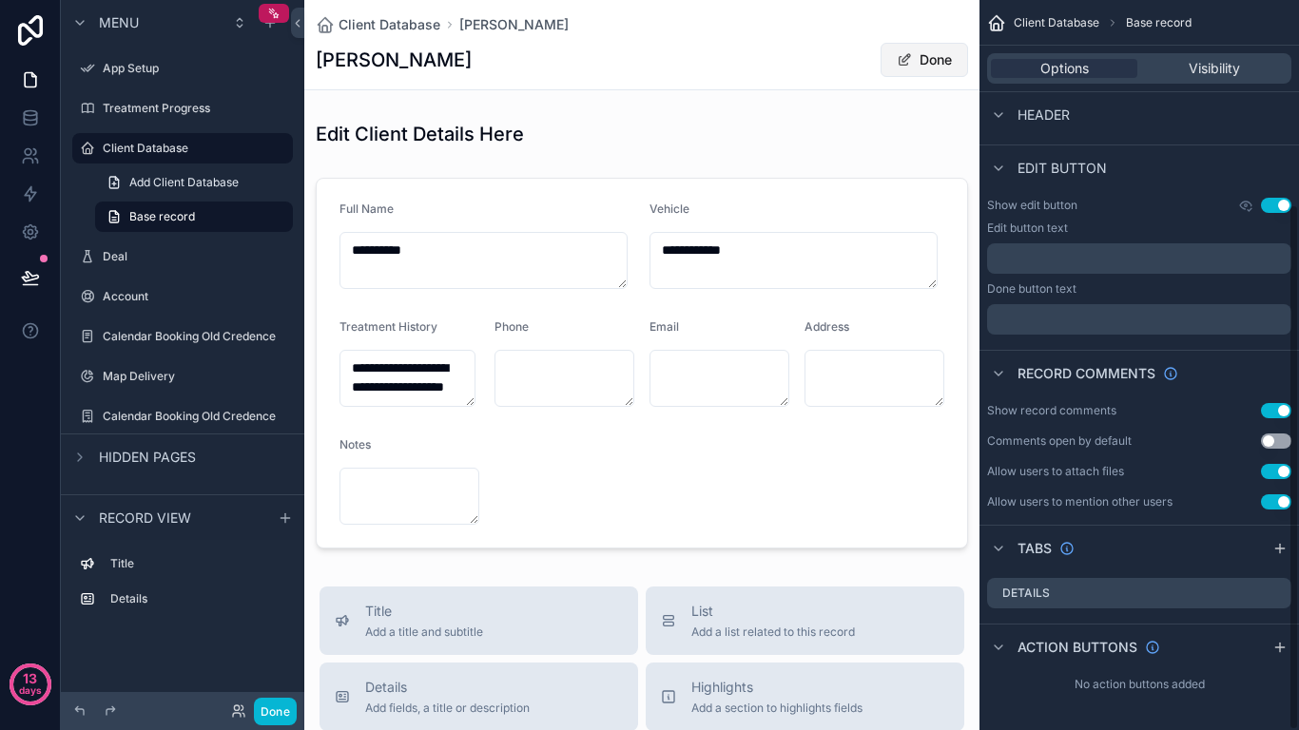
click at [938, 63] on button "Done" at bounding box center [923, 60] width 87 height 34
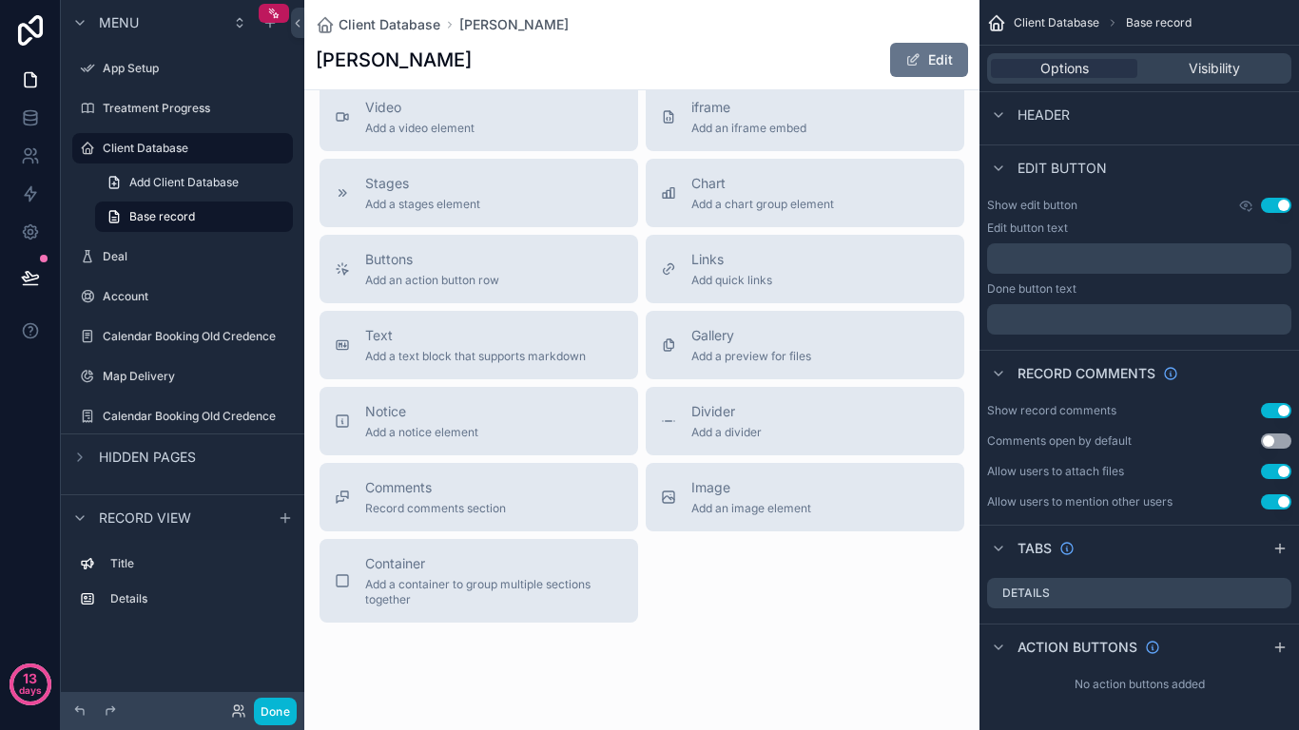
scroll to position [640, 0]
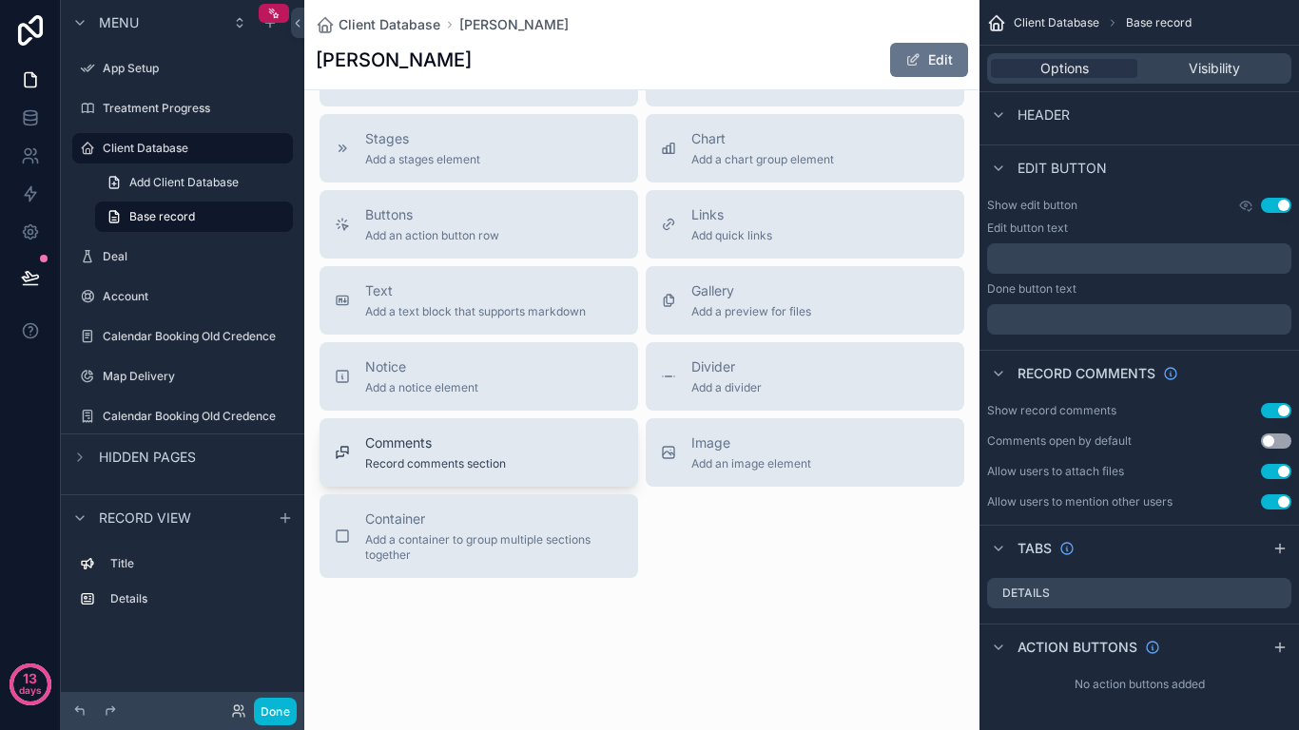
click at [500, 446] on span "Comments" at bounding box center [435, 443] width 141 height 19
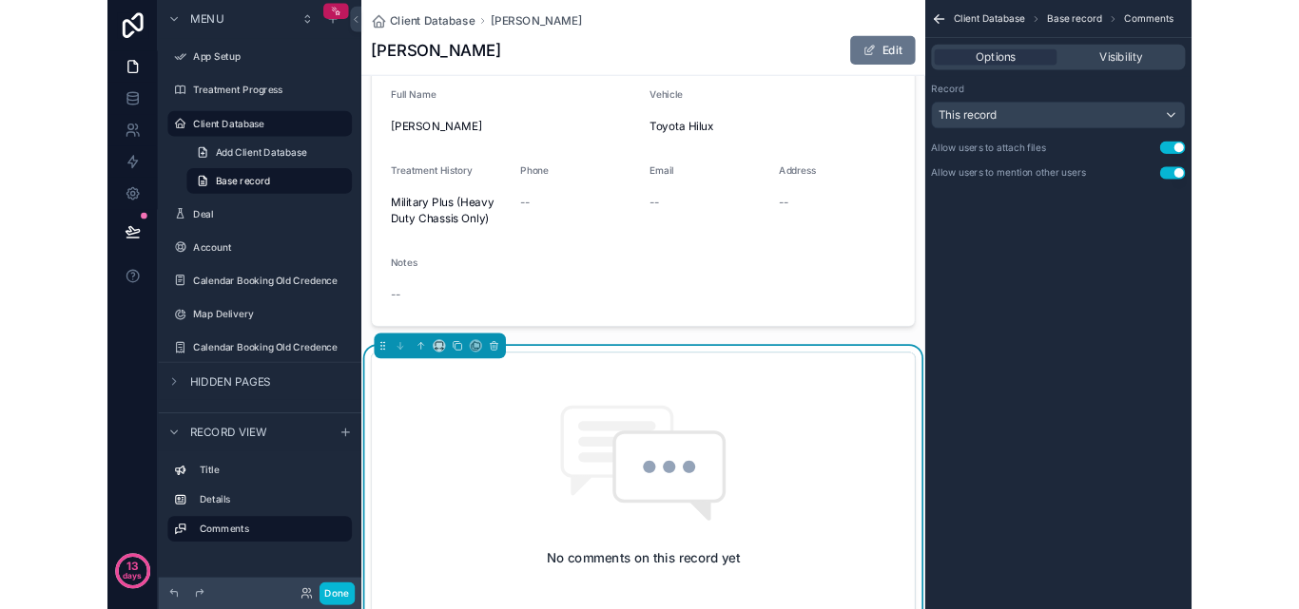
scroll to position [380, 0]
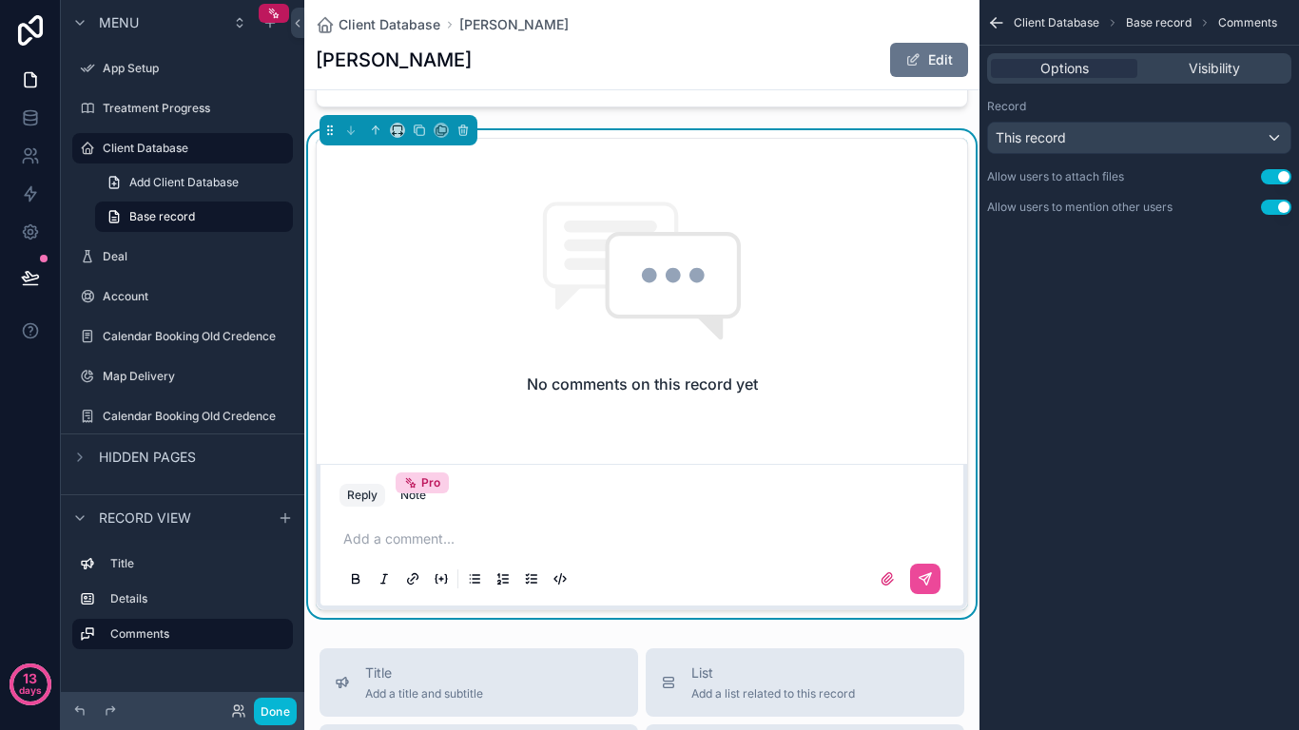
drag, startPoint x: 494, startPoint y: 495, endPoint x: 479, endPoint y: 510, distance: 20.9
drag, startPoint x: 479, startPoint y: 510, endPoint x: 457, endPoint y: 534, distance: 33.0
click at [457, 534] on p "scrollable content" at bounding box center [645, 539] width 605 height 19
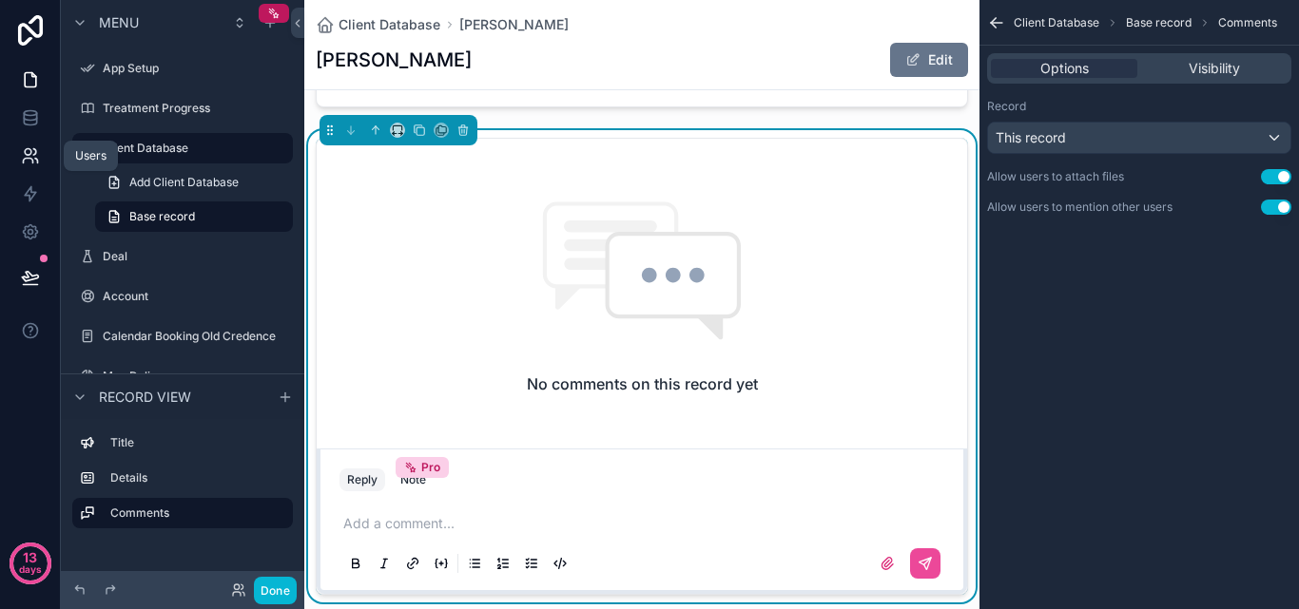
click at [39, 149] on icon at bounding box center [30, 155] width 19 height 19
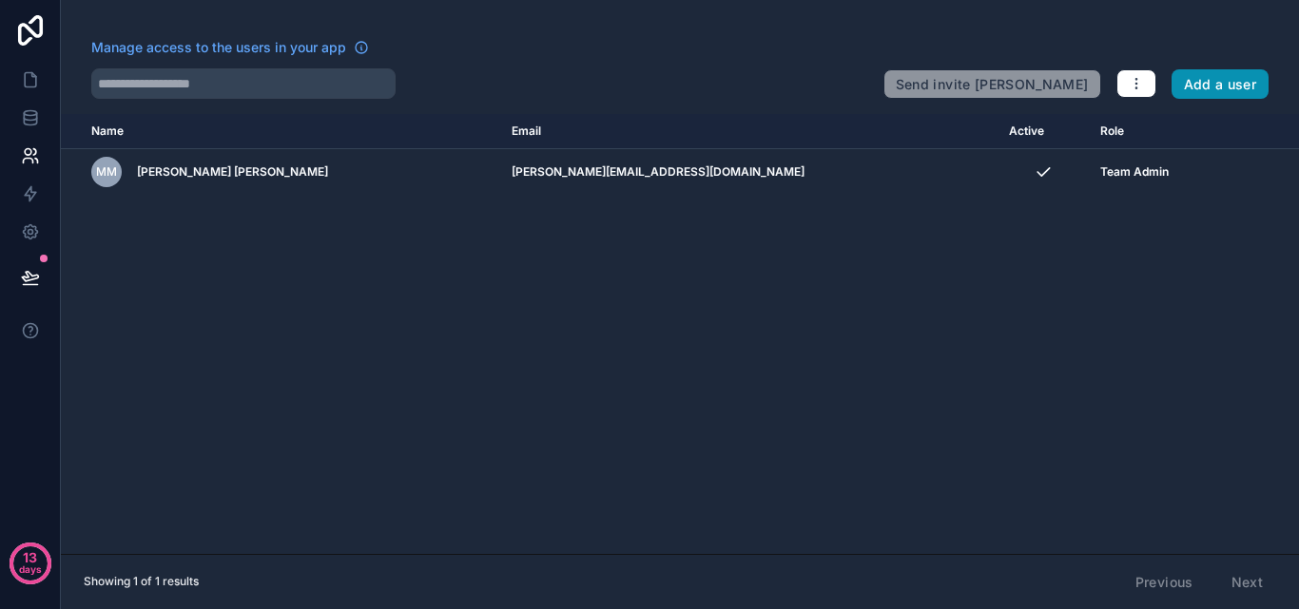
click at [1200, 78] on button "Add a user" at bounding box center [1220, 84] width 98 height 30
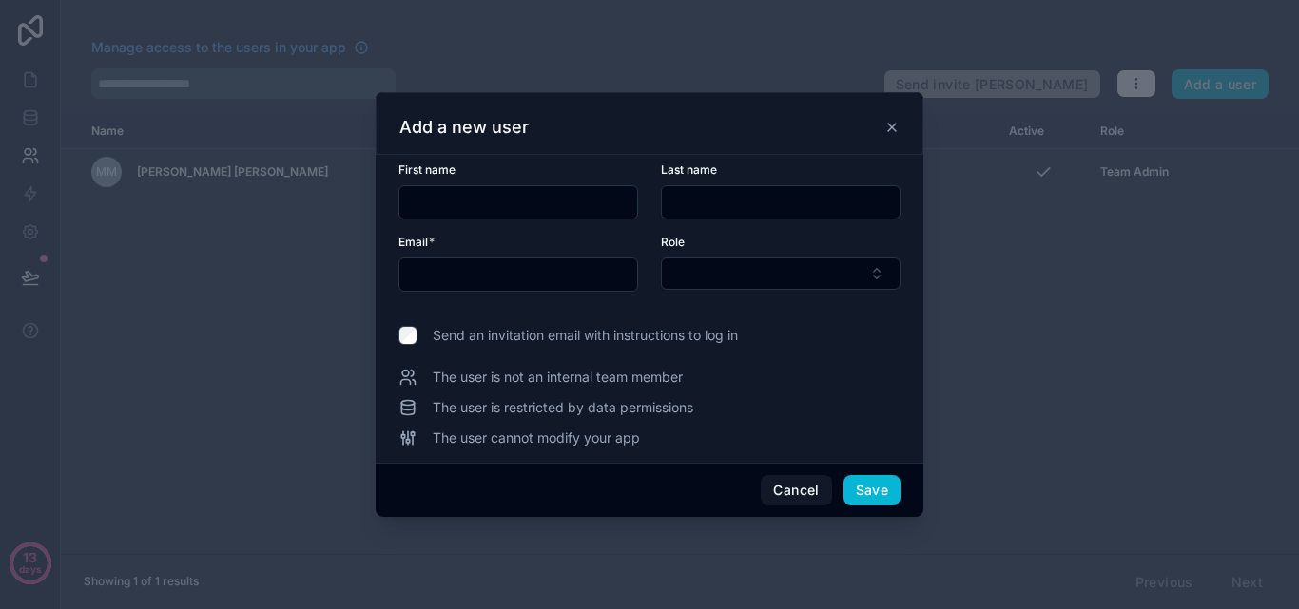
click at [543, 209] on input "text" at bounding box center [518, 202] width 238 height 27
type input "**********"
type input "******"
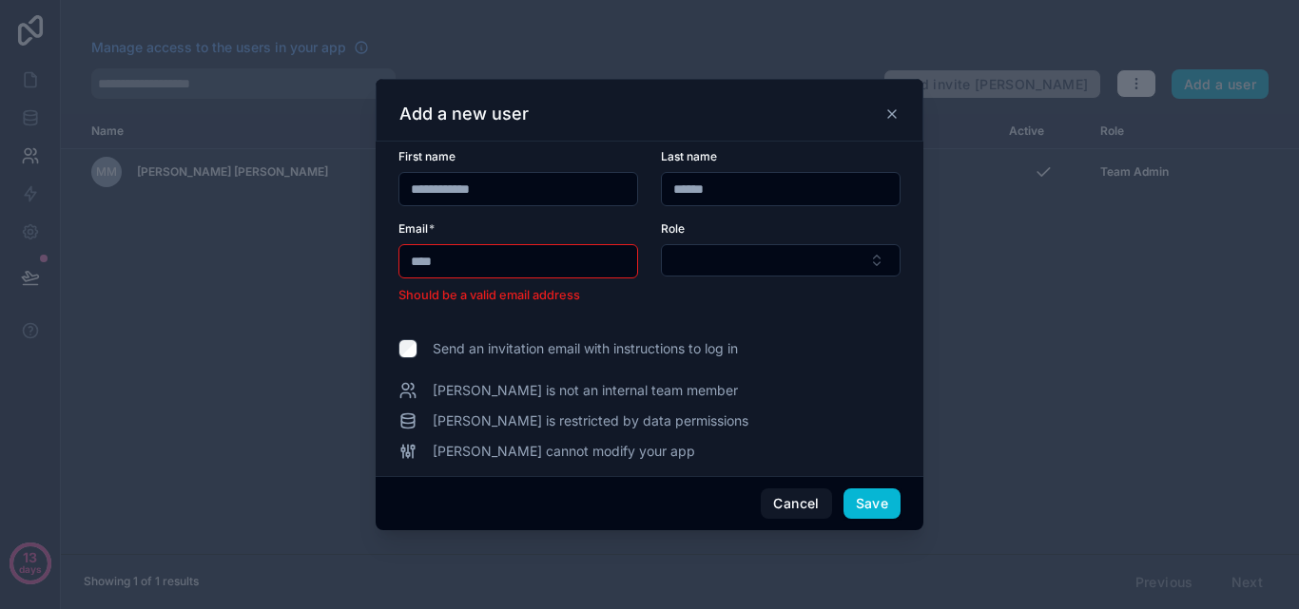
click at [540, 203] on input "**********" at bounding box center [518, 189] width 238 height 27
type input "*"
drag, startPoint x: 724, startPoint y: 197, endPoint x: 657, endPoint y: 192, distance: 67.7
click at [657, 192] on form "**********" at bounding box center [649, 238] width 502 height 179
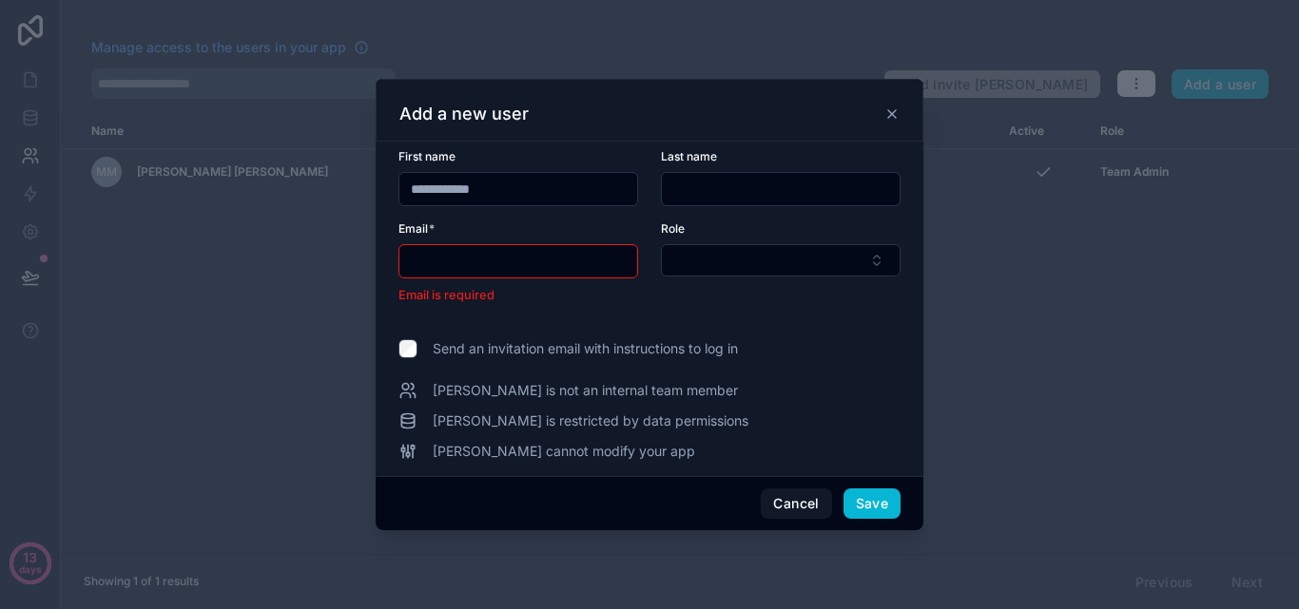
drag, startPoint x: 538, startPoint y: 193, endPoint x: 413, endPoint y: 195, distance: 125.5
click at [413, 195] on input "**********" at bounding box center [518, 189] width 238 height 27
type input "****"
type input "******"
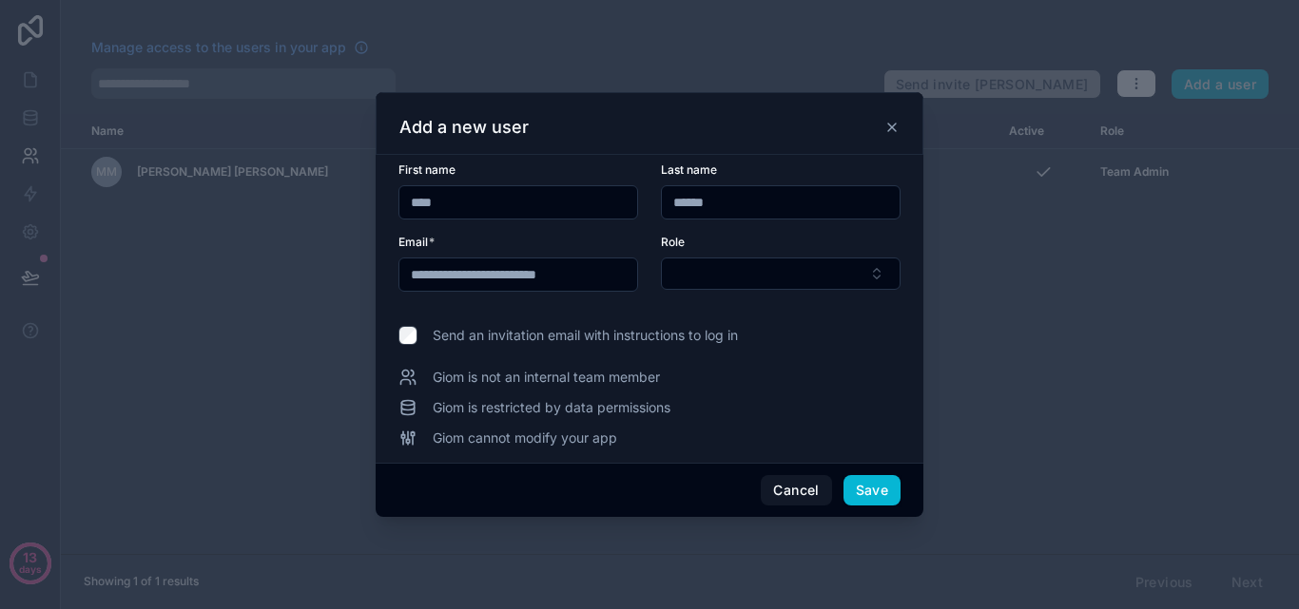
type input "**********"
click at [879, 276] on button "Select Button" at bounding box center [781, 274] width 240 height 32
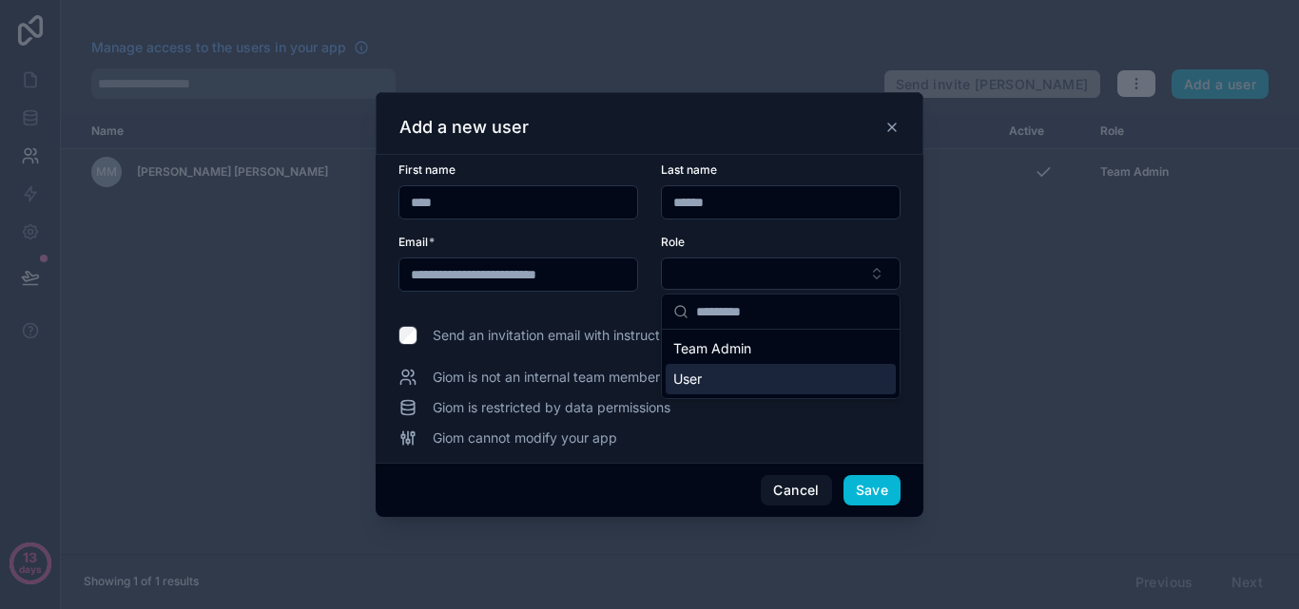
click at [790, 374] on div "User" at bounding box center [781, 379] width 230 height 30
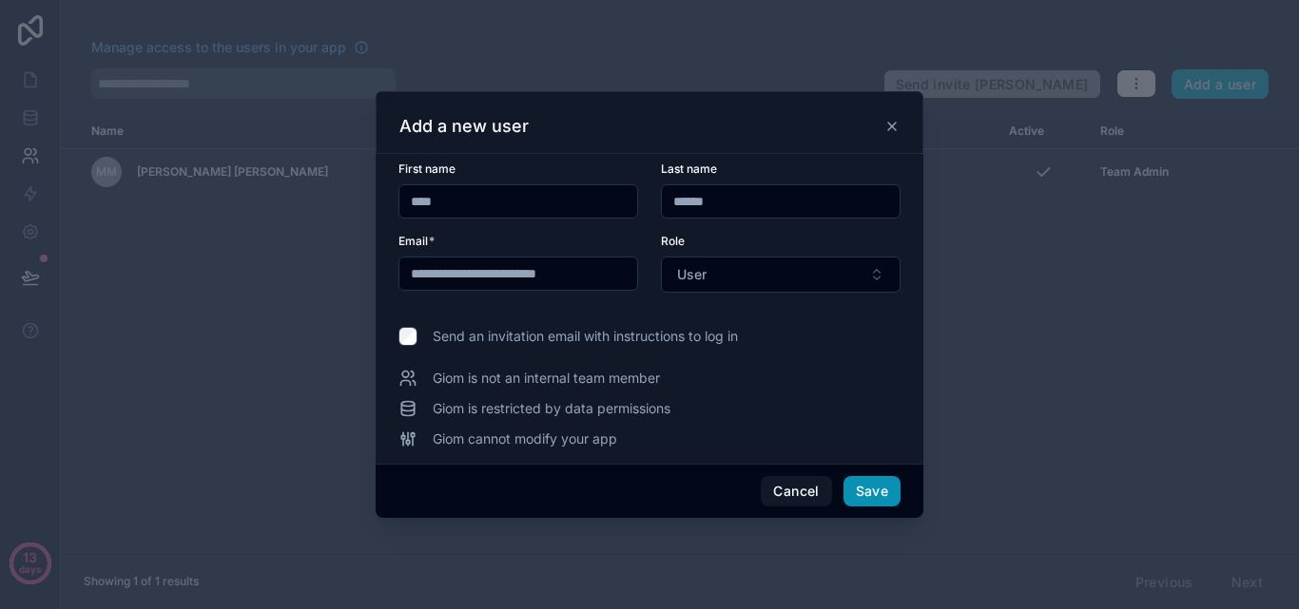
click at [856, 486] on button "Save" at bounding box center [871, 491] width 57 height 30
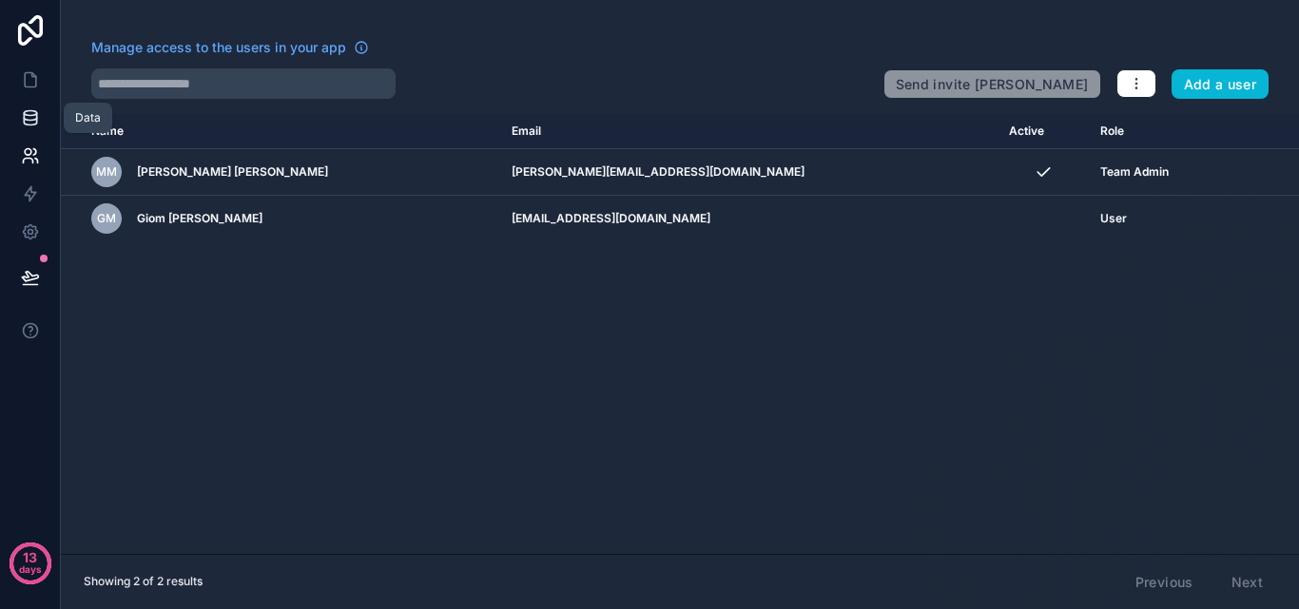
click at [43, 119] on link at bounding box center [30, 118] width 60 height 38
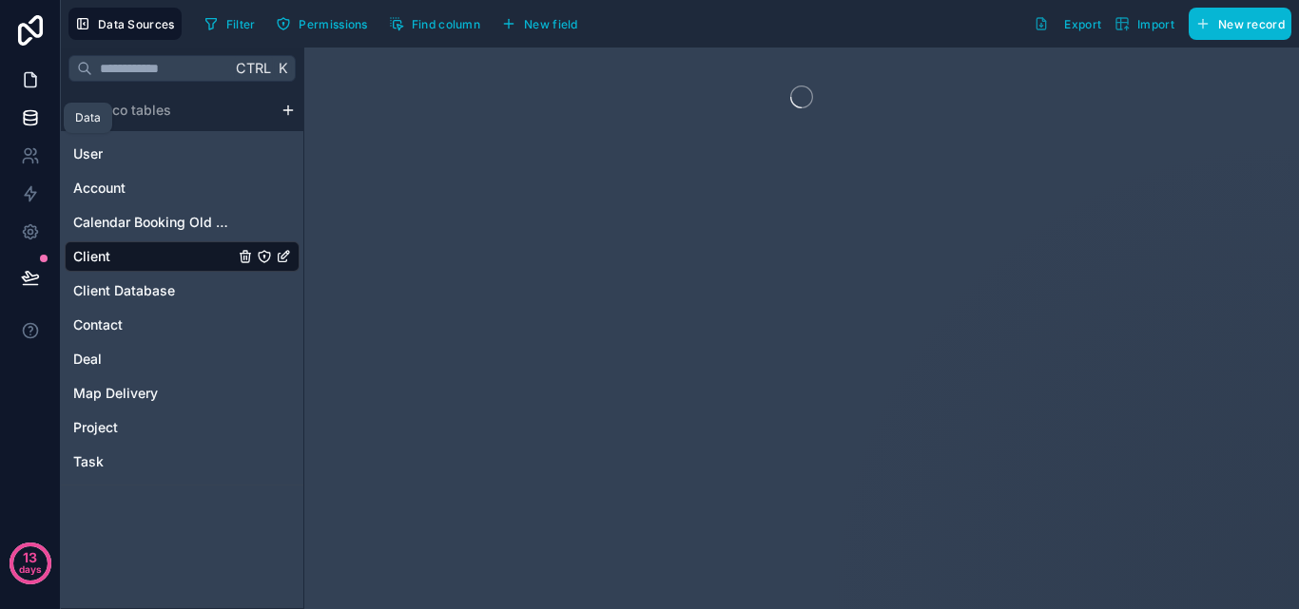
click at [38, 83] on icon at bounding box center [30, 79] width 19 height 19
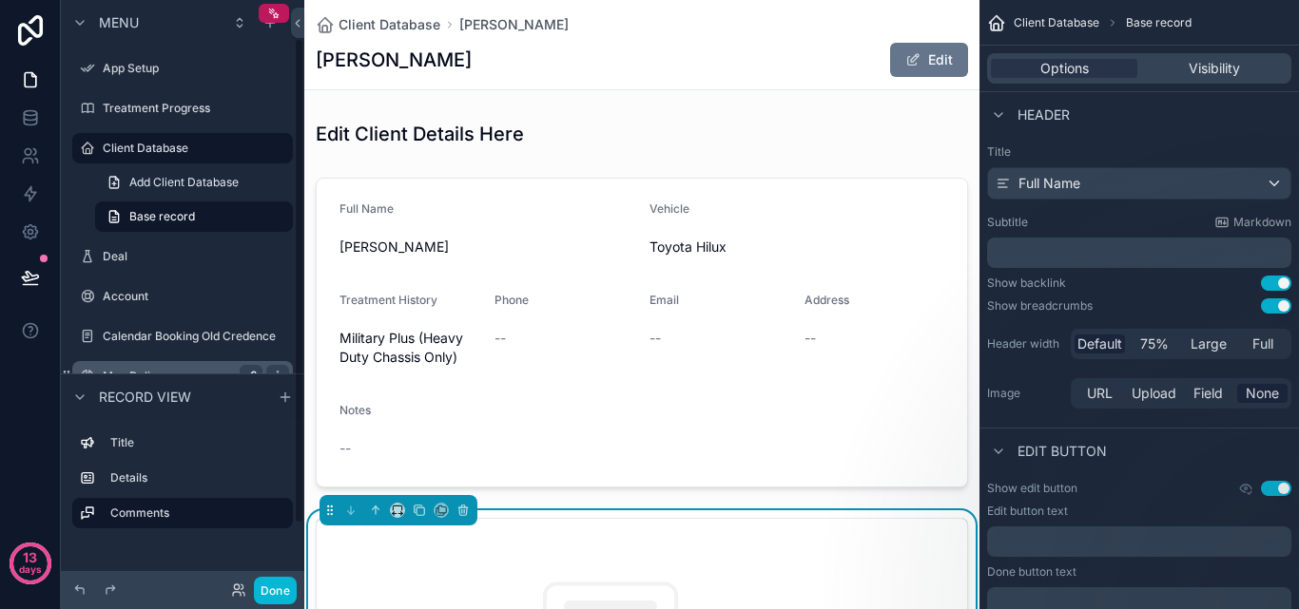
scroll to position [121, 0]
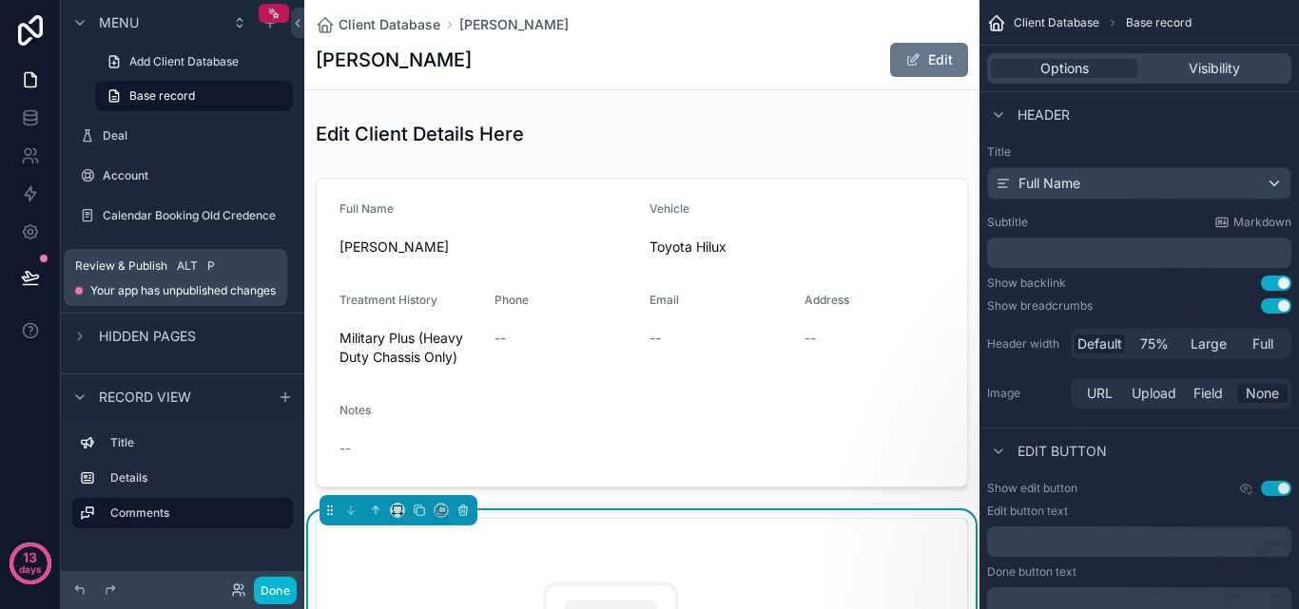
click at [41, 284] on button at bounding box center [31, 277] width 42 height 53
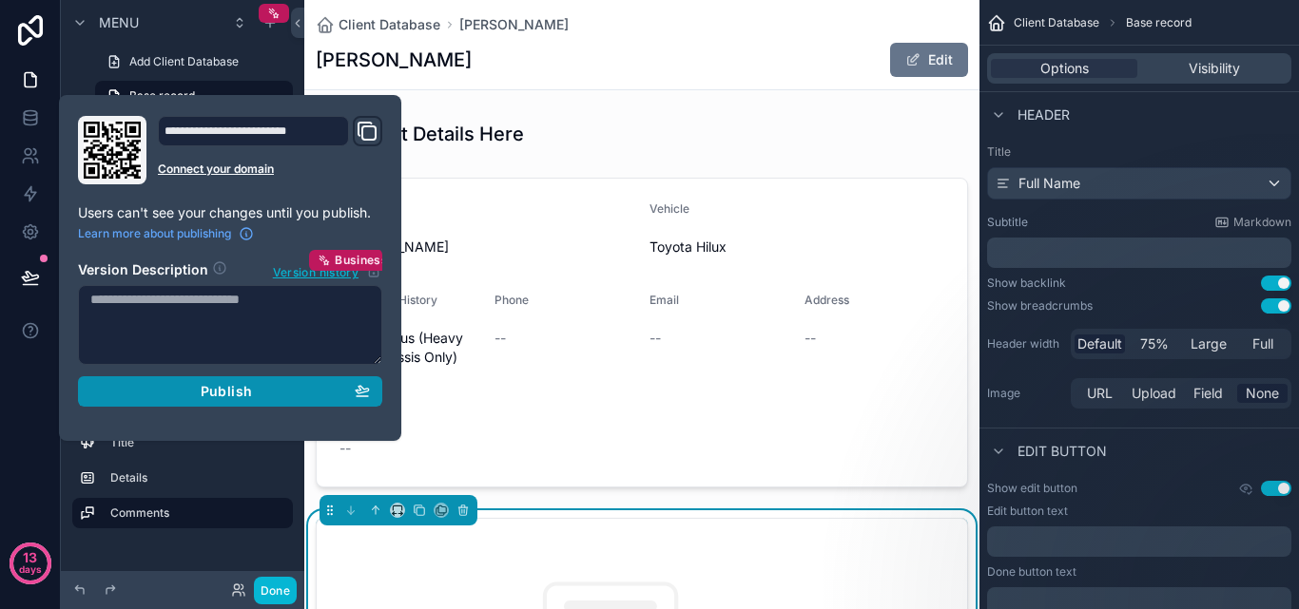
click at [251, 393] on span "Publish" at bounding box center [226, 391] width 51 height 17
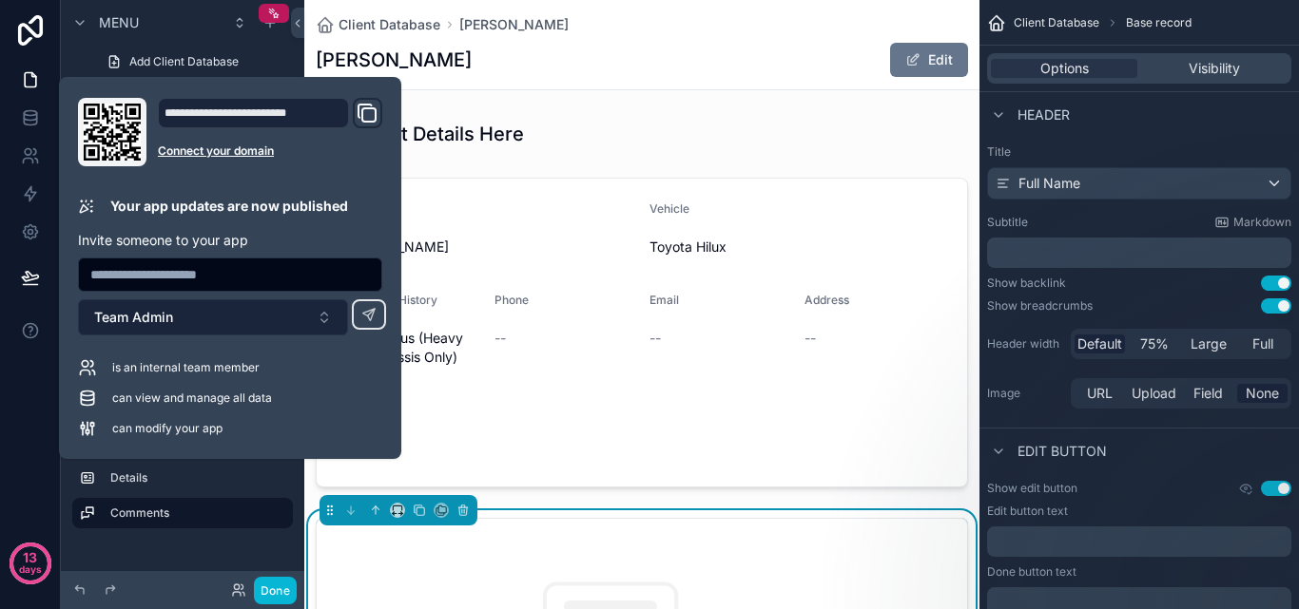
click at [299, 321] on button "Team Admin" at bounding box center [213, 317] width 270 height 36
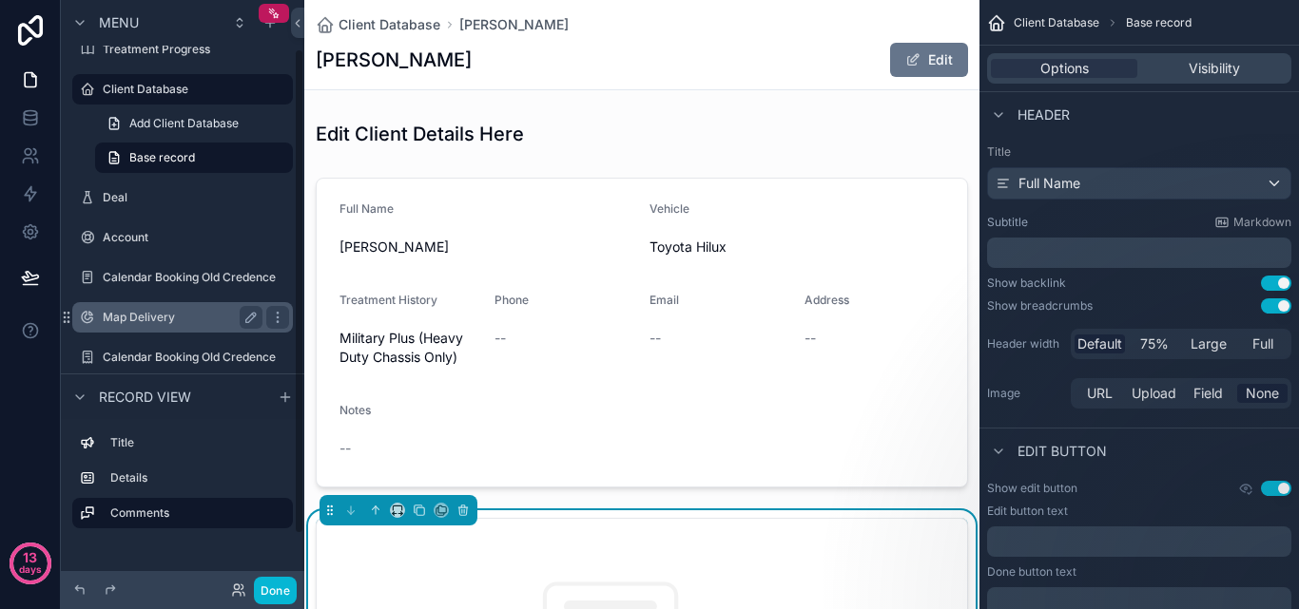
scroll to position [121, 0]
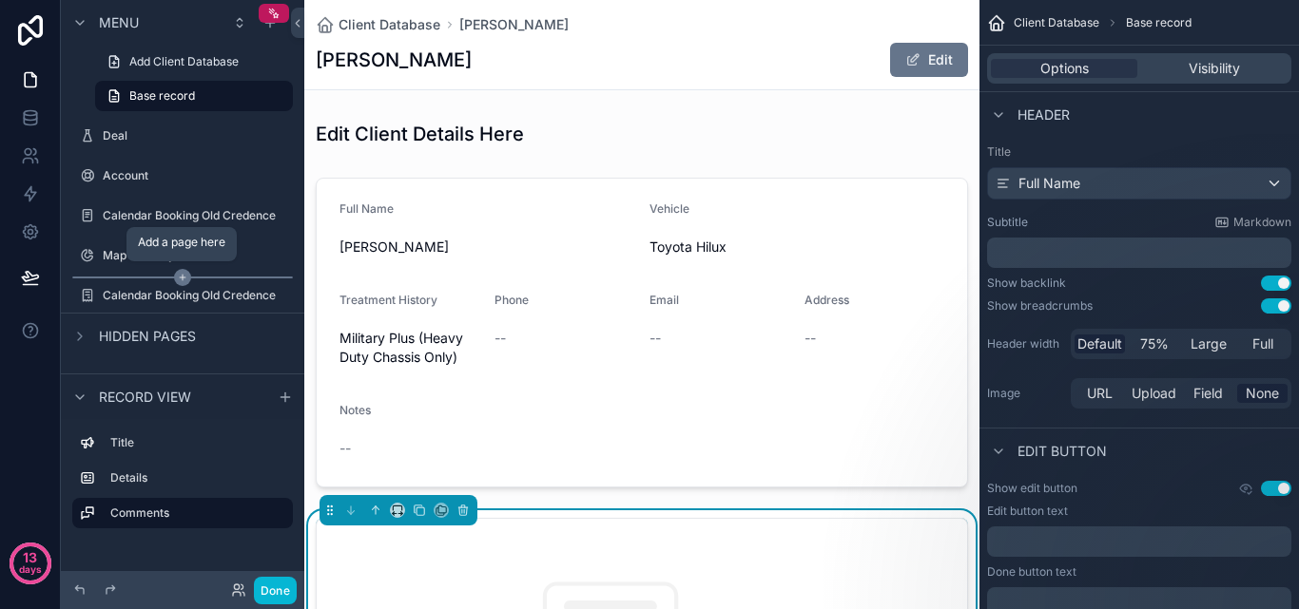
click at [181, 279] on icon "scrollable content" at bounding box center [182, 277] width 17 height 17
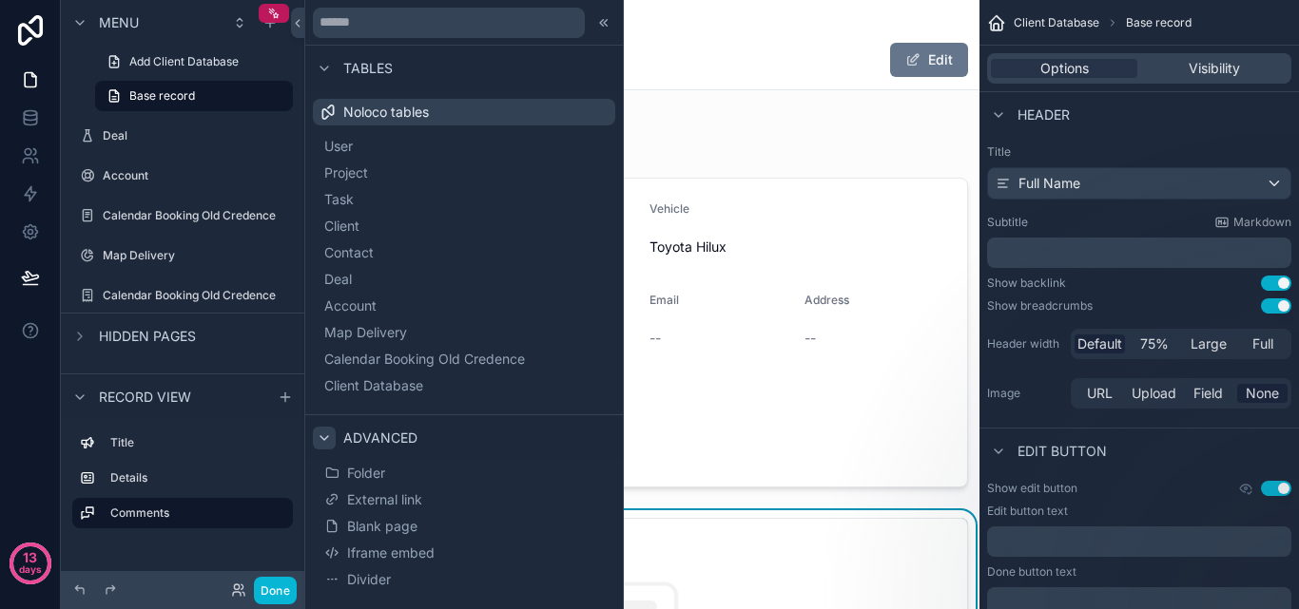
click at [327, 442] on icon at bounding box center [324, 438] width 15 height 15
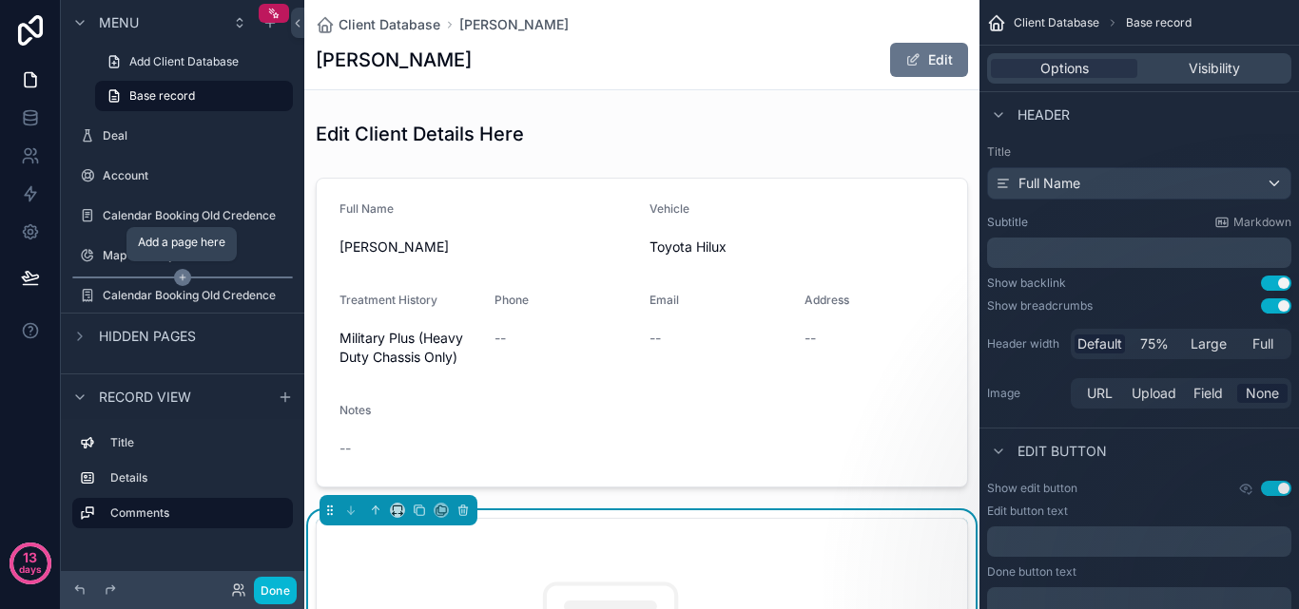
click at [181, 276] on icon "scrollable content" at bounding box center [182, 277] width 17 height 17
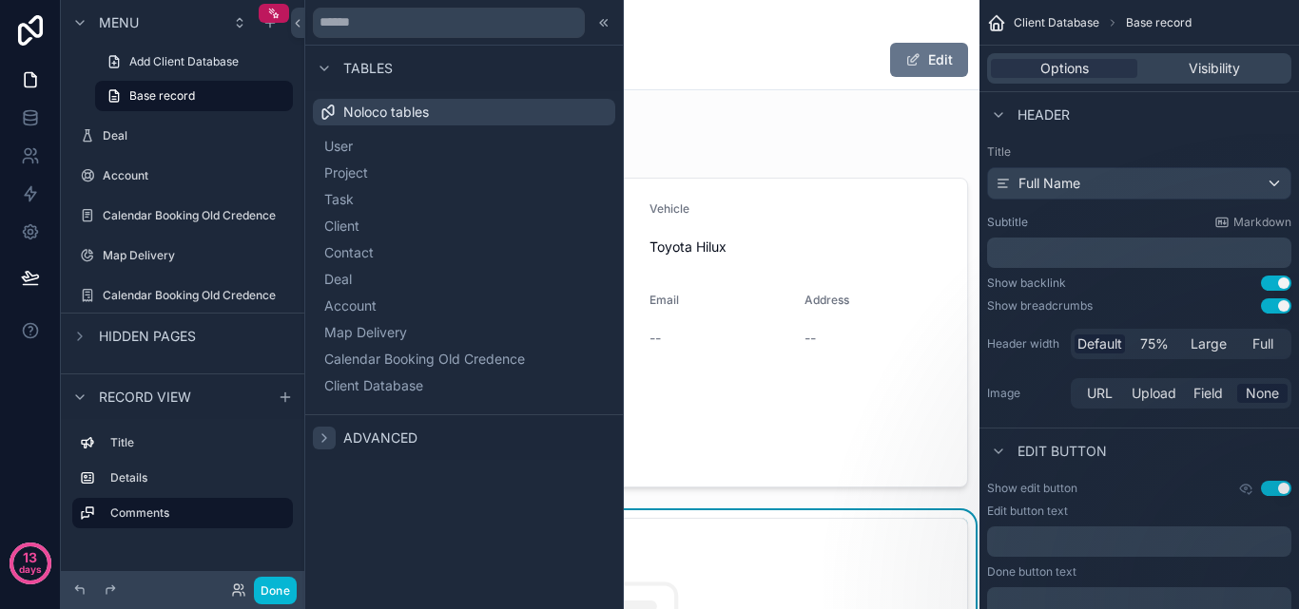
click at [327, 435] on icon at bounding box center [324, 438] width 15 height 15
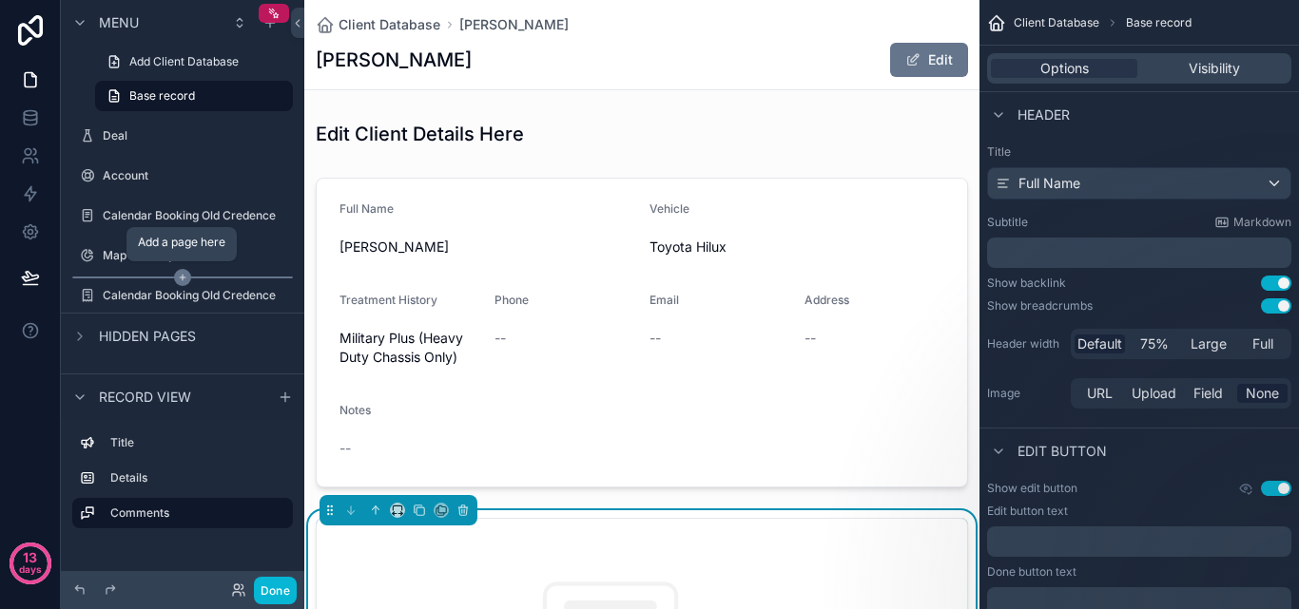
click at [177, 278] on icon "scrollable content" at bounding box center [182, 277] width 17 height 17
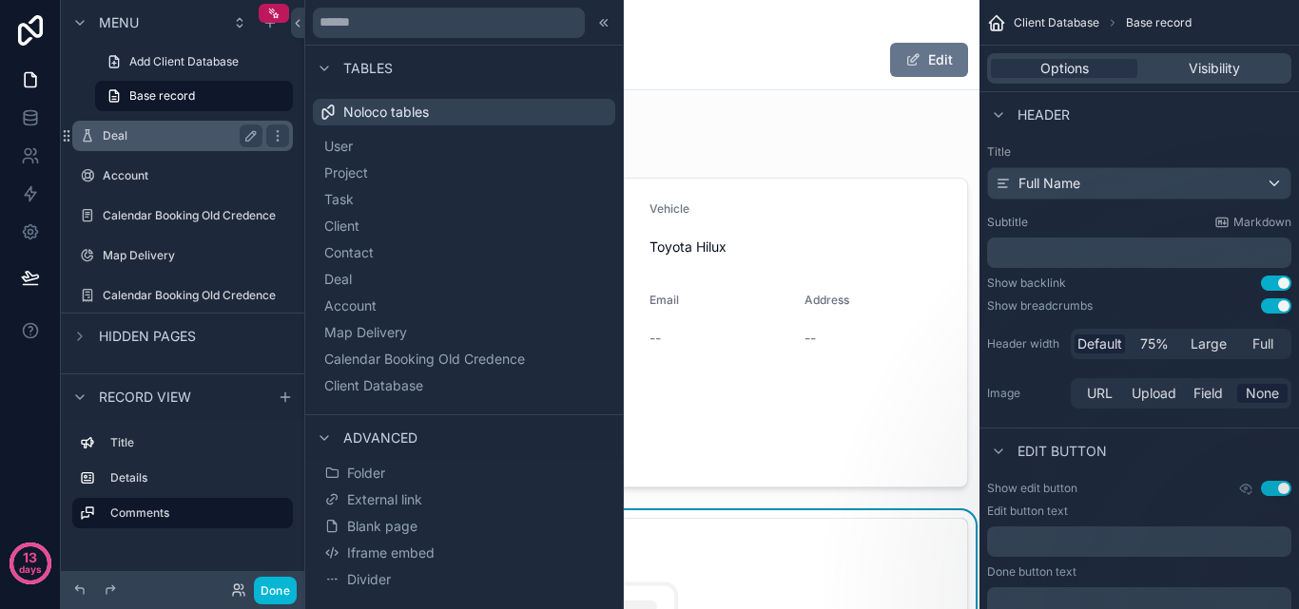
click at [148, 148] on div "Deal" at bounding box center [182, 136] width 213 height 30
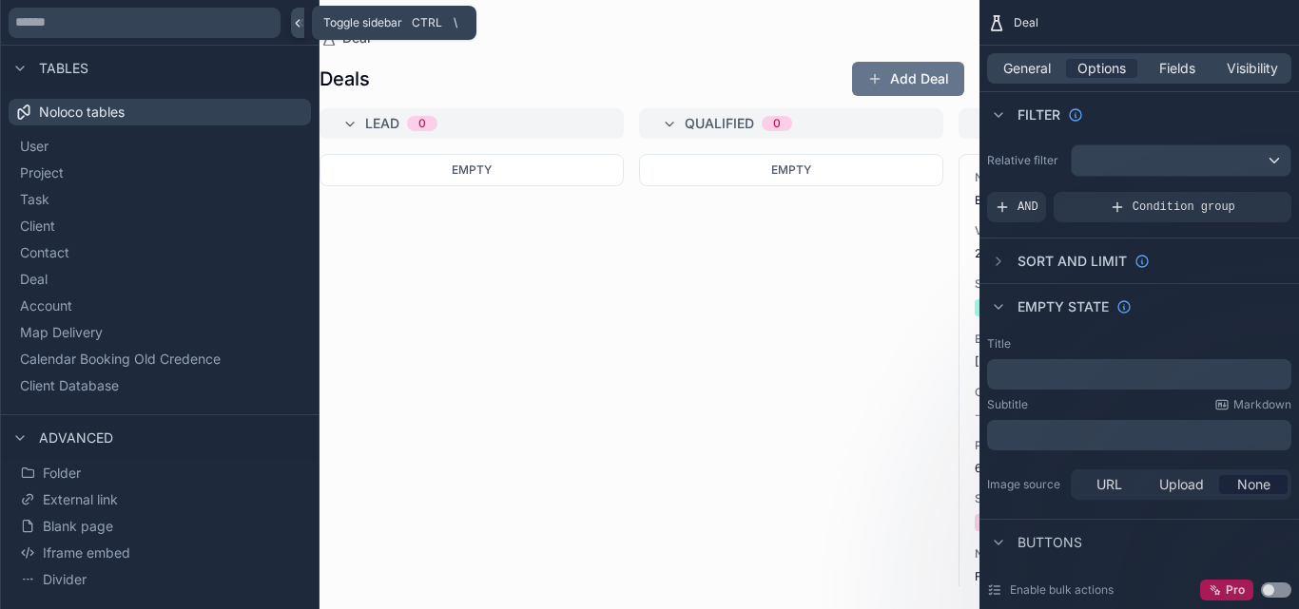
click at [299, 23] on icon at bounding box center [297, 23] width 13 height 14
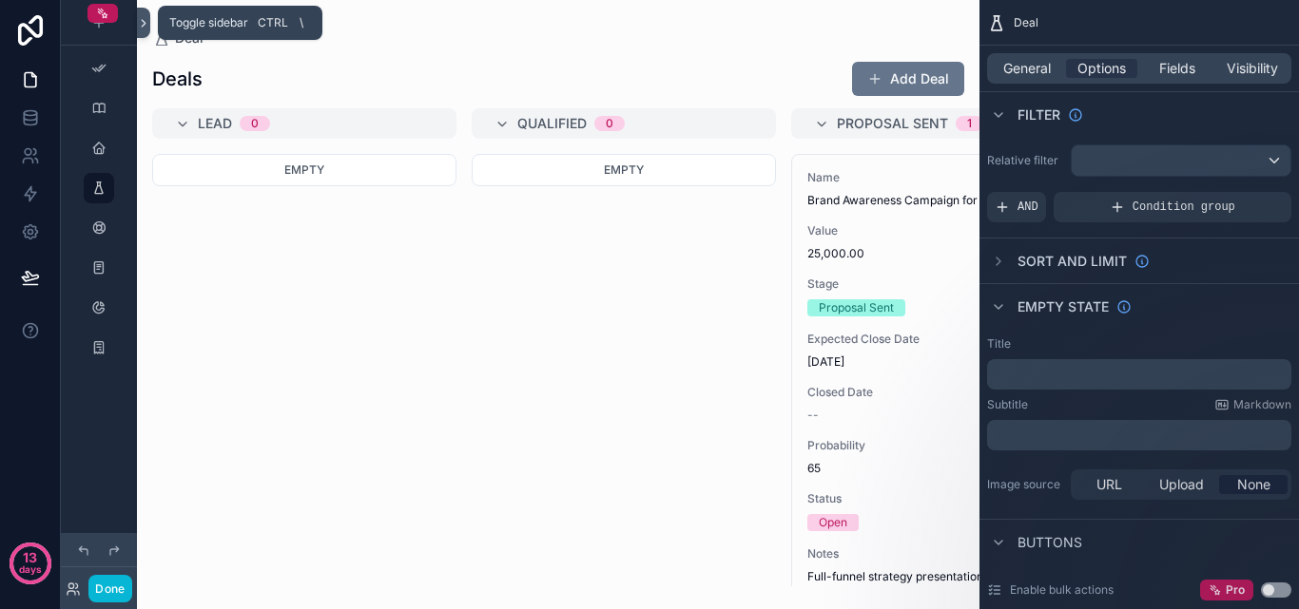
click at [142, 16] on icon at bounding box center [143, 23] width 13 height 14
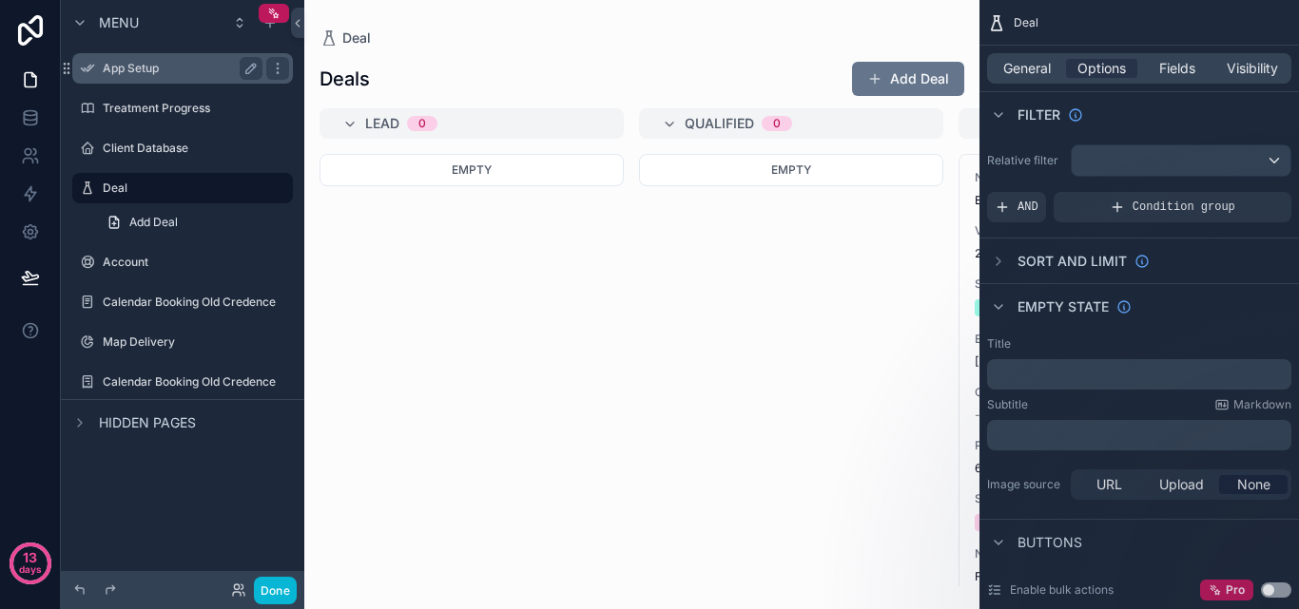
click at [106, 68] on label "App Setup" at bounding box center [179, 68] width 152 height 15
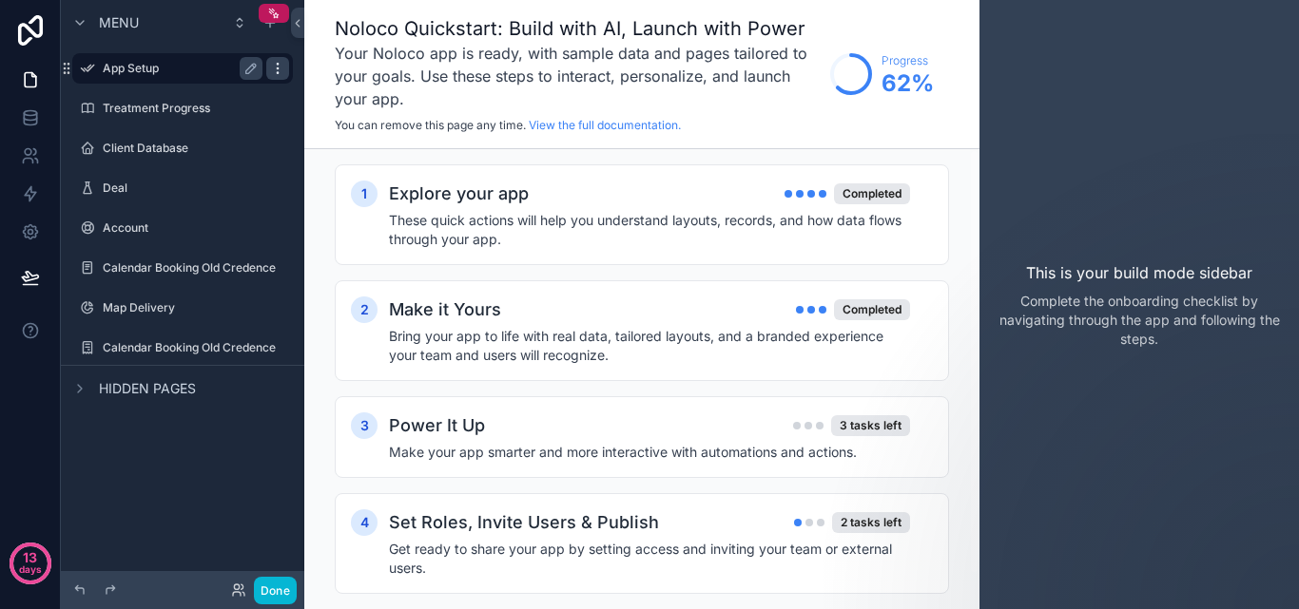
click at [274, 68] on icon "scrollable content" at bounding box center [277, 68] width 15 height 15
click at [352, 117] on span "Remove" at bounding box center [363, 115] width 50 height 19
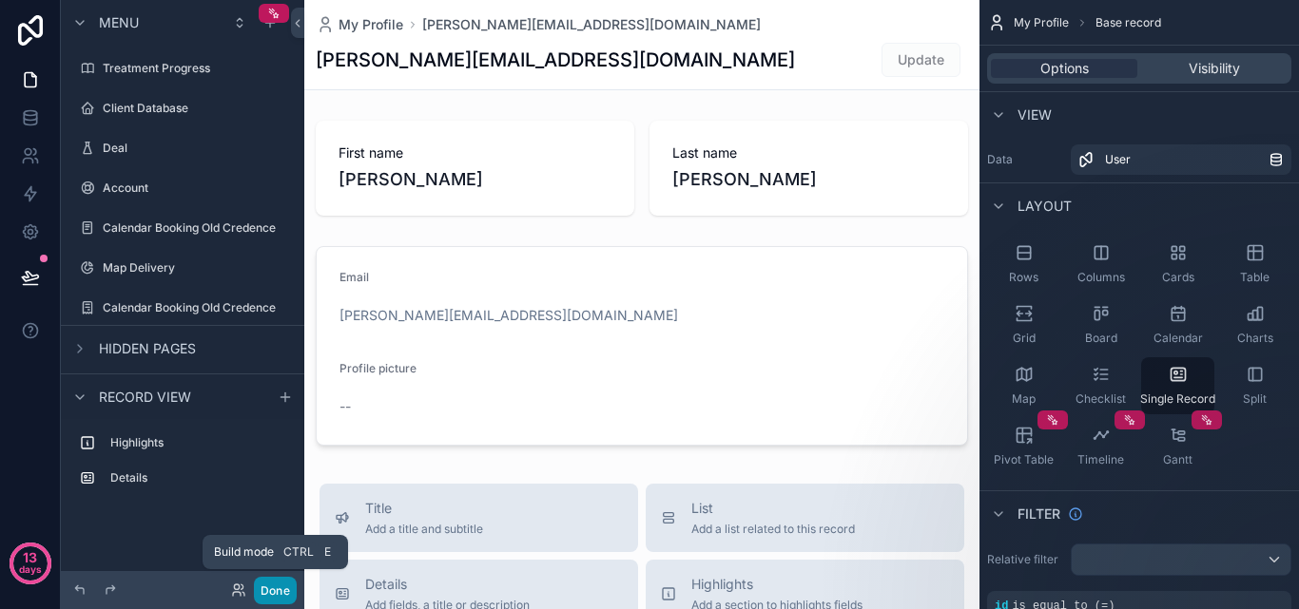
click at [267, 591] on button "Done" at bounding box center [275, 591] width 43 height 28
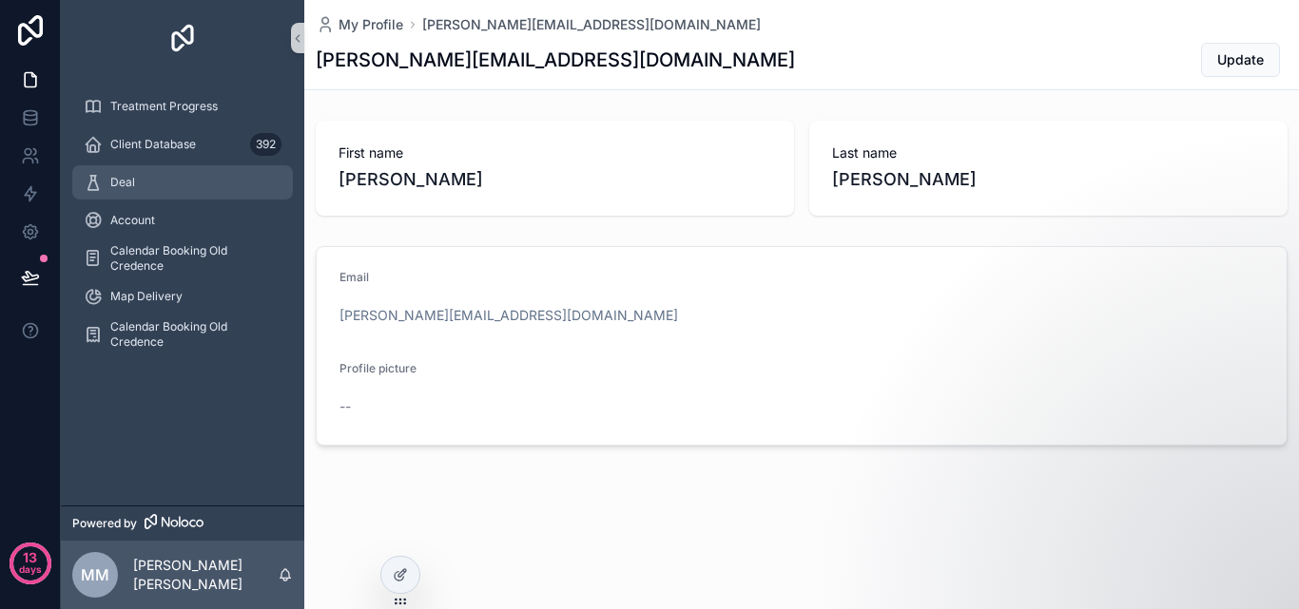
click at [216, 196] on div "Deal" at bounding box center [183, 182] width 198 height 30
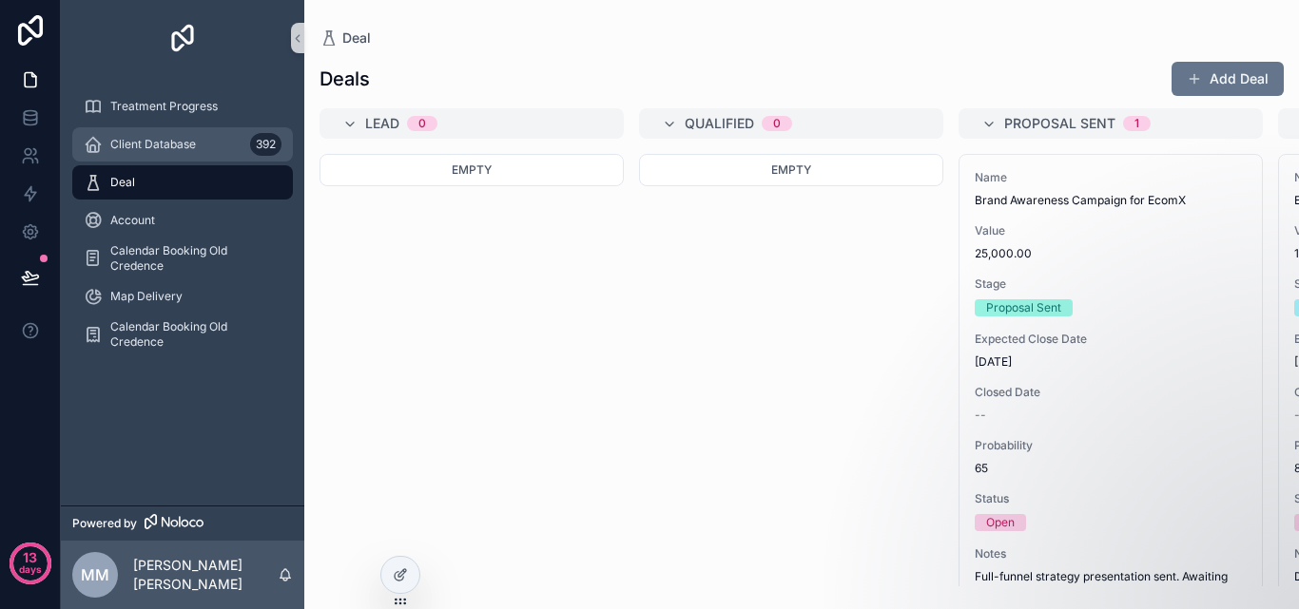
click at [218, 152] on div "Client Database 392" at bounding box center [183, 144] width 198 height 30
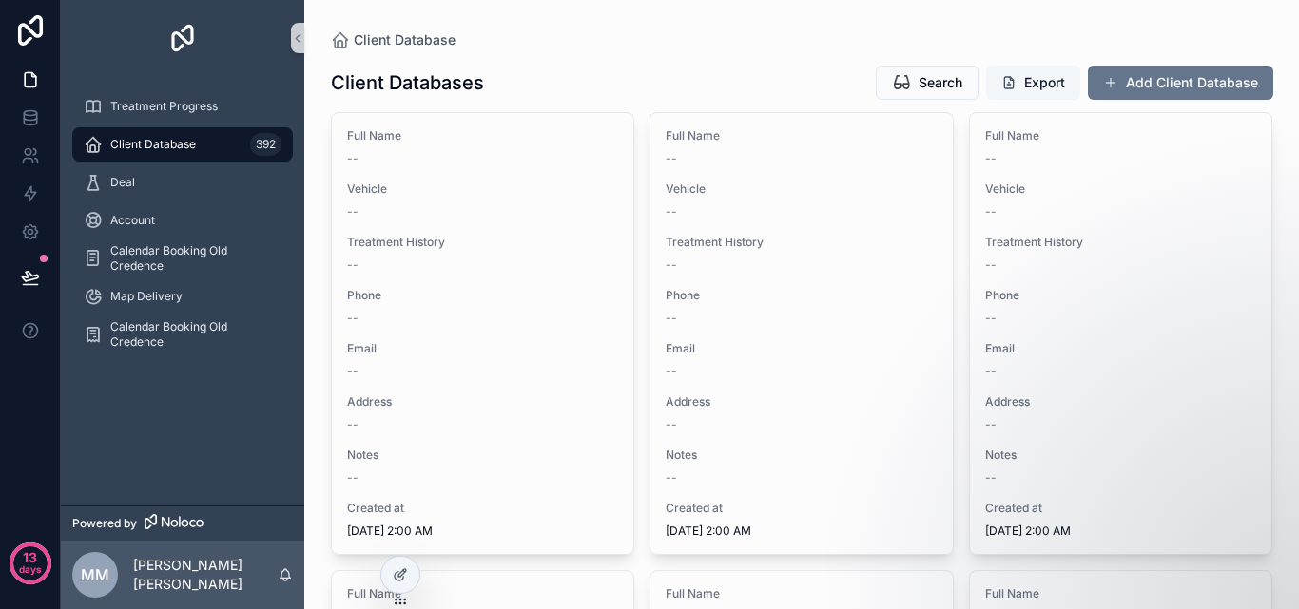
click at [1033, 86] on button "Export" at bounding box center [1033, 83] width 94 height 34
click at [196, 262] on span "Calendar Booking Old Credence" at bounding box center [192, 258] width 164 height 30
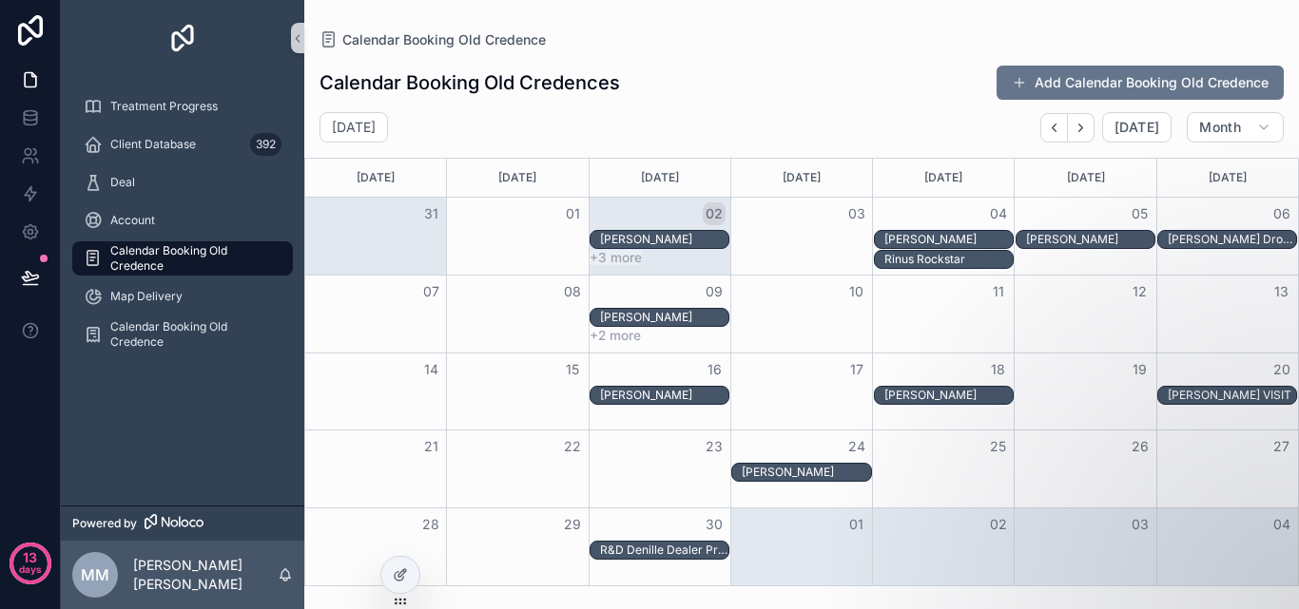
click at [917, 236] on div "[PERSON_NAME]" at bounding box center [948, 239] width 128 height 15
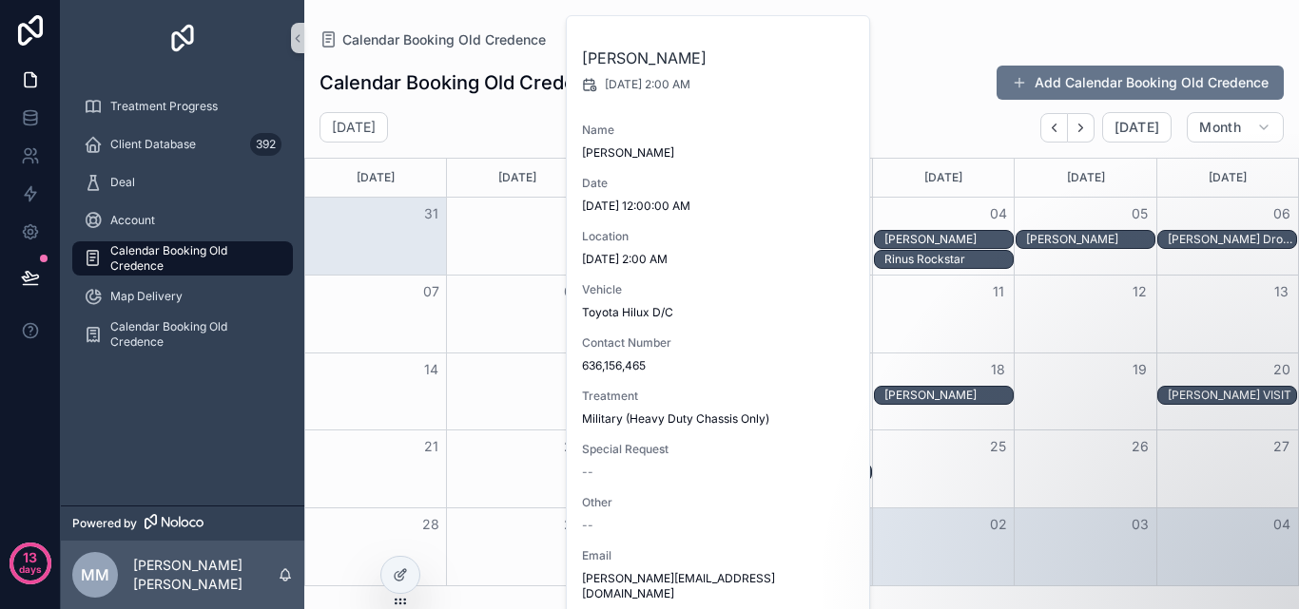
drag, startPoint x: 917, startPoint y: 236, endPoint x: 905, endPoint y: 259, distance: 25.5
click at [905, 259] on div "Rinus Rockstar" at bounding box center [948, 259] width 128 height 15
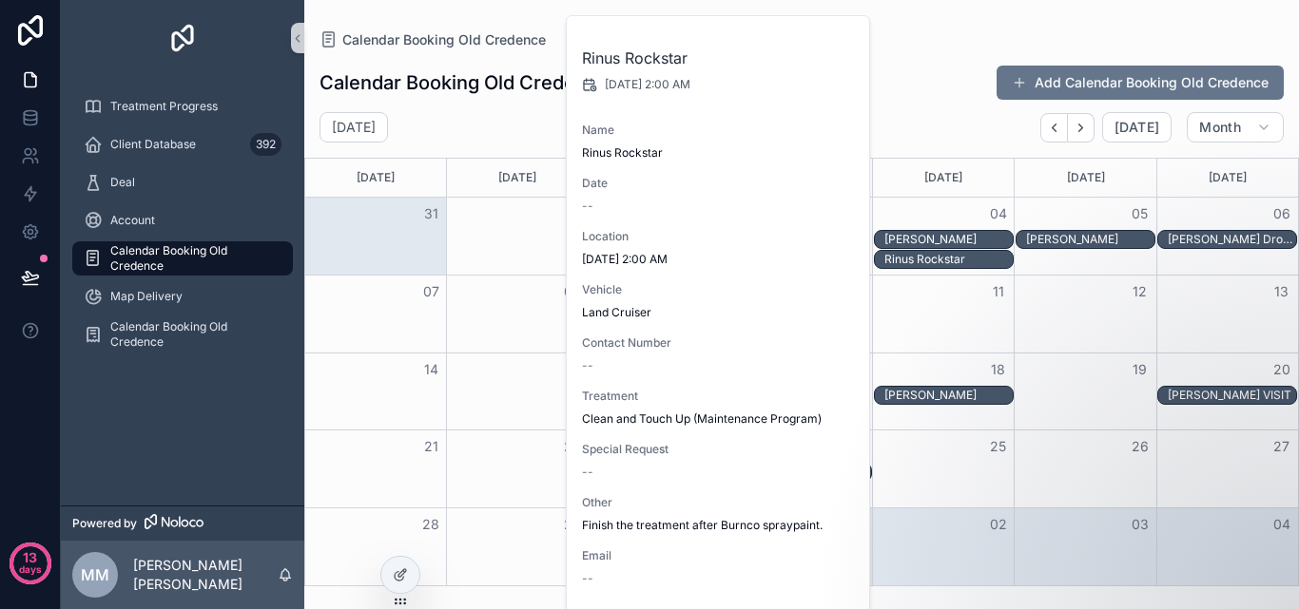
click at [907, 233] on div "[PERSON_NAME]" at bounding box center [948, 239] width 128 height 15
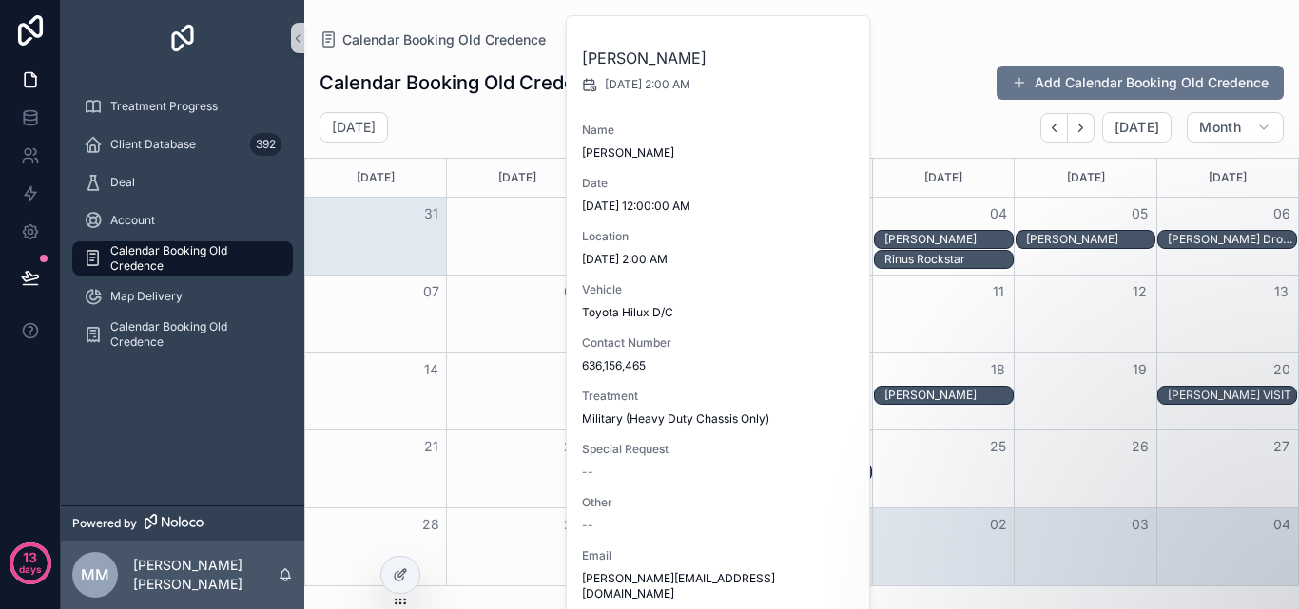
click at [920, 55] on div "Calendar Booking Old Credences Add Calendar Booking Old Credence September 2025…" at bounding box center [801, 317] width 995 height 537
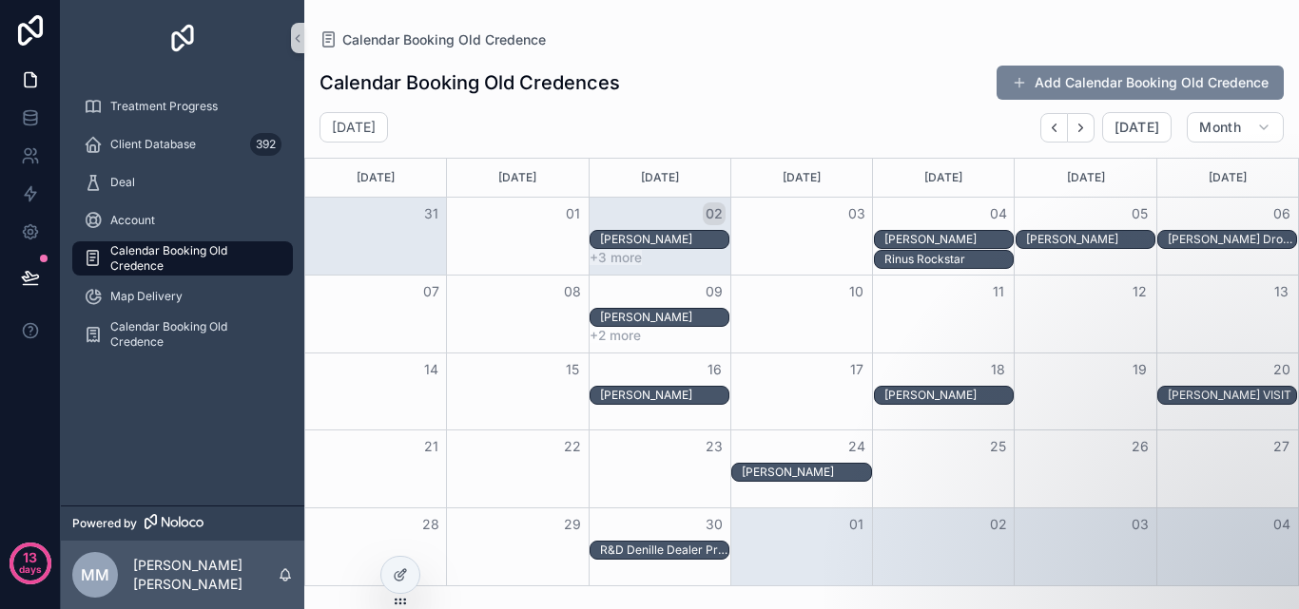
click at [1071, 84] on button "Add Calendar Booking Old Credence" at bounding box center [1139, 83] width 287 height 34
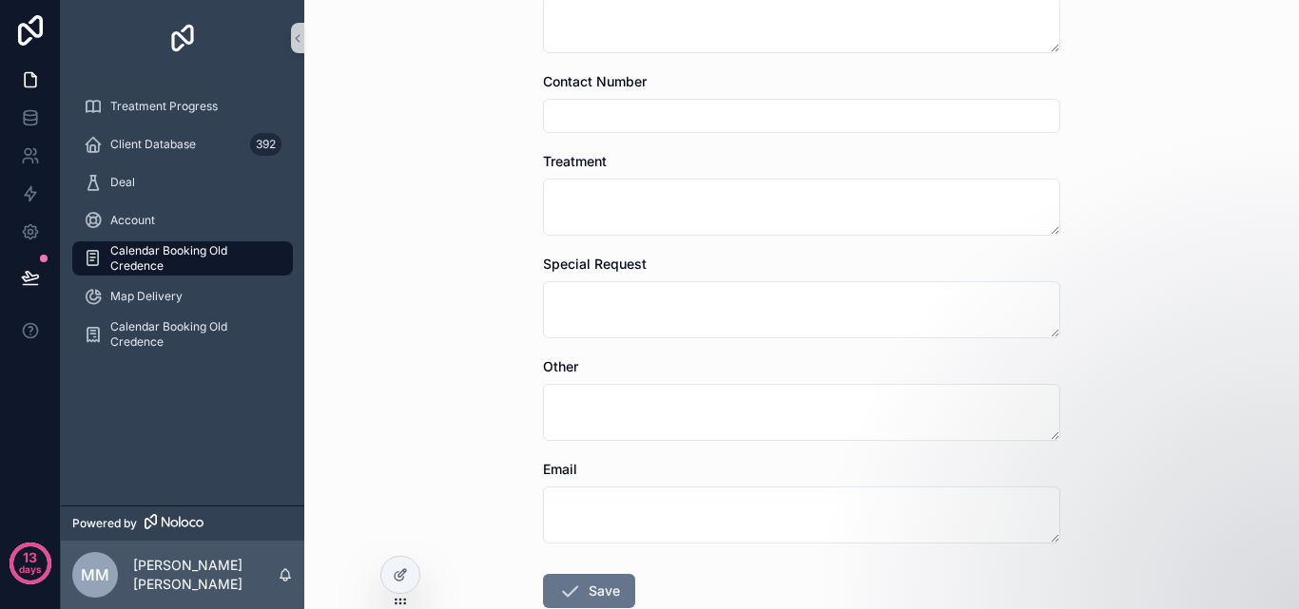
scroll to position [475, 0]
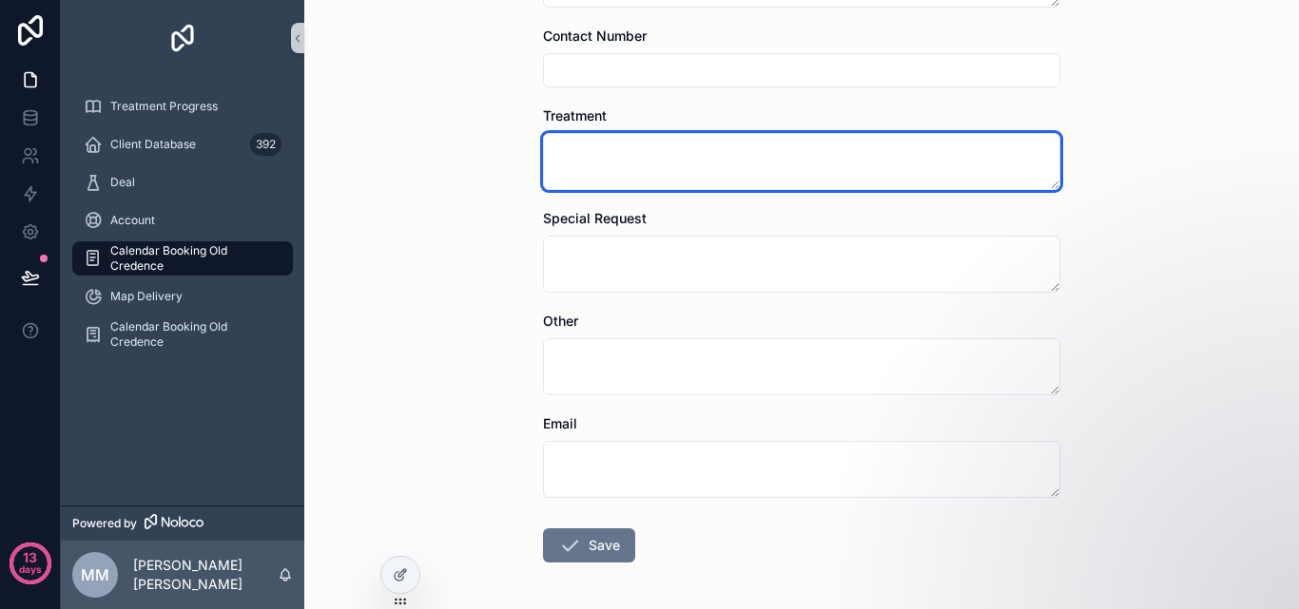
click at [811, 133] on textarea "scrollable content" at bounding box center [801, 161] width 517 height 57
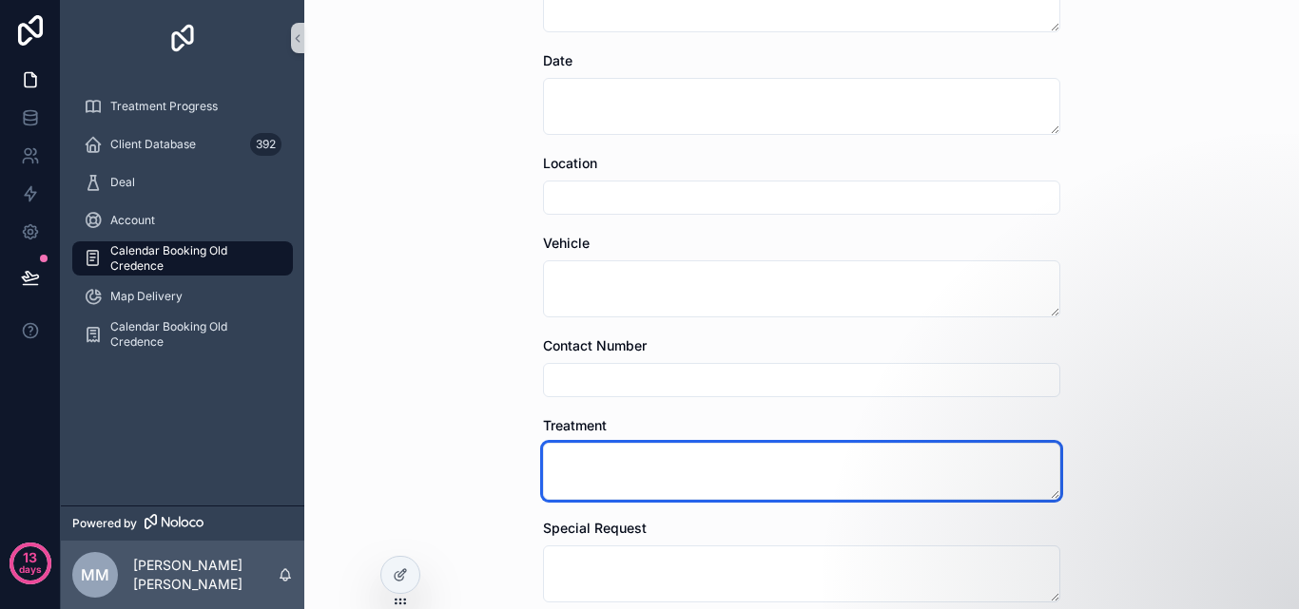
scroll to position [0, 0]
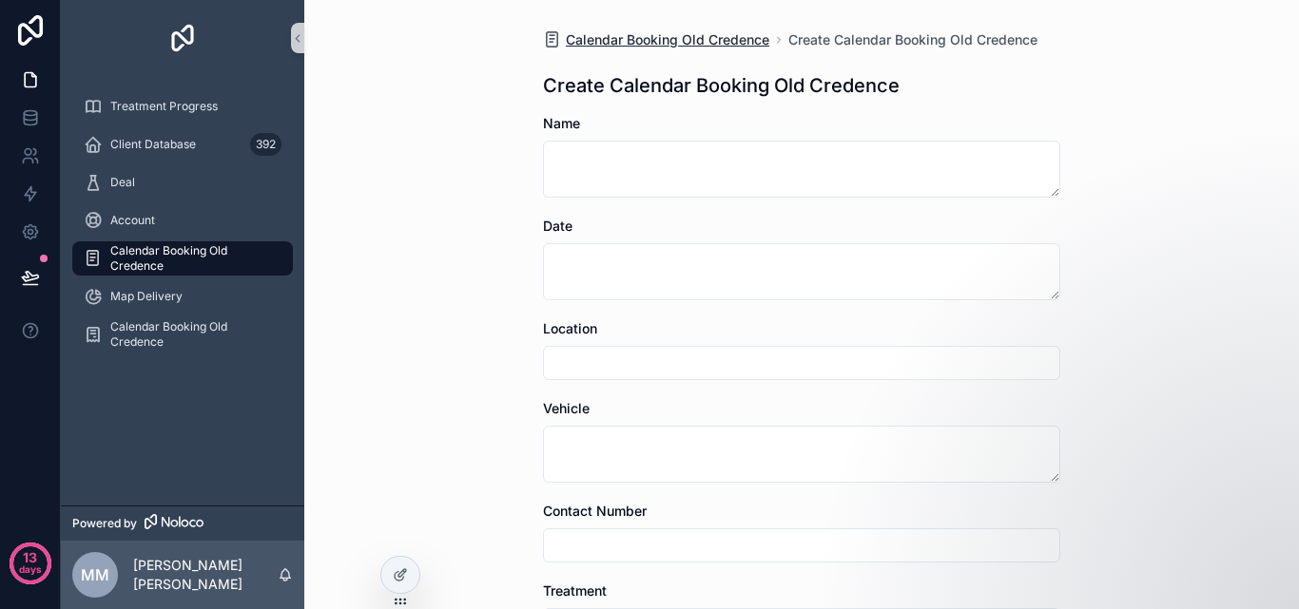
click at [725, 38] on span "Calendar Booking Old Credence" at bounding box center [667, 39] width 203 height 19
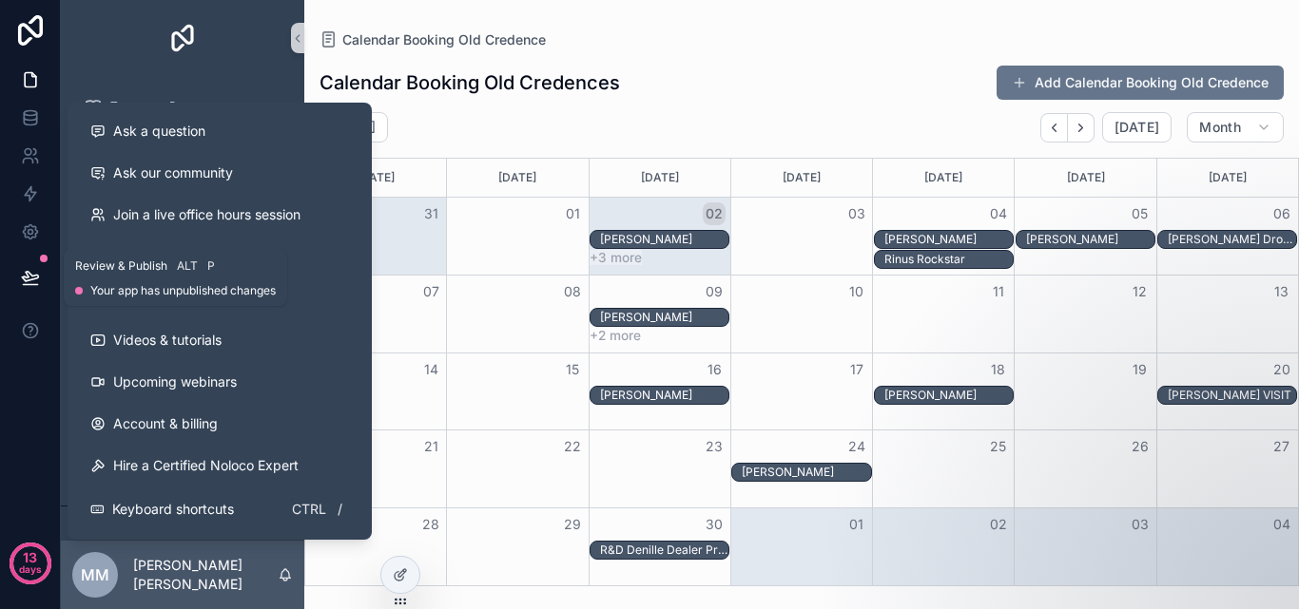
click at [34, 274] on icon at bounding box center [30, 277] width 19 height 19
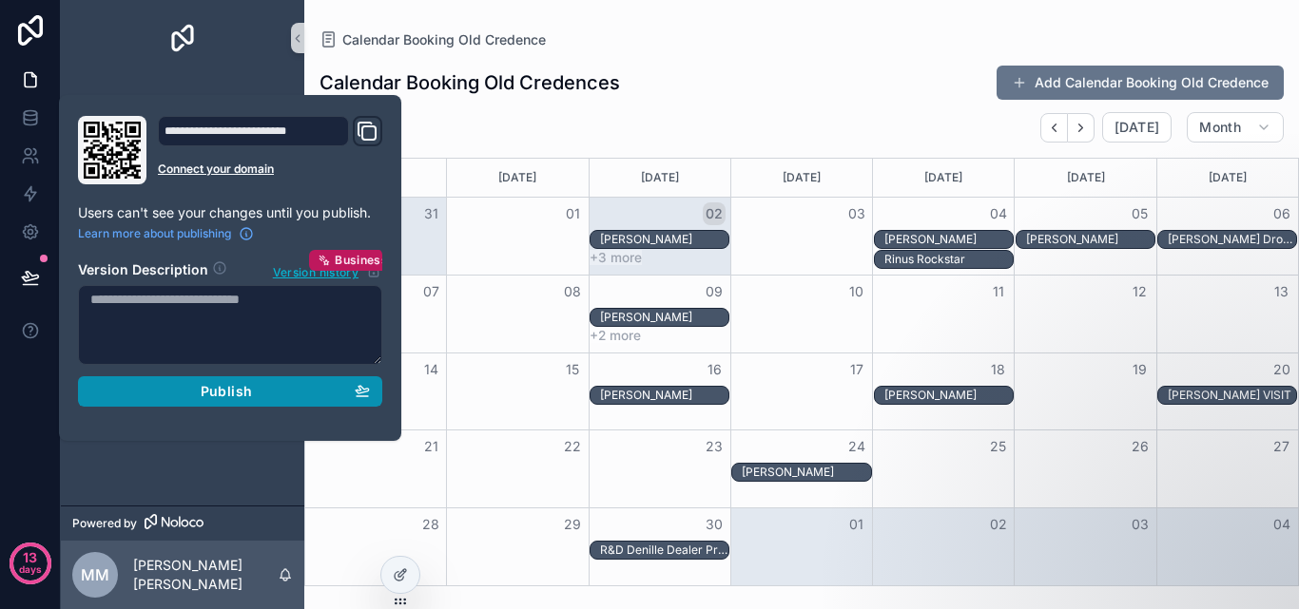
click at [348, 396] on div "Publish" at bounding box center [230, 391] width 280 height 17
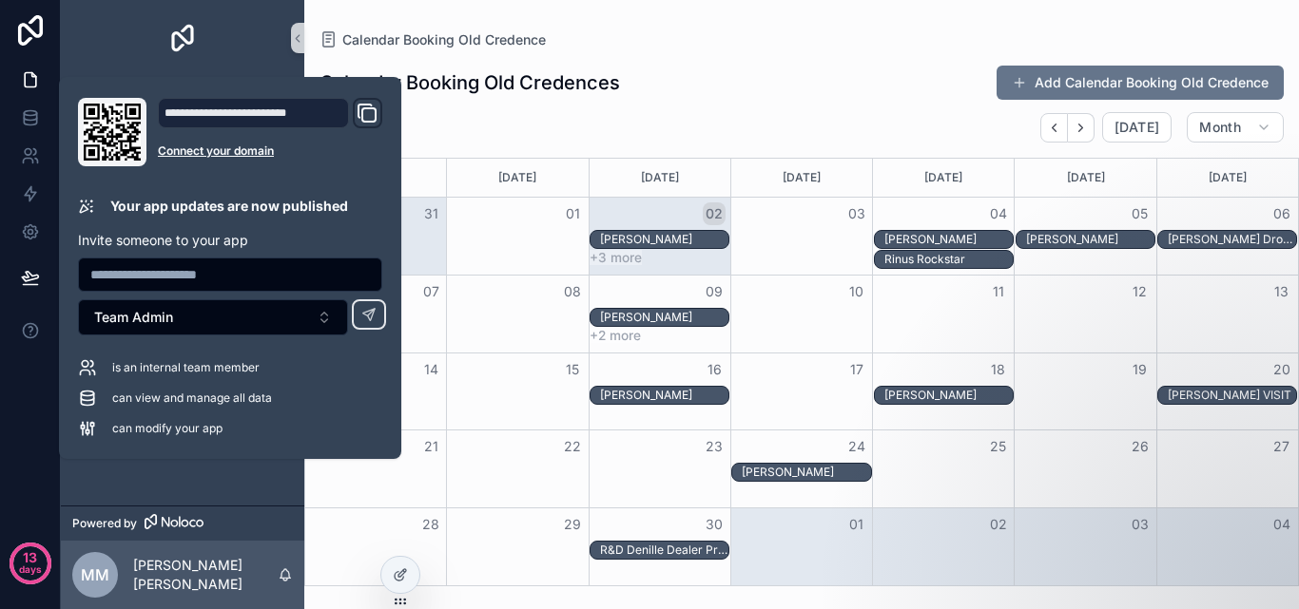
click at [258, 270] on input "text" at bounding box center [230, 274] width 302 height 27
type input "**********"
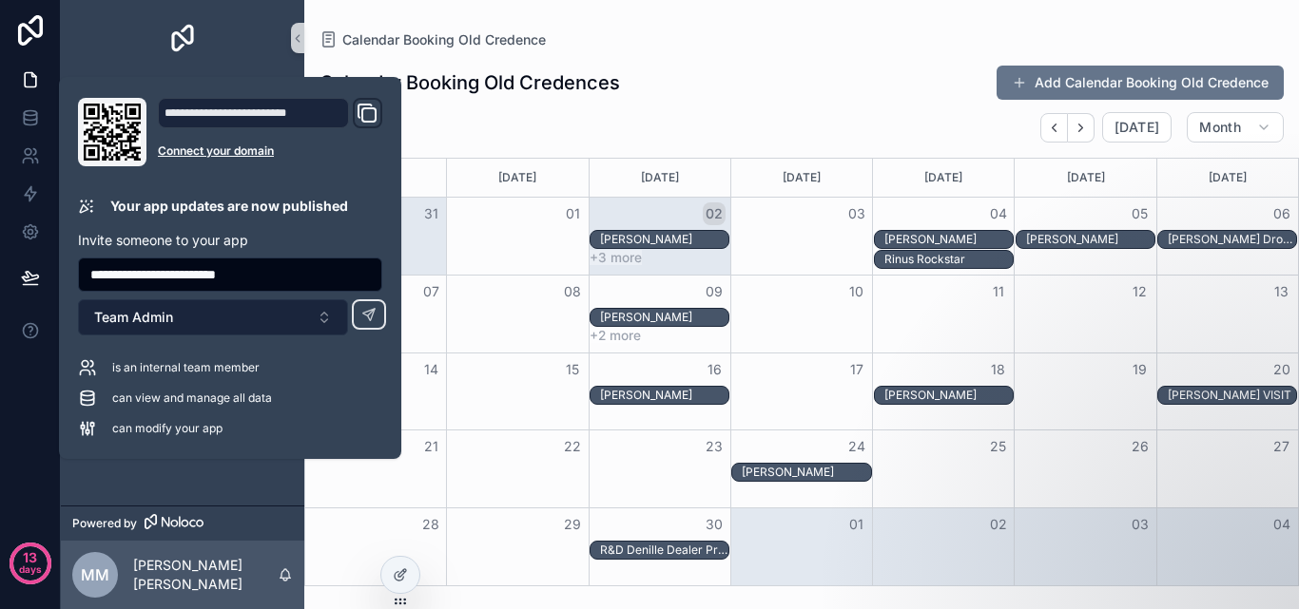
click at [328, 311] on button "Team Admin" at bounding box center [213, 317] width 270 height 36
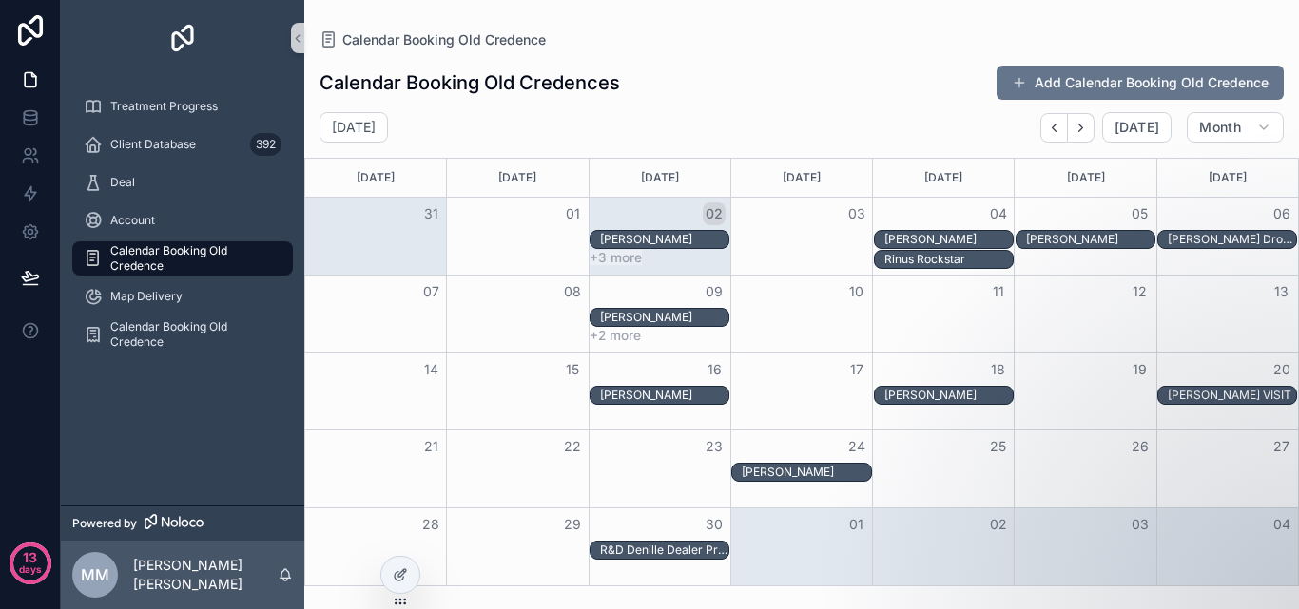
click at [1002, 368] on button "18" at bounding box center [998, 369] width 23 height 23
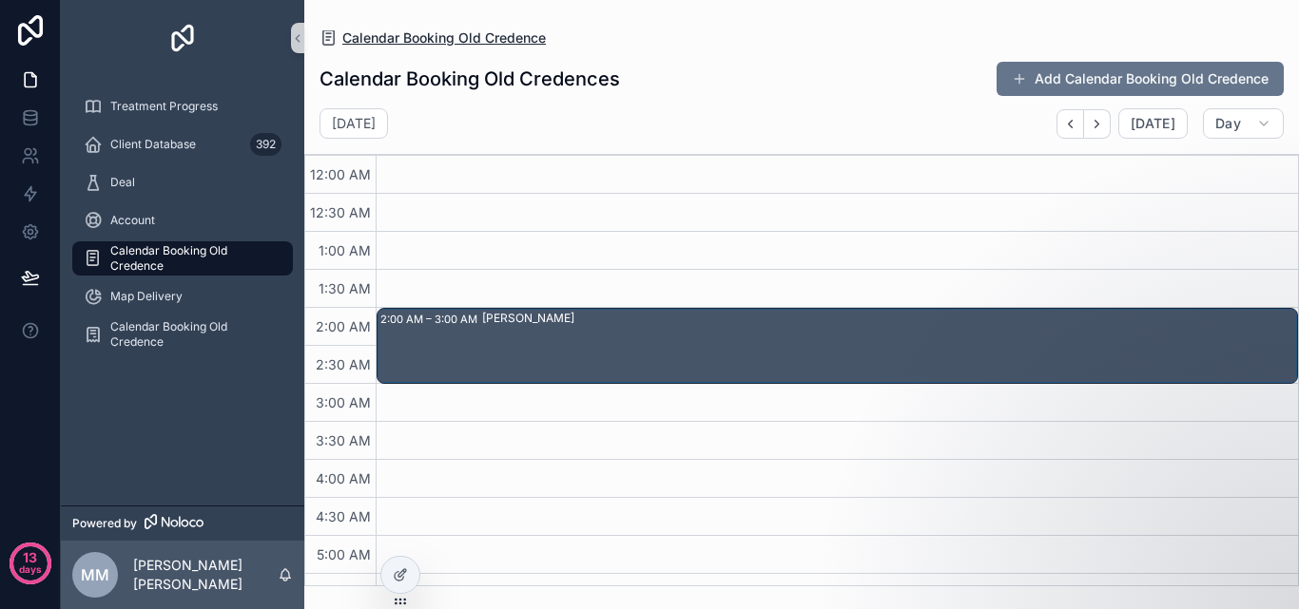
click at [474, 42] on span "Calendar Booking Old Credence" at bounding box center [443, 38] width 203 height 19
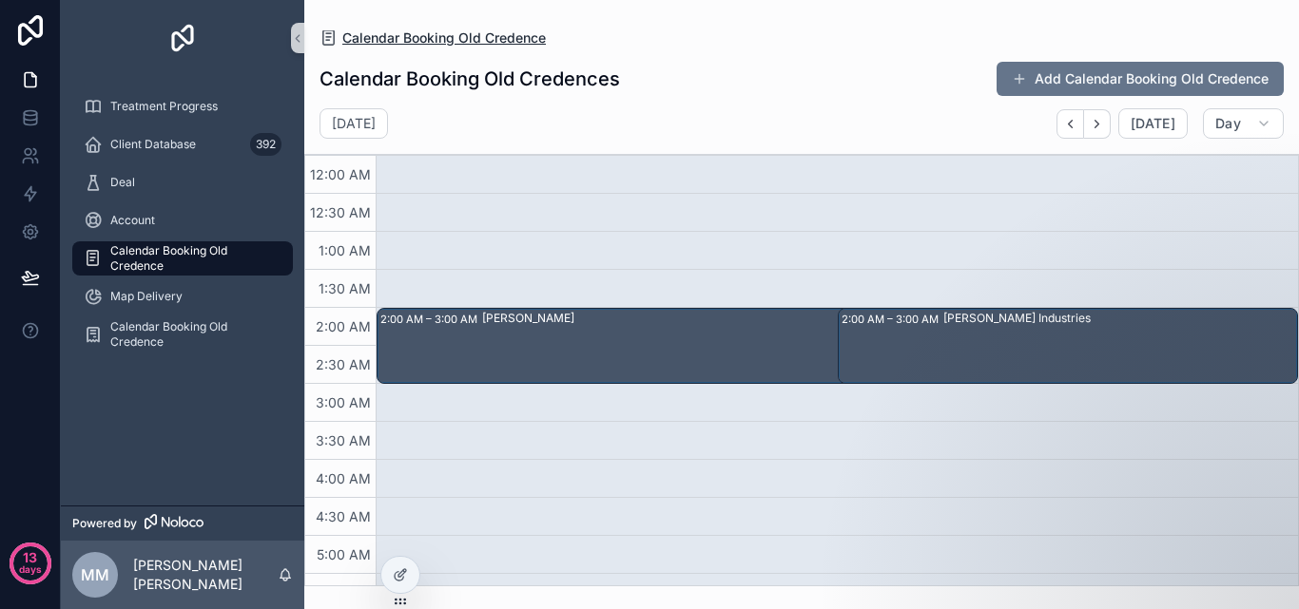
click at [481, 35] on span "Calendar Booking Old Credence" at bounding box center [443, 38] width 203 height 19
click at [229, 253] on span "Calendar Booking Old Credence" at bounding box center [192, 258] width 164 height 30
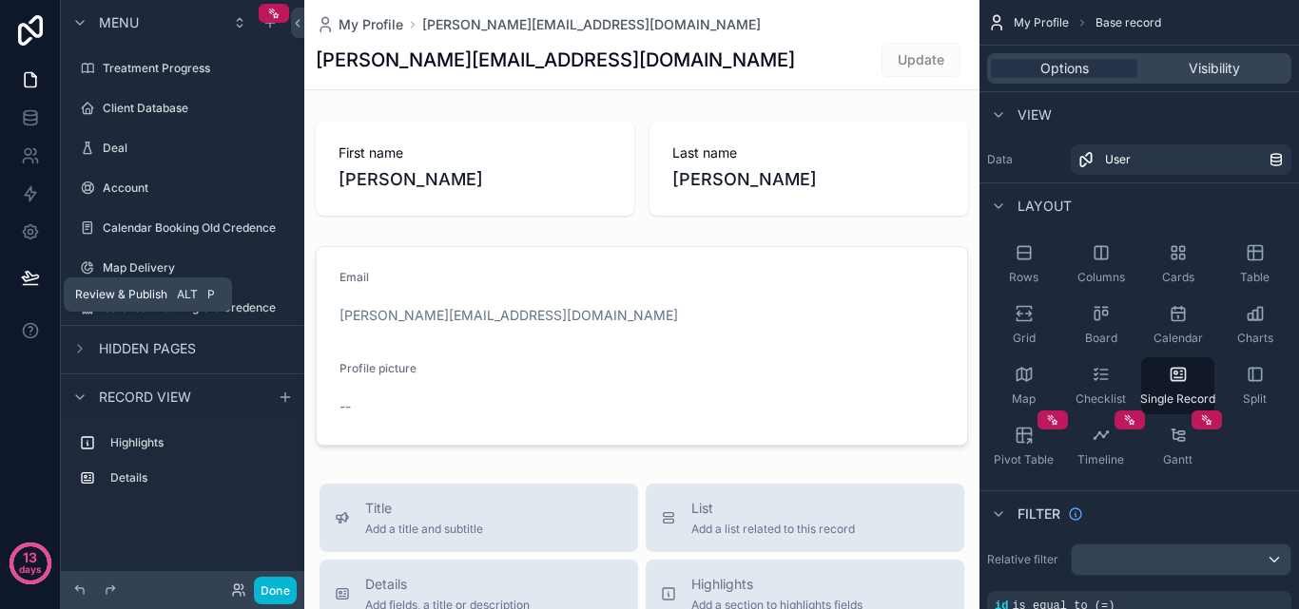
click at [40, 285] on button at bounding box center [31, 277] width 42 height 53
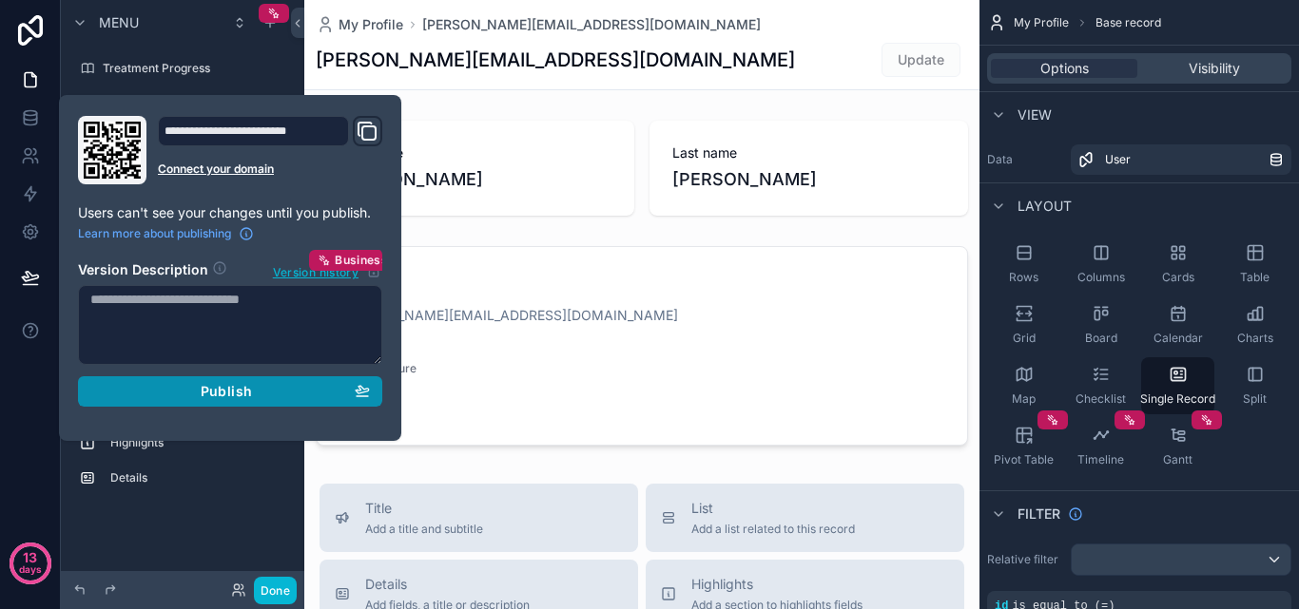
click at [357, 394] on icon "button" at bounding box center [362, 390] width 15 height 15
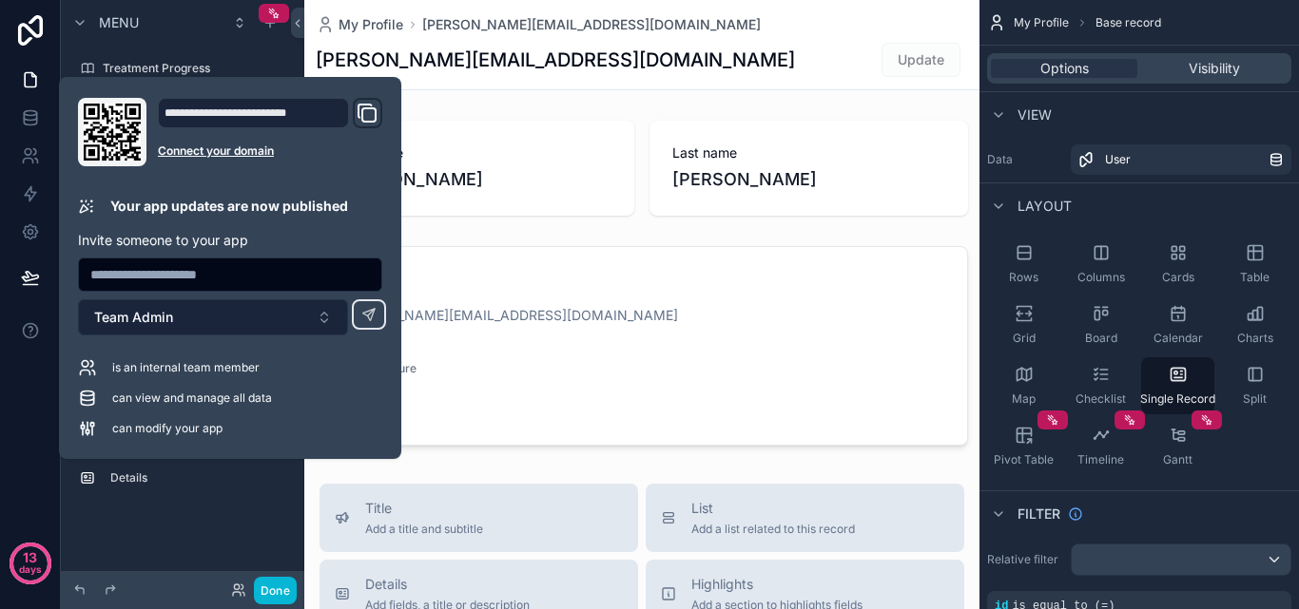
click at [295, 326] on button "Team Admin" at bounding box center [213, 317] width 270 height 36
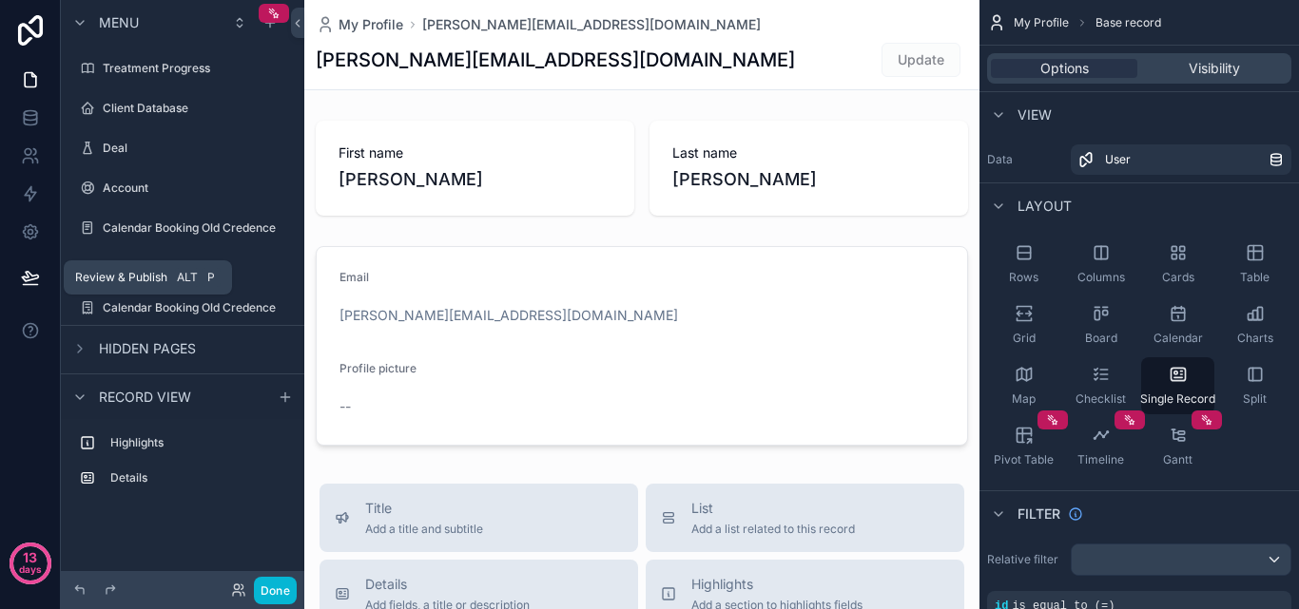
click at [33, 283] on icon at bounding box center [30, 277] width 19 height 19
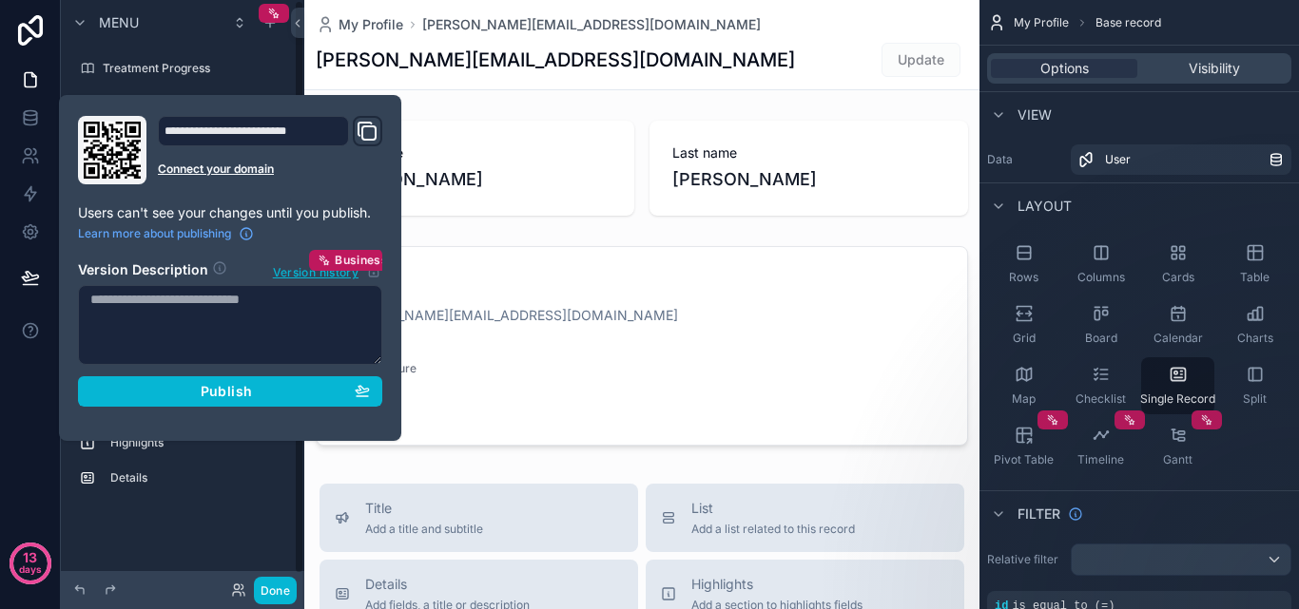
click at [247, 536] on div "Highlights Details" at bounding box center [182, 495] width 243 height 152
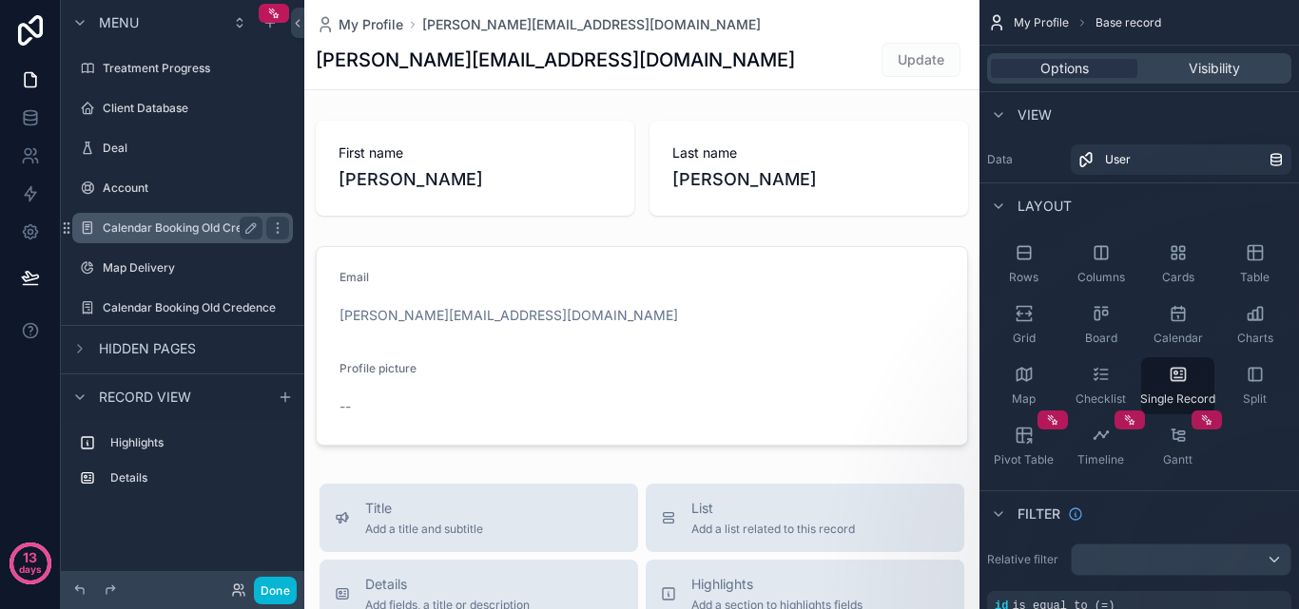
click at [176, 227] on label "Calendar Booking Old Credence" at bounding box center [189, 228] width 173 height 15
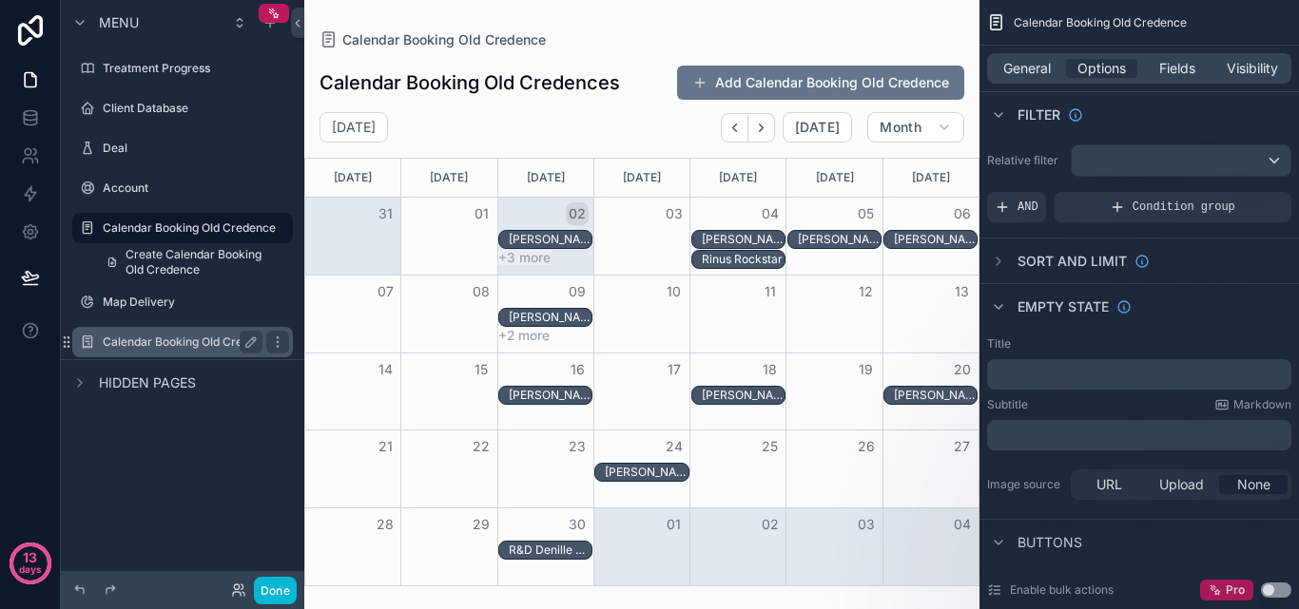
drag, startPoint x: 176, startPoint y: 227, endPoint x: 115, endPoint y: 344, distance: 131.8
click at [115, 344] on label "Calendar Booking Old Credence" at bounding box center [189, 342] width 173 height 15
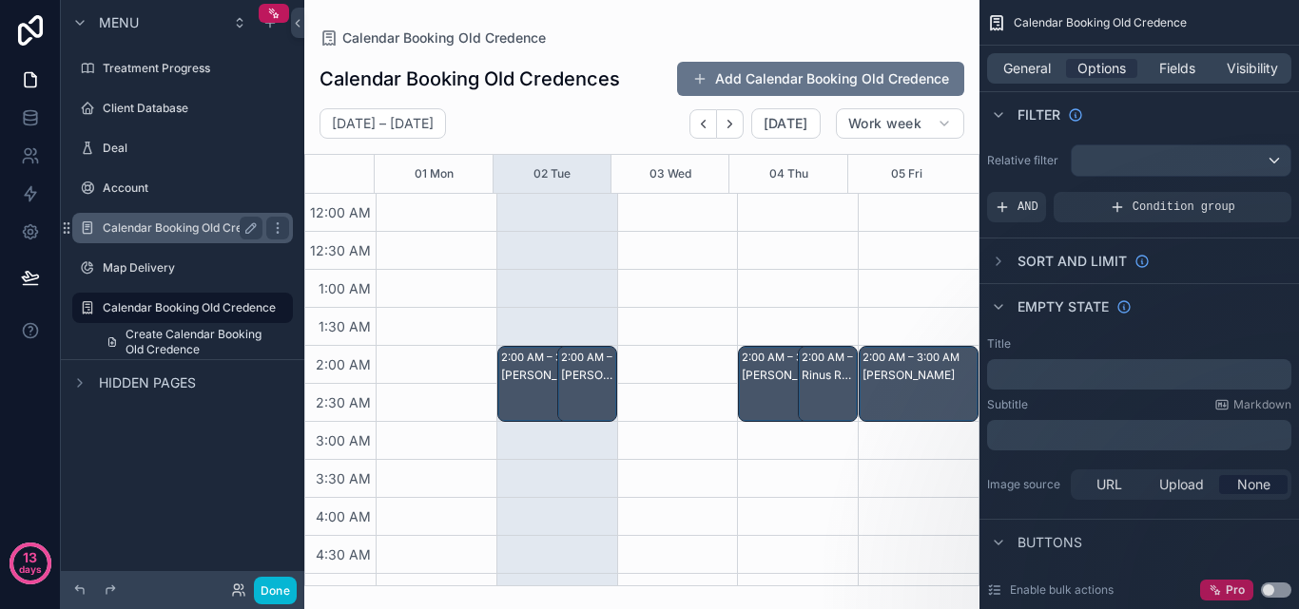
click at [148, 222] on label "Calendar Booking Old Credence" at bounding box center [189, 228] width 173 height 15
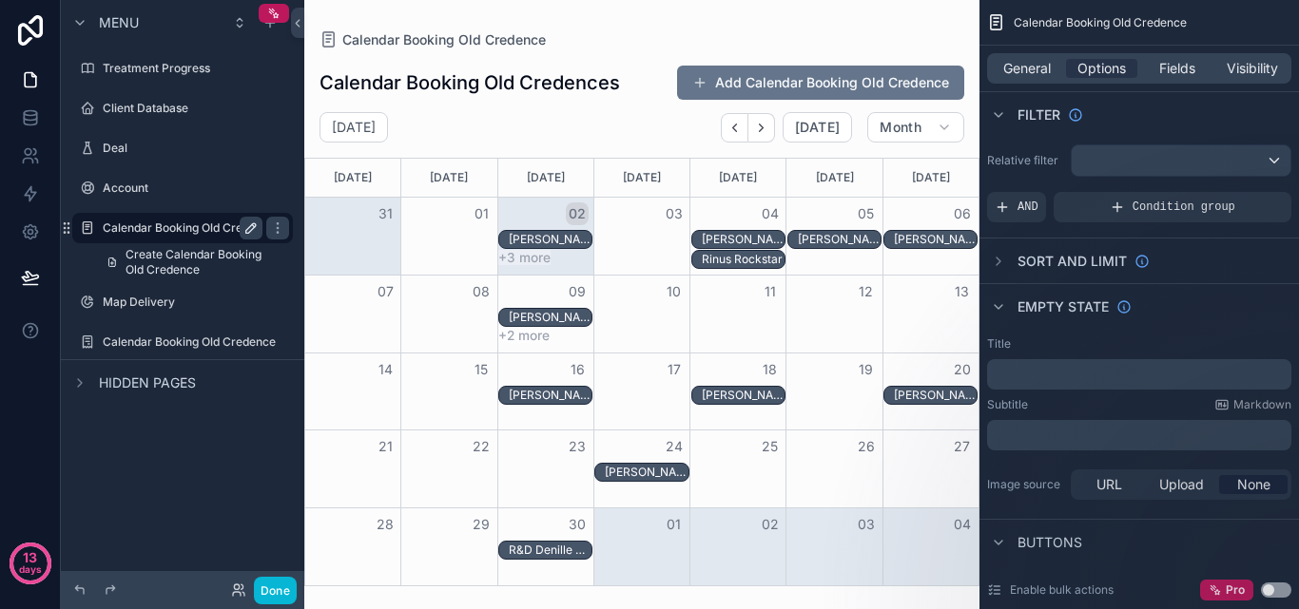
click at [257, 226] on icon "scrollable content" at bounding box center [250, 228] width 15 height 15
click at [1185, 19] on span "Calendar Booking Old Credence" at bounding box center [1100, 22] width 173 height 15
click at [811, 12] on div "scrollable content" at bounding box center [641, 304] width 675 height 609
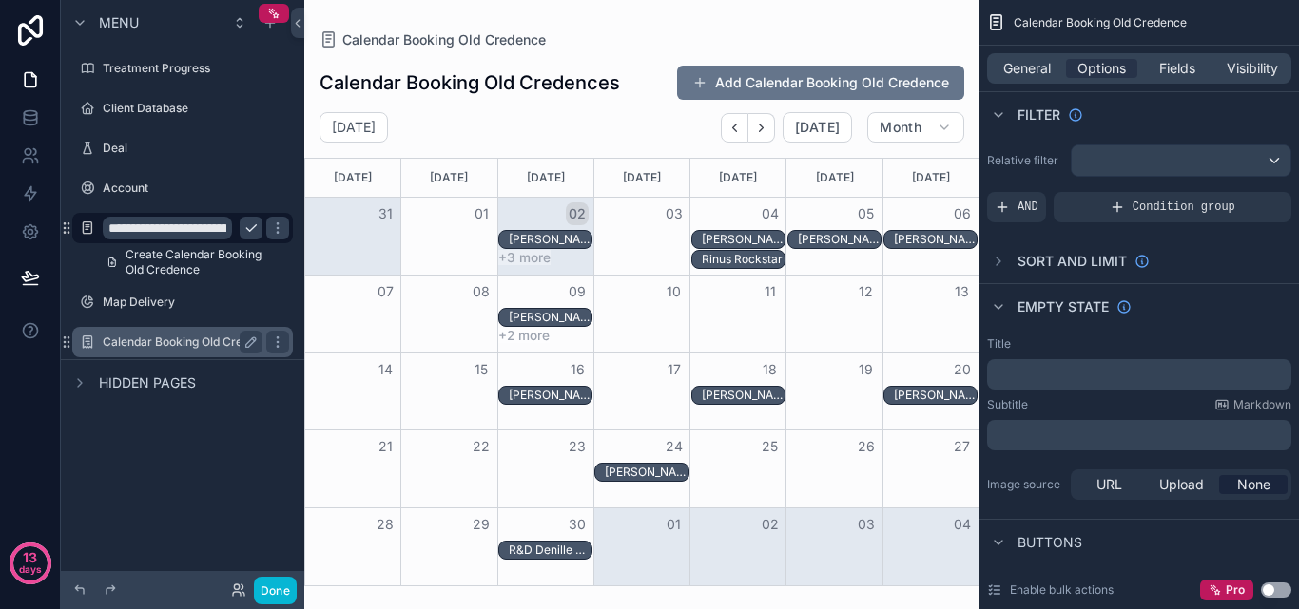
click at [197, 338] on label "Calendar Booking Old Credence" at bounding box center [189, 342] width 173 height 15
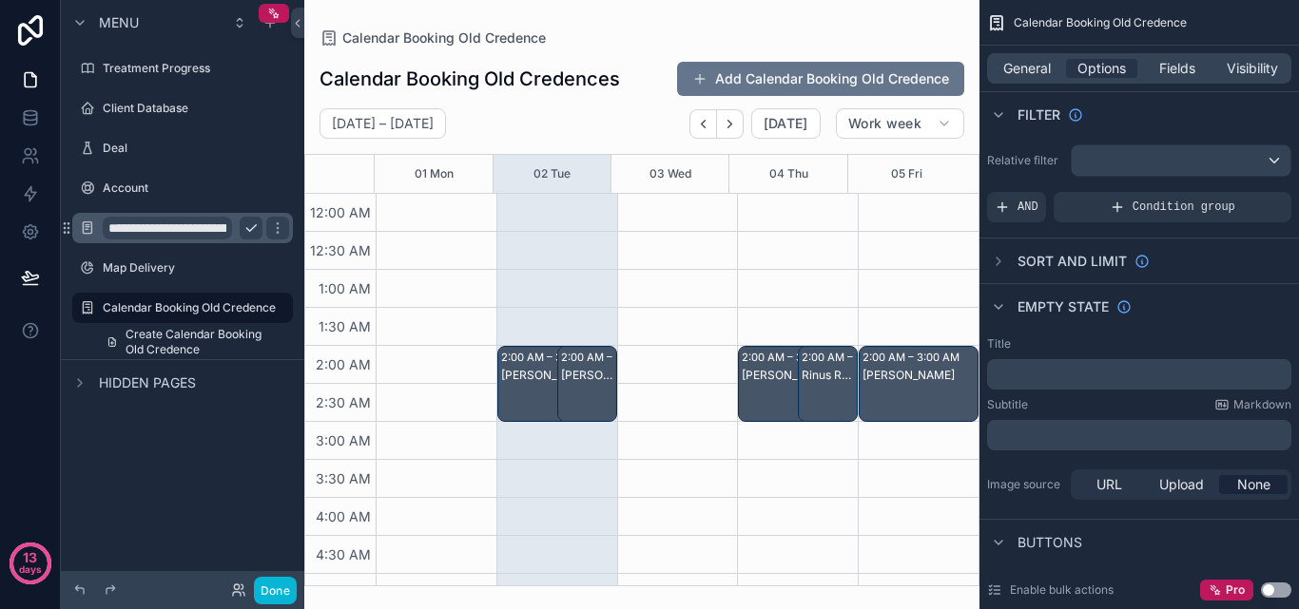
click at [731, 124] on div "scrollable content" at bounding box center [641, 304] width 675 height 609
drag, startPoint x: 731, startPoint y: 124, endPoint x: 696, endPoint y: 125, distance: 35.2
click at [696, 125] on button "Back" at bounding box center [703, 123] width 28 height 29
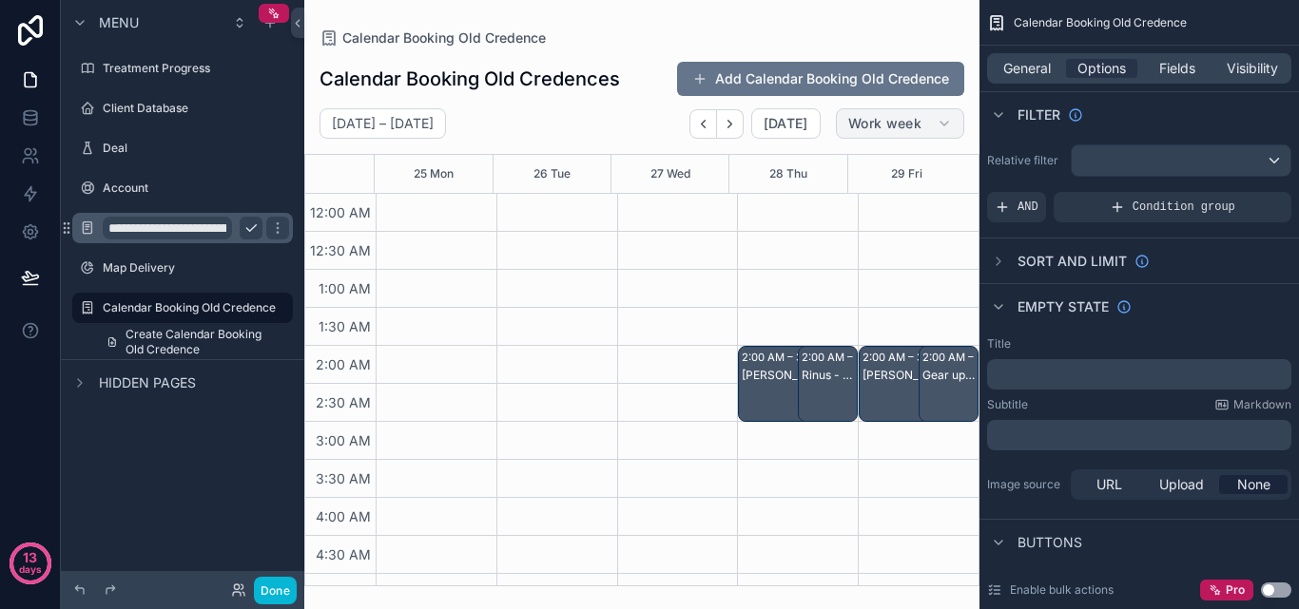
click at [869, 130] on span "Work week" at bounding box center [884, 123] width 73 height 17
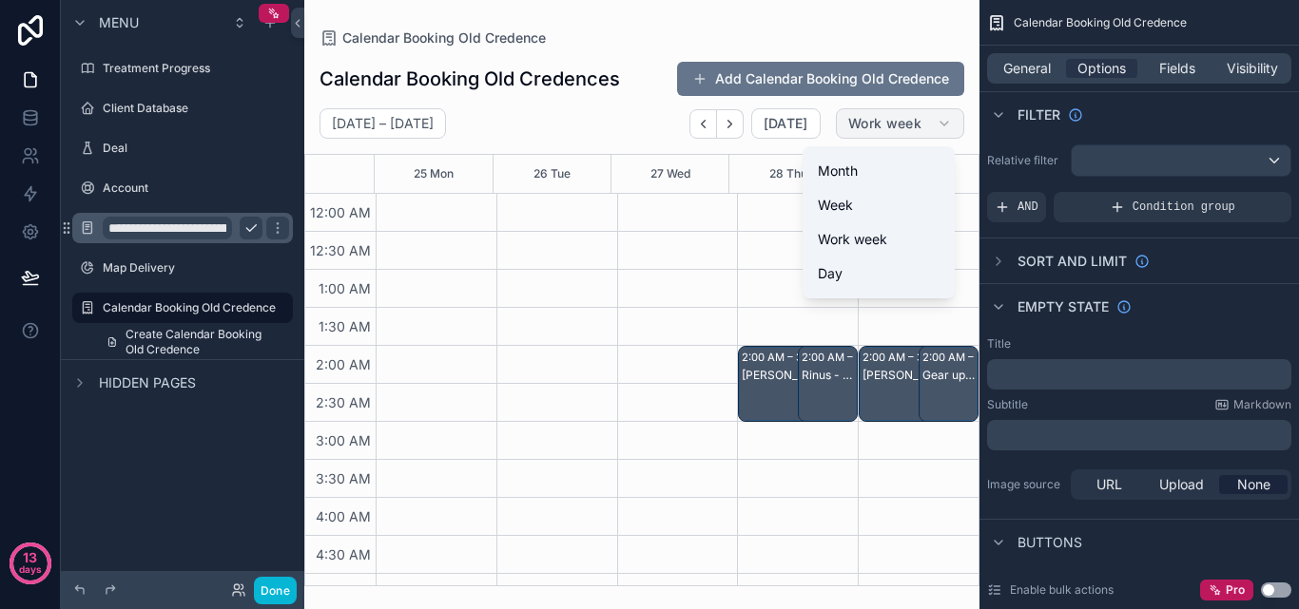
click at [869, 130] on span "Work week" at bounding box center [884, 123] width 73 height 17
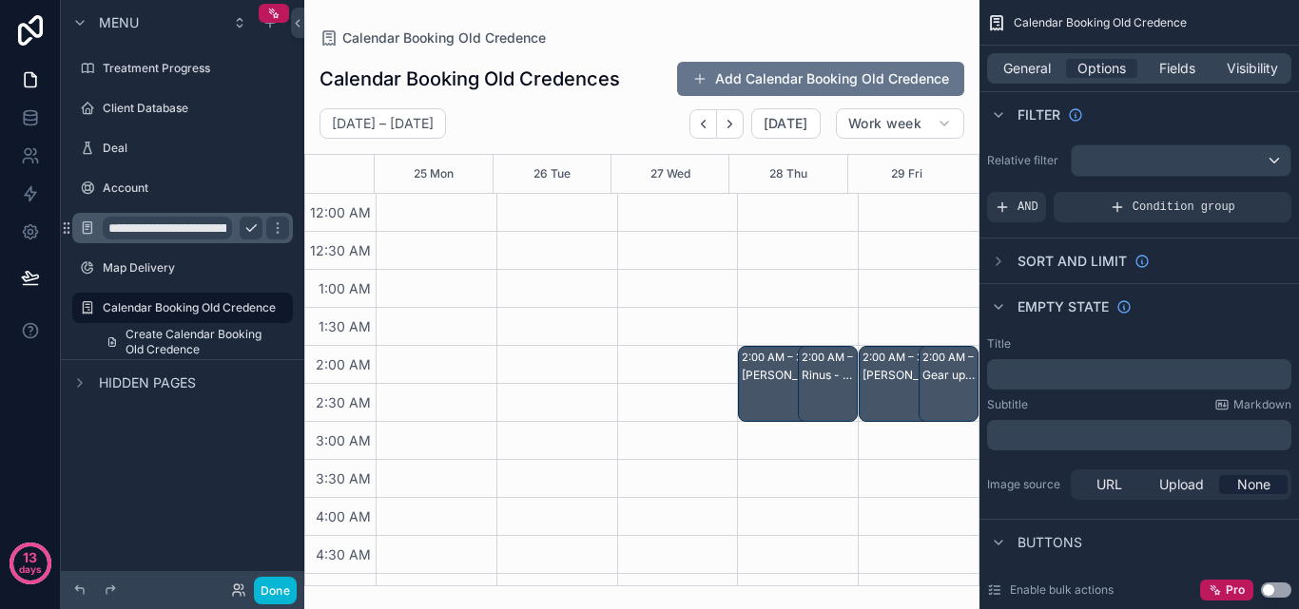
click at [213, 235] on input "**********" at bounding box center [167, 228] width 129 height 23
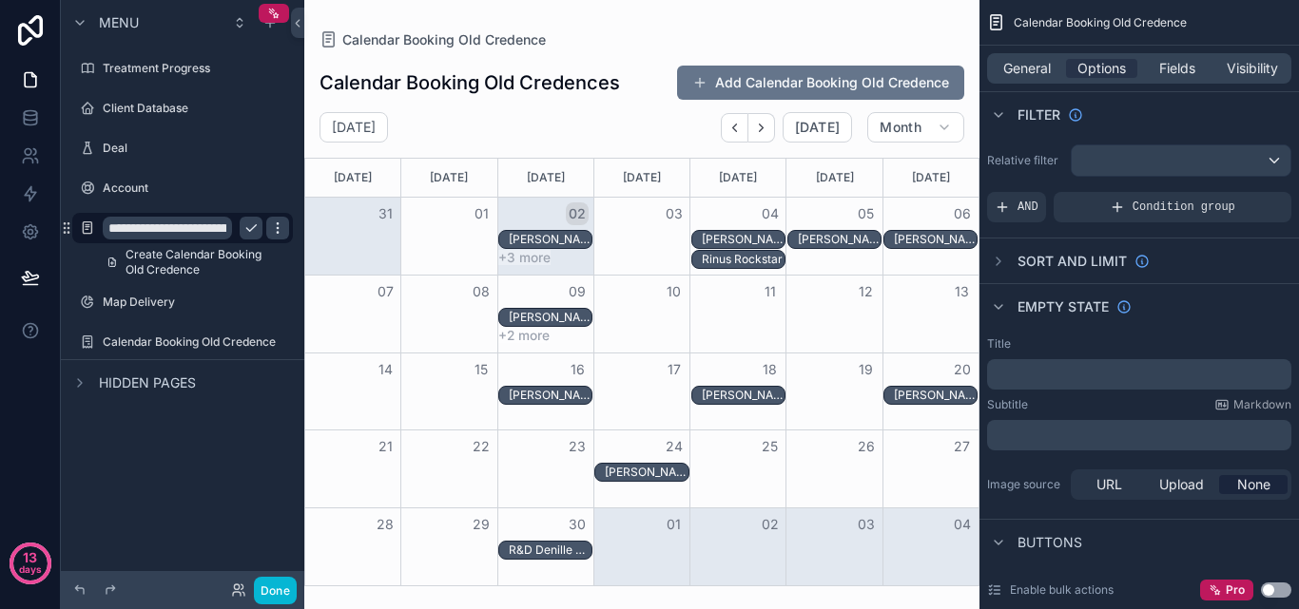
click at [278, 228] on icon "scrollable content" at bounding box center [277, 227] width 1 height 1
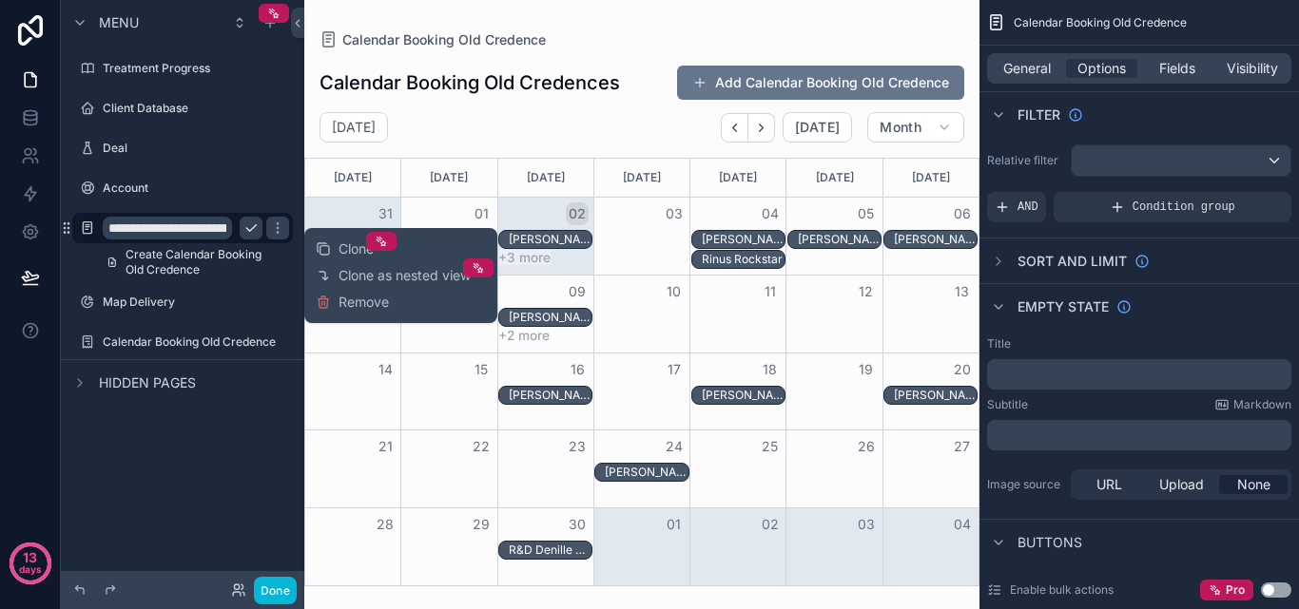
click at [366, 295] on span "Remove" at bounding box center [363, 302] width 50 height 19
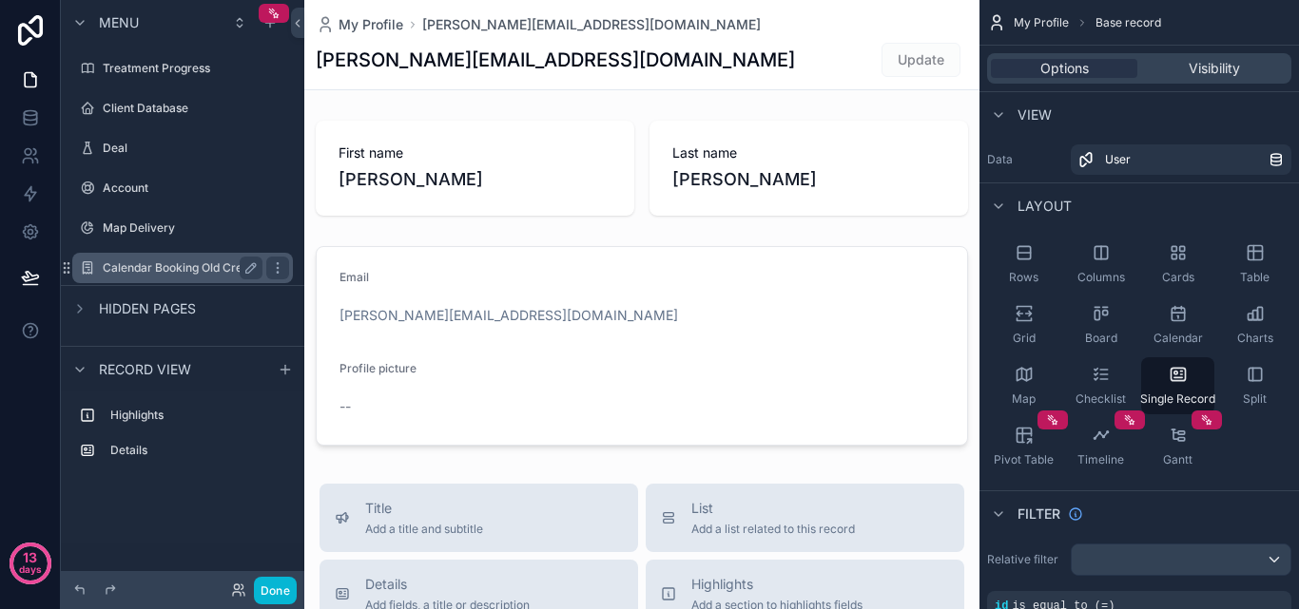
click at [191, 271] on label "Calendar Booking Old Credence" at bounding box center [189, 268] width 173 height 15
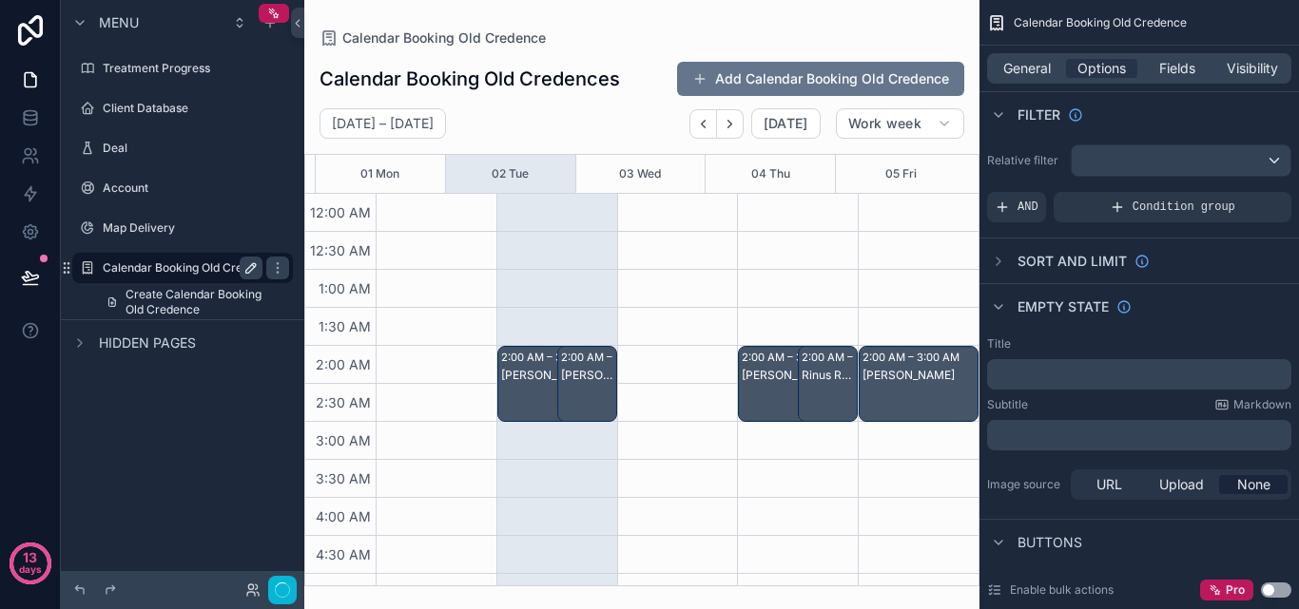
click at [249, 268] on icon "scrollable content" at bounding box center [251, 268] width 10 height 10
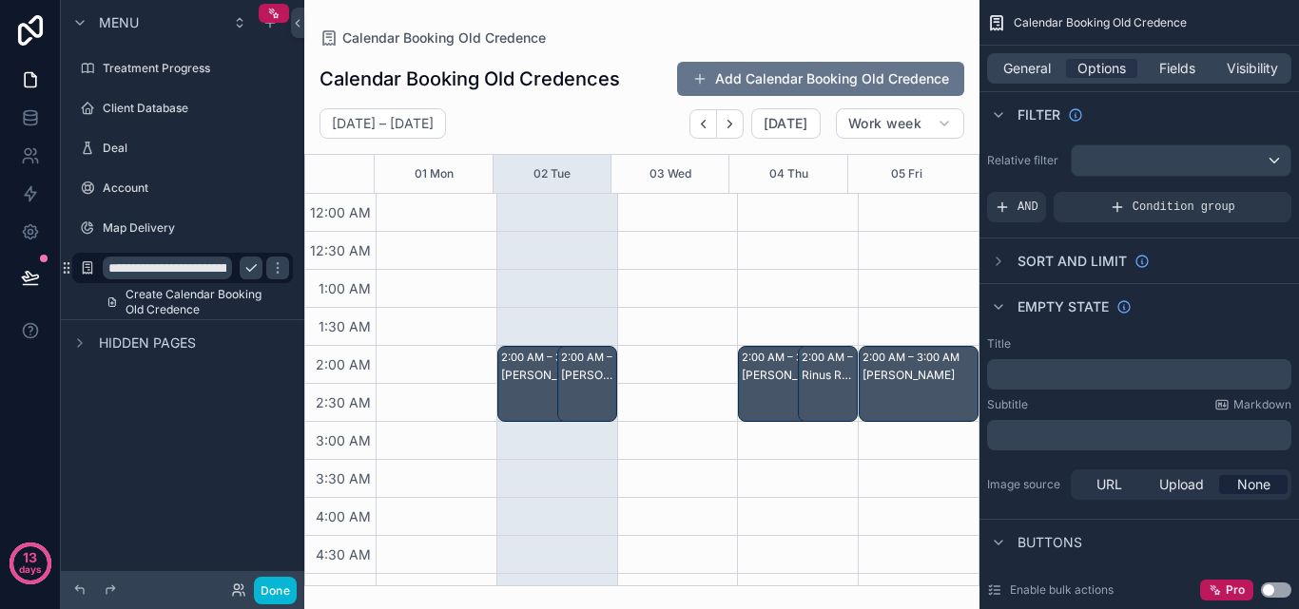
click at [1134, 368] on p "﻿" at bounding box center [1141, 374] width 293 height 15
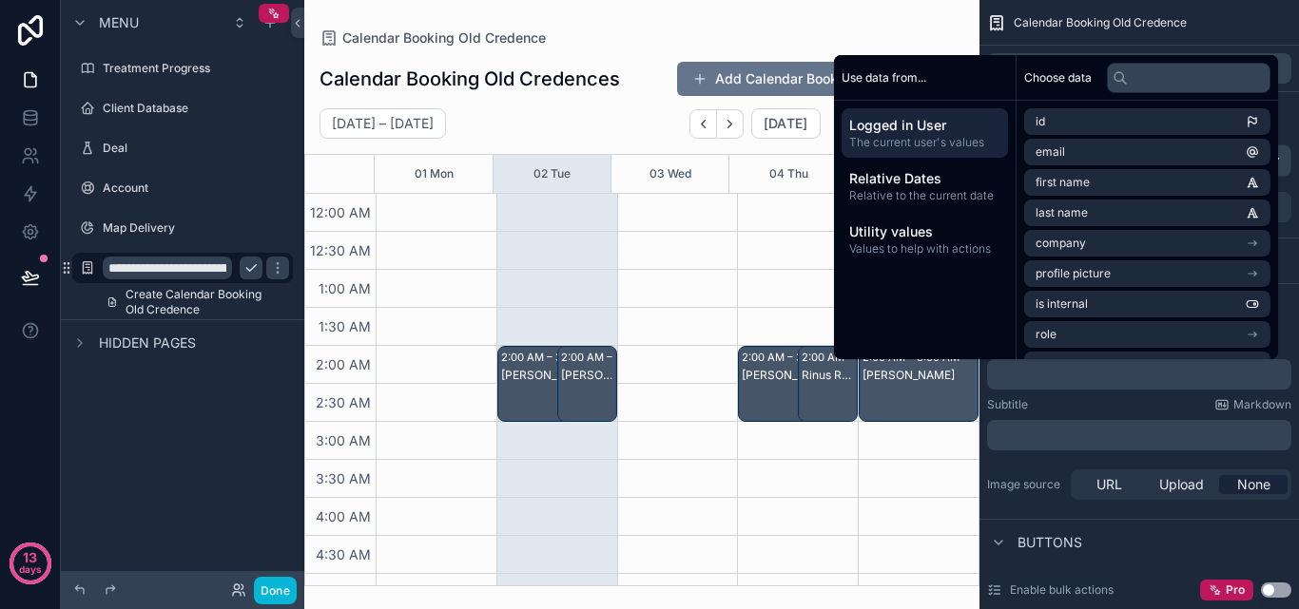
click at [1130, 377] on p "﻿" at bounding box center [1141, 374] width 293 height 15
click at [1181, 28] on span "Calendar Booking Old Credence" at bounding box center [1100, 22] width 173 height 15
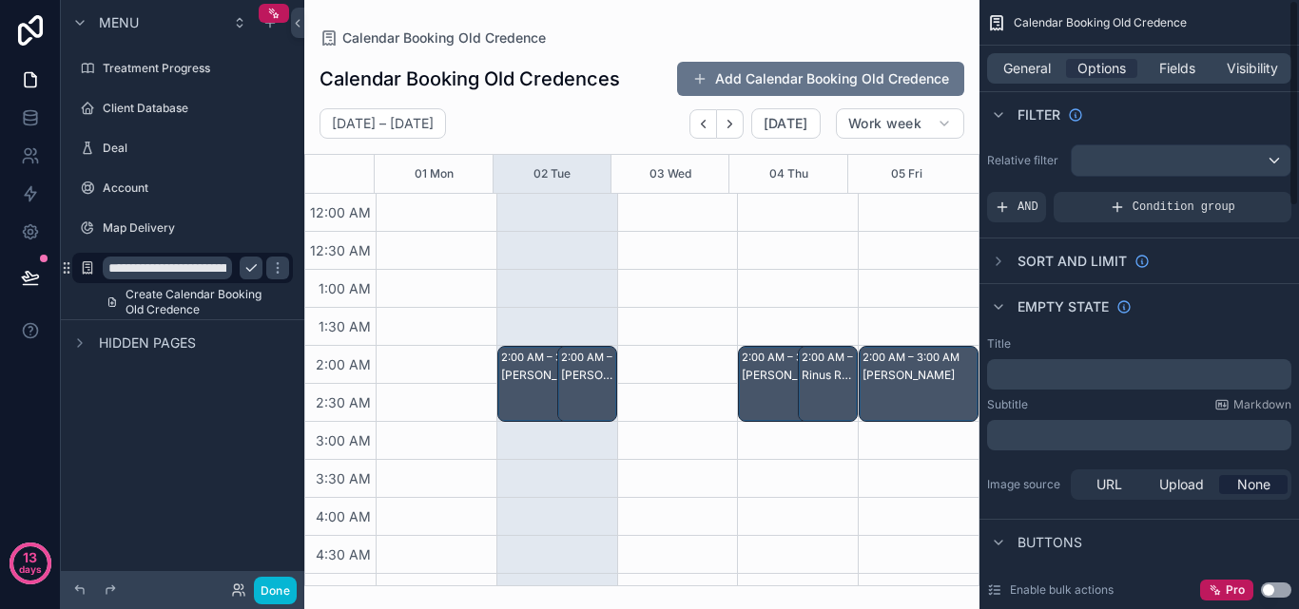
drag, startPoint x: 1190, startPoint y: 22, endPoint x: 1099, endPoint y: 24, distance: 91.3
click at [1099, 23] on div "Calendar Booking Old Credence" at bounding box center [1138, 23] width 319 height 46
click at [254, 269] on icon "scrollable content" at bounding box center [250, 268] width 15 height 15
click at [198, 269] on label "Calendar Booking Old Credence" at bounding box center [189, 268] width 173 height 15
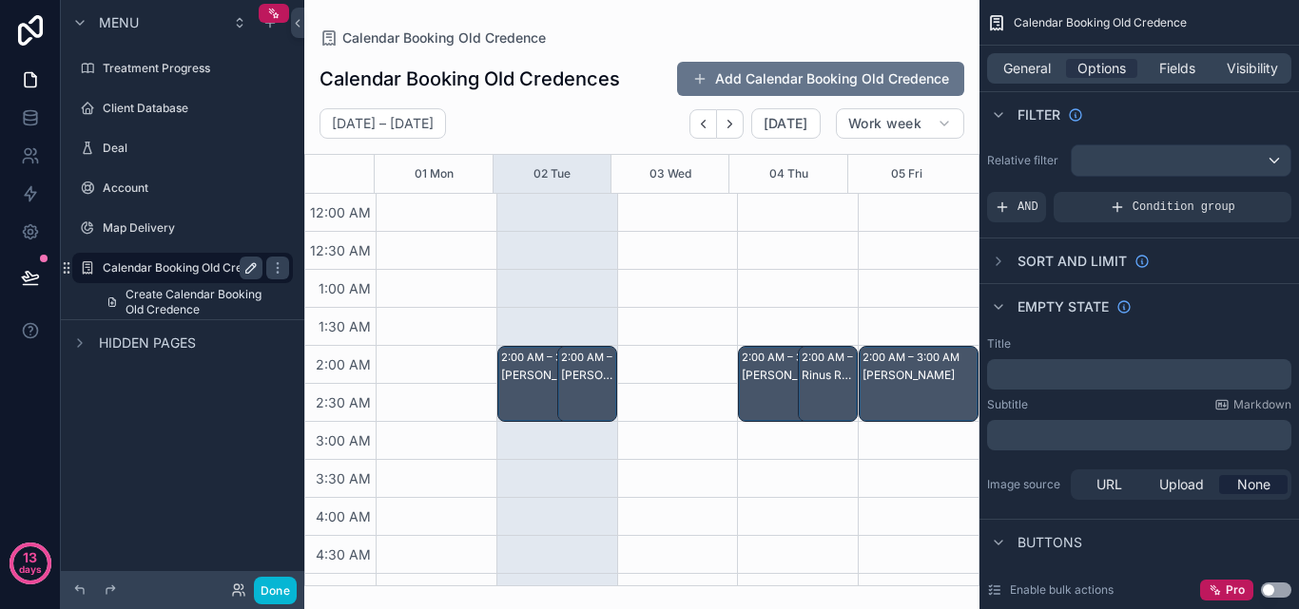
click at [198, 269] on label "Calendar Booking Old Credence" at bounding box center [189, 268] width 173 height 15
click at [276, 260] on div "scrollable content" at bounding box center [277, 268] width 23 height 23
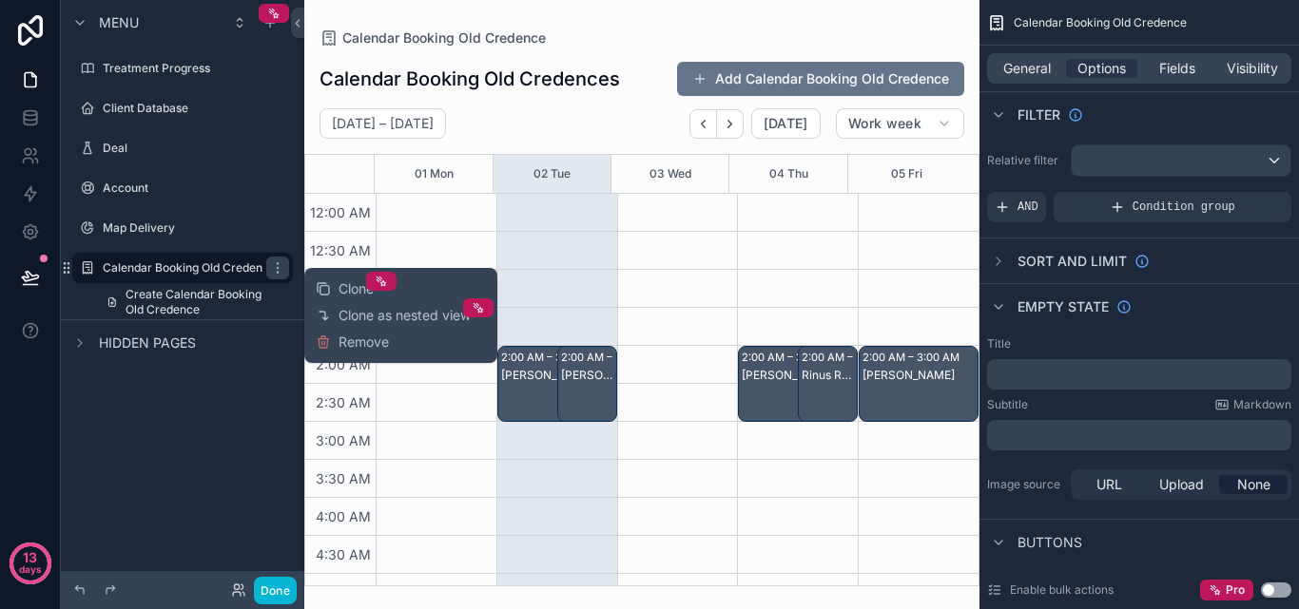
click at [0, 0] on icon "scrollable content" at bounding box center [0, 0] width 0 height 0
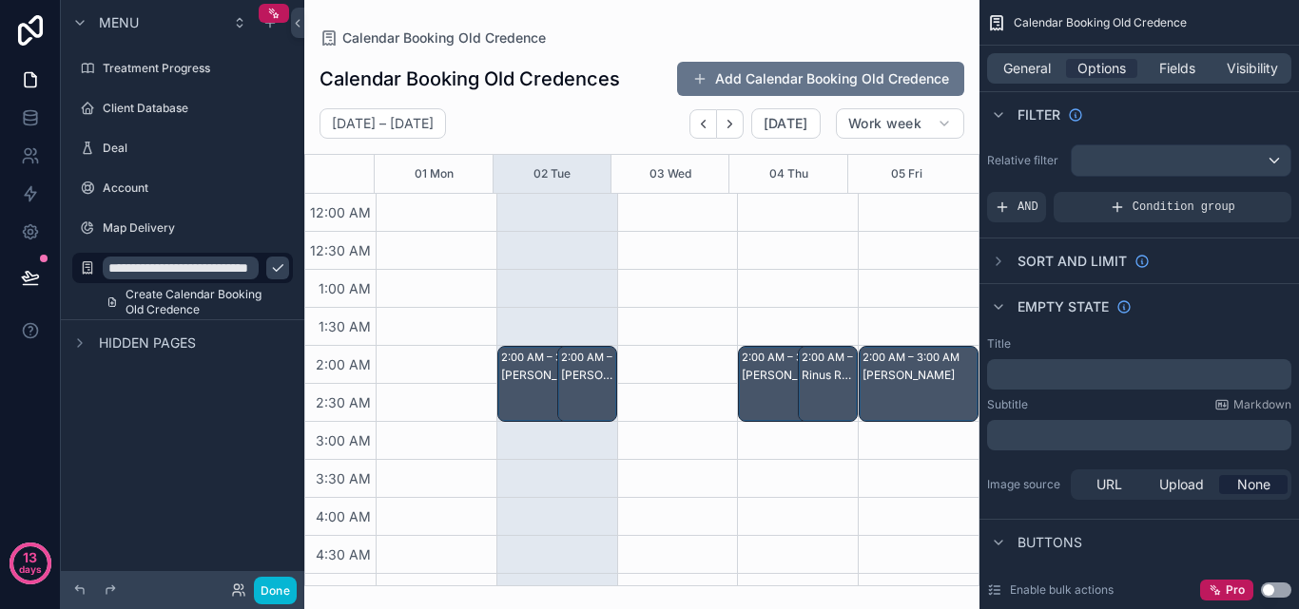
click at [273, 268] on icon "scrollable content" at bounding box center [278, 268] width 10 height 7
click at [0, 0] on icon "scrollable content" at bounding box center [0, 0] width 0 height 0
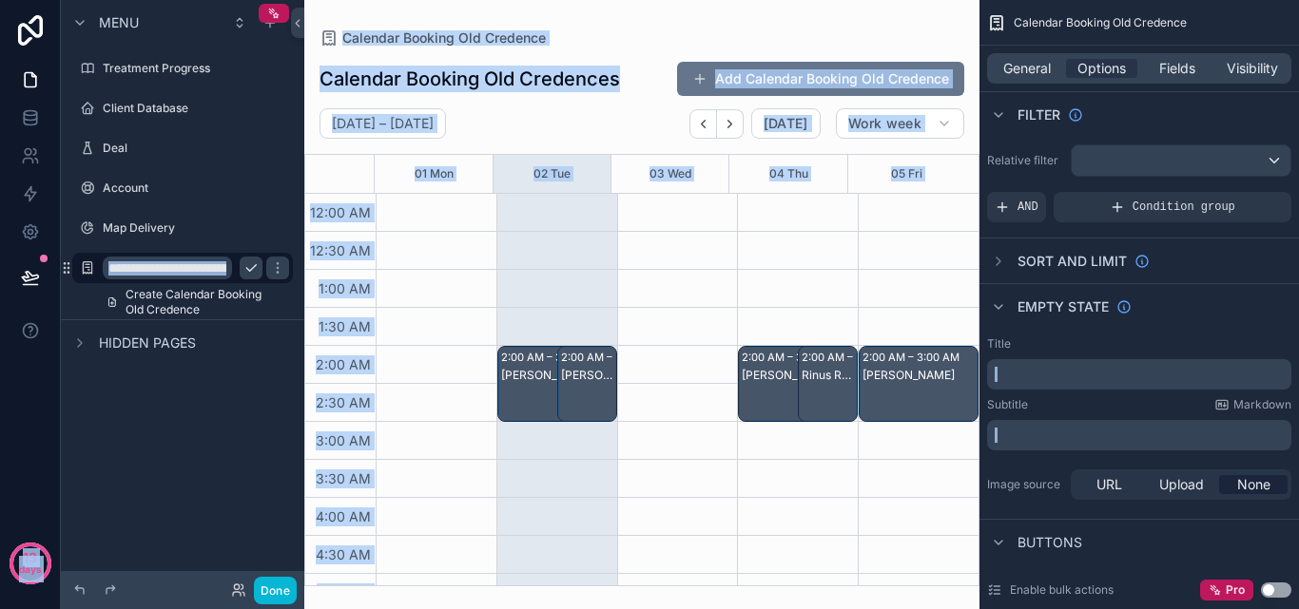
click at [224, 266] on input "**********" at bounding box center [167, 268] width 129 height 23
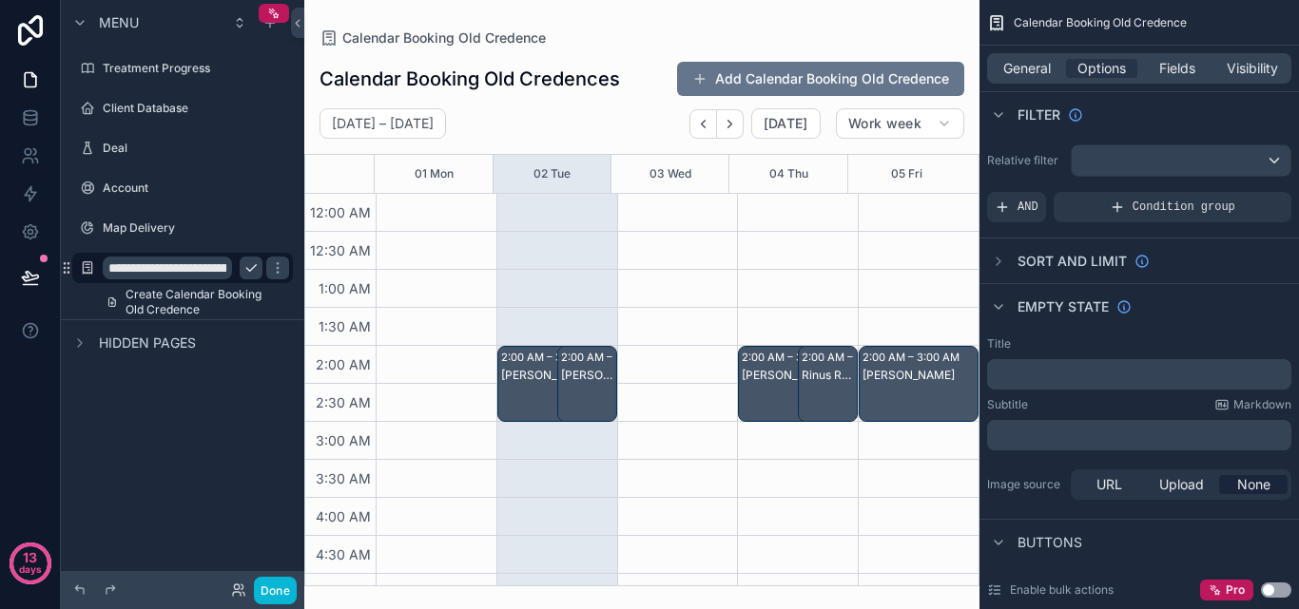
click at [184, 269] on input "**********" at bounding box center [167, 268] width 129 height 23
type input "**********"
click at [195, 306] on span "Create Calendar Booking Old Credence" at bounding box center [204, 302] width 156 height 30
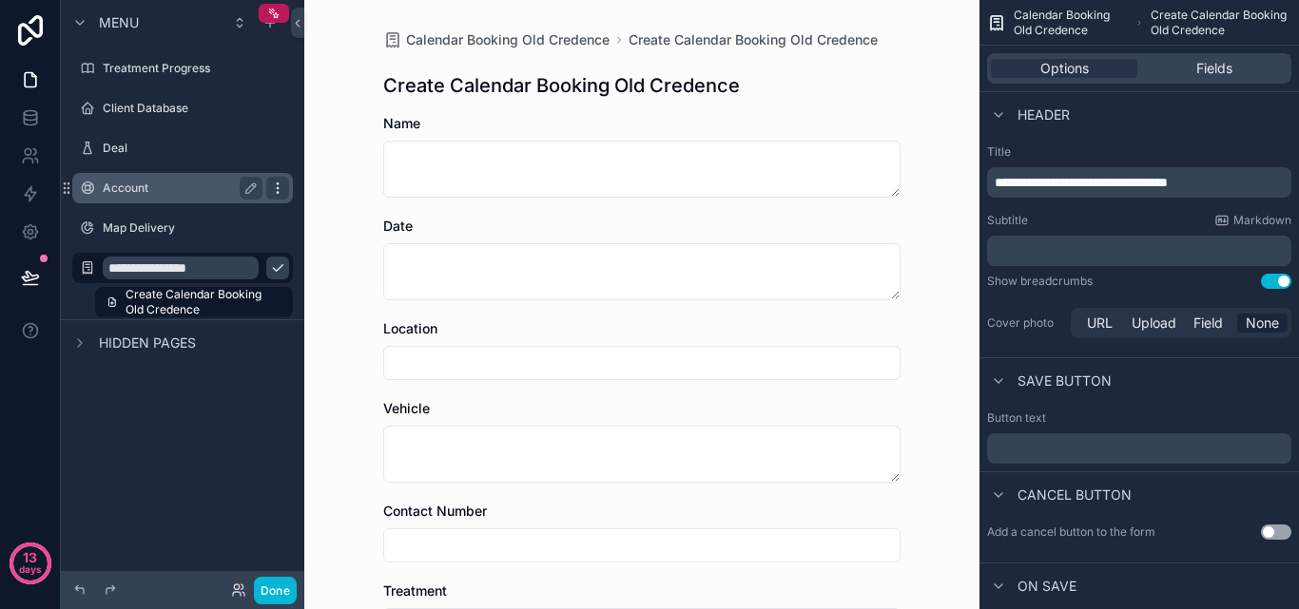
click at [270, 266] on icon "scrollable content" at bounding box center [277, 268] width 15 height 15
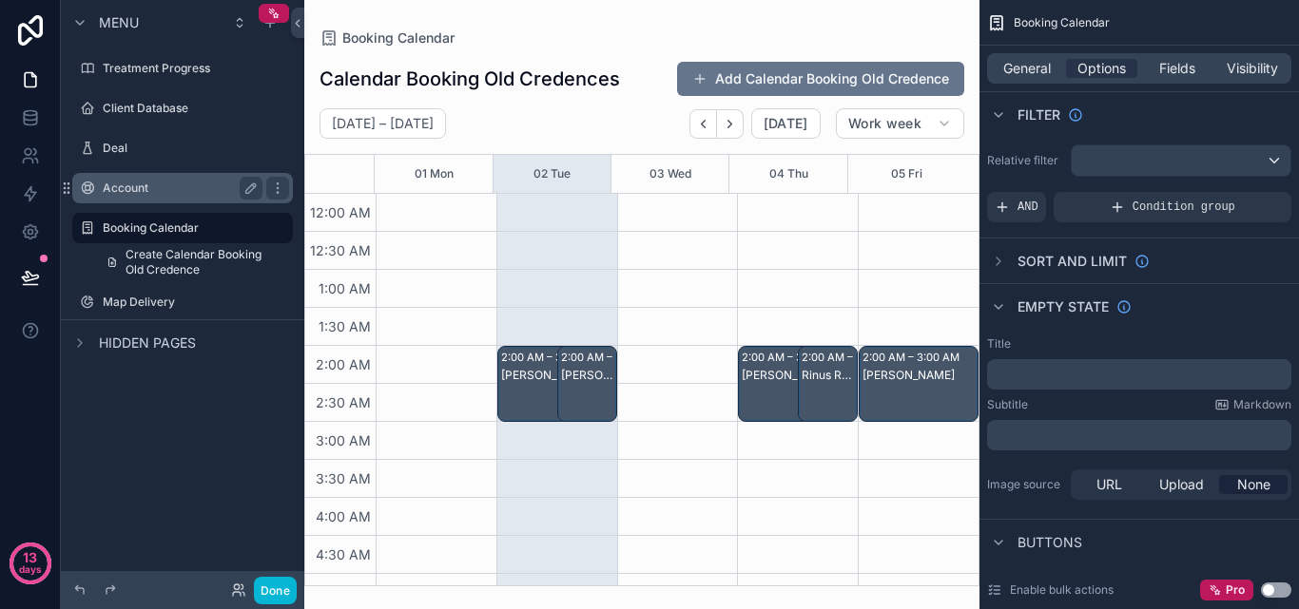
click at [137, 191] on label "Account" at bounding box center [179, 188] width 152 height 15
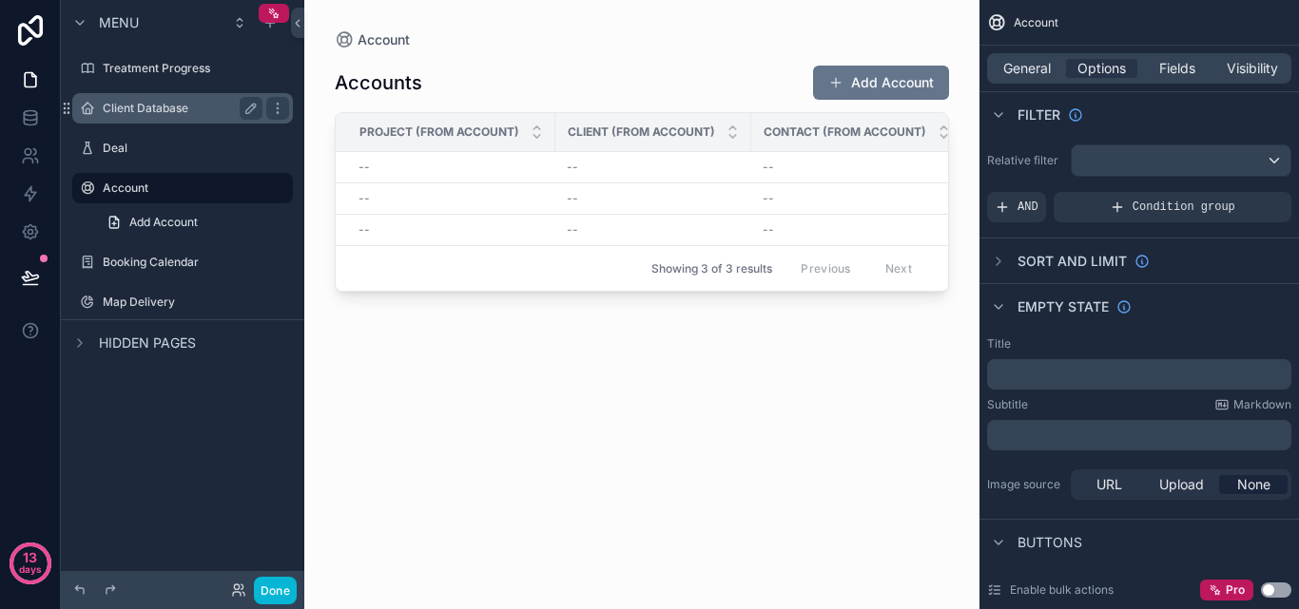
click at [101, 113] on div "Client Database" at bounding box center [182, 108] width 213 height 30
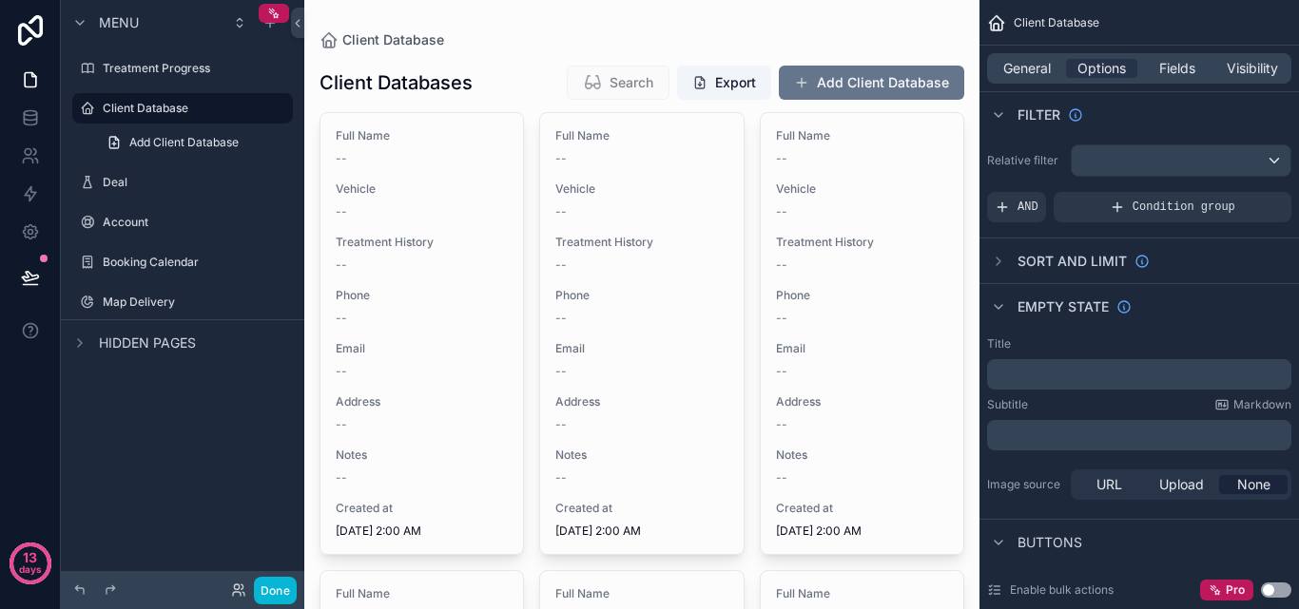
click at [1111, 29] on div "Client Database" at bounding box center [1138, 23] width 319 height 46
click at [1033, 78] on div "General Options Fields Visibility" at bounding box center [1139, 68] width 304 height 30
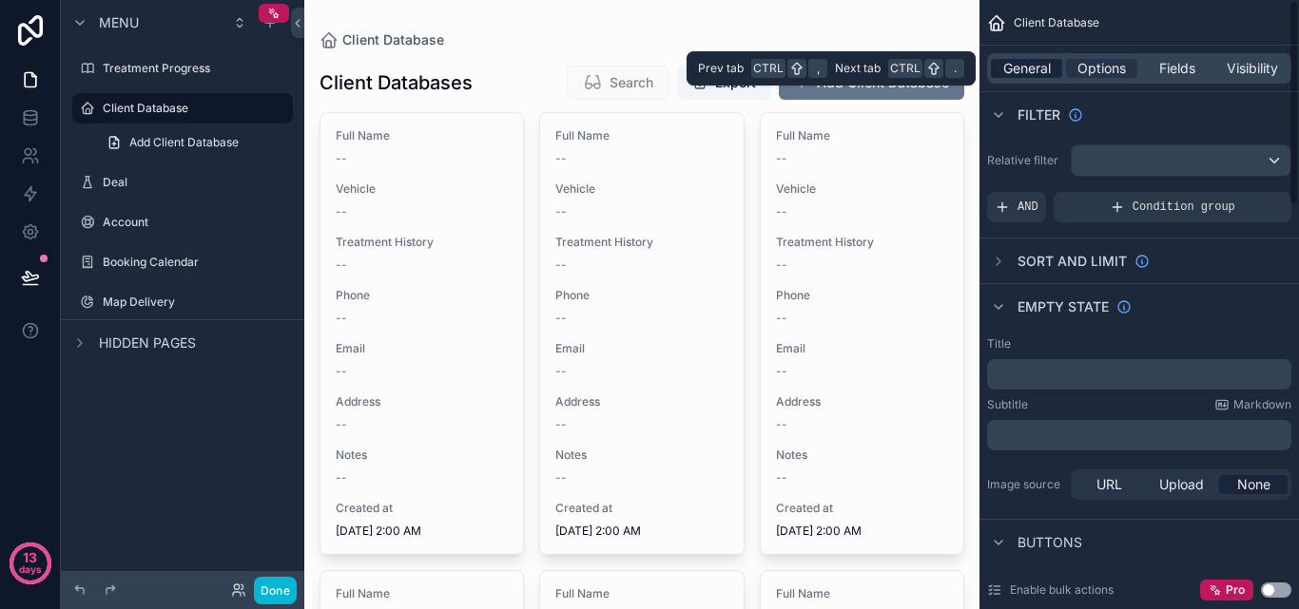
click at [1033, 73] on span "General" at bounding box center [1027, 68] width 48 height 19
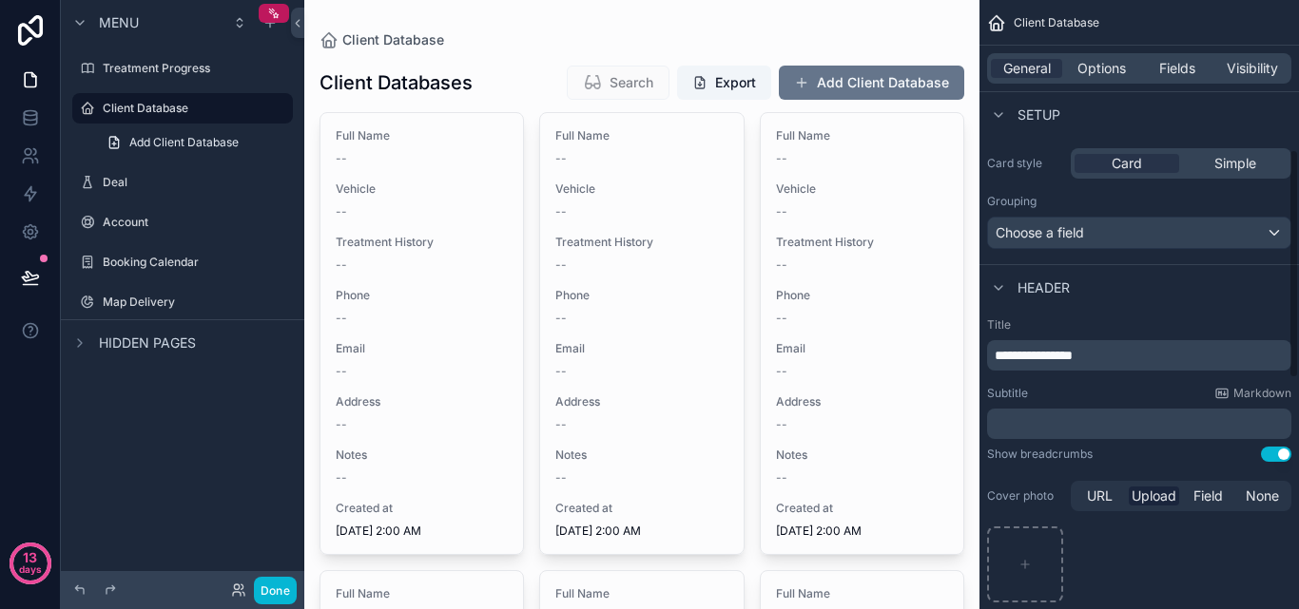
scroll to position [475, 0]
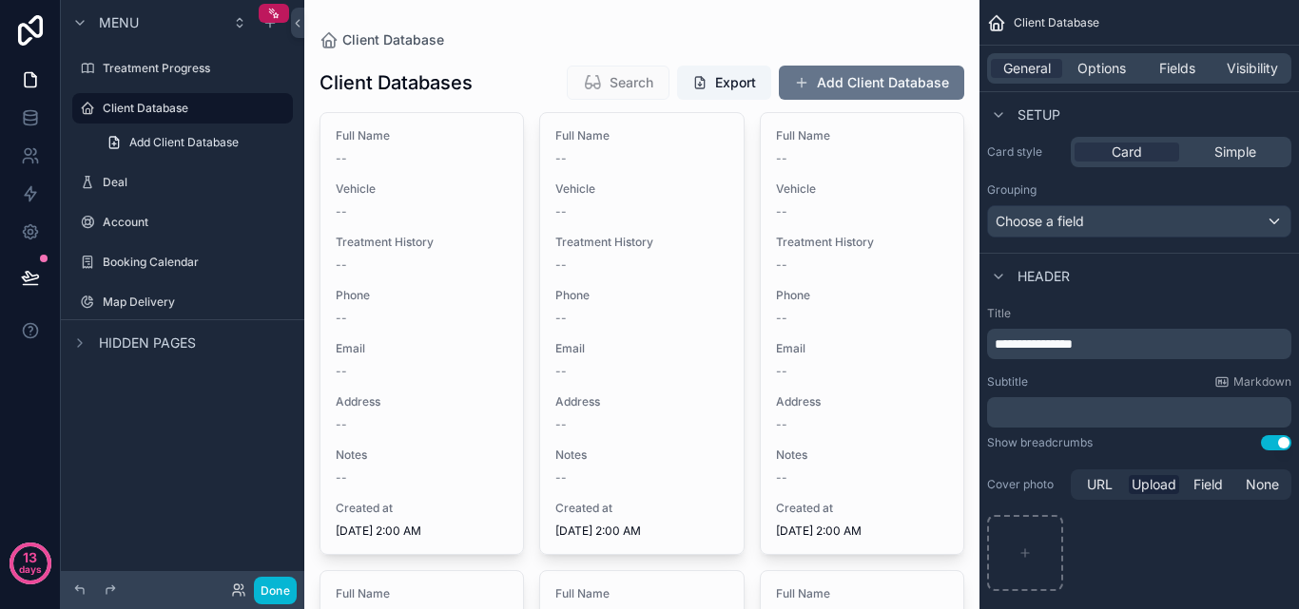
click at [1106, 343] on p "**********" at bounding box center [1141, 344] width 293 height 19
click at [168, 73] on label "Treatment Progress" at bounding box center [179, 68] width 152 height 15
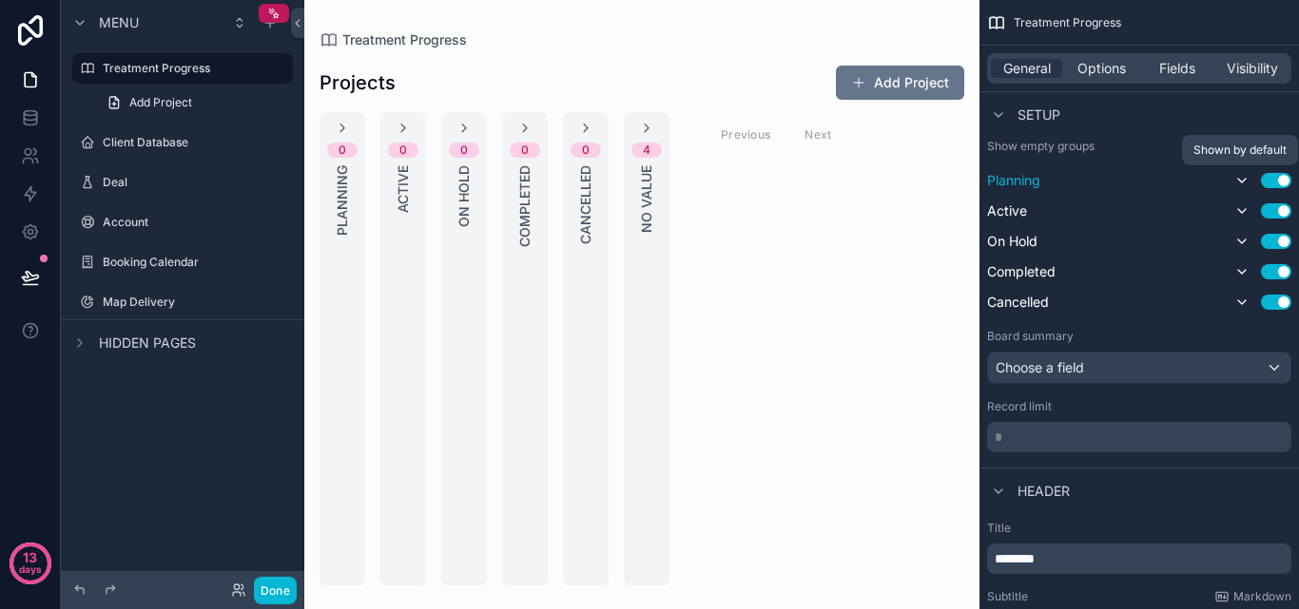
click at [1238, 182] on icon "scrollable content" at bounding box center [1241, 180] width 15 height 15
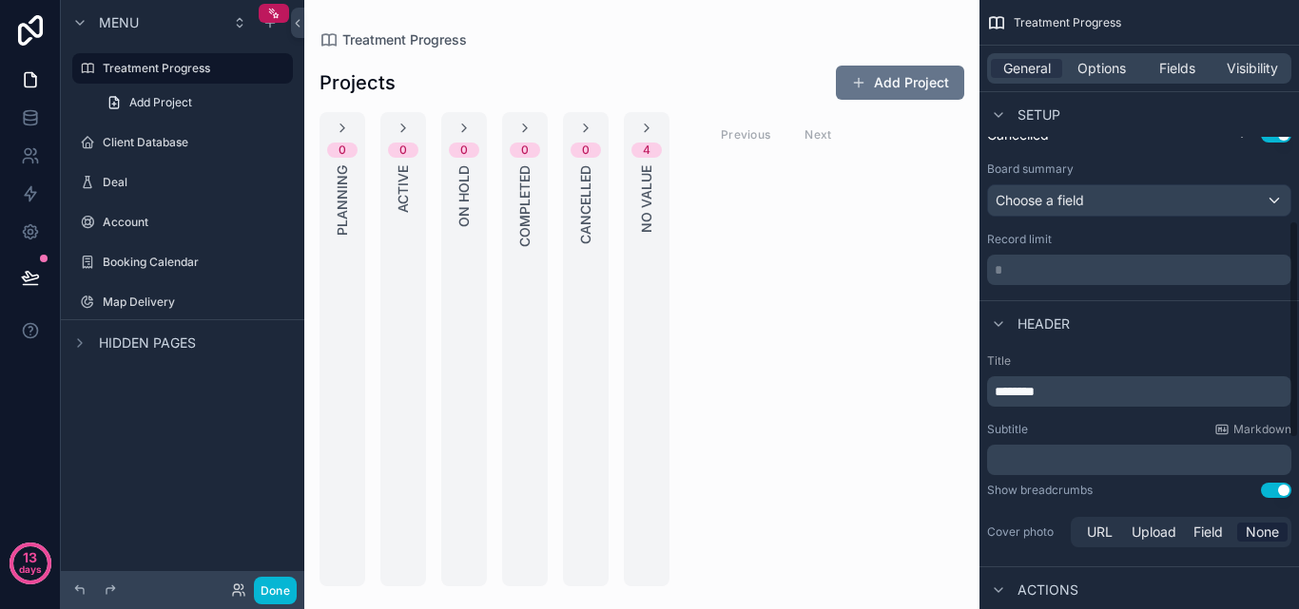
scroll to position [666, 0]
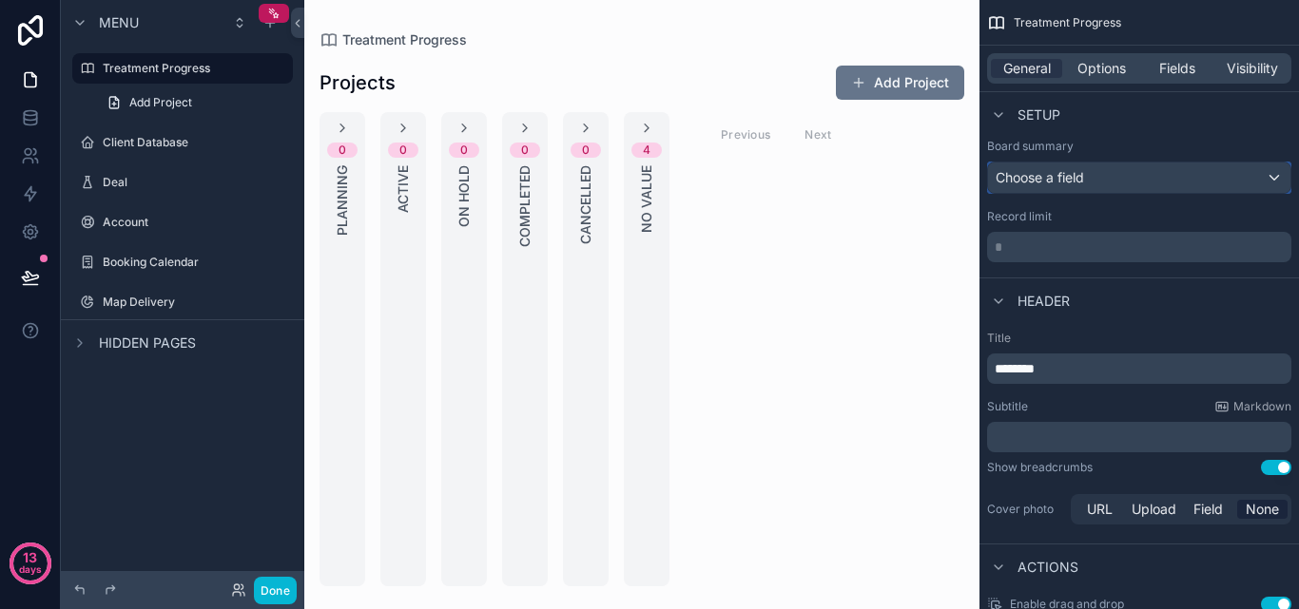
click at [1198, 184] on div "Choose a field" at bounding box center [1139, 178] width 302 height 30
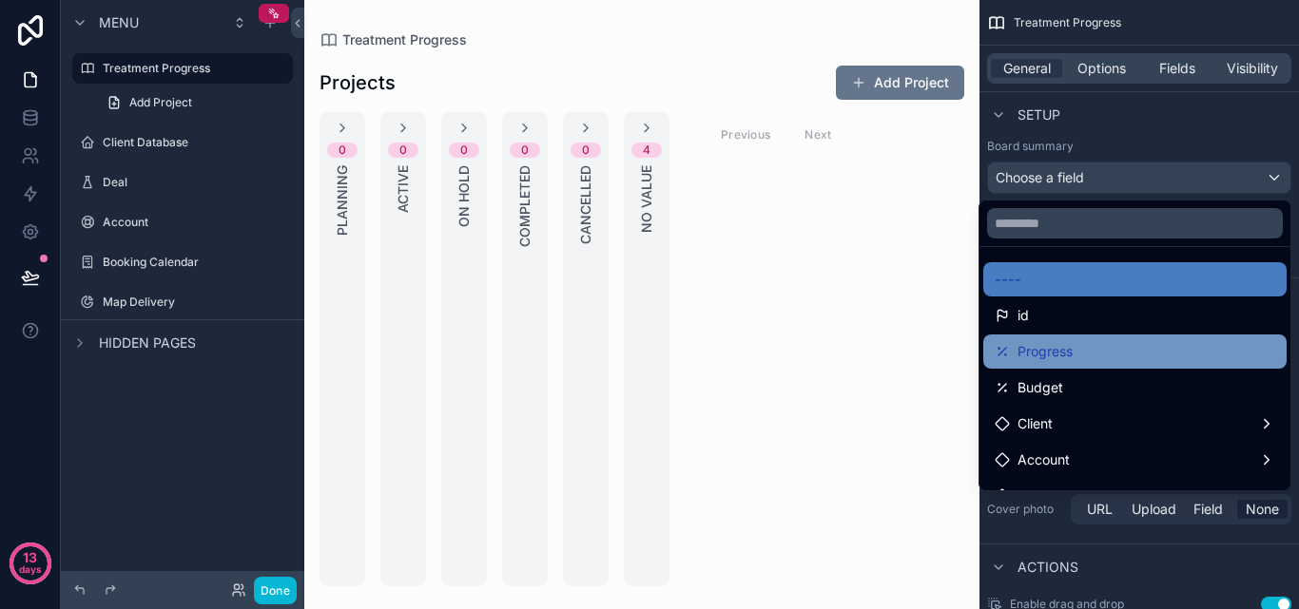
click at [1072, 352] on div "Progress" at bounding box center [1135, 351] width 280 height 23
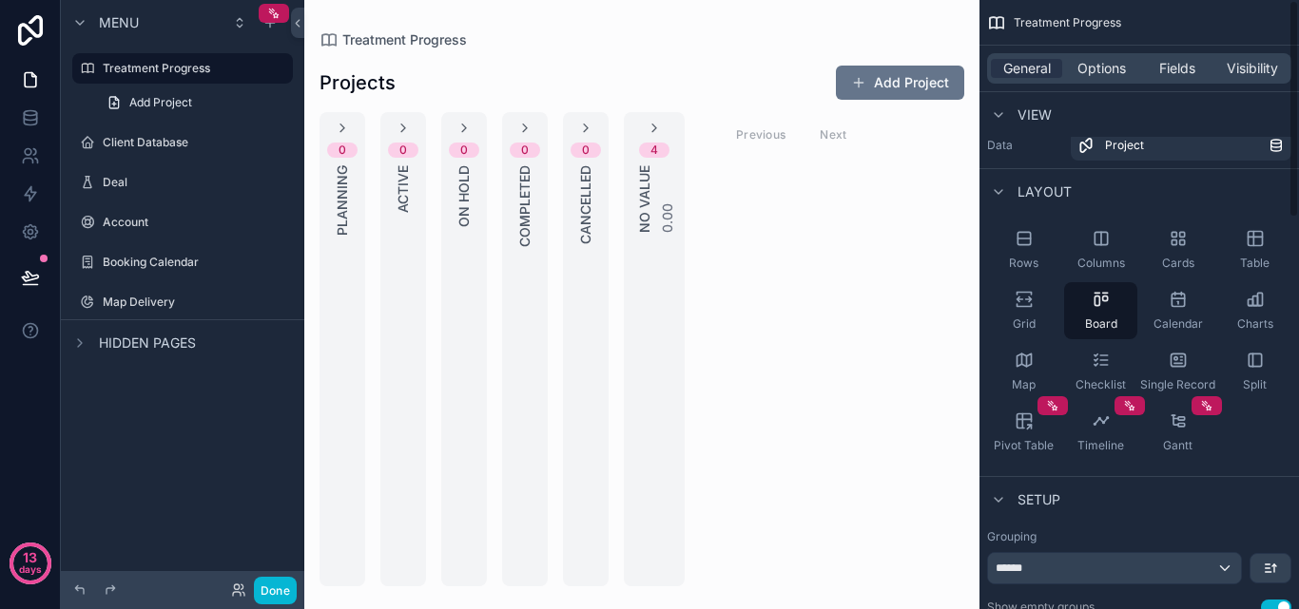
scroll to position [0, 0]
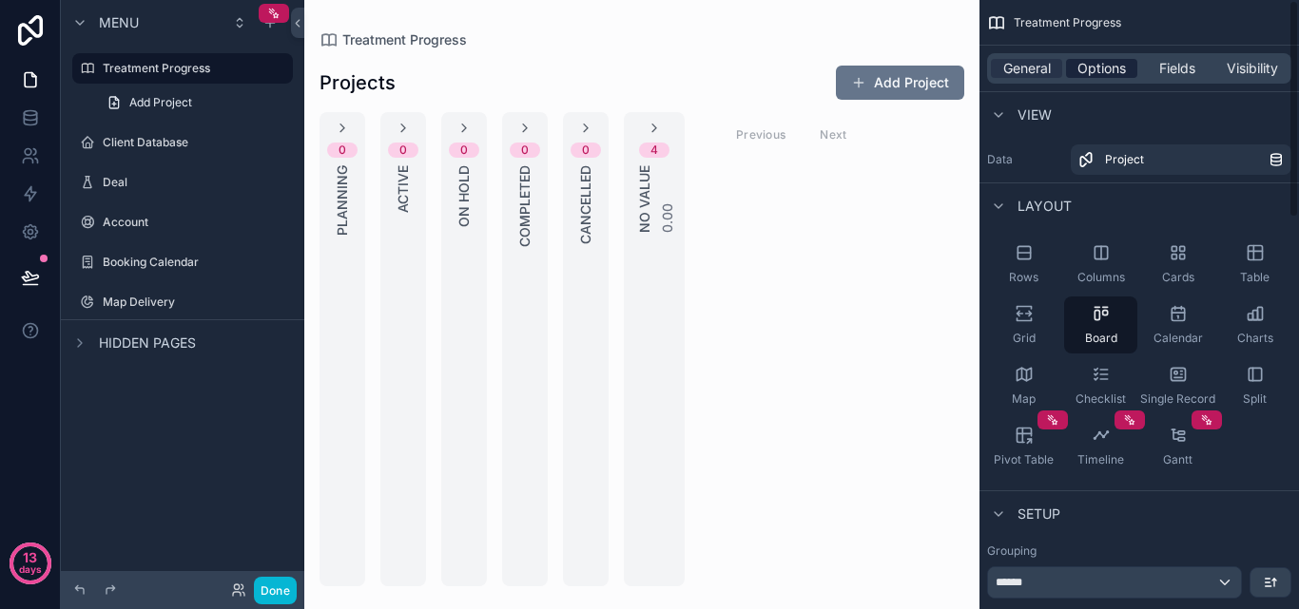
click at [1117, 75] on span "Options" at bounding box center [1101, 68] width 48 height 19
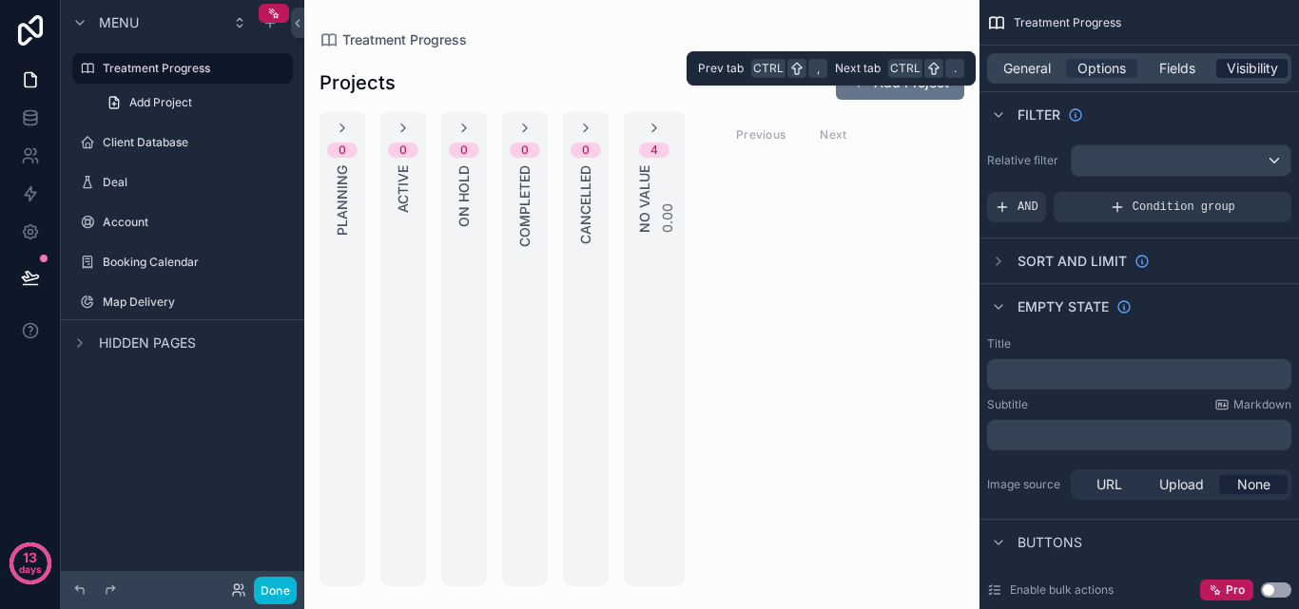
click at [1241, 65] on span "Visibility" at bounding box center [1252, 68] width 51 height 19
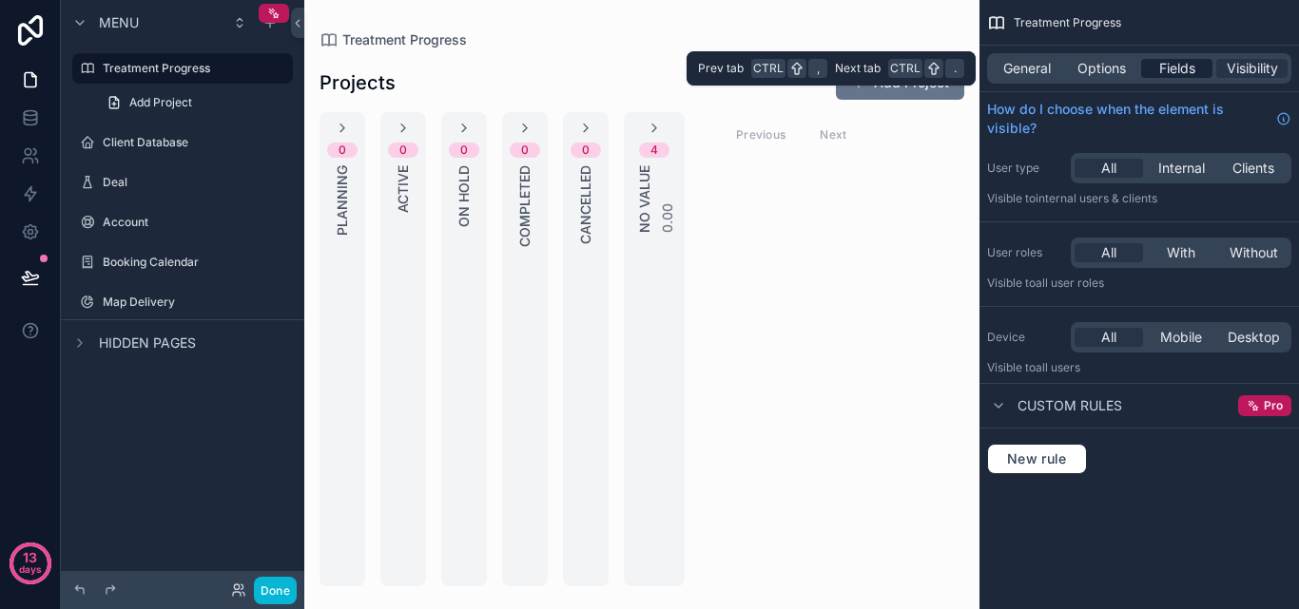
click at [1207, 63] on div "Fields" at bounding box center [1176, 68] width 71 height 19
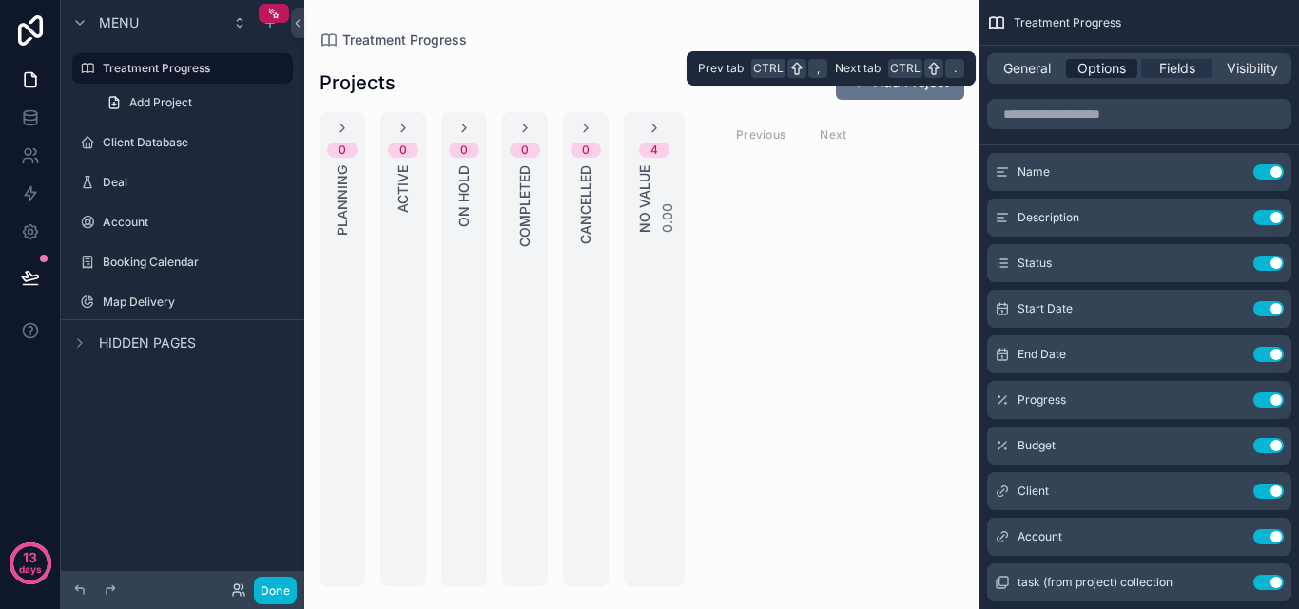
click at [1111, 68] on span "Options" at bounding box center [1101, 68] width 48 height 19
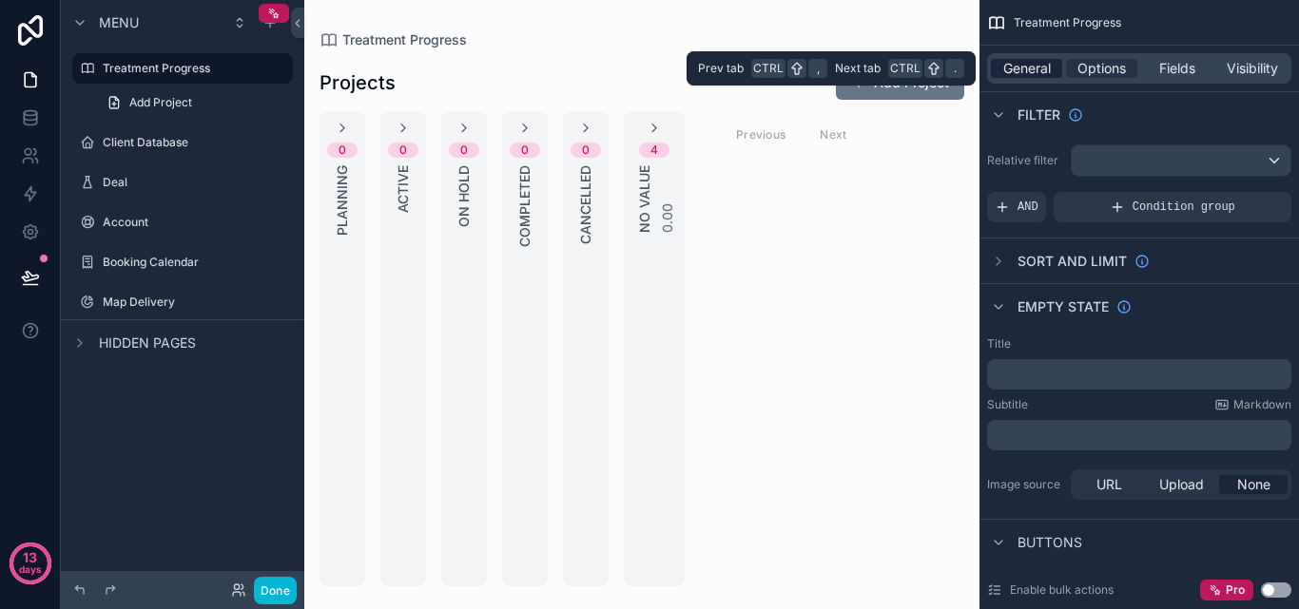
click at [1032, 64] on span "General" at bounding box center [1027, 68] width 48 height 19
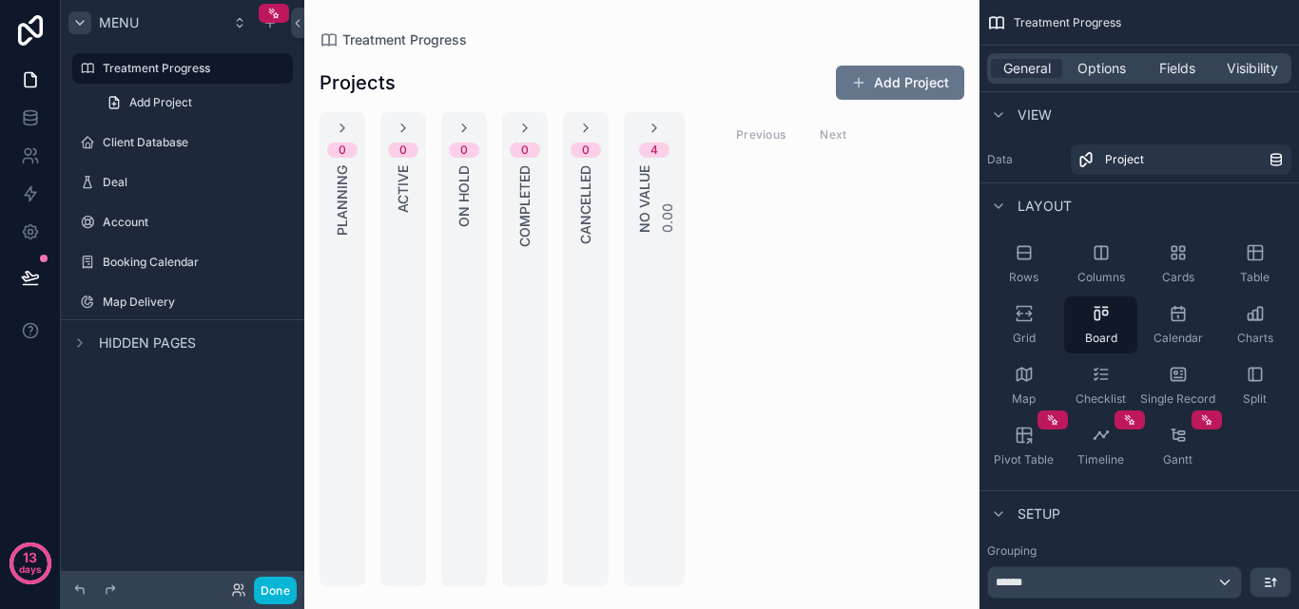
click at [80, 19] on icon "scrollable content" at bounding box center [79, 22] width 15 height 15
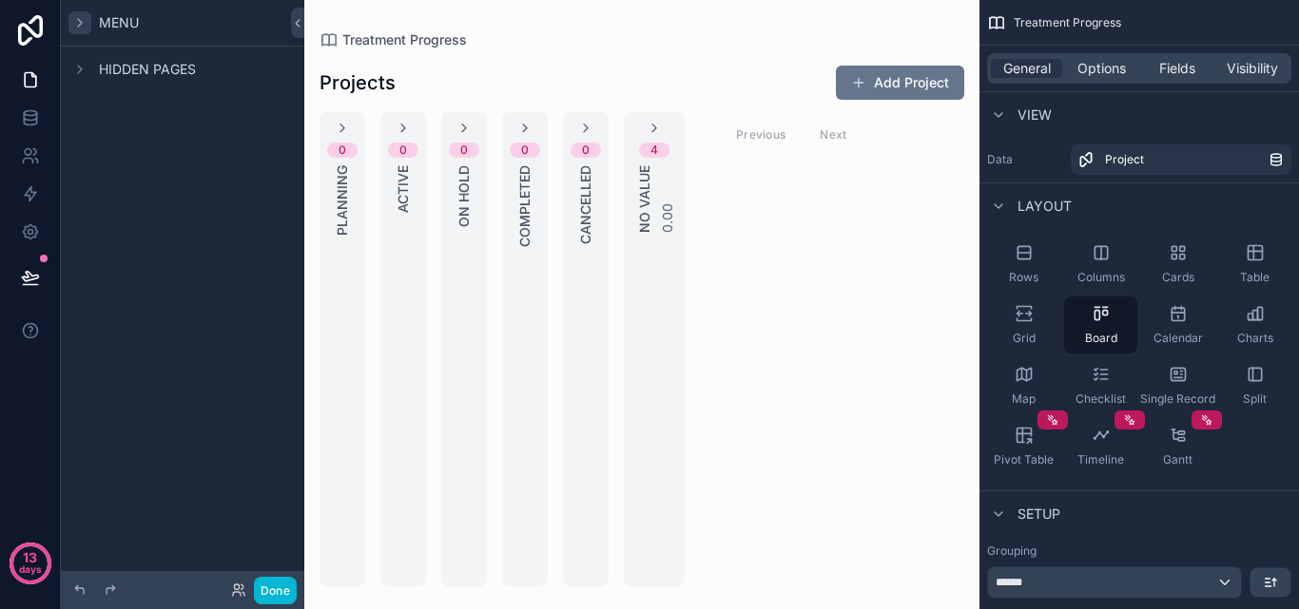
click at [80, 19] on icon "scrollable content" at bounding box center [79, 22] width 15 height 15
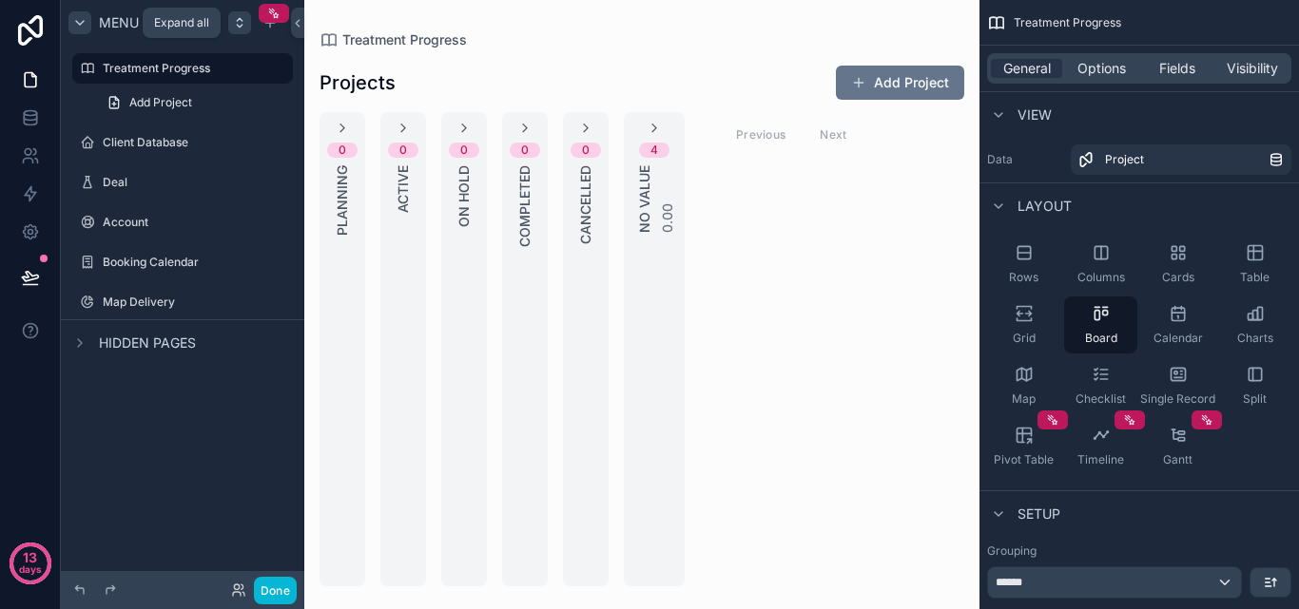
click at [239, 23] on icon "scrollable content" at bounding box center [239, 22] width 15 height 15
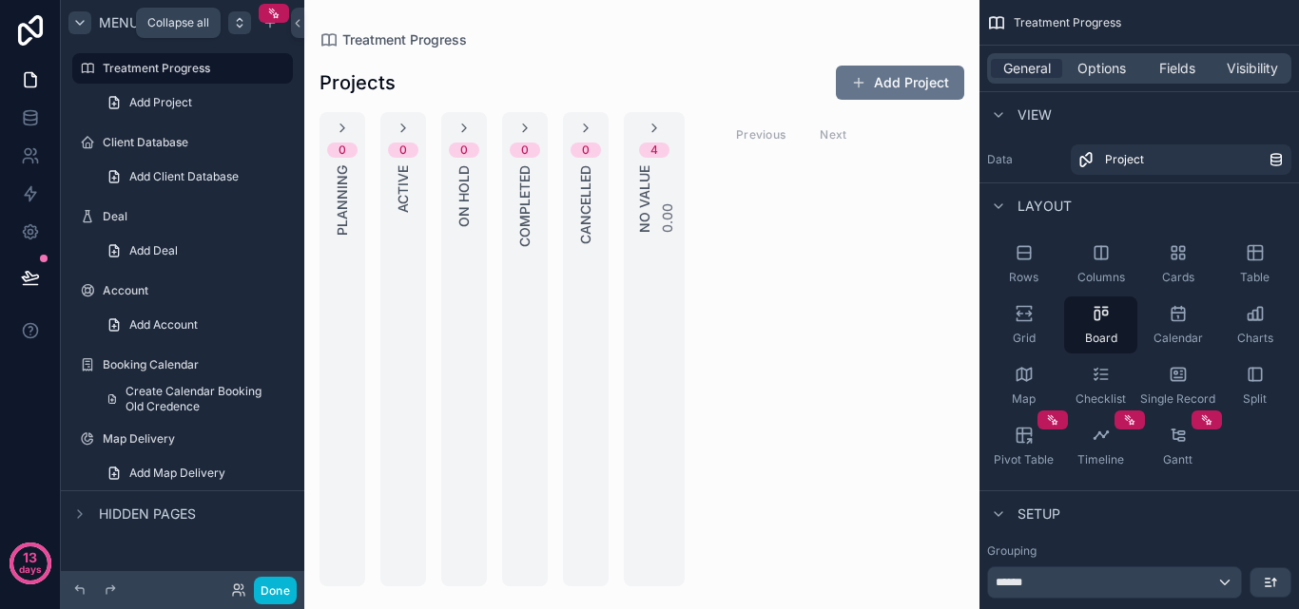
click at [239, 23] on icon "scrollable content" at bounding box center [239, 22] width 15 height 15
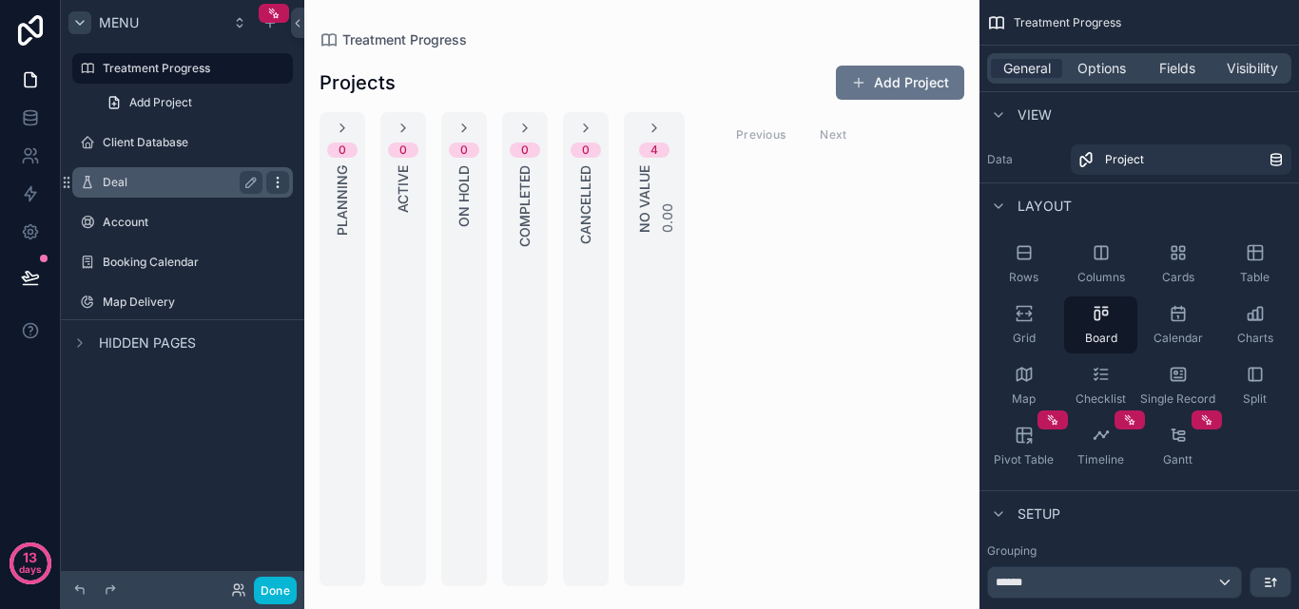
click at [276, 178] on icon "scrollable content" at bounding box center [277, 182] width 15 height 15
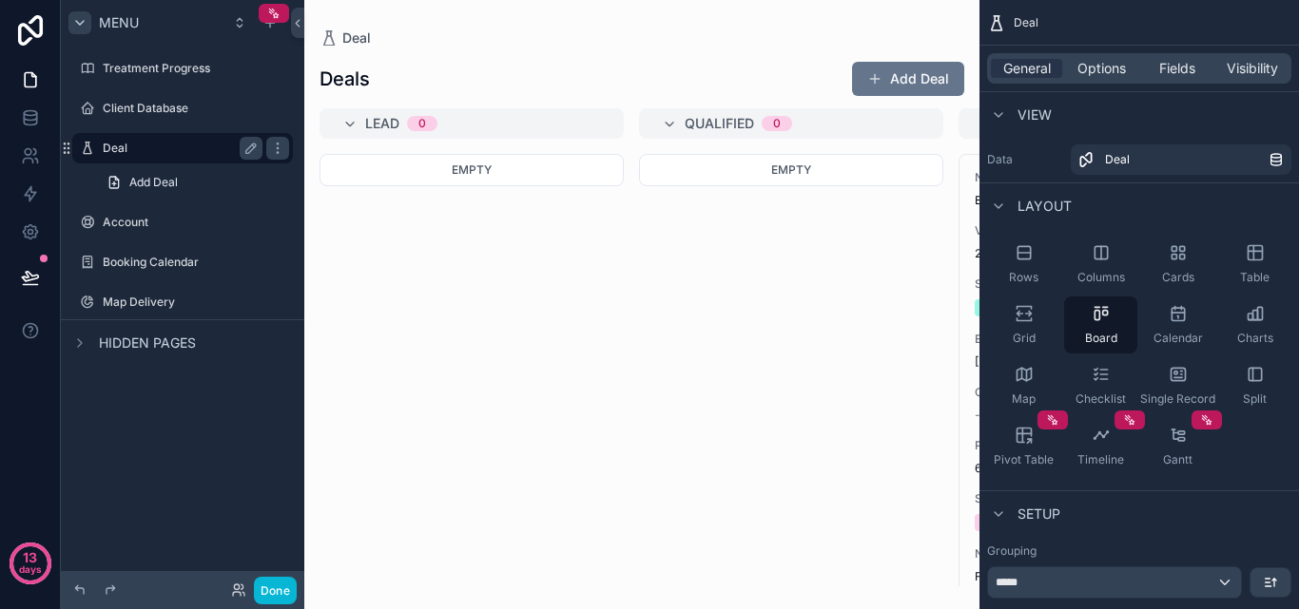
click at [161, 145] on label "Deal" at bounding box center [179, 148] width 152 height 15
click at [247, 150] on icon "scrollable content" at bounding box center [251, 149] width 10 height 10
click at [192, 148] on input "****" at bounding box center [167, 148] width 129 height 23
click at [116, 147] on input "****" at bounding box center [167, 148] width 129 height 23
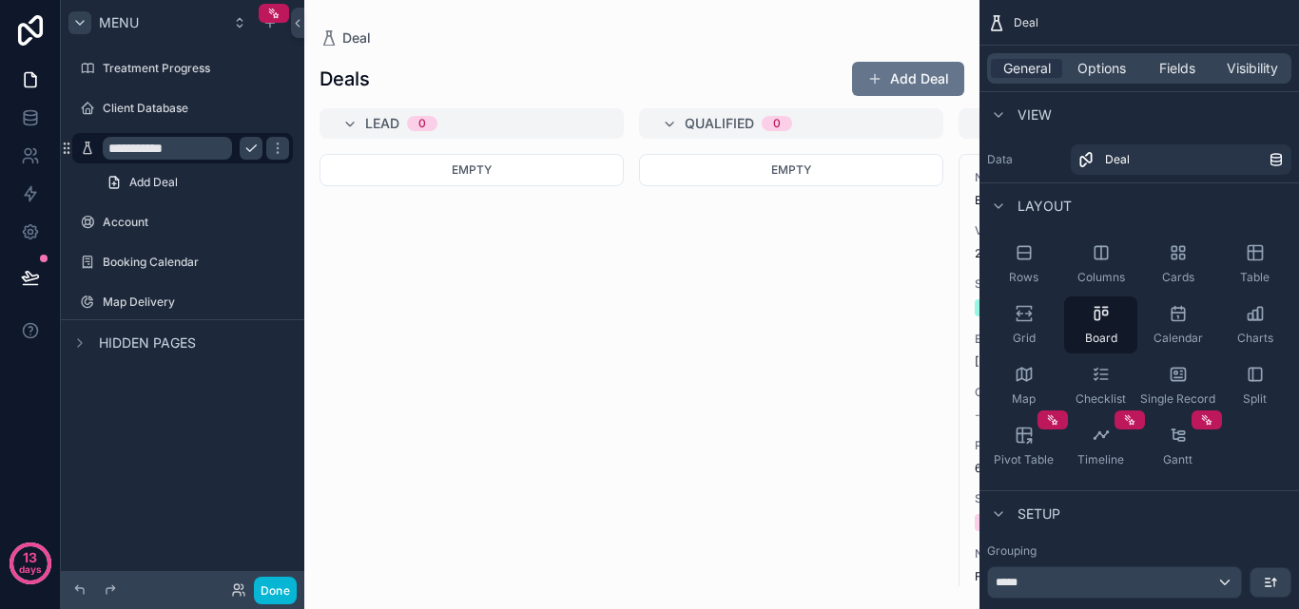
type input "**********"
click at [238, 148] on div "**********" at bounding box center [183, 148] width 160 height 23
click at [266, 149] on button "scrollable content" at bounding box center [277, 148] width 23 height 23
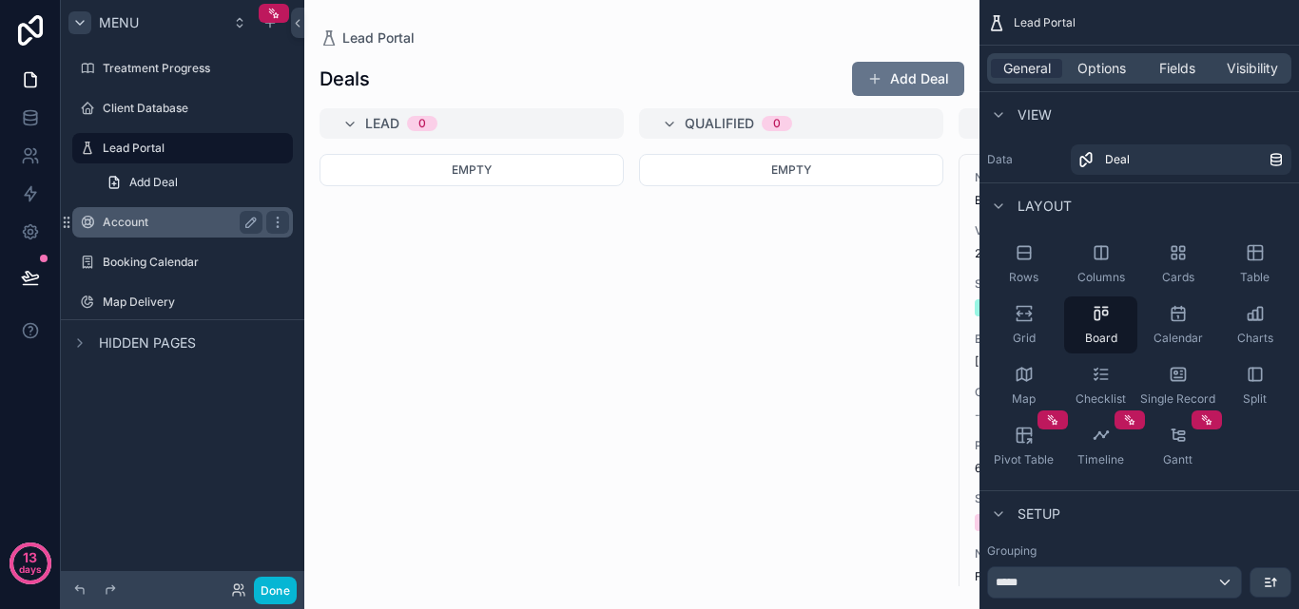
click at [110, 219] on label "Account" at bounding box center [179, 222] width 152 height 15
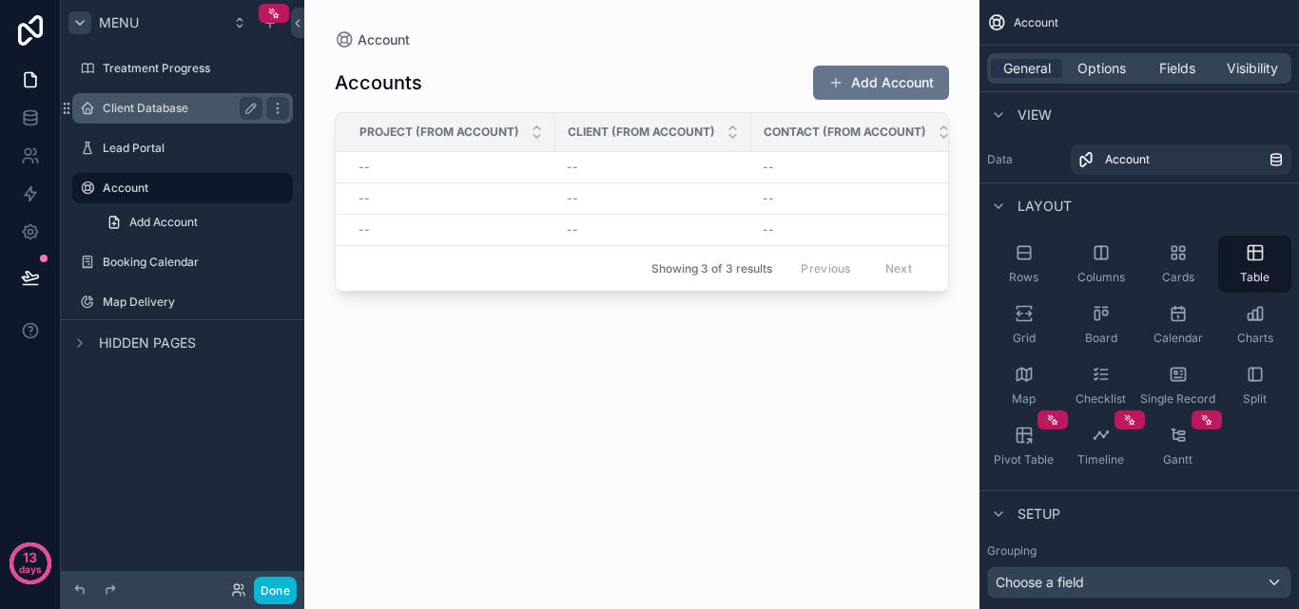
click at [115, 112] on label "Client Database" at bounding box center [179, 108] width 152 height 15
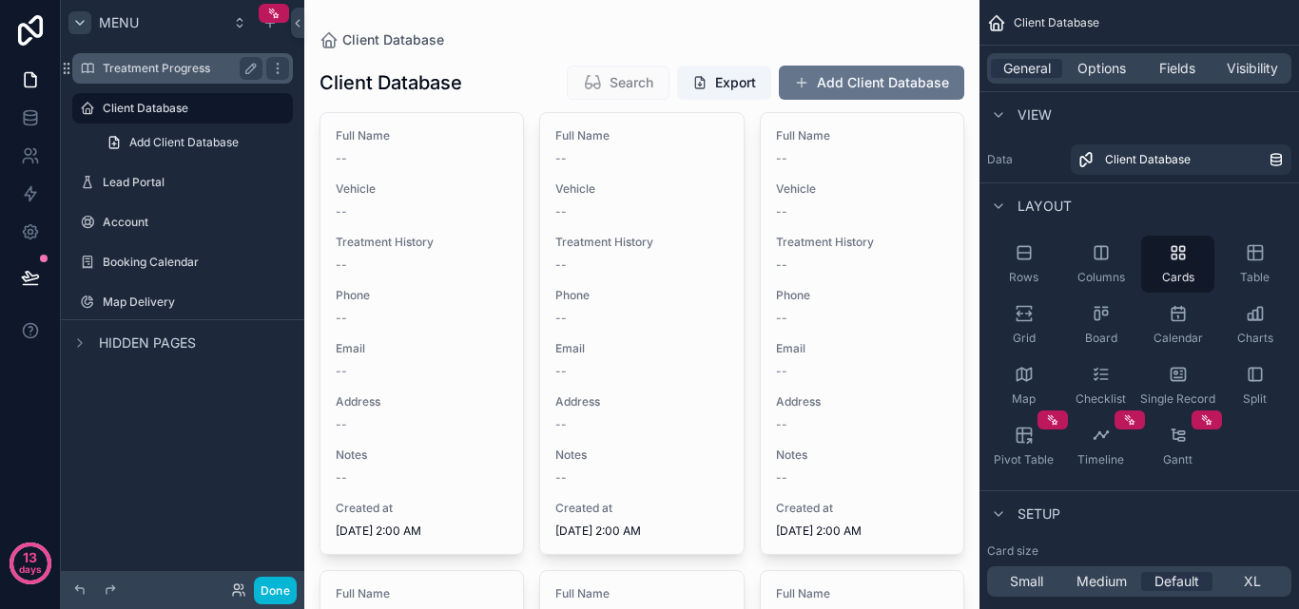
click at [140, 66] on label "Treatment Progress" at bounding box center [179, 68] width 152 height 15
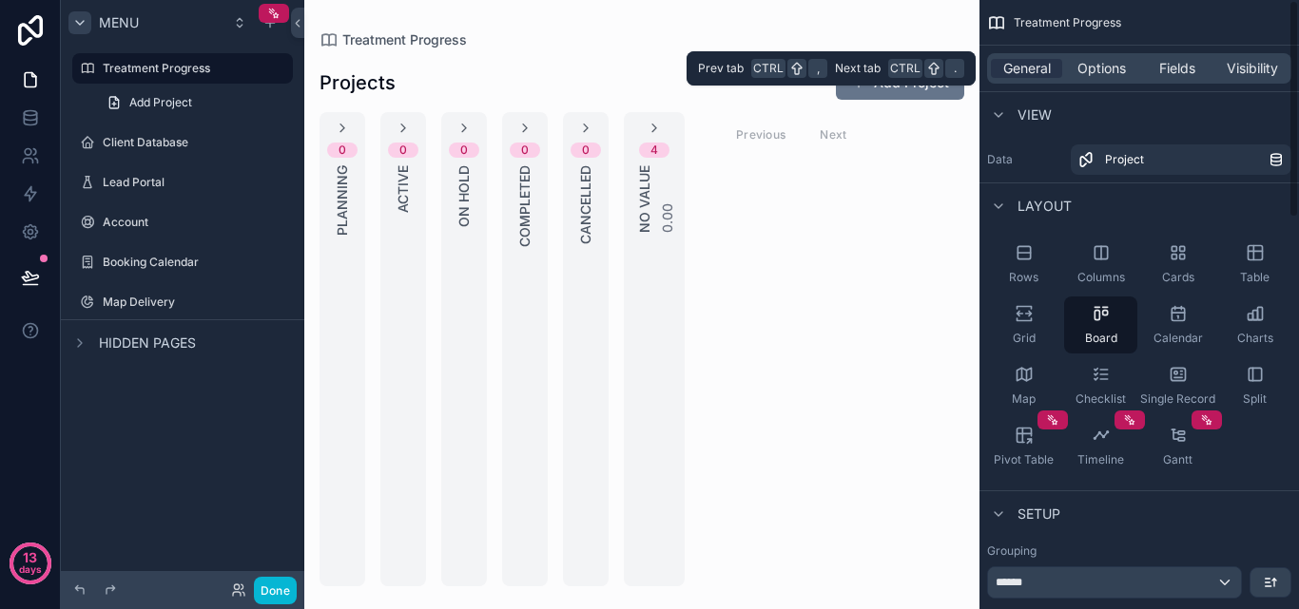
click at [1225, 81] on div "General Options Fields Visibility" at bounding box center [1139, 68] width 304 height 30
click at [1232, 75] on span "Visibility" at bounding box center [1252, 68] width 51 height 19
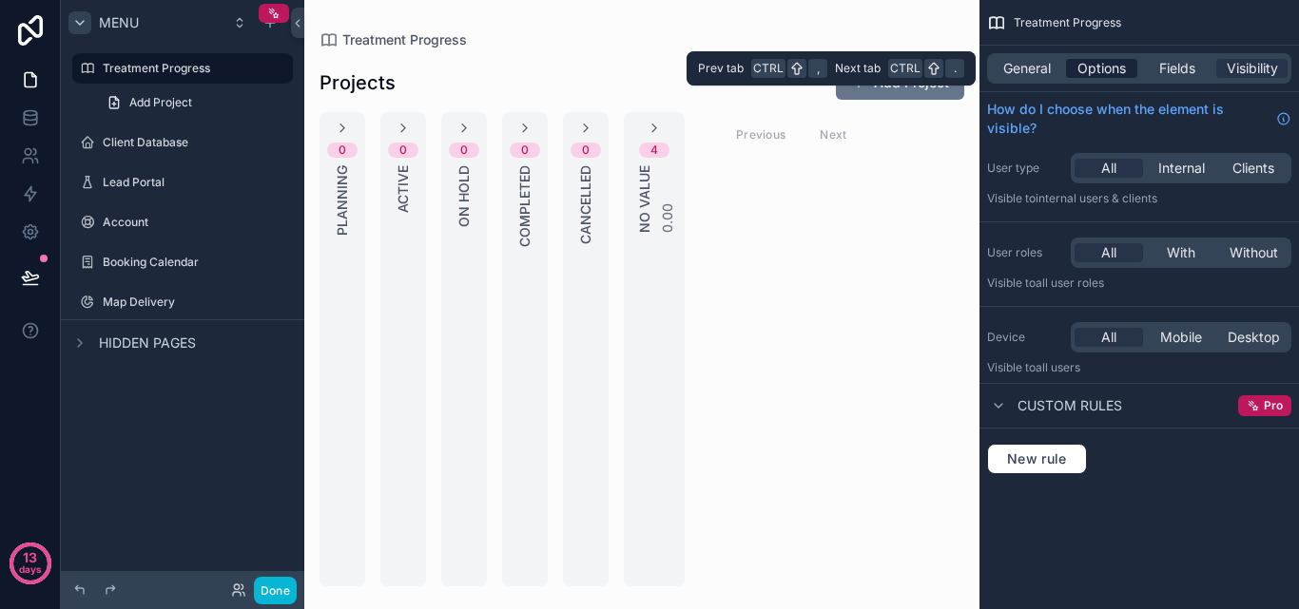
drag, startPoint x: 1194, startPoint y: 74, endPoint x: 1124, endPoint y: 69, distance: 70.5
drag, startPoint x: 1118, startPoint y: 69, endPoint x: 1160, endPoint y: 64, distance: 42.2
click at [1160, 64] on span "Fields" at bounding box center [1177, 68] width 36 height 19
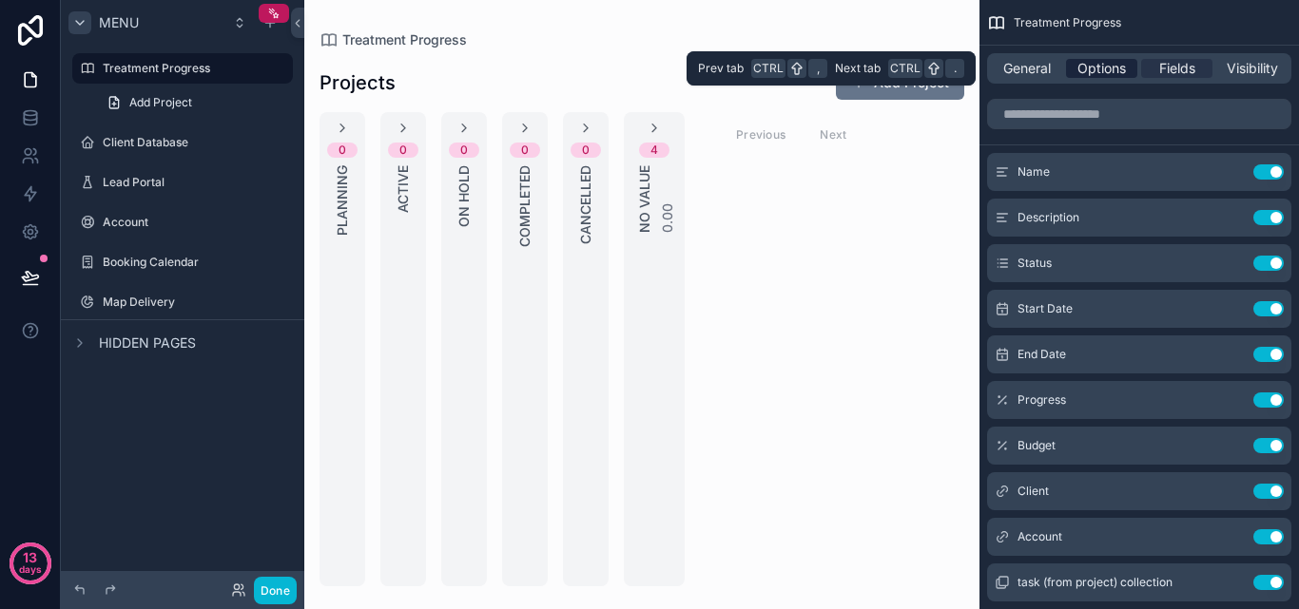
click at [1119, 64] on span "Options" at bounding box center [1101, 68] width 48 height 19
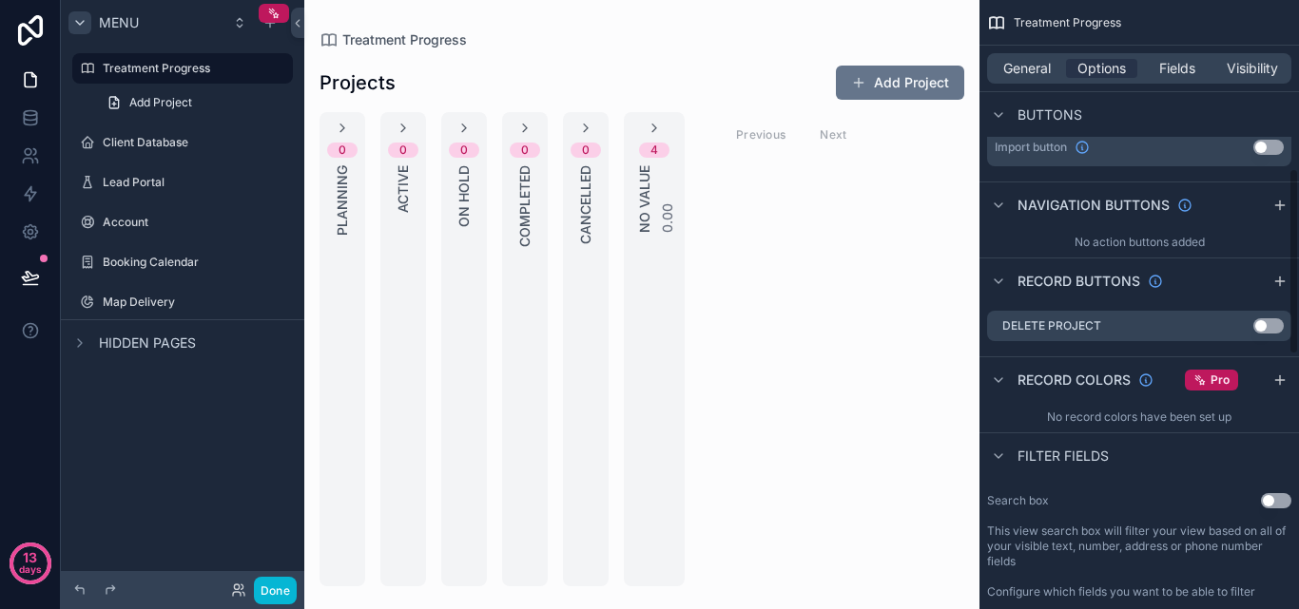
scroll to position [380, 0]
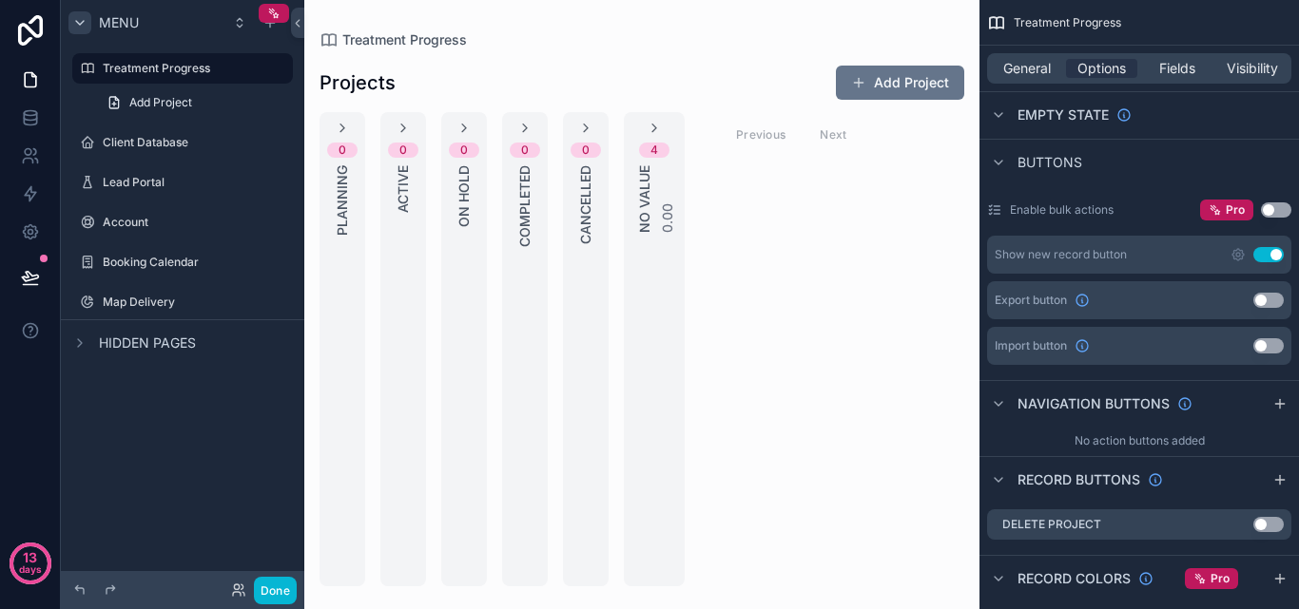
click at [1276, 204] on button "Use setting" at bounding box center [1276, 210] width 30 height 15
click at [1270, 301] on button "Use setting" at bounding box center [1268, 300] width 30 height 15
click at [153, 69] on label "Treatment Progress" at bounding box center [179, 68] width 152 height 15
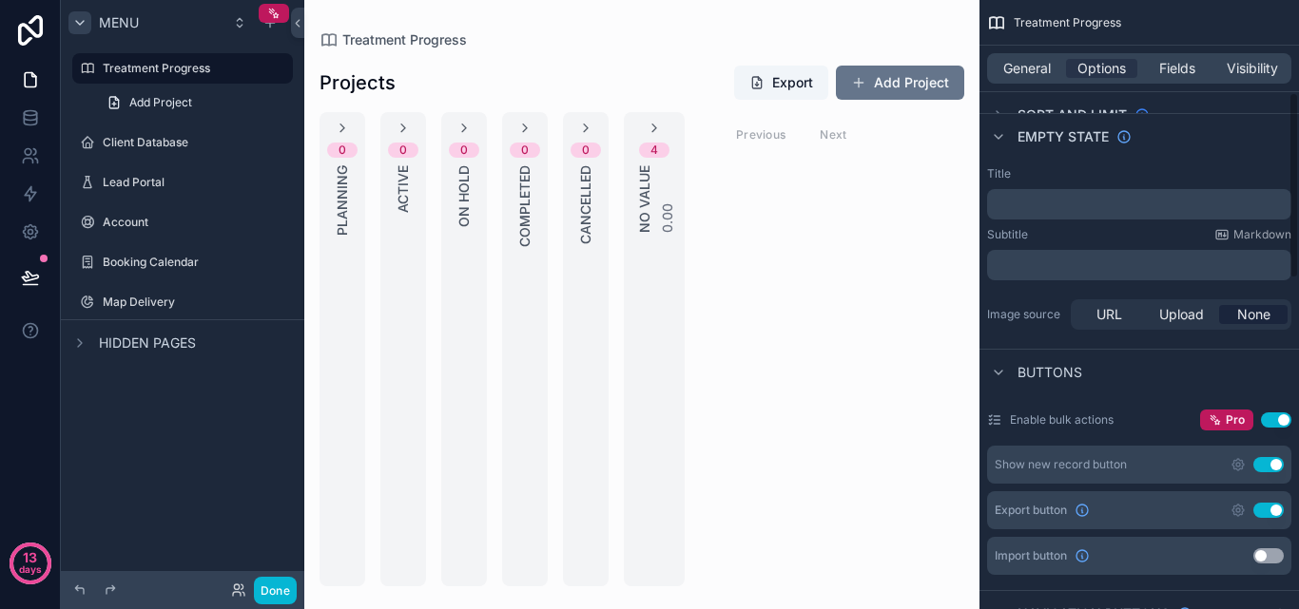
scroll to position [0, 0]
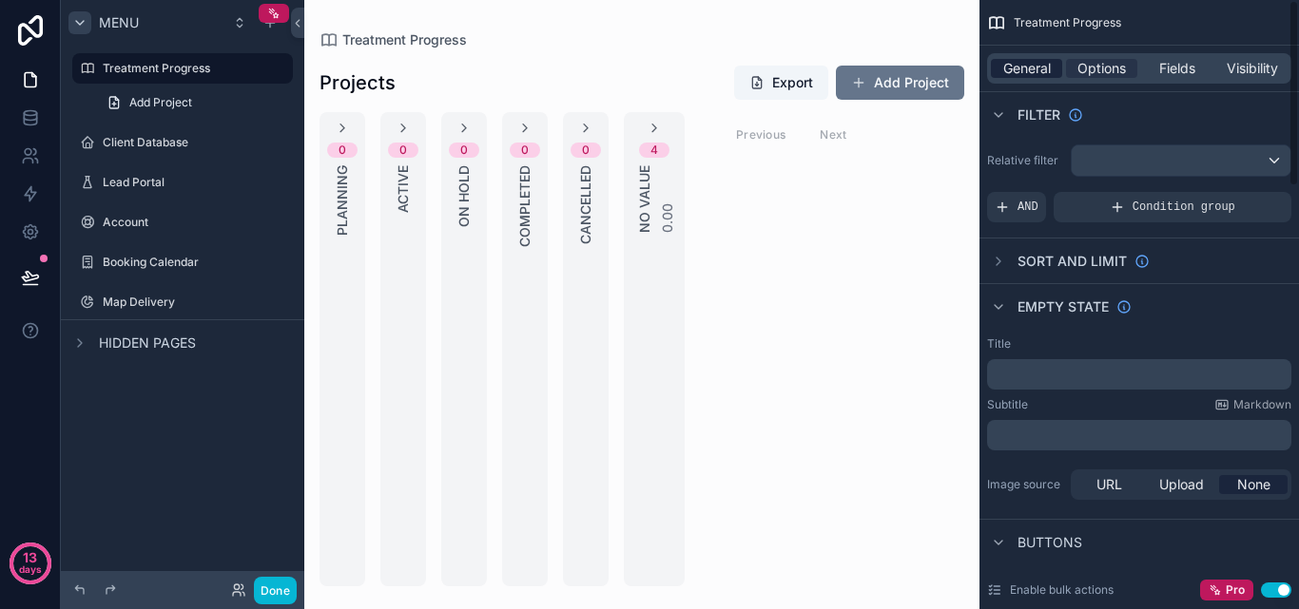
click at [1011, 60] on span "General" at bounding box center [1027, 68] width 48 height 19
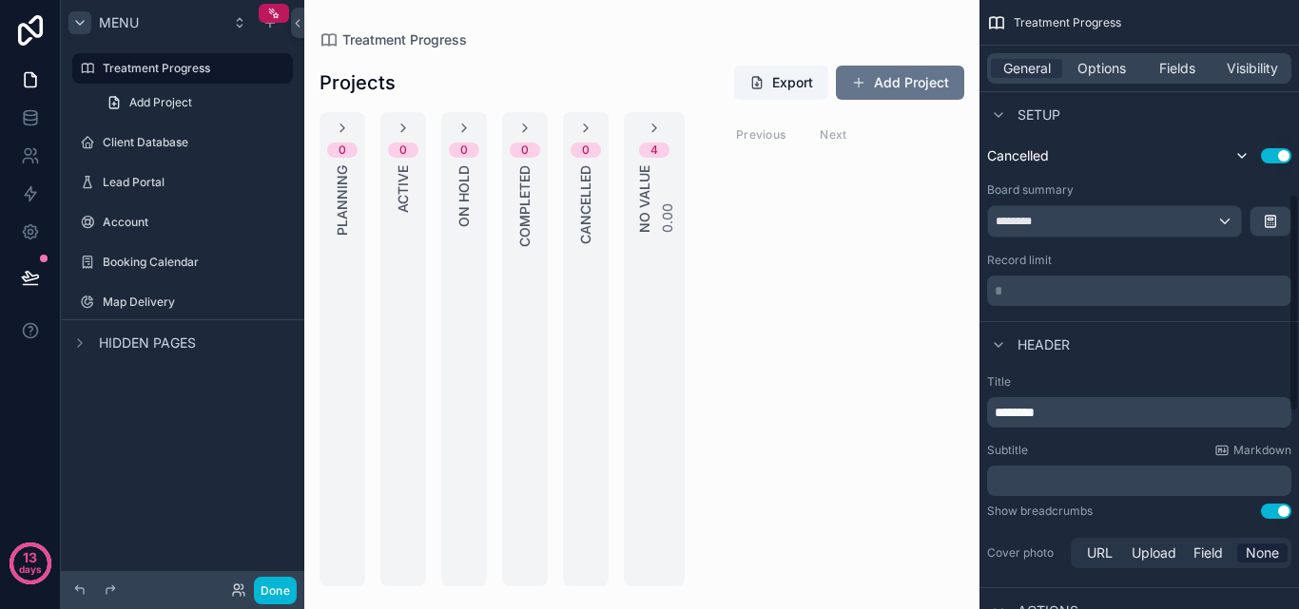
scroll to position [666, 0]
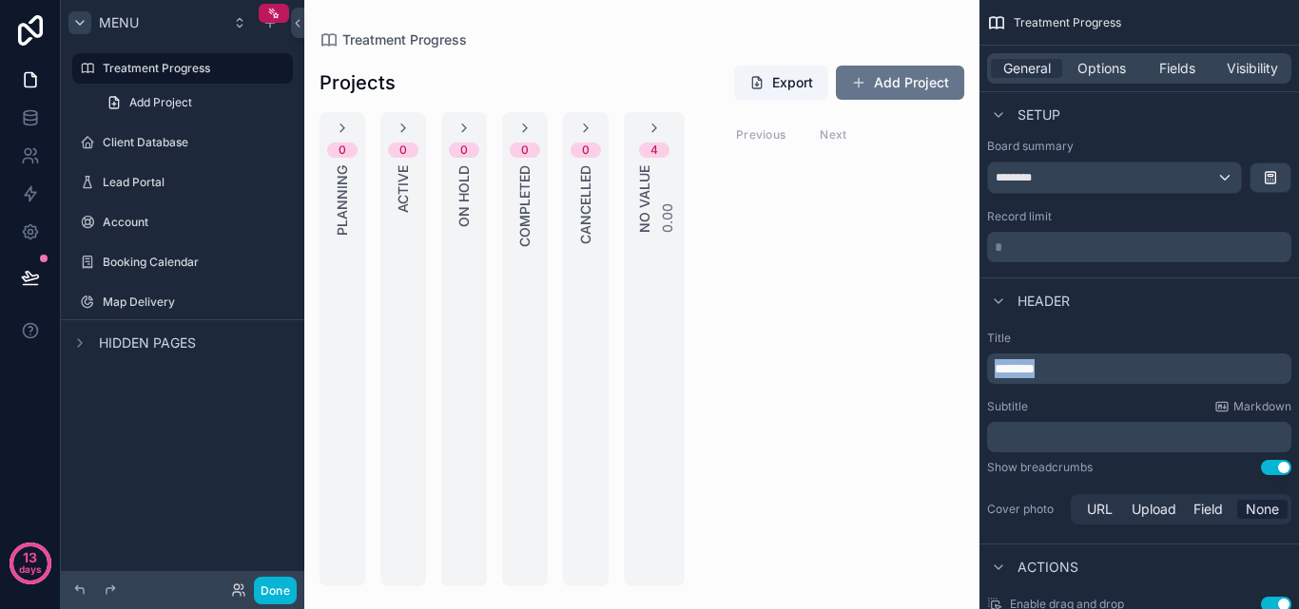
drag, startPoint x: 1062, startPoint y: 370, endPoint x: 948, endPoint y: 370, distance: 114.1
click at [948, 370] on div "Treatment Progress Client Database 392 Lead Portal Account Booking Calendar Map…" at bounding box center [801, 304] width 995 height 609
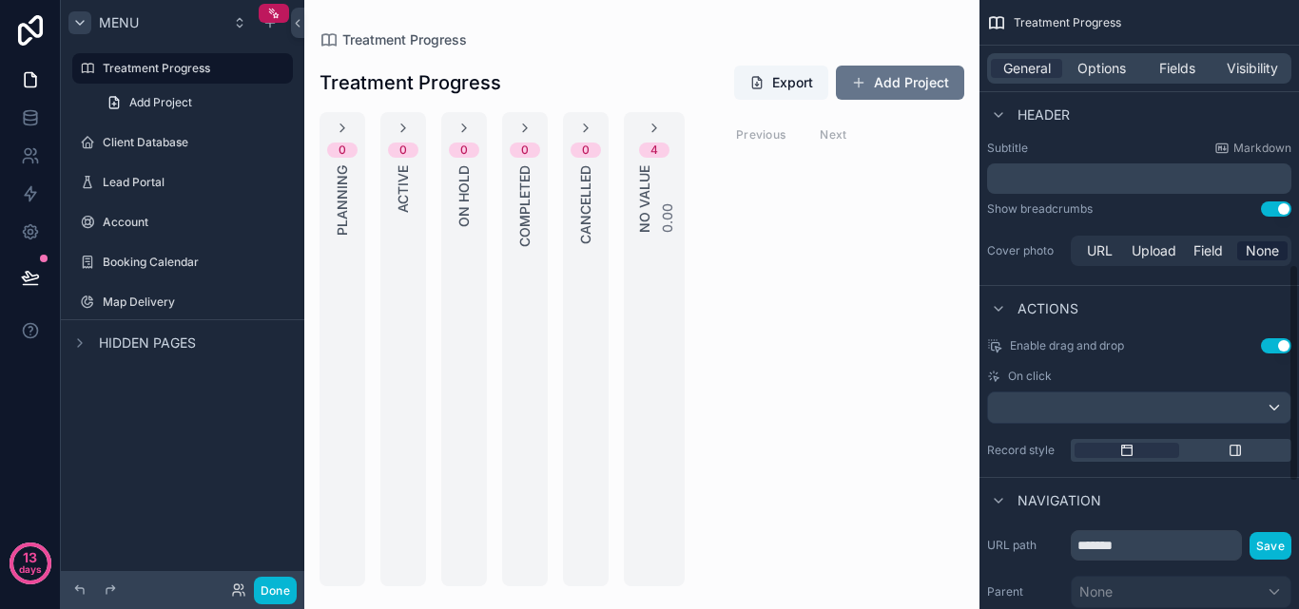
scroll to position [951, 0]
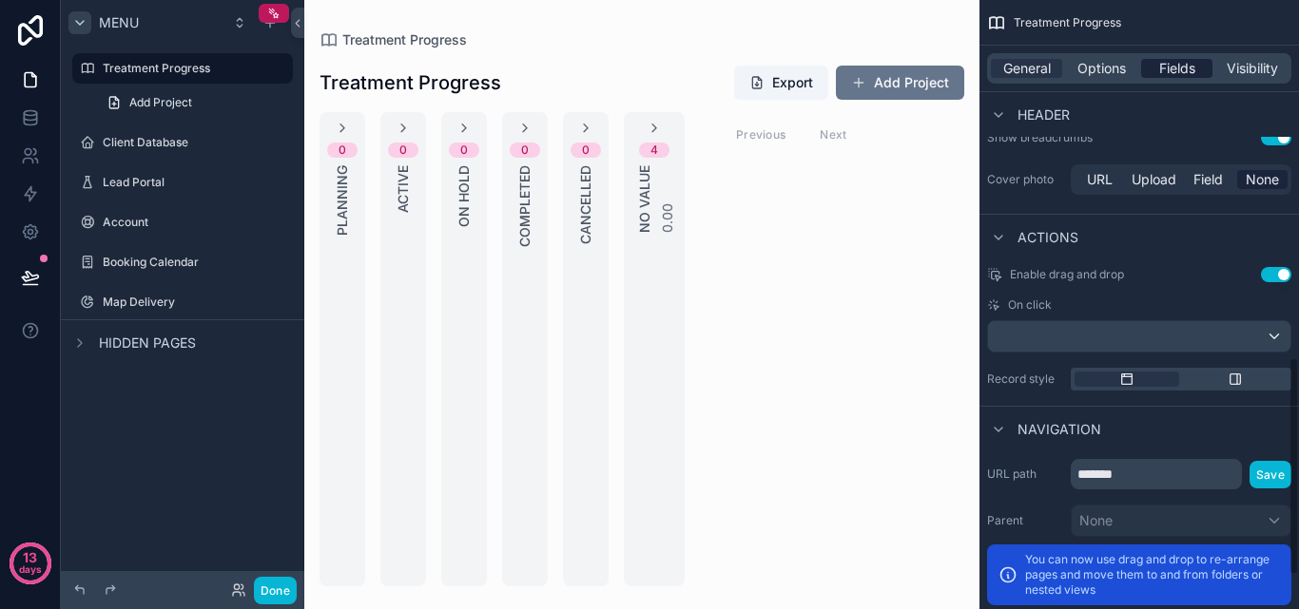
click at [1192, 68] on span "Fields" at bounding box center [1177, 68] width 36 height 19
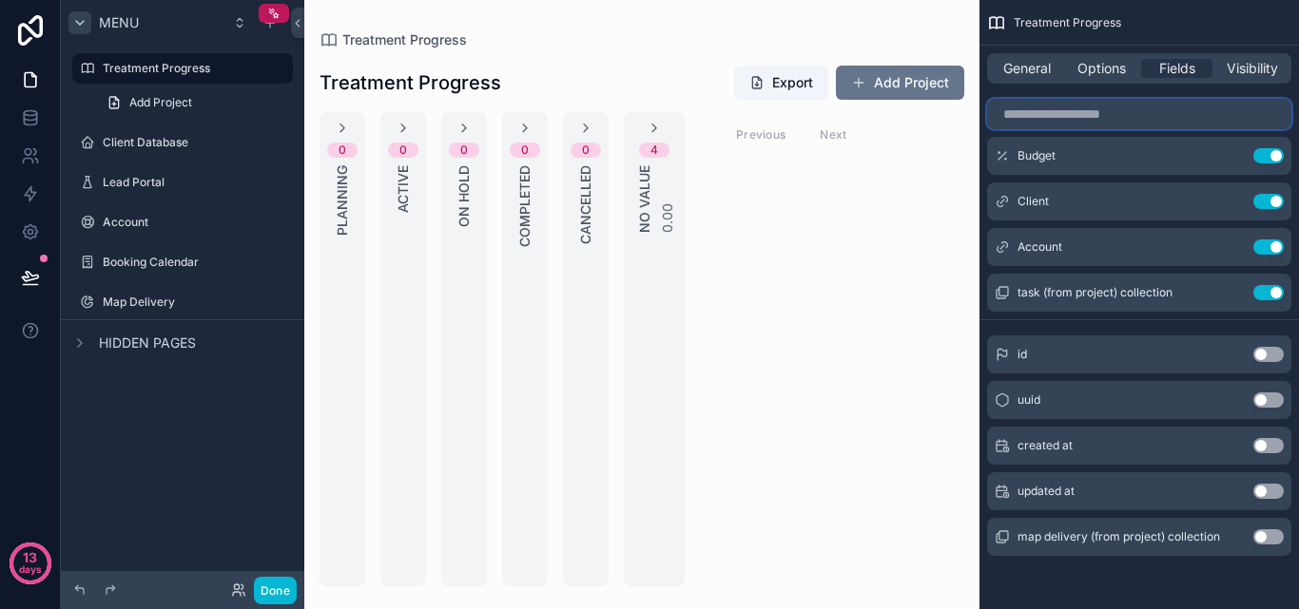
click at [1185, 106] on input "scrollable content" at bounding box center [1139, 114] width 304 height 30
click at [339, 129] on div "scrollable content" at bounding box center [641, 304] width 675 height 609
click at [341, 129] on icon "scrollable content" at bounding box center [342, 128] width 15 height 15
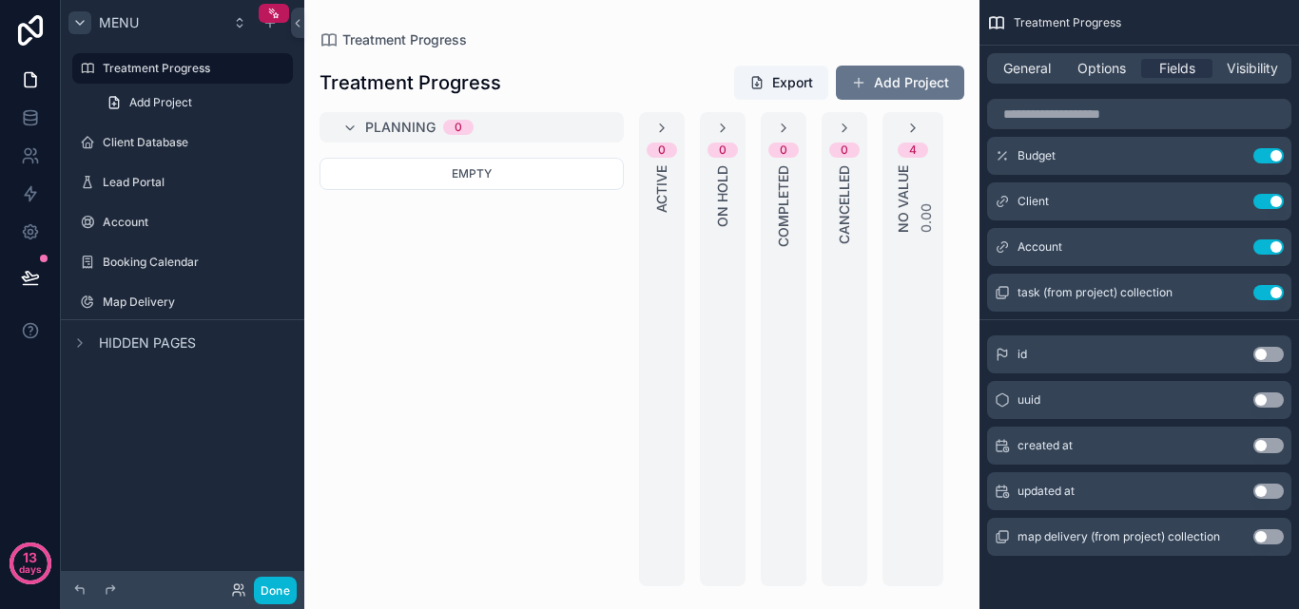
click at [474, 122] on div "Planning 0" at bounding box center [483, 127] width 236 height 30
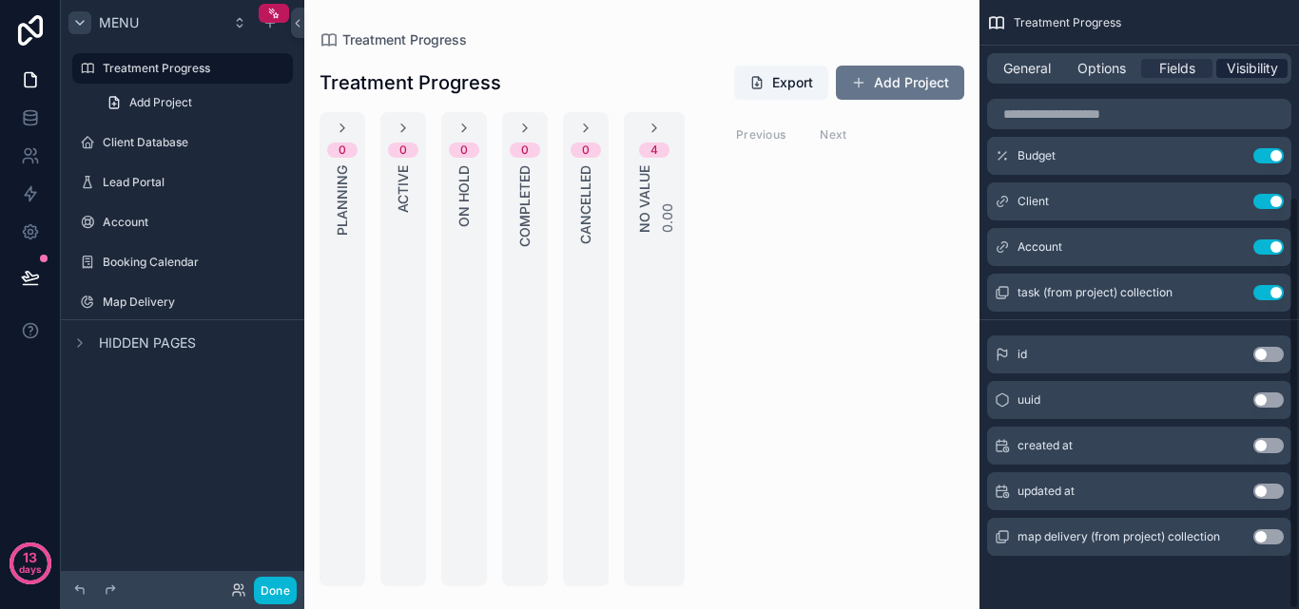
click at [1245, 65] on span "Visibility" at bounding box center [1252, 68] width 51 height 19
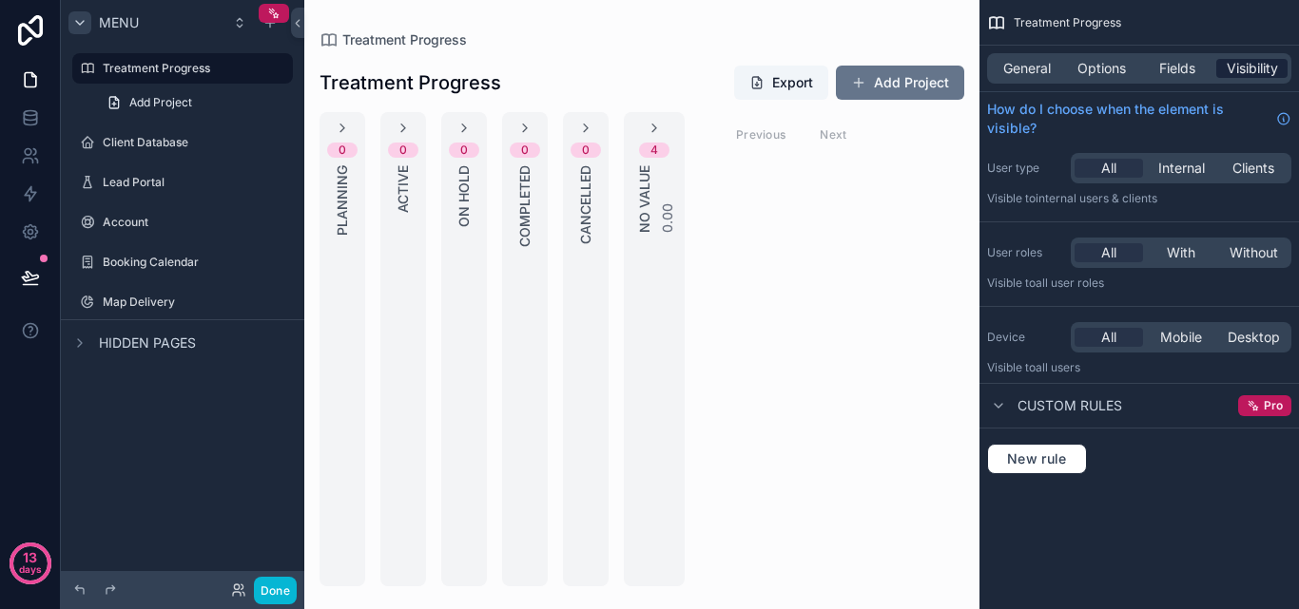
scroll to position [0, 0]
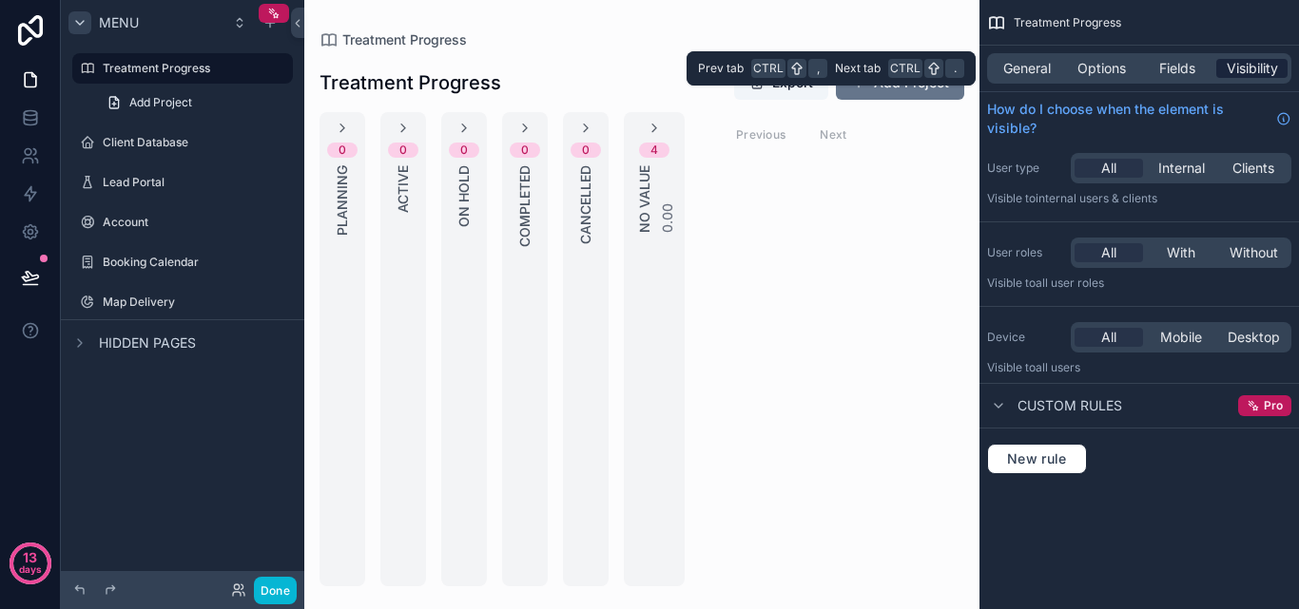
click at [1219, 68] on div "Visibility" at bounding box center [1251, 68] width 71 height 19
click at [1197, 72] on div "Fields" at bounding box center [1176, 68] width 71 height 19
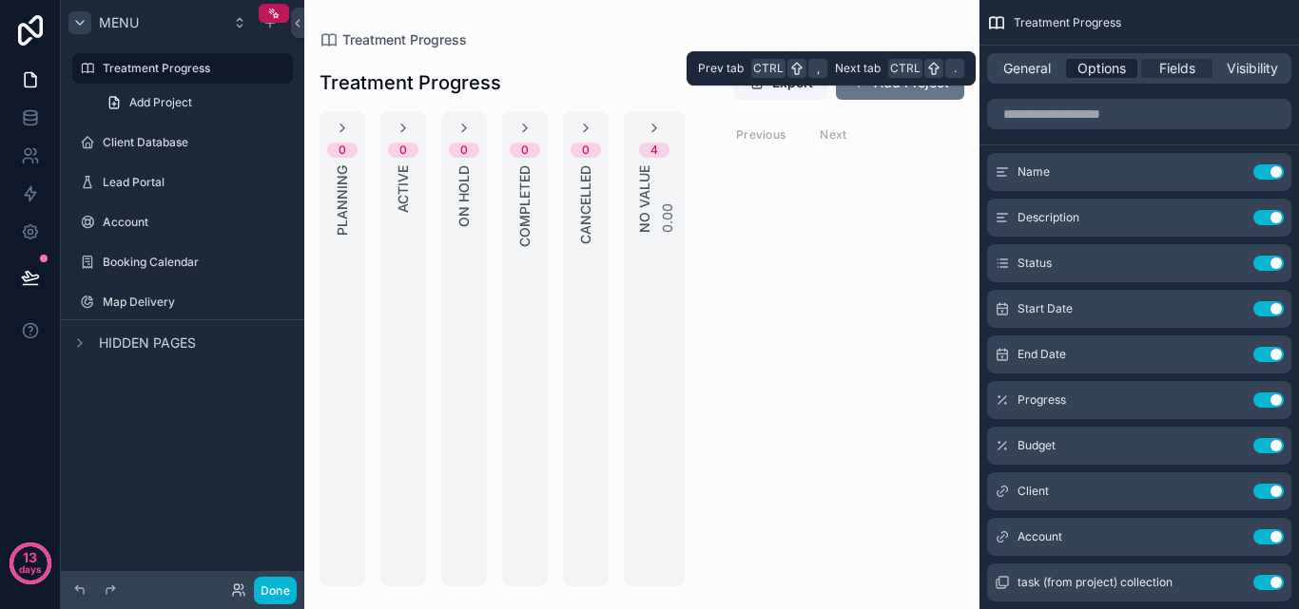
click at [1121, 68] on span "Options" at bounding box center [1101, 68] width 48 height 19
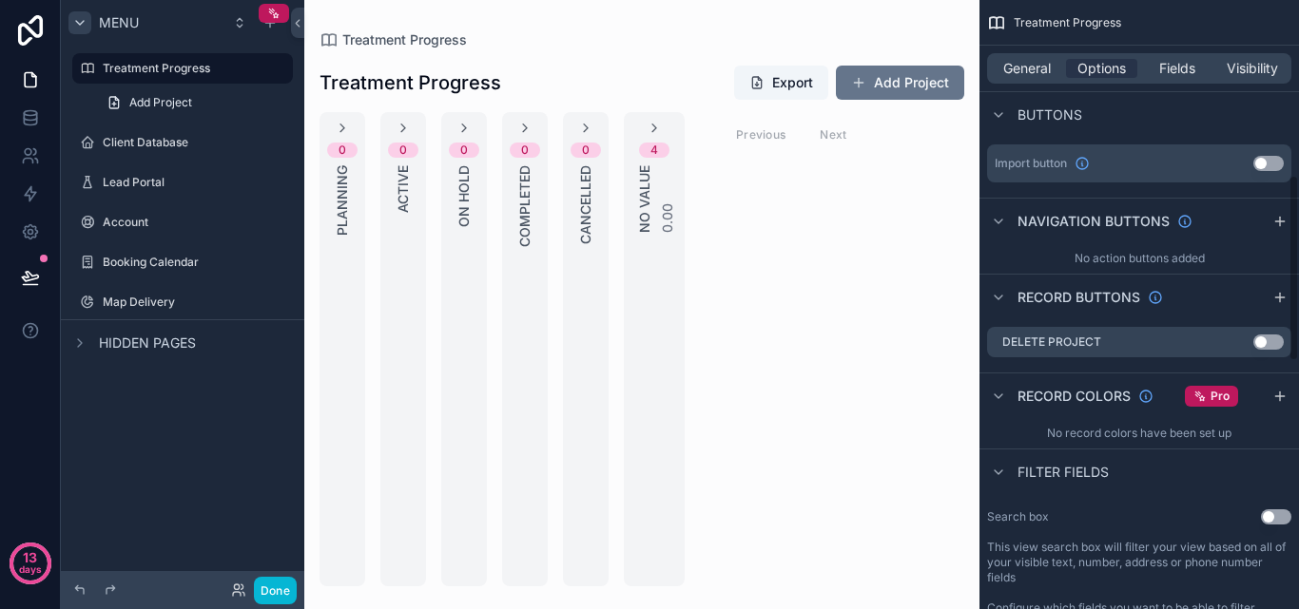
scroll to position [570, 0]
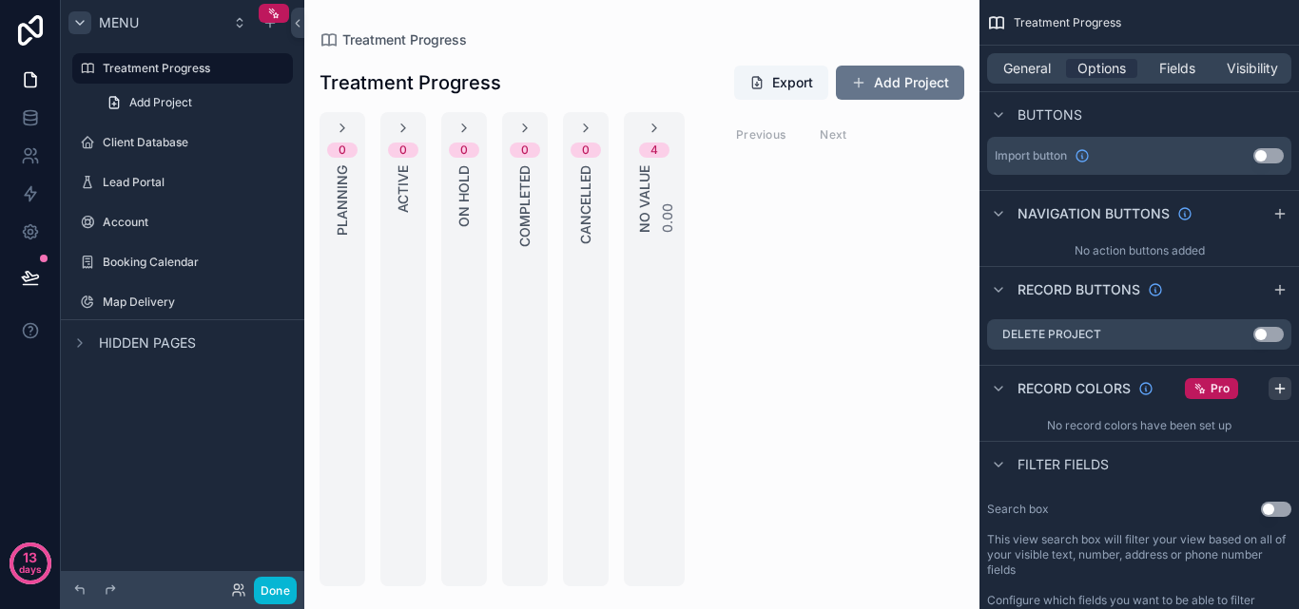
click at [1280, 381] on icon "scrollable content" at bounding box center [1279, 388] width 15 height 15
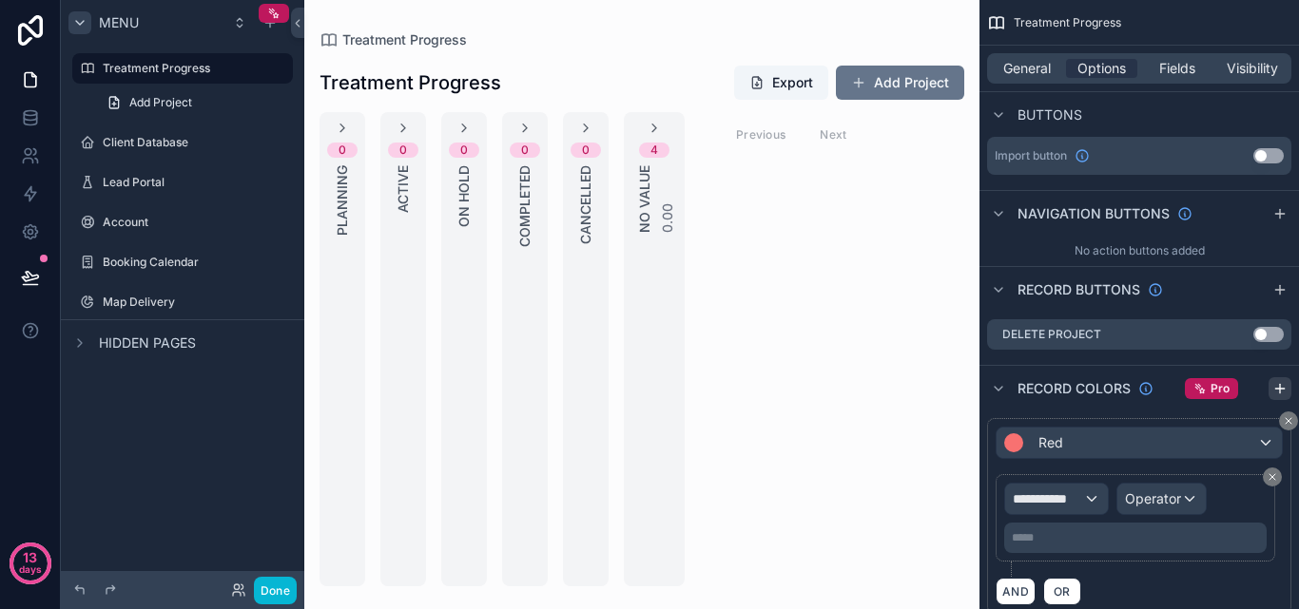
click at [1275, 389] on icon "scrollable content" at bounding box center [1279, 389] width 9 height 0
click at [1277, 216] on icon "scrollable content" at bounding box center [1279, 213] width 15 height 15
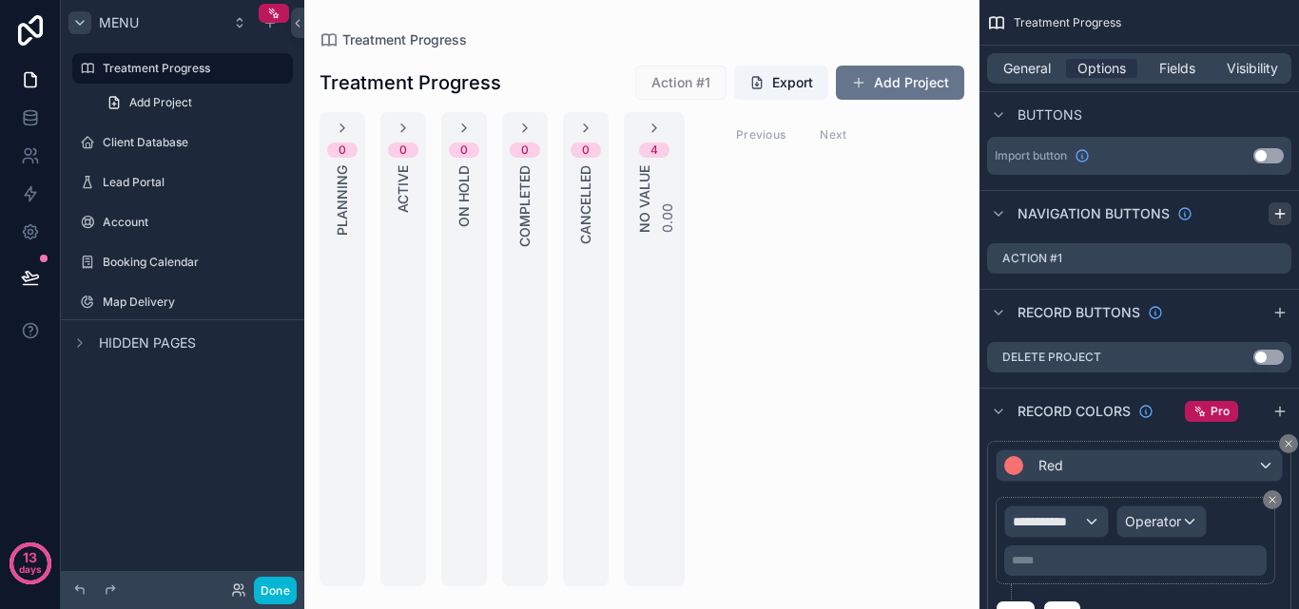
click at [1277, 216] on icon "scrollable content" at bounding box center [1279, 213] width 15 height 15
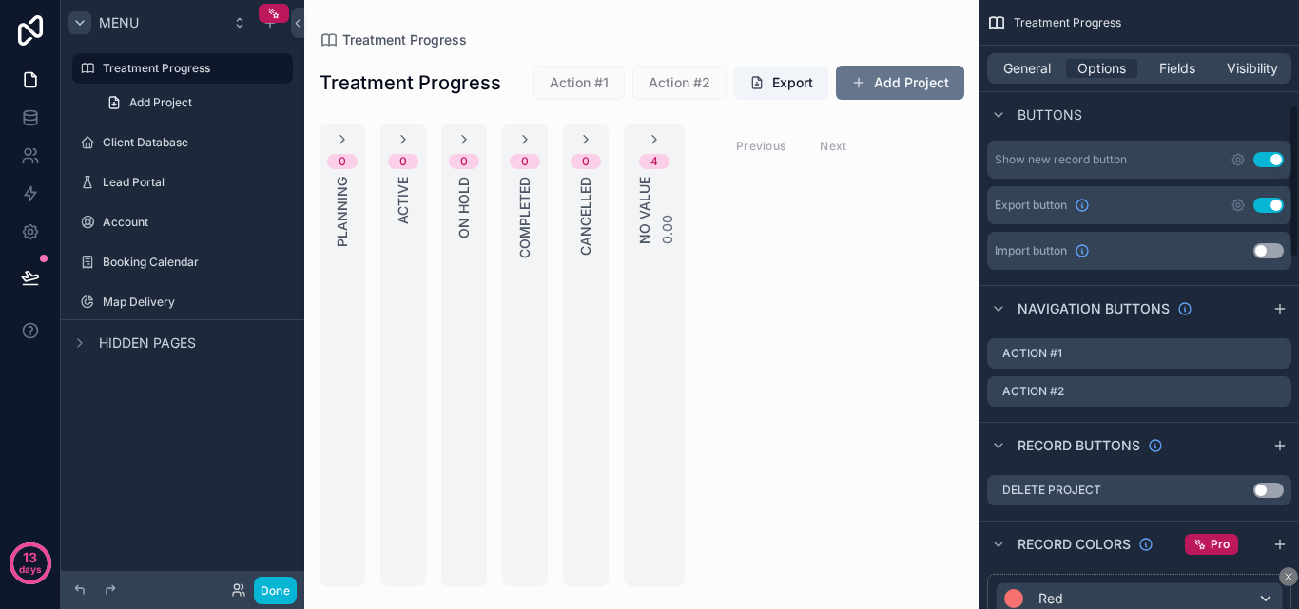
scroll to position [0, 0]
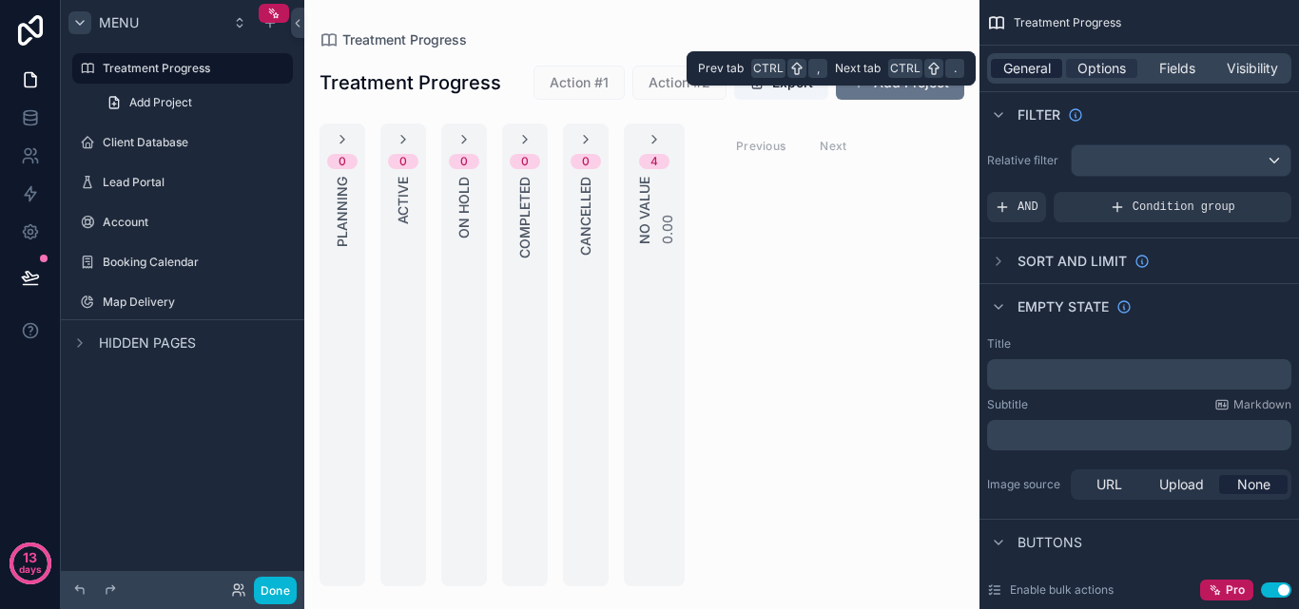
click at [1049, 72] on span "General" at bounding box center [1027, 68] width 48 height 19
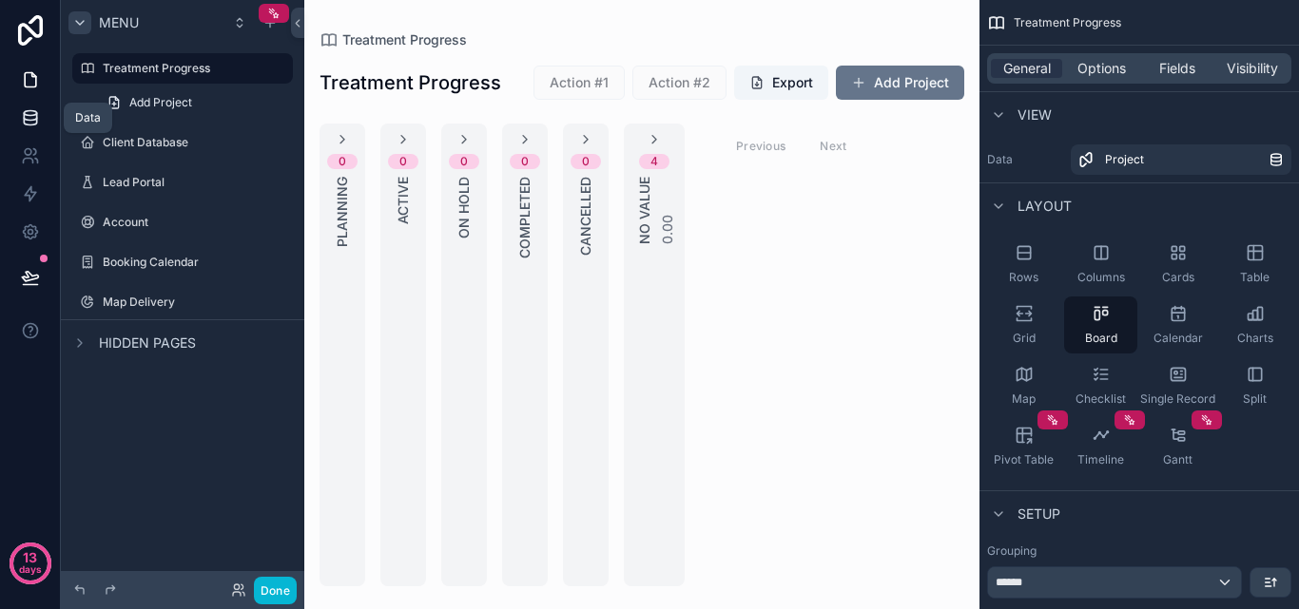
click at [37, 106] on link at bounding box center [30, 118] width 60 height 38
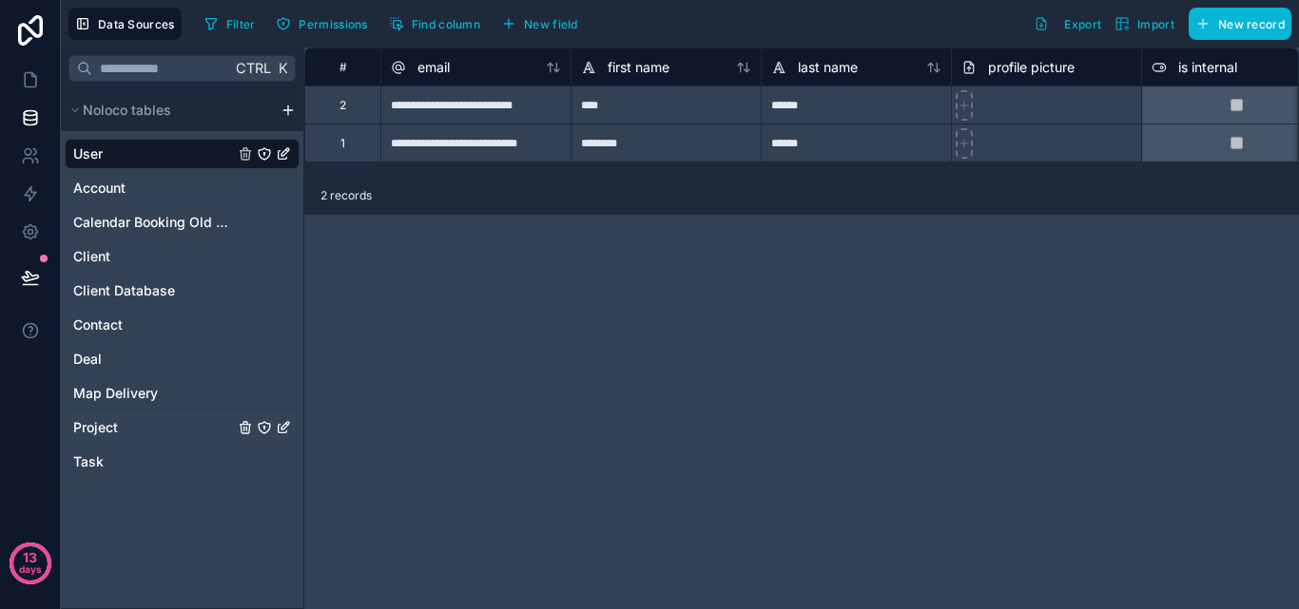
click at [106, 428] on span "Project" at bounding box center [95, 427] width 45 height 19
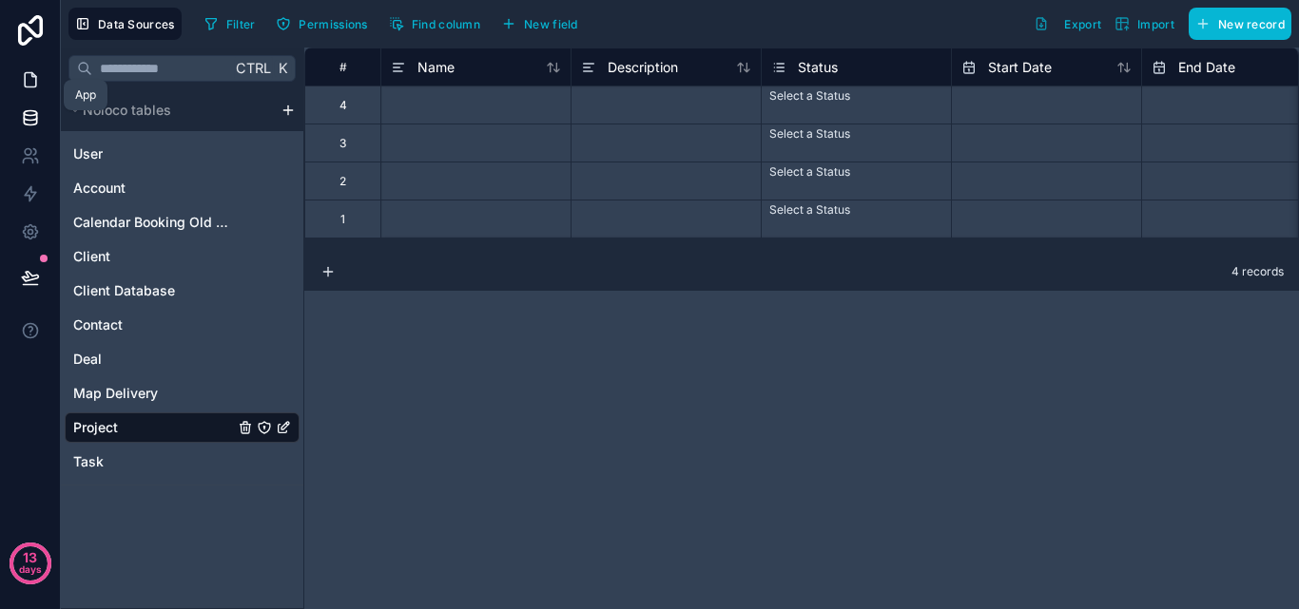
click at [32, 85] on icon at bounding box center [30, 79] width 19 height 19
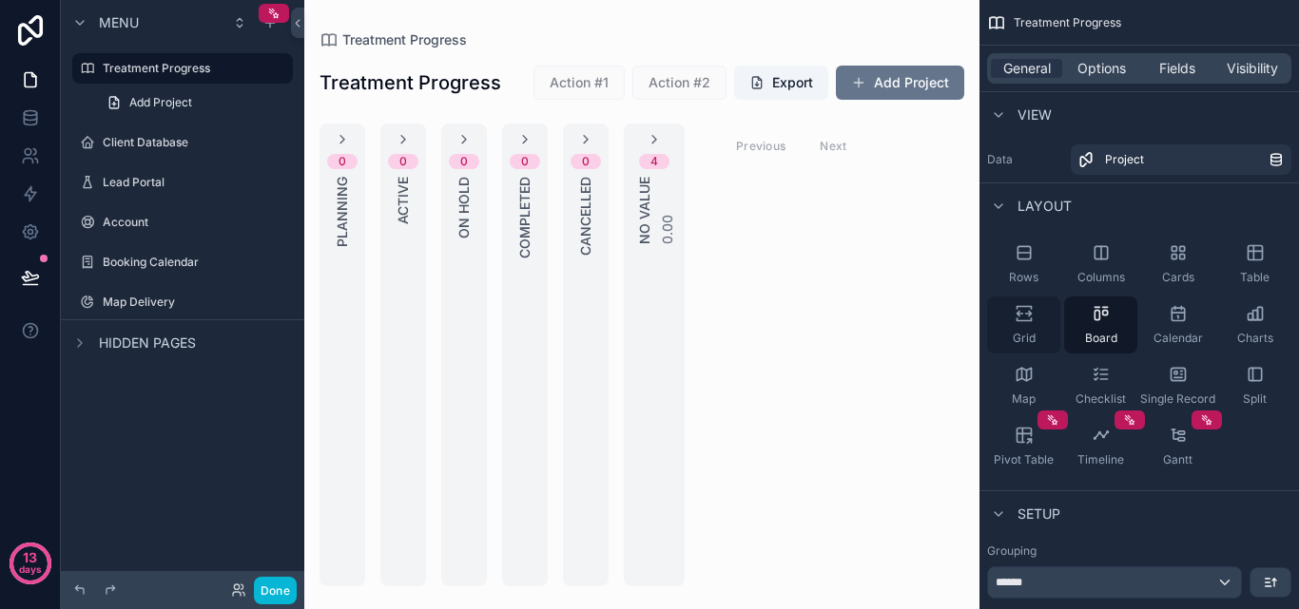
click at [1037, 318] on div "Grid" at bounding box center [1023, 325] width 73 height 57
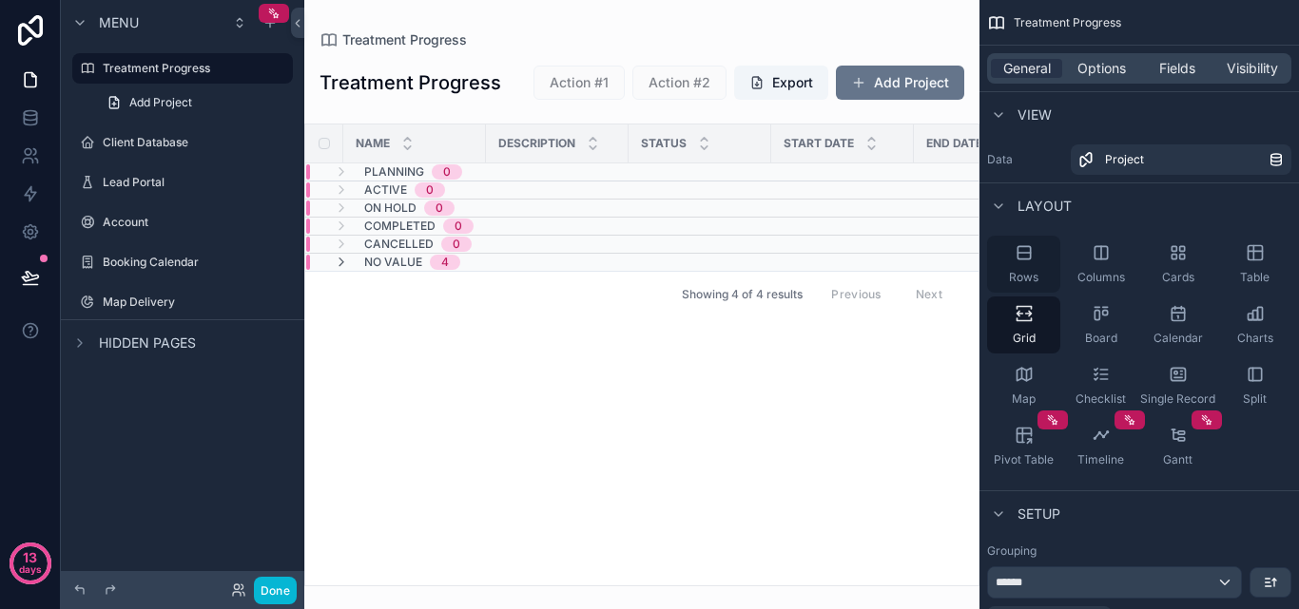
click at [1033, 271] on span "Rows" at bounding box center [1023, 277] width 29 height 15
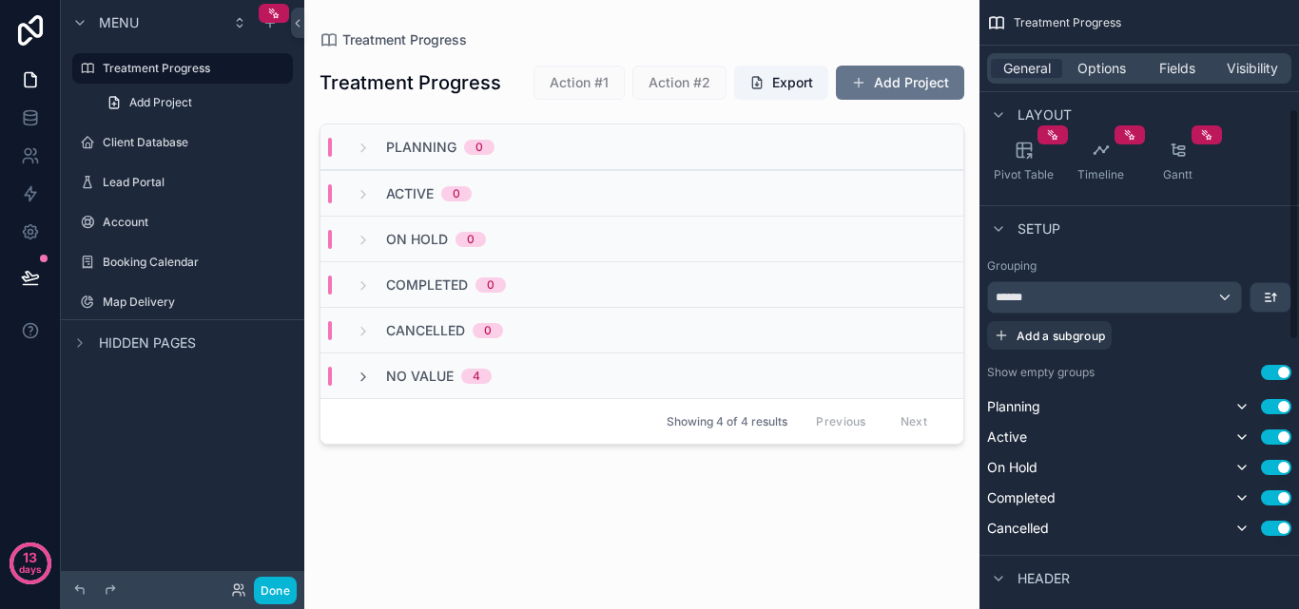
scroll to position [380, 0]
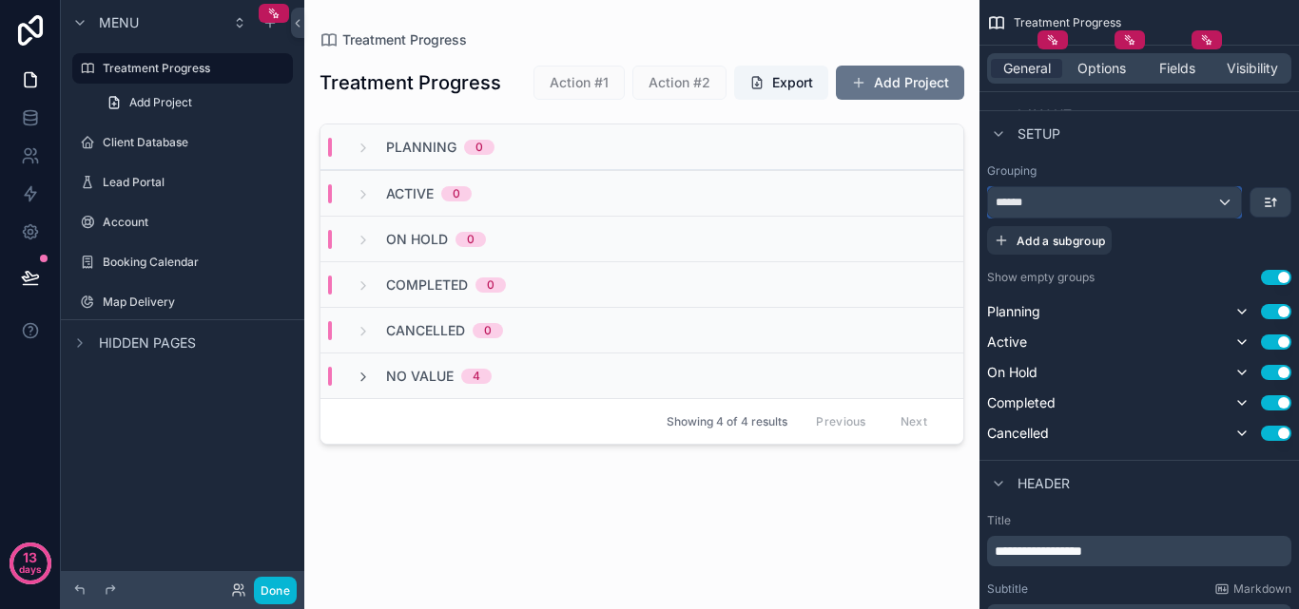
click at [1207, 204] on div "******" at bounding box center [1114, 202] width 253 height 30
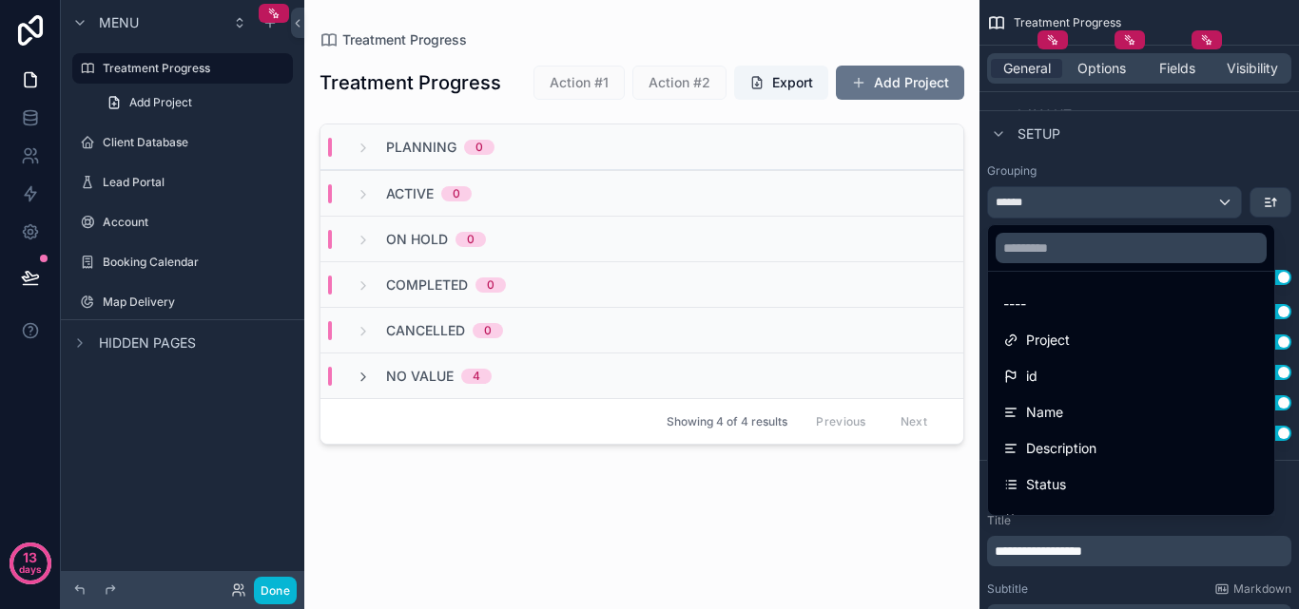
click at [1207, 204] on div "scrollable content" at bounding box center [649, 304] width 1299 height 609
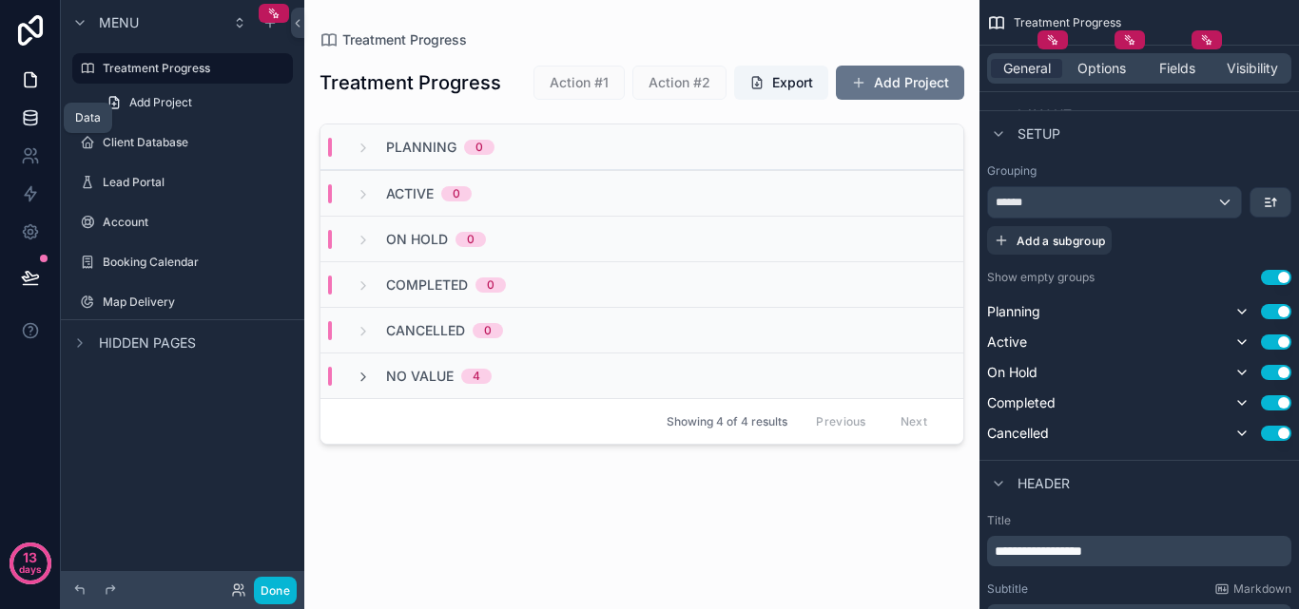
click at [32, 118] on icon at bounding box center [30, 117] width 19 height 19
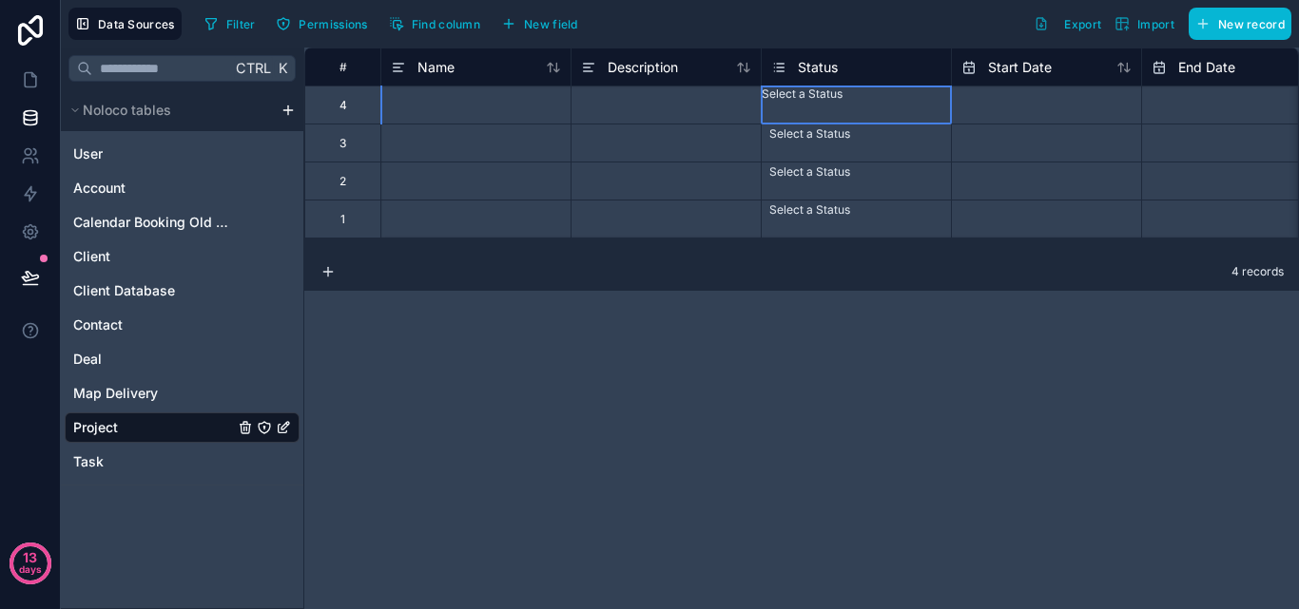
click at [821, 93] on div "Select a Status" at bounding box center [856, 94] width 189 height 15
click at [858, 102] on div "Select a Status" at bounding box center [856, 94] width 189 height 15
click at [875, 373] on div "# Name Description Status Start Date End Date Progress 4 Select a Status 3 Sele…" at bounding box center [801, 329] width 995 height 562
click at [837, 61] on span "Status" at bounding box center [818, 67] width 40 height 19
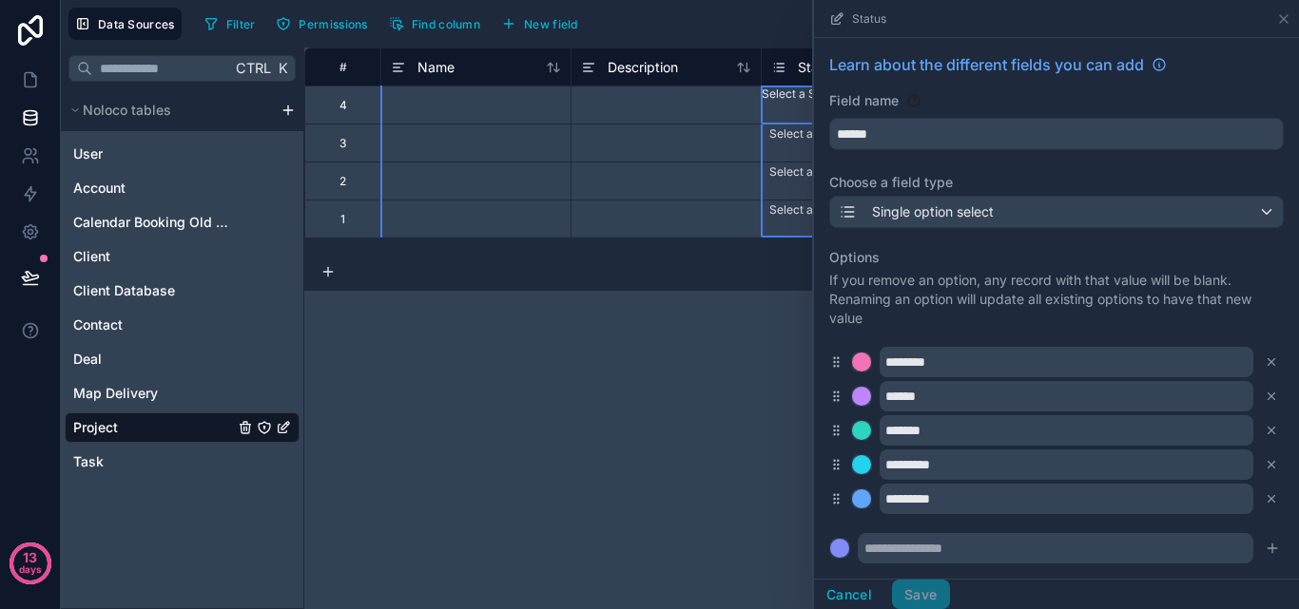
click at [836, 60] on span "Status" at bounding box center [818, 67] width 40 height 19
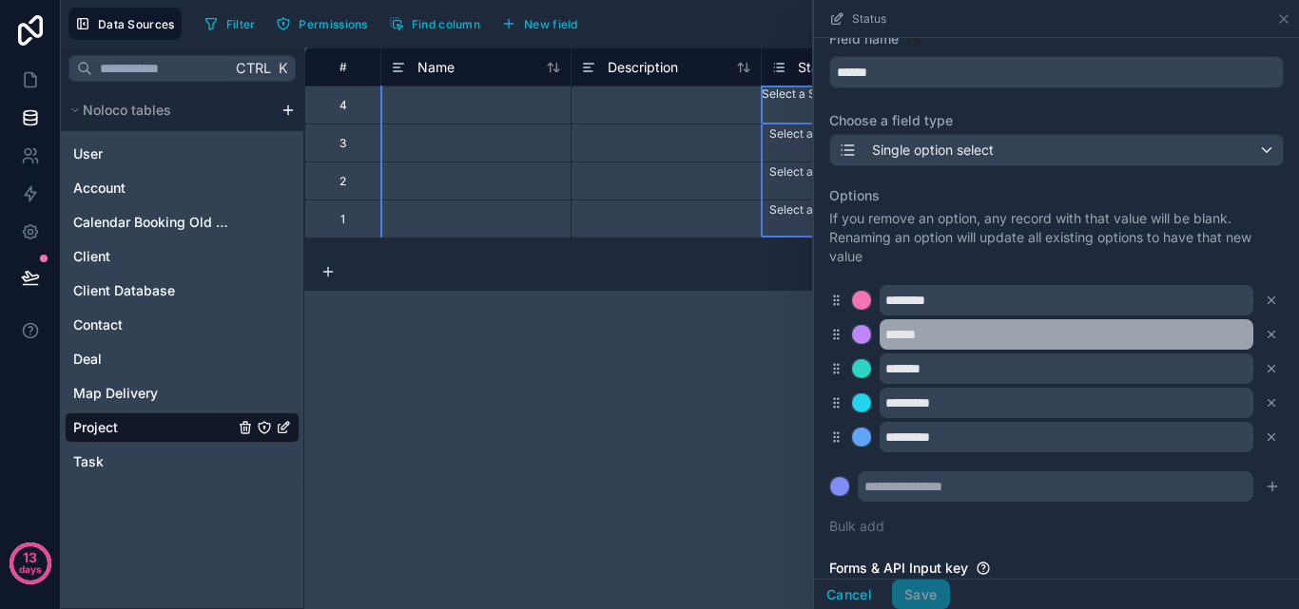
scroll to position [95, 0]
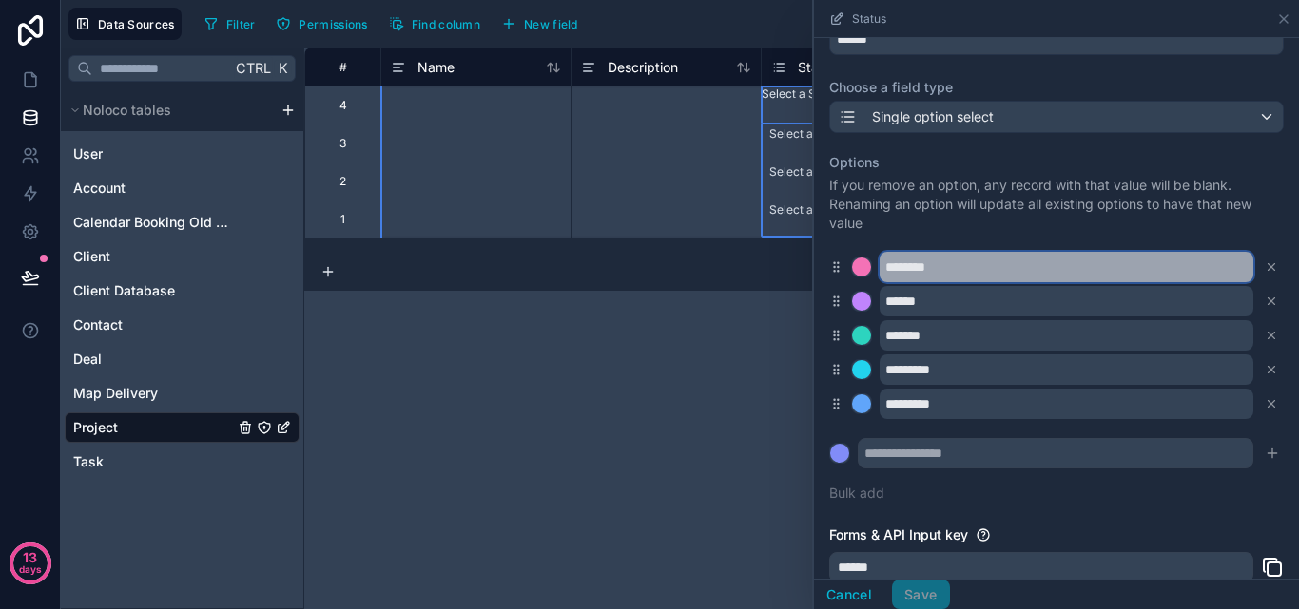
click at [982, 272] on input "********" at bounding box center [1066, 267] width 374 height 30
click at [926, 269] on input "********" at bounding box center [1066, 267] width 374 height 30
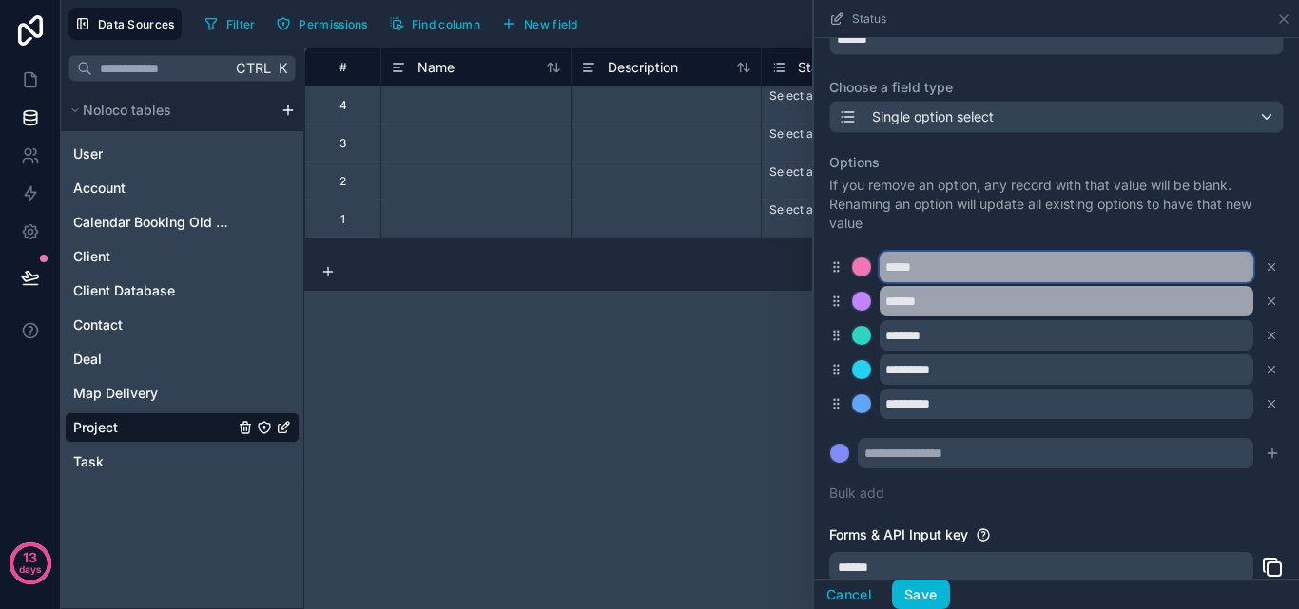
type input "*****"
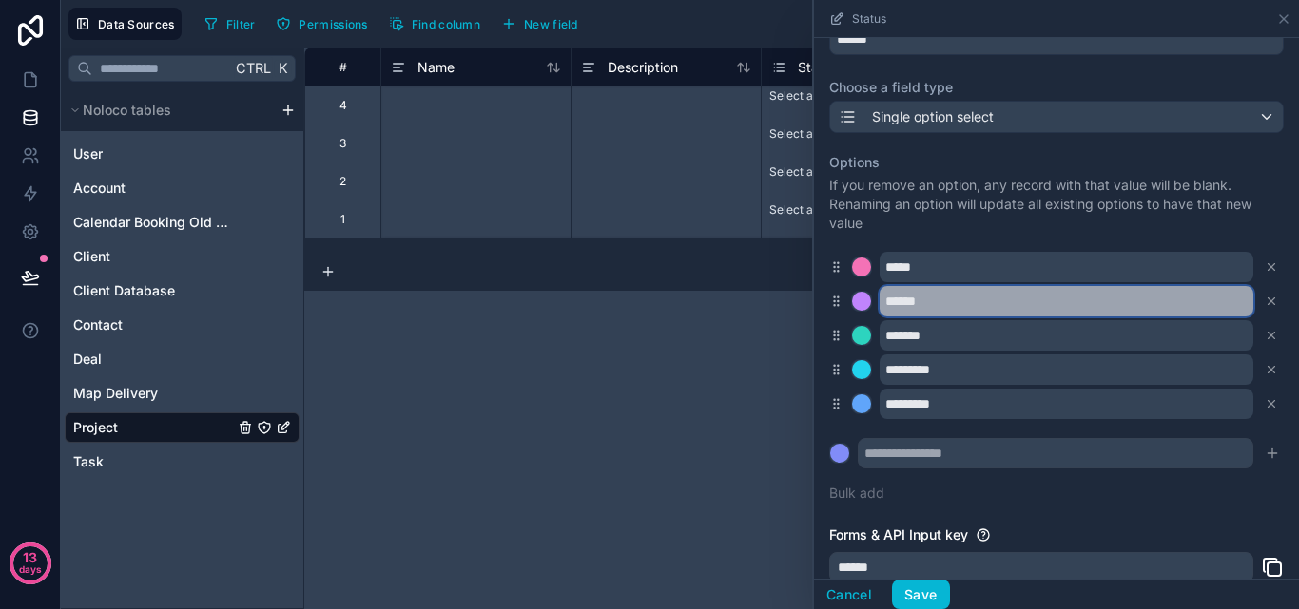
click at [903, 299] on input "******" at bounding box center [1066, 301] width 374 height 30
type input "**********"
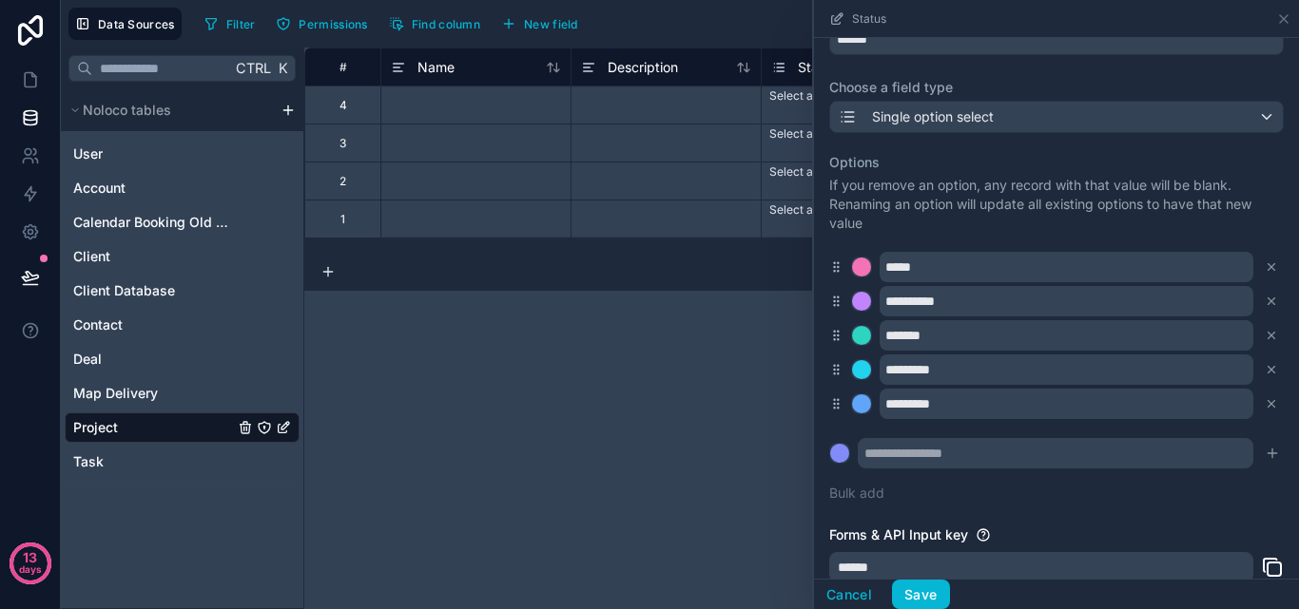
click at [835, 299] on icon at bounding box center [836, 301] width 14 height 17
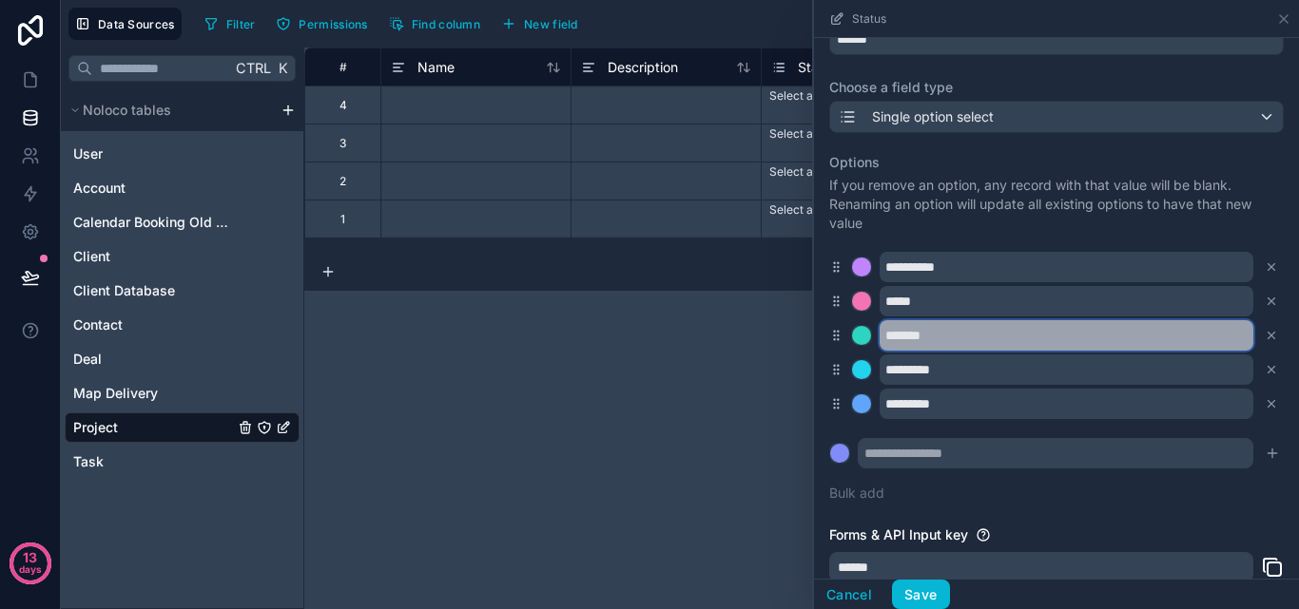
click at [906, 338] on input "*******" at bounding box center [1066, 335] width 374 height 30
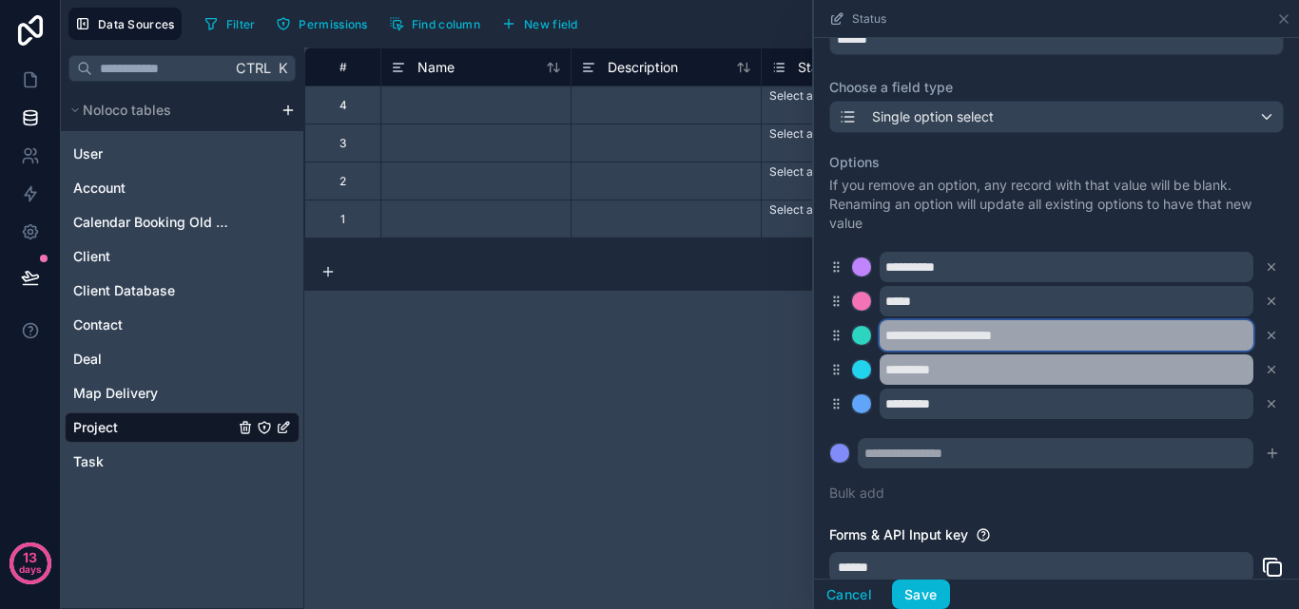
type input "**********"
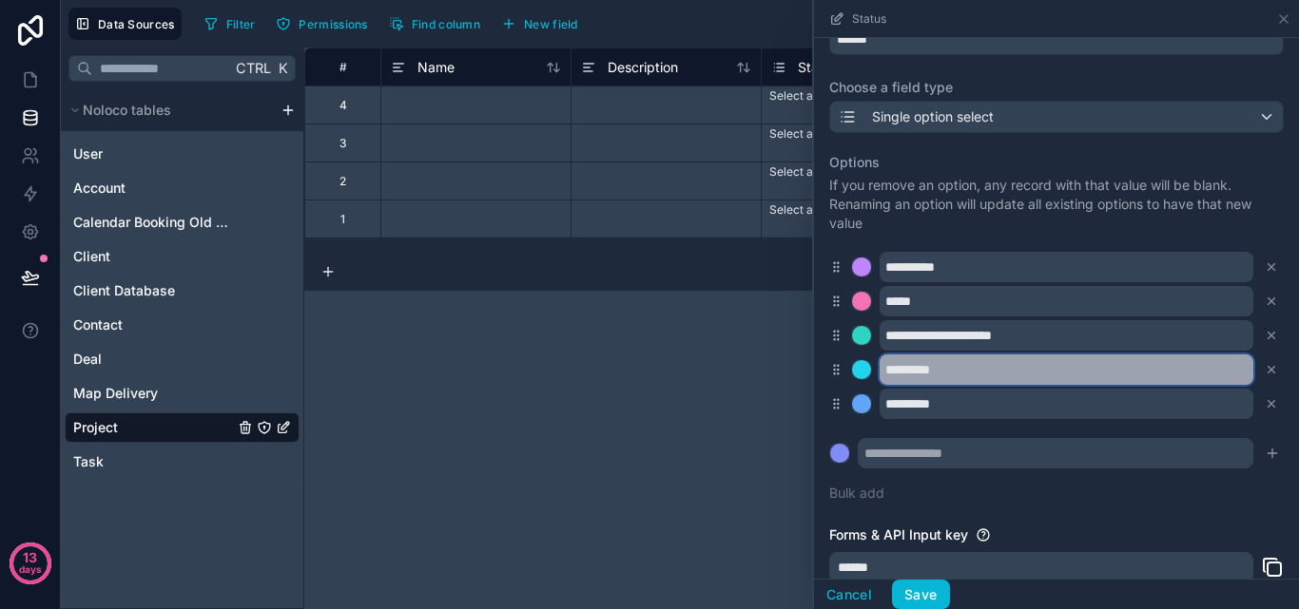
click at [955, 379] on input "*********" at bounding box center [1066, 370] width 374 height 30
click at [924, 377] on input "*********" at bounding box center [1066, 370] width 374 height 30
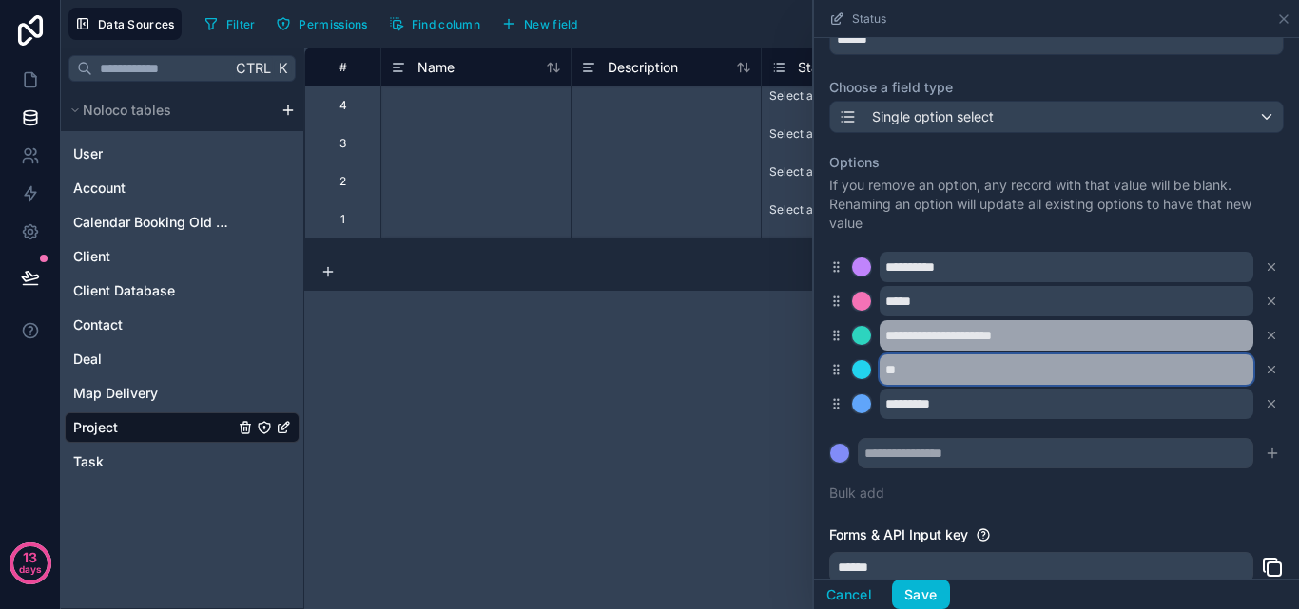
type input "*"
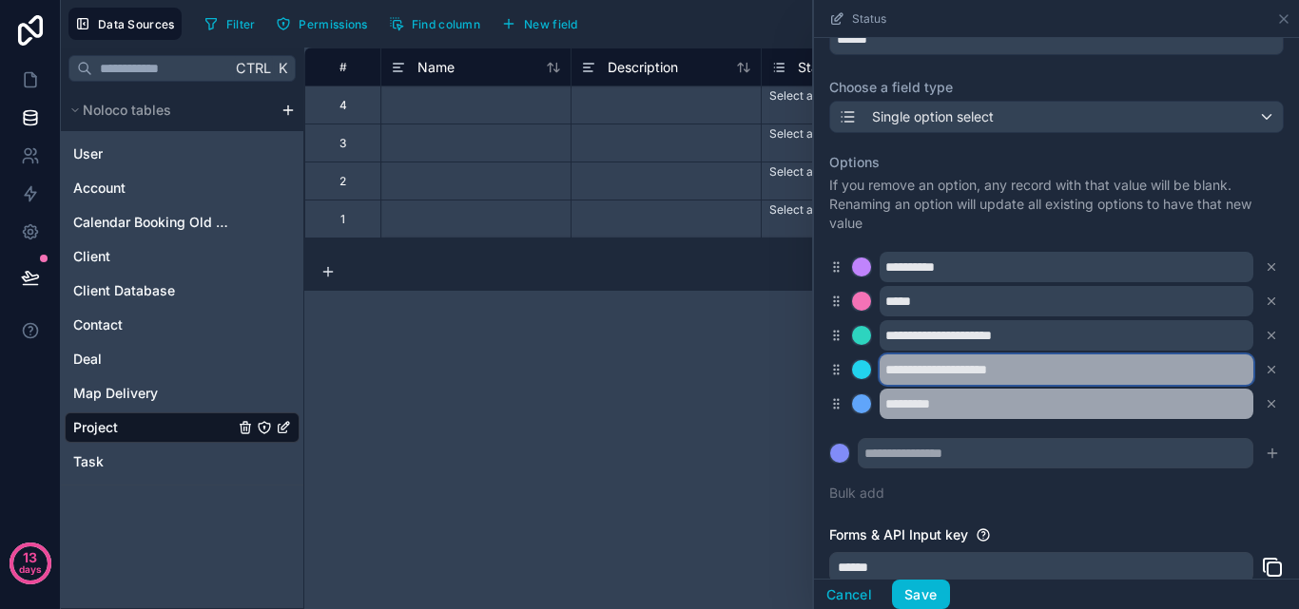
type input "**********"
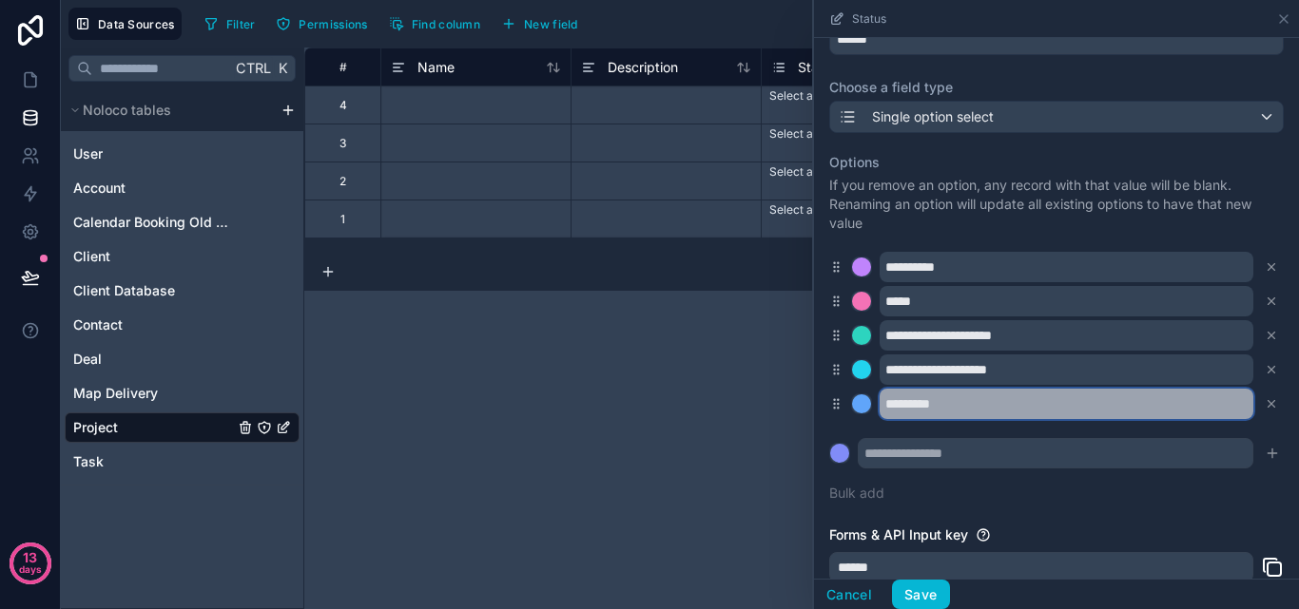
click at [946, 406] on input "*********" at bounding box center [1066, 404] width 374 height 30
type input "**********"
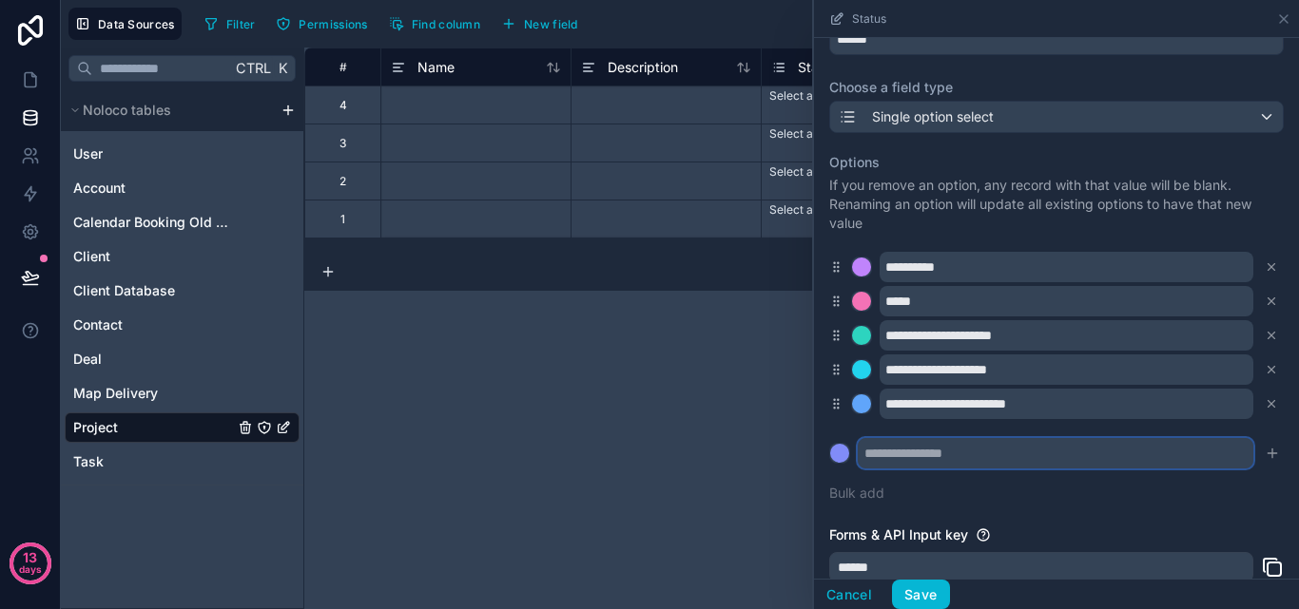
click at [905, 462] on input "text" at bounding box center [1056, 453] width 396 height 30
click at [1152, 449] on input "text" at bounding box center [1056, 453] width 396 height 30
type input "**********"
click at [1272, 456] on icon "submit" at bounding box center [1272, 453] width 0 height 9
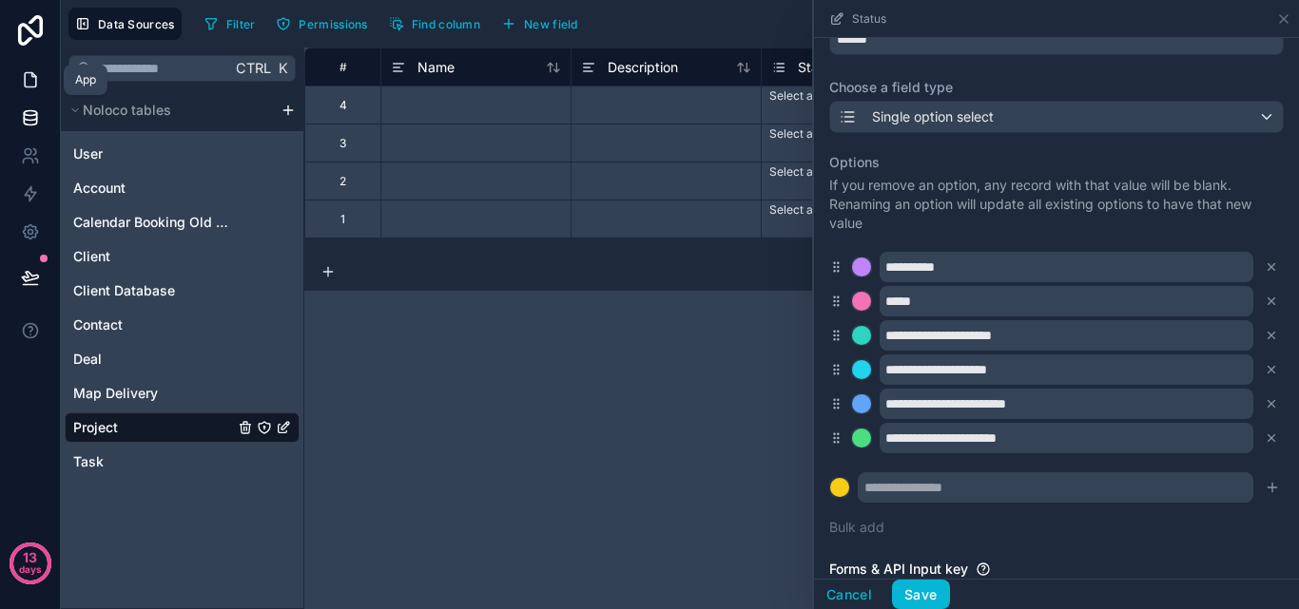
click at [34, 87] on icon at bounding box center [30, 80] width 11 height 14
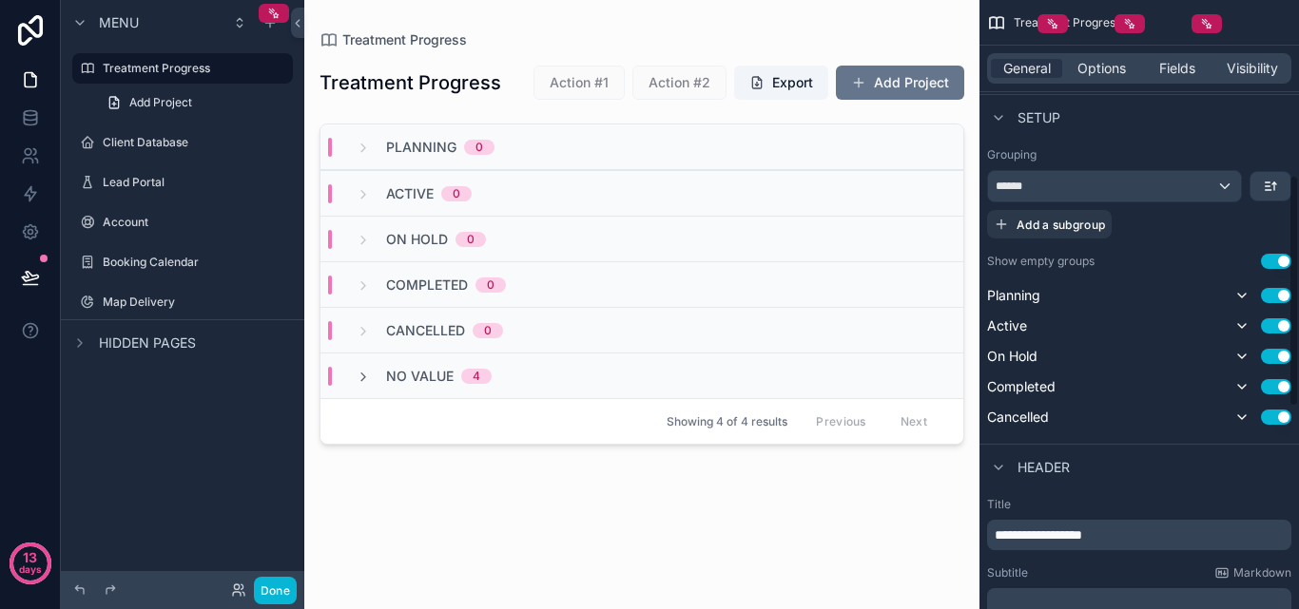
scroll to position [380, 0]
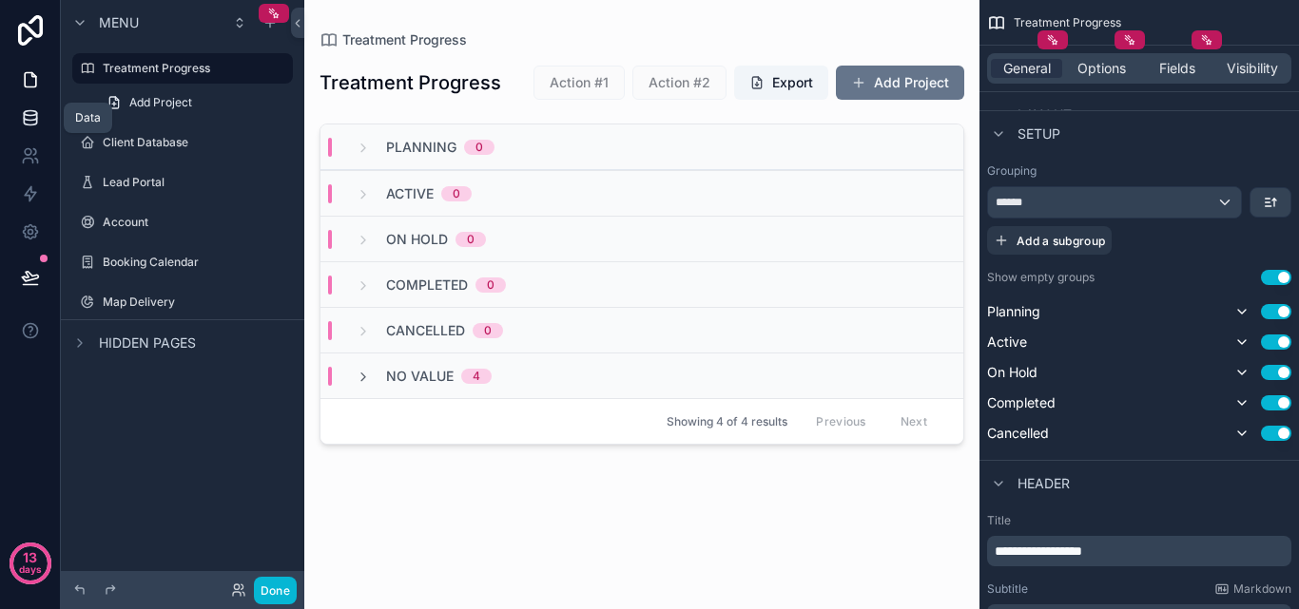
click at [27, 122] on icon at bounding box center [30, 117] width 19 height 19
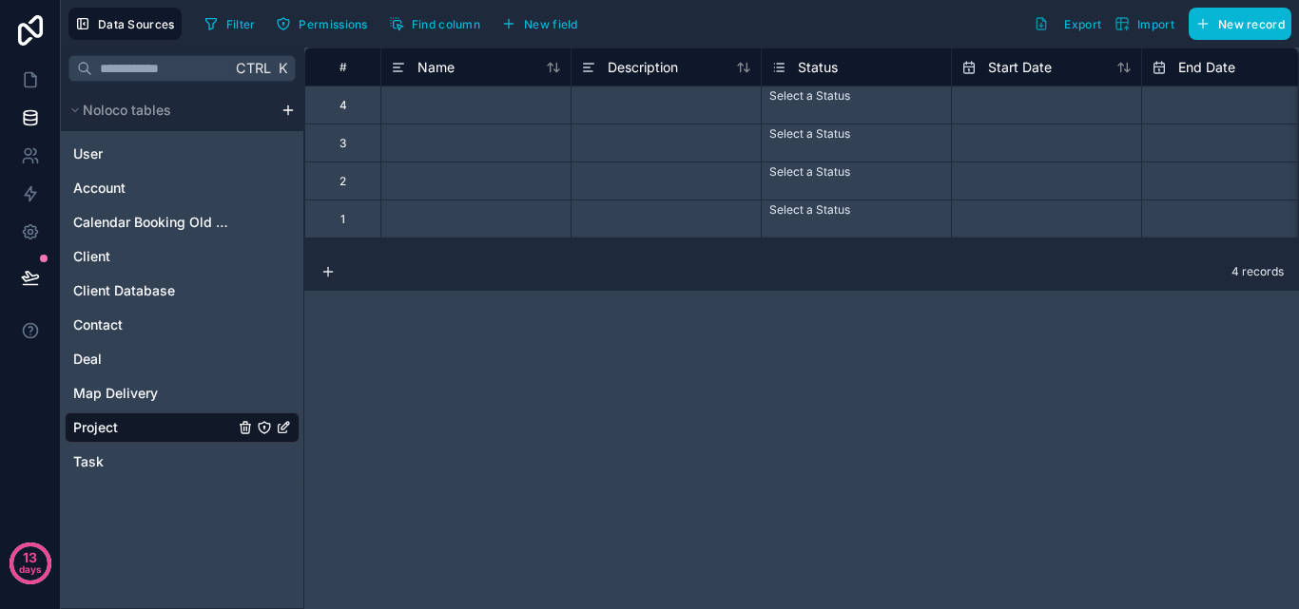
click at [859, 72] on div "Status" at bounding box center [856, 67] width 170 height 23
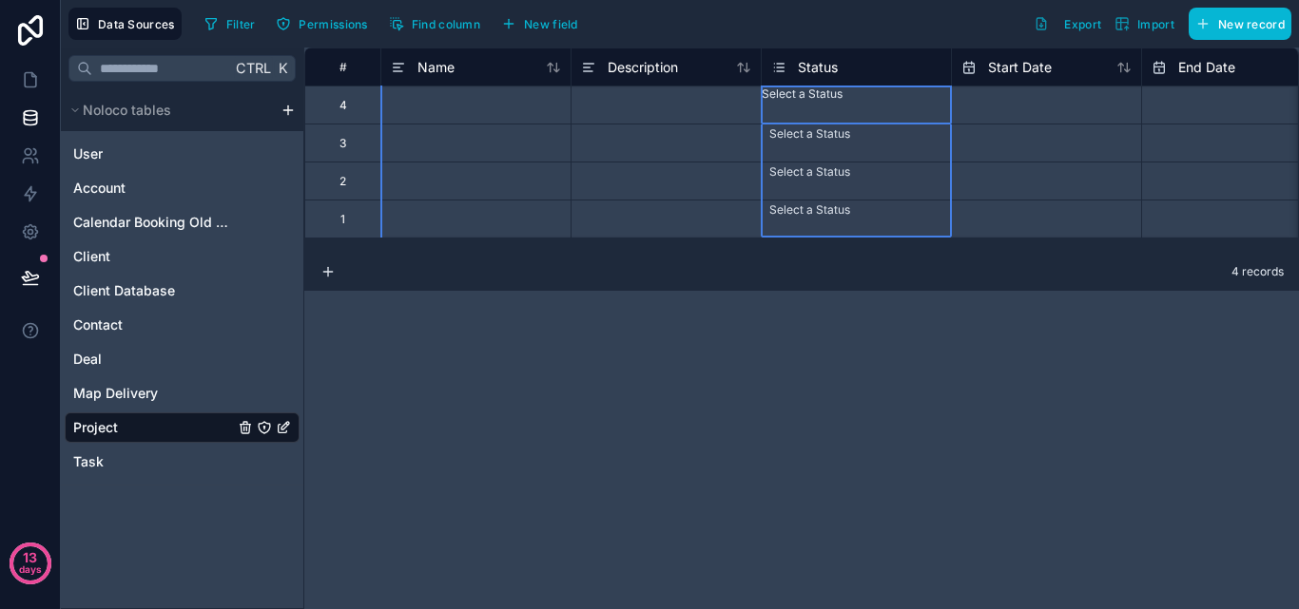
click at [859, 72] on div "Status" at bounding box center [856, 67] width 170 height 23
click at [850, 66] on div "Status" at bounding box center [856, 67] width 170 height 23
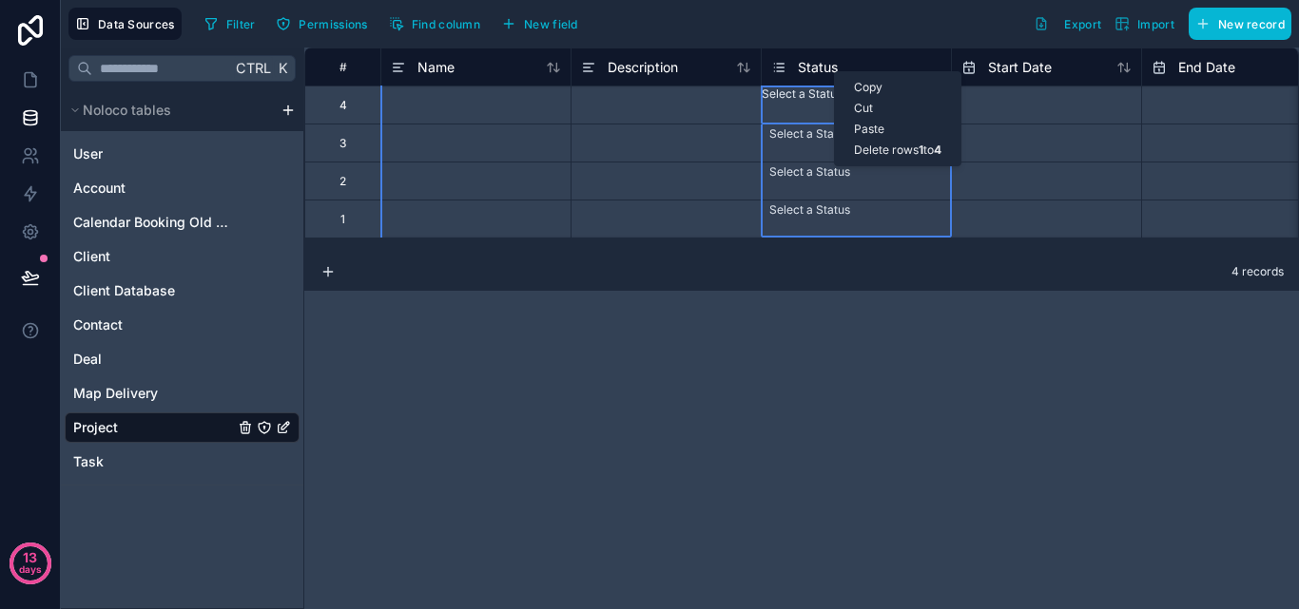
click at [824, 68] on span "Status" at bounding box center [818, 67] width 40 height 19
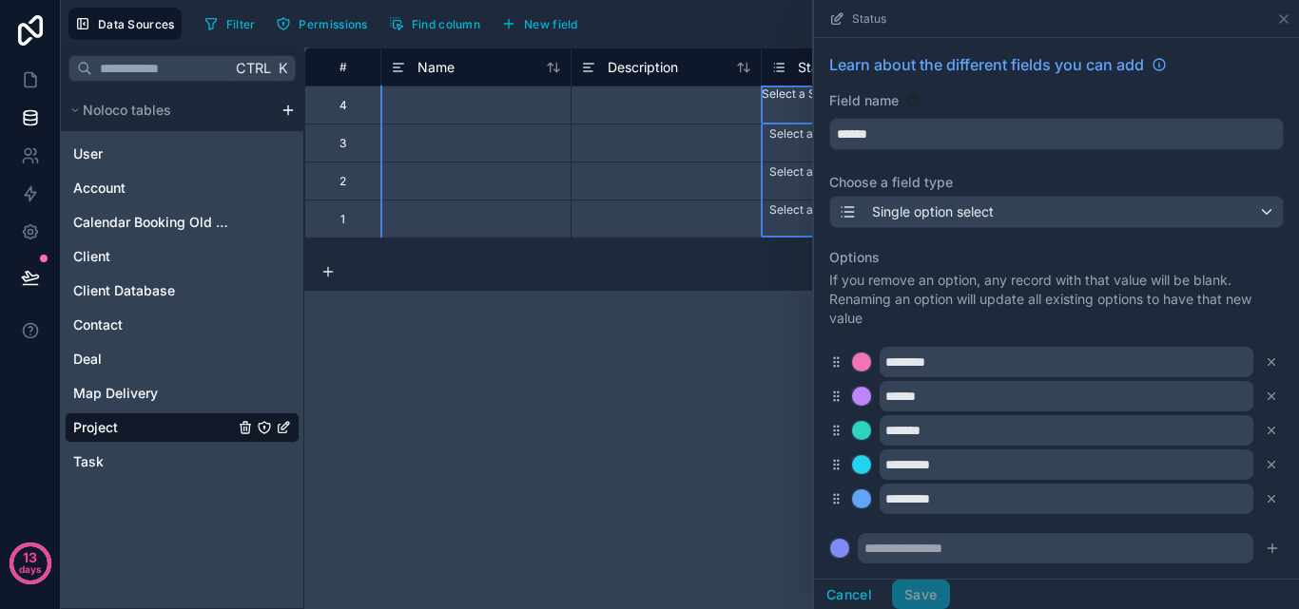
click at [829, 152] on div "# Name Description Status Start Date End Date Progress 4 Select a Status 3 Sele…" at bounding box center [801, 329] width 995 height 562
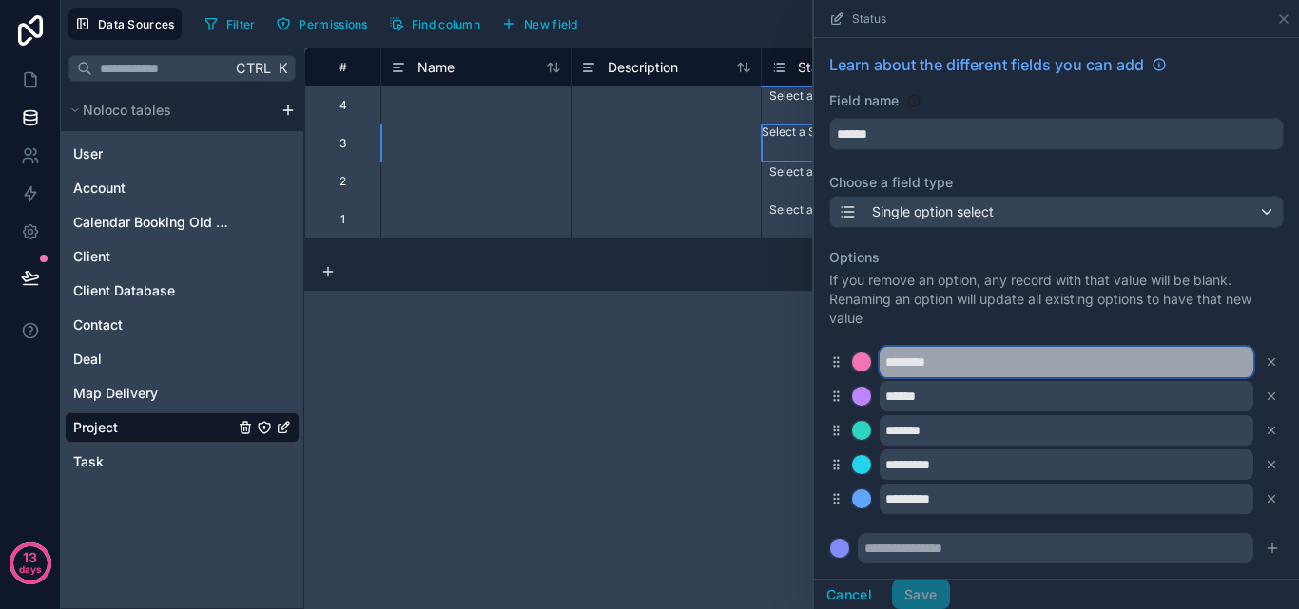
click at [937, 368] on input "********" at bounding box center [1066, 362] width 374 height 30
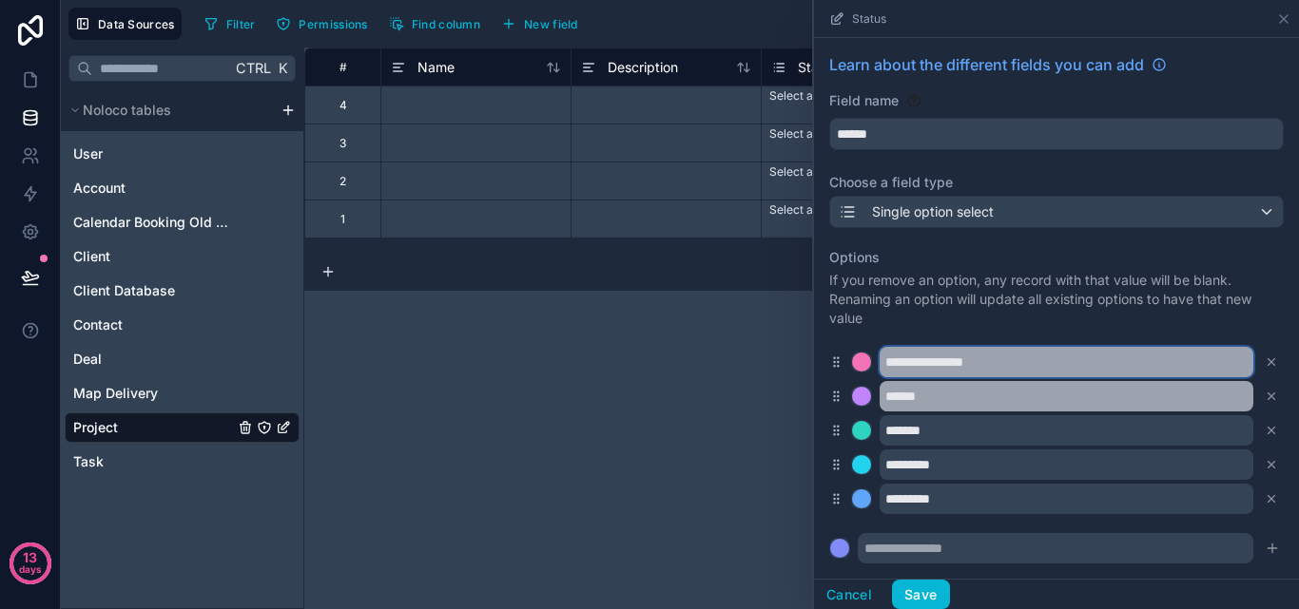
type input "**********"
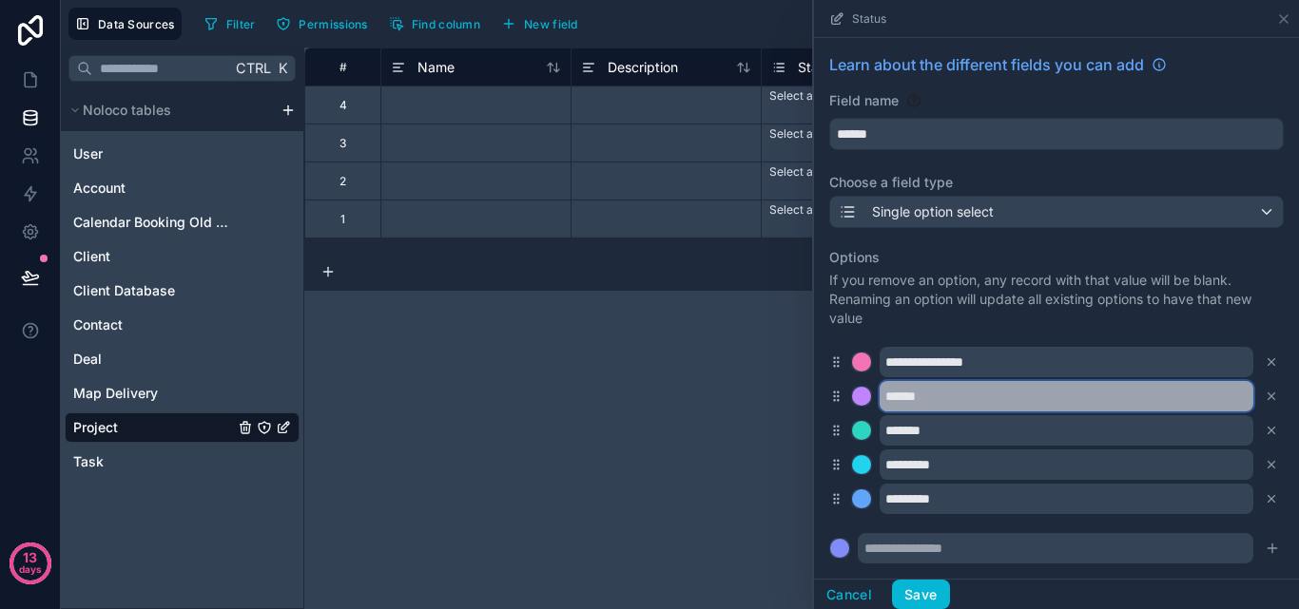
click at [913, 397] on input "******" at bounding box center [1066, 396] width 374 height 30
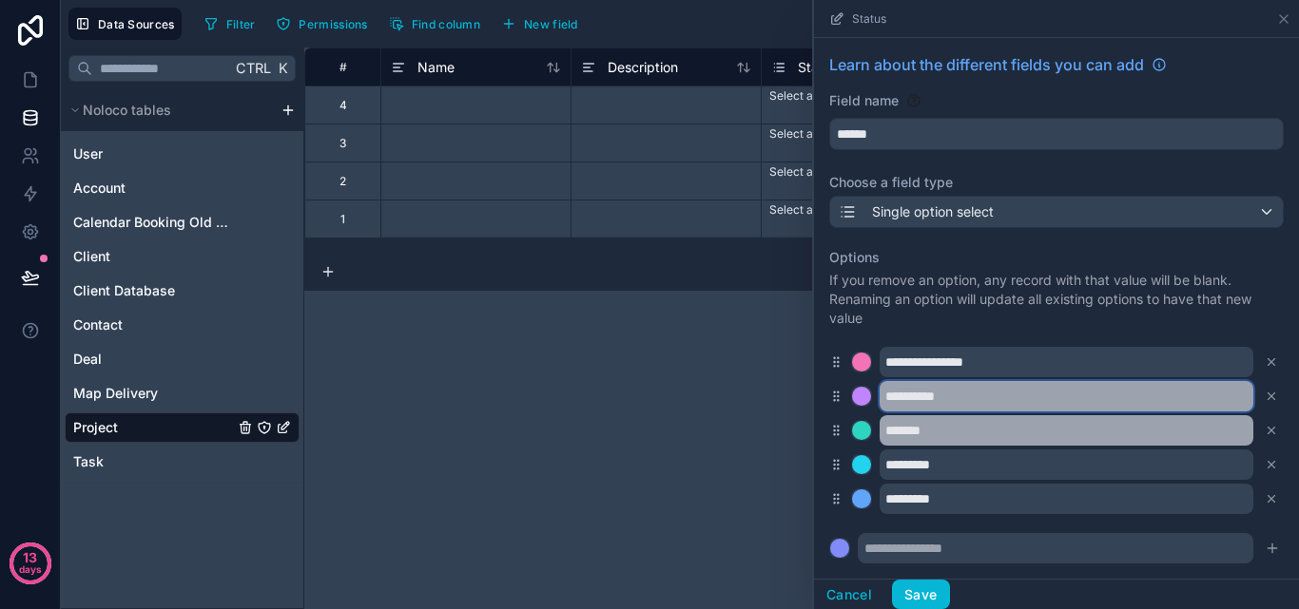
type input "**********"
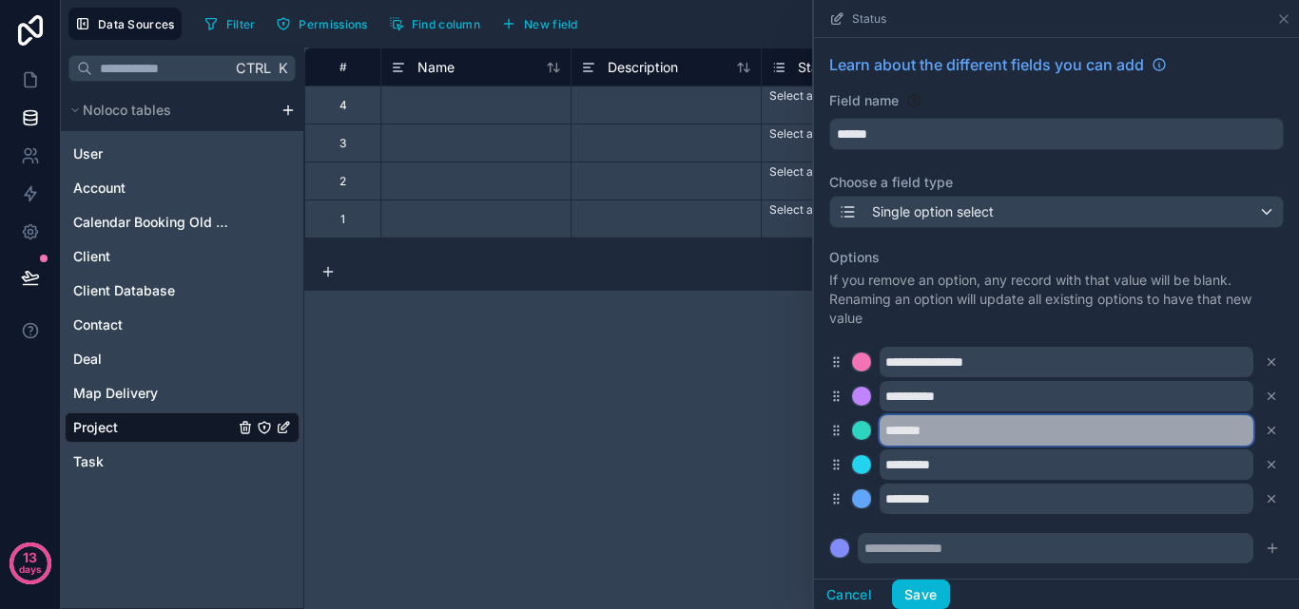
click at [916, 428] on input "*******" at bounding box center [1066, 430] width 374 height 30
drag, startPoint x: 916, startPoint y: 428, endPoint x: 943, endPoint y: 430, distance: 27.6
click at [943, 429] on input "*******" at bounding box center [1066, 430] width 374 height 30
click at [911, 436] on input "*******" at bounding box center [1066, 430] width 374 height 30
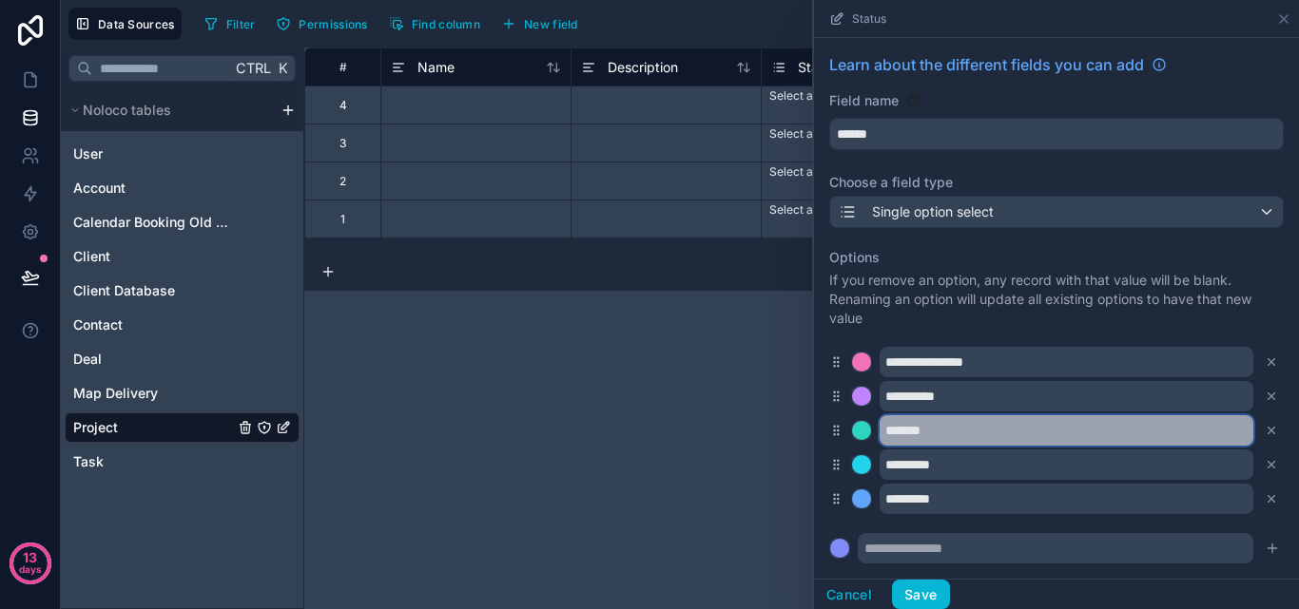
click at [911, 436] on input "*******" at bounding box center [1066, 430] width 374 height 30
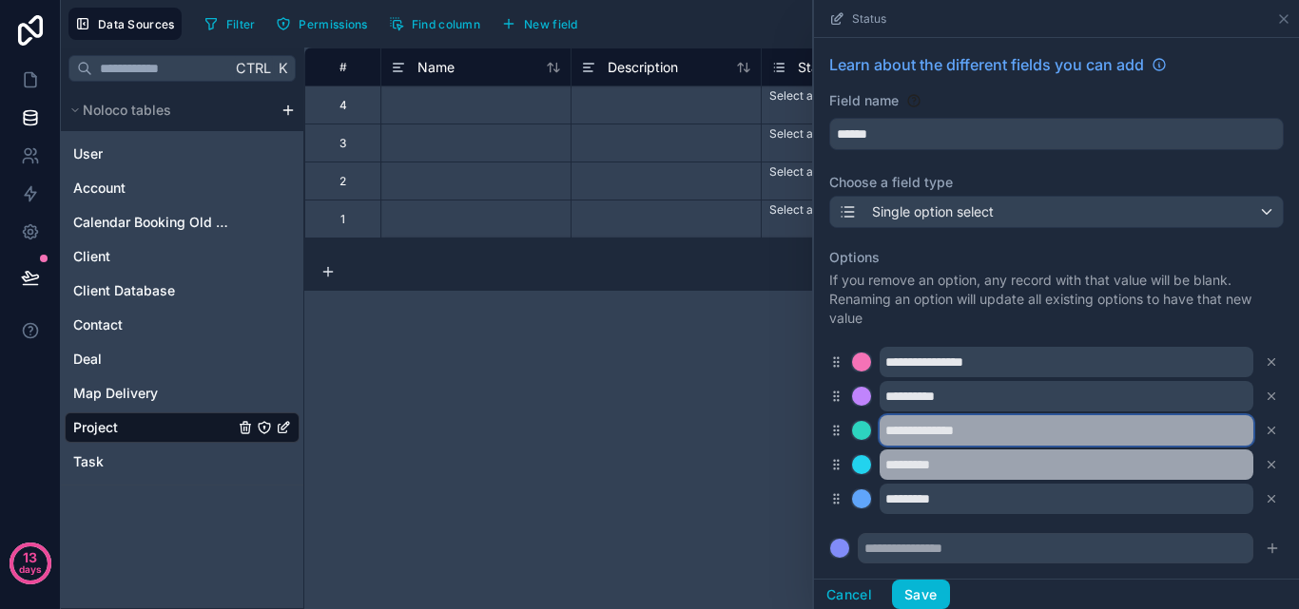
type input "**********"
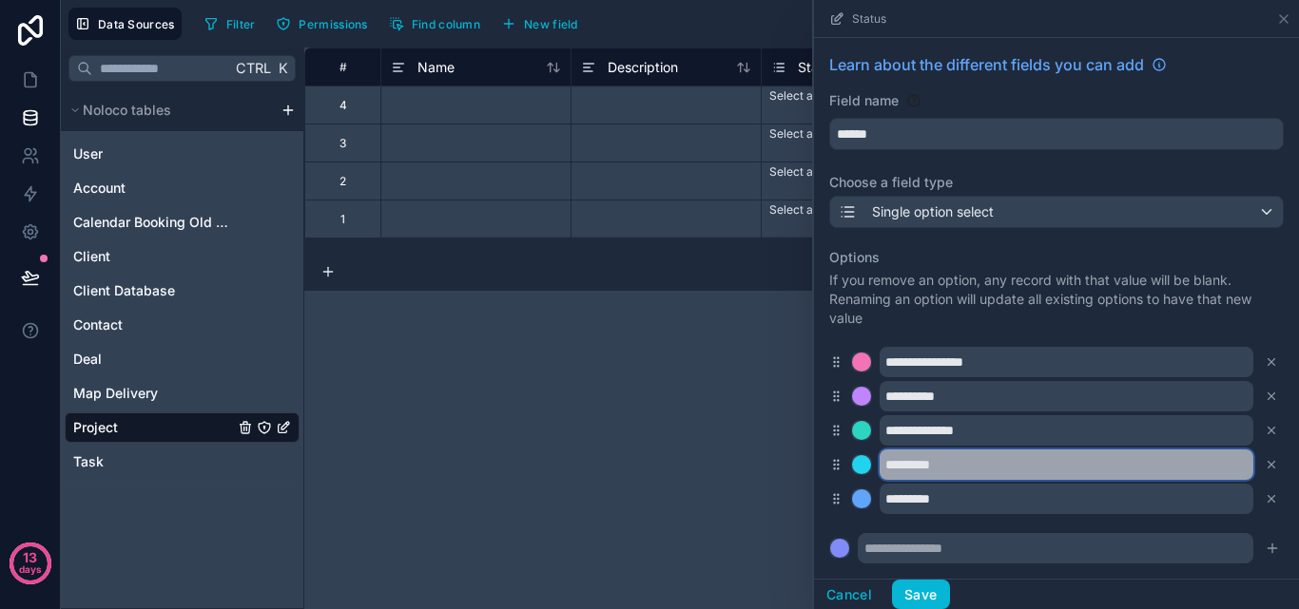
click at [938, 470] on input "*********" at bounding box center [1066, 465] width 374 height 30
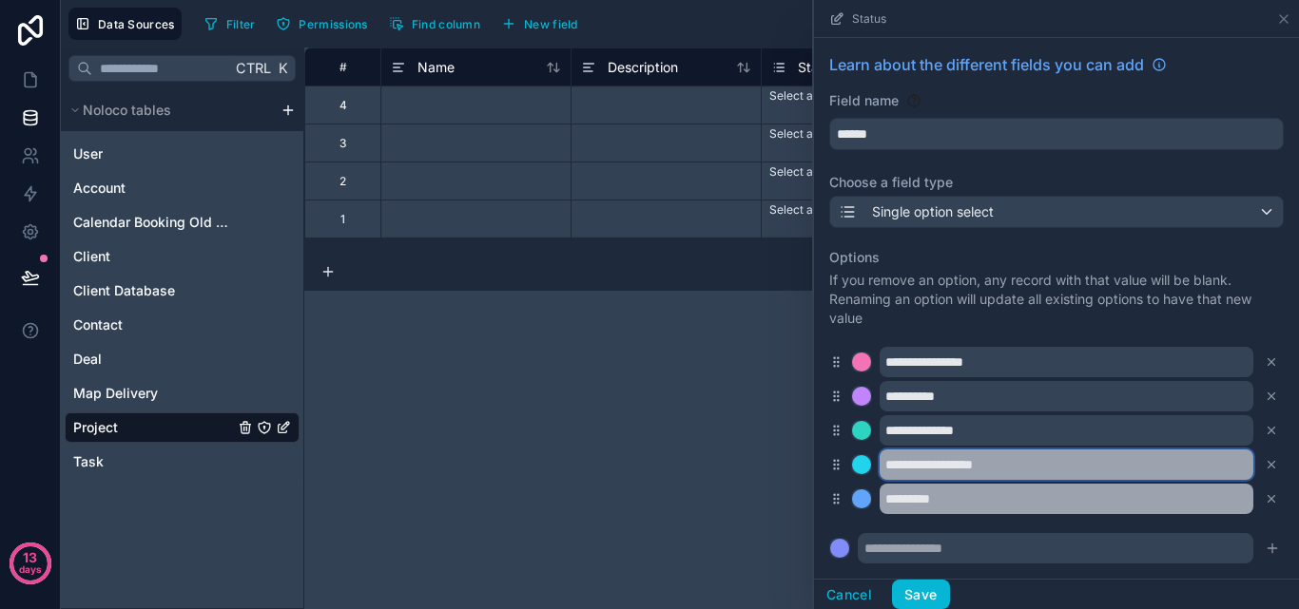
type input "**********"
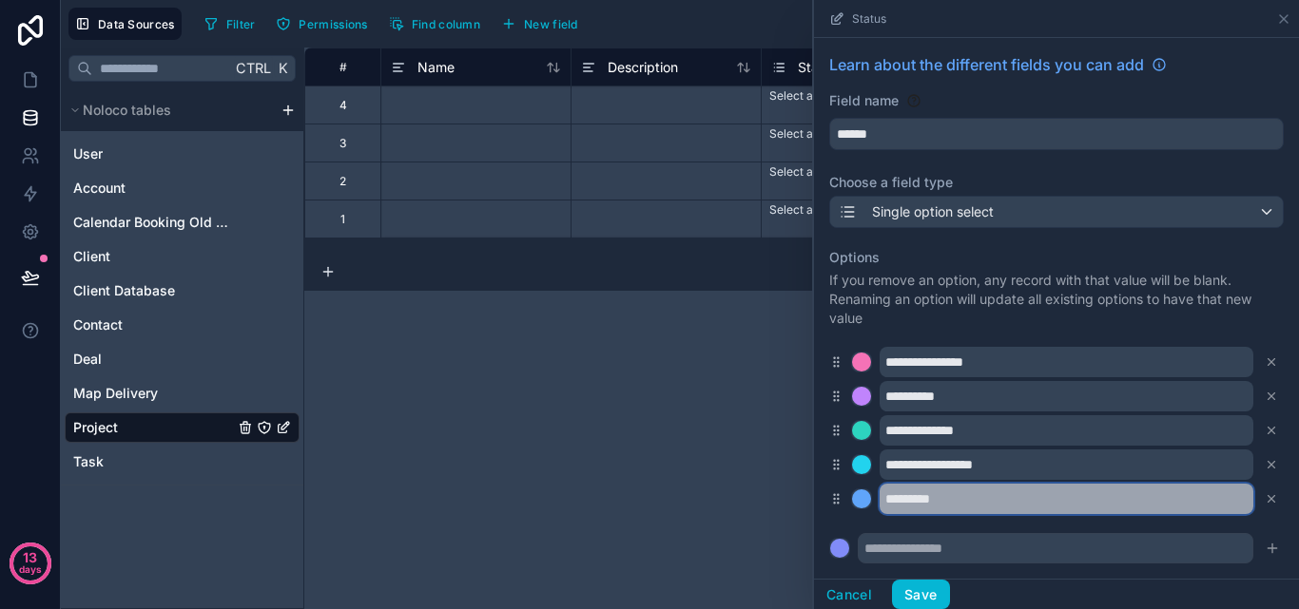
click at [935, 507] on input "*********" at bounding box center [1066, 499] width 374 height 30
type input "**********"
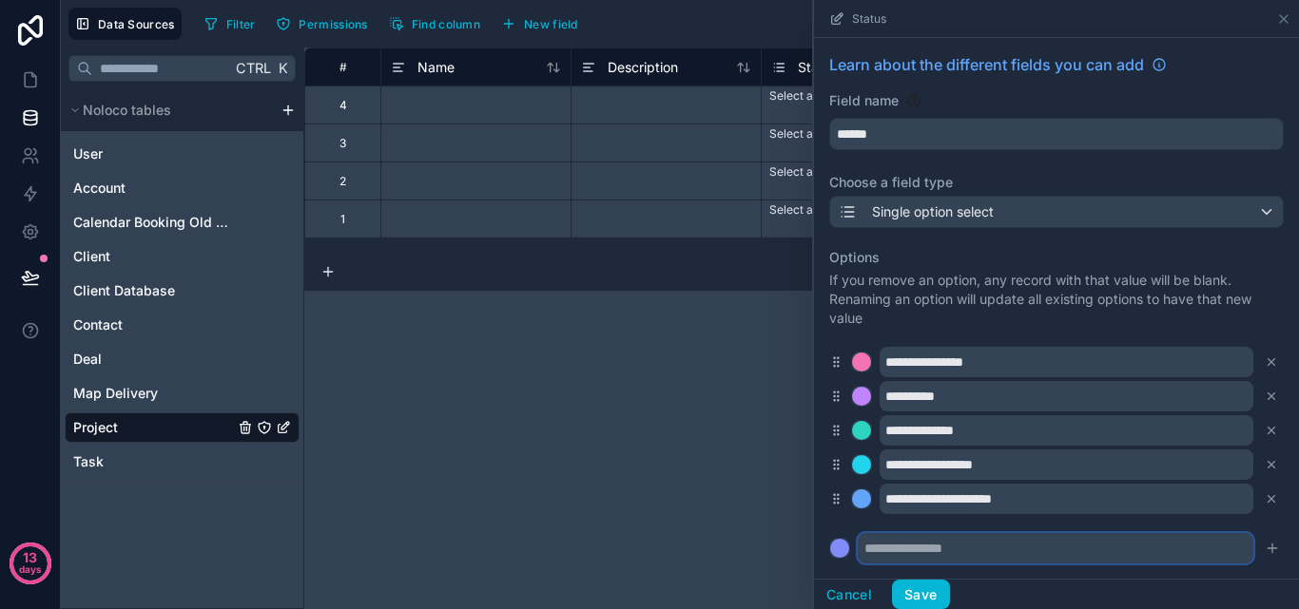
click at [1041, 551] on input "text" at bounding box center [1056, 548] width 396 height 30
type input "**********"
click at [1265, 541] on icon "submit" at bounding box center [1272, 548] width 15 height 15
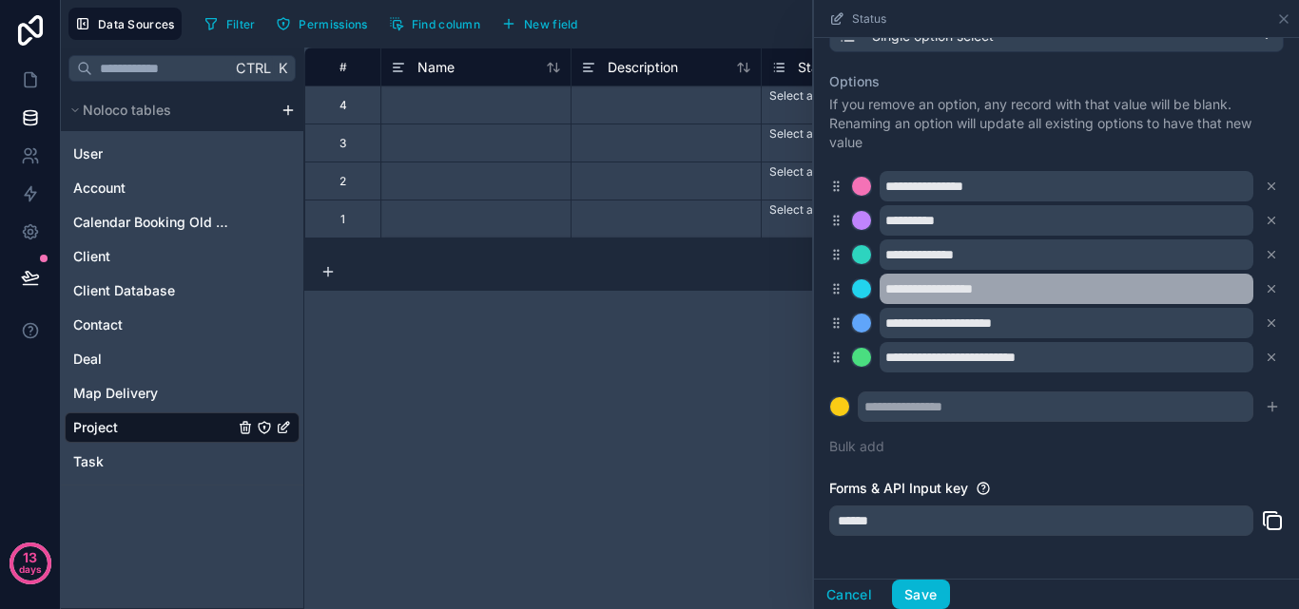
scroll to position [190, 0]
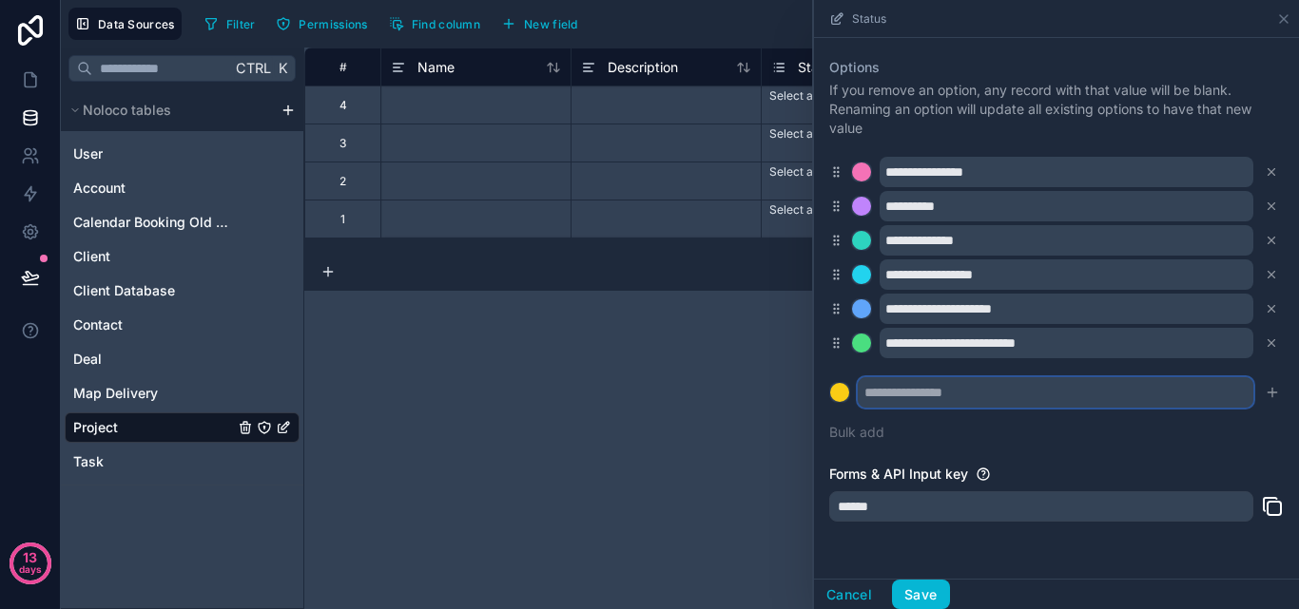
click at [1072, 394] on input "text" at bounding box center [1056, 392] width 396 height 30
click at [910, 399] on input "text" at bounding box center [1056, 392] width 396 height 30
type input "*********"
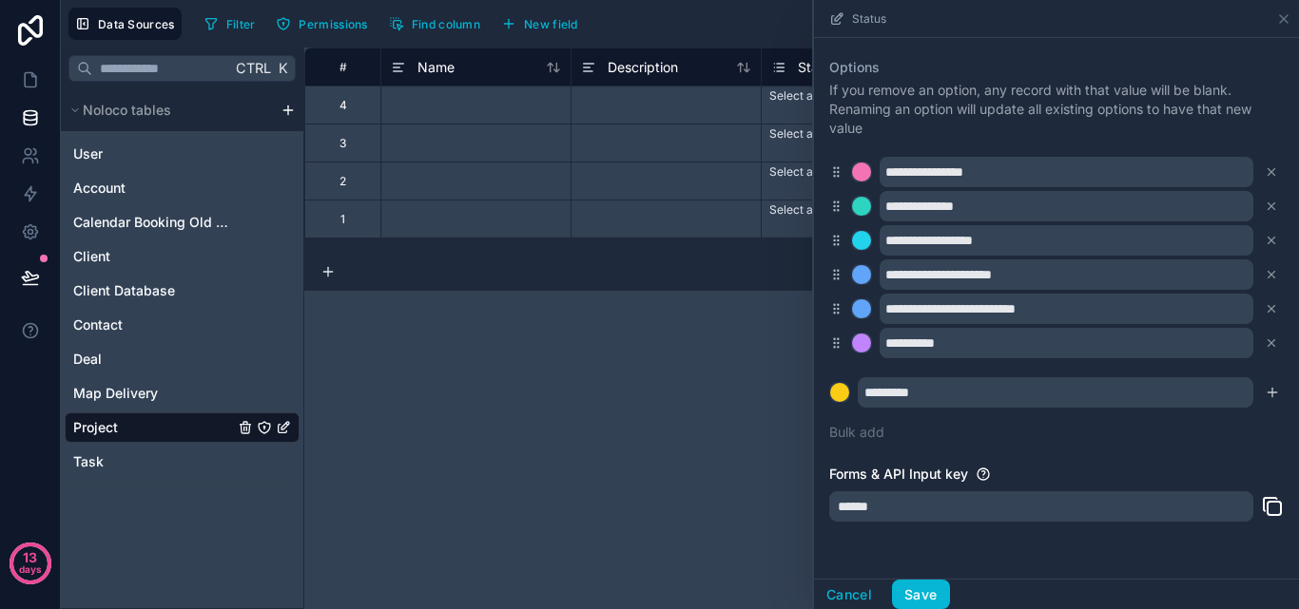
click at [1265, 396] on icon "submit" at bounding box center [1272, 392] width 15 height 15
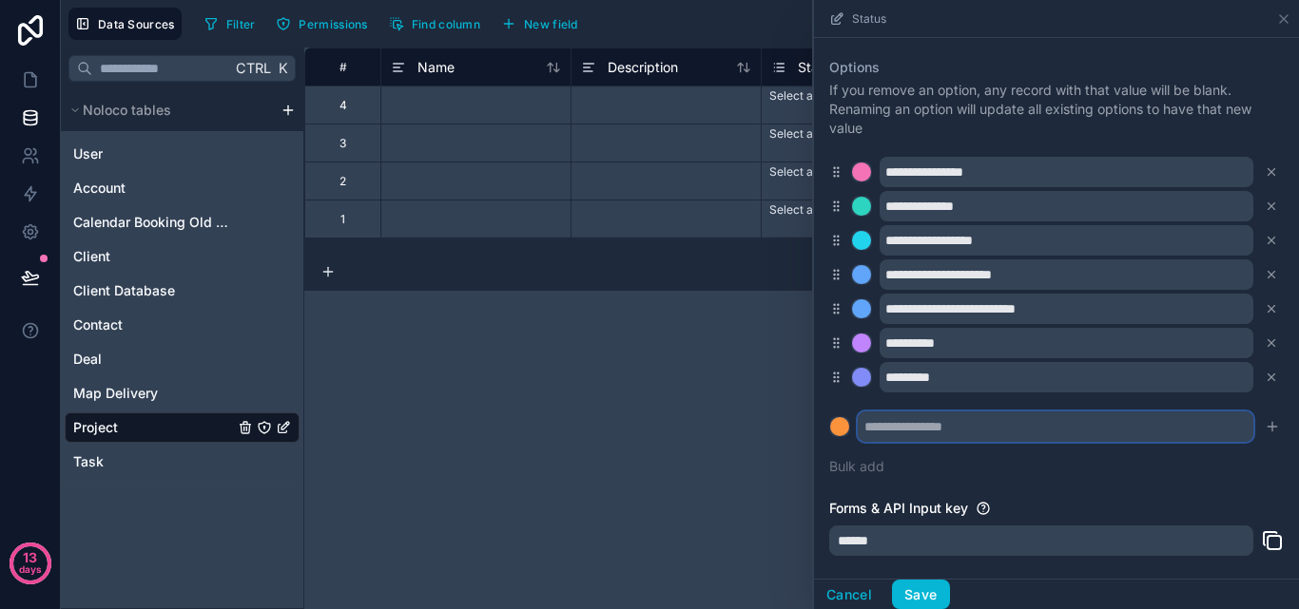
click at [1059, 427] on input "text" at bounding box center [1056, 427] width 396 height 30
type input "**********"
click at [1265, 430] on icon "submit" at bounding box center [1272, 426] width 15 height 15
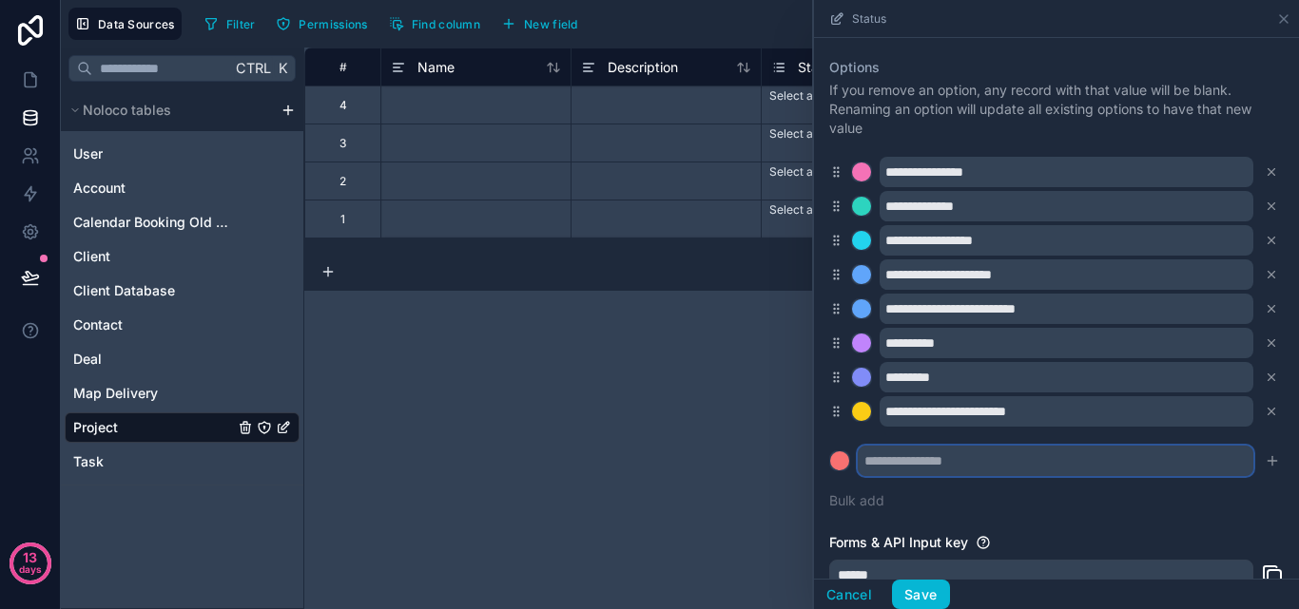
click at [1072, 458] on input "text" at bounding box center [1056, 461] width 396 height 30
type input "**********"
click at [1084, 492] on div "**********" at bounding box center [1056, 284] width 454 height 475
click at [1265, 465] on icon "submit" at bounding box center [1272, 461] width 15 height 15
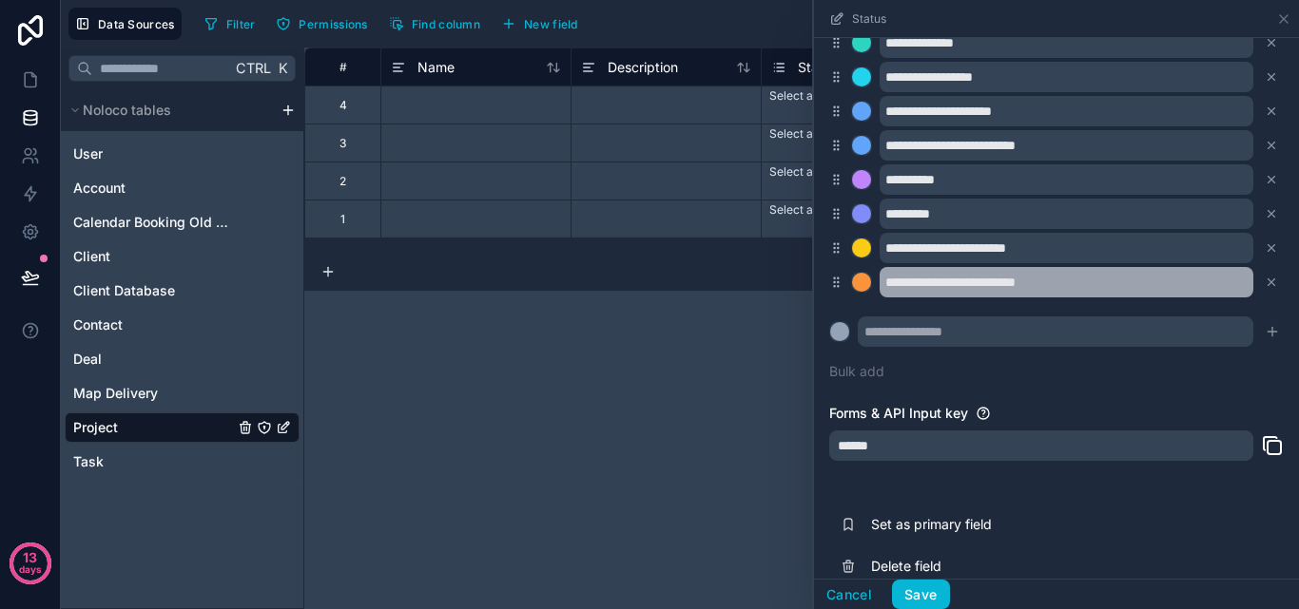
scroll to position [377, 0]
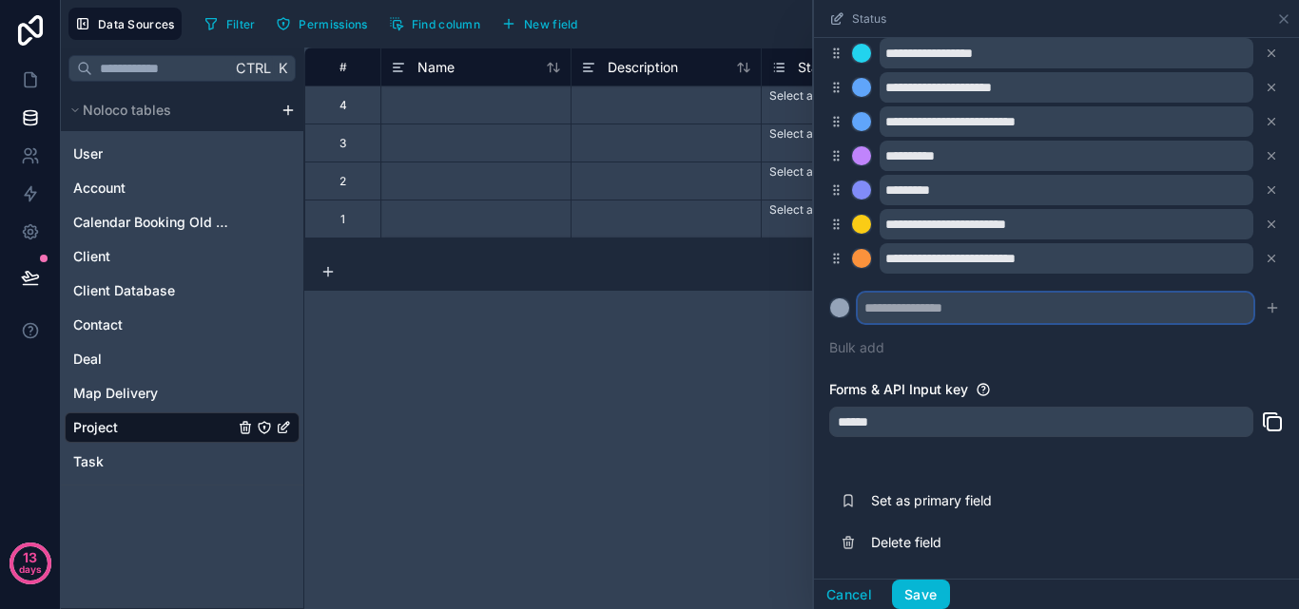
click at [1193, 308] on input "text" at bounding box center [1056, 308] width 396 height 30
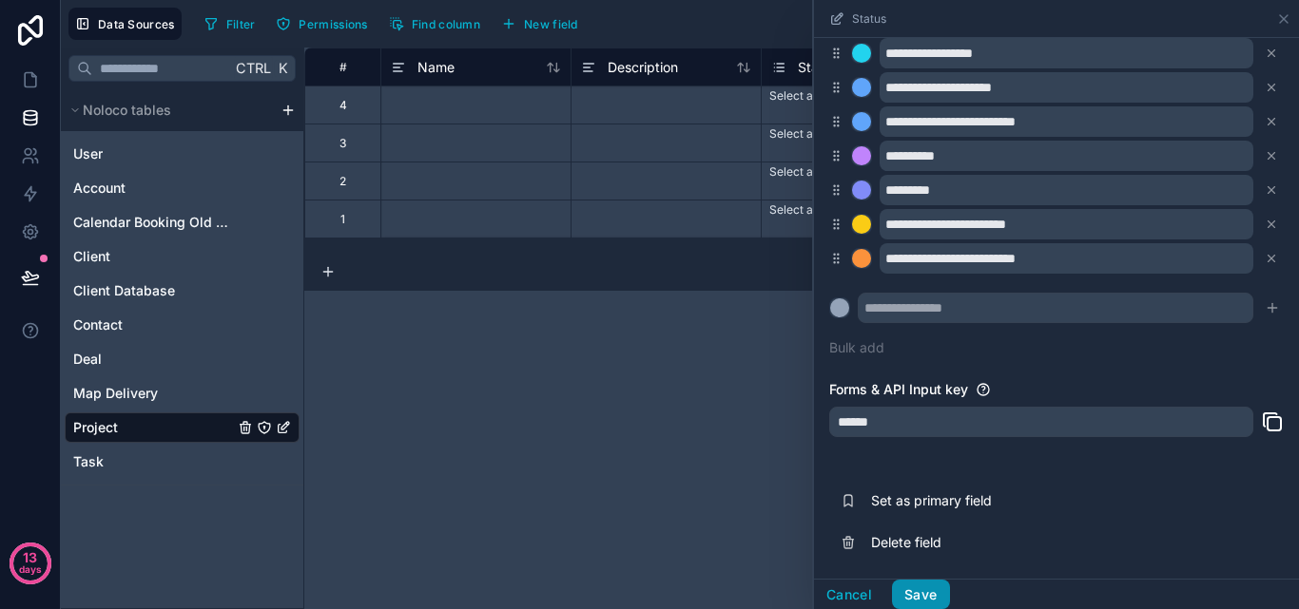
click at [935, 587] on button "Save" at bounding box center [920, 595] width 57 height 30
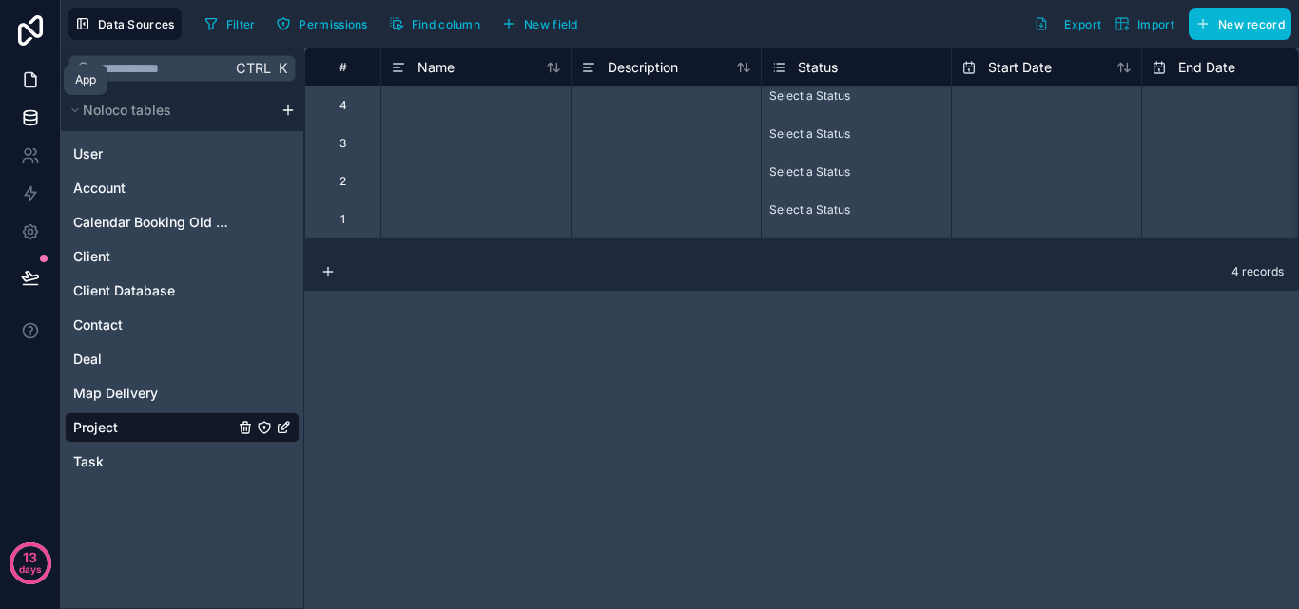
click at [38, 80] on icon at bounding box center [30, 79] width 19 height 19
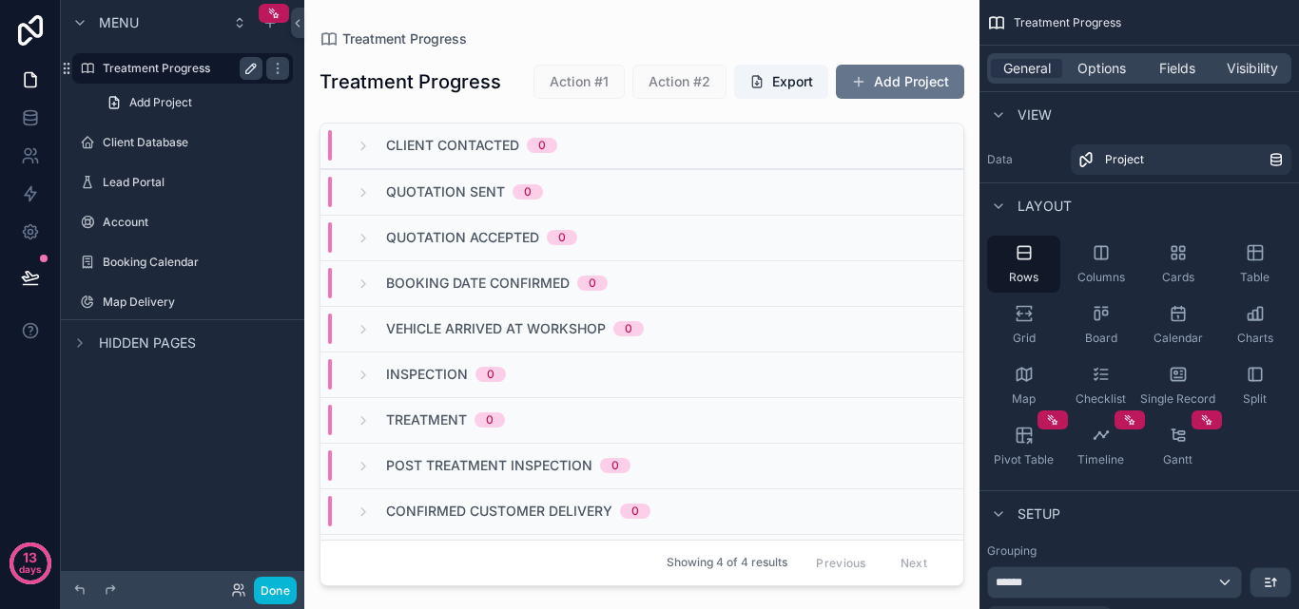
click at [246, 69] on icon "scrollable content" at bounding box center [250, 68] width 15 height 15
click at [164, 75] on input "**********" at bounding box center [167, 68] width 129 height 23
type input "**********"
click at [270, 65] on icon "scrollable content" at bounding box center [277, 68] width 15 height 15
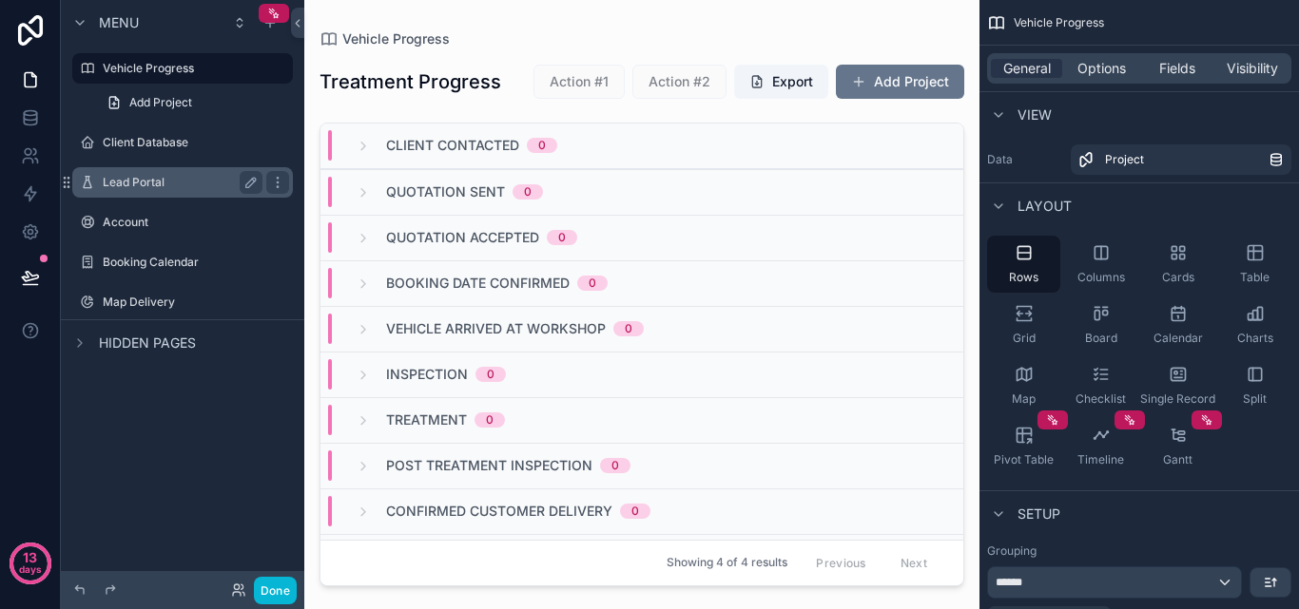
click at [144, 193] on div "Lead Portal" at bounding box center [183, 182] width 160 height 23
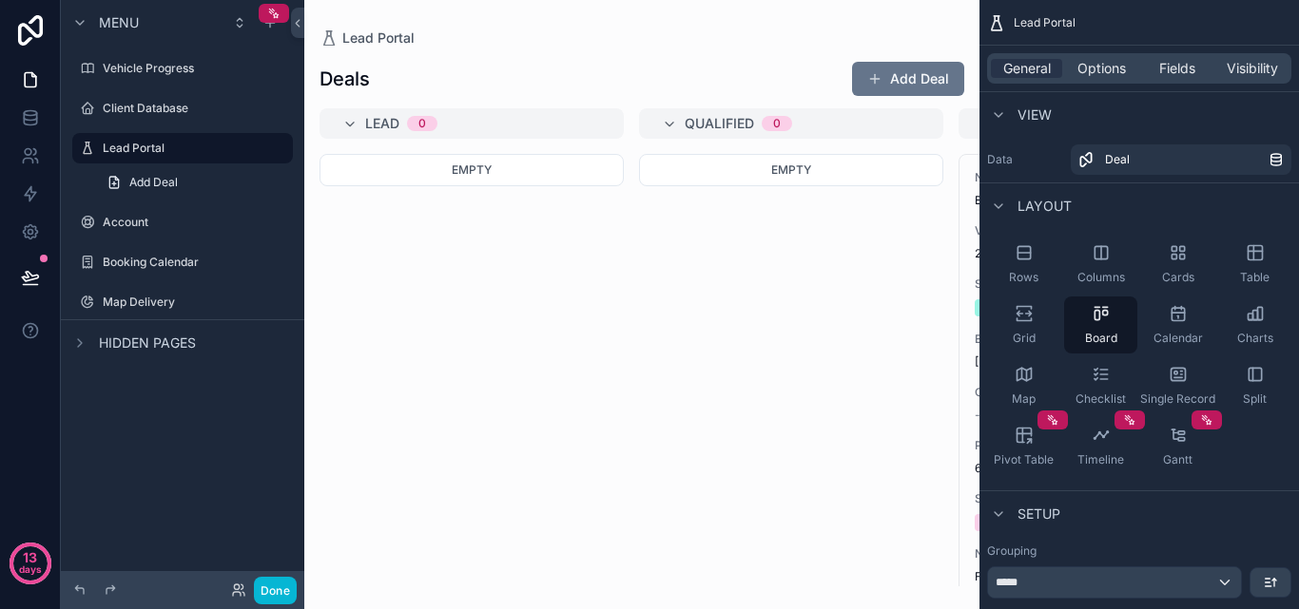
drag, startPoint x: 482, startPoint y: 578, endPoint x: 695, endPoint y: 574, distance: 213.0
click at [695, 574] on div "scrollable content" at bounding box center [641, 304] width 675 height 609
drag, startPoint x: 35, startPoint y: 119, endPoint x: 51, endPoint y: 127, distance: 18.3
click at [35, 118] on icon at bounding box center [30, 117] width 19 height 19
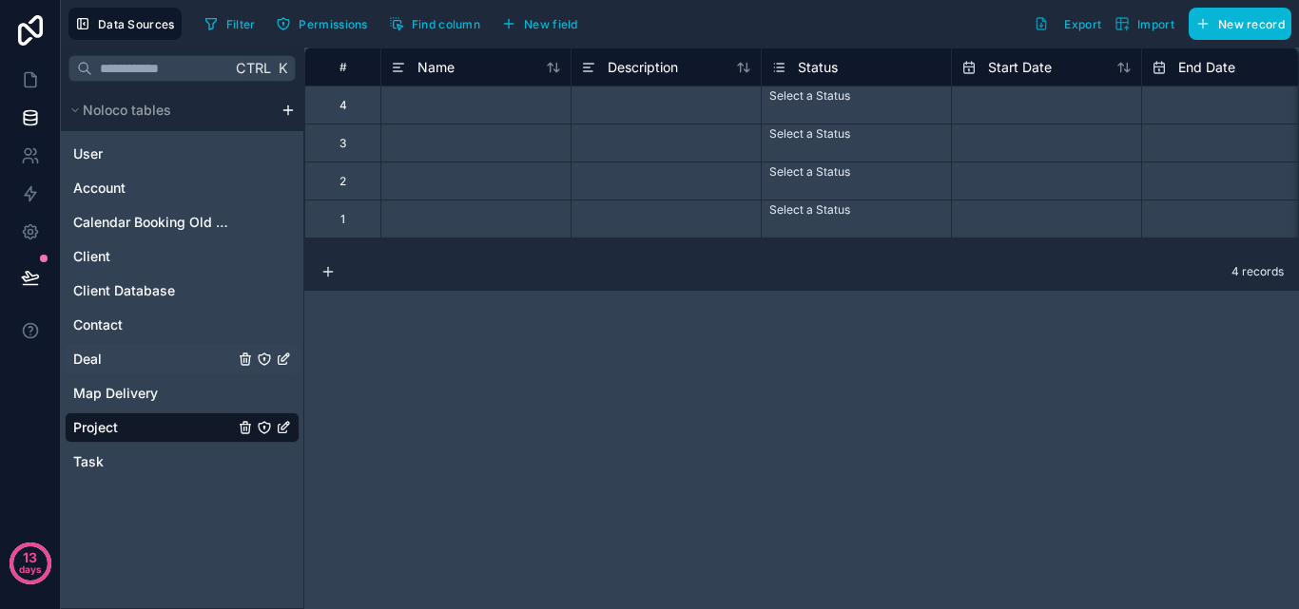
click at [98, 353] on span "Deal" at bounding box center [87, 359] width 29 height 19
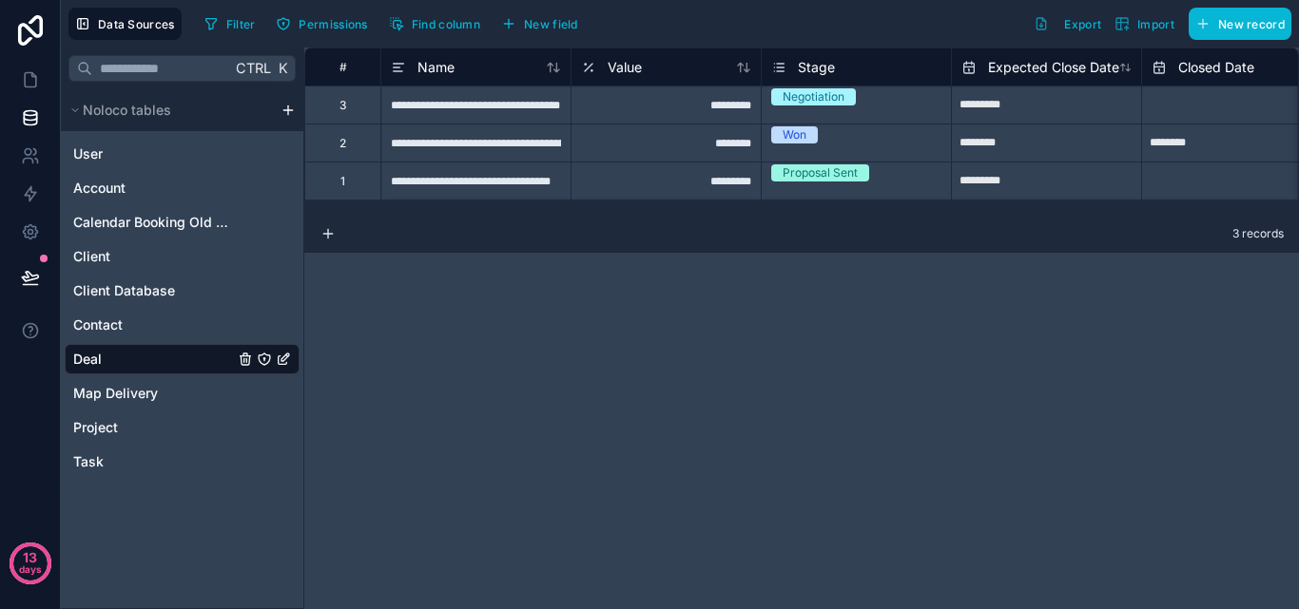
click at [421, 103] on div "**********" at bounding box center [475, 105] width 190 height 38
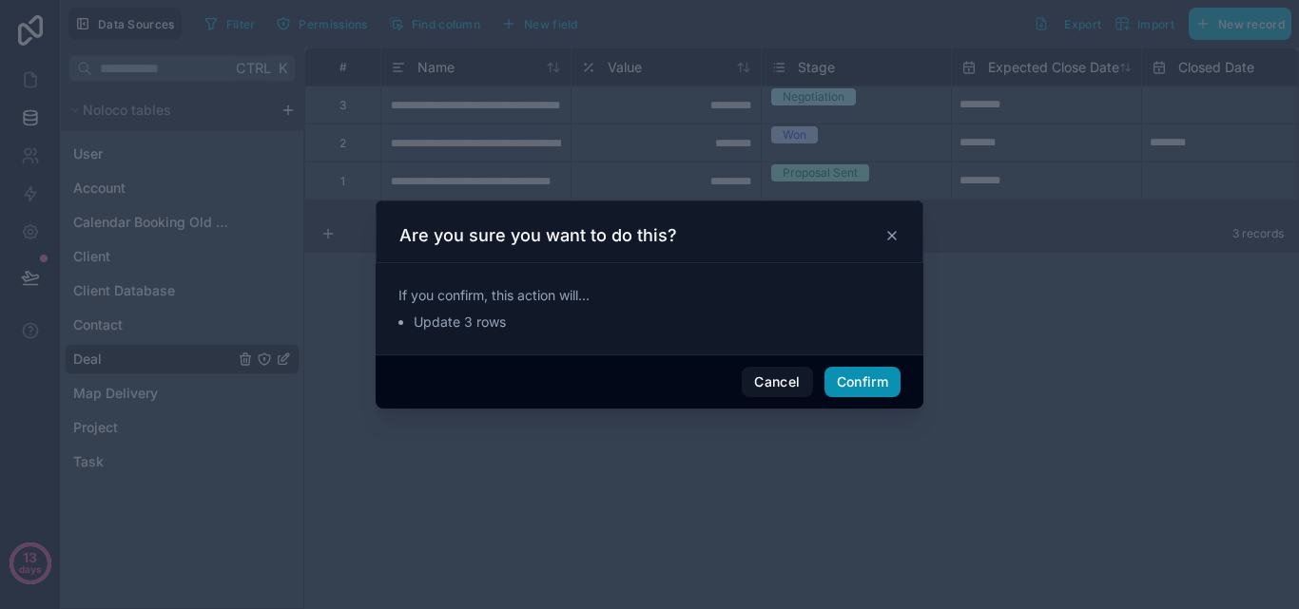
click at [856, 386] on button "Confirm" at bounding box center [862, 382] width 76 height 30
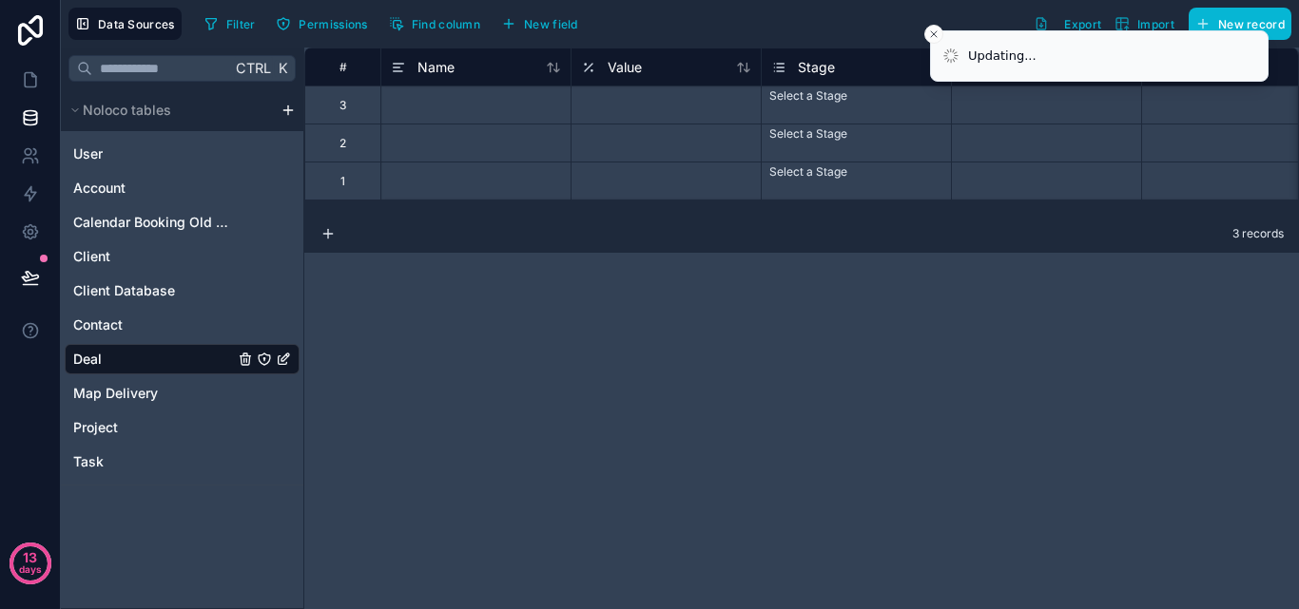
click at [806, 104] on div "Select a Stage" at bounding box center [808, 95] width 78 height 15
click at [806, 102] on div "Select a Stage" at bounding box center [856, 94] width 189 height 15
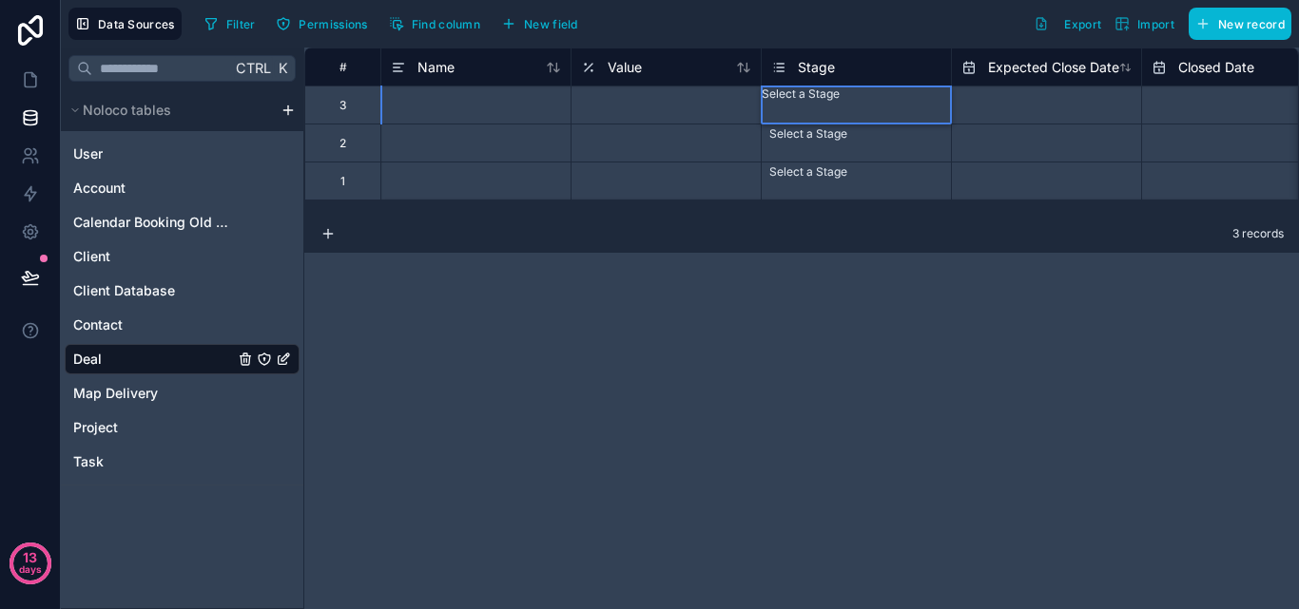
click at [830, 415] on div "# Name Value Stage Expected Close Date Closed Date Probability 3 Select a Stage…" at bounding box center [801, 329] width 995 height 562
click at [678, 336] on div "# Name Value Stage Expected Close Date Closed Date Probability 3 Select a Stage…" at bounding box center [801, 329] width 995 height 562
click at [848, 34] on div "Filter Permissions Find column New field Export Import New record" at bounding box center [744, 24] width 1094 height 32
click at [1021, 321] on div "# Name Value Stage Expected Close Date Closed Date Probability 3 Select a Stage…" at bounding box center [801, 329] width 995 height 562
click at [33, 87] on icon at bounding box center [30, 80] width 11 height 14
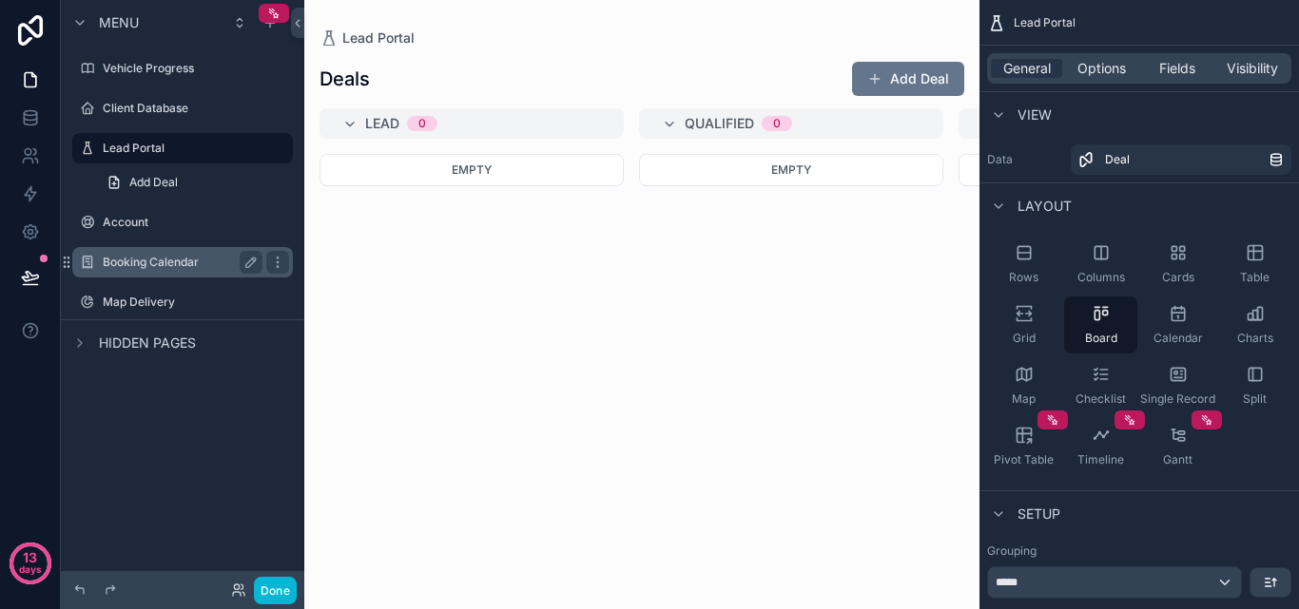
click at [171, 253] on div "Booking Calendar" at bounding box center [183, 262] width 160 height 23
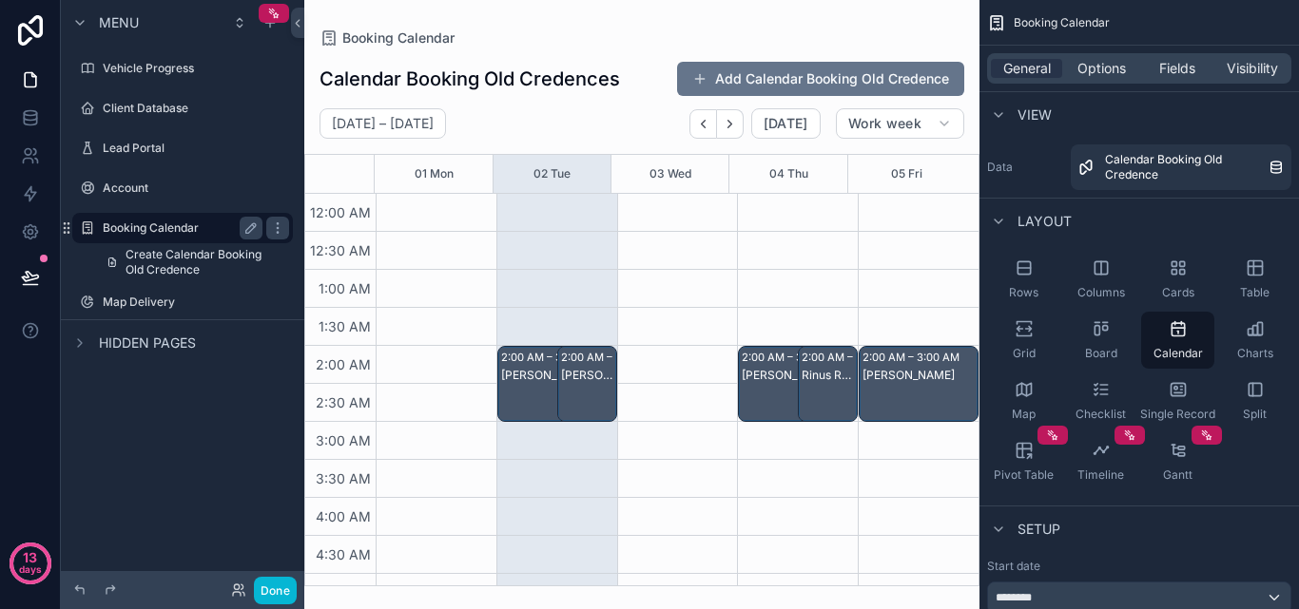
click at [170, 225] on label "Booking Calendar" at bounding box center [179, 228] width 152 height 15
click at [171, 195] on label "Account" at bounding box center [179, 188] width 152 height 15
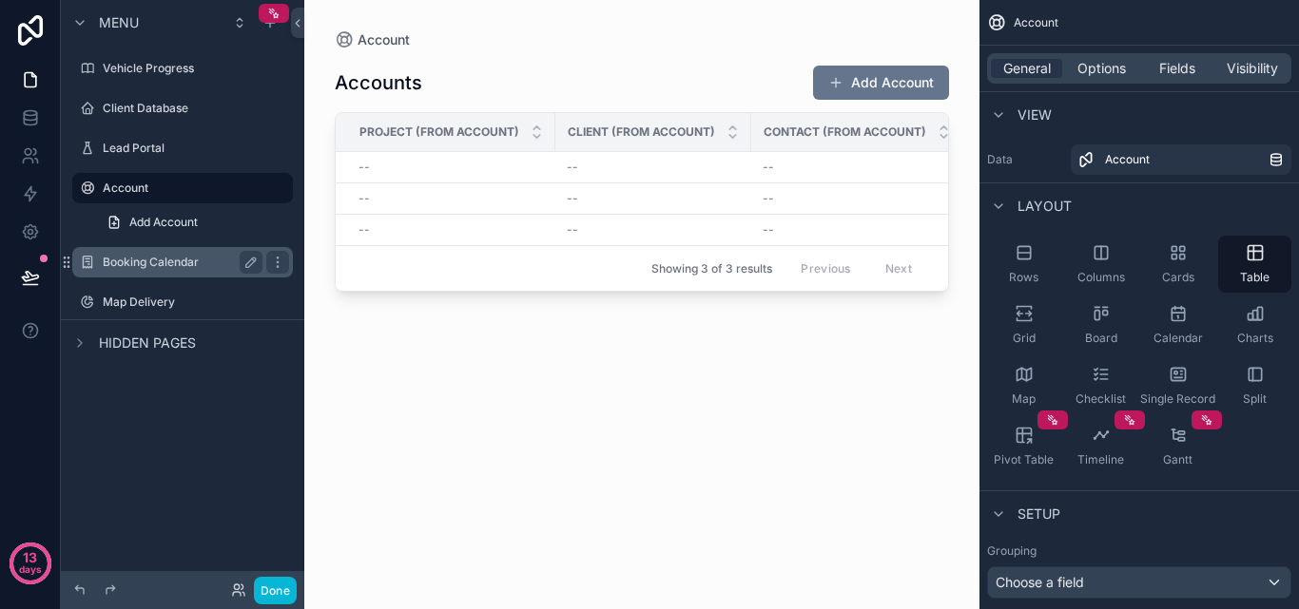
click at [189, 262] on label "Booking Calendar" at bounding box center [179, 262] width 152 height 15
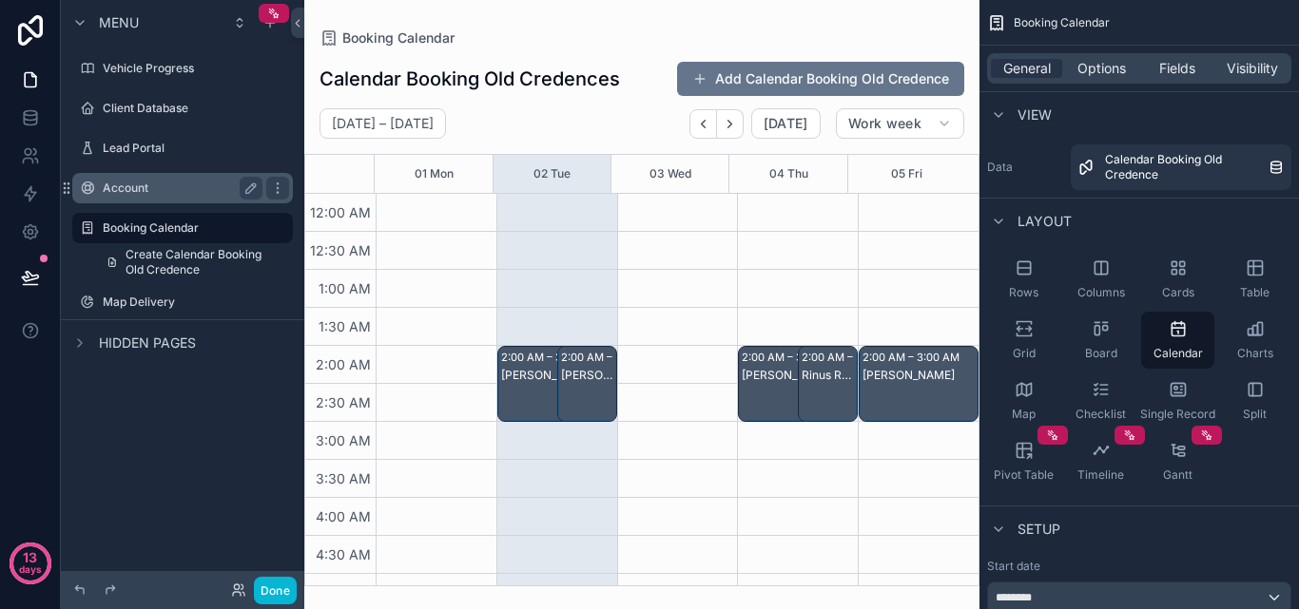
click at [182, 198] on div "Account" at bounding box center [183, 188] width 160 height 23
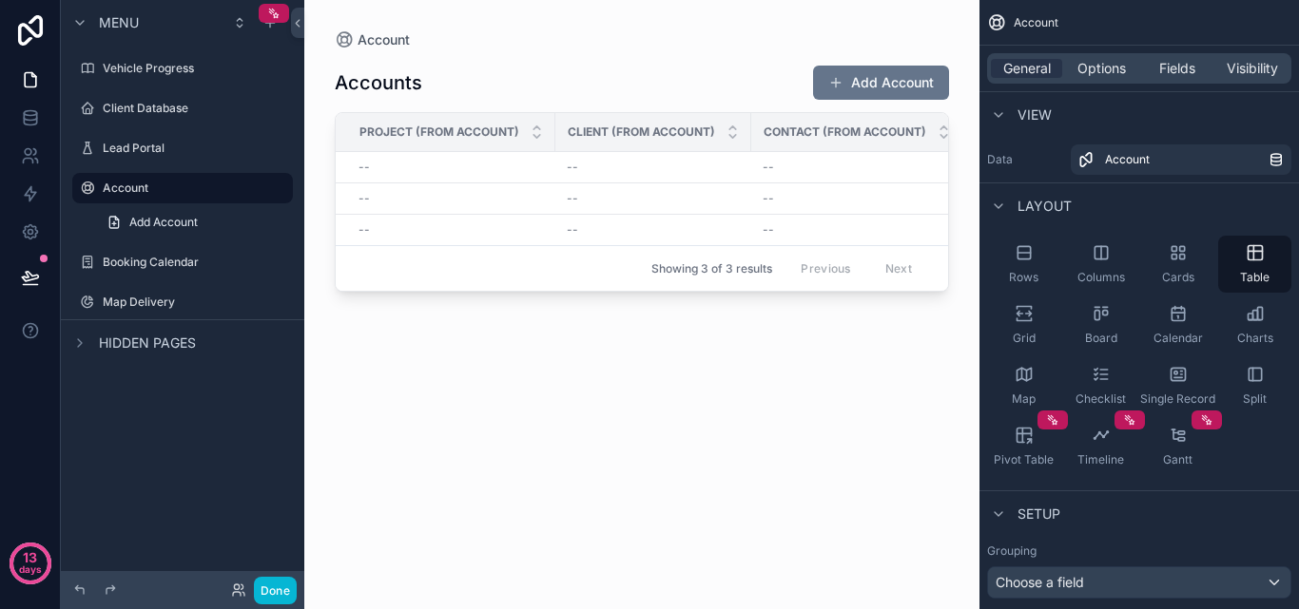
click at [509, 177] on div "scrollable content" at bounding box center [641, 293] width 675 height 587
click at [272, 187] on icon "scrollable content" at bounding box center [277, 188] width 15 height 15
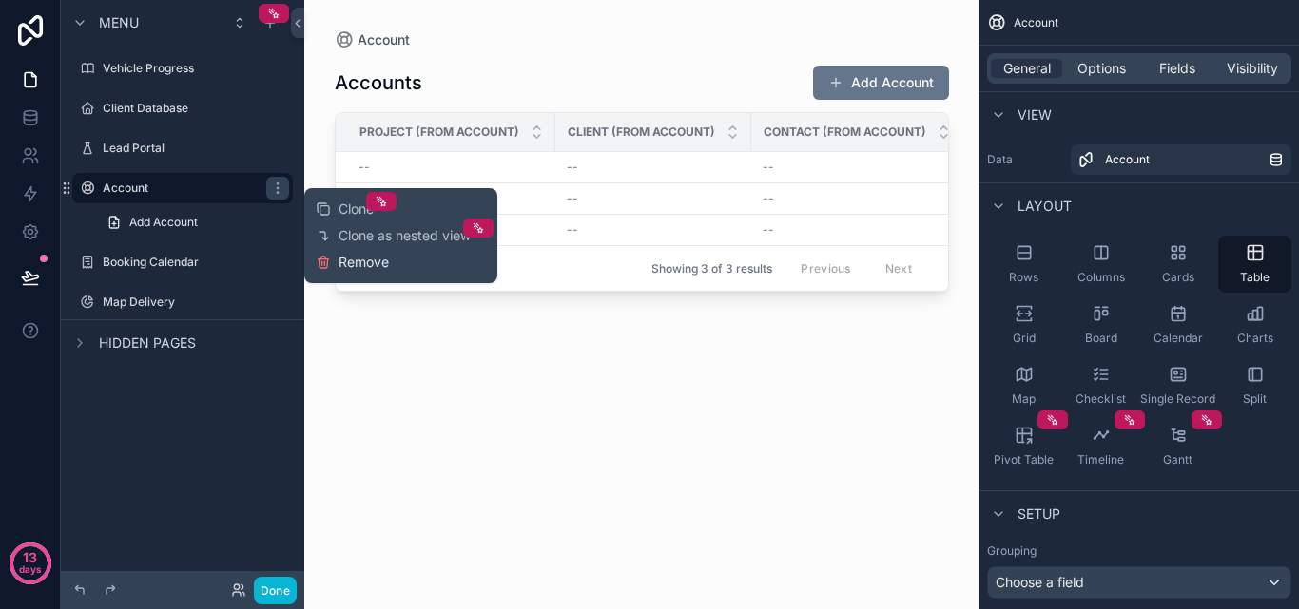
click at [357, 267] on span "Remove" at bounding box center [363, 262] width 50 height 19
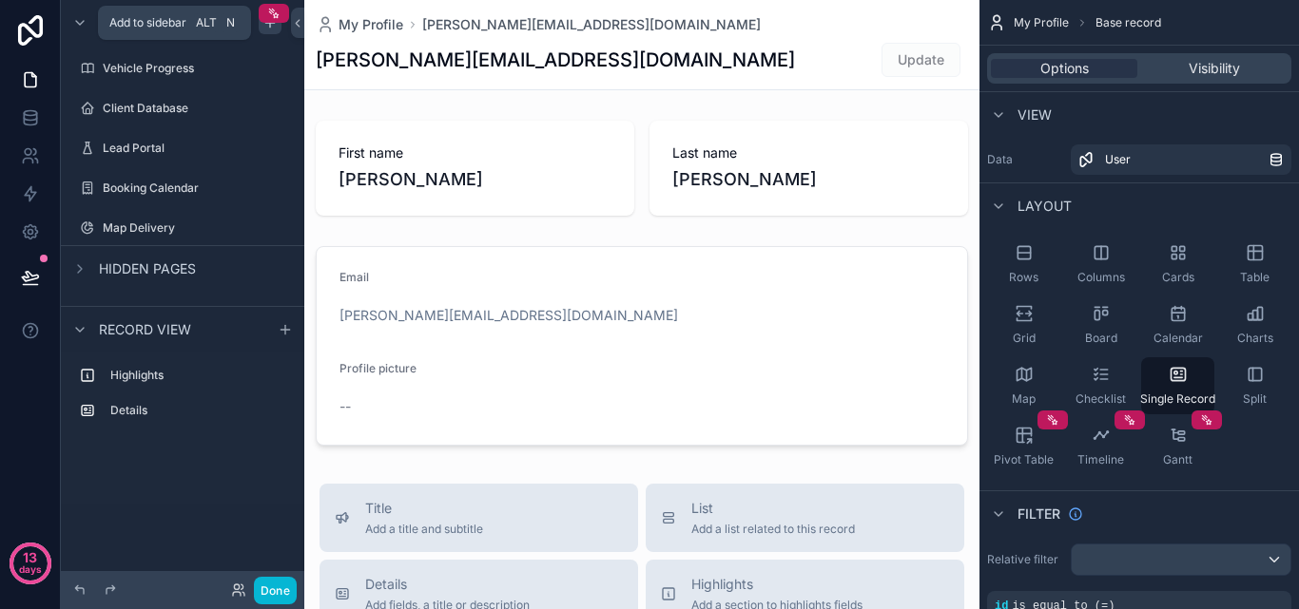
click at [270, 26] on icon "scrollable content" at bounding box center [270, 22] width 0 height 9
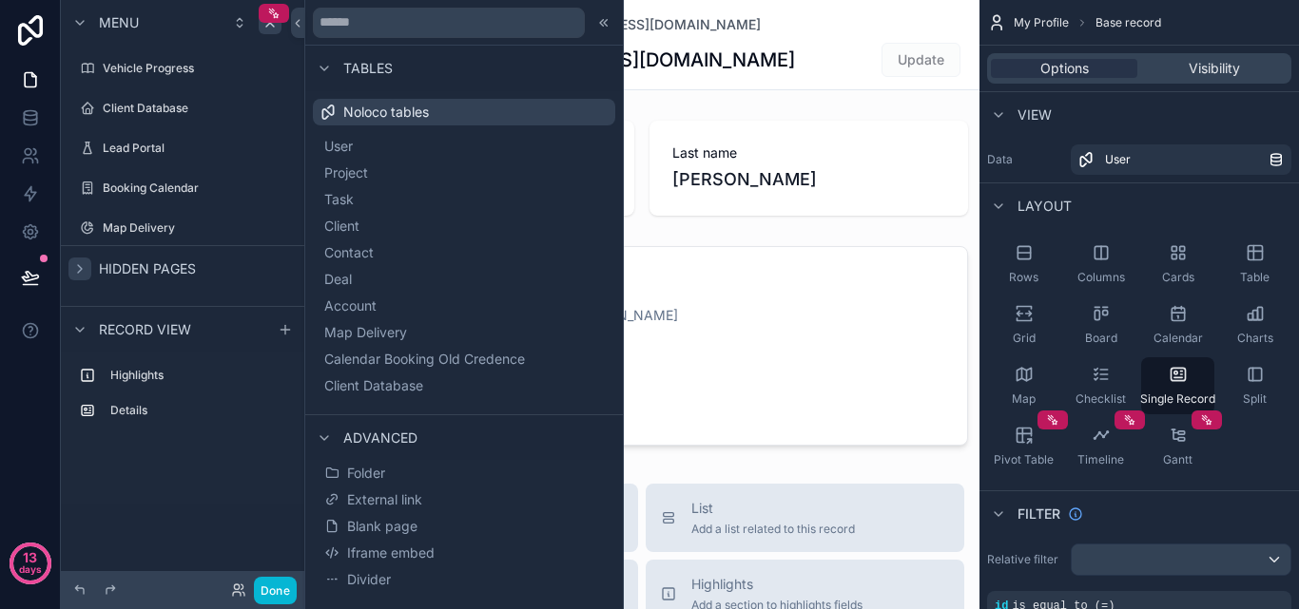
click at [79, 271] on icon "scrollable content" at bounding box center [80, 269] width 4 height 8
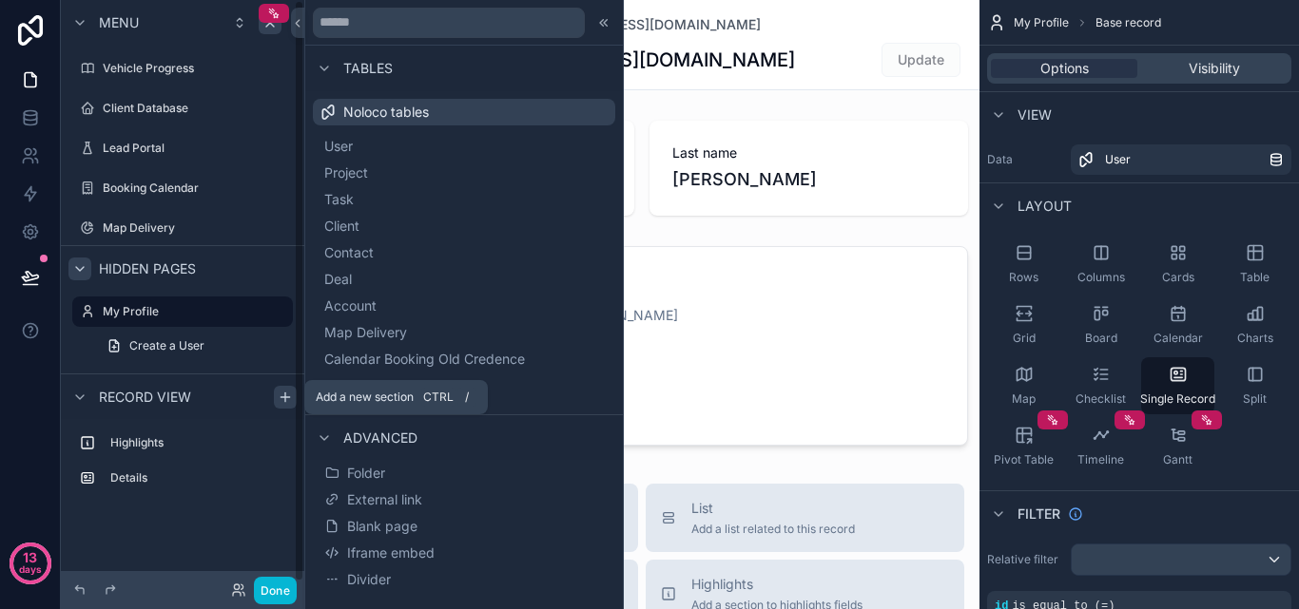
click at [289, 393] on icon "scrollable content" at bounding box center [285, 397] width 15 height 15
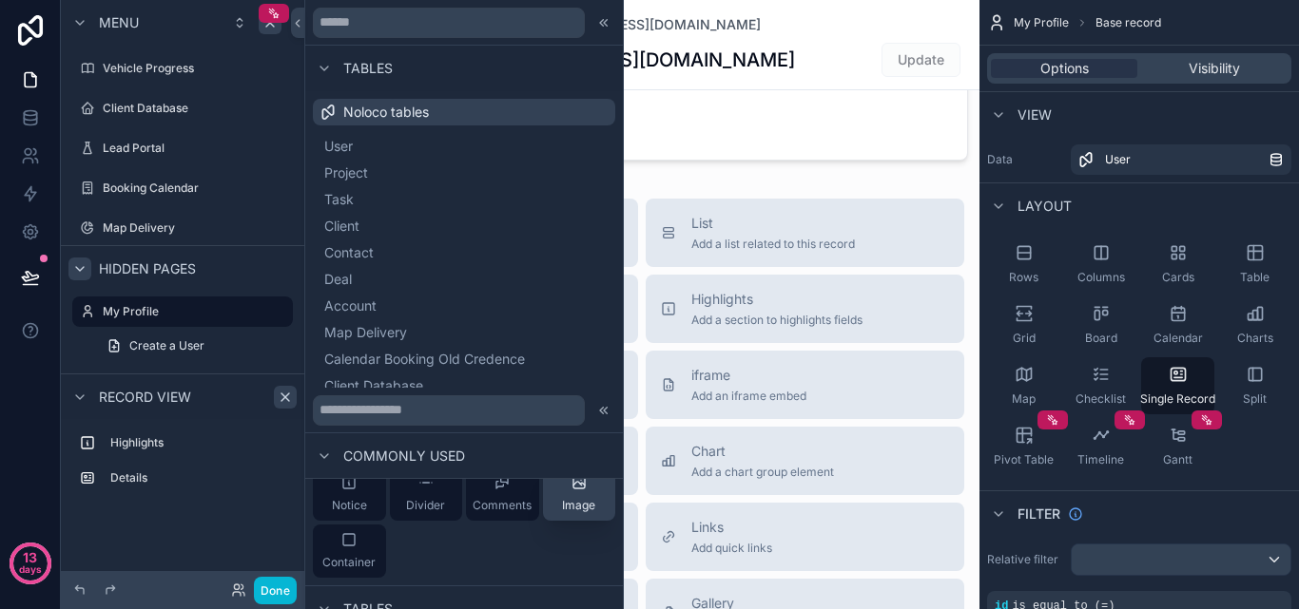
scroll to position [95, 0]
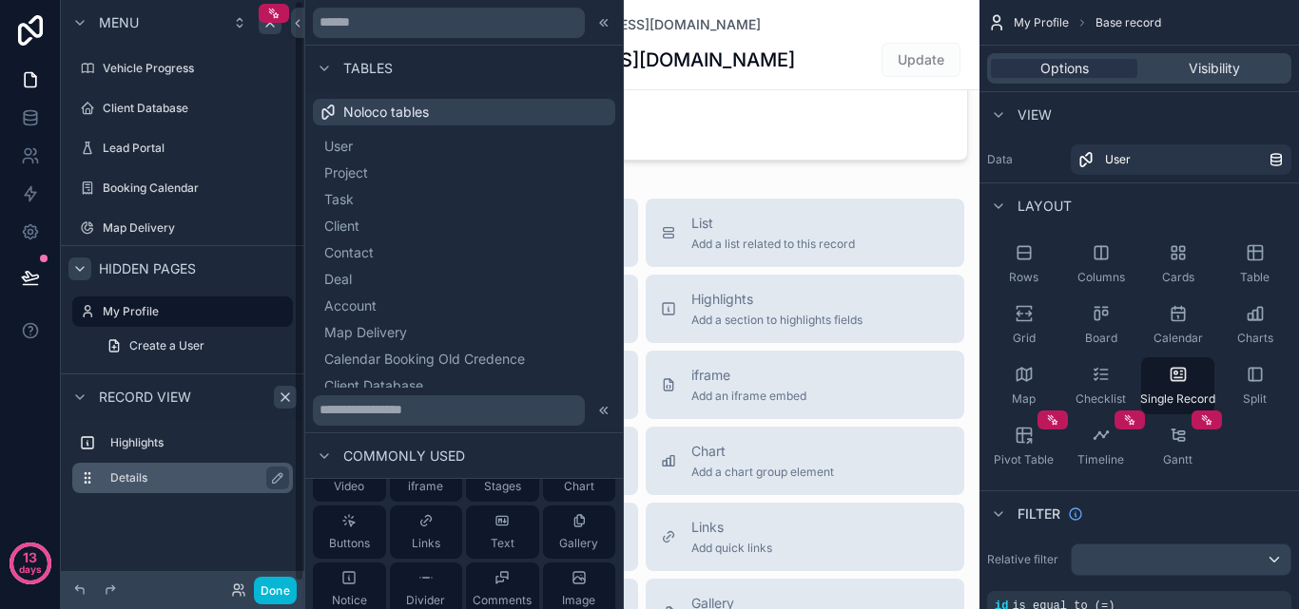
click at [167, 481] on label "Details" at bounding box center [193, 478] width 167 height 15
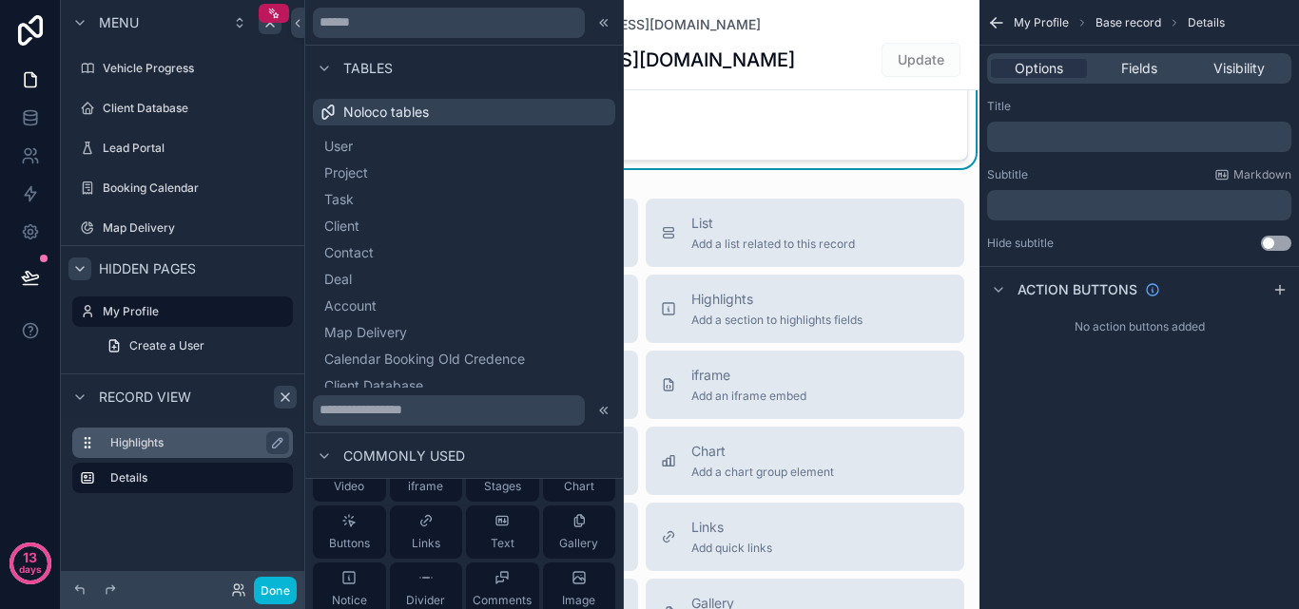
click at [165, 444] on label "Highlights" at bounding box center [193, 442] width 167 height 15
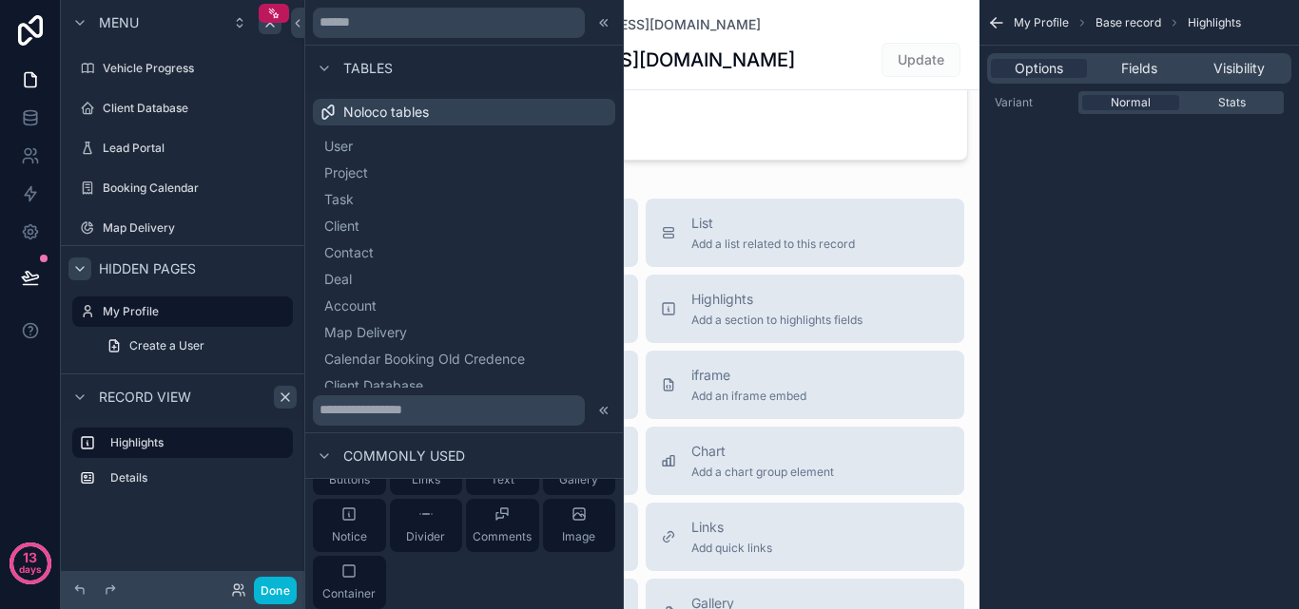
scroll to position [21, 0]
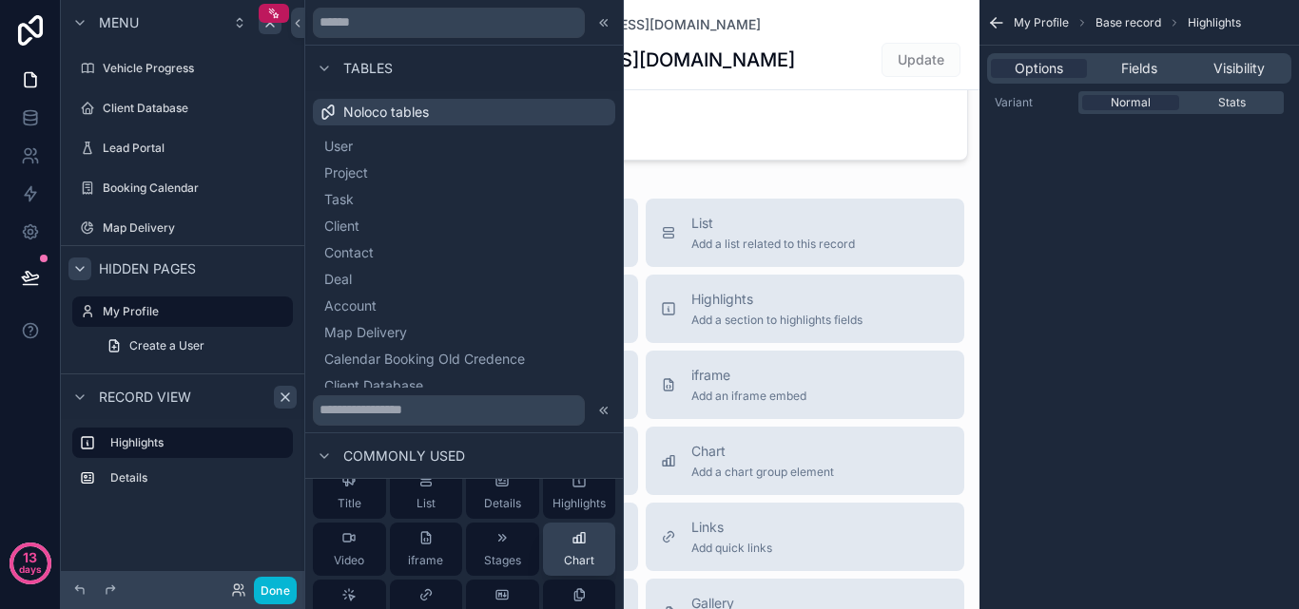
click at [564, 551] on div "Chart" at bounding box center [579, 550] width 30 height 38
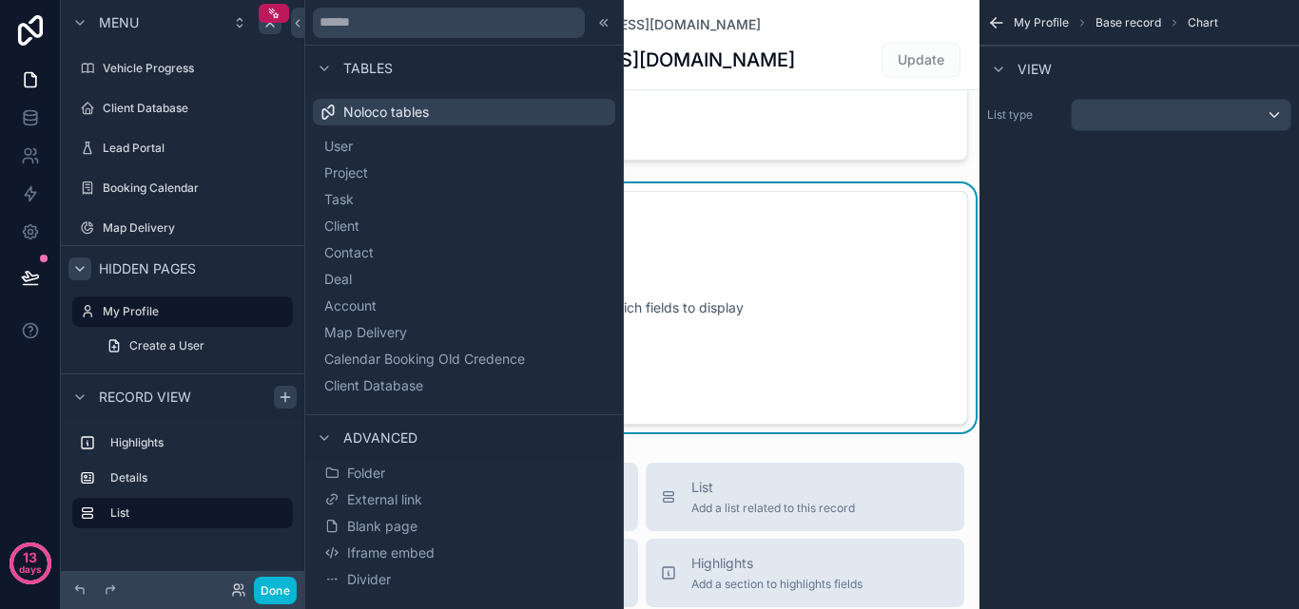
scroll to position [289, 0]
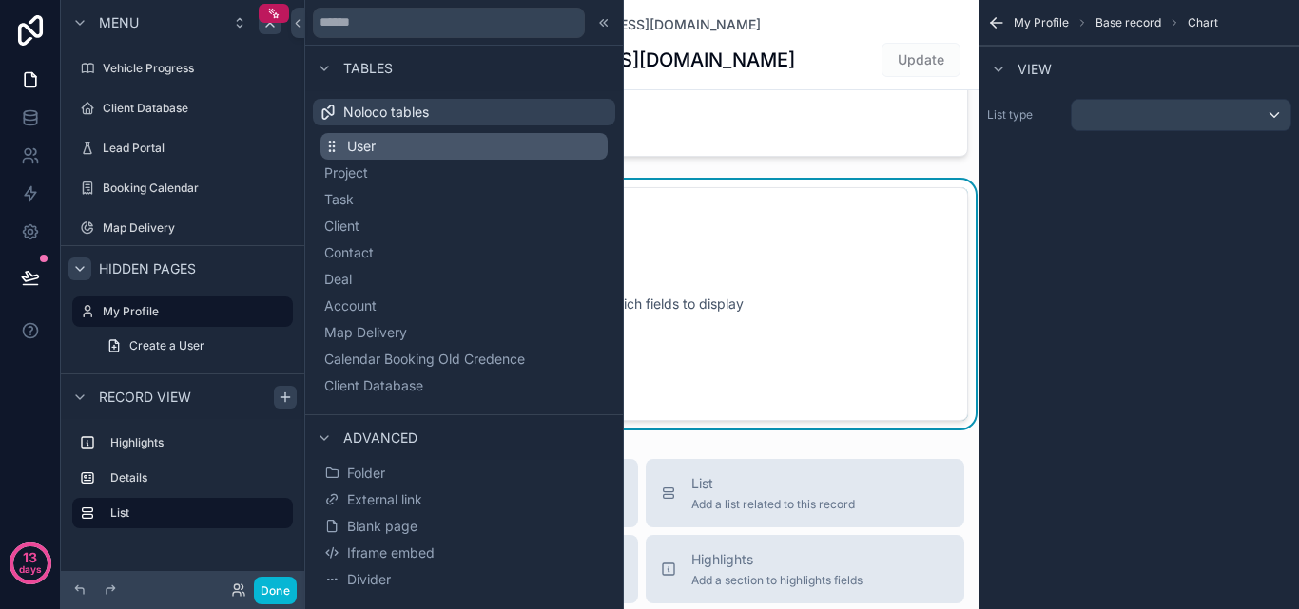
click at [443, 145] on button "User" at bounding box center [463, 146] width 287 height 27
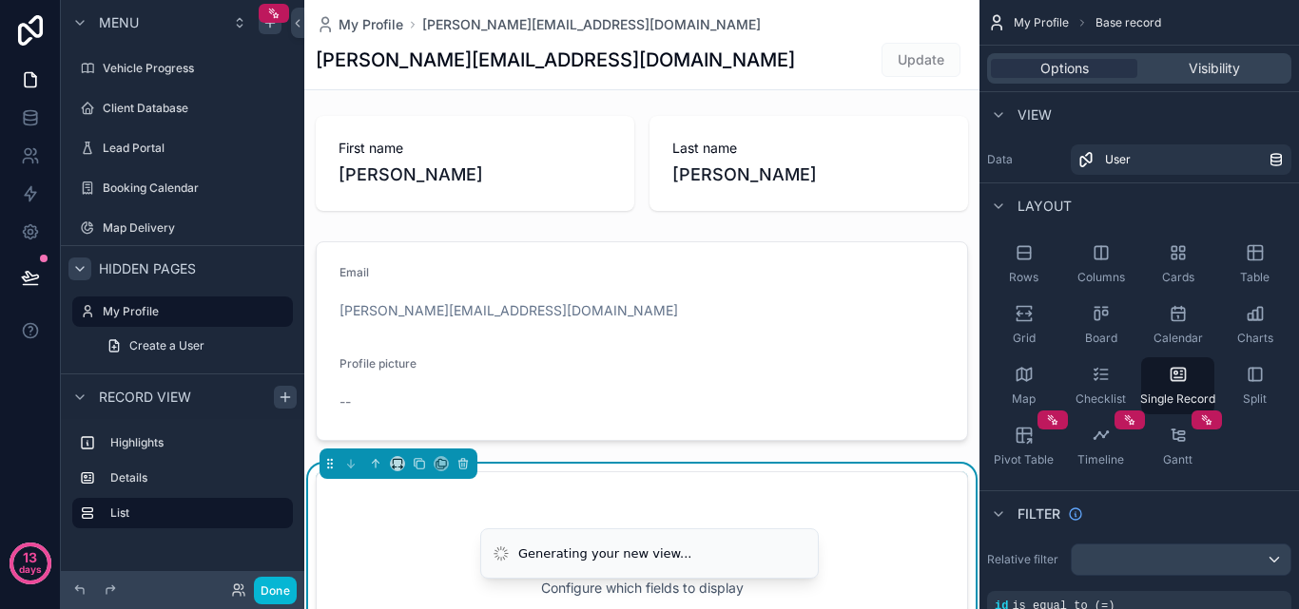
scroll to position [0, 0]
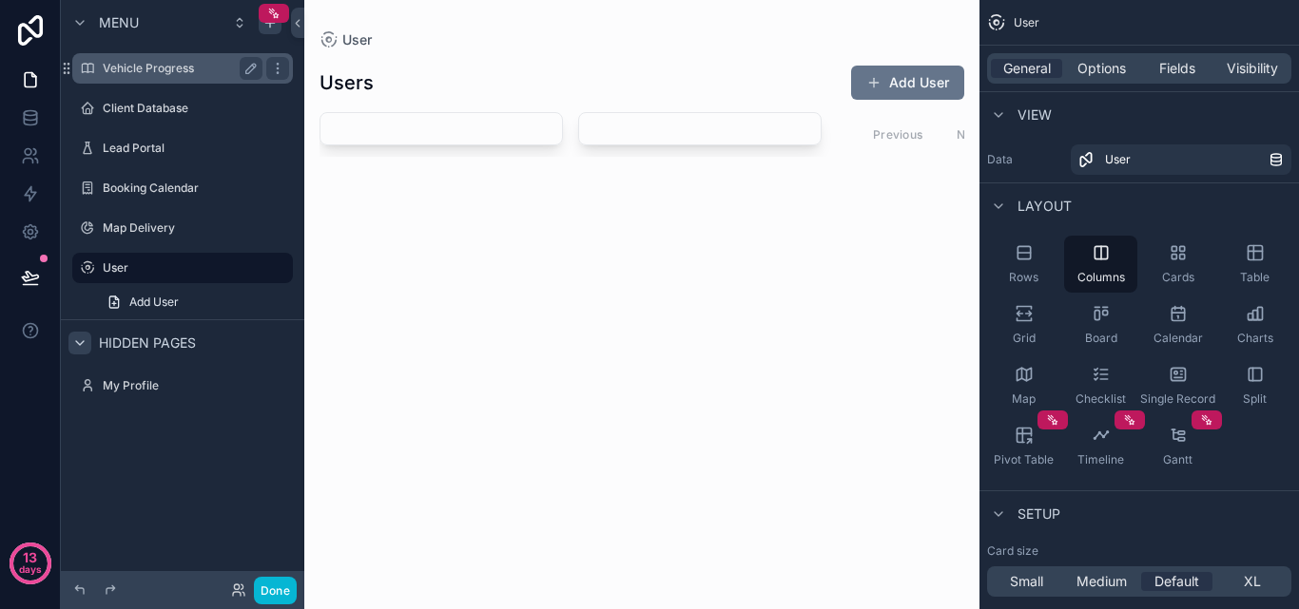
click at [137, 57] on div "Vehicle Progress" at bounding box center [183, 68] width 160 height 23
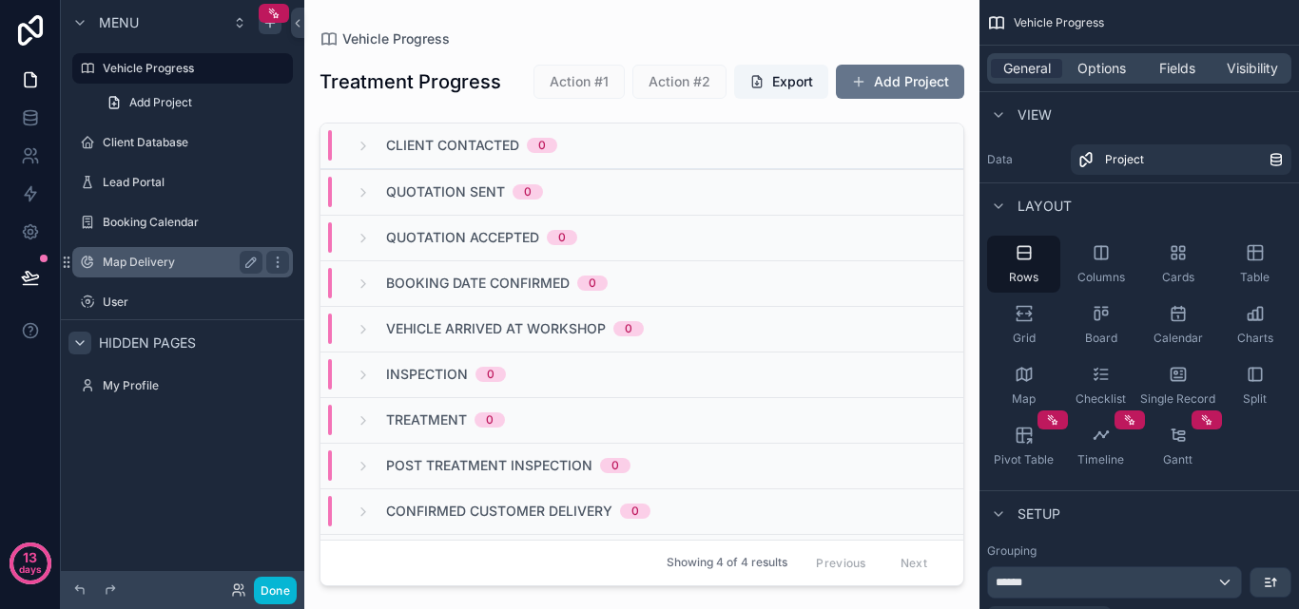
click at [138, 263] on label "Map Delivery" at bounding box center [179, 262] width 152 height 15
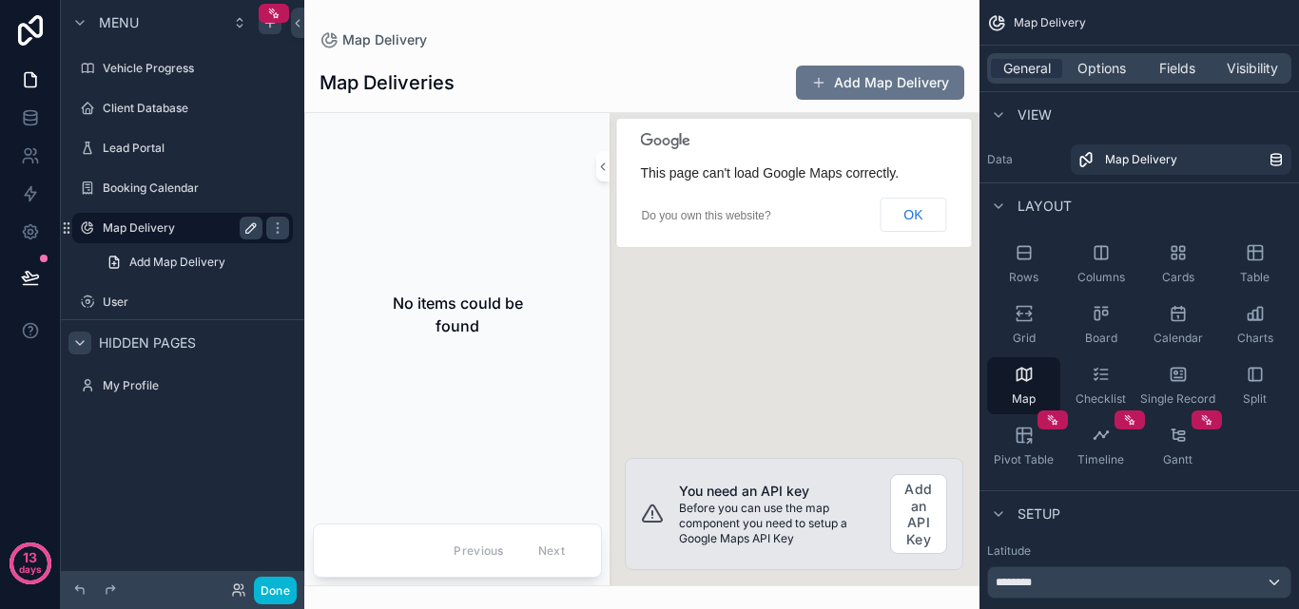
click at [245, 223] on icon "scrollable content" at bounding box center [250, 228] width 15 height 15
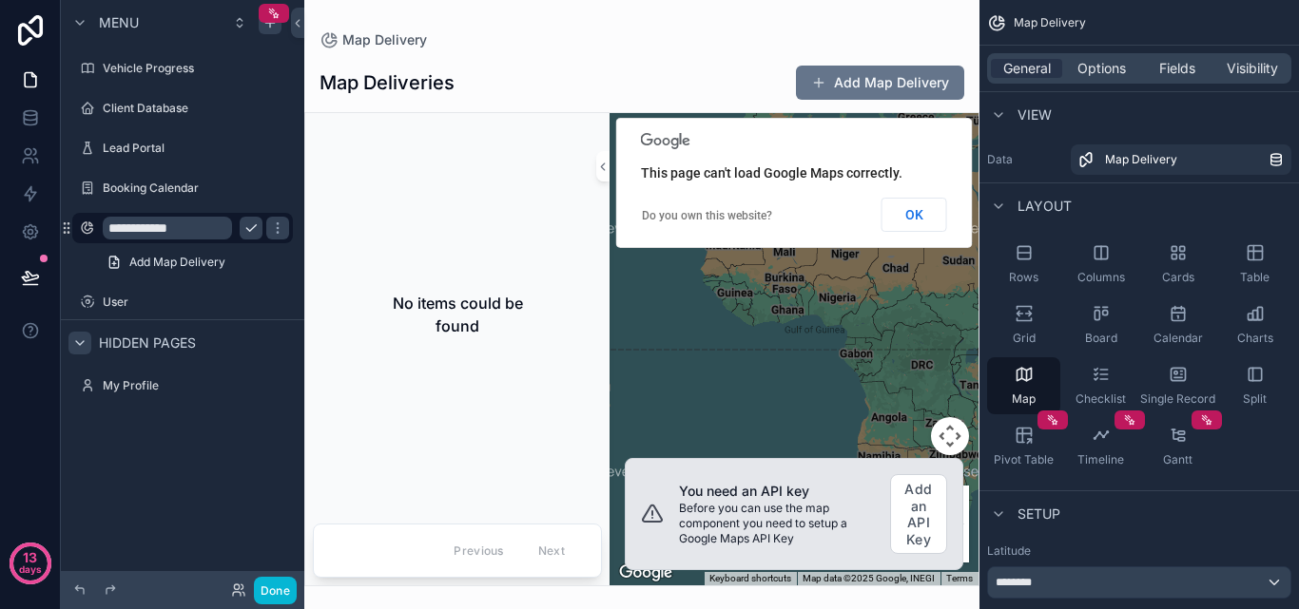
click at [143, 234] on input "**********" at bounding box center [167, 228] width 129 height 23
type input "**********"
click at [270, 232] on icon "scrollable content" at bounding box center [277, 228] width 15 height 15
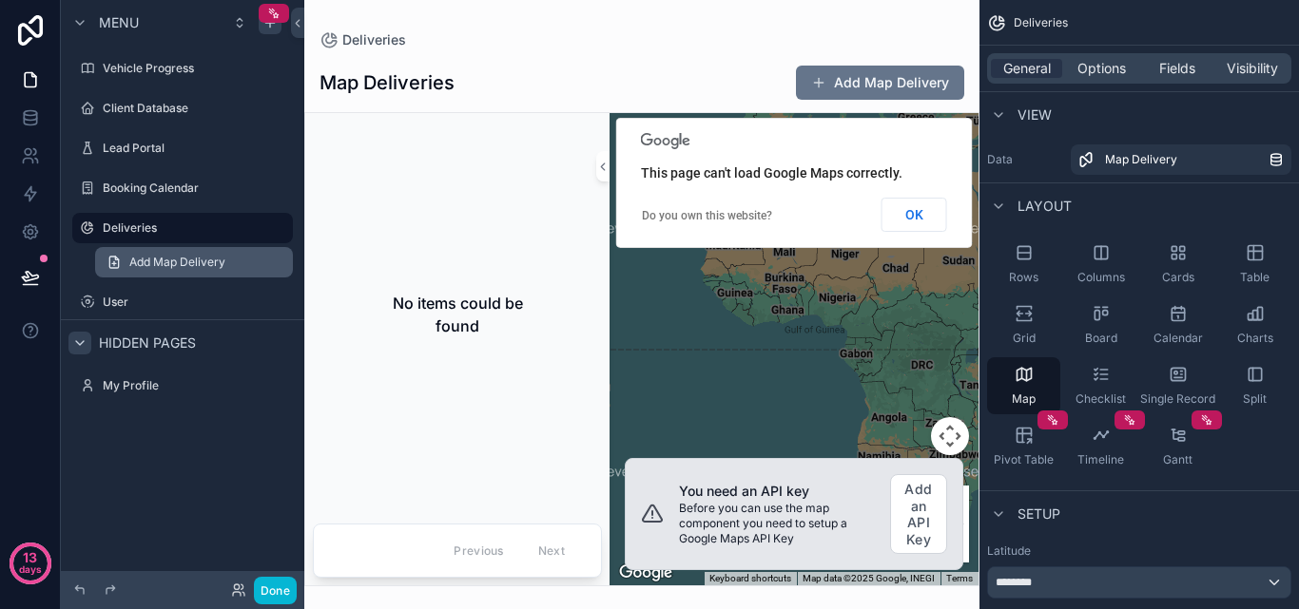
click at [229, 263] on link "Add Map Delivery" at bounding box center [194, 262] width 198 height 30
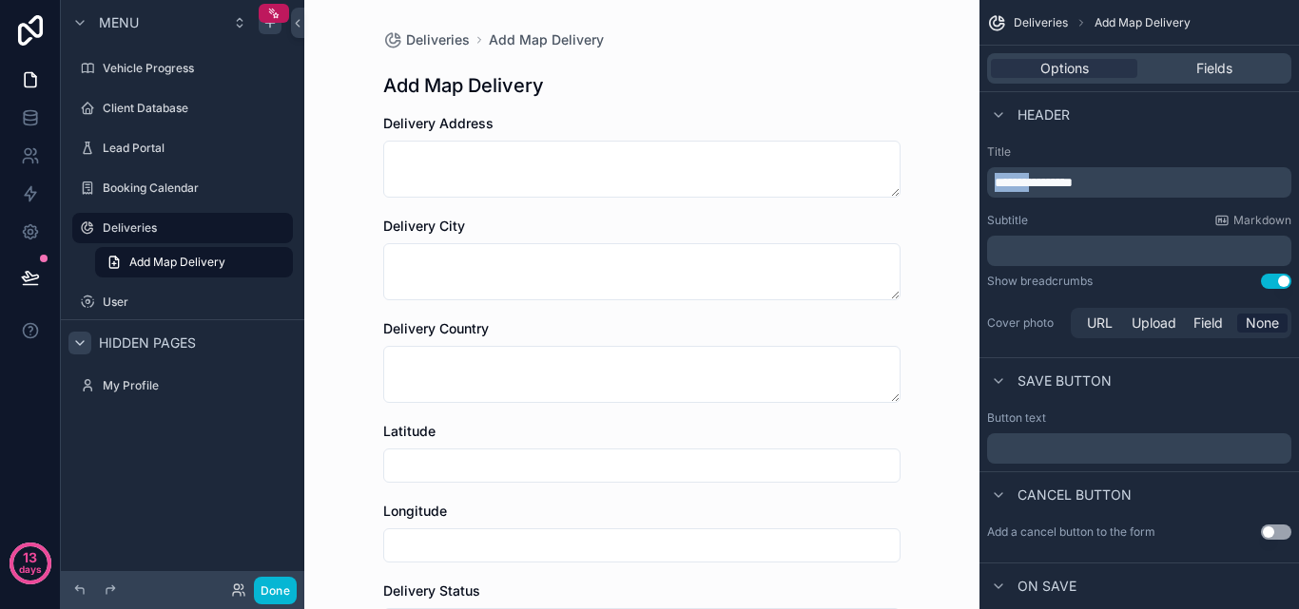
drag, startPoint x: 1052, startPoint y: 184, endPoint x: 942, endPoint y: 184, distance: 109.3
click at [942, 184] on div "**********" at bounding box center [801, 304] width 995 height 609
click at [850, 66] on div "Deliveries Add Delivery Add Delivery Delivery Address Delivery City Delivery Co…" at bounding box center [642, 584] width 548 height 1169
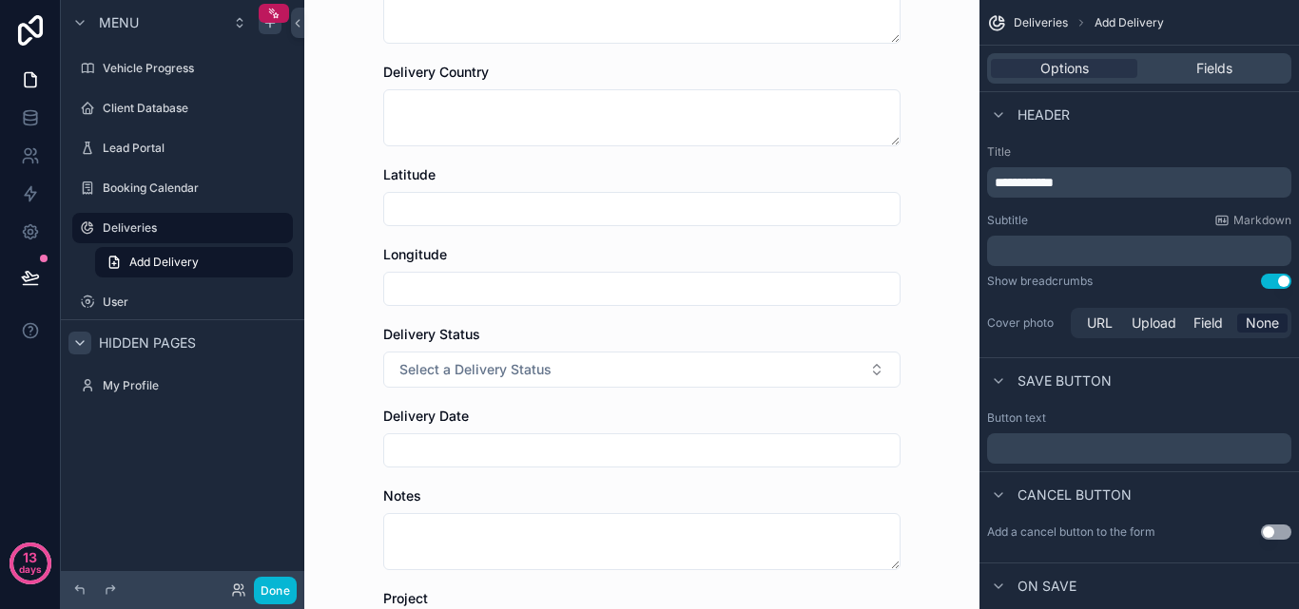
scroll to position [285, 0]
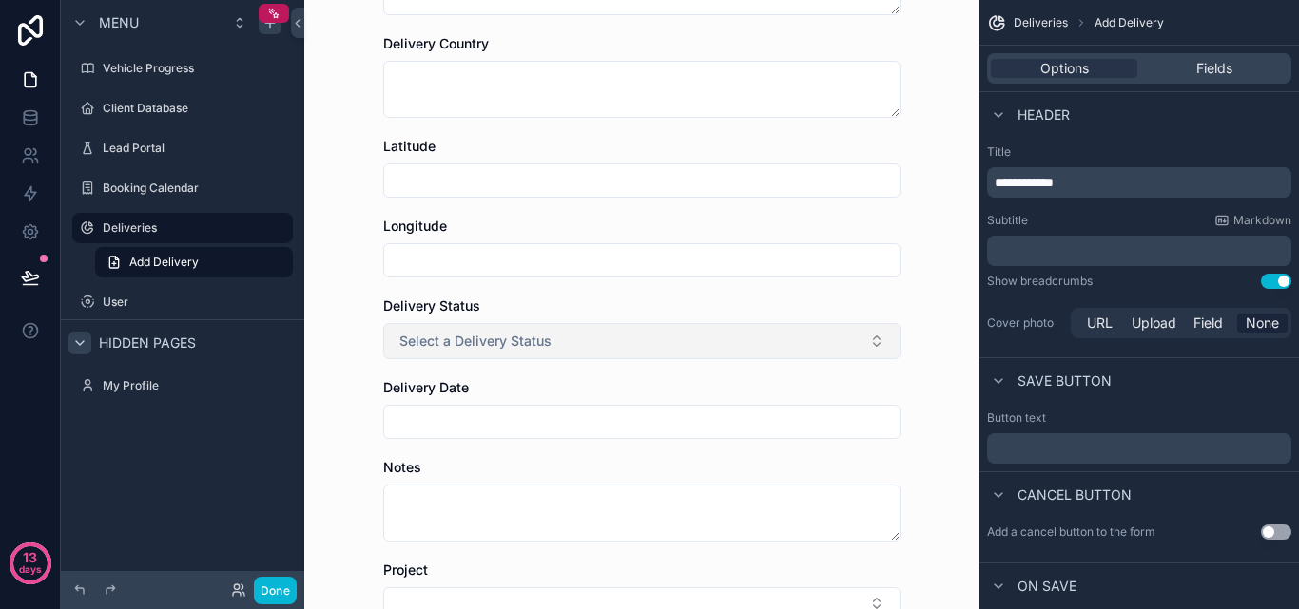
click at [699, 338] on button "Select a Delivery Status" at bounding box center [641, 341] width 517 height 36
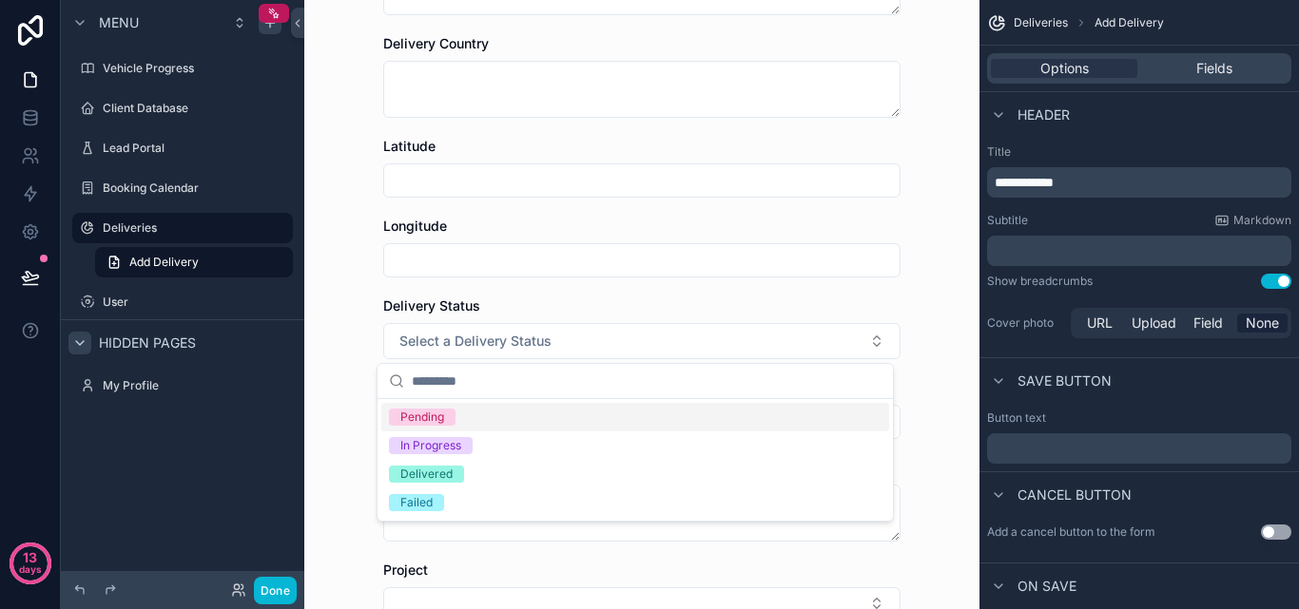
click at [950, 285] on div "Deliveries Add Delivery Add Delivery Delivery Address Delivery City Delivery Co…" at bounding box center [641, 19] width 675 height 609
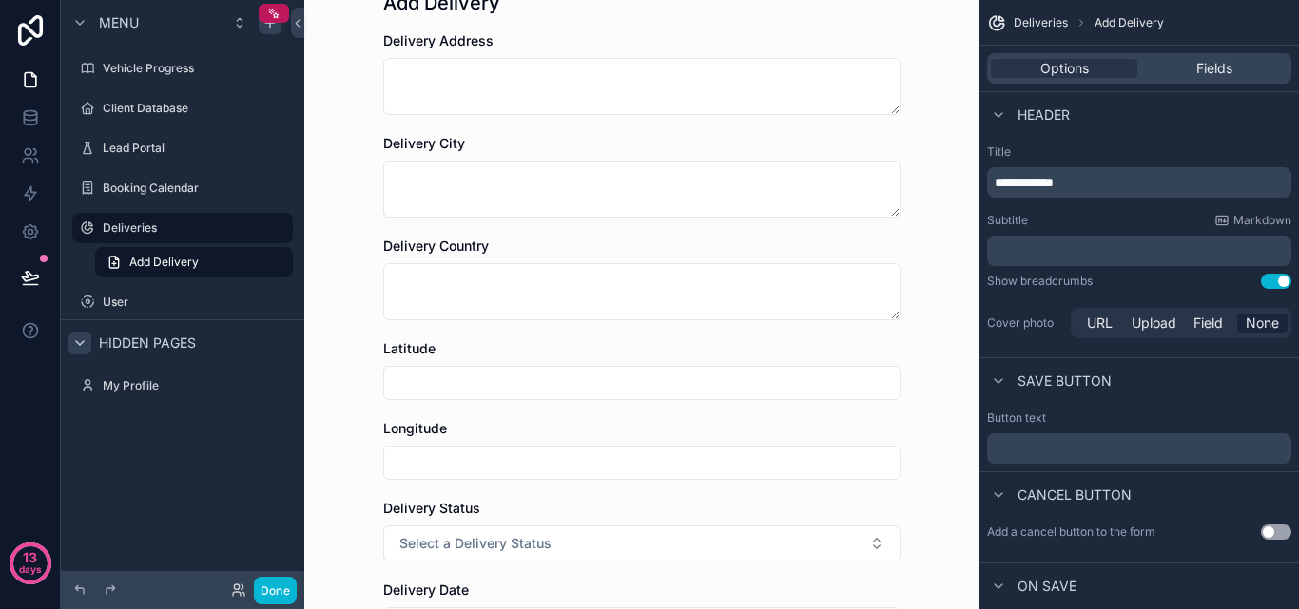
scroll to position [0, 0]
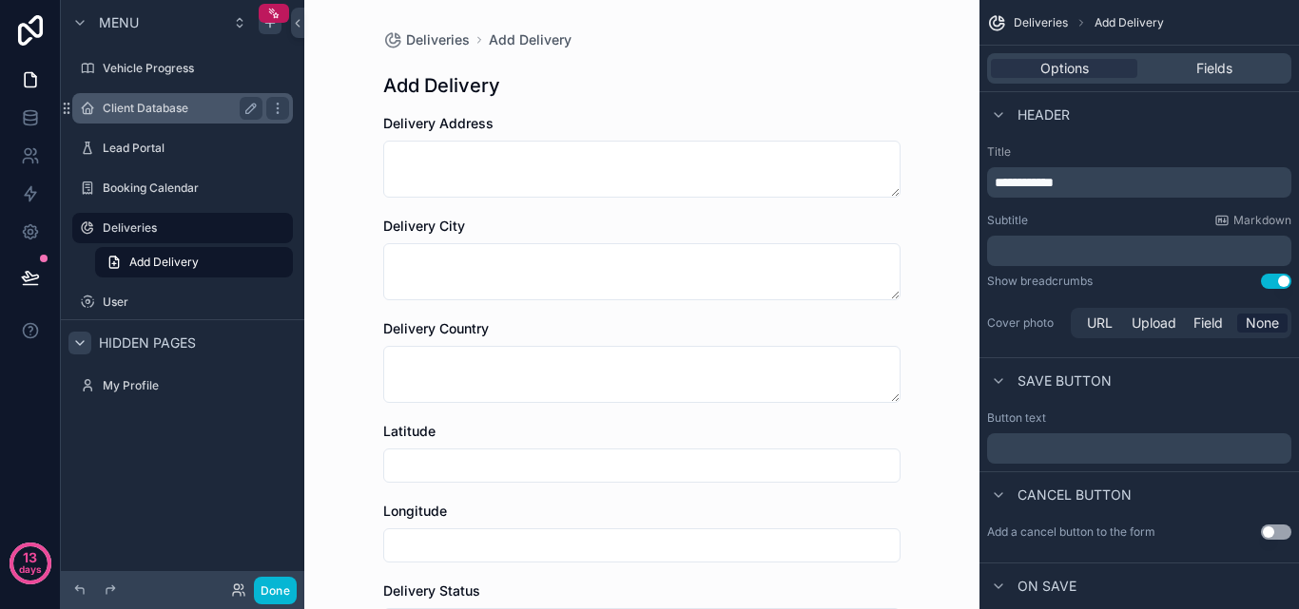
click at [203, 98] on div "Client Database" at bounding box center [183, 108] width 160 height 23
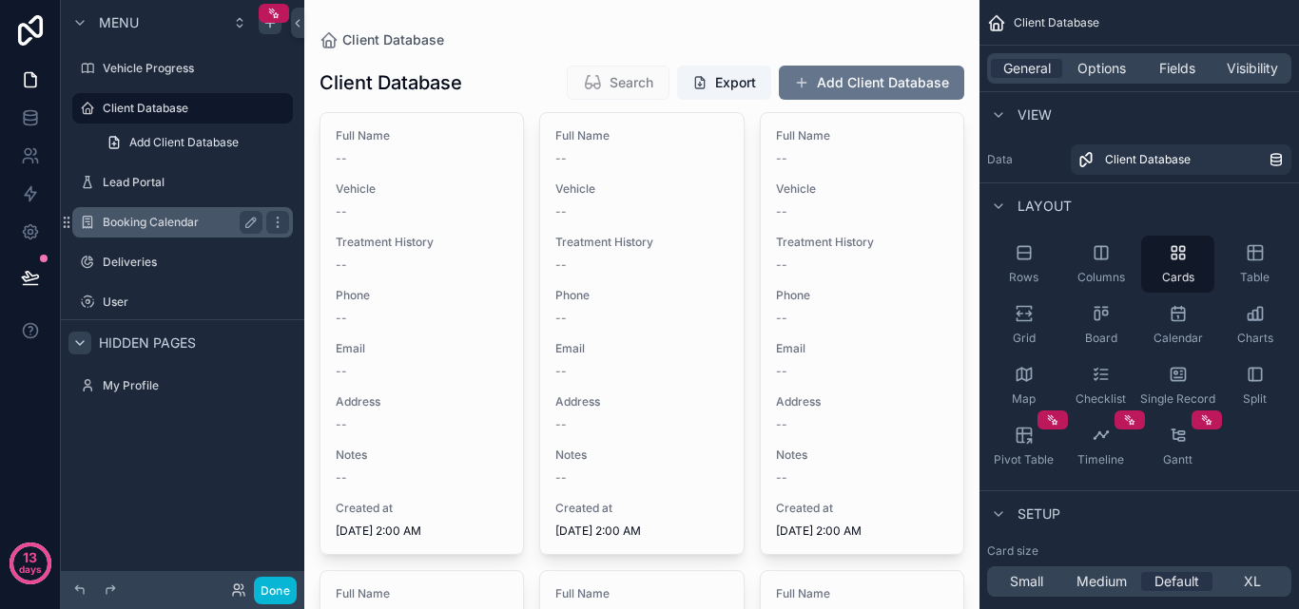
click at [166, 228] on label "Booking Calendar" at bounding box center [179, 222] width 152 height 15
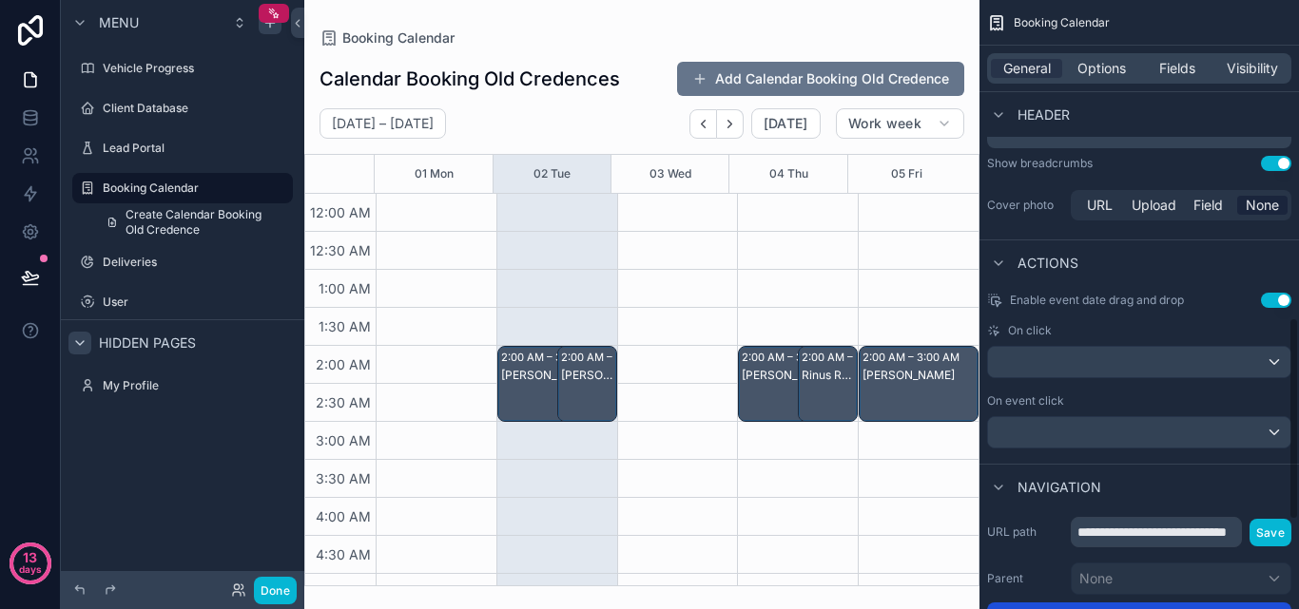
scroll to position [653, 0]
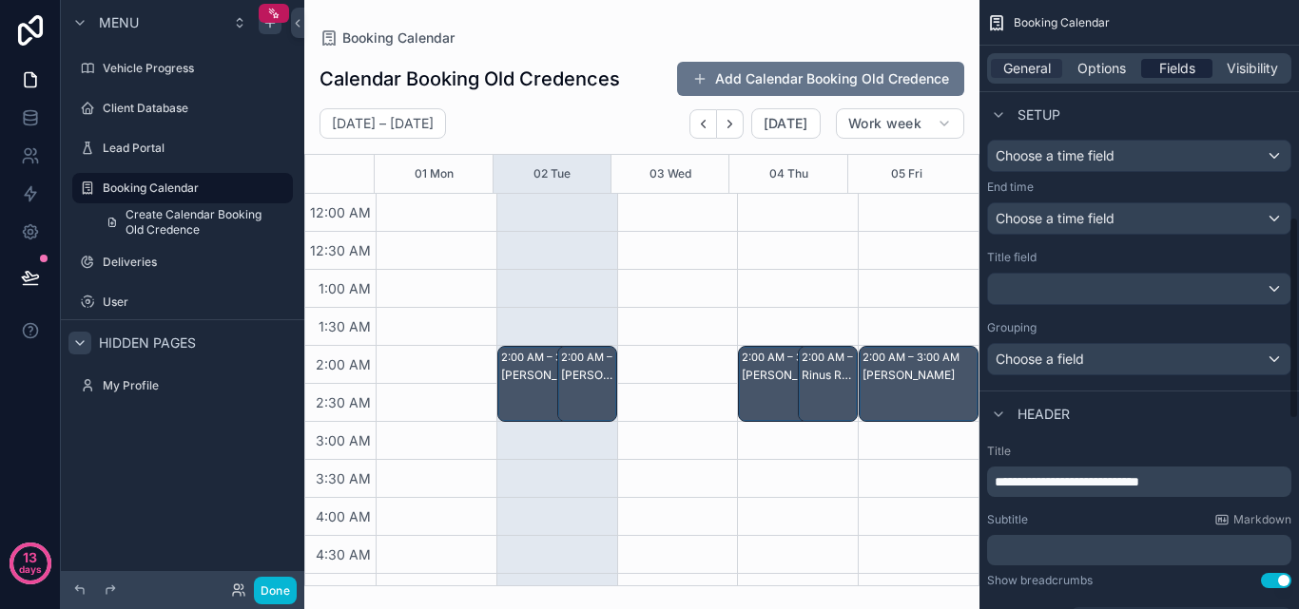
drag, startPoint x: 1155, startPoint y: 60, endPoint x: 1145, endPoint y: 61, distance: 10.5
click at [1155, 59] on div "Fields" at bounding box center [1176, 68] width 71 height 19
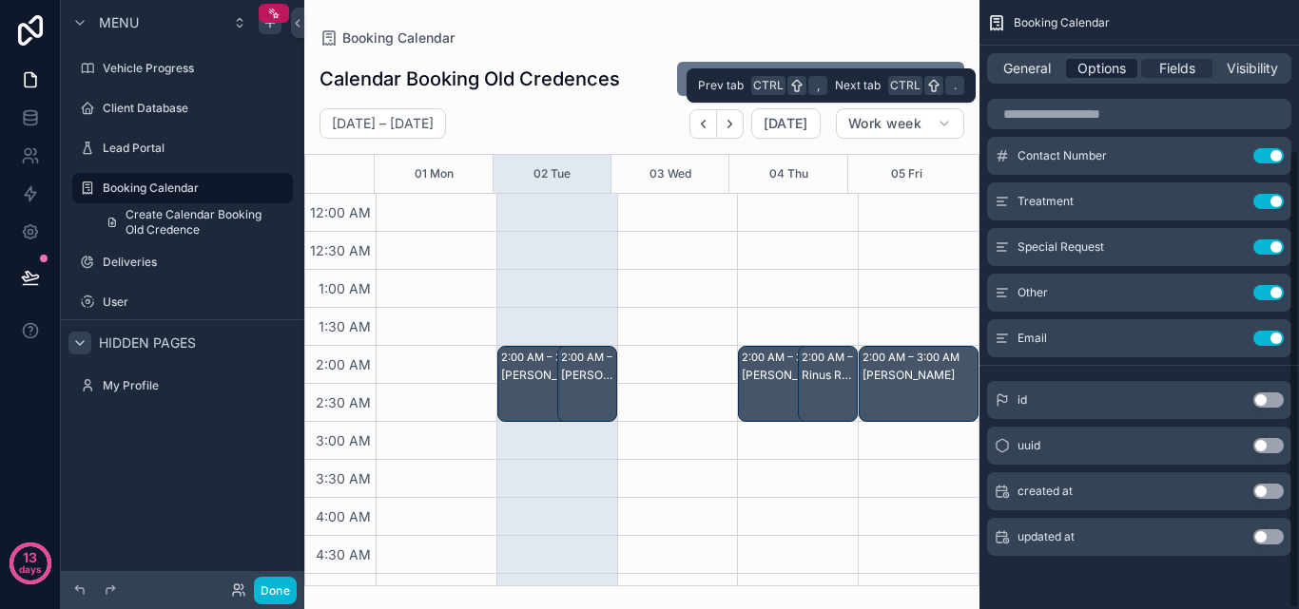
click at [1123, 65] on span "Options" at bounding box center [1101, 68] width 48 height 19
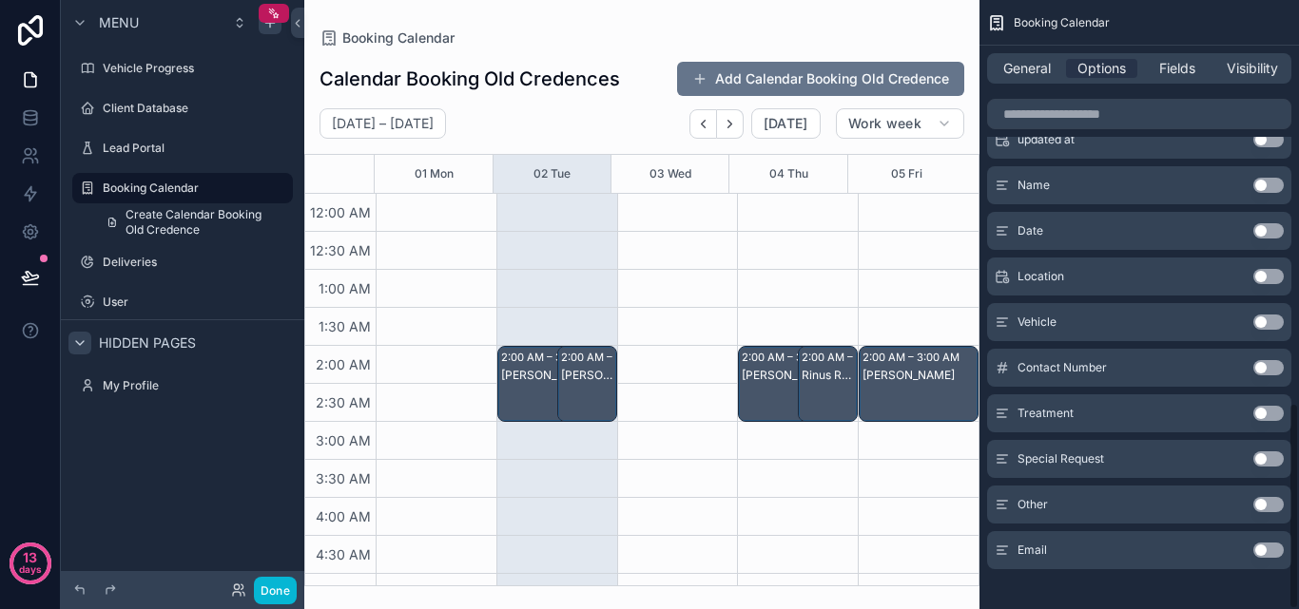
scroll to position [1187, 0]
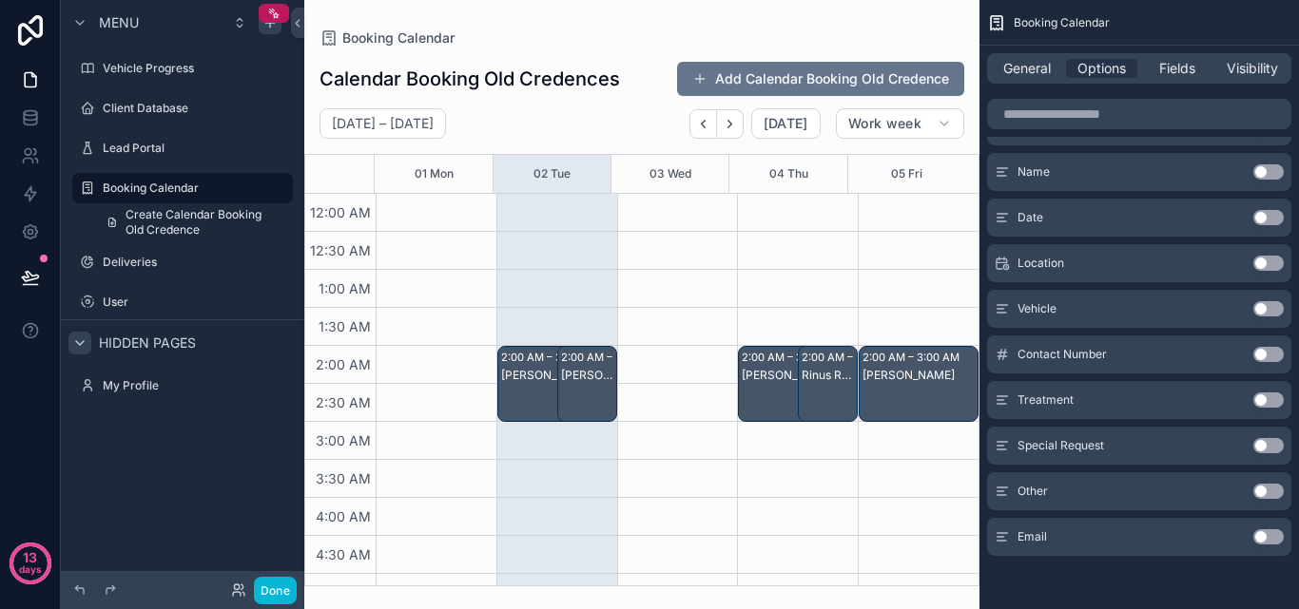
click at [1246, 51] on div "General Options Fields Visibility" at bounding box center [1138, 69] width 319 height 46
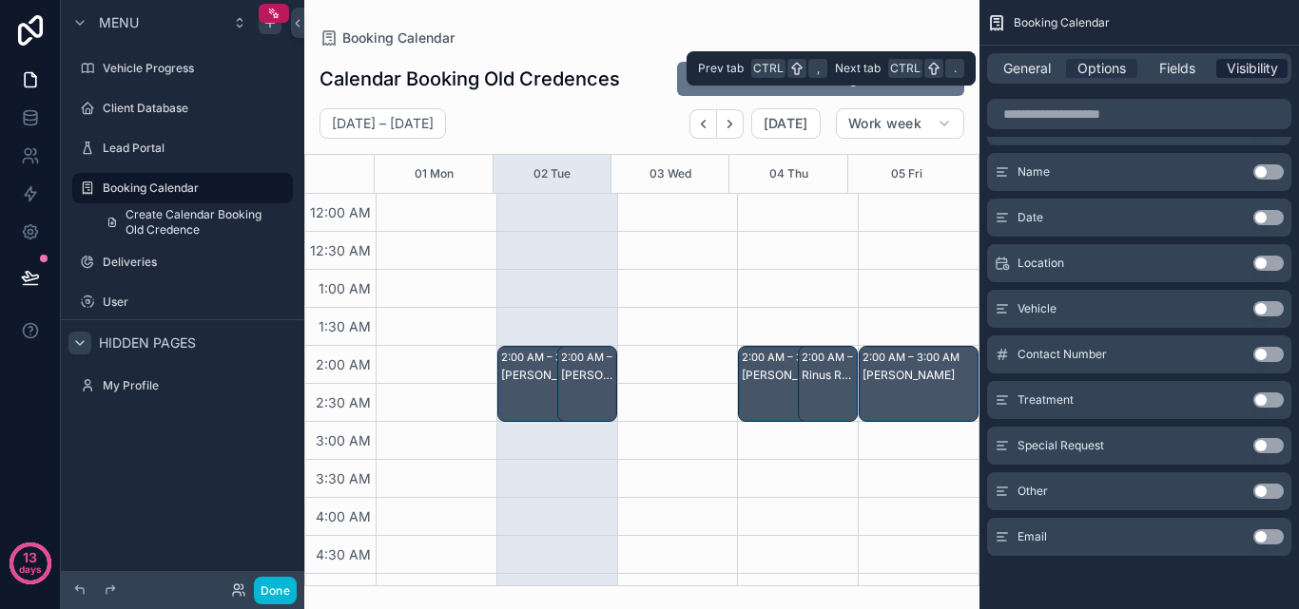
click at [1246, 59] on div "General Options Fields Visibility" at bounding box center [1139, 68] width 304 height 30
click at [1243, 63] on span "Visibility" at bounding box center [1252, 68] width 51 height 19
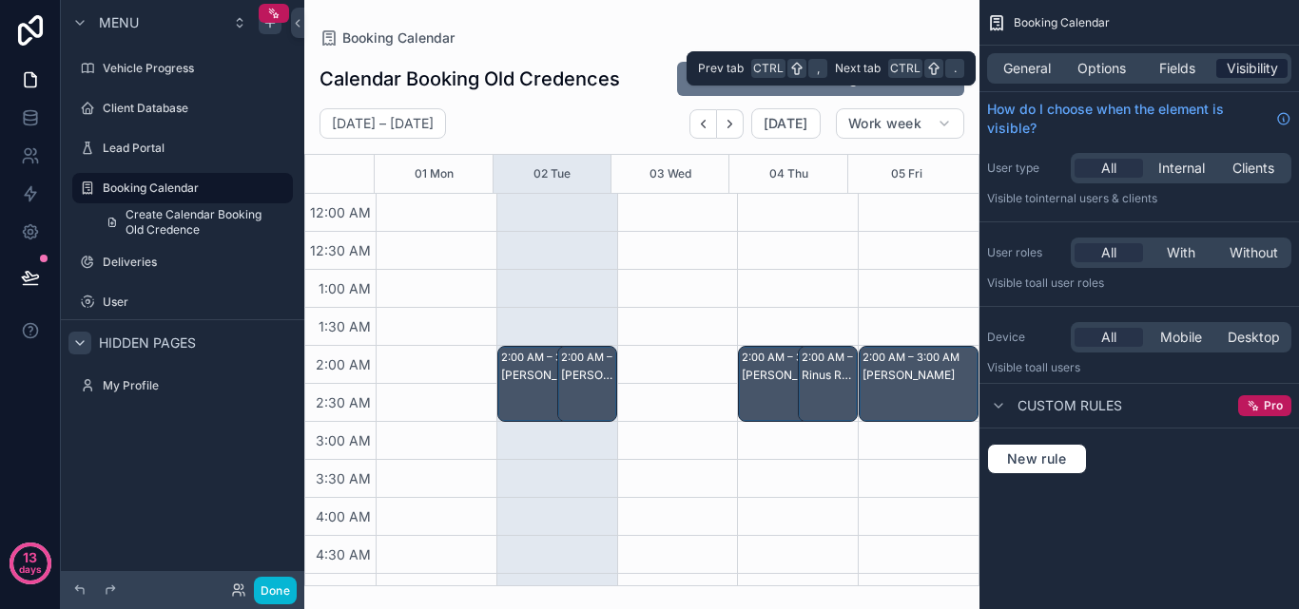
scroll to position [0, 0]
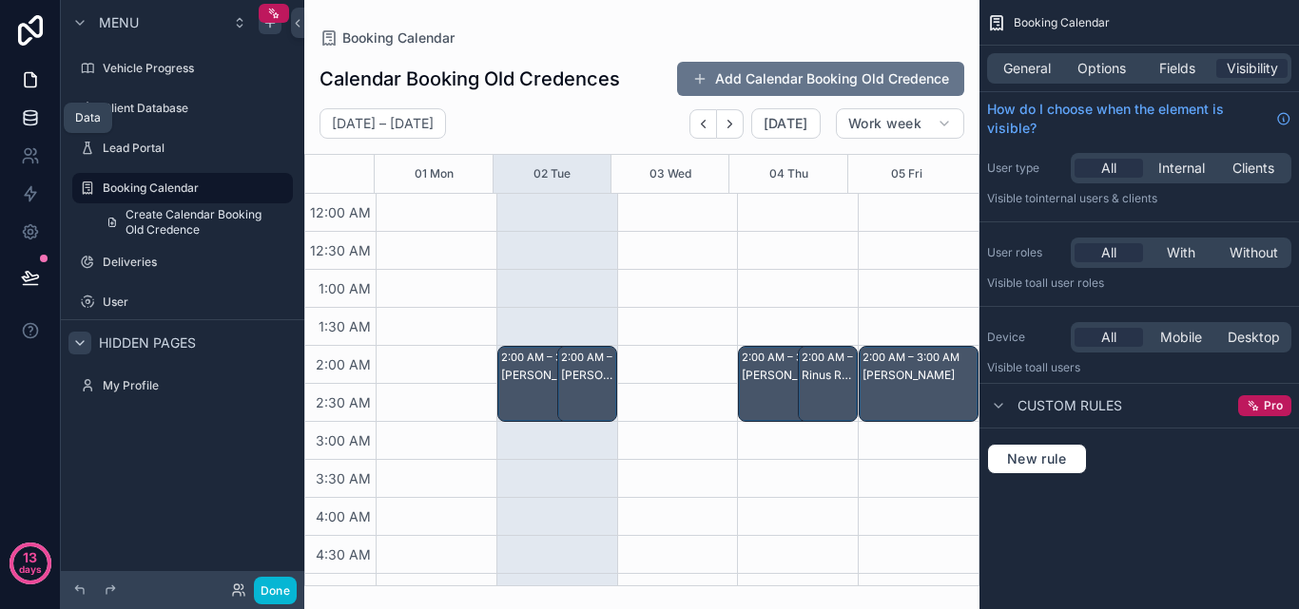
drag, startPoint x: 44, startPoint y: 114, endPoint x: 56, endPoint y: 126, distance: 16.8
click at [43, 114] on link at bounding box center [30, 118] width 60 height 38
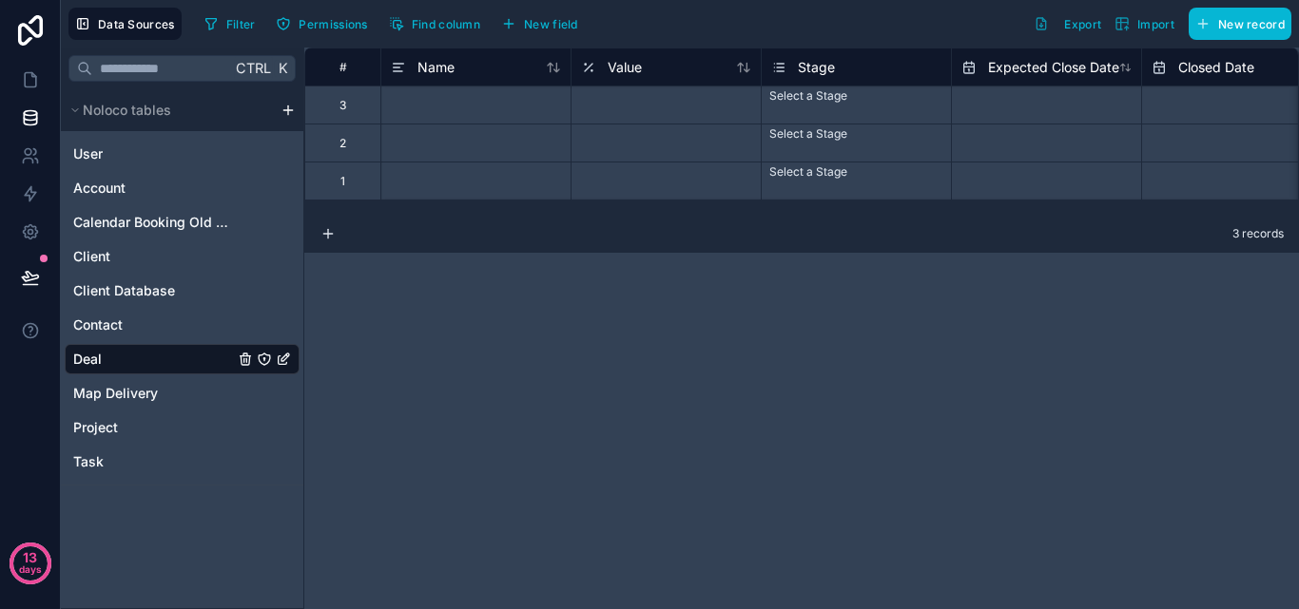
click at [129, 509] on div "Ctrl K Noloco tables User Account Calendar Booking Old Credence Client Client D…" at bounding box center [182, 329] width 243 height 562
drag, startPoint x: 129, startPoint y: 509, endPoint x: 89, endPoint y: 523, distance: 42.4
click at [89, 523] on div "Ctrl K Noloco tables User Account Calendar Booking Old Credence Client Client D…" at bounding box center [182, 329] width 243 height 562
click at [284, 111] on html "13 days Data Sources Filter Permissions Find column New field Export Import New…" at bounding box center [649, 304] width 1299 height 609
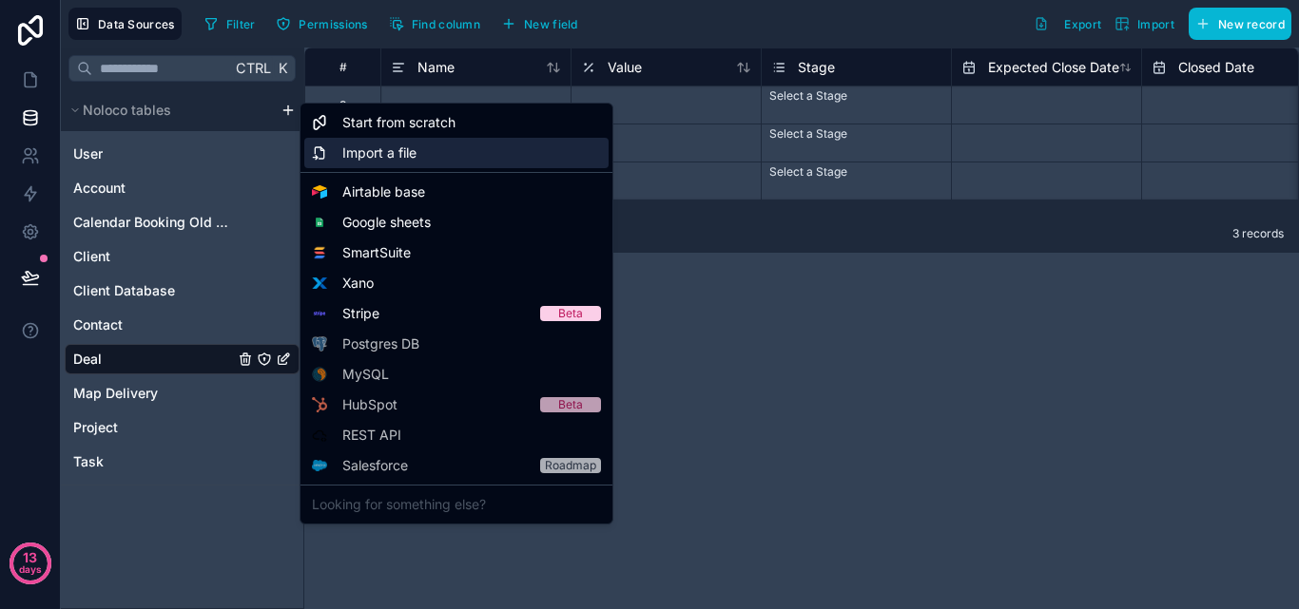
click at [453, 147] on div "Import a file" at bounding box center [456, 153] width 304 height 30
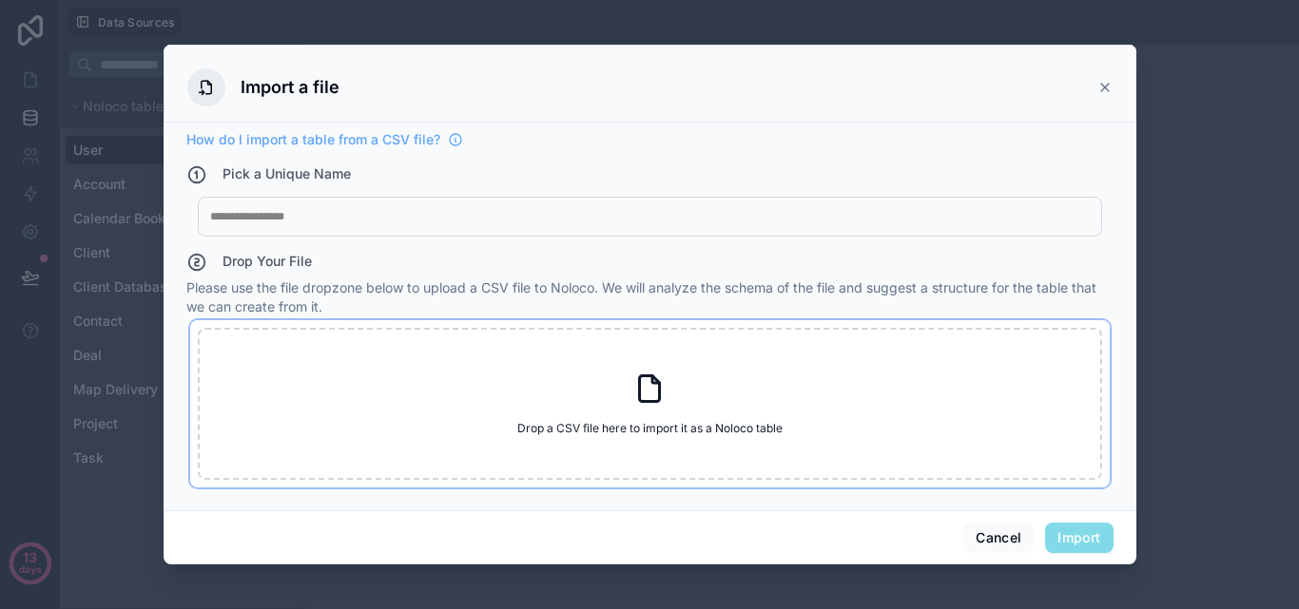
click at [644, 383] on icon at bounding box center [649, 389] width 34 height 34
type input "**********"
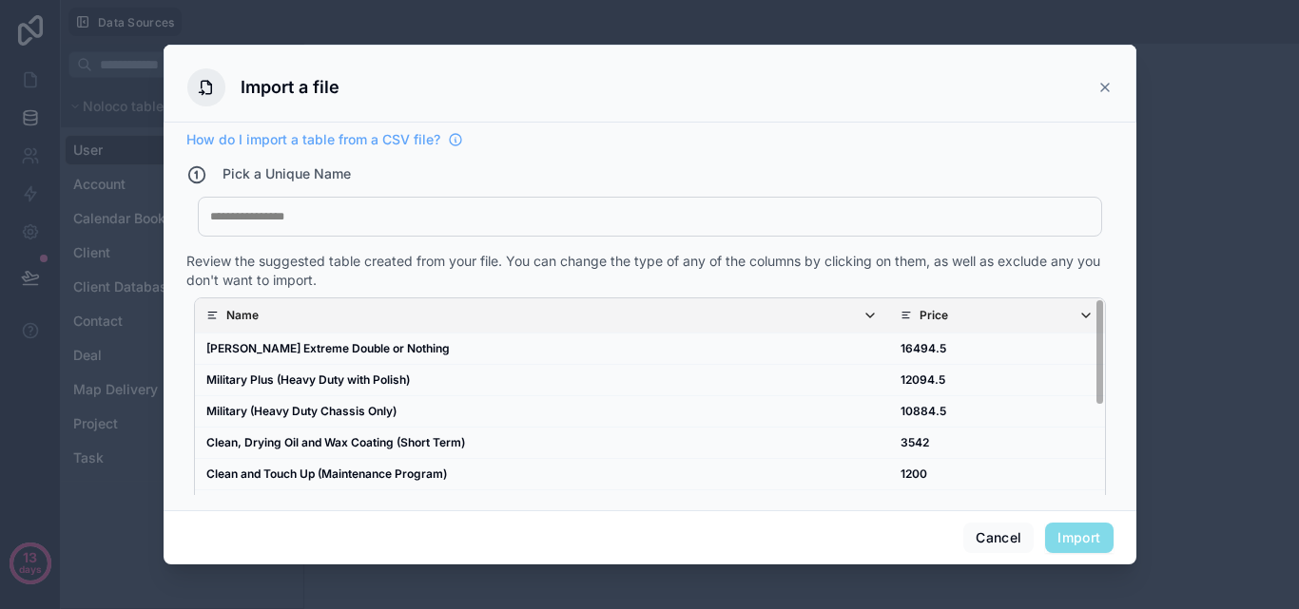
click at [1070, 541] on span "Import" at bounding box center [1079, 538] width 68 height 30
click at [1089, 542] on span "Import" at bounding box center [1079, 538] width 68 height 30
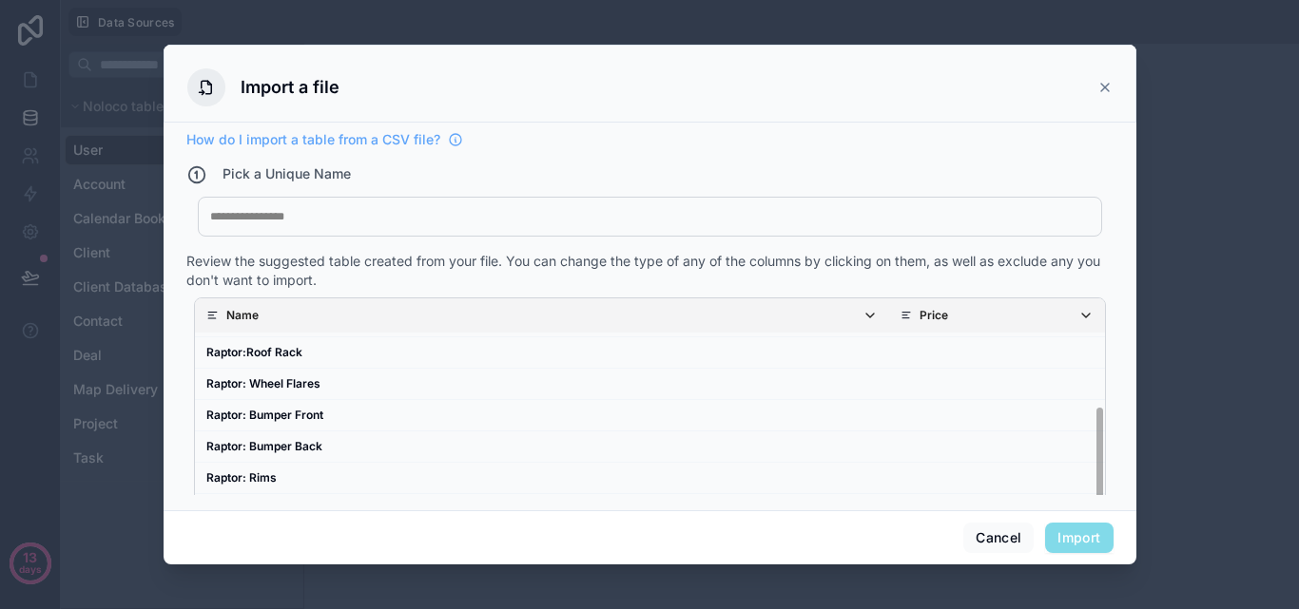
scroll to position [247, 0]
drag, startPoint x: 1084, startPoint y: 383, endPoint x: 1098, endPoint y: 505, distance: 122.5
click at [1098, 505] on div "How do I import a table from a CSV file? Pick a Unique Name My Imported File Re…" at bounding box center [650, 317] width 973 height 388
click at [533, 222] on div at bounding box center [649, 216] width 879 height 15
click at [1097, 535] on button "Import" at bounding box center [1079, 538] width 68 height 30
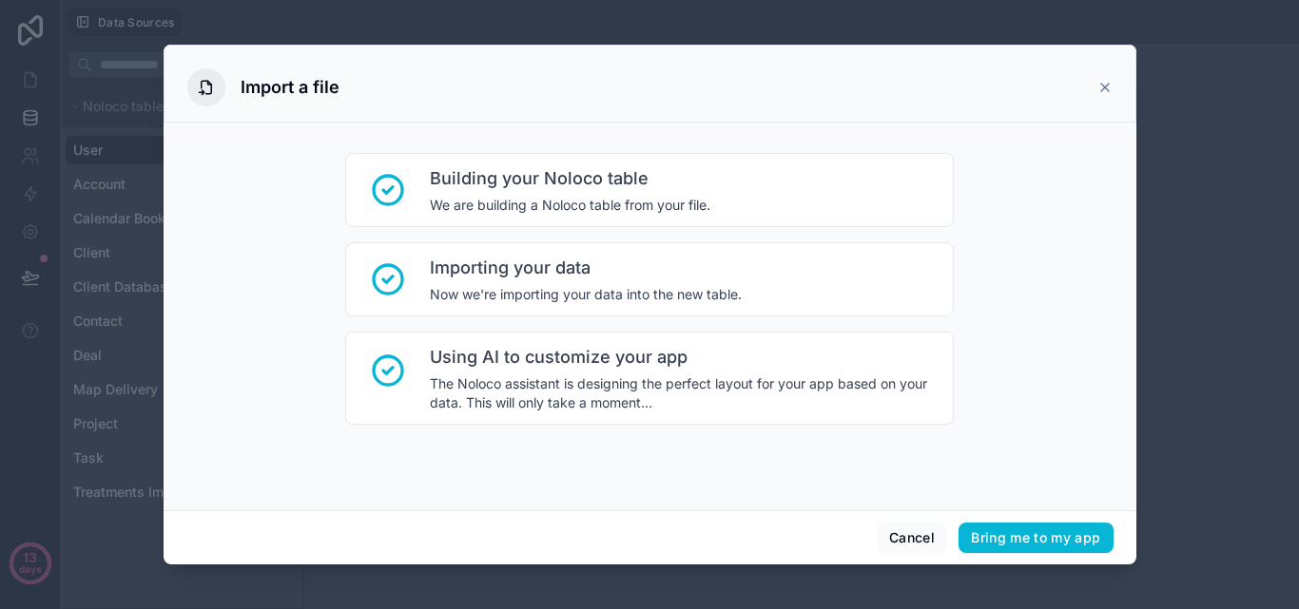
click at [1103, 83] on icon at bounding box center [1104, 87] width 15 height 15
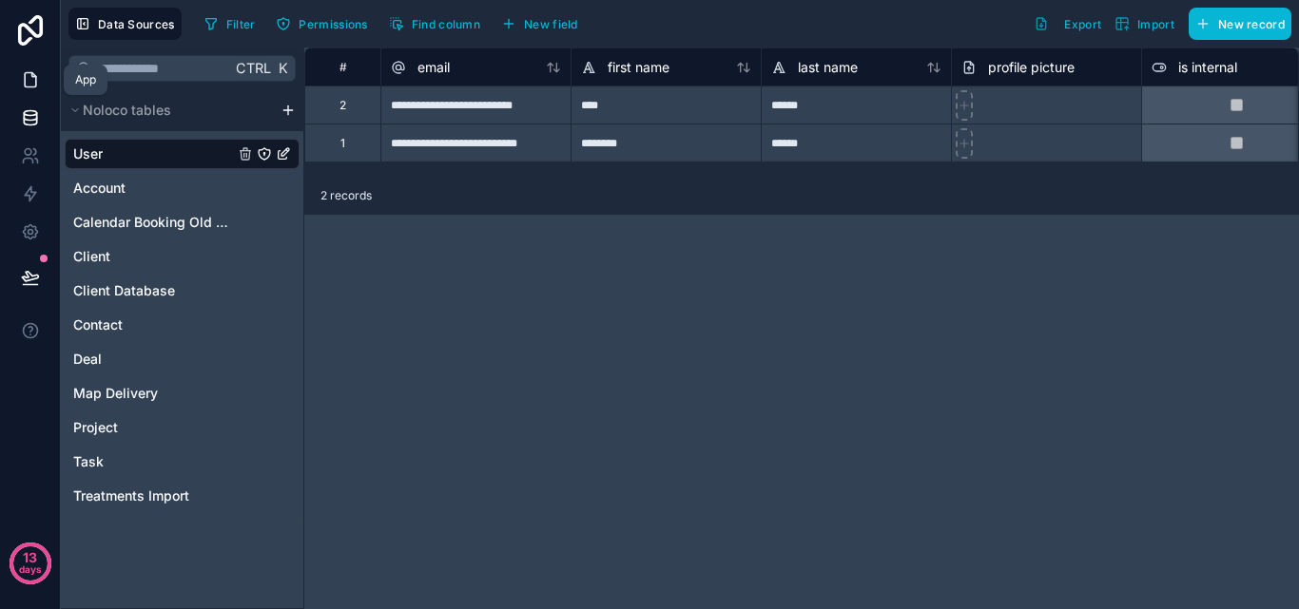
click at [30, 71] on icon at bounding box center [30, 79] width 19 height 19
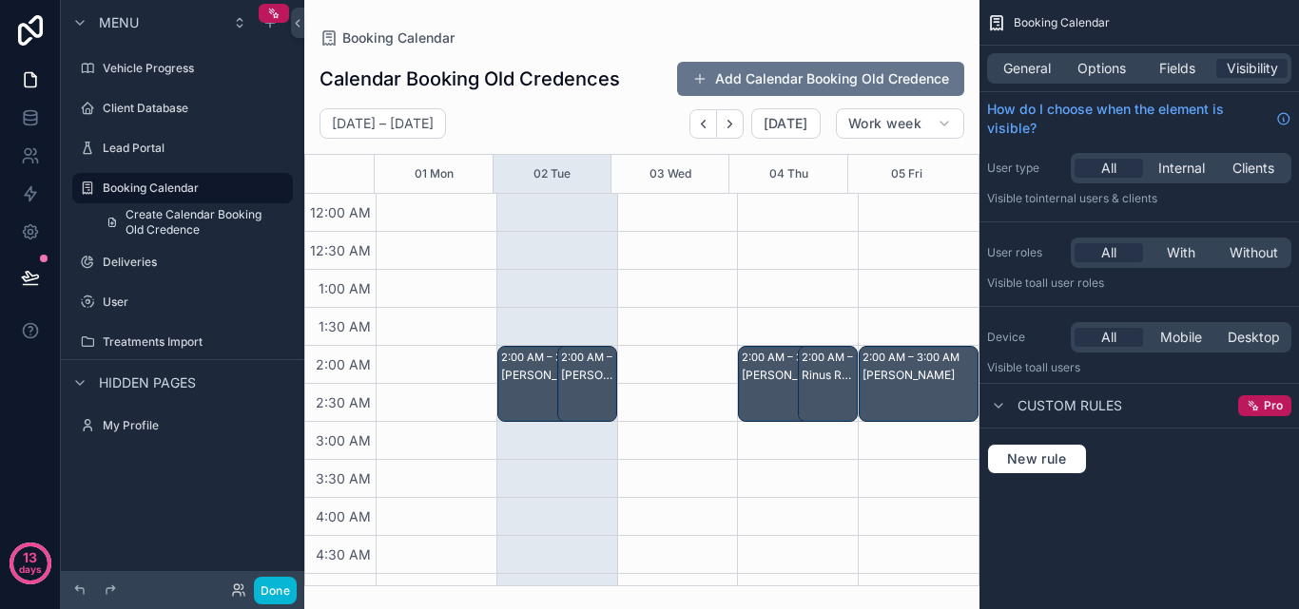
click at [855, 83] on div "scrollable content" at bounding box center [641, 304] width 675 height 609
click at [821, 76] on button "Add Calendar Booking Old Credence" at bounding box center [820, 79] width 287 height 34
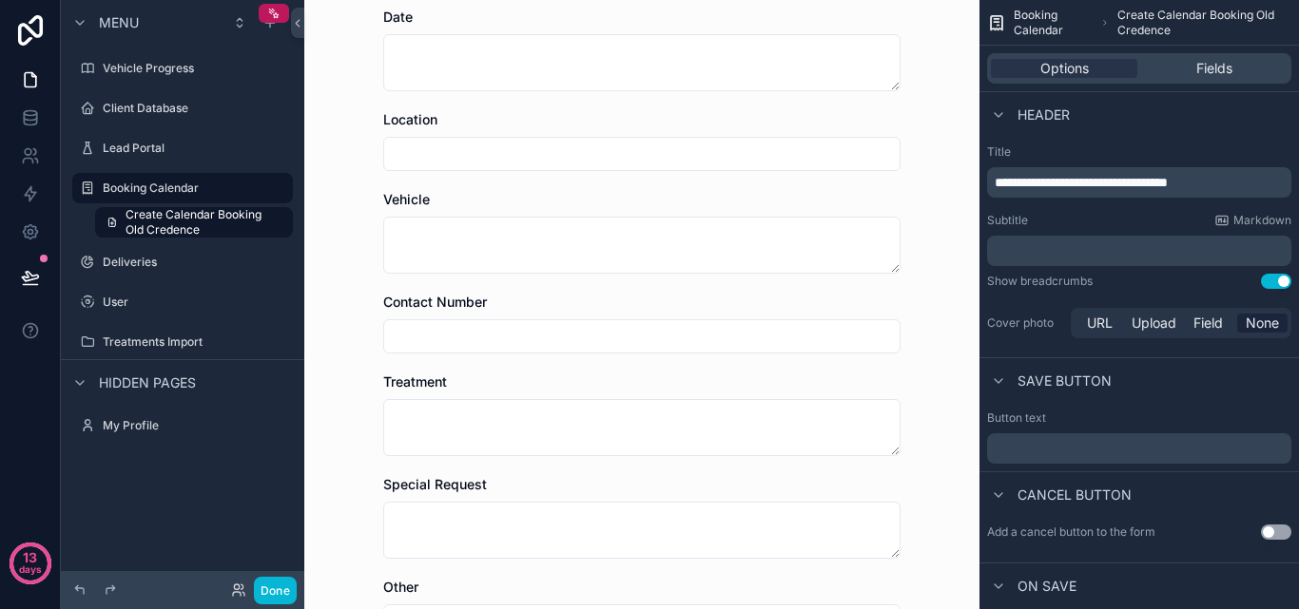
scroll to position [380, 0]
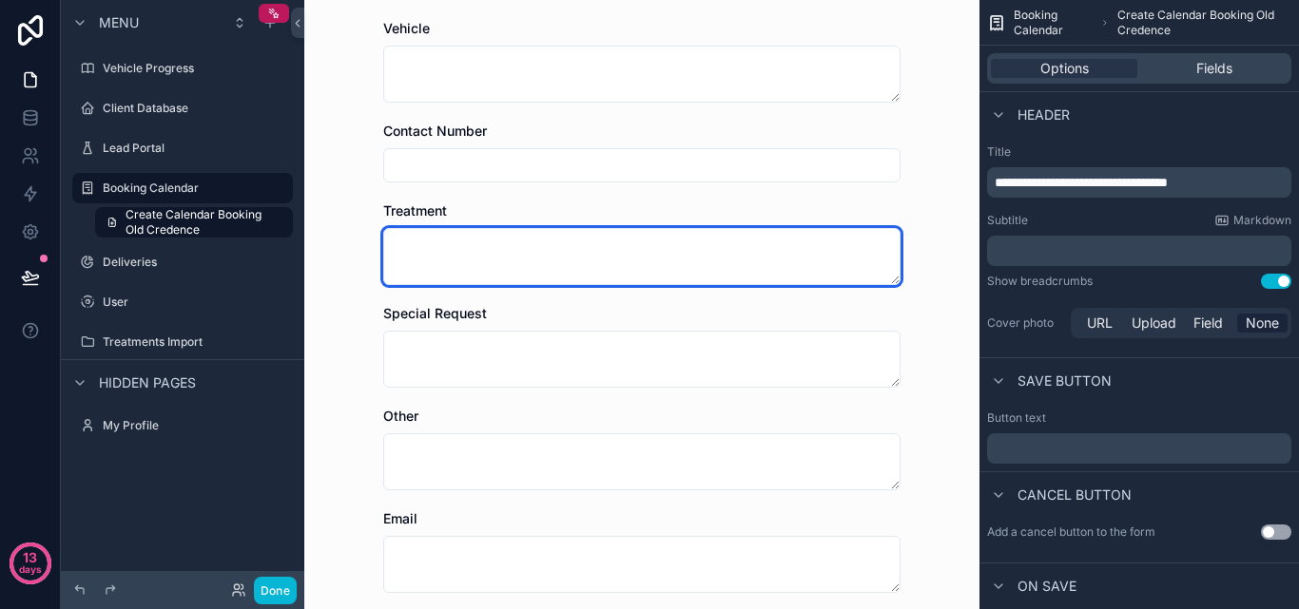
click at [708, 262] on textarea "scrollable content" at bounding box center [641, 256] width 517 height 57
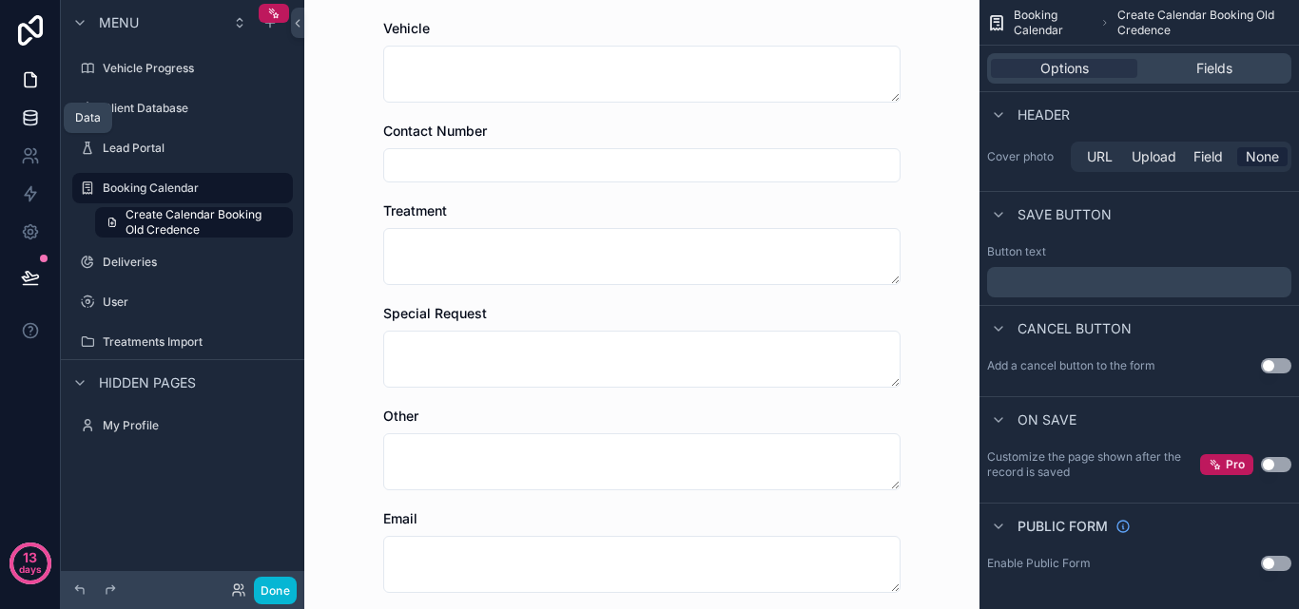
click at [39, 105] on link at bounding box center [30, 118] width 60 height 38
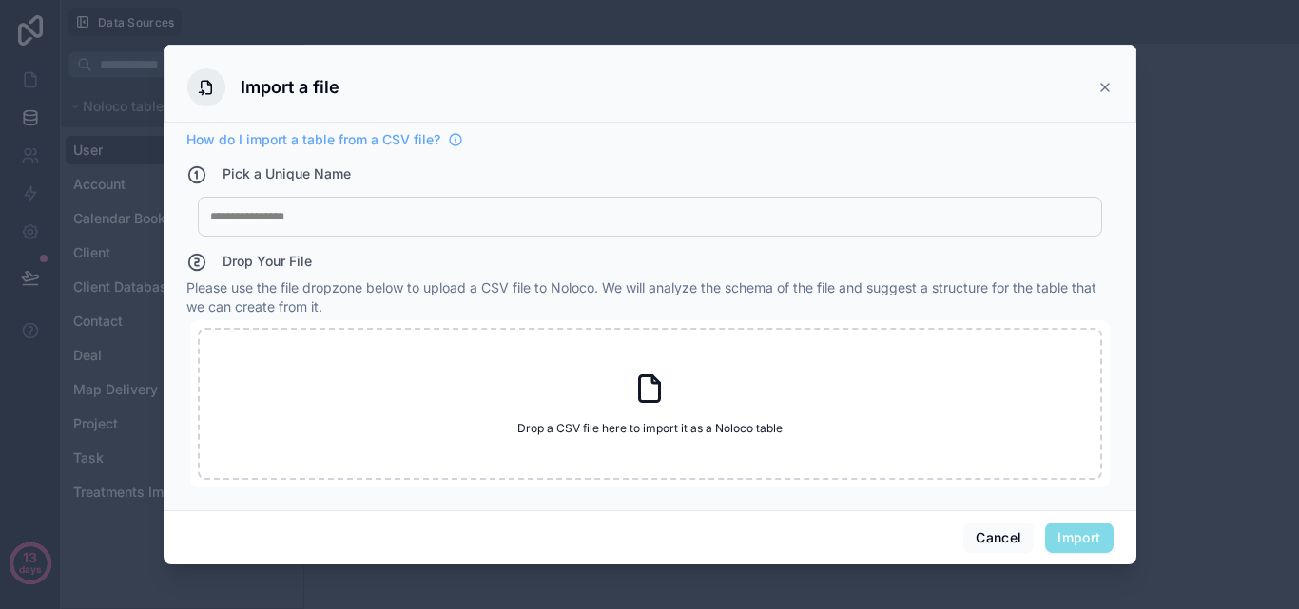
click at [1108, 88] on icon at bounding box center [1104, 87] width 15 height 15
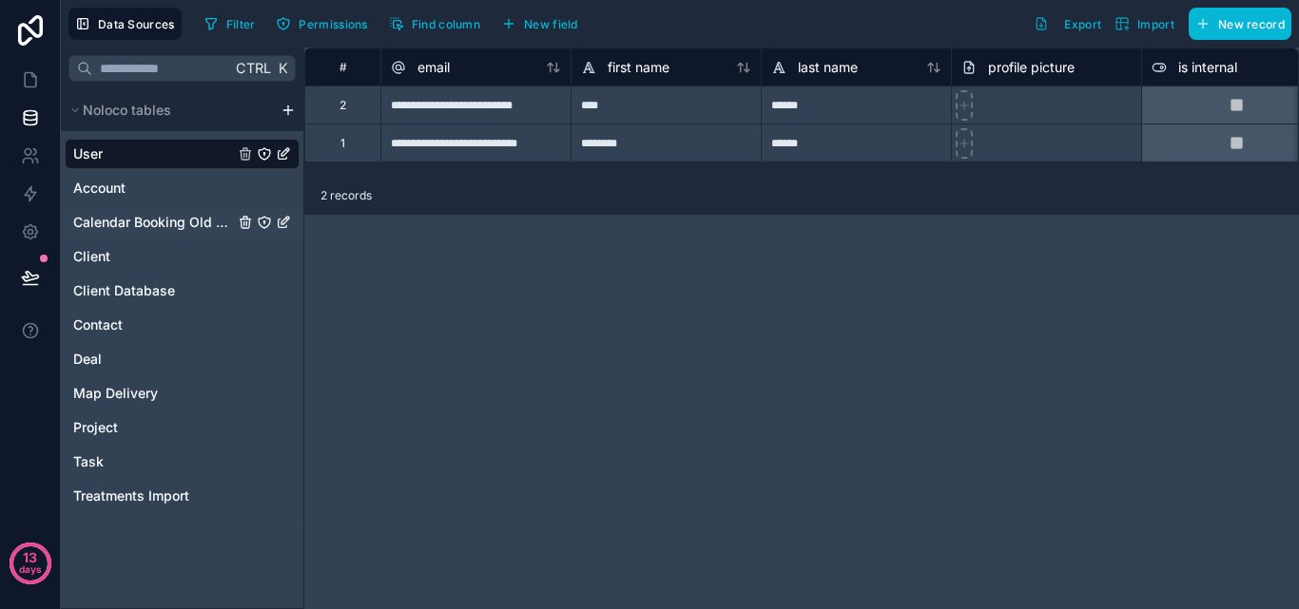
click at [152, 225] on span "Calendar Booking Old Credence" at bounding box center [153, 222] width 161 height 19
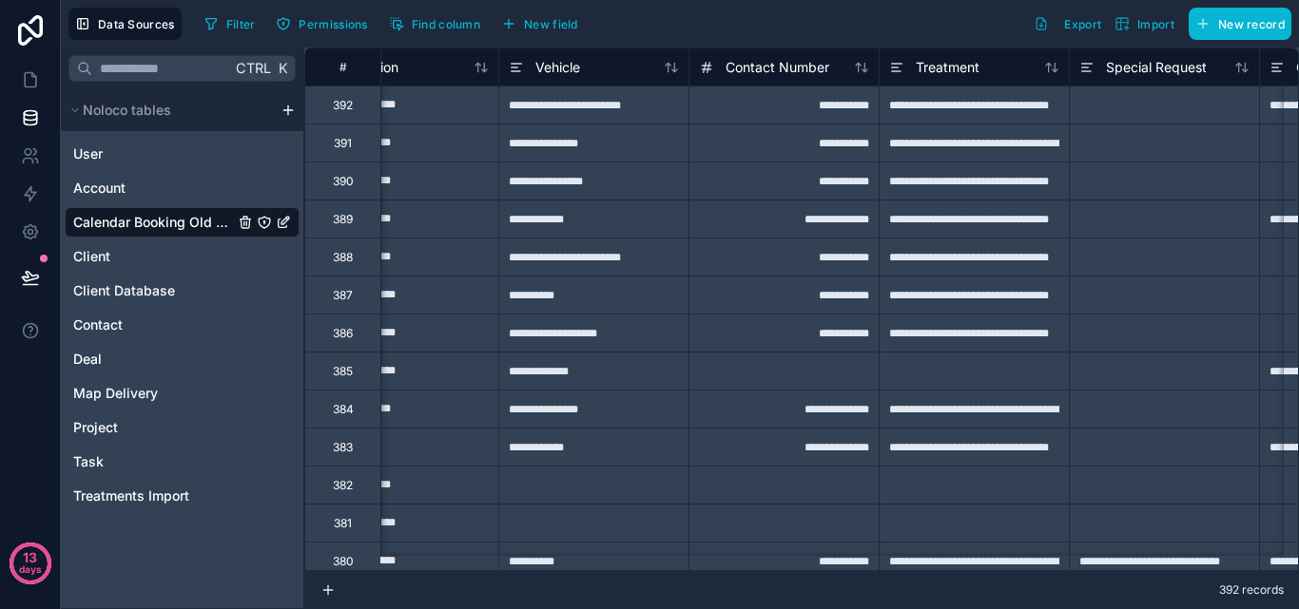
scroll to position [0, 707]
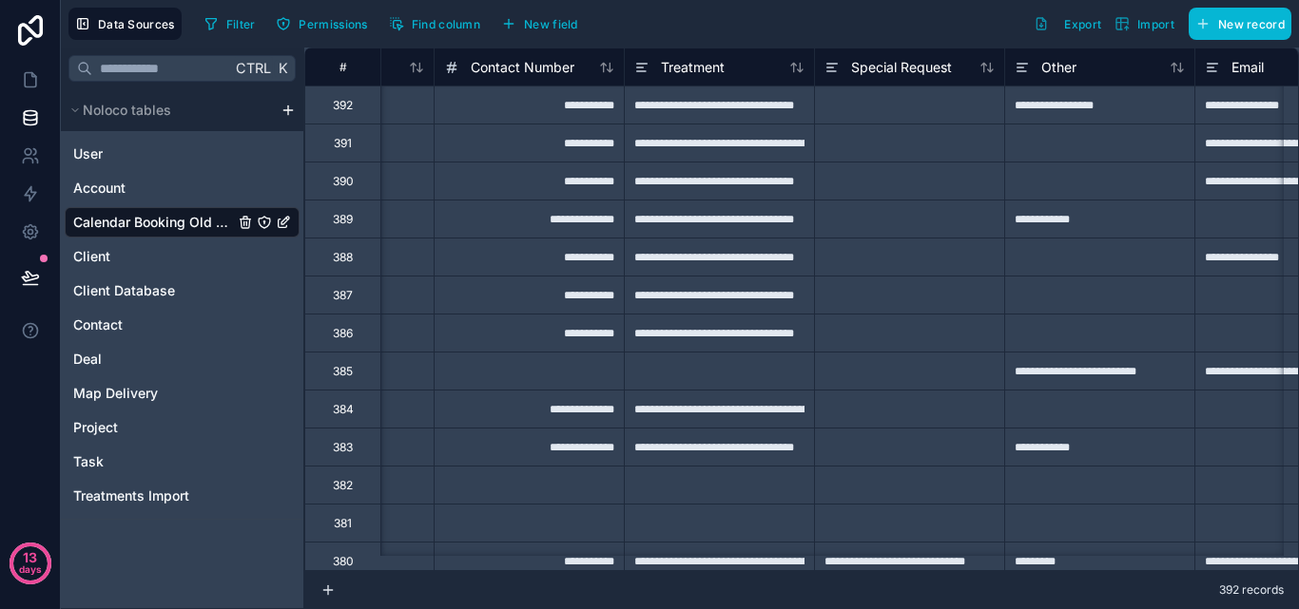
click at [732, 473] on div at bounding box center [719, 485] width 190 height 38
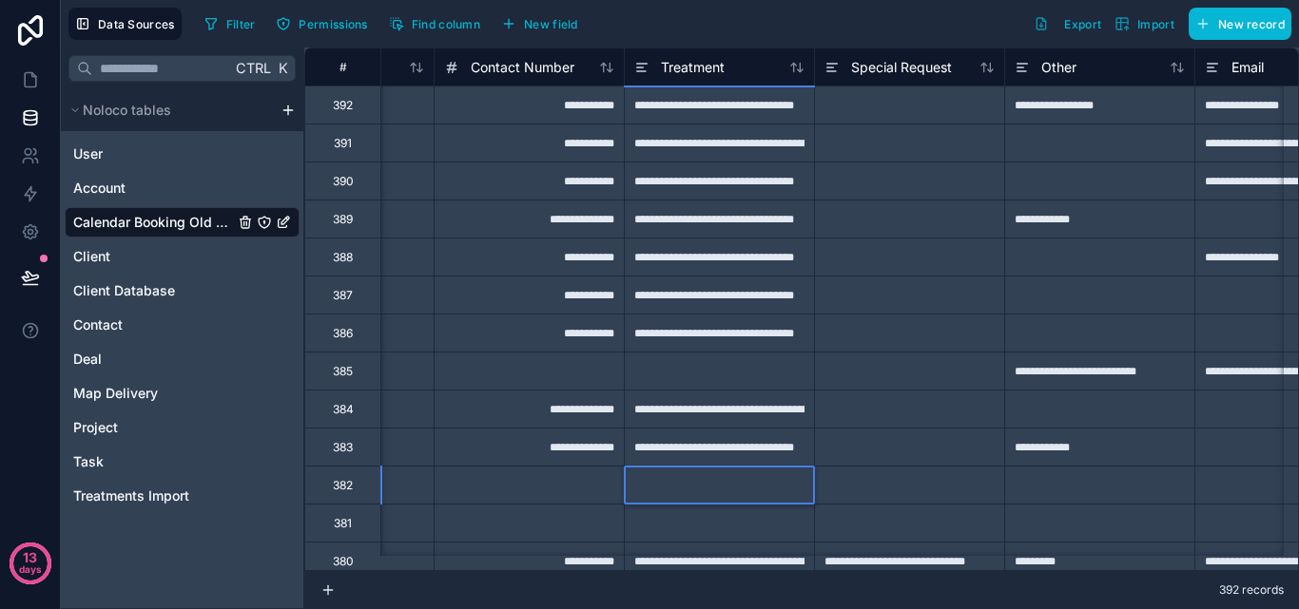
click at [731, 477] on div at bounding box center [719, 485] width 190 height 38
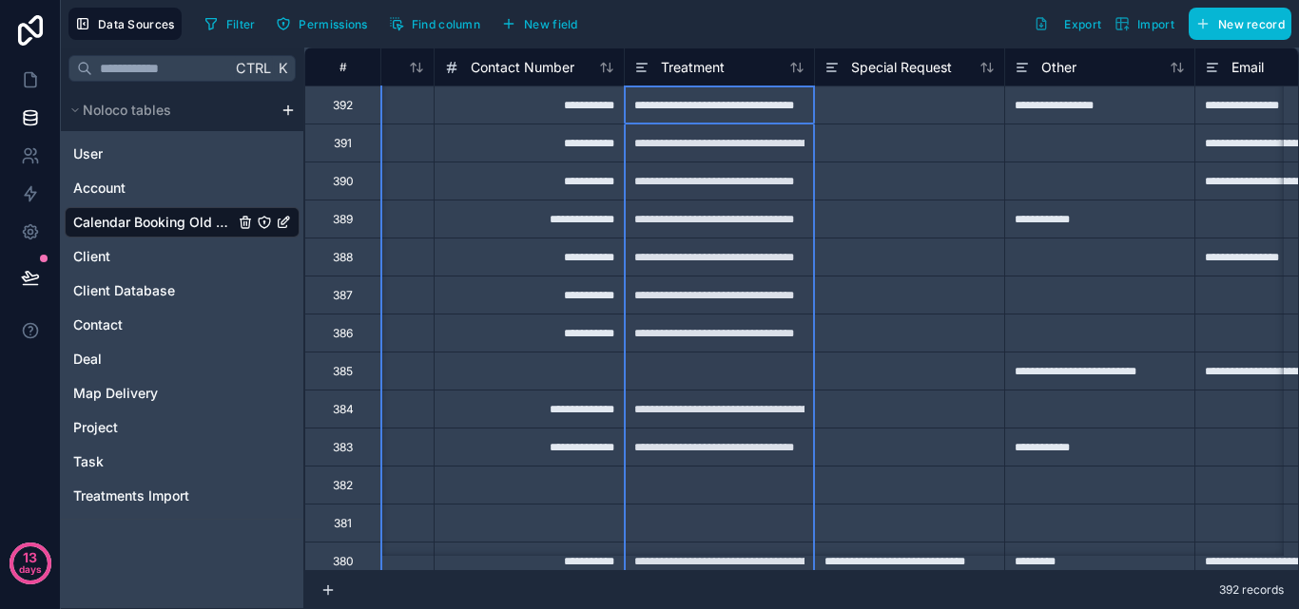
click at [730, 493] on div at bounding box center [719, 485] width 190 height 38
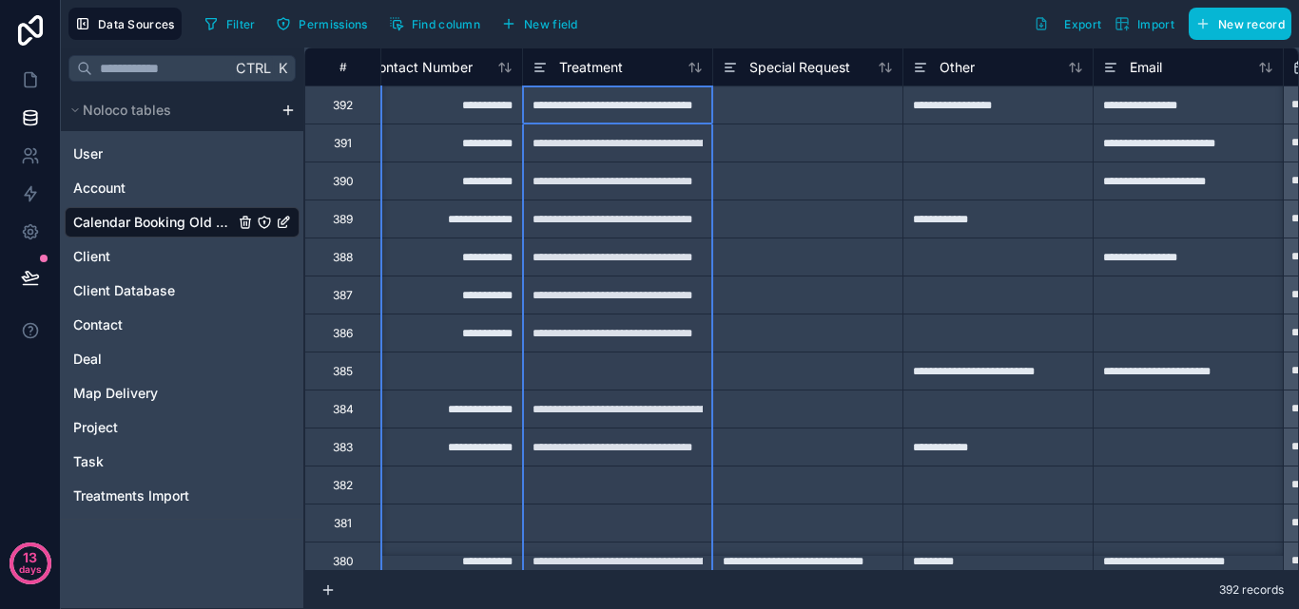
scroll to position [0, 856]
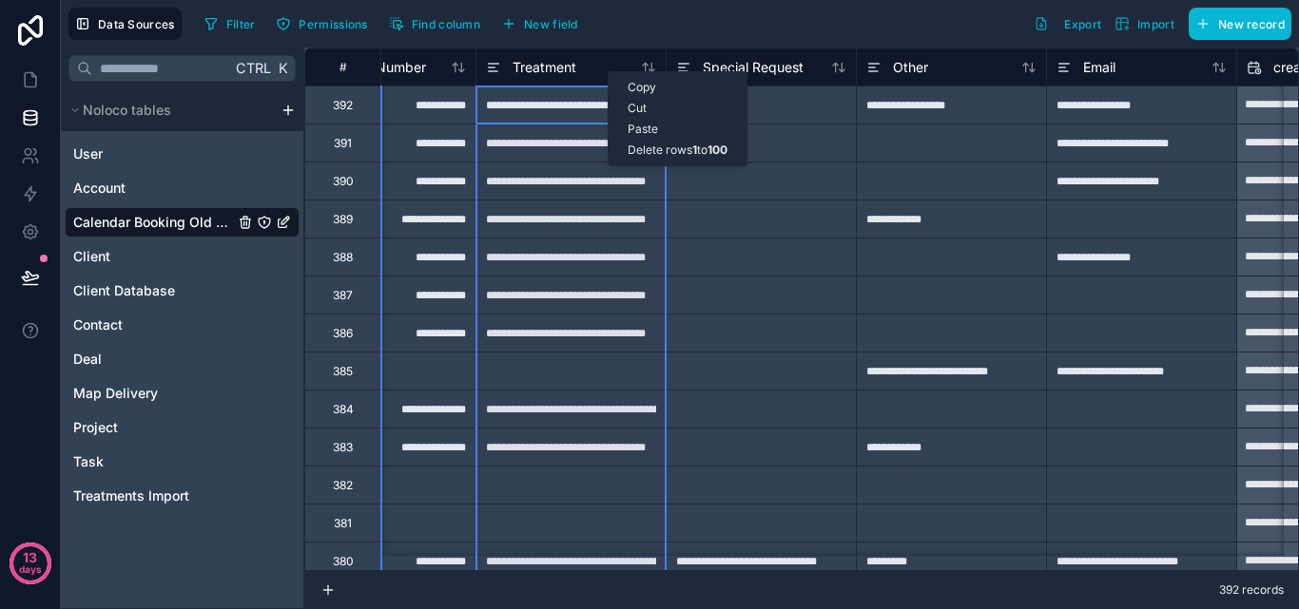
click at [643, 10] on div "Filter Permissions Find column New field Export Import New record" at bounding box center [744, 24] width 1094 height 32
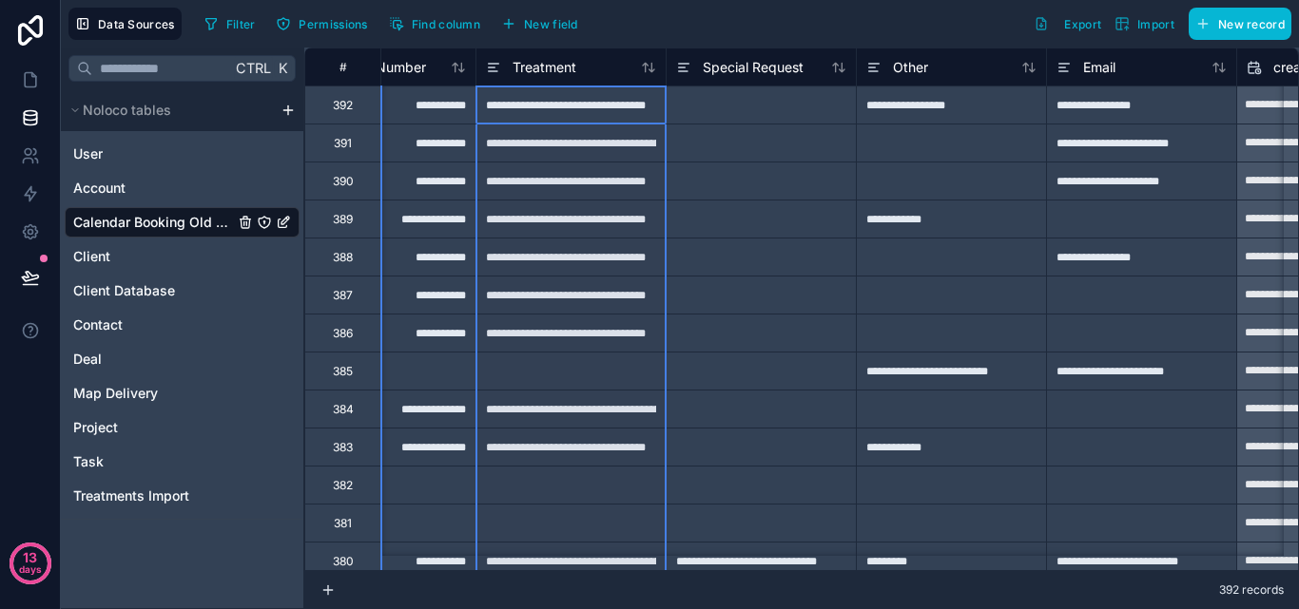
click at [736, 105] on div at bounding box center [761, 105] width 190 height 38
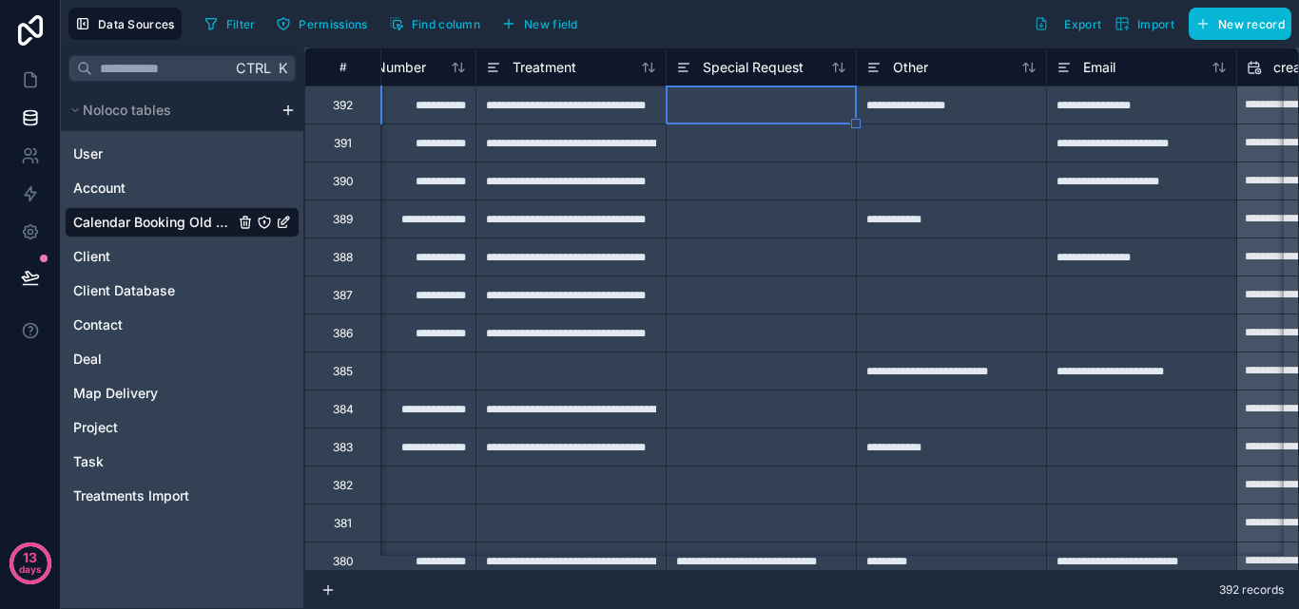
click at [626, 102] on div "**********" at bounding box center [570, 105] width 190 height 38
click at [570, 112] on div "**********" at bounding box center [570, 105] width 190 height 38
click at [28, 108] on icon at bounding box center [30, 117] width 19 height 19
click at [29, 79] on icon at bounding box center [30, 79] width 19 height 19
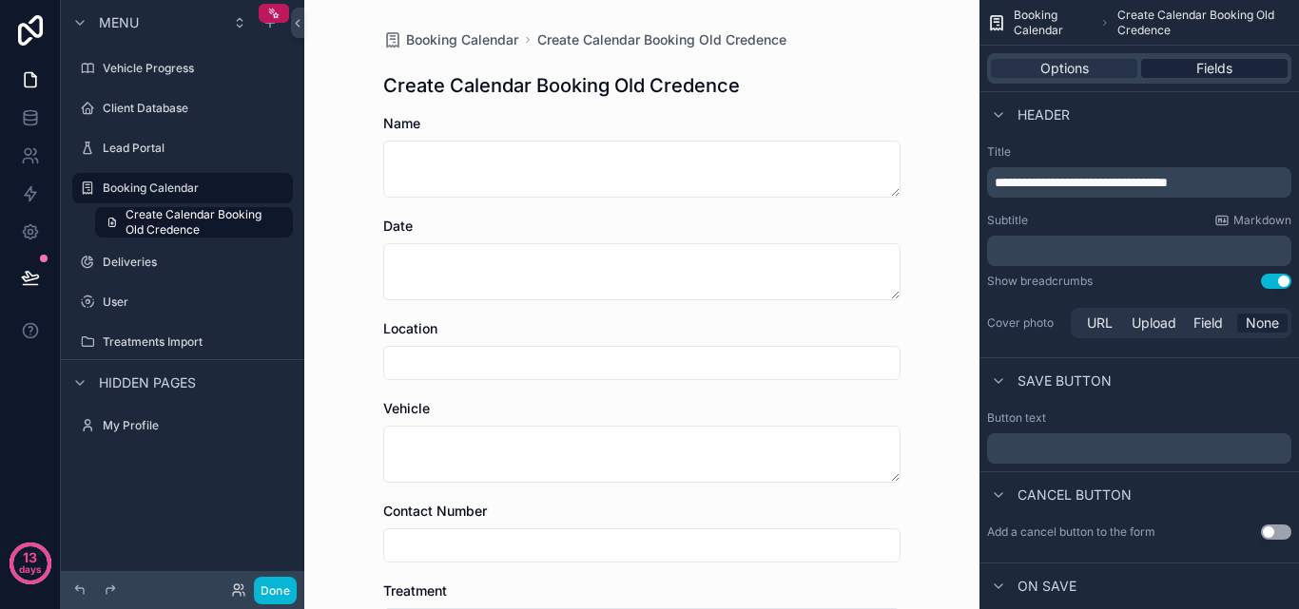
click at [1215, 76] on span "Fields" at bounding box center [1214, 68] width 36 height 19
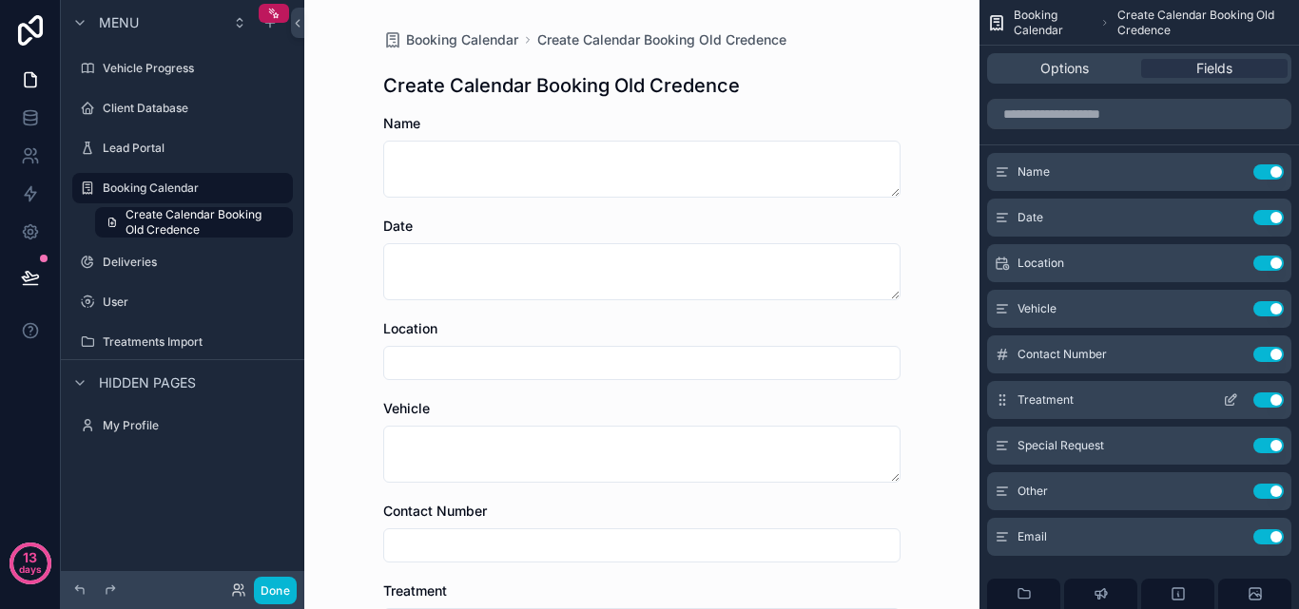
click at [1232, 400] on icon "scrollable content" at bounding box center [1232, 399] width 8 height 8
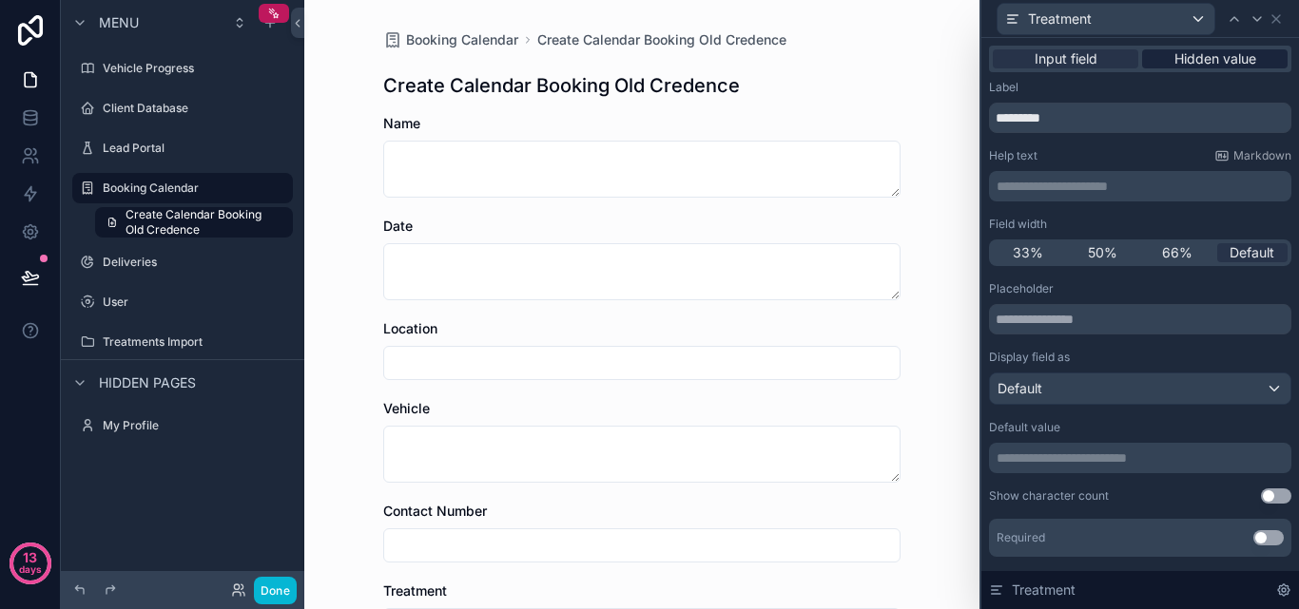
click at [1180, 54] on span "Hidden value" at bounding box center [1215, 58] width 82 height 19
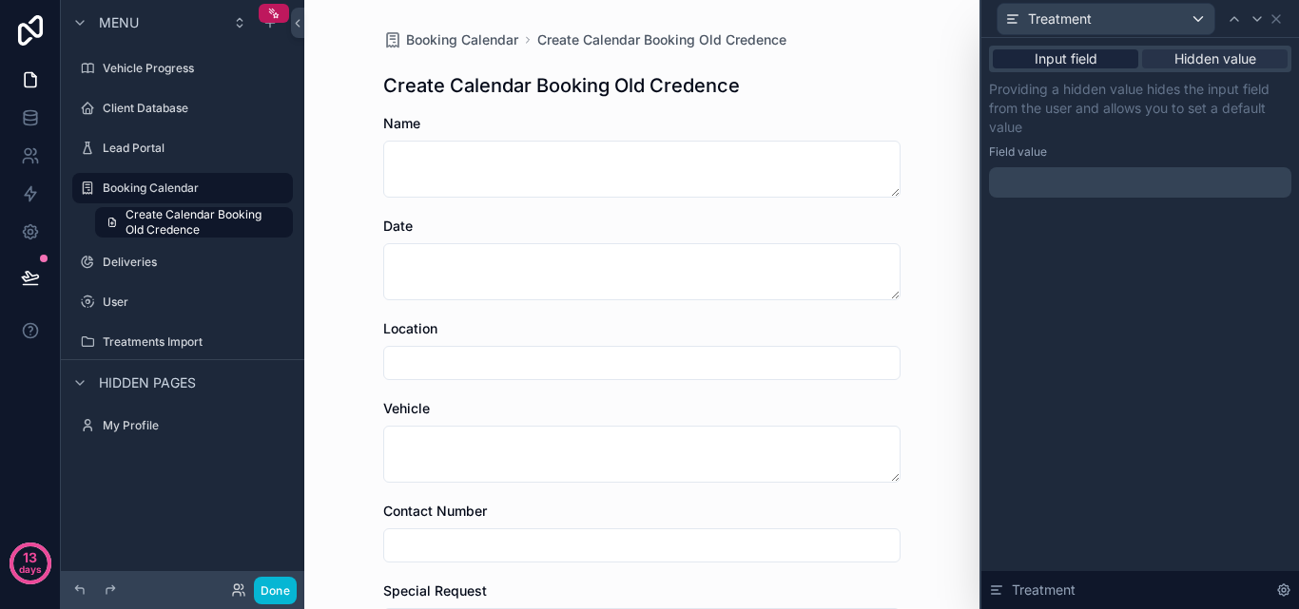
click at [1094, 60] on span "Input field" at bounding box center [1065, 58] width 63 height 19
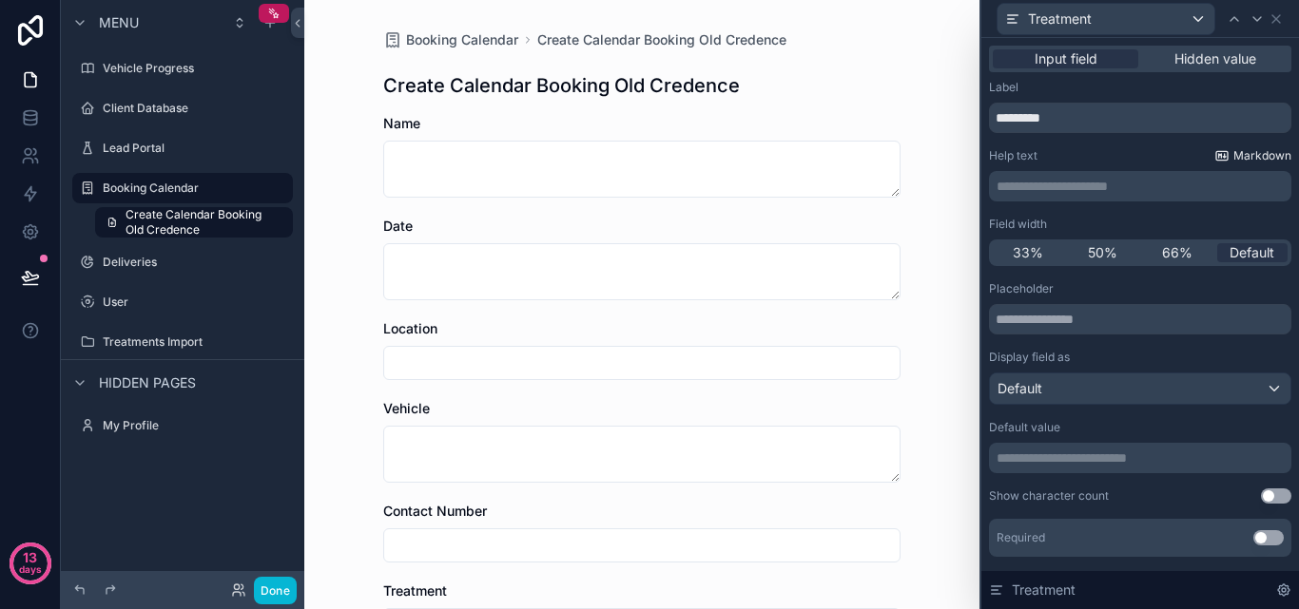
click at [1245, 156] on span "Markdown" at bounding box center [1262, 155] width 58 height 15
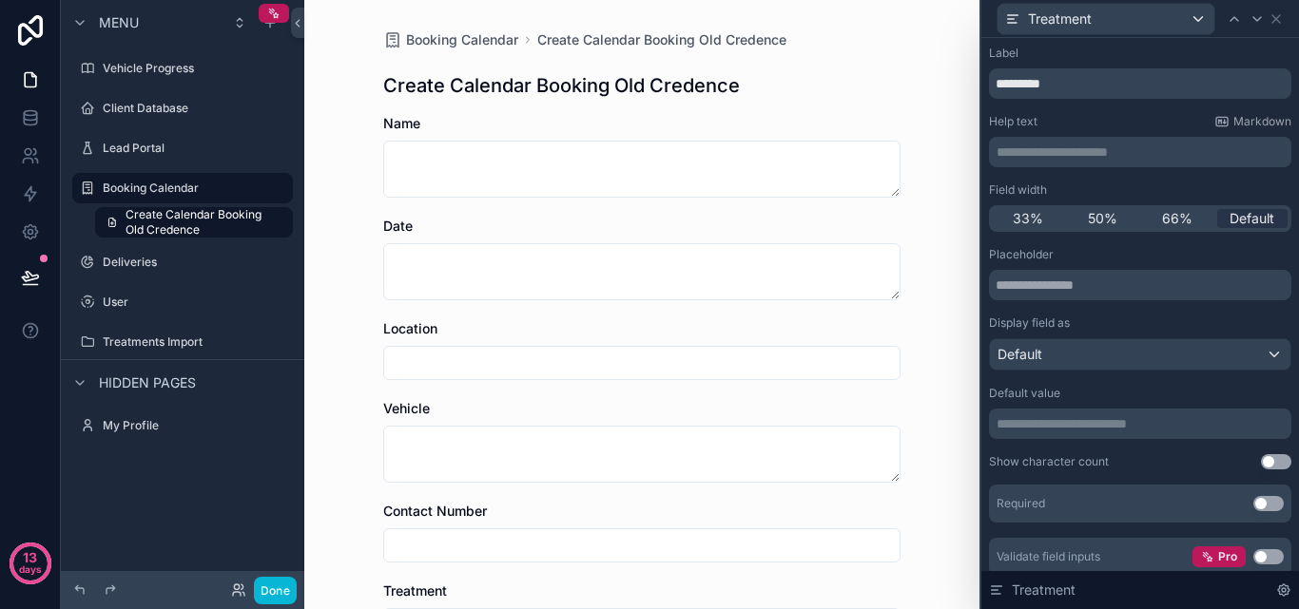
scroll to position [95, 0]
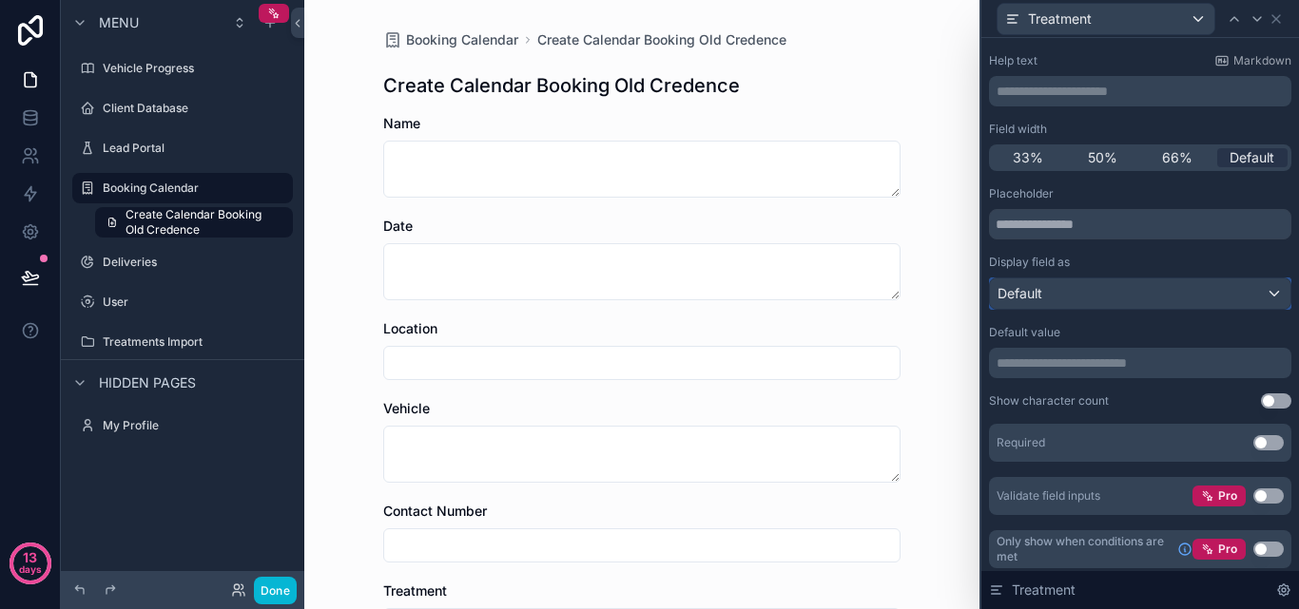
click at [1197, 301] on div "Default" at bounding box center [1140, 294] width 300 height 30
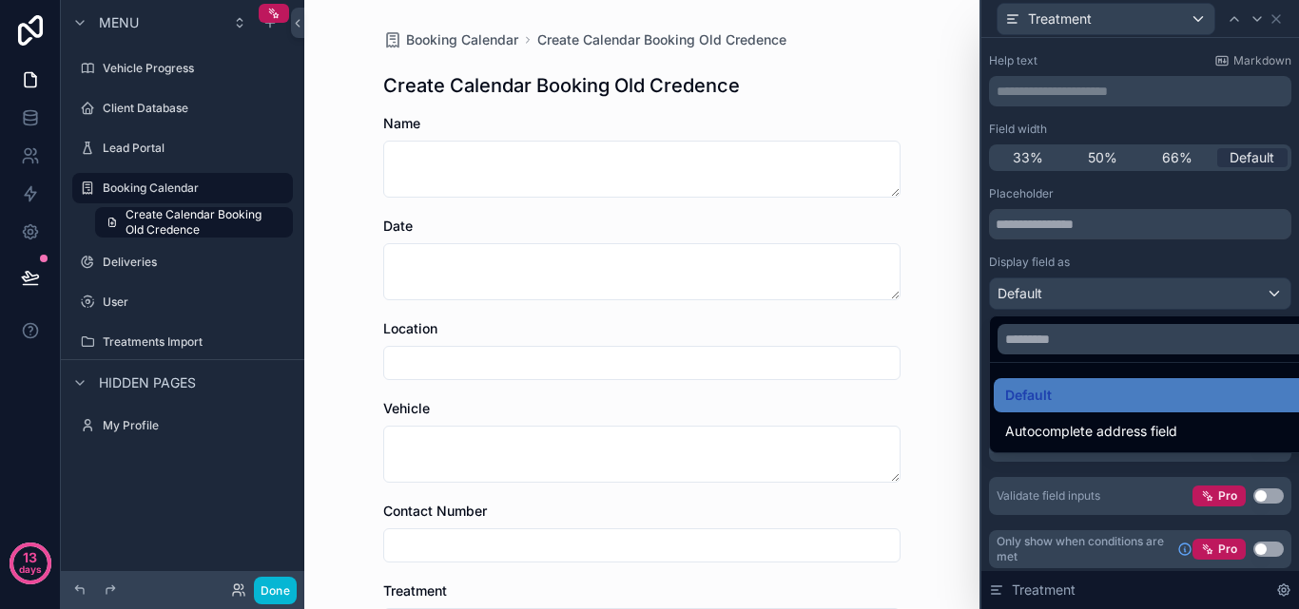
click at [1195, 300] on div at bounding box center [1140, 304] width 318 height 609
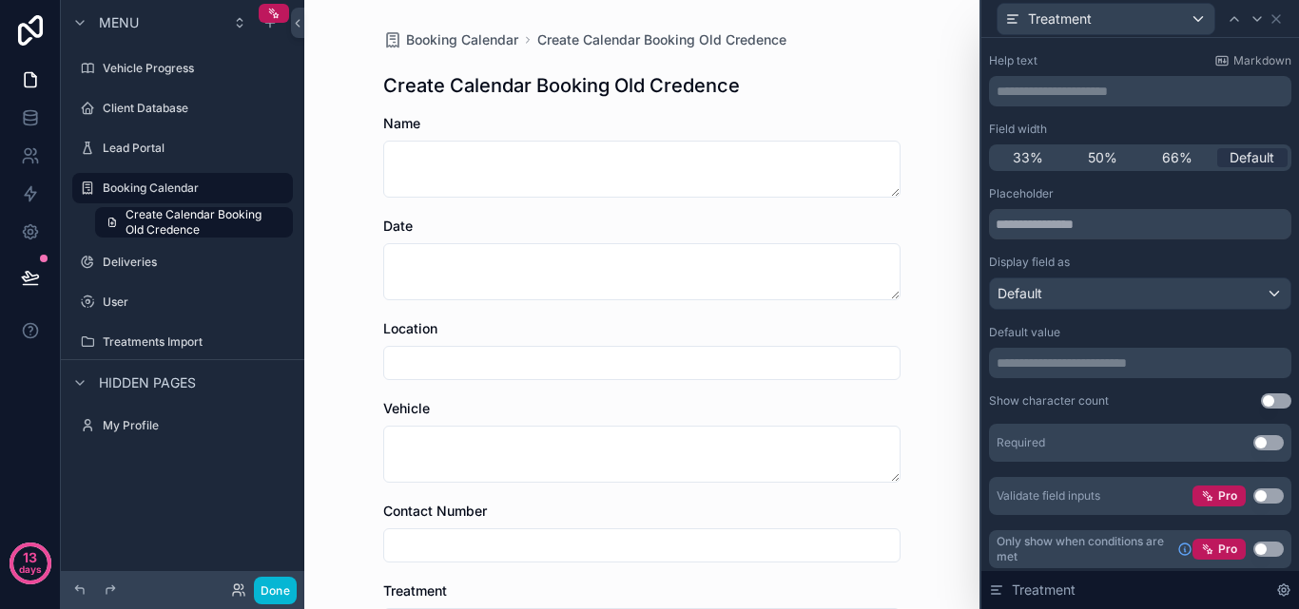
click at [1182, 369] on p "**********" at bounding box center [1141, 363] width 291 height 19
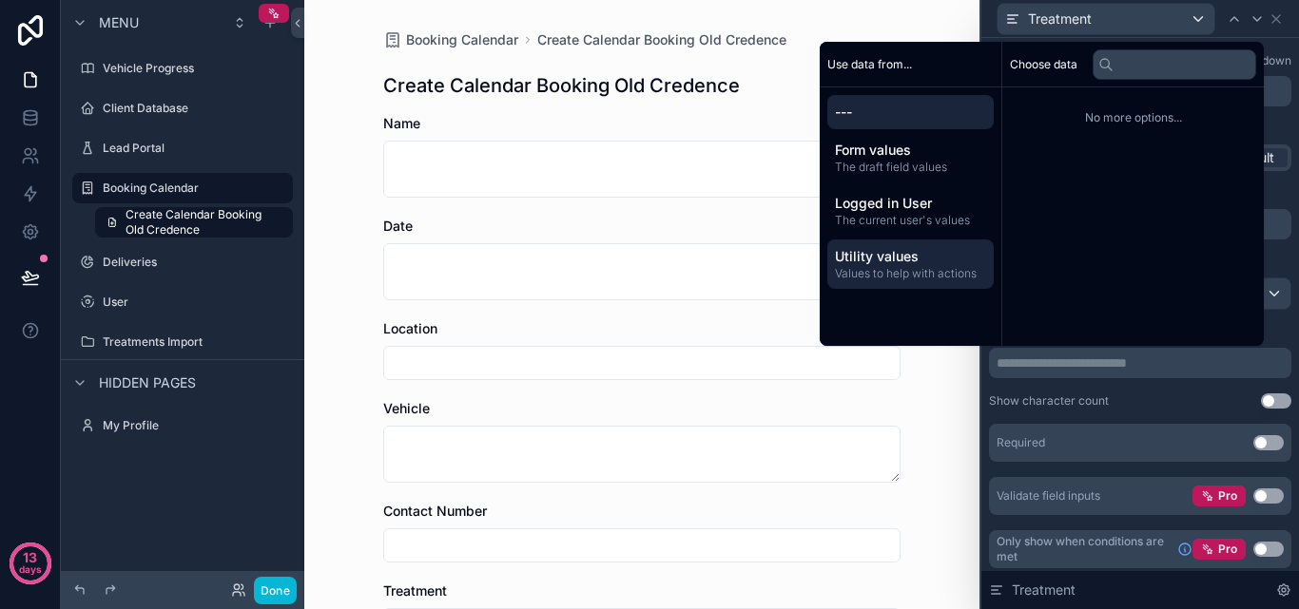
click at [950, 278] on span "Values to help with actions" at bounding box center [910, 273] width 151 height 15
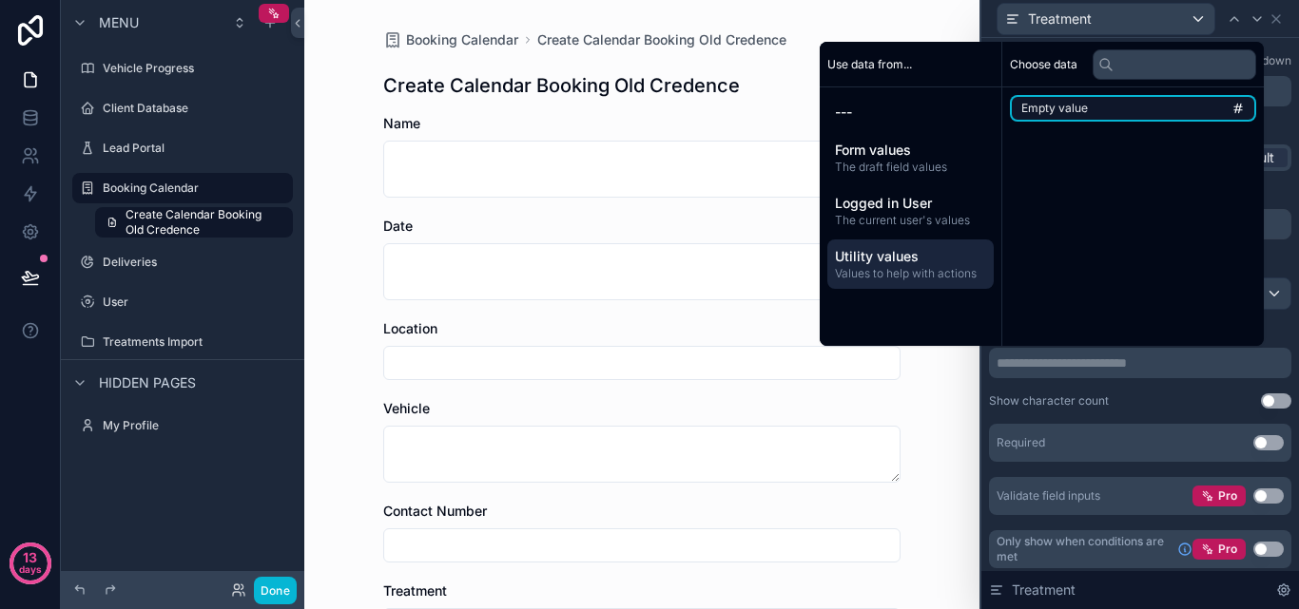
click at [1065, 110] on span "Empty value" at bounding box center [1054, 108] width 67 height 15
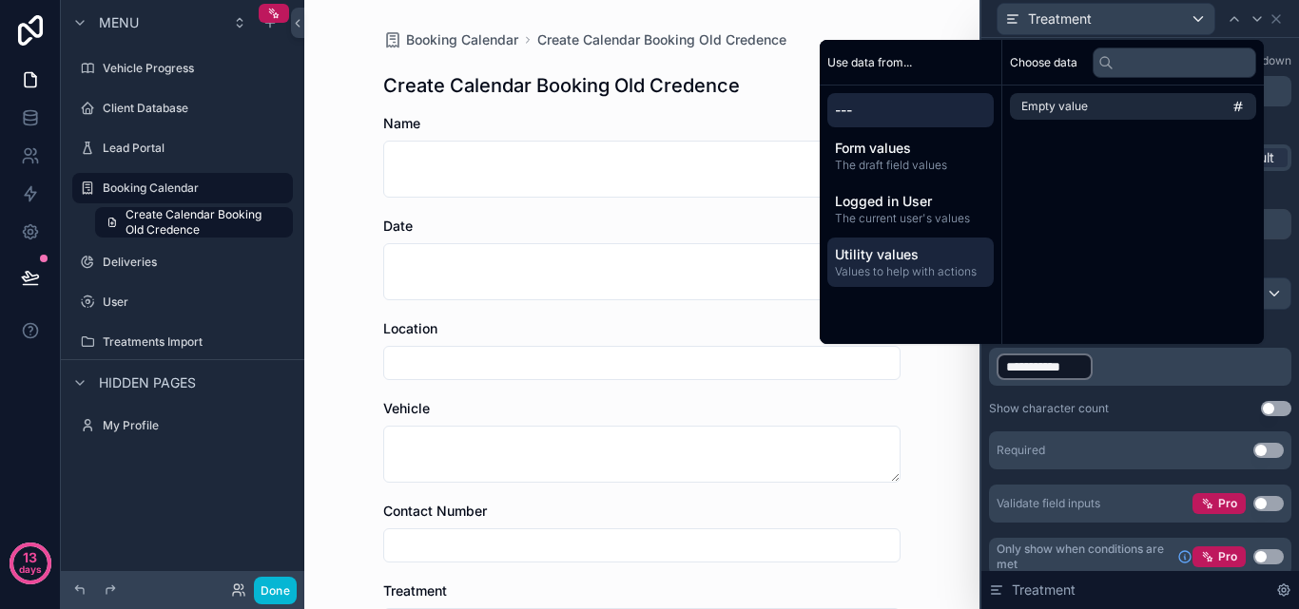
click at [900, 117] on span "---" at bounding box center [910, 110] width 151 height 19
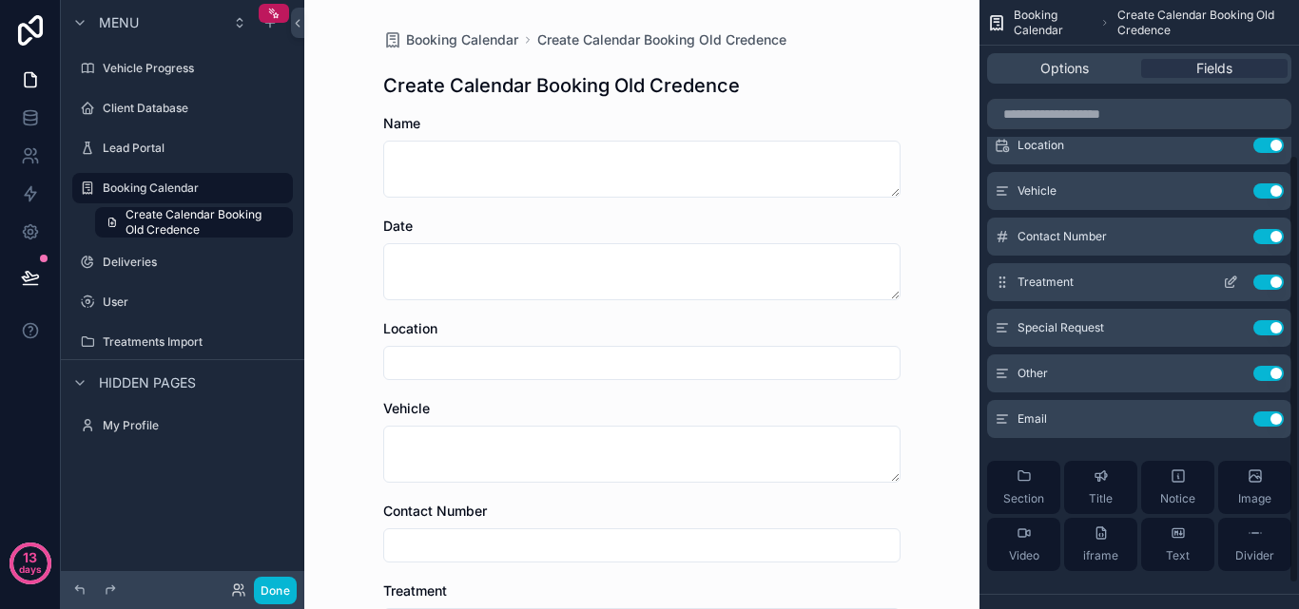
scroll to position [256, 0]
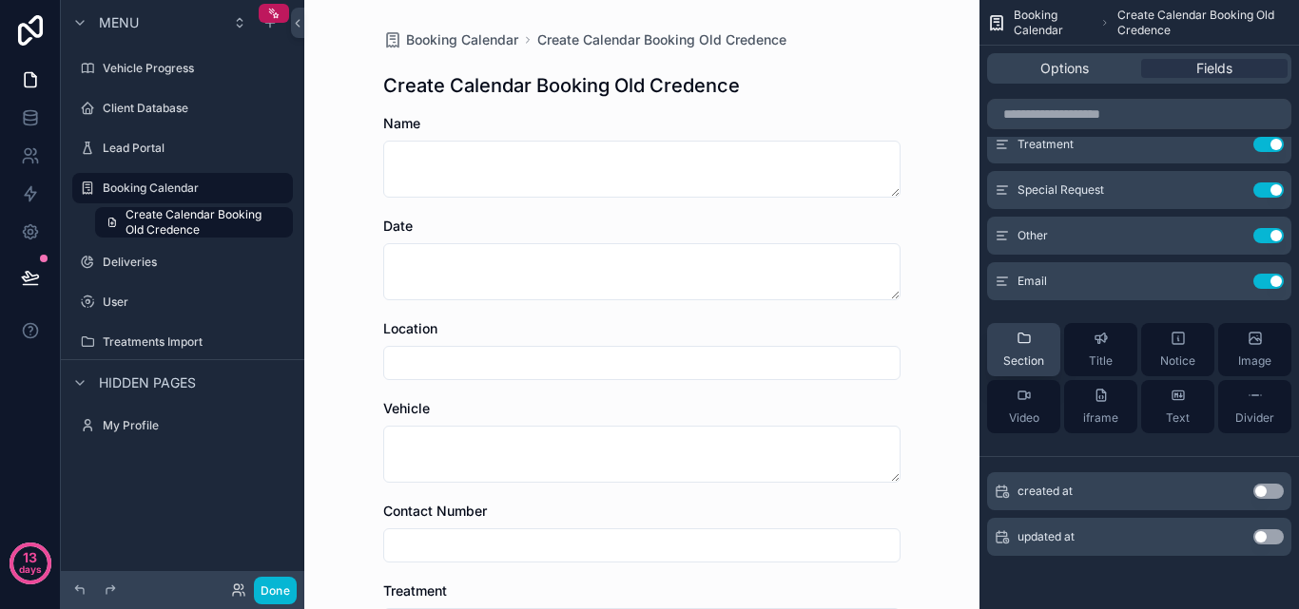
click at [1051, 357] on button "Section" at bounding box center [1023, 349] width 73 height 53
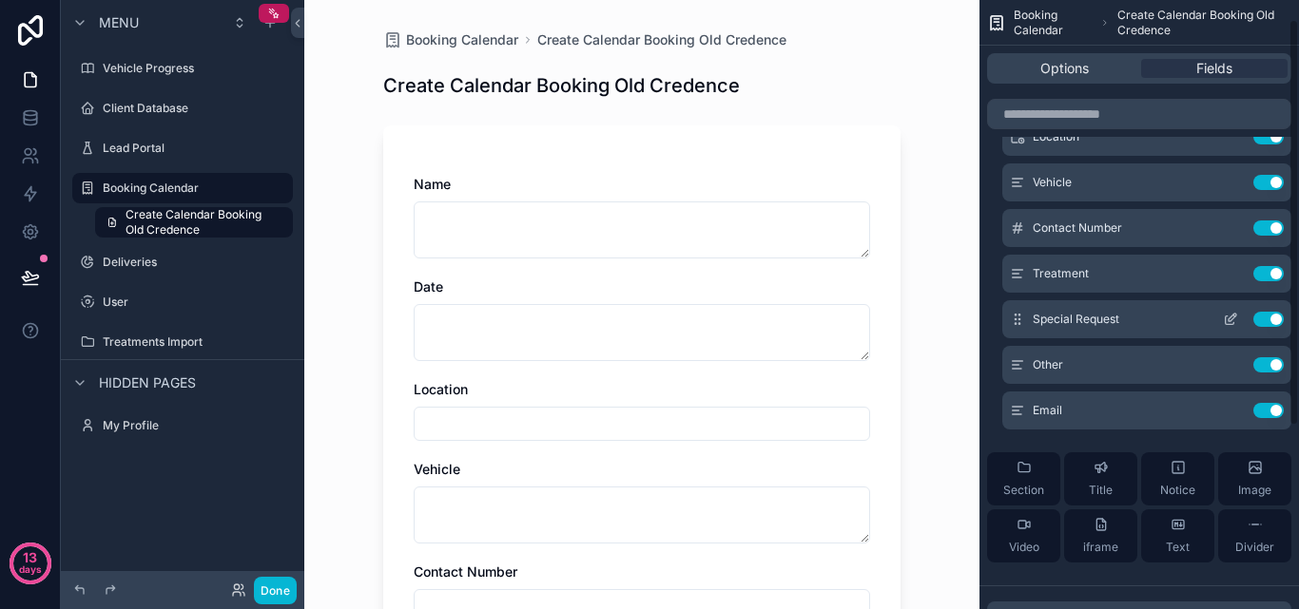
scroll to position [0, 0]
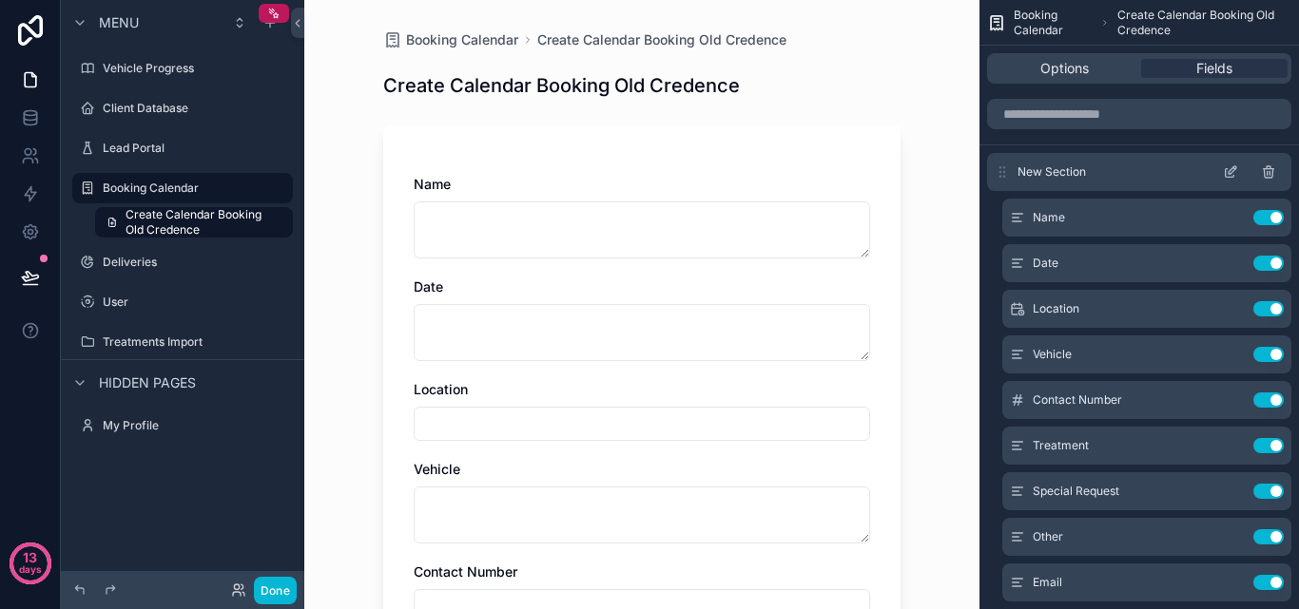
click at [1265, 170] on icon "scrollable content" at bounding box center [1268, 173] width 9 height 9
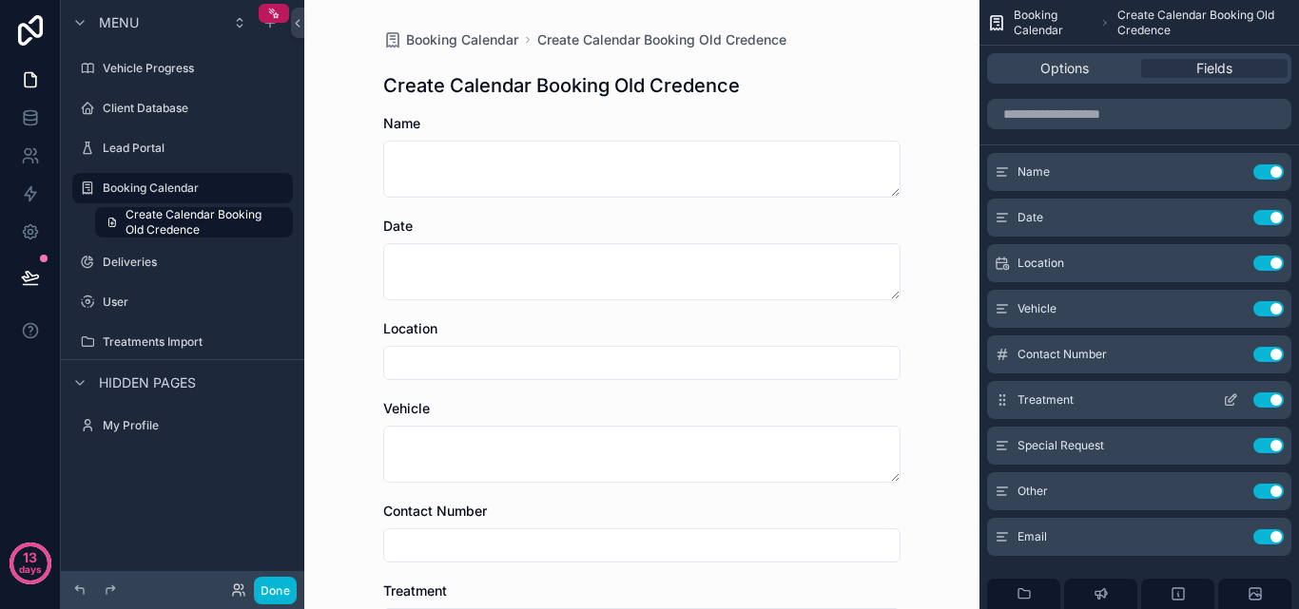
click at [1224, 397] on icon "scrollable content" at bounding box center [1230, 400] width 15 height 15
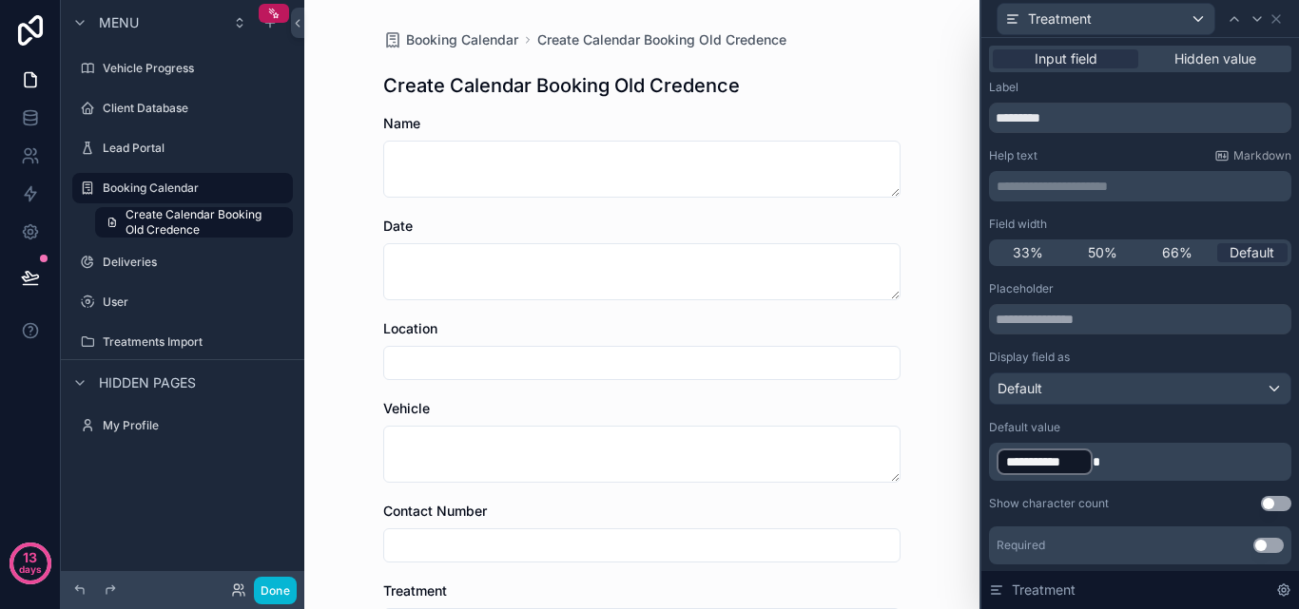
click at [1130, 468] on p "**********" at bounding box center [1141, 462] width 291 height 30
drag, startPoint x: 1134, startPoint y: 468, endPoint x: 977, endPoint y: 471, distance: 156.9
click at [977, 471] on div "**********" at bounding box center [649, 304] width 1299 height 609
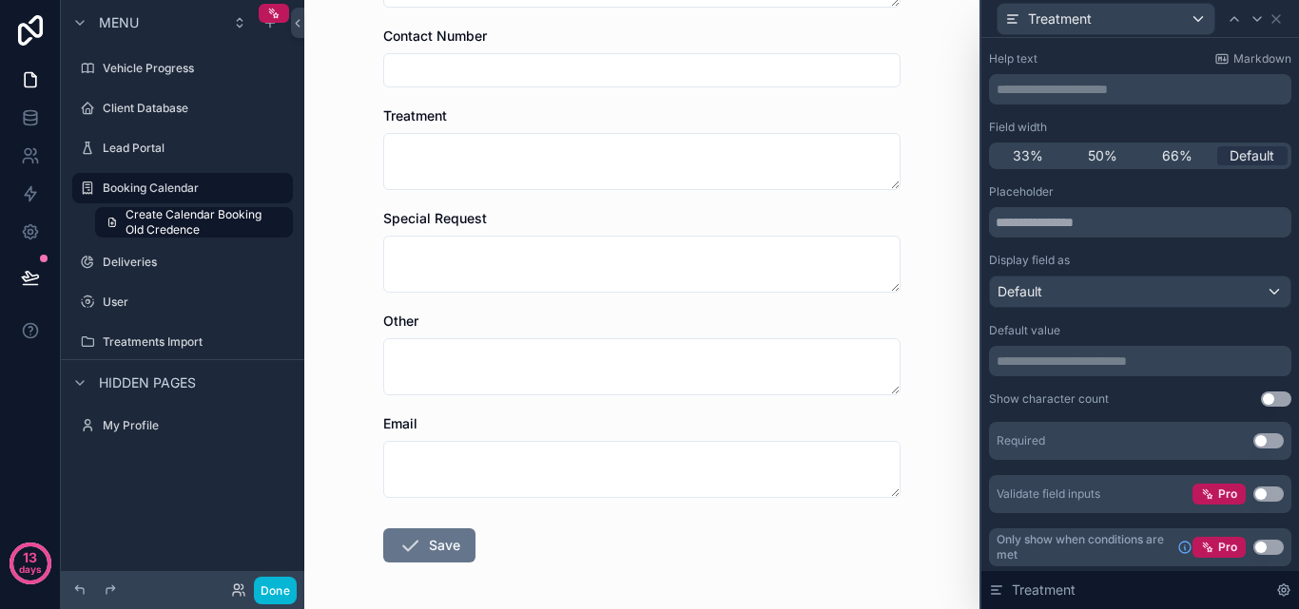
scroll to position [100, 0]
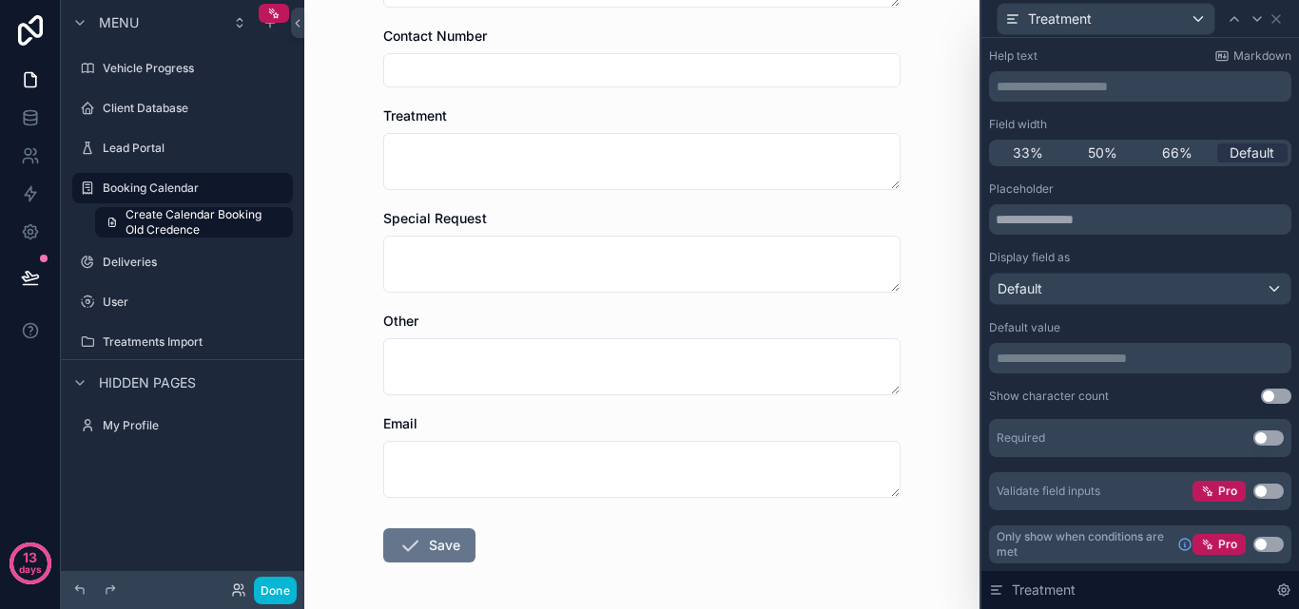
click at [1265, 491] on button "Use setting" at bounding box center [1268, 491] width 30 height 15
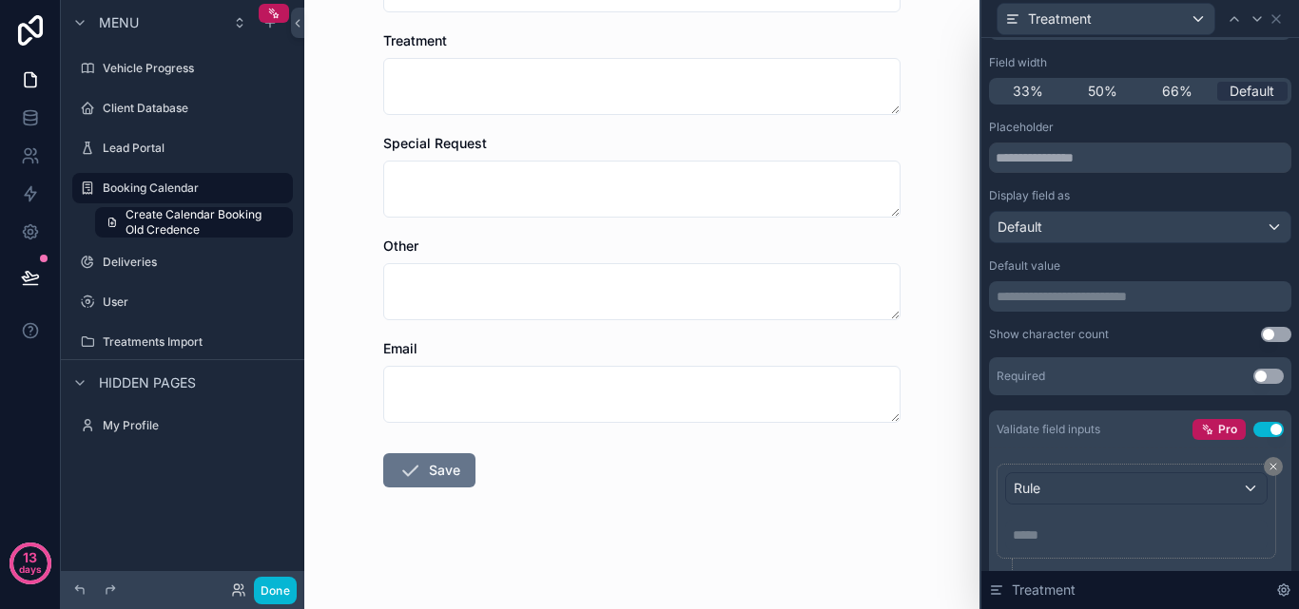
scroll to position [195, 0]
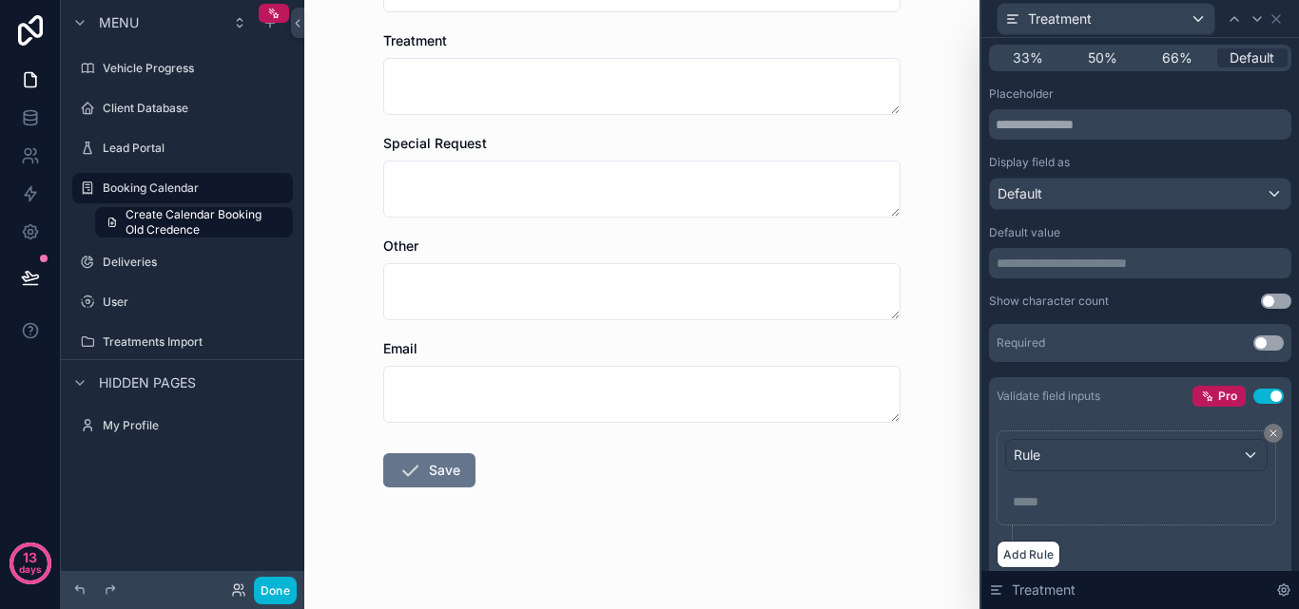
click at [1263, 393] on button "Use setting" at bounding box center [1268, 396] width 30 height 15
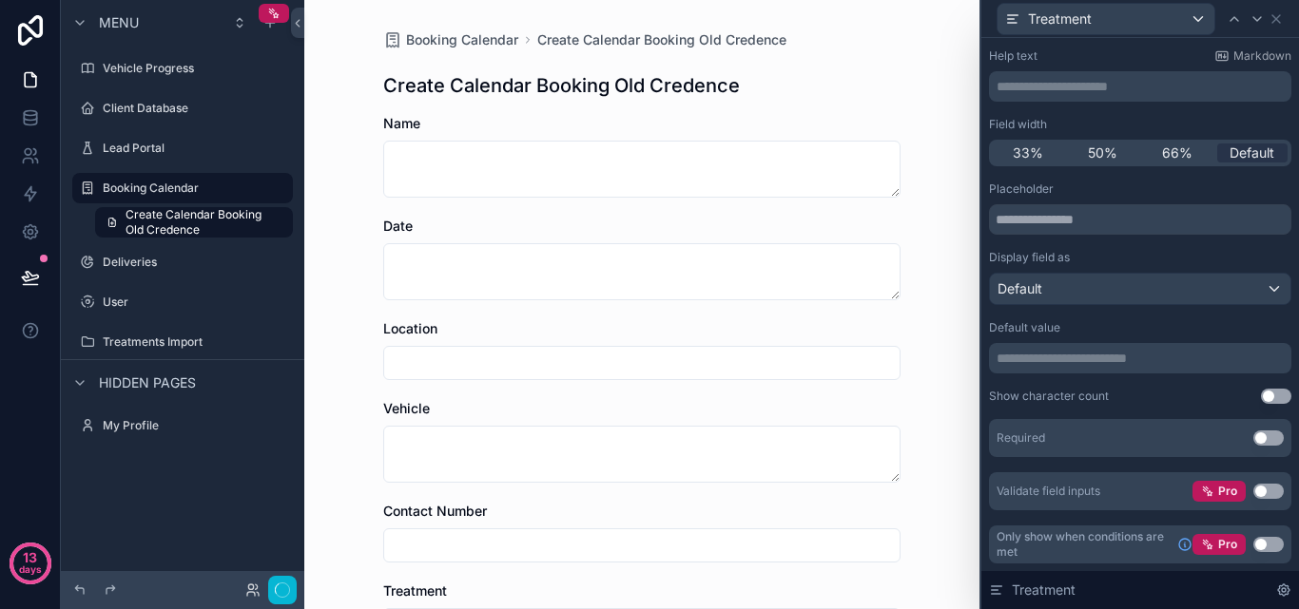
scroll to position [0, 0]
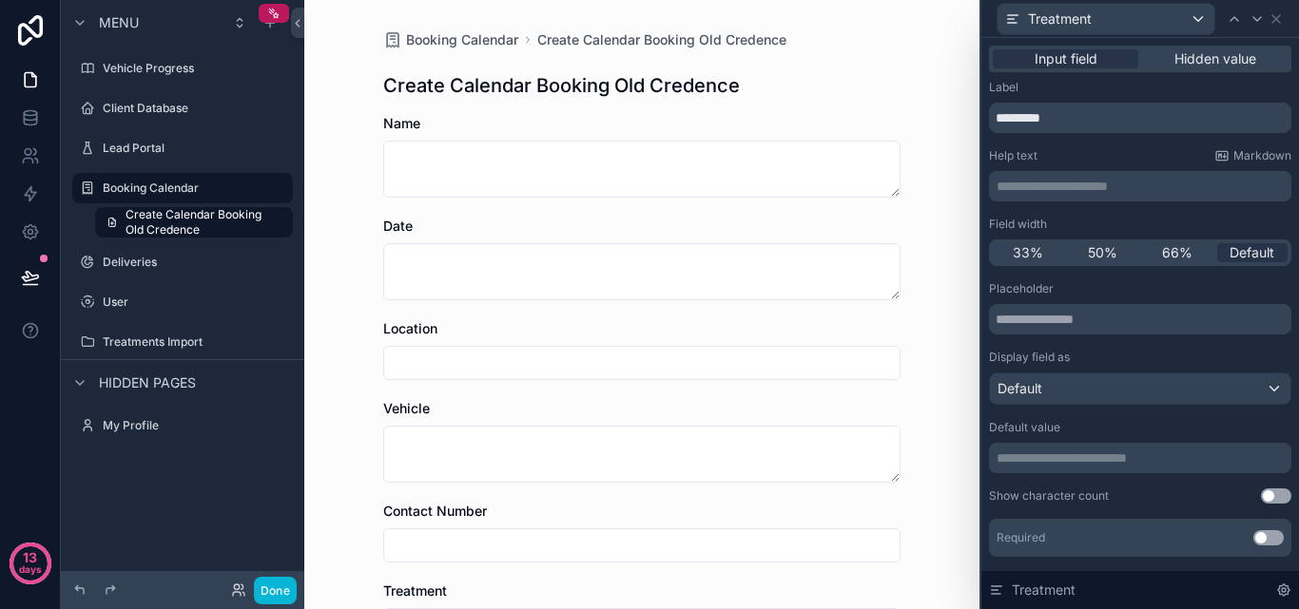
click at [1082, 69] on div "Input field Hidden value" at bounding box center [1140, 59] width 302 height 27
click at [1082, 58] on span "Input field" at bounding box center [1065, 58] width 63 height 19
click at [1186, 23] on div "Treatment" at bounding box center [1105, 19] width 217 height 30
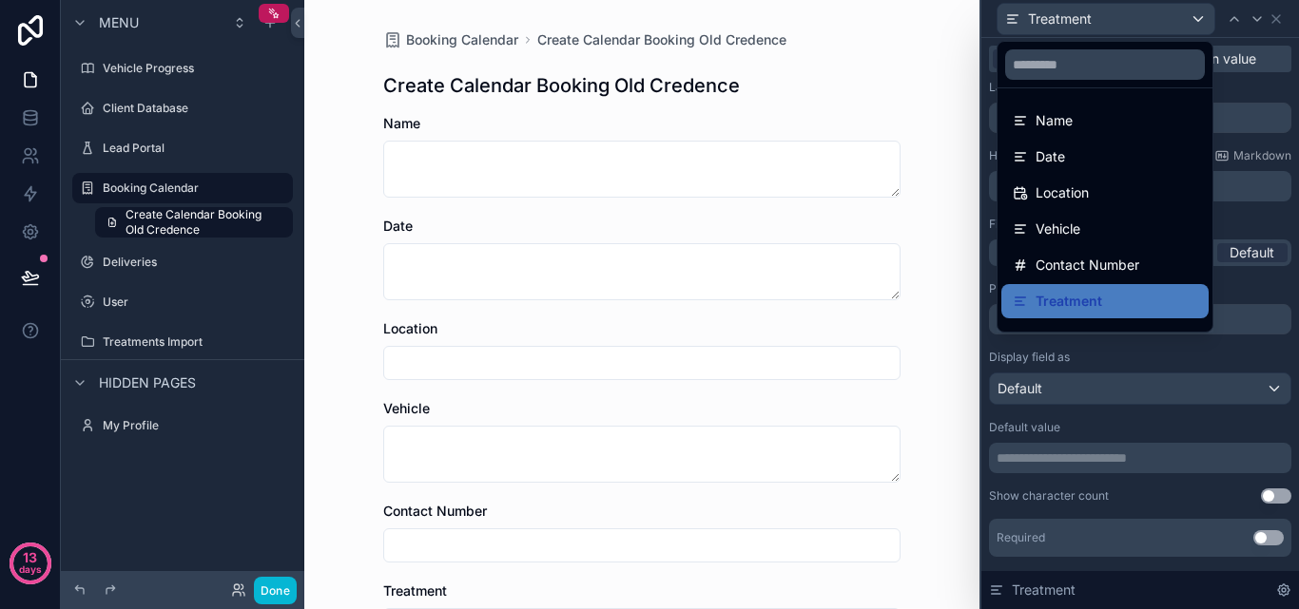
click at [1186, 23] on div at bounding box center [1140, 304] width 318 height 609
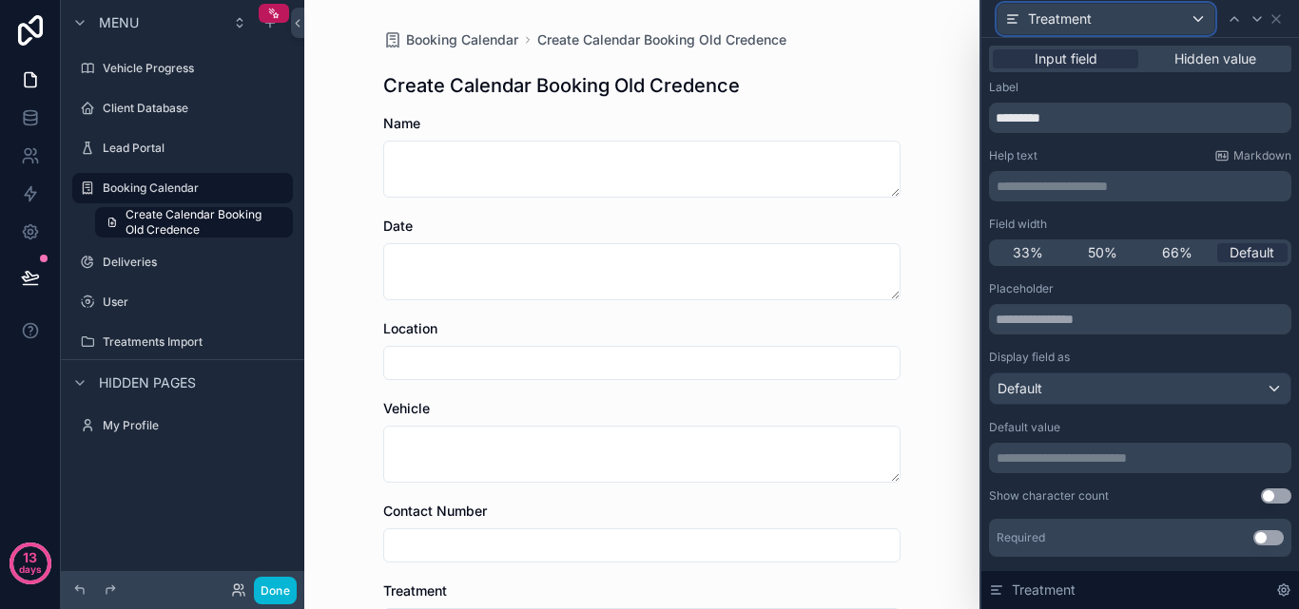
click at [1186, 23] on div "Treatment" at bounding box center [1105, 19] width 217 height 30
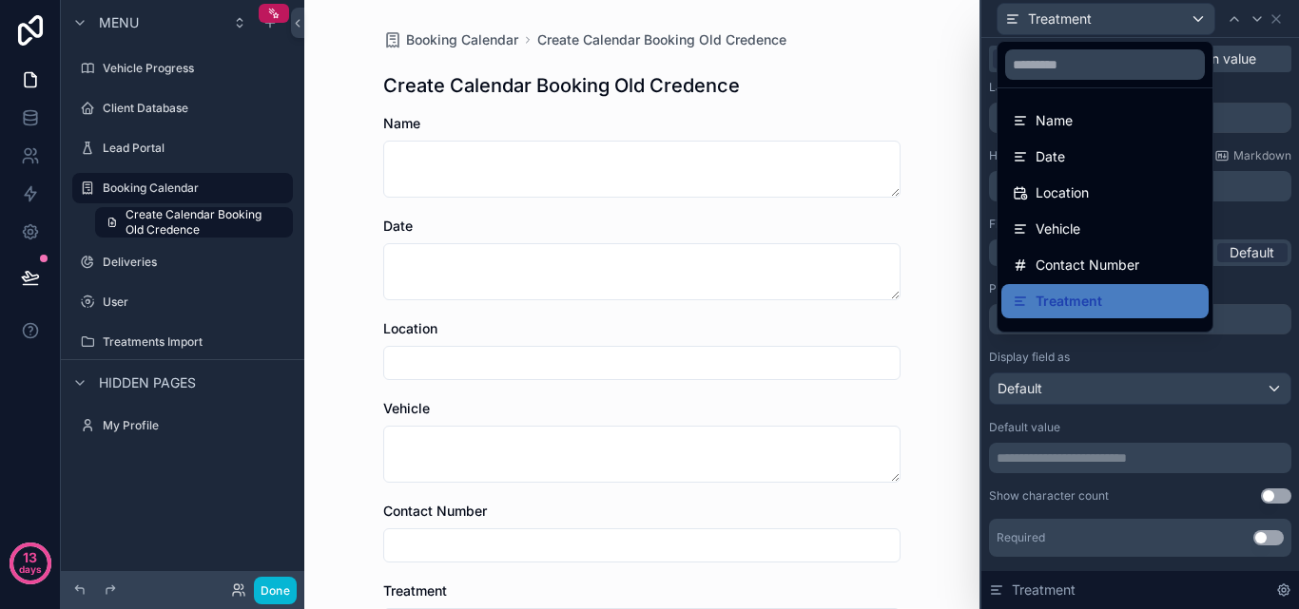
click at [1261, 87] on div at bounding box center [1140, 304] width 318 height 609
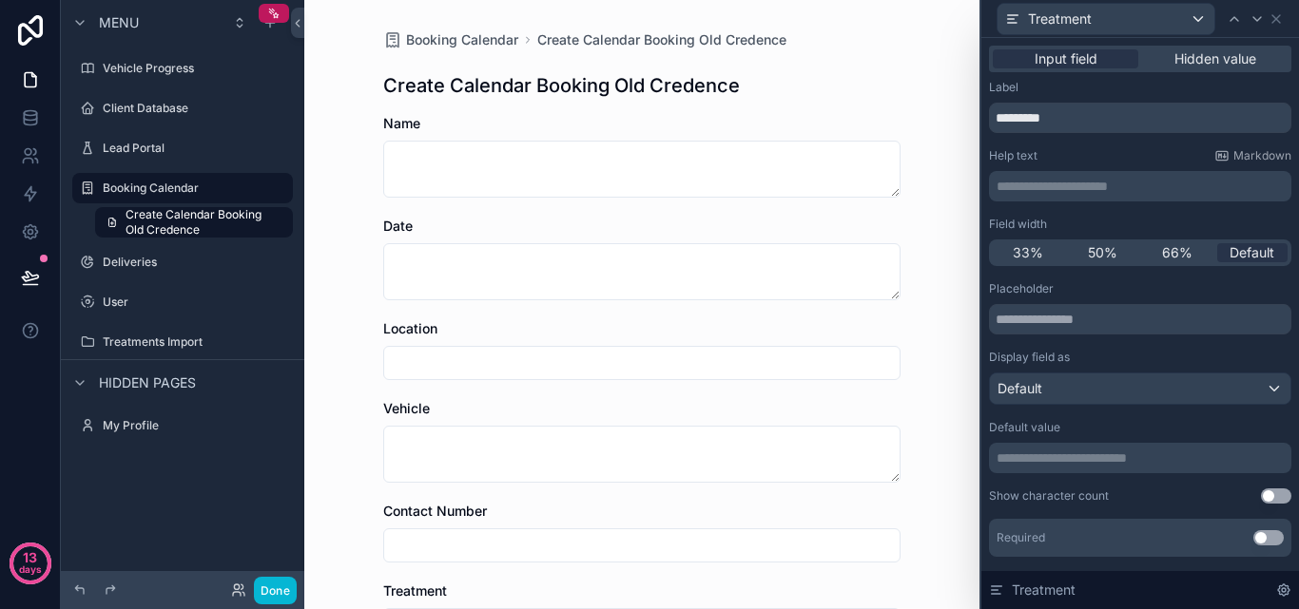
click at [1125, 184] on p "**********" at bounding box center [1141, 186] width 291 height 19
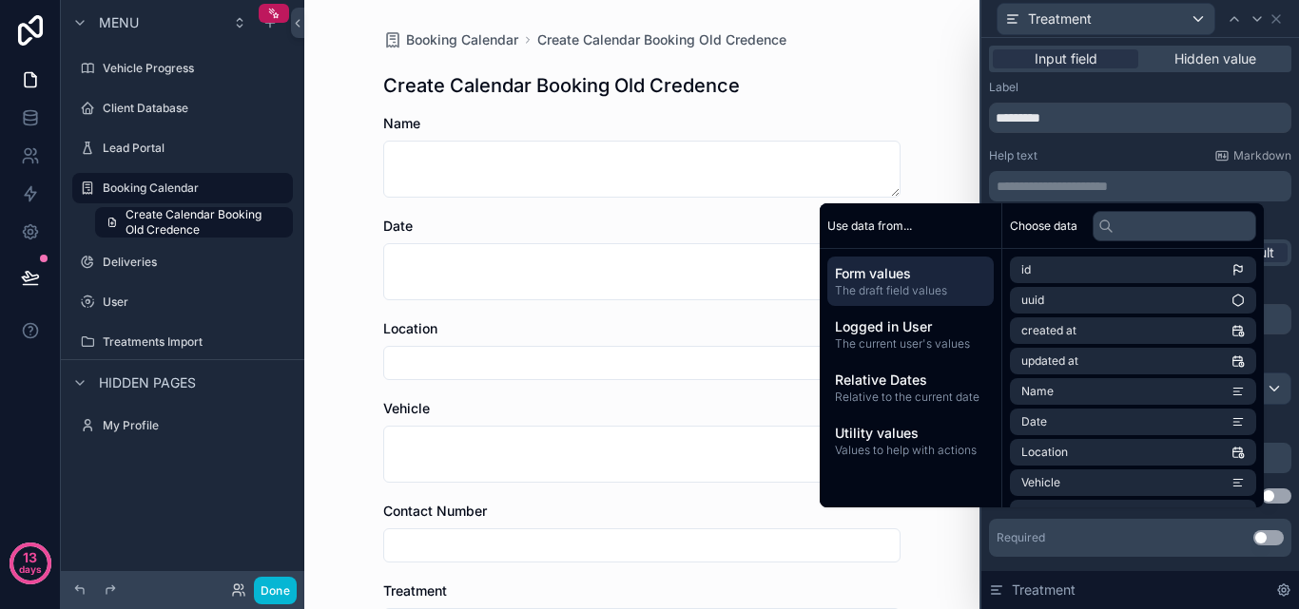
click at [1125, 184] on p "**********" at bounding box center [1141, 186] width 291 height 19
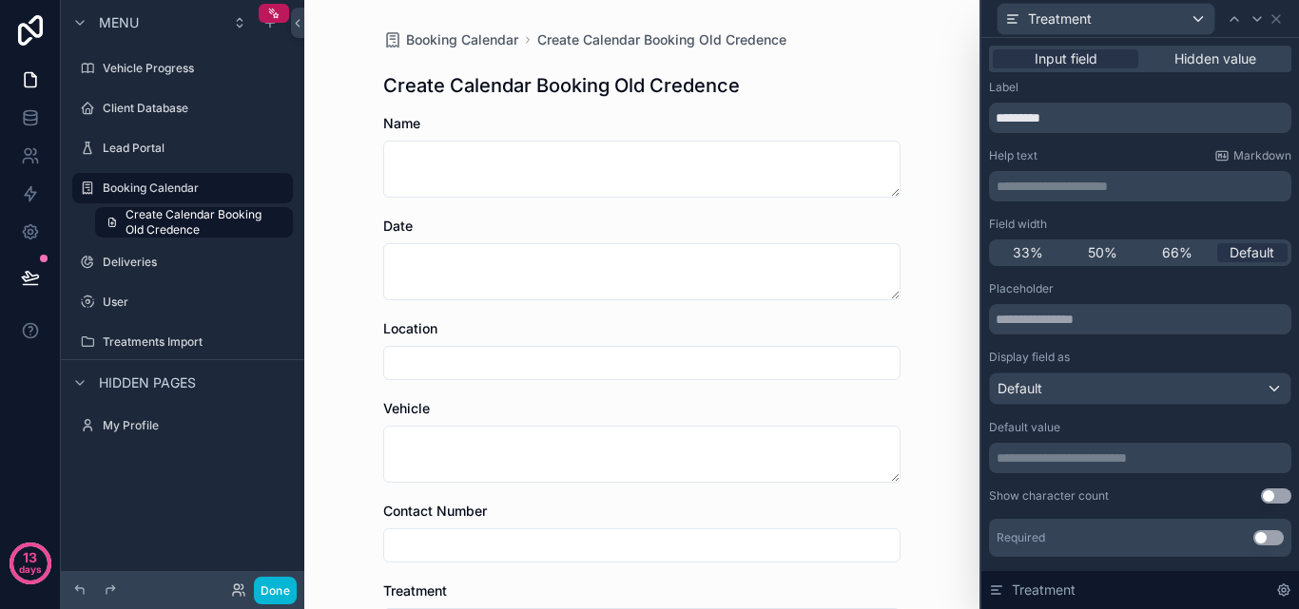
click at [1133, 149] on div "Help text Markdown" at bounding box center [1140, 155] width 302 height 15
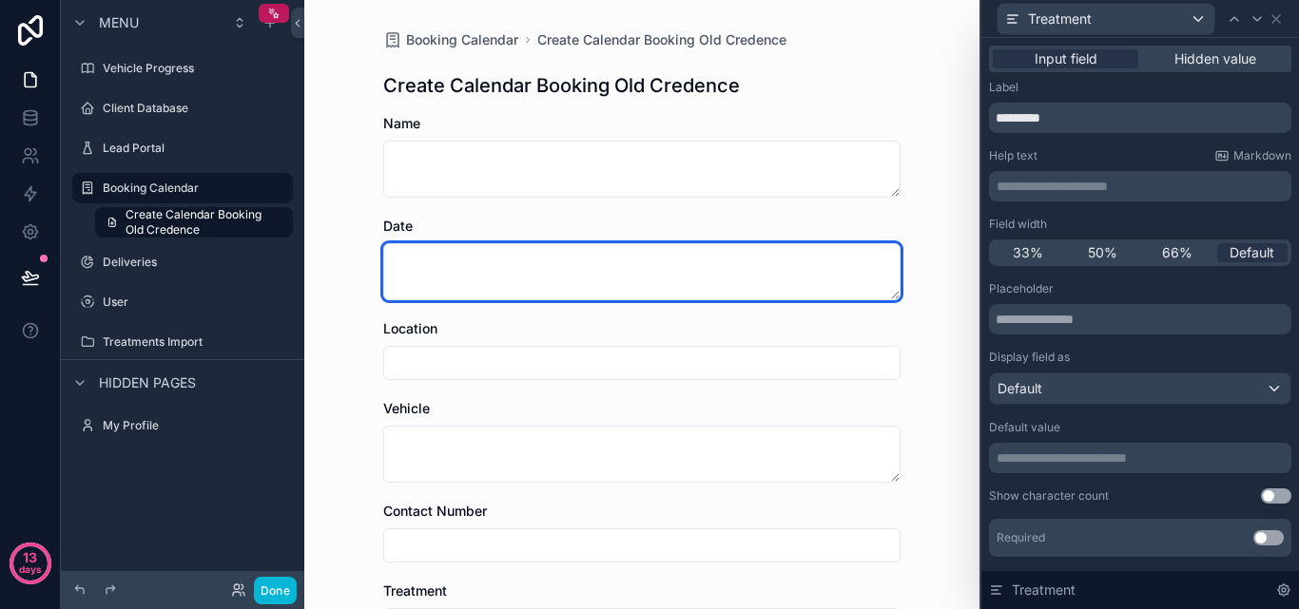
click at [613, 286] on textarea "scrollable content" at bounding box center [641, 271] width 517 height 57
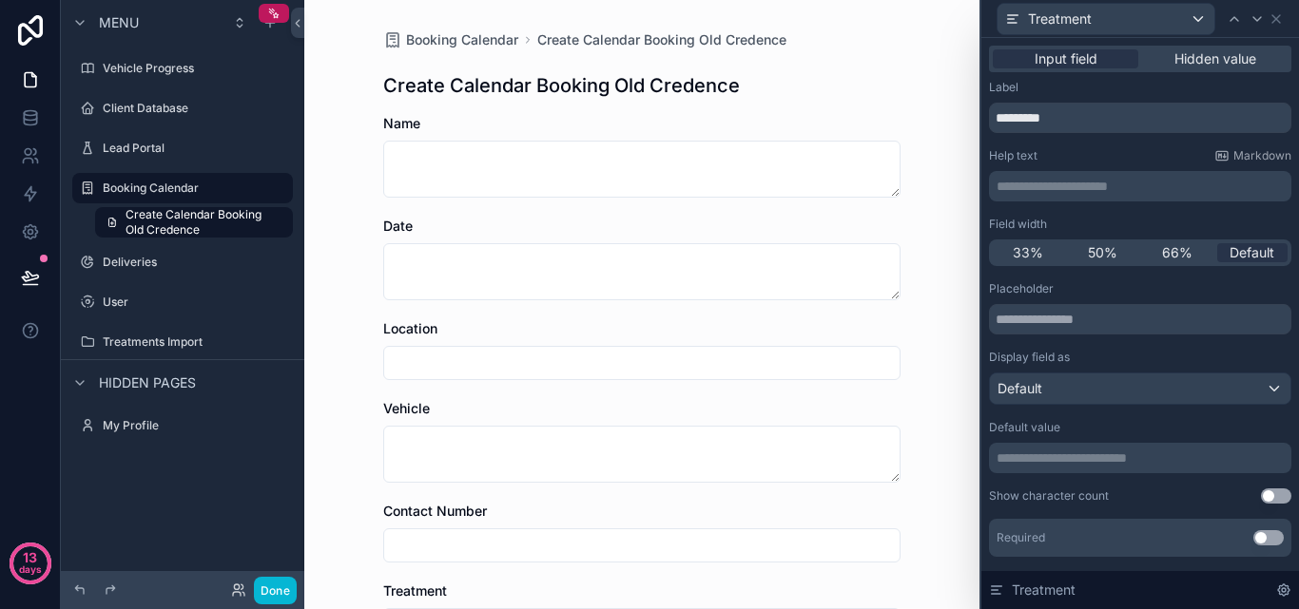
click at [597, 341] on div "Location" at bounding box center [641, 349] width 517 height 61
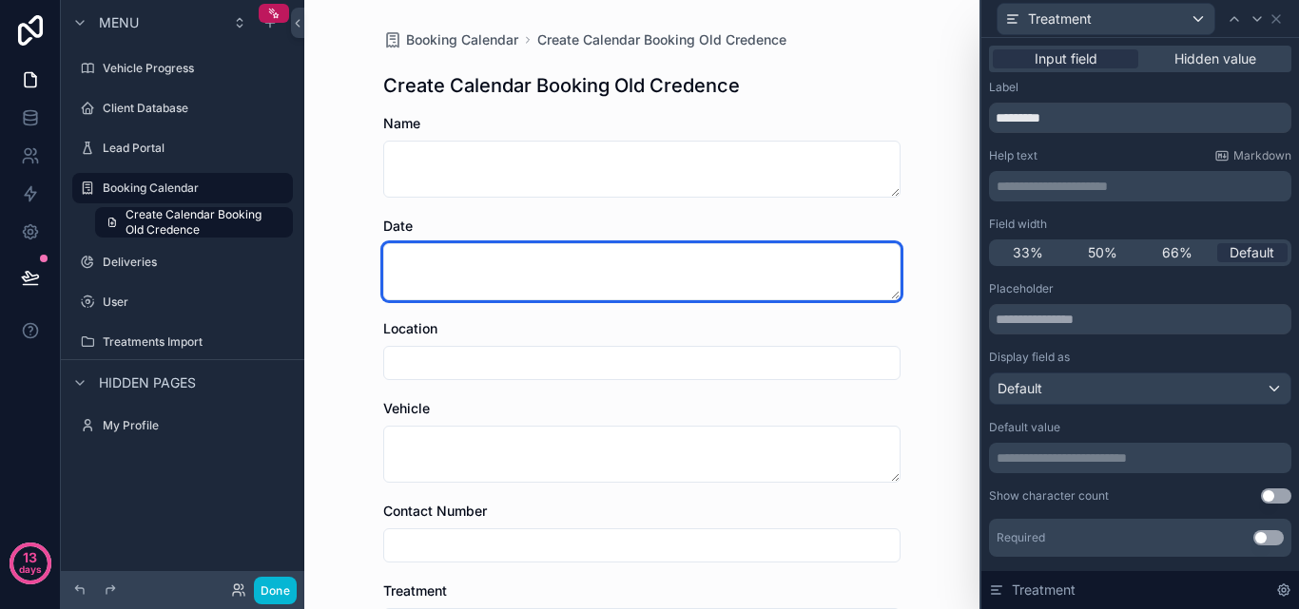
click at [590, 282] on textarea "scrollable content" at bounding box center [641, 271] width 517 height 57
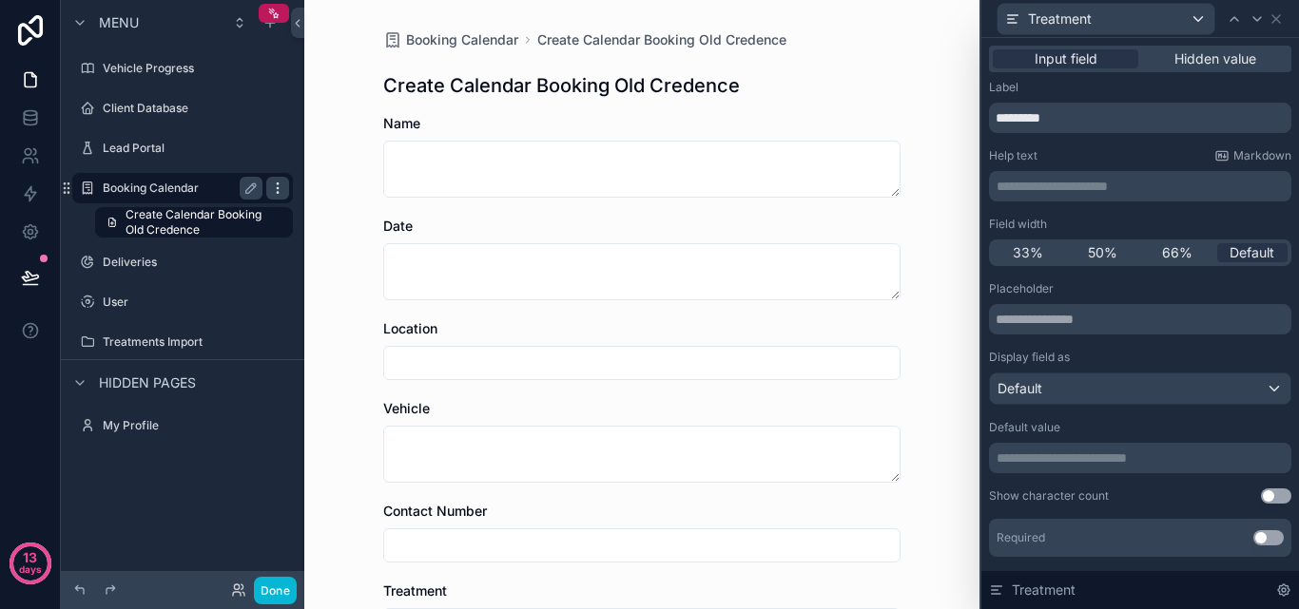
click at [278, 188] on icon "scrollable content" at bounding box center [277, 187] width 1 height 1
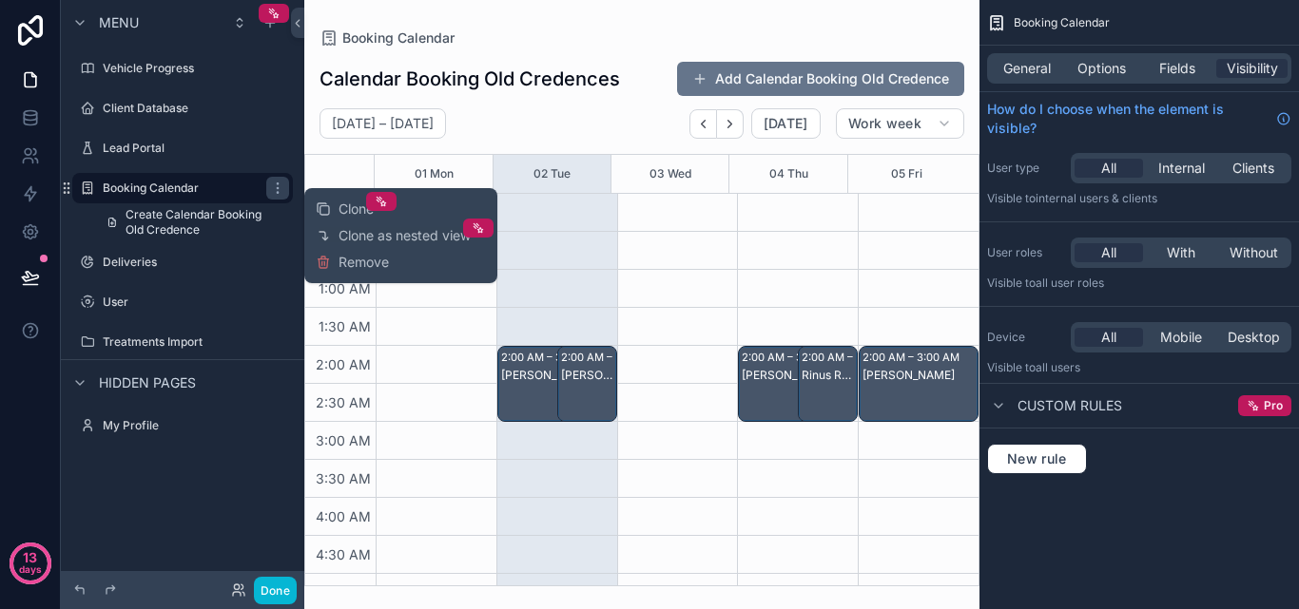
click at [820, 16] on div "Booking Calendar Calendar Booking Old Credences Add Calendar Booking Old Creden…" at bounding box center [641, 293] width 675 height 587
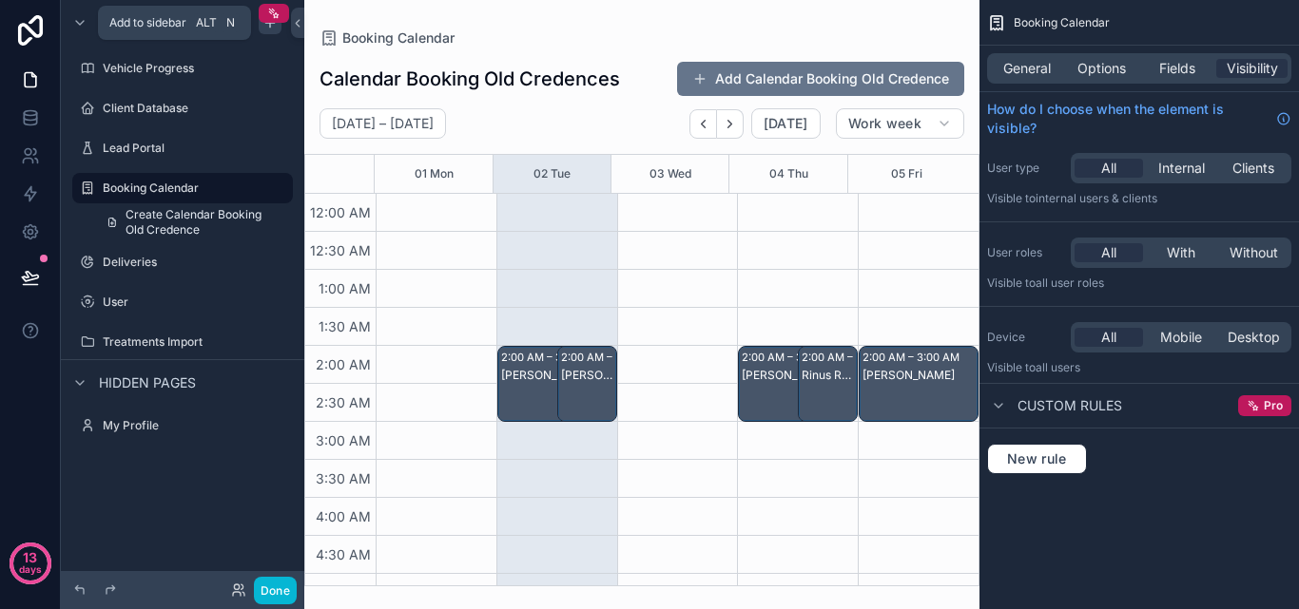
click at [269, 27] on icon "scrollable content" at bounding box center [269, 22] width 15 height 15
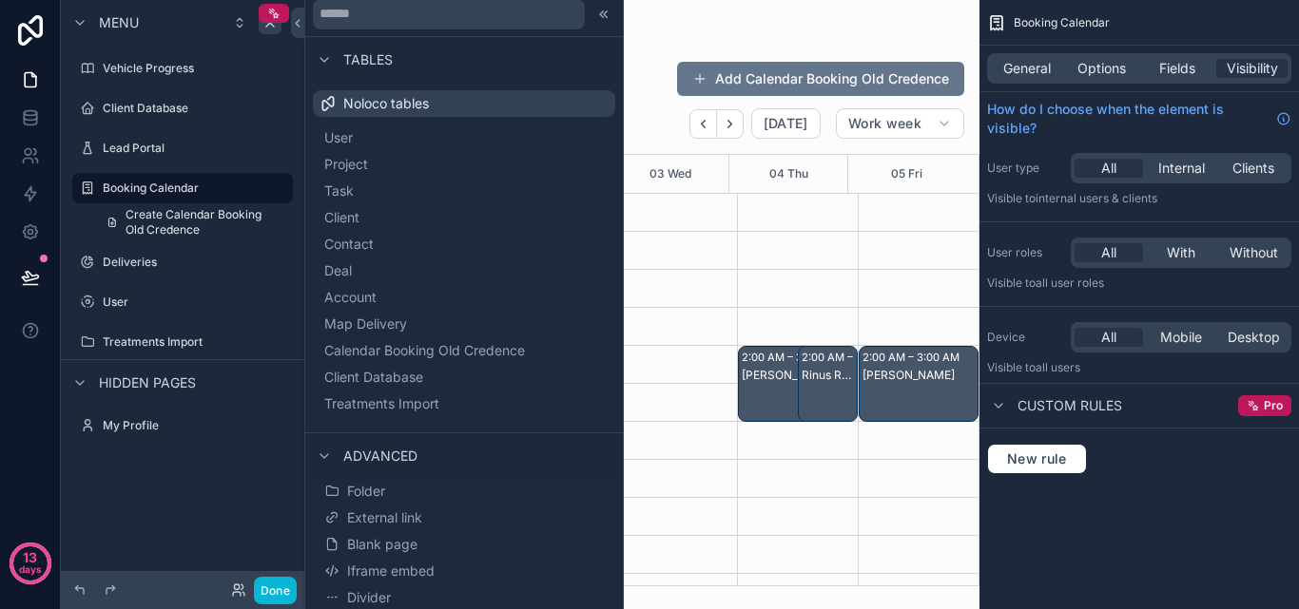
scroll to position [10, 0]
click at [596, 8] on icon at bounding box center [603, 12] width 15 height 15
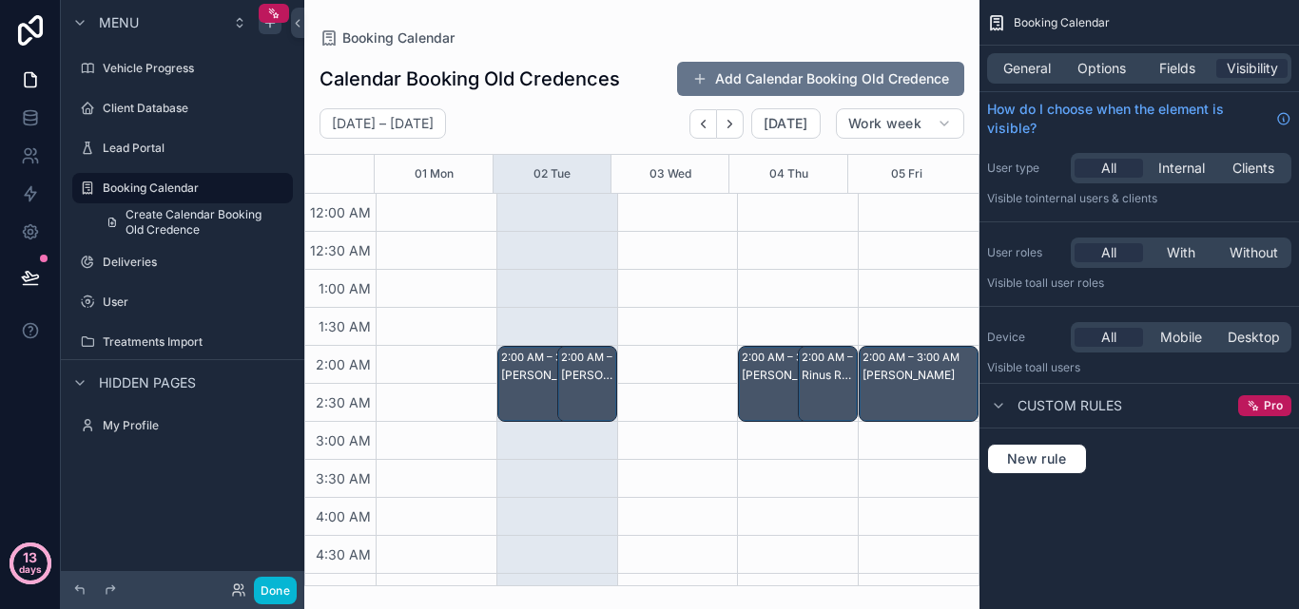
click at [29, 570] on p "days" at bounding box center [30, 569] width 23 height 27
click at [240, 281] on div "scrollable content" at bounding box center [182, 282] width 243 height 4
click at [1001, 399] on icon "scrollable content" at bounding box center [998, 405] width 15 height 15
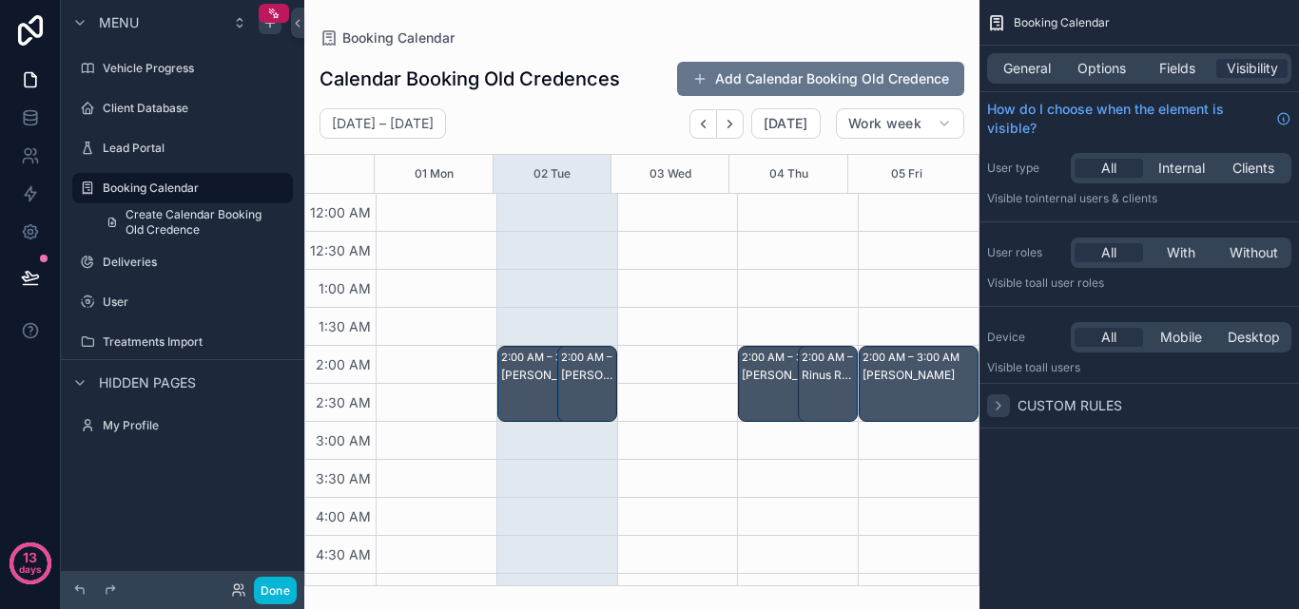
click at [1001, 399] on icon "scrollable content" at bounding box center [998, 405] width 15 height 15
click at [1153, 76] on div "Fields" at bounding box center [1176, 68] width 71 height 19
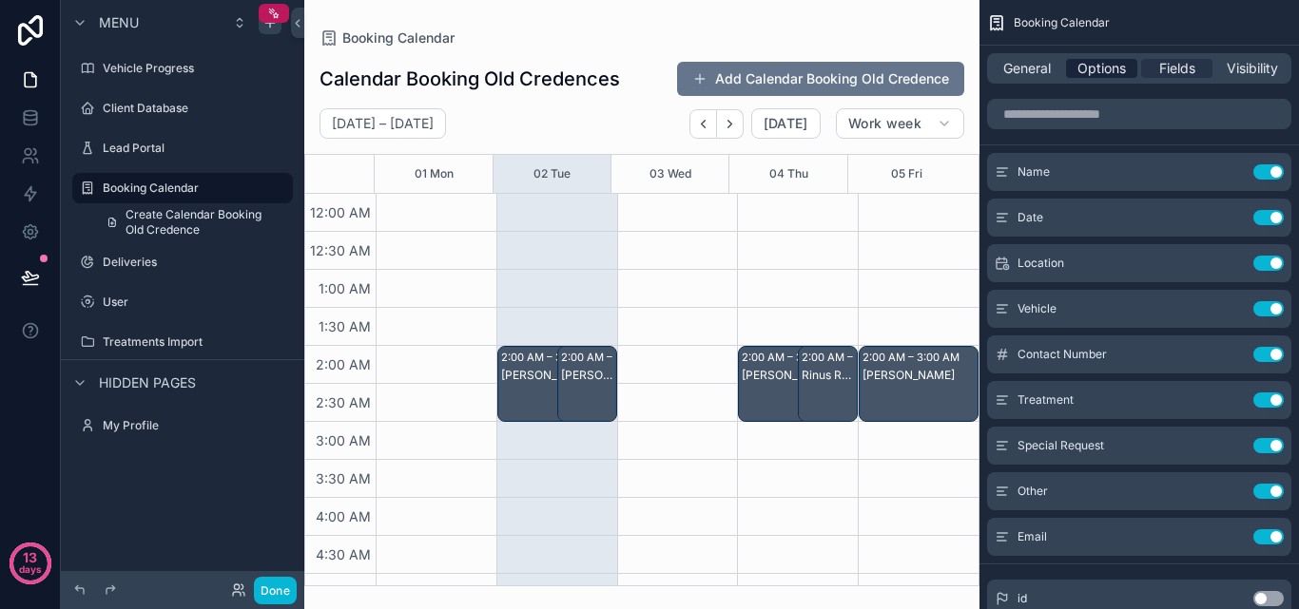
click at [1096, 69] on span "Options" at bounding box center [1101, 68] width 48 height 19
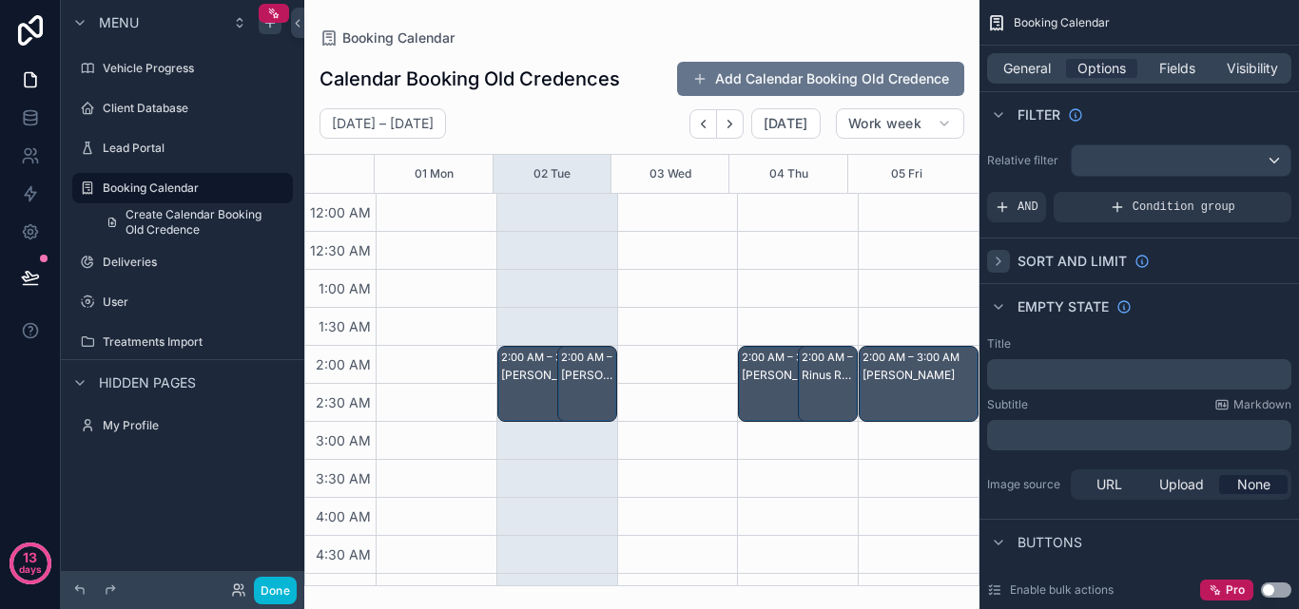
click at [1003, 261] on icon "scrollable content" at bounding box center [998, 261] width 15 height 15
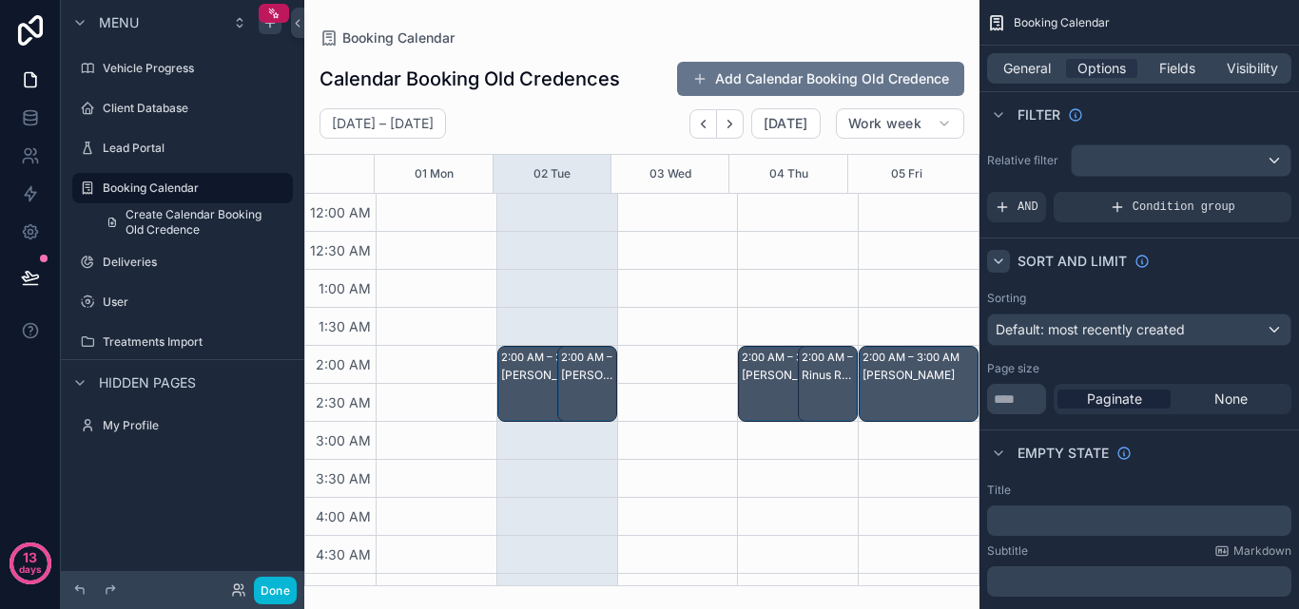
click at [1003, 261] on icon "scrollable content" at bounding box center [998, 261] width 15 height 15
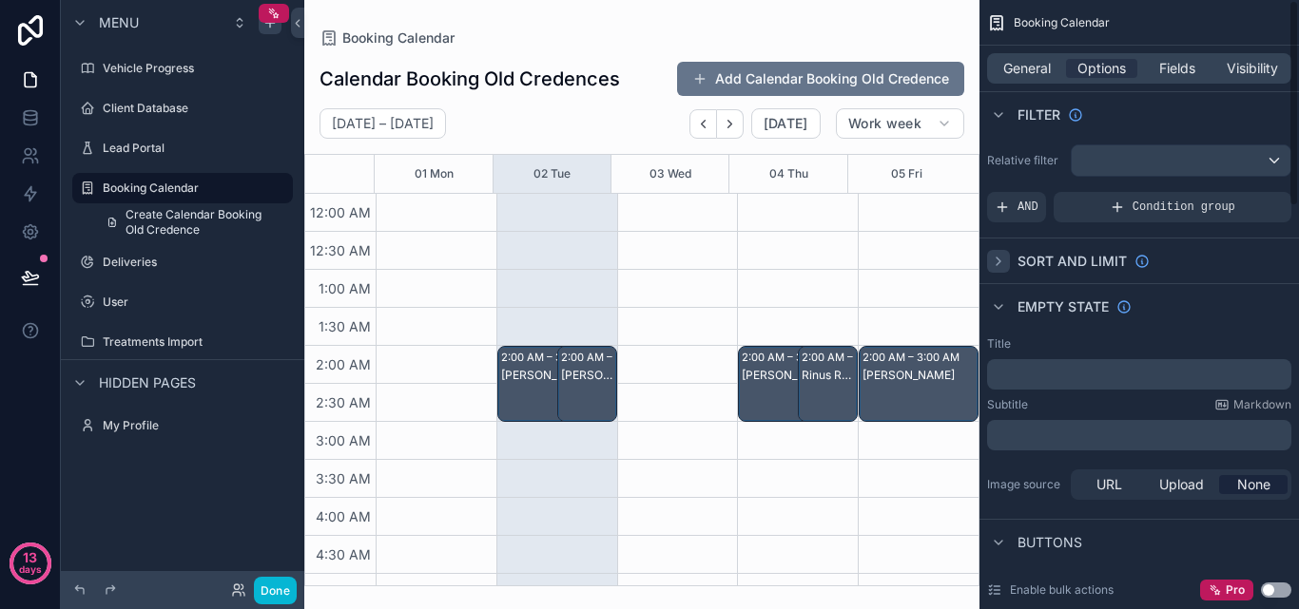
click at [1003, 261] on icon "scrollable content" at bounding box center [998, 261] width 15 height 15
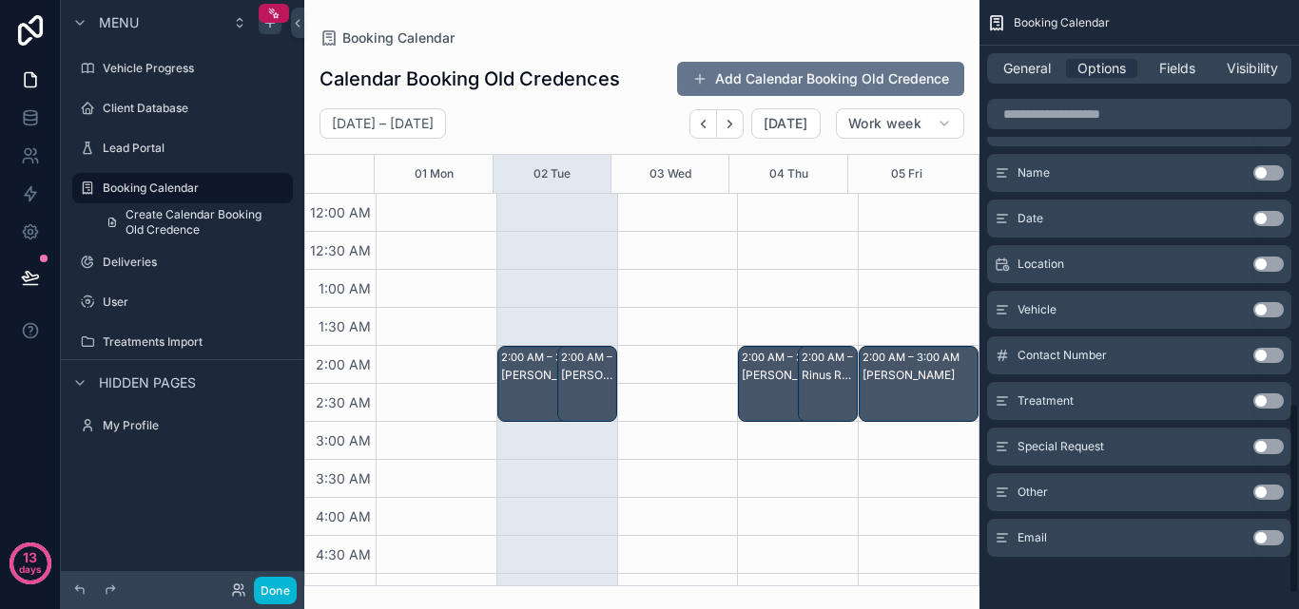
scroll to position [1333, 0]
click at [1152, 407] on div "Treatment Use setting" at bounding box center [1139, 400] width 304 height 38
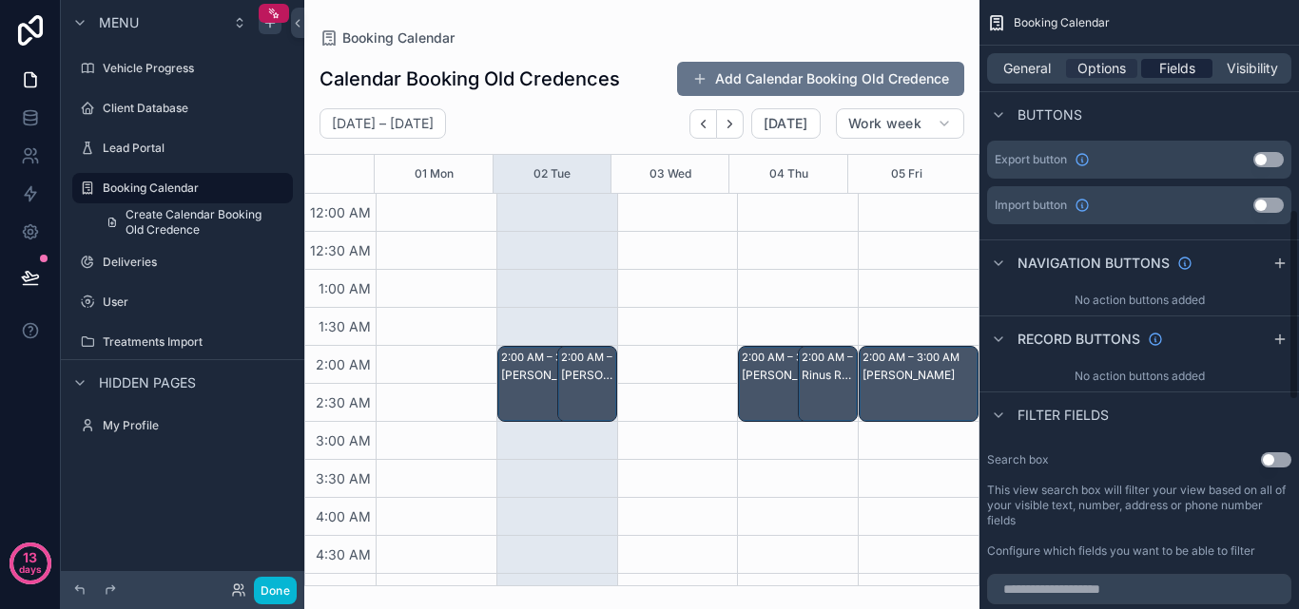
click at [1185, 76] on span "Fields" at bounding box center [1177, 68] width 36 height 19
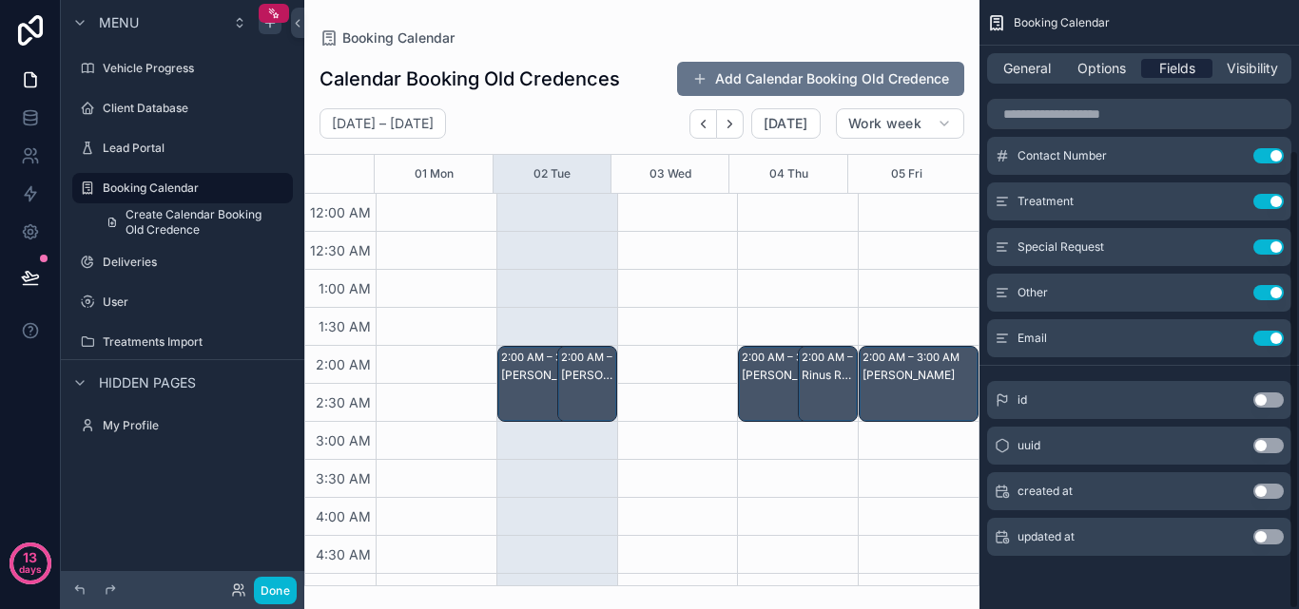
scroll to position [199, 0]
click at [1231, 201] on icon "scrollable content" at bounding box center [1230, 201] width 15 height 15
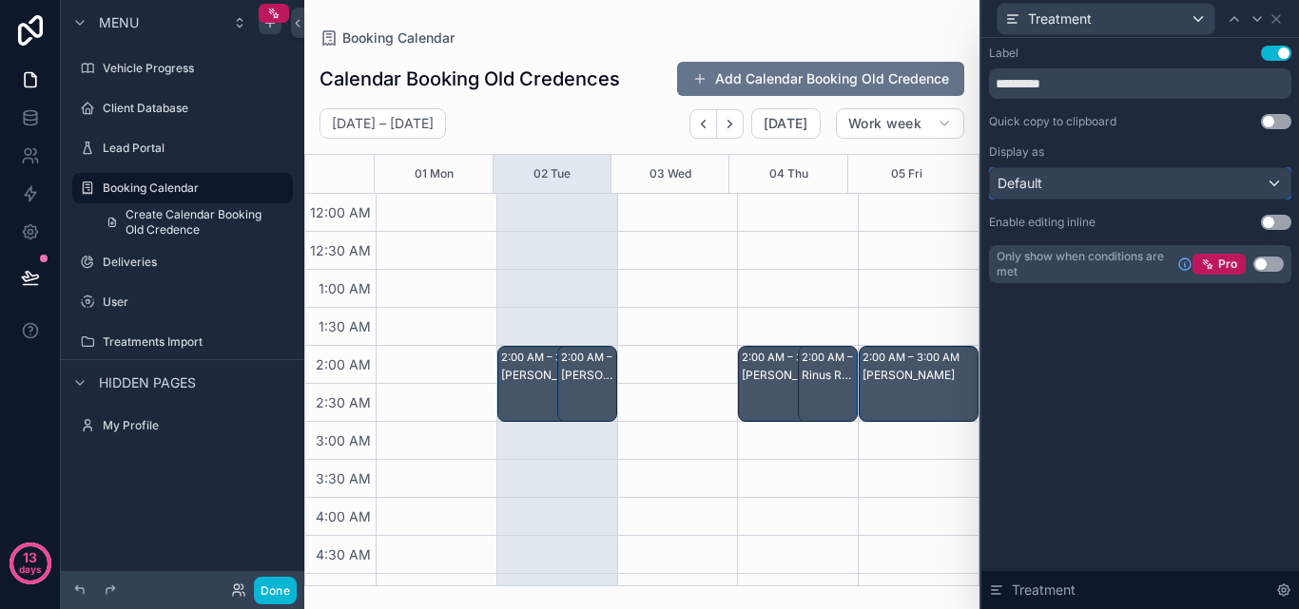
click at [1257, 188] on div "Default" at bounding box center [1140, 183] width 300 height 30
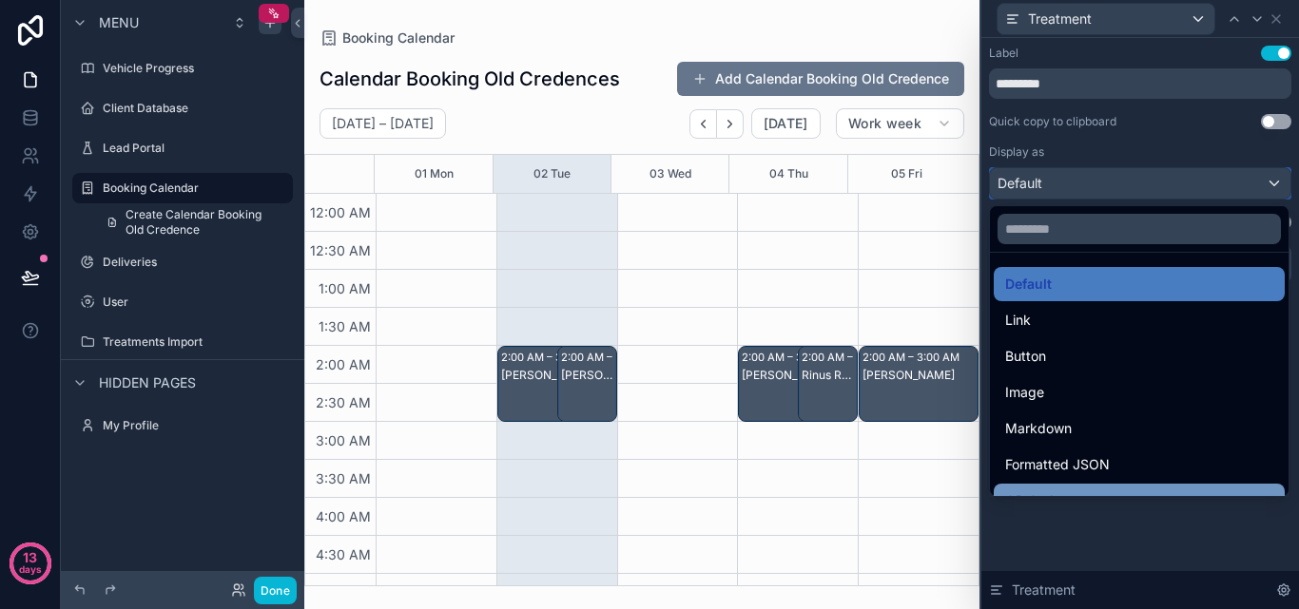
scroll to position [0, 0]
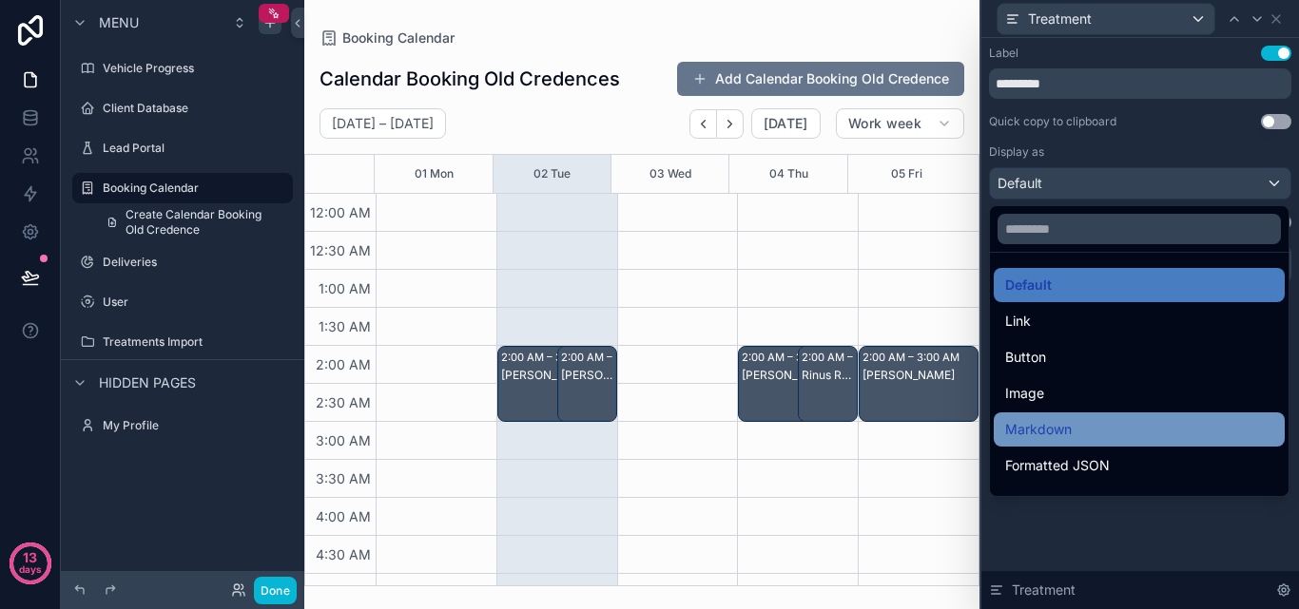
click at [1078, 436] on div "Markdown" at bounding box center [1139, 429] width 268 height 23
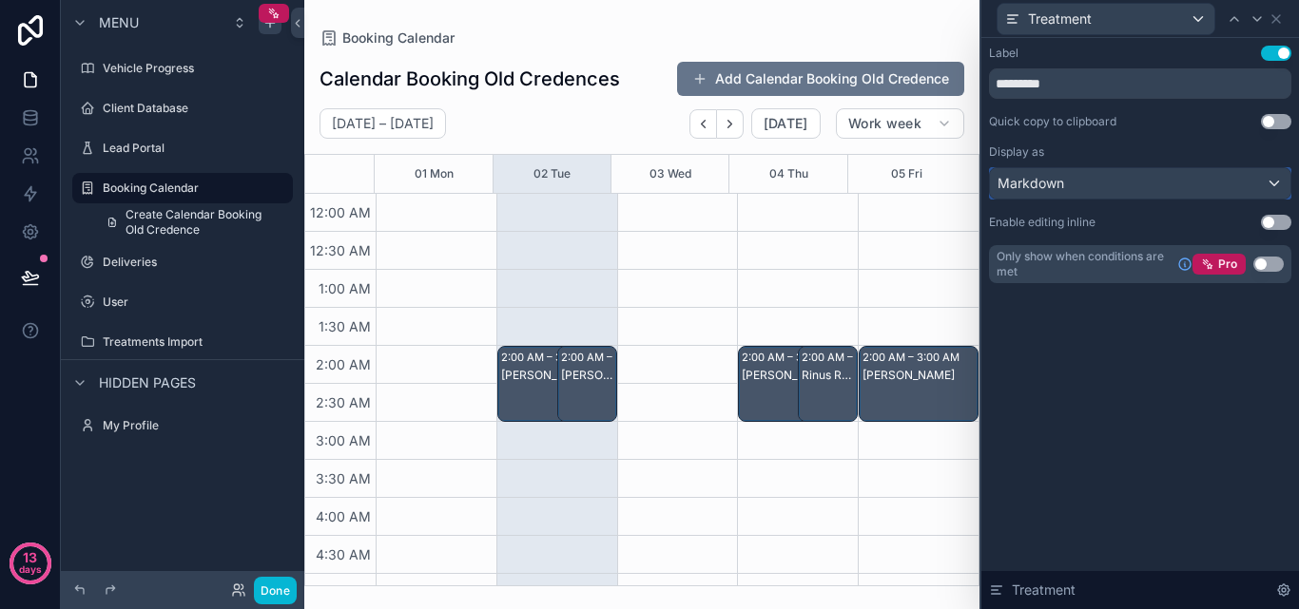
click at [1201, 178] on div "Markdown" at bounding box center [1140, 183] width 300 height 30
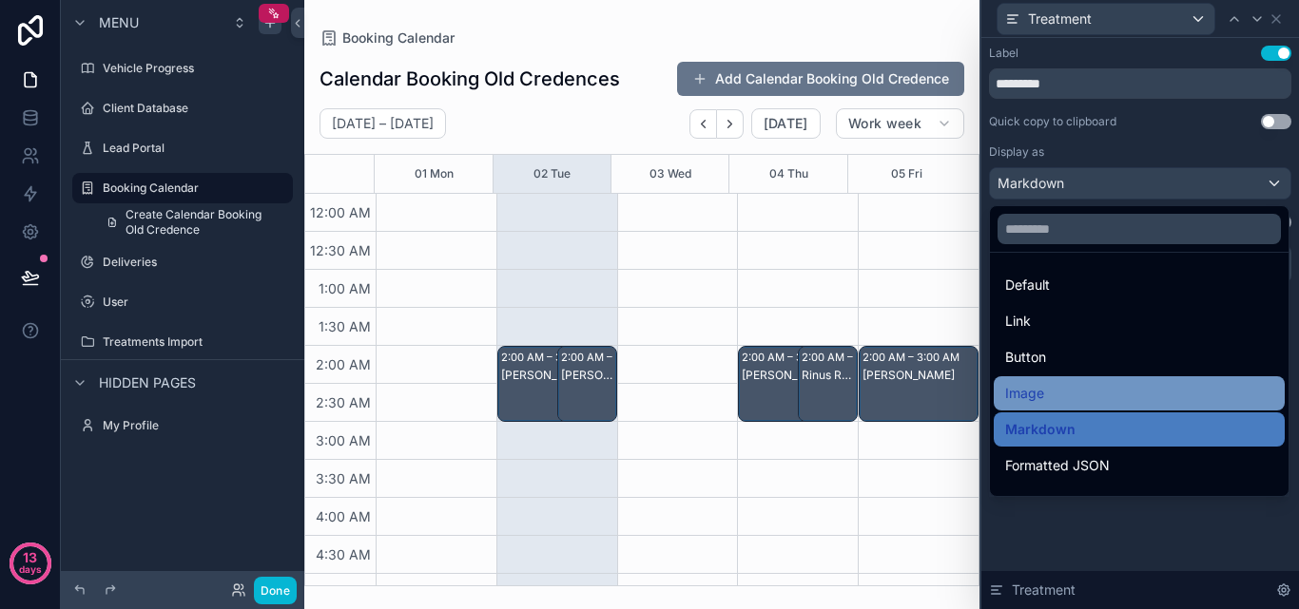
click at [1077, 388] on div "Image" at bounding box center [1139, 393] width 268 height 23
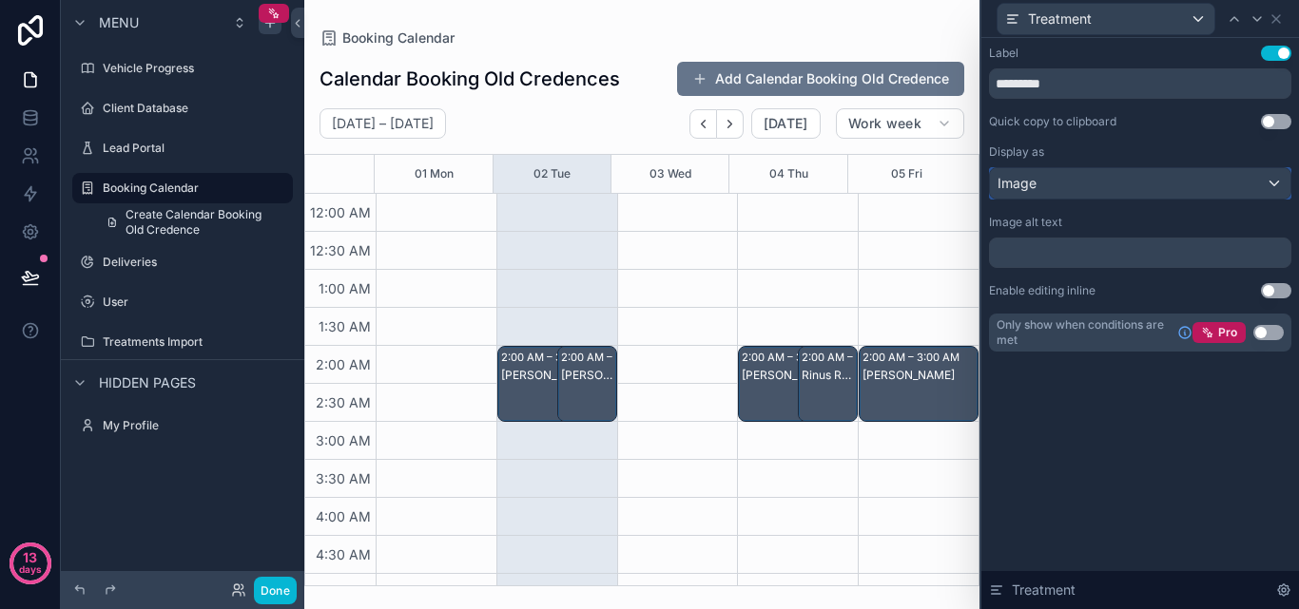
click at [1147, 185] on div "Image" at bounding box center [1140, 183] width 300 height 30
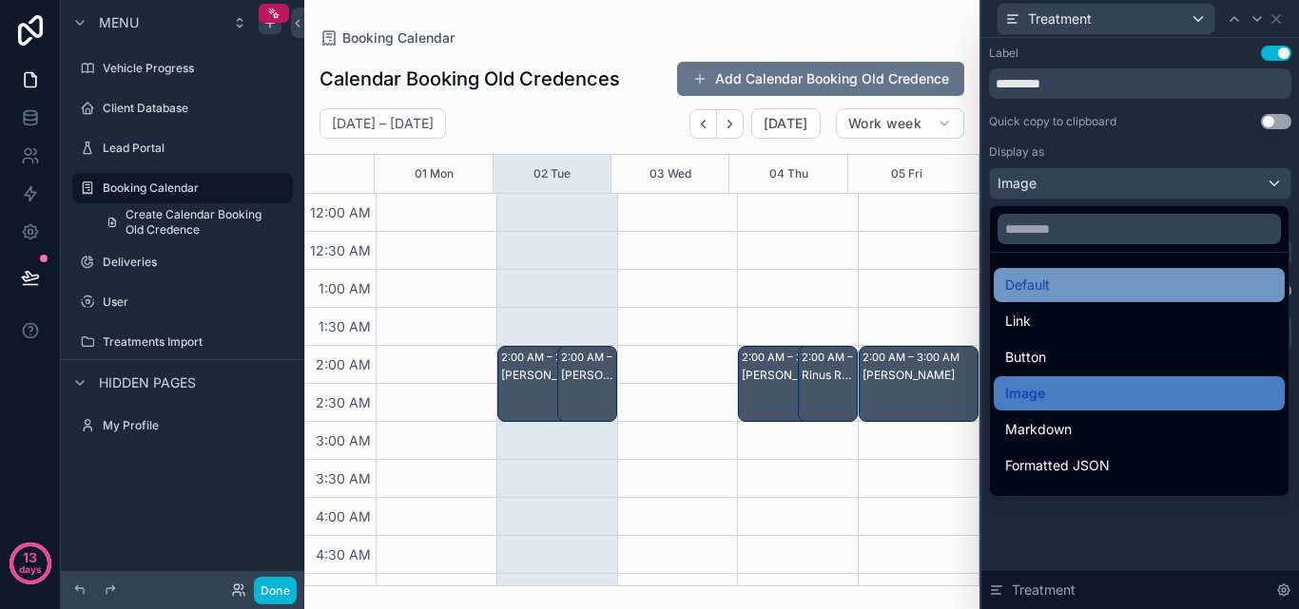
click at [1091, 298] on div "Default" at bounding box center [1139, 285] width 291 height 34
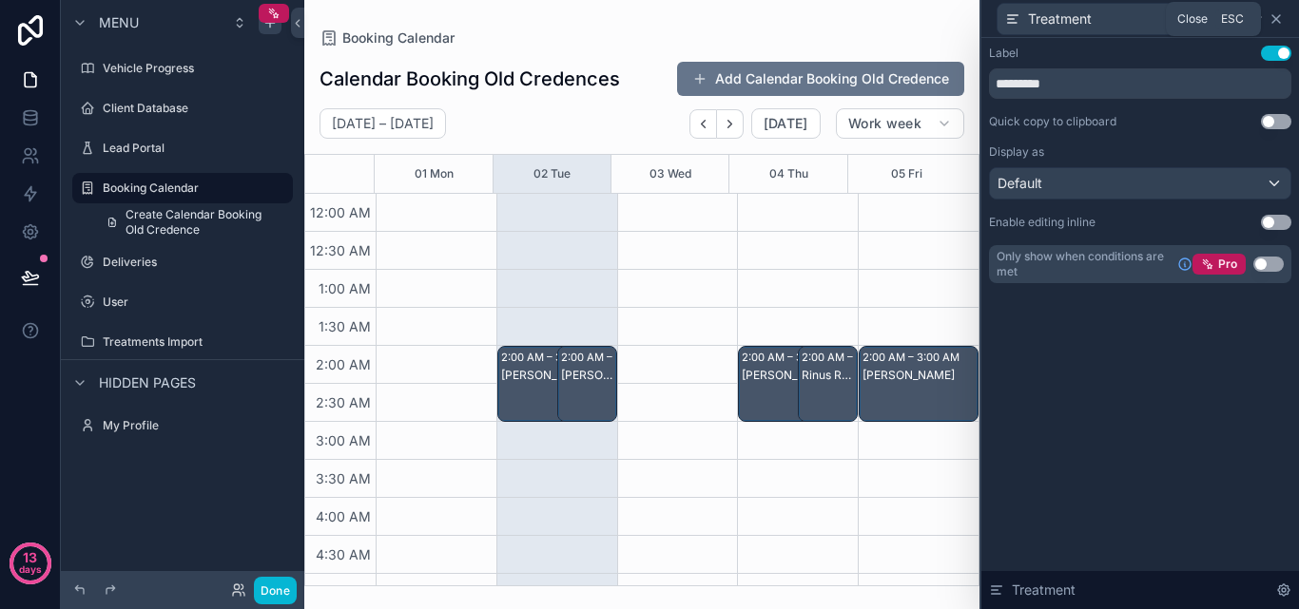
click at [1277, 23] on icon at bounding box center [1275, 18] width 15 height 15
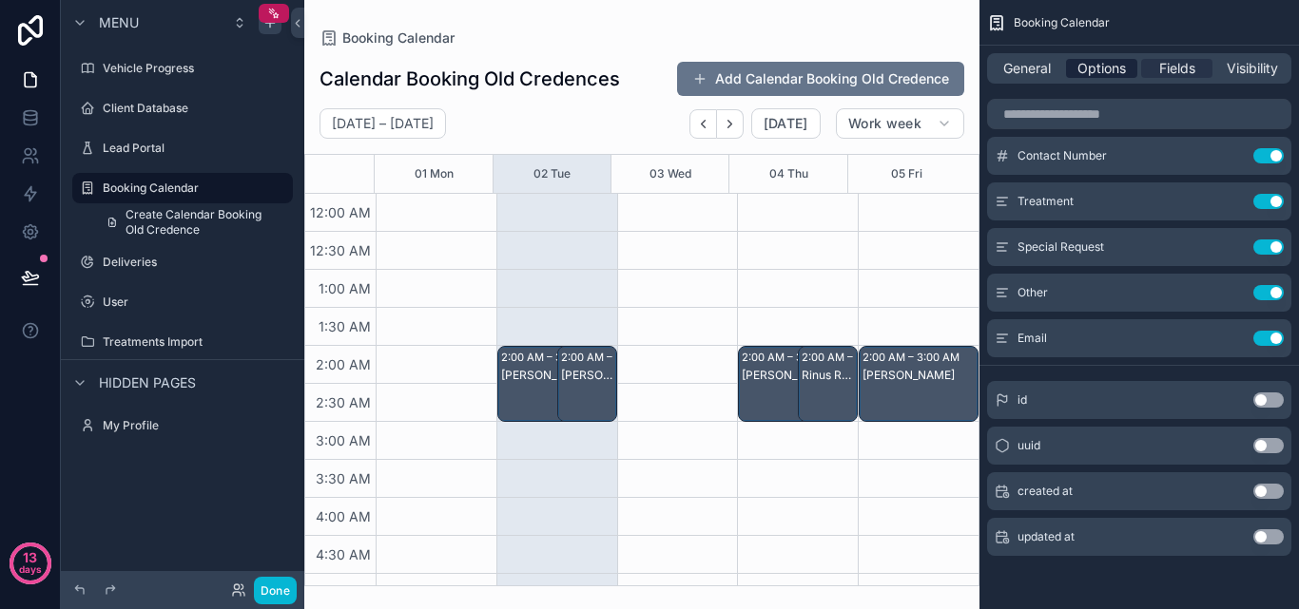
click at [1110, 69] on span "Options" at bounding box center [1101, 68] width 48 height 19
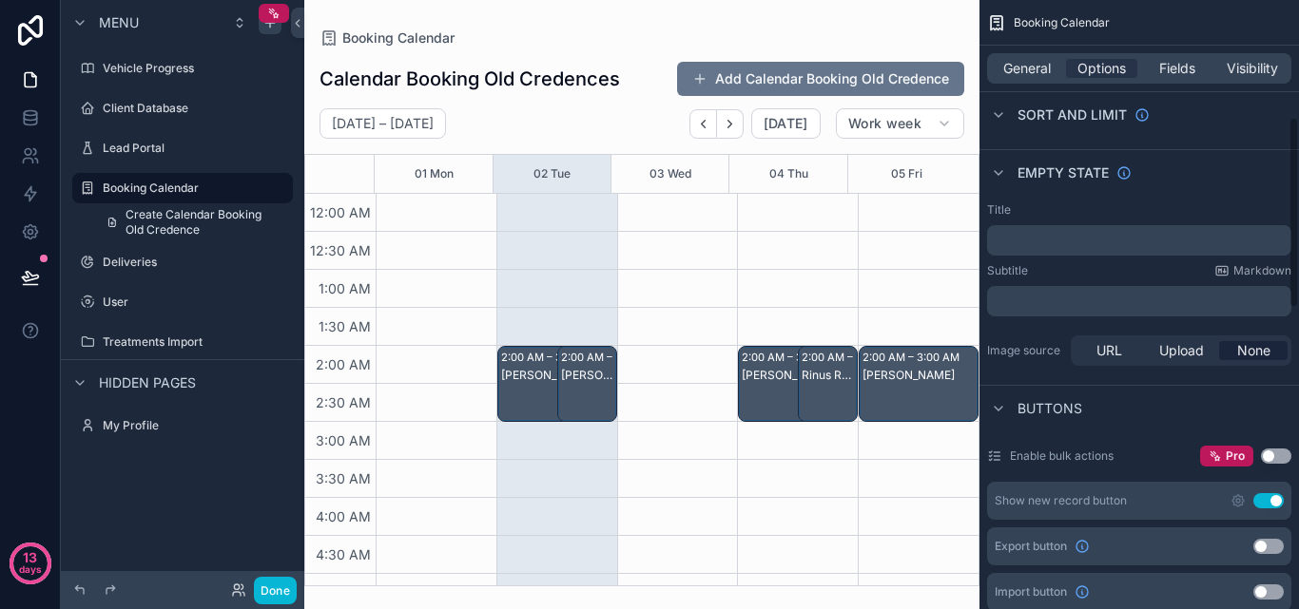
scroll to position [579, 0]
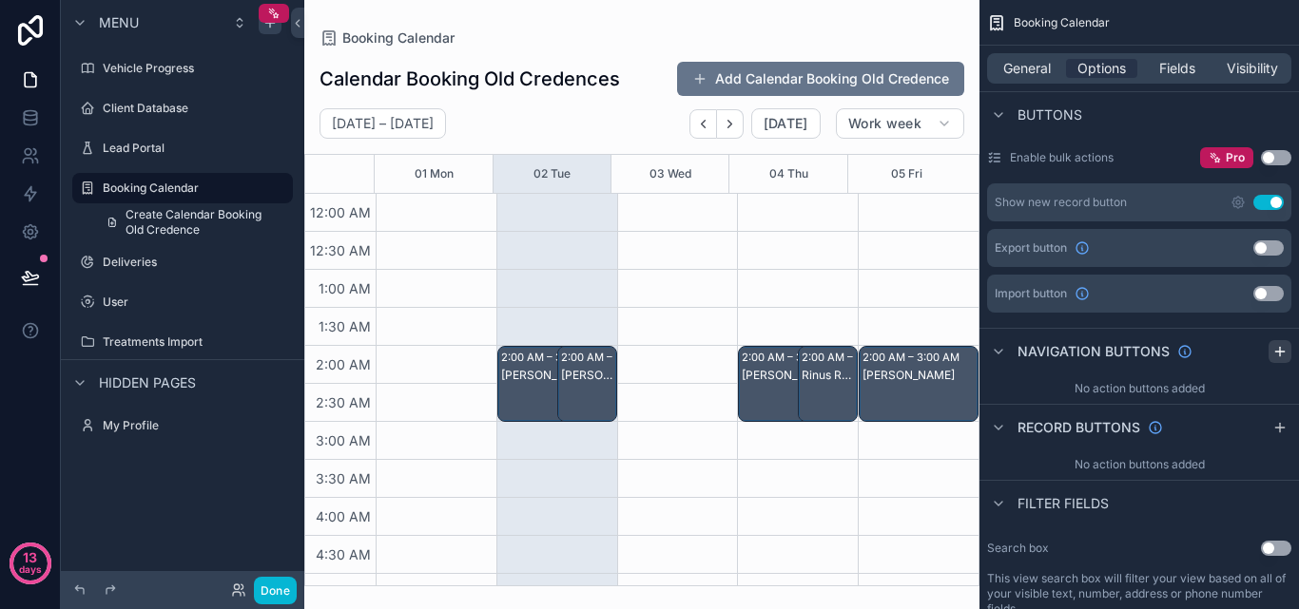
click at [1273, 355] on icon "scrollable content" at bounding box center [1279, 351] width 15 height 15
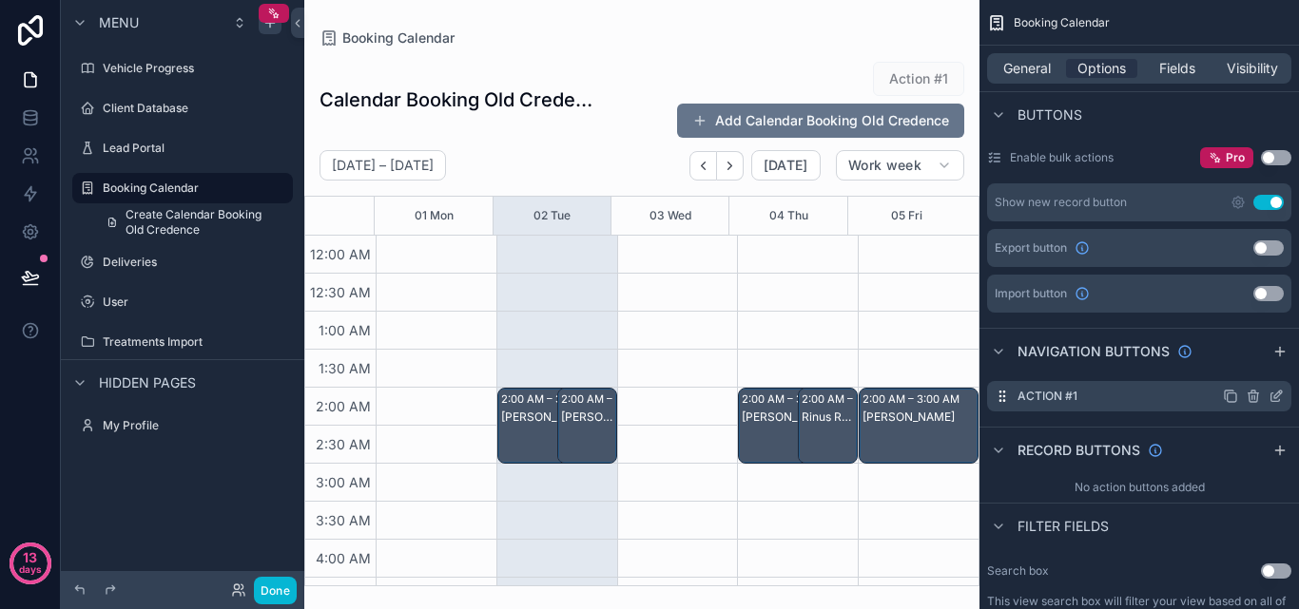
drag, startPoint x: 1117, startPoint y: 408, endPoint x: 1146, endPoint y: 394, distance: 31.9
click at [1146, 394] on div "Action #1" at bounding box center [1139, 396] width 304 height 30
click at [1271, 396] on icon "scrollable content" at bounding box center [1275, 398] width 9 height 9
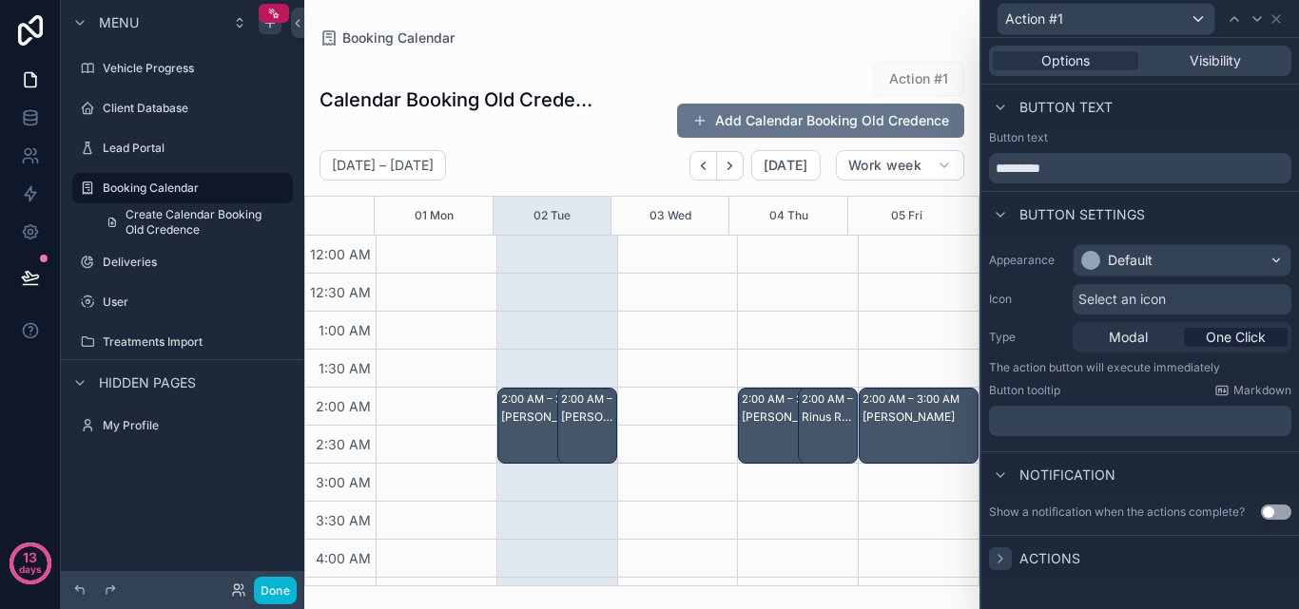
click at [997, 569] on div at bounding box center [1000, 559] width 23 height 23
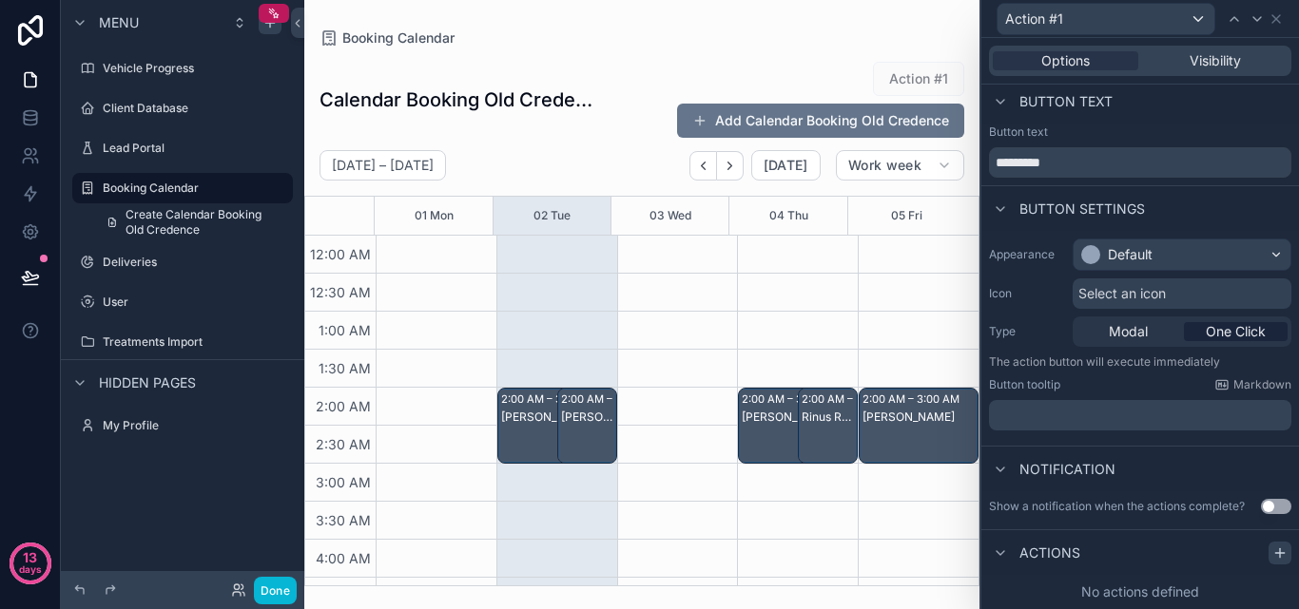
click at [1275, 553] on icon at bounding box center [1279, 553] width 9 height 0
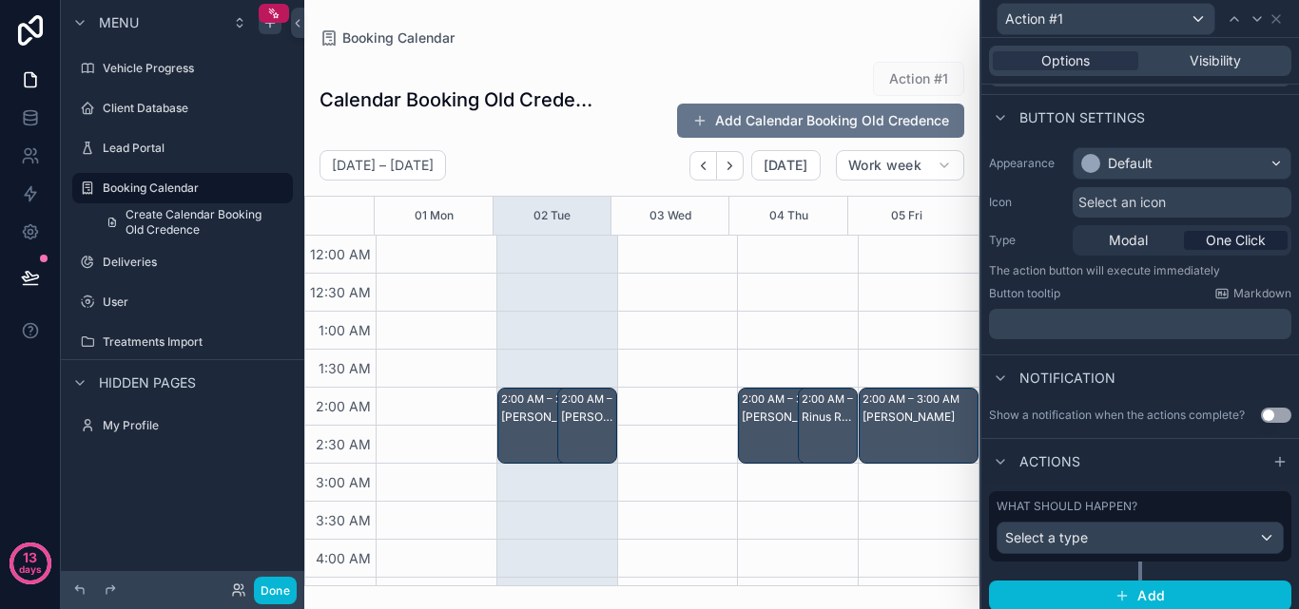
scroll to position [106, 0]
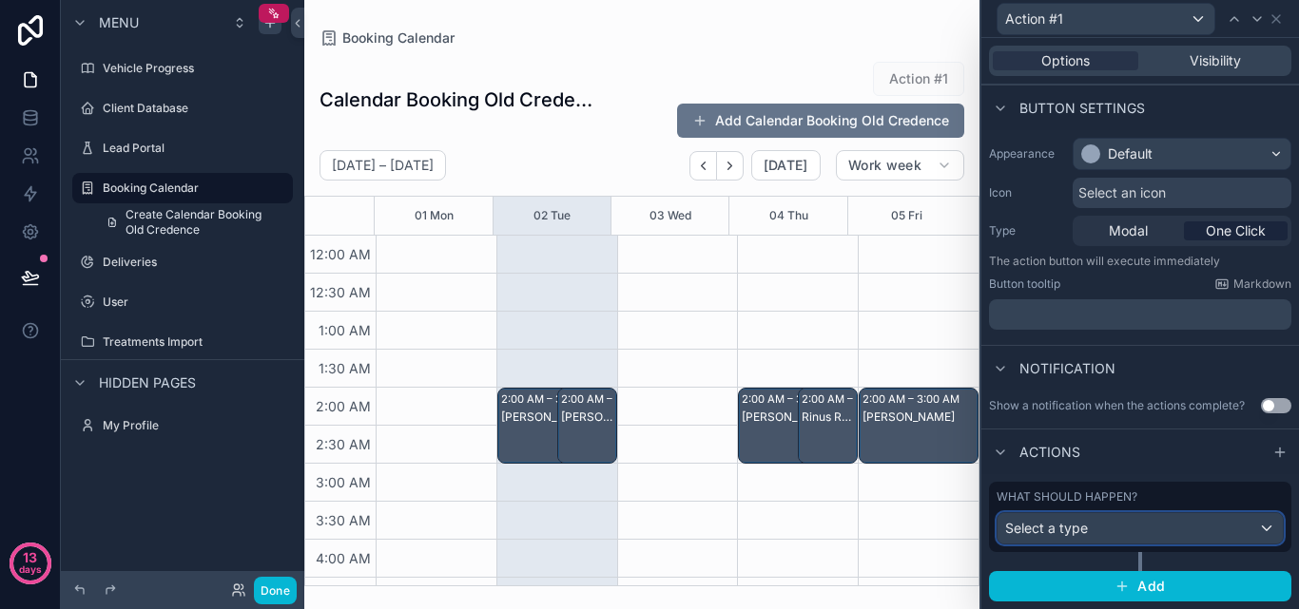
click at [1162, 531] on div "Select a type" at bounding box center [1139, 528] width 285 height 30
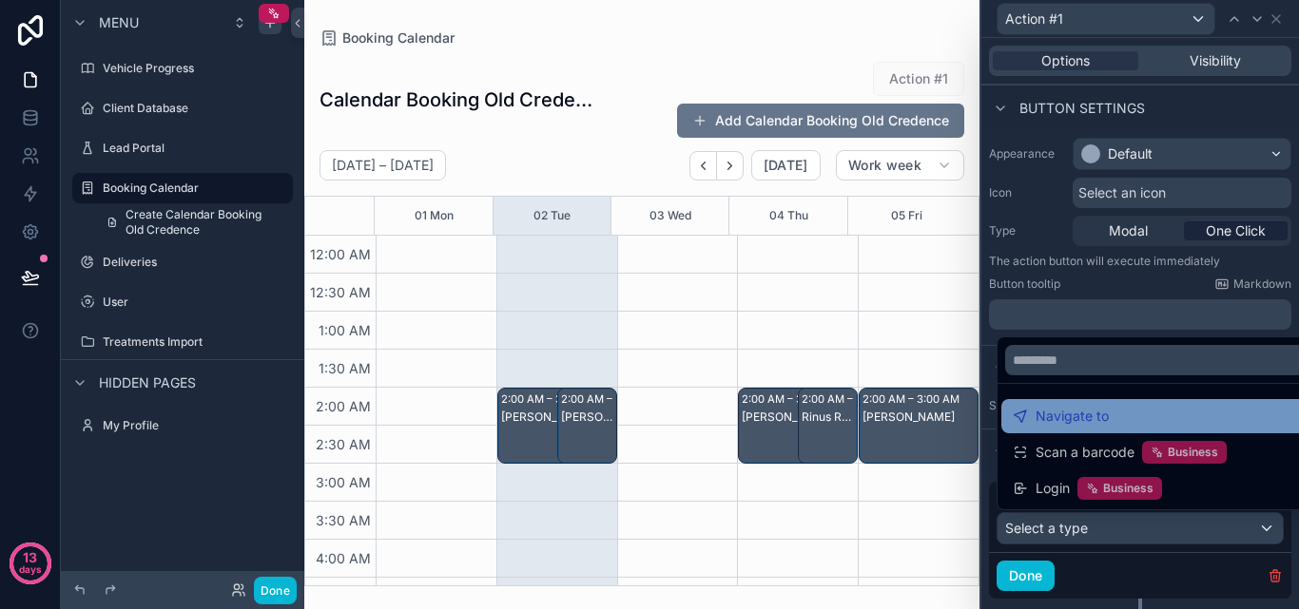
click at [1123, 426] on div "Navigate to" at bounding box center [1155, 416] width 284 height 23
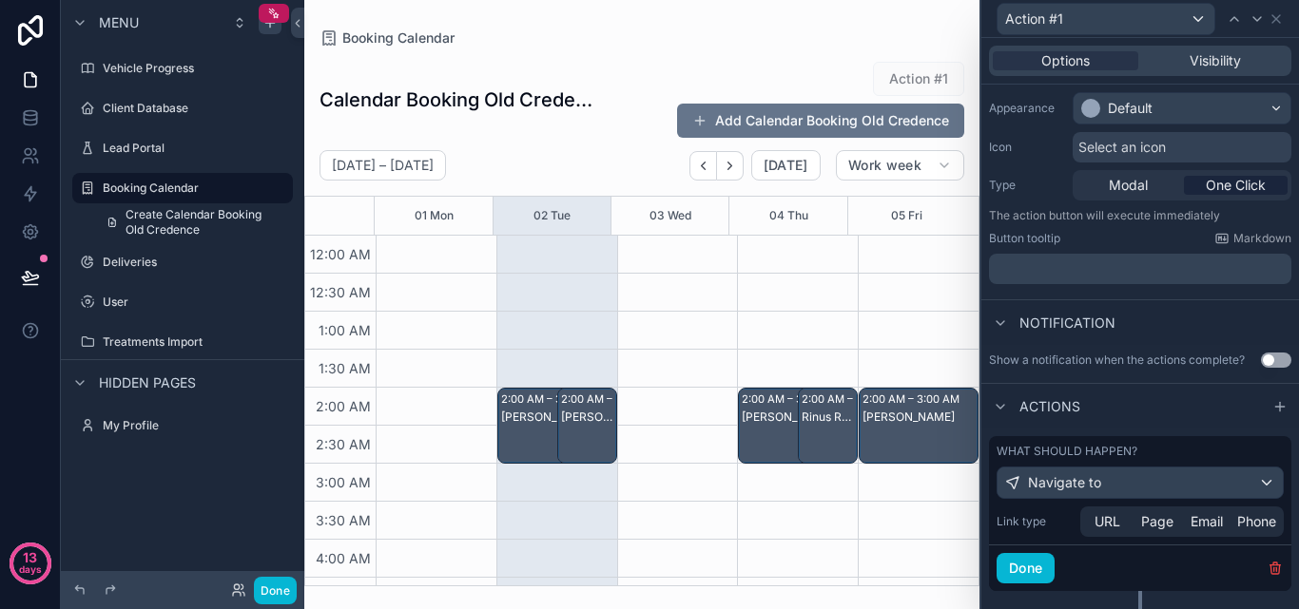
scroll to position [190, 0]
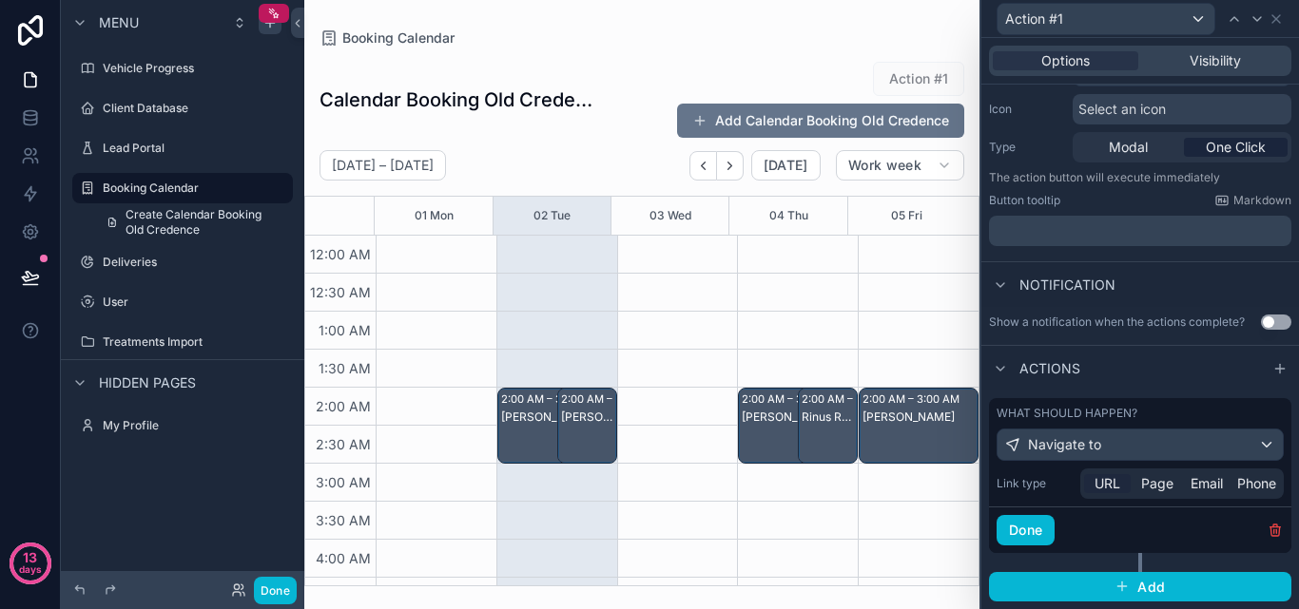
click at [1111, 484] on span "URL" at bounding box center [1107, 483] width 26 height 19
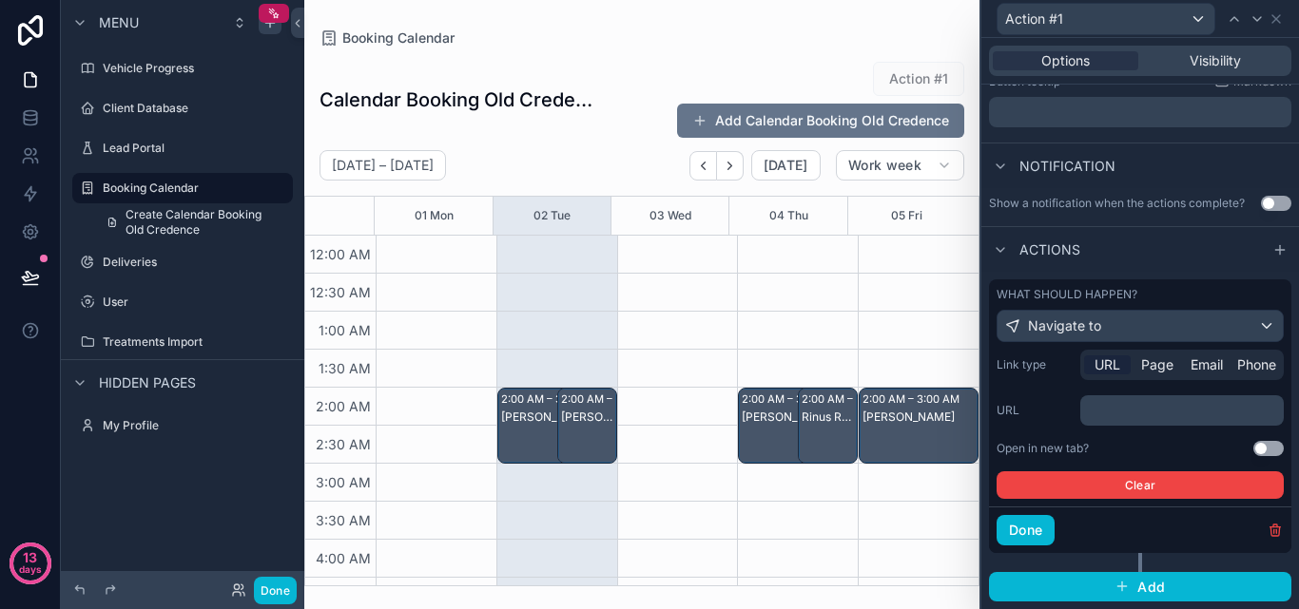
scroll to position [0, 0]
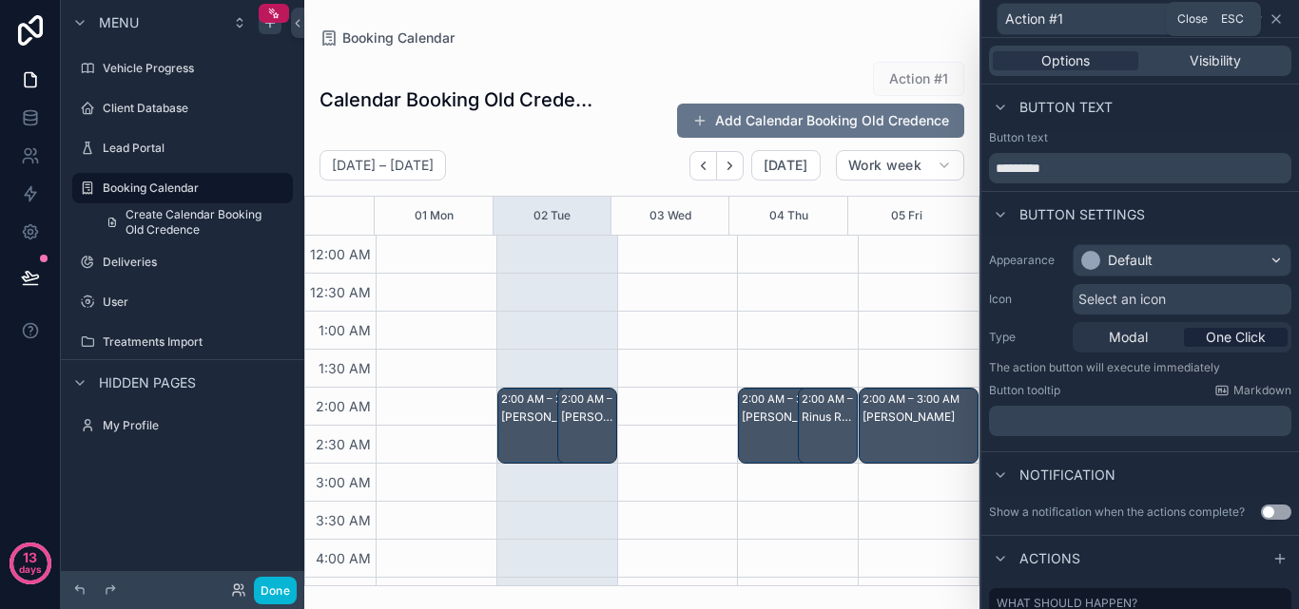
click at [1272, 15] on icon at bounding box center [1276, 19] width 8 height 8
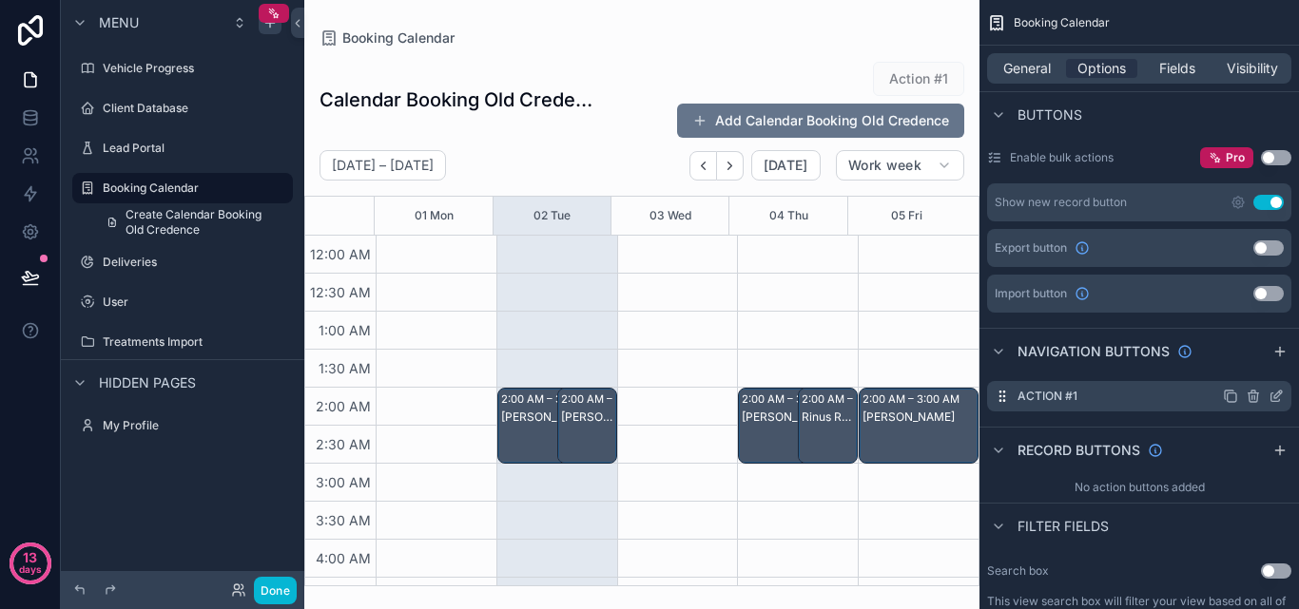
click at [1248, 396] on icon "scrollable content" at bounding box center [1252, 398] width 9 height 9
click at [1246, 365] on icon at bounding box center [1245, 365] width 15 height 15
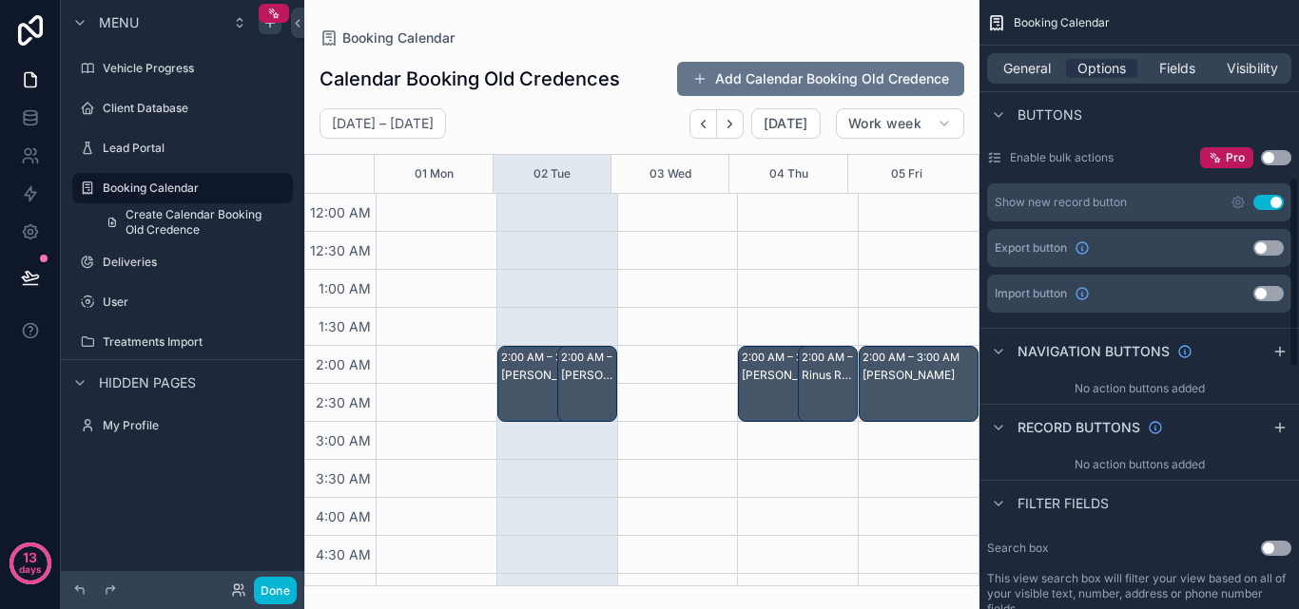
scroll to position [104, 0]
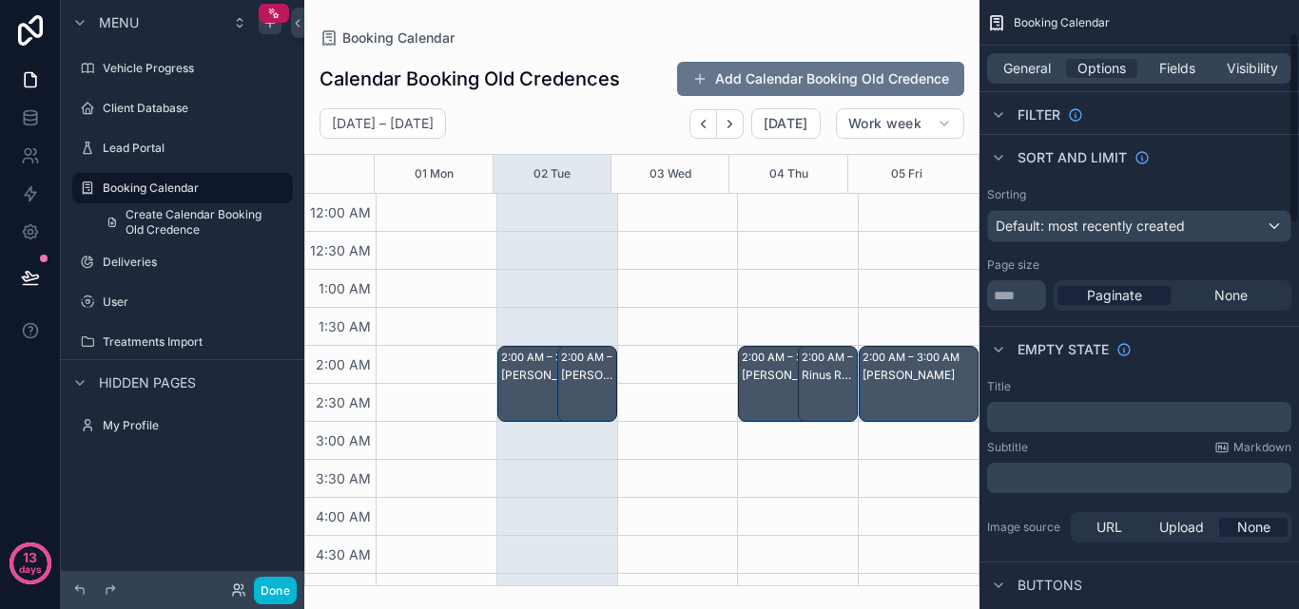
click at [871, 56] on div "Calendar Booking Old Credences Add Calendar Booking Old Credence [DATE] – [DATE…" at bounding box center [641, 316] width 675 height 541
click at [862, 72] on button "Add Calendar Booking Old Credence" at bounding box center [820, 79] width 287 height 34
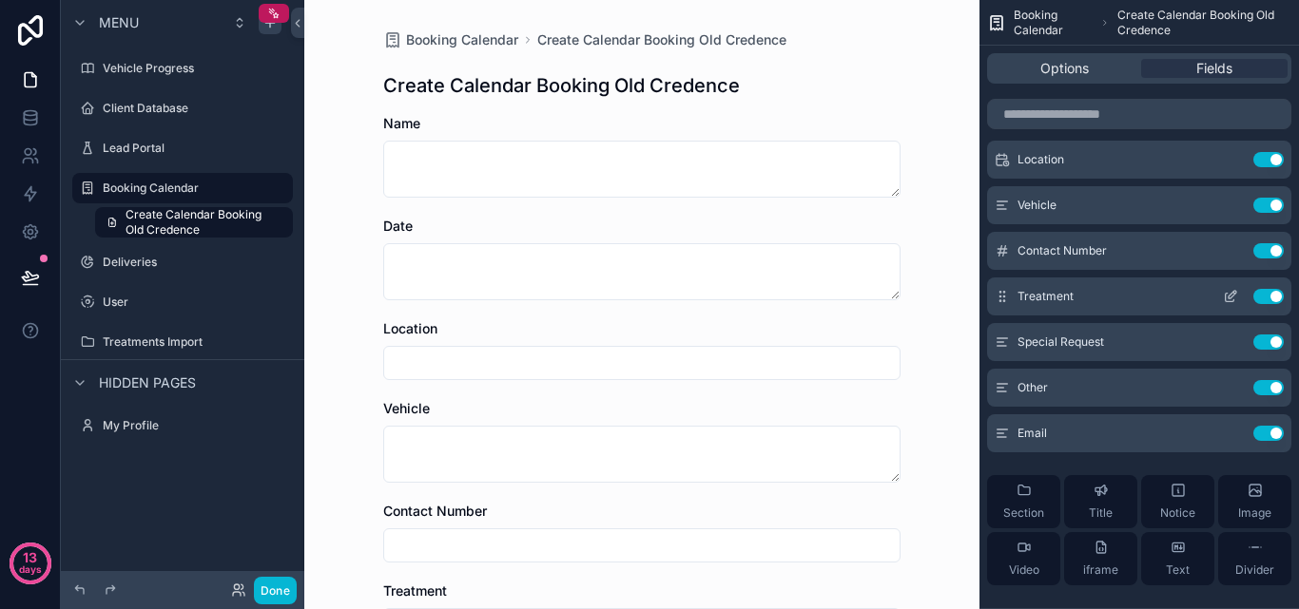
click at [1226, 293] on icon "scrollable content" at bounding box center [1230, 296] width 15 height 15
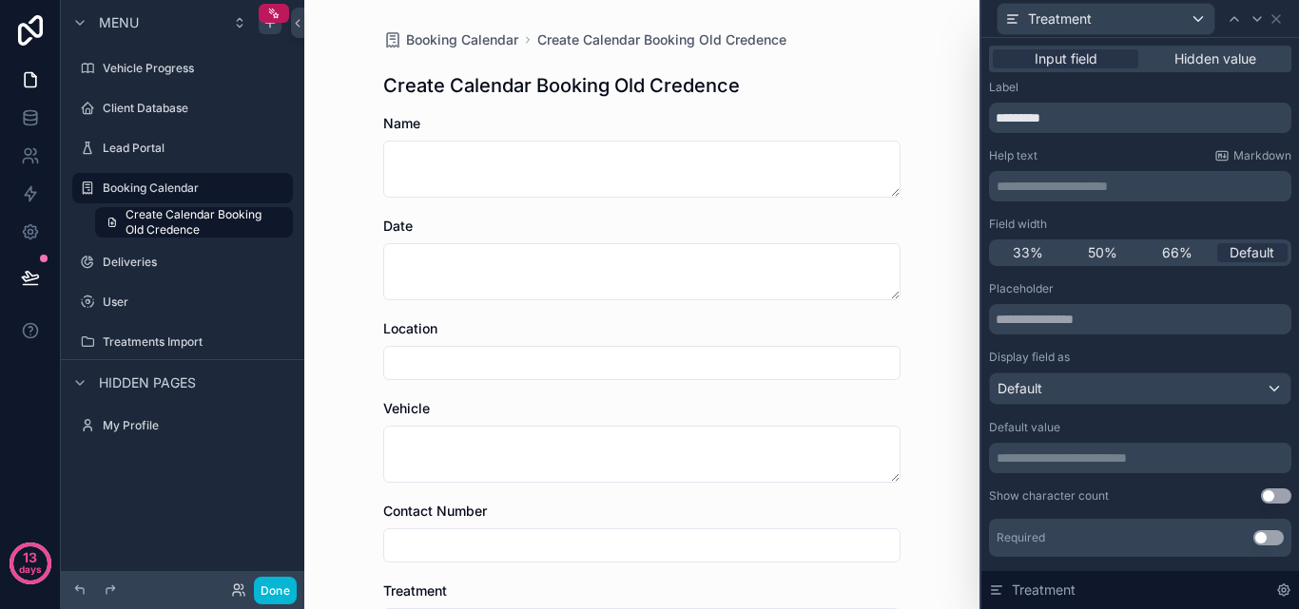
click at [527, 93] on h1 "Create Calendar Booking Old Credence" at bounding box center [561, 85] width 357 height 27
click at [526, 93] on h1 "Create Calendar Booking Old Credence" at bounding box center [561, 85] width 357 height 27
click at [605, 83] on h1 "Create Calendar Booking Old Credence" at bounding box center [561, 85] width 357 height 27
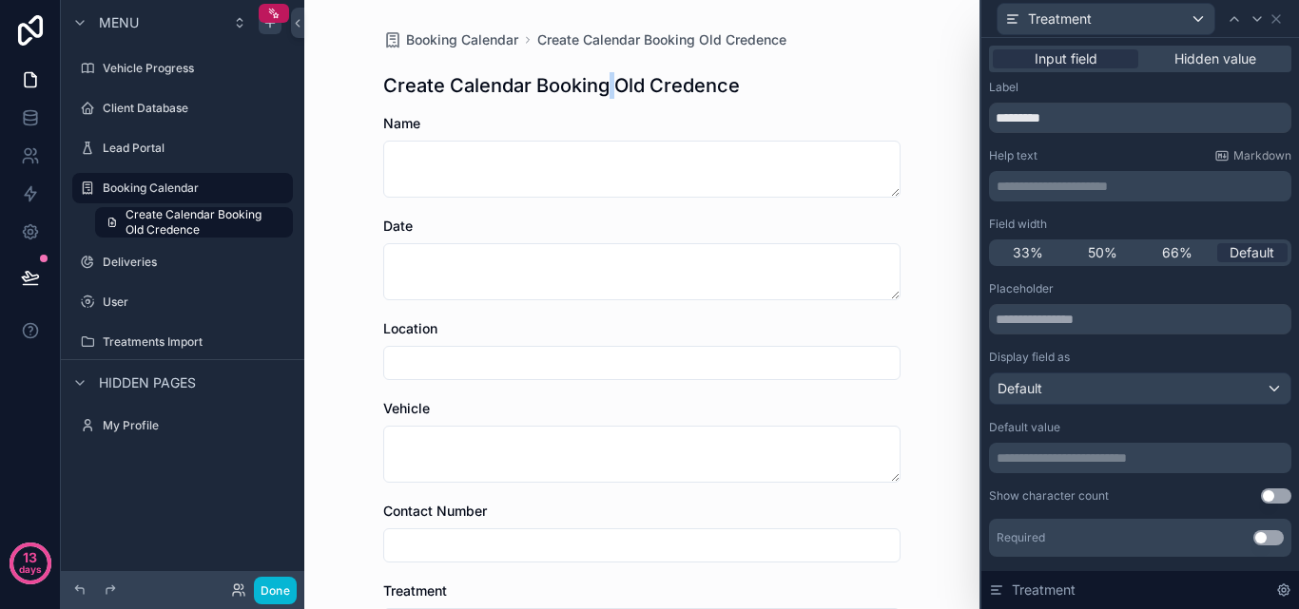
click at [605, 82] on h1 "Create Calendar Booking Old Credence" at bounding box center [561, 85] width 357 height 27
drag, startPoint x: 608, startPoint y: 82, endPoint x: 633, endPoint y: 81, distance: 24.7
click at [633, 81] on h1 "Create Calendar Booking Old Credence" at bounding box center [561, 85] width 357 height 27
click at [634, 81] on h1 "Create Calendar Booking Old Credence" at bounding box center [561, 85] width 357 height 27
click at [625, 83] on h1 "Create Calendar Booking Old Credence" at bounding box center [561, 85] width 357 height 27
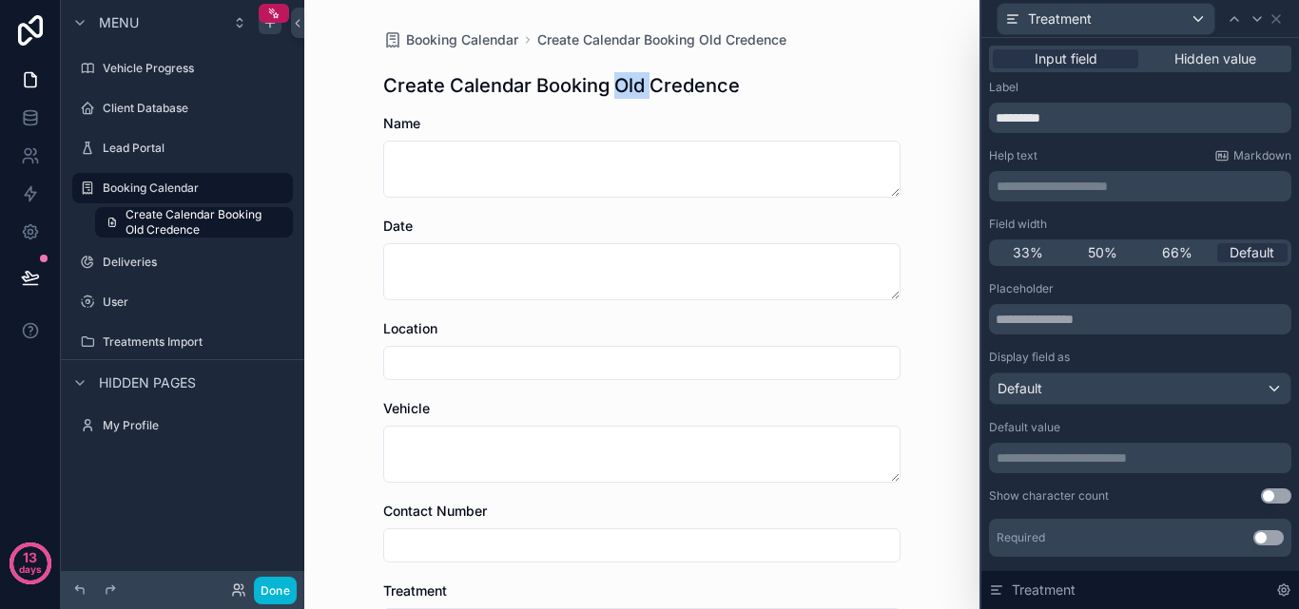
click at [625, 83] on h1 "Create Calendar Booking Old Credence" at bounding box center [561, 85] width 357 height 27
click at [649, 83] on h1 "Create Calendar Booking Old Credence" at bounding box center [561, 85] width 357 height 27
click at [398, 88] on h1 "Create Calendar Booking Old Credence" at bounding box center [561, 85] width 357 height 27
click at [398, 87] on h1 "Create Calendar Booking Old Credence" at bounding box center [561, 85] width 357 height 27
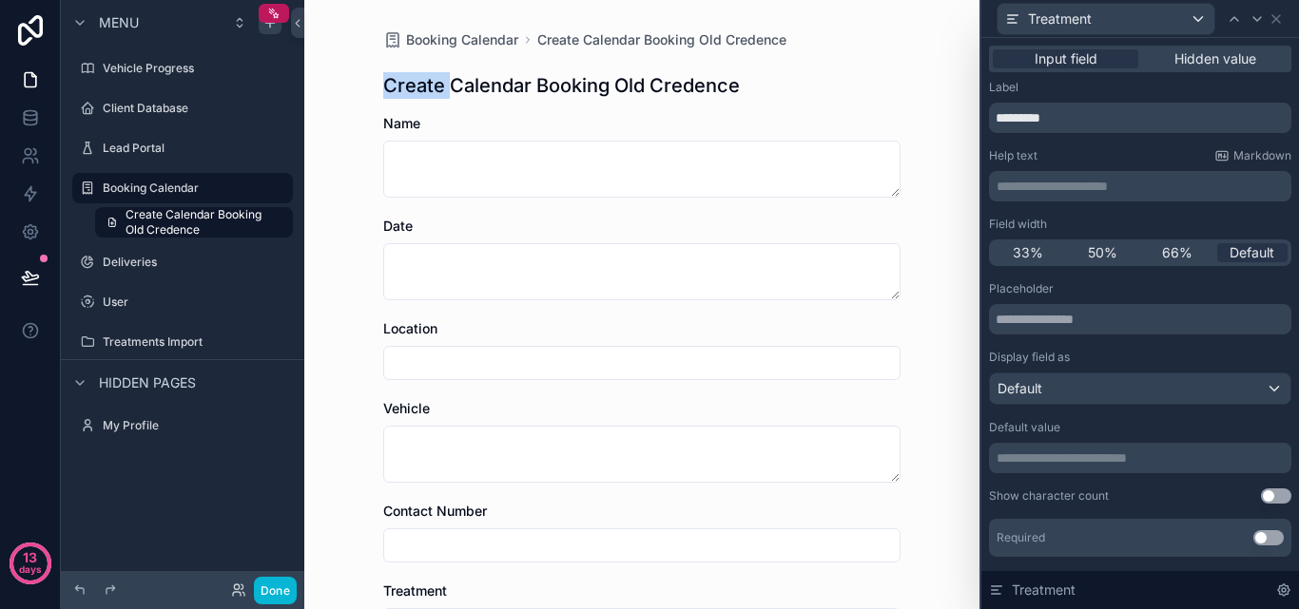
click at [383, 86] on h1 "Create Calendar Booking Old Credence" at bounding box center [561, 85] width 357 height 27
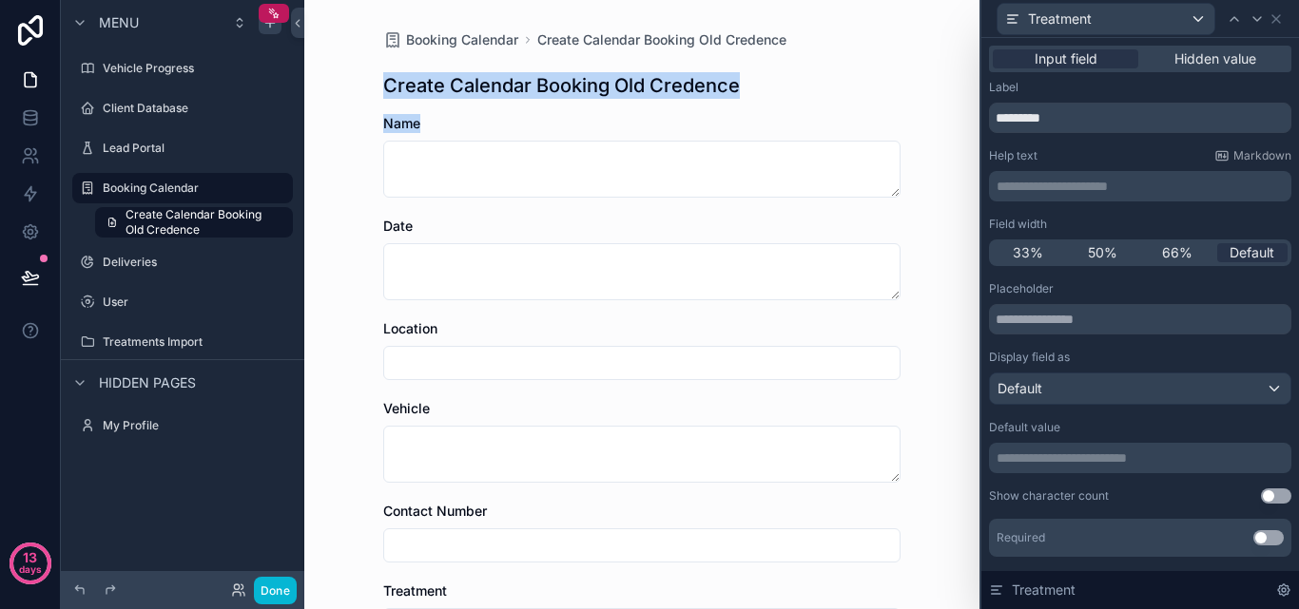
drag, startPoint x: 374, startPoint y: 86, endPoint x: 781, endPoint y: 103, distance: 407.3
click at [781, 103] on div "Booking Calendar Create Calendar Booking Old Credence Create Calendar Booking O…" at bounding box center [642, 580] width 548 height 1160
click at [780, 103] on div "Booking Calendar Create Calendar Booking Old Credence Create Calendar Booking O…" at bounding box center [642, 580] width 548 height 1160
drag, startPoint x: 736, startPoint y: 90, endPoint x: 373, endPoint y: 90, distance: 363.2
click at [373, 90] on div "Booking Calendar Create Calendar Booking Old Credence Create Calendar Booking O…" at bounding box center [642, 580] width 548 height 1160
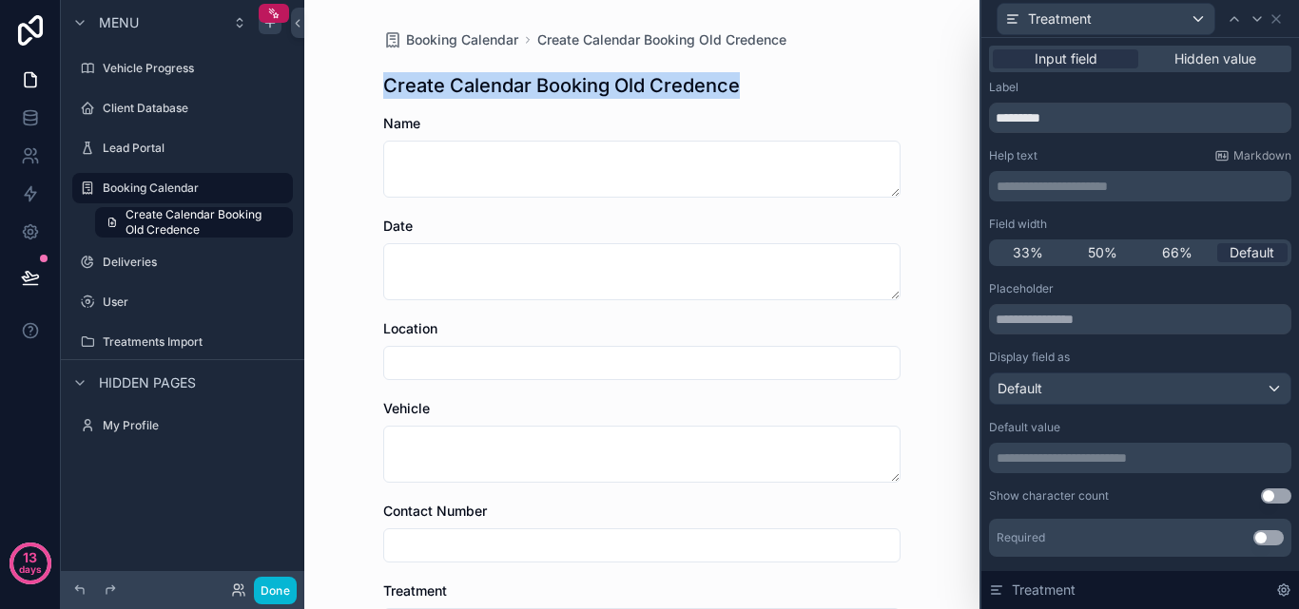
click at [918, 89] on div "Booking Calendar Create Calendar Booking Old Credence Create Calendar Booking O…" at bounding box center [641, 304] width 675 height 609
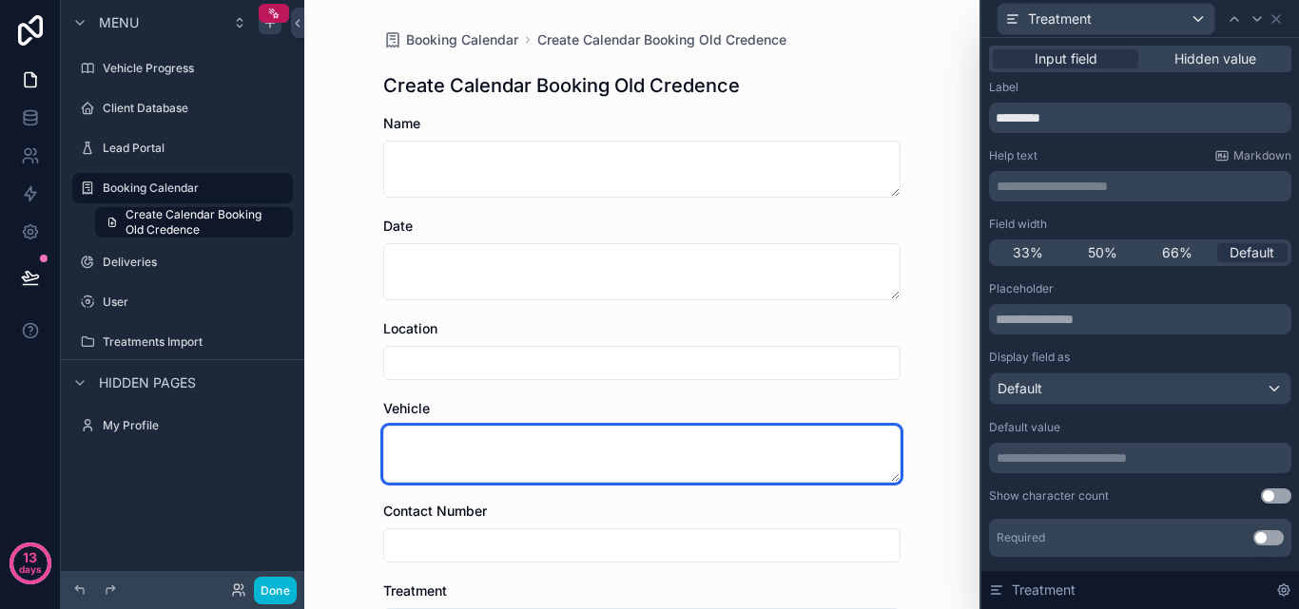
click at [648, 444] on textarea "scrollable content" at bounding box center [641, 454] width 517 height 57
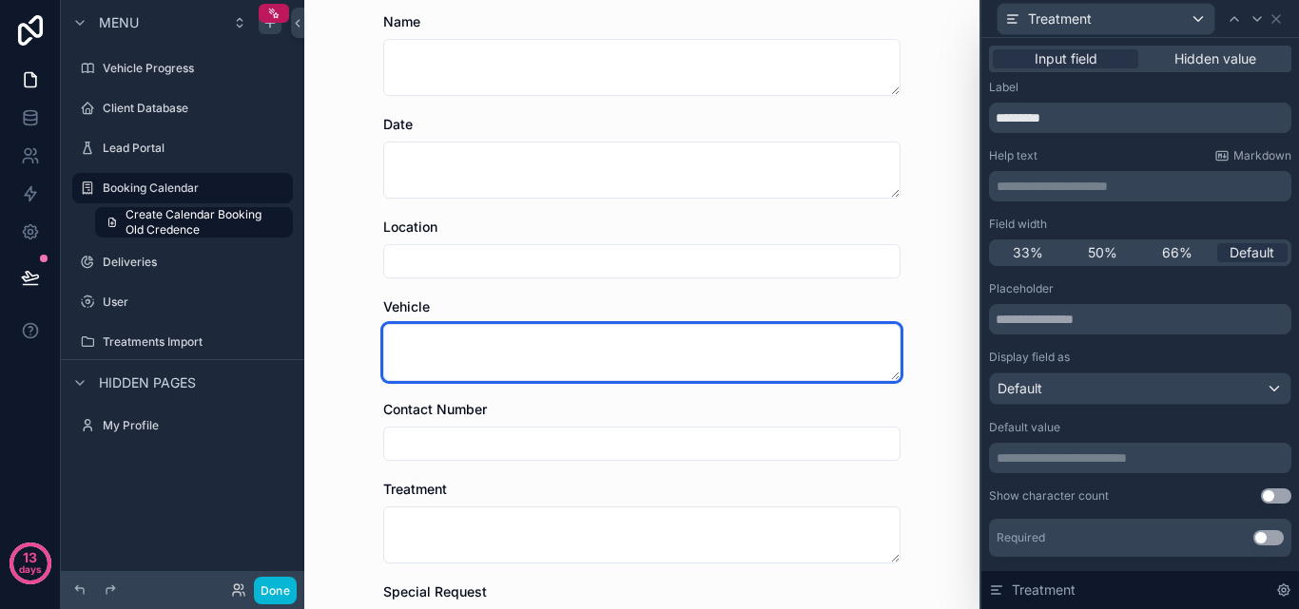
scroll to position [285, 0]
click at [640, 352] on textarea "scrollable content" at bounding box center [641, 351] width 517 height 57
type textarea "*"
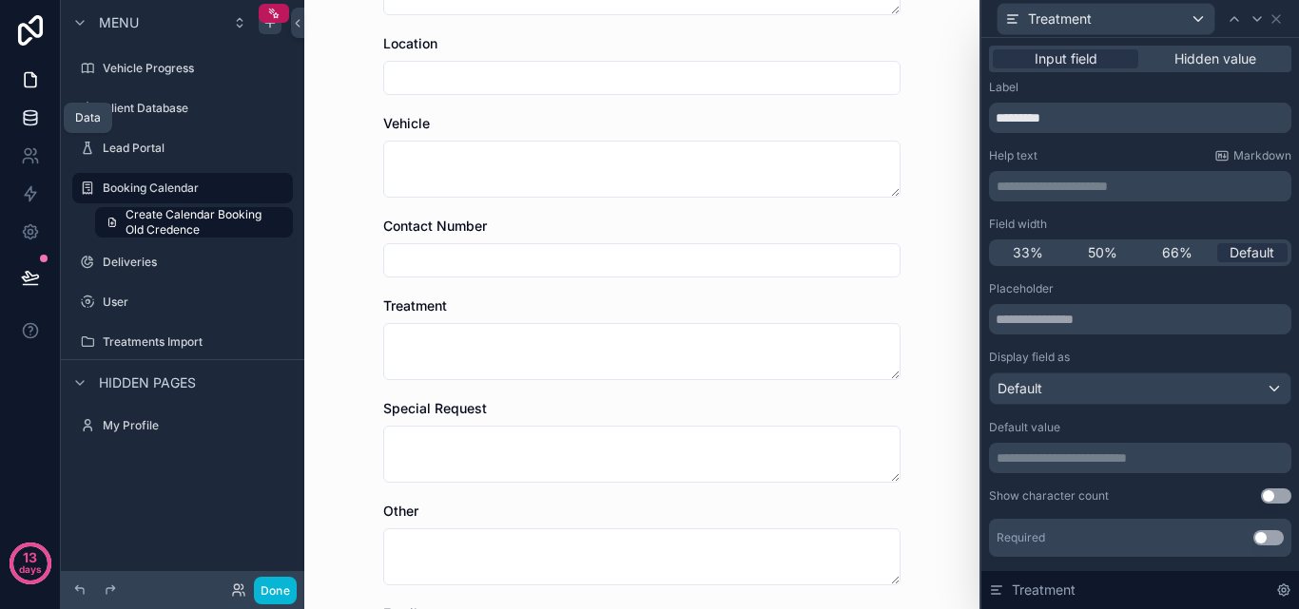
click at [36, 121] on icon at bounding box center [30, 122] width 12 height 8
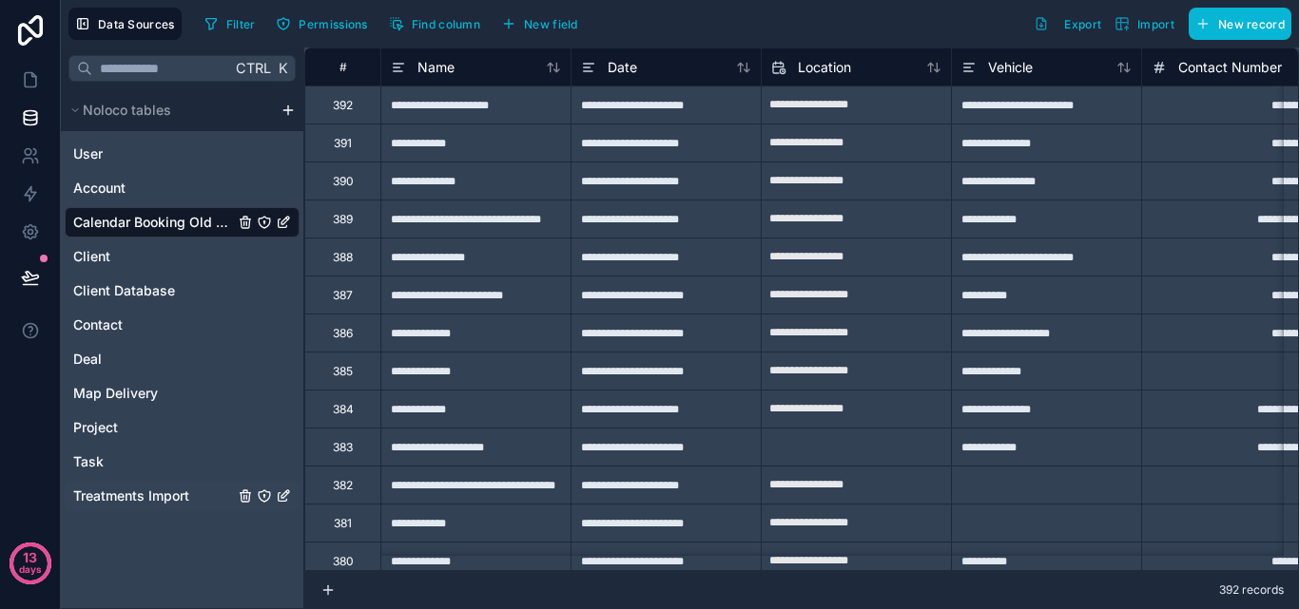
click at [144, 491] on span "Treatments Import" at bounding box center [131, 496] width 116 height 19
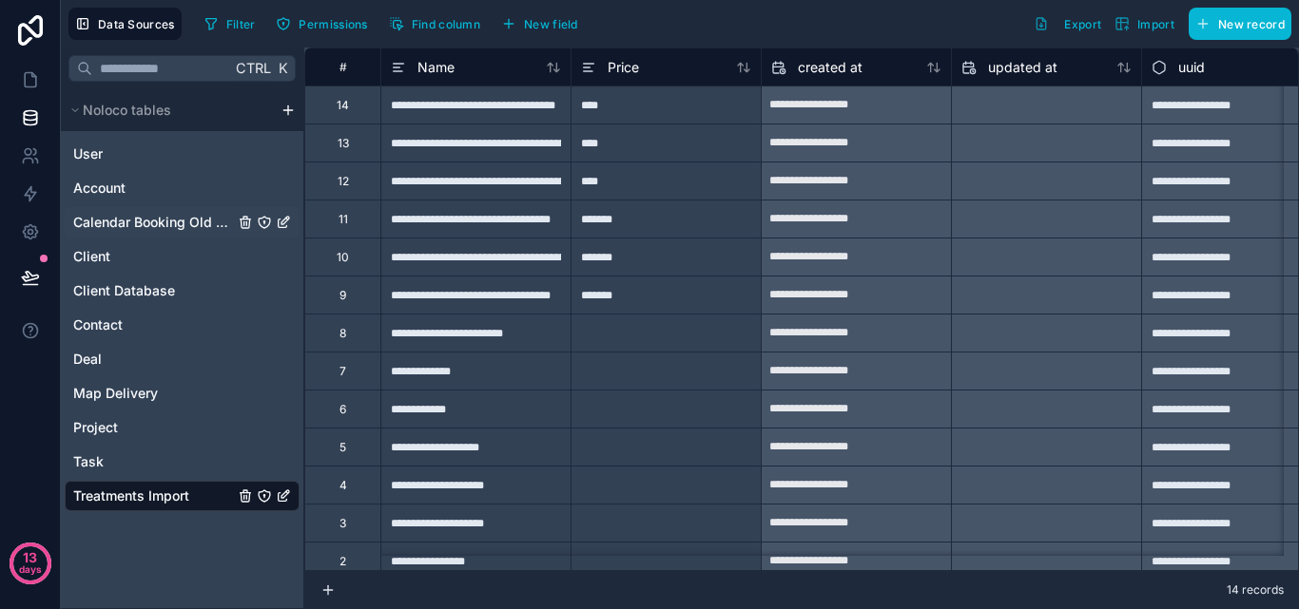
click at [150, 216] on span "Calendar Booking Old Credence" at bounding box center [153, 222] width 161 height 19
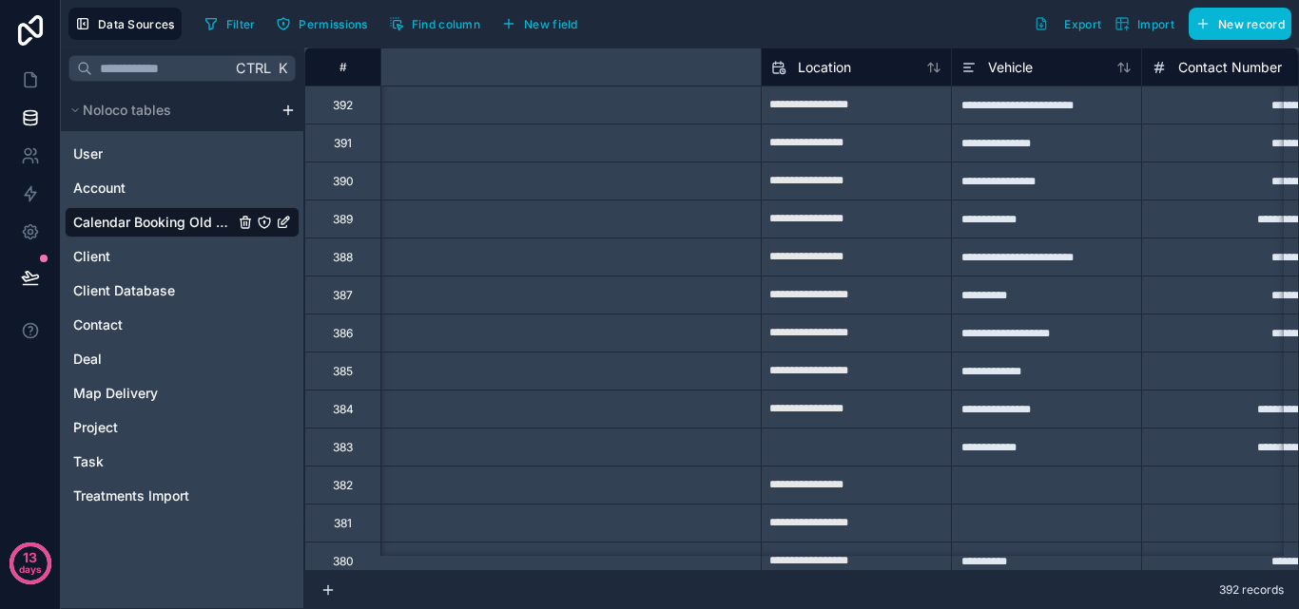
type input "**********"
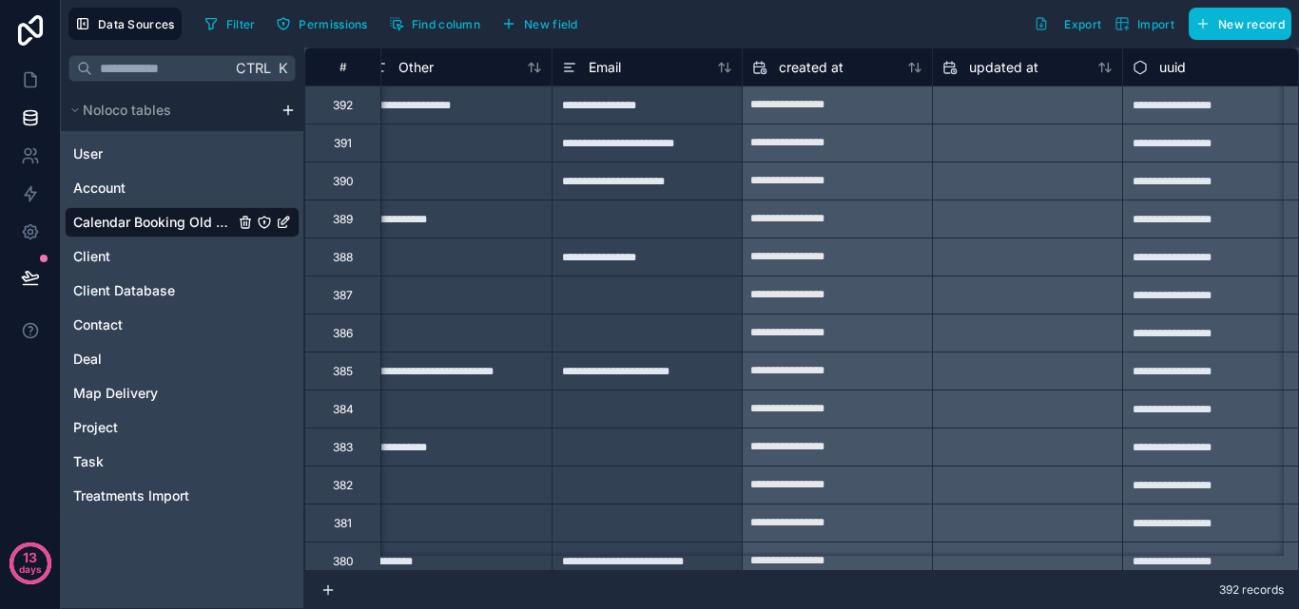
scroll to position [0, 1379]
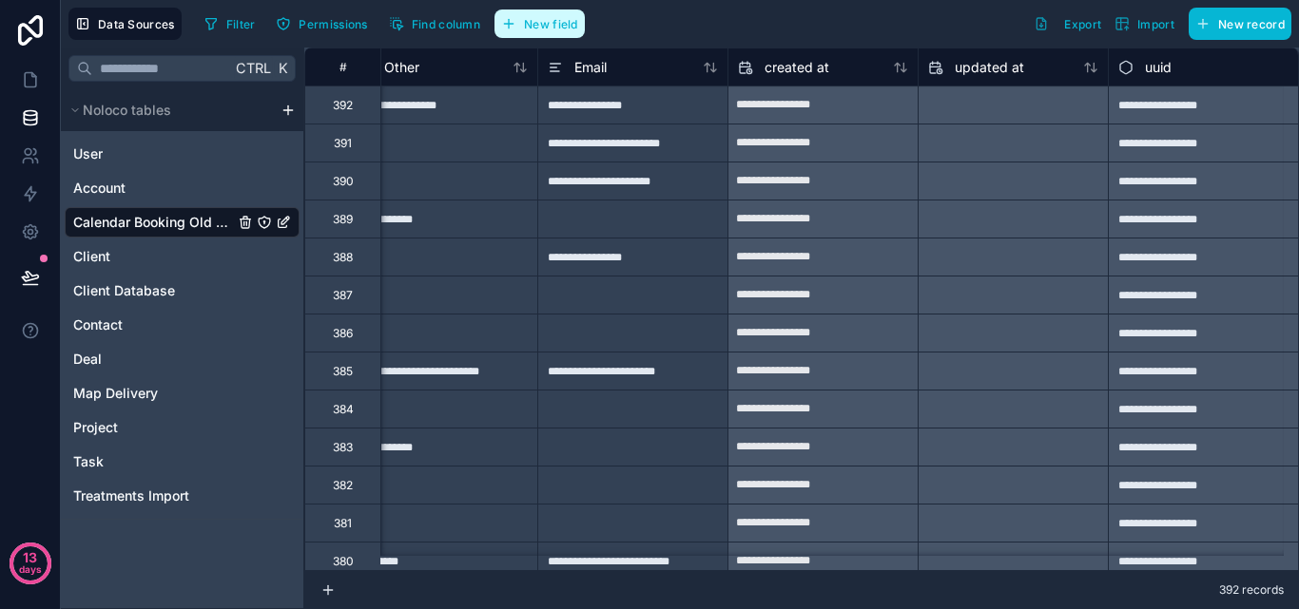
click at [551, 15] on button "New field" at bounding box center [539, 24] width 90 height 29
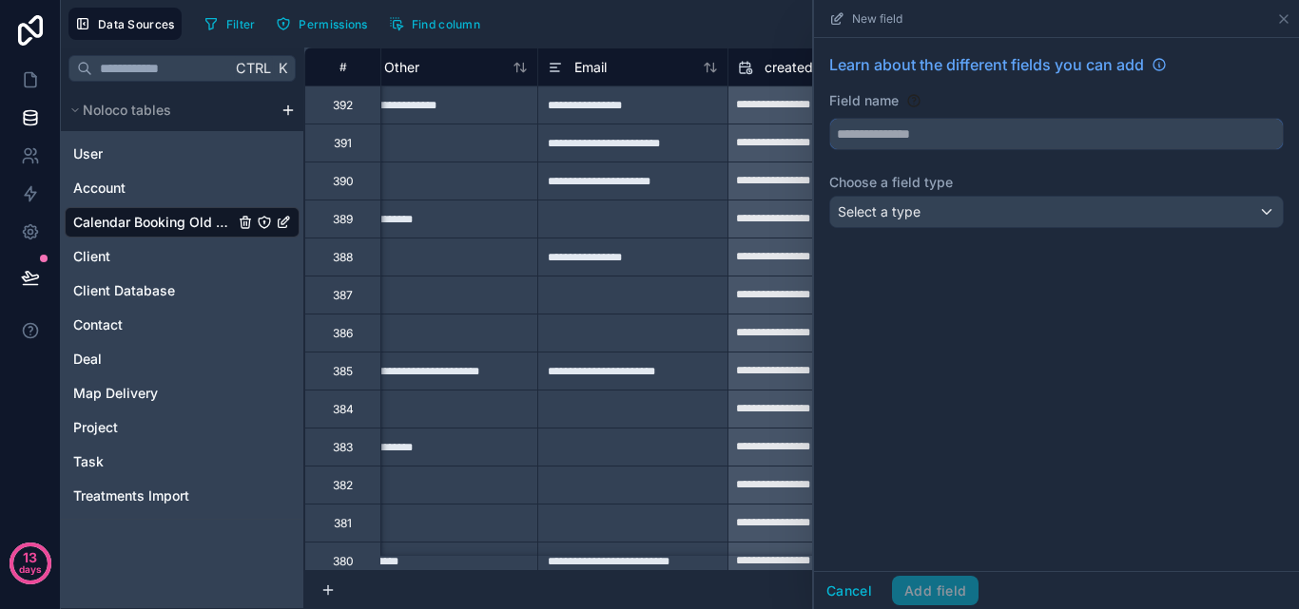
click at [954, 142] on input "text" at bounding box center [1056, 134] width 453 height 30
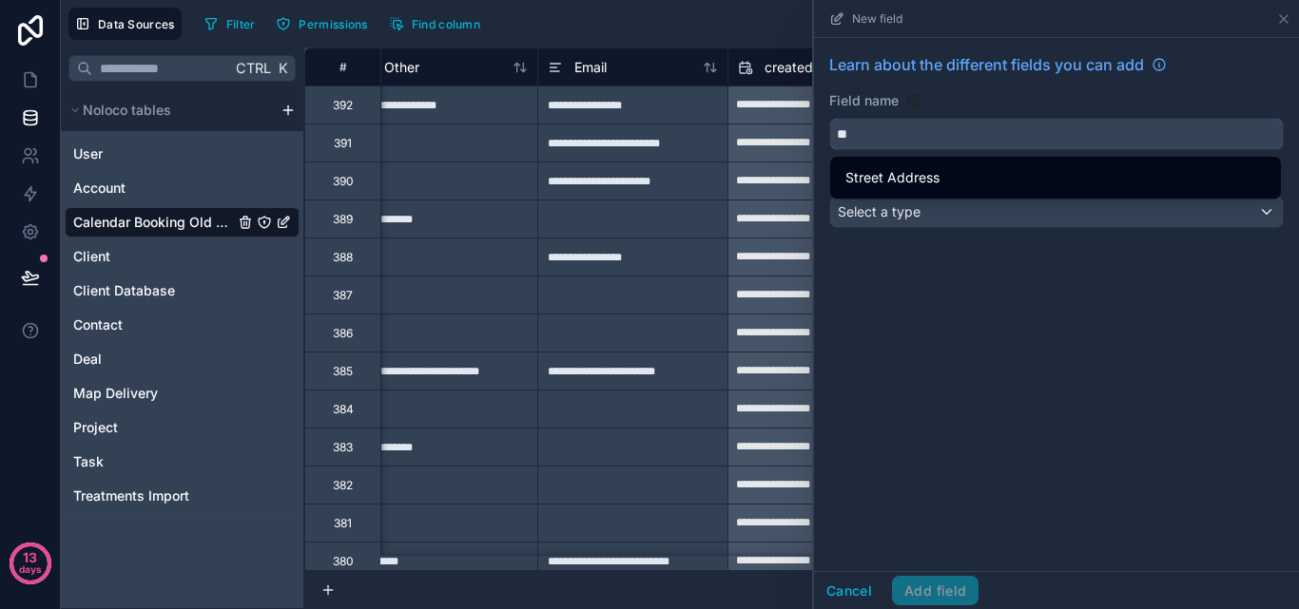
type input "*"
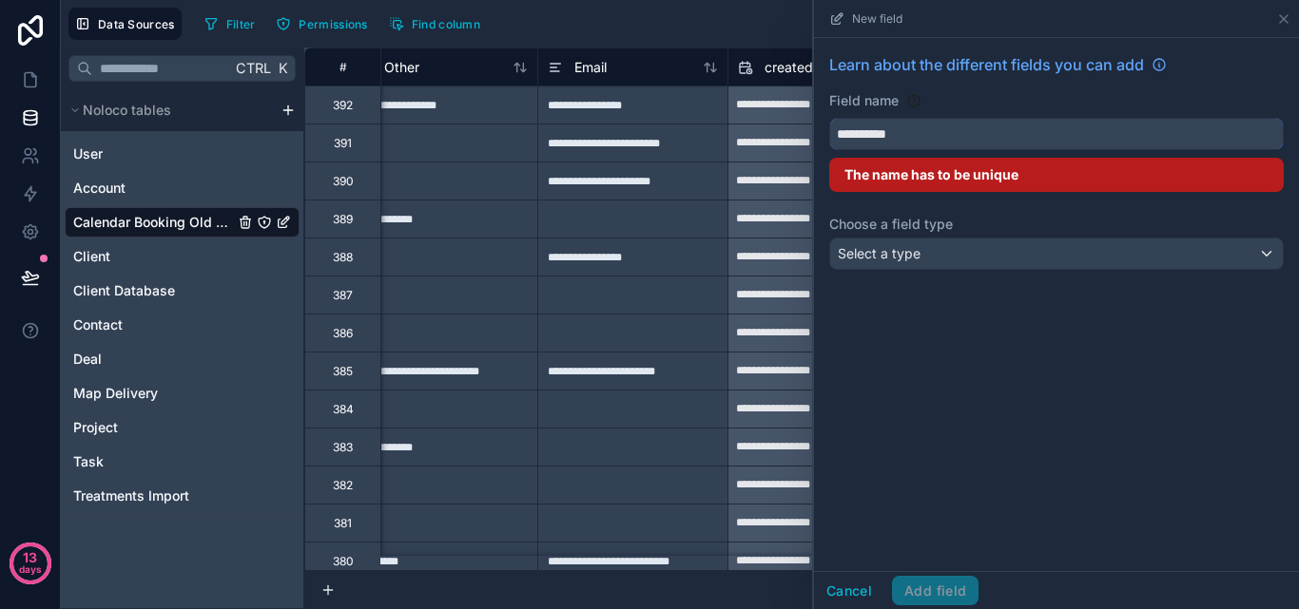
click at [829, 118] on button "*********" at bounding box center [1056, 134] width 454 height 32
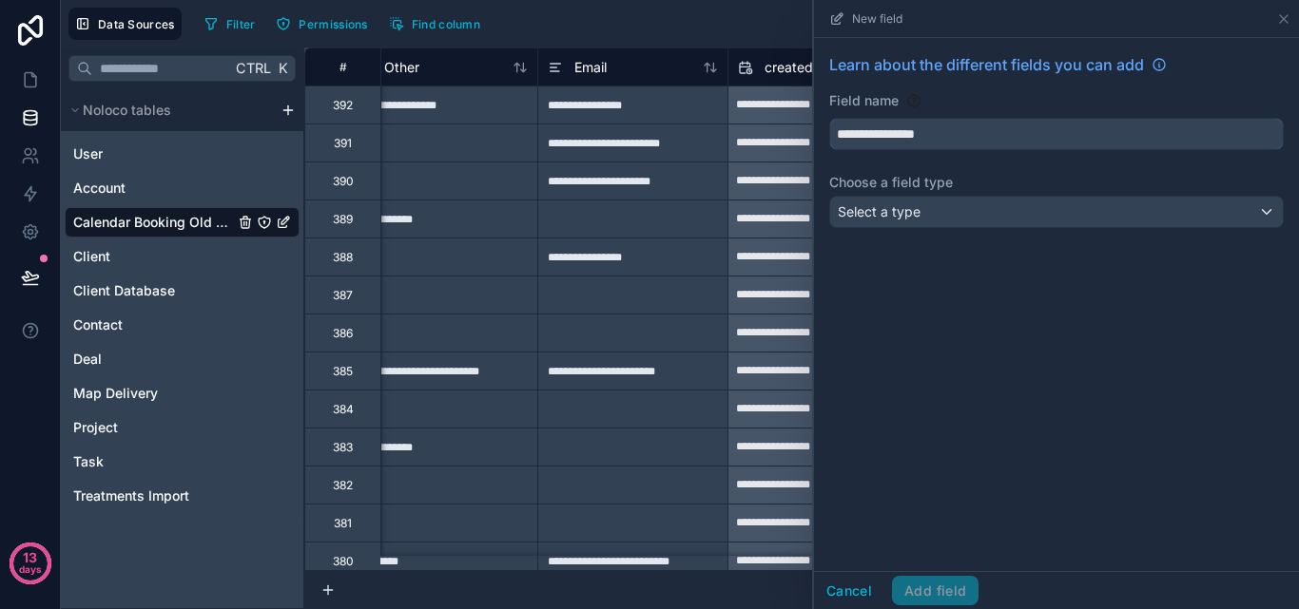
type input "**********"
click at [948, 313] on div "**********" at bounding box center [1056, 304] width 485 height 533
click at [988, 215] on div "Select a type" at bounding box center [1056, 212] width 453 height 30
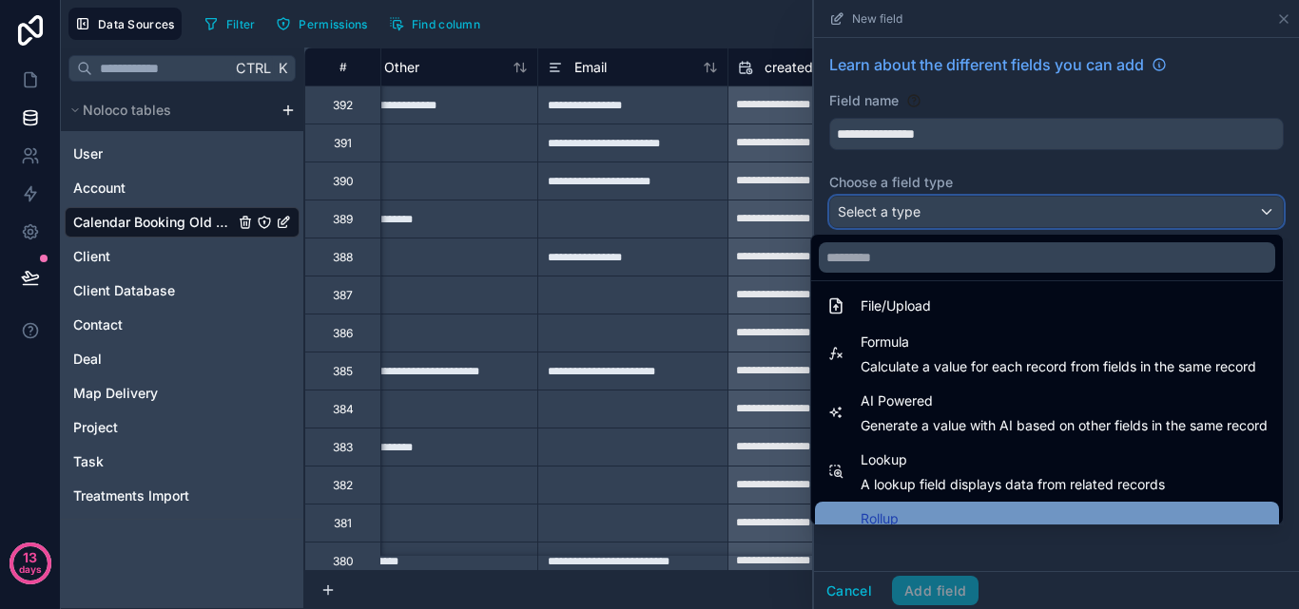
scroll to position [551, 0]
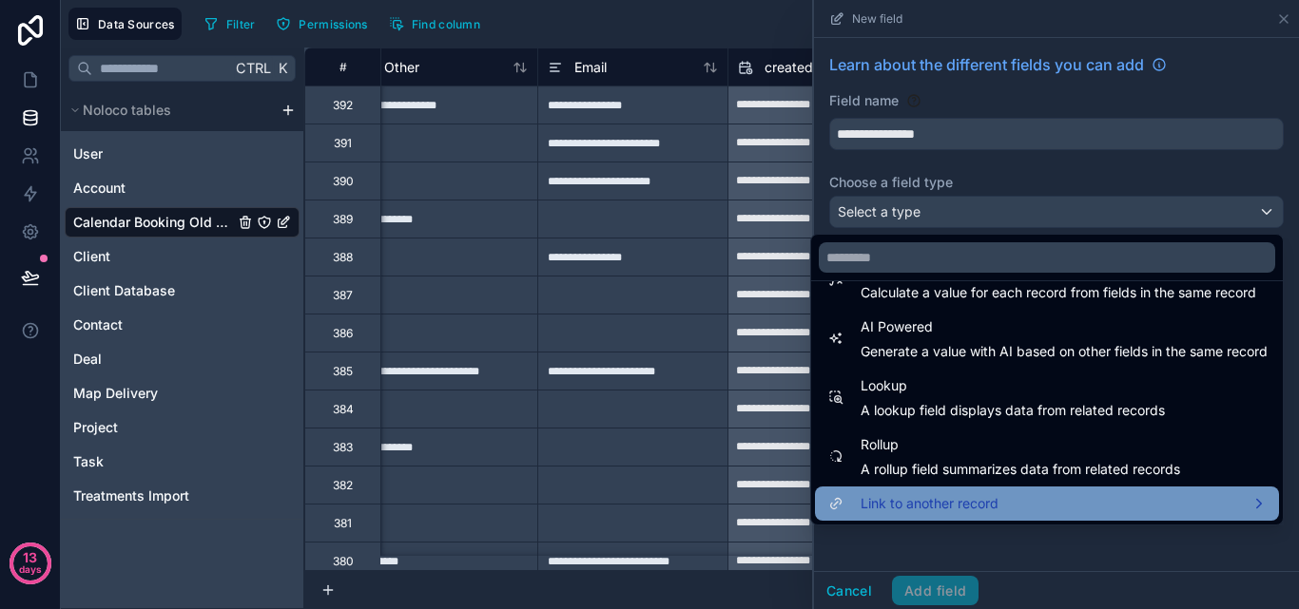
click at [1025, 503] on div "Link to another record" at bounding box center [1046, 504] width 441 height 23
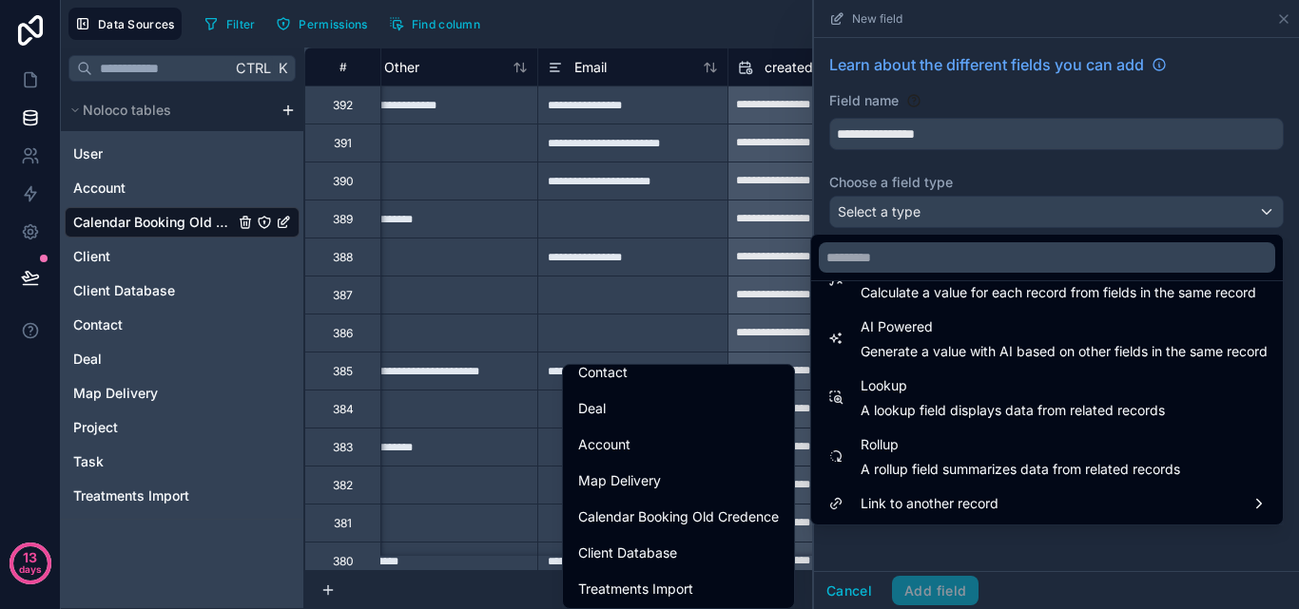
scroll to position [188, 0]
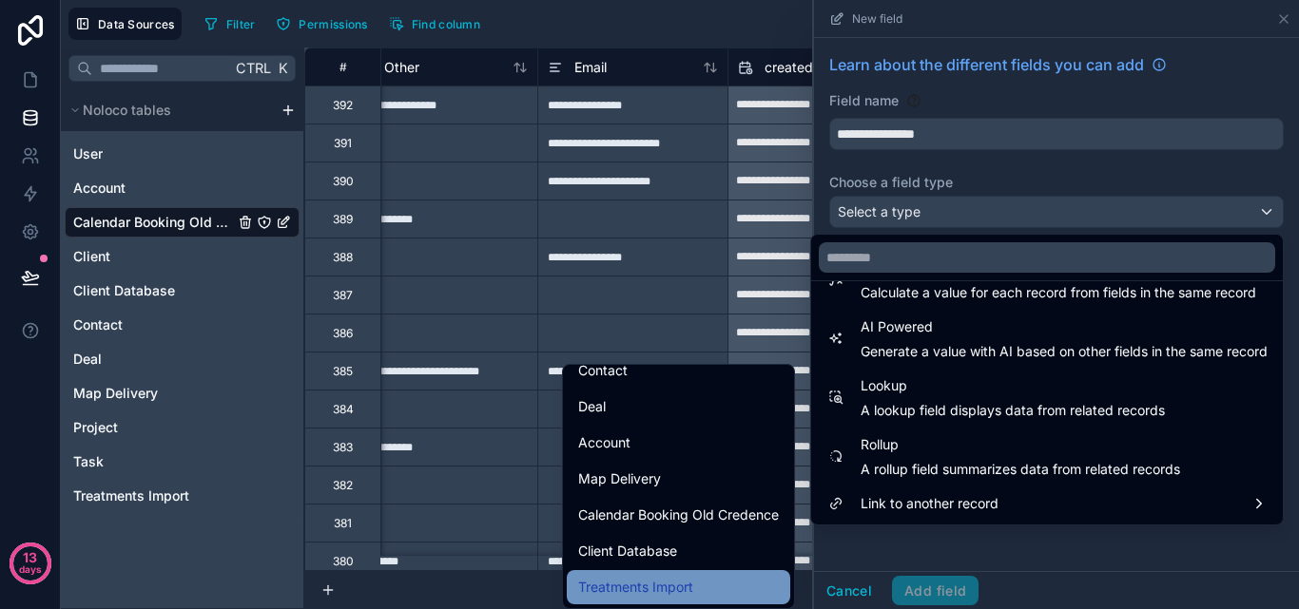
click at [683, 581] on div "Treatments Import" at bounding box center [678, 587] width 201 height 23
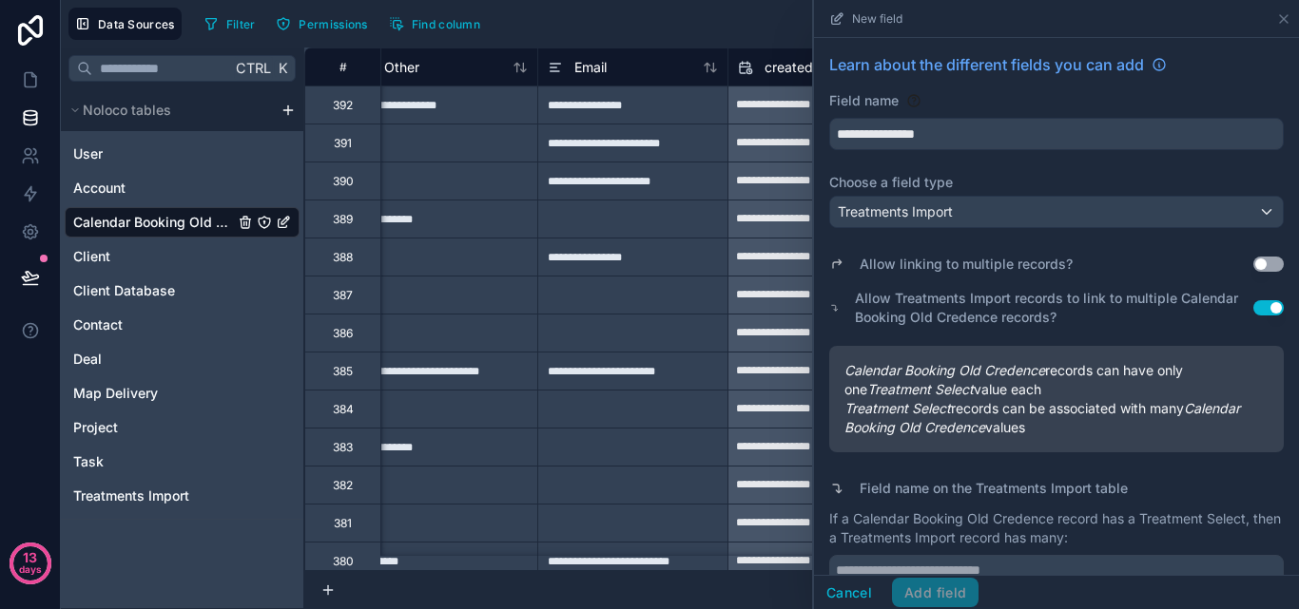
click at [1253, 264] on button "Use setting" at bounding box center [1268, 264] width 30 height 15
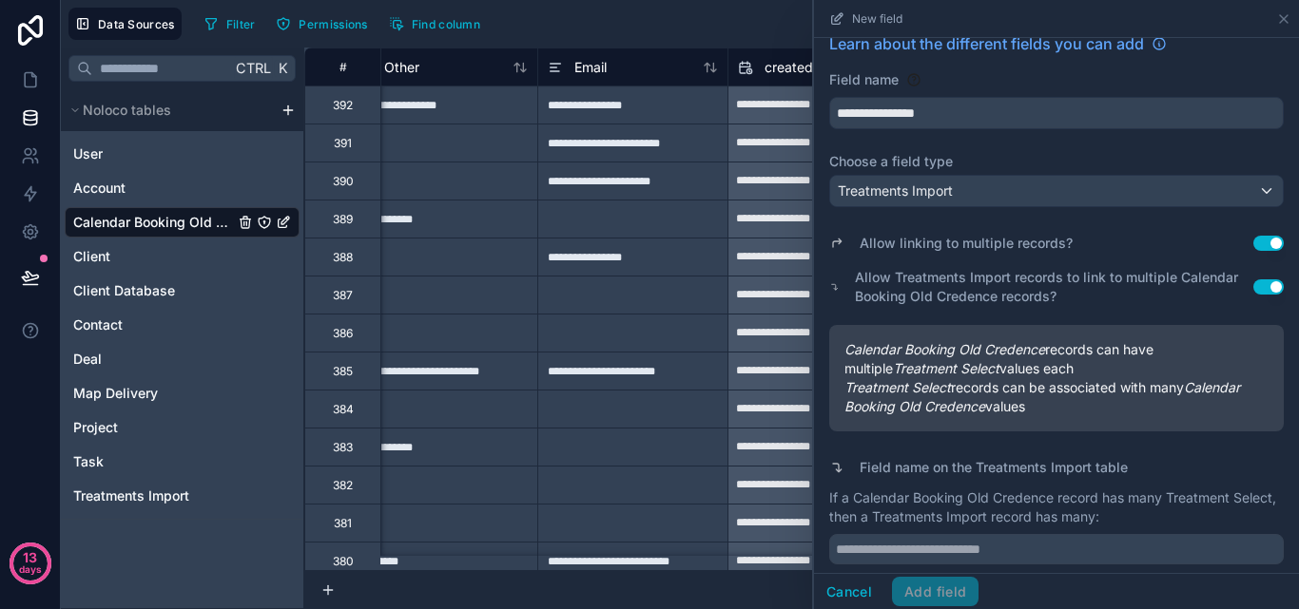
scroll to position [28, 0]
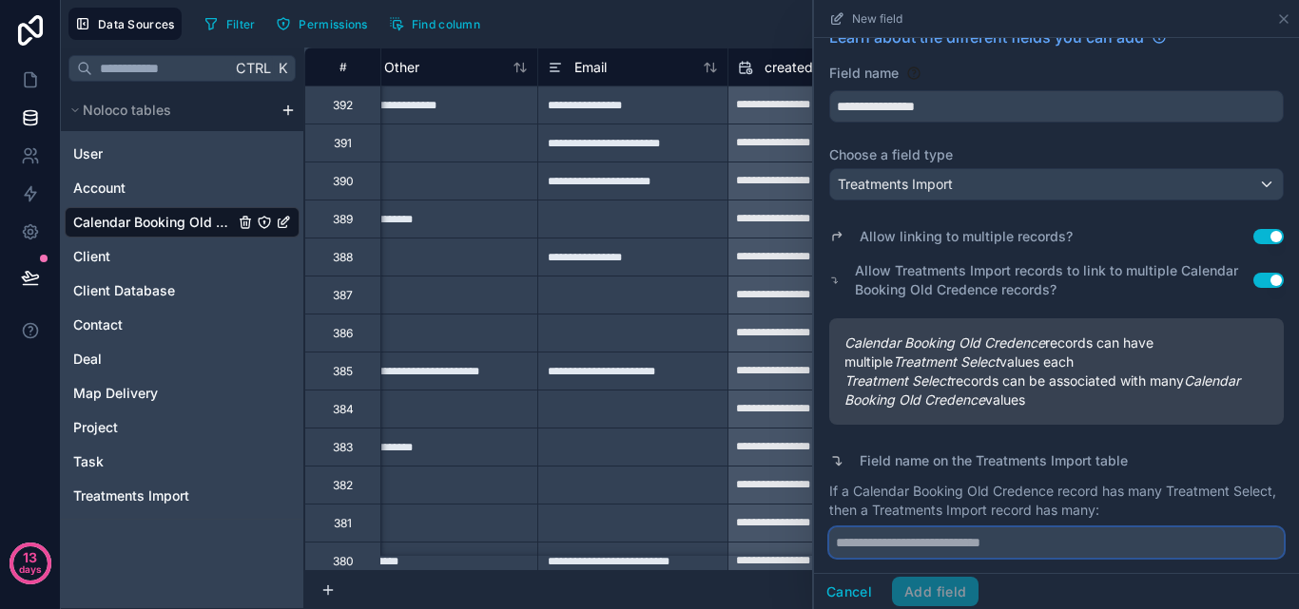
click at [1057, 548] on input "text" at bounding box center [1056, 543] width 454 height 30
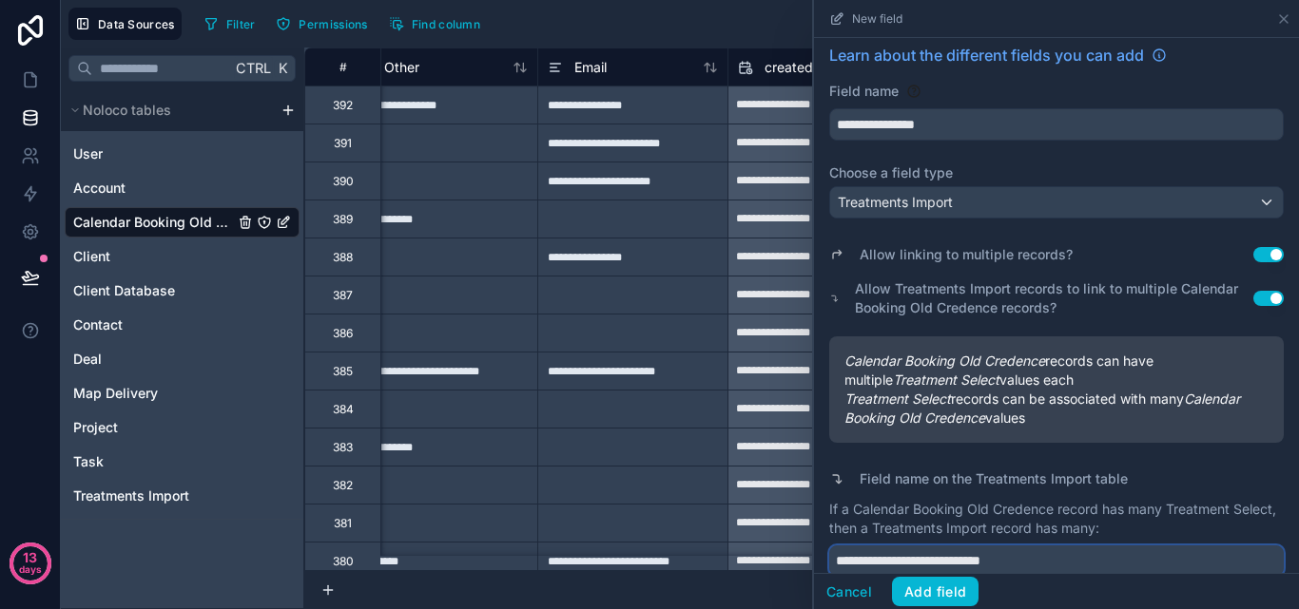
scroll to position [0, 0]
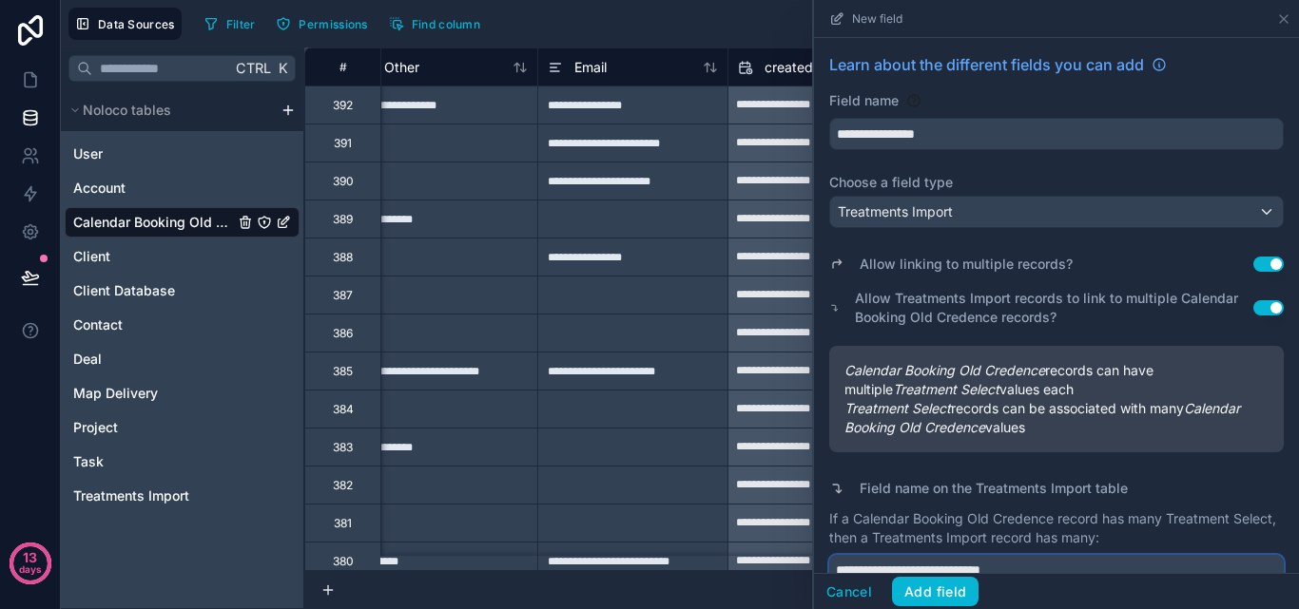
type input "**********"
click at [1021, 214] on div "Treatments Import" at bounding box center [1056, 212] width 453 height 30
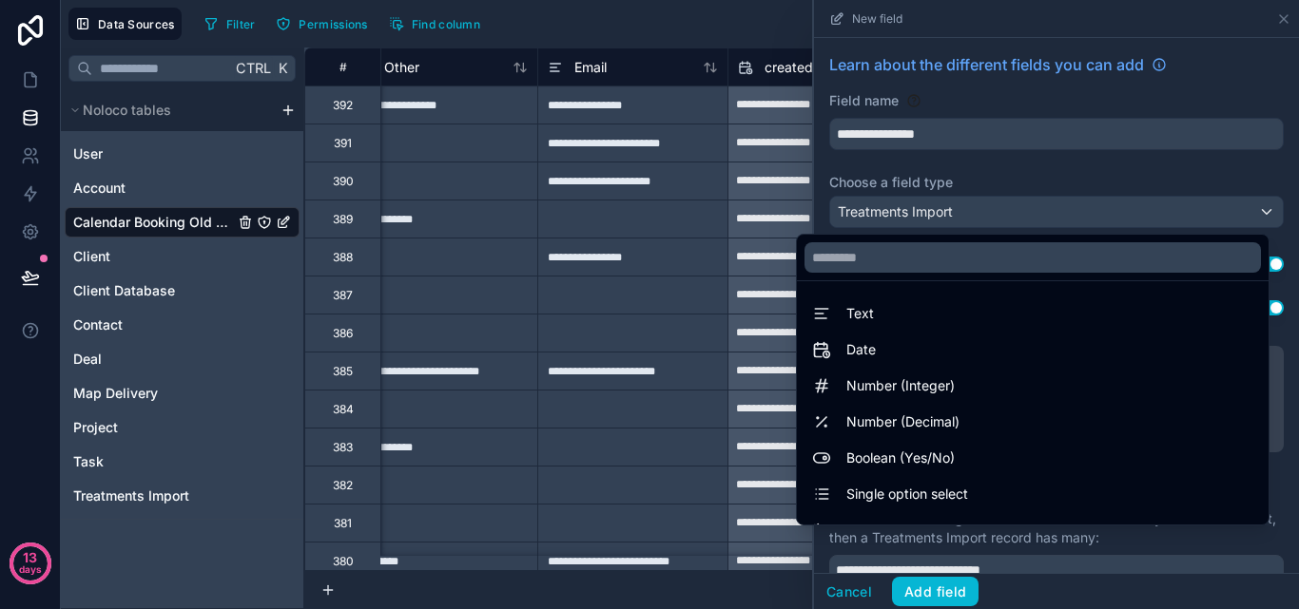
click at [1021, 214] on div at bounding box center [1056, 304] width 485 height 609
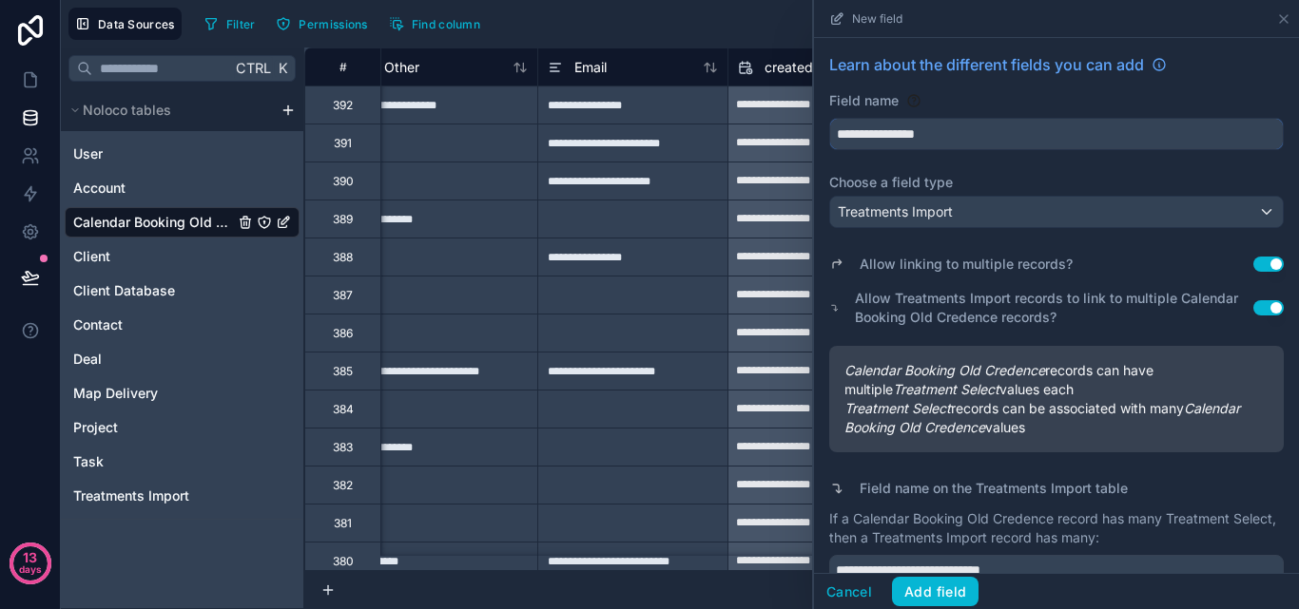
click at [1054, 140] on input "**********" at bounding box center [1056, 134] width 453 height 30
click at [1090, 209] on div "Treatments Import" at bounding box center [1056, 212] width 453 height 30
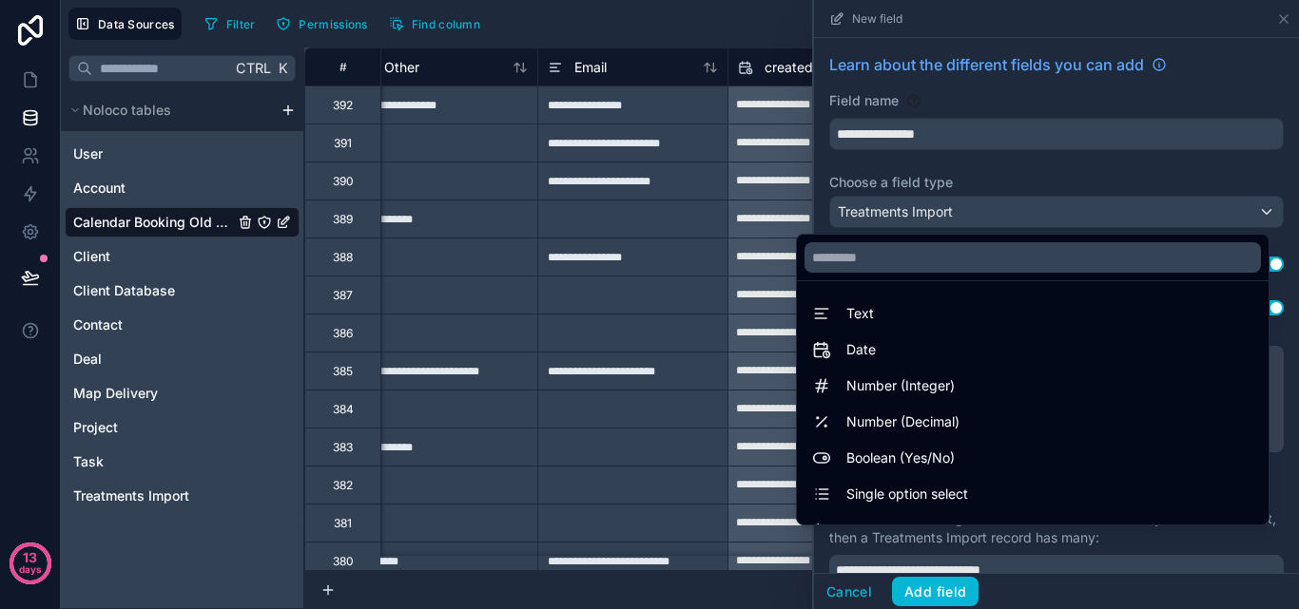
click at [1090, 209] on div at bounding box center [1056, 304] width 485 height 609
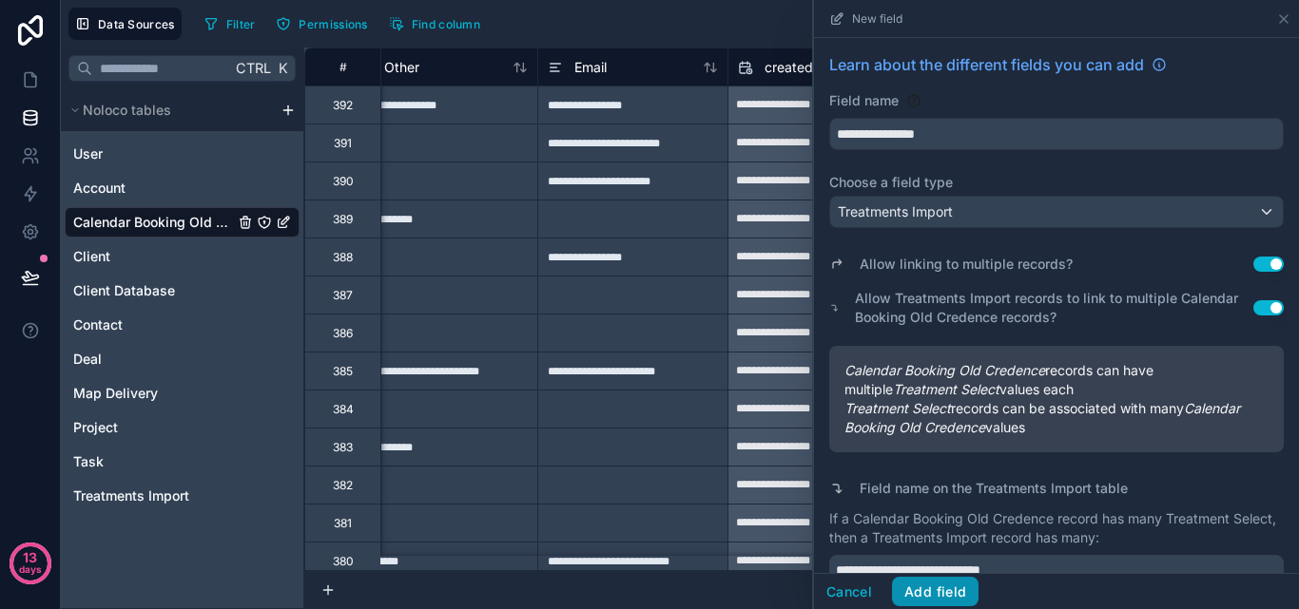
click at [962, 591] on button "Add field" at bounding box center [935, 592] width 87 height 30
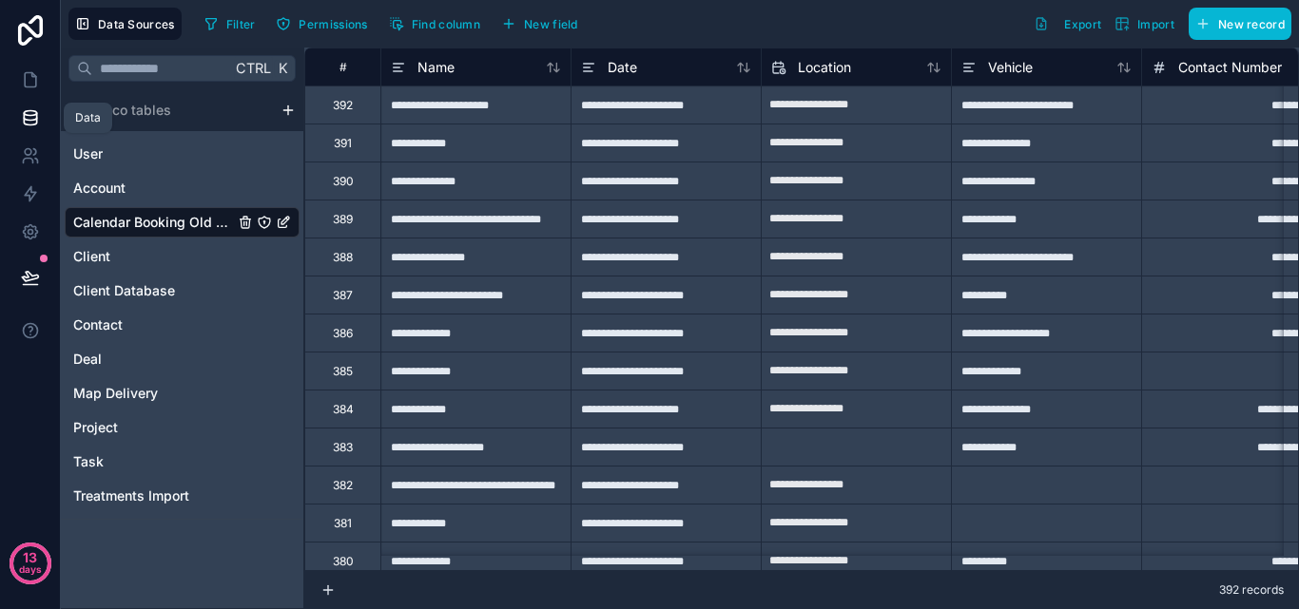
click at [31, 120] on icon at bounding box center [30, 117] width 12 height 8
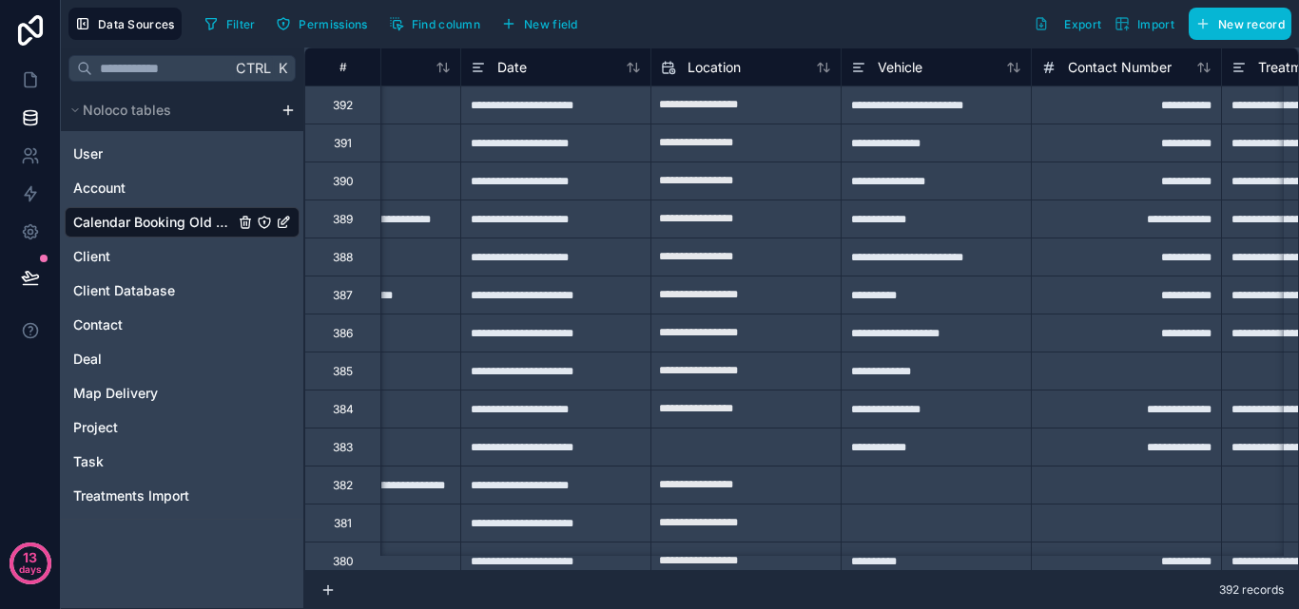
type input "**********"
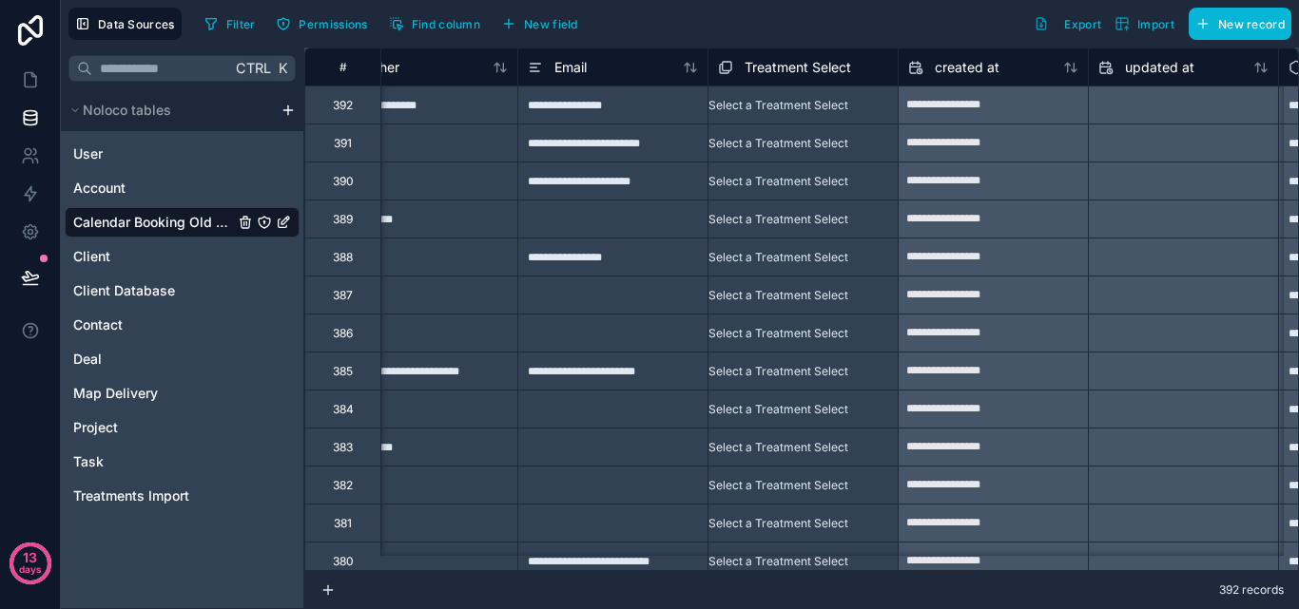
scroll to position [0, 1268]
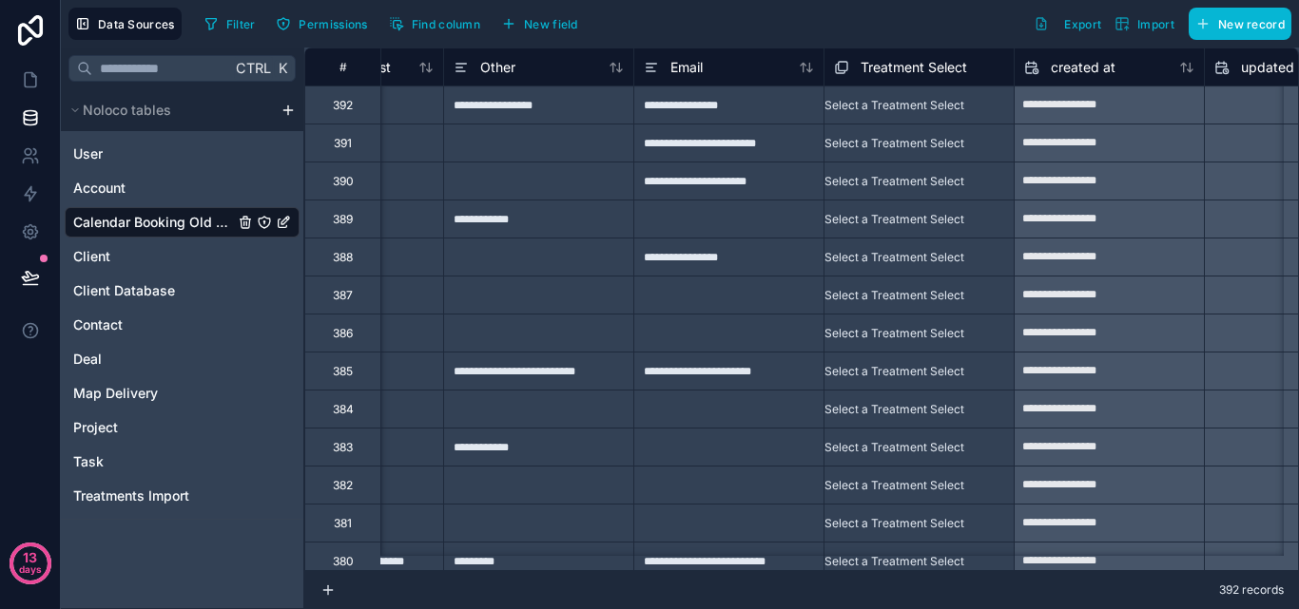
click at [902, 109] on div "Select a Treatment Select" at bounding box center [894, 105] width 140 height 15
click at [821, 507] on div at bounding box center [728, 523] width 190 height 38
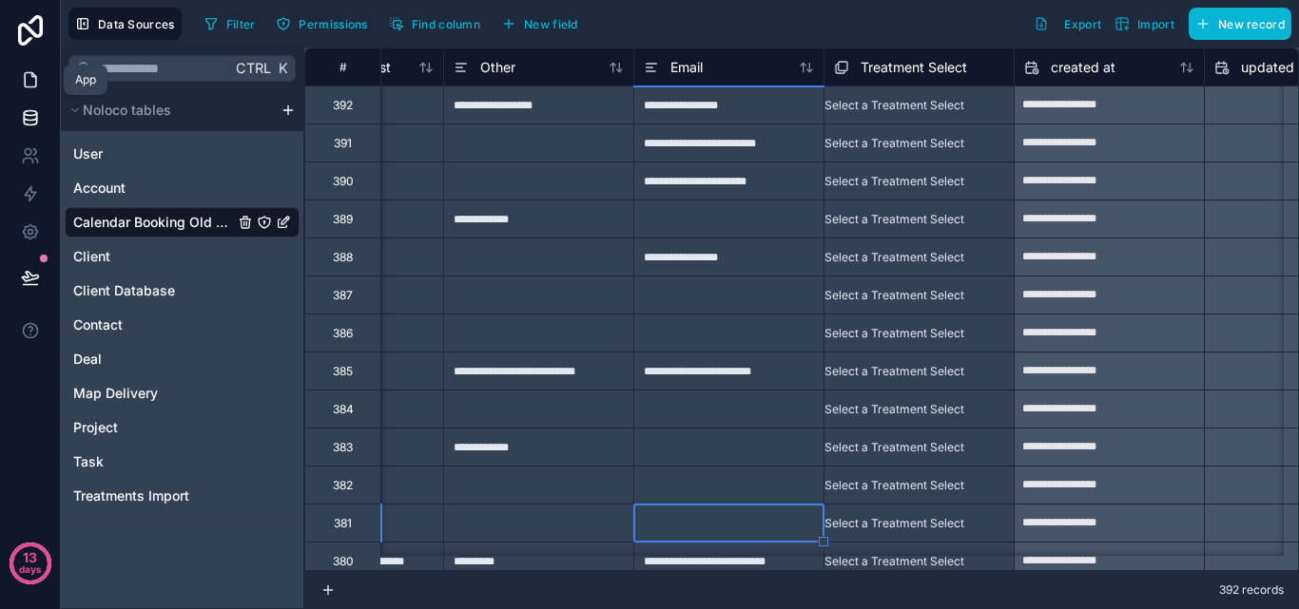
click at [43, 87] on link at bounding box center [30, 80] width 60 height 38
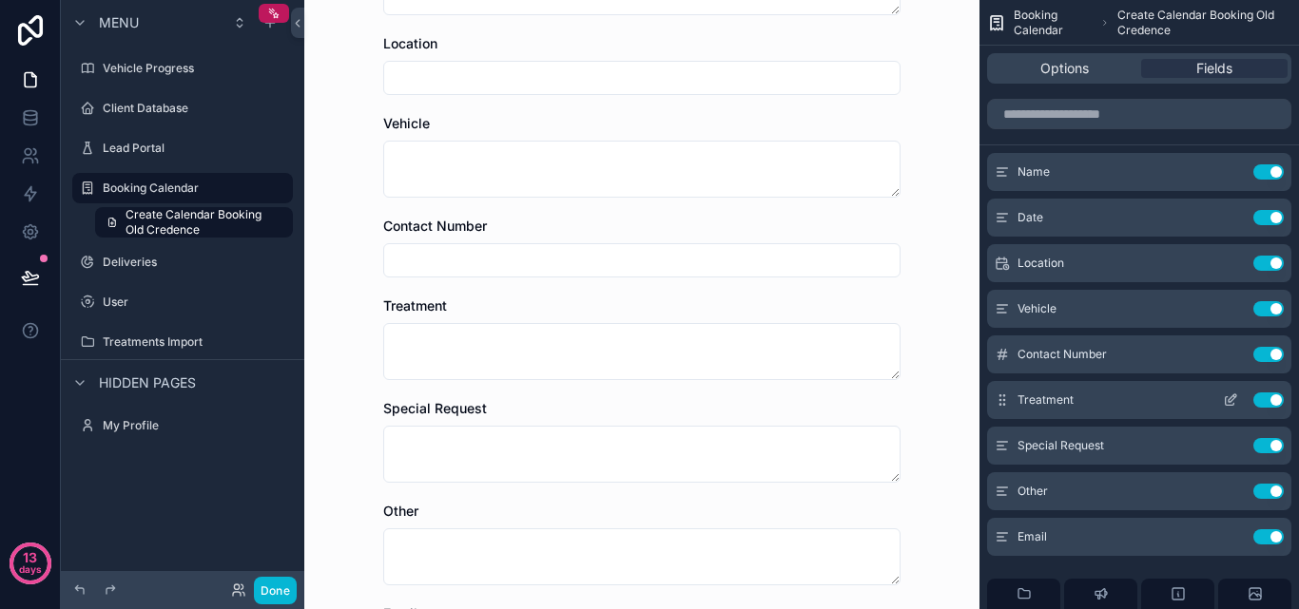
click at [1229, 400] on icon "scrollable content" at bounding box center [1230, 400] width 15 height 15
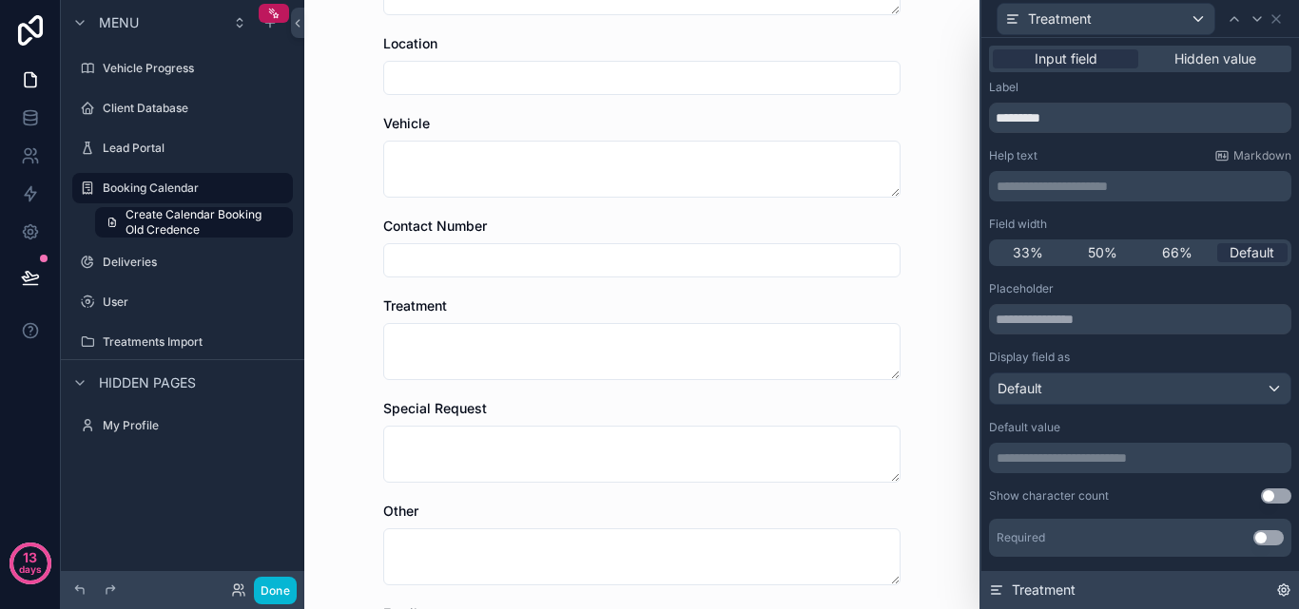
click at [1286, 596] on icon at bounding box center [1283, 590] width 15 height 15
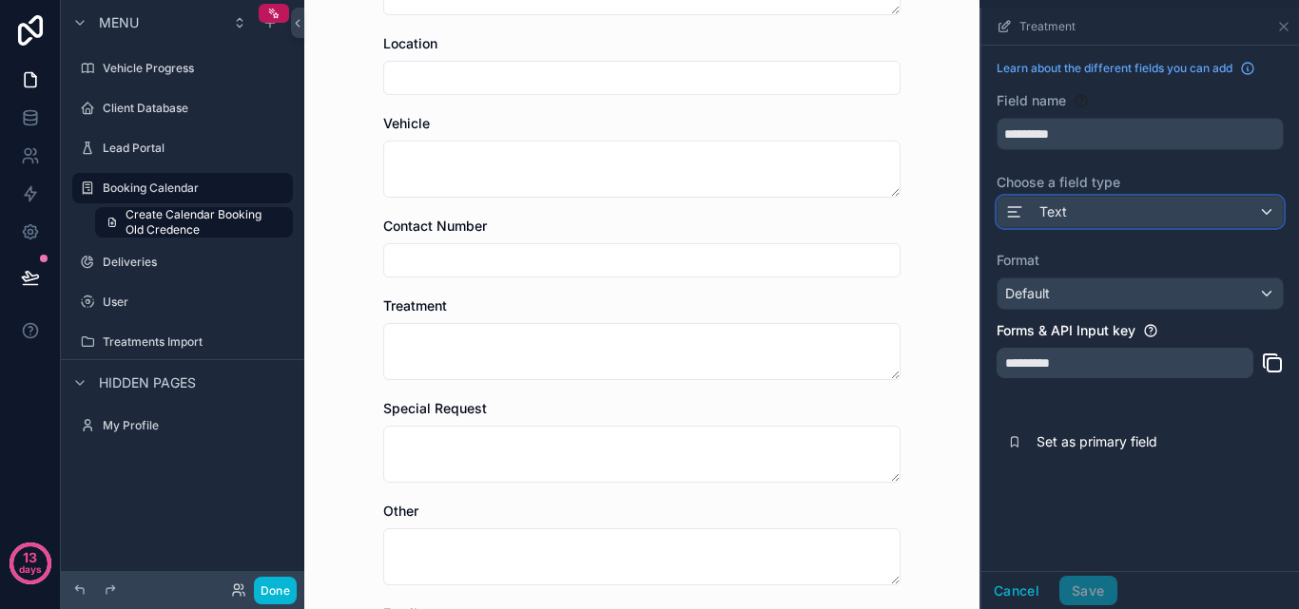
click at [1126, 204] on div "Text" at bounding box center [1139, 212] width 285 height 30
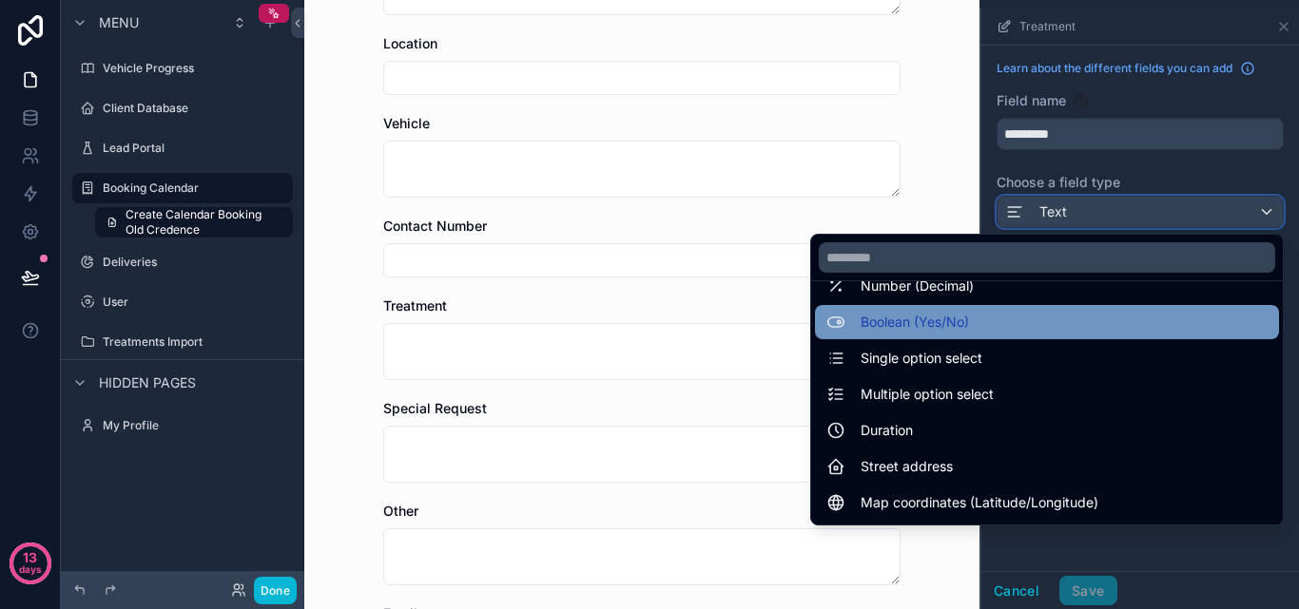
scroll to position [190, 0]
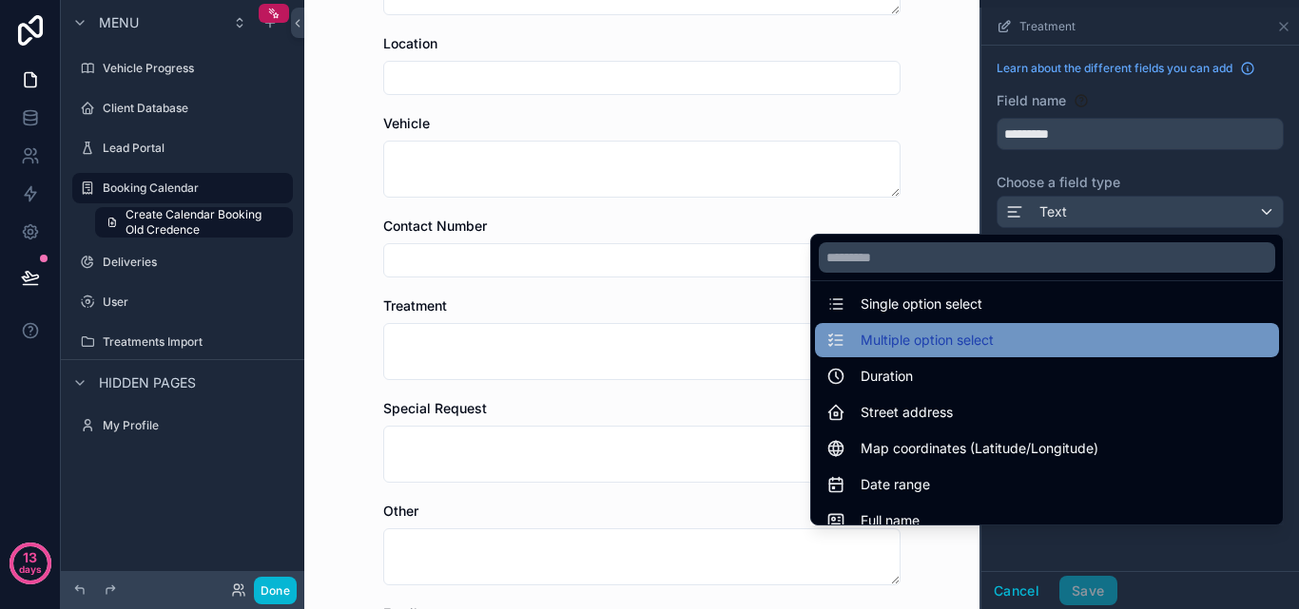
click at [995, 333] on div "Multiple option select" at bounding box center [1046, 340] width 441 height 23
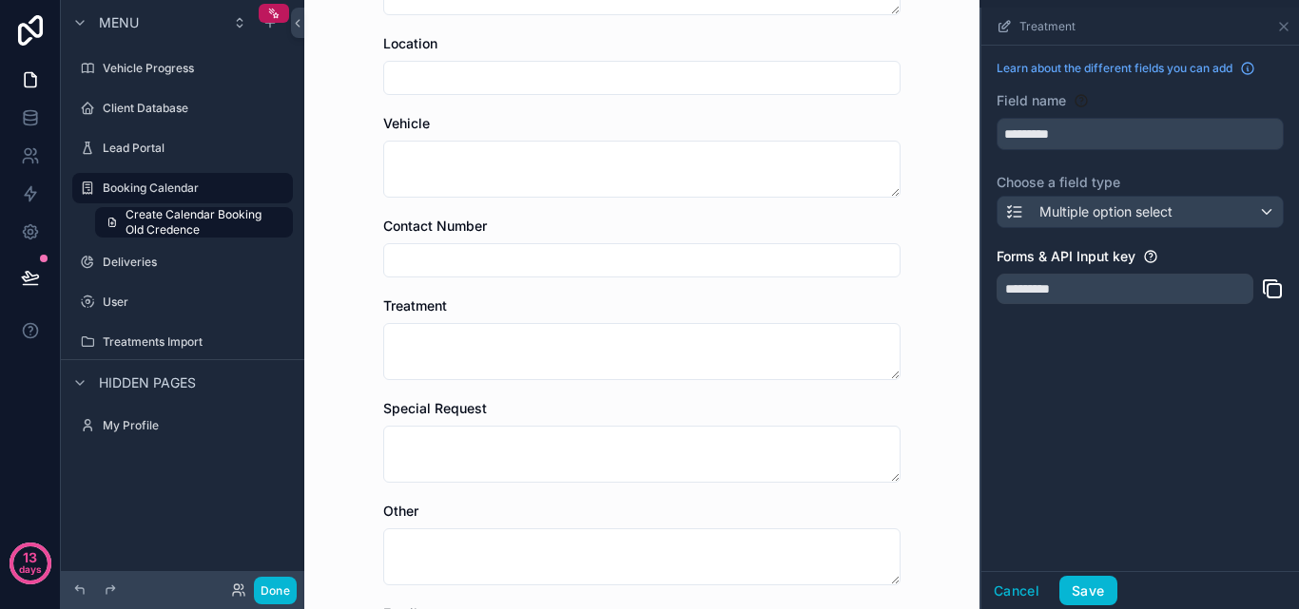
click at [1167, 284] on div "*********" at bounding box center [1124, 289] width 257 height 30
drag, startPoint x: 1069, startPoint y: 291, endPoint x: 1036, endPoint y: 291, distance: 32.3
click at [1036, 291] on div "*********" at bounding box center [1124, 289] width 257 height 30
drag, startPoint x: 1036, startPoint y: 291, endPoint x: 1061, endPoint y: 291, distance: 24.7
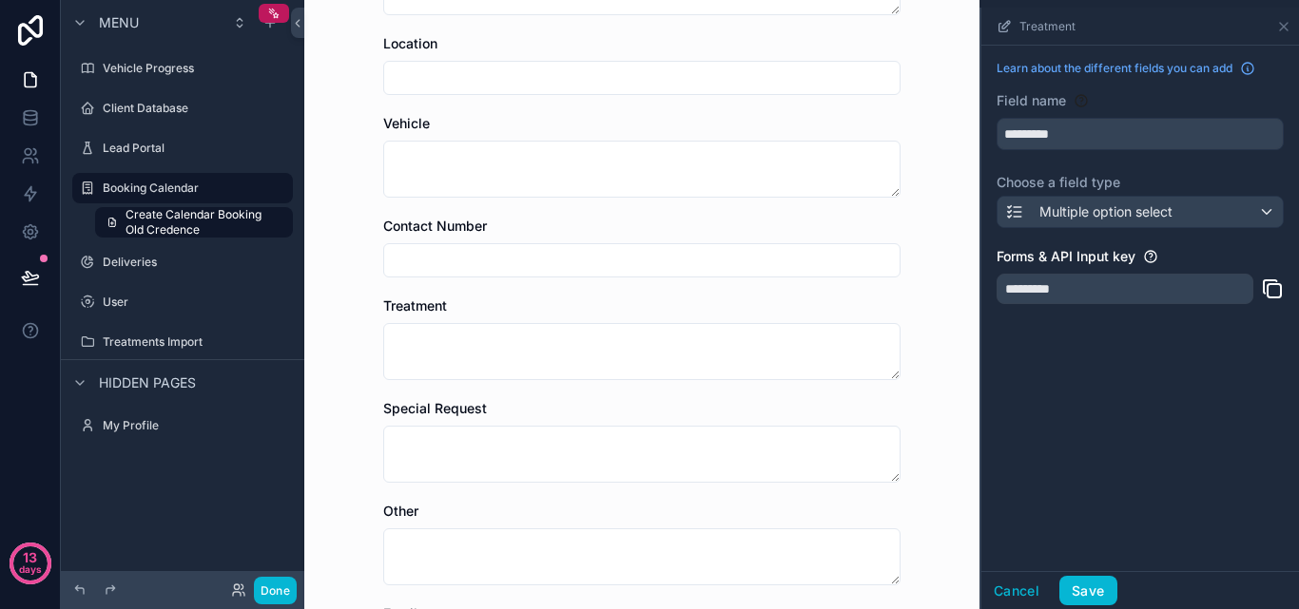
click at [1061, 291] on div "*********" at bounding box center [1124, 289] width 257 height 30
click at [1091, 584] on button "Save" at bounding box center [1087, 591] width 57 height 30
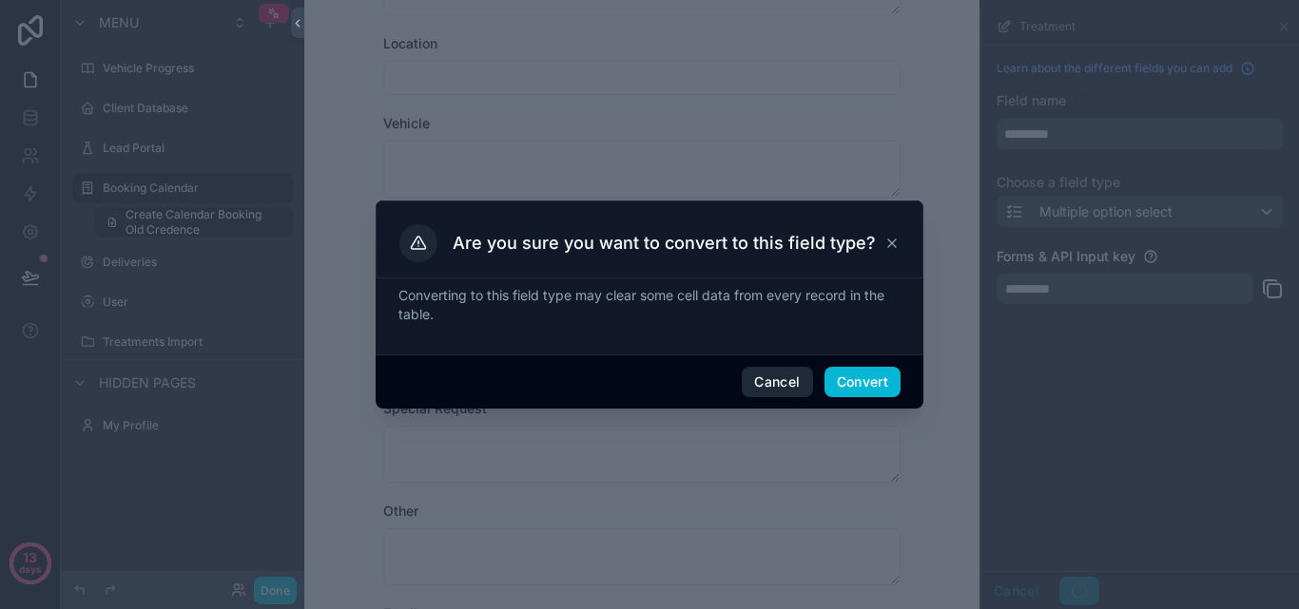
click at [800, 387] on button "Cancel" at bounding box center [777, 382] width 70 height 30
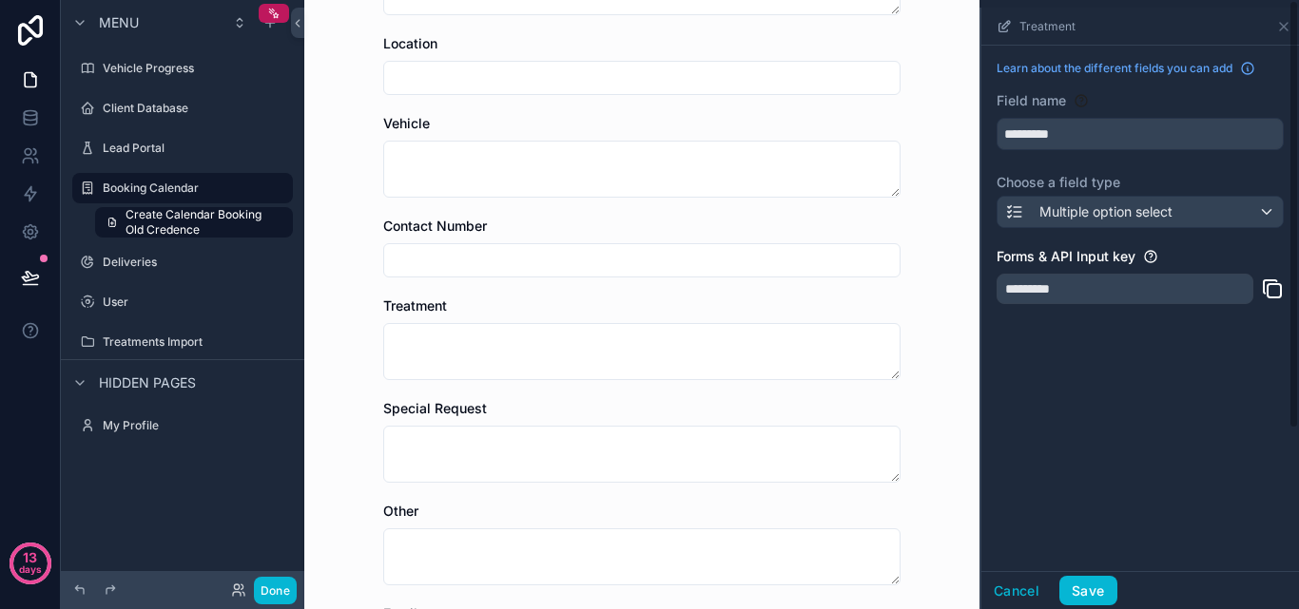
click at [1019, 607] on div "Cancel Save" at bounding box center [1140, 590] width 318 height 38
click at [1019, 593] on button "Cancel" at bounding box center [1016, 591] width 70 height 30
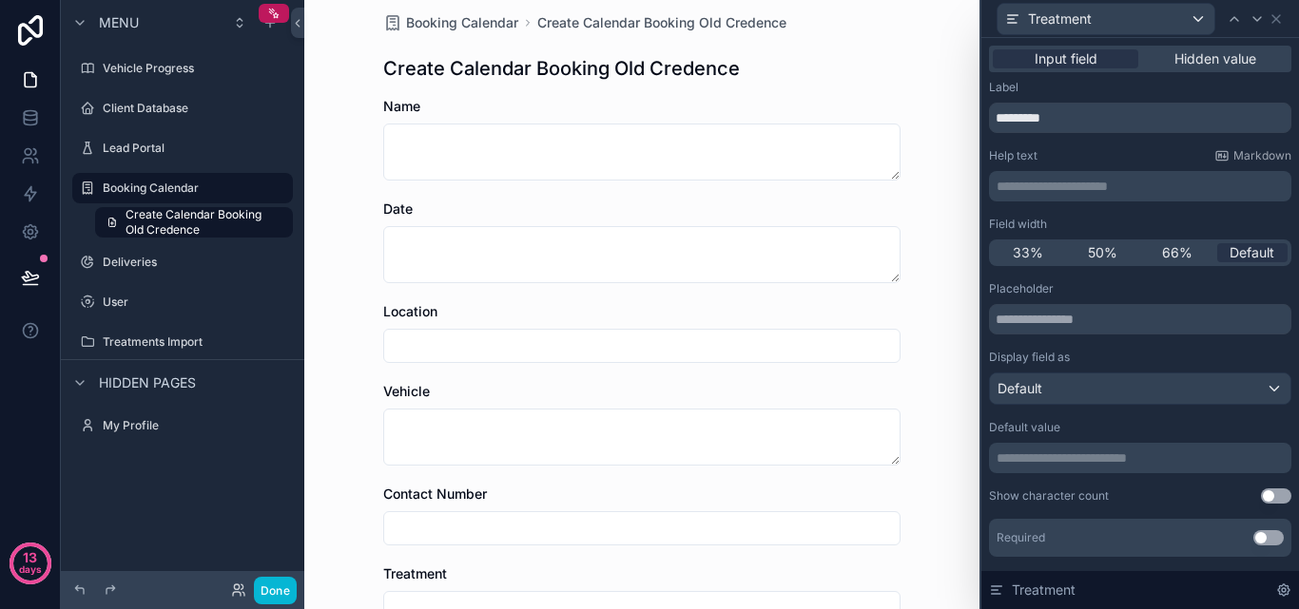
scroll to position [0, 0]
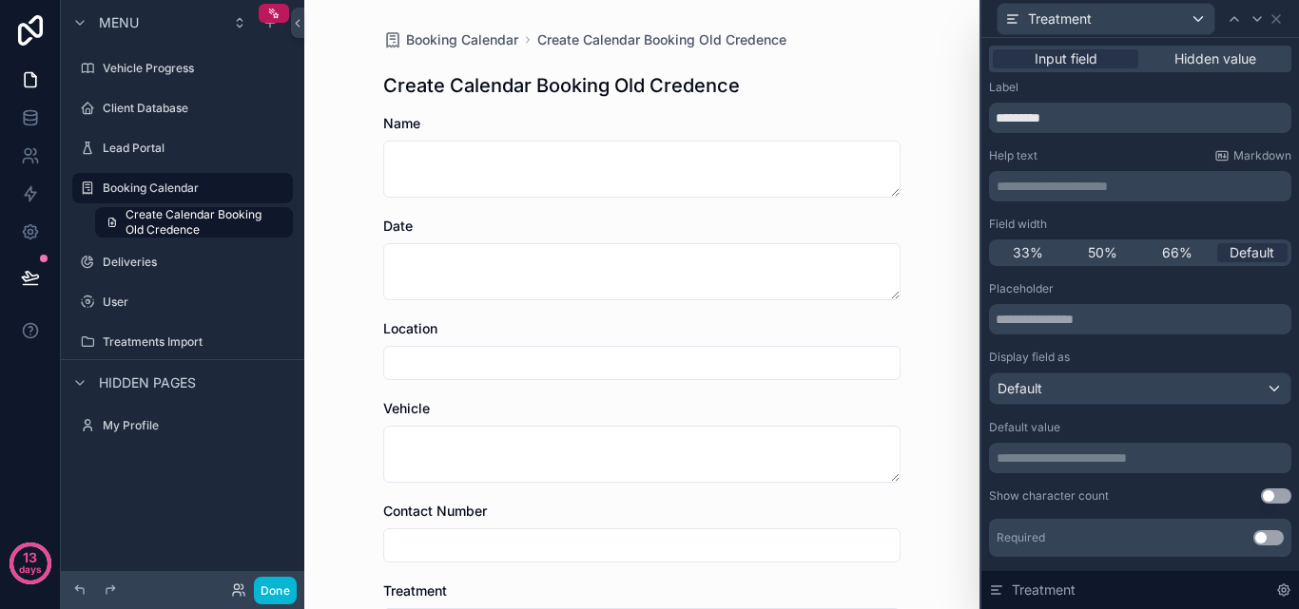
click at [861, 126] on div "Name" at bounding box center [641, 123] width 517 height 19
click at [1274, 16] on icon at bounding box center [1276, 19] width 8 height 8
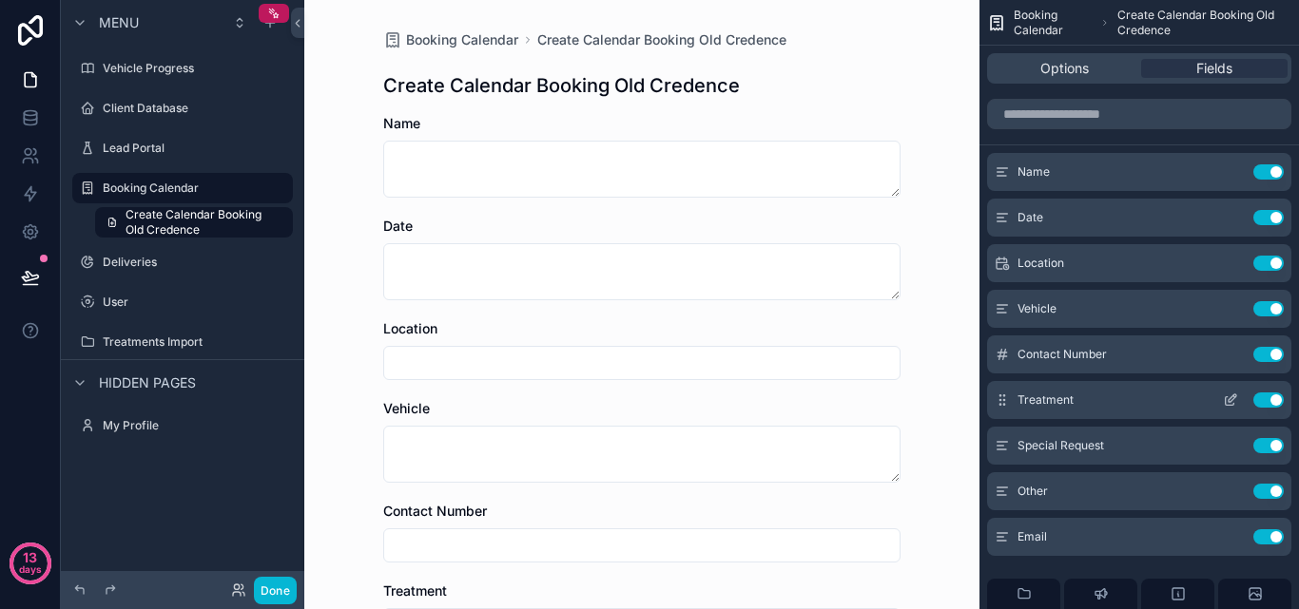
click at [1268, 406] on button "Use setting" at bounding box center [1268, 400] width 30 height 15
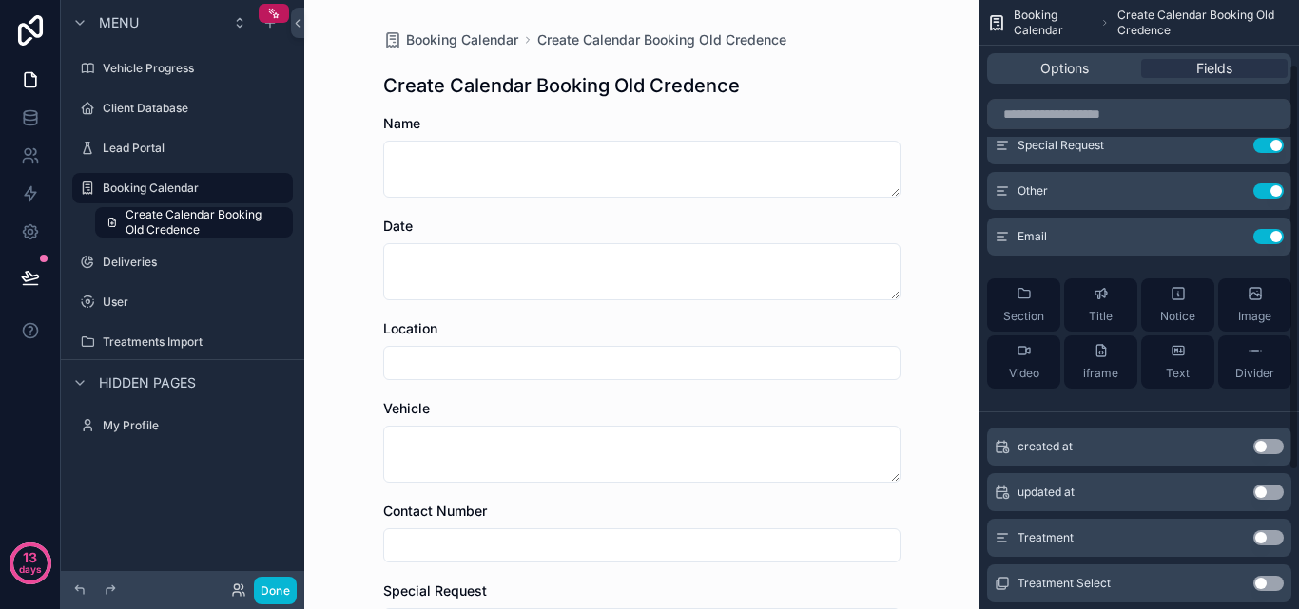
scroll to position [301, 0]
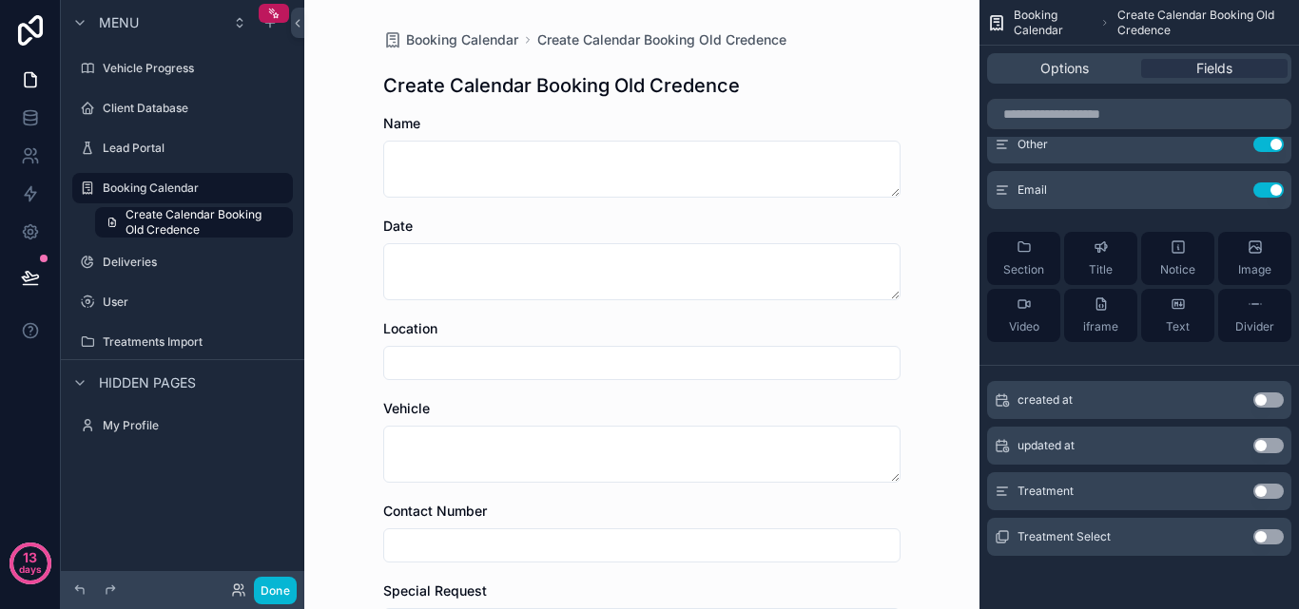
click at [1263, 534] on button "Use setting" at bounding box center [1268, 537] width 30 height 15
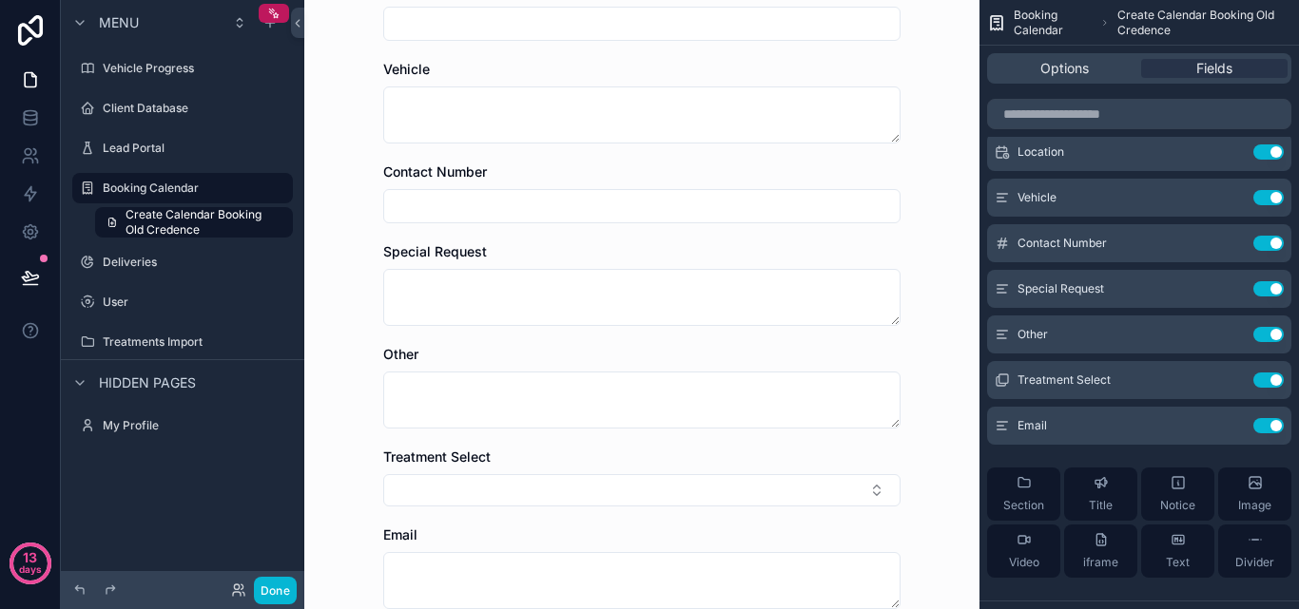
scroll to position [526, 0]
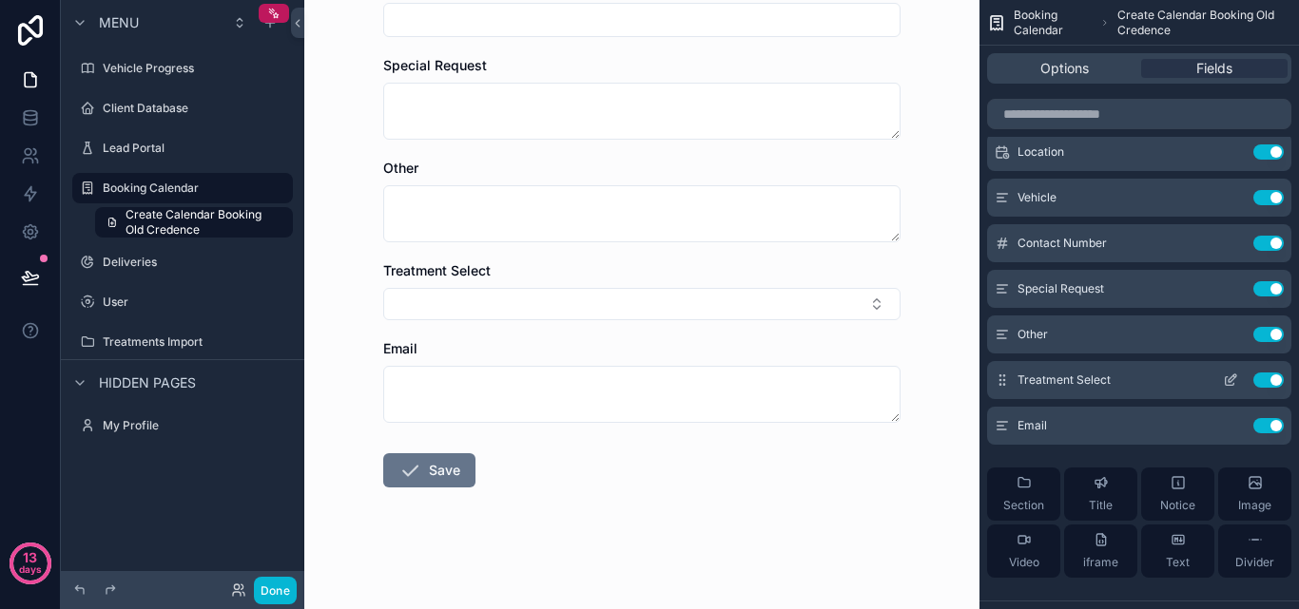
click at [1255, 333] on button "Use setting" at bounding box center [1268, 334] width 30 height 15
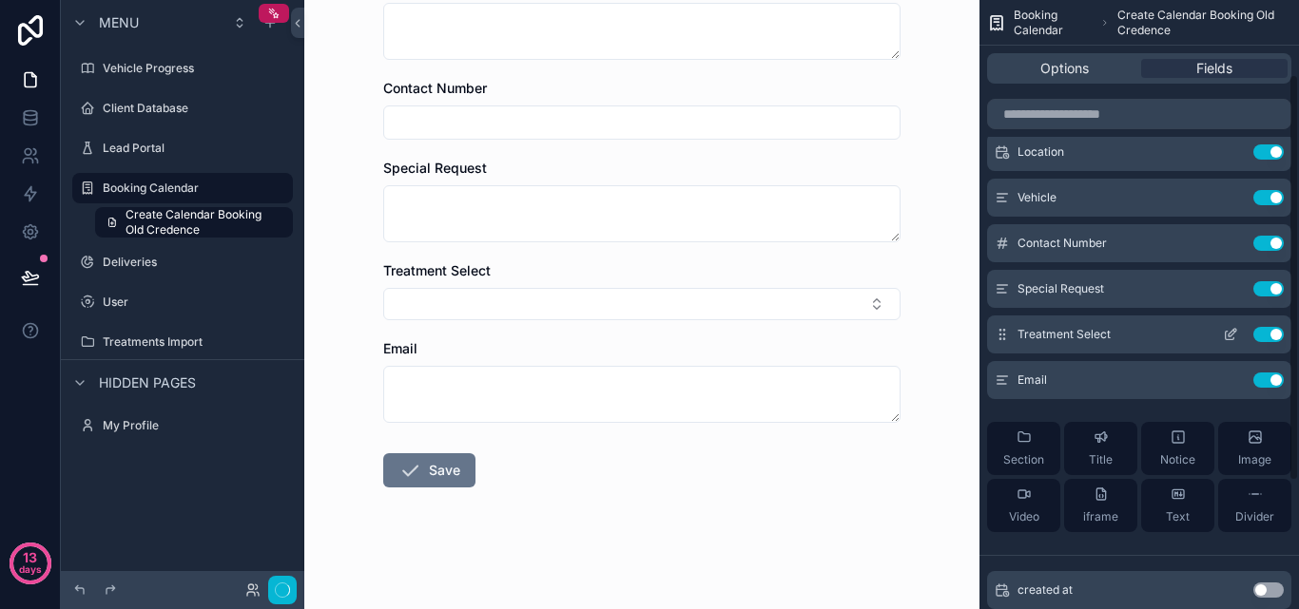
scroll to position [0, 0]
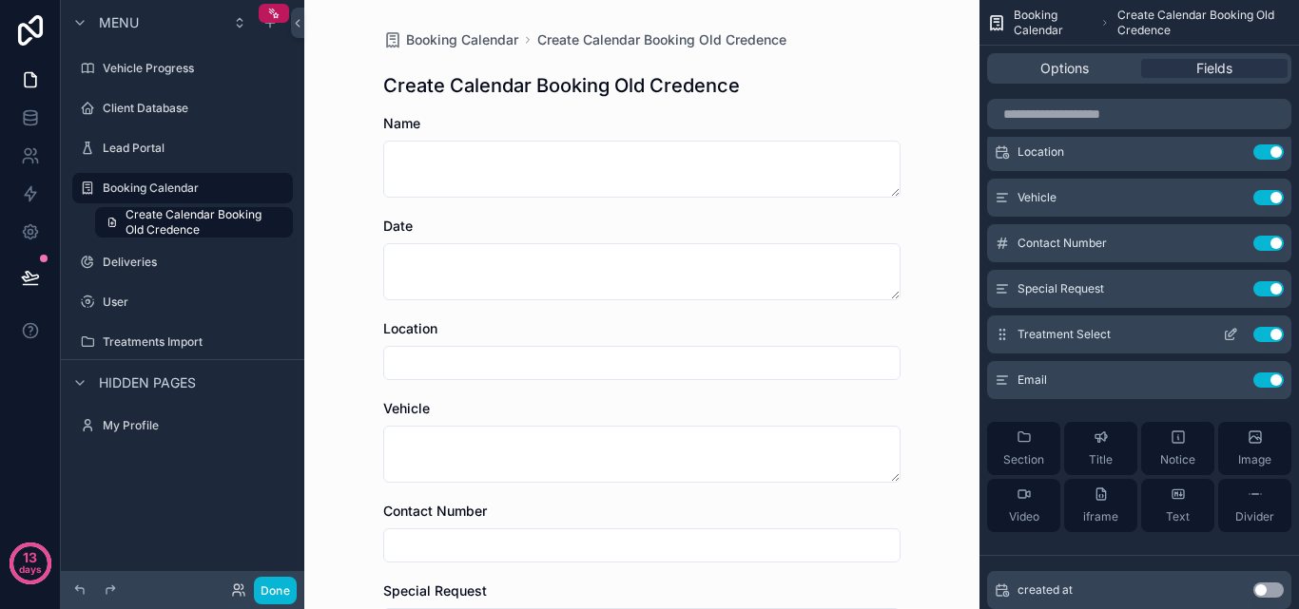
click at [1097, 330] on span "Treatment Select" at bounding box center [1063, 334] width 93 height 15
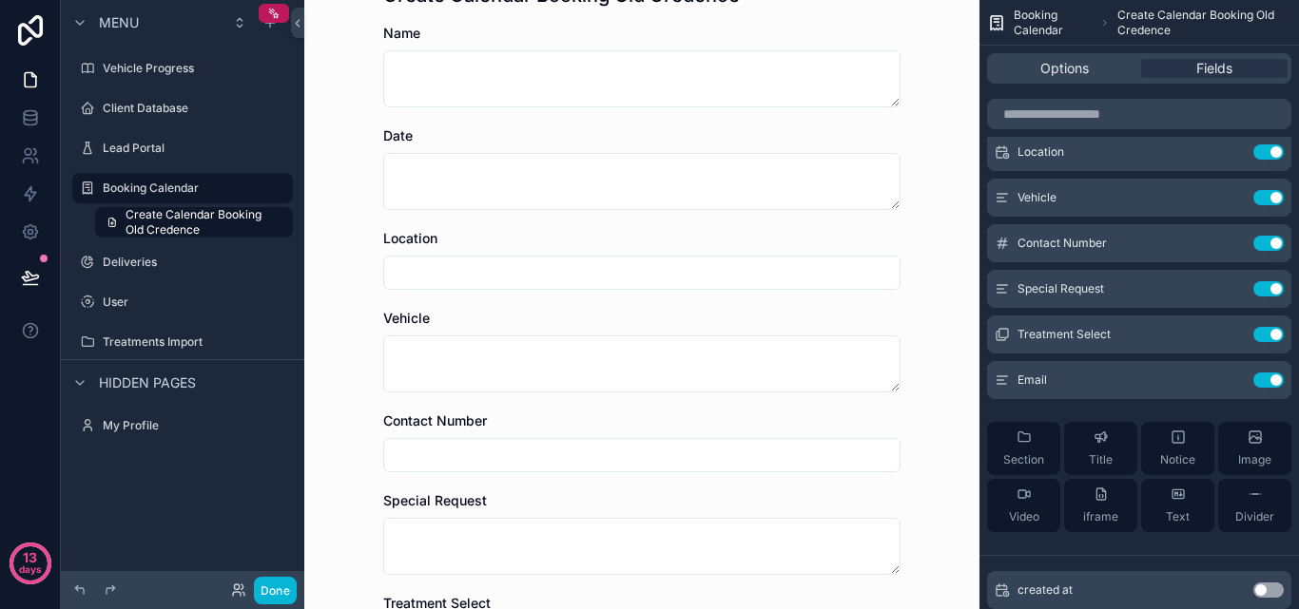
scroll to position [190, 0]
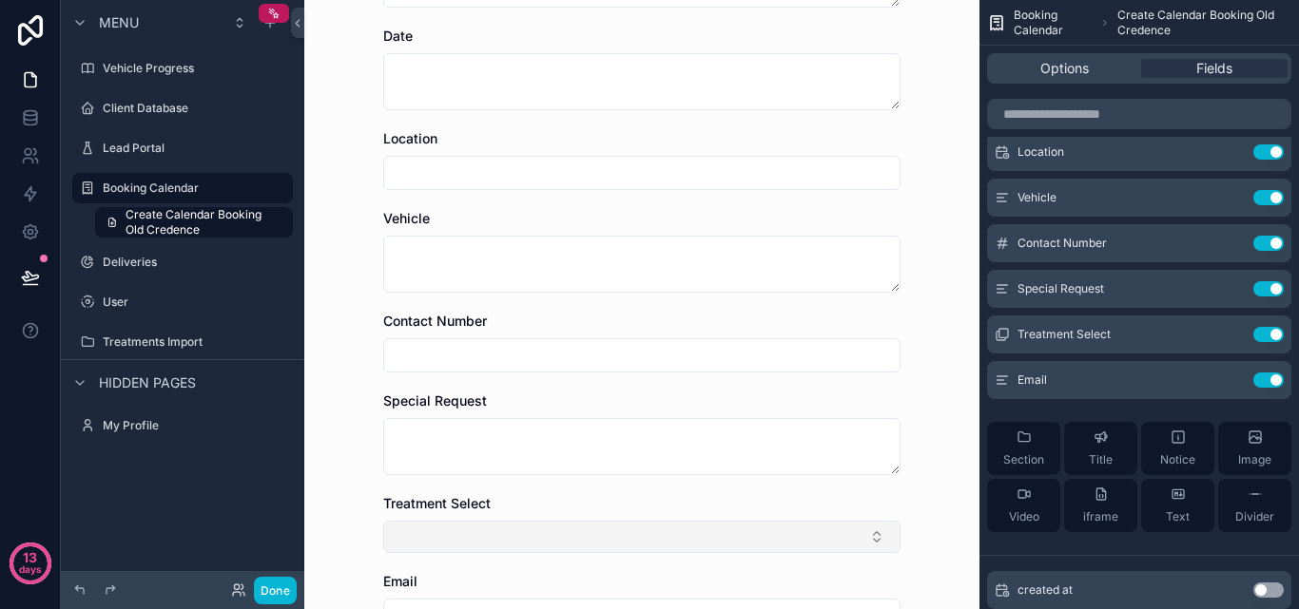
click at [707, 530] on button "Select Button" at bounding box center [641, 537] width 517 height 32
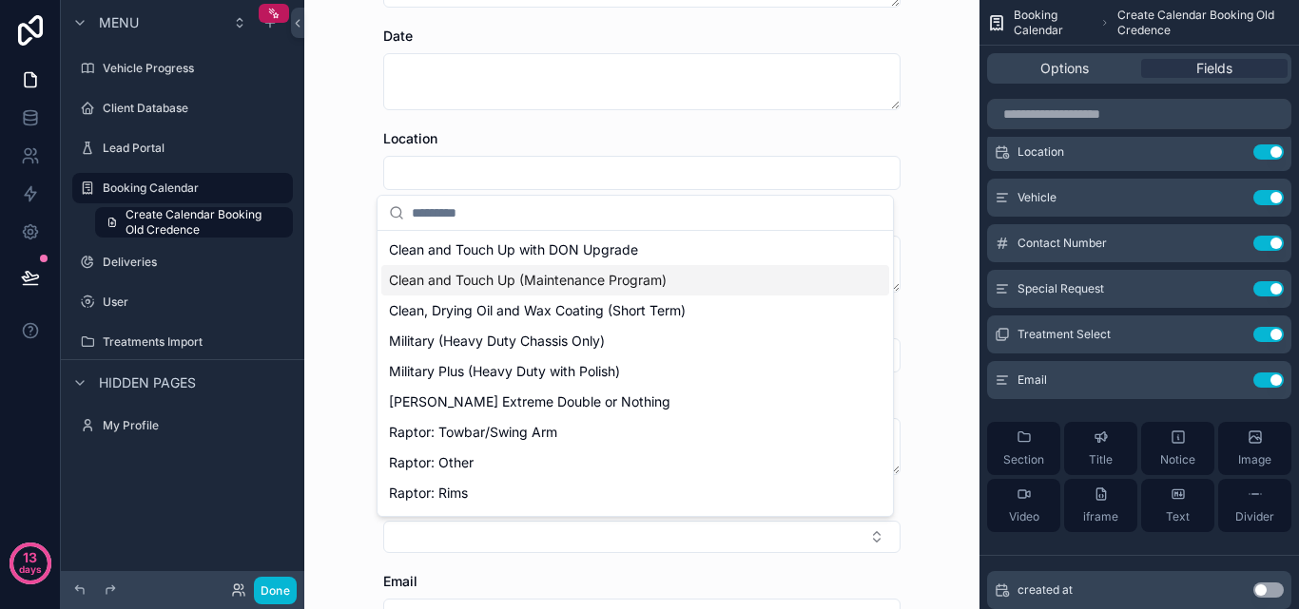
click at [662, 288] on span "Clean and Touch Up (Maintenance Program)" at bounding box center [528, 280] width 278 height 19
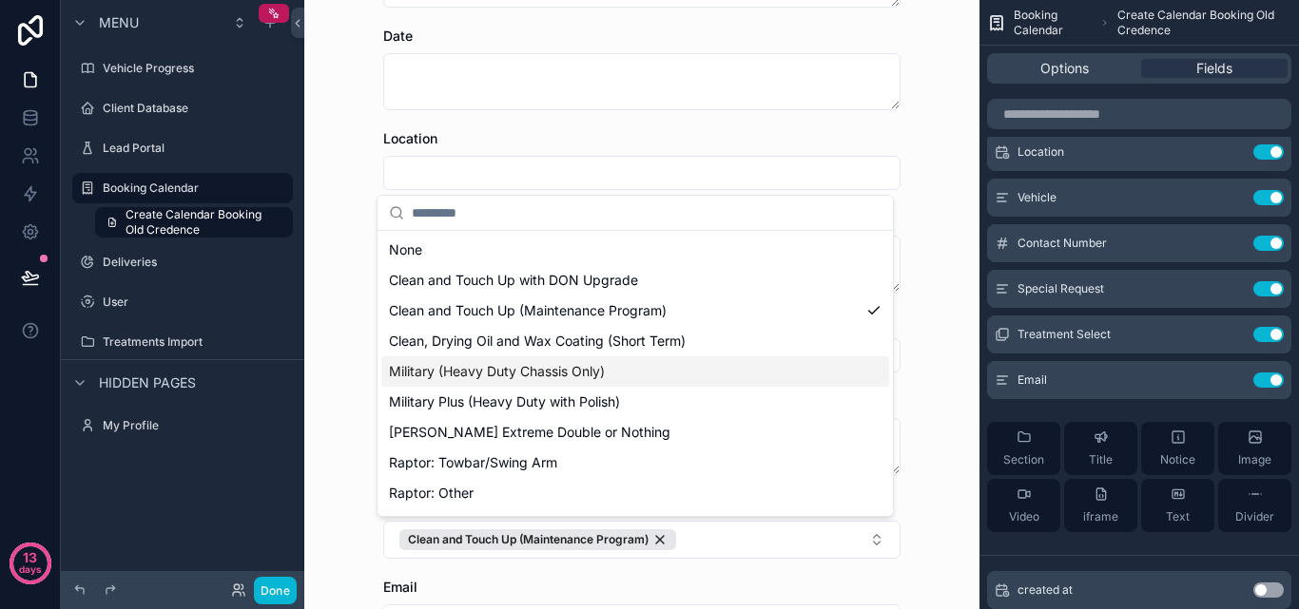
click at [642, 366] on div "Military (Heavy Duty Chassis Only)" at bounding box center [635, 372] width 508 height 30
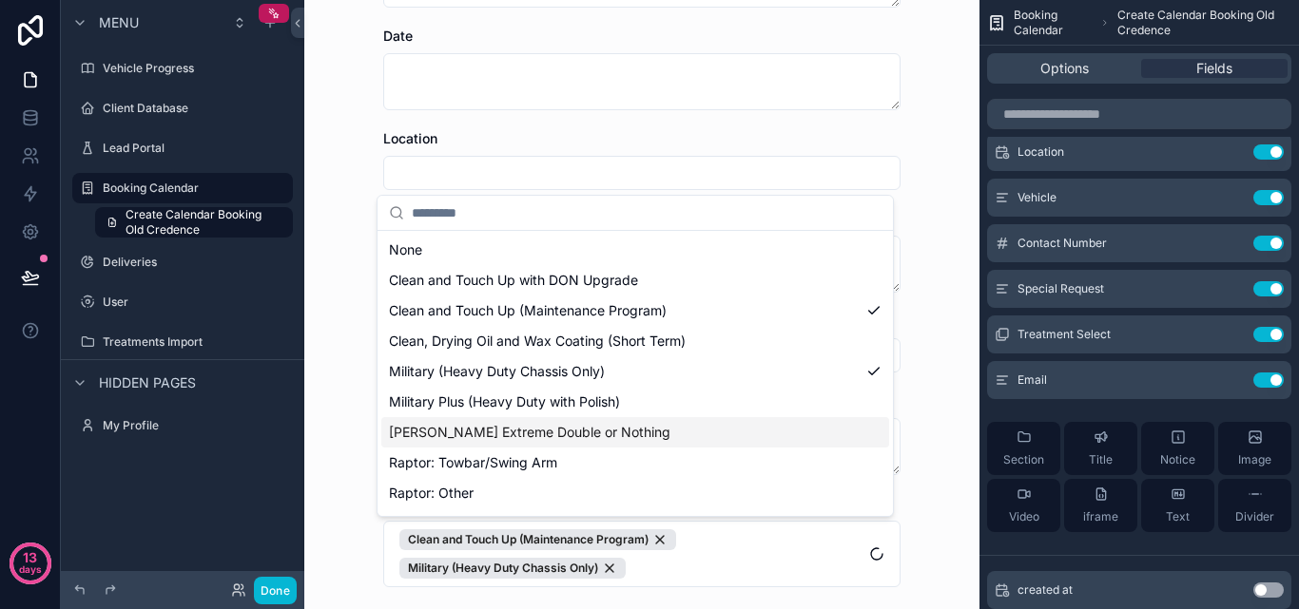
click at [641, 446] on div "[PERSON_NAME] Extreme Double or Nothing" at bounding box center [635, 432] width 508 height 30
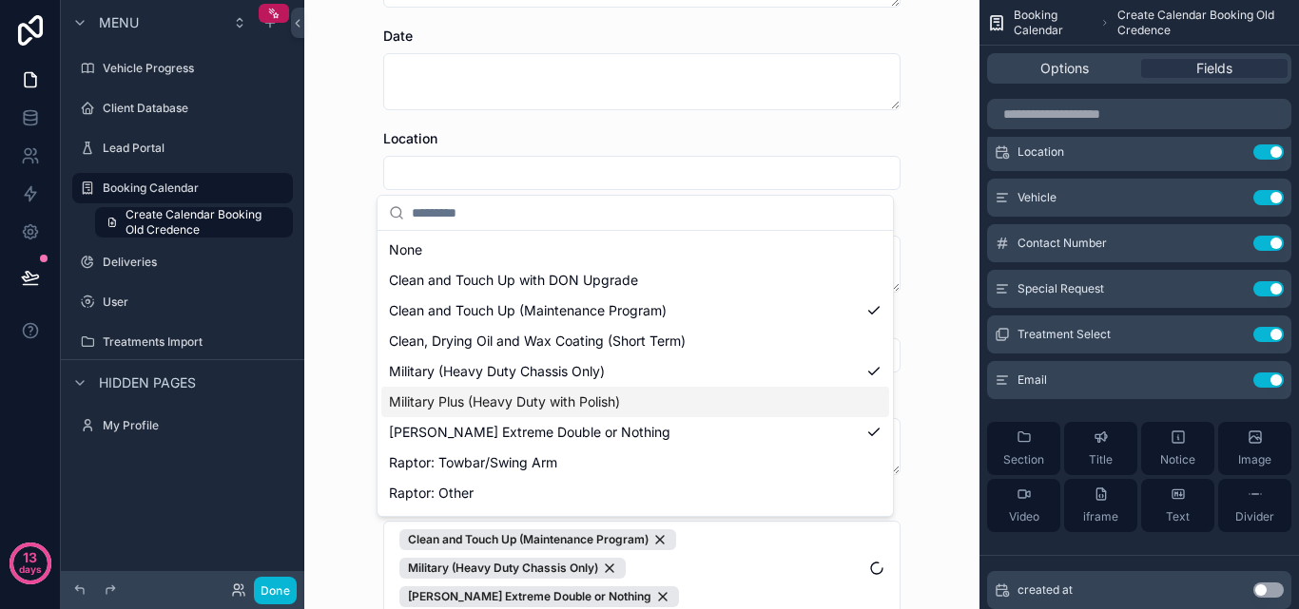
click at [640, 392] on div "Military Plus (Heavy Duty with Polish)" at bounding box center [635, 402] width 508 height 30
click at [645, 357] on div "Military (Heavy Duty Chassis Only)" at bounding box center [635, 372] width 508 height 30
click at [648, 339] on span "Clean, Drying Oil and Wax Coating (Short Term)" at bounding box center [537, 341] width 297 height 19
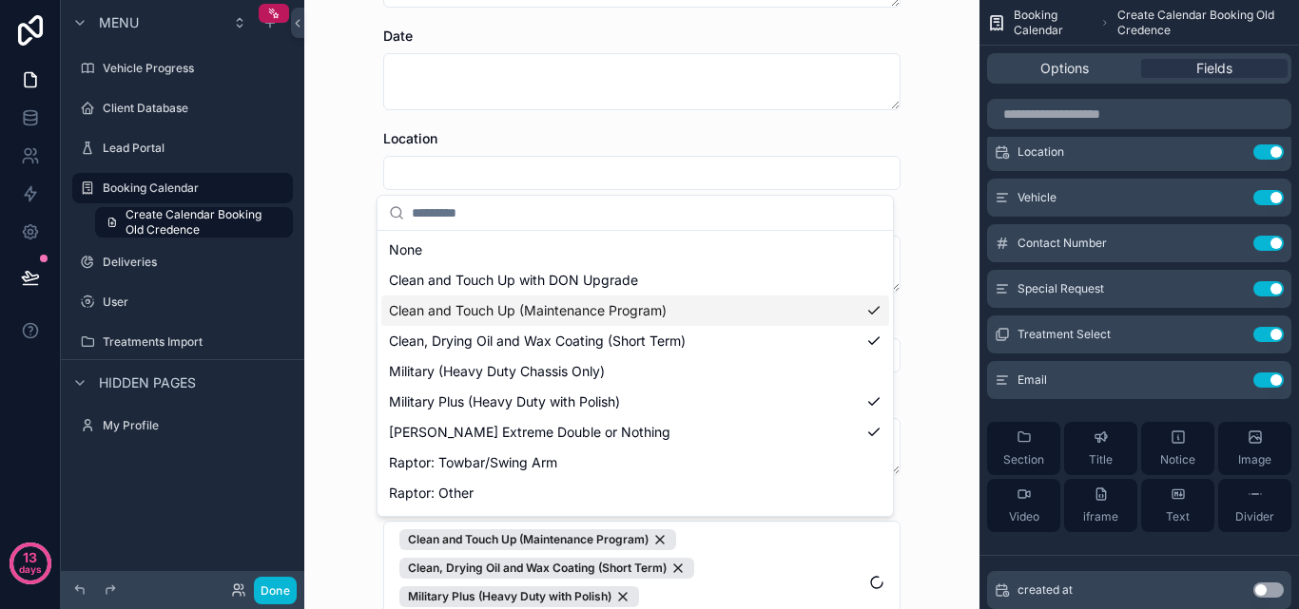
click at [655, 282] on div "Clean and Touch Up with DON Upgrade" at bounding box center [635, 280] width 508 height 30
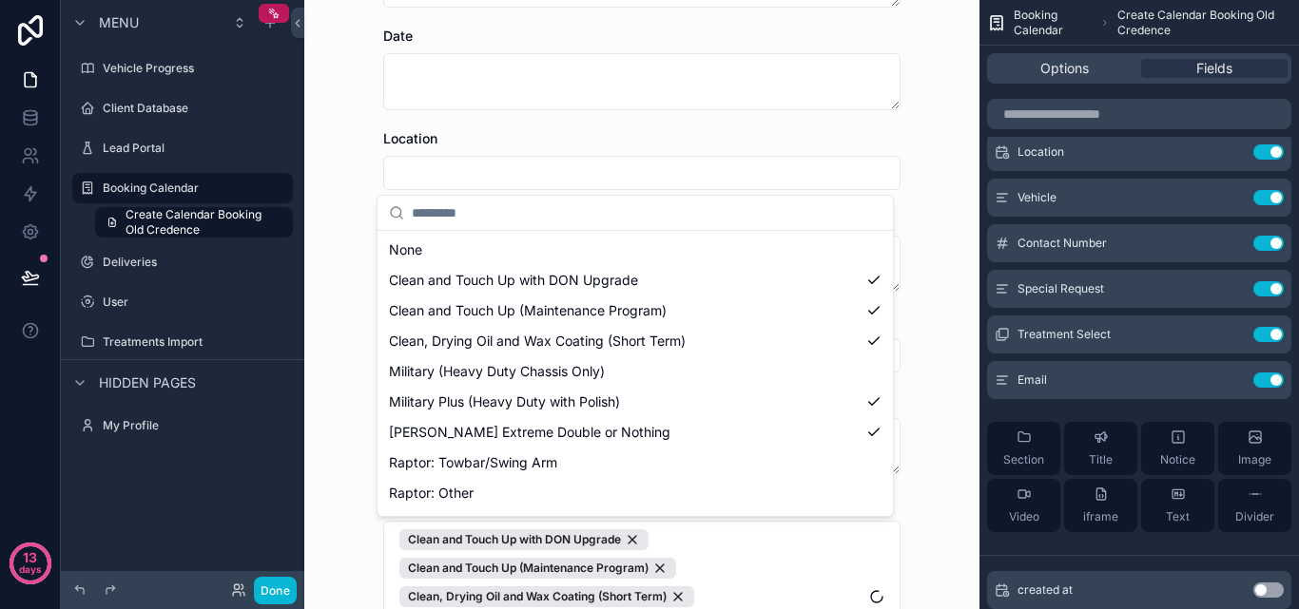
scroll to position [179, 0]
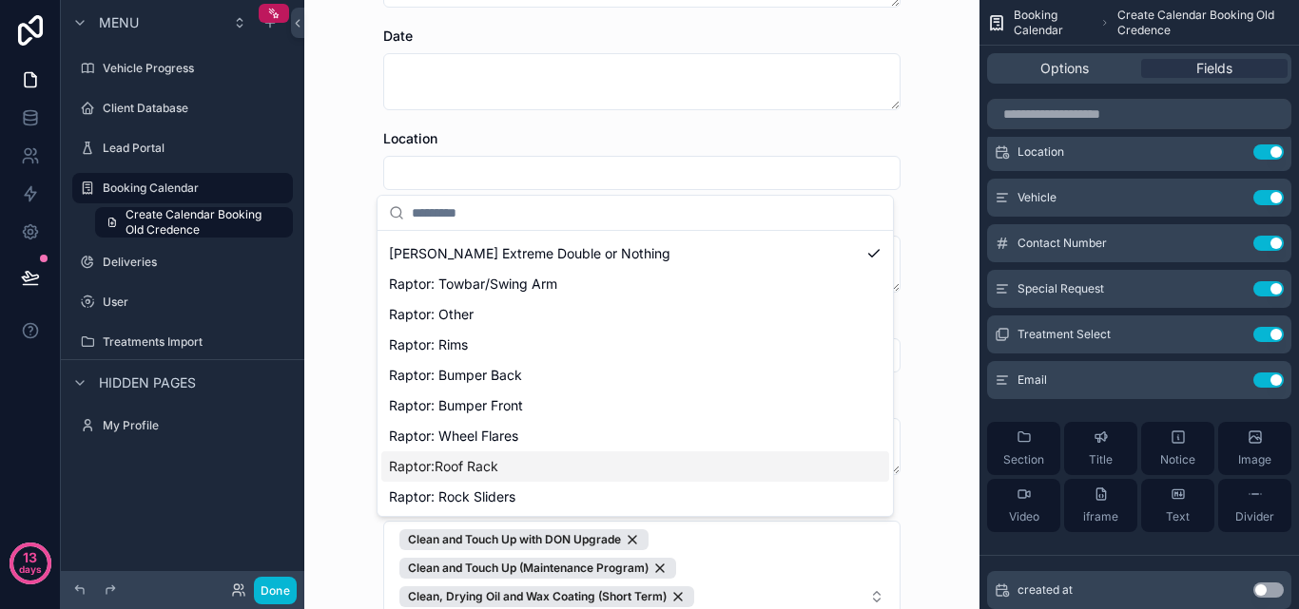
click at [928, 449] on div "Booking Calendar Create Calendar Booking Old Credence Create Calendar Booking O…" at bounding box center [641, 304] width 675 height 609
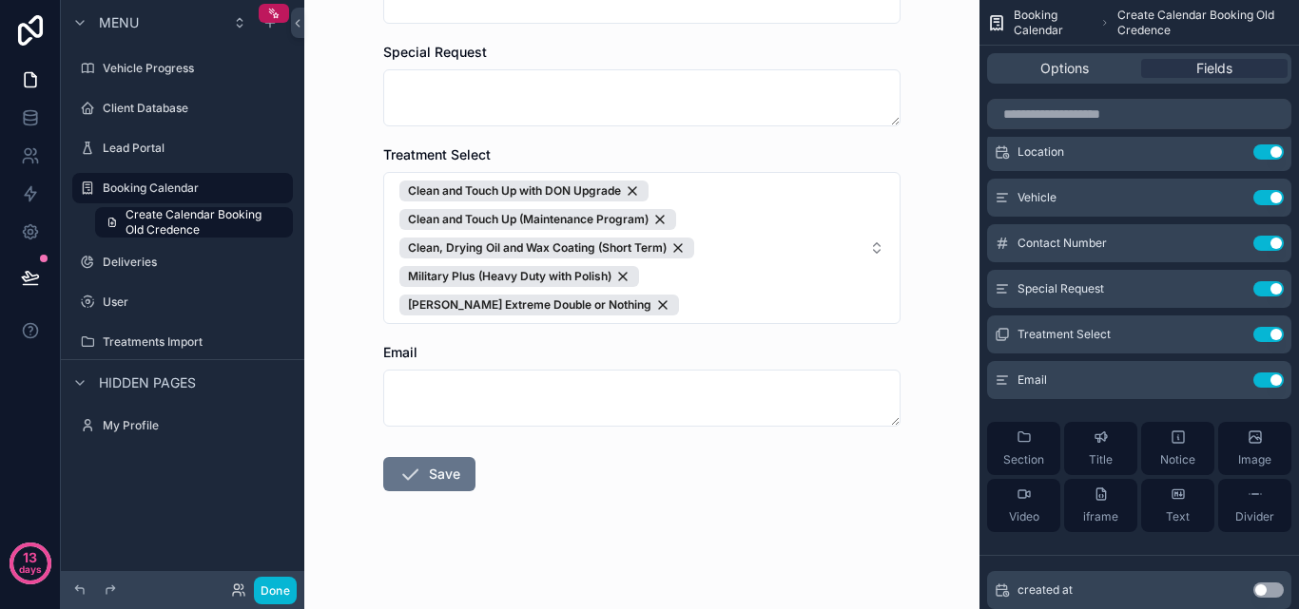
scroll to position [543, 0]
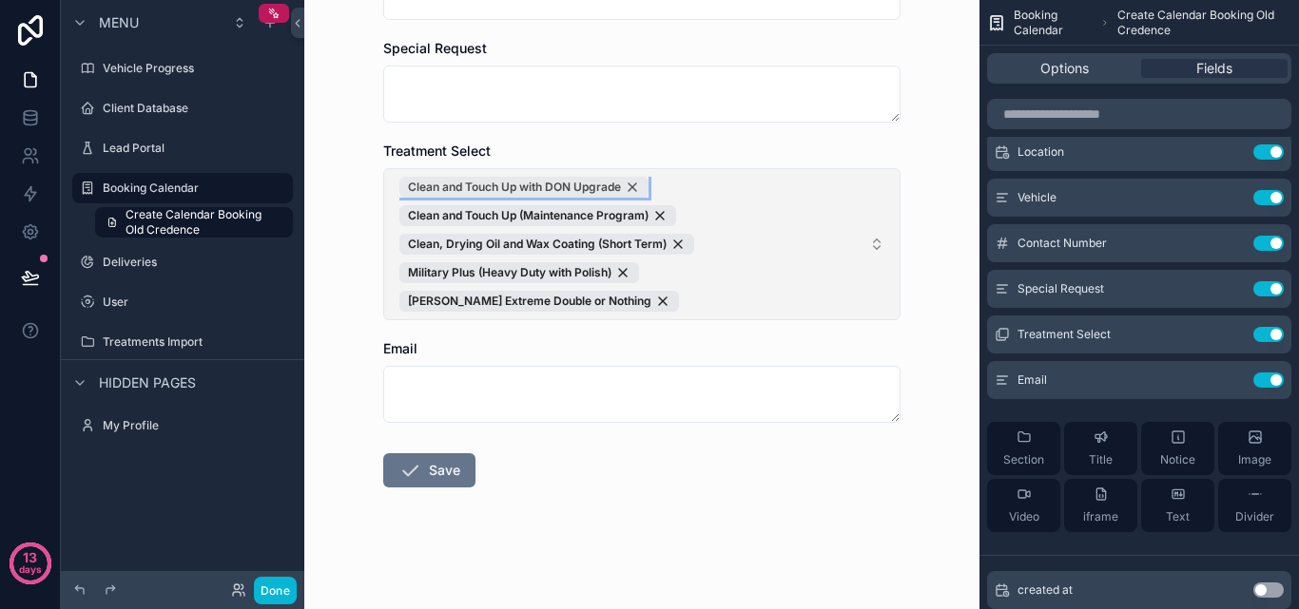
click at [631, 184] on div "Clean and Touch Up with DON Upgrade" at bounding box center [523, 187] width 249 height 21
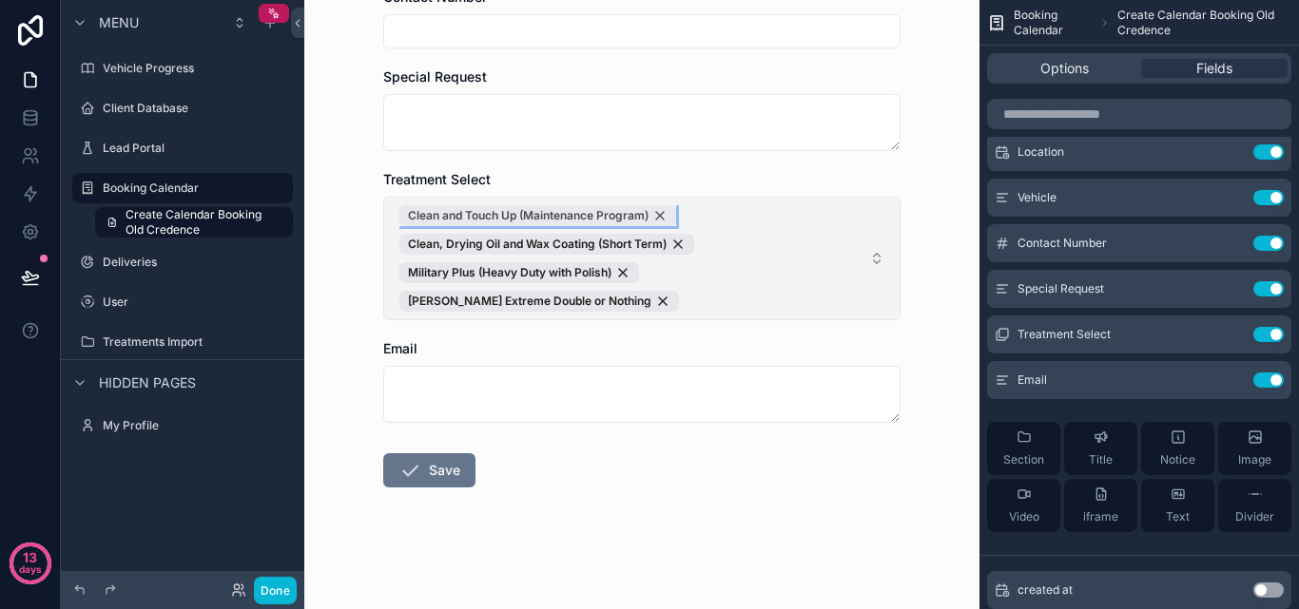
click at [656, 211] on div "Clean and Touch Up (Maintenance Program)" at bounding box center [537, 215] width 277 height 21
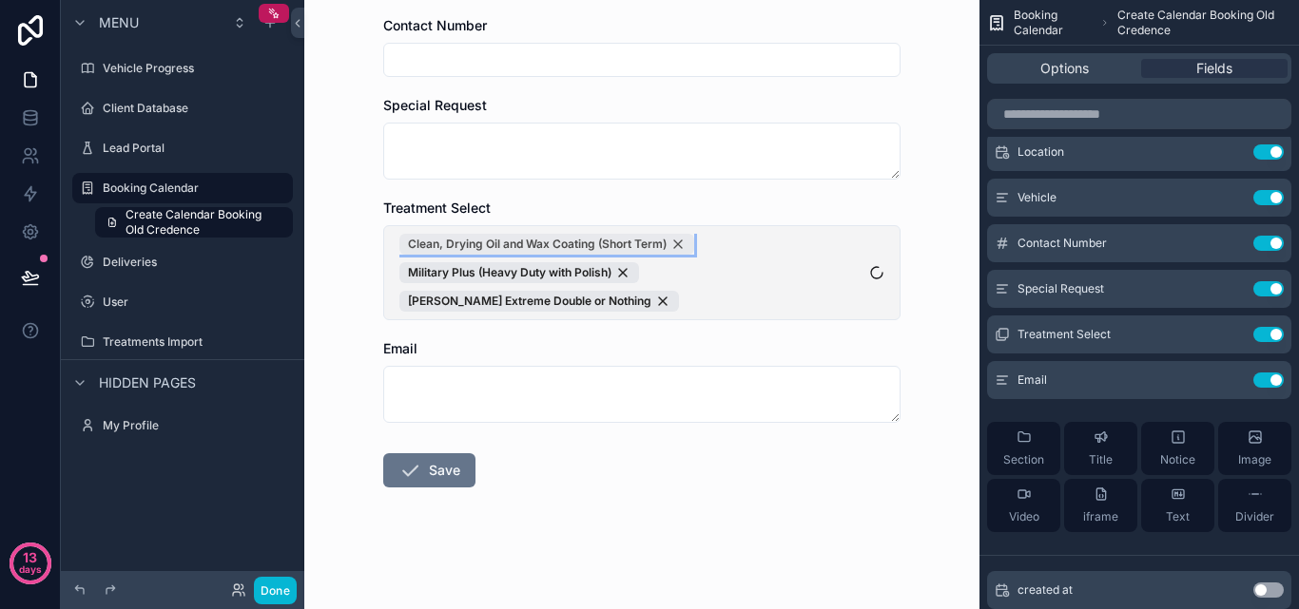
click at [678, 245] on div "Clean, Drying Oil and Wax Coating (Short Term)" at bounding box center [546, 244] width 295 height 21
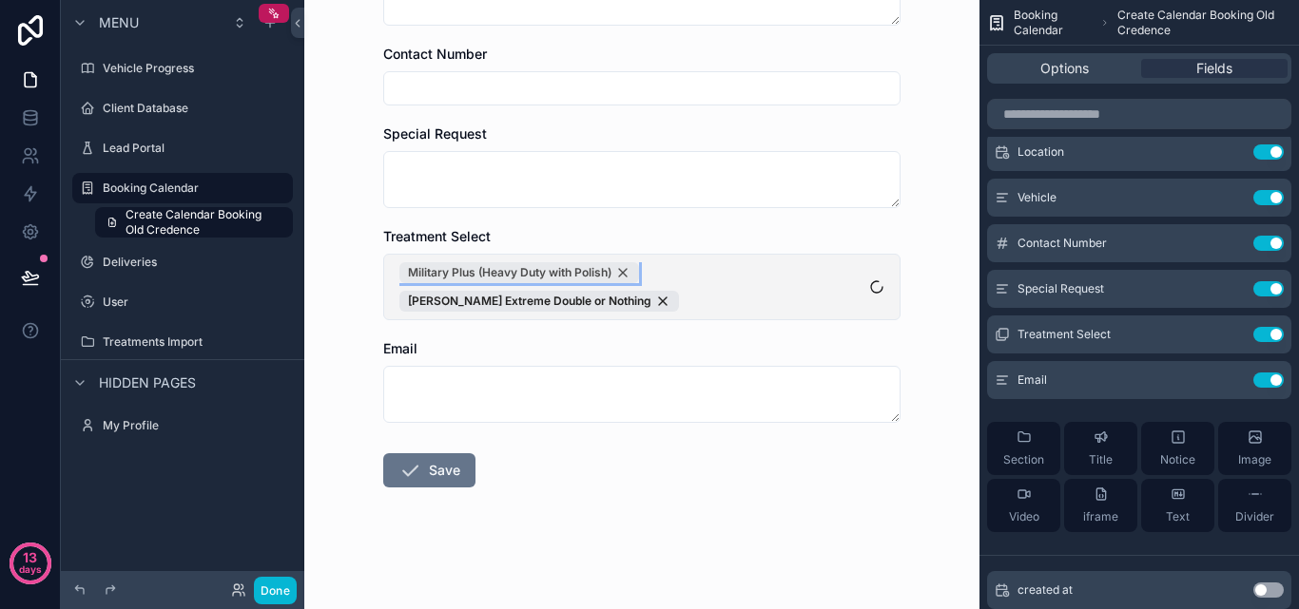
click at [612, 277] on div "Military Plus (Heavy Duty with Polish)" at bounding box center [519, 272] width 240 height 21
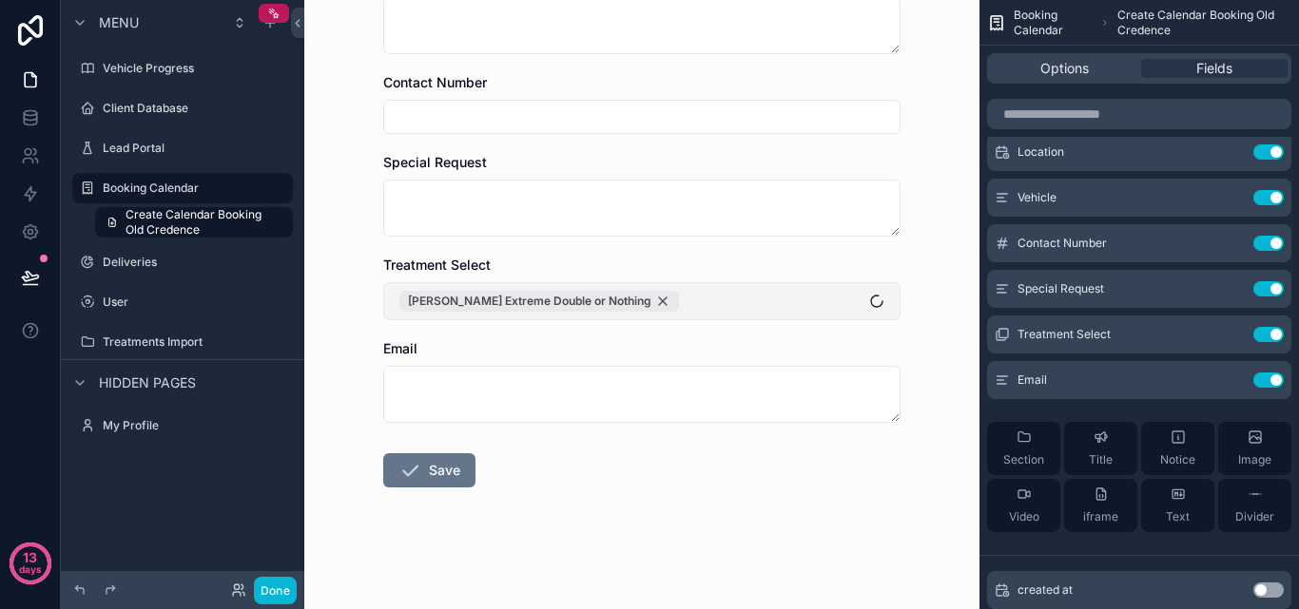
click at [608, 299] on div "[PERSON_NAME] Extreme Double or Nothing" at bounding box center [539, 301] width 280 height 21
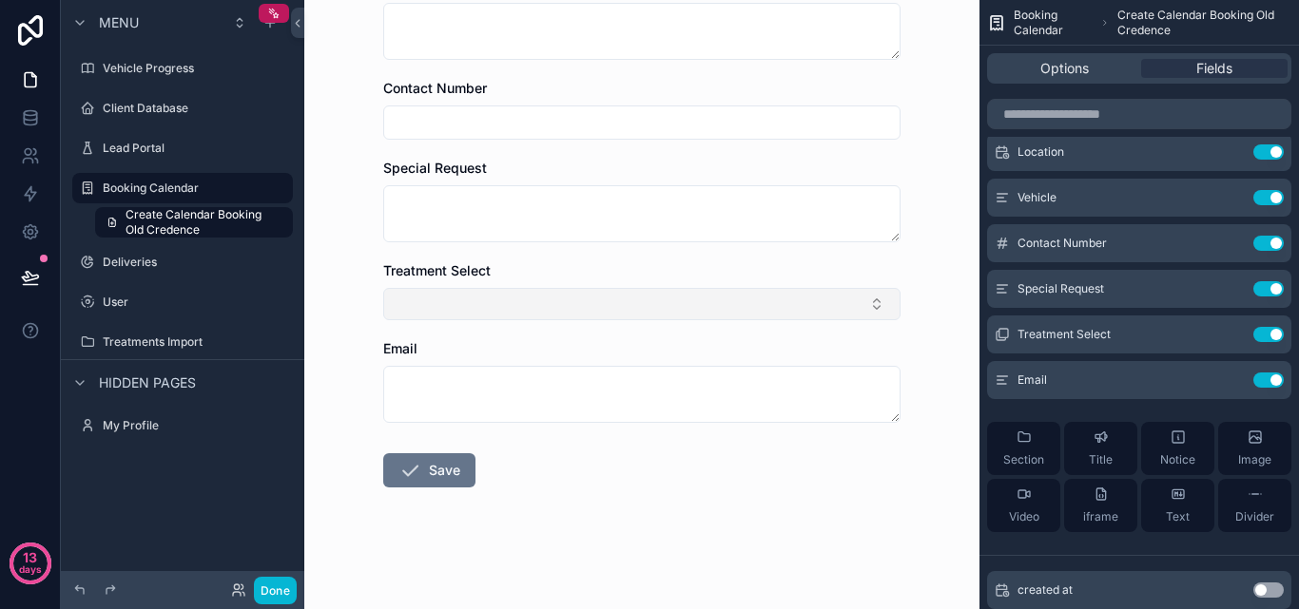
scroll to position [423, 0]
click at [663, 424] on form "Name Date Location Vehicle Contact Number Special Request Treatment Select Emai…" at bounding box center [641, 150] width 517 height 918
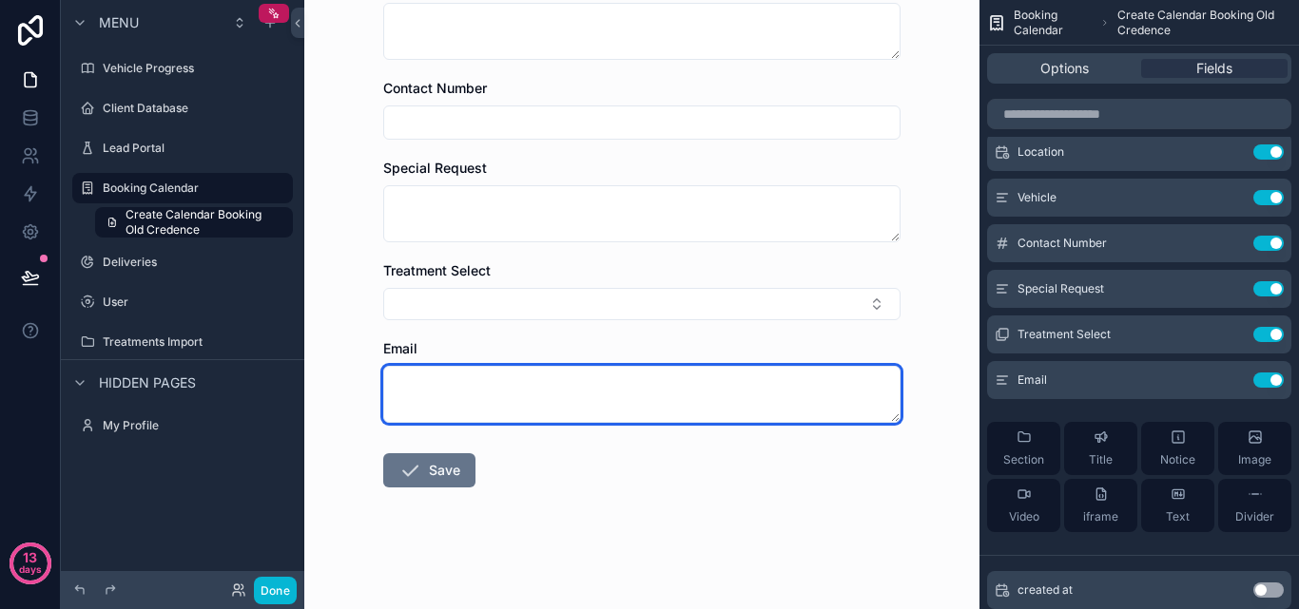
click at [659, 406] on textarea "scrollable content" at bounding box center [641, 394] width 517 height 57
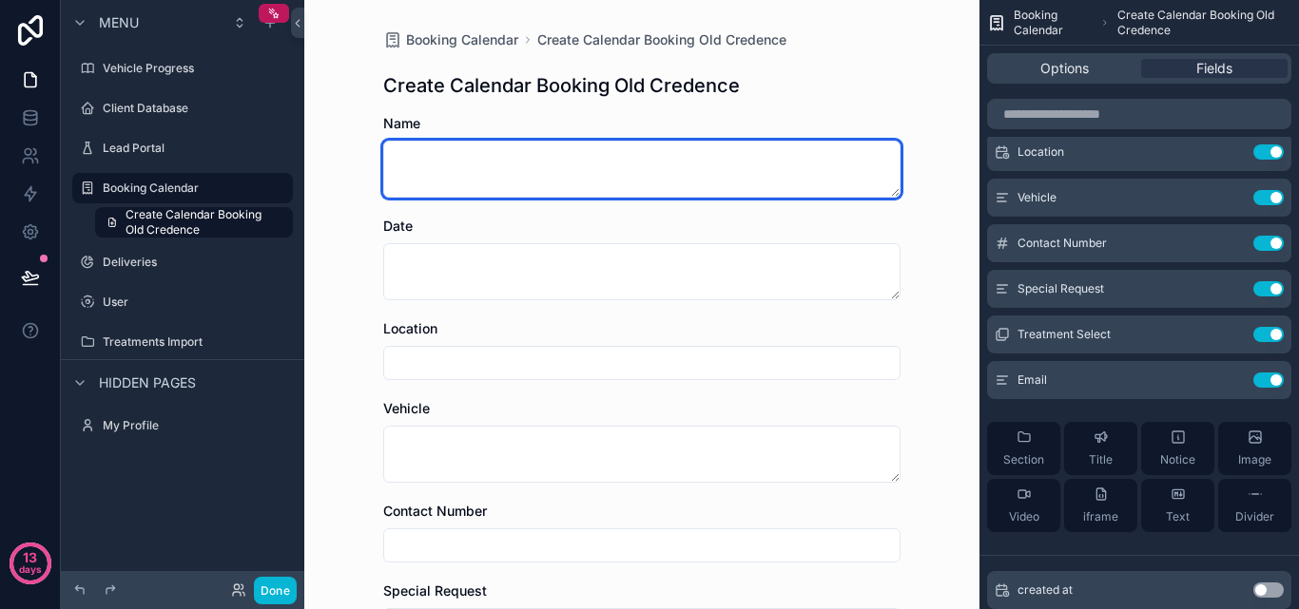
click at [571, 174] on textarea "scrollable content" at bounding box center [641, 169] width 517 height 57
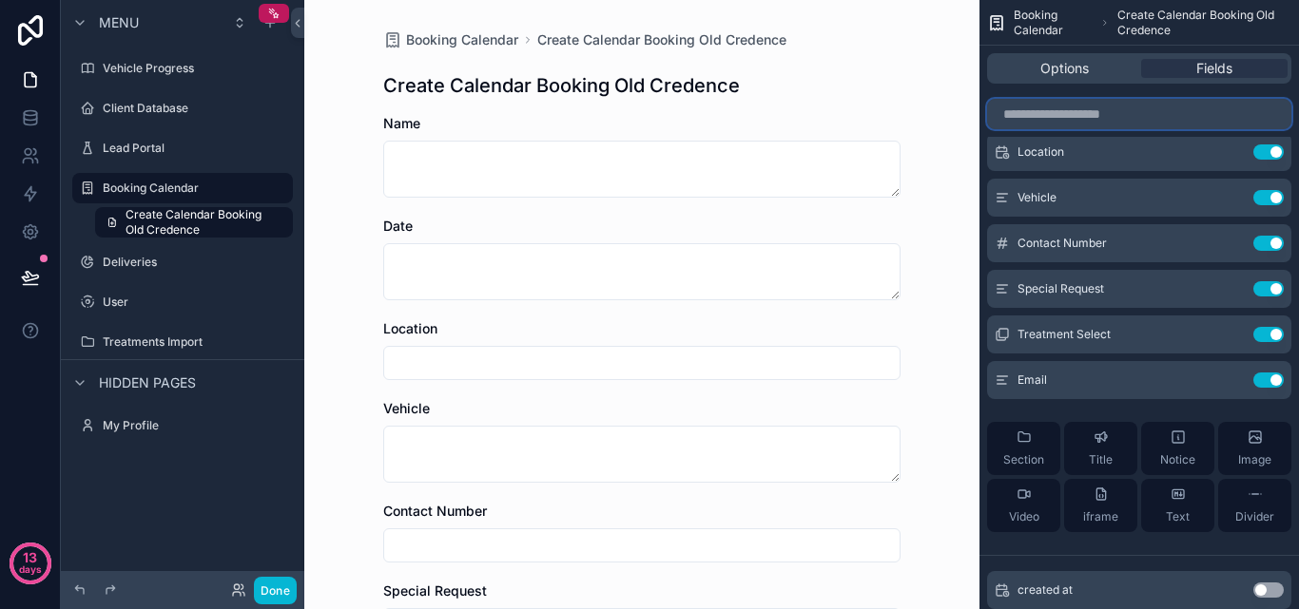
drag, startPoint x: 1018, startPoint y: 126, endPoint x: 1130, endPoint y: 128, distance: 112.2
click at [1122, 132] on div "scrollable content" at bounding box center [1138, 114] width 319 height 46
click at [914, 63] on div "Booking Calendar Create Calendar Booking Old Credence Create Calendar Booking O…" at bounding box center [641, 304] width 675 height 609
click at [1137, 18] on span "Create Calendar Booking Old Credence" at bounding box center [1204, 23] width 174 height 30
click at [1028, 25] on span "Booking Calendar" at bounding box center [1053, 23] width 79 height 30
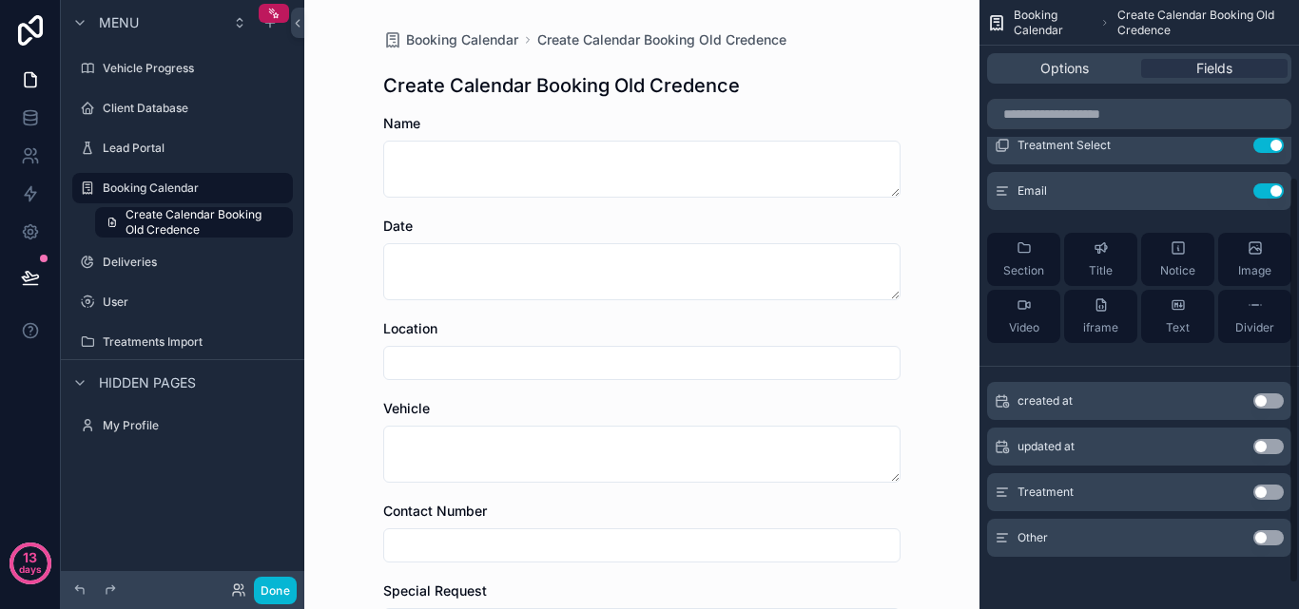
scroll to position [301, 0]
click at [188, 191] on label "Booking Calendar" at bounding box center [179, 188] width 152 height 15
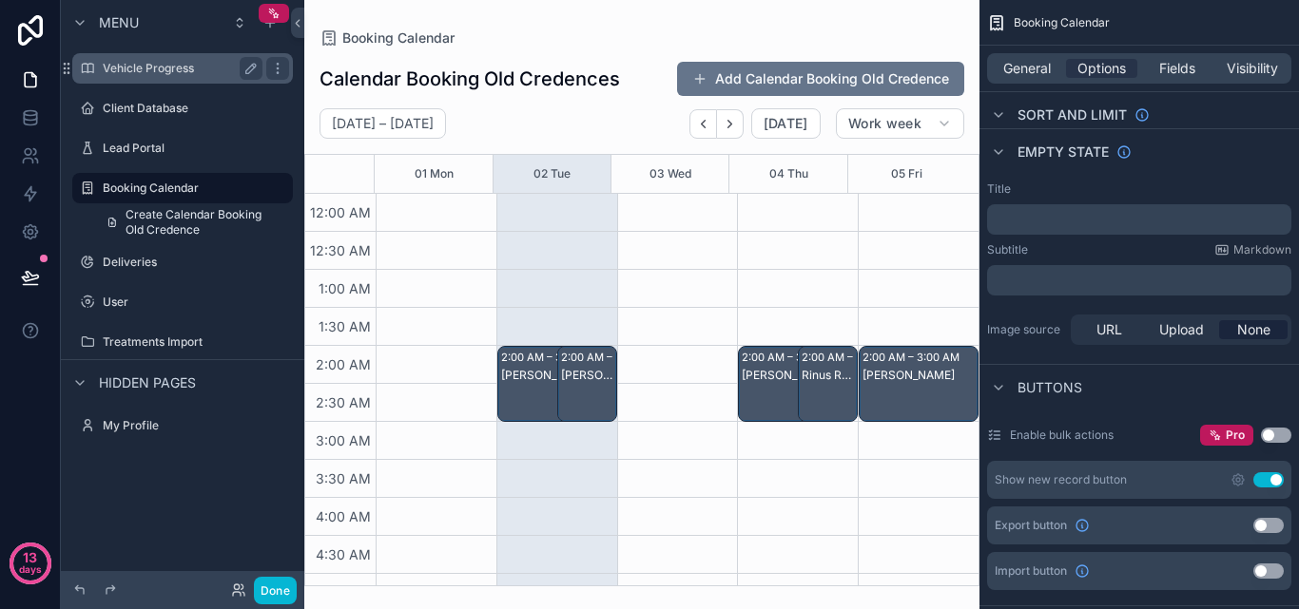
click at [165, 77] on div "Vehicle Progress" at bounding box center [183, 68] width 160 height 23
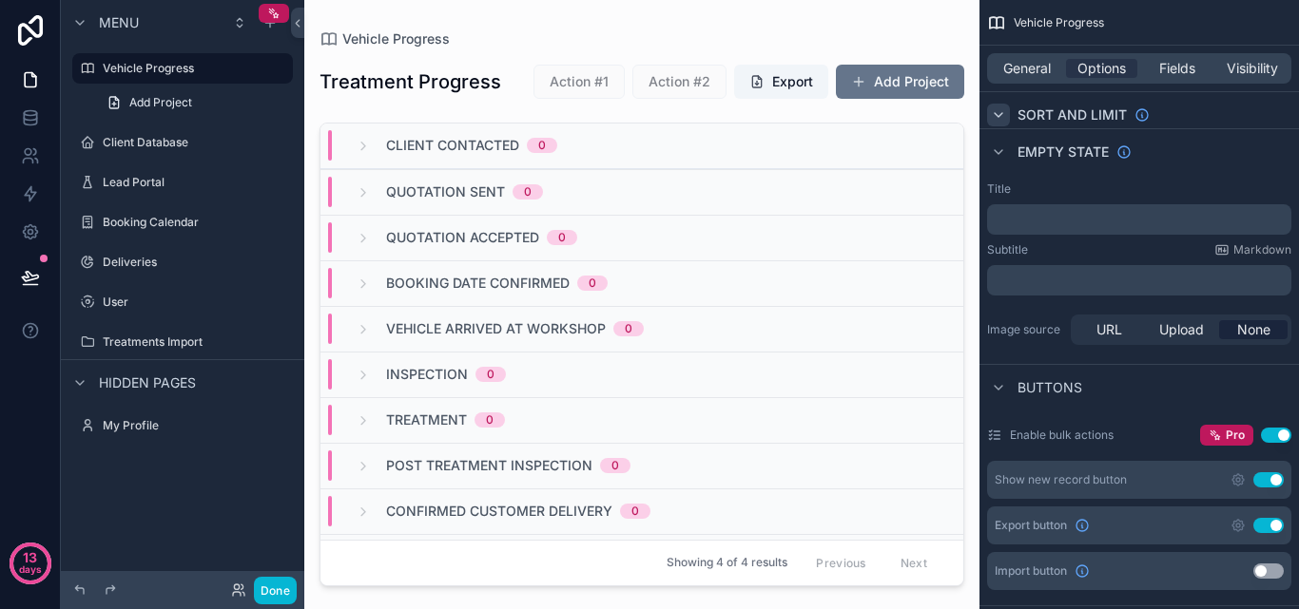
click at [1002, 113] on icon "scrollable content" at bounding box center [999, 115] width 8 height 4
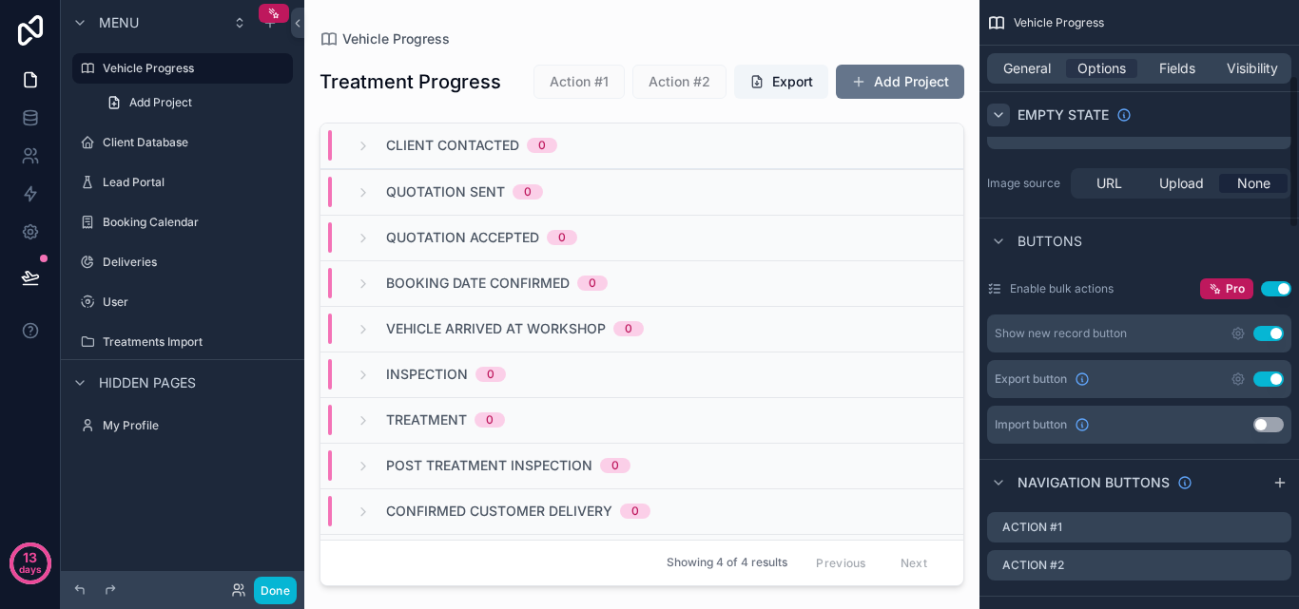
click at [998, 121] on icon "scrollable content" at bounding box center [998, 114] width 15 height 15
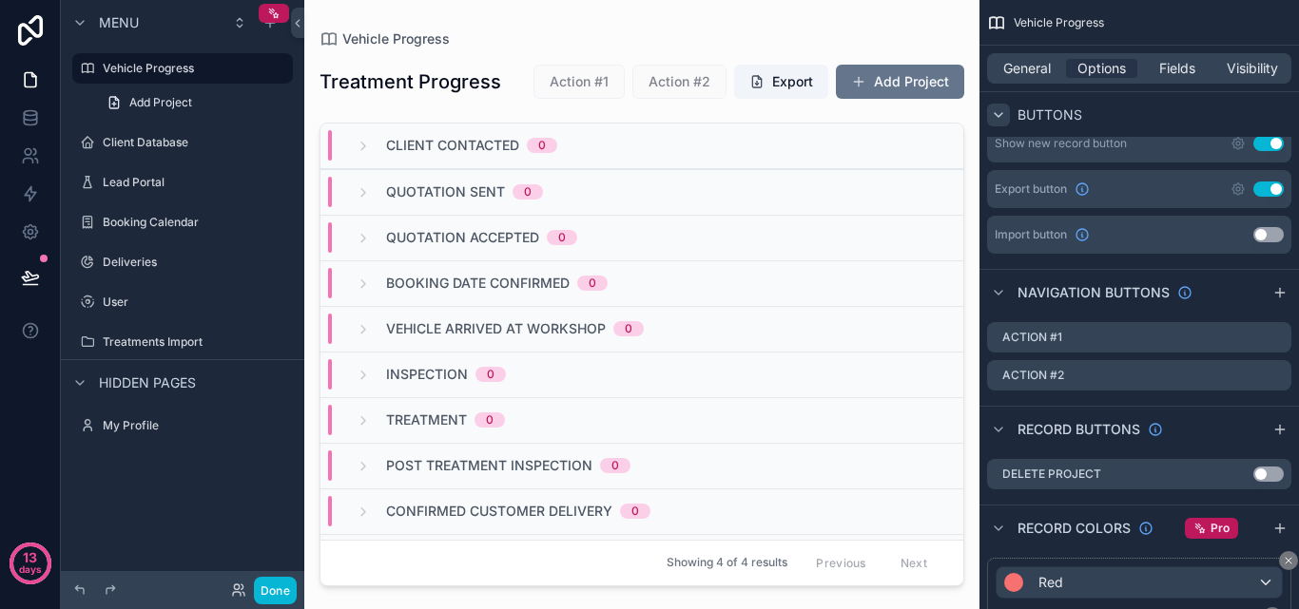
click at [998, 124] on div "scrollable content" at bounding box center [998, 115] width 23 height 23
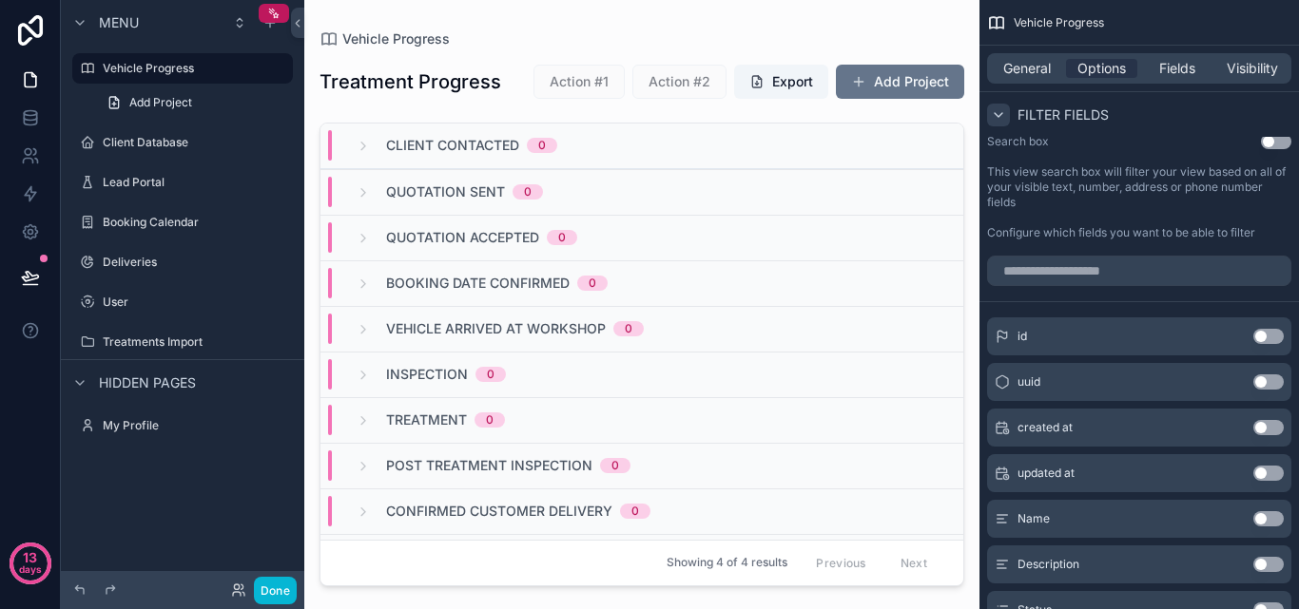
click at [997, 114] on icon "scrollable content" at bounding box center [998, 114] width 15 height 15
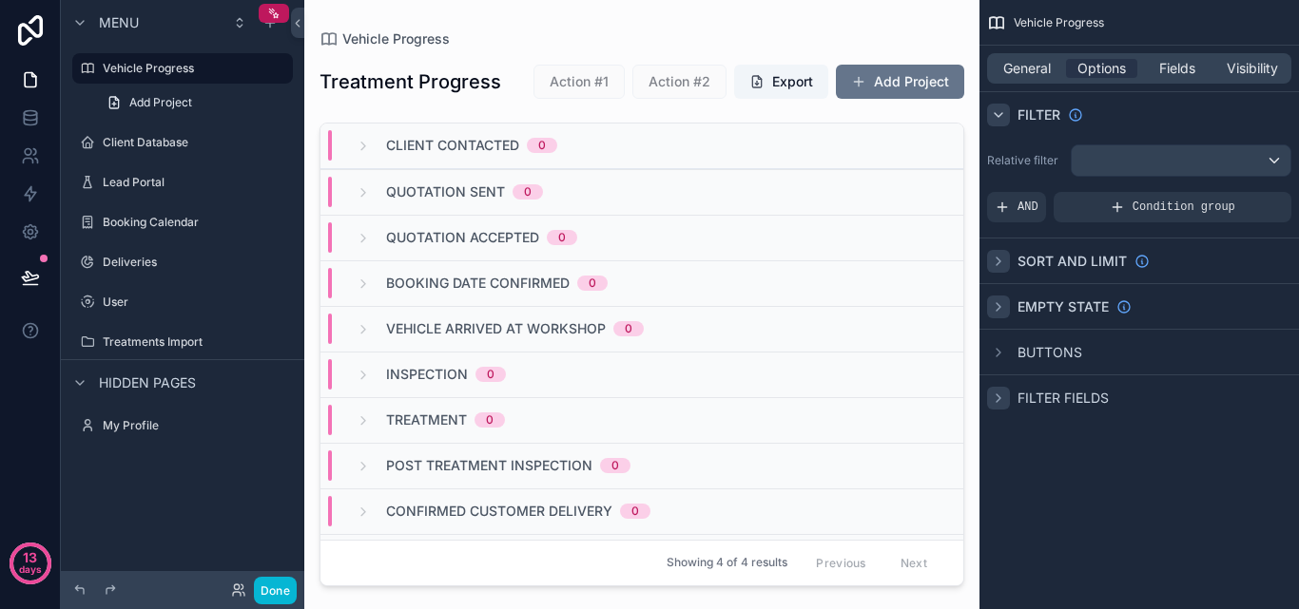
click at [997, 115] on icon "scrollable content" at bounding box center [999, 115] width 8 height 4
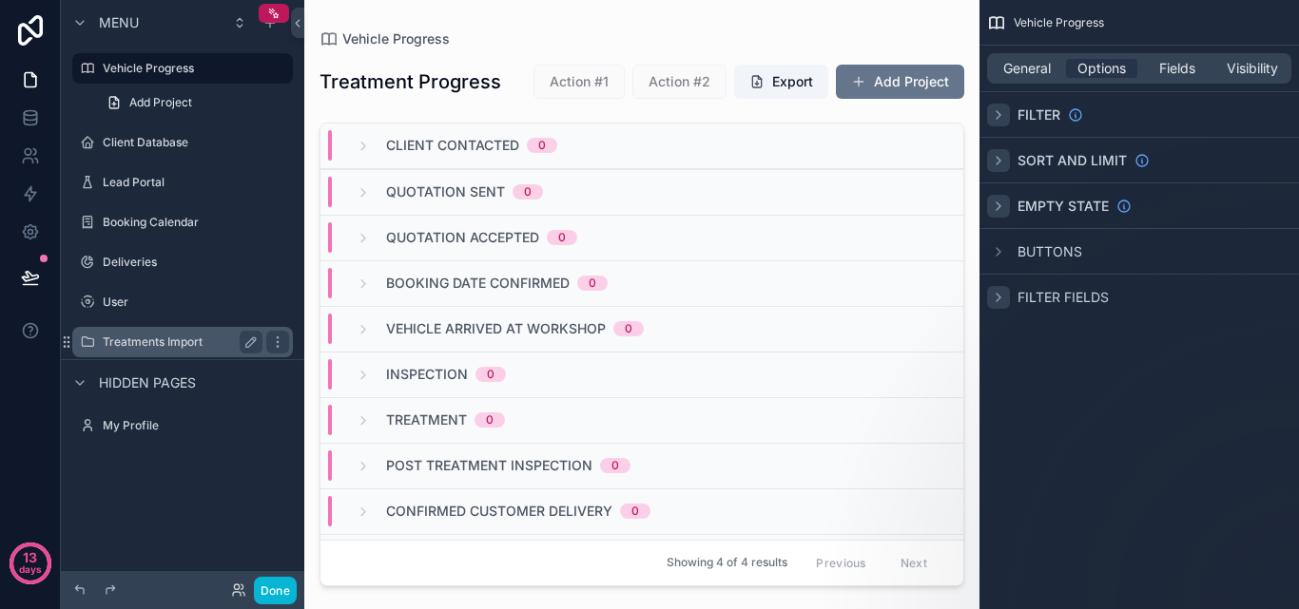
click at [157, 339] on label "Treatments Import" at bounding box center [179, 342] width 152 height 15
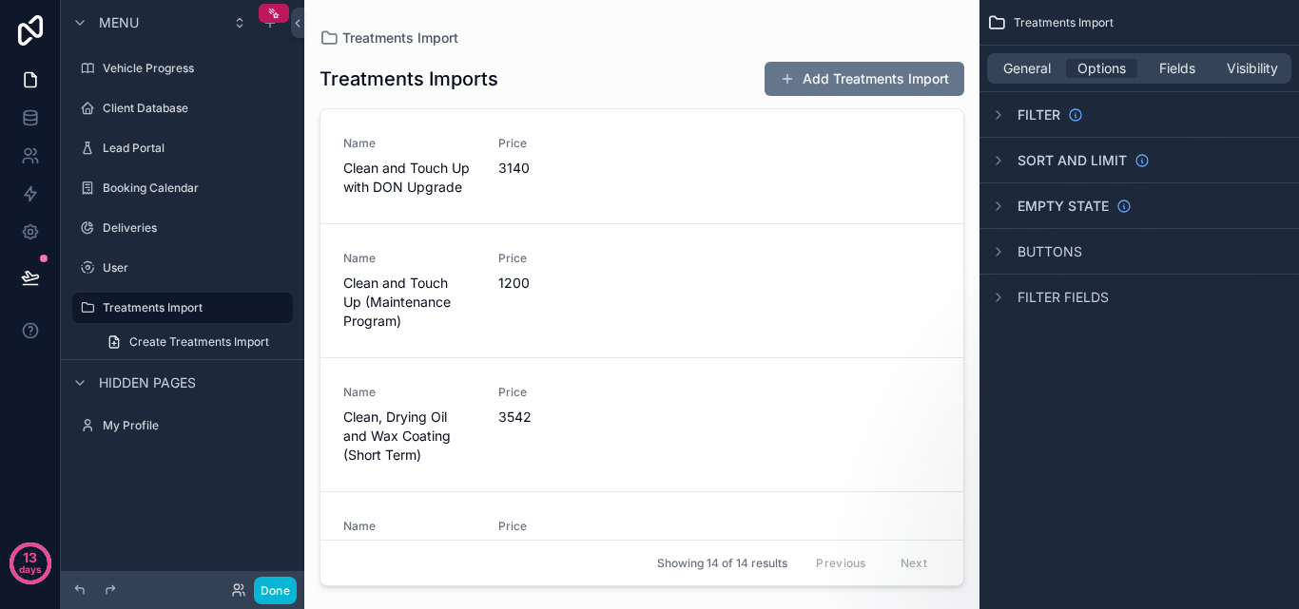
drag, startPoint x: 957, startPoint y: 178, endPoint x: 973, endPoint y: 292, distance: 115.1
click at [973, 292] on div "scrollable content" at bounding box center [641, 293] width 675 height 587
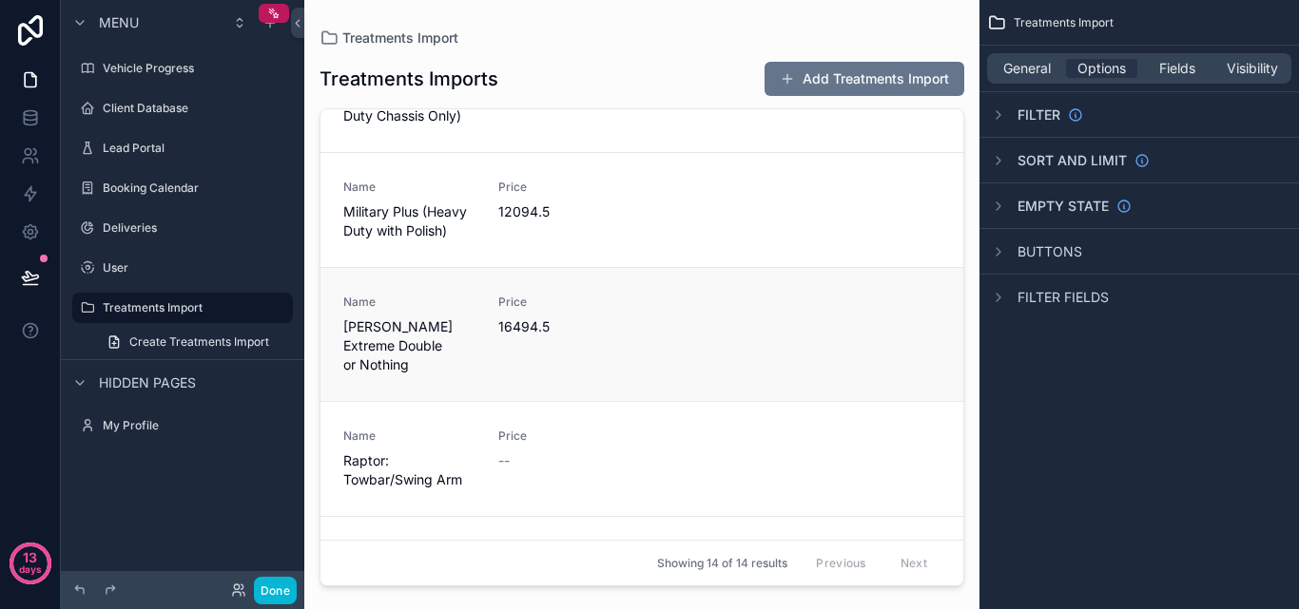
scroll to position [472, 0]
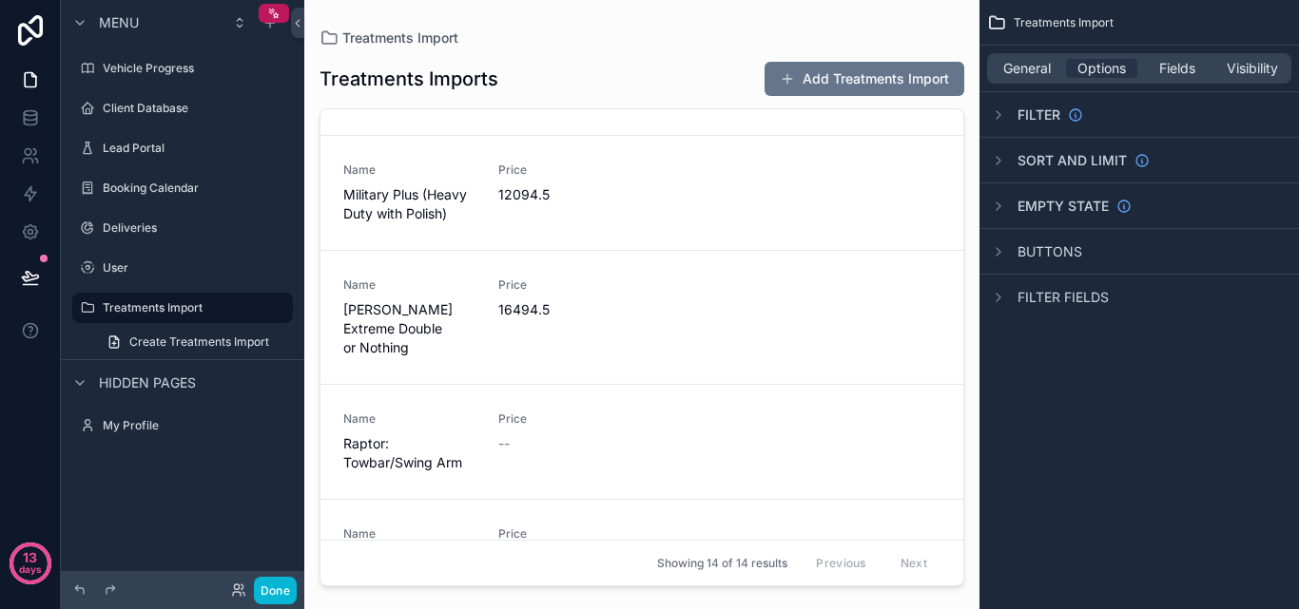
click at [1045, 24] on span "Treatments Import" at bounding box center [1064, 22] width 100 height 15
click at [249, 304] on icon "scrollable content" at bounding box center [250, 307] width 15 height 15
click at [195, 308] on input "**********" at bounding box center [167, 308] width 129 height 23
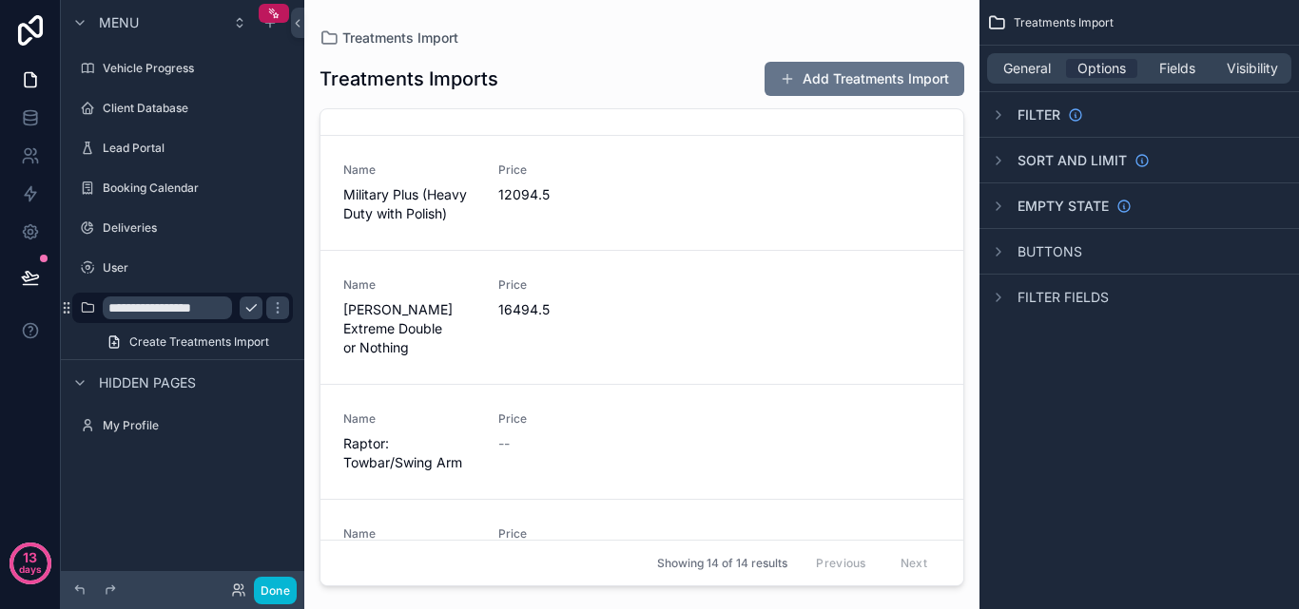
click at [195, 308] on input "**********" at bounding box center [167, 308] width 129 height 23
type input "**********"
click at [270, 310] on icon "scrollable content" at bounding box center [277, 307] width 15 height 15
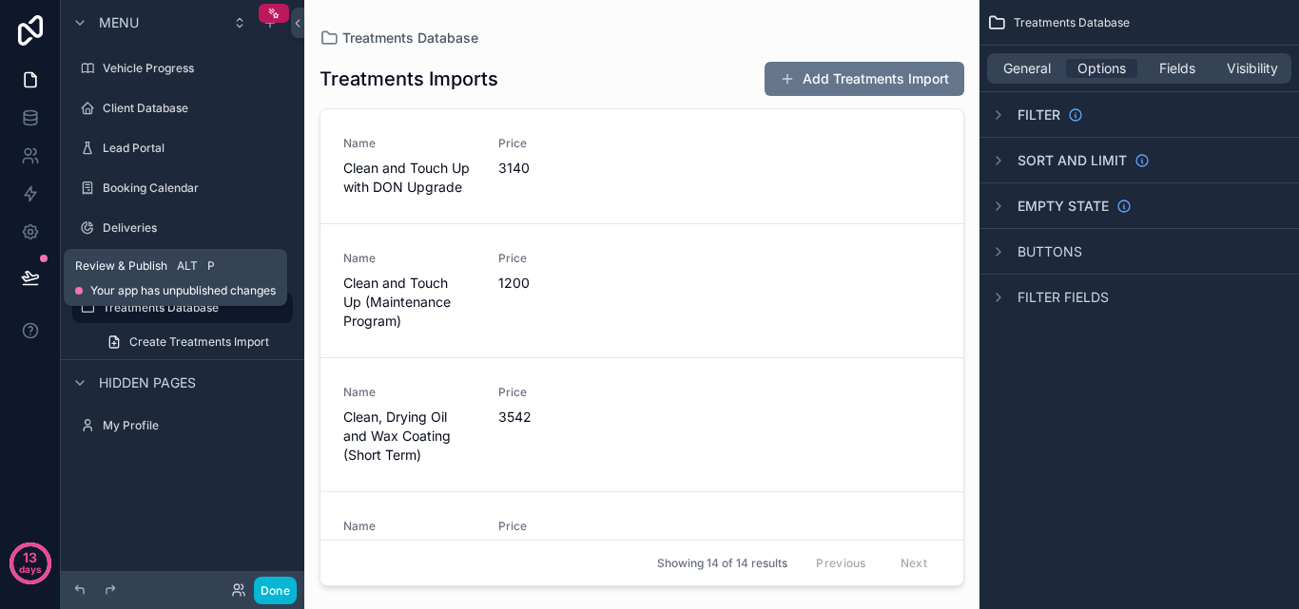
click at [13, 278] on button at bounding box center [31, 277] width 42 height 53
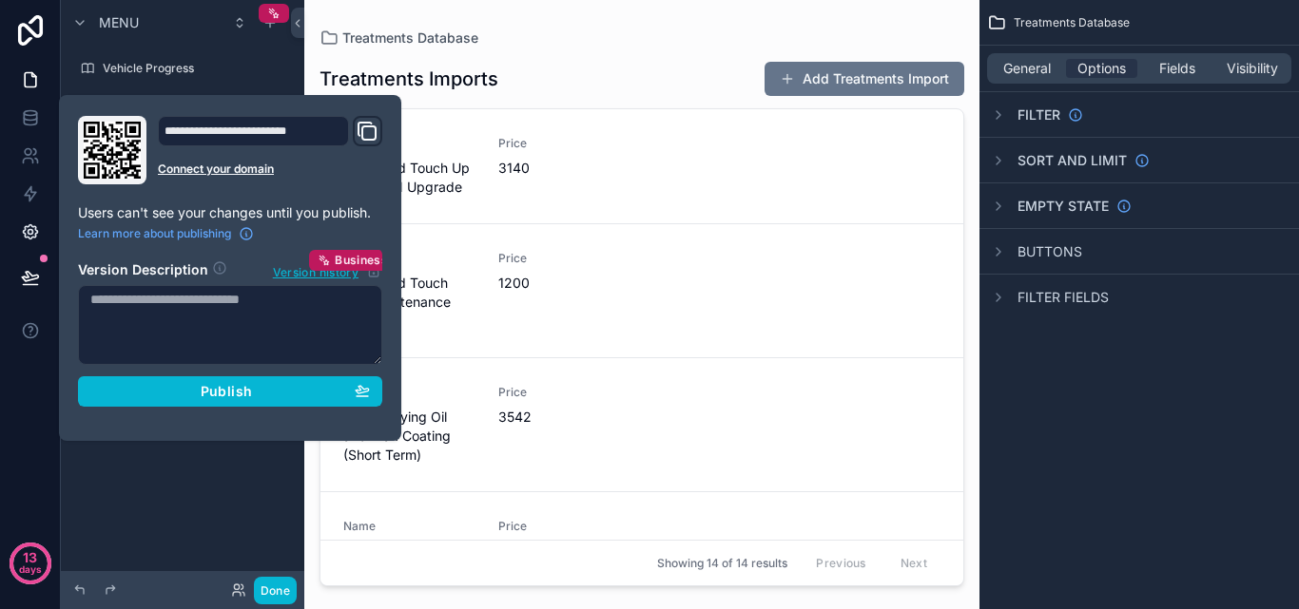
click at [35, 229] on icon at bounding box center [30, 232] width 14 height 14
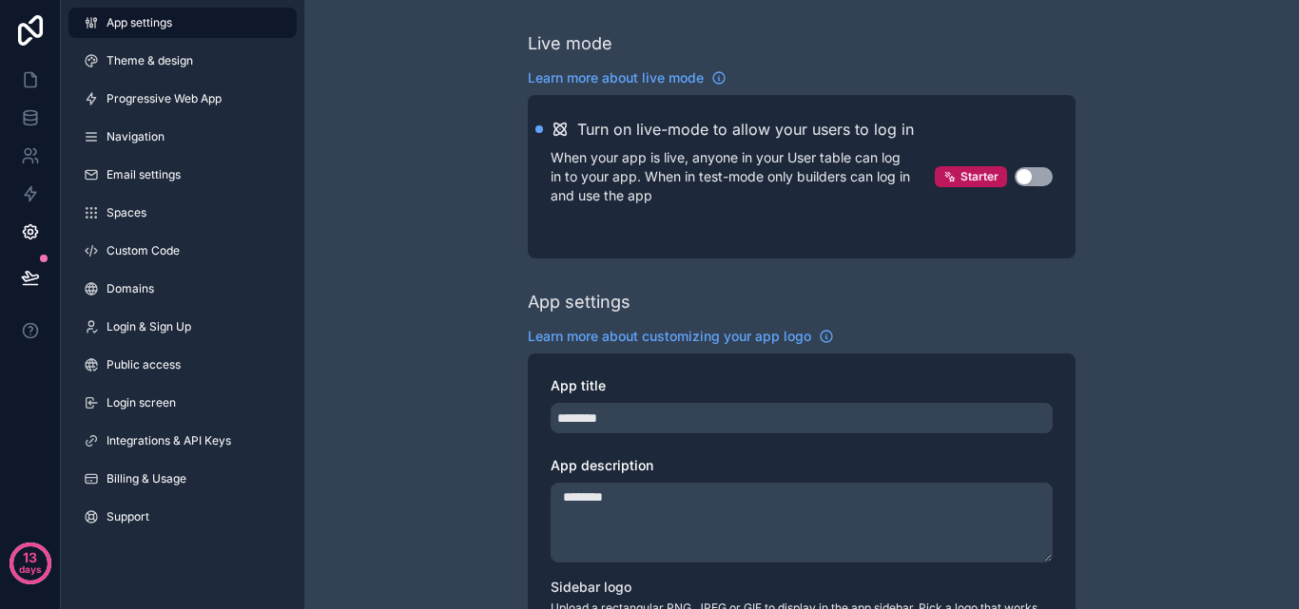
click at [1035, 174] on button "Use setting" at bounding box center [1033, 176] width 38 height 19
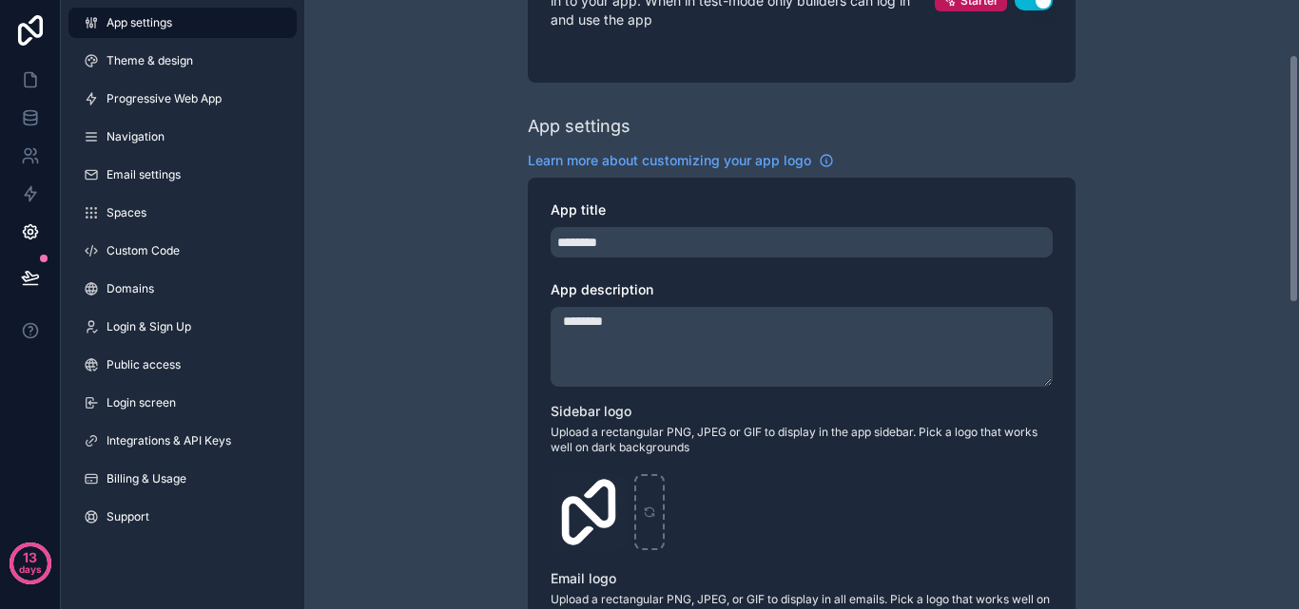
scroll to position [285, 0]
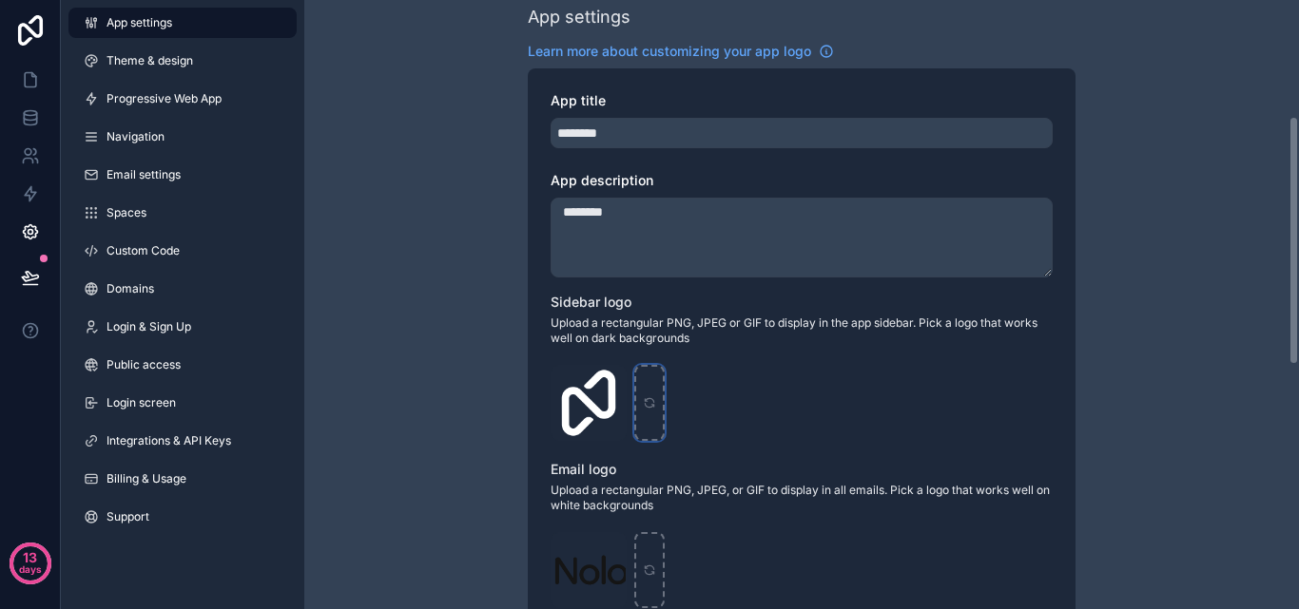
click at [656, 410] on div "scrollable content" at bounding box center [649, 403] width 30 height 76
type input "**********"
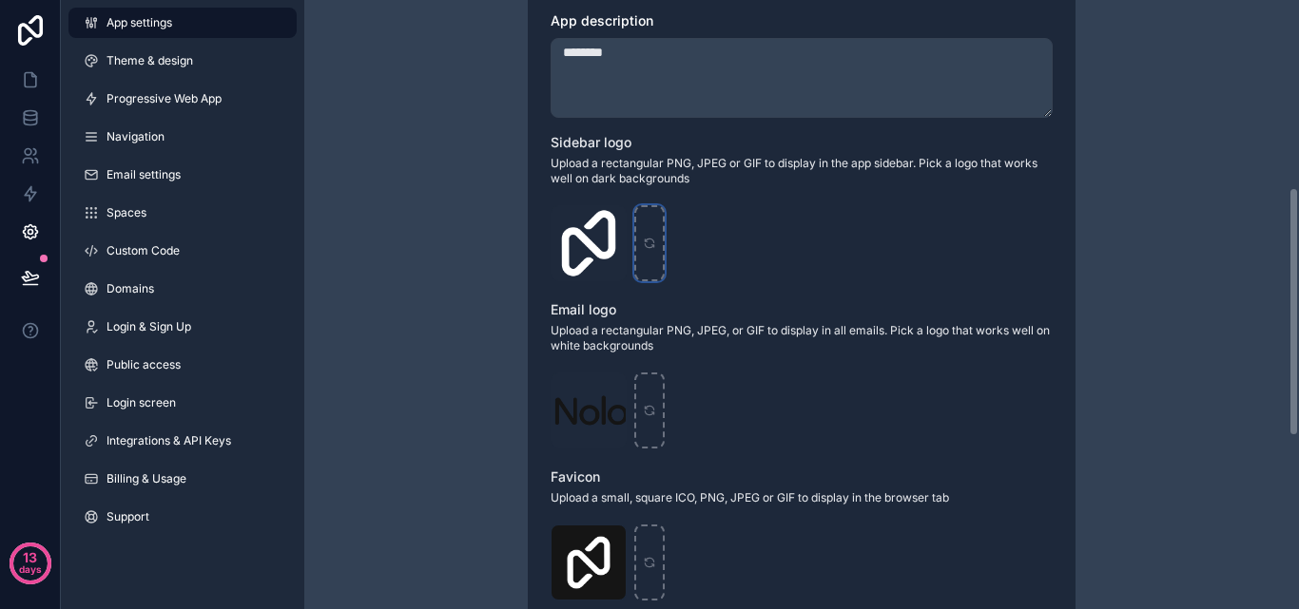
scroll to position [475, 0]
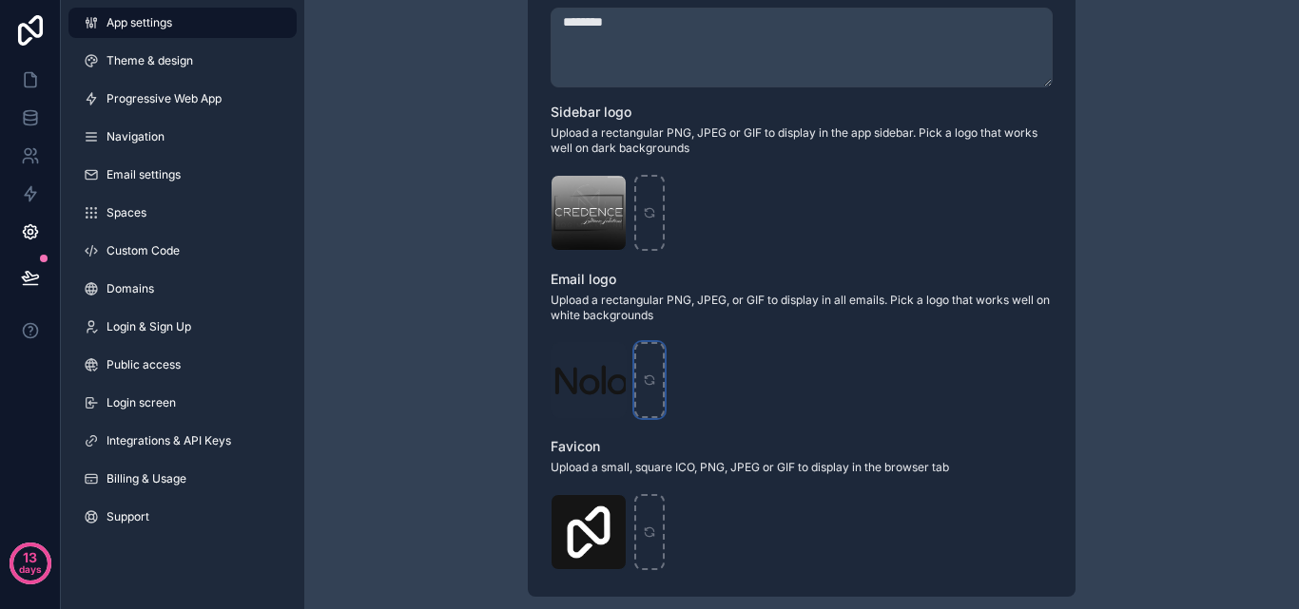
click at [654, 389] on div "scrollable content" at bounding box center [649, 380] width 30 height 76
type input "**********"
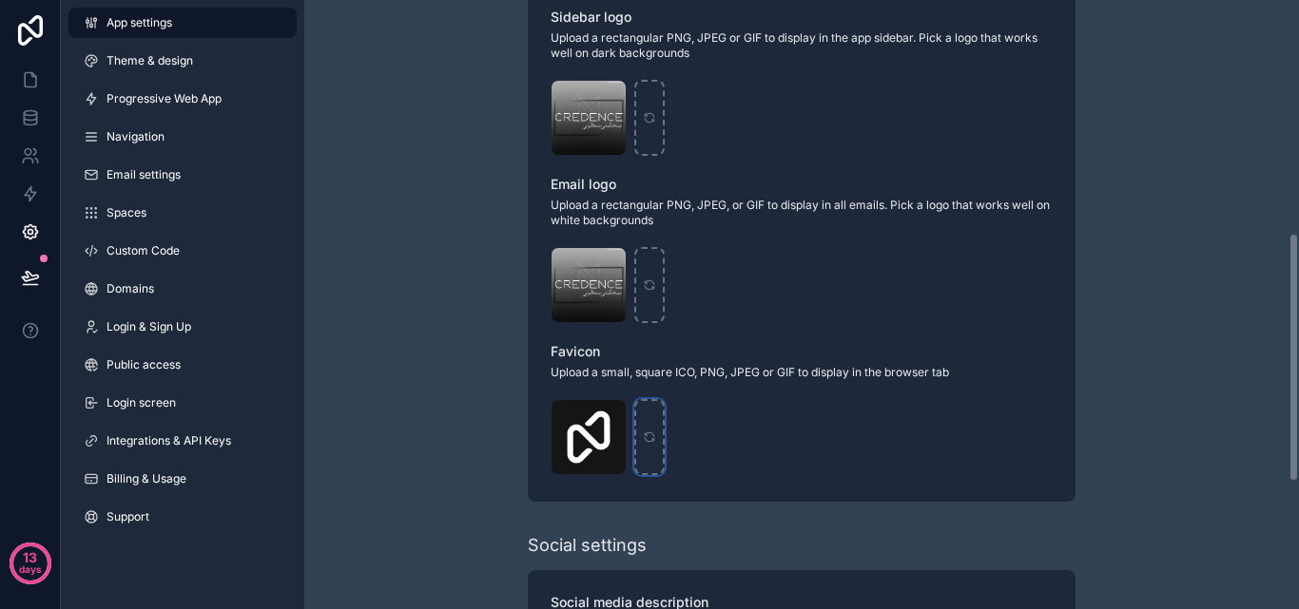
click at [657, 422] on div "scrollable content" at bounding box center [649, 437] width 30 height 76
type input "**********"
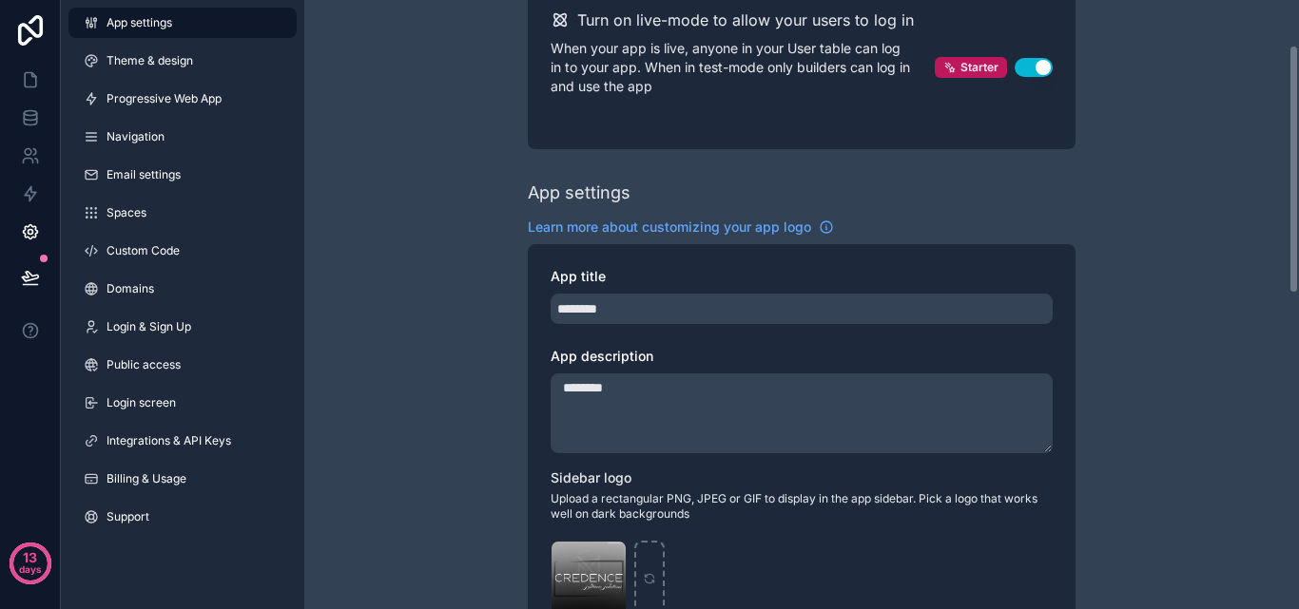
scroll to position [0, 0]
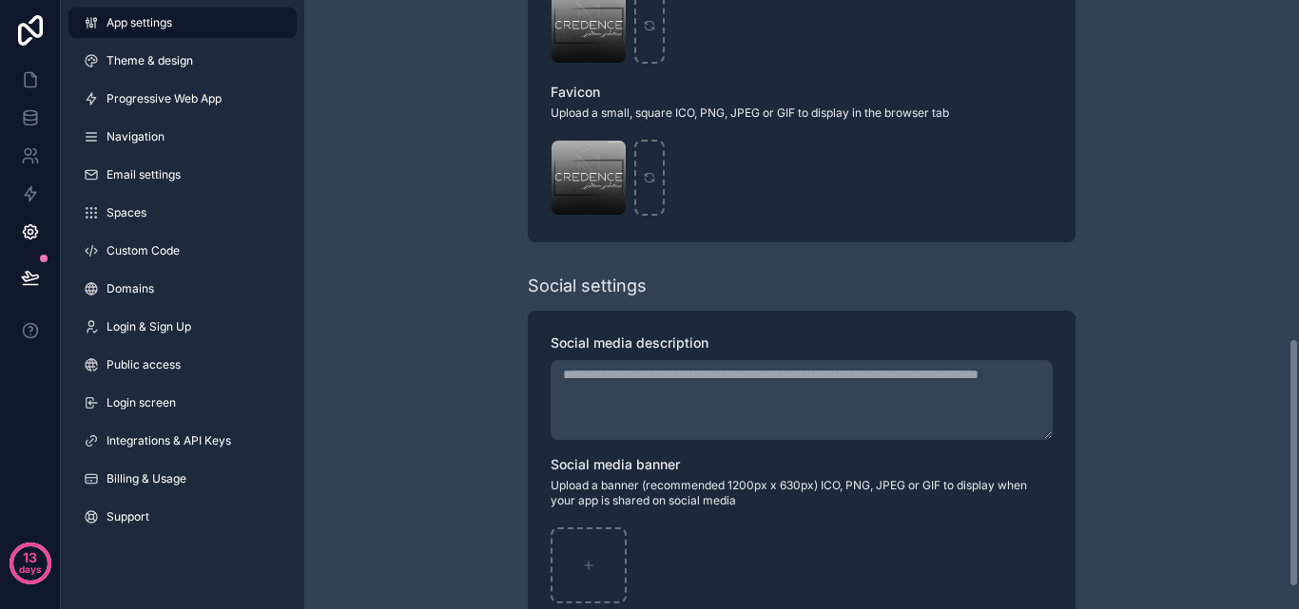
scroll to position [856, 0]
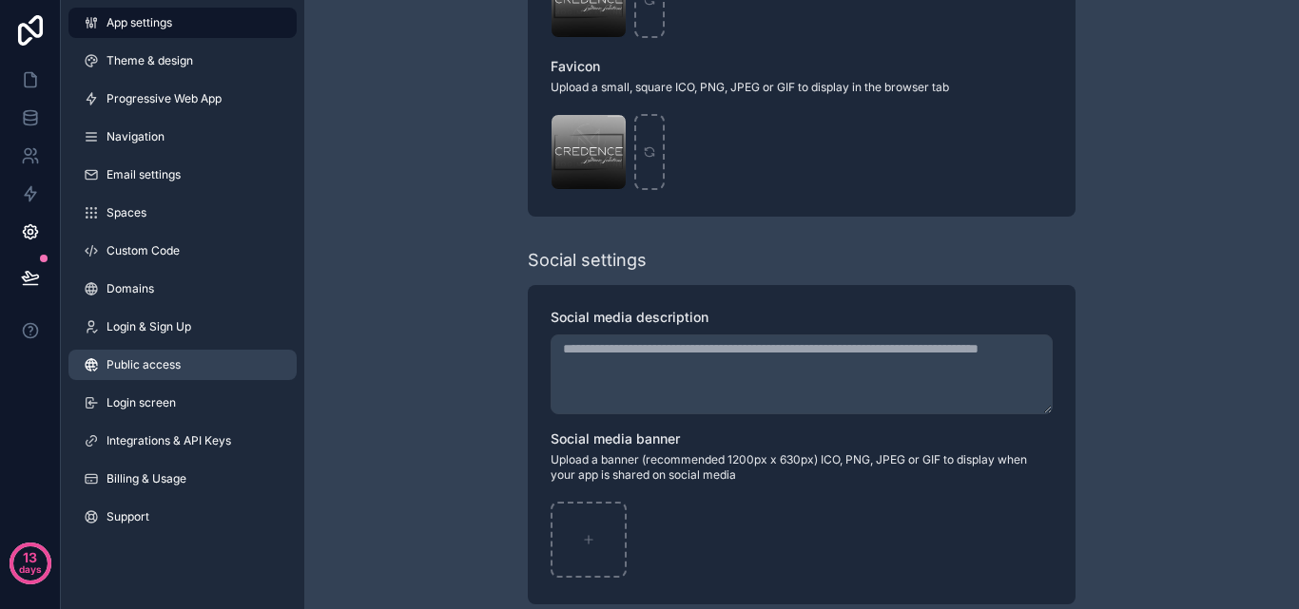
click at [188, 376] on link "Public access" at bounding box center [182, 365] width 228 height 30
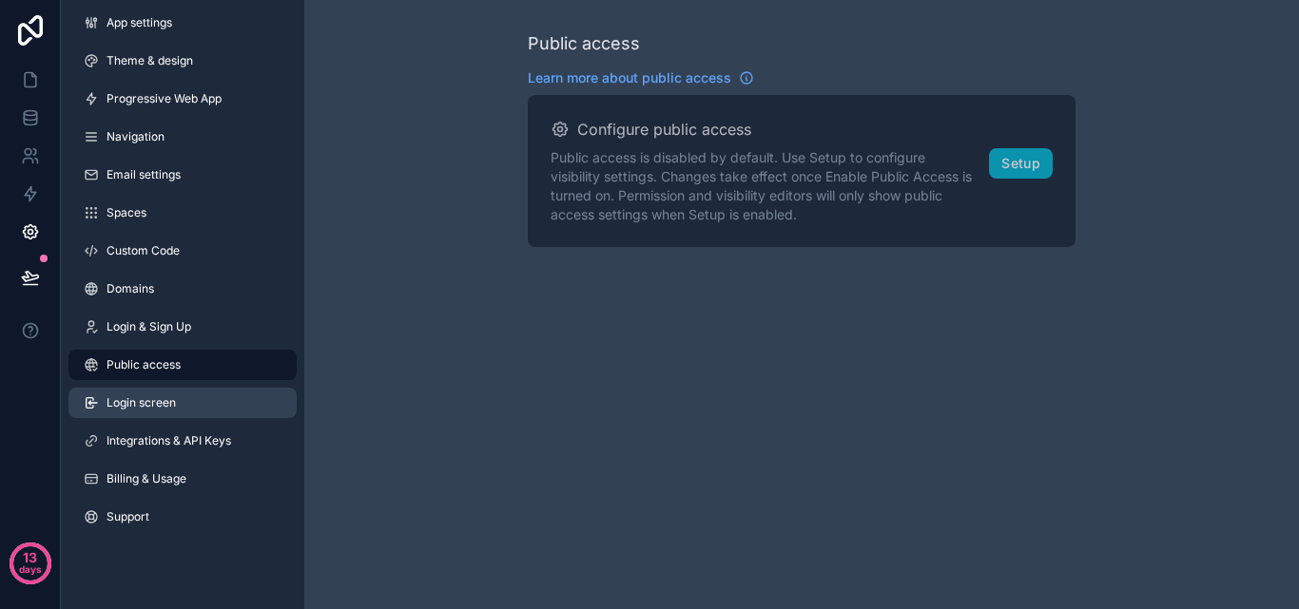
click at [182, 398] on link "Login screen" at bounding box center [182, 403] width 228 height 30
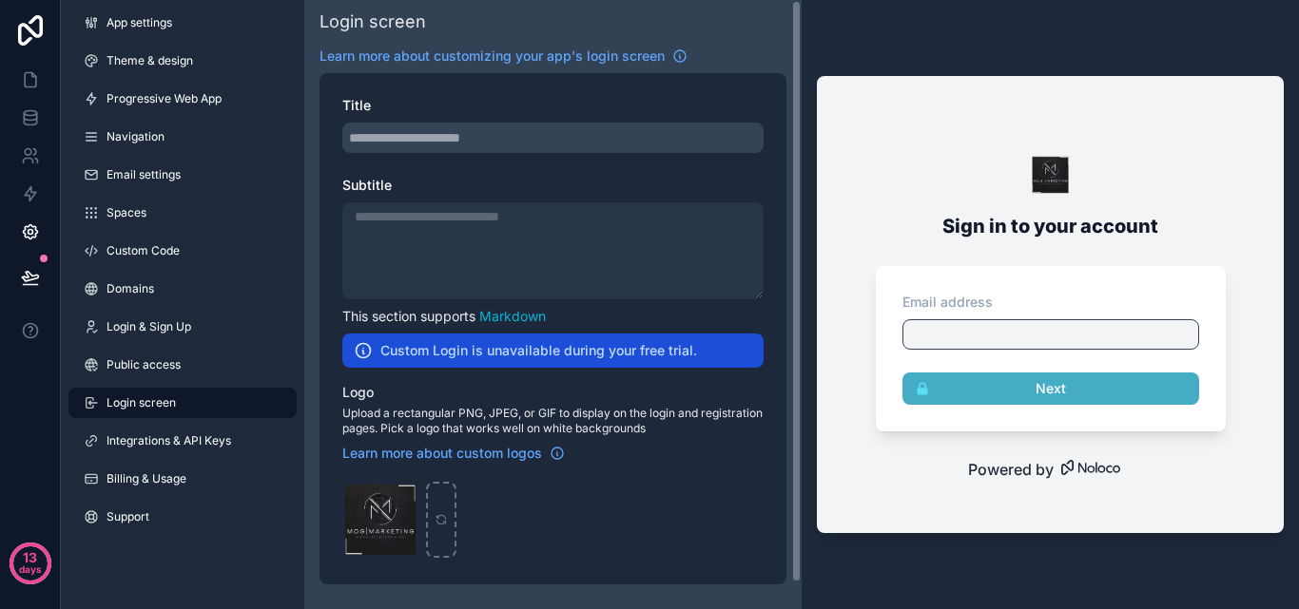
scroll to position [28, 0]
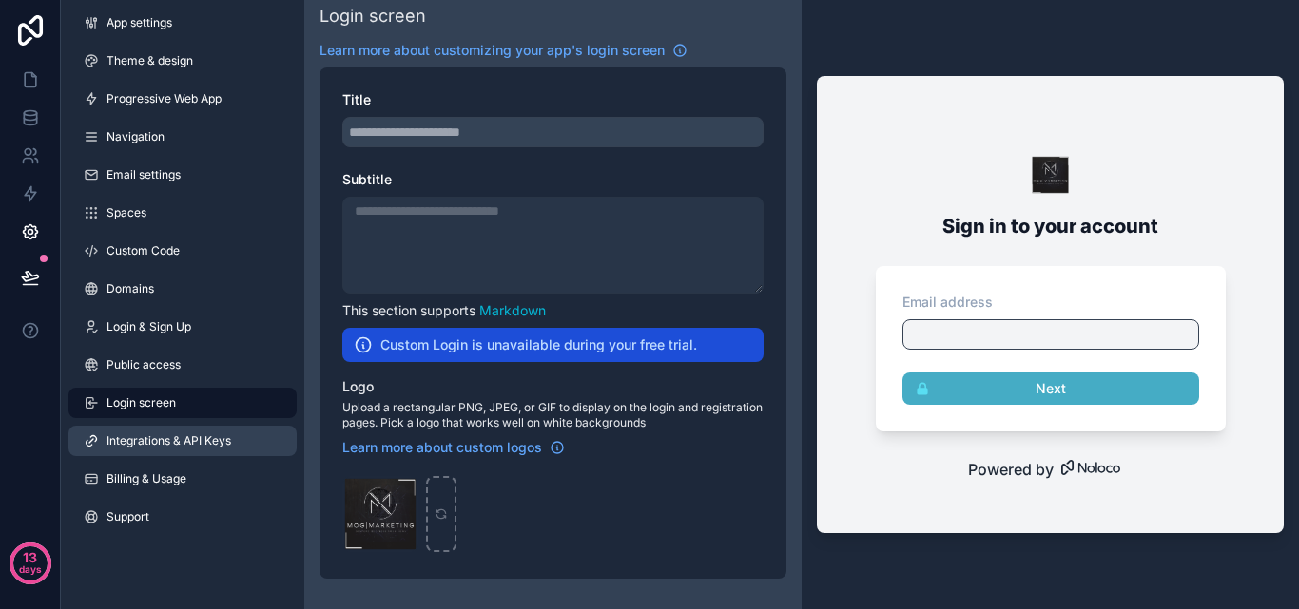
click at [209, 451] on link "Integrations & API Keys" at bounding box center [182, 441] width 228 height 30
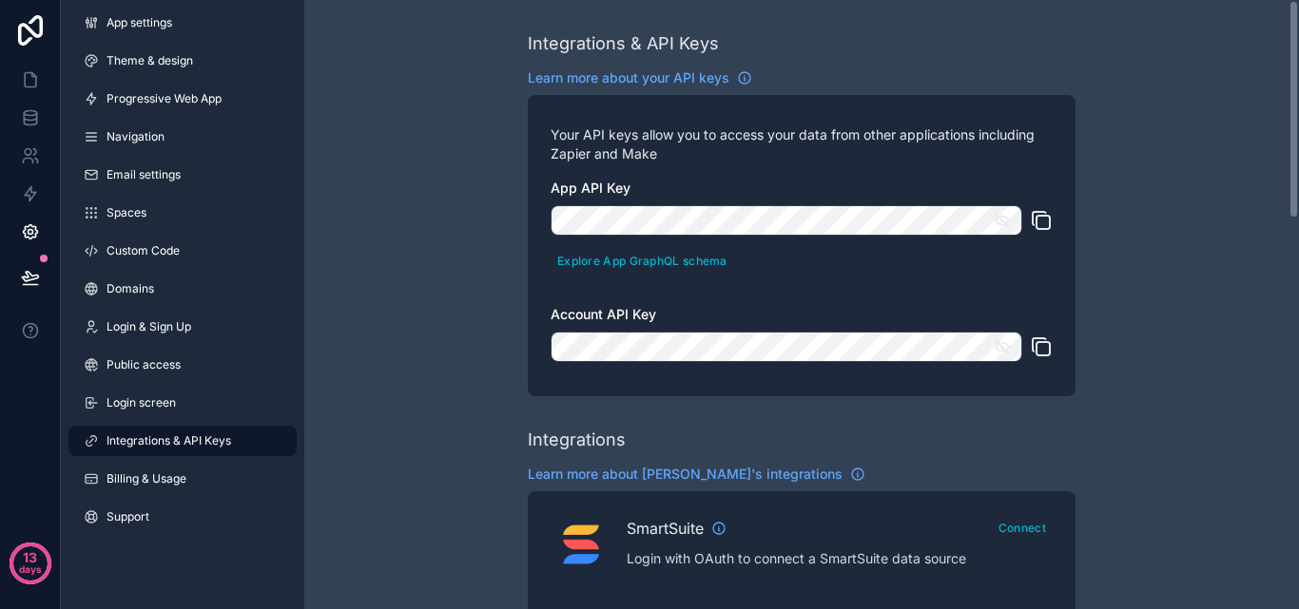
click at [1002, 218] on icon "scrollable content" at bounding box center [1002, 220] width 17 height 17
click at [1002, 220] on icon "scrollable content" at bounding box center [1002, 221] width 3 height 3
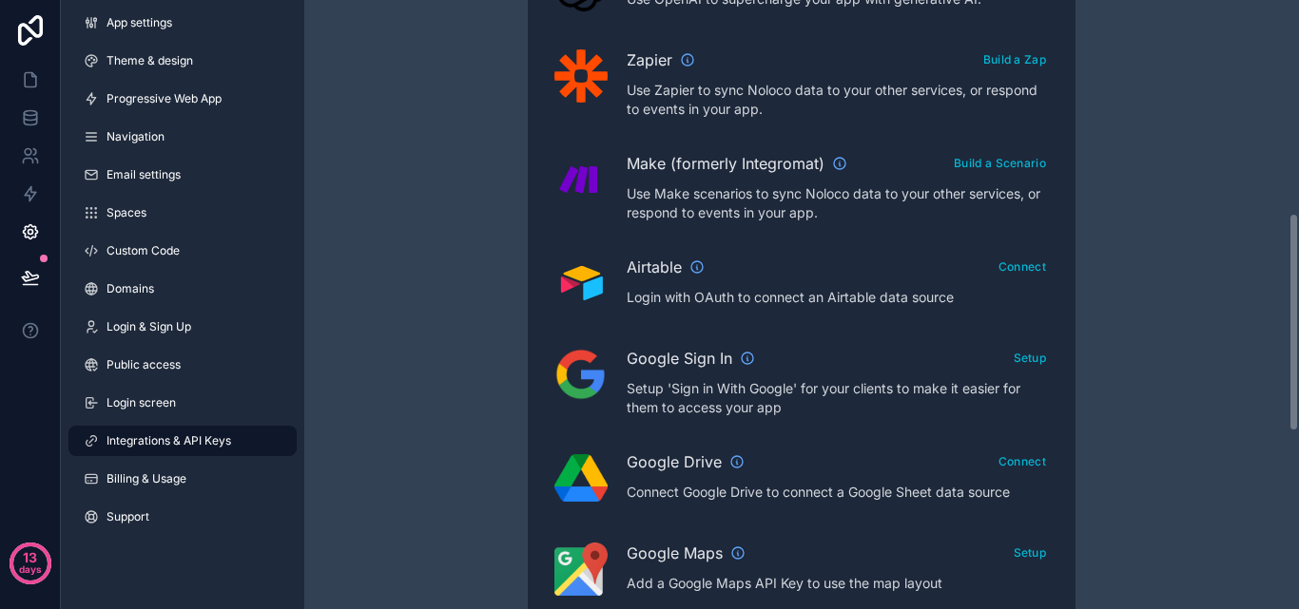
scroll to position [761, 0]
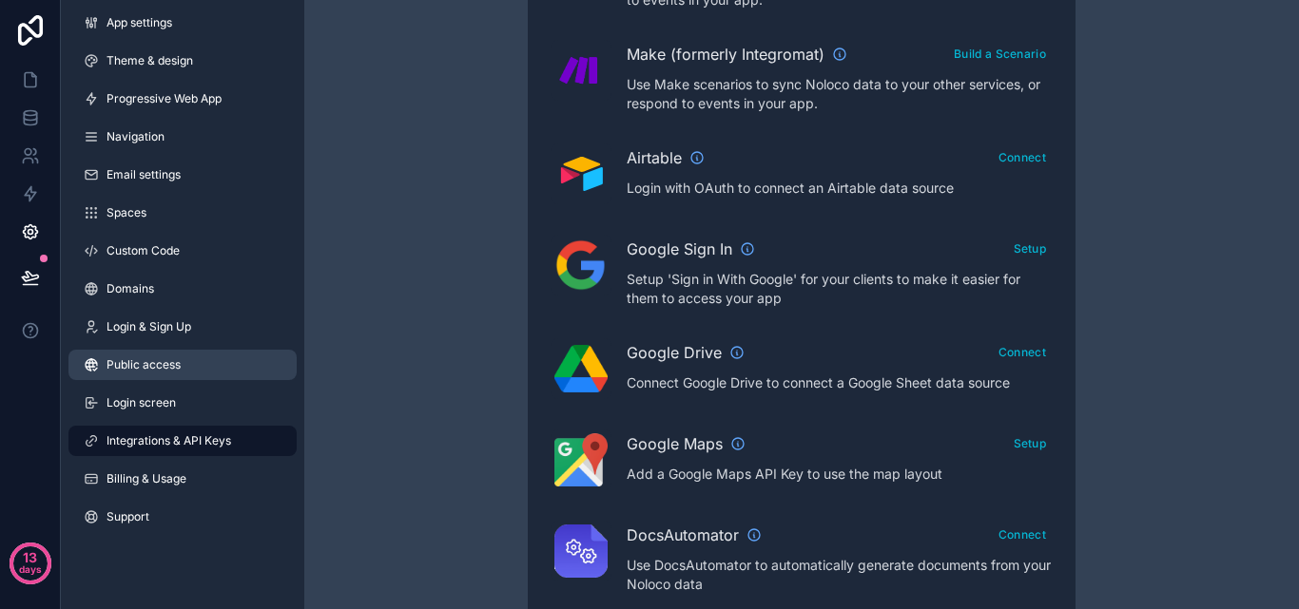
click at [196, 372] on link "Public access" at bounding box center [182, 365] width 228 height 30
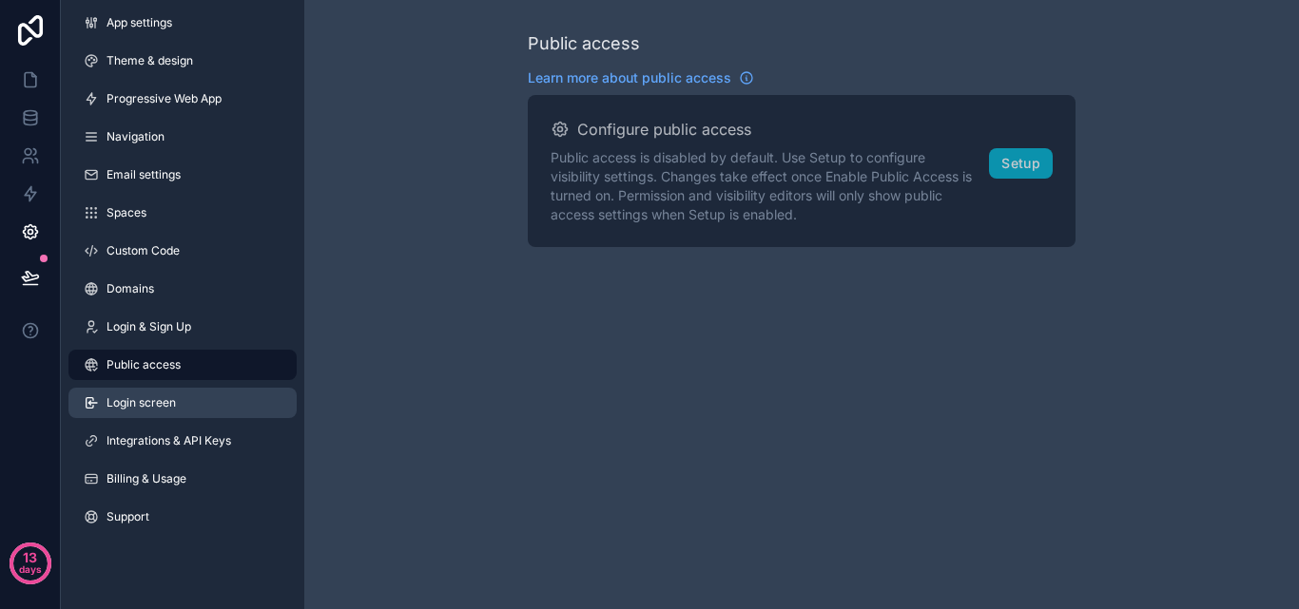
click at [193, 400] on link "Login screen" at bounding box center [182, 403] width 228 height 30
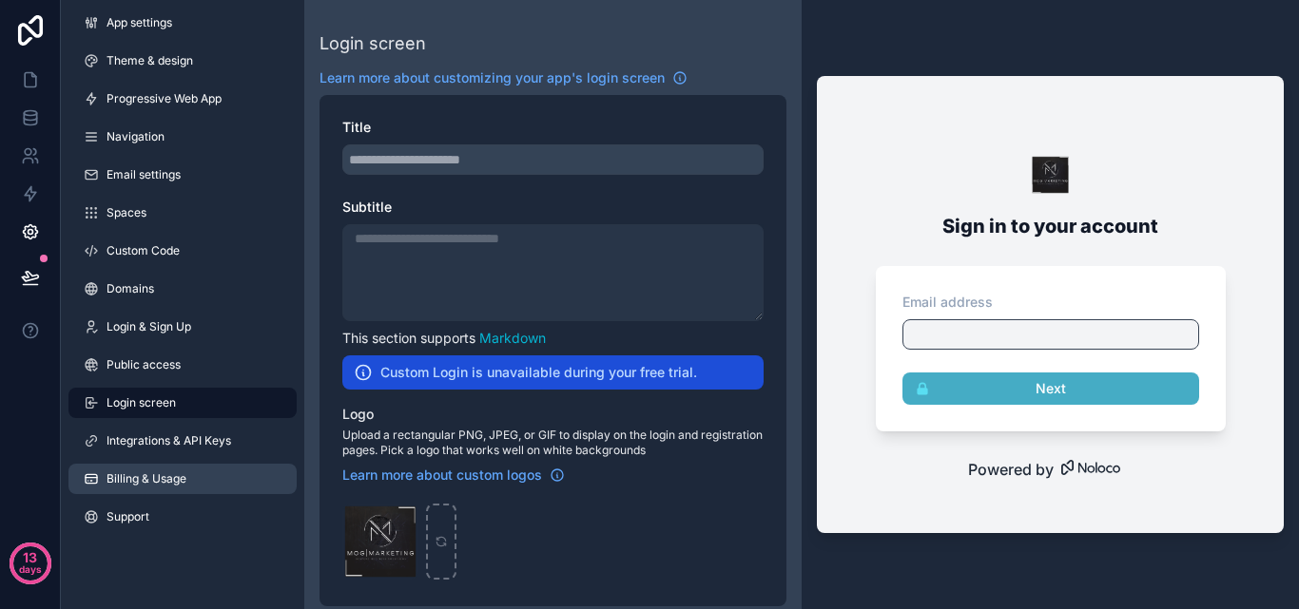
click at [175, 476] on span "Billing & Usage" at bounding box center [146, 479] width 80 height 15
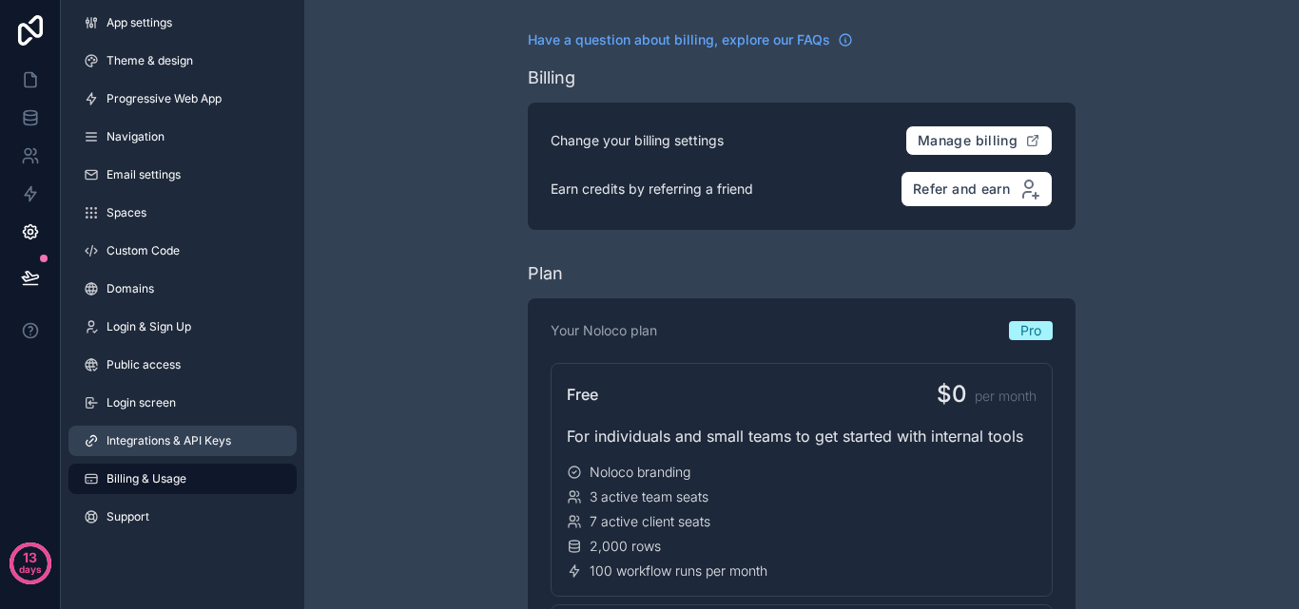
click at [106, 449] on link "Integrations & API Keys" at bounding box center [182, 441] width 228 height 30
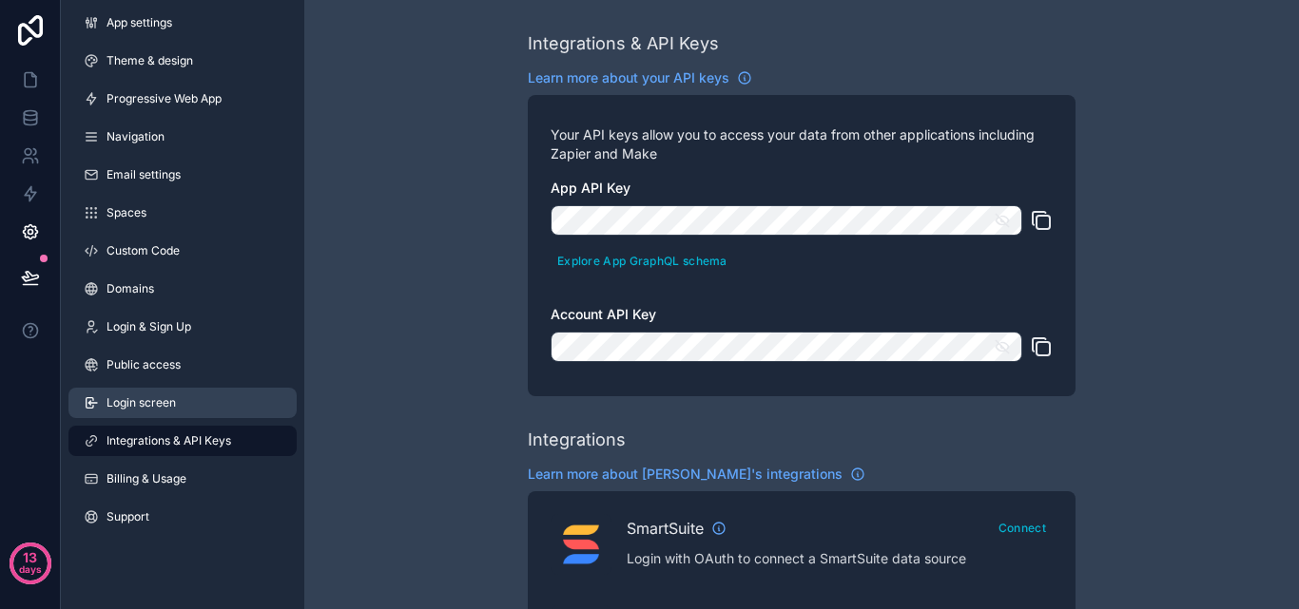
click at [127, 400] on span "Login screen" at bounding box center [140, 403] width 69 height 15
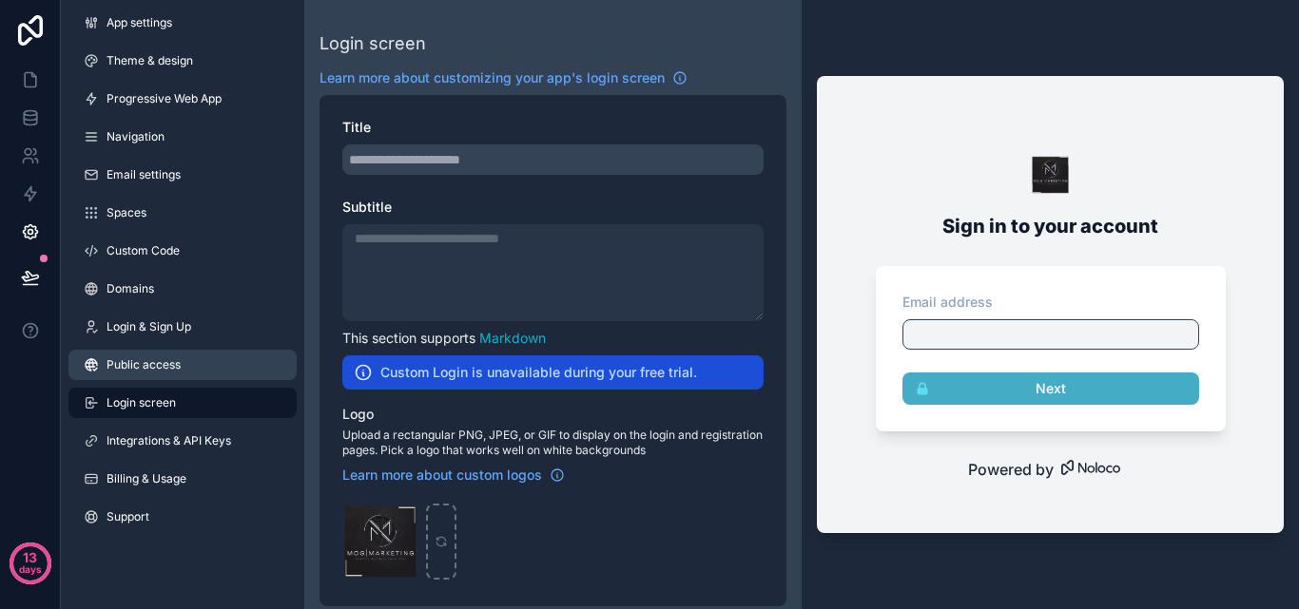
click at [140, 372] on span "Public access" at bounding box center [143, 364] width 74 height 15
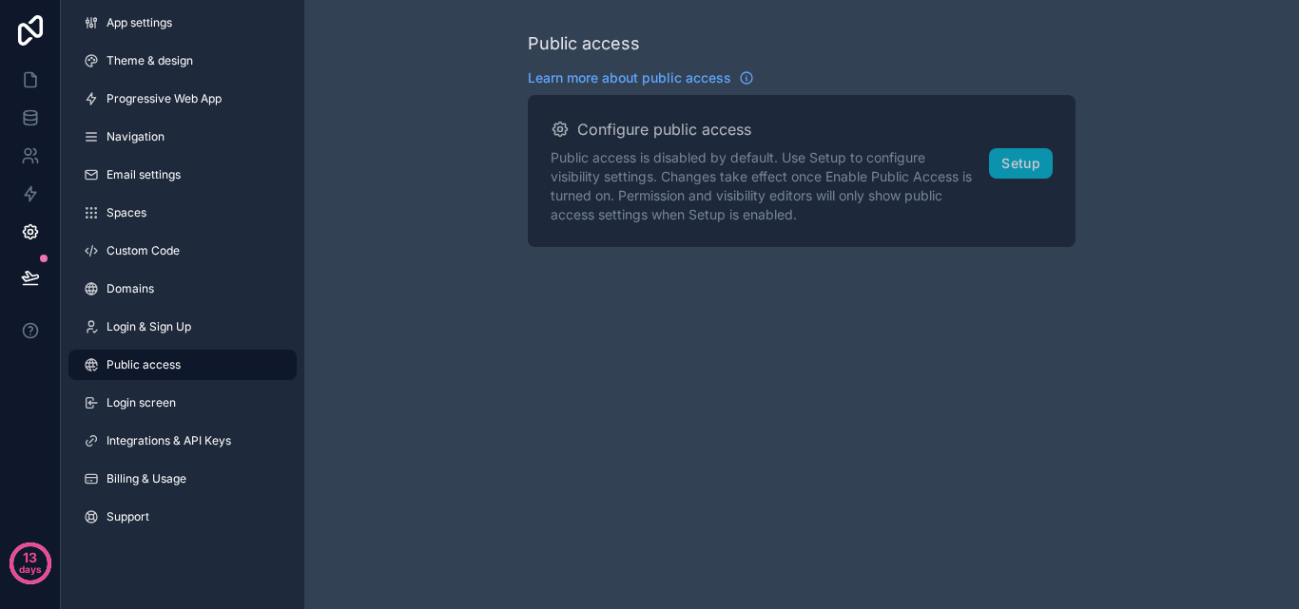
click at [151, 500] on div "App settings Theme & design Progressive Web App Navigation Email settings Space…" at bounding box center [182, 274] width 243 height 548
click at [155, 506] on link "Support" at bounding box center [182, 517] width 228 height 30
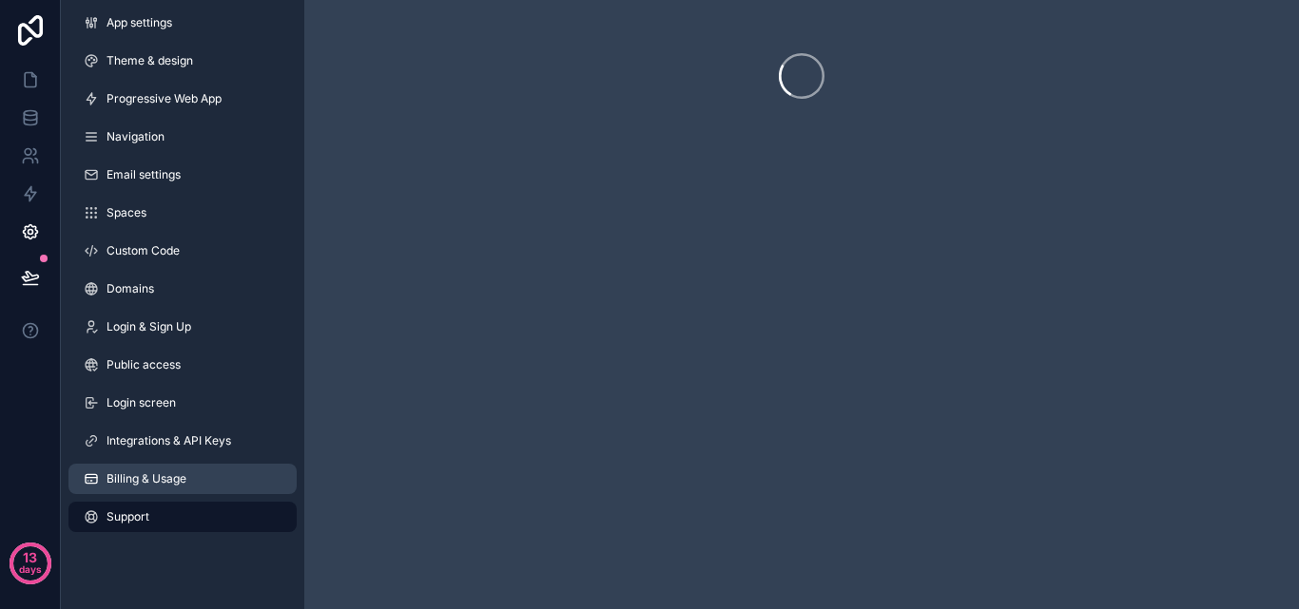
click at [154, 473] on span "Billing & Usage" at bounding box center [146, 479] width 80 height 15
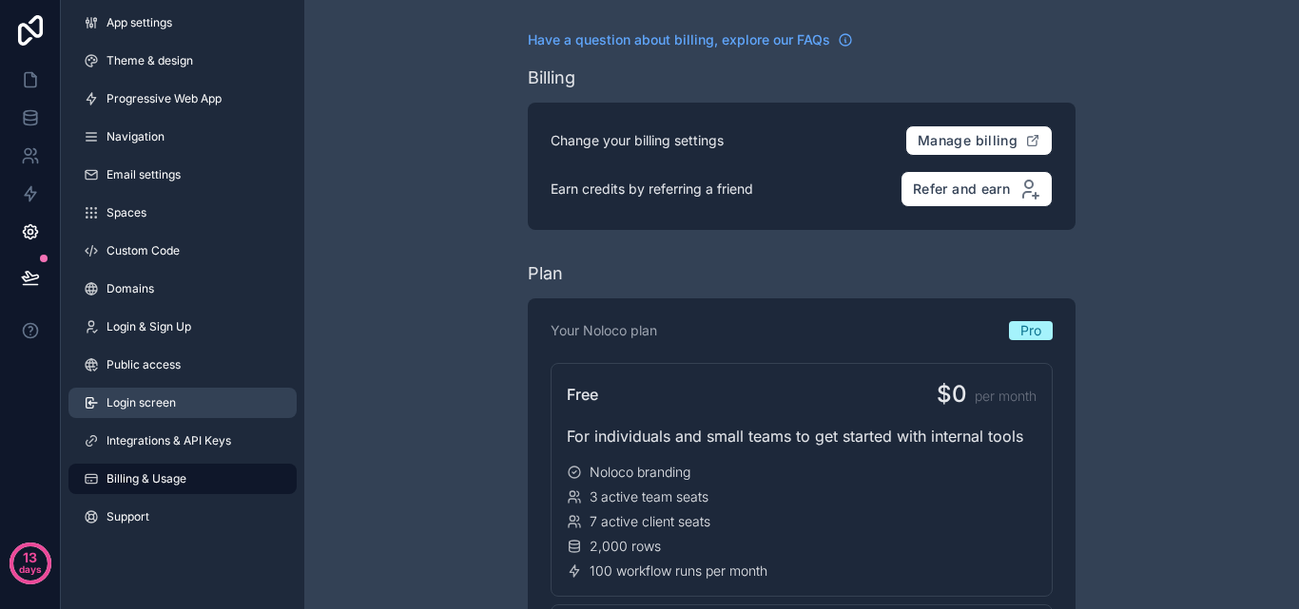
click at [168, 409] on span "Login screen" at bounding box center [140, 403] width 69 height 15
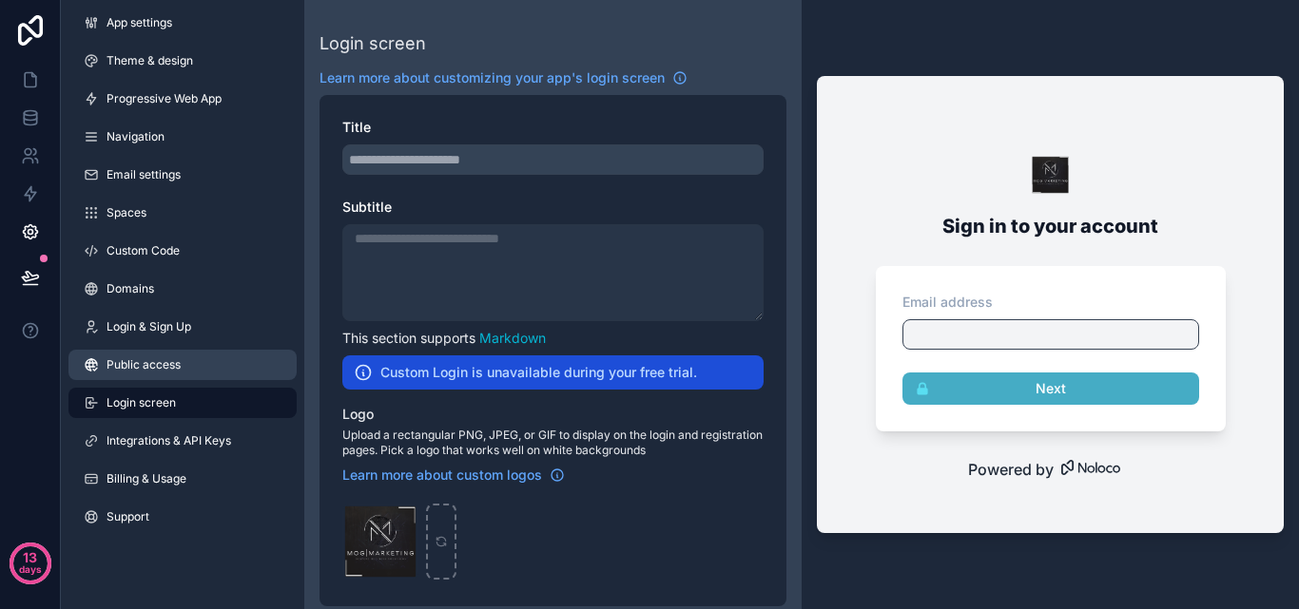
click at [168, 370] on span "Public access" at bounding box center [143, 364] width 74 height 15
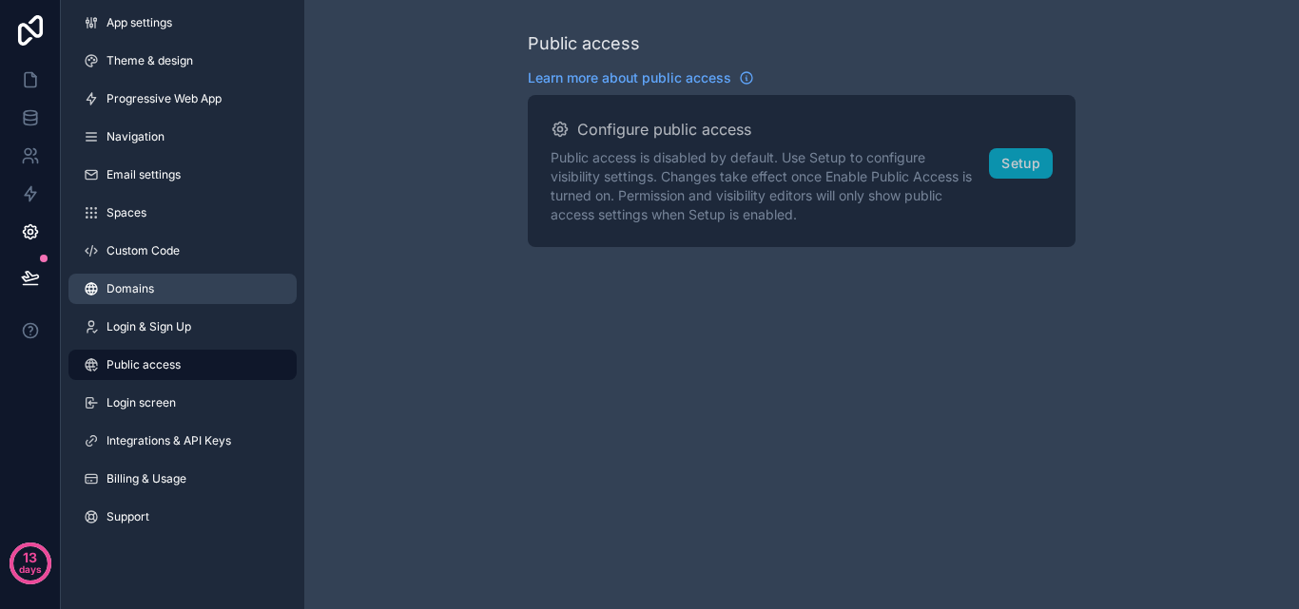
click at [177, 295] on link "Domains" at bounding box center [182, 289] width 228 height 30
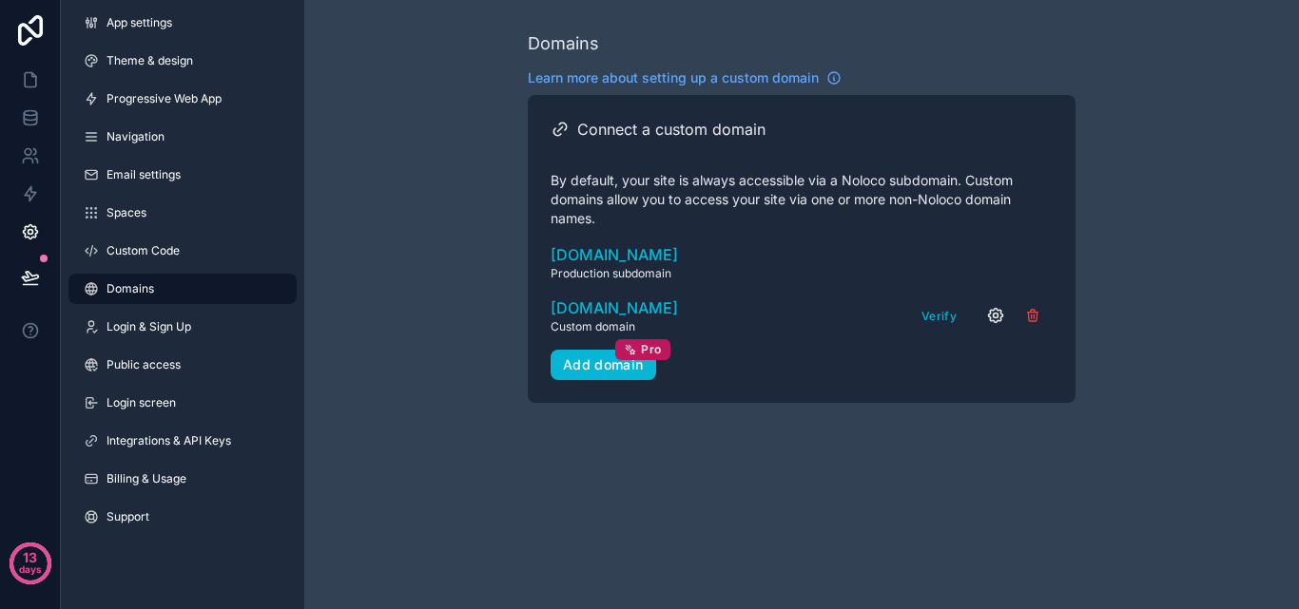
click at [980, 315] on div "Verify" at bounding box center [984, 315] width 138 height 29
click at [939, 319] on button "Verify" at bounding box center [939, 316] width 48 height 28
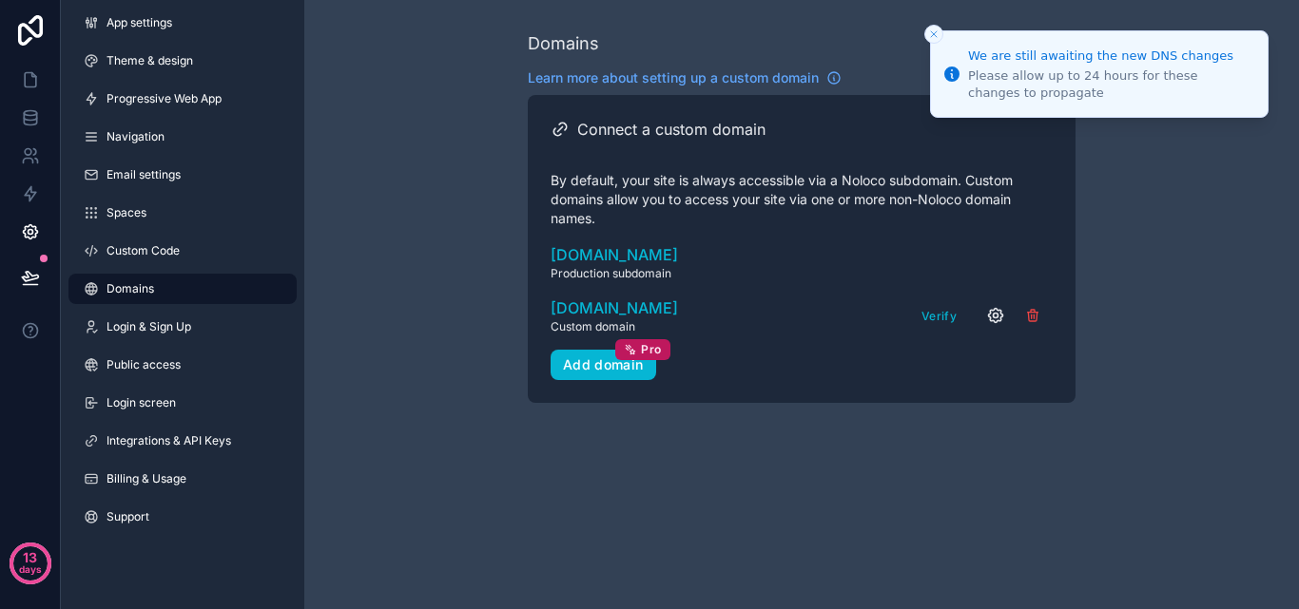
click at [999, 319] on icon "scrollable content" at bounding box center [995, 315] width 19 height 19
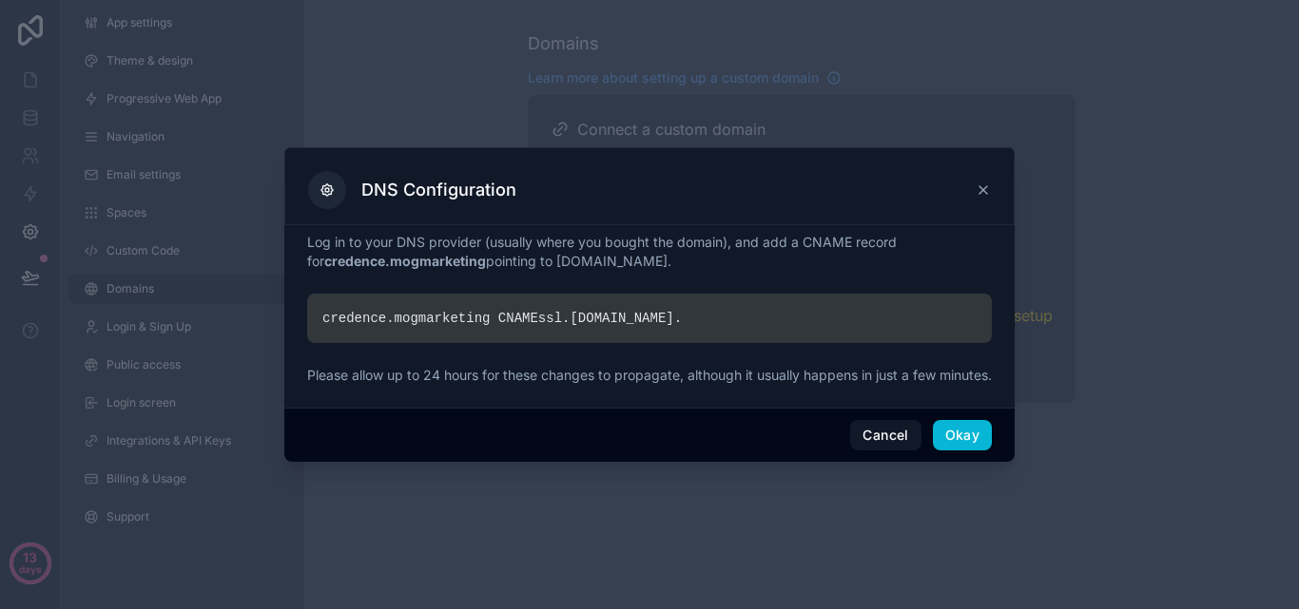
click at [977, 183] on icon at bounding box center [982, 190] width 15 height 15
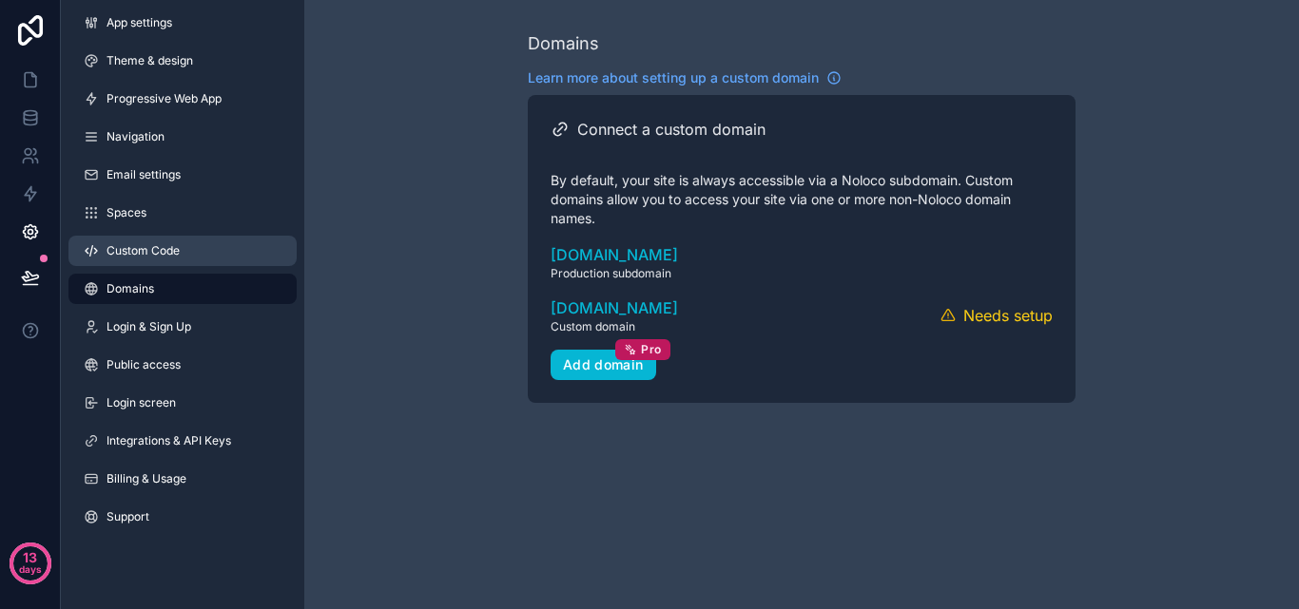
click at [173, 236] on link "Custom Code" at bounding box center [182, 251] width 228 height 30
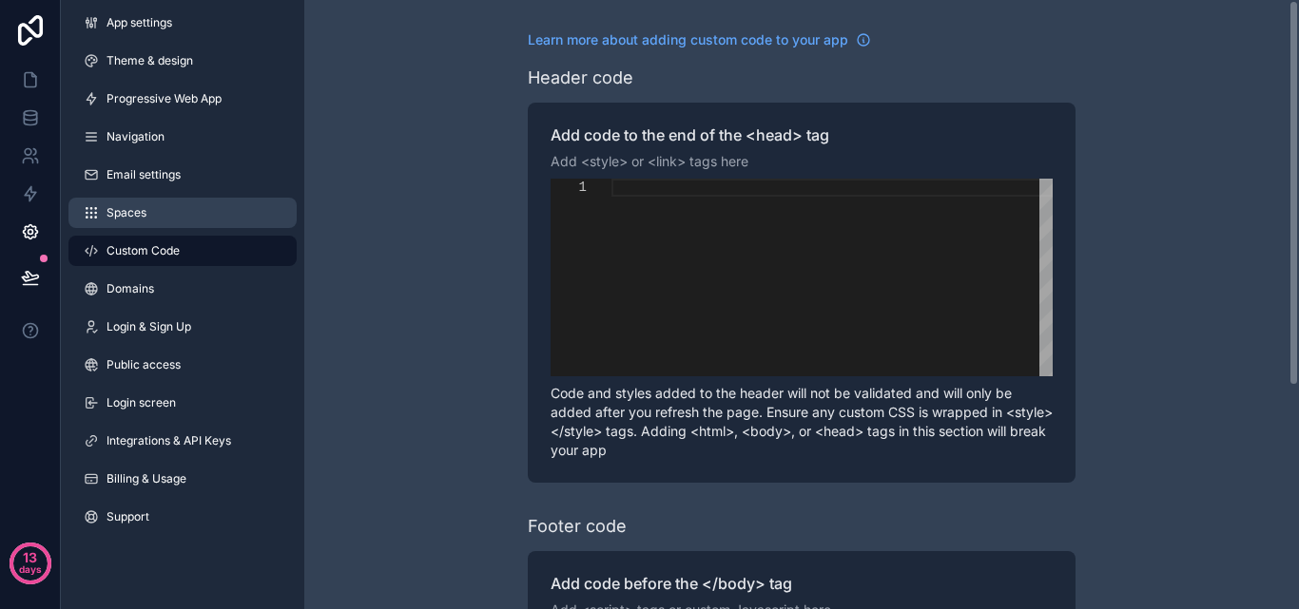
click at [138, 218] on span "Spaces" at bounding box center [126, 212] width 40 height 15
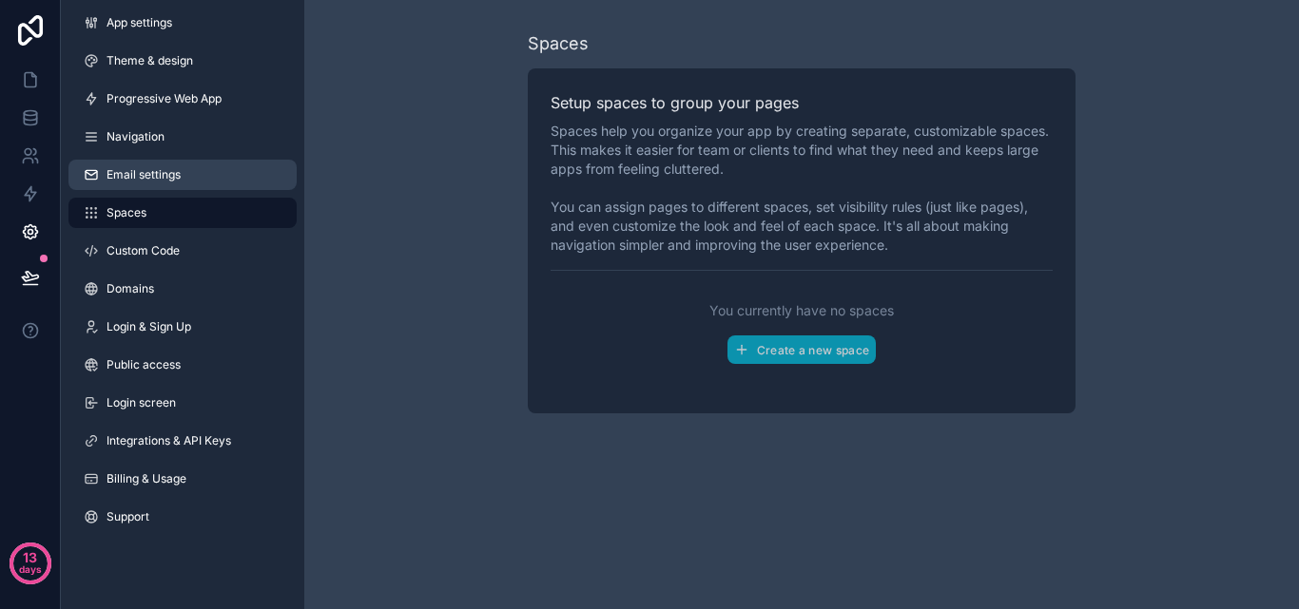
click at [144, 184] on link "Email settings" at bounding box center [182, 175] width 228 height 30
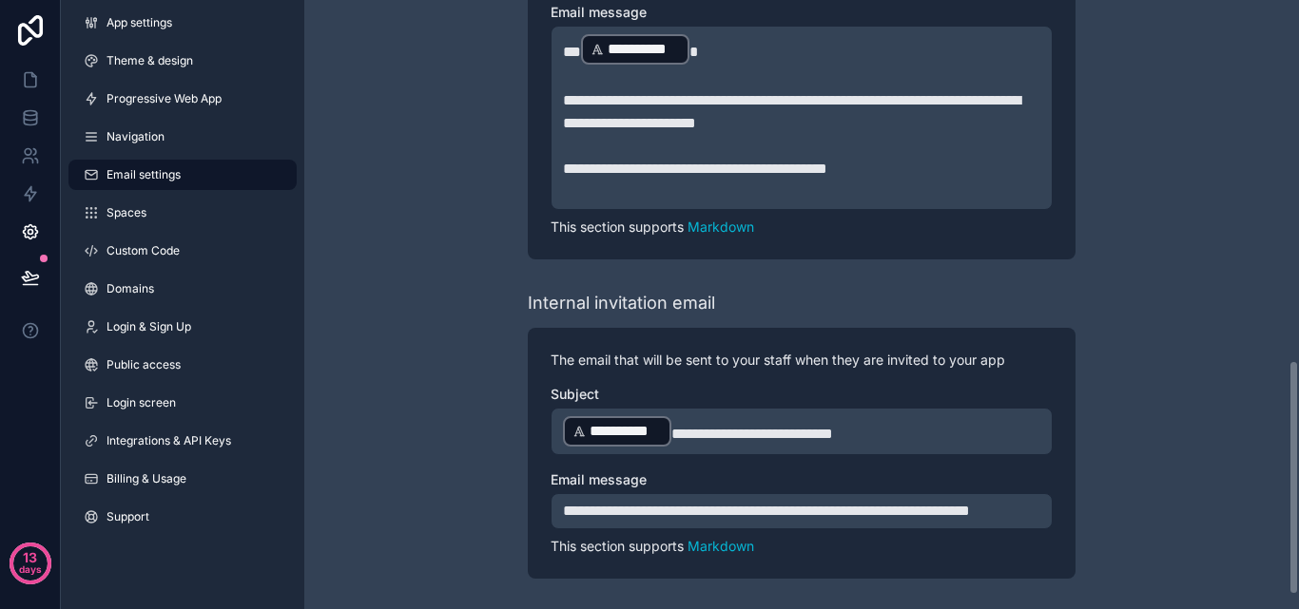
scroll to position [969, 0]
click at [187, 141] on link "Navigation" at bounding box center [182, 137] width 228 height 30
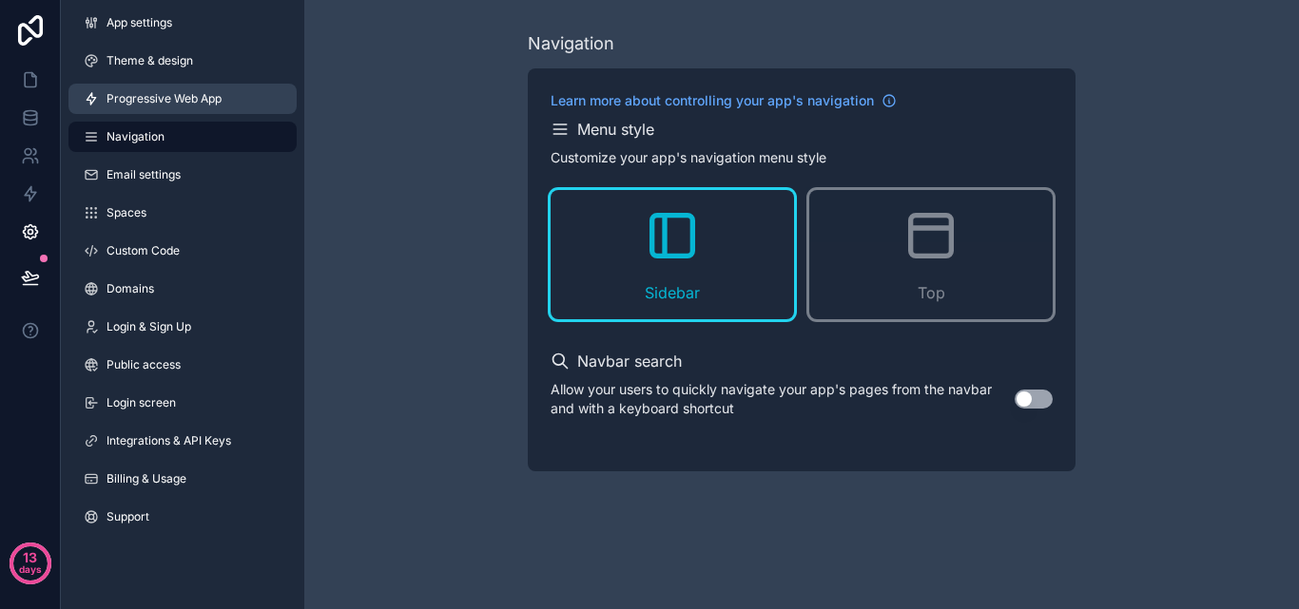
click at [186, 102] on span "Progressive Web App" at bounding box center [163, 98] width 115 height 15
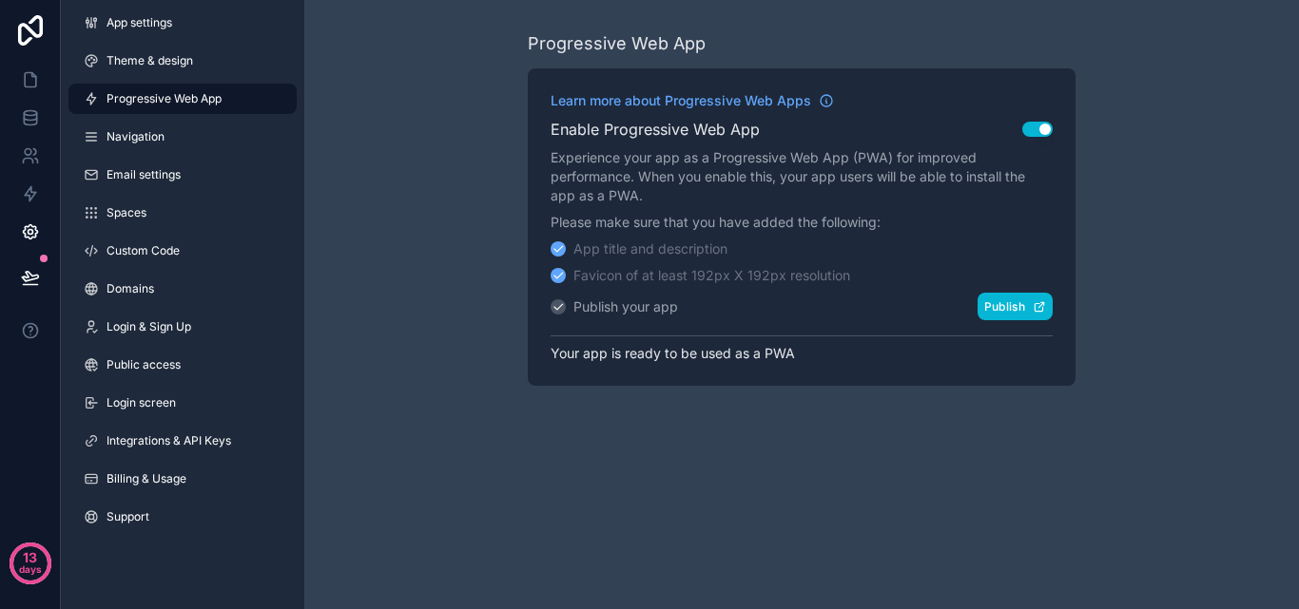
click at [995, 296] on button "Publish" at bounding box center [1014, 307] width 75 height 28
